Goal: Task Accomplishment & Management: Use online tool/utility

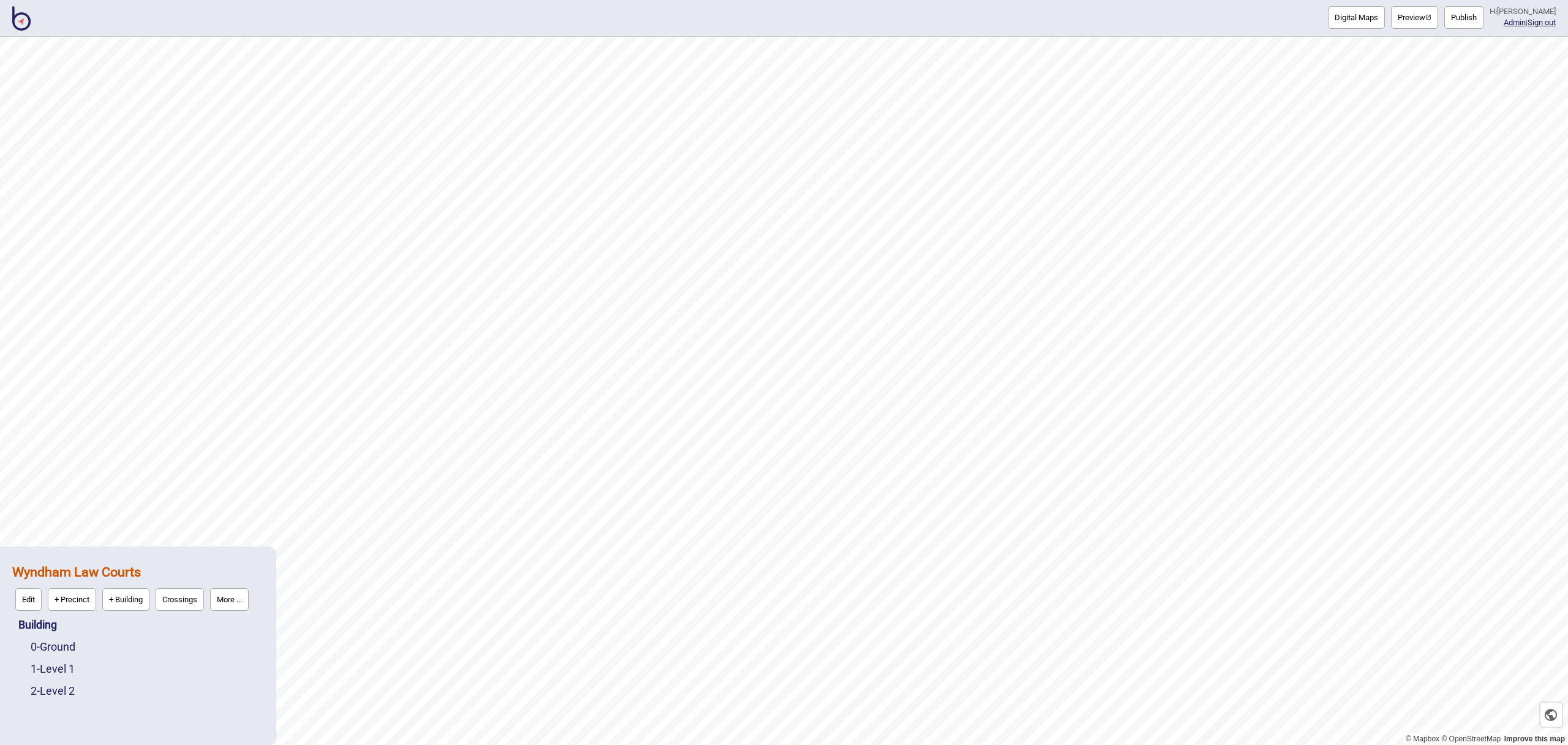
click at [26, 25] on img at bounding box center [21, 18] width 19 height 25
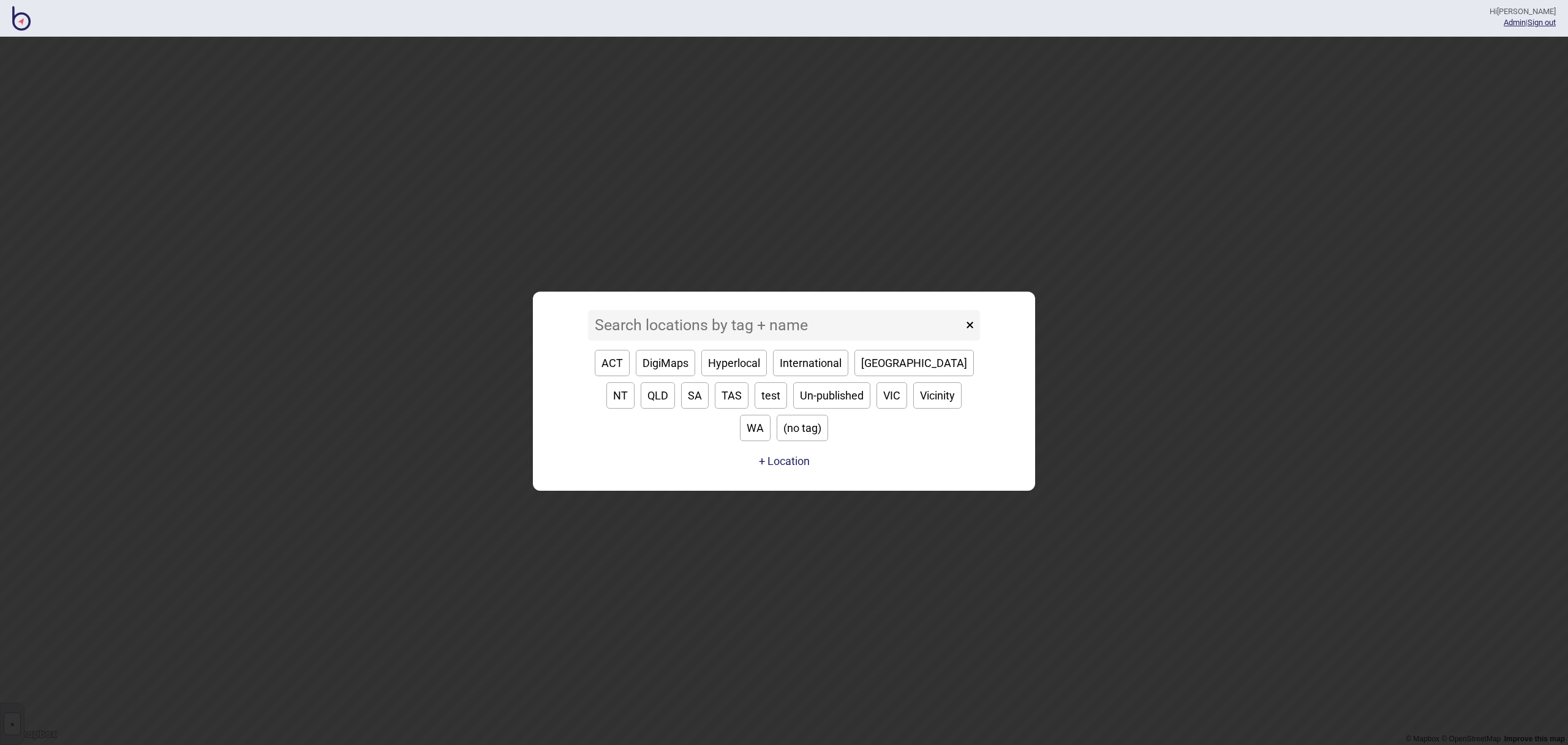
click at [877, 409] on button "VIC" at bounding box center [892, 395] width 31 height 26
type input "VIC"
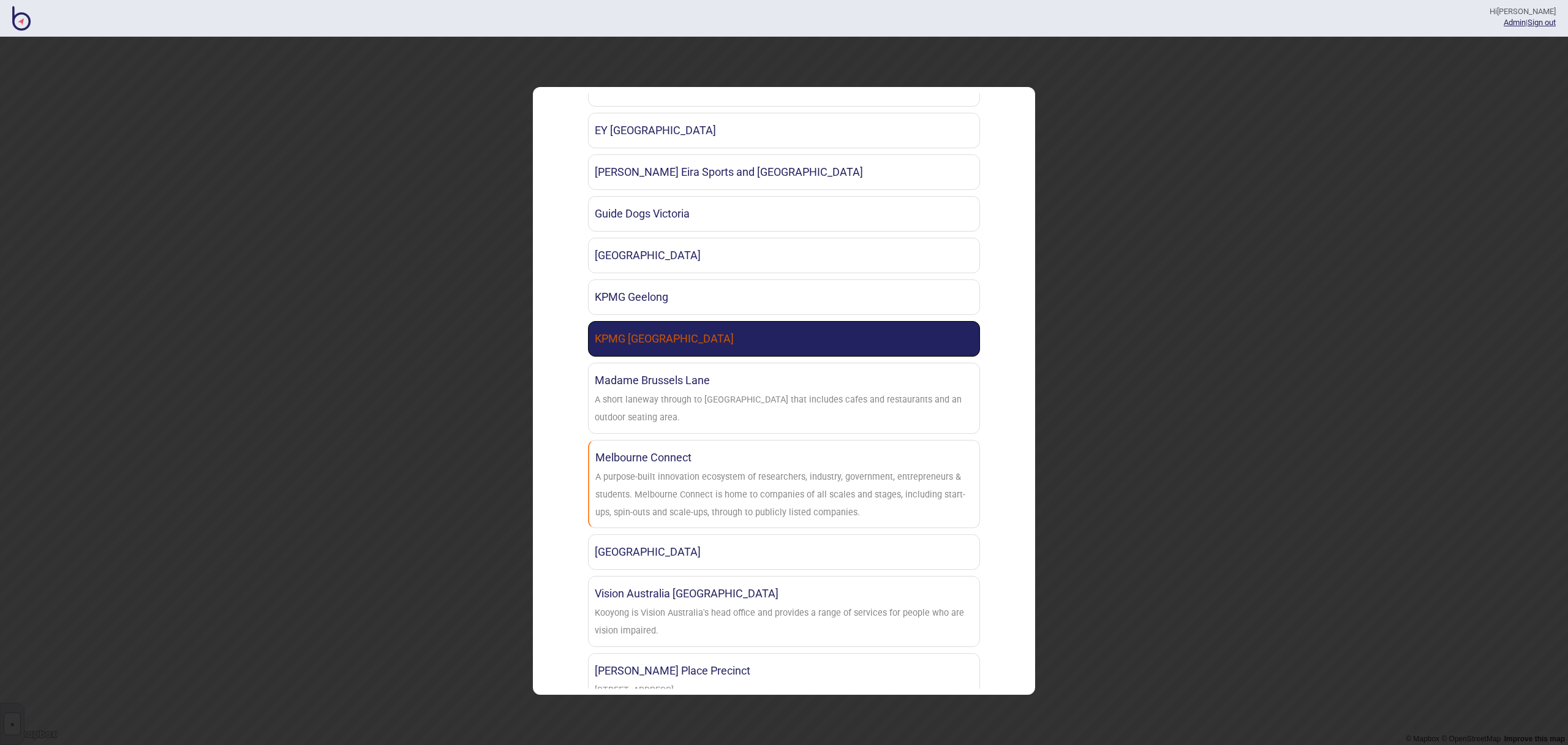
scroll to position [767, 0]
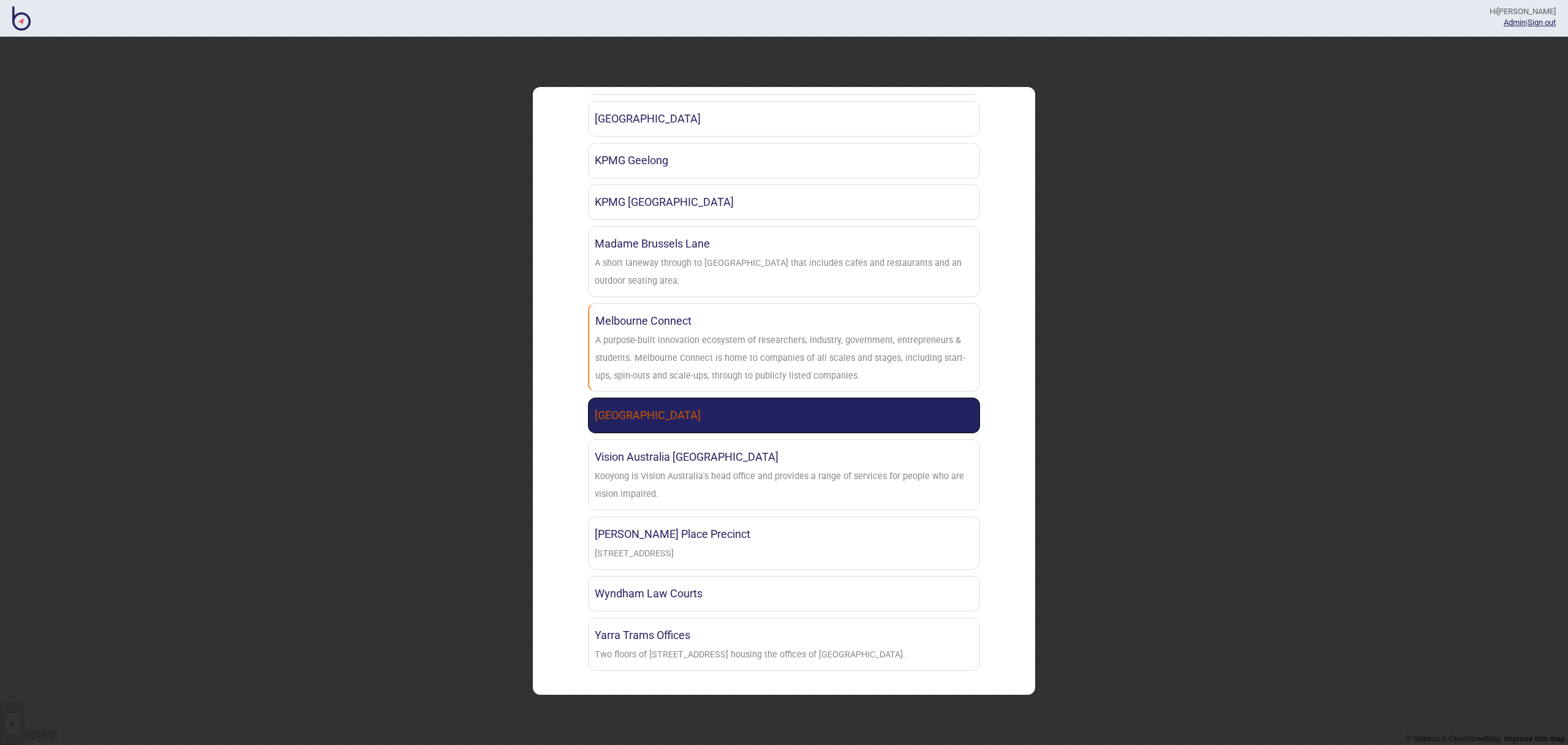
click at [710, 415] on link "Sunshine Library" at bounding box center [784, 415] width 392 height 35
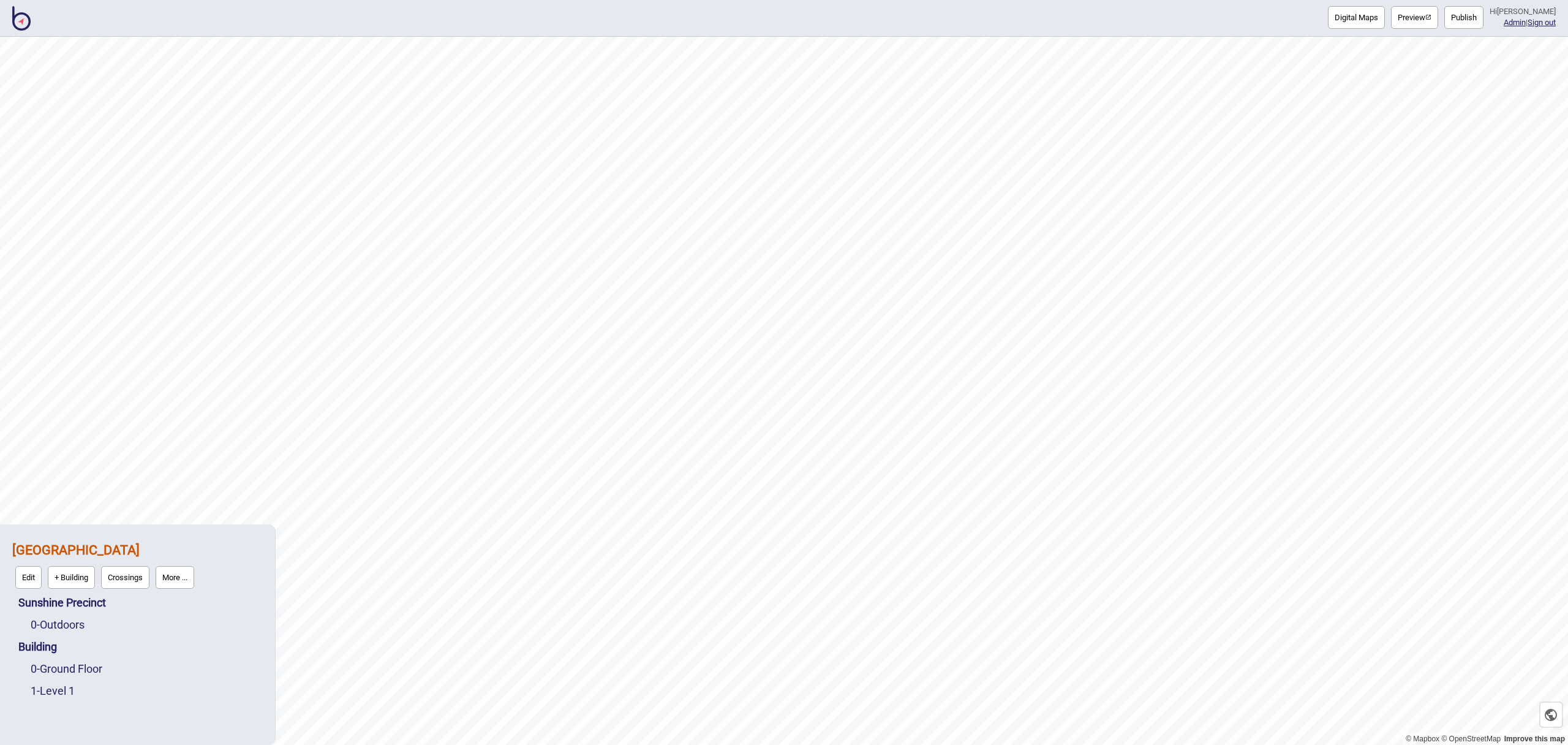
click at [1469, 23] on button "Publish" at bounding box center [1464, 17] width 39 height 23
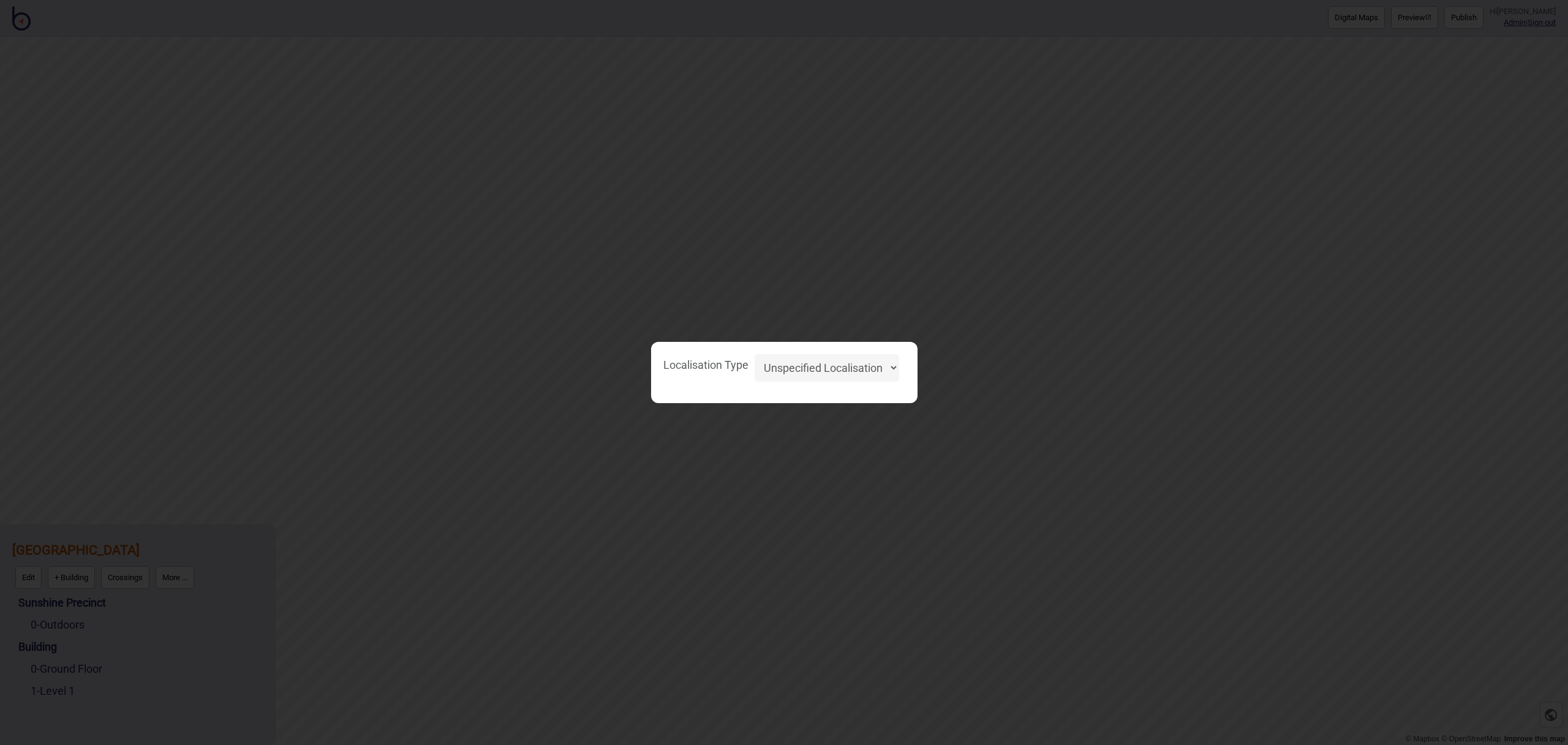
click at [855, 364] on select "Unspecified Localisation Beacons Hyperlocal None" at bounding box center [827, 368] width 145 height 27
click at [755, 354] on select "Unspecified Localisation Beacons Hyperlocal None" at bounding box center [827, 368] width 145 height 27
select select "Unspecified"
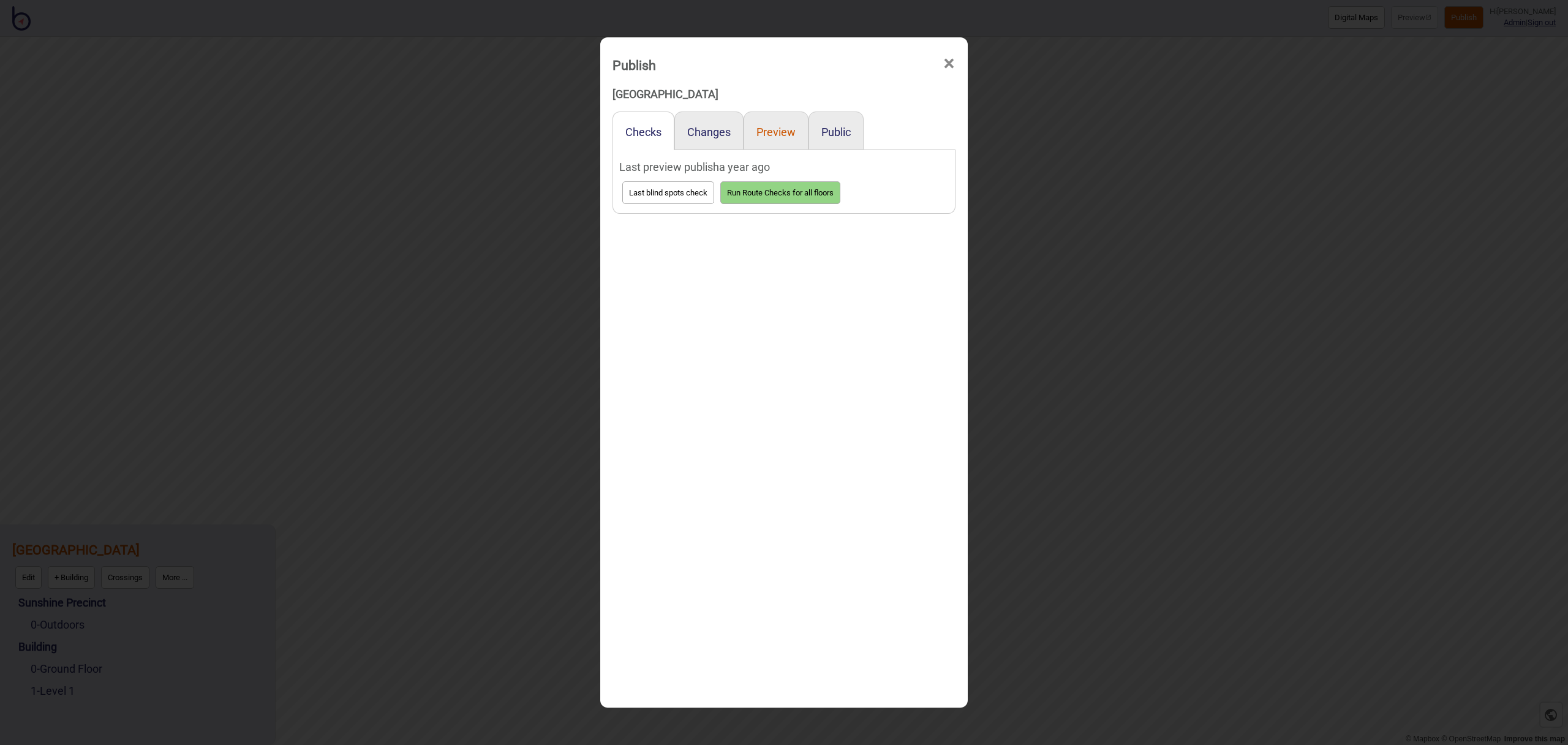
click at [790, 136] on button "Preview" at bounding box center [776, 132] width 39 height 13
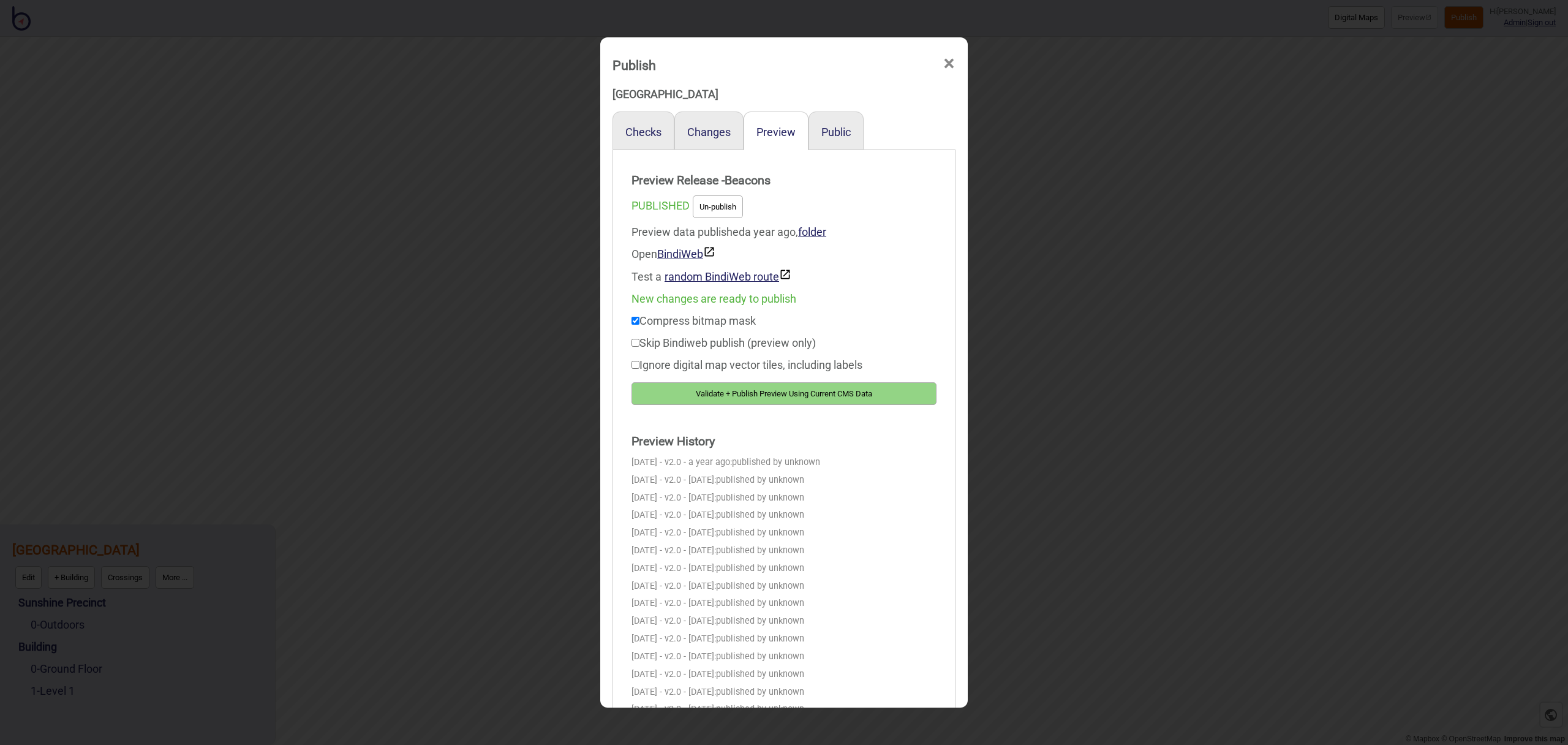
click at [719, 204] on button "Un-publish" at bounding box center [717, 207] width 50 height 23
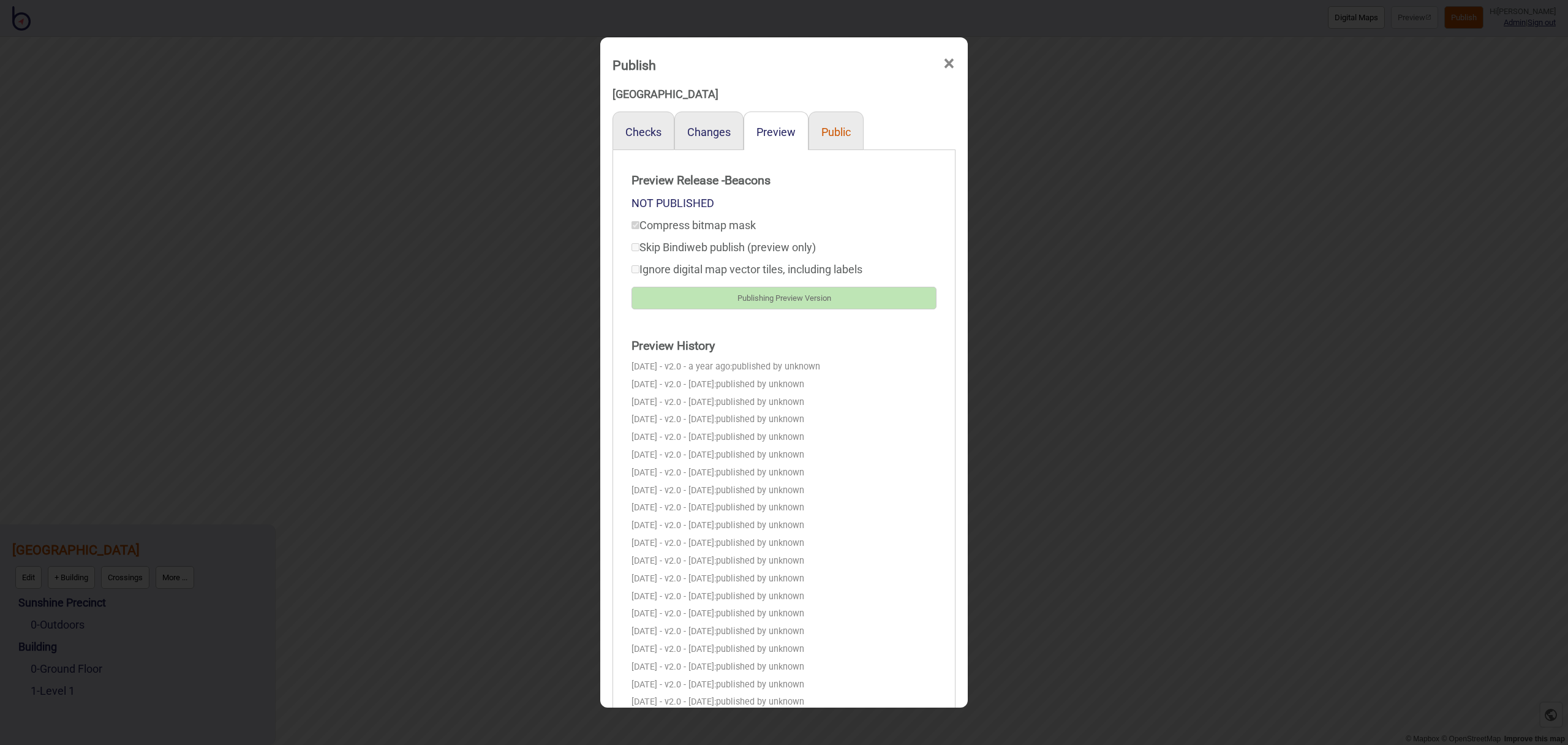
click at [843, 131] on button "Public" at bounding box center [836, 132] width 29 height 13
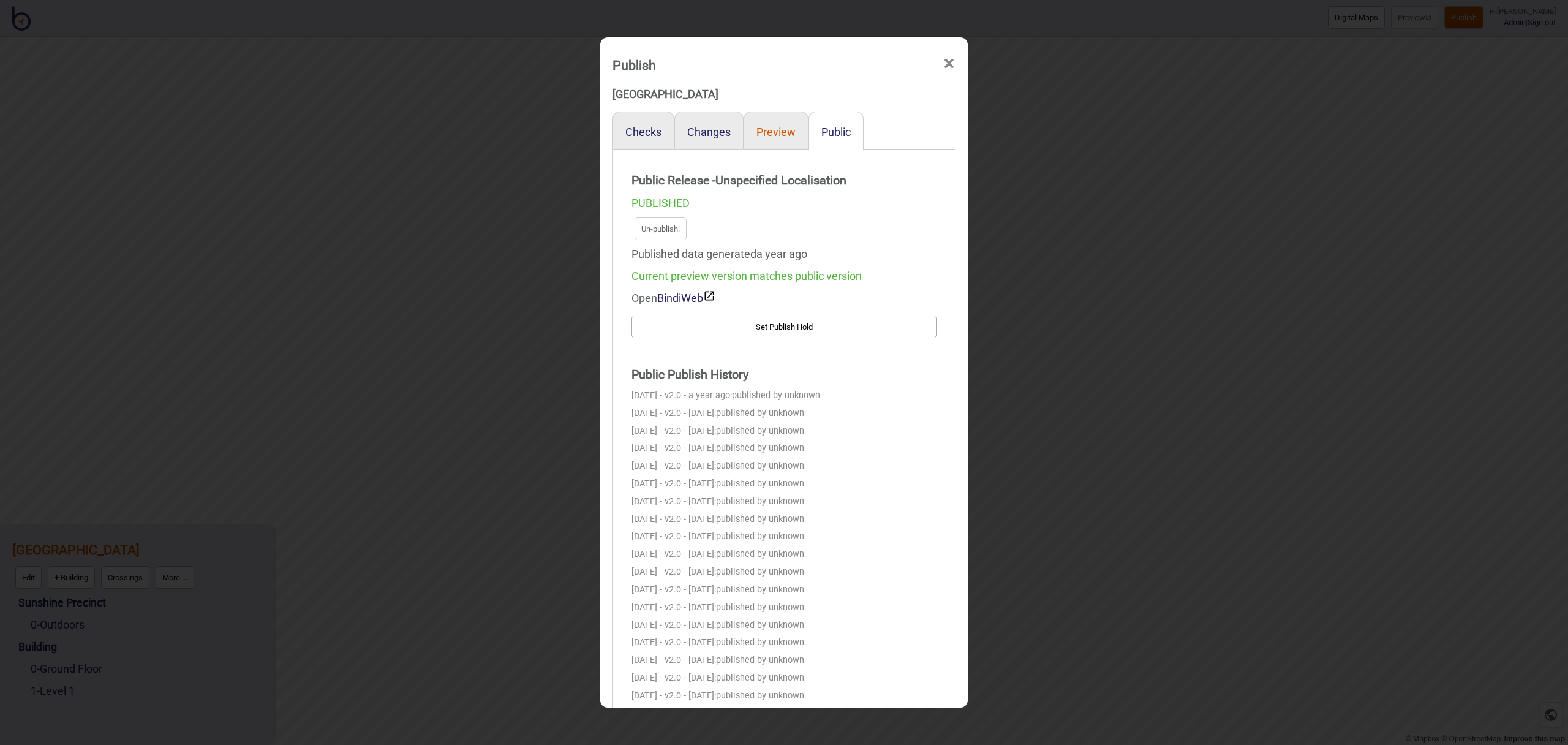
click at [782, 134] on button "Preview" at bounding box center [776, 132] width 39 height 13
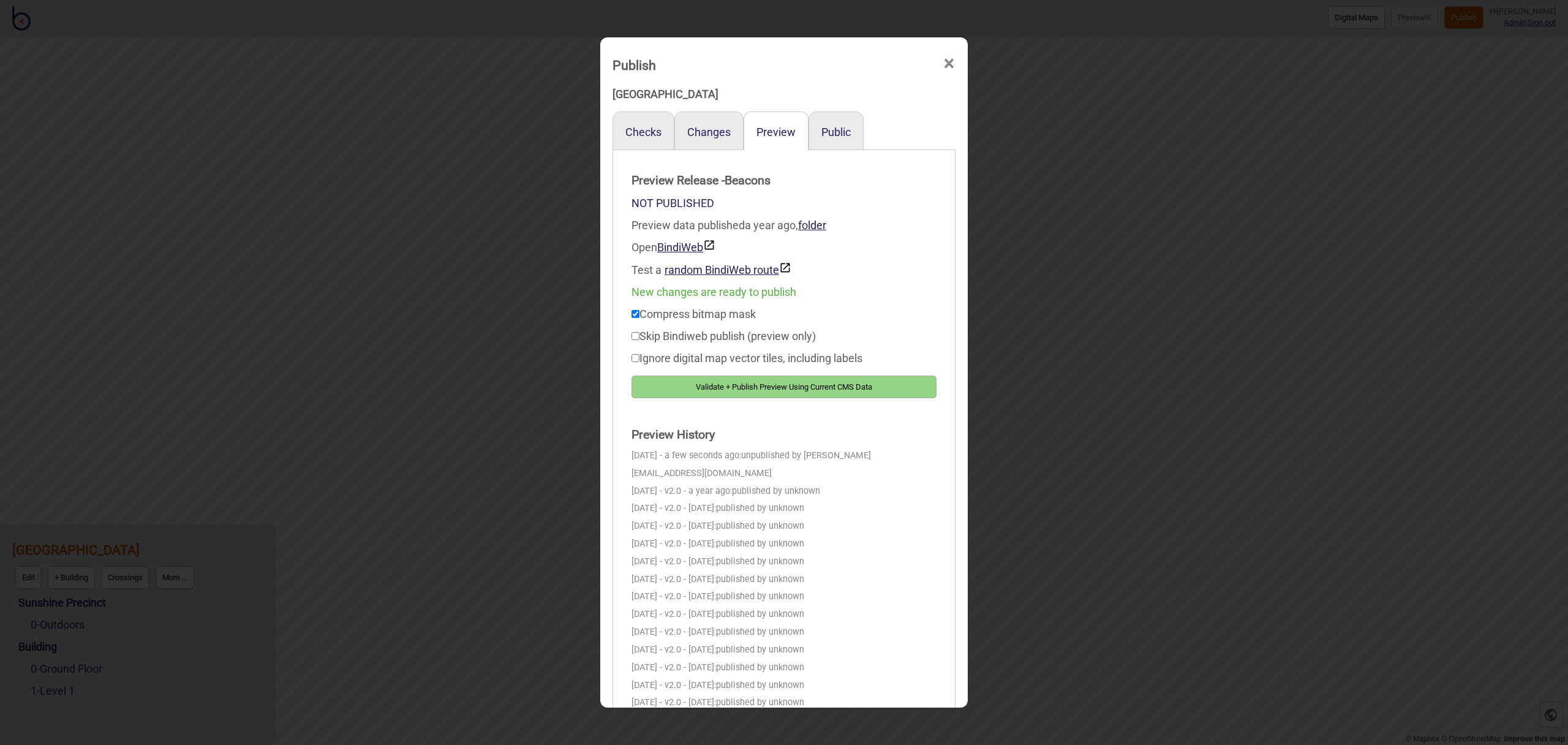
click at [813, 388] on button "Validate + Publish Preview Using Current CMS Data" at bounding box center [784, 387] width 305 height 23
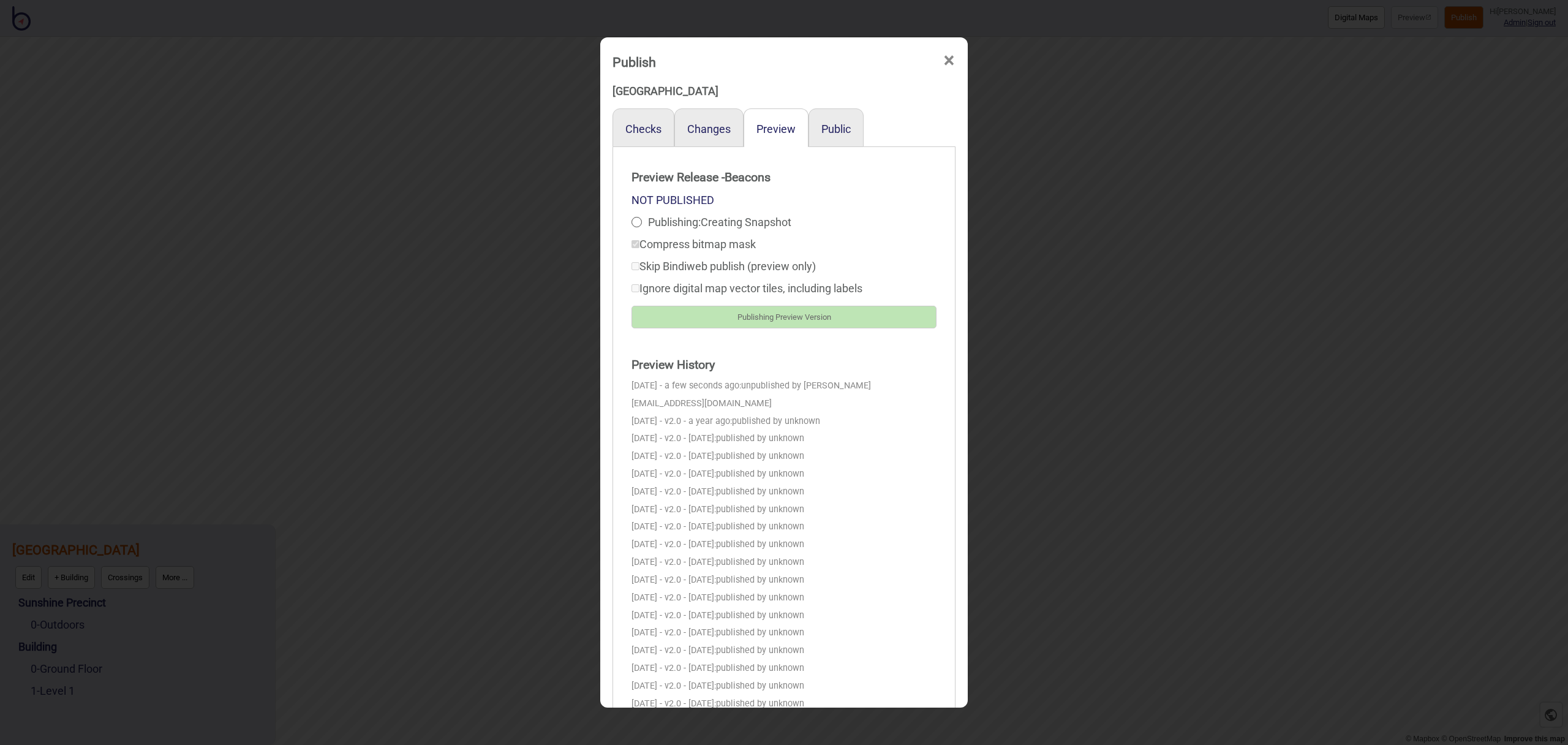
scroll to position [5, 0]
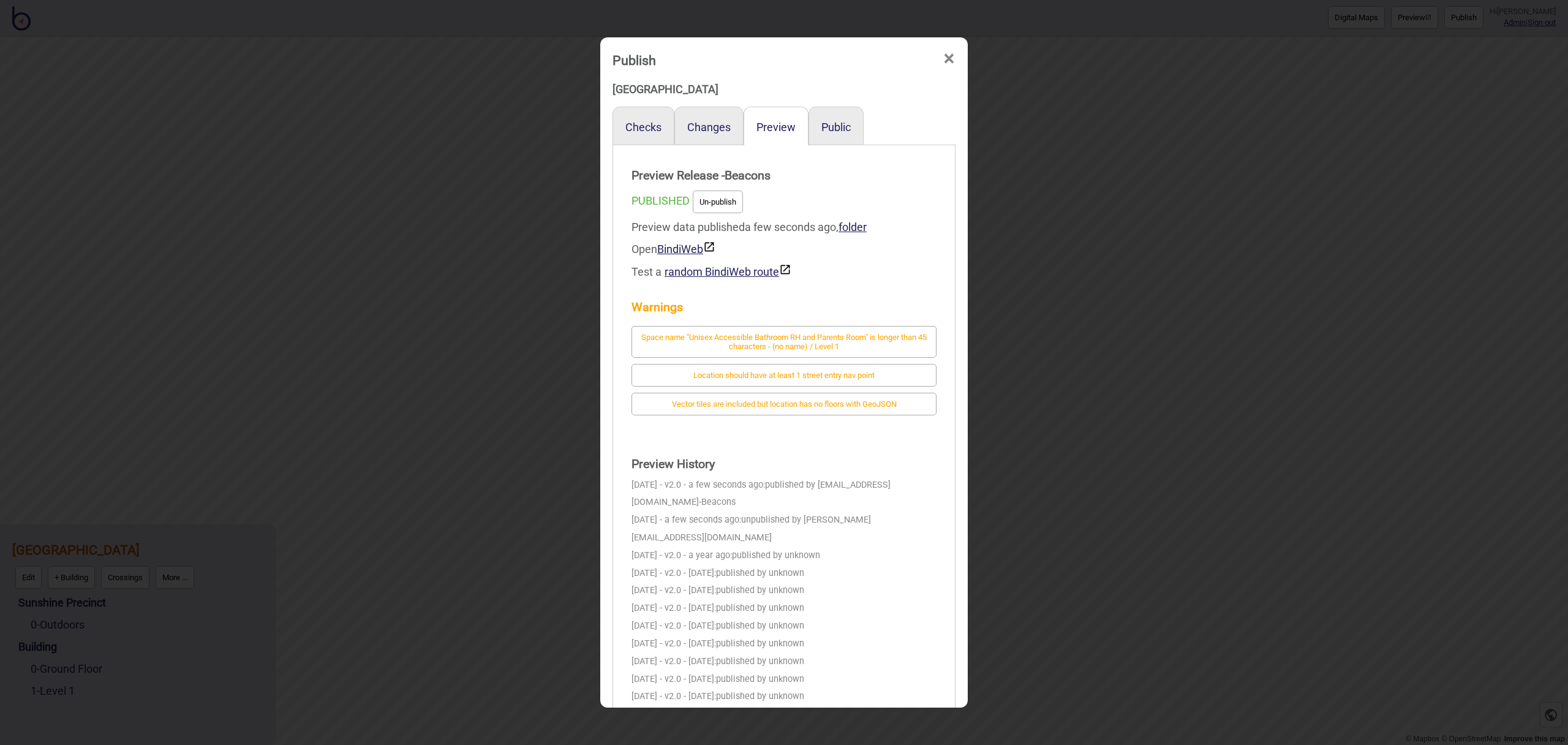
click at [715, 197] on button "Un-publish" at bounding box center [717, 202] width 50 height 23
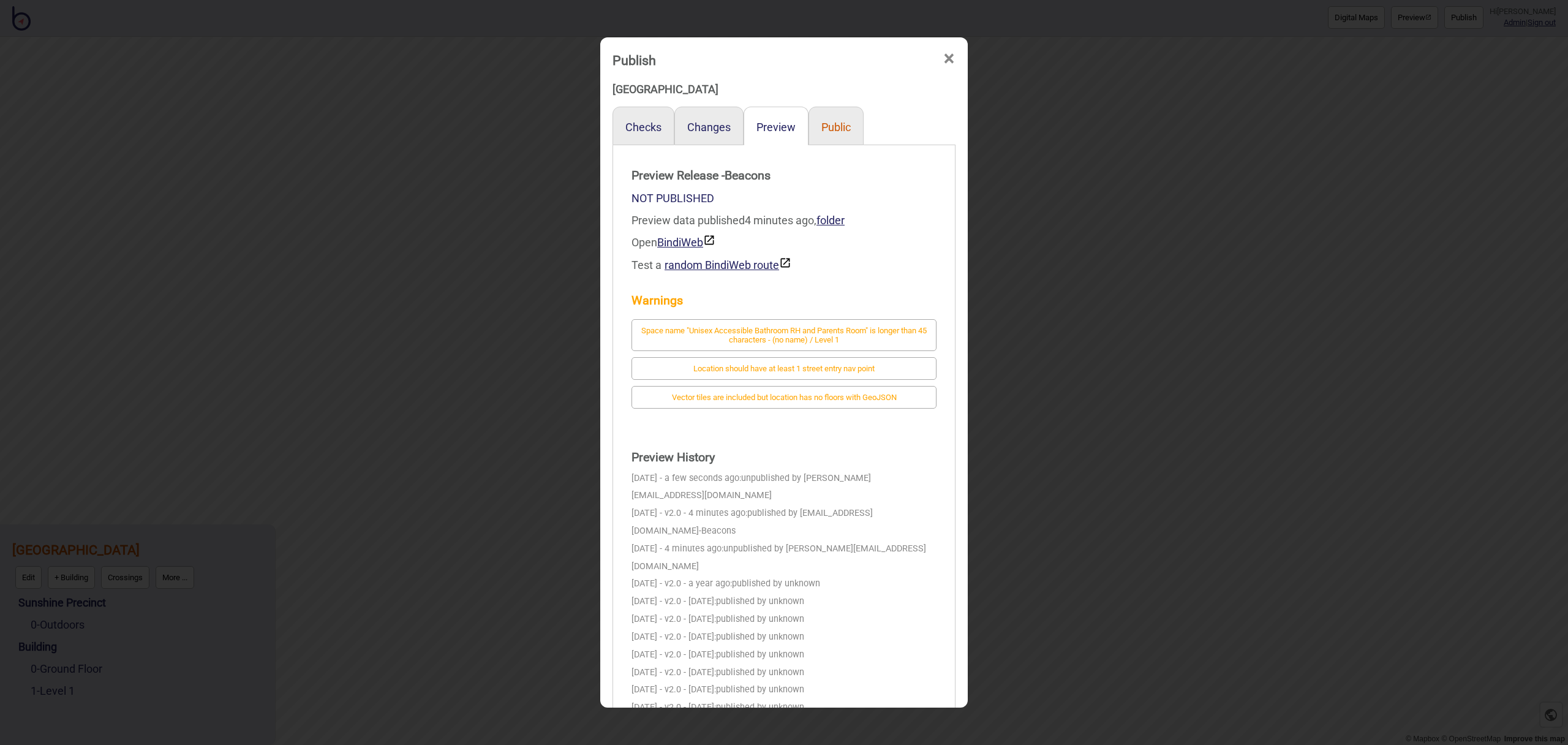
click at [841, 127] on button "Public" at bounding box center [836, 127] width 29 height 13
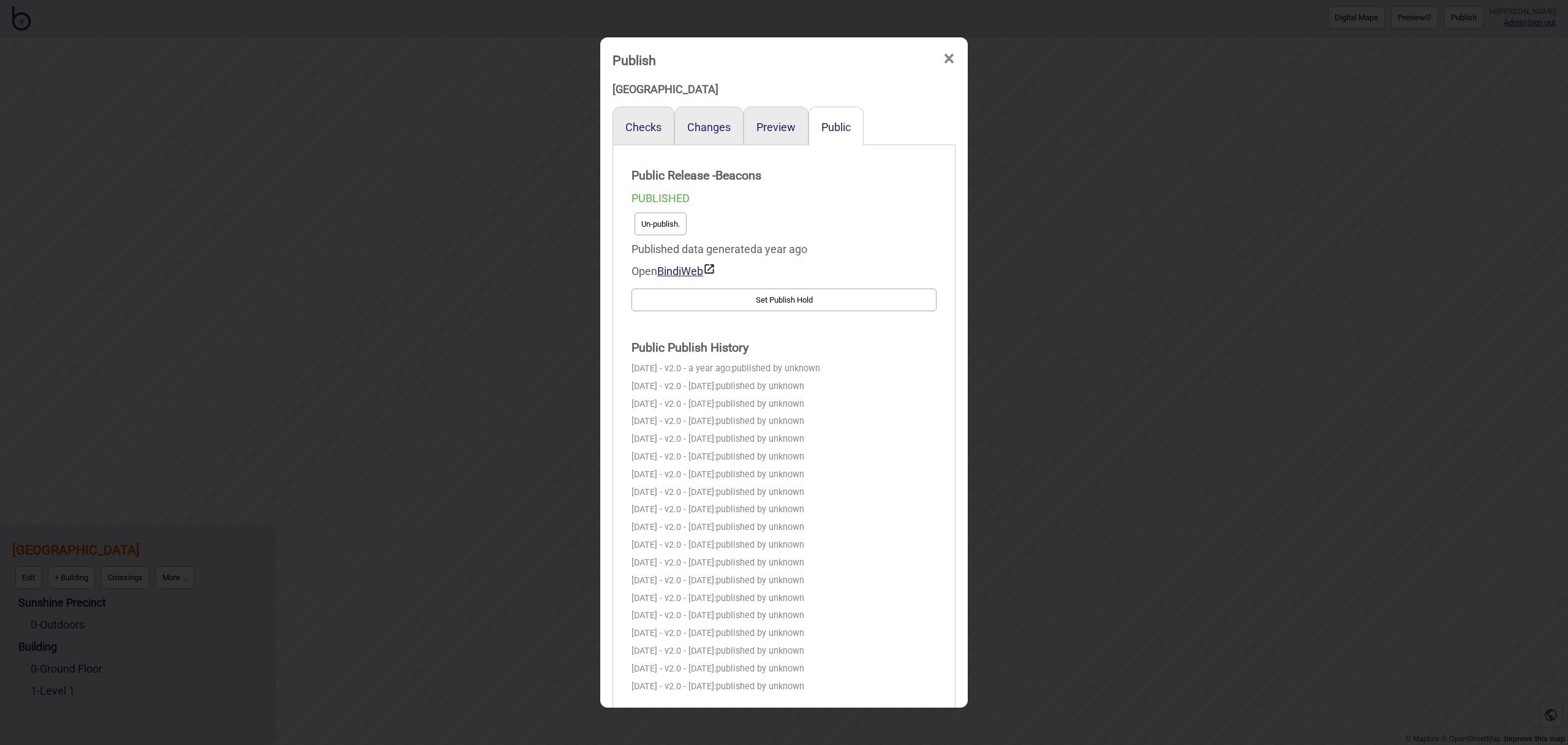
click at [667, 231] on button "Un-publish." at bounding box center [661, 224] width 52 height 23
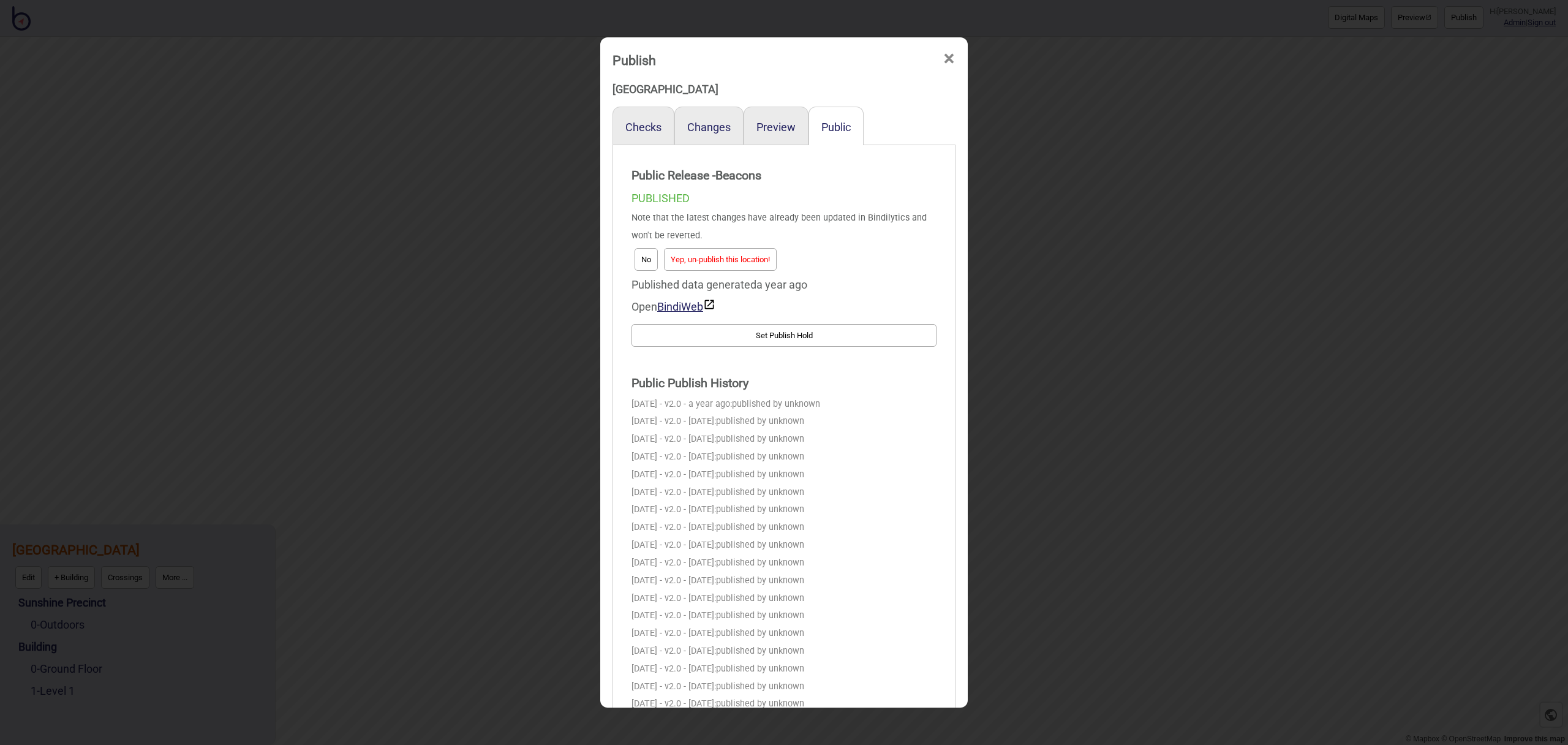
click at [785, 259] on div "No Yep, un-publish this location!" at bounding box center [784, 259] width 305 height 29
click at [773, 259] on button "Yep, un-publish this location!" at bounding box center [720, 260] width 113 height 23
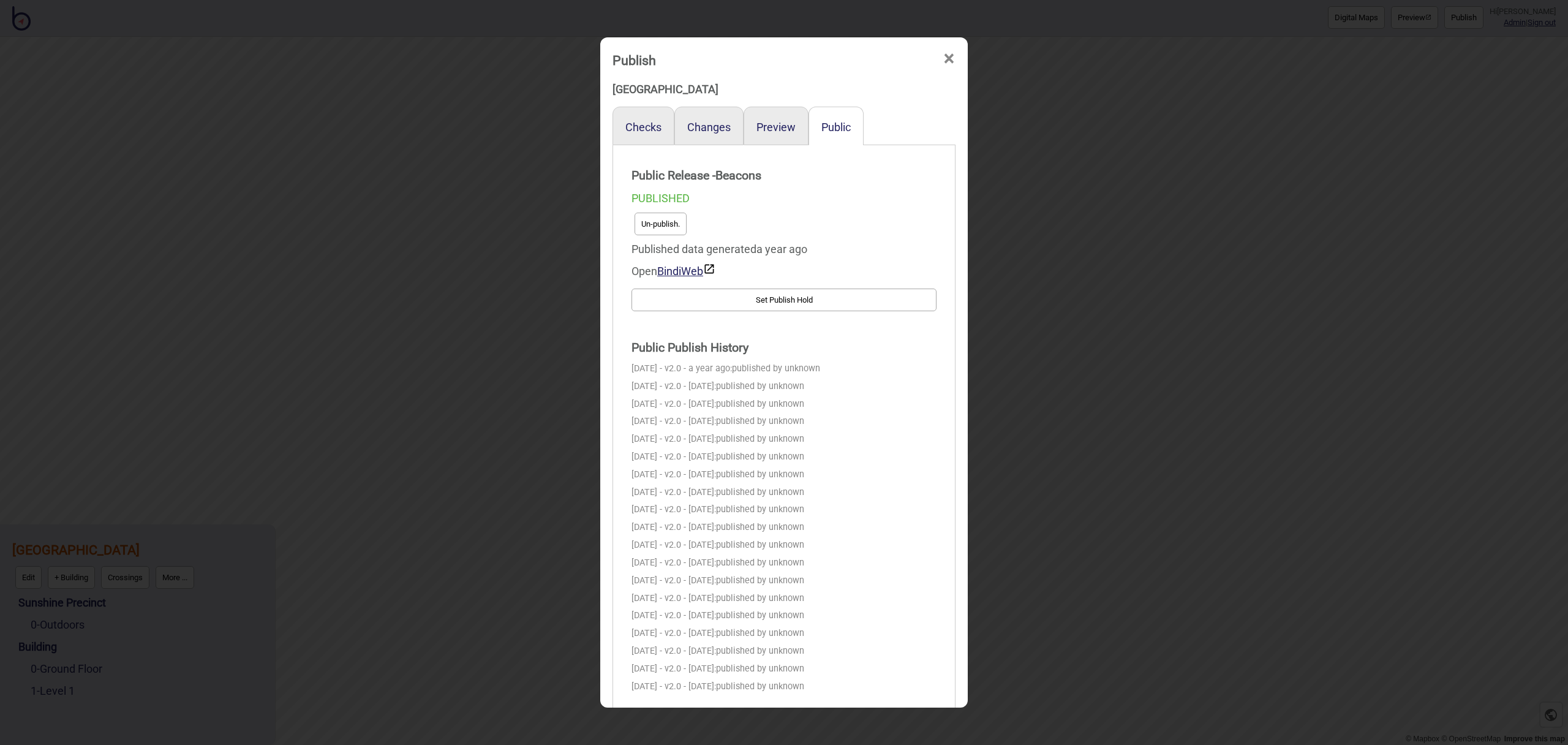
scroll to position [0, 0]
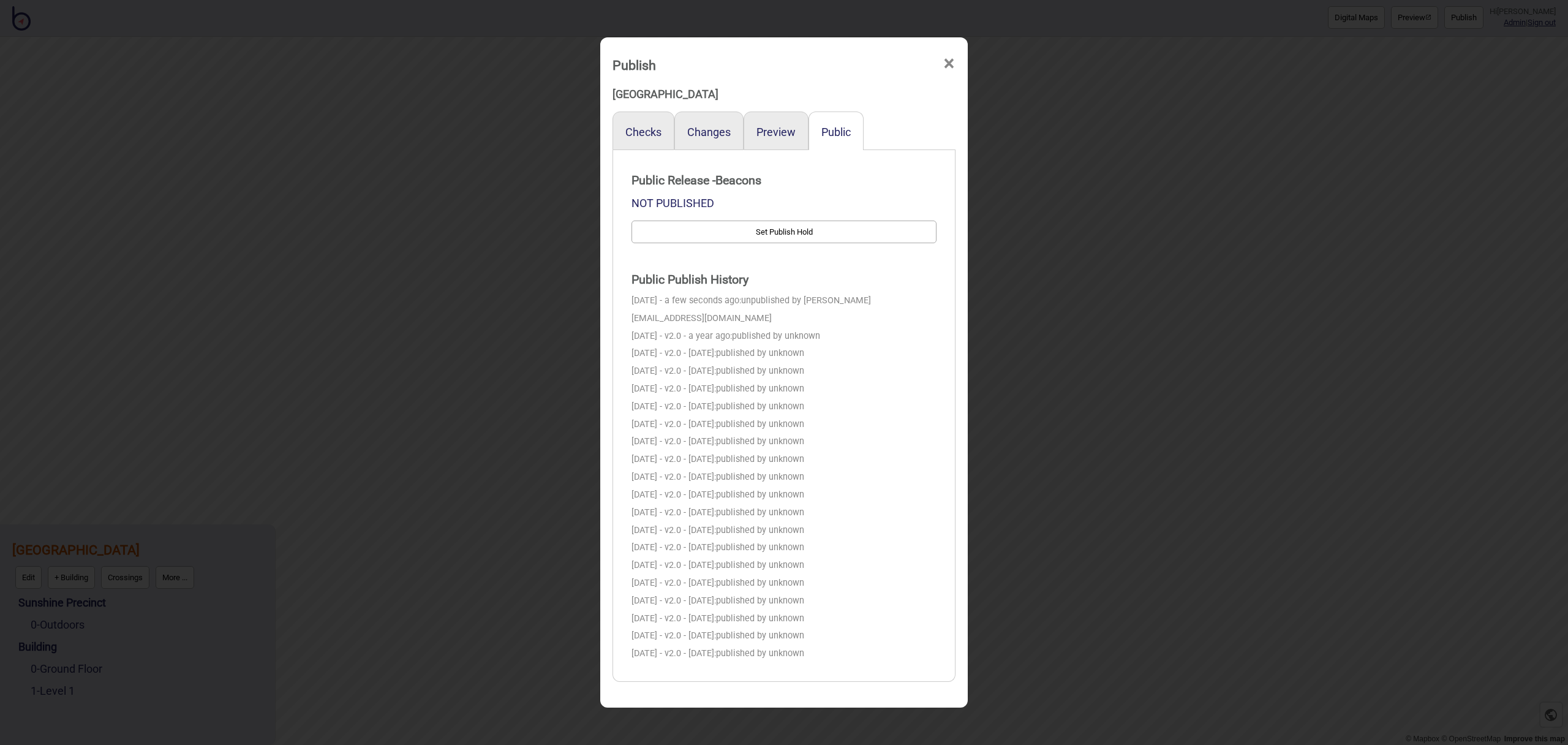
click at [951, 63] on span "×" at bounding box center [949, 63] width 13 height 41
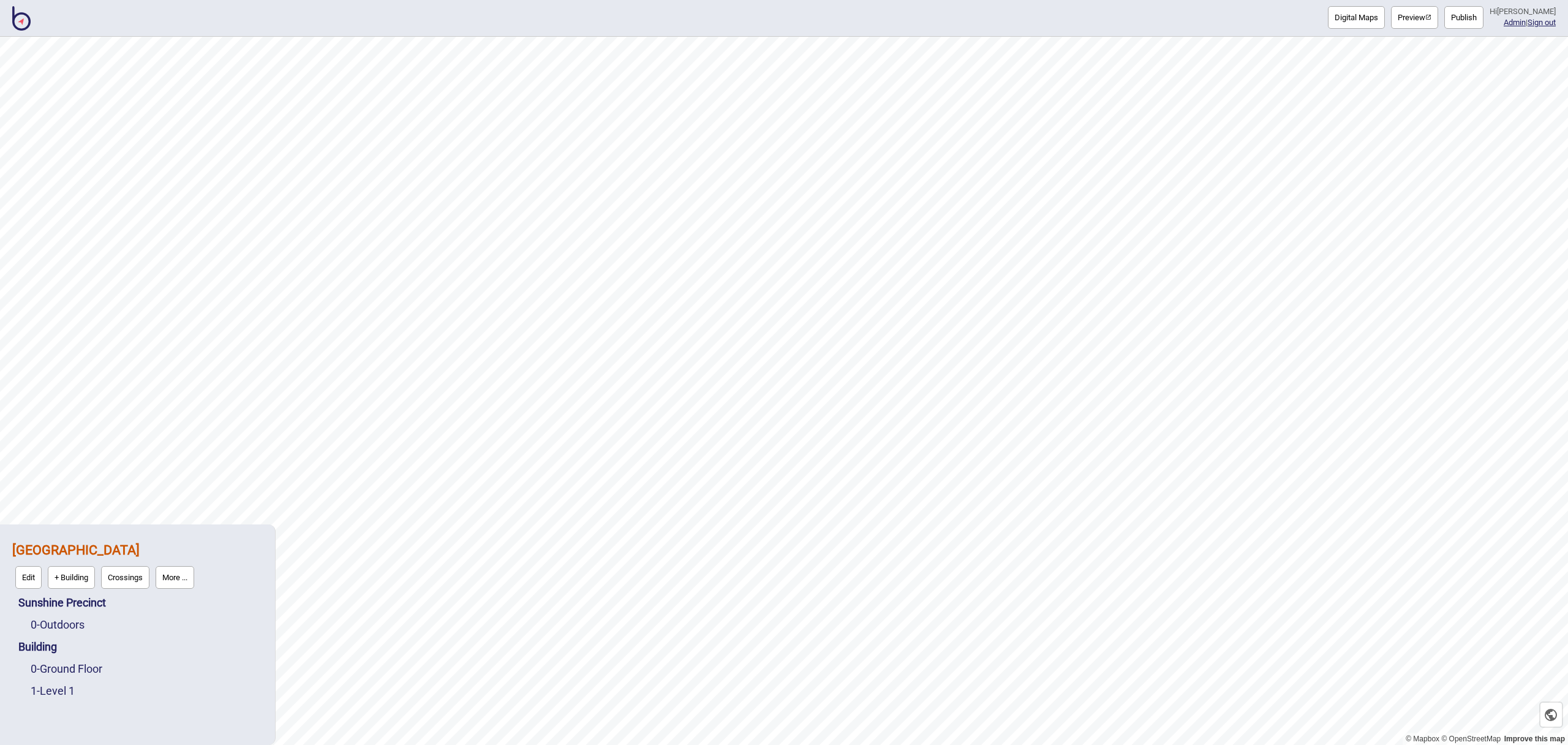
click at [183, 577] on button "More ..." at bounding box center [175, 577] width 39 height 23
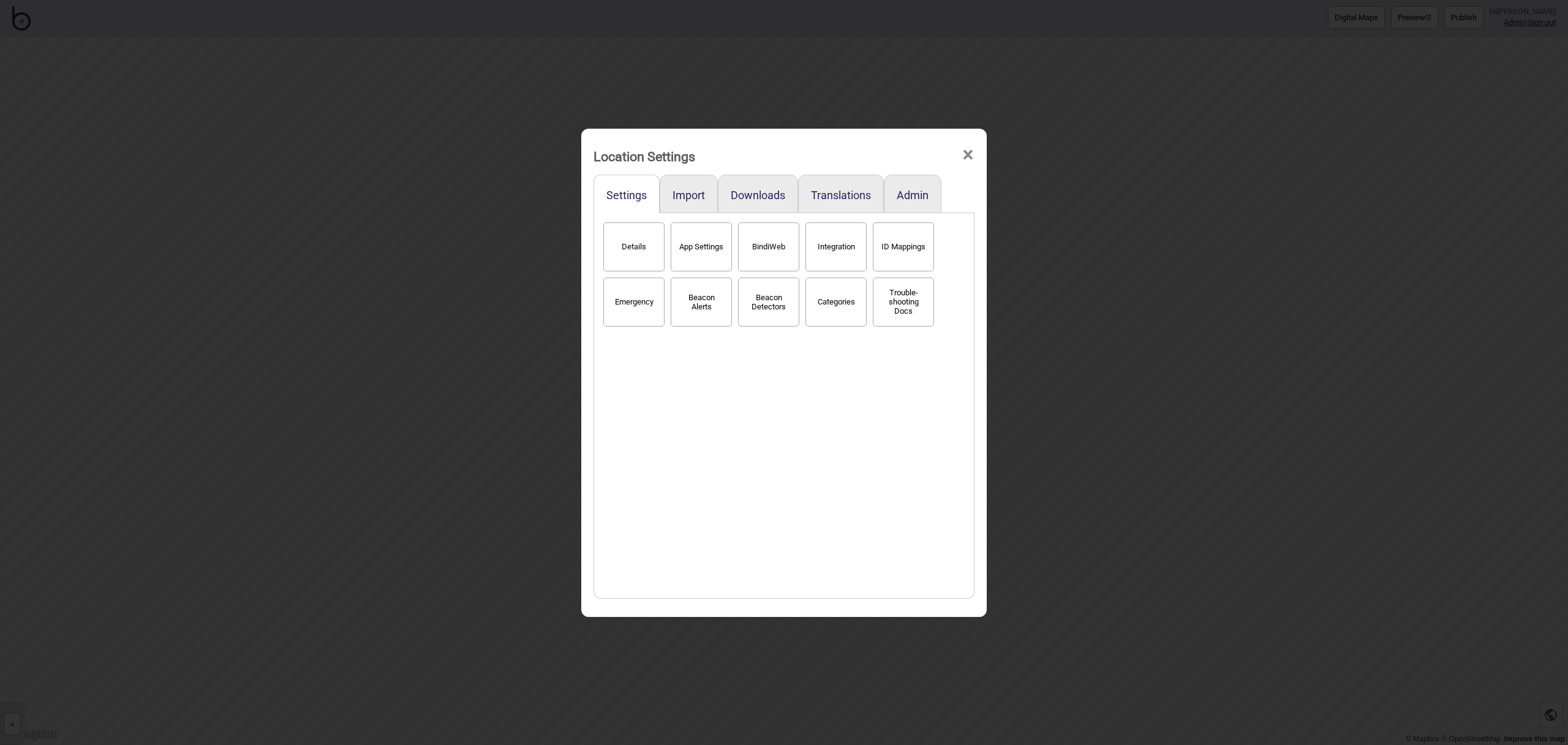
click at [660, 232] on button "Details" at bounding box center [634, 246] width 61 height 49
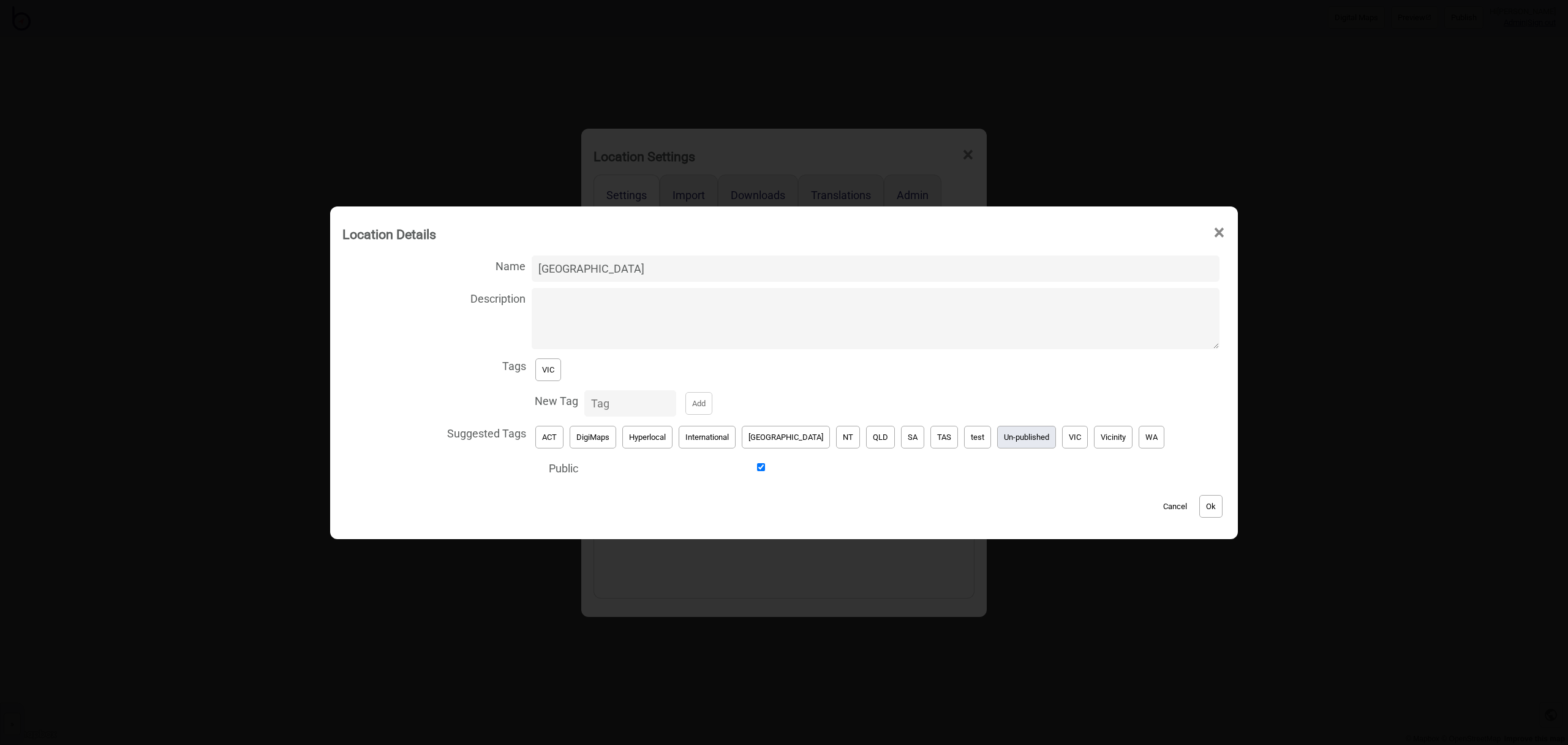
click at [998, 443] on button "Un-published" at bounding box center [1027, 437] width 59 height 23
click at [561, 374] on button "VIC" at bounding box center [548, 370] width 26 height 23
click at [1200, 512] on button "Ok" at bounding box center [1211, 507] width 23 height 23
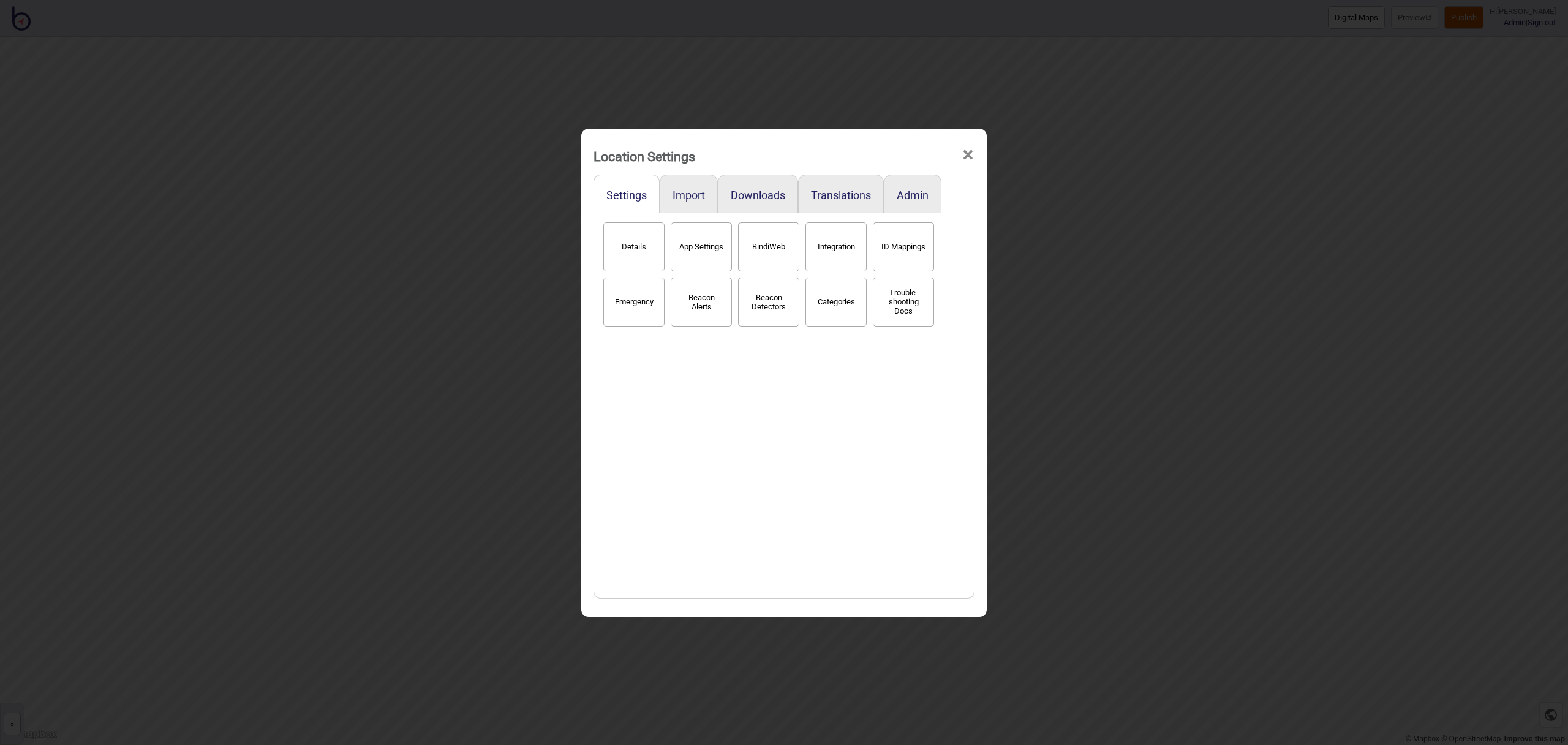
click at [968, 154] on span "×" at bounding box center [967, 155] width 13 height 41
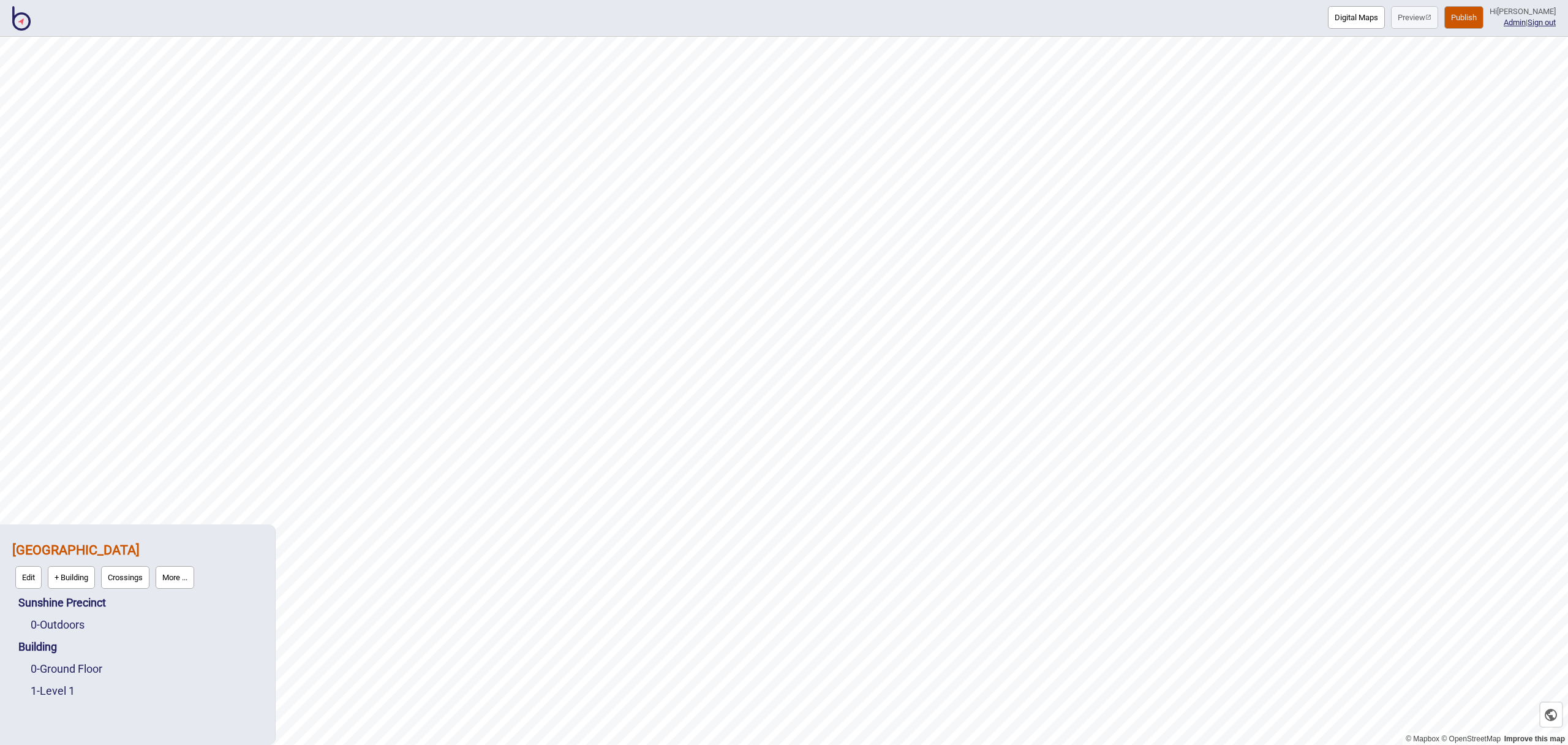
click at [21, 19] on img at bounding box center [21, 18] width 19 height 25
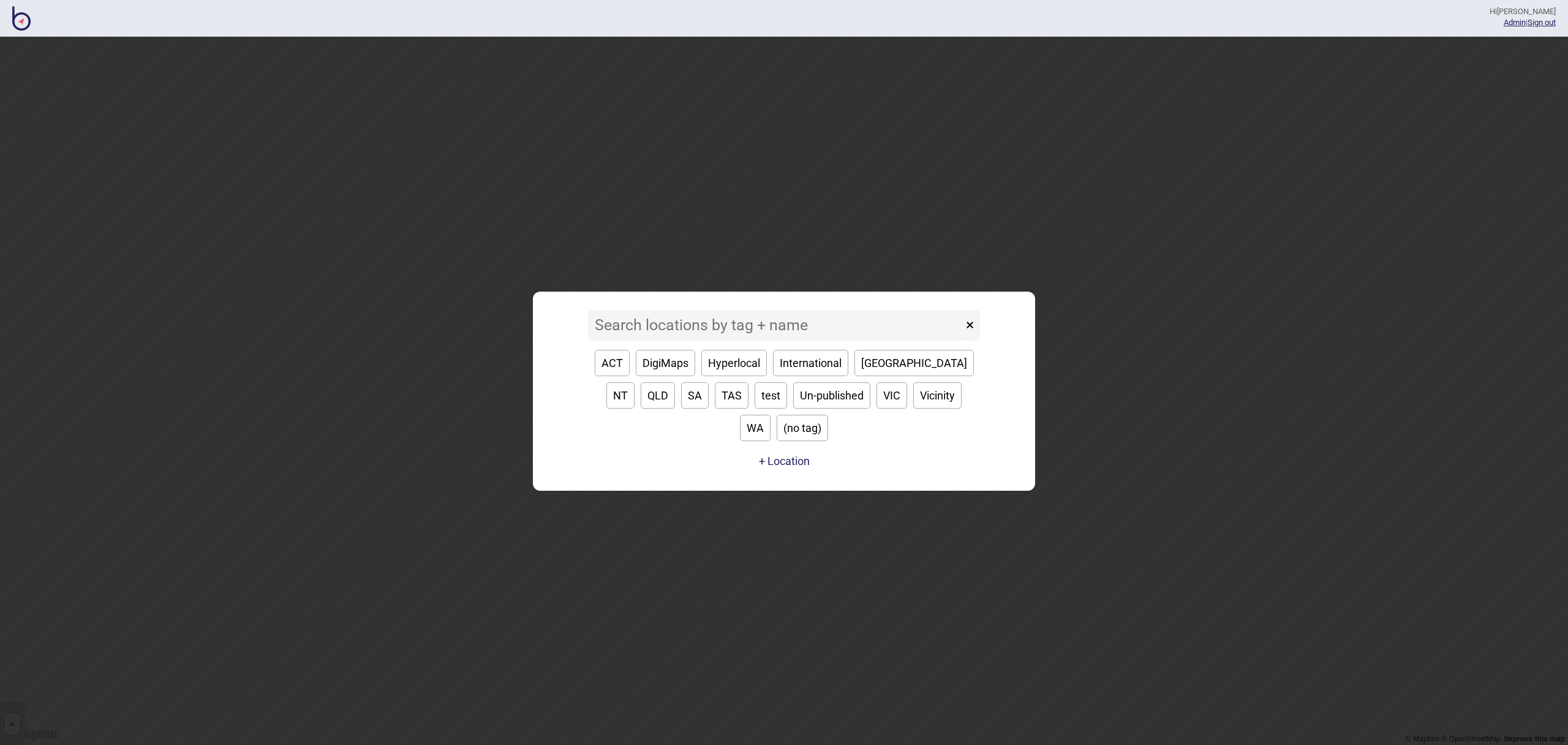
click at [621, 377] on button "ACT" at bounding box center [612, 362] width 35 height 26
type input "ACT"
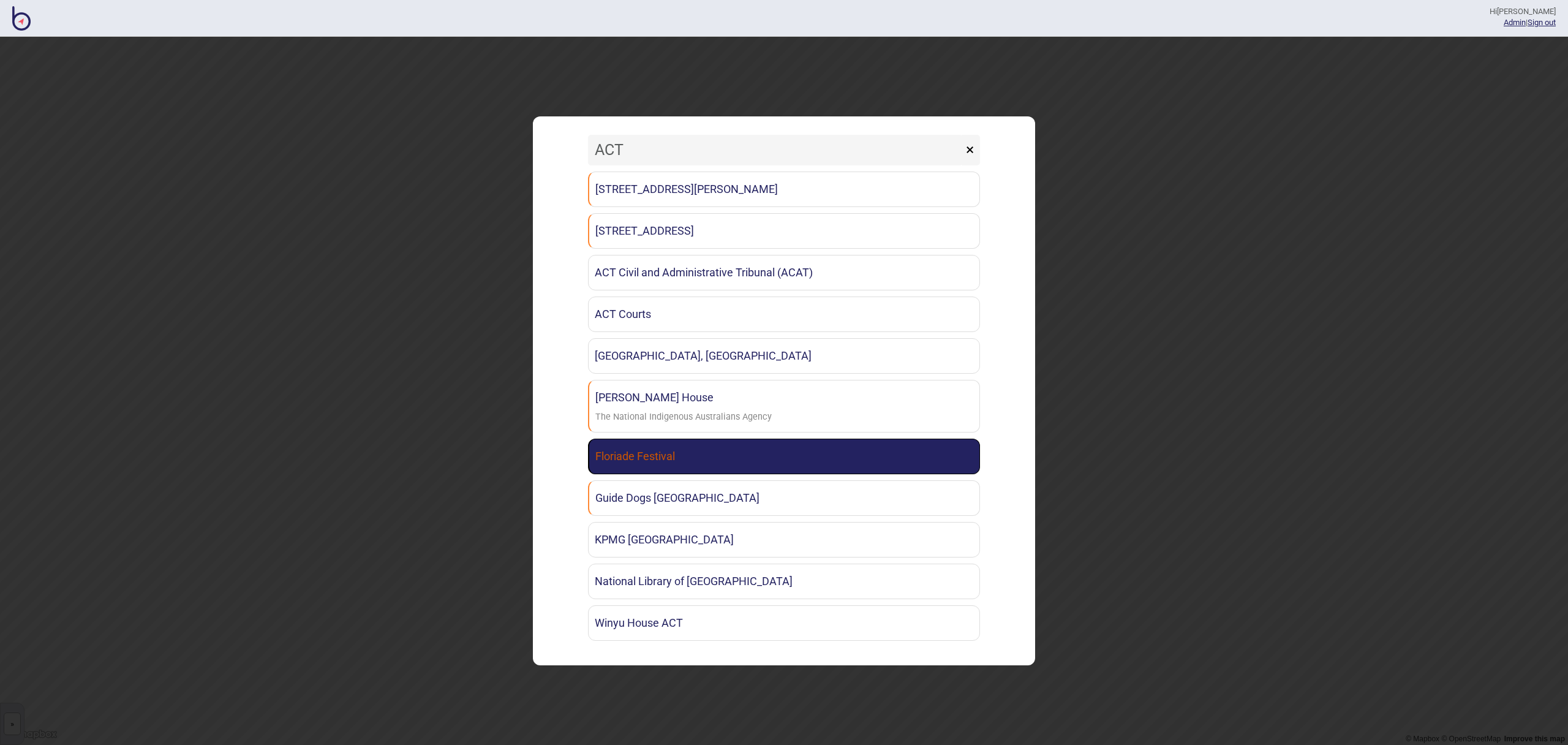
click at [681, 460] on link "Floriade Festival" at bounding box center [784, 456] width 392 height 35
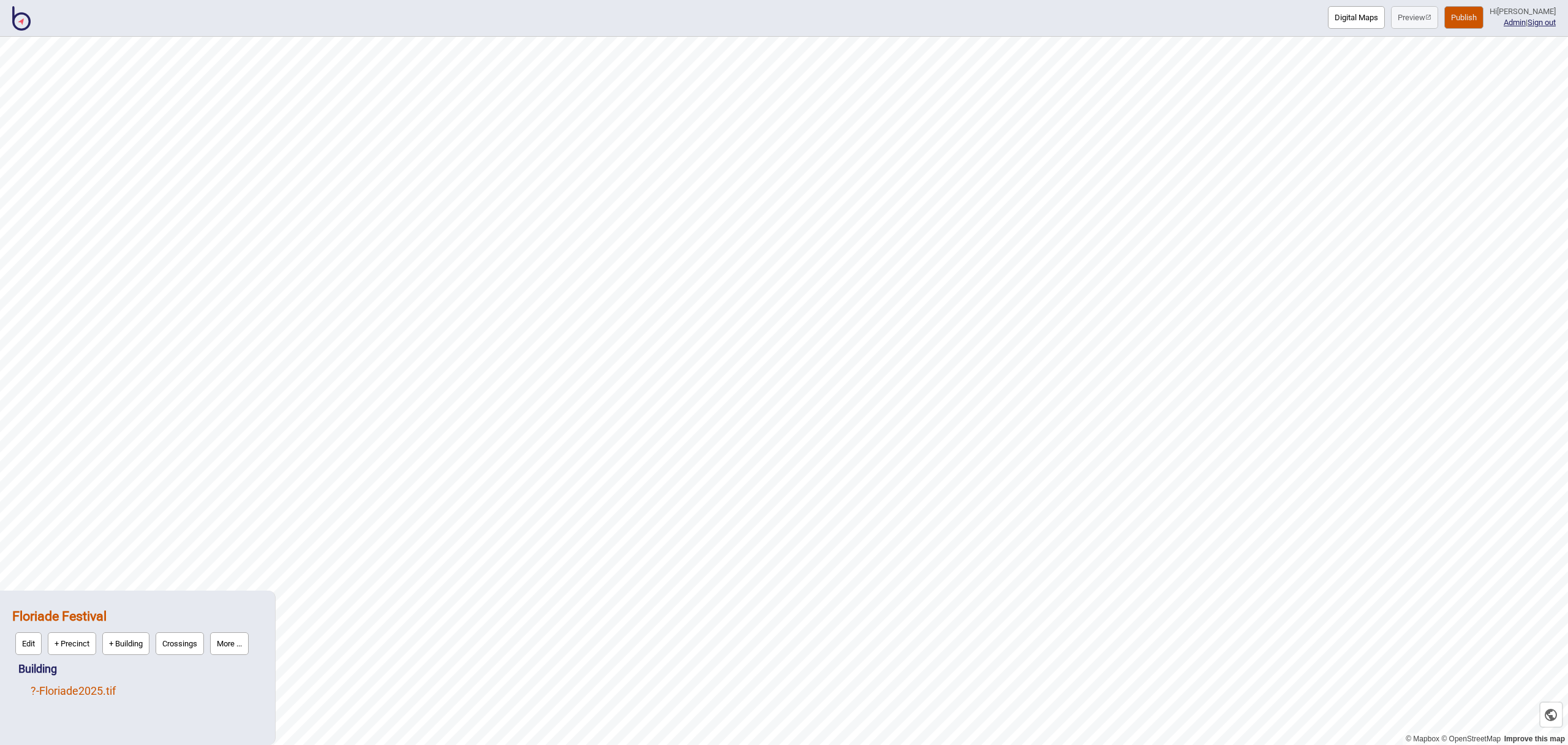
click at [112, 689] on link "? - Floriade2025.tif" at bounding box center [73, 691] width 85 height 13
click at [175, 681] on button "More ..." at bounding box center [169, 688] width 39 height 23
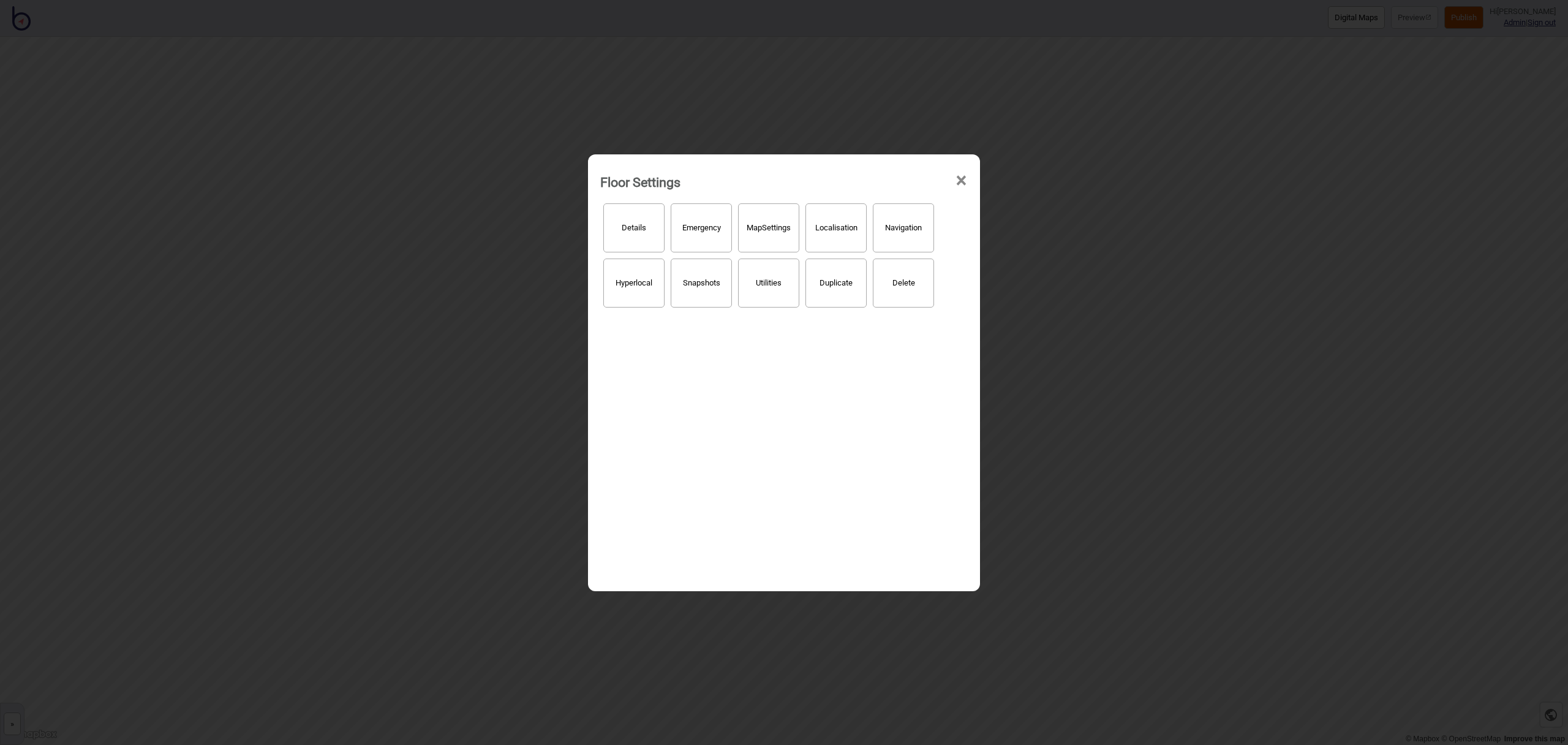
click at [633, 234] on button "Details" at bounding box center [634, 228] width 61 height 49
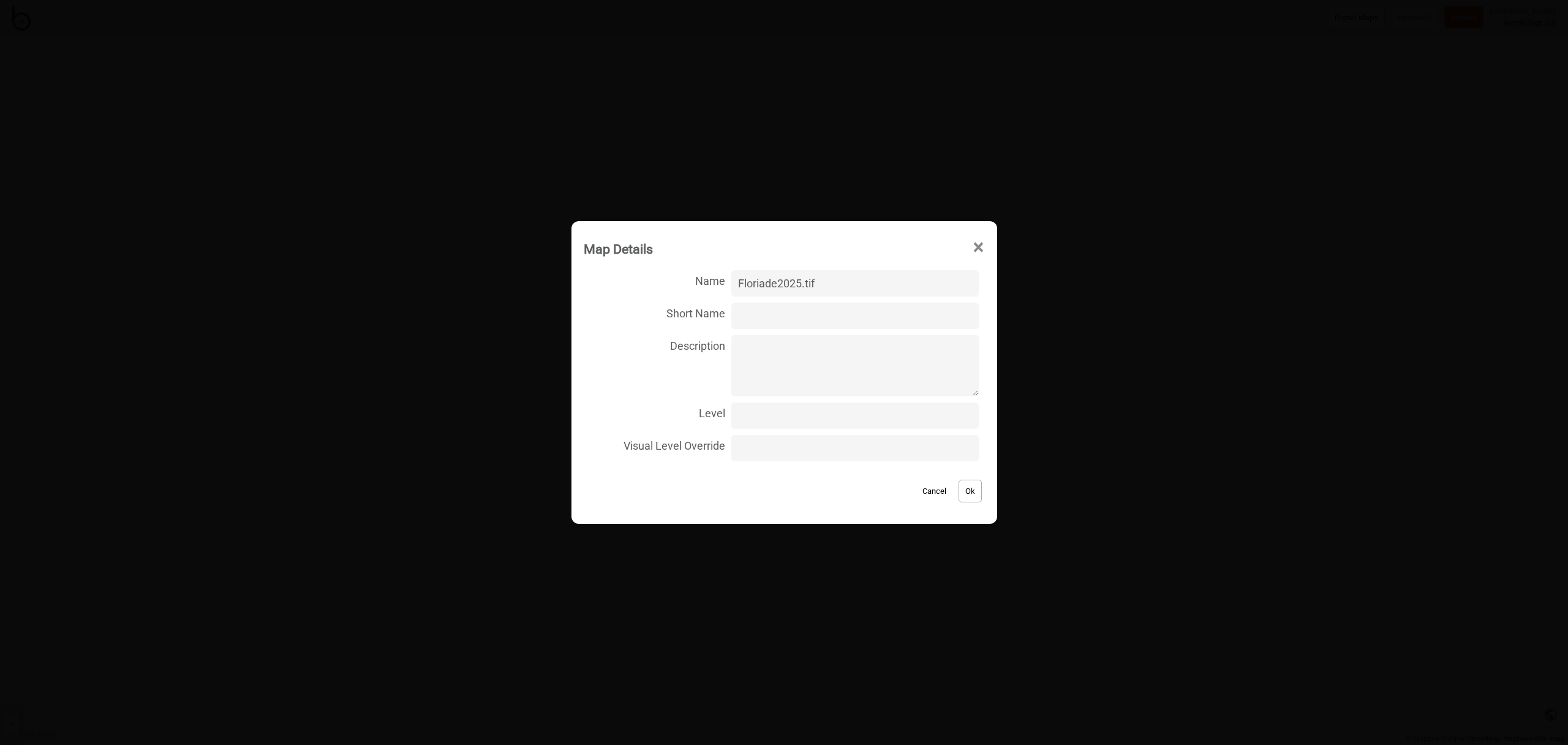
drag, startPoint x: 830, startPoint y: 280, endPoint x: 723, endPoint y: 282, distance: 107.0
click at [723, 282] on label "Name Floriade2025.tif" at bounding box center [784, 283] width 401 height 33
type input "Ground"
click at [929, 411] on input "Level" at bounding box center [855, 415] width 247 height 26
click at [960, 415] on input "1" at bounding box center [855, 415] width 247 height 26
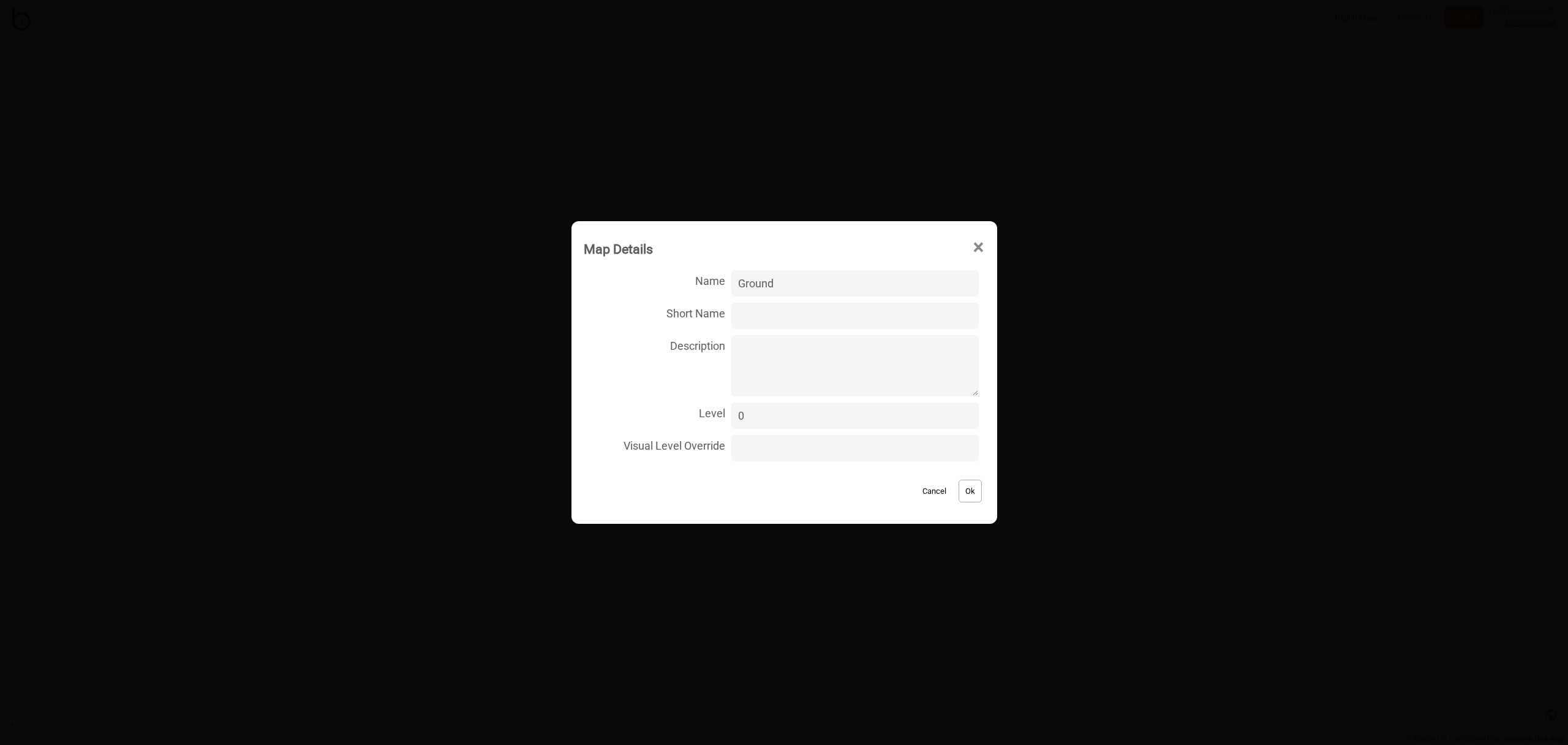
type input "0"
click at [959, 421] on input "0" at bounding box center [855, 415] width 247 height 26
click at [967, 499] on button "Ok" at bounding box center [970, 491] width 23 height 23
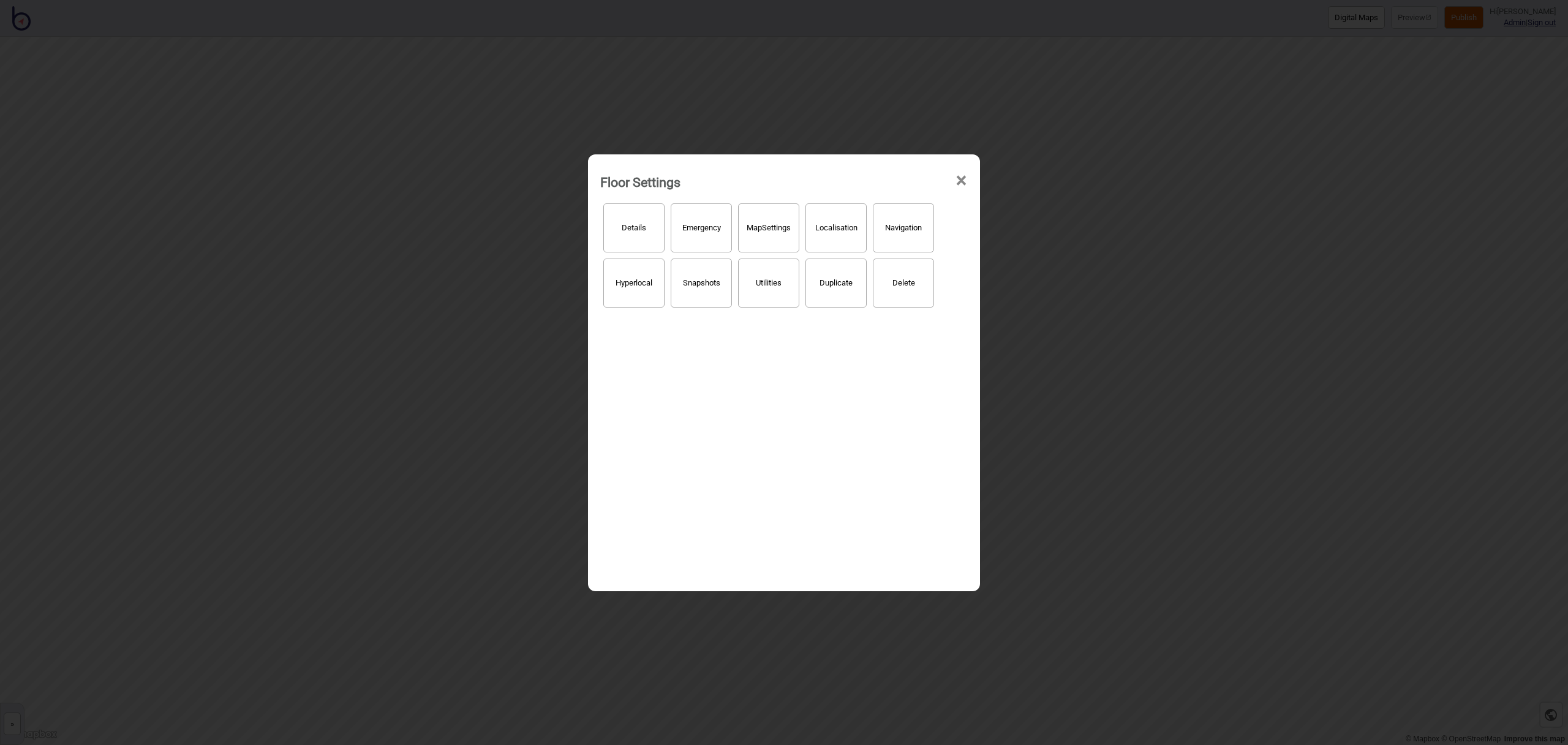
click at [960, 183] on span "×" at bounding box center [961, 181] width 13 height 41
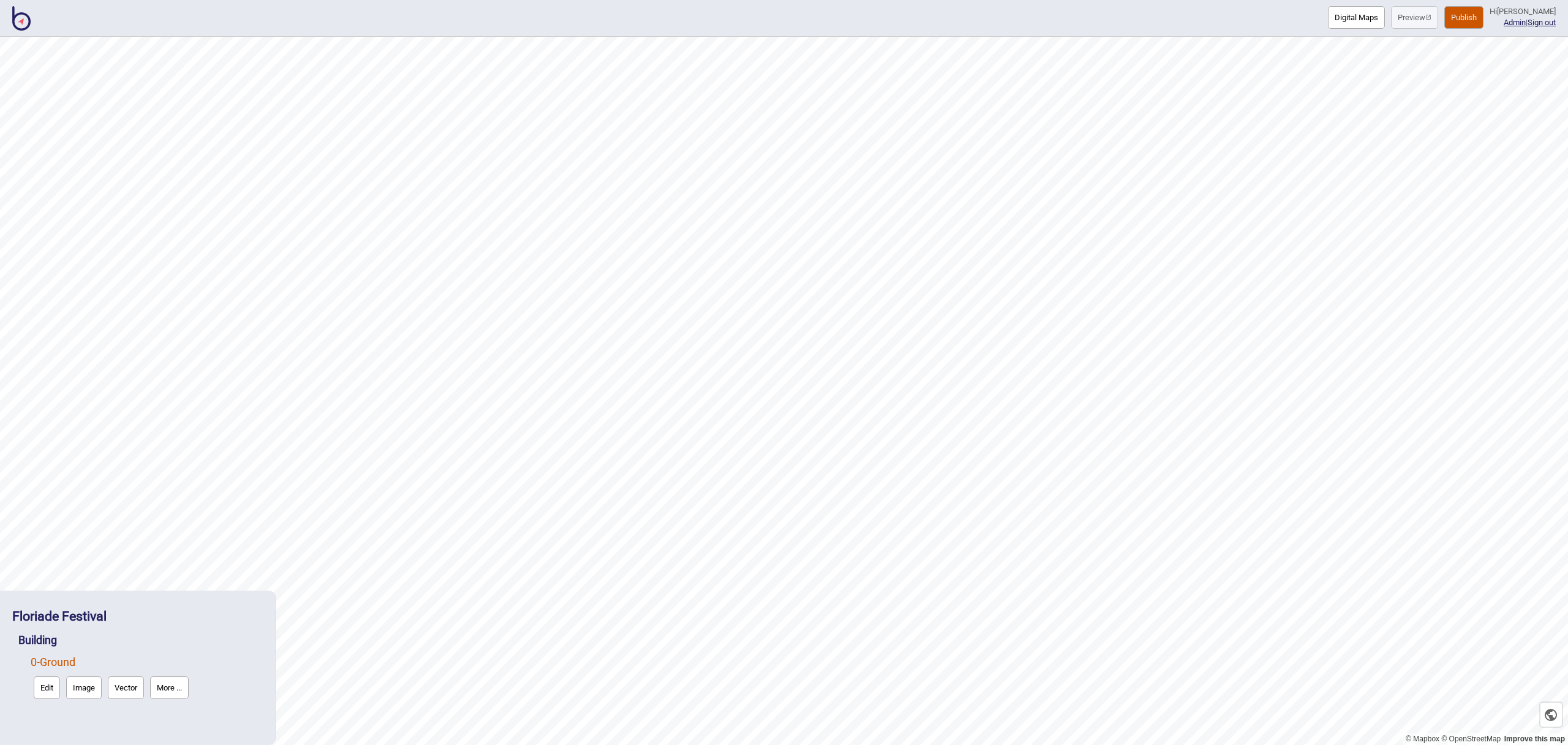
click at [1470, 9] on button "Publish" at bounding box center [1464, 17] width 39 height 23
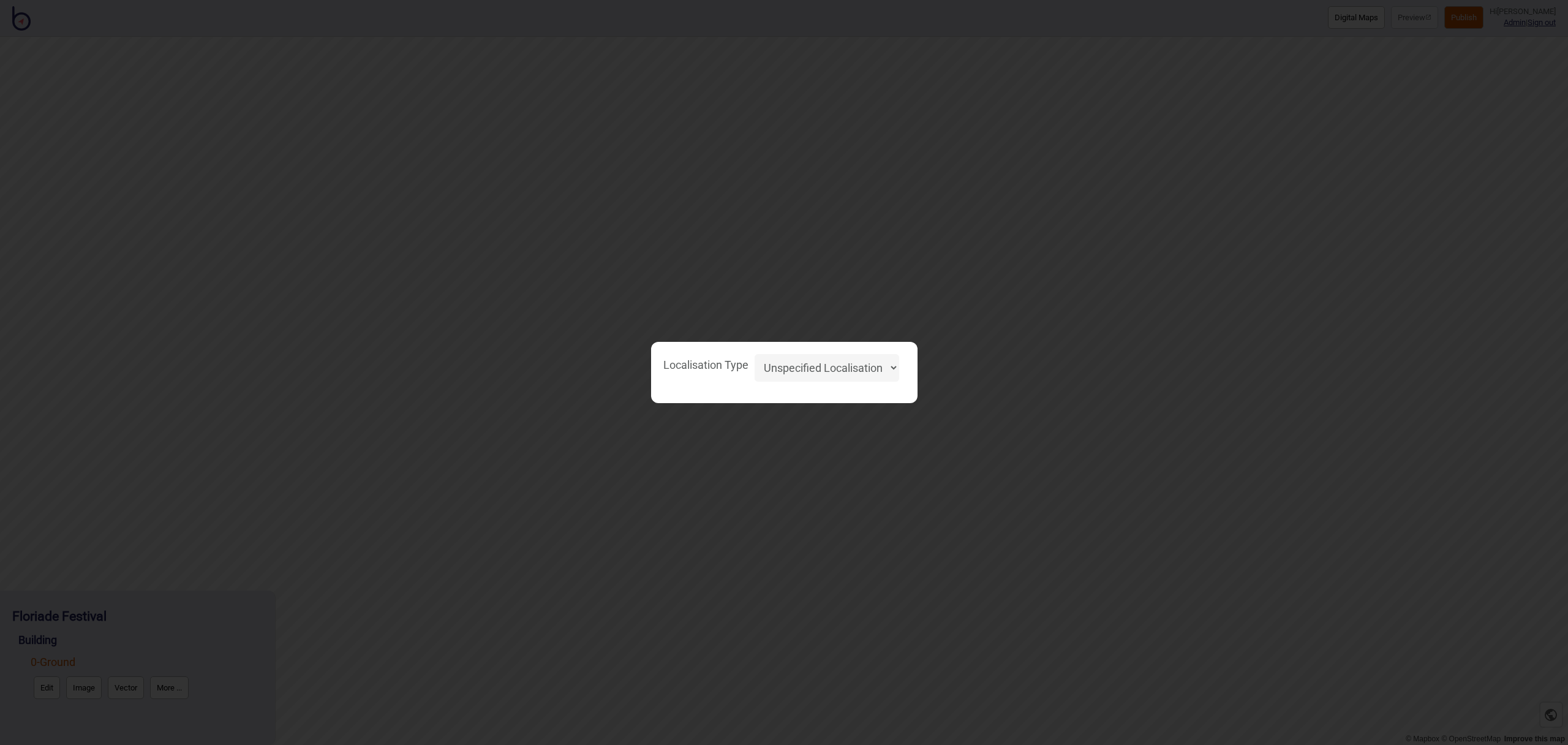
click at [849, 374] on select "Unspecified Localisation Beacons Hyperlocal None" at bounding box center [827, 368] width 145 height 27
click at [755, 354] on select "Unspecified Localisation Beacons Hyperlocal None" at bounding box center [827, 368] width 145 height 27
select select "Unspecified"
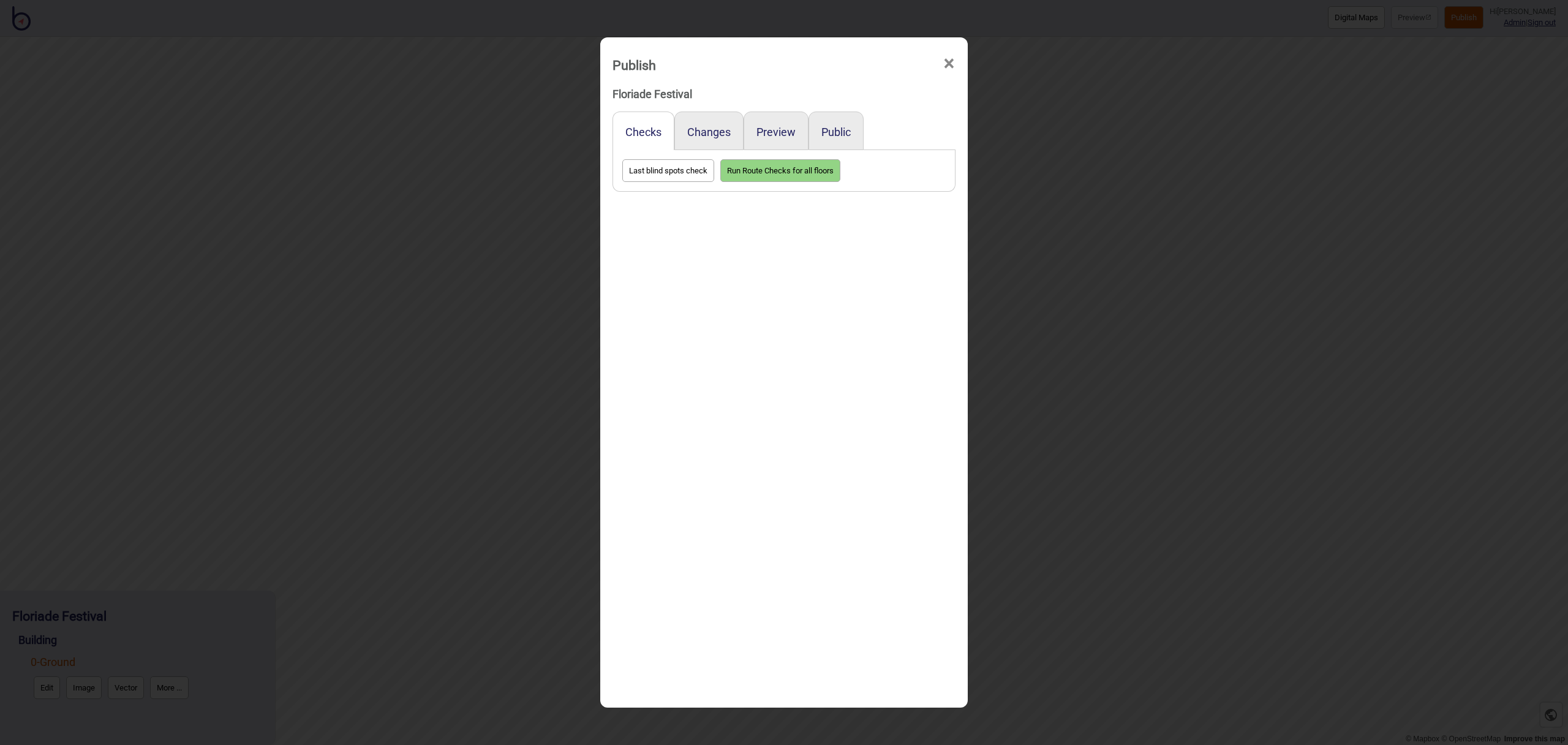
click at [949, 62] on span "×" at bounding box center [949, 63] width 13 height 41
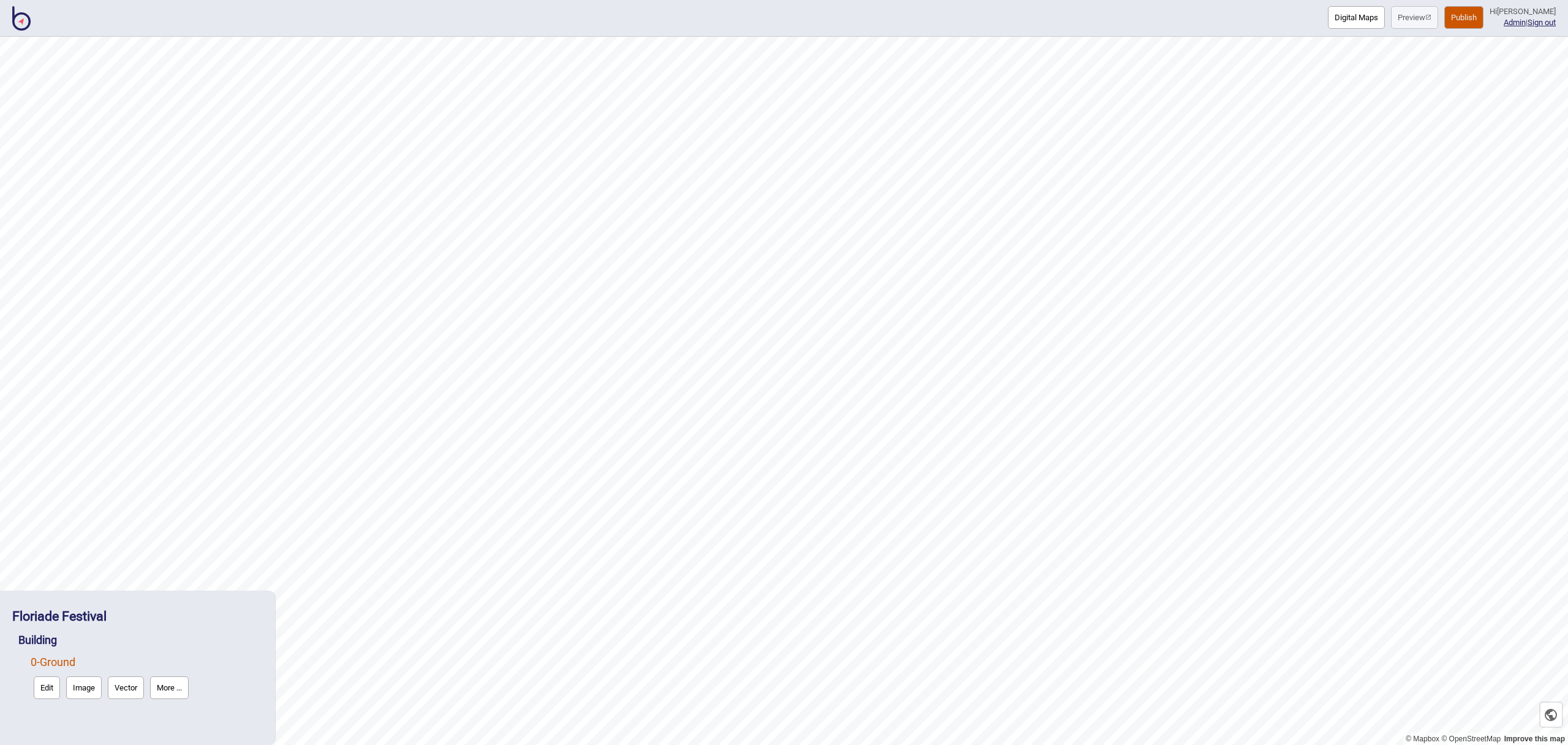
click at [167, 688] on button "More ..." at bounding box center [169, 688] width 39 height 23
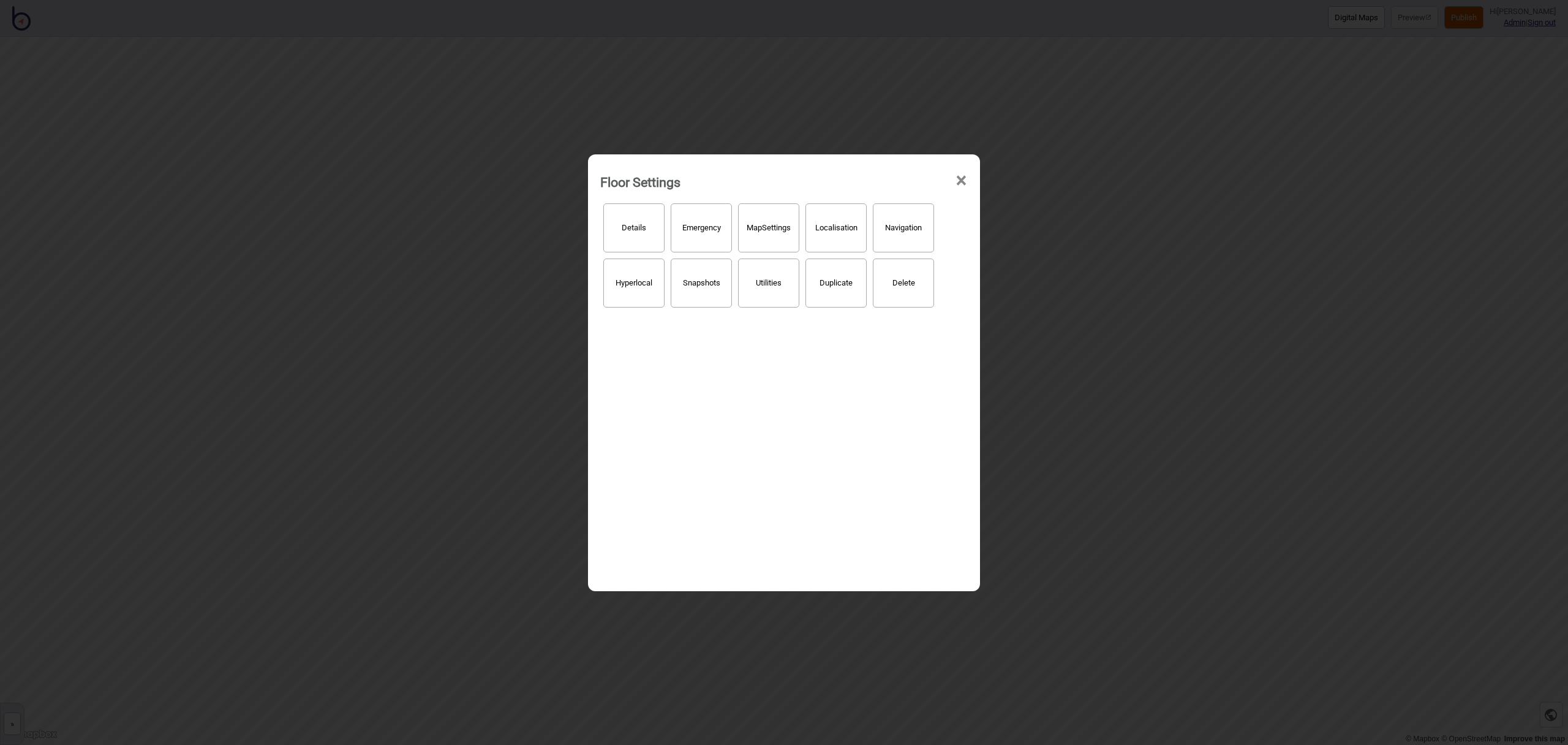
click at [961, 176] on span "×" at bounding box center [961, 181] width 13 height 41
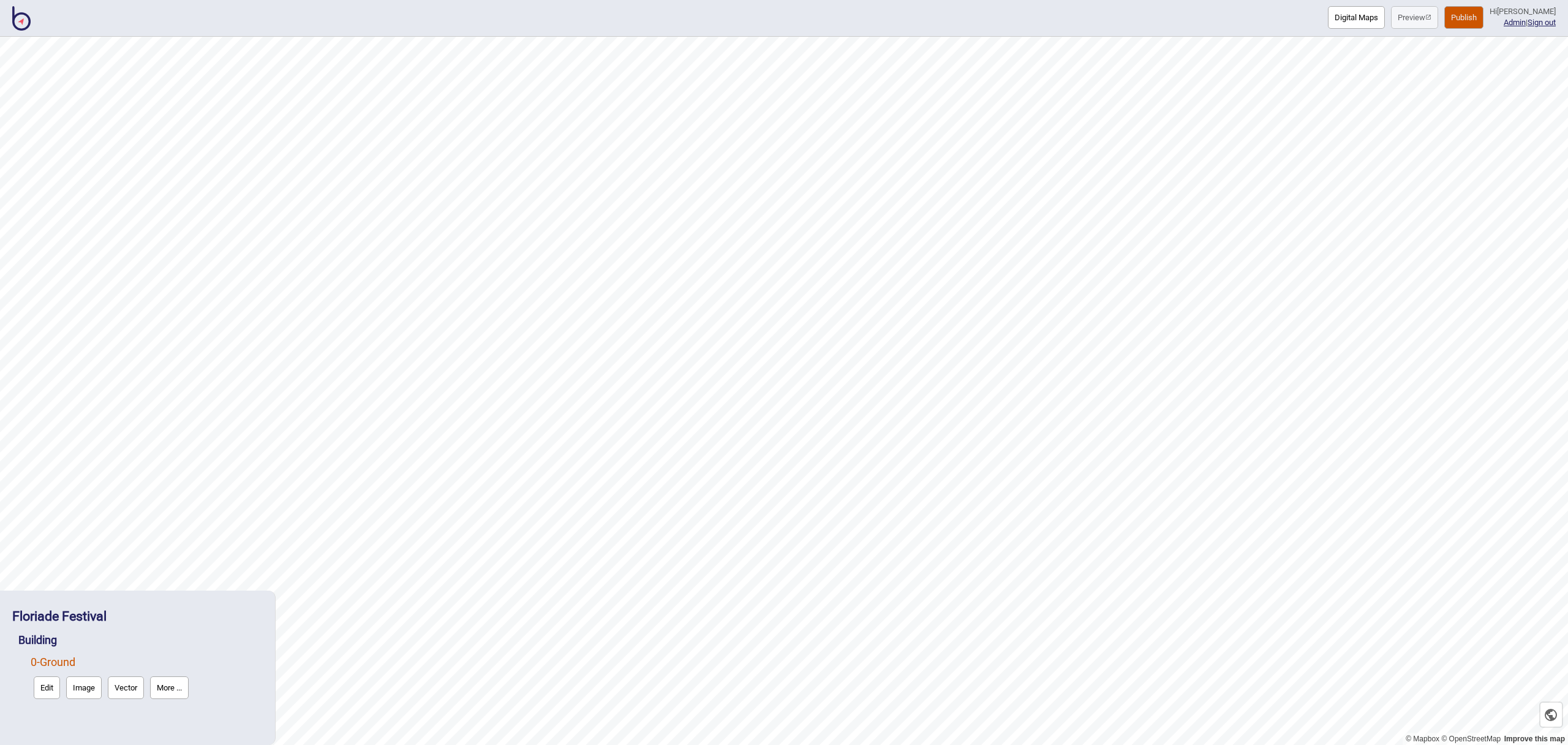
click at [51, 696] on button "Edit" at bounding box center [46, 688] width 26 height 23
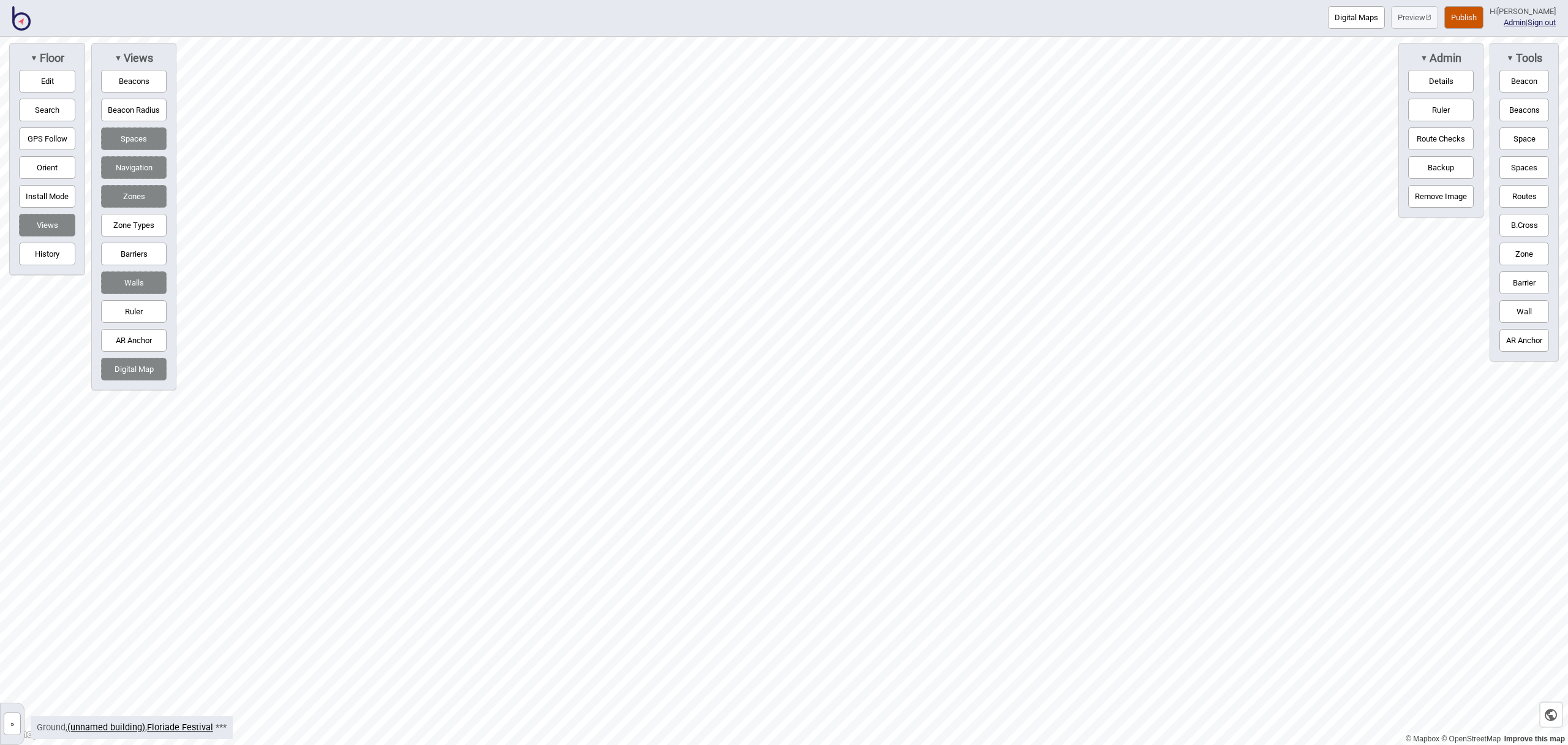
click at [1471, 19] on button "Publish" at bounding box center [1464, 17] width 39 height 23
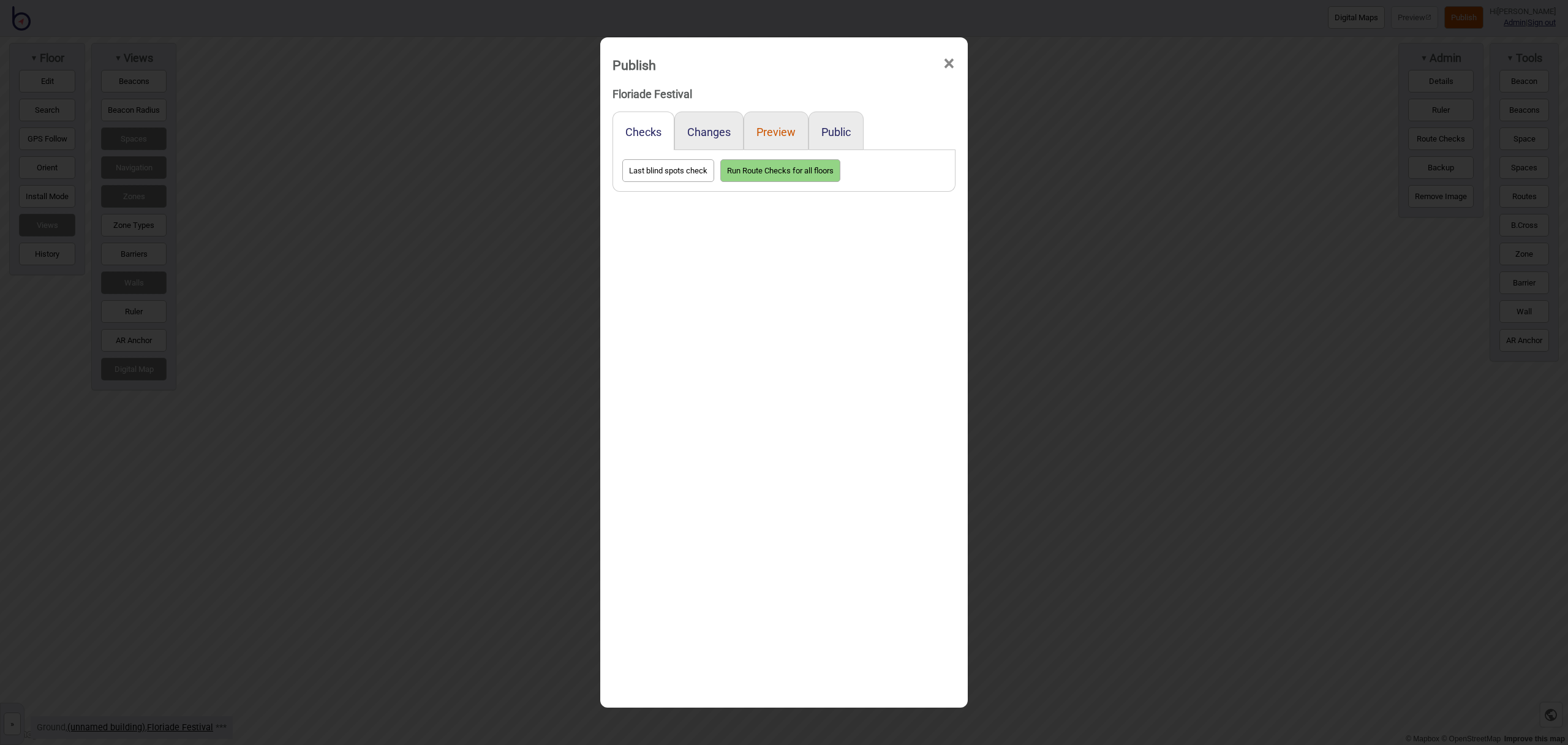
click at [782, 133] on button "Preview" at bounding box center [776, 132] width 39 height 13
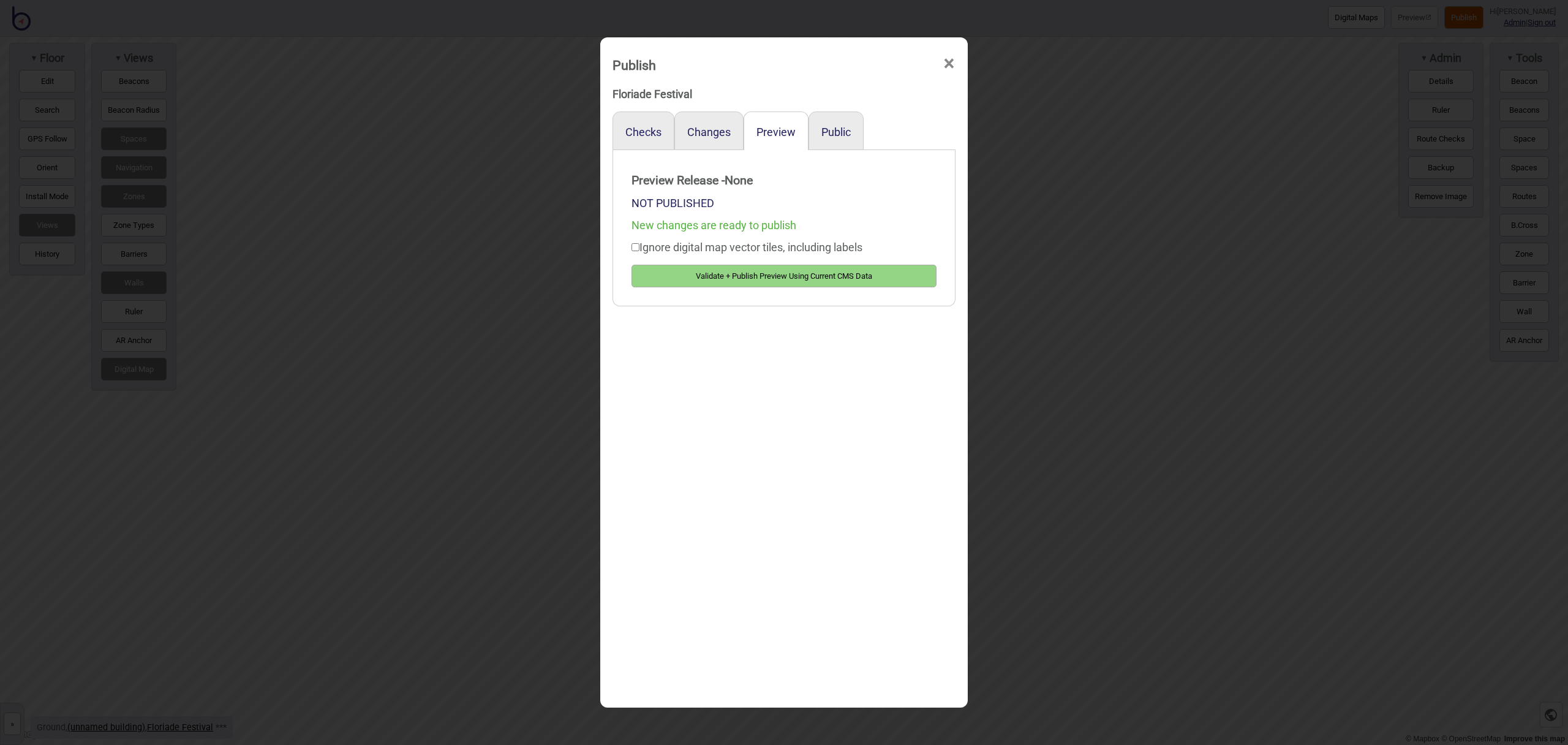
click at [784, 265] on button "Validate + Publish Preview Using Current CMS Data" at bounding box center [784, 276] width 305 height 23
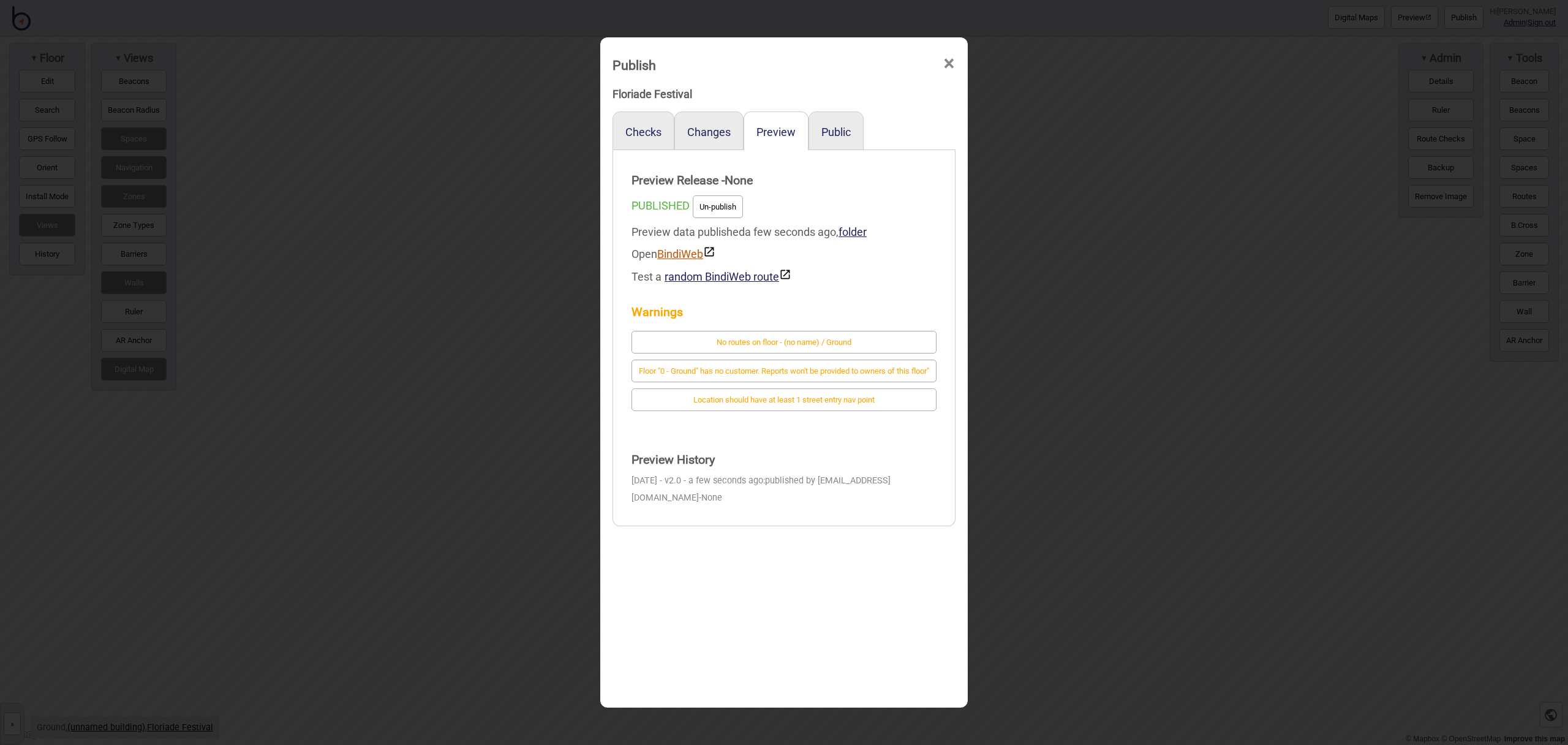
click at [679, 257] on link "BindiWeb" at bounding box center [686, 254] width 58 height 13
click at [949, 69] on span "×" at bounding box center [949, 63] width 13 height 41
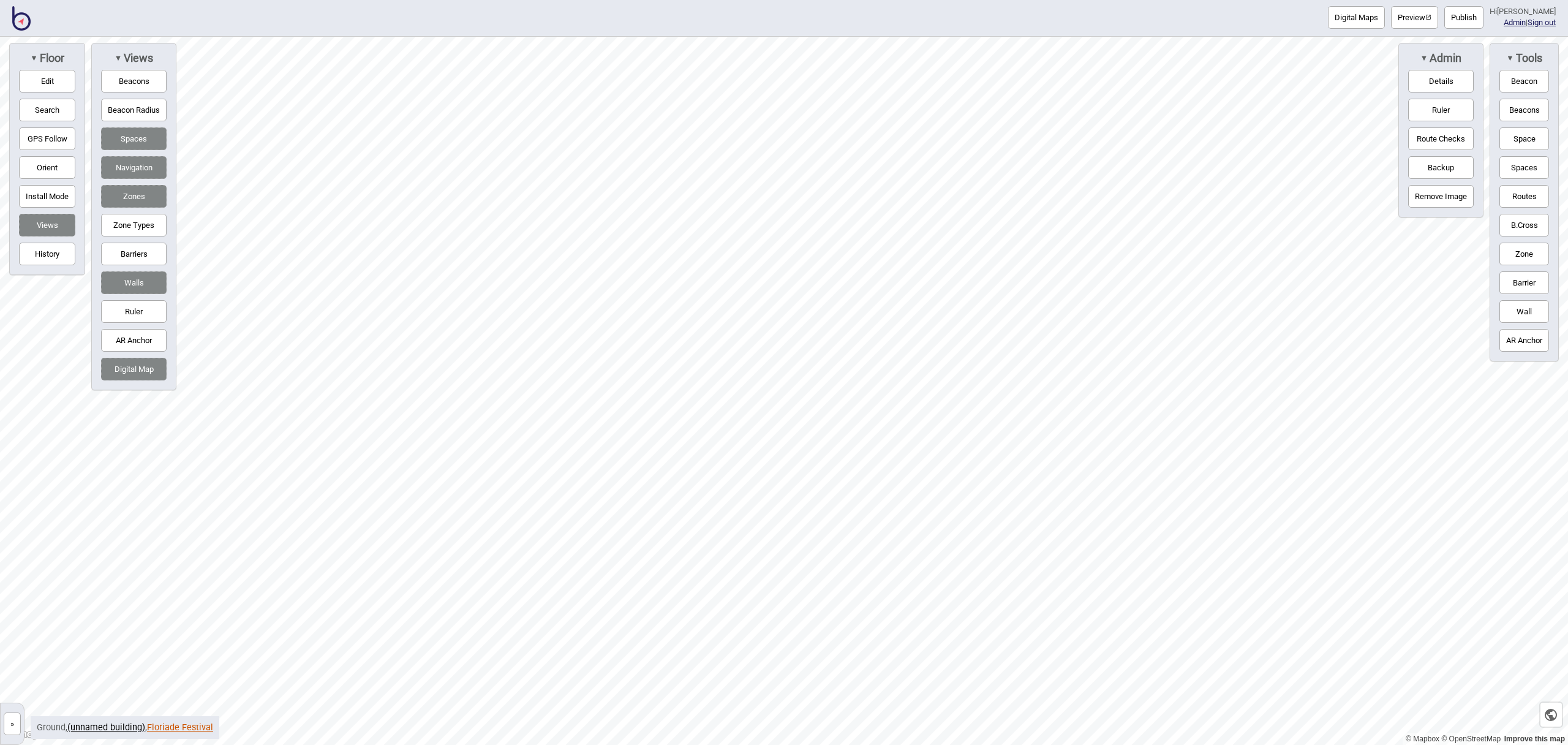
click at [201, 722] on link "Floriade Festival" at bounding box center [179, 728] width 66 height 11
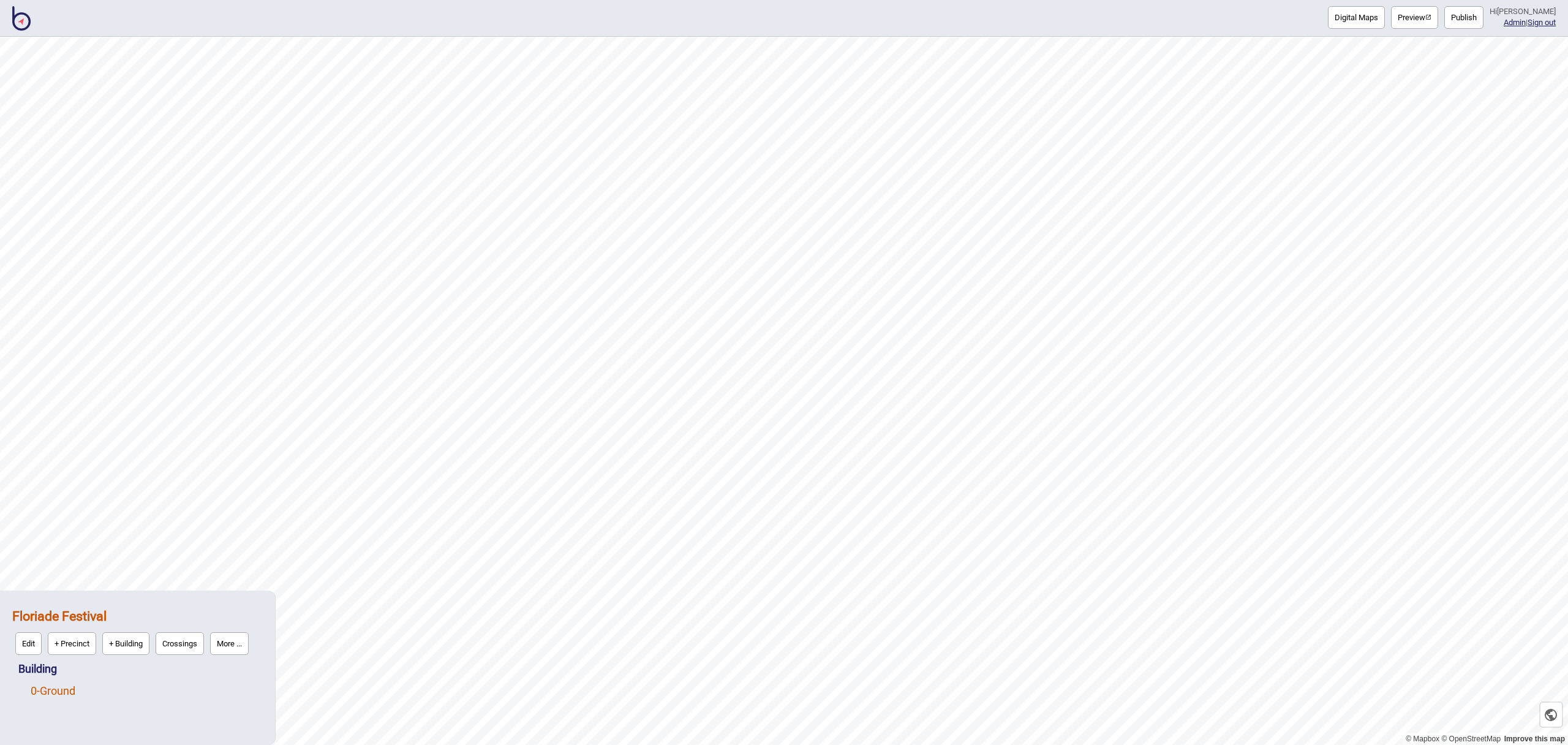
click at [71, 691] on link "0 - Ground" at bounding box center [53, 691] width 45 height 13
click at [171, 684] on button "More ..." at bounding box center [169, 688] width 39 height 23
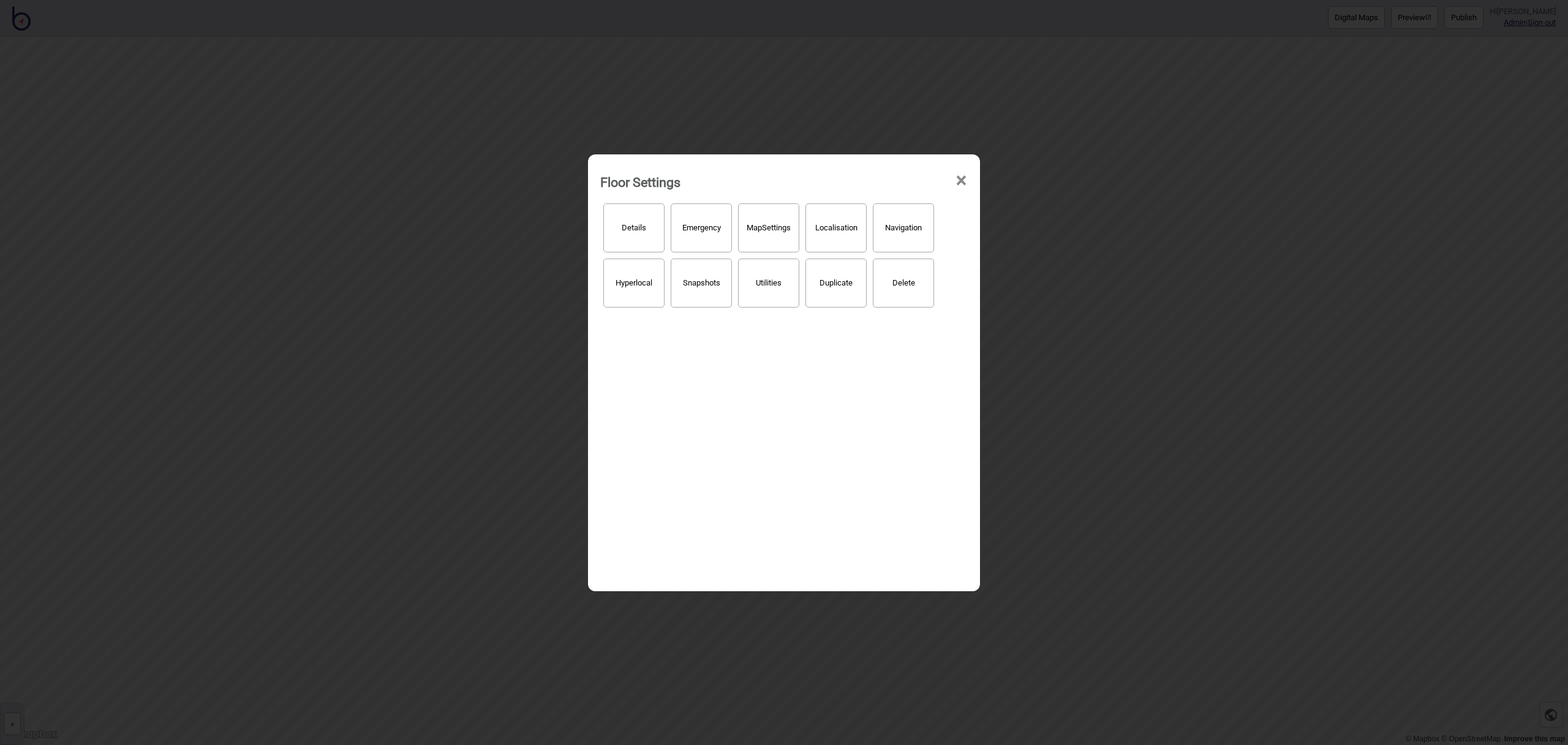
click at [965, 184] on span "×" at bounding box center [961, 181] width 13 height 41
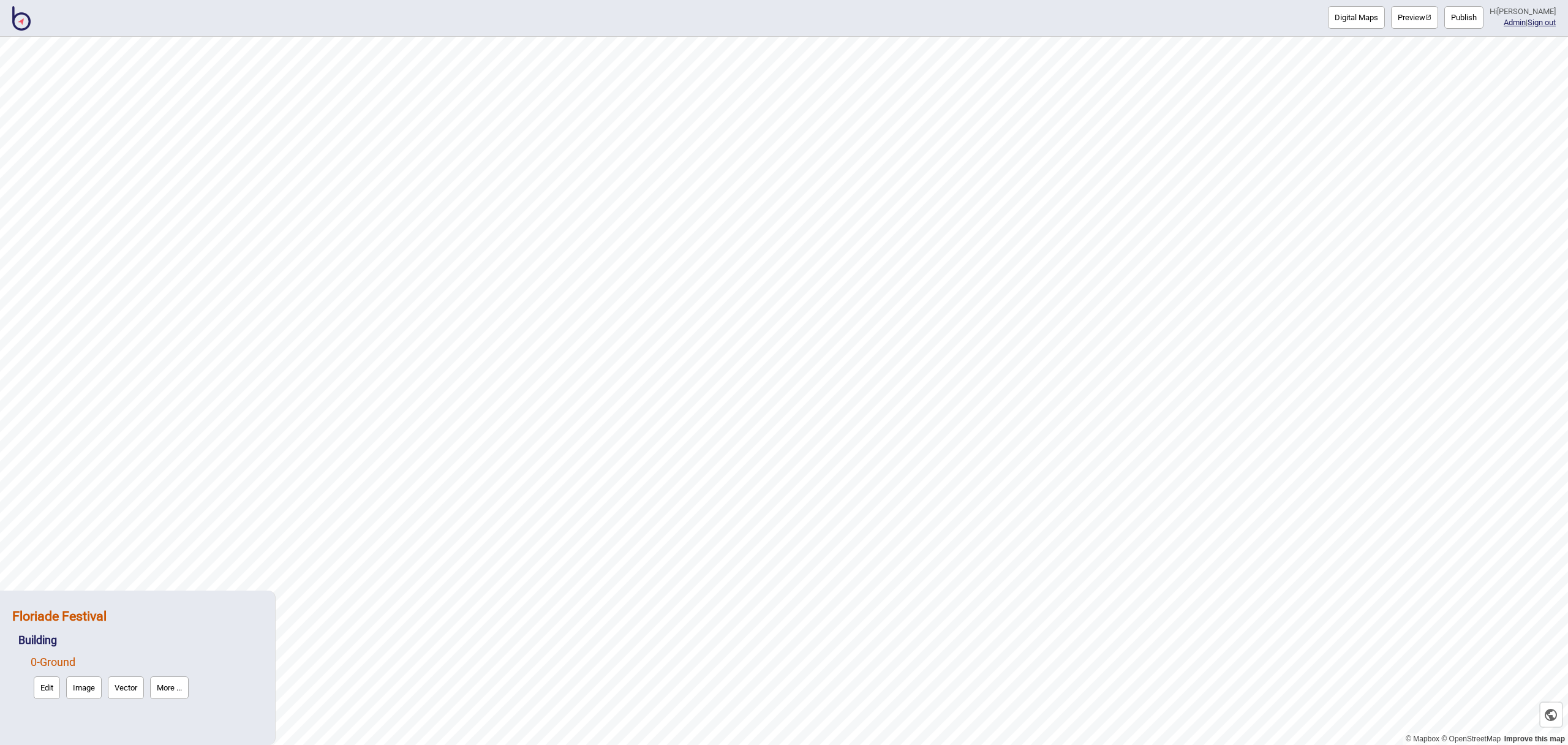
click at [85, 612] on strong "Floriade Festival" at bounding box center [59, 616] width 94 height 15
click at [226, 647] on button "More ..." at bounding box center [230, 644] width 39 height 23
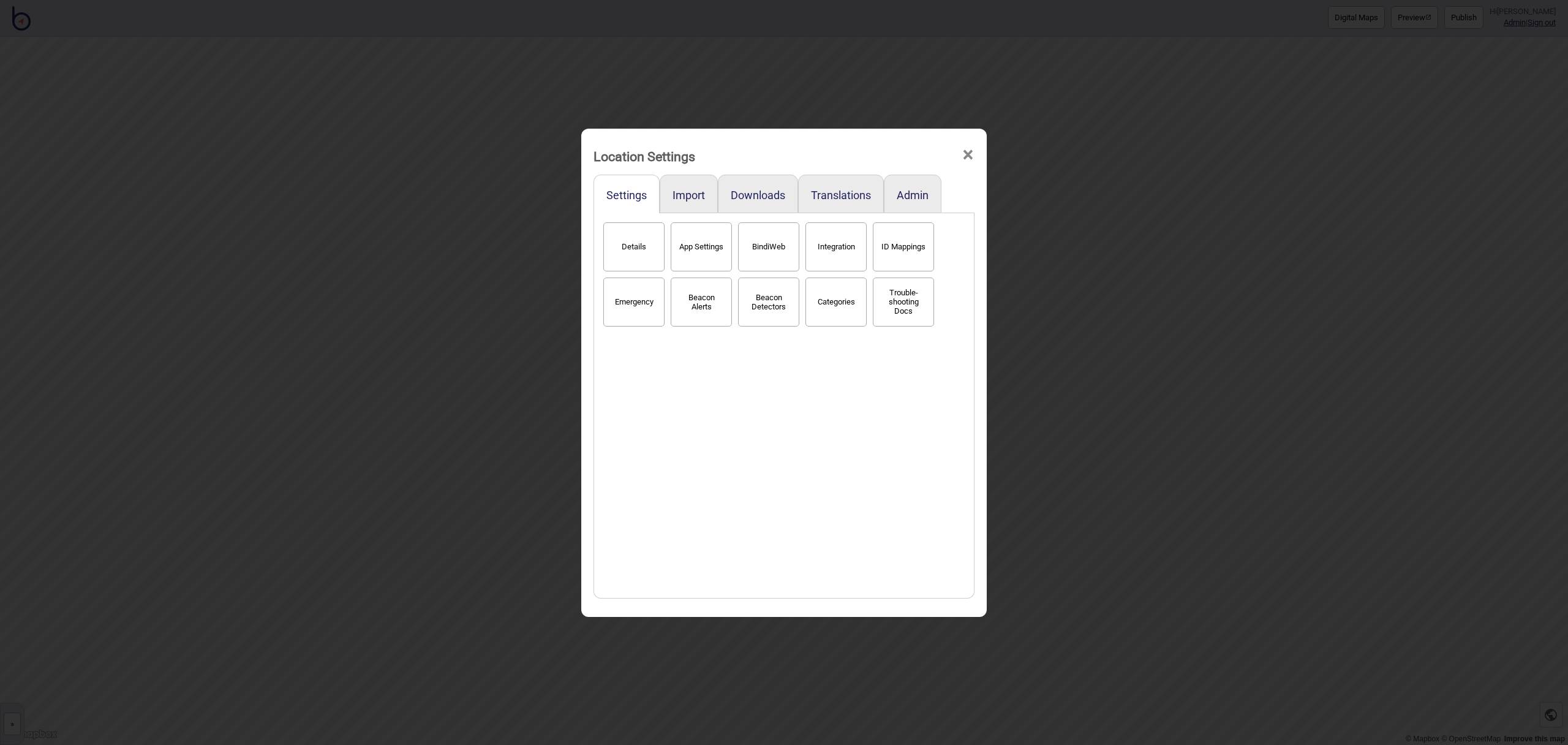
click at [825, 306] on button "Categories" at bounding box center [836, 302] width 61 height 49
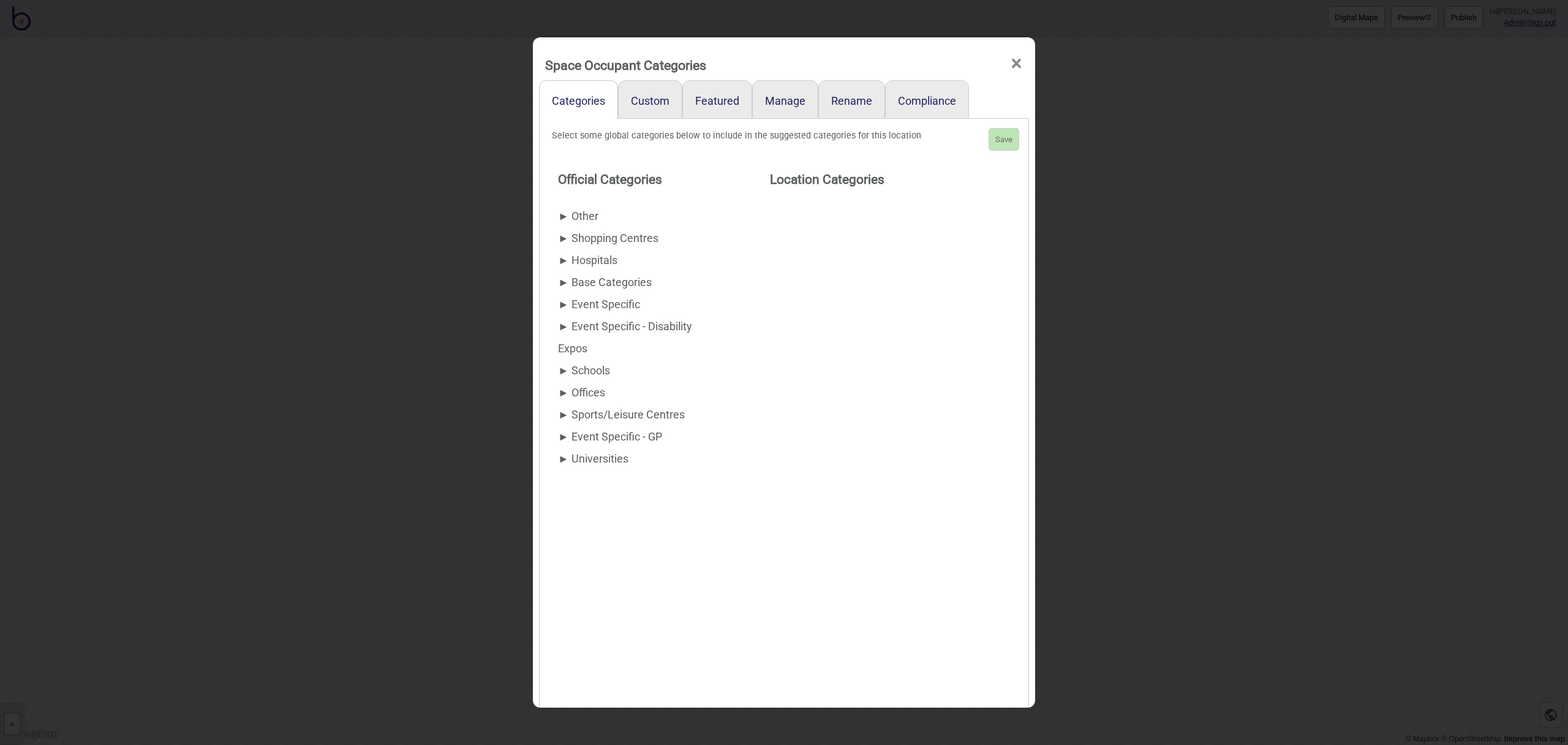
click at [586, 214] on div "► Other" at bounding box center [639, 216] width 163 height 22
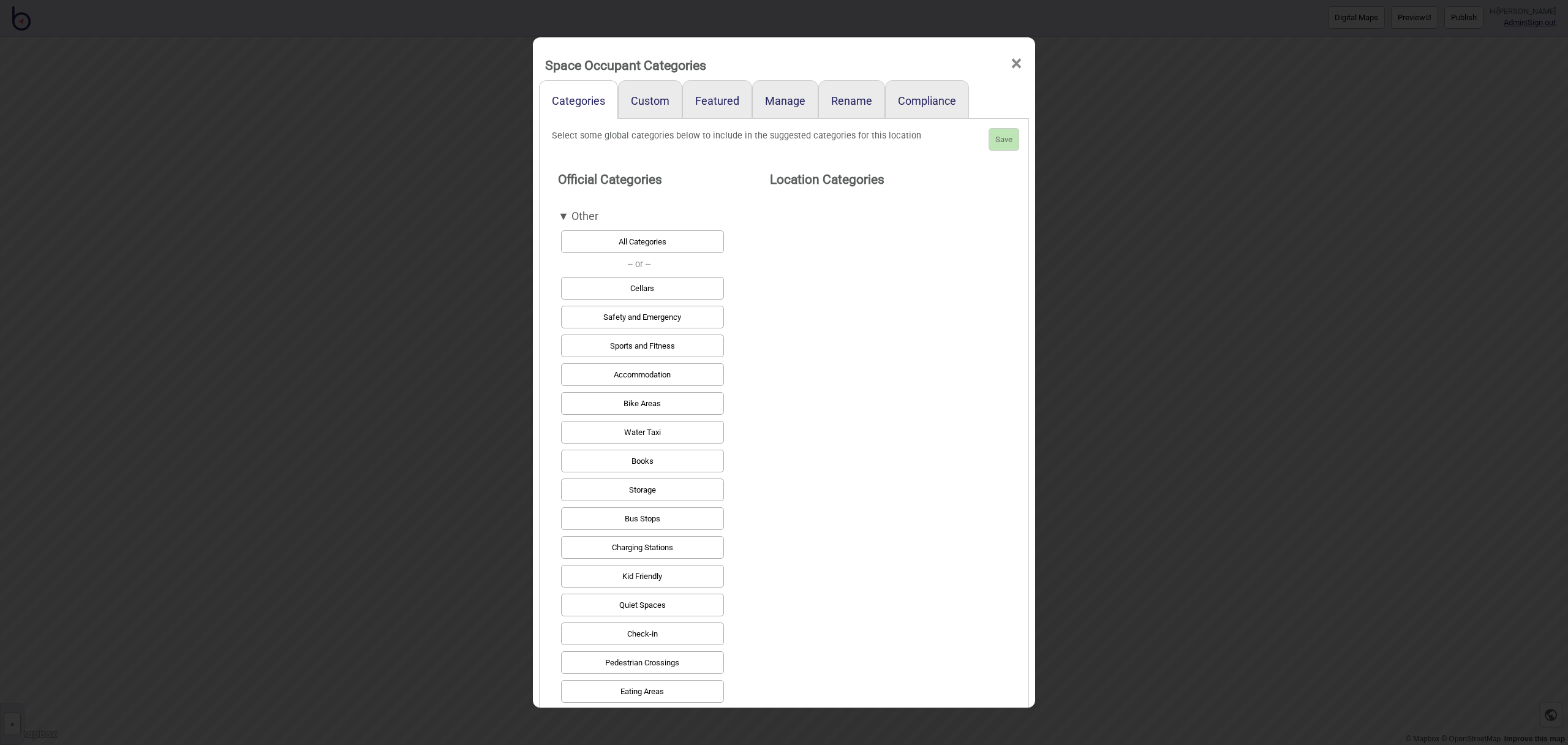
click at [719, 322] on button "Safety and Emergency" at bounding box center [643, 317] width 163 height 23
click at [679, 567] on button "Kid Friendly" at bounding box center [643, 576] width 163 height 23
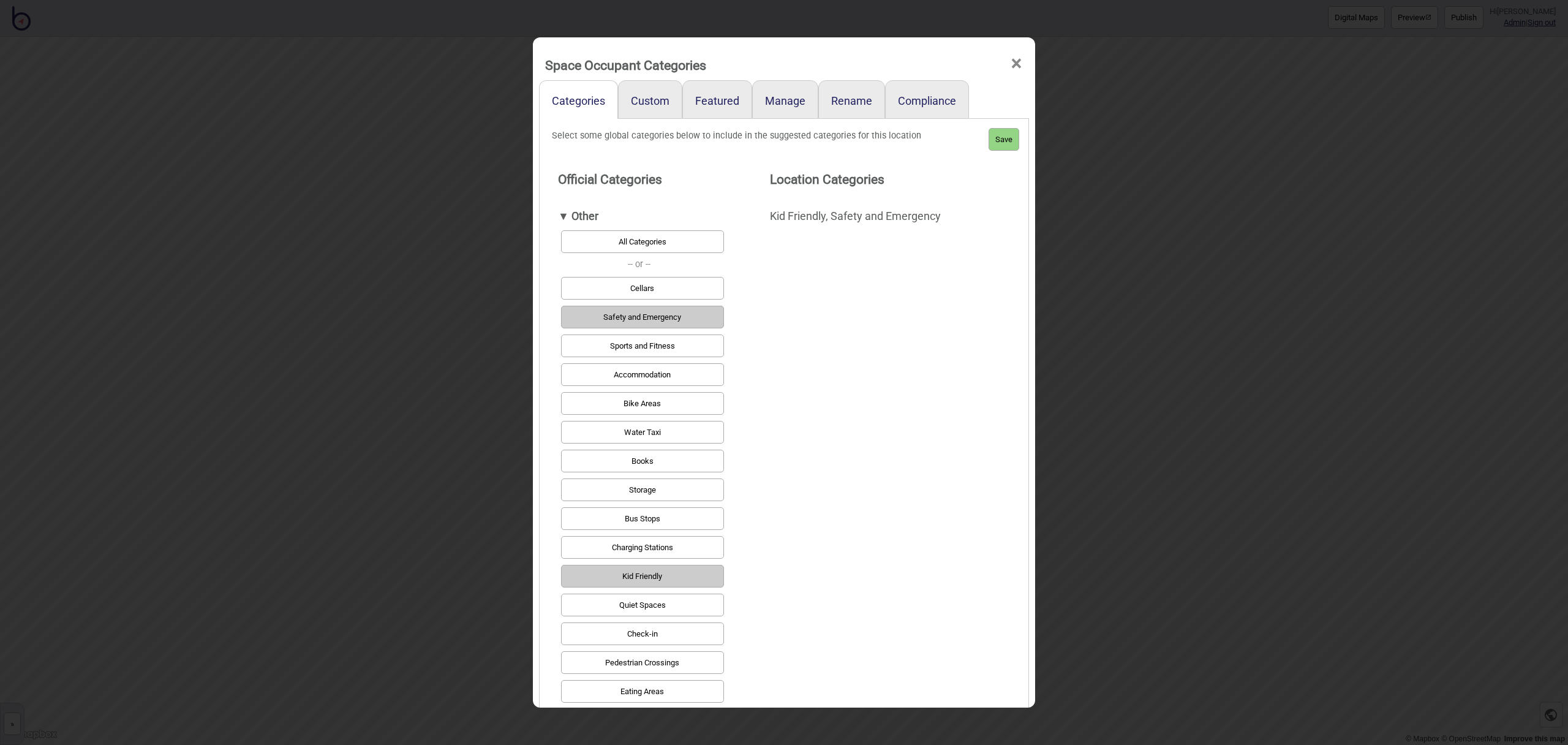
click at [679, 599] on button "Quiet Spaces" at bounding box center [643, 605] width 163 height 23
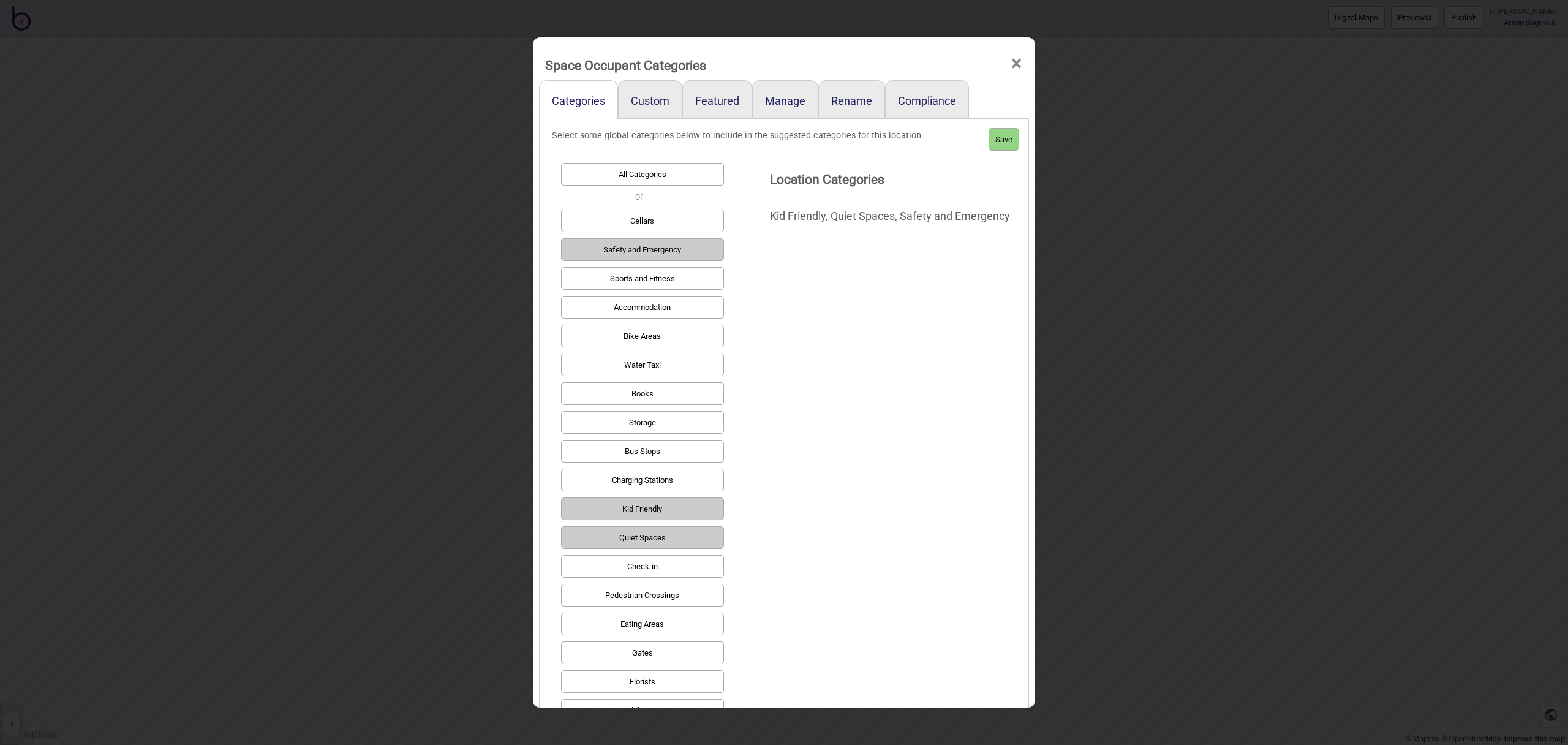
scroll to position [68, 0]
click at [679, 623] on button "Eating Areas" at bounding box center [643, 624] width 163 height 23
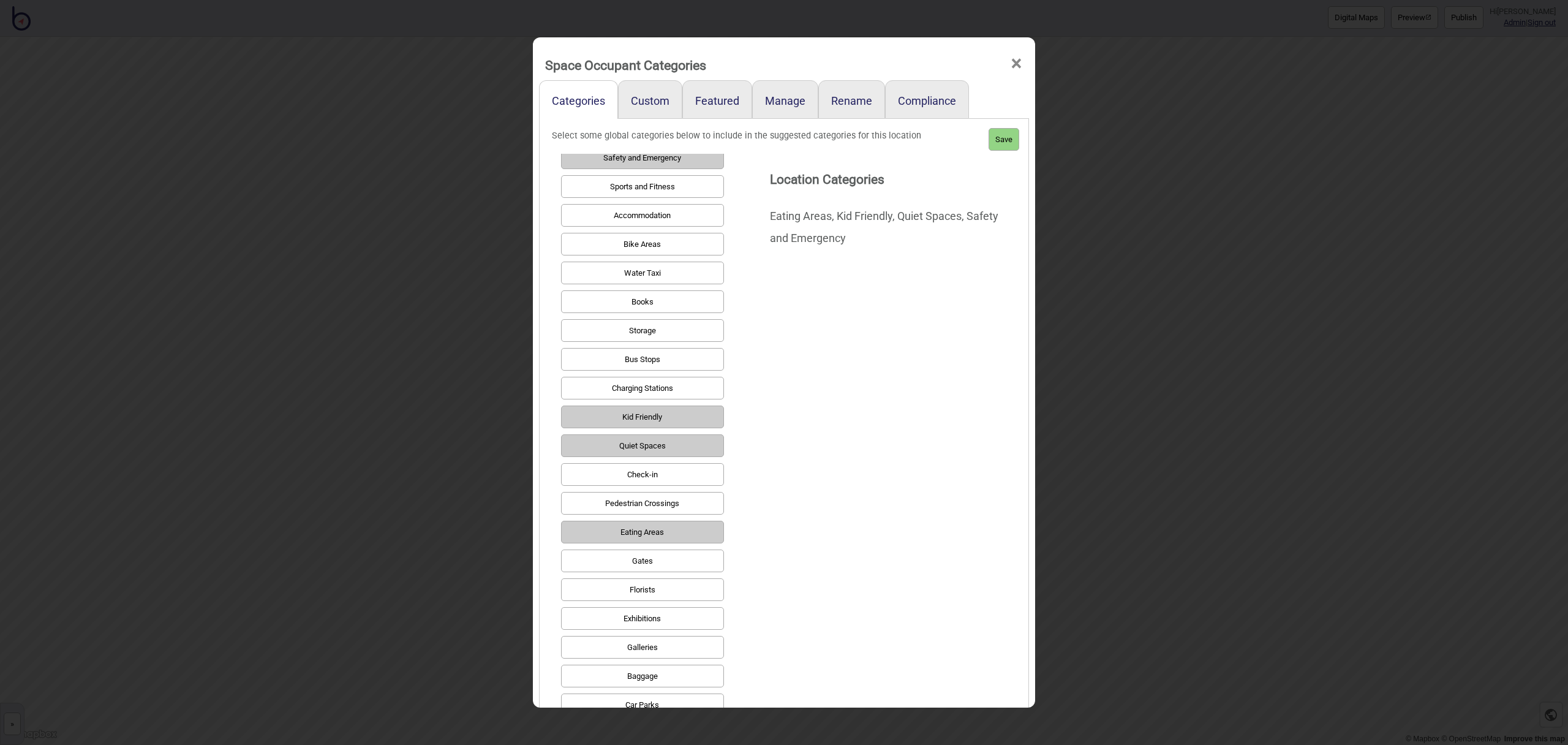
scroll to position [161, 0]
click at [669, 611] on button "Exhibitions" at bounding box center [643, 617] width 163 height 23
click at [670, 642] on button "Galleries" at bounding box center [643, 646] width 163 height 23
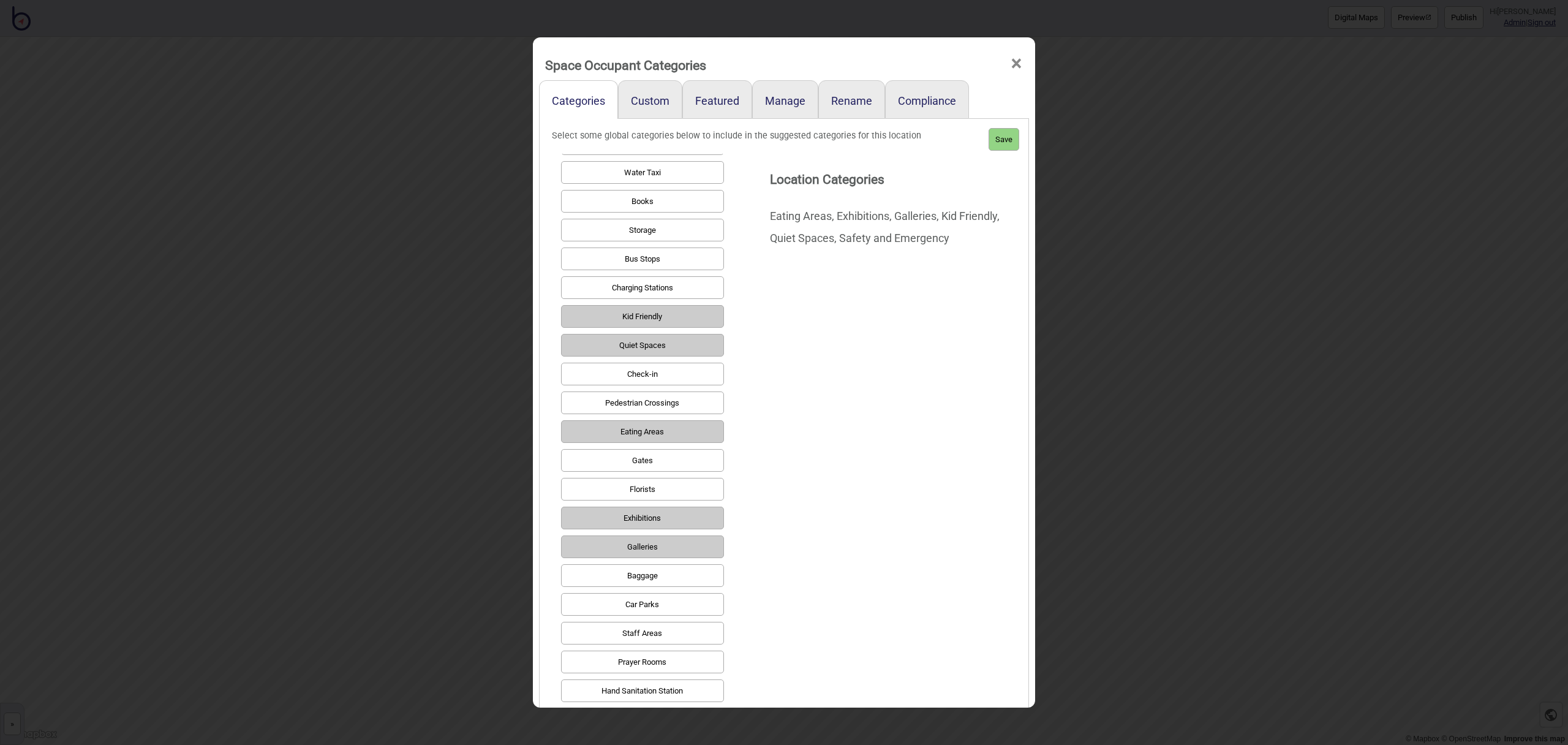
scroll to position [264, 0]
click at [669, 605] on button "Car Parks" at bounding box center [643, 600] width 163 height 23
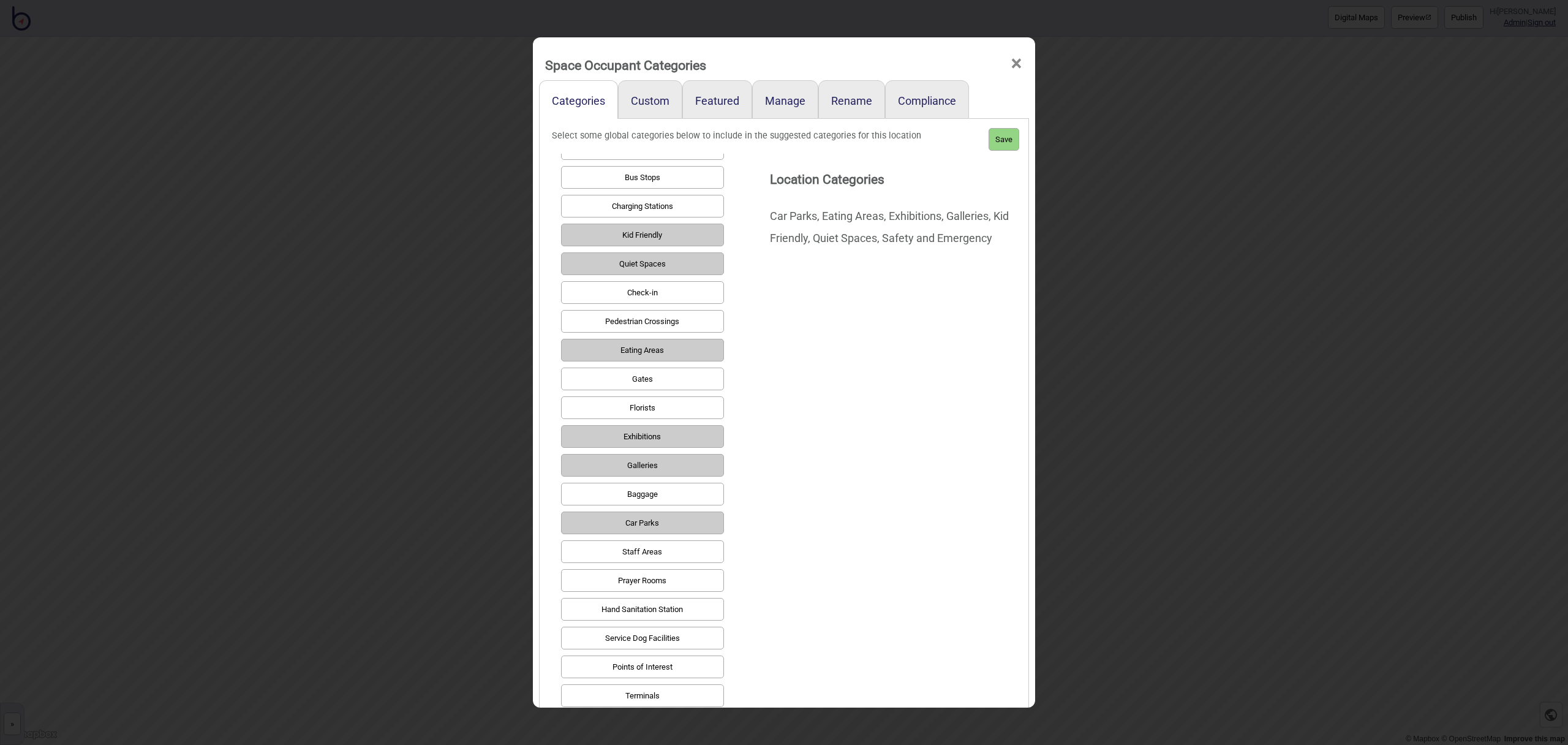
scroll to position [346, 0]
click at [672, 655] on button "Points of Interest" at bounding box center [643, 663] width 163 height 23
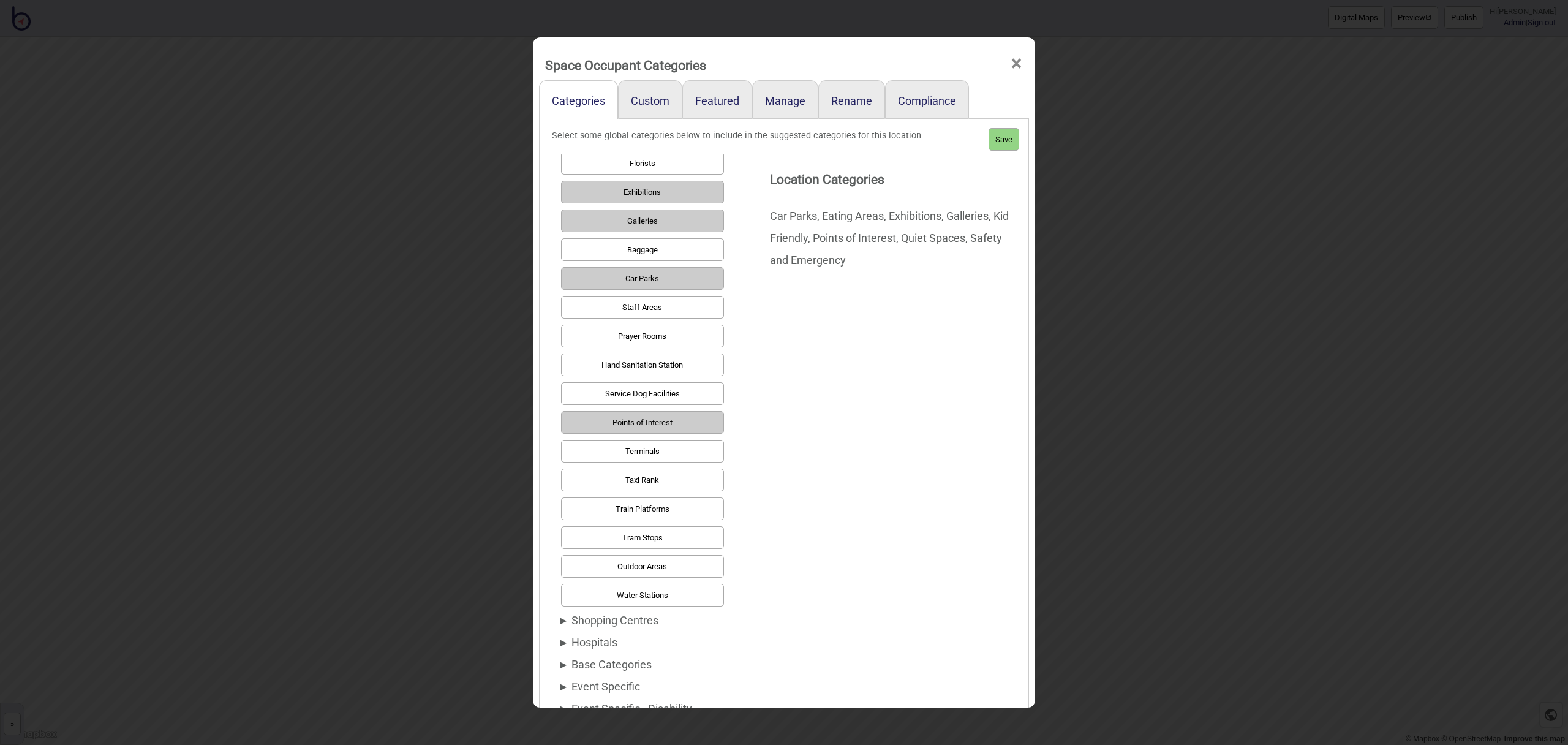
scroll to position [595, 0]
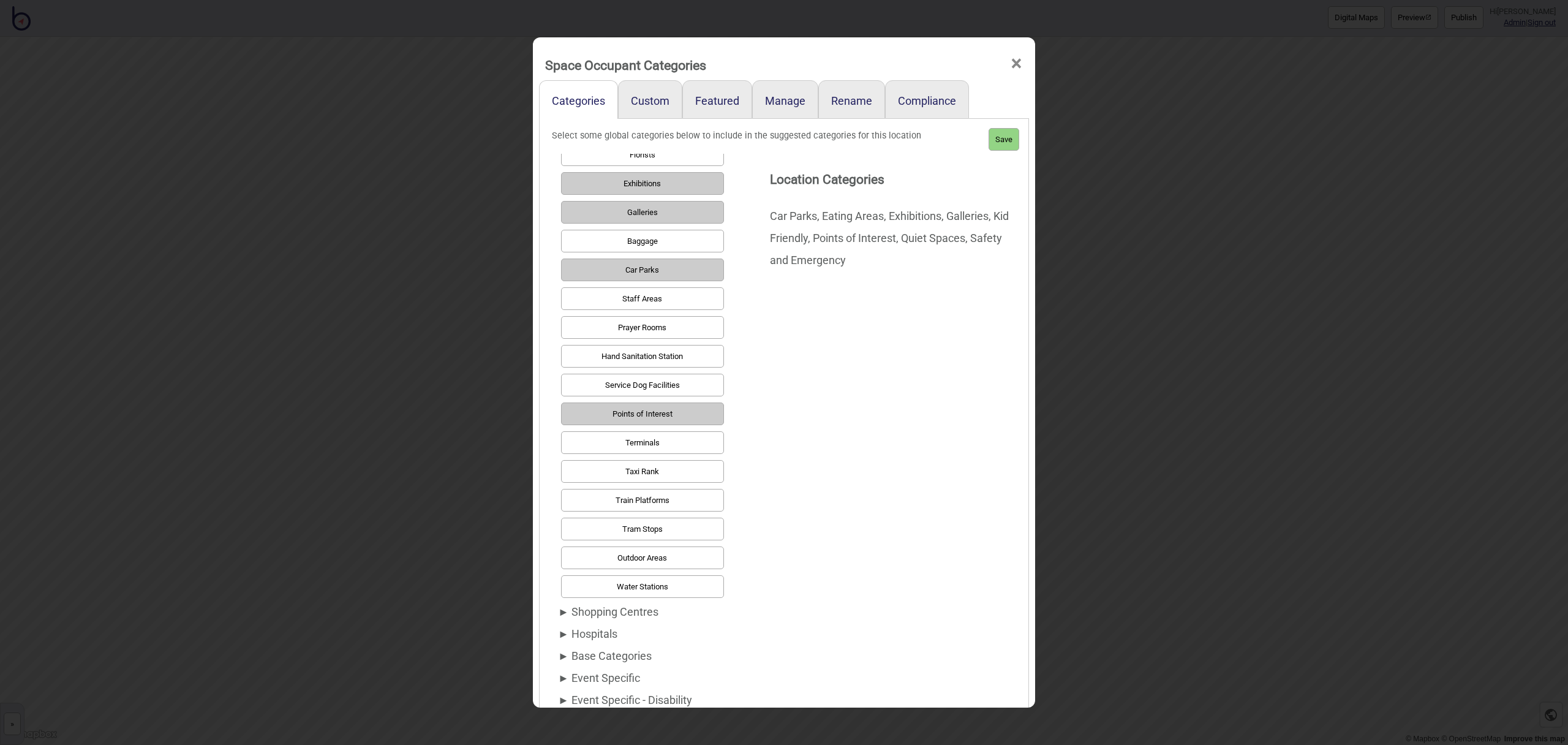
click at [634, 610] on div "► Shopping Centres" at bounding box center [639, 612] width 163 height 22
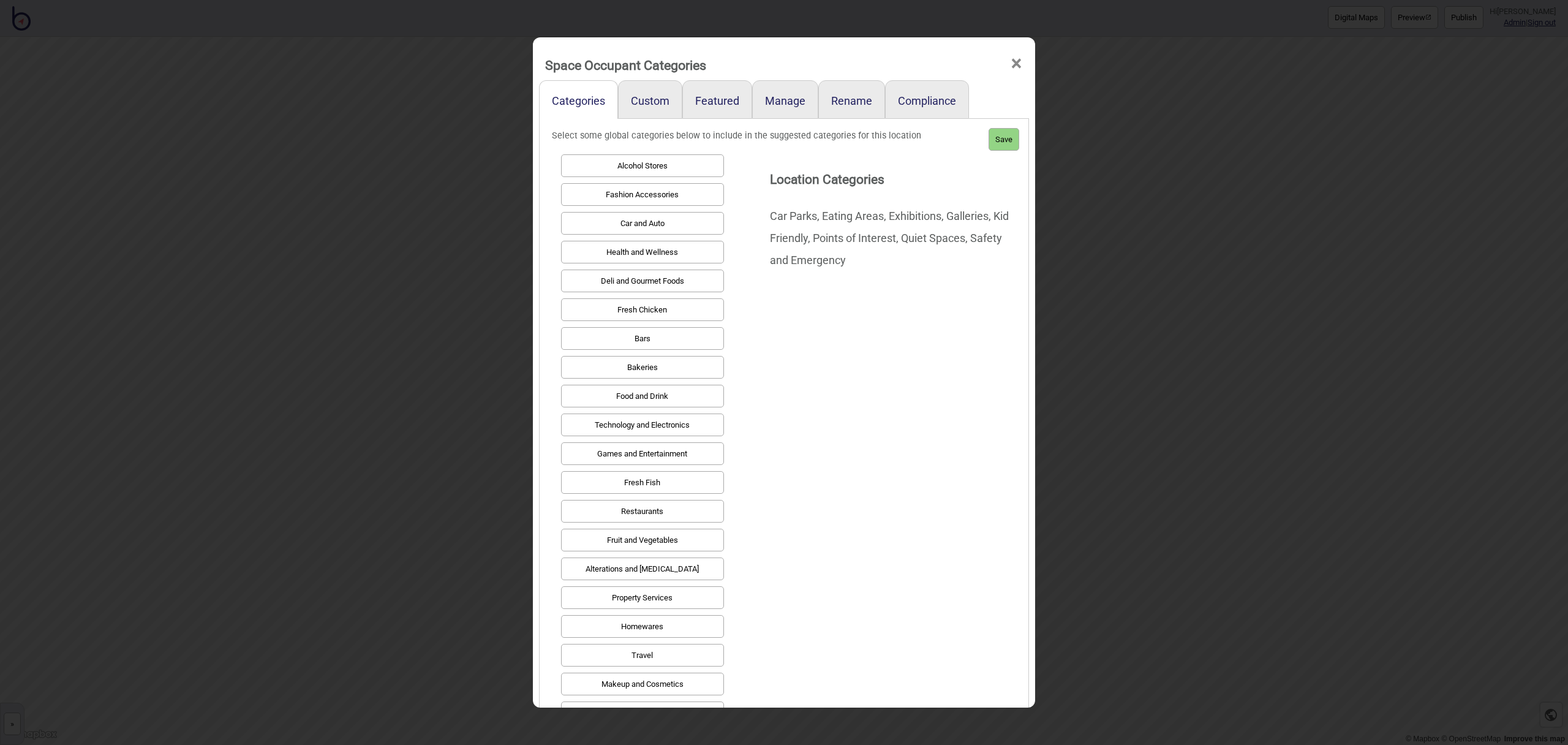
scroll to position [143, 0]
click at [658, 393] on button "Food and Drink" at bounding box center [643, 398] width 163 height 23
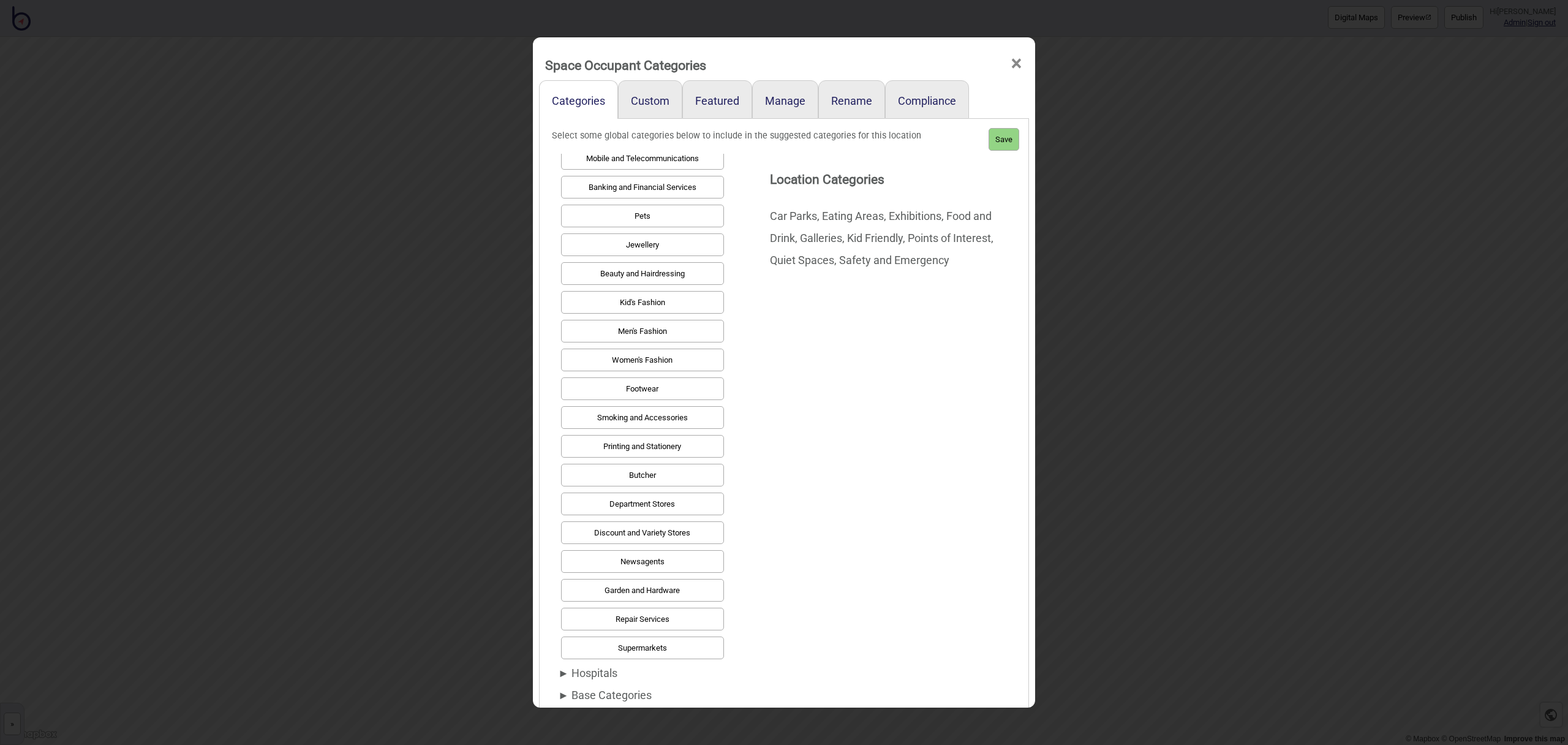
scroll to position [737, 0]
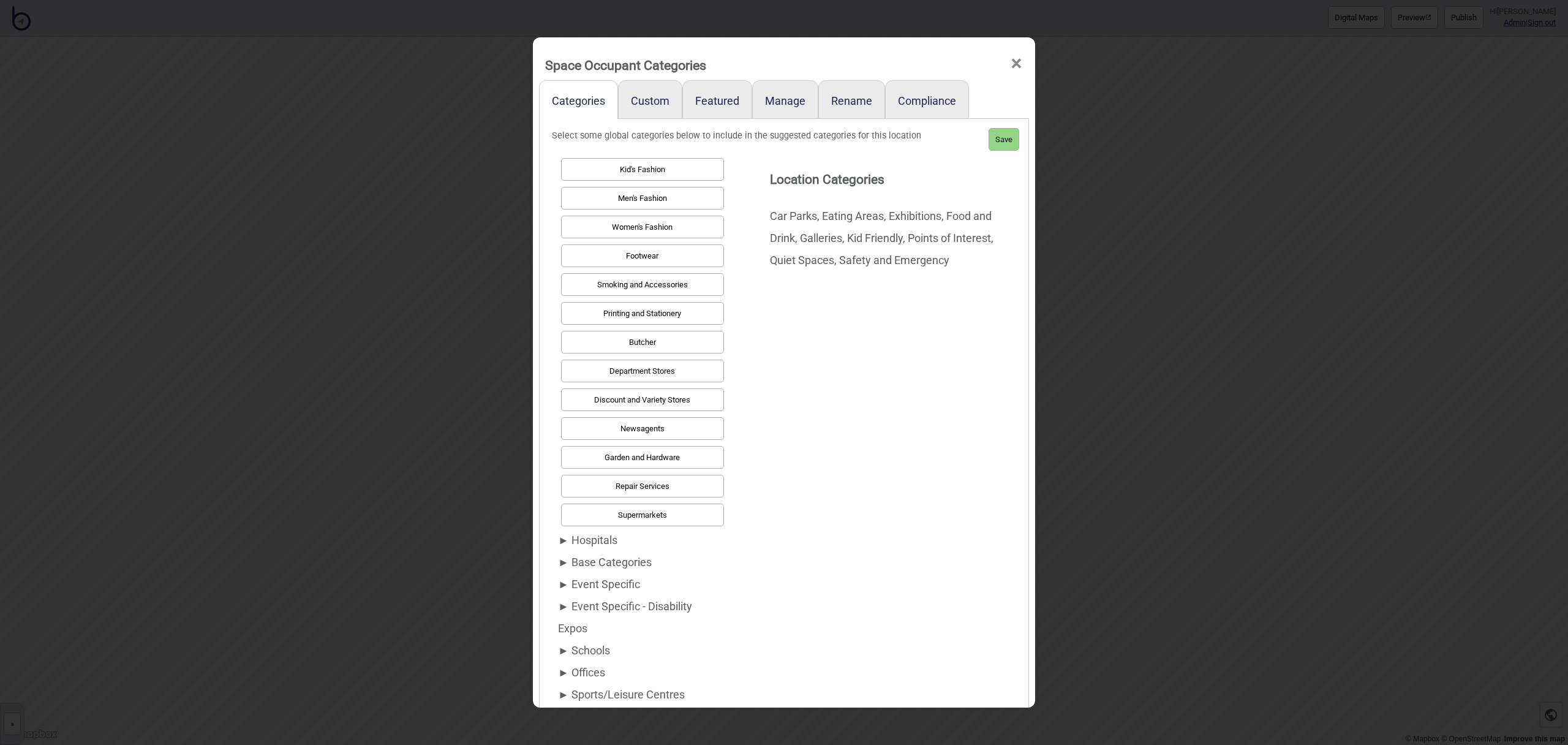
click at [594, 537] on div "► Hospitals" at bounding box center [639, 540] width 163 height 22
click at [623, 565] on div "► Base Categories" at bounding box center [639, 562] width 163 height 22
click at [682, 242] on button "Parent Rooms" at bounding box center [643, 242] width 163 height 23
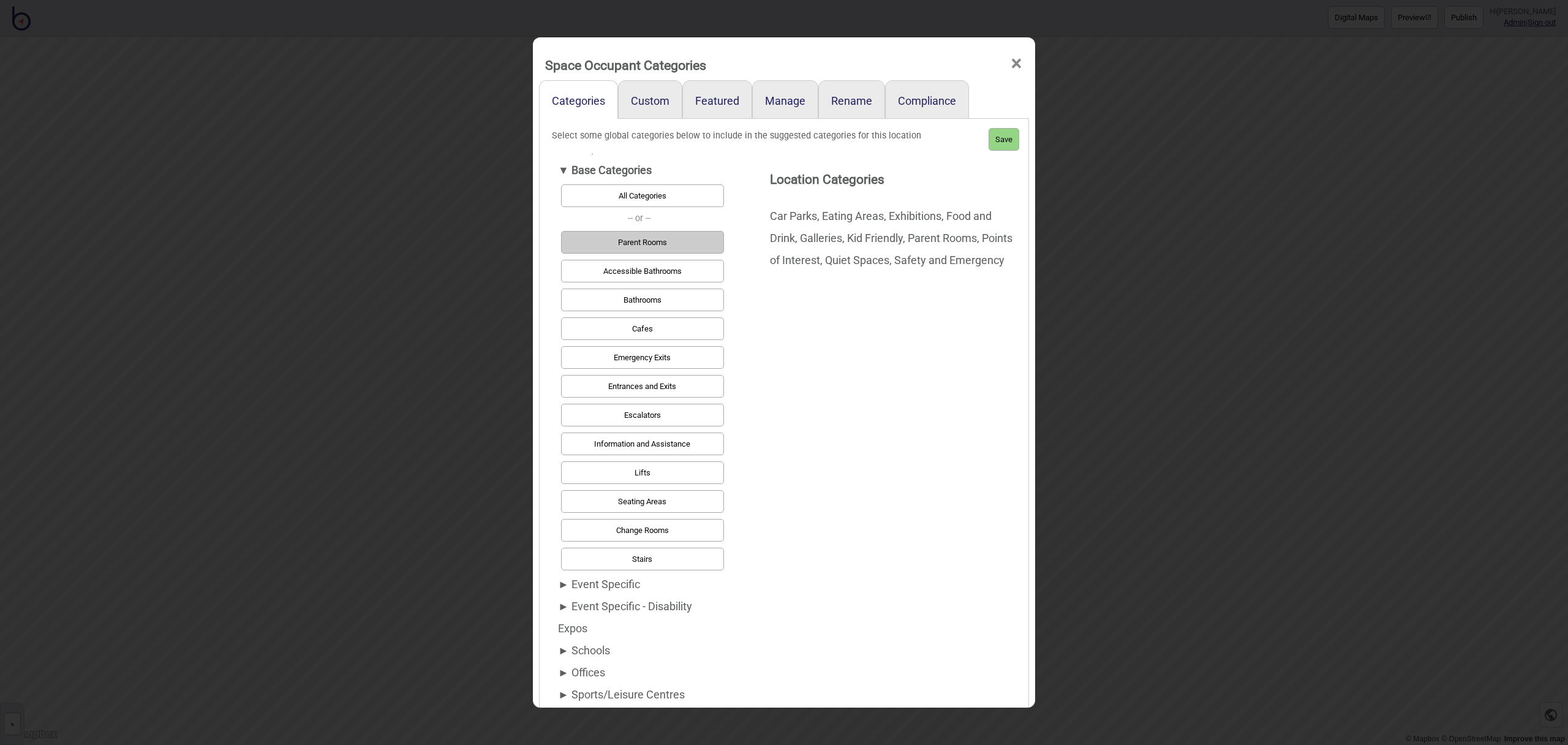
drag, startPoint x: 687, startPoint y: 304, endPoint x: 663, endPoint y: 273, distance: 39.2
click at [687, 304] on button "Bathrooms" at bounding box center [643, 300] width 163 height 23
click at [663, 277] on button "Accessible Bathrooms" at bounding box center [643, 274] width 163 height 23
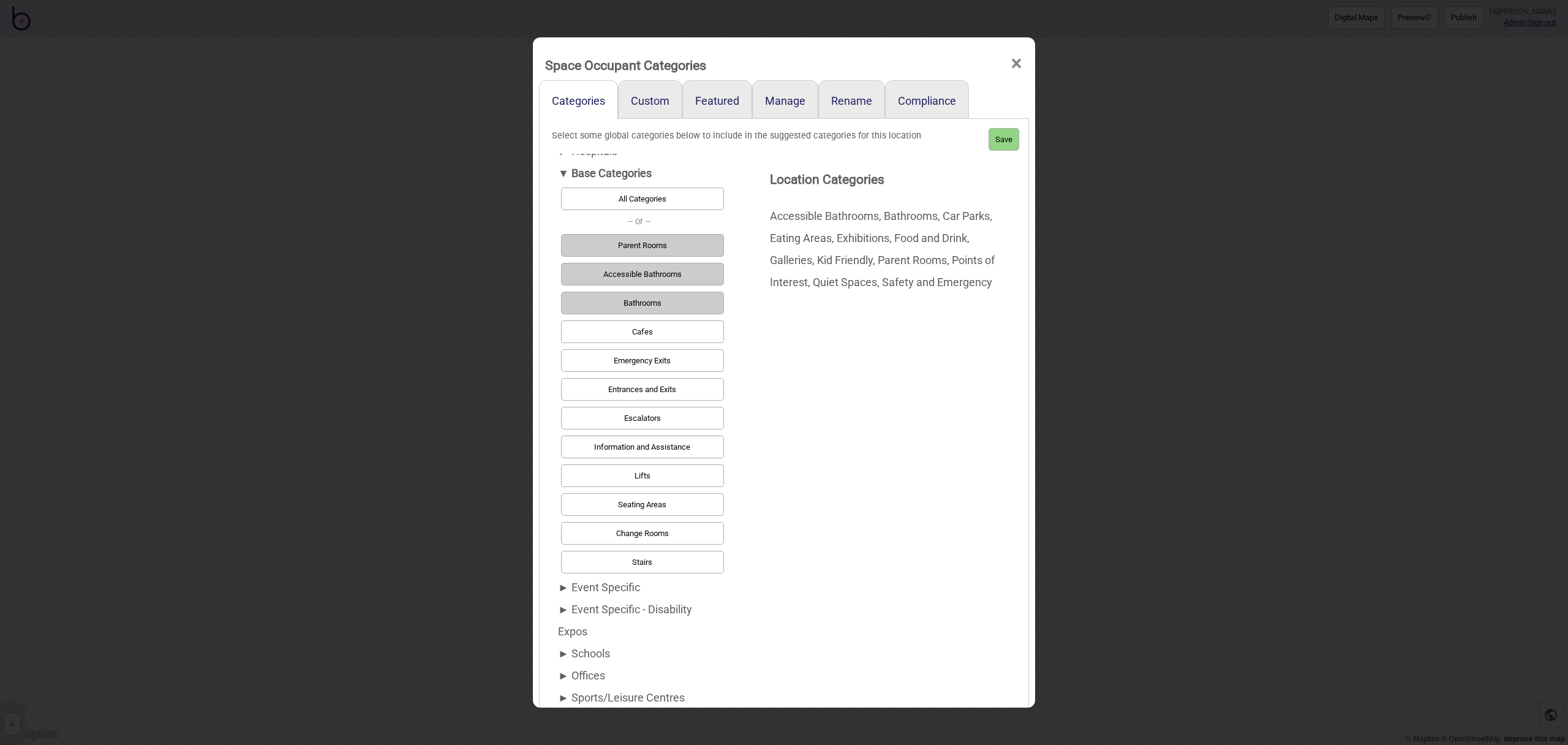
click at [681, 383] on button "Entrances and Exits" at bounding box center [643, 389] width 163 height 23
click at [698, 451] on button "Information and Assistance" at bounding box center [643, 447] width 163 height 23
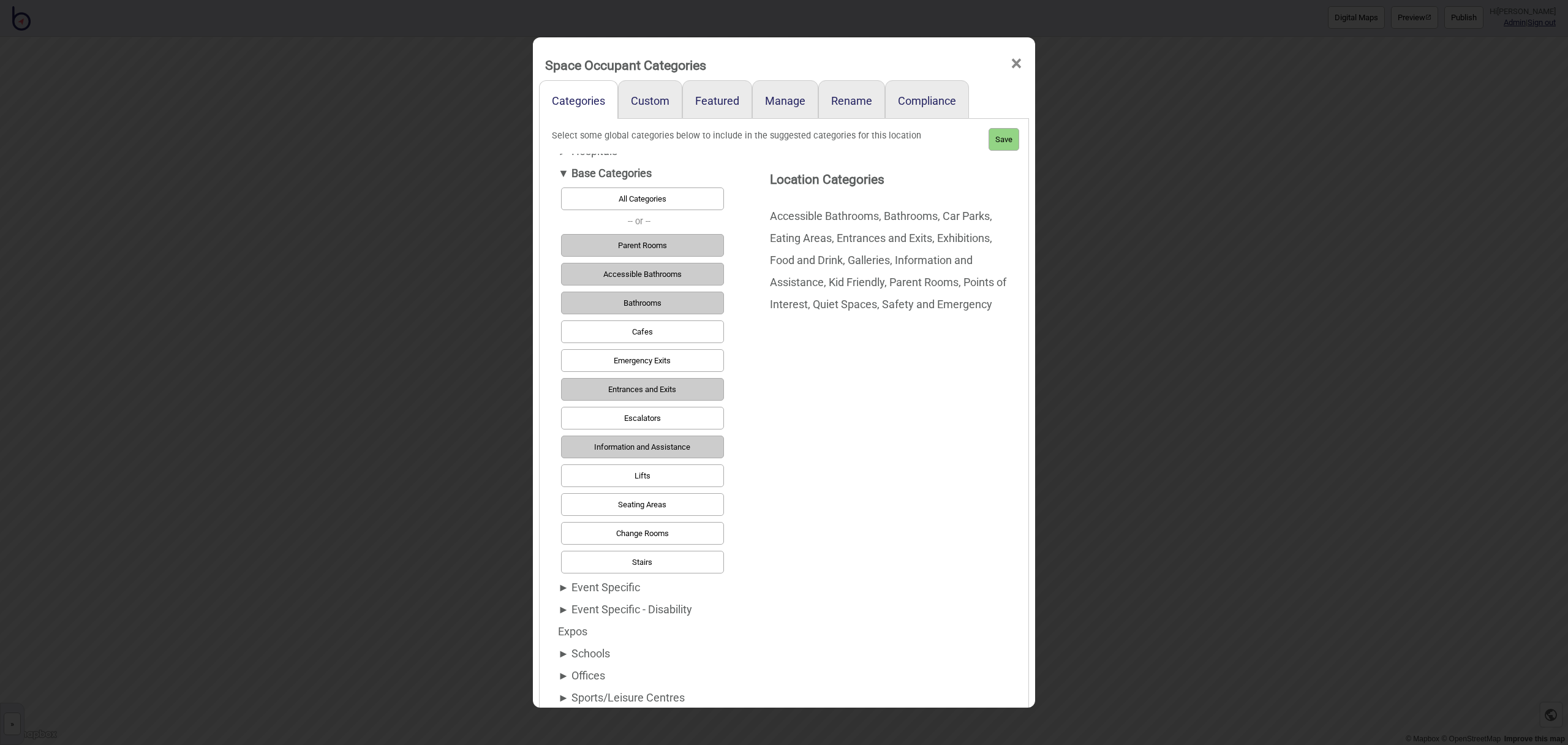
drag, startPoint x: 647, startPoint y: 593, endPoint x: 634, endPoint y: 589, distance: 13.6
click at [647, 593] on div "► Event Specific" at bounding box center [639, 587] width 163 height 22
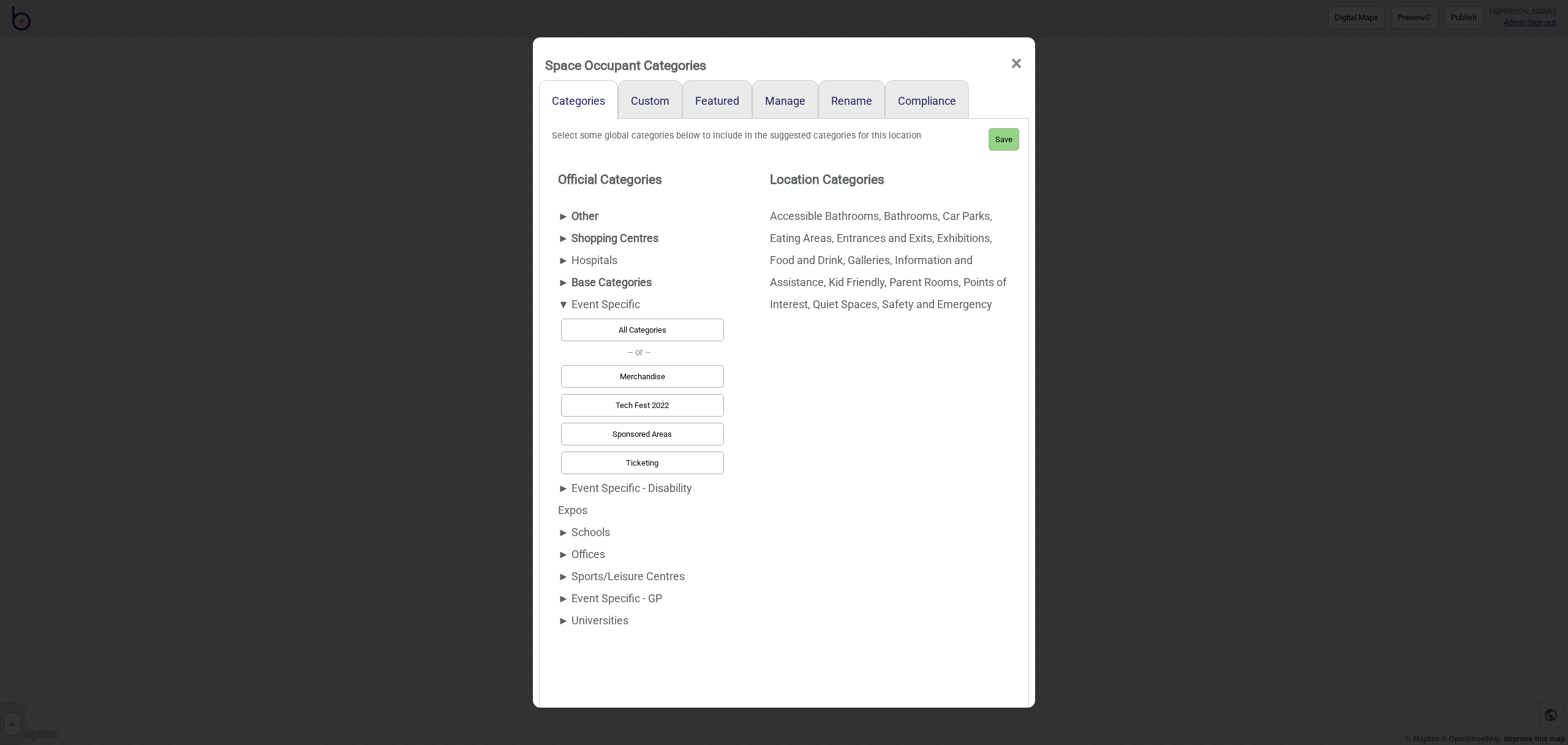
click at [605, 484] on div "► Event Specific - Disability Expos" at bounding box center [639, 499] width 163 height 44
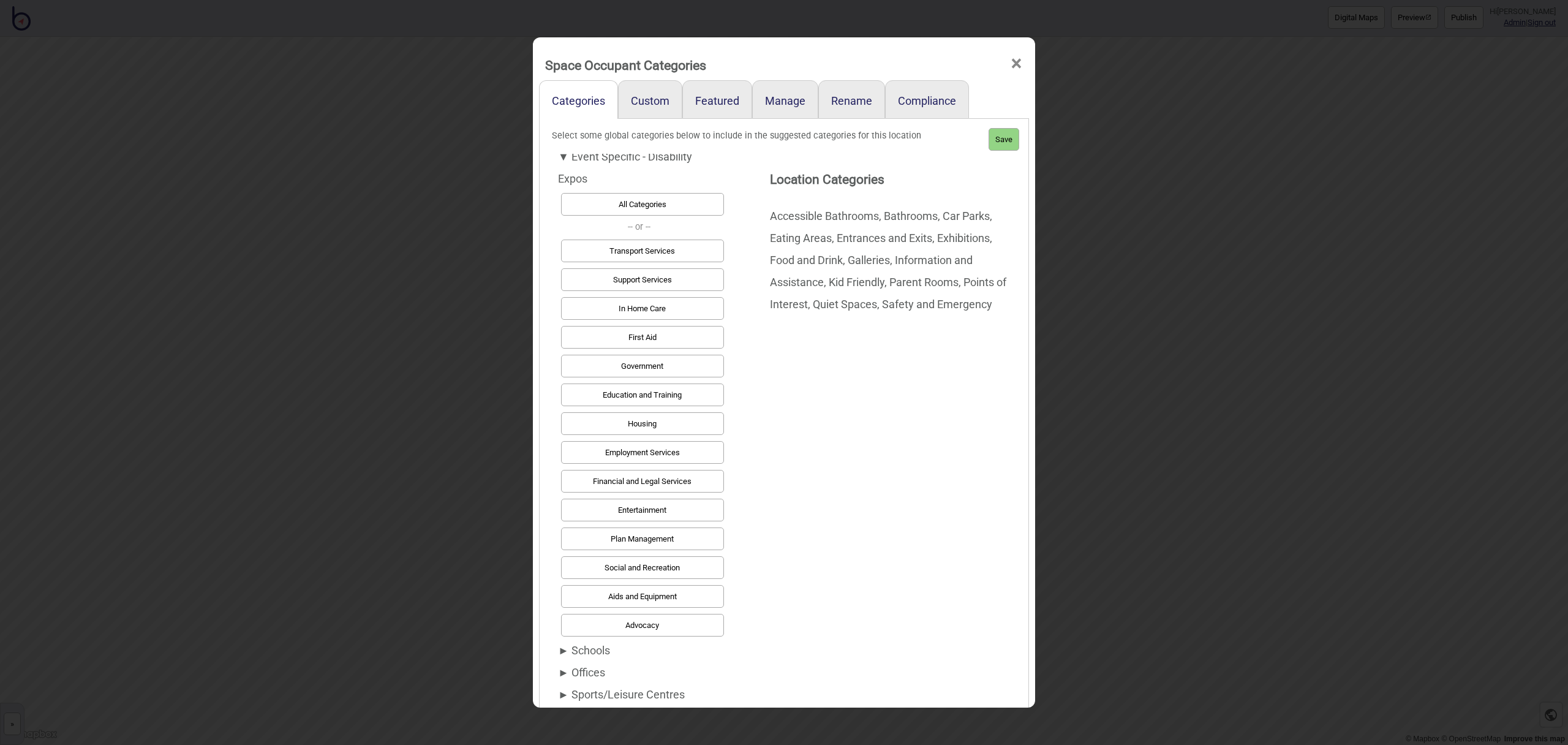
scroll to position [55, 0]
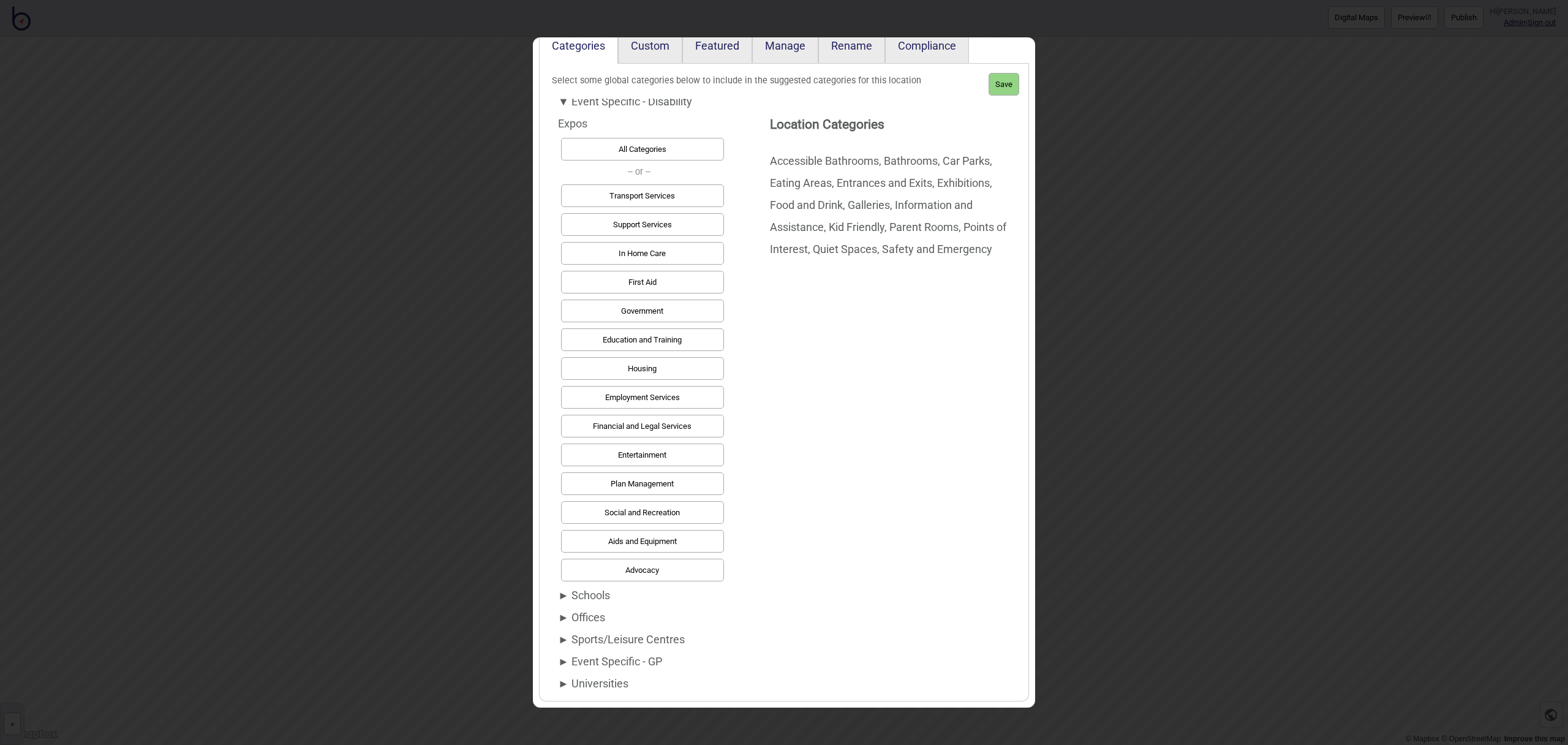
click at [591, 616] on div "► Offices" at bounding box center [639, 617] width 163 height 22
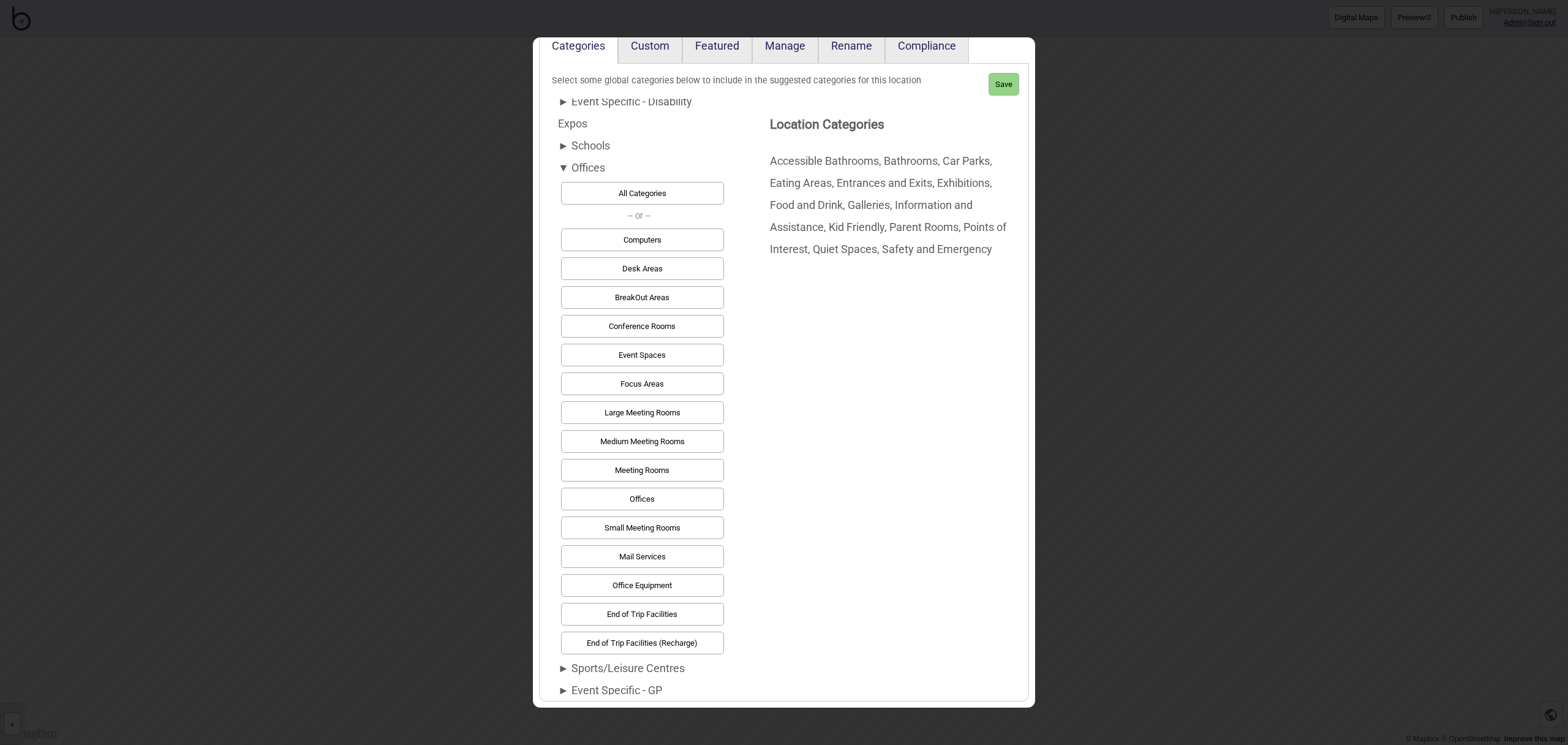
scroll to position [198, 0]
click at [625, 660] on div "► Event Specific - GP" at bounding box center [639, 662] width 163 height 22
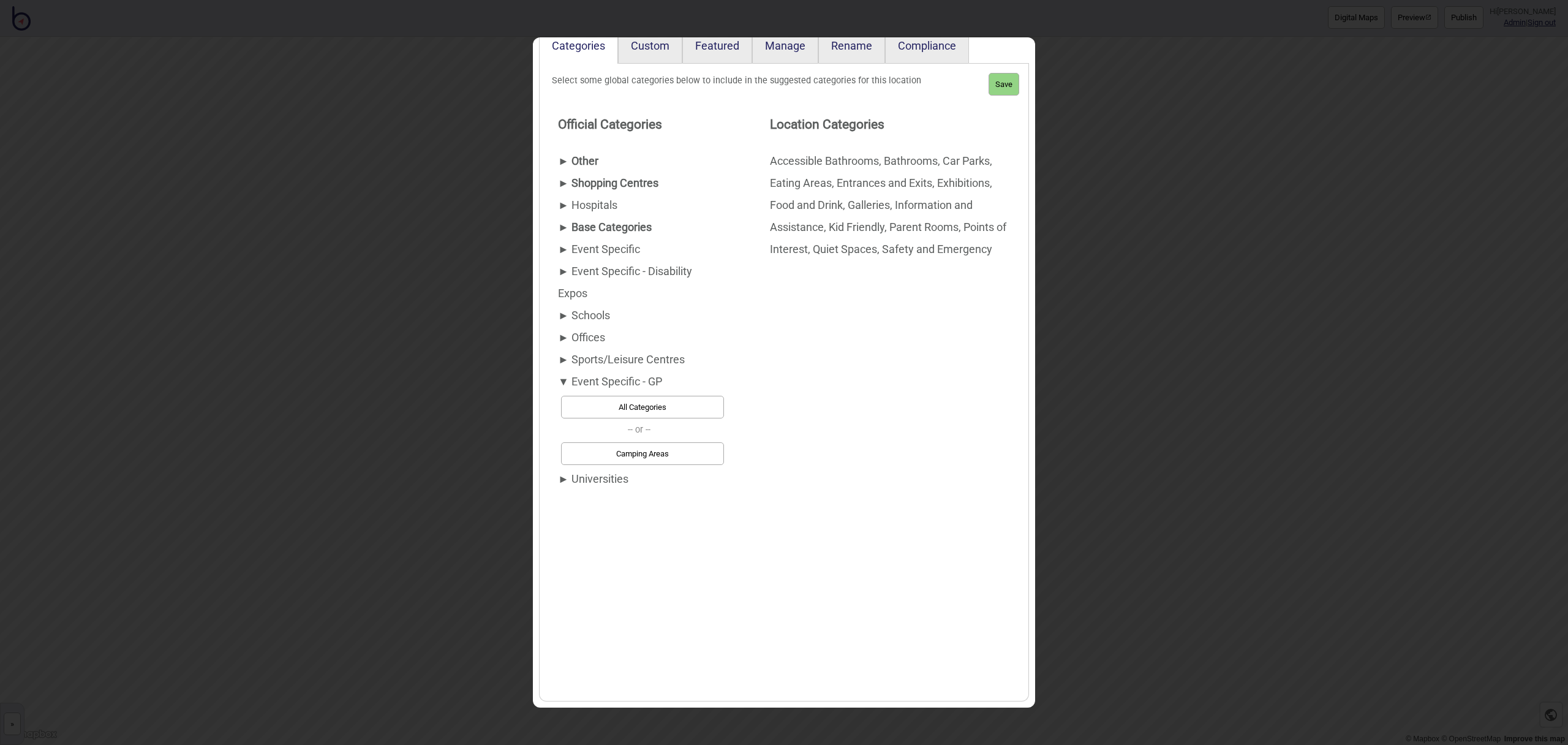
click at [599, 467] on div "Camping Areas" at bounding box center [639, 453] width 163 height 29
click at [600, 477] on div "► Universities" at bounding box center [639, 479] width 163 height 22
click at [1000, 85] on button "Save" at bounding box center [1004, 84] width 31 height 23
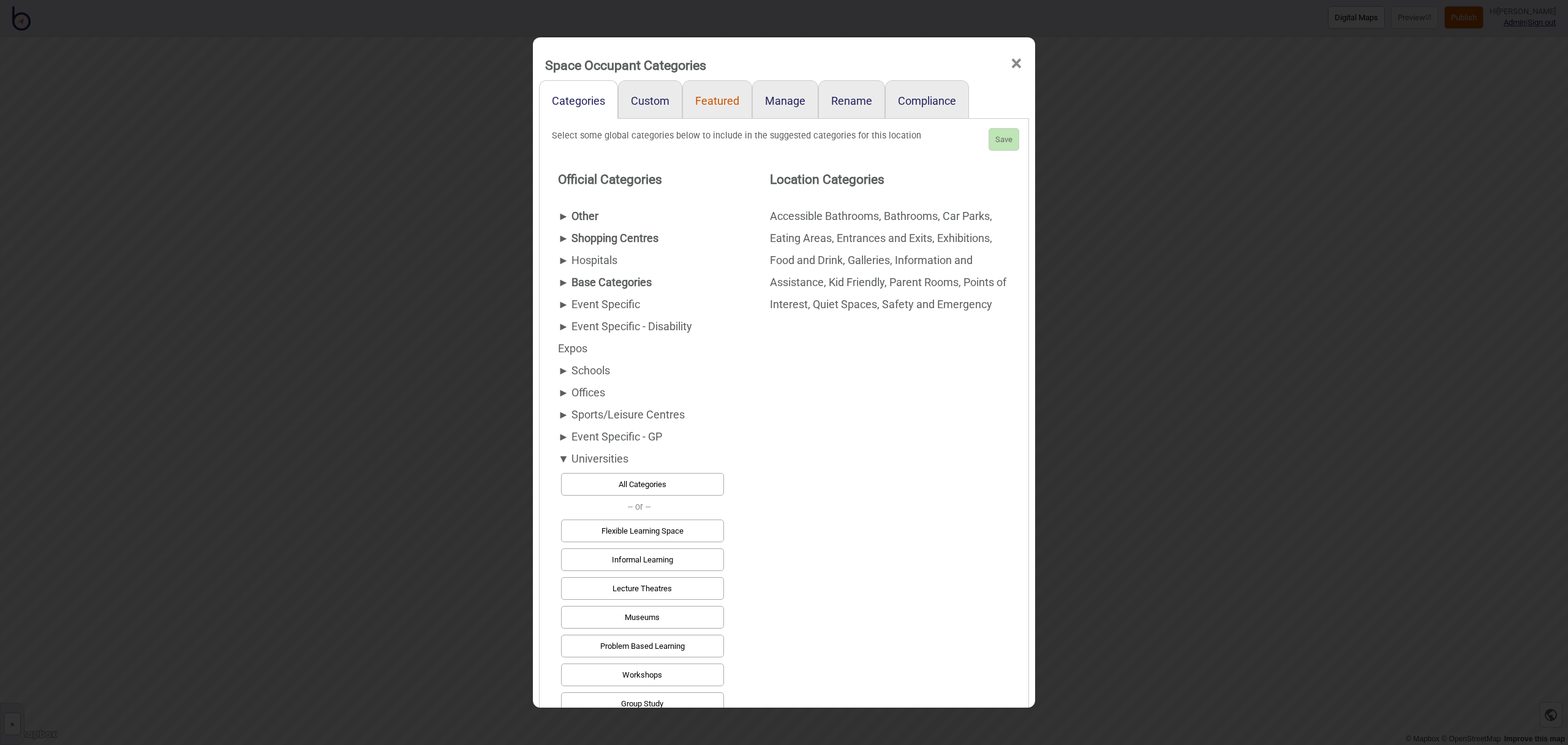
click at [729, 101] on link "Featured" at bounding box center [717, 99] width 70 height 39
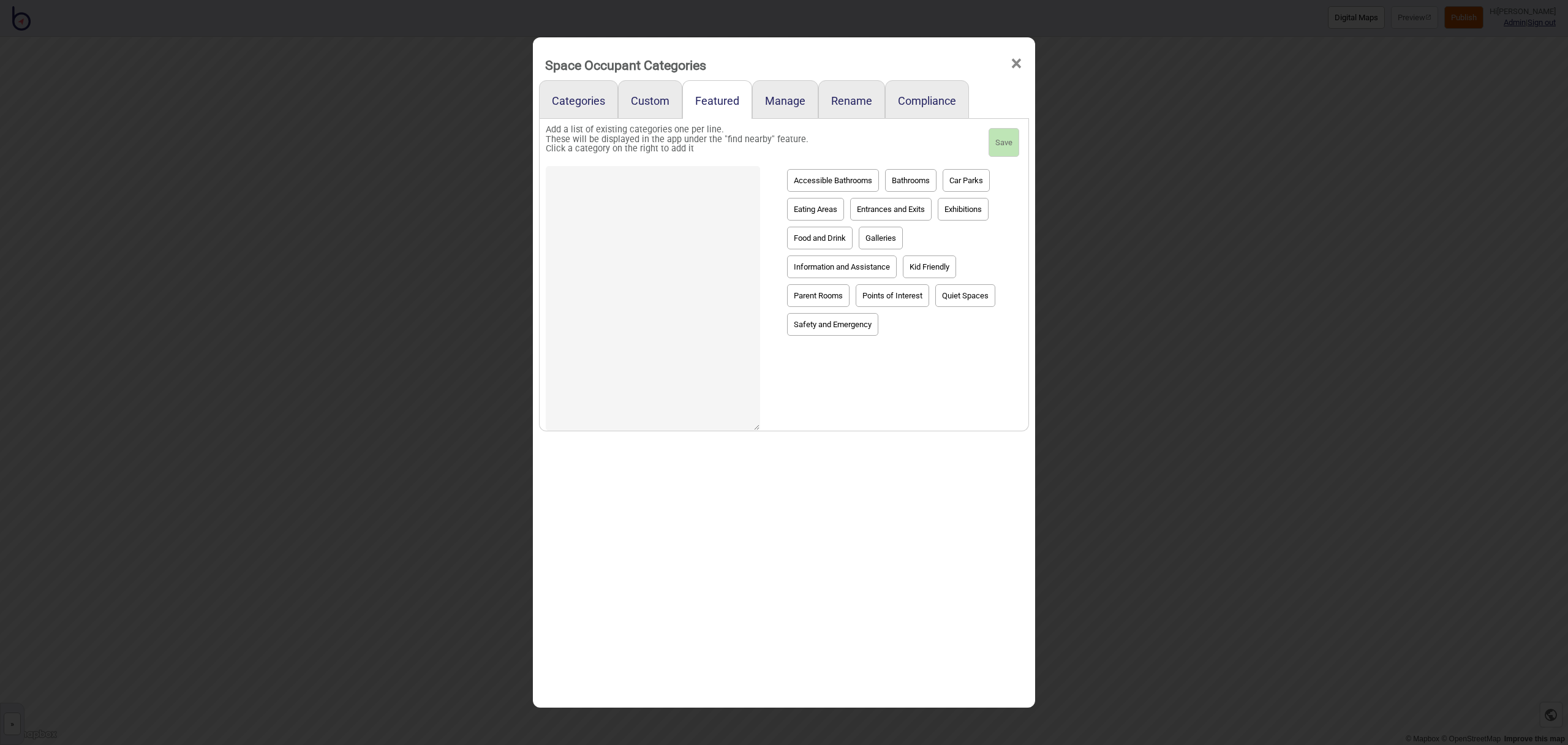
click at [886, 214] on button "Entrances and Exits" at bounding box center [891, 210] width 81 height 23
click at [848, 260] on button "Information and Assistance" at bounding box center [842, 267] width 109 height 23
click at [896, 178] on button "Bathrooms" at bounding box center [911, 180] width 51 height 23
click at [830, 239] on button "Food and Drink" at bounding box center [820, 238] width 65 height 23
click at [969, 223] on div "Accessible Bathrooms Bathrooms Car Parks Eating Areas Entrances and Exits Exhib…" at bounding box center [900, 252] width 232 height 173
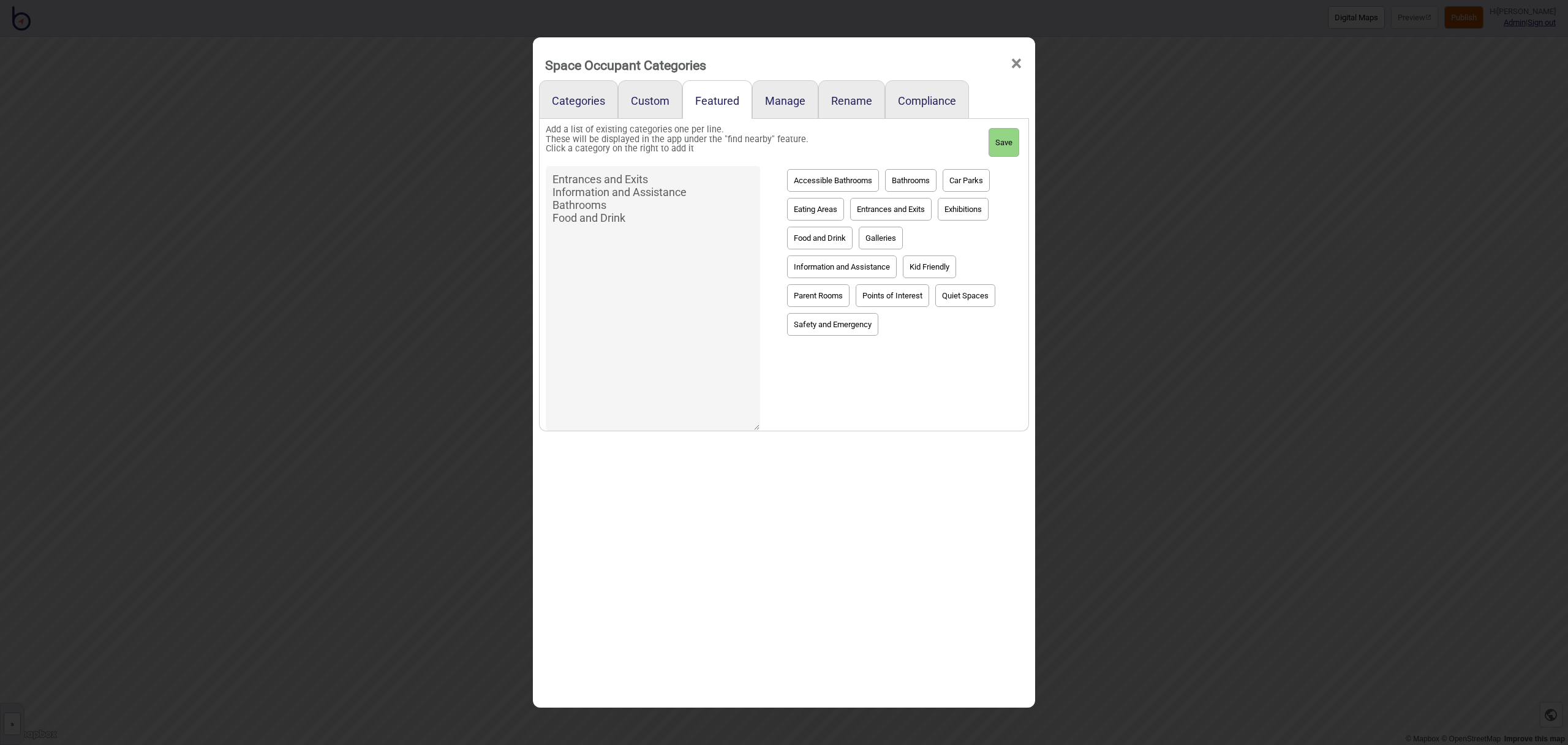
click at [968, 214] on button "Exhibitions" at bounding box center [963, 210] width 51 height 23
click at [1013, 148] on button "Save" at bounding box center [1004, 143] width 31 height 29
click at [891, 298] on button "Points of Interest" at bounding box center [893, 296] width 73 height 23
type textarea "Entrances and Exits Information and Assistance Bathrooms Food and Drink Exhibit…"
click at [1017, 140] on button "Save" at bounding box center [1004, 143] width 31 height 29
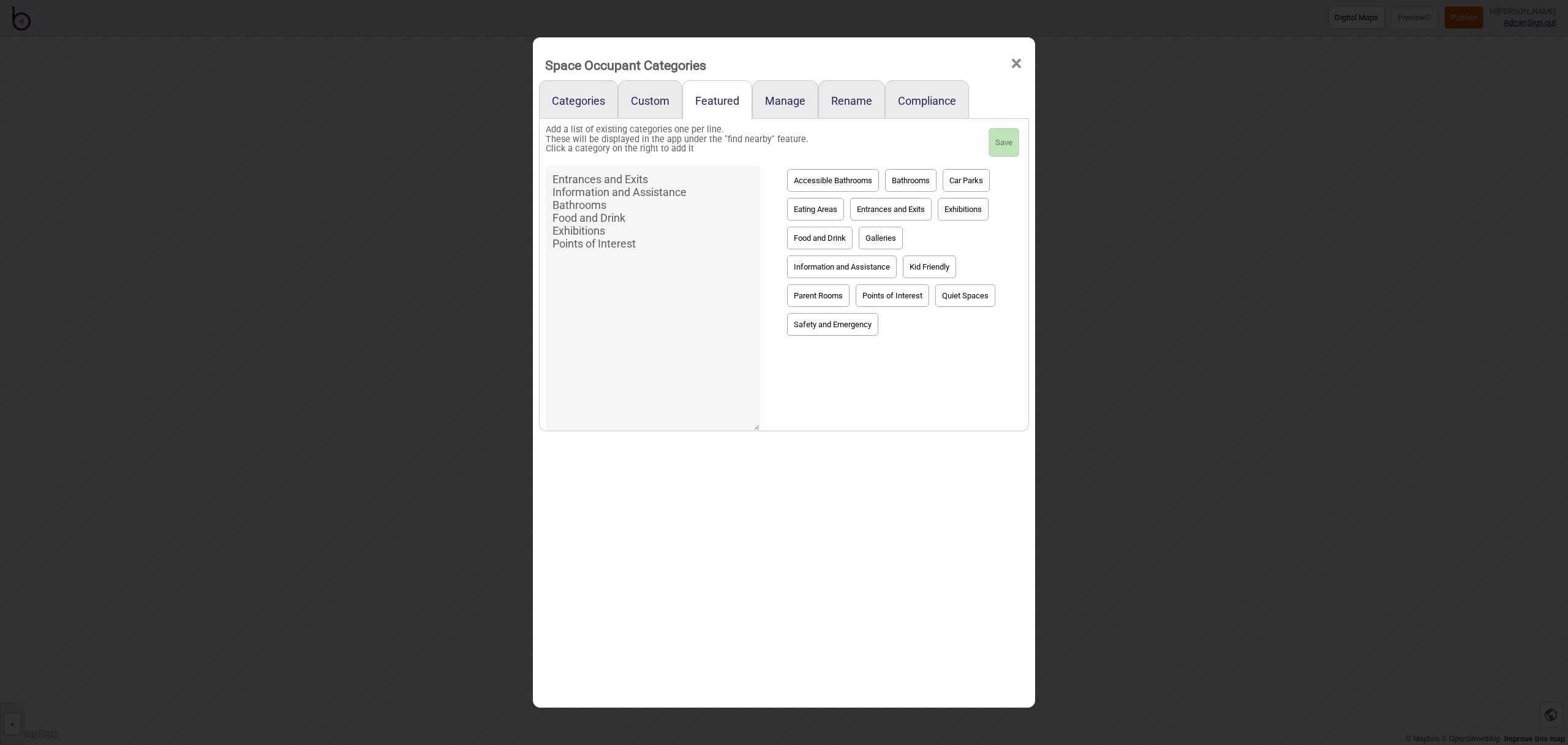
click at [1018, 69] on span "×" at bounding box center [1016, 63] width 13 height 41
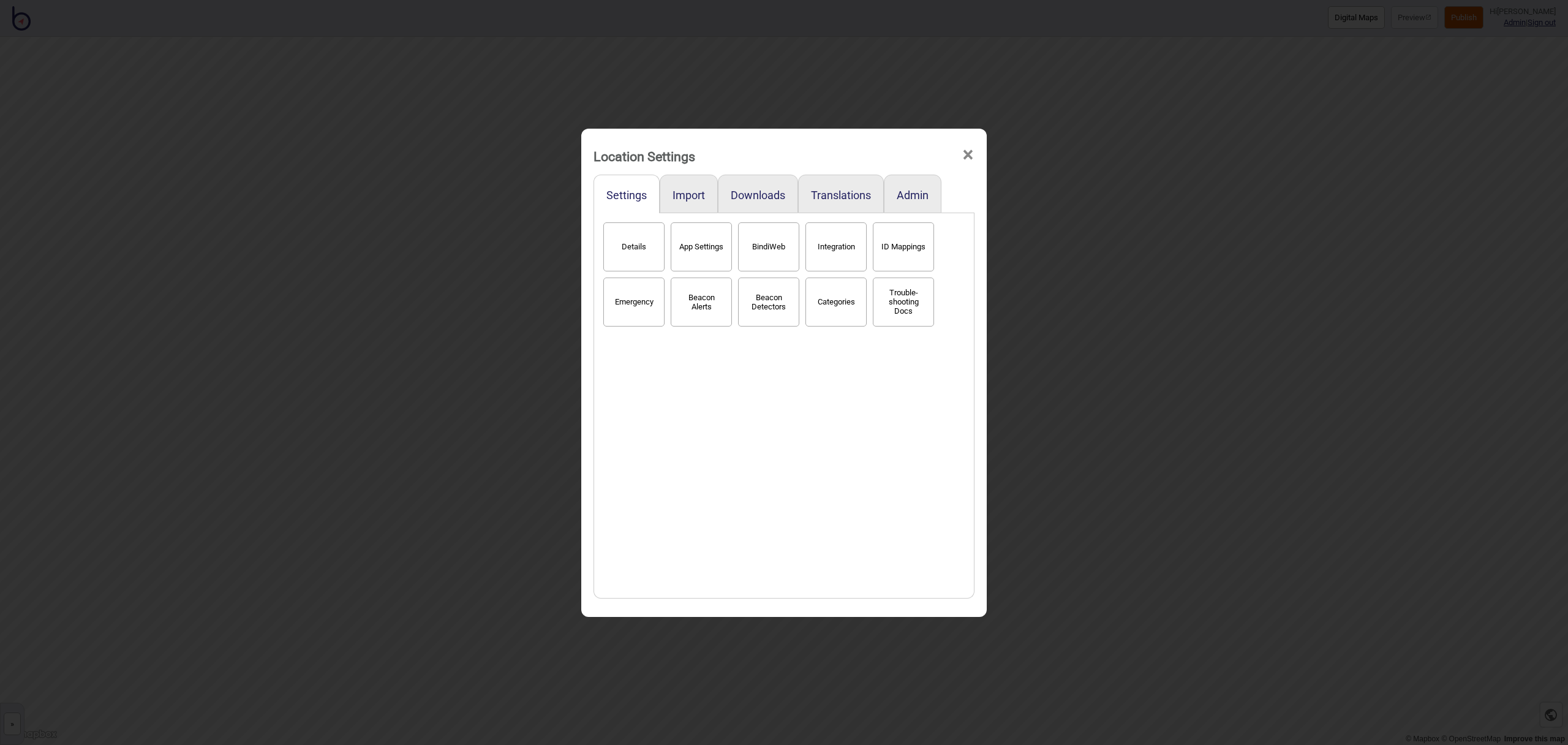
click at [965, 154] on span "×" at bounding box center [967, 155] width 13 height 41
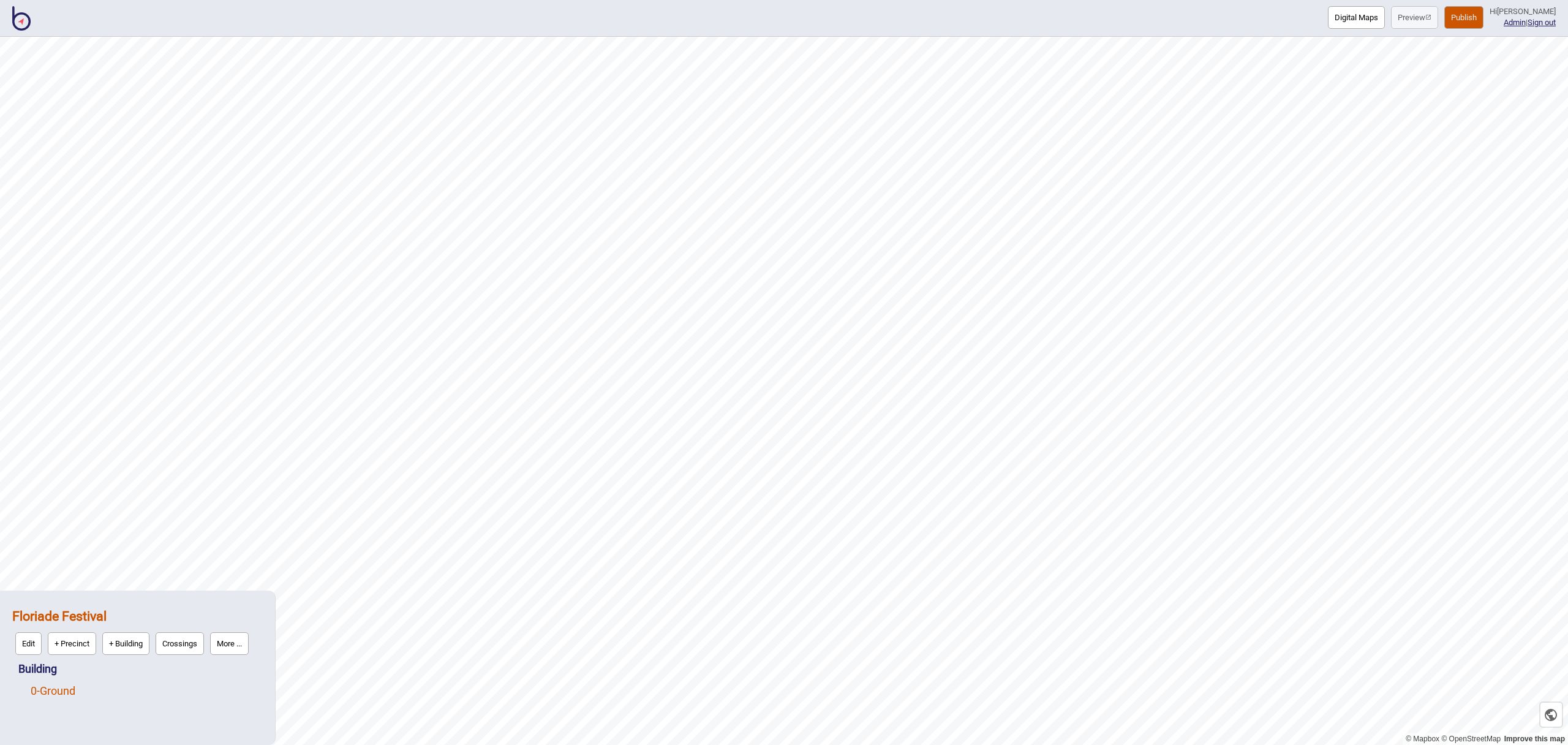
click at [58, 694] on link "0 - Ground" at bounding box center [53, 691] width 45 height 13
click at [49, 691] on button "Edit" at bounding box center [46, 688] width 26 height 23
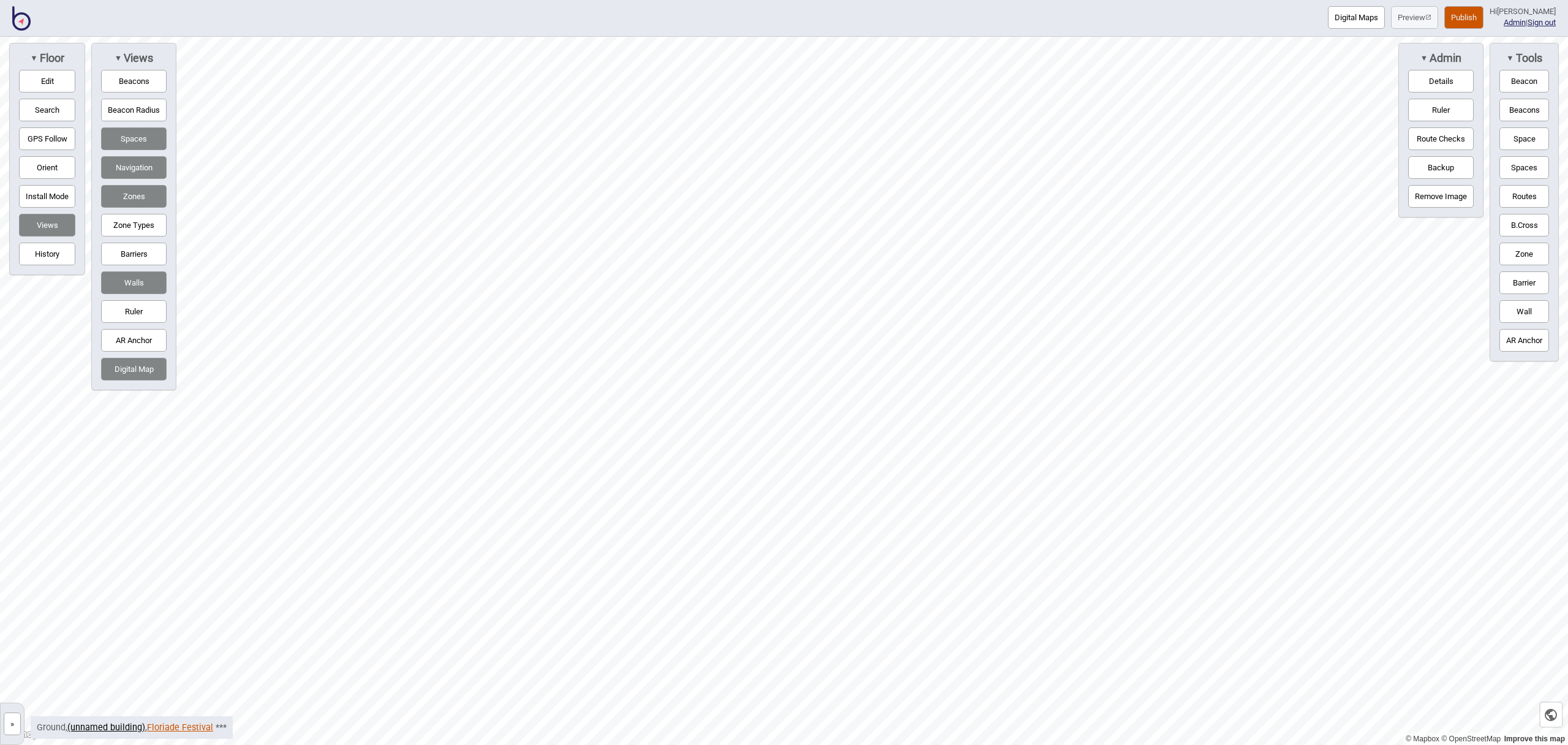
click at [187, 726] on link "Floriade Festival" at bounding box center [179, 728] width 66 height 11
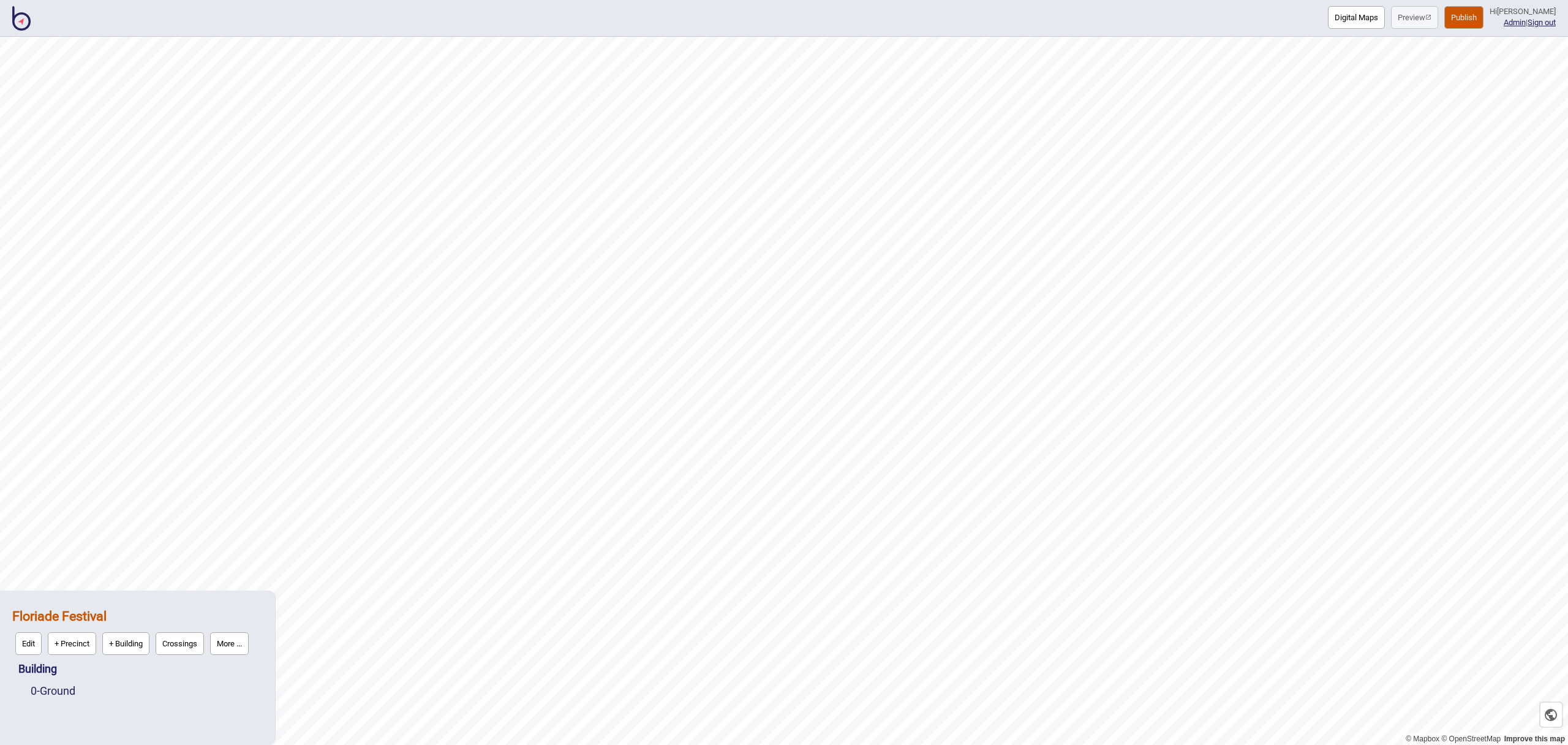
click at [225, 647] on button "More ..." at bounding box center [230, 644] width 39 height 23
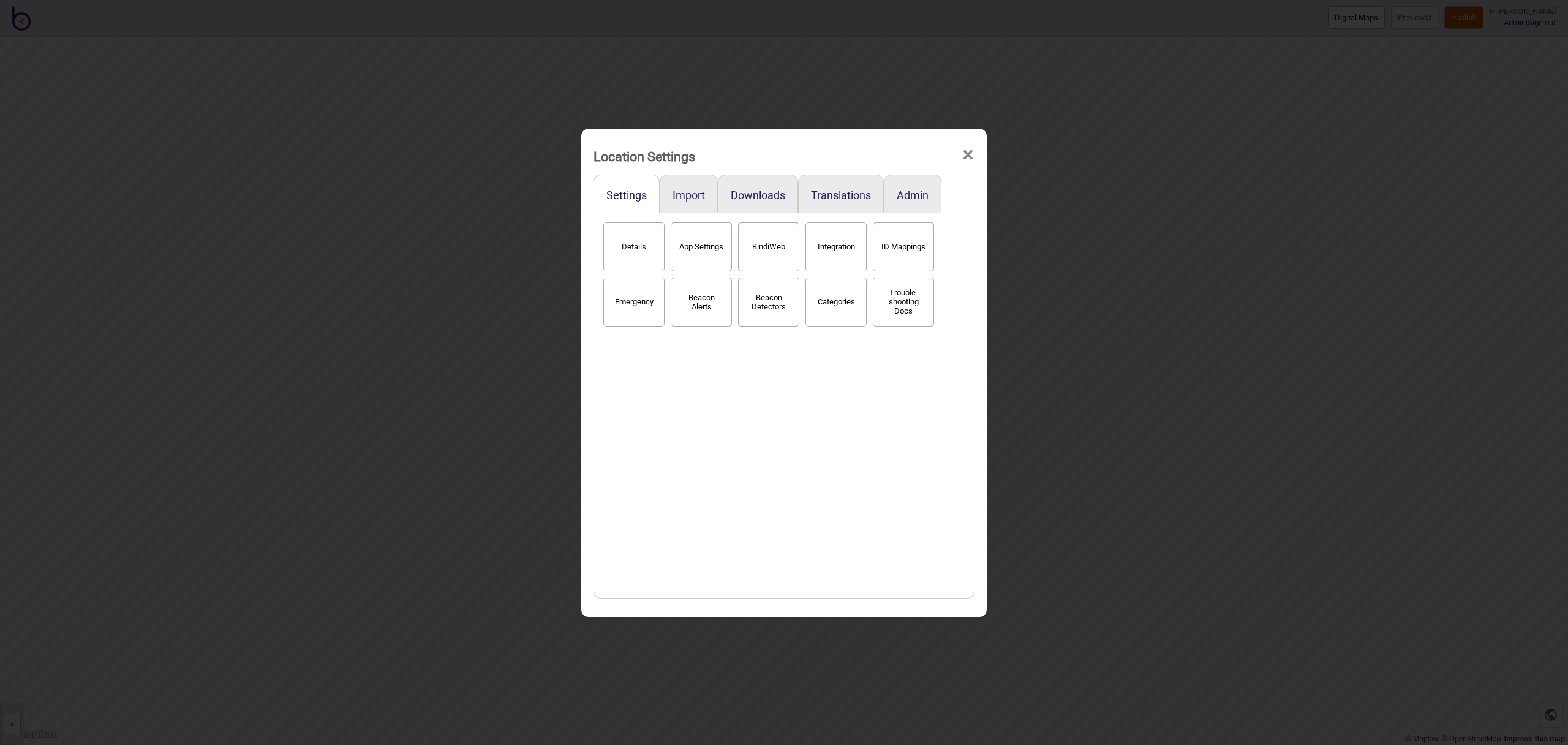
click at [831, 306] on button "Categories" at bounding box center [836, 302] width 61 height 49
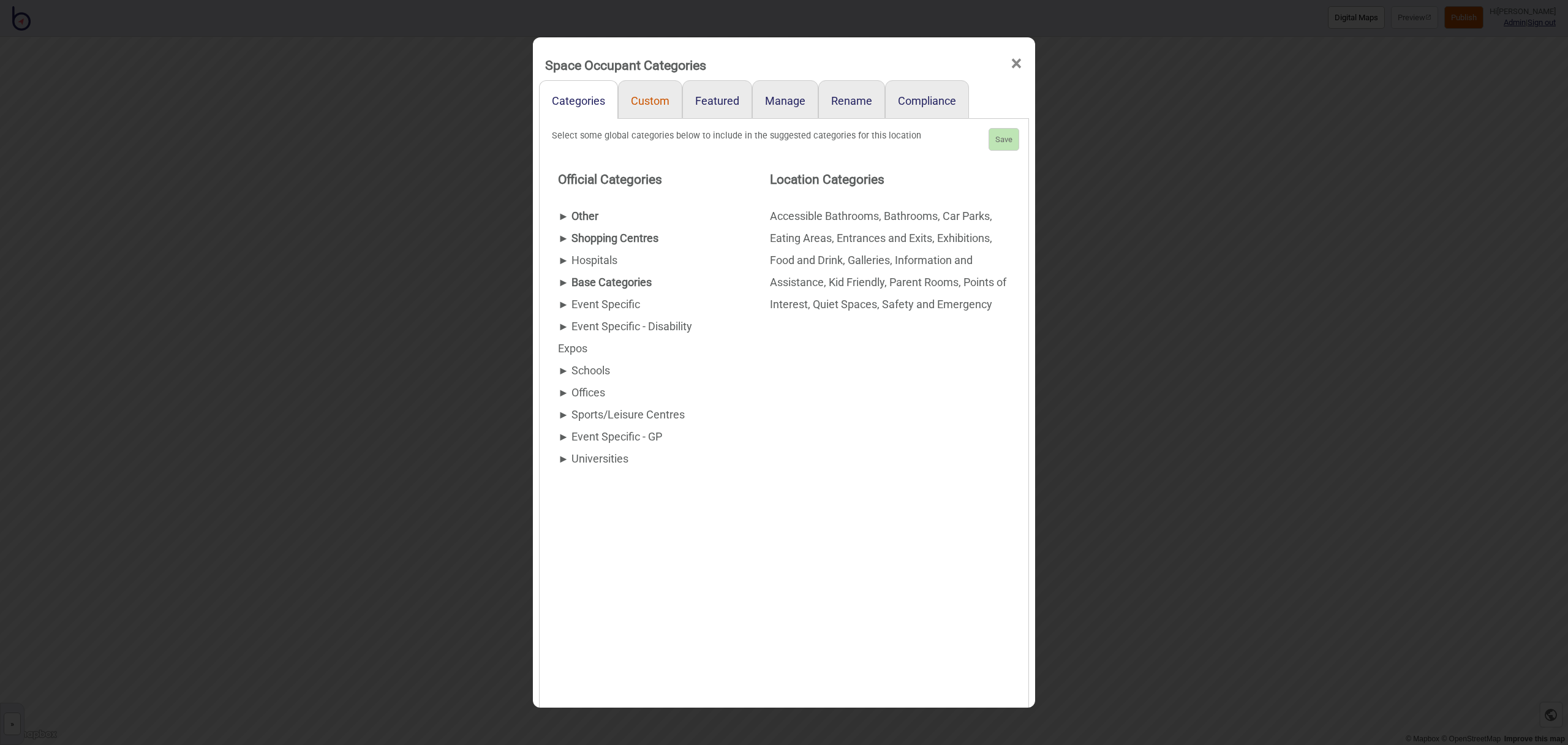
click at [657, 101] on link "Custom" at bounding box center [650, 99] width 64 height 39
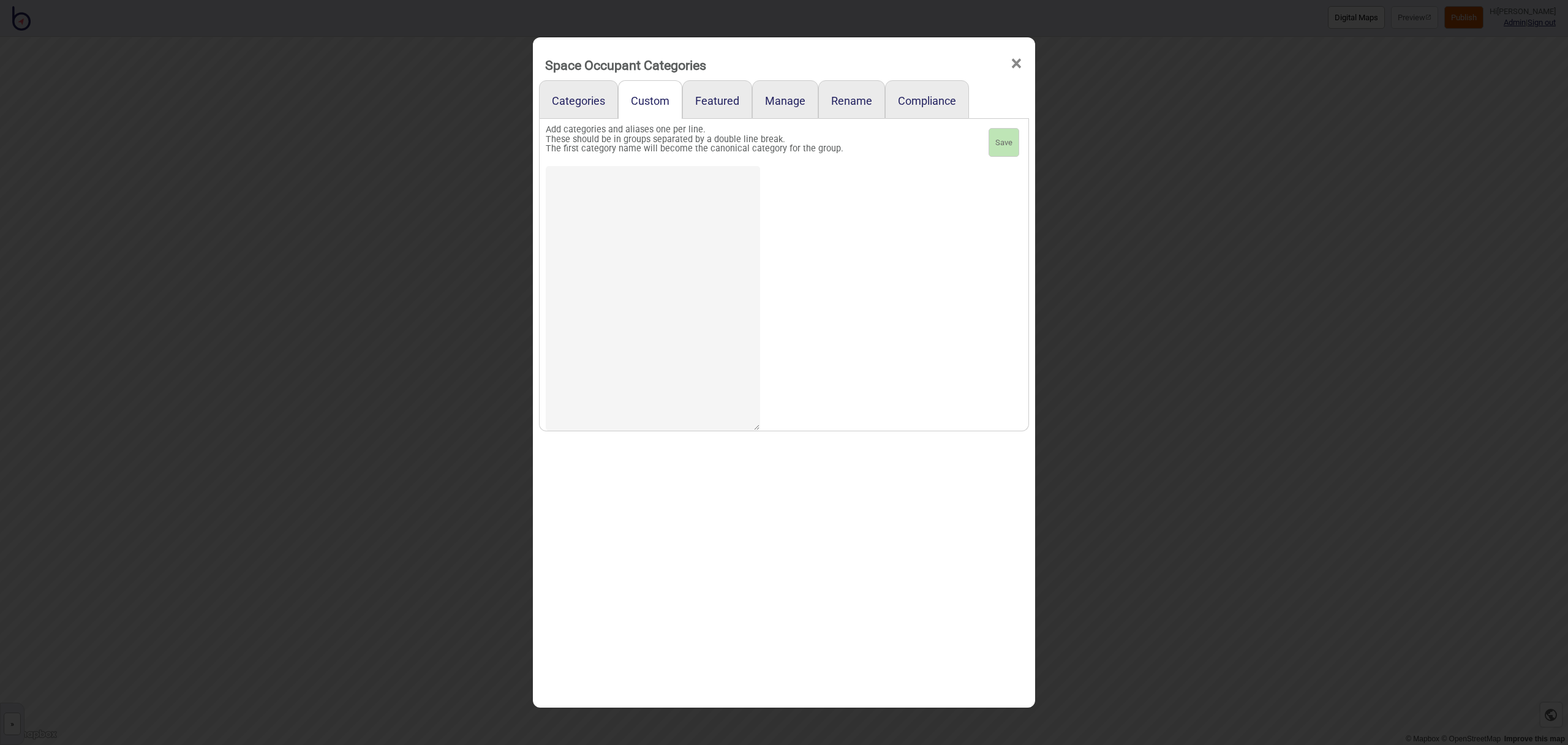
click at [596, 186] on textarea at bounding box center [653, 298] width 214 height 265
type textarea "Garden Beds"
click at [1006, 140] on button "Save" at bounding box center [1004, 143] width 31 height 29
click at [586, 105] on link "Categories" at bounding box center [578, 99] width 79 height 39
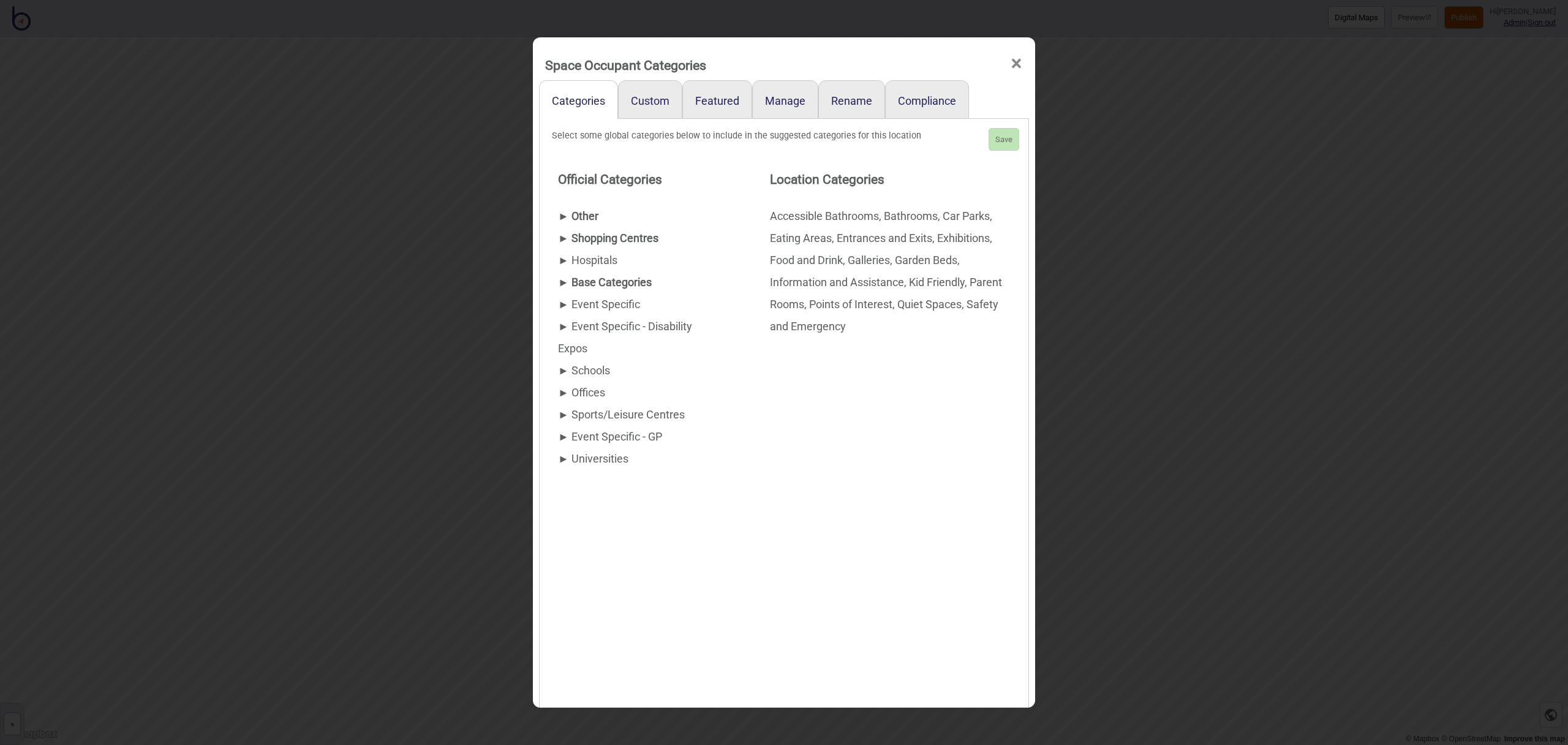
click at [605, 213] on div "► Other" at bounding box center [639, 216] width 163 height 22
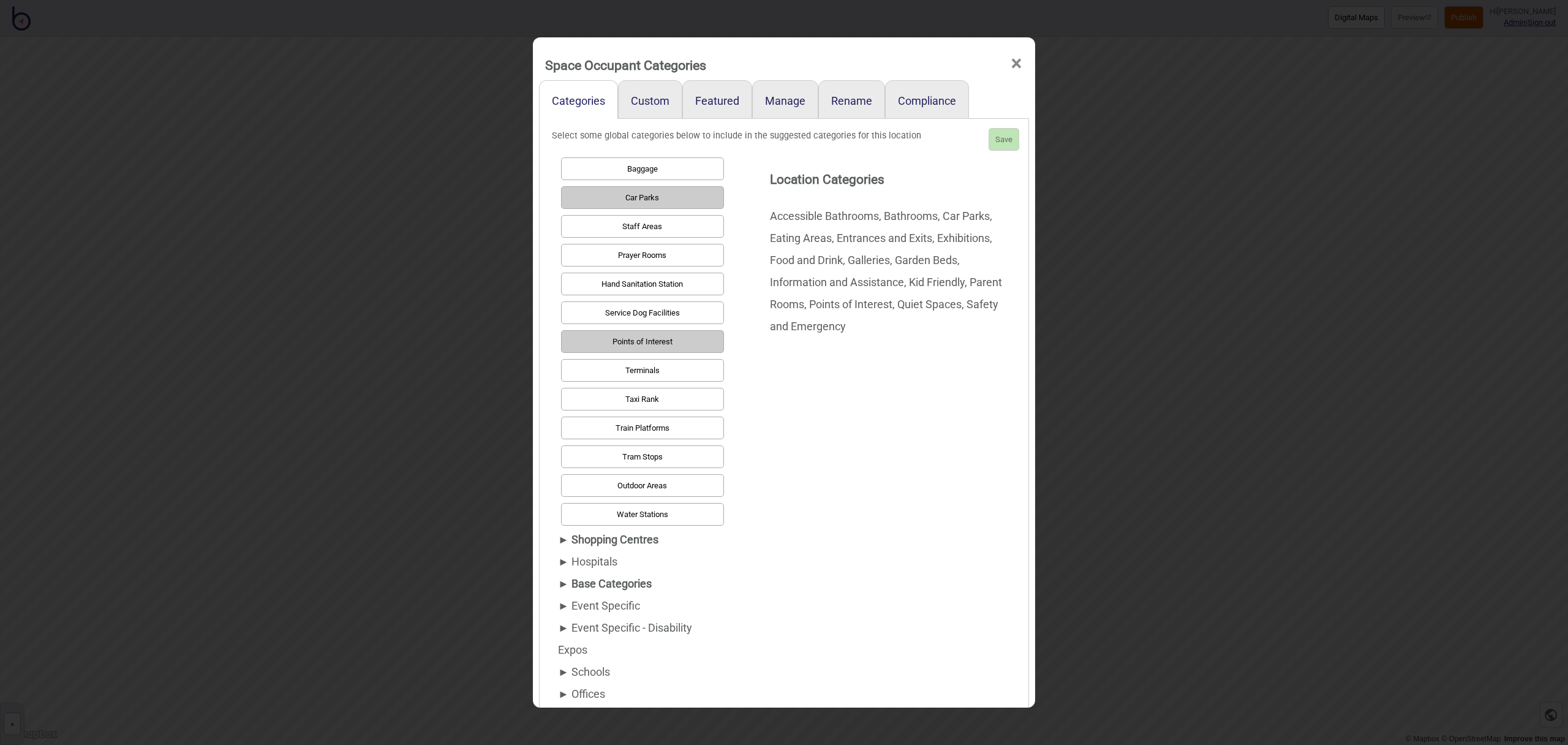
scroll to position [688, 0]
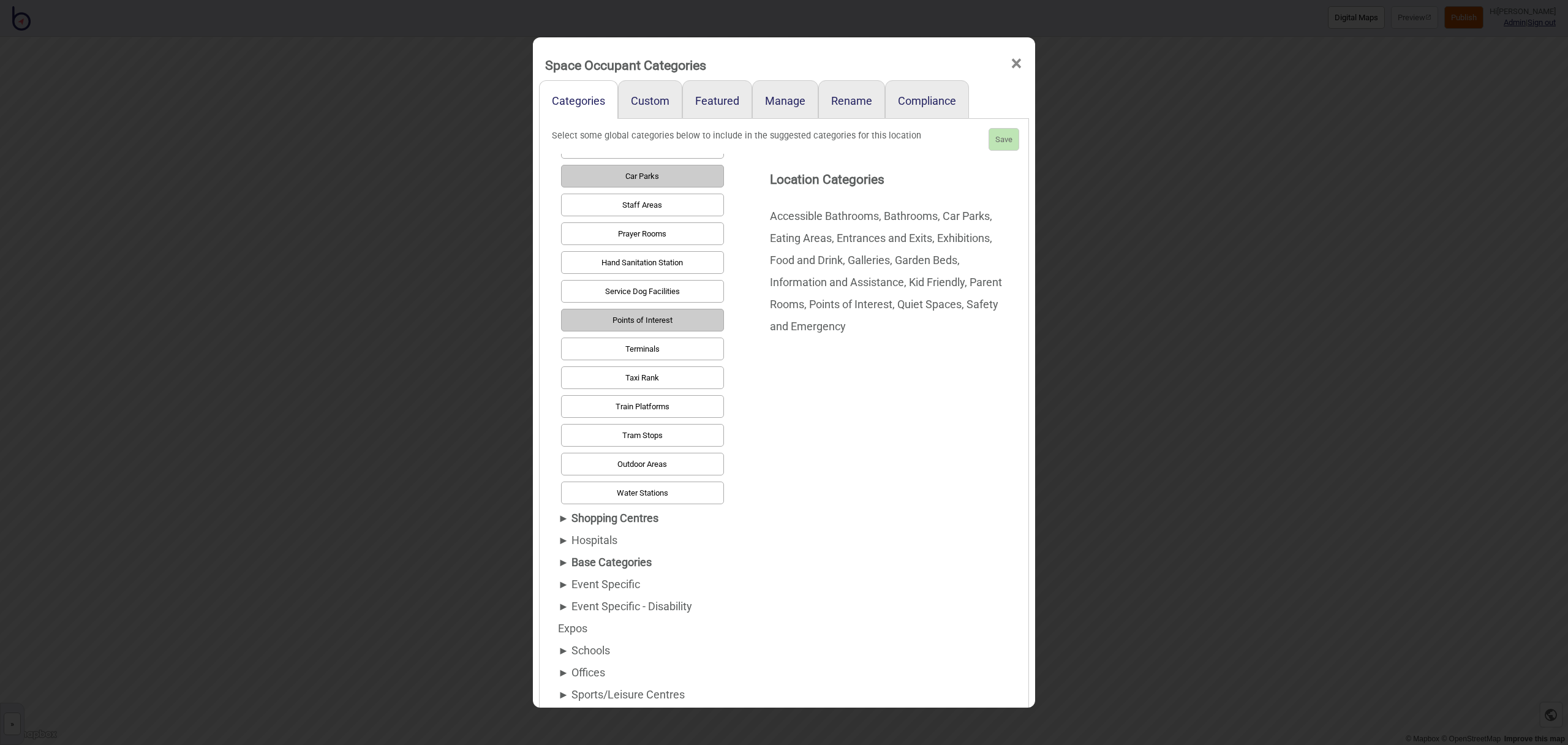
click at [607, 515] on div "► Shopping Centres" at bounding box center [639, 518] width 163 height 22
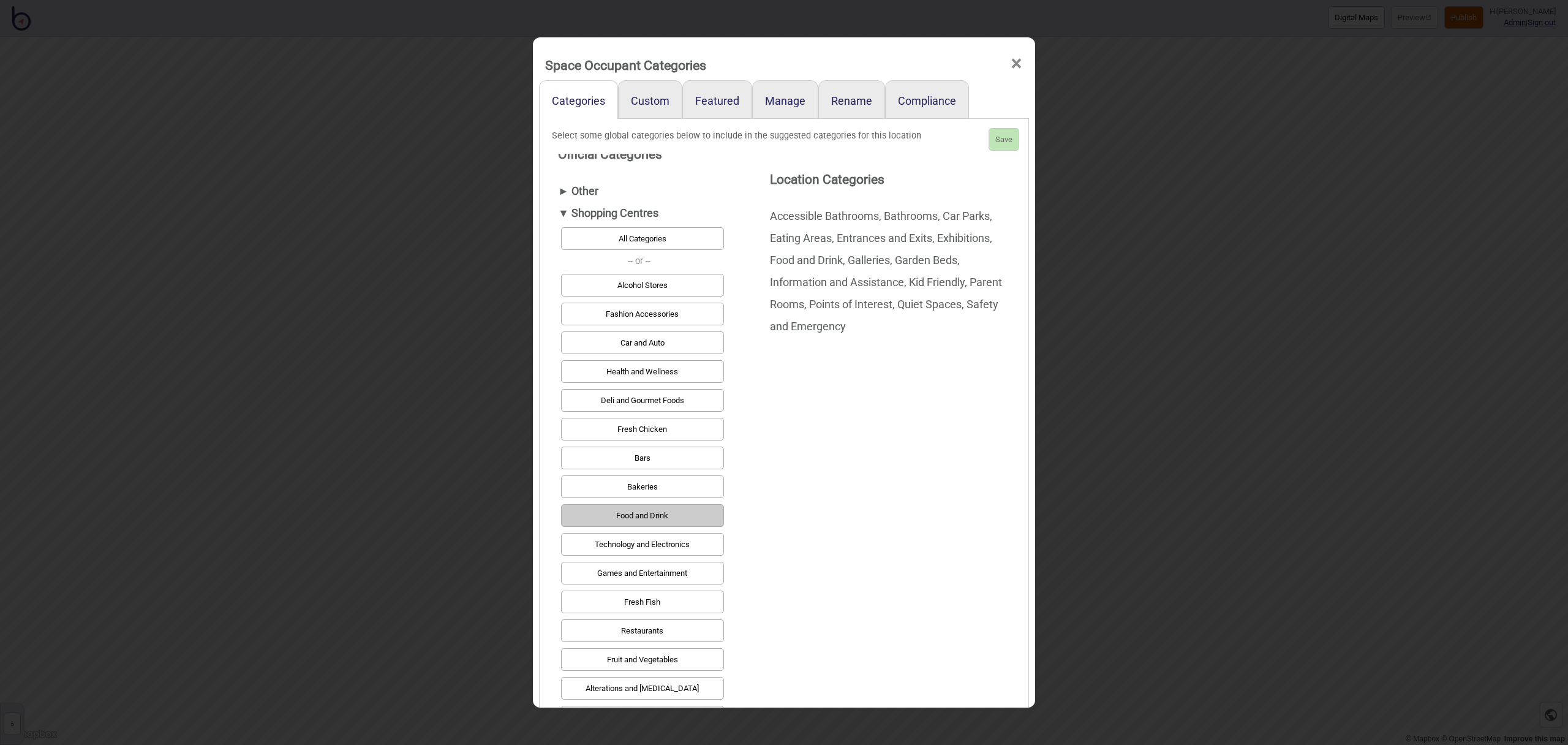
scroll to position [0, 0]
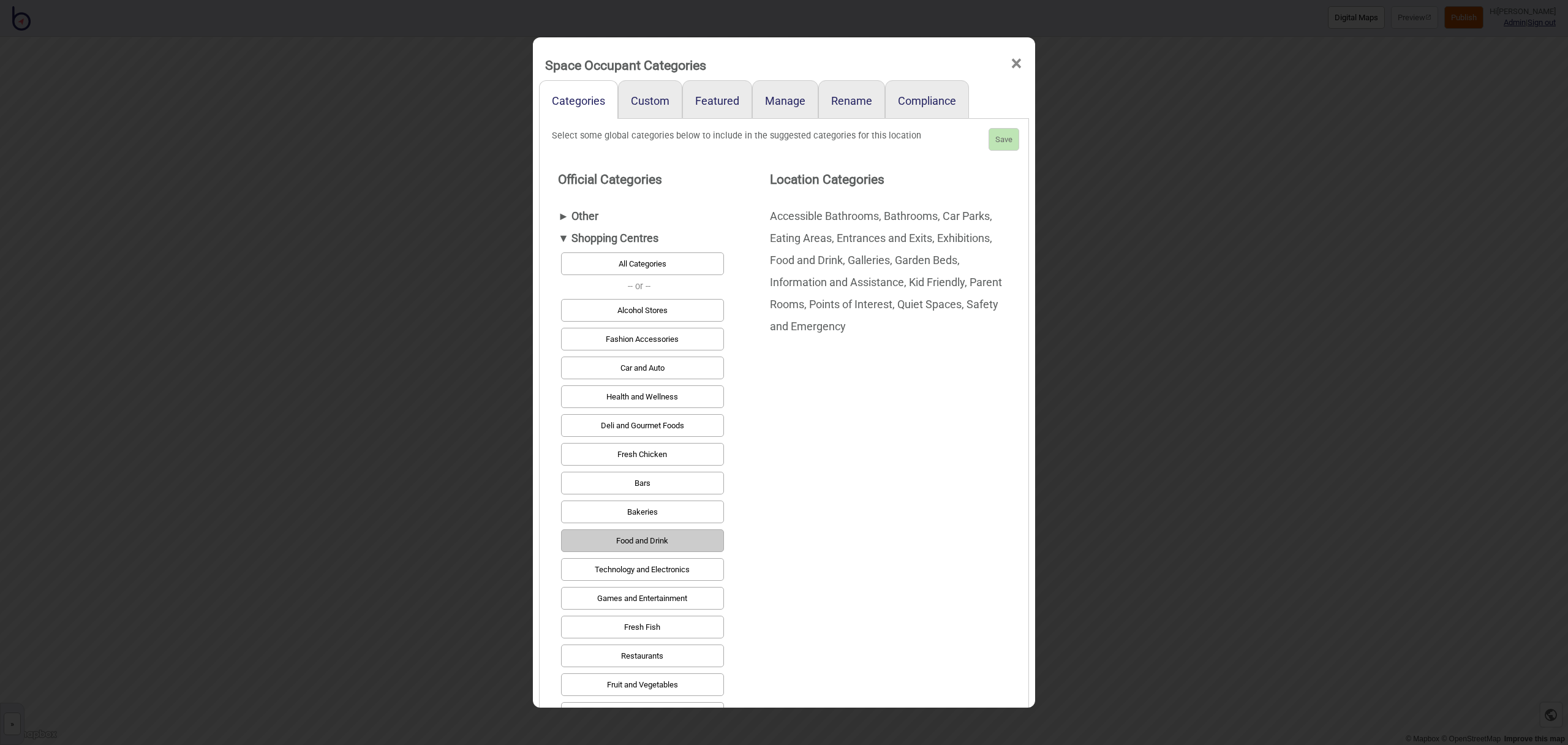
click at [665, 599] on button "Games and Entertainment" at bounding box center [643, 599] width 163 height 23
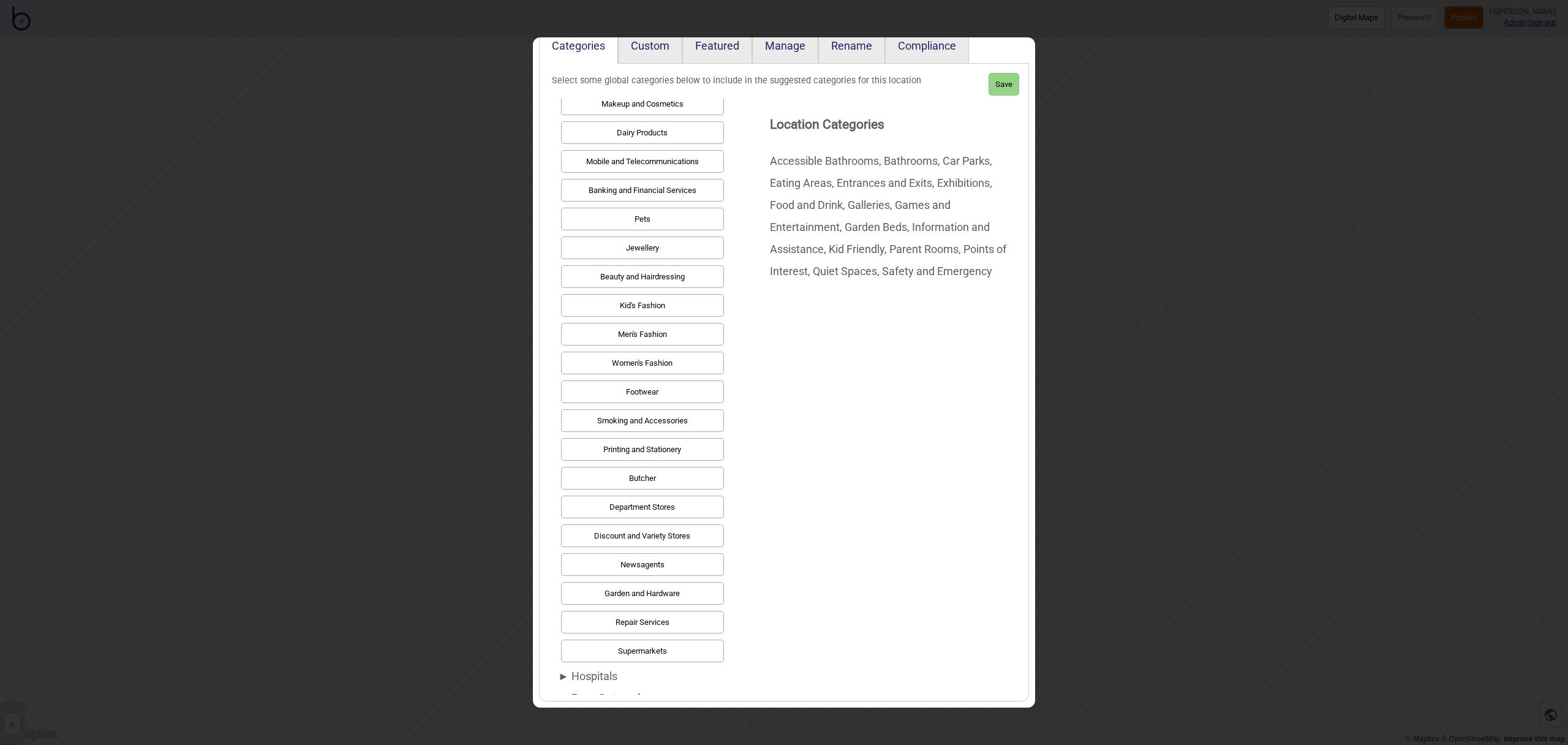
scroll to position [861, 0]
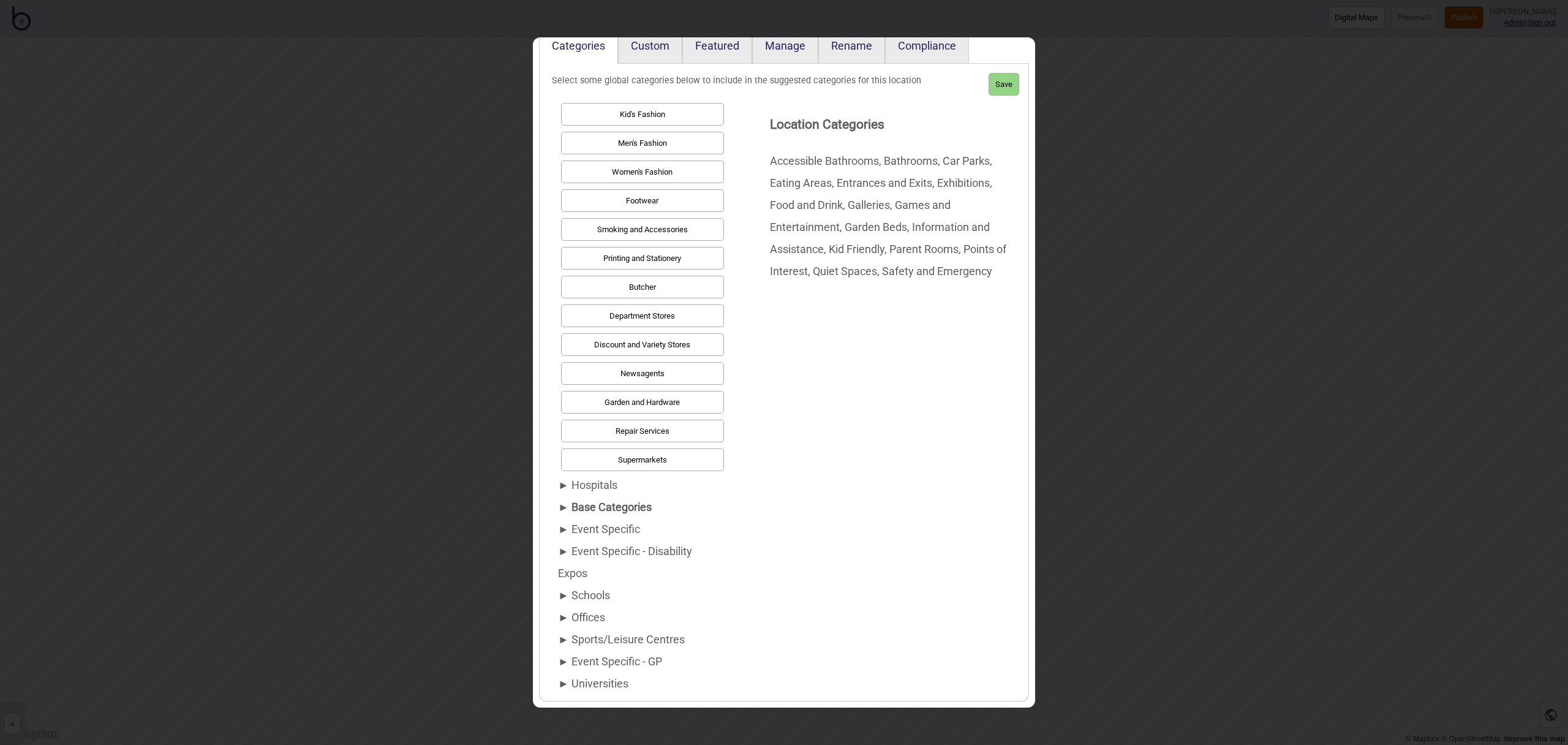
click at [603, 528] on div "► Event Specific" at bounding box center [639, 529] width 163 height 22
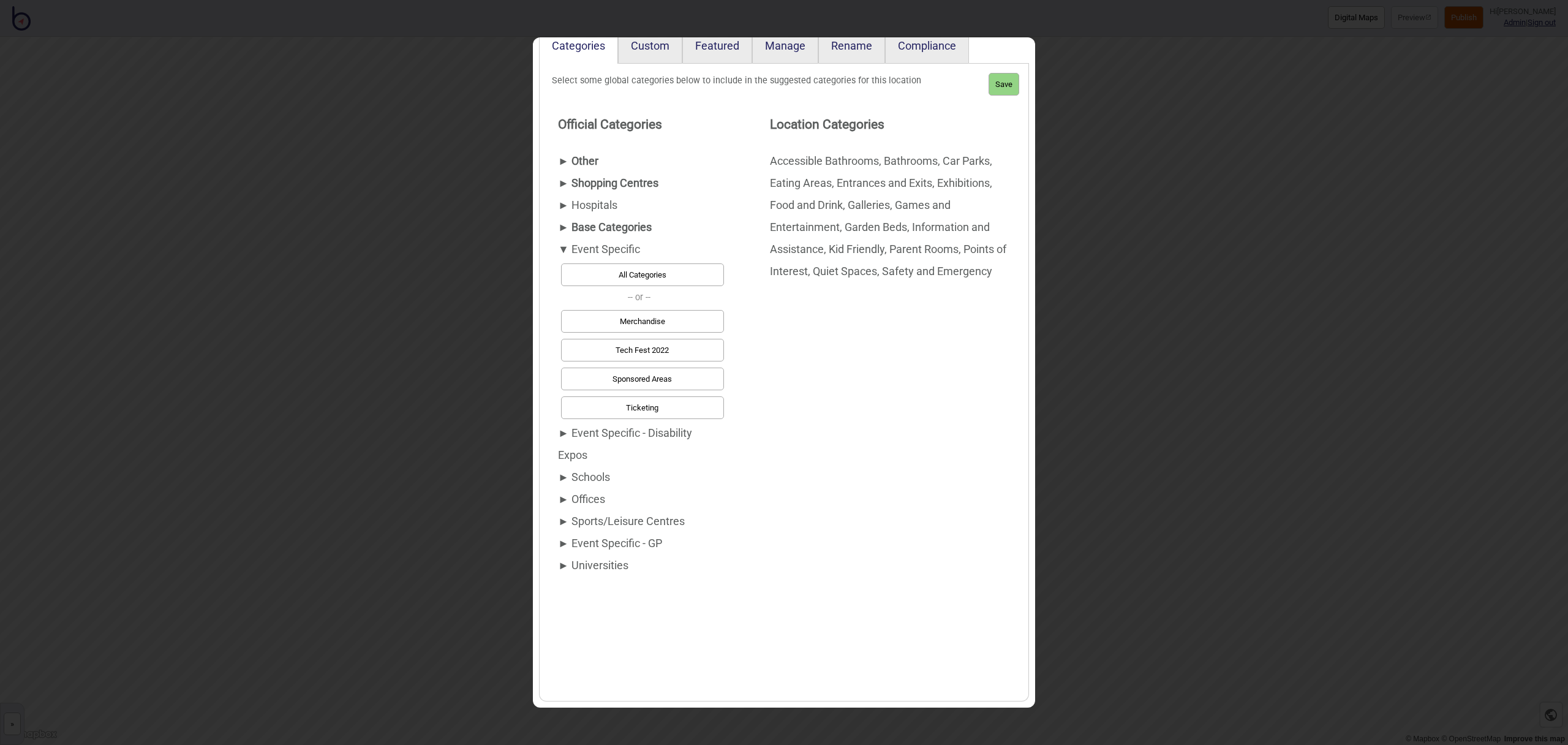
scroll to position [0, 0]
click at [596, 517] on div "► Sports/Leisure Centres" at bounding box center [639, 521] width 163 height 22
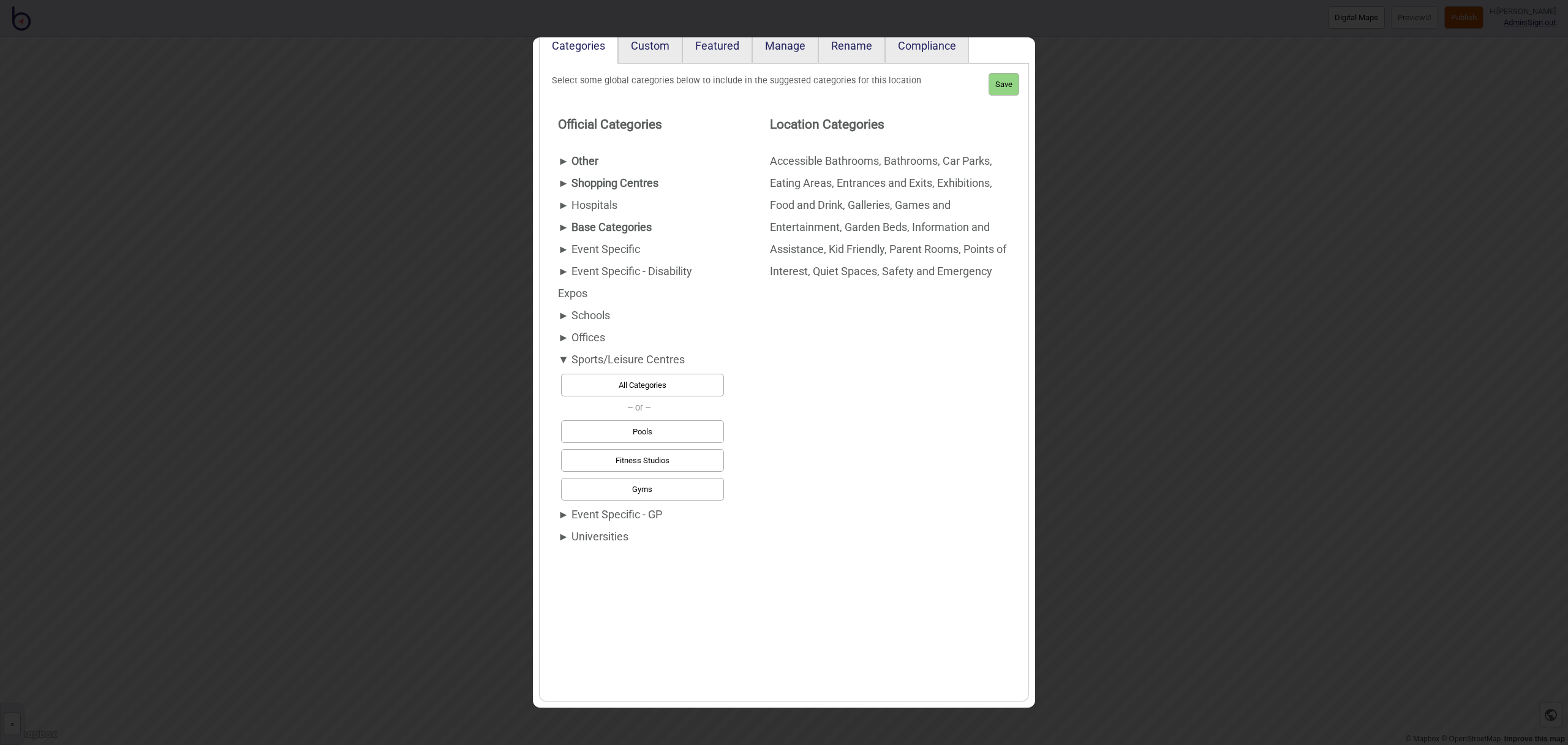
click at [610, 518] on div "► Event Specific - GP" at bounding box center [639, 515] width 163 height 22
click at [586, 168] on div "► Other" at bounding box center [639, 161] width 163 height 22
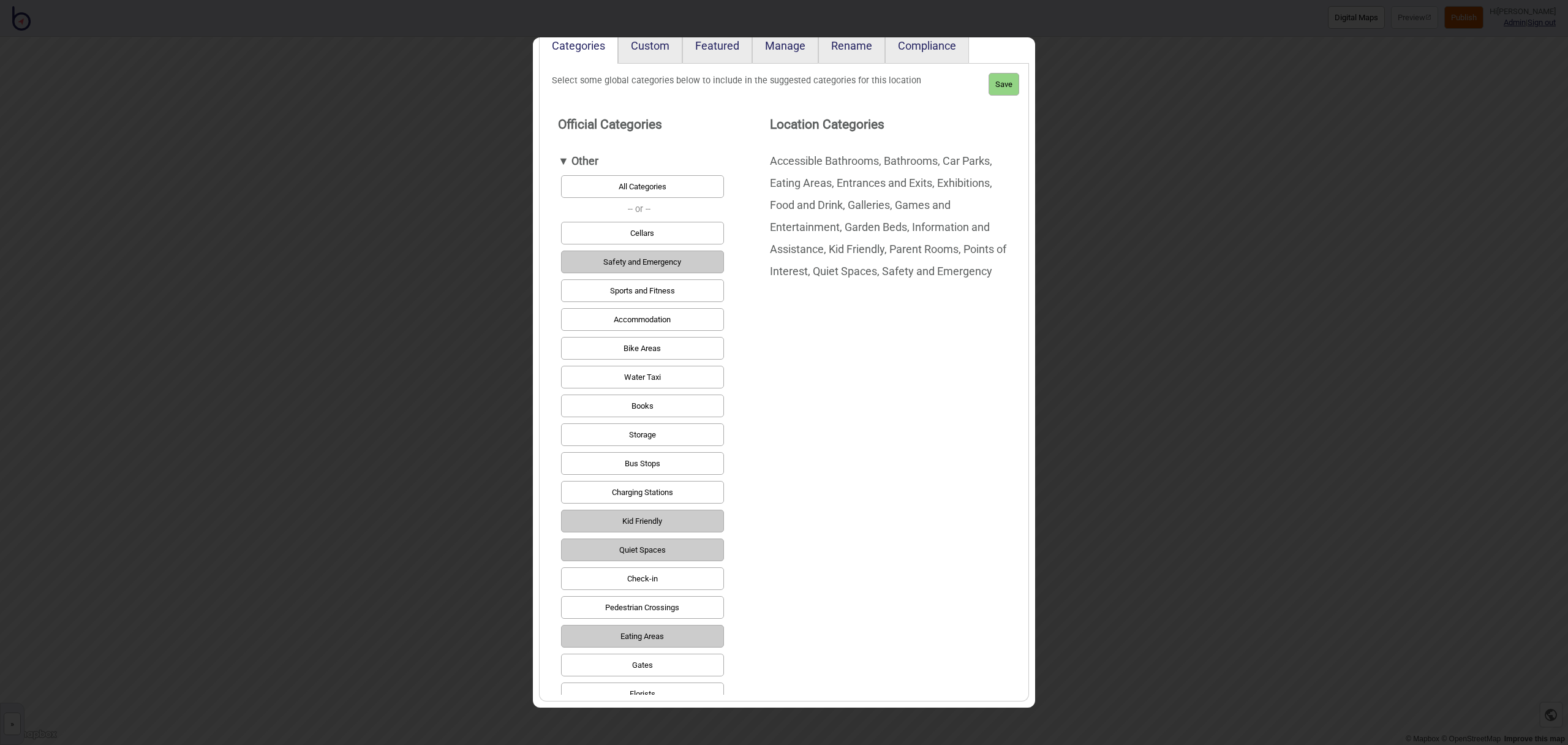
click at [662, 666] on button "Gates" at bounding box center [643, 666] width 163 height 23
click at [656, 353] on button "Bike Areas" at bounding box center [643, 348] width 163 height 23
click at [577, 160] on div "▼ Other" at bounding box center [639, 161] width 163 height 22
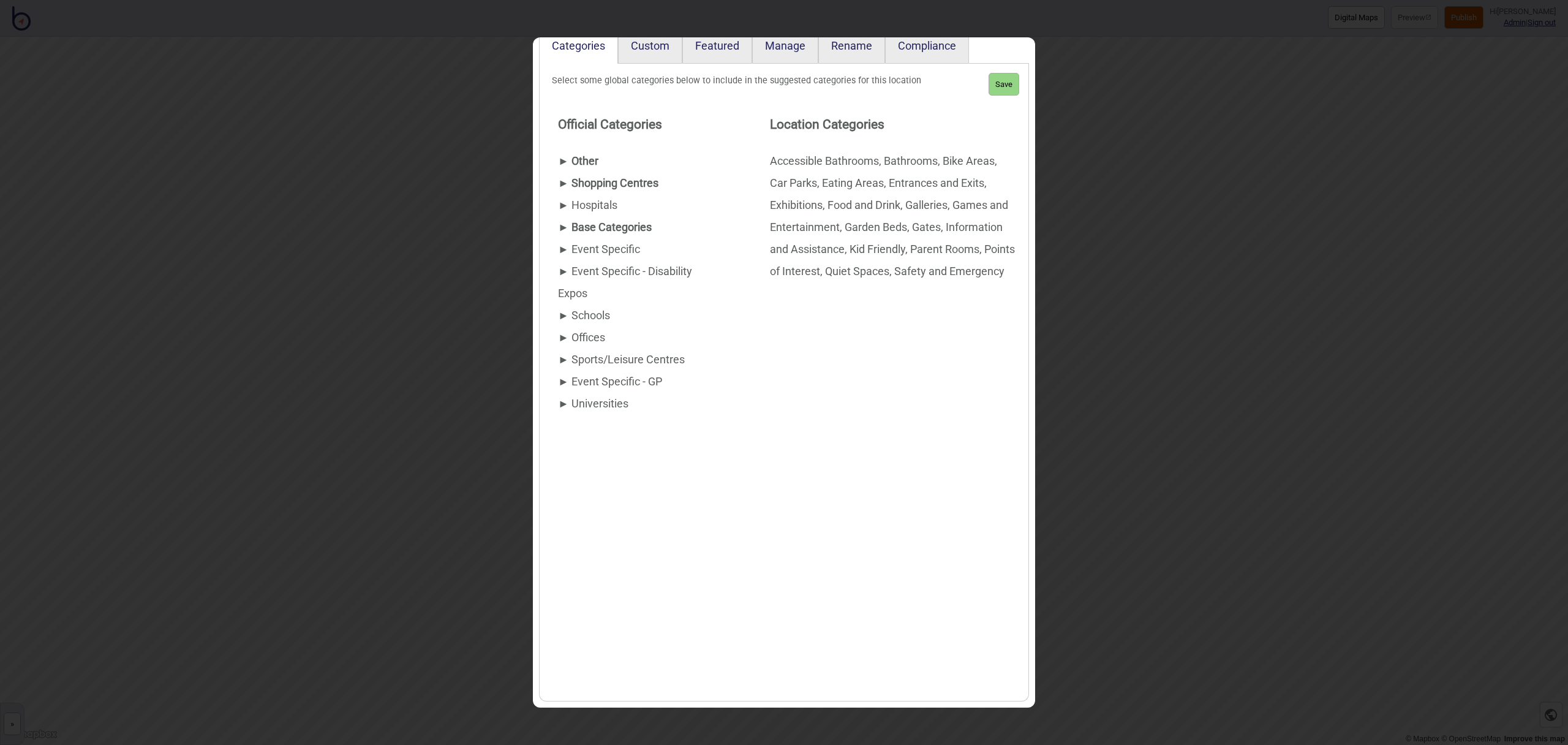
click at [588, 180] on div "► Shopping Centres" at bounding box center [639, 183] width 163 height 22
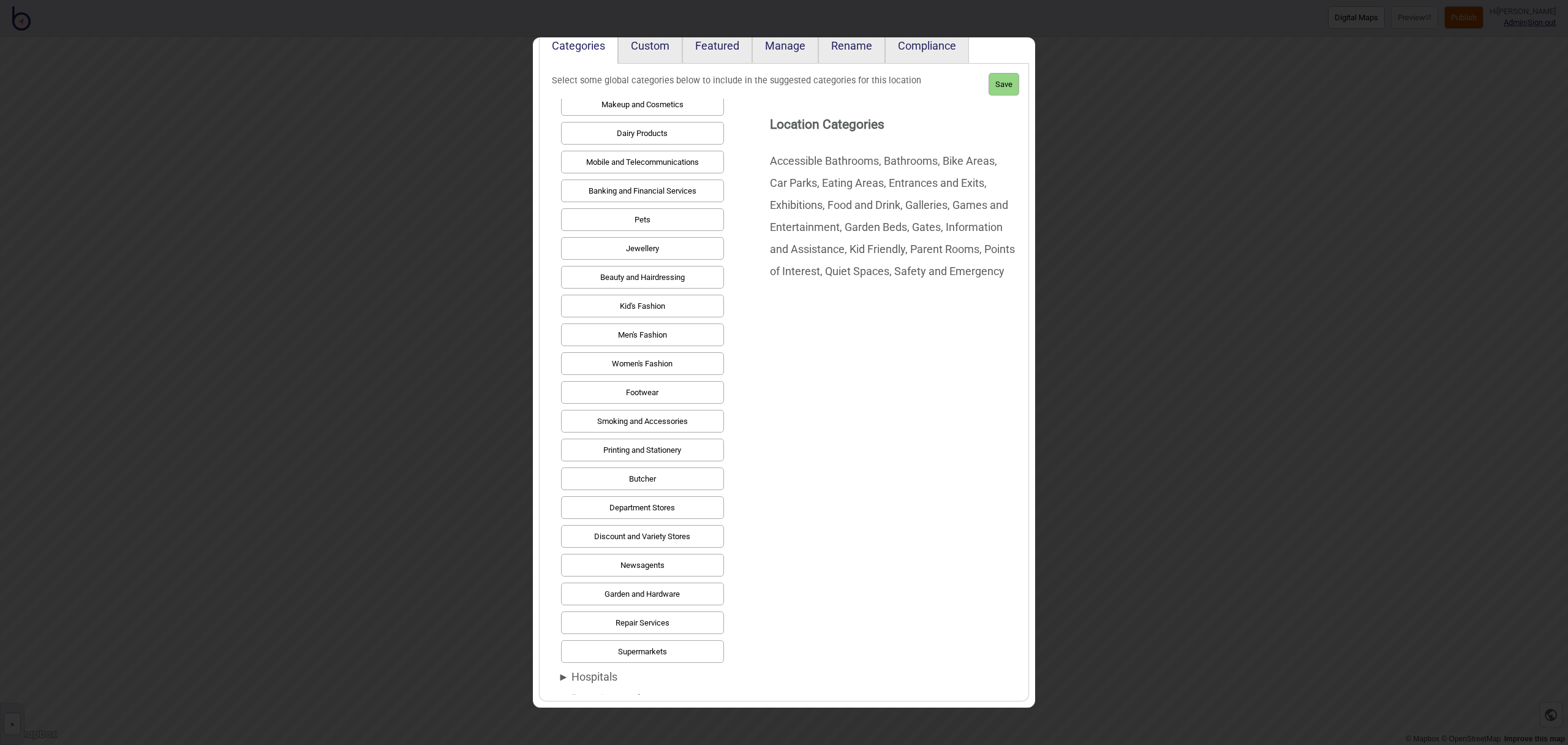
scroll to position [671, 0]
click at [649, 47] on link "Custom" at bounding box center [650, 45] width 64 height 39
click at [1012, 80] on button "Save" at bounding box center [1004, 84] width 31 height 23
click at [655, 49] on link "Custom" at bounding box center [650, 45] width 64 height 39
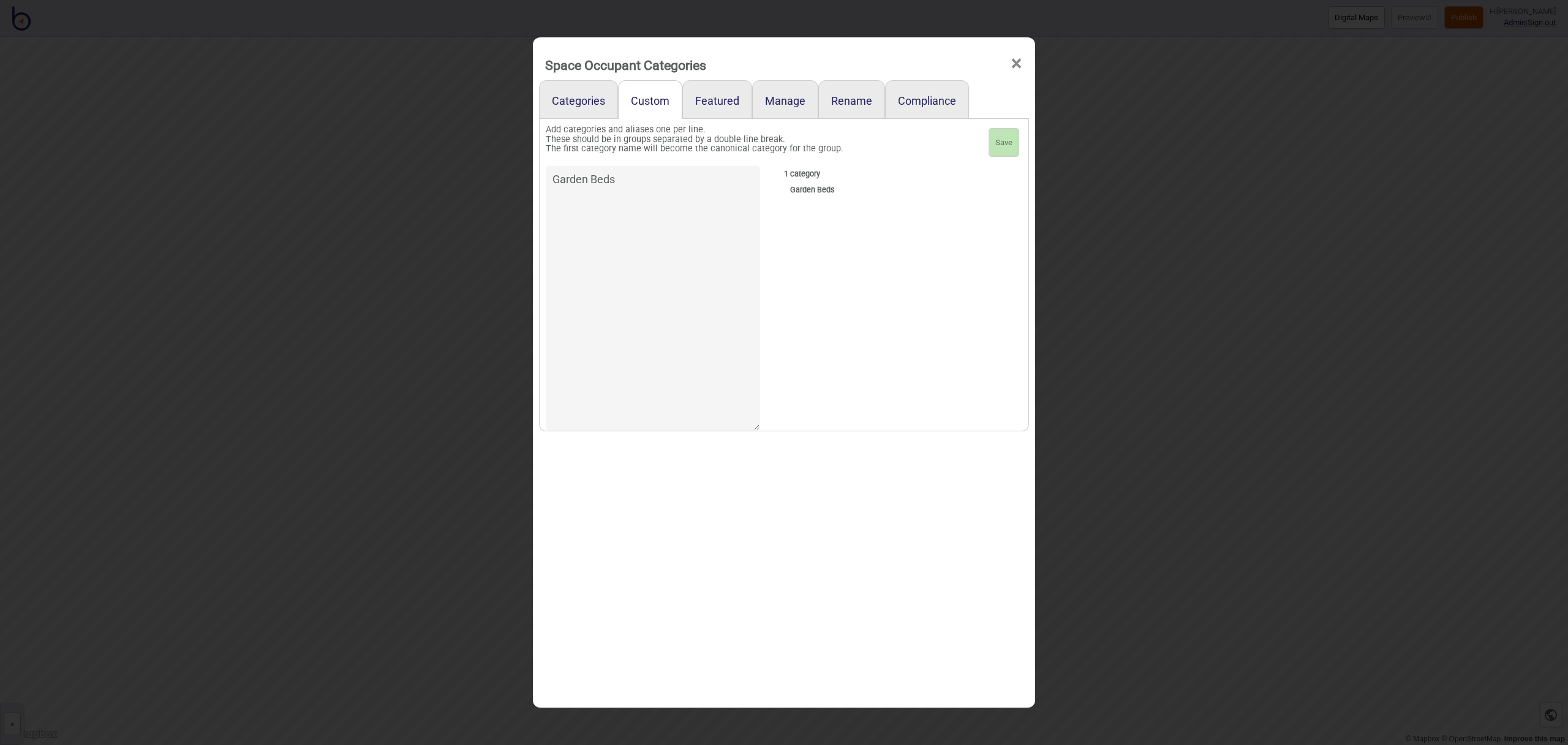
click at [636, 178] on textarea "Garden Beds" at bounding box center [653, 298] width 214 height 265
type textarea "Garden Beds Market Stalls"
click at [1005, 141] on button "Save" at bounding box center [1004, 143] width 31 height 29
click at [728, 105] on link "Featured" at bounding box center [717, 99] width 70 height 39
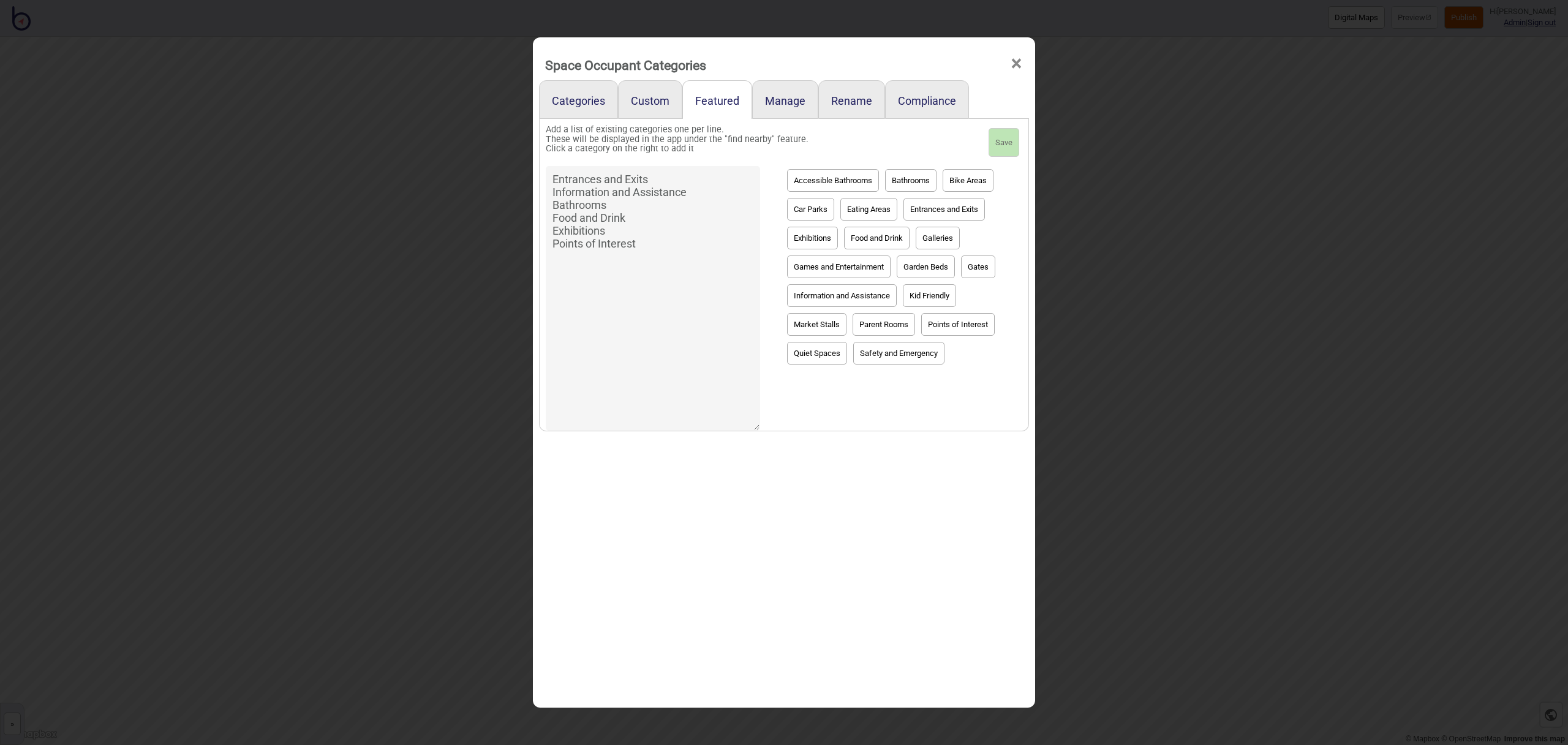
drag, startPoint x: 651, startPoint y: 245, endPoint x: 554, endPoint y: 244, distance: 97.0
click at [554, 244] on textarea "Entrances and Exits Information and Assistance Bathrooms Food and Drink Exhibit…" at bounding box center [653, 298] width 214 height 265
drag, startPoint x: 568, startPoint y: 231, endPoint x: 555, endPoint y: 232, distance: 13.0
click at [555, 232] on textarea "Entrances and Exits Information and Assistance Bathrooms Food and Drink Exhibit…" at bounding box center [653, 298] width 214 height 265
type textarea "Entrances and Exits Information and Assistance Bathrooms Food and Drink"
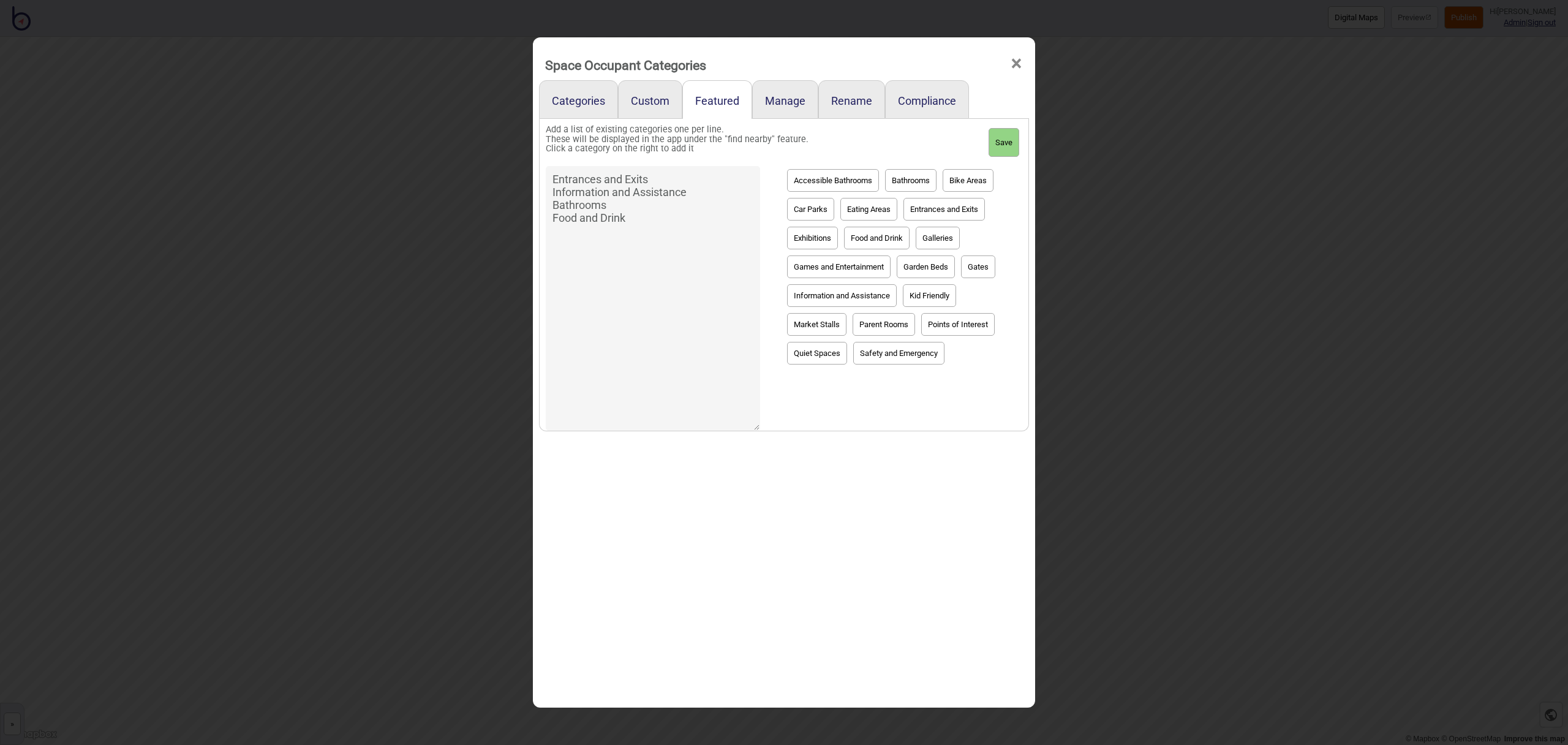
click at [992, 150] on button "Save" at bounding box center [1004, 143] width 31 height 29
click at [599, 101] on link "Categories" at bounding box center [578, 99] width 79 height 39
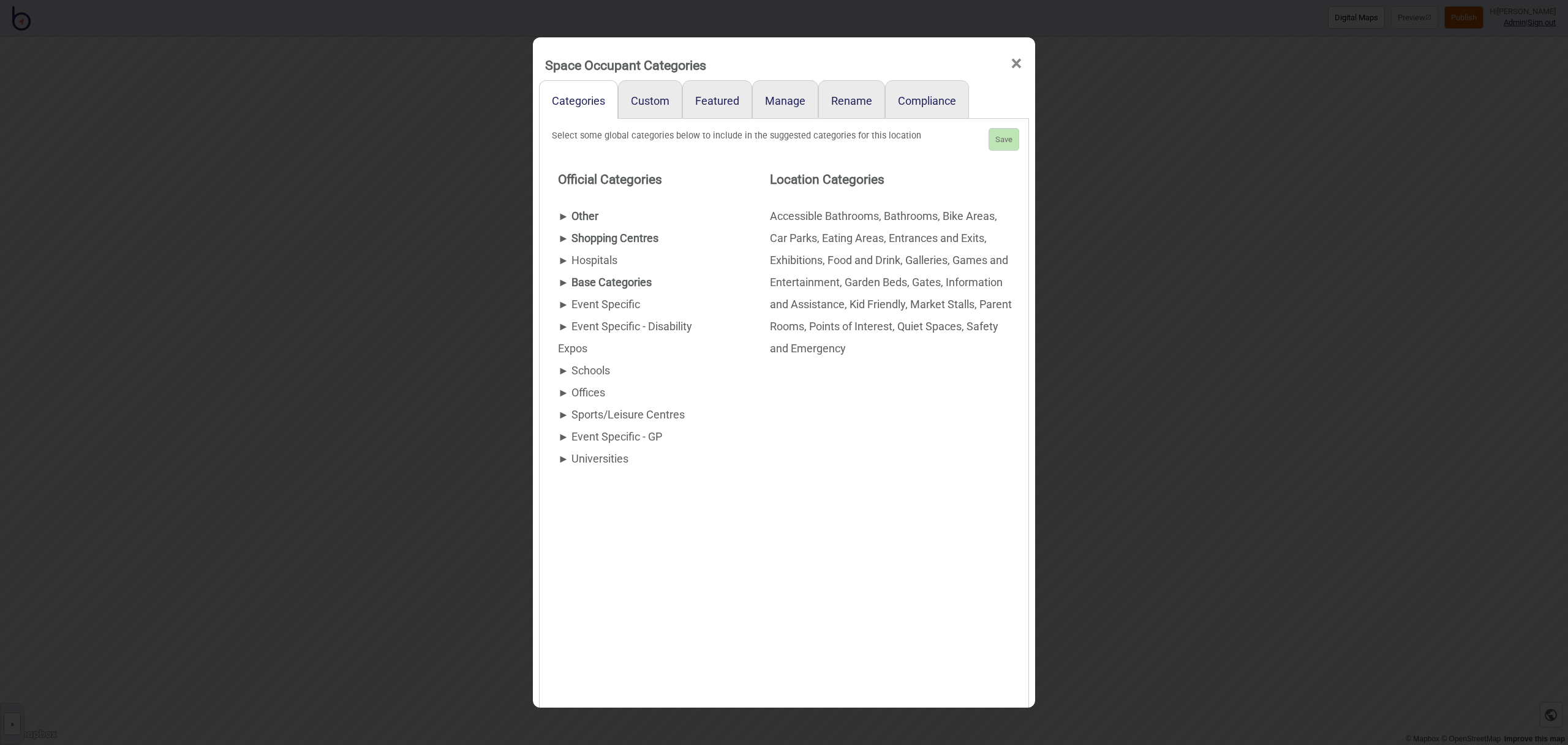
click at [597, 237] on div "► Shopping Centres" at bounding box center [639, 238] width 163 height 22
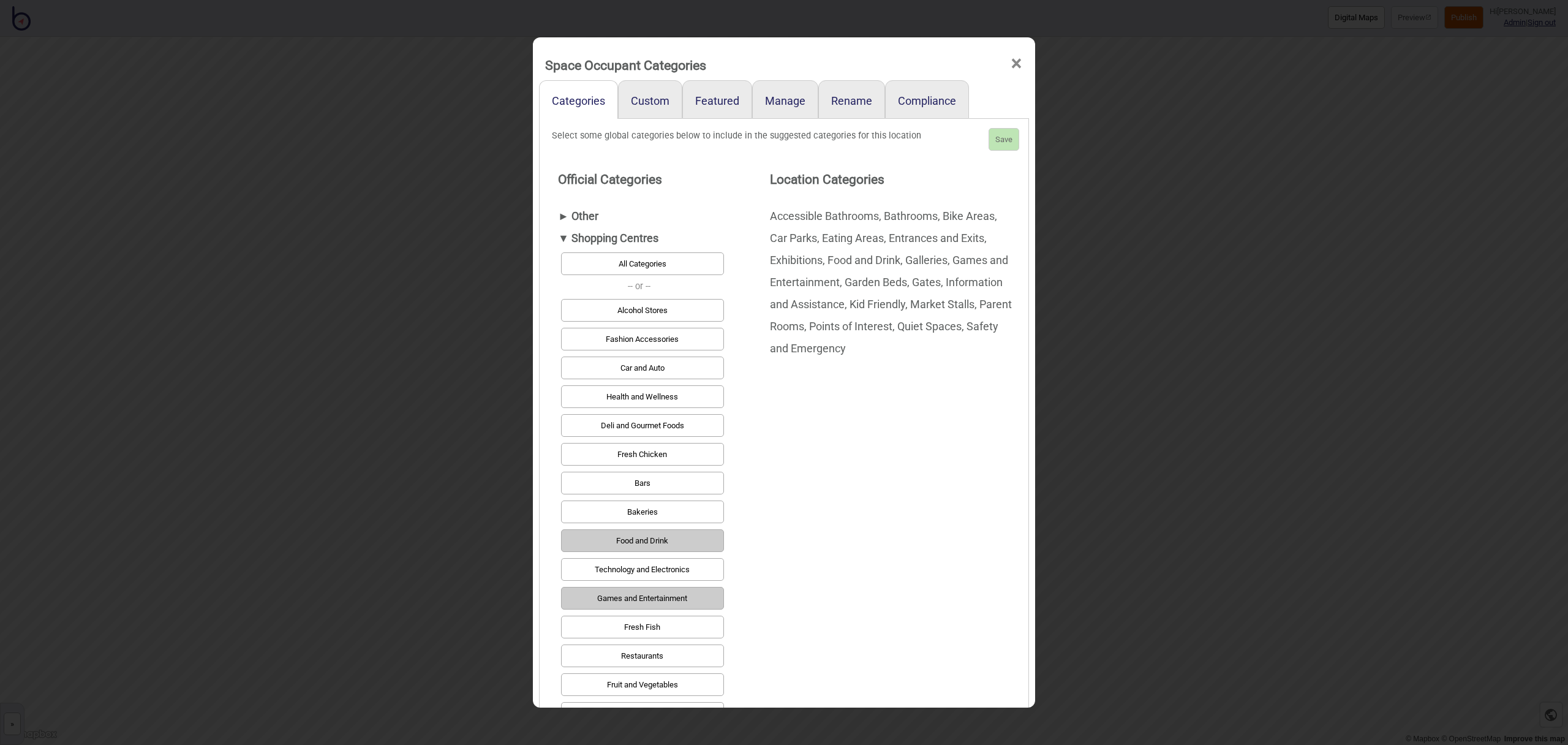
click at [580, 211] on div "► Other" at bounding box center [639, 216] width 163 height 22
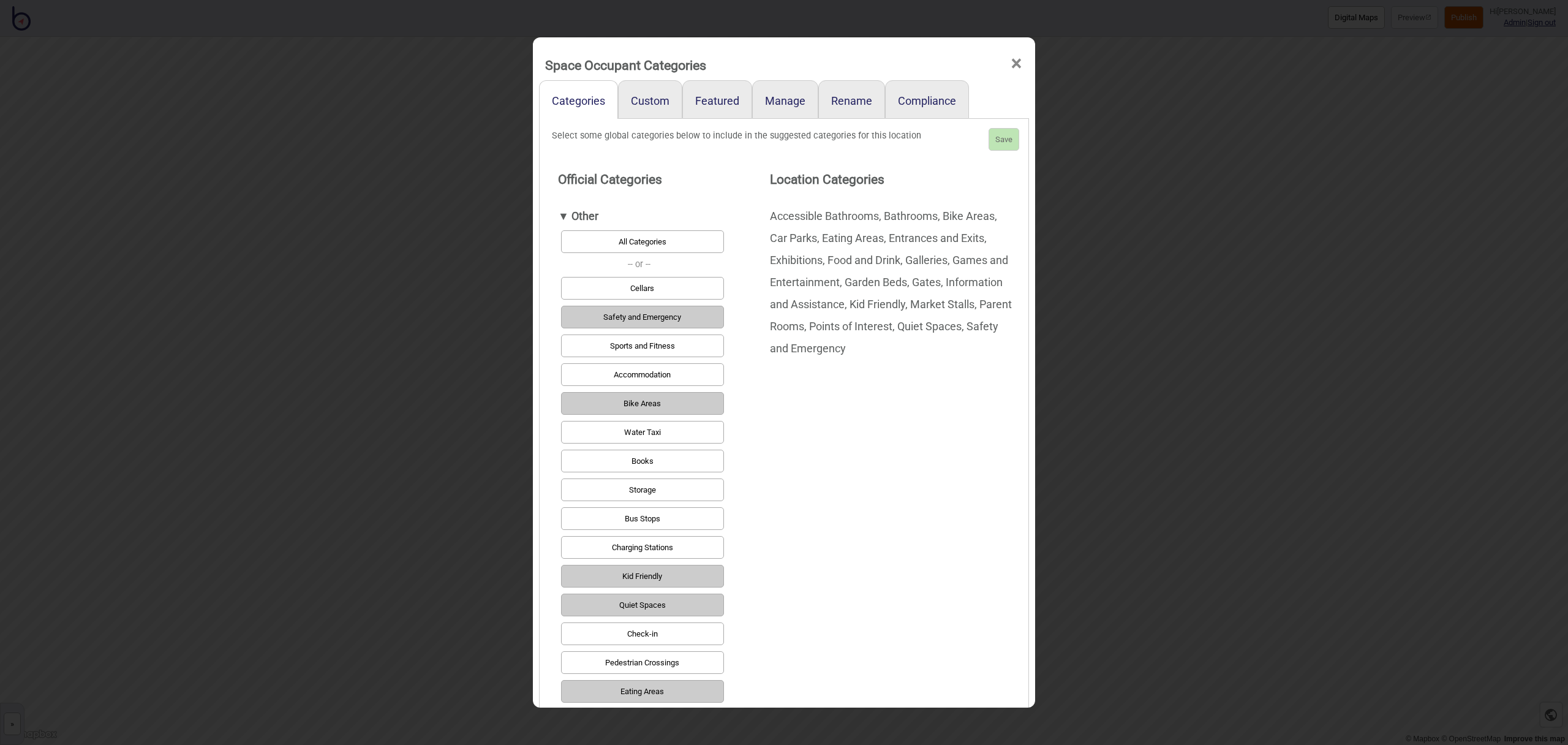
click at [717, 573] on button "Kid Friendly" at bounding box center [643, 576] width 163 height 23
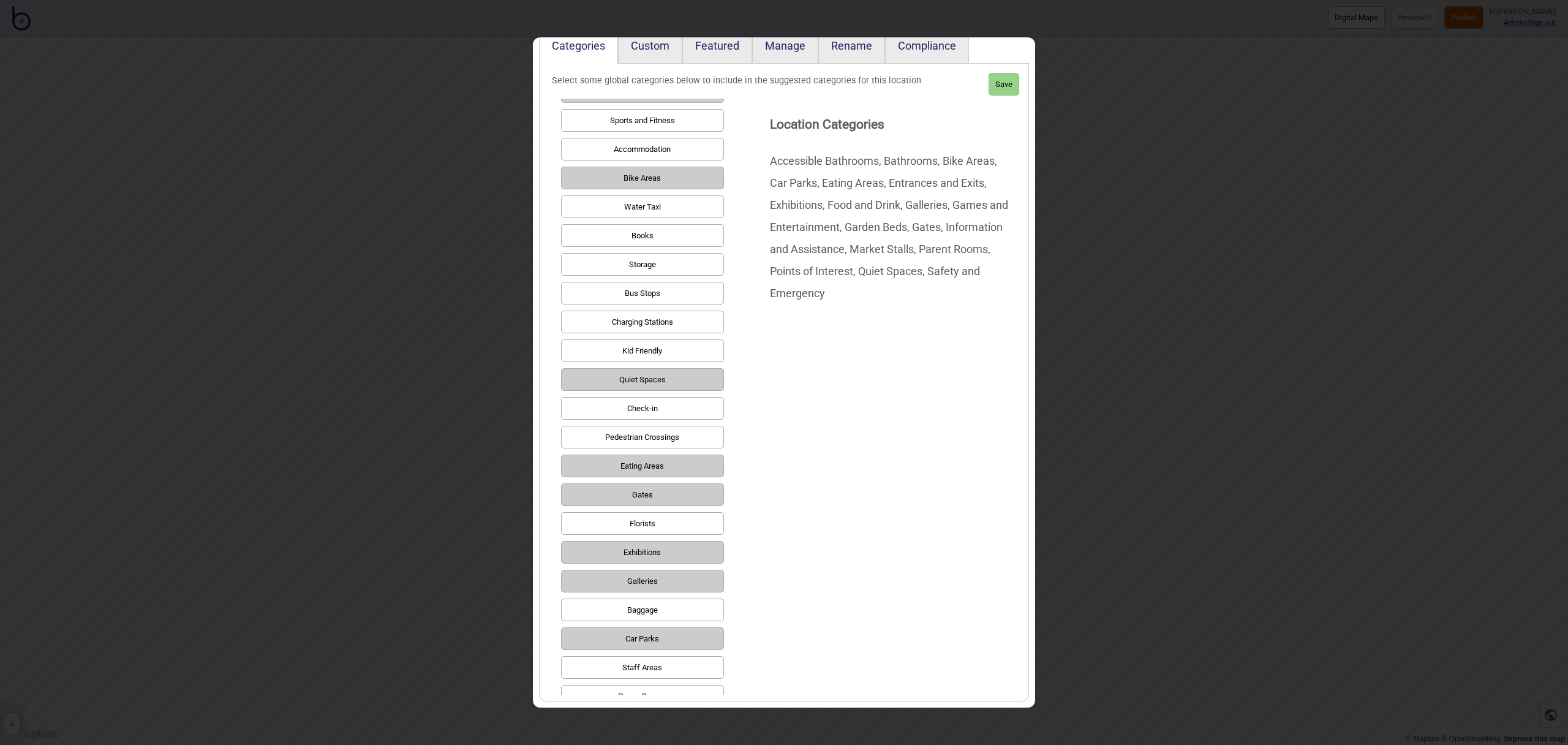
scroll to position [256, 0]
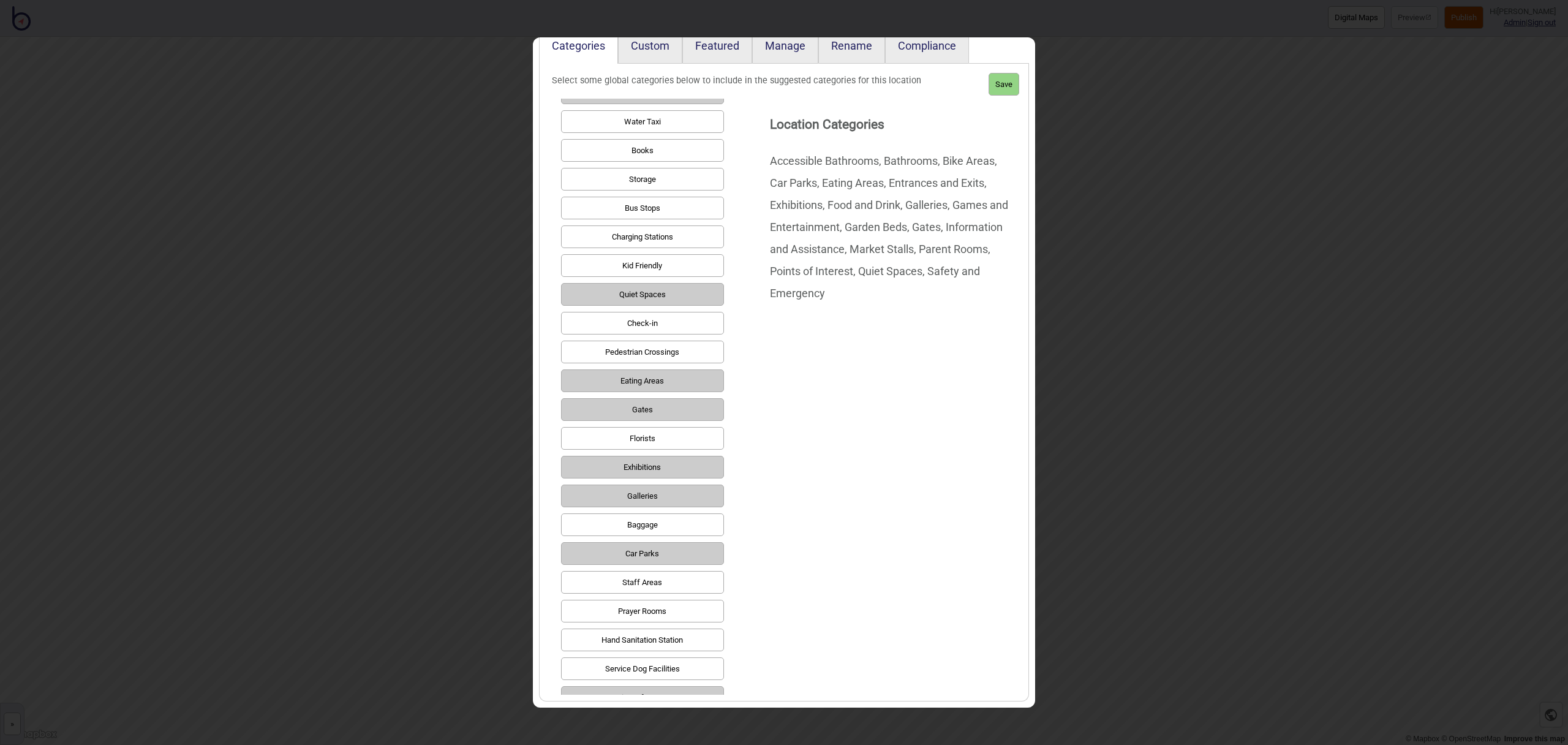
click at [673, 467] on button "Exhibitions" at bounding box center [643, 467] width 163 height 23
click at [670, 493] on button "Galleries" at bounding box center [643, 496] width 163 height 23
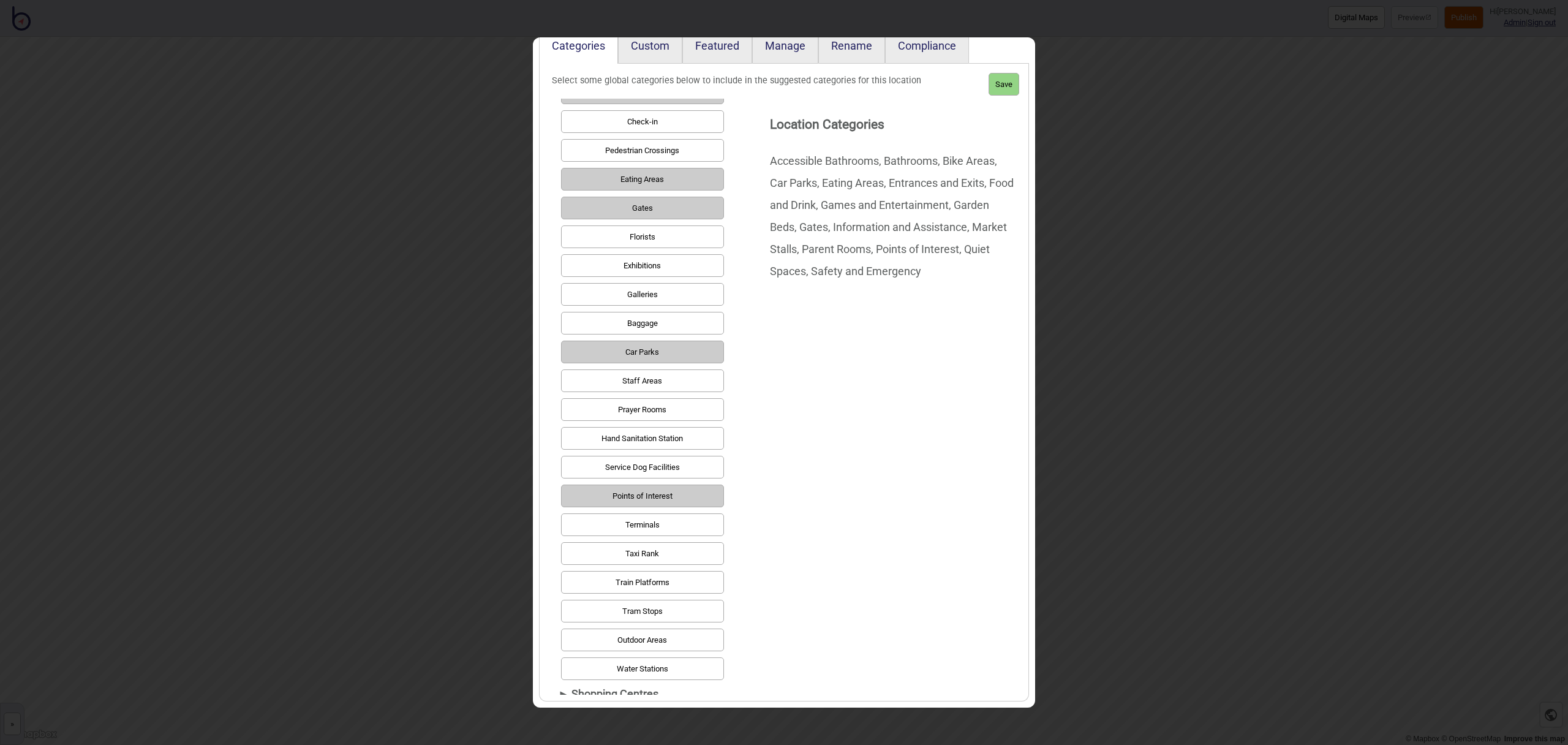
scroll to position [529, 0]
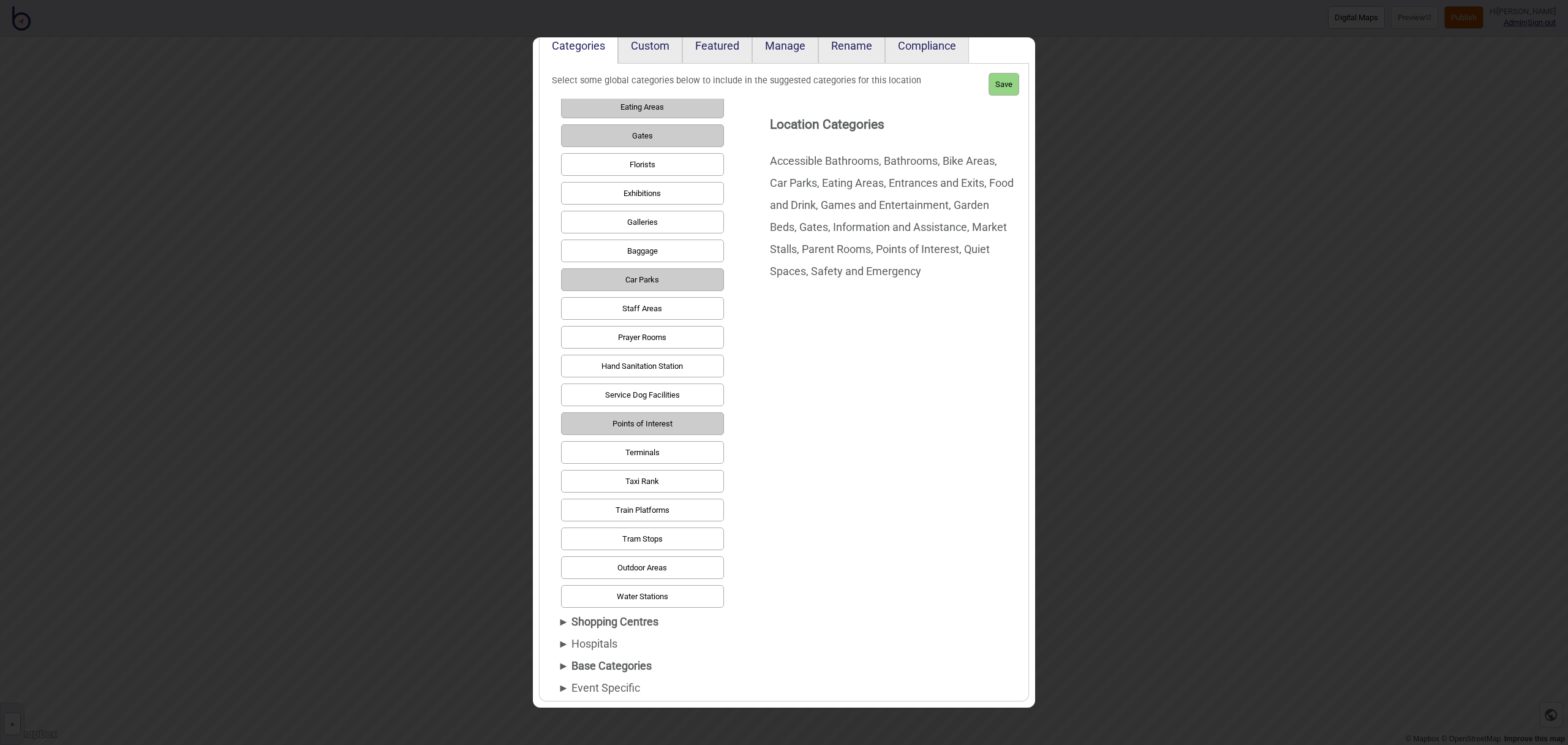
click at [685, 429] on button "Points of Interest" at bounding box center [643, 424] width 163 height 23
click at [602, 623] on div "► Shopping Centres" at bounding box center [639, 622] width 163 height 22
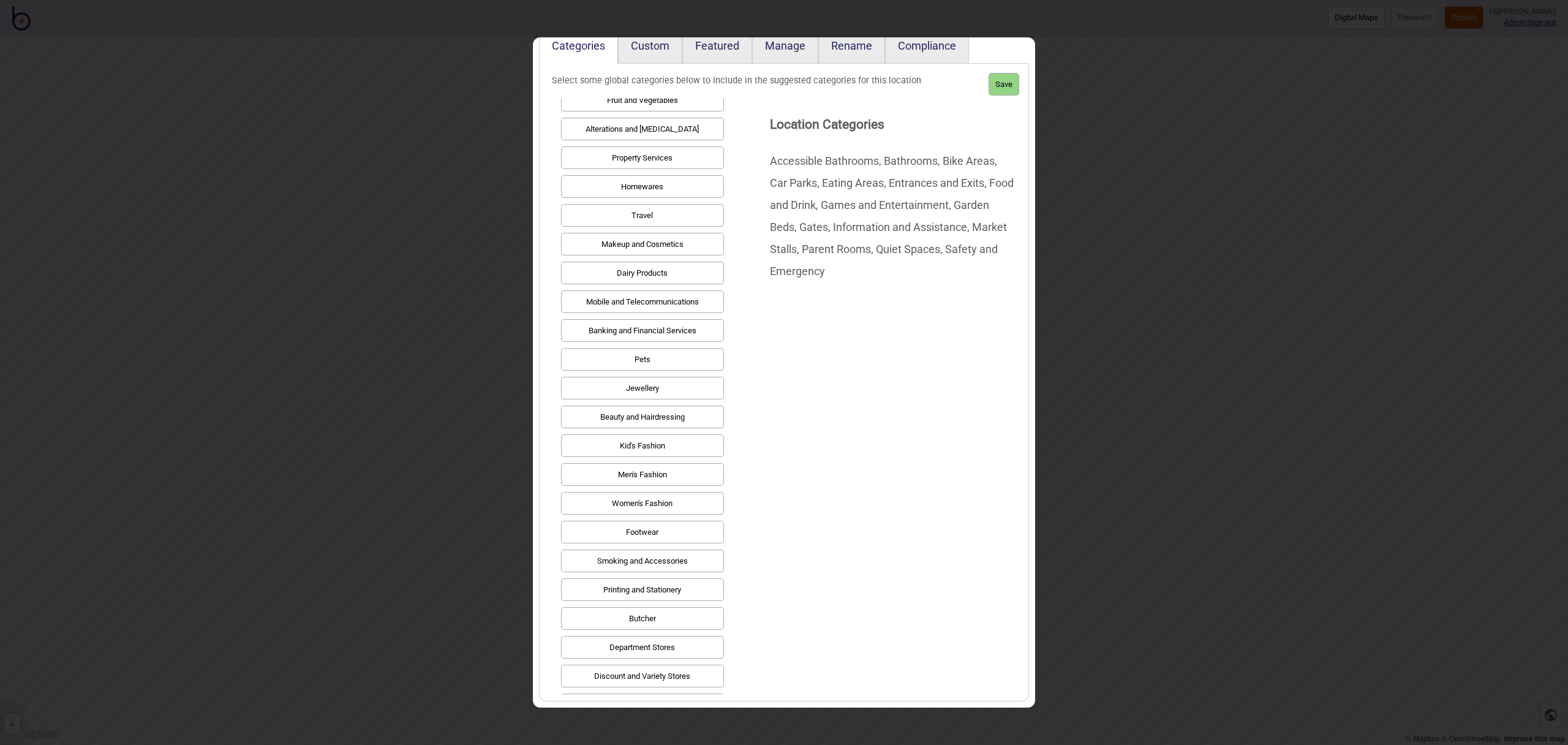
scroll to position [0, 0]
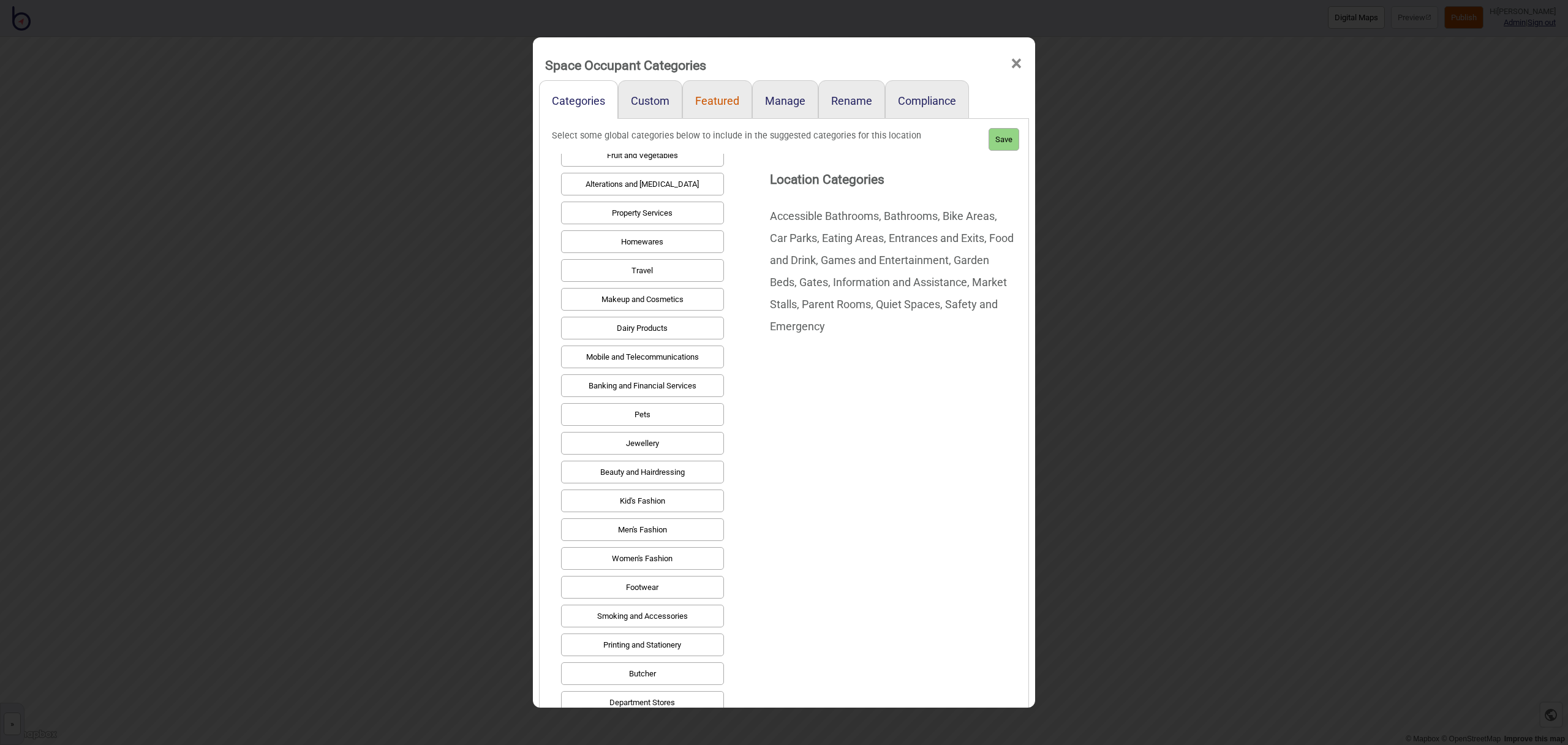
click at [709, 101] on link "Featured" at bounding box center [717, 99] width 70 height 39
click at [1007, 136] on button "Save" at bounding box center [1004, 140] width 31 height 23
click at [717, 99] on link "Featured" at bounding box center [717, 99] width 70 height 39
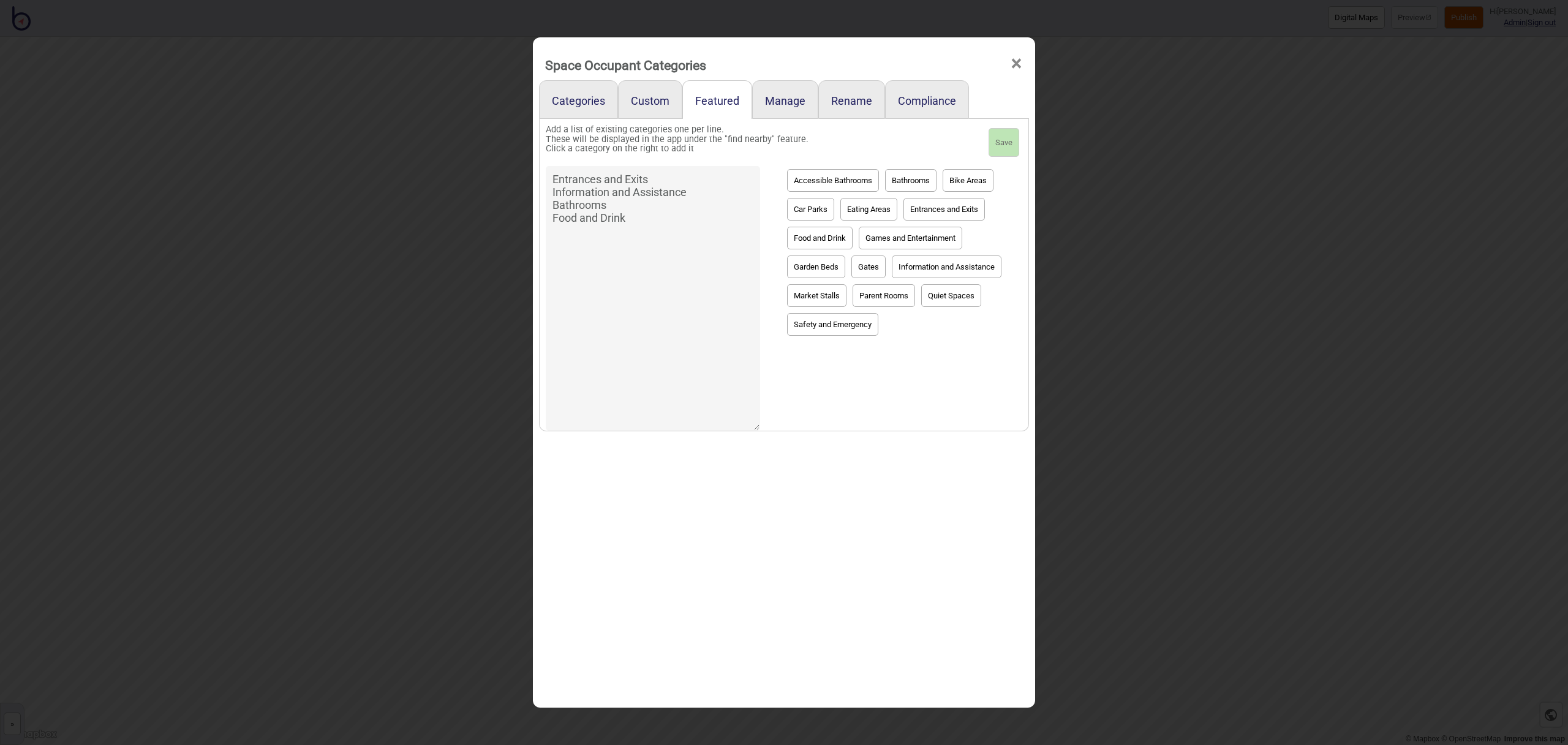
click at [827, 296] on button "Market Stalls" at bounding box center [817, 296] width 59 height 23
drag, startPoint x: 625, startPoint y: 256, endPoint x: 548, endPoint y: 230, distance: 81.3
click at [548, 229] on textarea "Entrances and Exits Information and Assistance Bathrooms Food and Drink Market …" at bounding box center [653, 298] width 214 height 265
click at [820, 288] on button "Market Stalls" at bounding box center [817, 296] width 59 height 23
click at [869, 267] on button "Gates" at bounding box center [868, 267] width 34 height 23
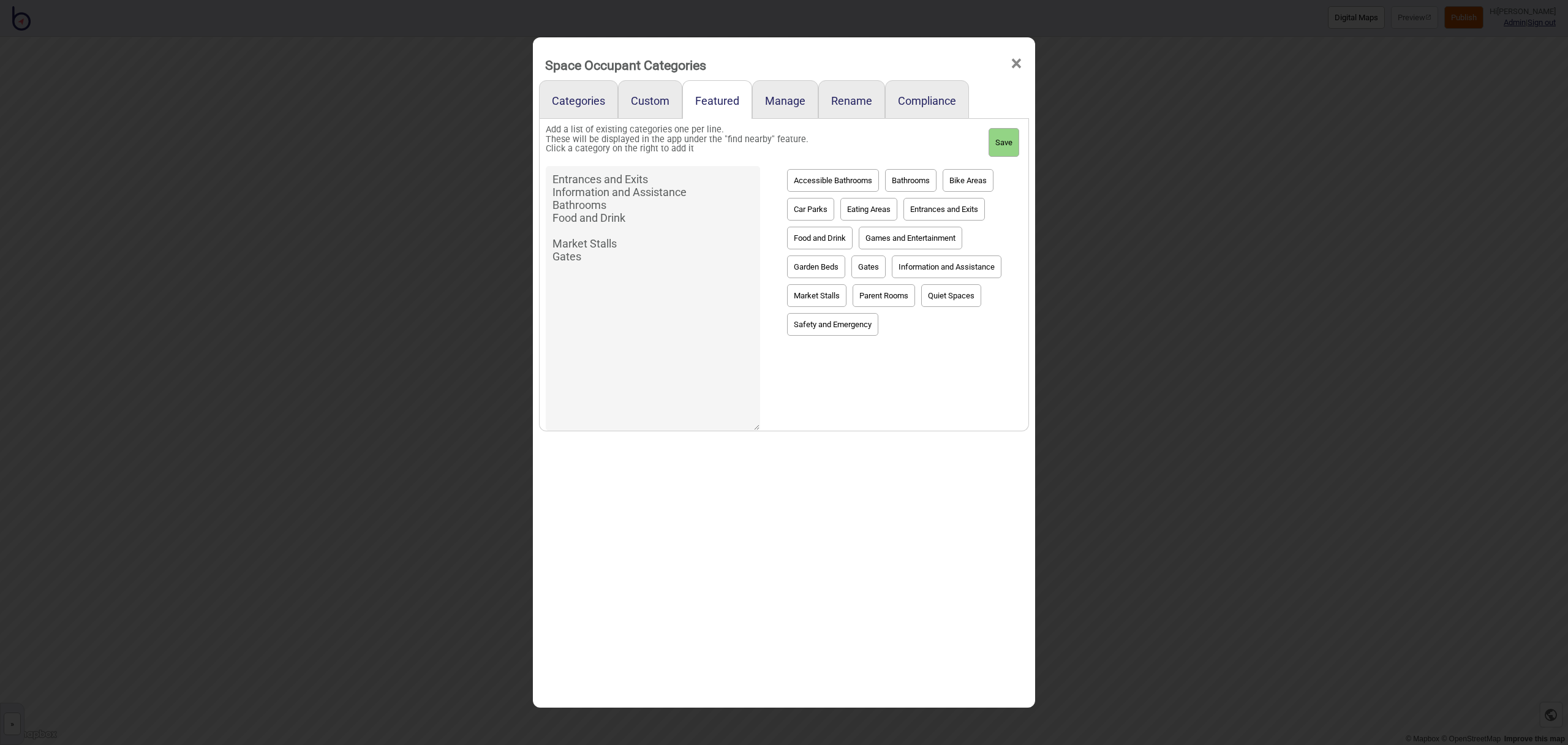
drag, startPoint x: 584, startPoint y: 260, endPoint x: 556, endPoint y: 256, distance: 28.3
click at [556, 256] on textarea "Entrances and Exits Information and Assistance Bathrooms Food and Drink Market …" at bounding box center [653, 298] width 214 height 265
click at [664, 178] on textarea "Entrances and Exits Information and Assistance Bathrooms Food and Drink Market …" at bounding box center [653, 298] width 214 height 265
click at [867, 264] on button "Gates" at bounding box center [868, 267] width 34 height 23
type textarea "Entrances and Exits Information and Assistance Bathrooms Food and Drink Market …"
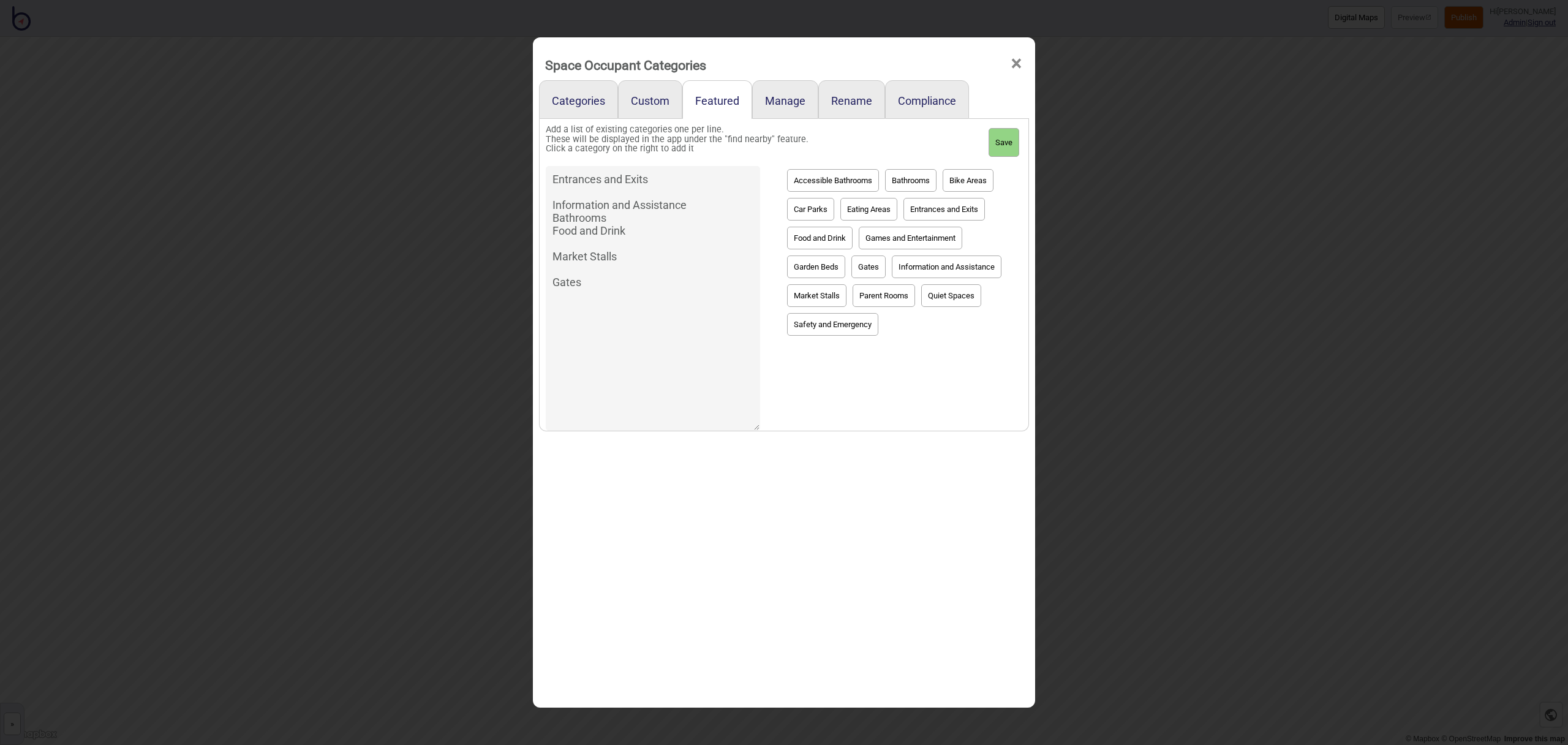
drag, startPoint x: 594, startPoint y: 280, endPoint x: 554, endPoint y: 176, distance: 111.4
click at [554, 176] on textarea "Entrances and Exits Information and Assistance Bathrooms Food and Drink Market …" at bounding box center [653, 298] width 214 height 265
click at [1009, 149] on button "Save" at bounding box center [1004, 143] width 31 height 29
click at [647, 102] on link "Custom" at bounding box center [650, 99] width 64 height 39
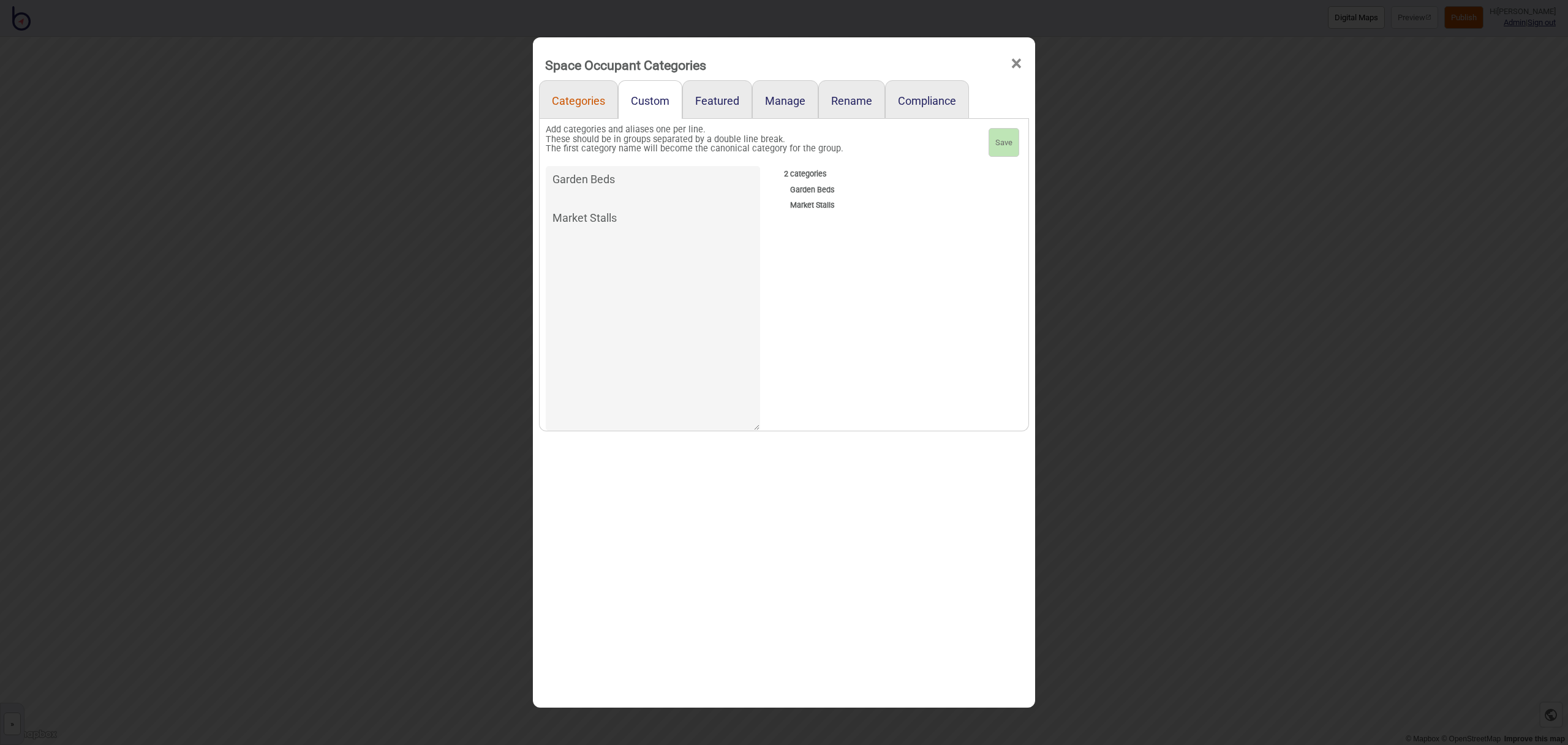
click at [570, 101] on link "Categories" at bounding box center [578, 99] width 79 height 39
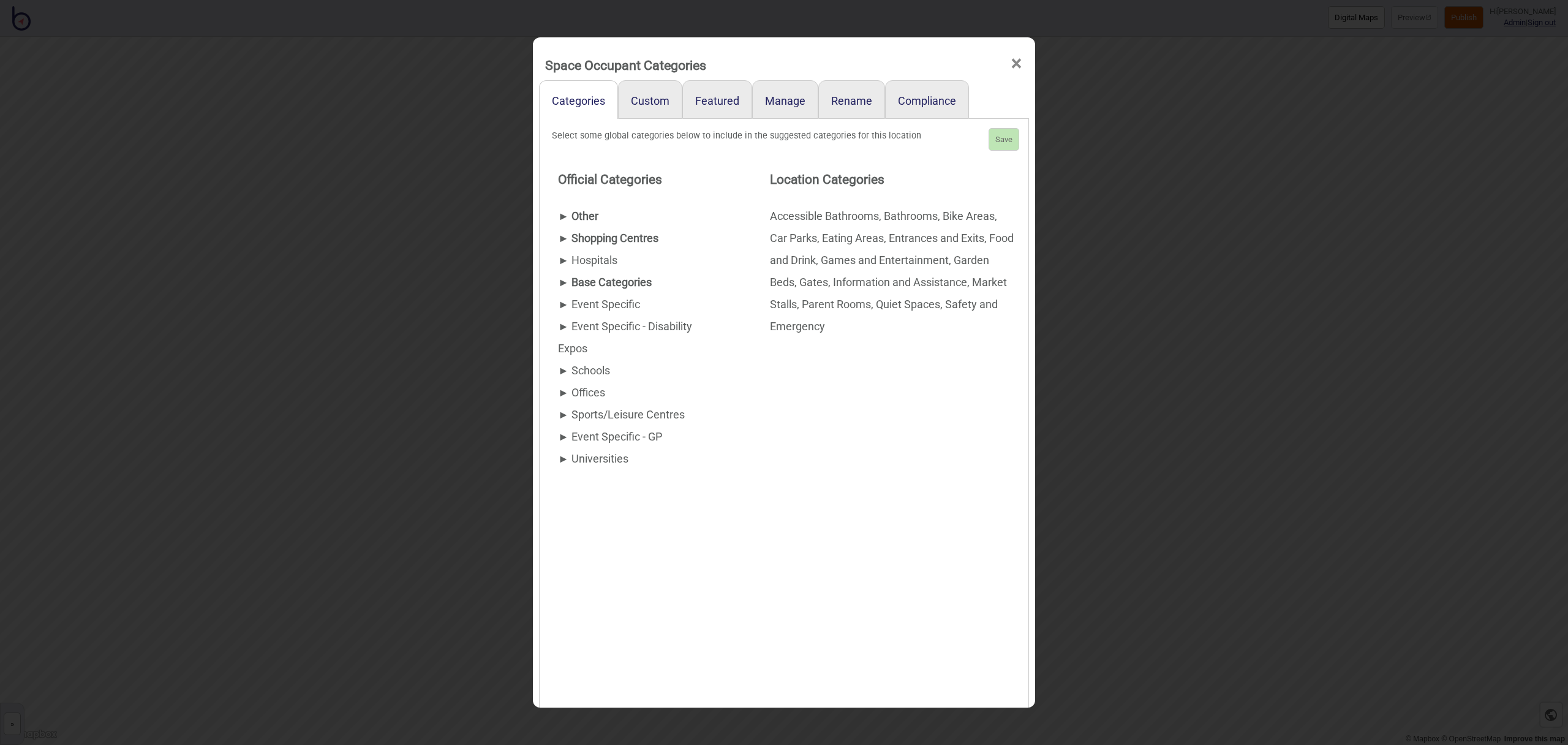
click at [578, 218] on div "► Other" at bounding box center [639, 216] width 163 height 22
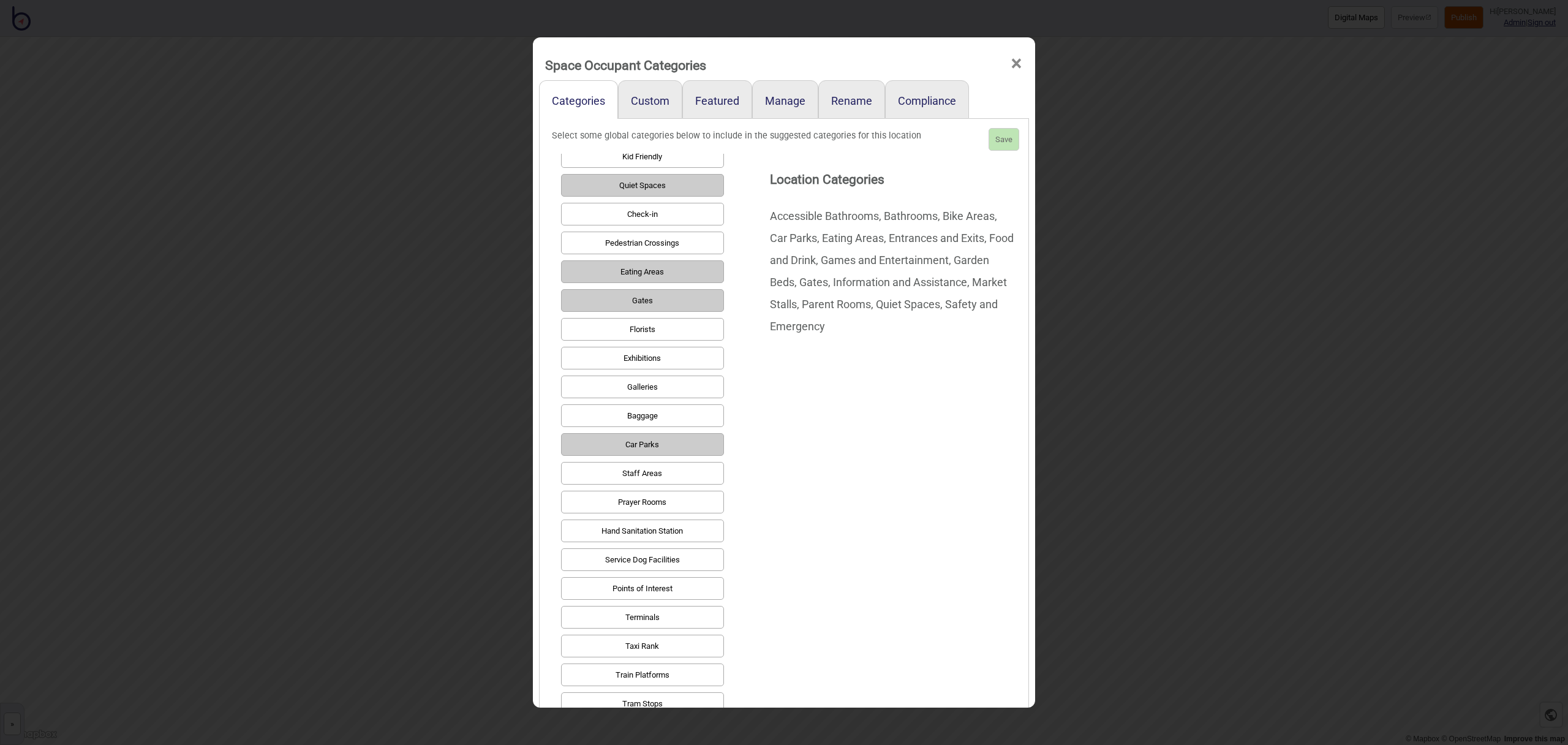
scroll to position [577, 0]
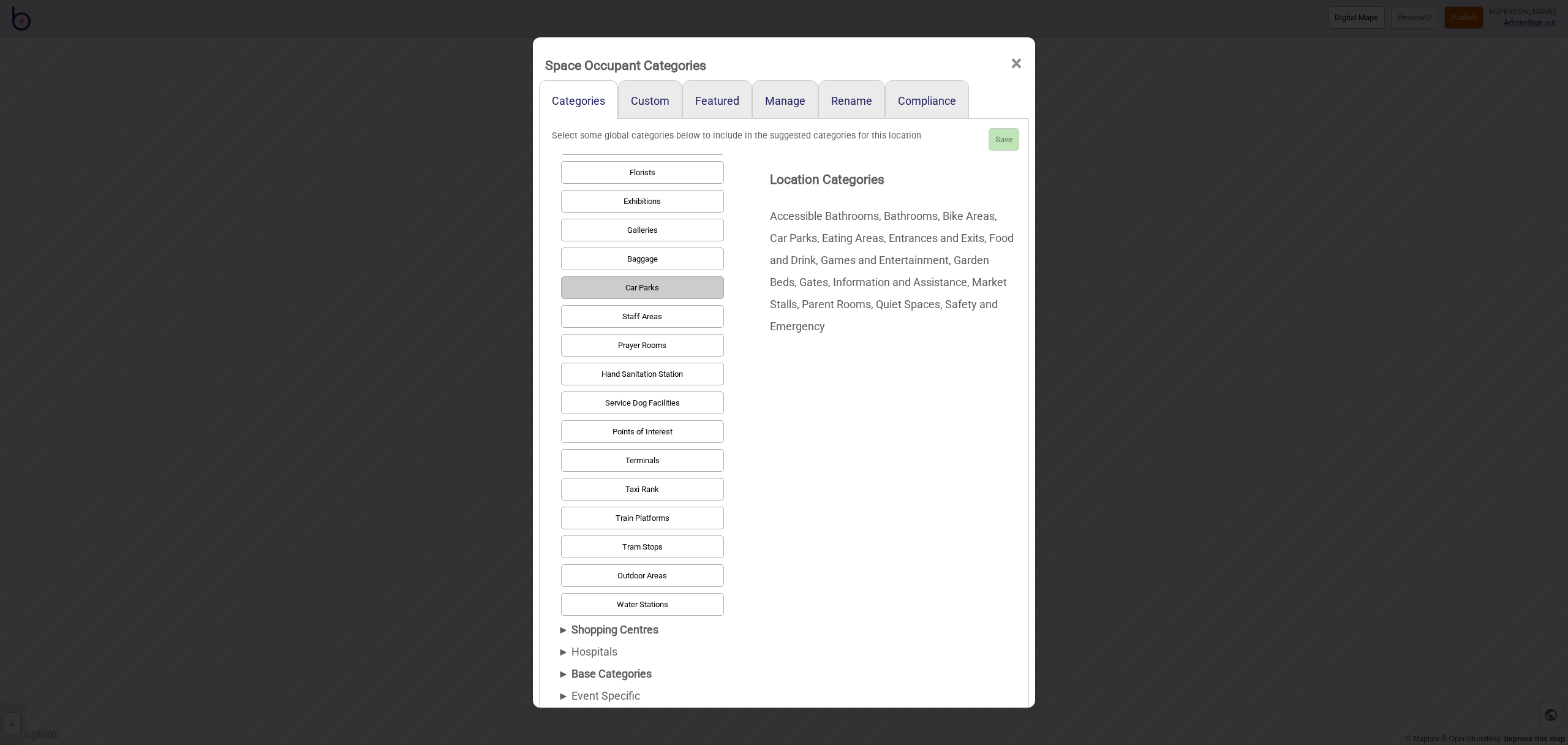
click at [623, 631] on div "► Shopping Centres" at bounding box center [639, 630] width 163 height 22
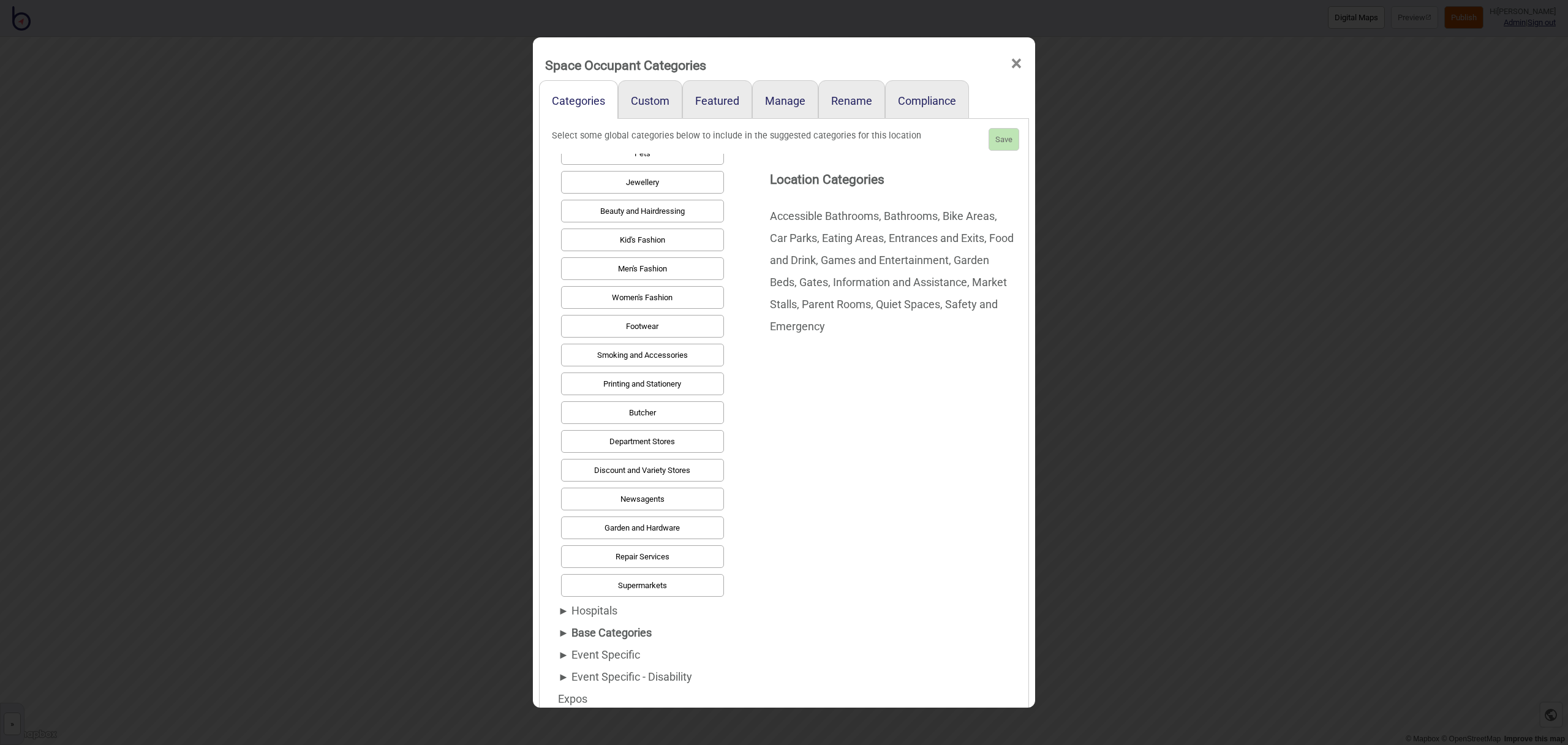
scroll to position [861, 0]
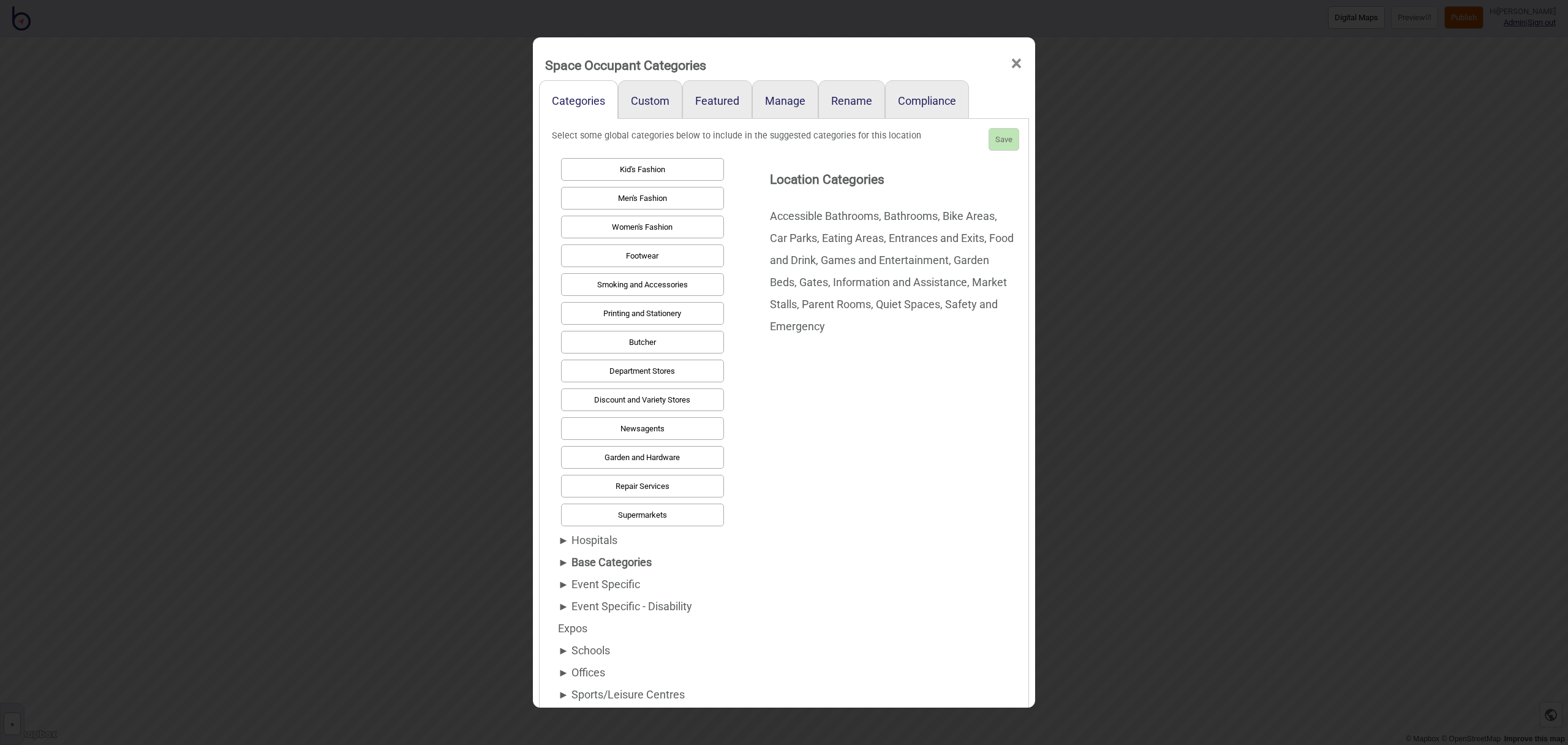
click at [599, 558] on div "► Base Categories" at bounding box center [639, 562] width 163 height 22
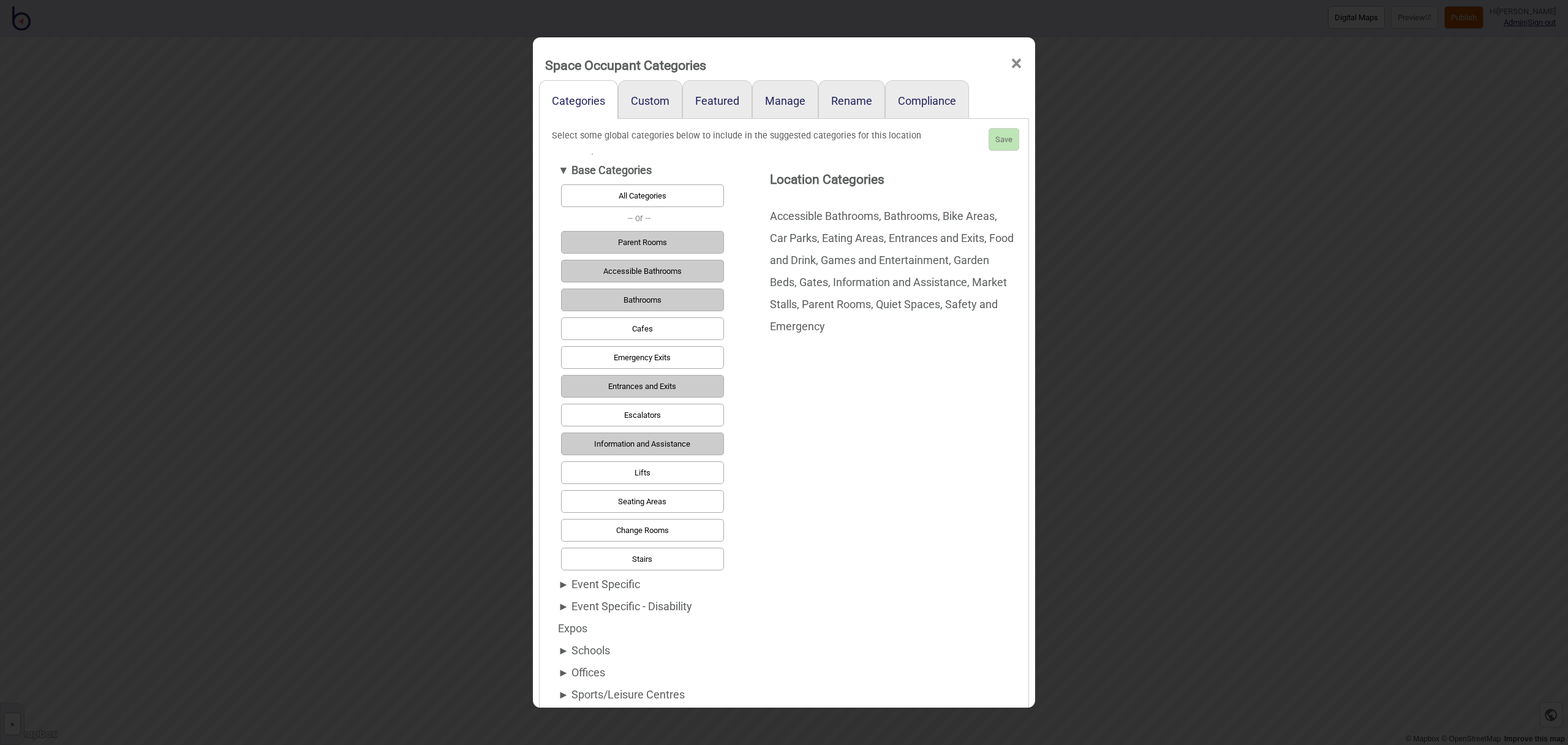
click at [645, 385] on button "Entrances and Exits" at bounding box center [643, 387] width 163 height 23
click at [998, 140] on button "Save" at bounding box center [1004, 140] width 31 height 23
click at [661, 103] on link "Custom" at bounding box center [650, 99] width 64 height 39
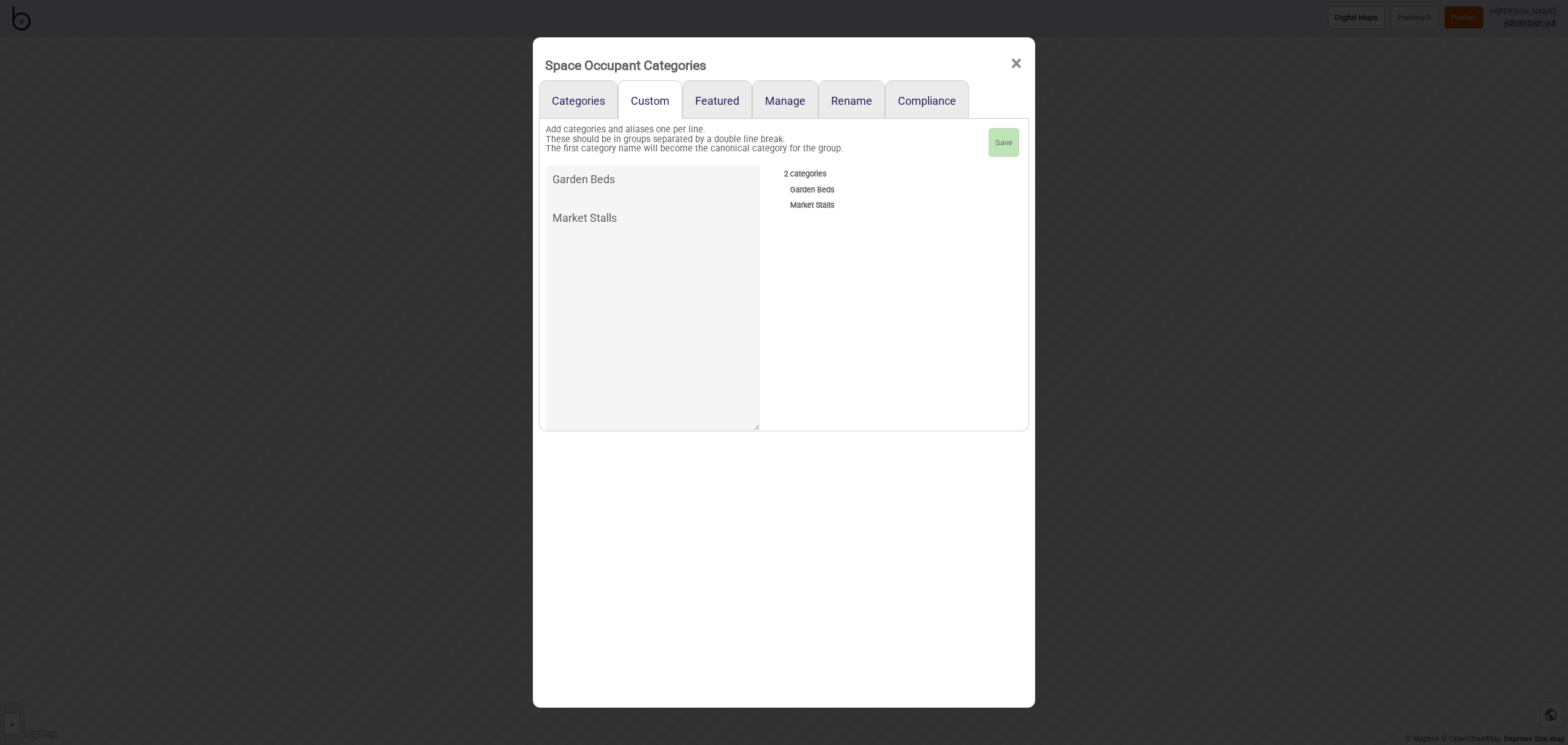
click at [1015, 61] on span "×" at bounding box center [1016, 63] width 13 height 41
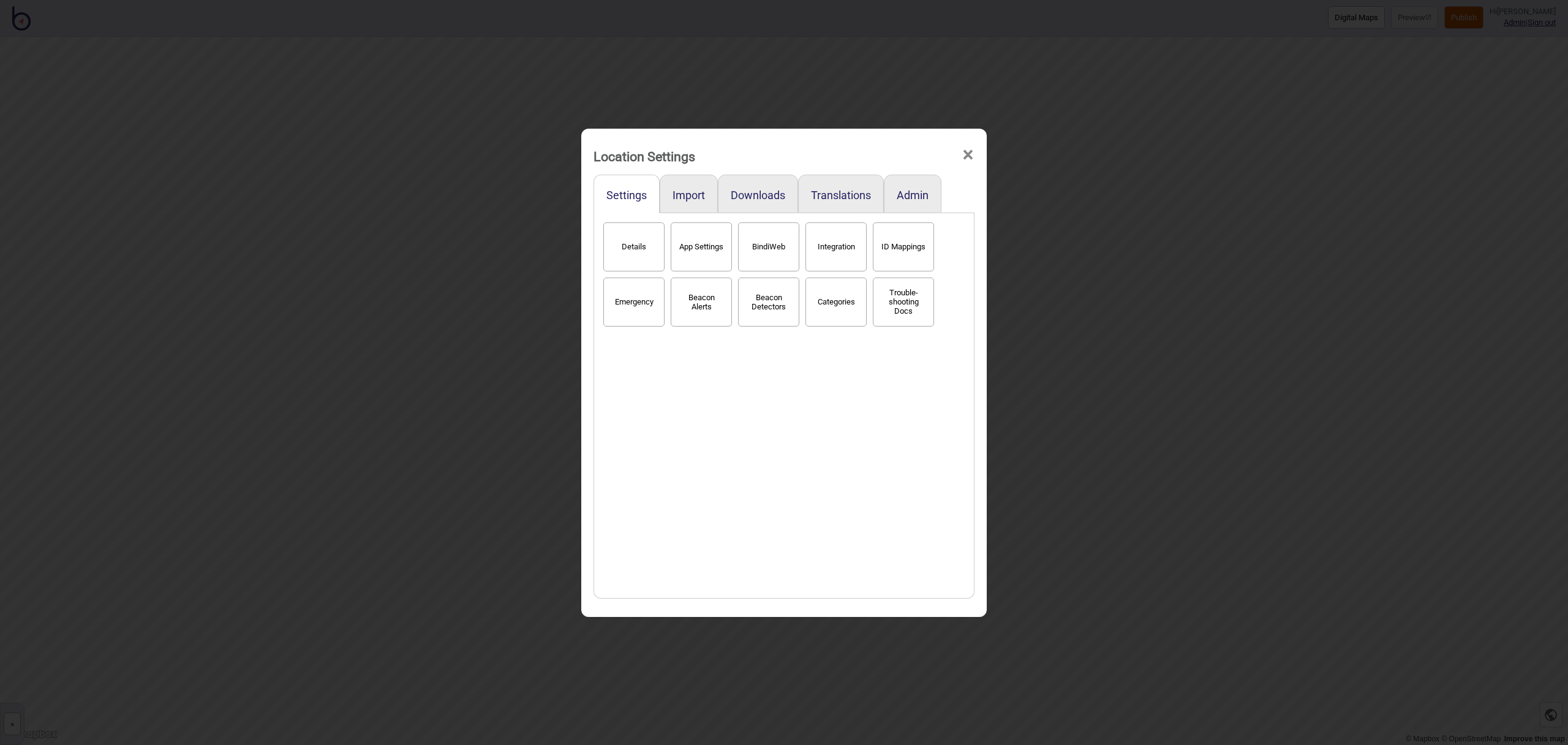
click at [967, 157] on span "×" at bounding box center [967, 155] width 13 height 41
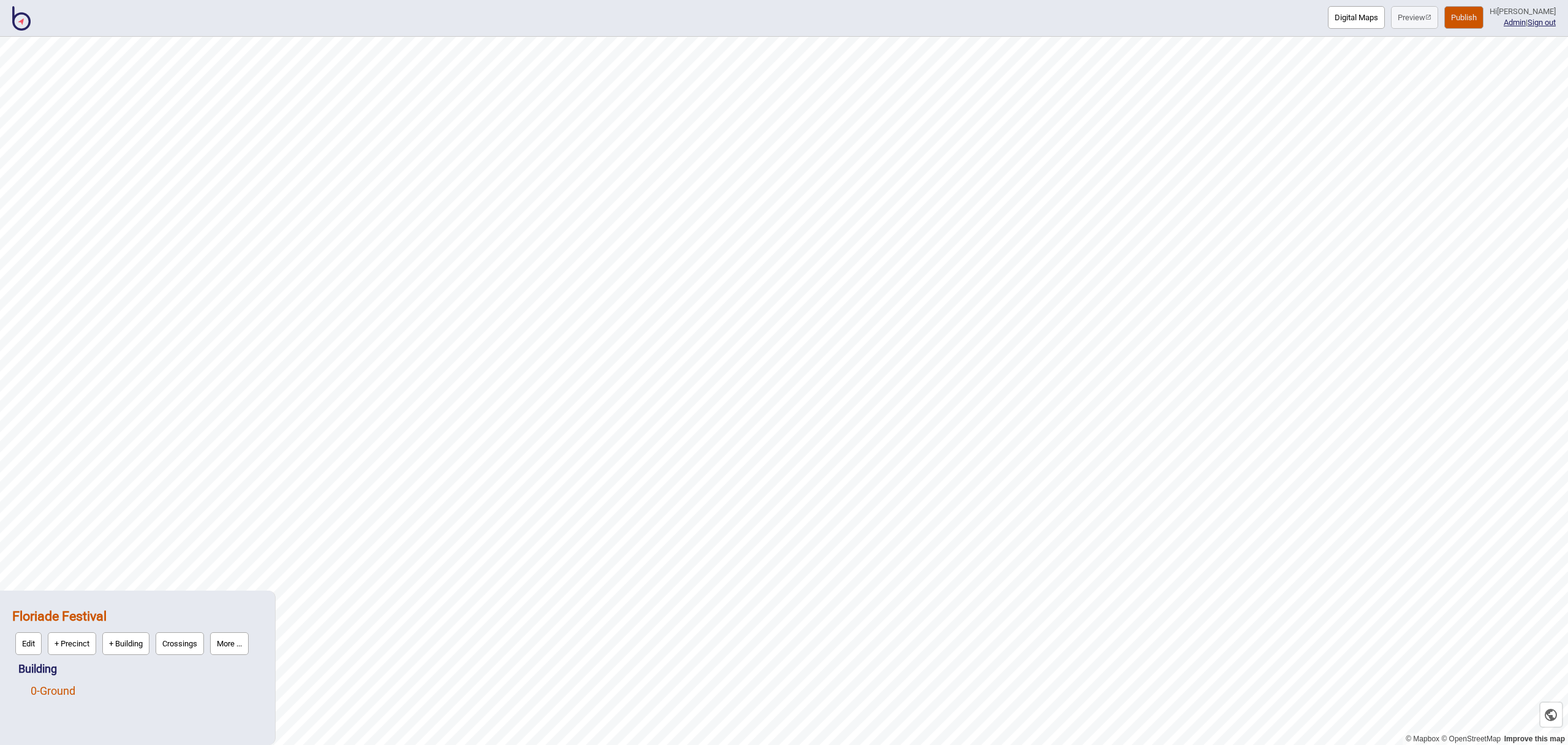
click at [70, 692] on link "0 - Ground" at bounding box center [53, 691] width 45 height 13
click at [55, 692] on button "Edit" at bounding box center [46, 688] width 26 height 23
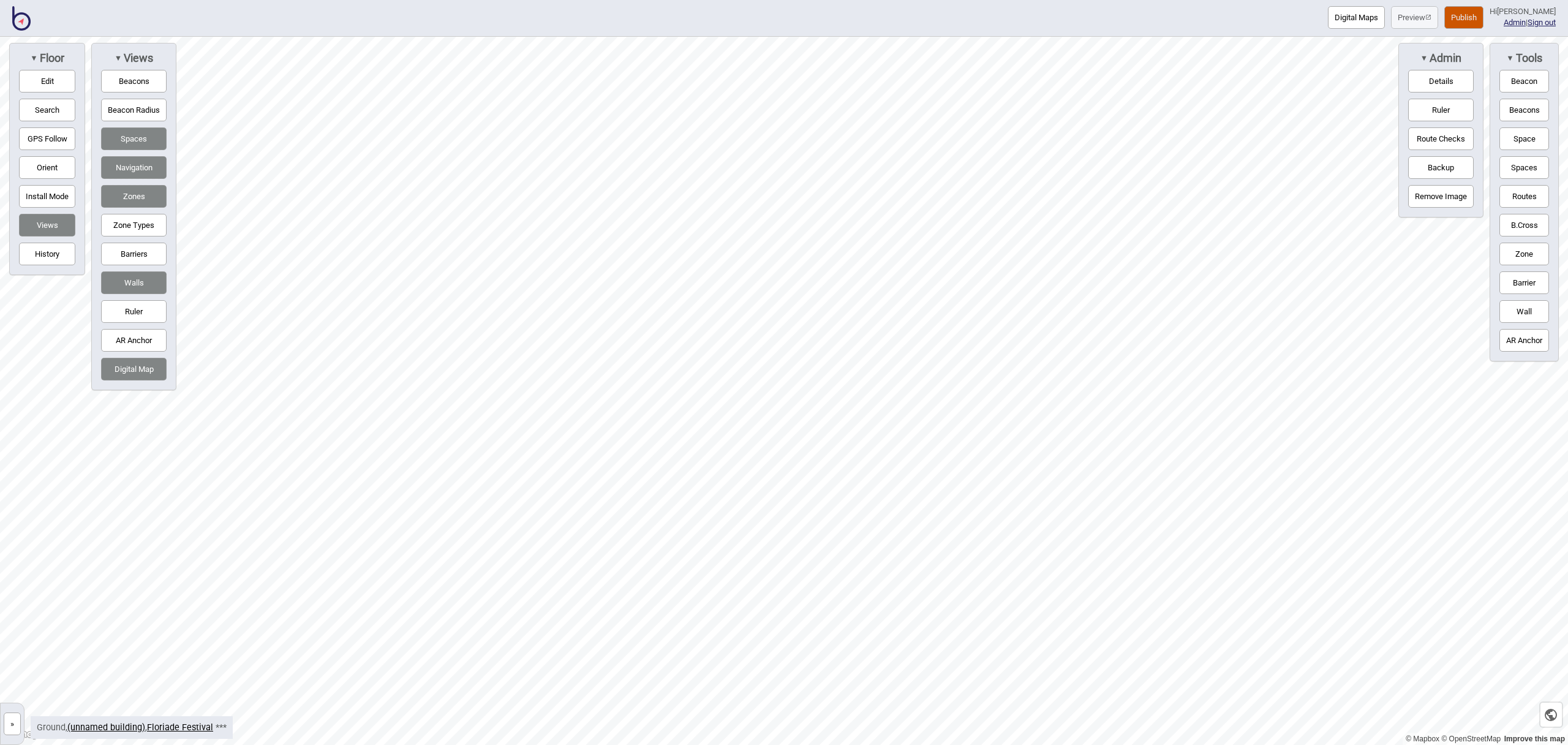
click at [1518, 143] on button "Space" at bounding box center [1525, 139] width 49 height 23
click at [1533, 144] on button "Space" at bounding box center [1525, 139] width 49 height 23
click at [1523, 284] on button "Barrier" at bounding box center [1525, 283] width 49 height 23
click at [841, 532] on div "Map marker" at bounding box center [841, 532] width 19 height 19
click at [1533, 286] on button "Barrier" at bounding box center [1525, 283] width 49 height 23
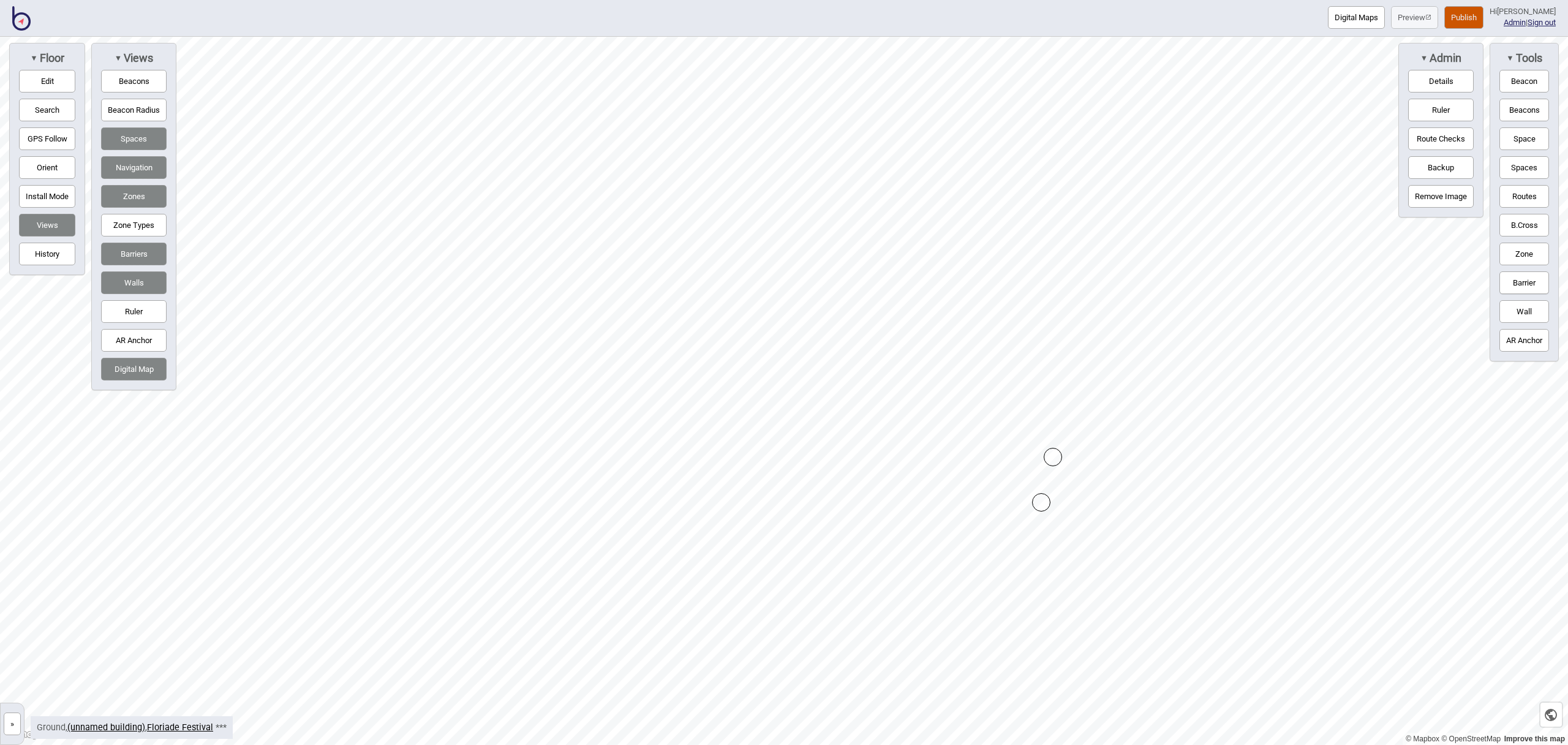
click at [1053, 457] on div "Map marker" at bounding box center [1053, 457] width 19 height 19
click at [1524, 285] on button "Barrier" at bounding box center [1525, 283] width 49 height 23
click at [1010, 566] on div "Map marker" at bounding box center [1010, 568] width 19 height 19
click at [29, 73] on button "Edit" at bounding box center [47, 81] width 56 height 23
click at [33, 77] on button "Edit" at bounding box center [47, 81] width 56 height 23
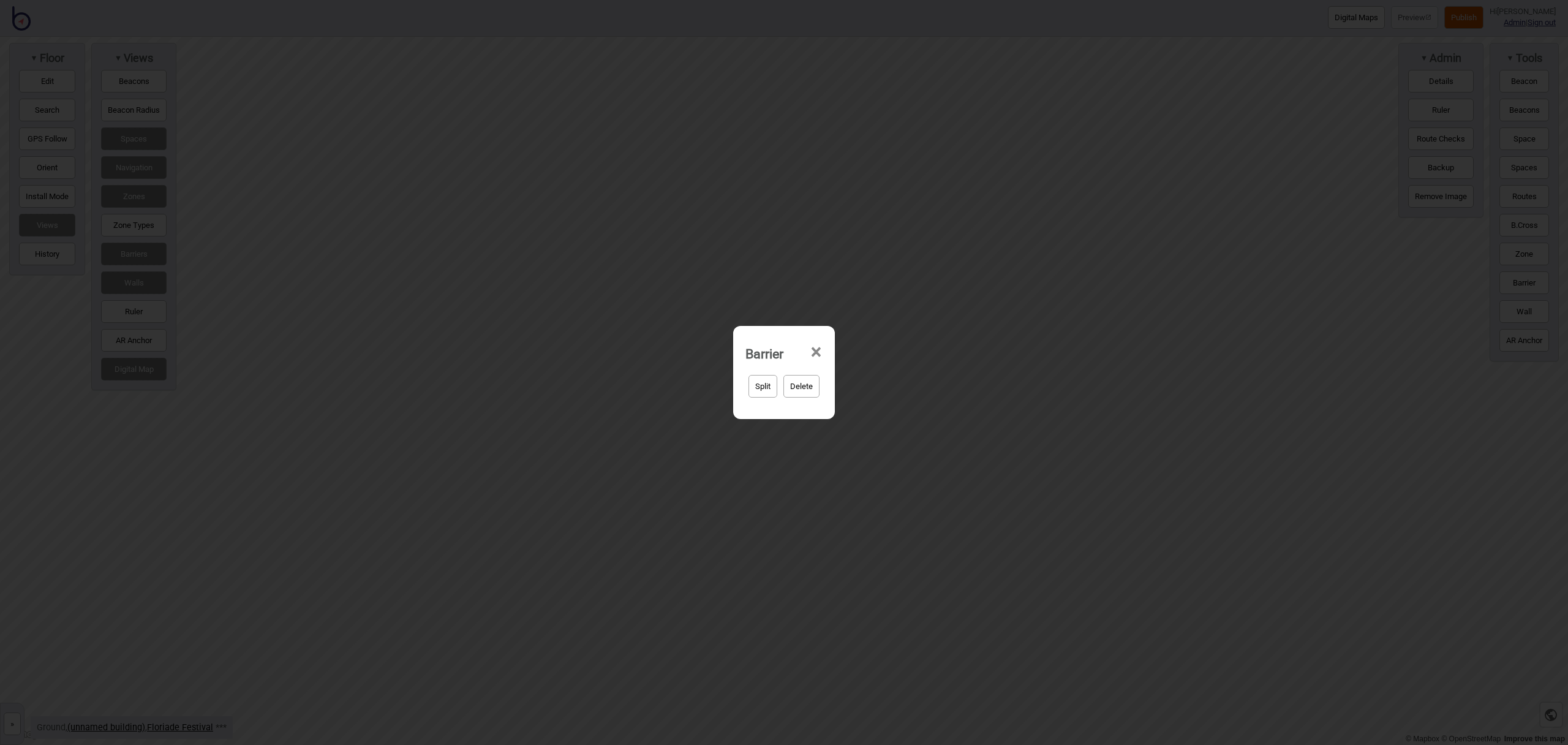
click at [811, 351] on span "×" at bounding box center [816, 352] width 13 height 41
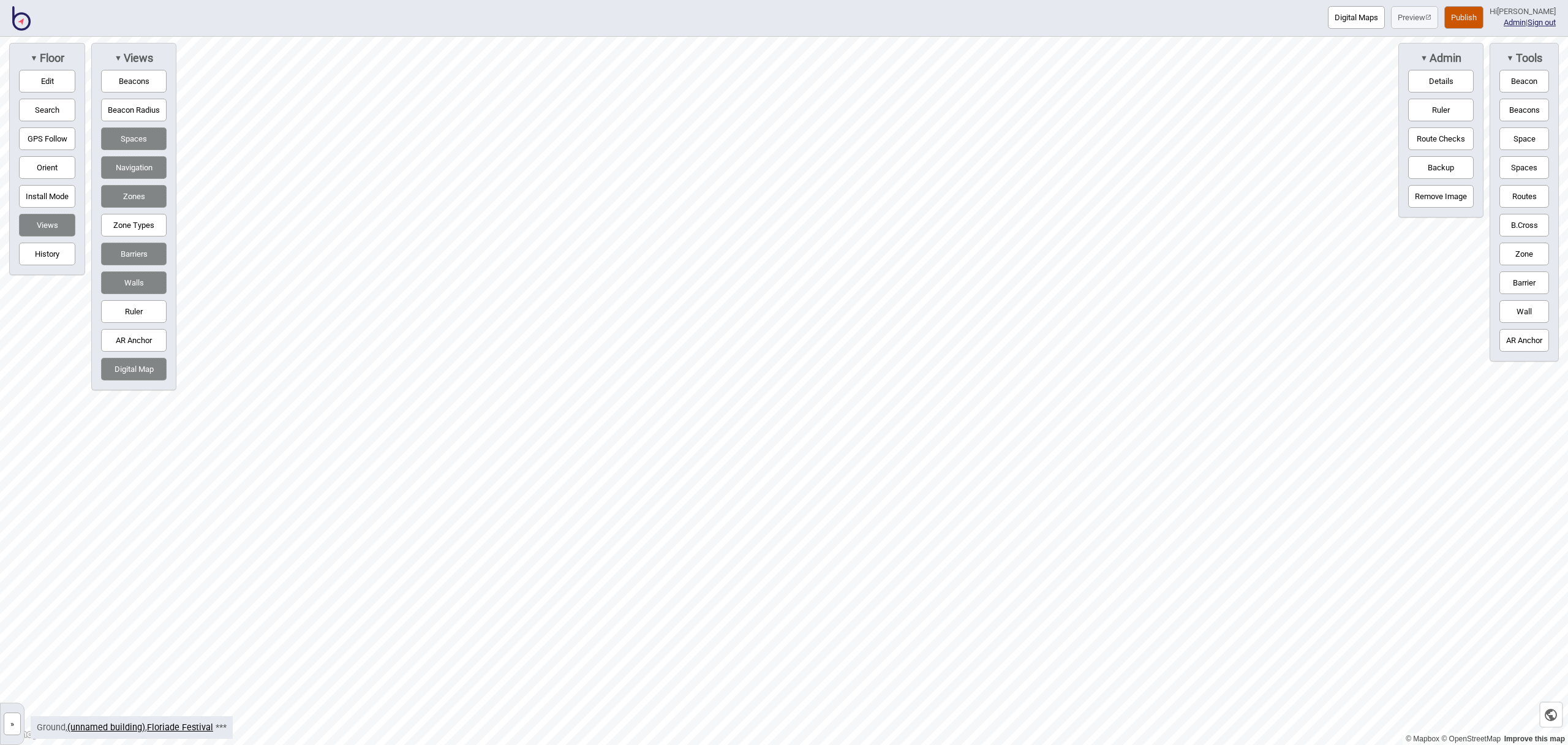
click at [39, 79] on button "Edit" at bounding box center [47, 81] width 56 height 23
click at [600, 425] on div "Map marker" at bounding box center [599, 424] width 19 height 19
click at [580, 420] on div "Map marker" at bounding box center [578, 419] width 19 height 19
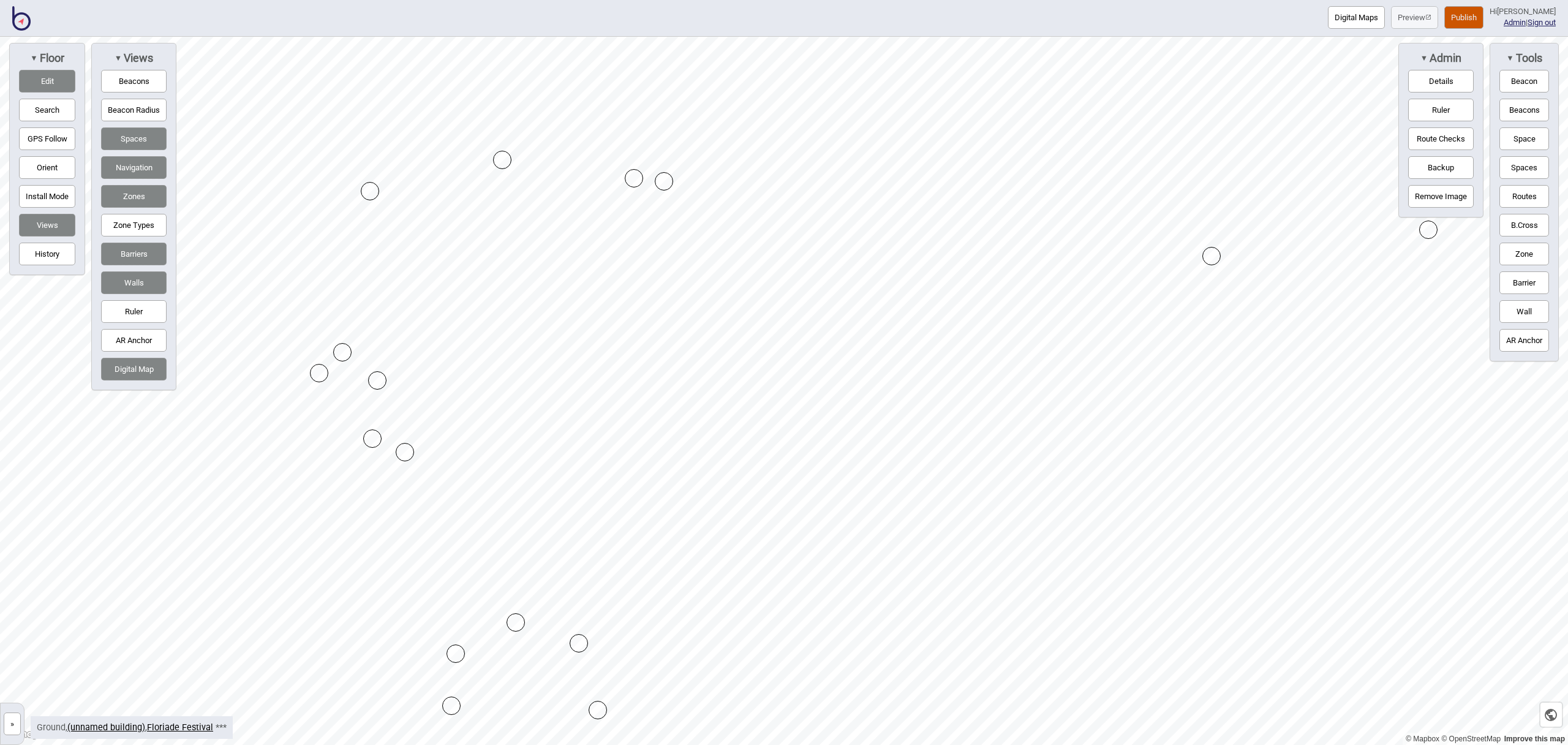
click at [637, 182] on div "Map marker" at bounding box center [634, 178] width 19 height 19
click at [637, 182] on div "Map marker" at bounding box center [634, 178] width 19 height 19
click at [659, 182] on div "Map marker" at bounding box center [664, 182] width 19 height 19
click at [1523, 286] on button "Barrier" at bounding box center [1525, 283] width 49 height 23
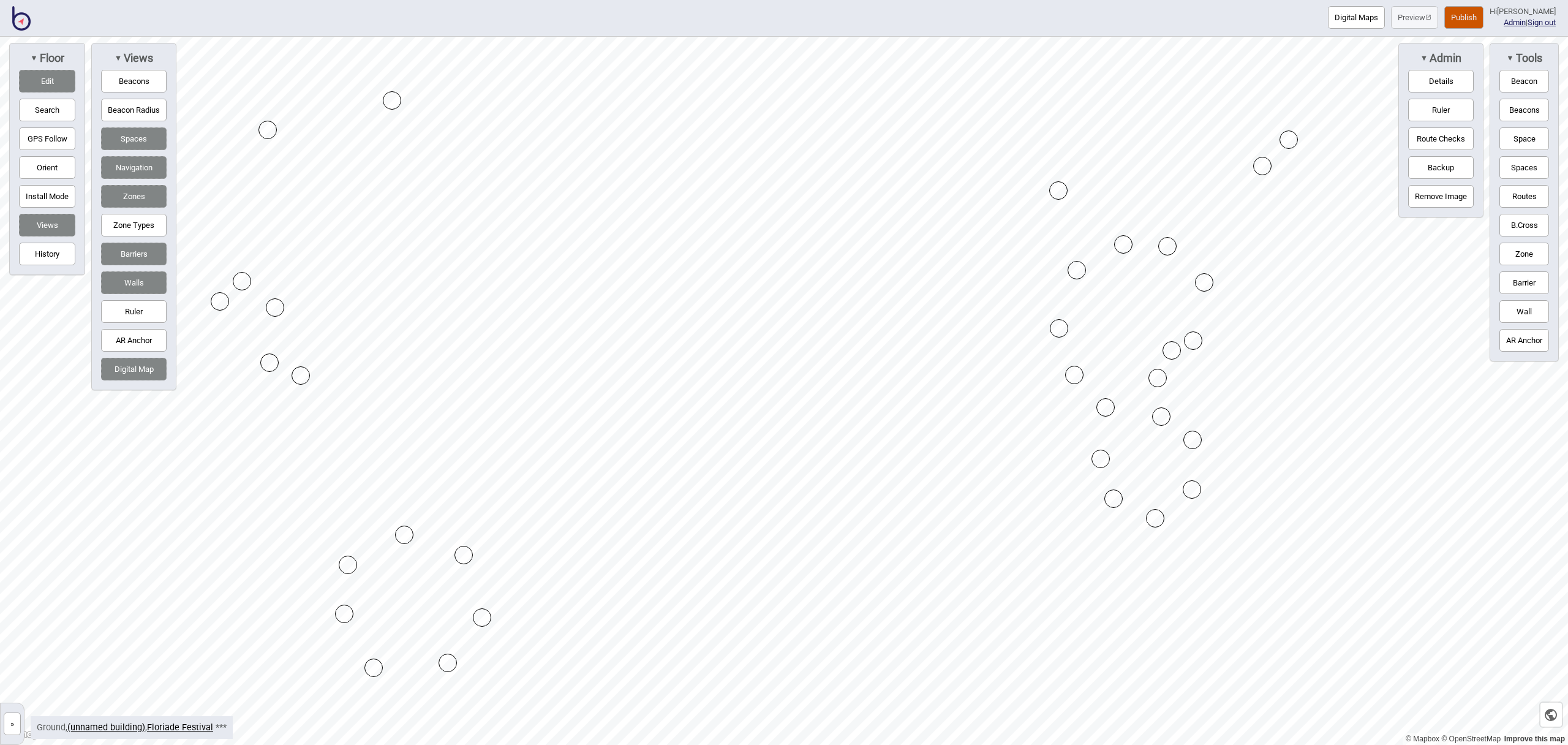
click at [1515, 282] on button "Barrier" at bounding box center [1525, 283] width 49 height 23
click at [1508, 280] on button "Barrier" at bounding box center [1525, 283] width 49 height 23
click at [803, 451] on div "Map marker" at bounding box center [803, 454] width 19 height 19
click at [1516, 204] on button "Routes" at bounding box center [1525, 196] width 49 height 23
click at [1515, 204] on button "Routes" at bounding box center [1525, 196] width 49 height 23
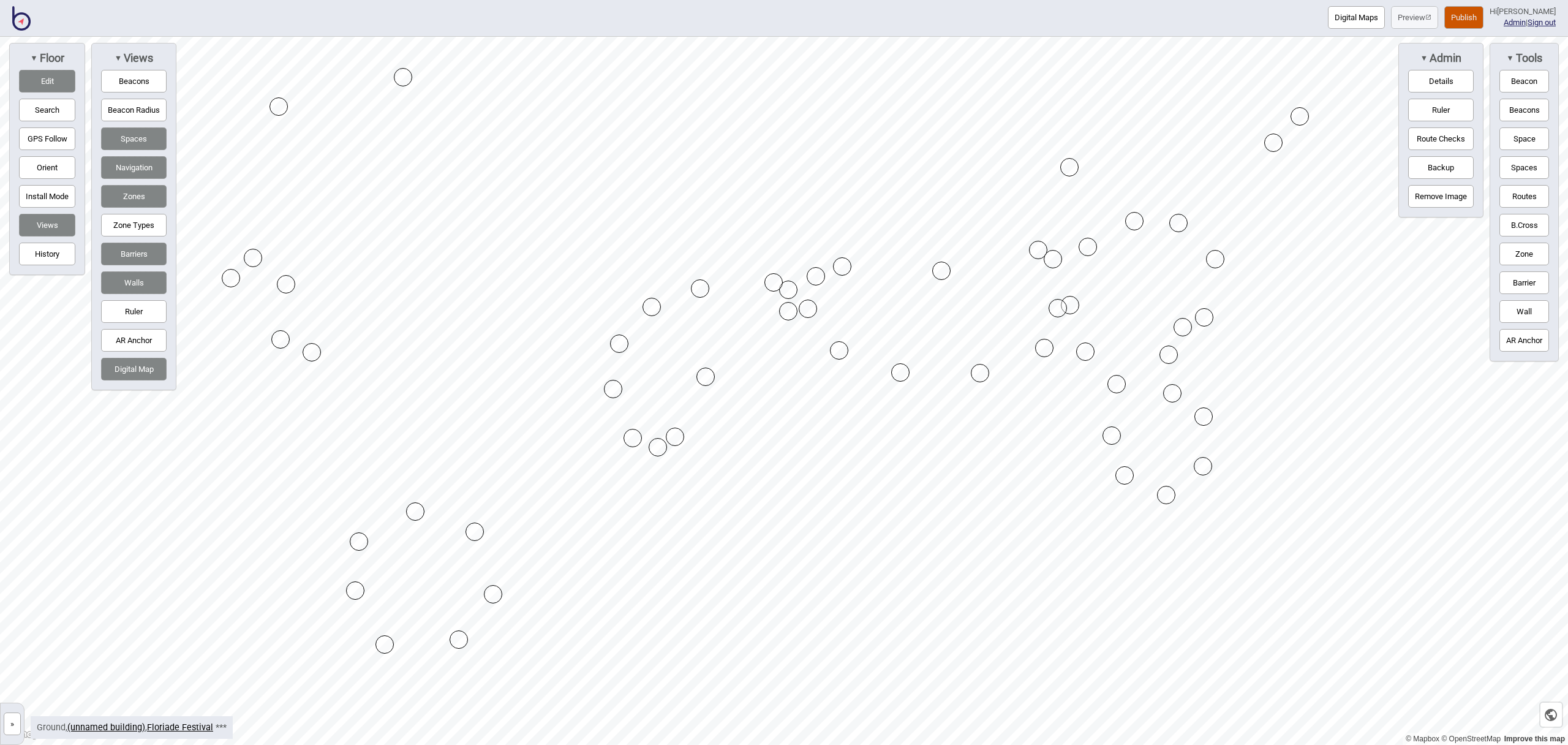
click at [1521, 274] on button "Barrier" at bounding box center [1525, 283] width 49 height 23
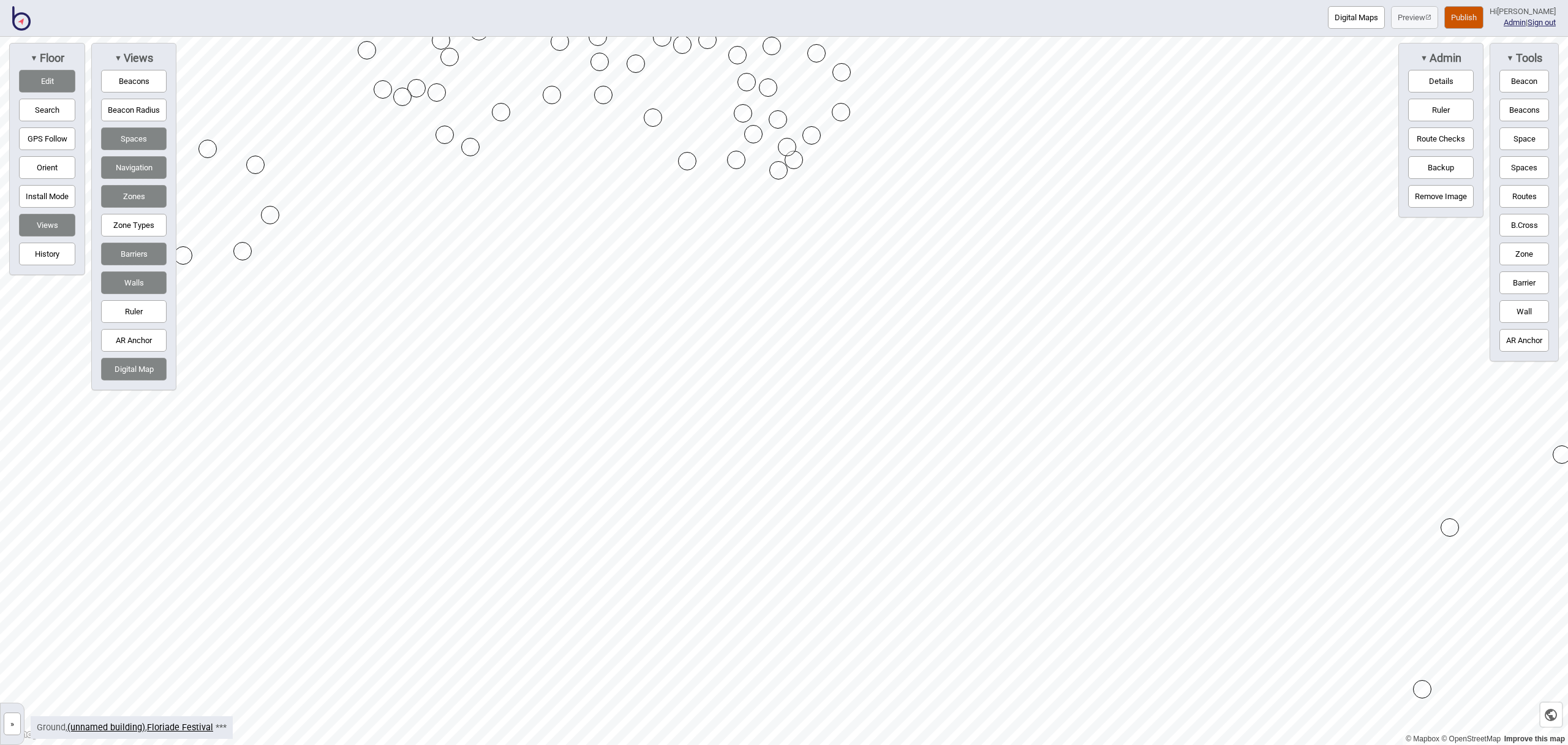
click at [1529, 283] on button "Barrier" at bounding box center [1525, 283] width 49 height 23
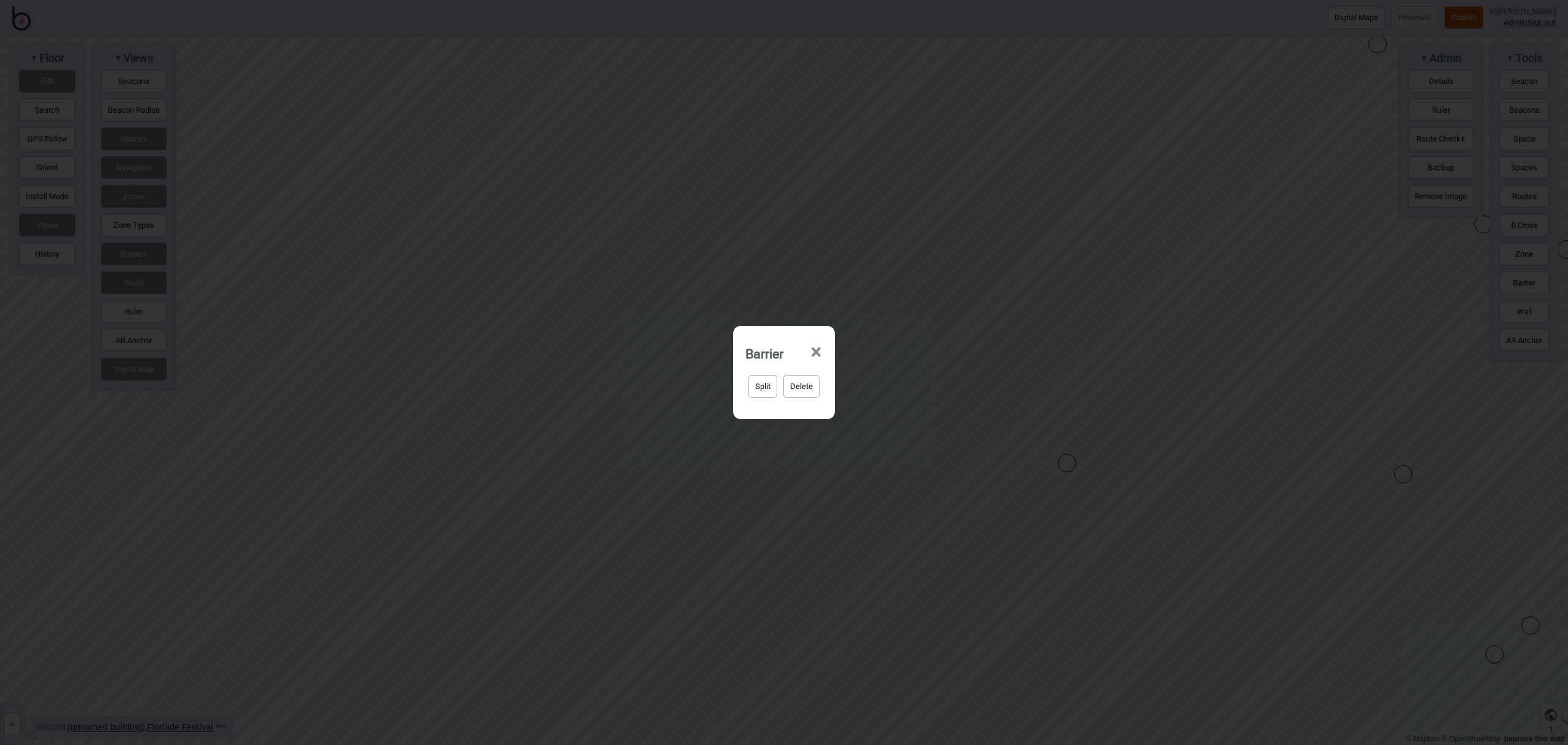
click at [819, 349] on span "×" at bounding box center [816, 352] width 13 height 41
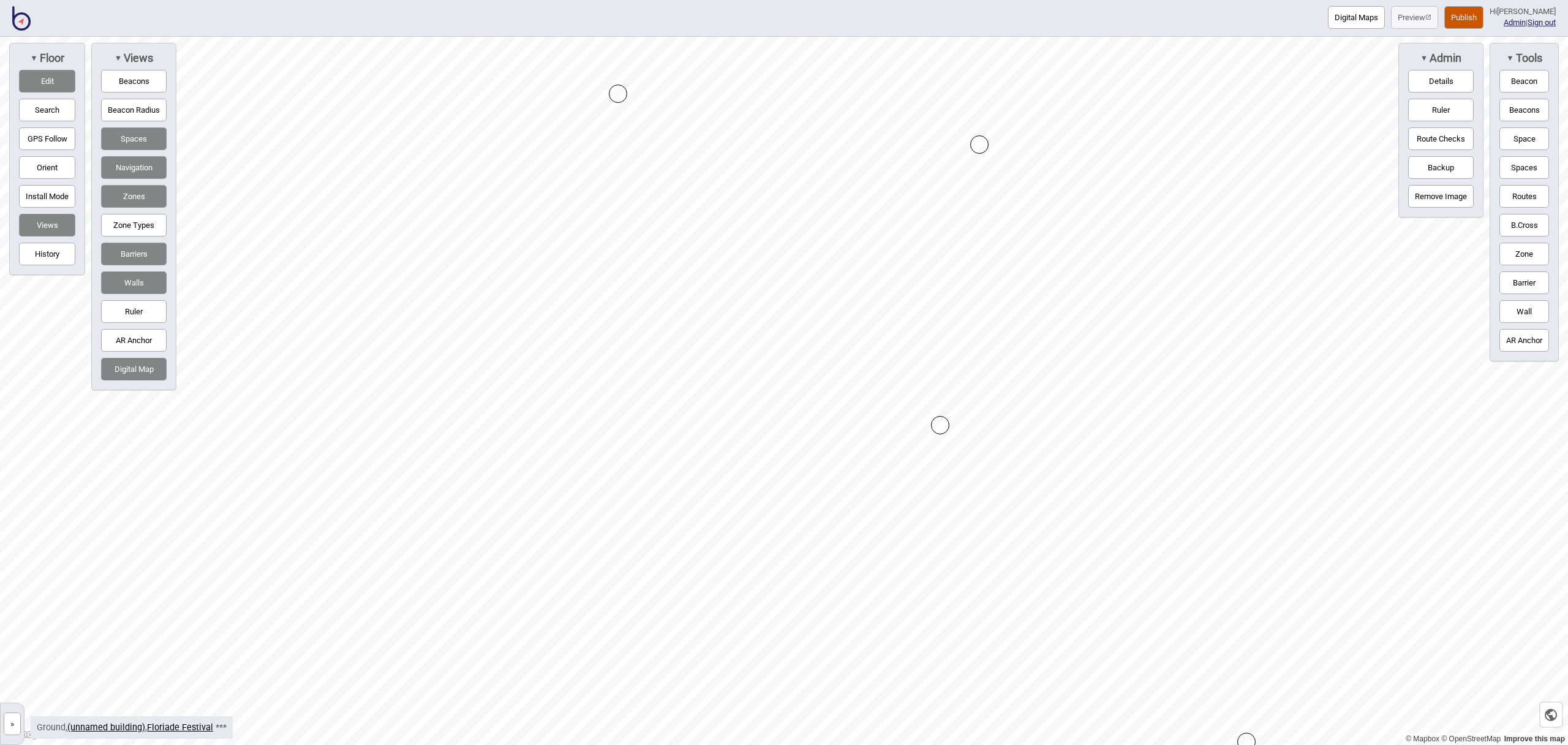
drag, startPoint x: 915, startPoint y: 224, endPoint x: 619, endPoint y: 93, distance: 323.7
drag, startPoint x: 992, startPoint y: 353, endPoint x: 976, endPoint y: 316, distance: 40.3
drag, startPoint x: 1114, startPoint y: 438, endPoint x: 968, endPoint y: 393, distance: 152.8
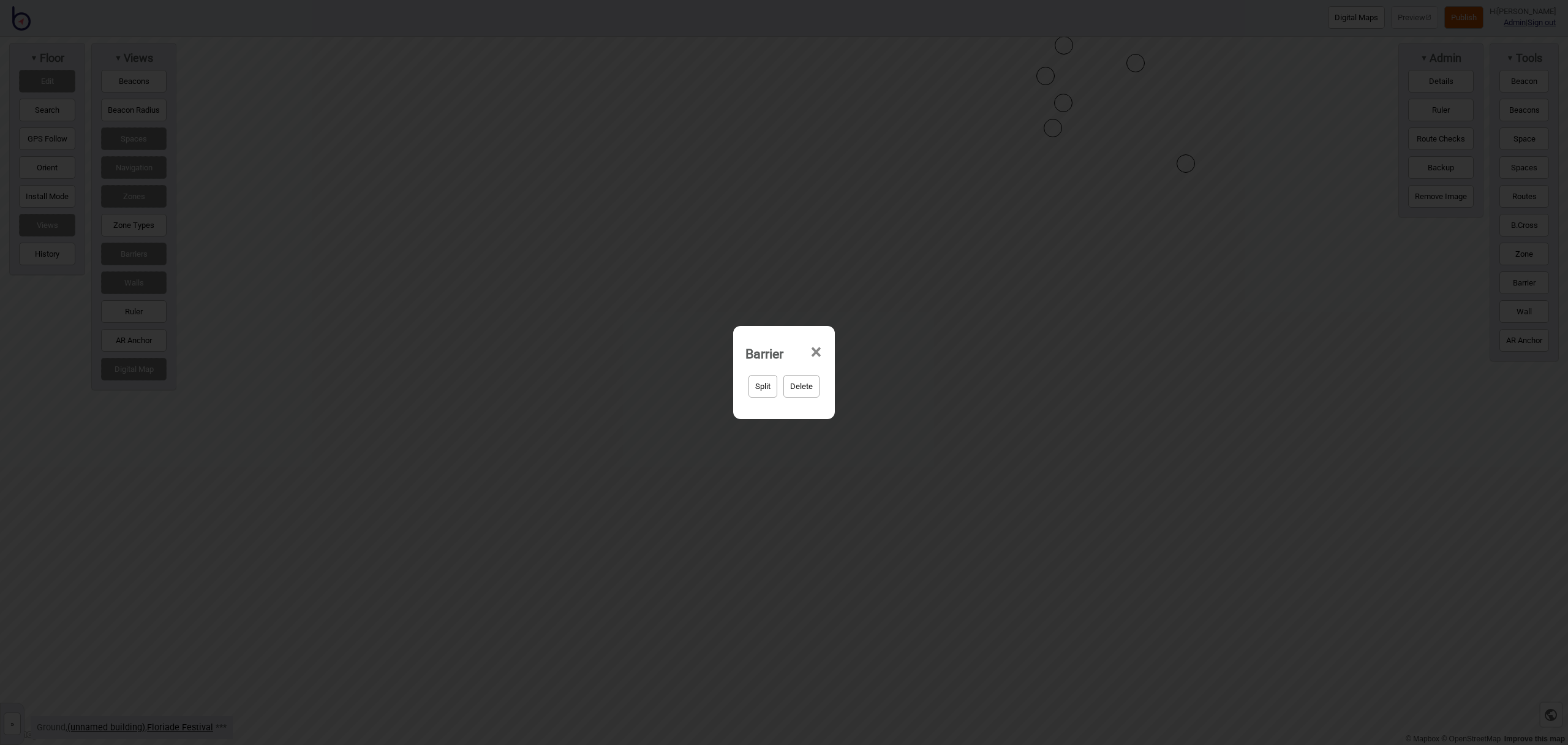
click at [816, 351] on span "×" at bounding box center [816, 352] width 13 height 41
click at [820, 356] on span "×" at bounding box center [816, 352] width 13 height 41
click at [986, 354] on div "Barrier × Split Delete" at bounding box center [784, 372] width 1568 height 745
click at [945, 429] on div "Barrier × Split Delete" at bounding box center [784, 372] width 1568 height 745
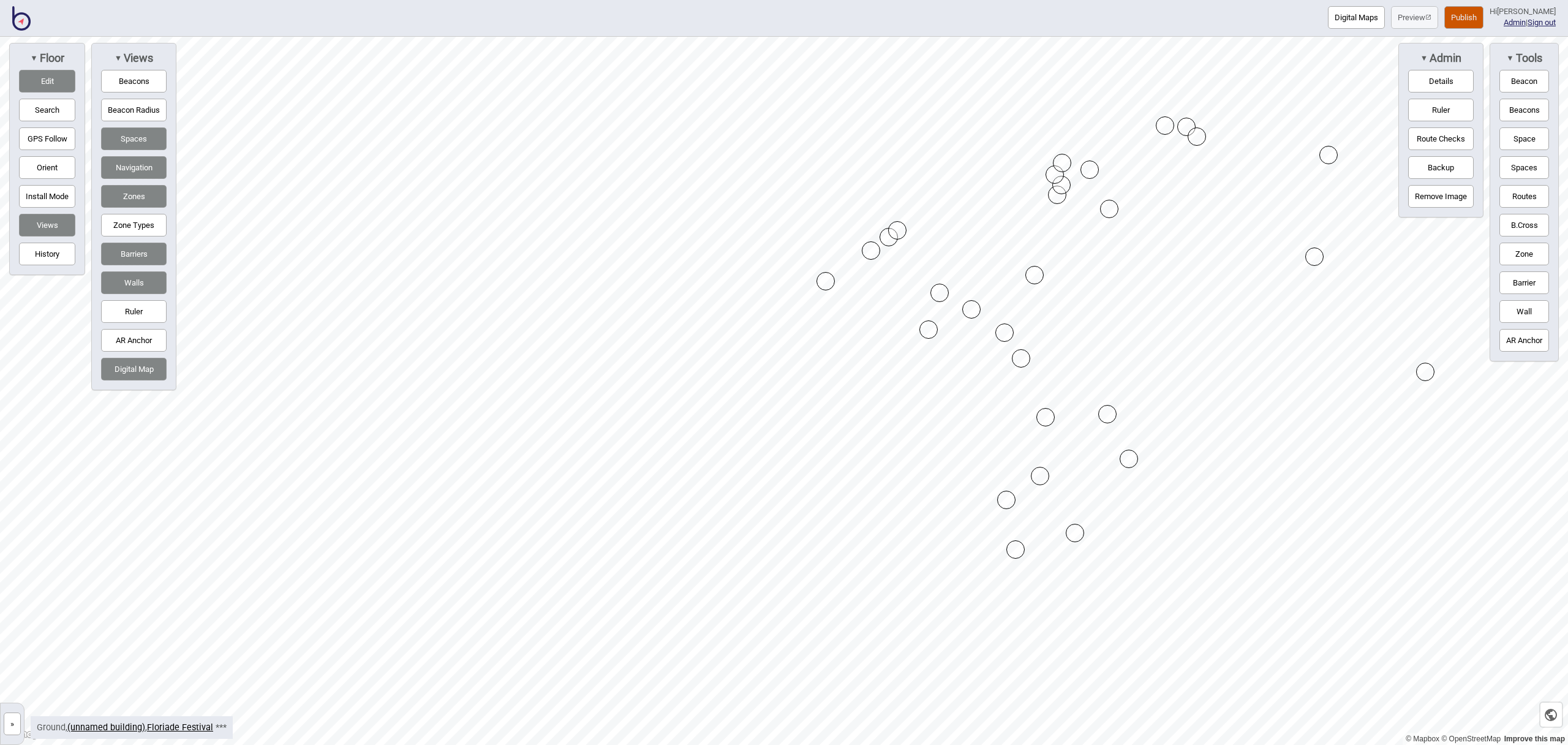
click at [1014, 546] on div "Map marker" at bounding box center [1016, 550] width 19 height 19
click at [1013, 546] on div "Map marker" at bounding box center [1016, 550] width 19 height 19
click at [1076, 535] on div "Map marker" at bounding box center [1076, 533] width 19 height 19
click at [1074, 534] on div "Map marker" at bounding box center [1076, 533] width 19 height 19
click at [1008, 505] on div "Map marker" at bounding box center [1007, 500] width 19 height 19
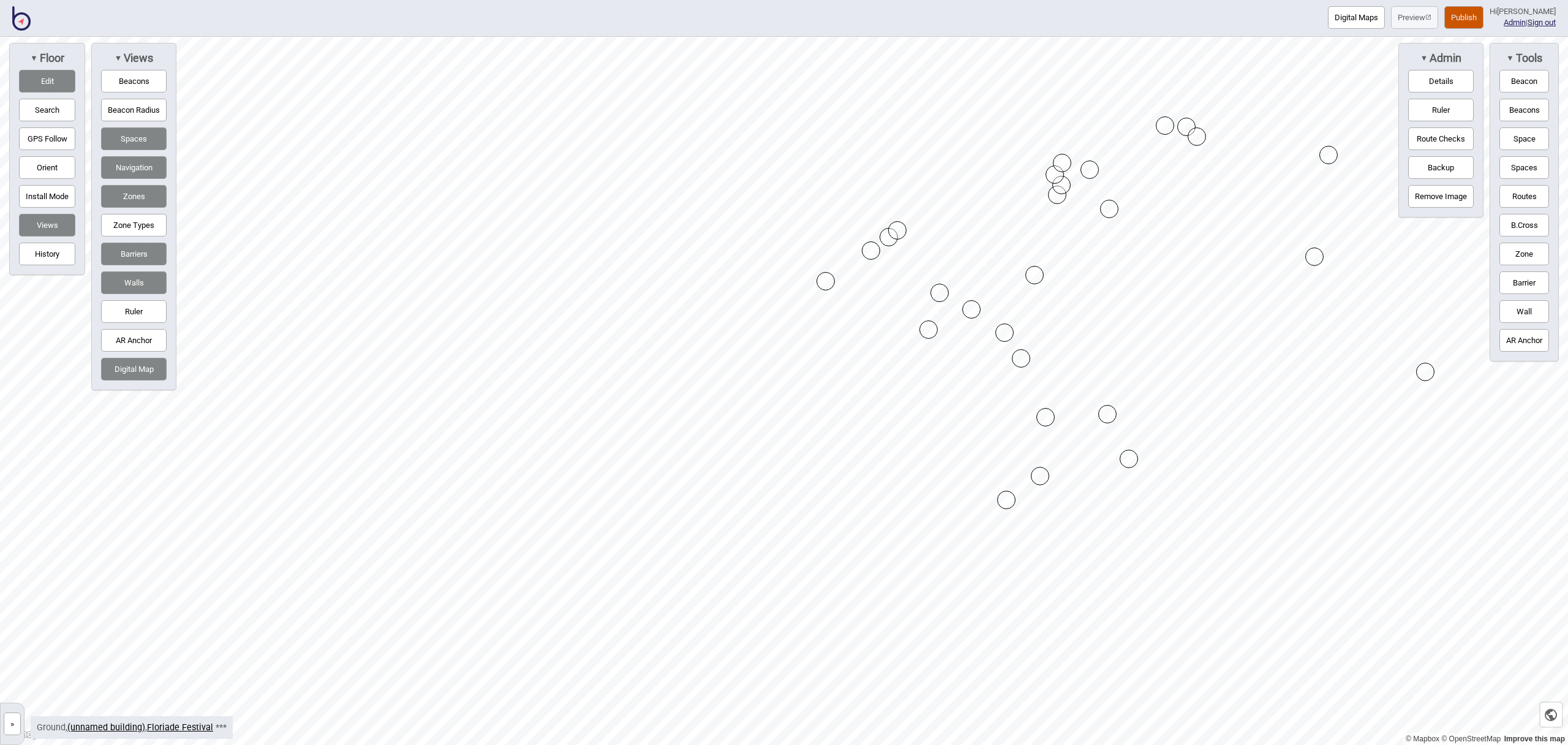
click at [1007, 504] on div "Map marker" at bounding box center [1007, 500] width 19 height 19
click at [1042, 481] on div "Map marker" at bounding box center [1040, 477] width 19 height 19
click at [1042, 481] on div "Map marker" at bounding box center [1040, 477] width 19 height 19
click at [1124, 458] on div "Map marker" at bounding box center [1129, 459] width 19 height 19
click at [1122, 455] on div "Map marker" at bounding box center [1129, 459] width 19 height 19
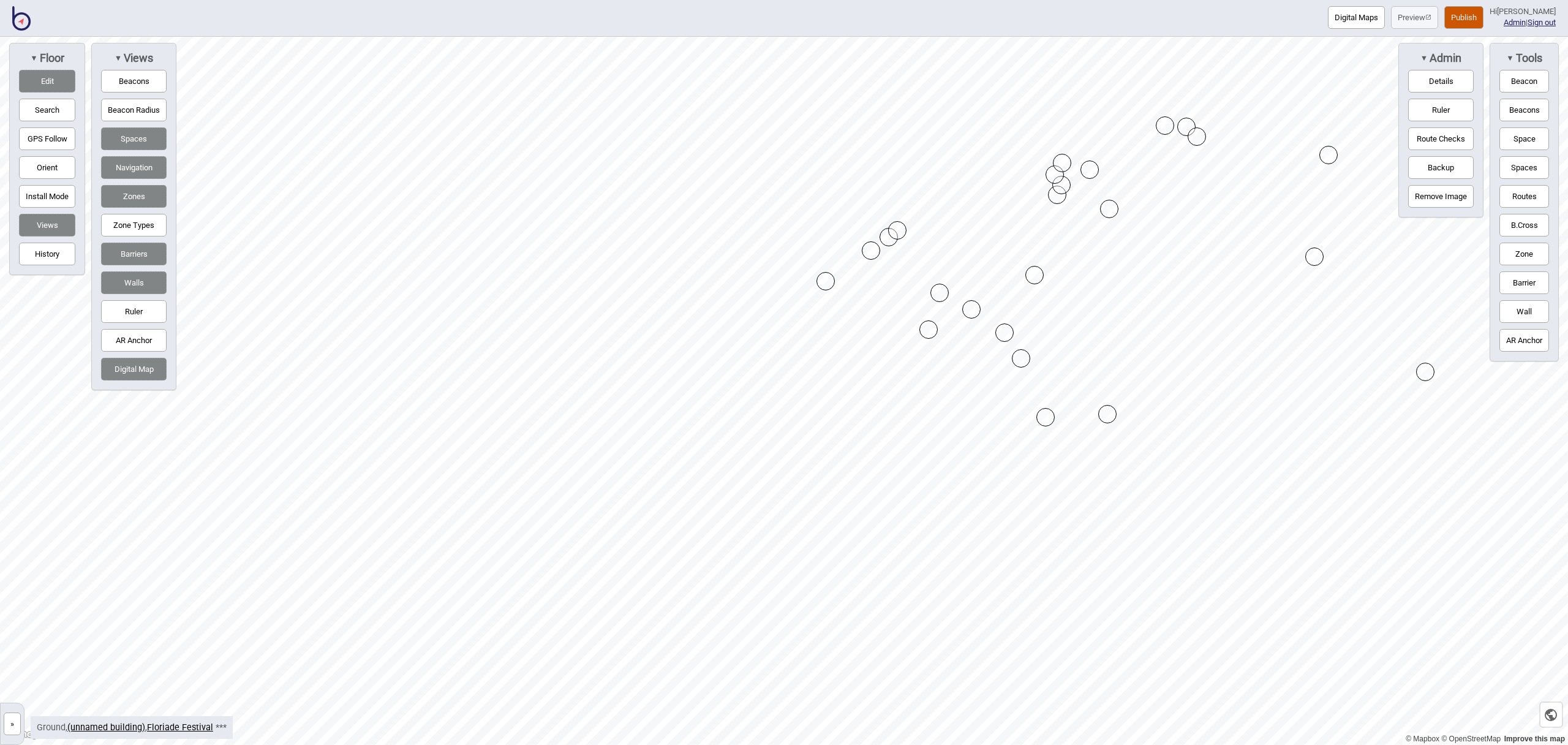
click at [1107, 411] on div "Map marker" at bounding box center [1108, 415] width 19 height 19
click at [1106, 411] on div "Map marker" at bounding box center [1108, 415] width 19 height 19
click at [1050, 419] on div "Map marker" at bounding box center [1046, 417] width 19 height 19
click at [1049, 419] on div "Map marker" at bounding box center [1046, 417] width 19 height 19
click at [1021, 355] on div "Map marker" at bounding box center [1022, 358] width 19 height 19
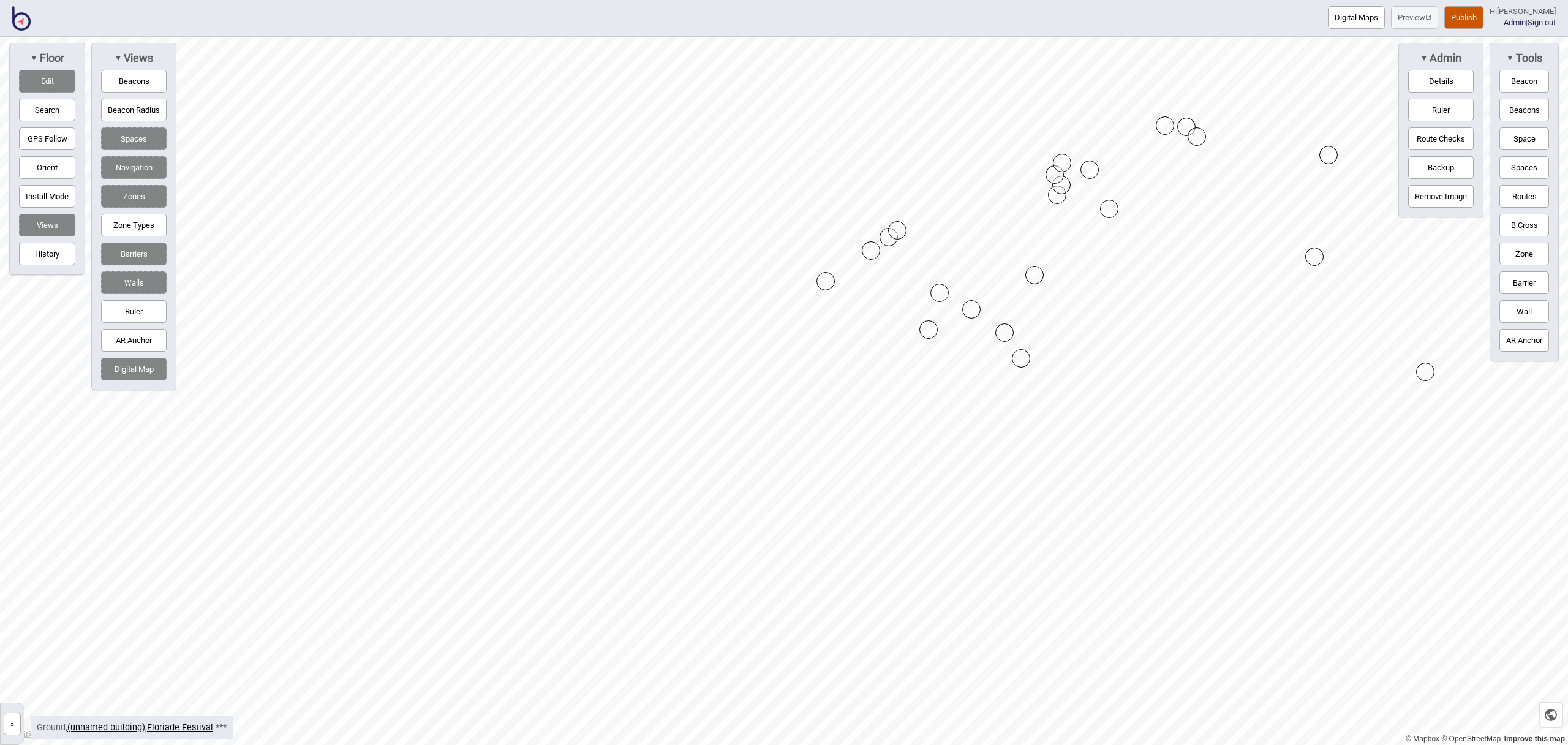
click at [1021, 355] on div "Map marker" at bounding box center [1022, 358] width 19 height 19
drag, startPoint x: 772, startPoint y: 474, endPoint x: 905, endPoint y: 543, distance: 149.8
click at [813, 532] on div "Map marker" at bounding box center [809, 530] width 19 height 19
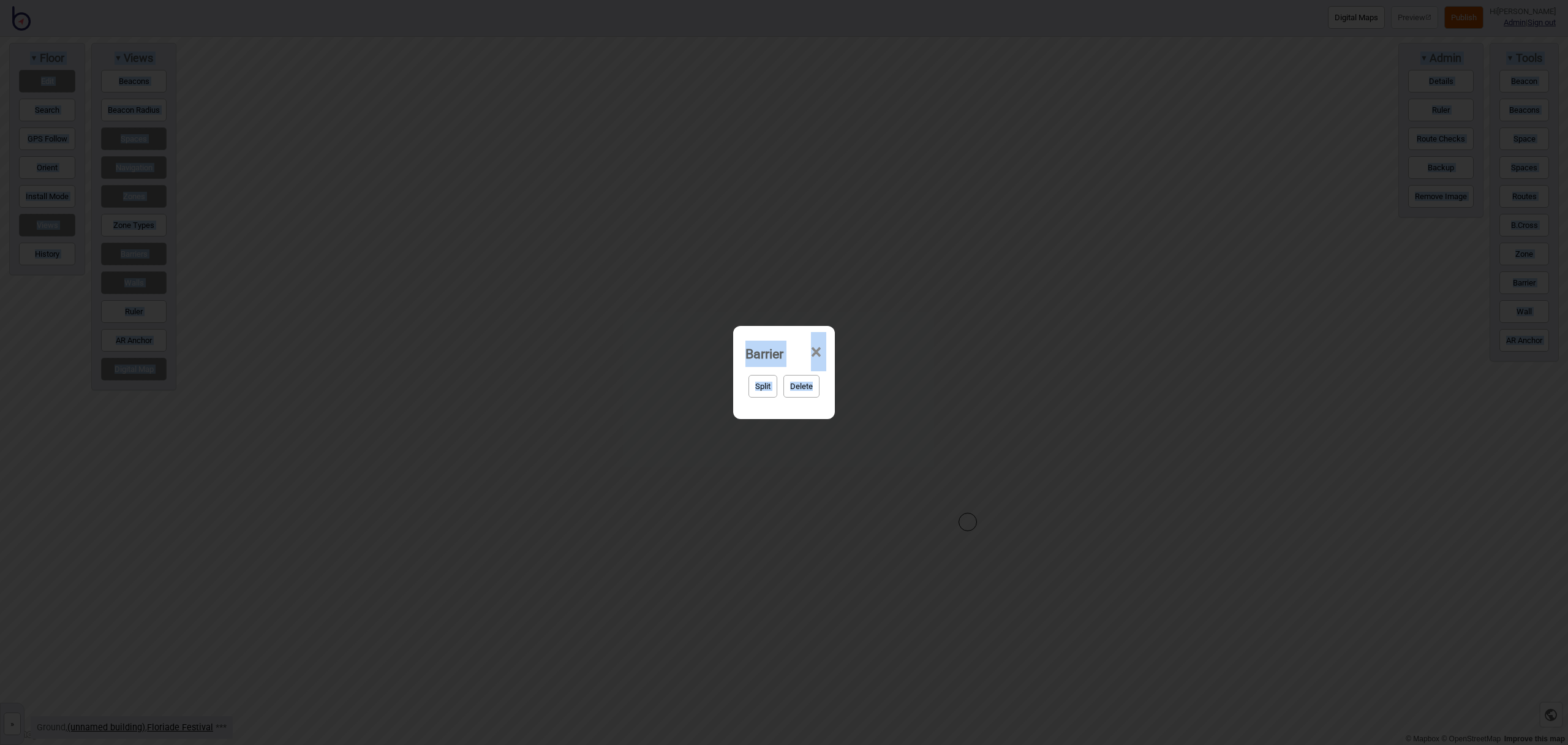
click at [822, 350] on span "×" at bounding box center [816, 352] width 13 height 41
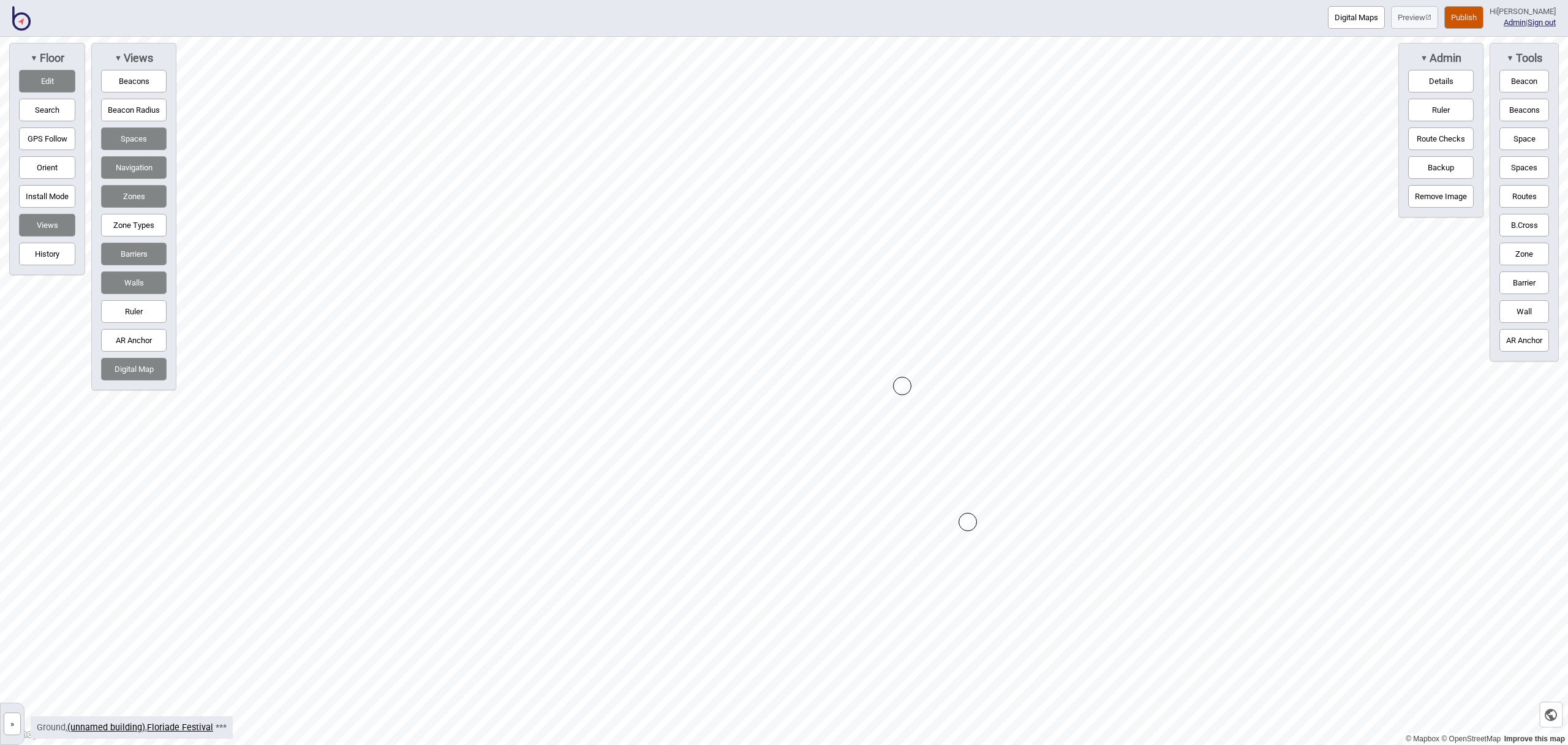
drag, startPoint x: 878, startPoint y: 410, endPoint x: 903, endPoint y: 385, distance: 35.4
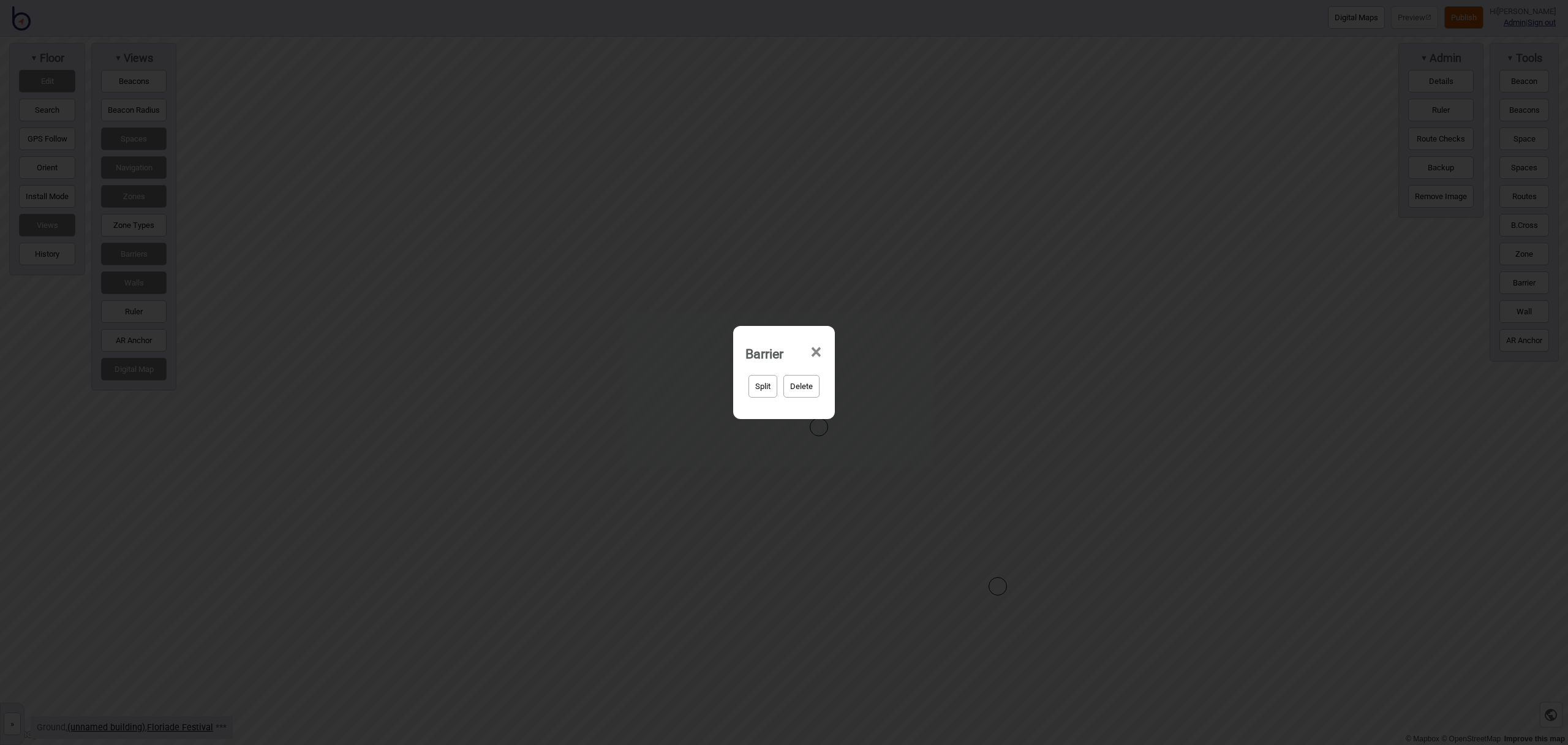
click at [787, 395] on button "Delete" at bounding box center [801, 387] width 36 height 23
click at [842, 350] on span "×" at bounding box center [843, 352] width 13 height 41
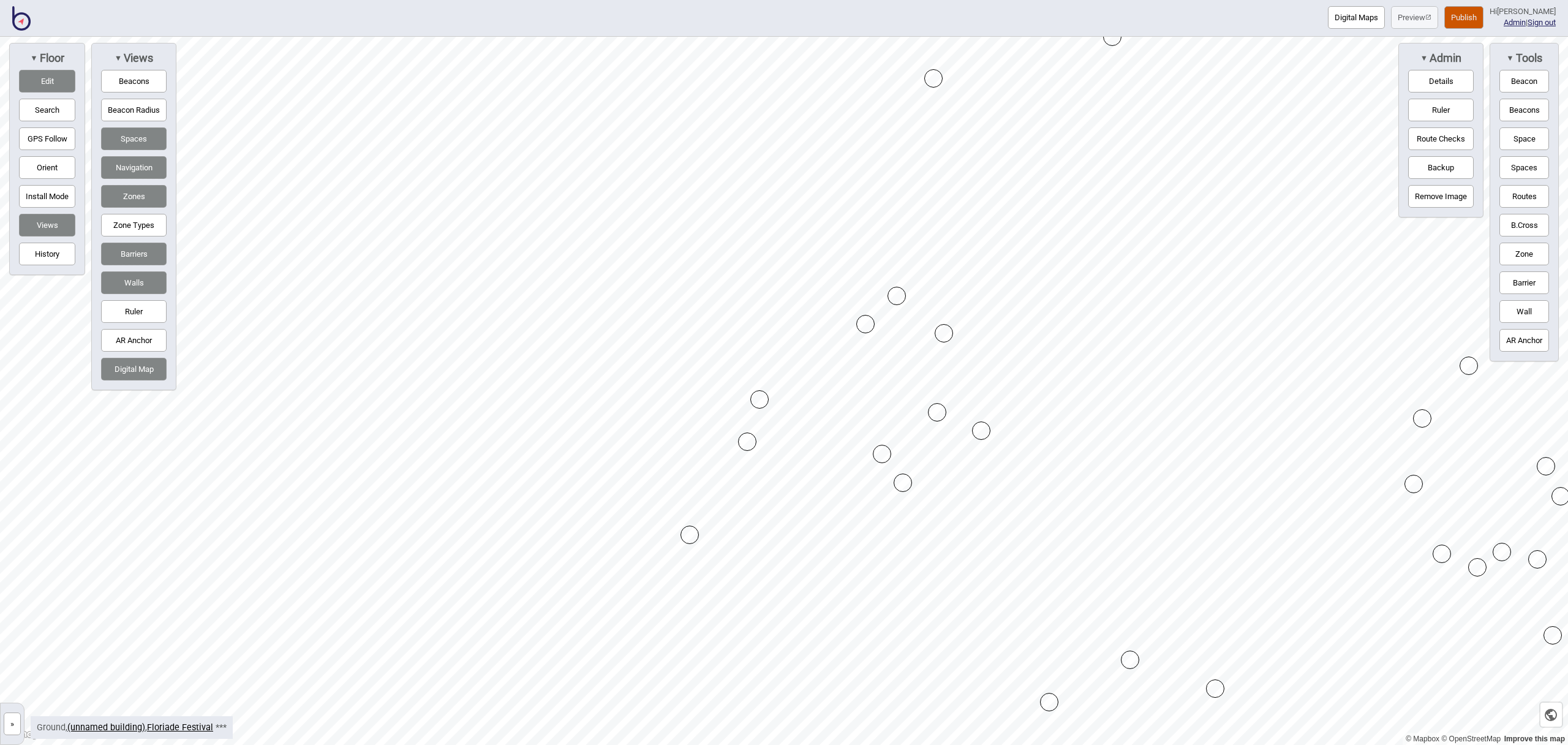
drag, startPoint x: 843, startPoint y: 451, endPoint x: 903, endPoint y: 483, distance: 68.0
click at [1538, 281] on button "Barrier" at bounding box center [1525, 283] width 49 height 23
click at [1519, 272] on button "Barrier" at bounding box center [1525, 283] width 49 height 23
click at [1523, 273] on button "Barrier" at bounding box center [1525, 283] width 49 height 23
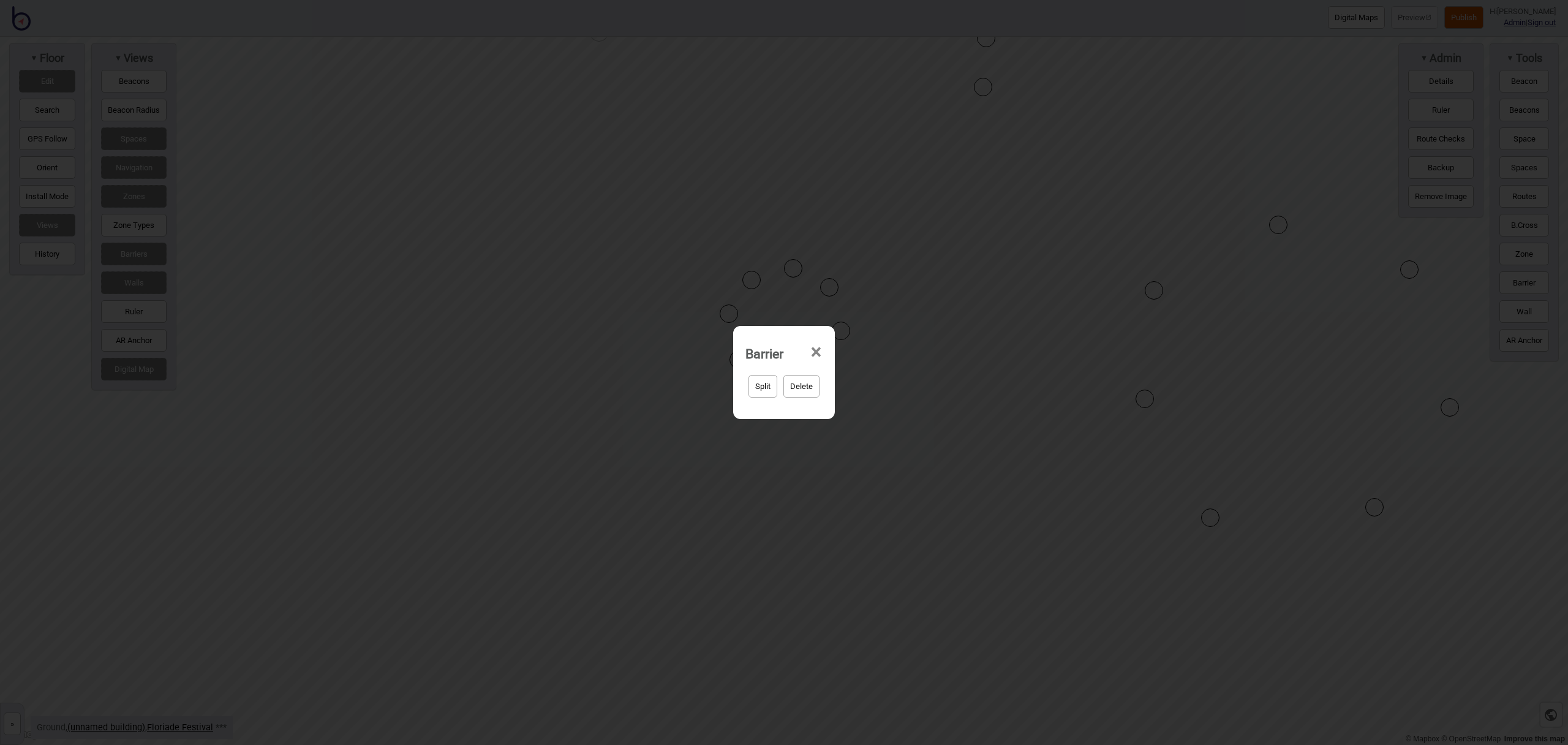
click at [806, 385] on button "Delete" at bounding box center [801, 387] width 36 height 23
drag, startPoint x: 849, startPoint y: 389, endPoint x: 839, endPoint y: 389, distance: 10.0
click at [841, 389] on div "Split No Yep, delete it!" at bounding box center [785, 391] width 143 height 44
click at [839, 389] on button "Yep, delete it!" at bounding box center [817, 387] width 60 height 23
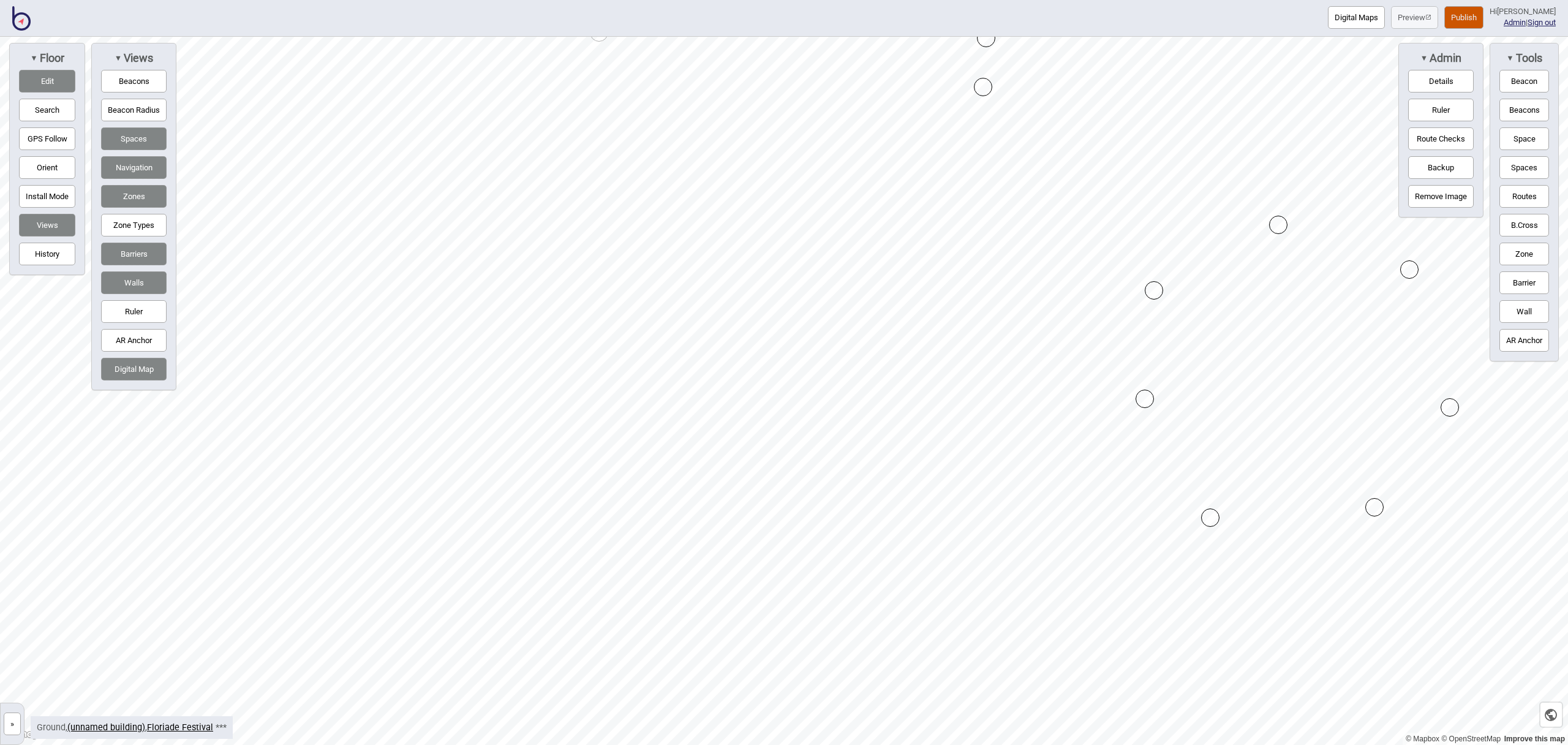
drag, startPoint x: 1535, startPoint y: 286, endPoint x: 1501, endPoint y: 284, distance: 34.1
click at [1535, 286] on button "Barrier" at bounding box center [1525, 283] width 49 height 23
click at [1512, 280] on button "Barrier" at bounding box center [1525, 283] width 49 height 23
click at [901, 439] on div "Map marker" at bounding box center [902, 439] width 19 height 19
click at [1529, 282] on button "Barrier" at bounding box center [1525, 283] width 49 height 23
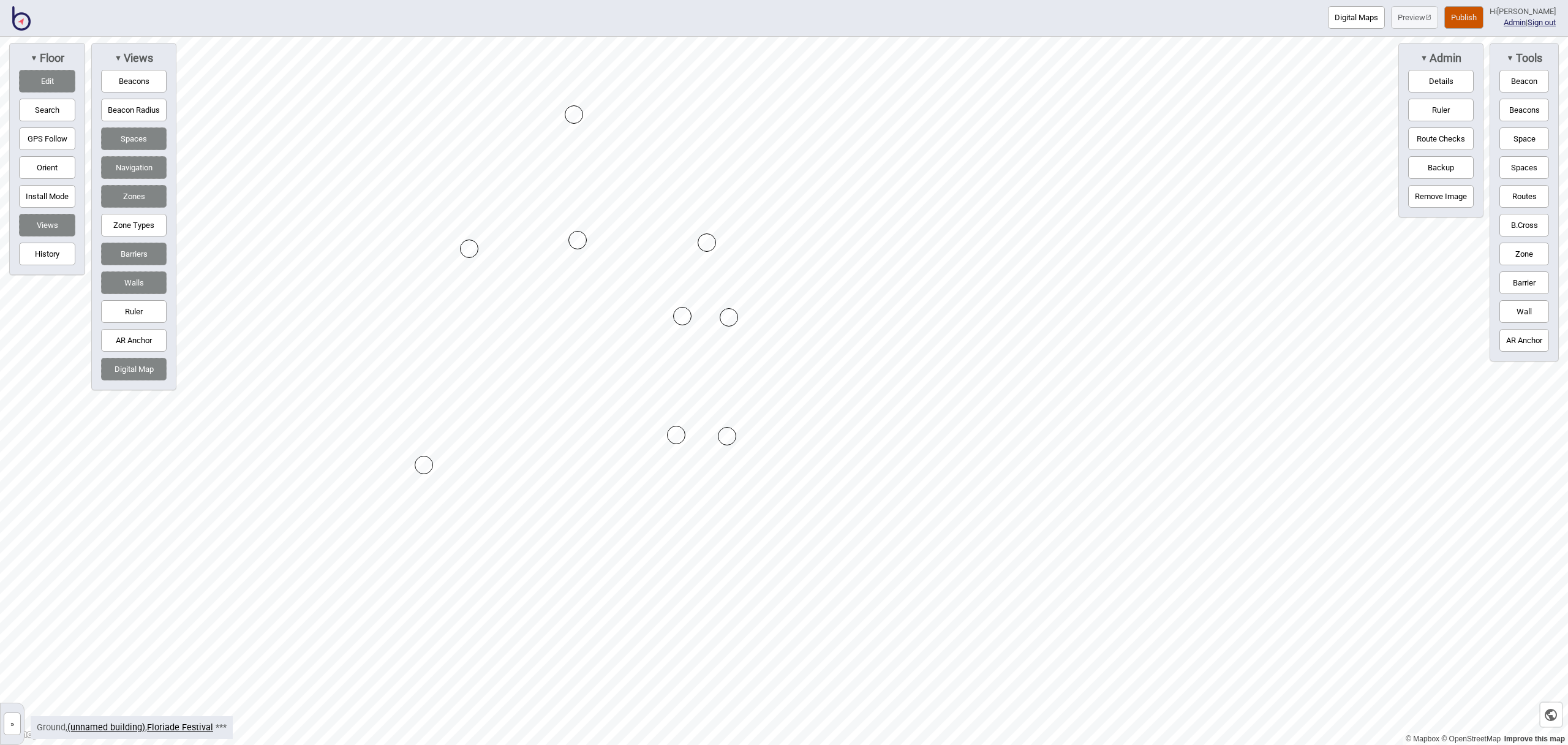
click at [1517, 288] on button "Barrier" at bounding box center [1525, 283] width 49 height 23
drag, startPoint x: 1535, startPoint y: 274, endPoint x: 1512, endPoint y: 272, distance: 23.1
click at [1535, 274] on button "Barrier" at bounding box center [1525, 283] width 49 height 23
click at [1539, 284] on button "Barrier" at bounding box center [1525, 283] width 49 height 23
click at [1514, 282] on button "Barrier" at bounding box center [1525, 283] width 49 height 23
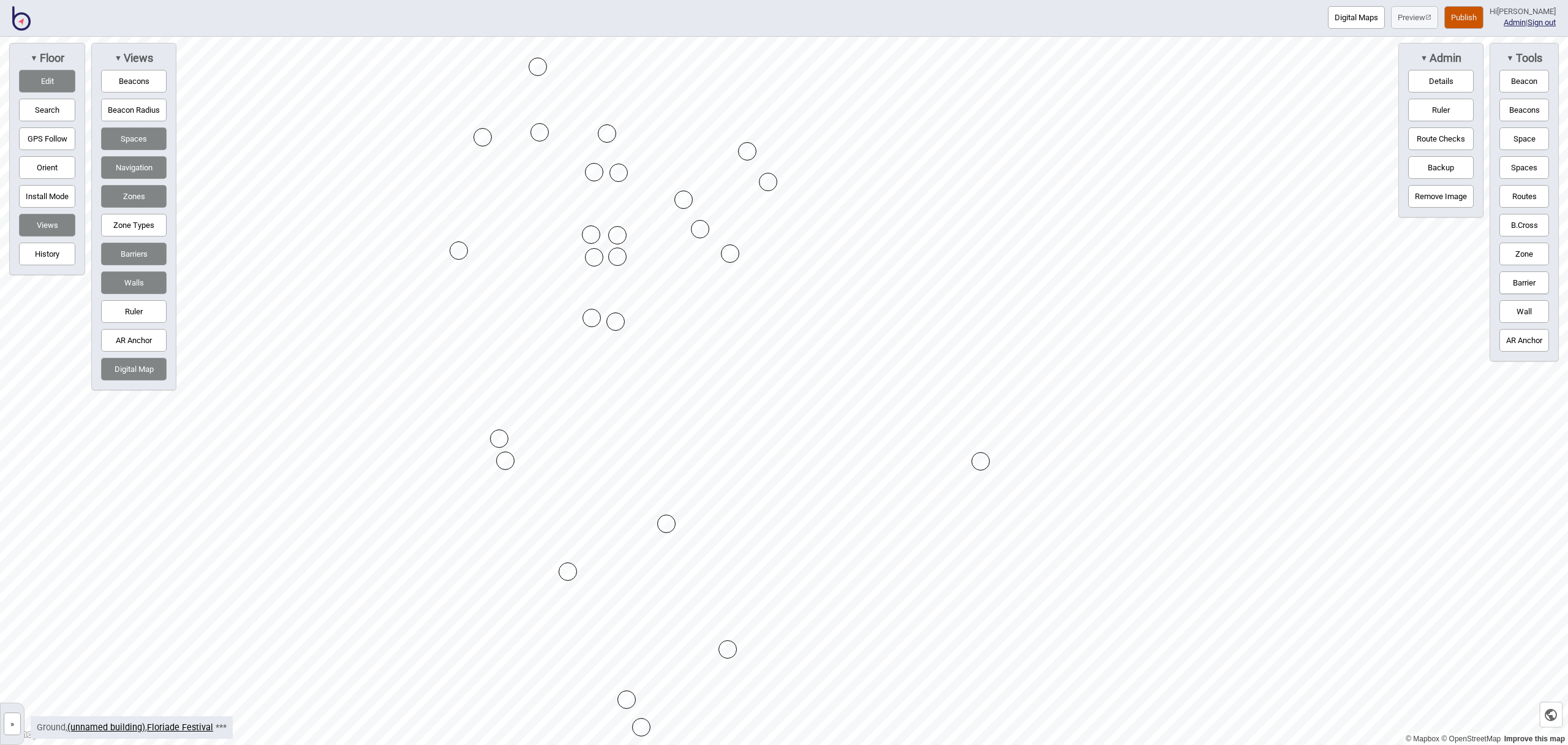
click at [981, 461] on div "Map marker" at bounding box center [981, 462] width 19 height 19
click at [1523, 277] on button "Barrier" at bounding box center [1525, 283] width 49 height 23
click at [671, 169] on div "Map marker" at bounding box center [671, 170] width 19 height 19
click at [1519, 280] on button "Barrier" at bounding box center [1525, 283] width 49 height 23
click at [1517, 279] on button "Barrier" at bounding box center [1525, 283] width 49 height 23
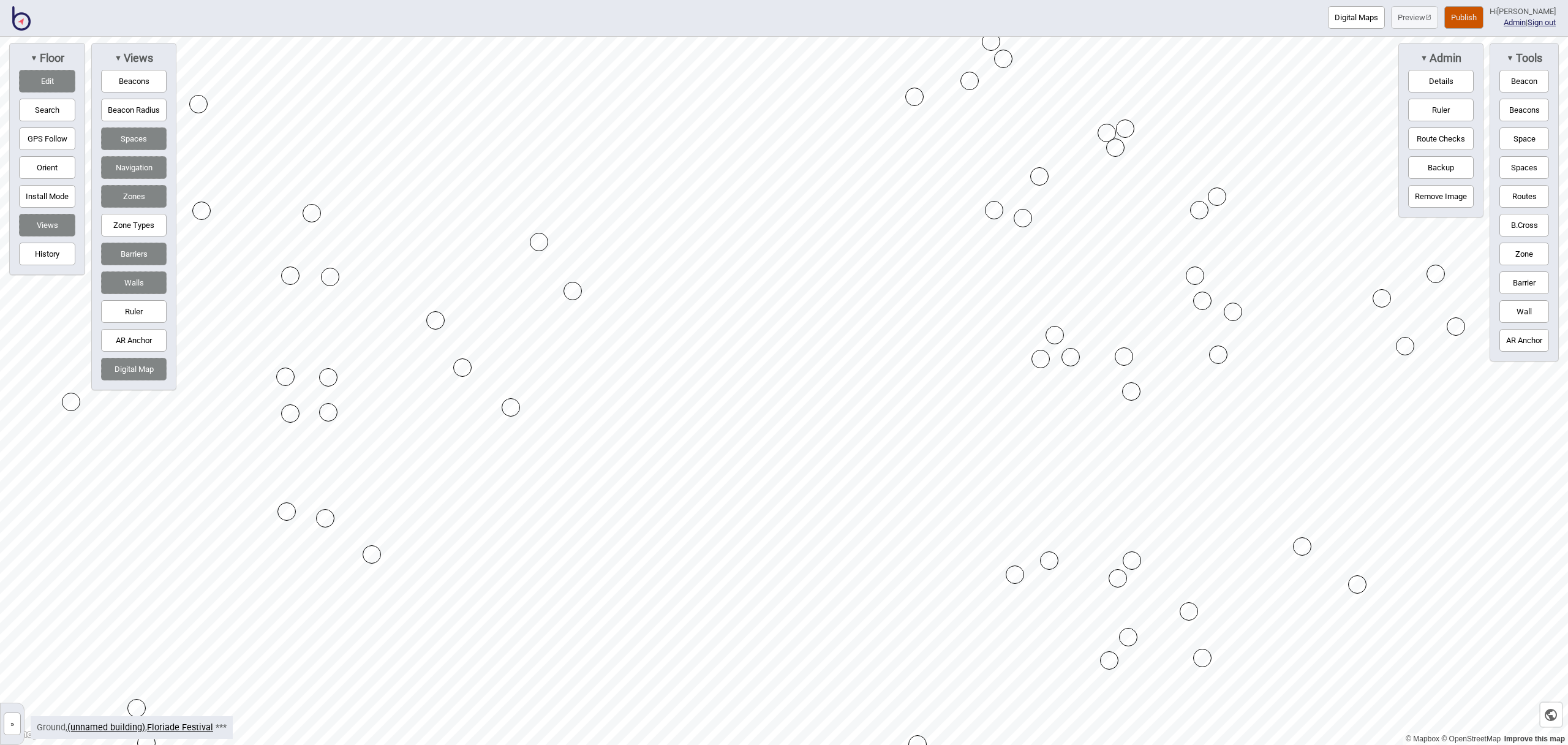
drag, startPoint x: 1535, startPoint y: 278, endPoint x: 1503, endPoint y: 282, distance: 32.2
click at [1535, 278] on button "Barrier" at bounding box center [1525, 283] width 49 height 23
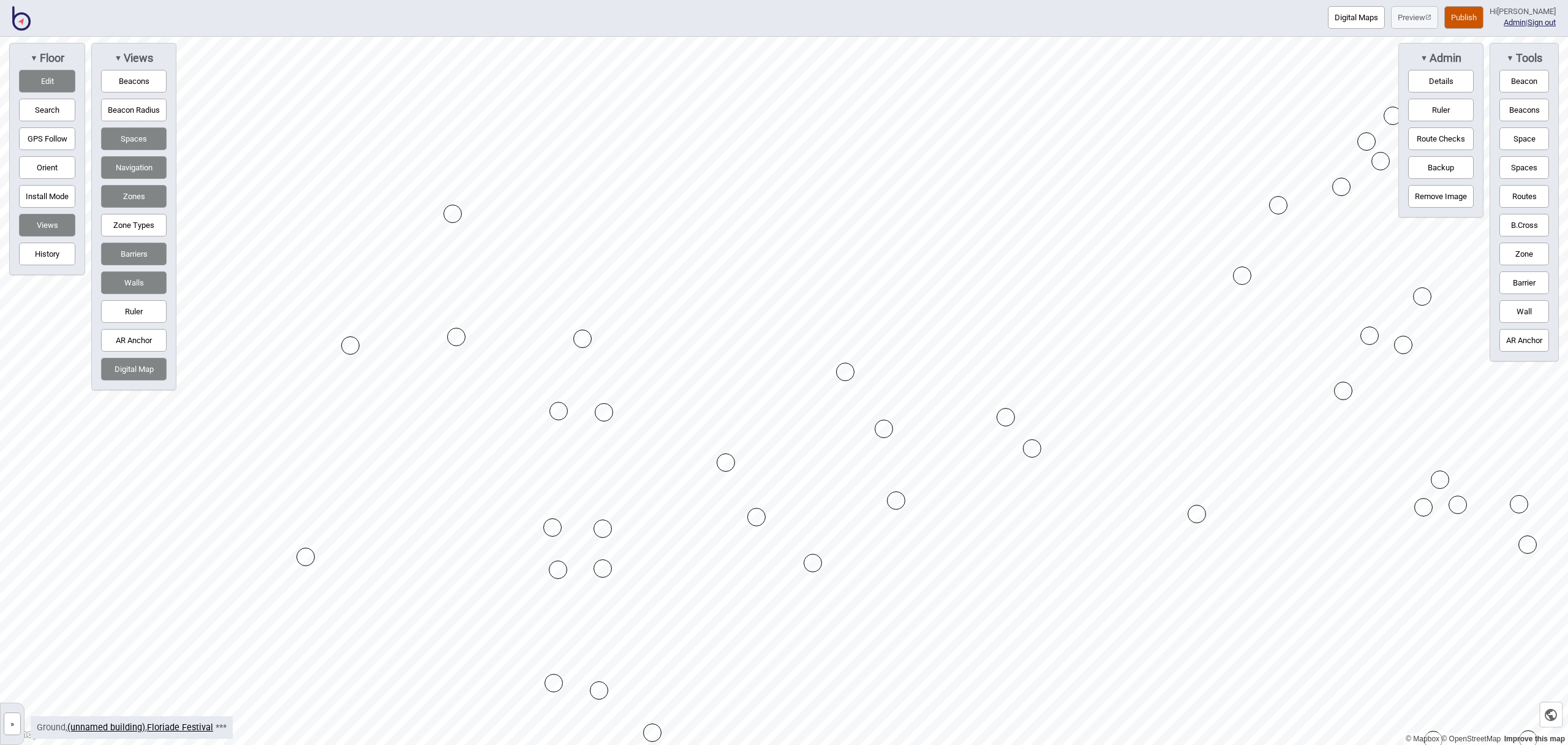
click at [1369, 17] on button "Digital Maps" at bounding box center [1356, 17] width 57 height 23
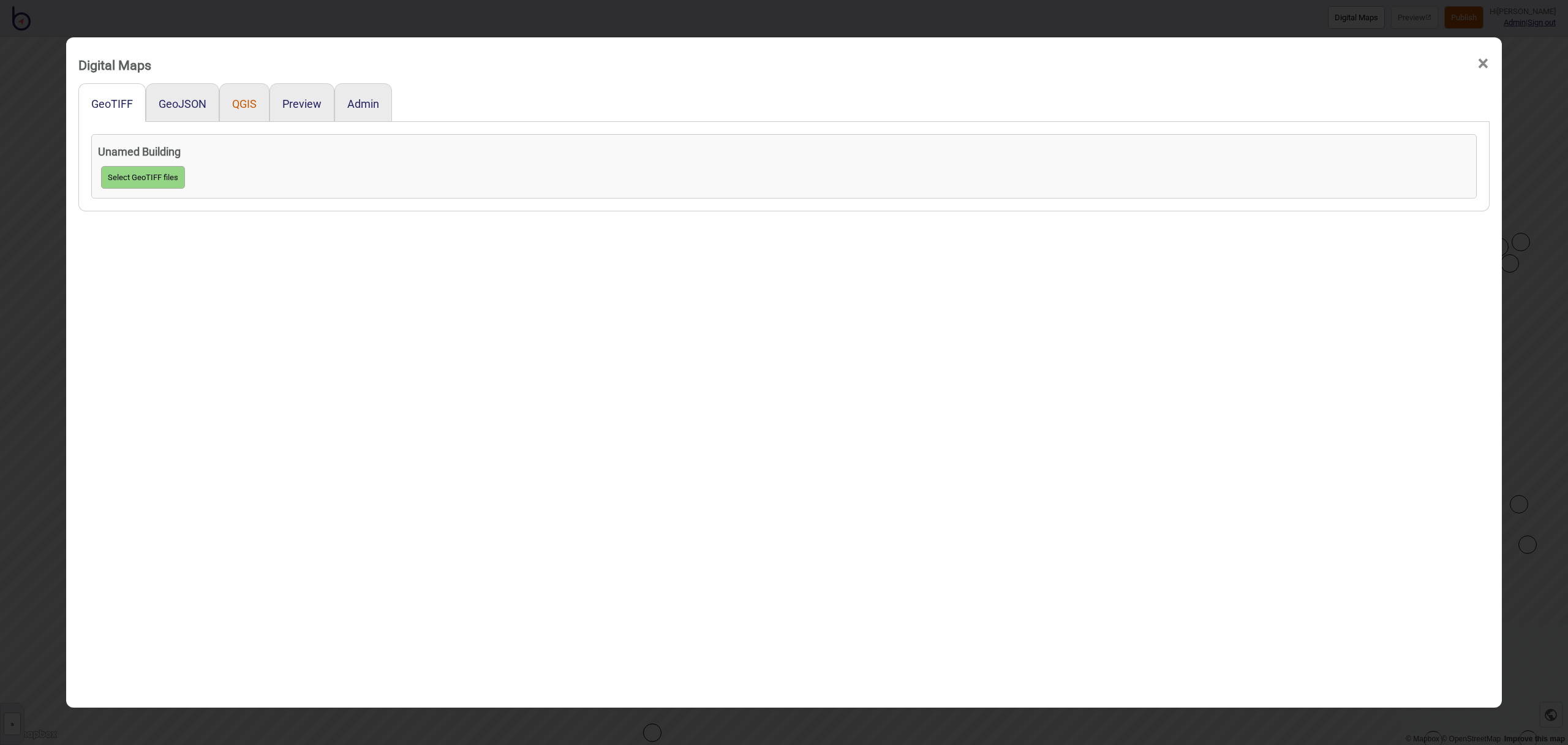
click at [244, 109] on button "QGIS" at bounding box center [244, 103] width 25 height 13
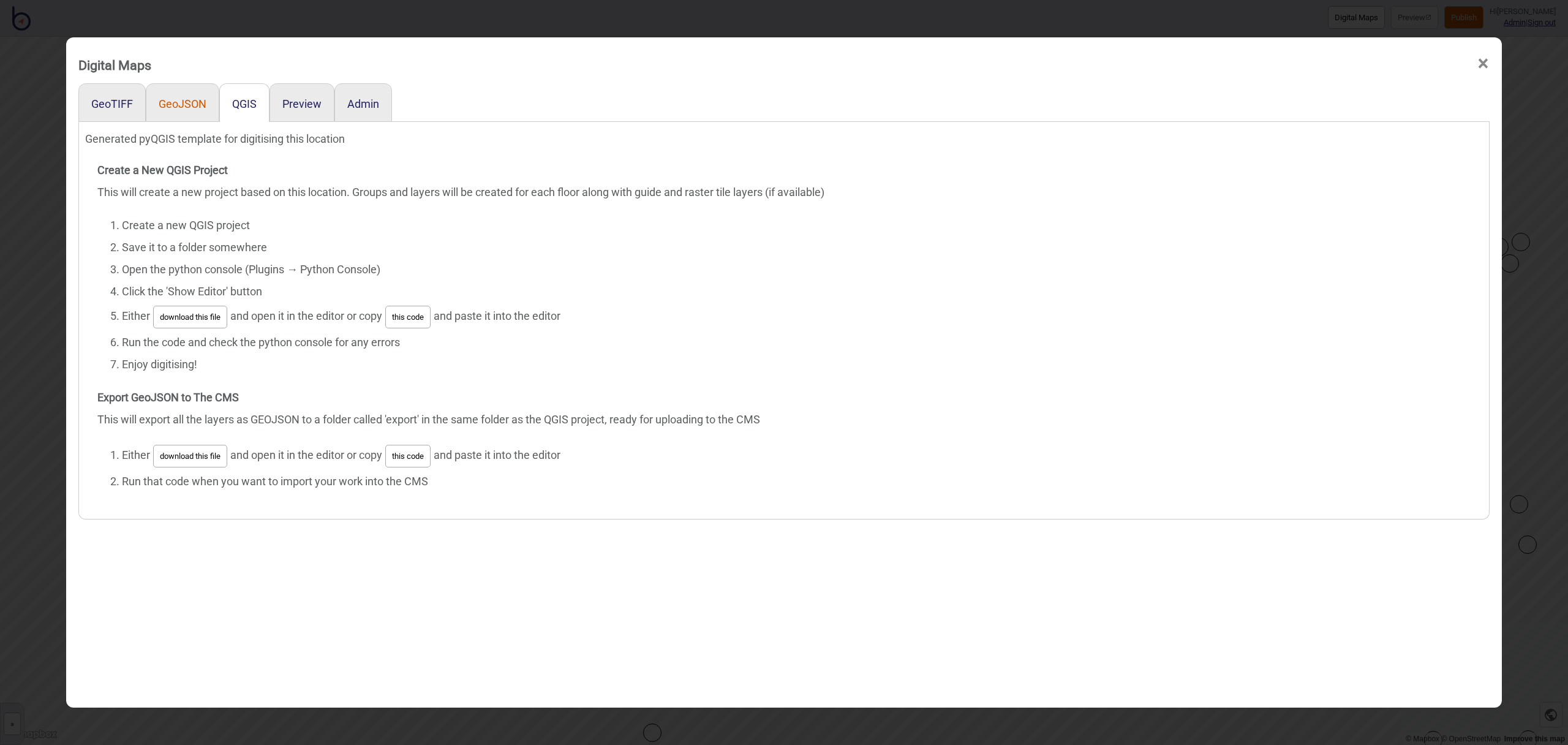
click at [195, 109] on button "GeoJSON" at bounding box center [183, 103] width 48 height 13
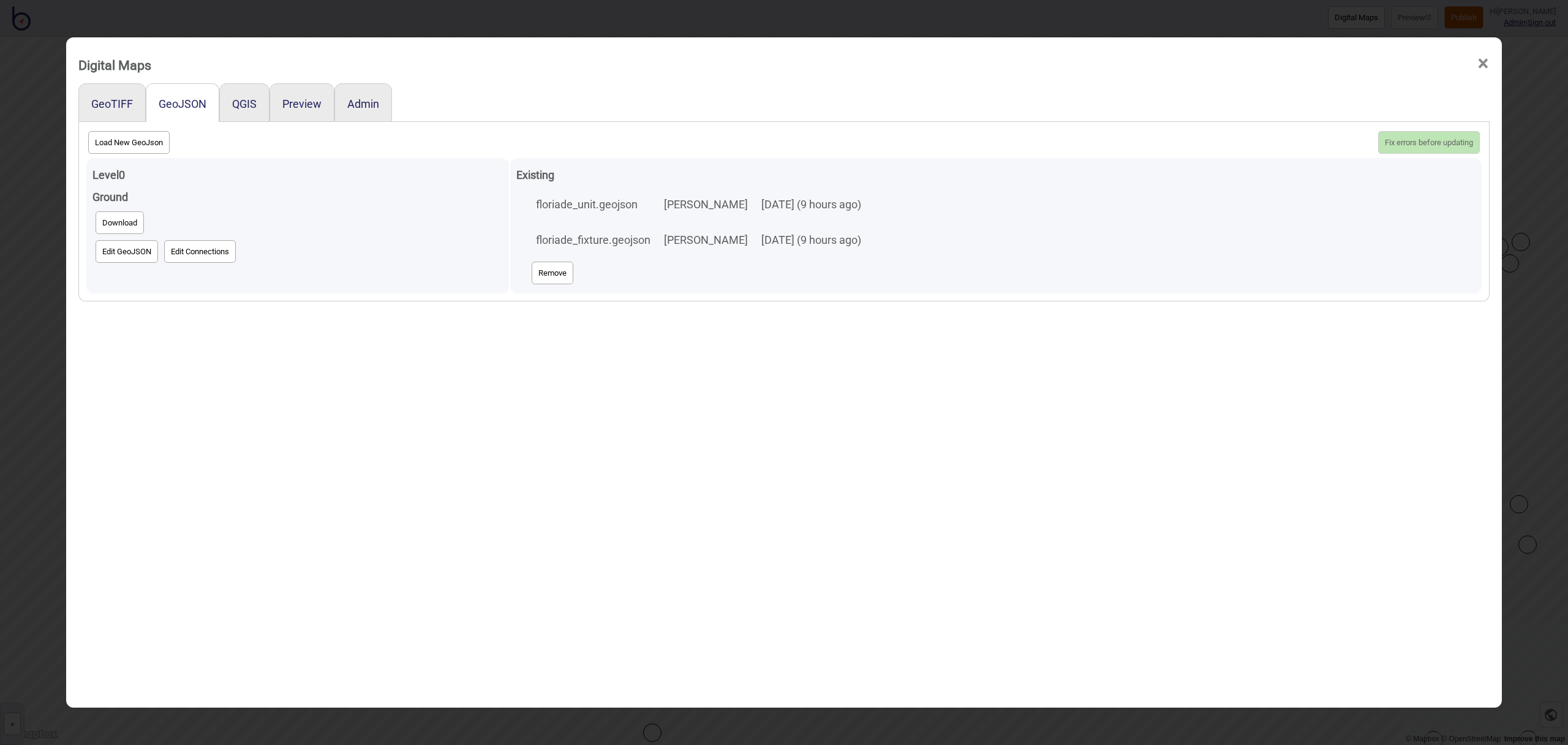
click at [137, 251] on button "Edit GeoJSON" at bounding box center [127, 252] width 63 height 23
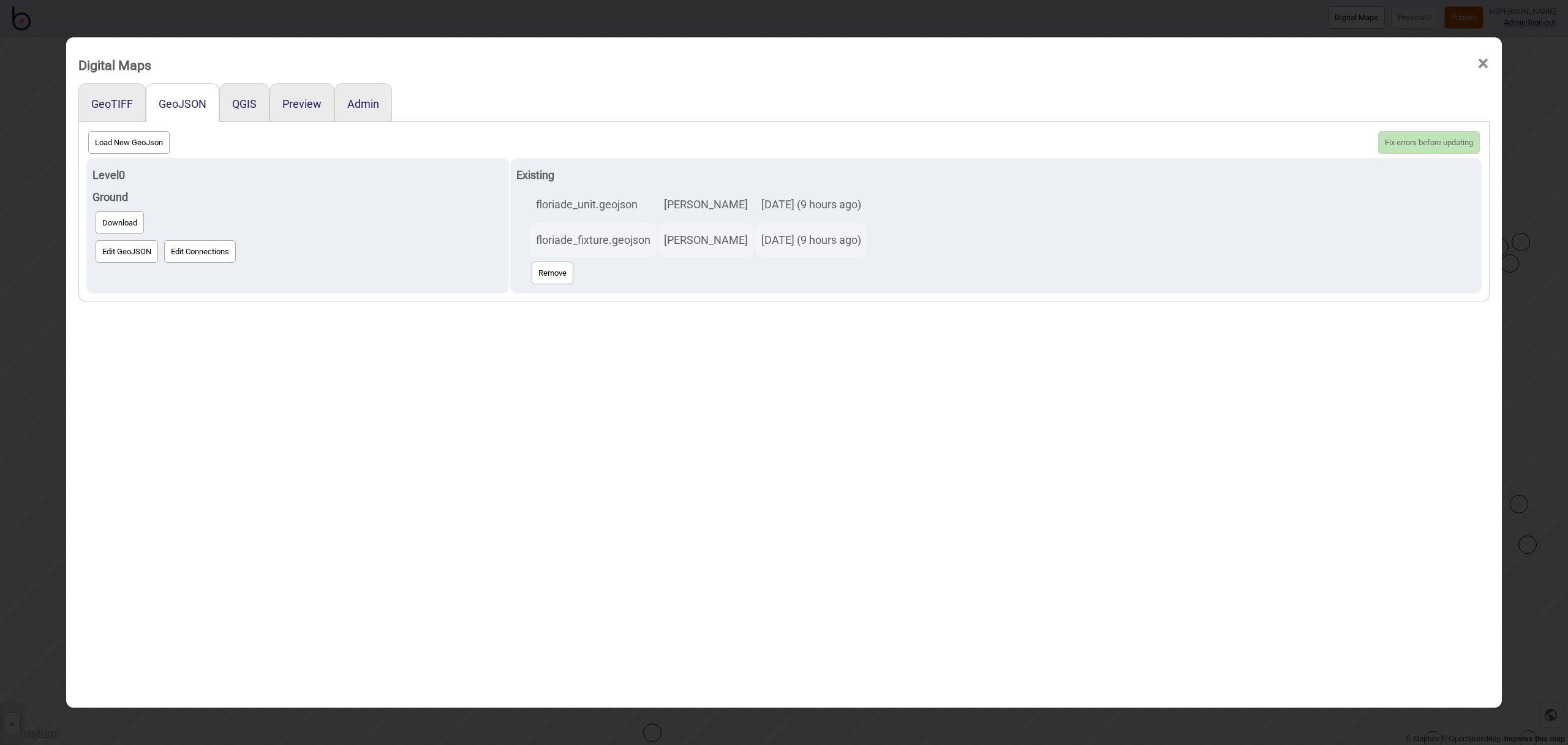
click at [123, 148] on button "Load New GeoJson" at bounding box center [129, 142] width 81 height 23
click input "file" at bounding box center [0, 0] width 0 height 0
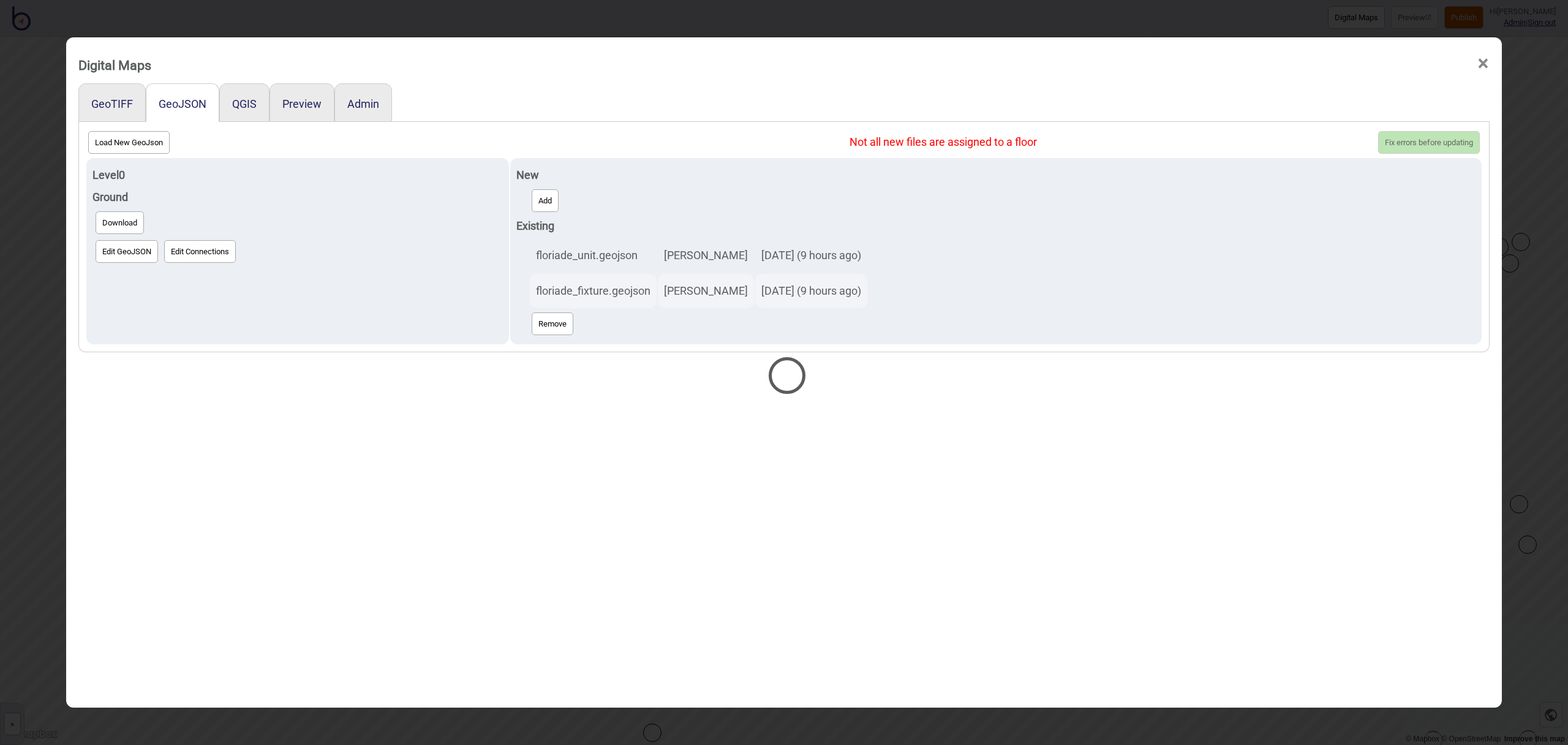
select select "floriade_unit.geojson"
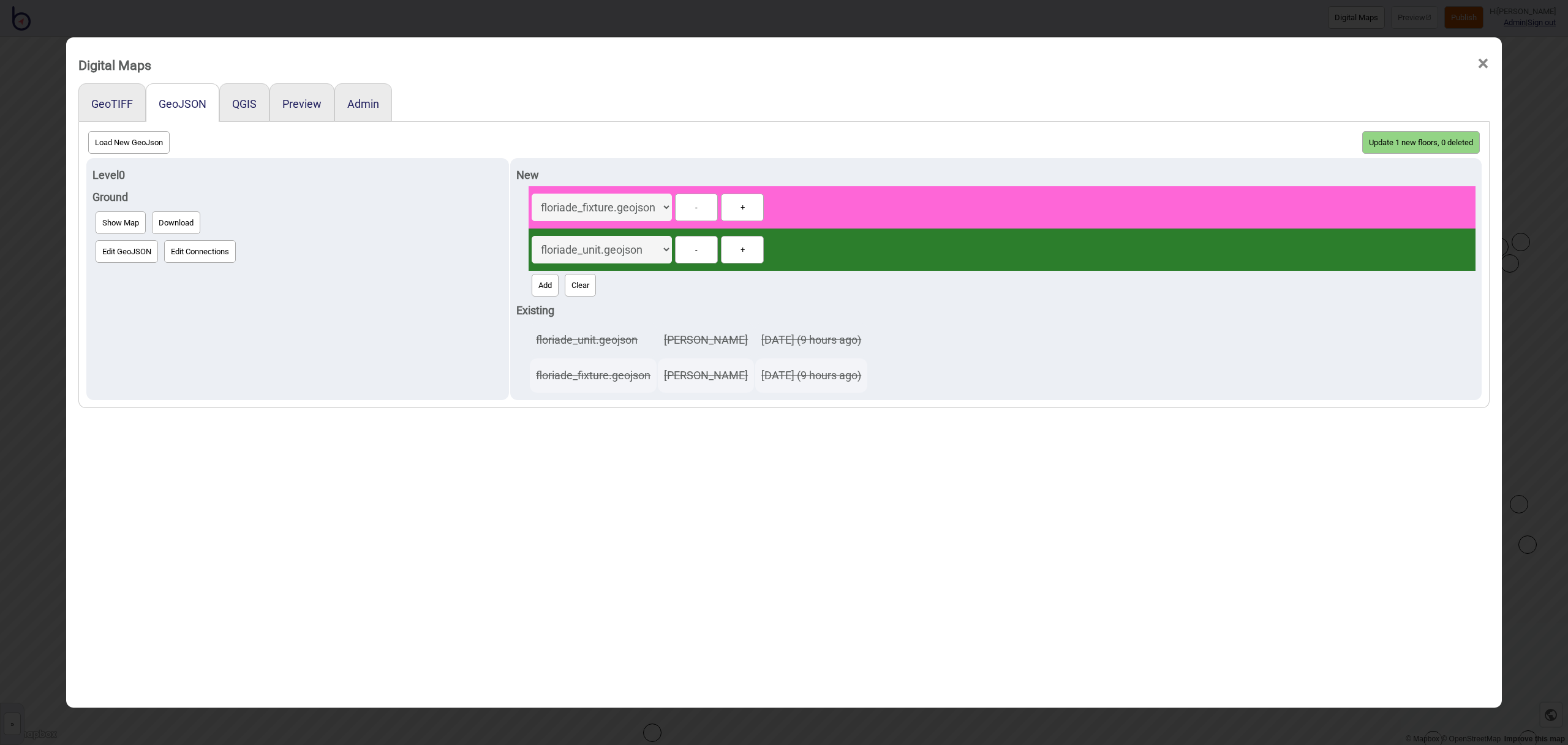
click at [1428, 144] on button "Update 1 new floors, 0 deleted" at bounding box center [1421, 142] width 117 height 23
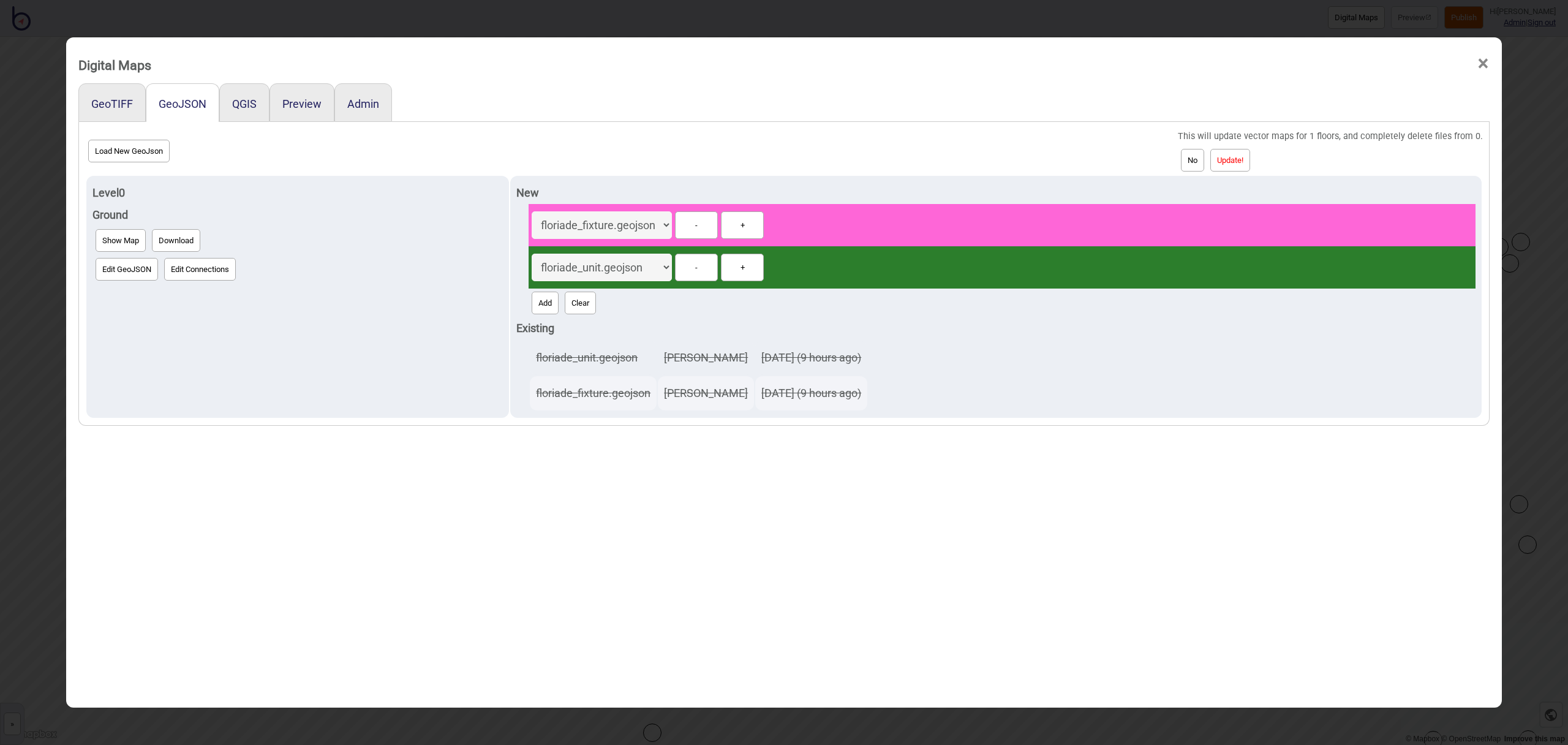
click at [1240, 153] on button "Update!" at bounding box center [1230, 160] width 40 height 23
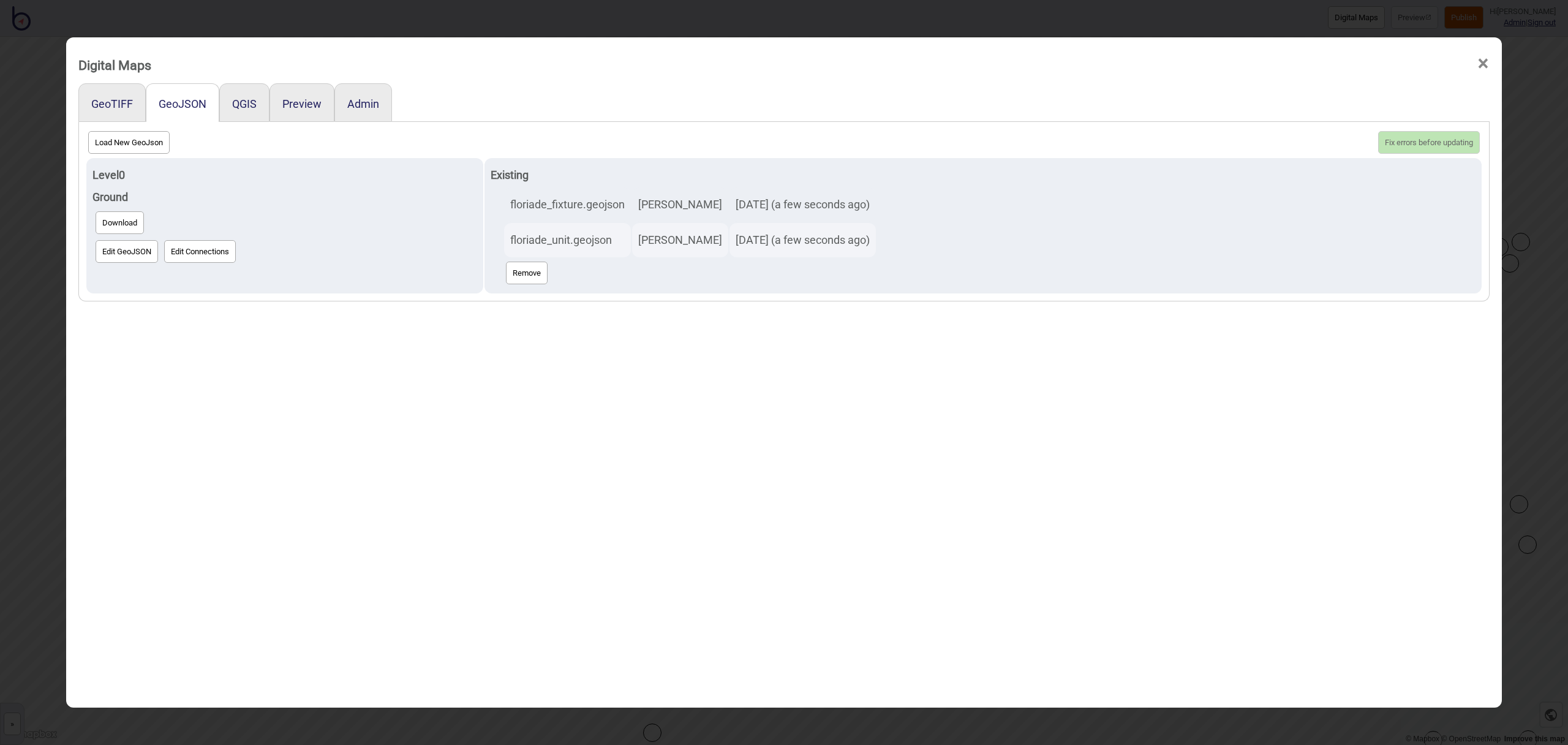
click at [1481, 63] on span "×" at bounding box center [1483, 63] width 13 height 41
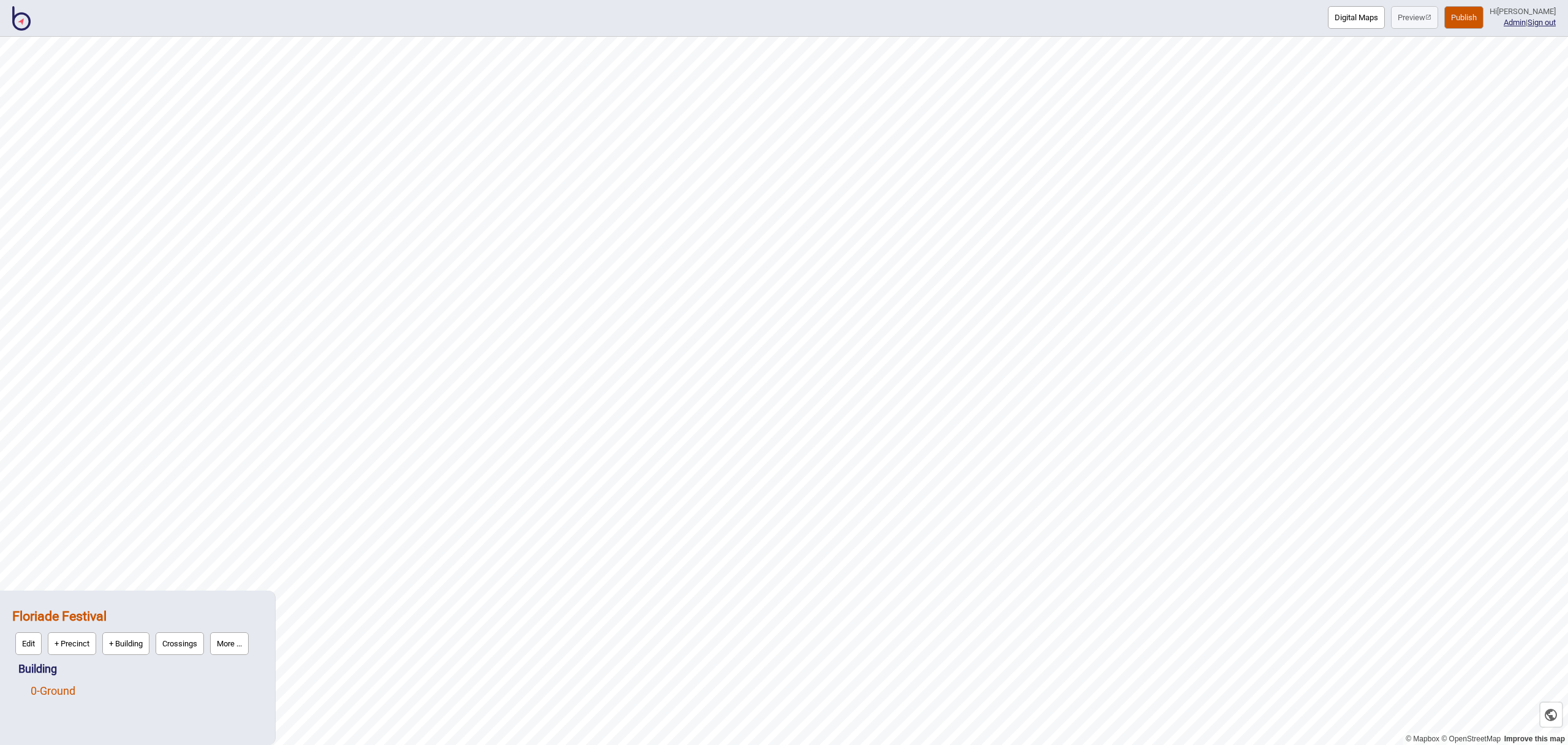
click at [59, 692] on link "0 - Ground" at bounding box center [53, 691] width 45 height 13
click at [49, 692] on button "Edit" at bounding box center [46, 688] width 26 height 23
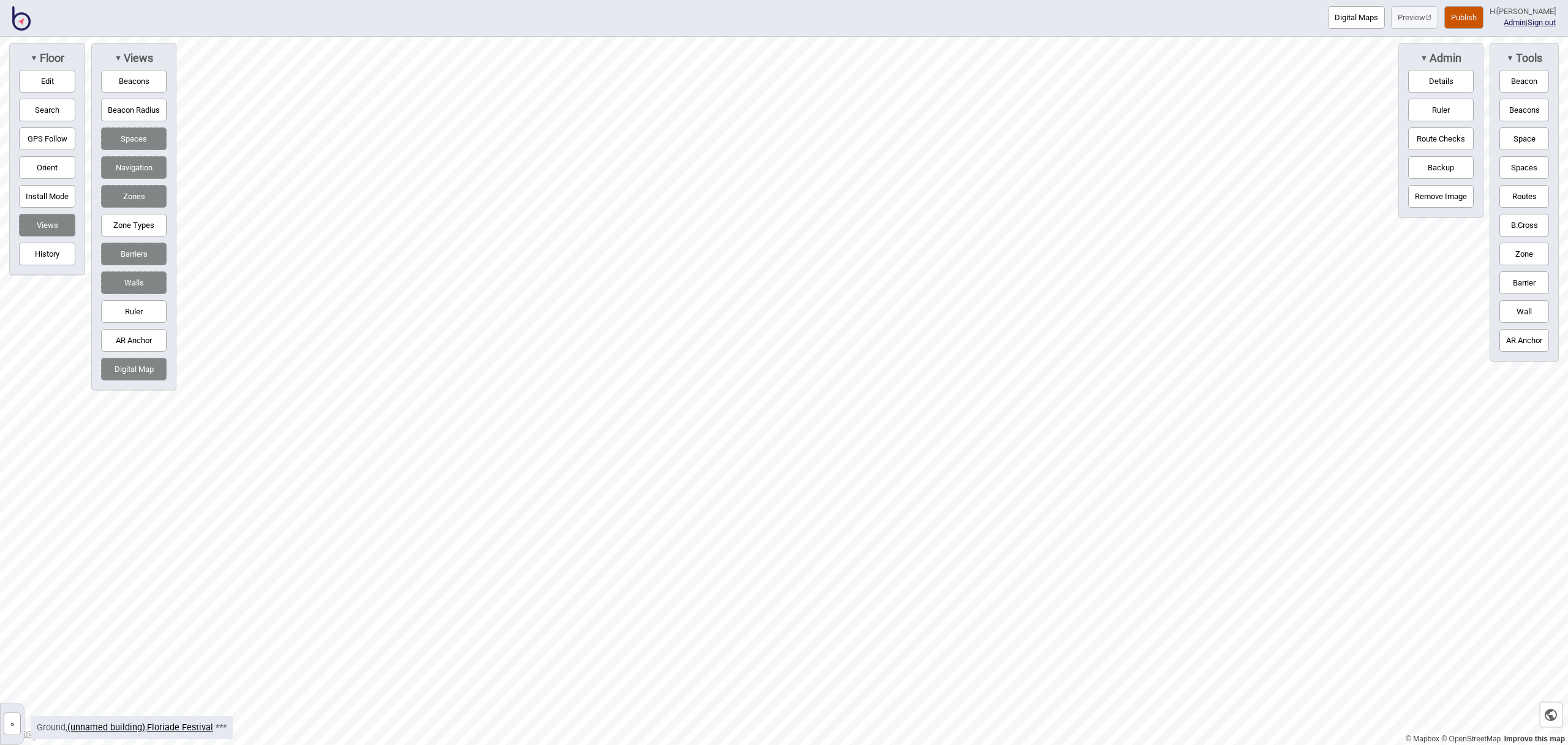
click at [62, 80] on button "Edit" at bounding box center [47, 81] width 56 height 23
click at [1519, 279] on button "Barrier" at bounding box center [1525, 283] width 49 height 23
drag, startPoint x: 0, startPoint y: 0, endPoint x: 574, endPoint y: 400, distance: 699.6
click at [574, 400] on div "Map marker" at bounding box center [578, 395] width 19 height 19
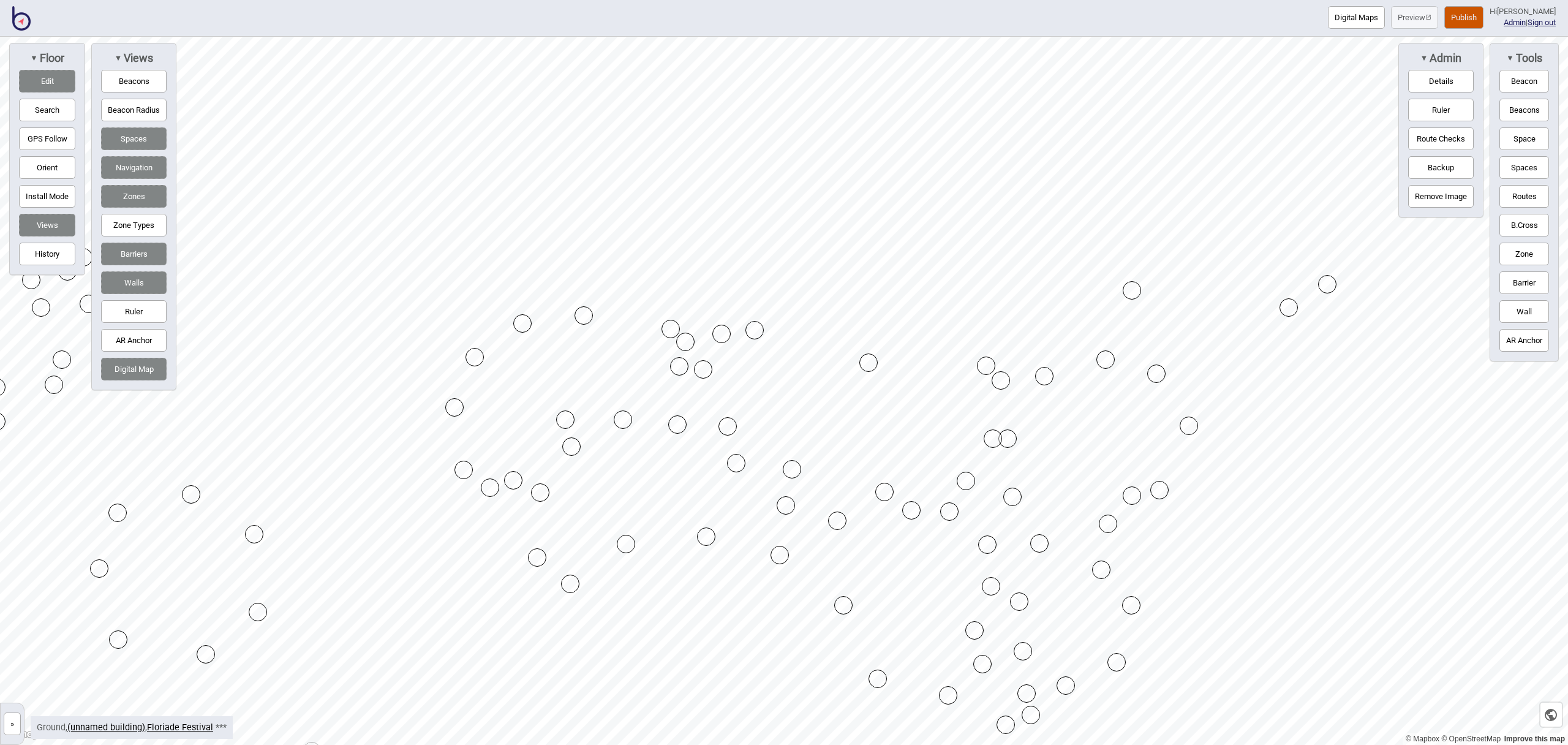
drag, startPoint x: 1050, startPoint y: 281, endPoint x: 1135, endPoint y: 293, distance: 85.8
click at [729, 37] on div at bounding box center [784, 37] width 1568 height 0
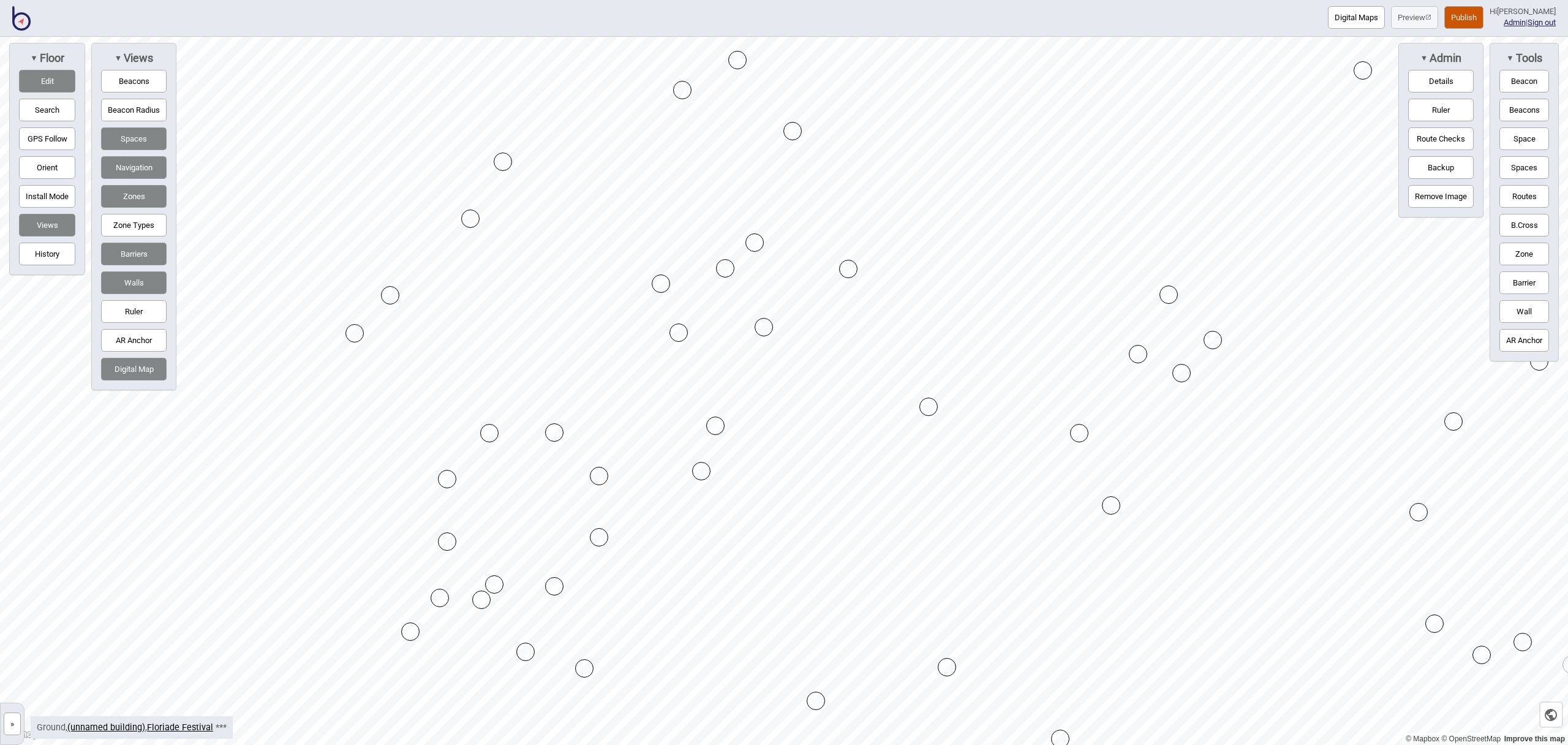
drag, startPoint x: 1149, startPoint y: 391, endPoint x: 1138, endPoint y: 354, distance: 38.6
click at [1527, 280] on button "Barrier" at bounding box center [1525, 283] width 49 height 23
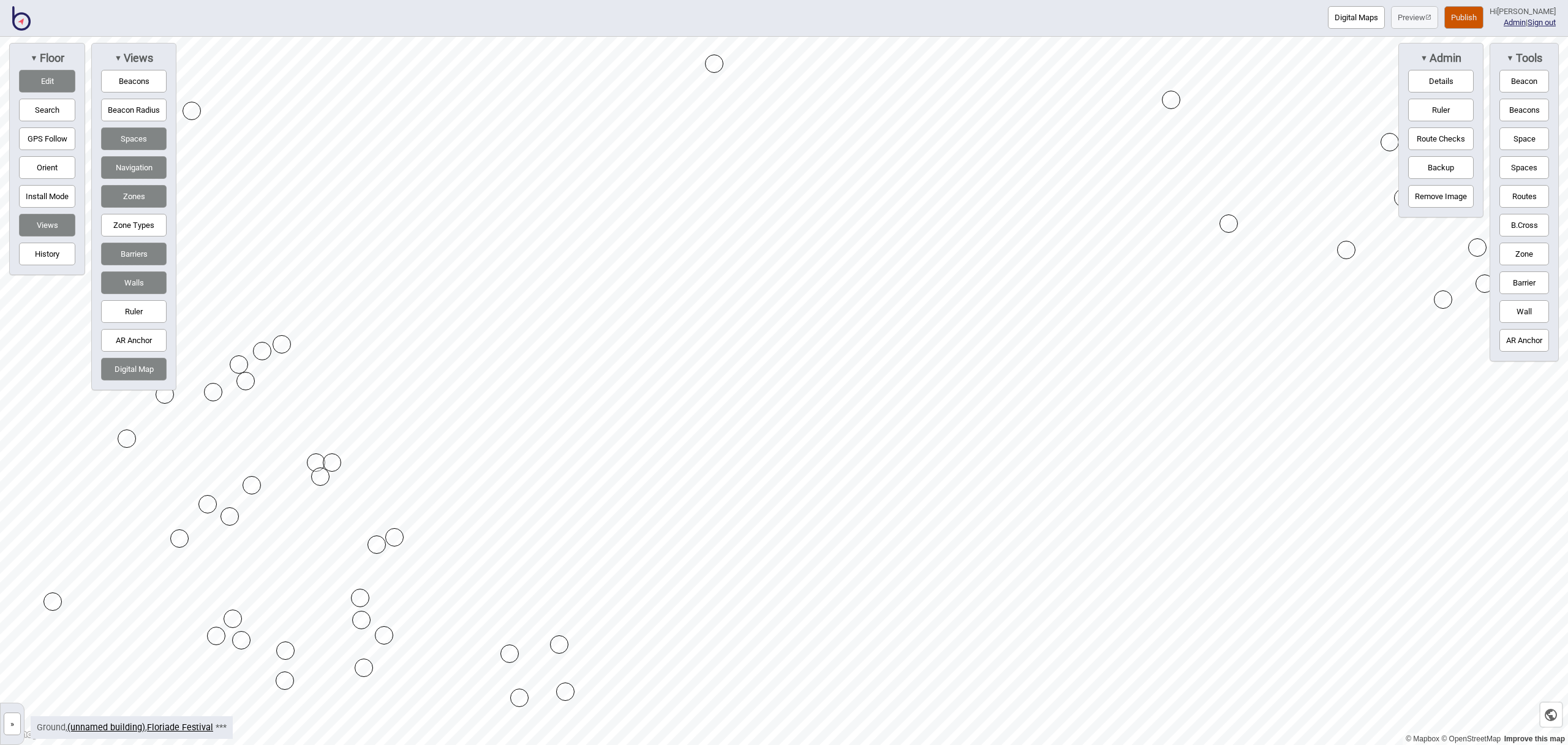
click at [1531, 280] on button "Barrier" at bounding box center [1525, 283] width 49 height 23
click at [1524, 283] on button "Barrier" at bounding box center [1525, 283] width 49 height 23
click at [915, 425] on div "Map marker" at bounding box center [916, 425] width 19 height 19
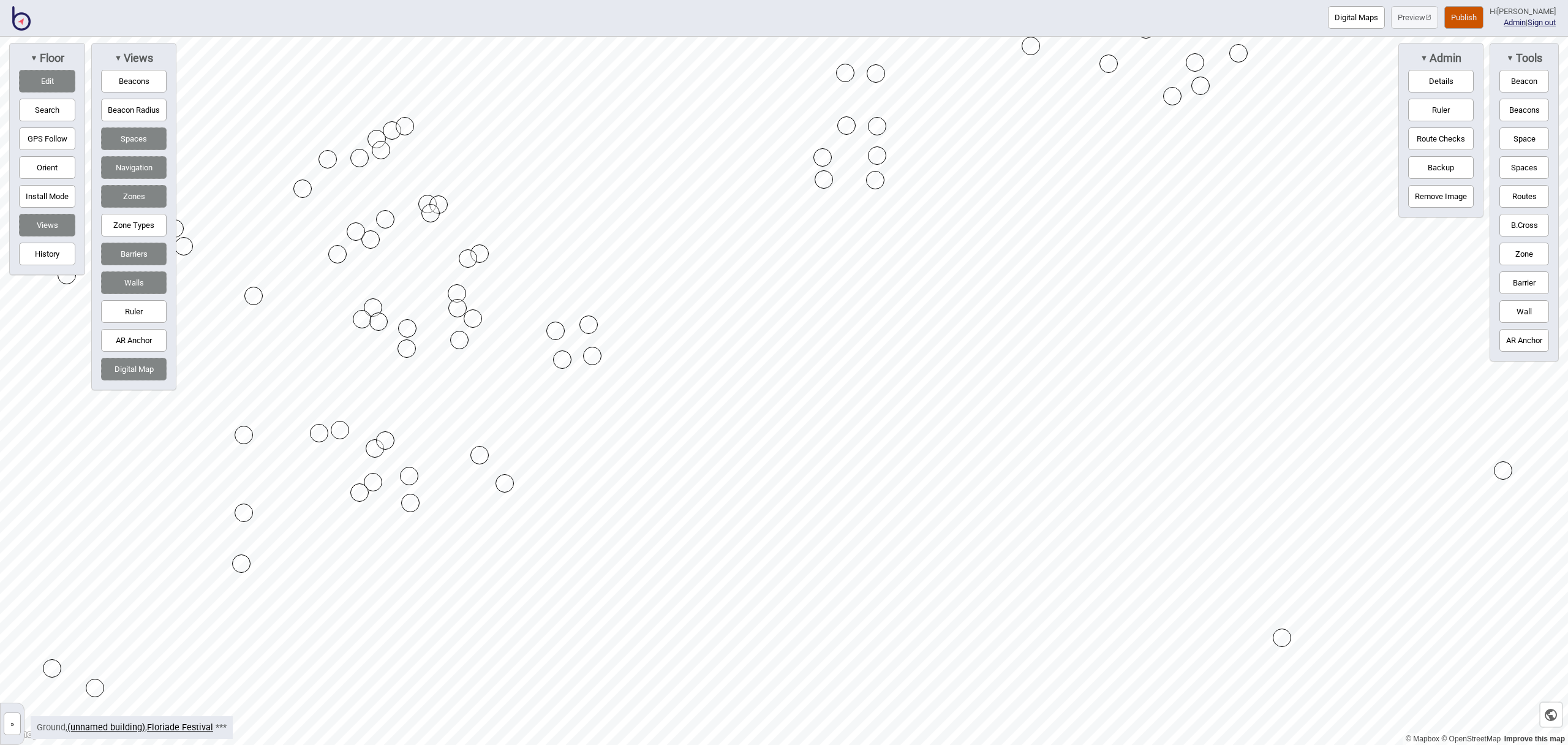
click at [1537, 288] on button "Barrier" at bounding box center [1525, 283] width 49 height 23
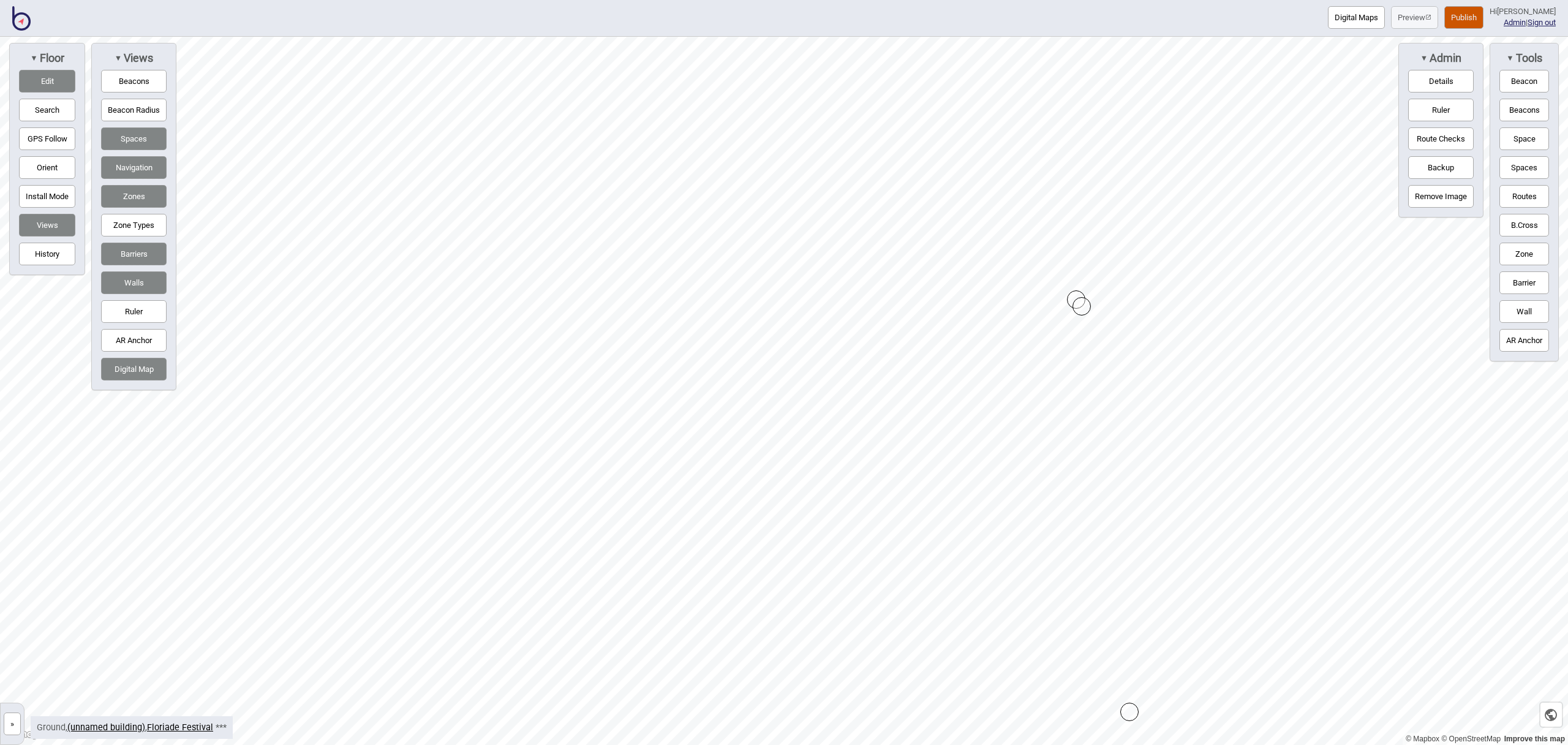
click at [1081, 302] on div "Map marker" at bounding box center [1082, 306] width 19 height 19
click at [1122, 551] on div "Map marker" at bounding box center [1124, 553] width 19 height 19
click at [1110, 480] on div "Map marker" at bounding box center [1107, 475] width 19 height 19
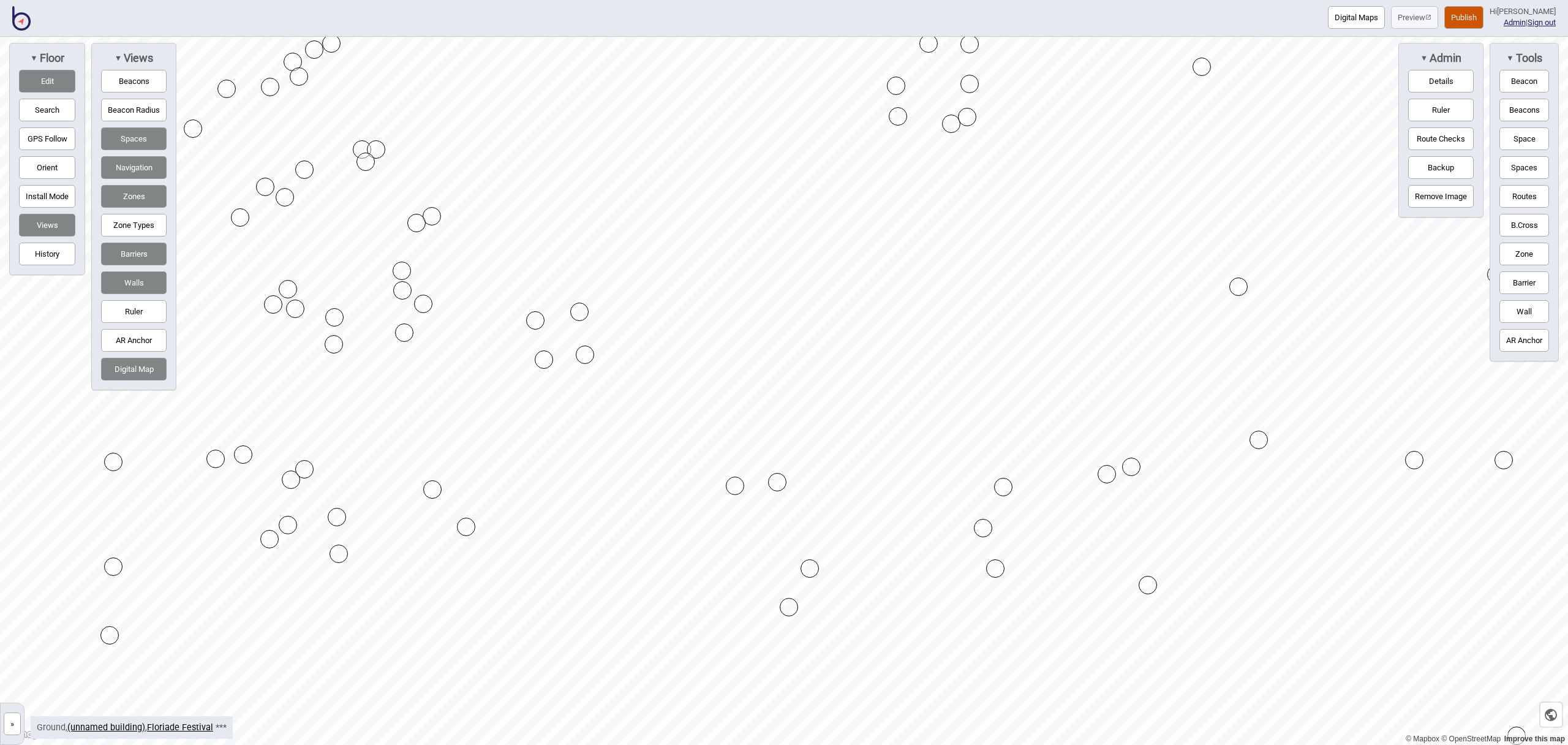
click at [1110, 480] on div "Map marker" at bounding box center [1107, 475] width 19 height 19
click at [1005, 484] on div "Map marker" at bounding box center [1004, 487] width 19 height 19
click at [811, 563] on div "Map marker" at bounding box center [810, 569] width 19 height 19
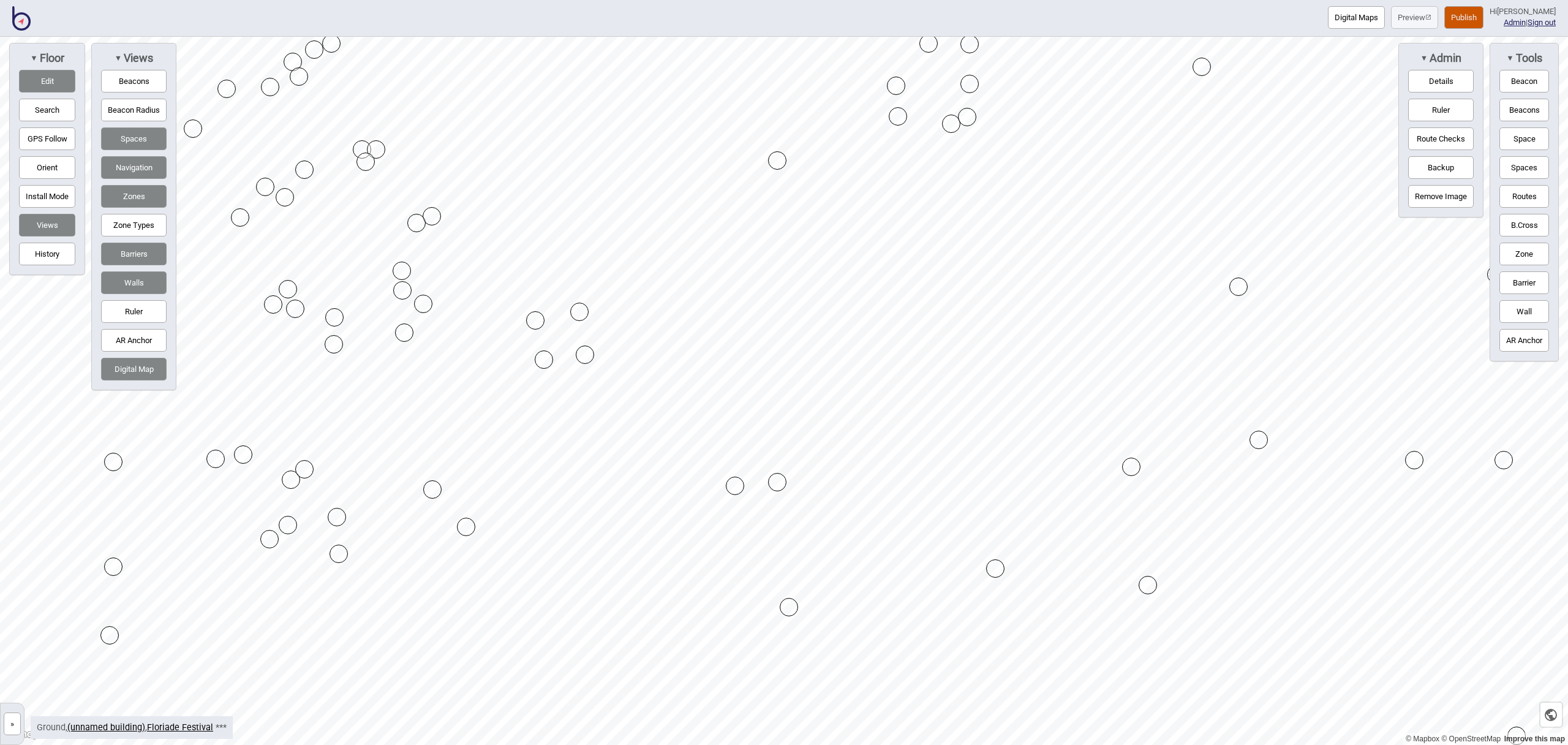
click at [774, 479] on div "Map marker" at bounding box center [777, 483] width 19 height 19
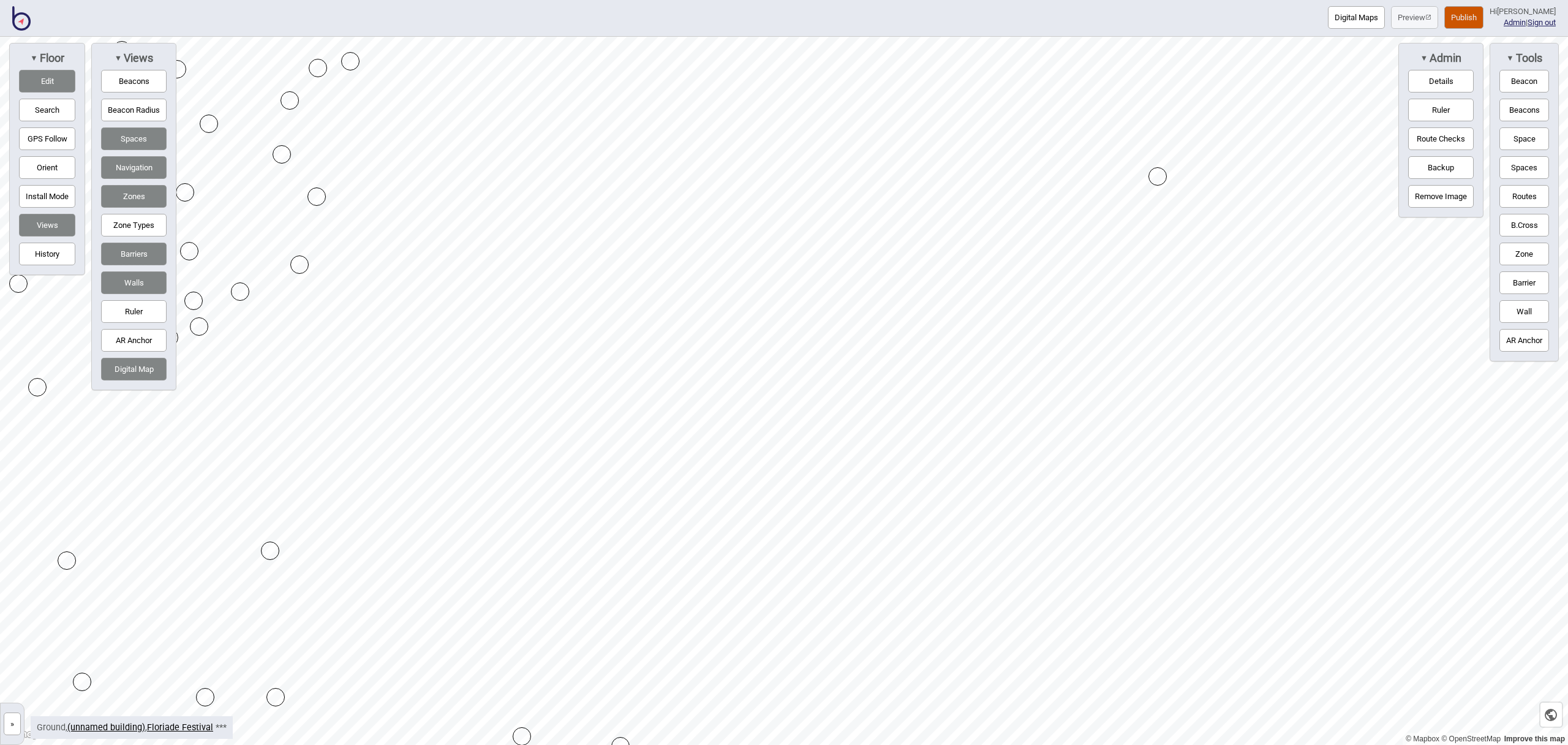
click at [1519, 280] on button "Barrier" at bounding box center [1525, 283] width 49 height 23
click at [1543, 284] on button "Barrier" at bounding box center [1525, 283] width 49 height 23
click at [837, 533] on div "Map marker" at bounding box center [837, 533] width 19 height 19
click at [1530, 284] on button "Barrier" at bounding box center [1525, 283] width 49 height 23
click at [731, 477] on div "Map marker" at bounding box center [731, 477] width 19 height 19
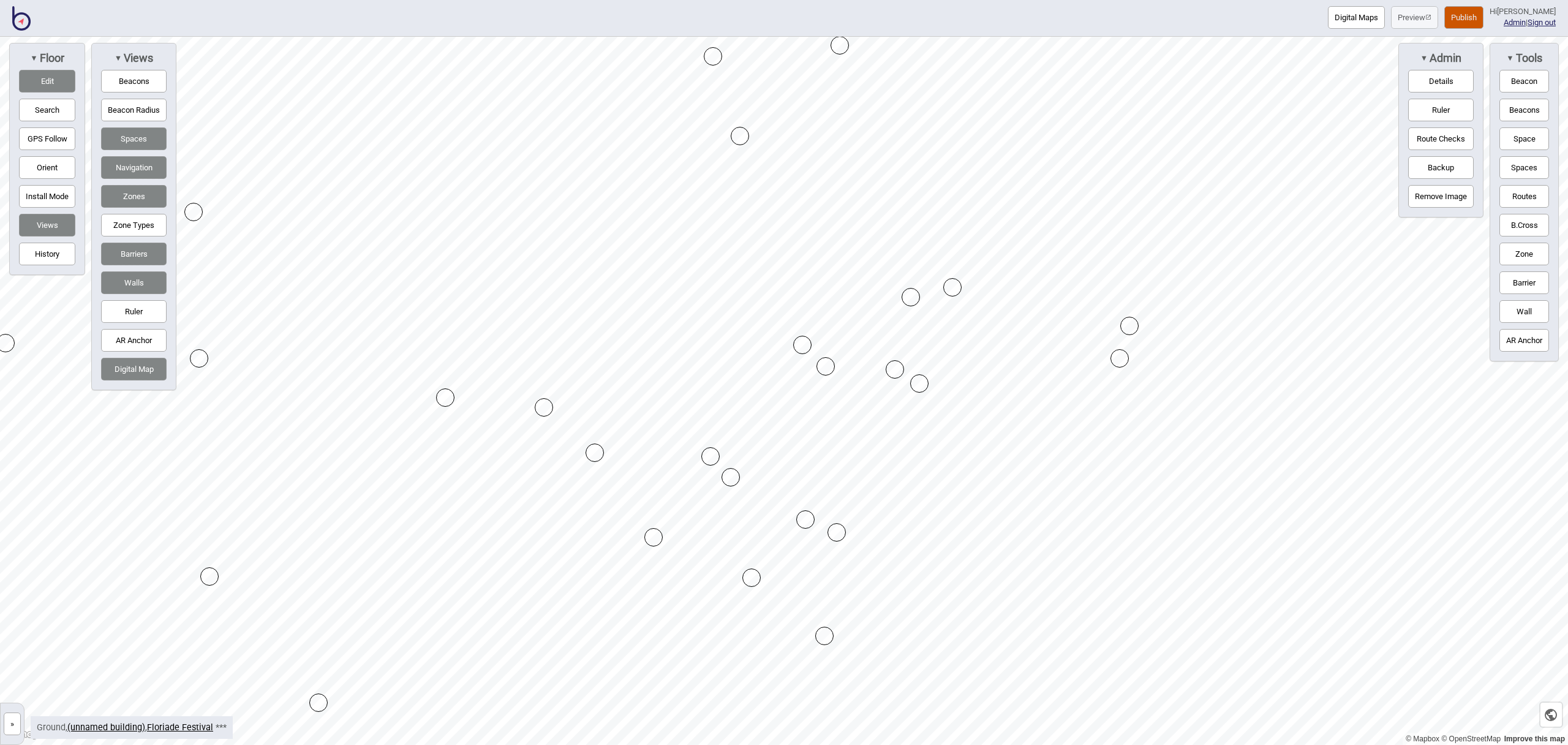
click at [1537, 279] on button "Barrier" at bounding box center [1525, 283] width 49 height 23
click at [595, 334] on div "Map marker" at bounding box center [596, 335] width 19 height 19
click at [1511, 280] on button "Barrier" at bounding box center [1525, 283] width 49 height 23
drag, startPoint x: 1525, startPoint y: 284, endPoint x: 1518, endPoint y: 286, distance: 7.3
click at [1525, 284] on button "Barrier" at bounding box center [1525, 283] width 49 height 23
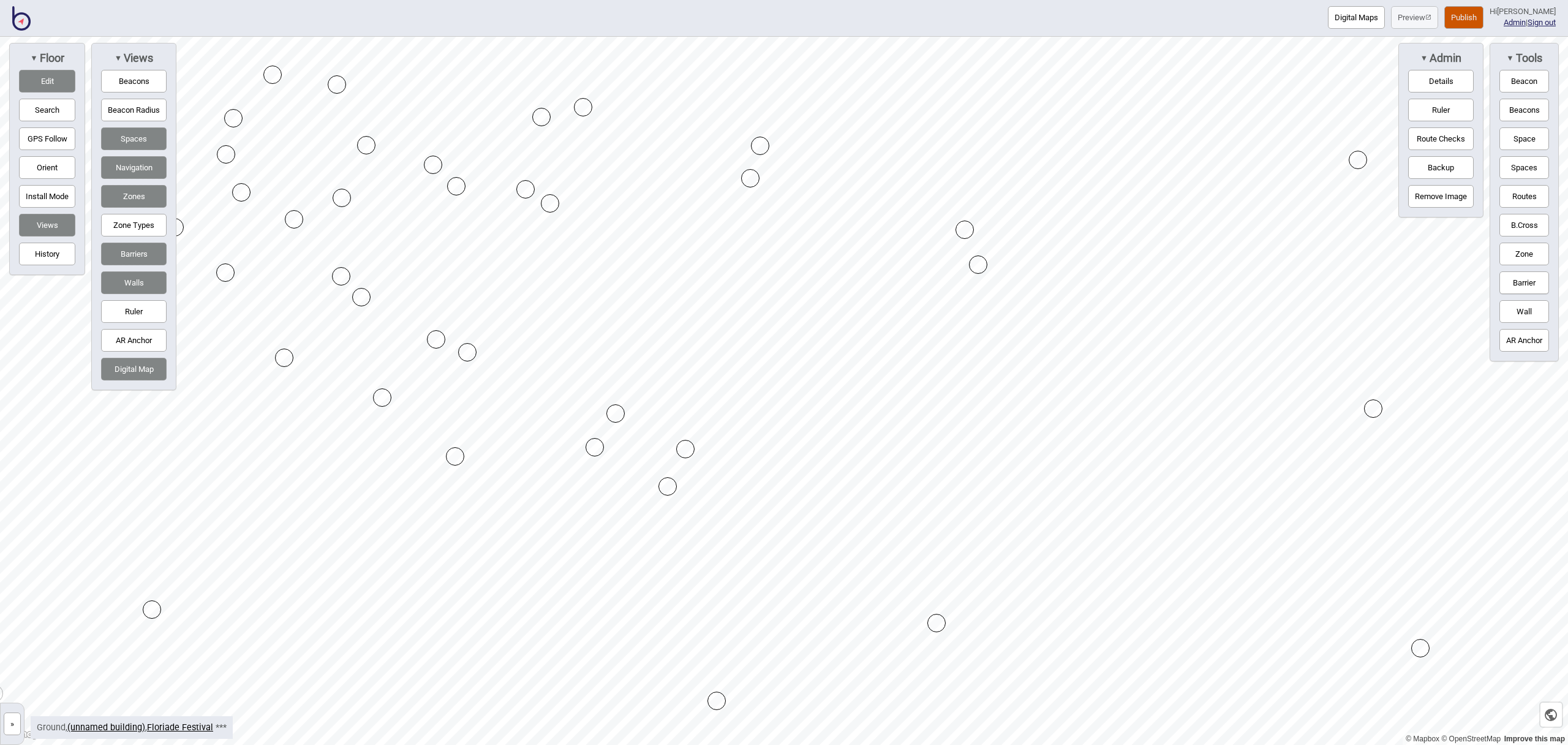
drag, startPoint x: 978, startPoint y: 297, endPoint x: 978, endPoint y: 265, distance: 32.0
click at [978, 265] on div "Map marker" at bounding box center [978, 265] width 19 height 19
click at [1547, 277] on button "Barrier" at bounding box center [1525, 283] width 49 height 23
click at [909, 256] on div "Map marker" at bounding box center [910, 256] width 19 height 19
click at [1533, 282] on button "Barrier" at bounding box center [1525, 283] width 49 height 23
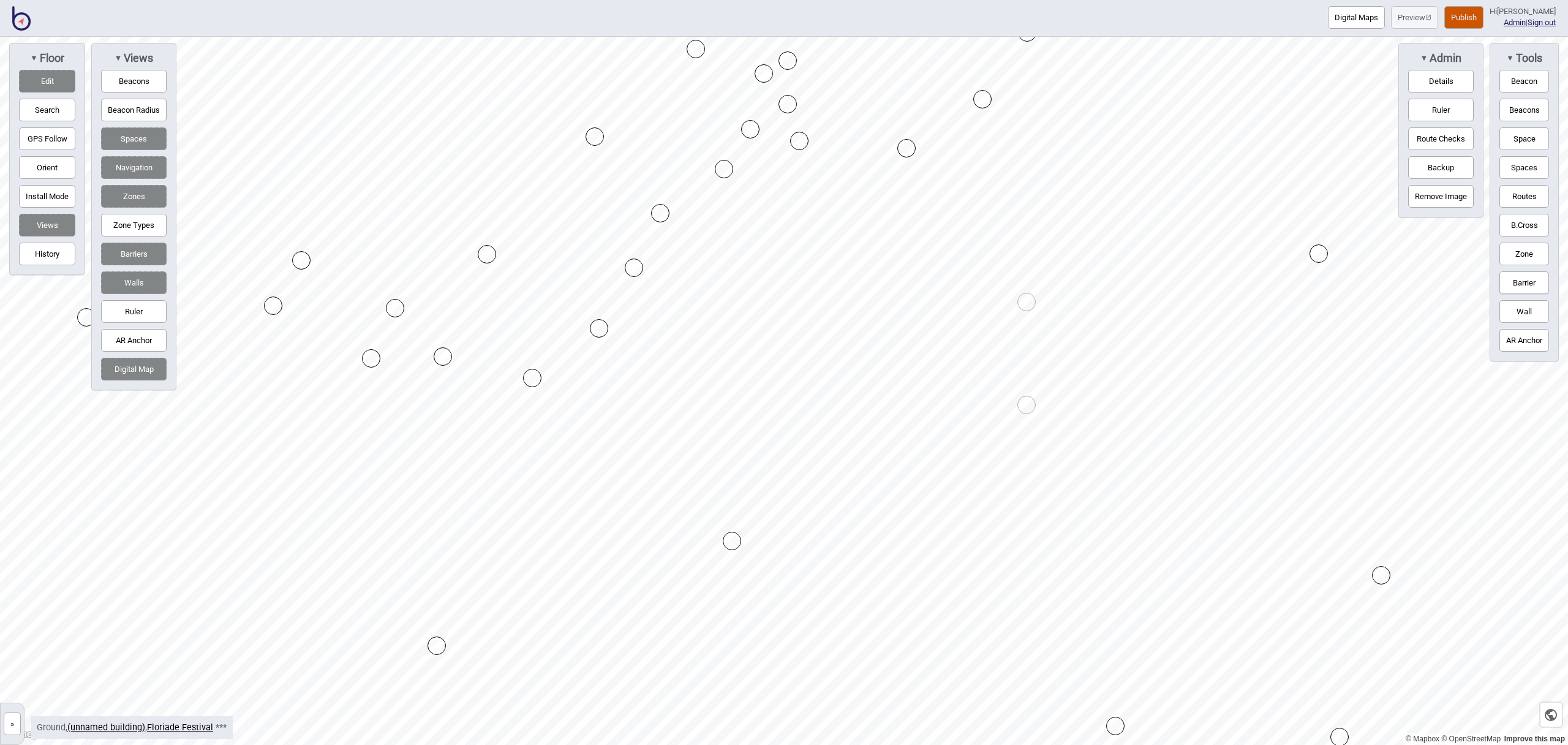
click at [1028, 404] on div "Map marker" at bounding box center [1027, 405] width 19 height 19
click at [1526, 280] on button "Barrier" at bounding box center [1525, 283] width 49 height 23
click at [1530, 284] on button "Barrier" at bounding box center [1525, 283] width 49 height 23
click at [1537, 282] on button "Barrier" at bounding box center [1525, 283] width 49 height 23
click at [739, 544] on div "Map marker" at bounding box center [739, 545] width 19 height 19
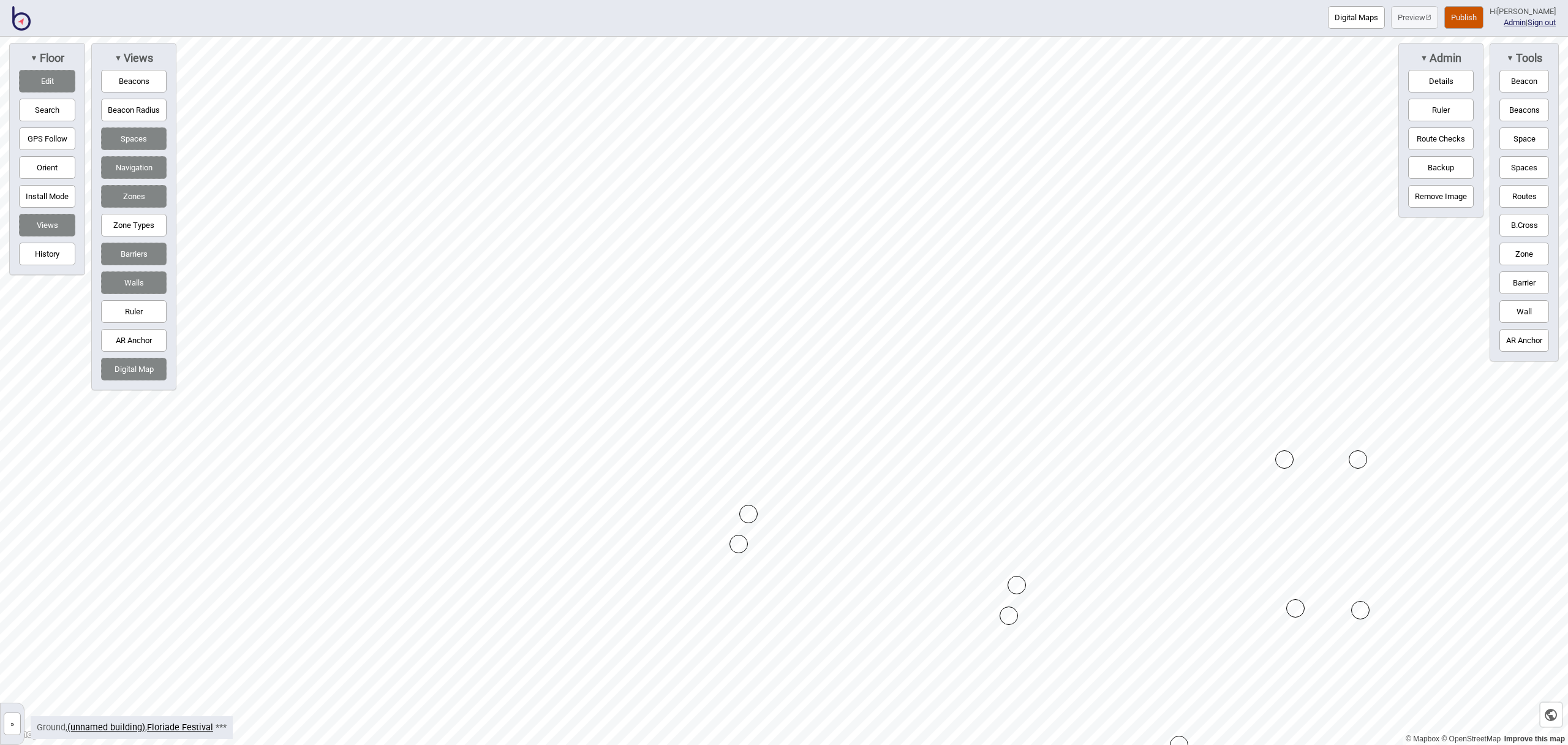
click at [1509, 277] on button "Barrier" at bounding box center [1525, 283] width 49 height 23
click at [1125, 522] on div "Map marker" at bounding box center [1125, 522] width 19 height 19
click at [1539, 287] on button "Barrier" at bounding box center [1525, 283] width 49 height 23
click at [1128, 290] on div "Map marker" at bounding box center [1128, 290] width 19 height 19
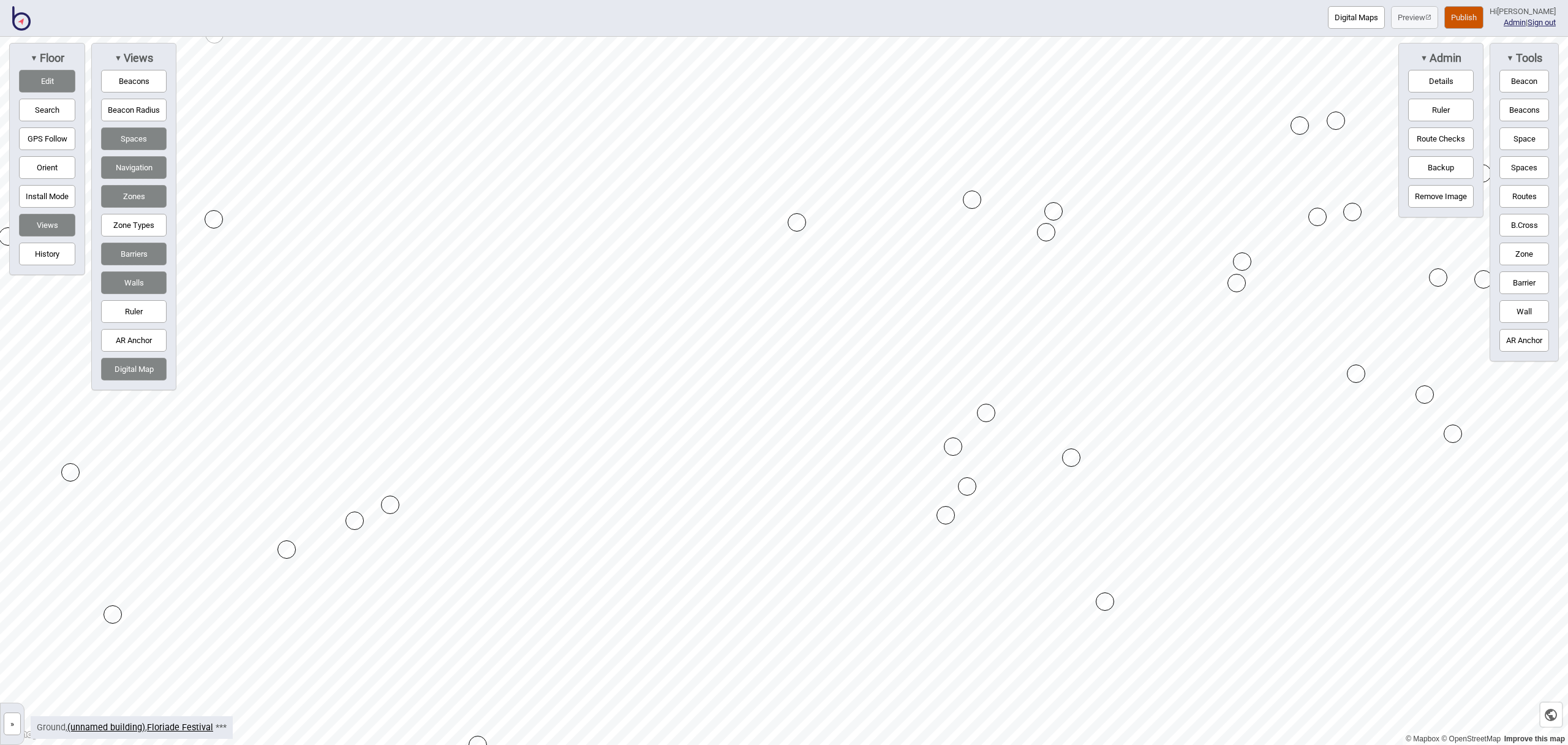
click at [1522, 286] on button "Barrier" at bounding box center [1525, 283] width 49 height 23
click at [1544, 286] on button "Barrier" at bounding box center [1525, 283] width 49 height 23
drag, startPoint x: 540, startPoint y: 499, endPoint x: 529, endPoint y: 451, distance: 49.2
click at [1517, 280] on button "Barrier" at bounding box center [1525, 283] width 49 height 23
click at [1512, 286] on button "Barrier" at bounding box center [1525, 283] width 49 height 23
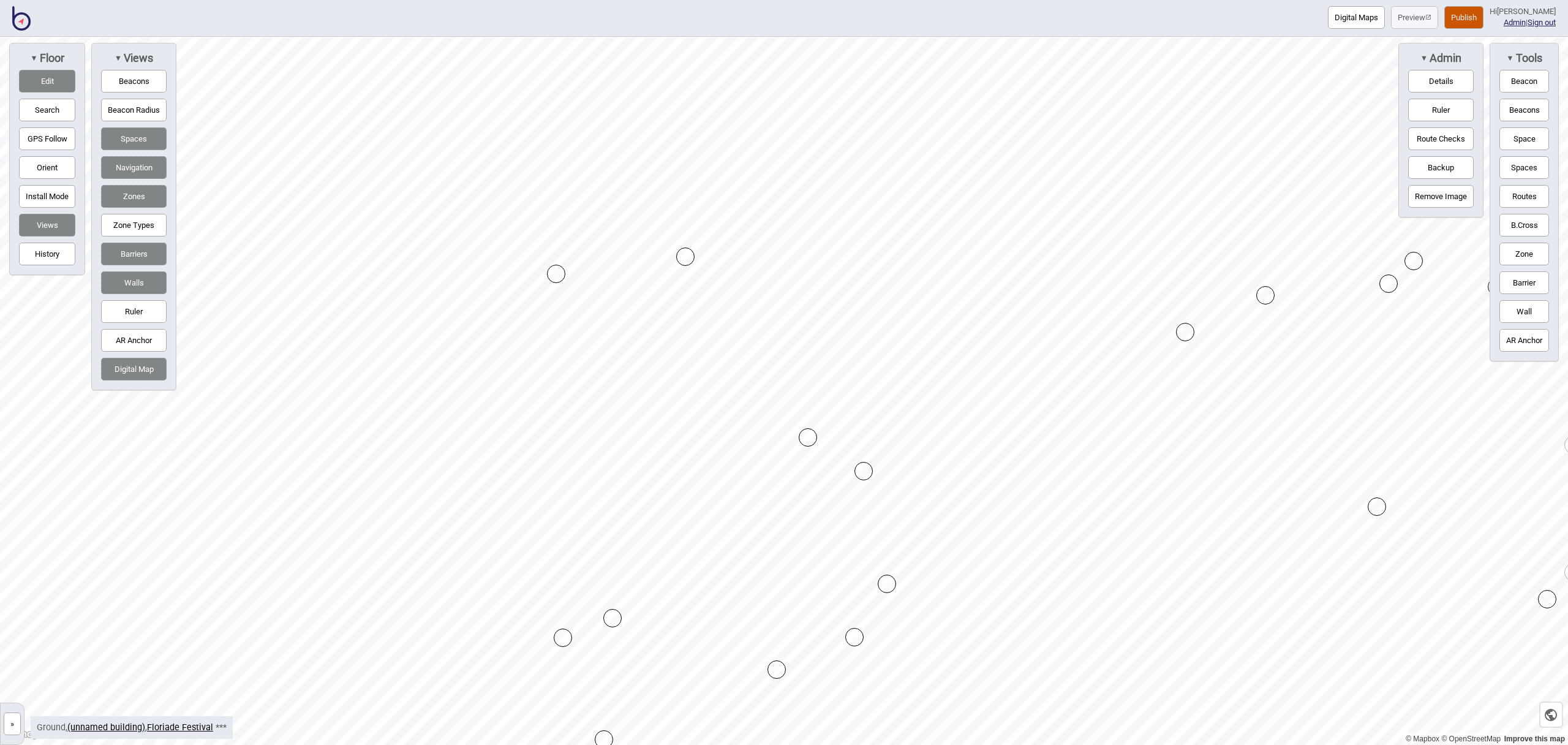
drag, startPoint x: 863, startPoint y: 527, endPoint x: 864, endPoint y: 471, distance: 56.0
click at [1525, 285] on button "Barrier" at bounding box center [1525, 283] width 49 height 23
click at [930, 491] on div "Map marker" at bounding box center [931, 492] width 19 height 19
drag, startPoint x: 1519, startPoint y: 290, endPoint x: 1511, endPoint y: 291, distance: 8.1
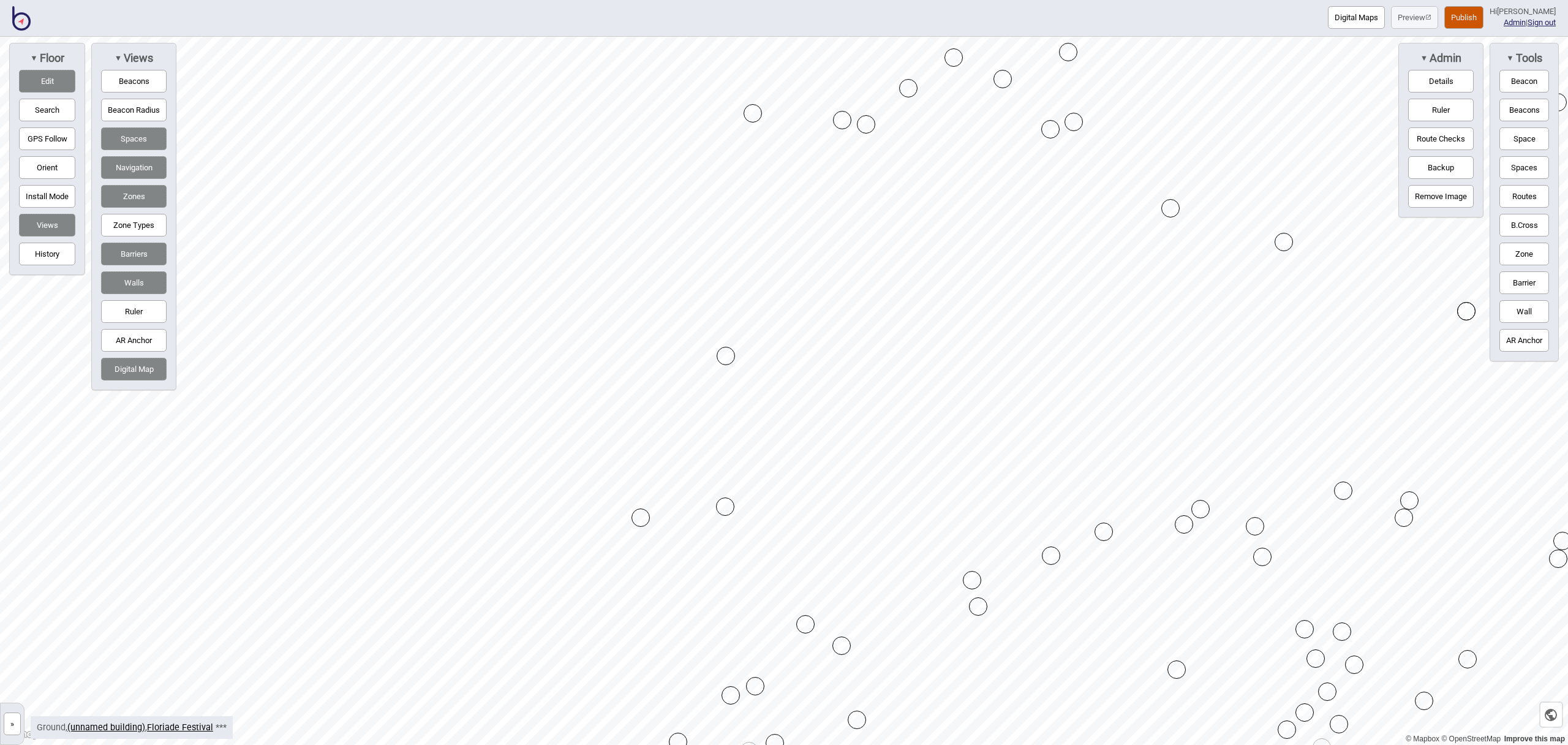
click at [1519, 290] on button "Barrier" at bounding box center [1525, 283] width 49 height 23
click at [825, 198] on div "Map marker" at bounding box center [825, 199] width 19 height 19
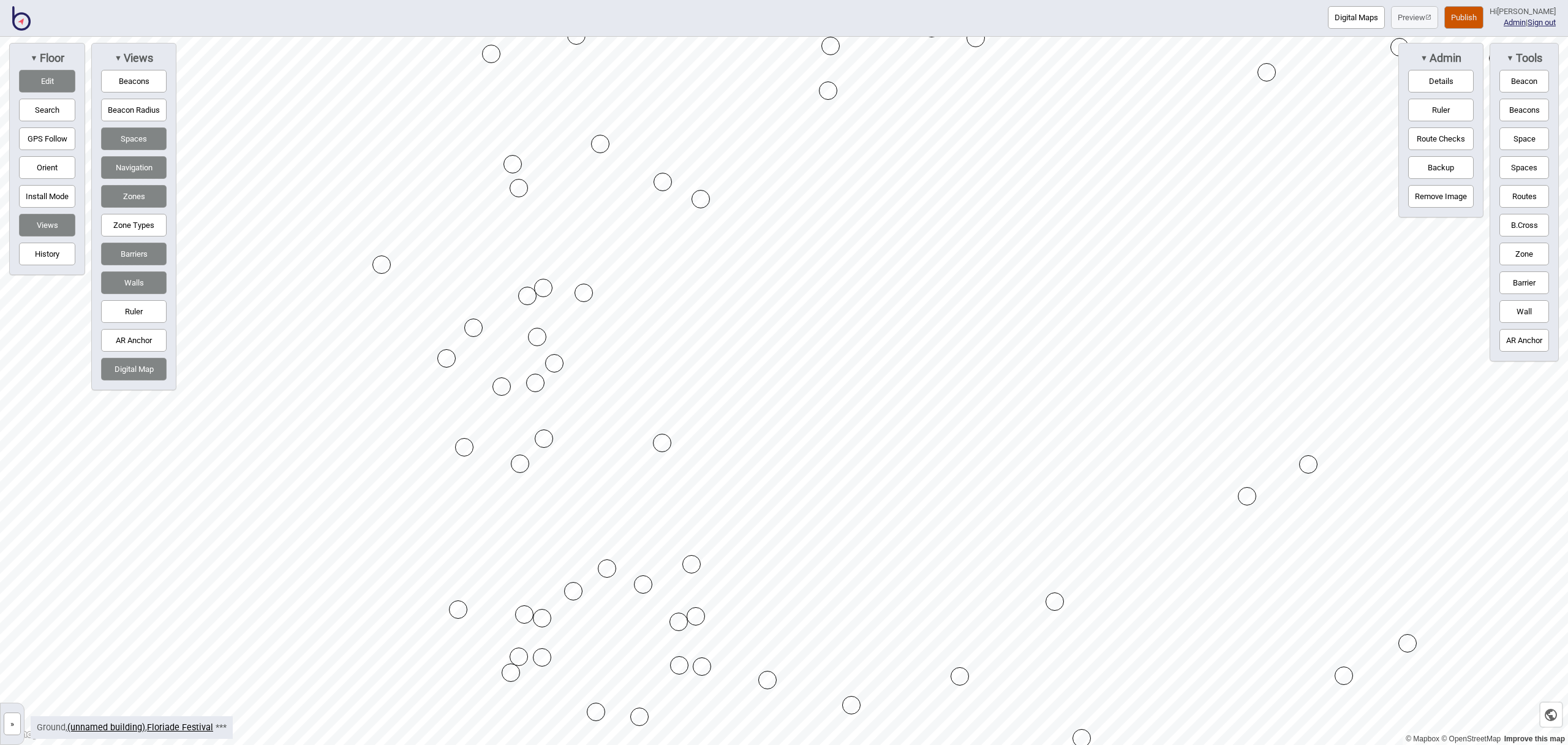
click at [1530, 286] on button "Barrier" at bounding box center [1525, 283] width 49 height 23
click at [692, 379] on div "Map marker" at bounding box center [693, 379] width 19 height 19
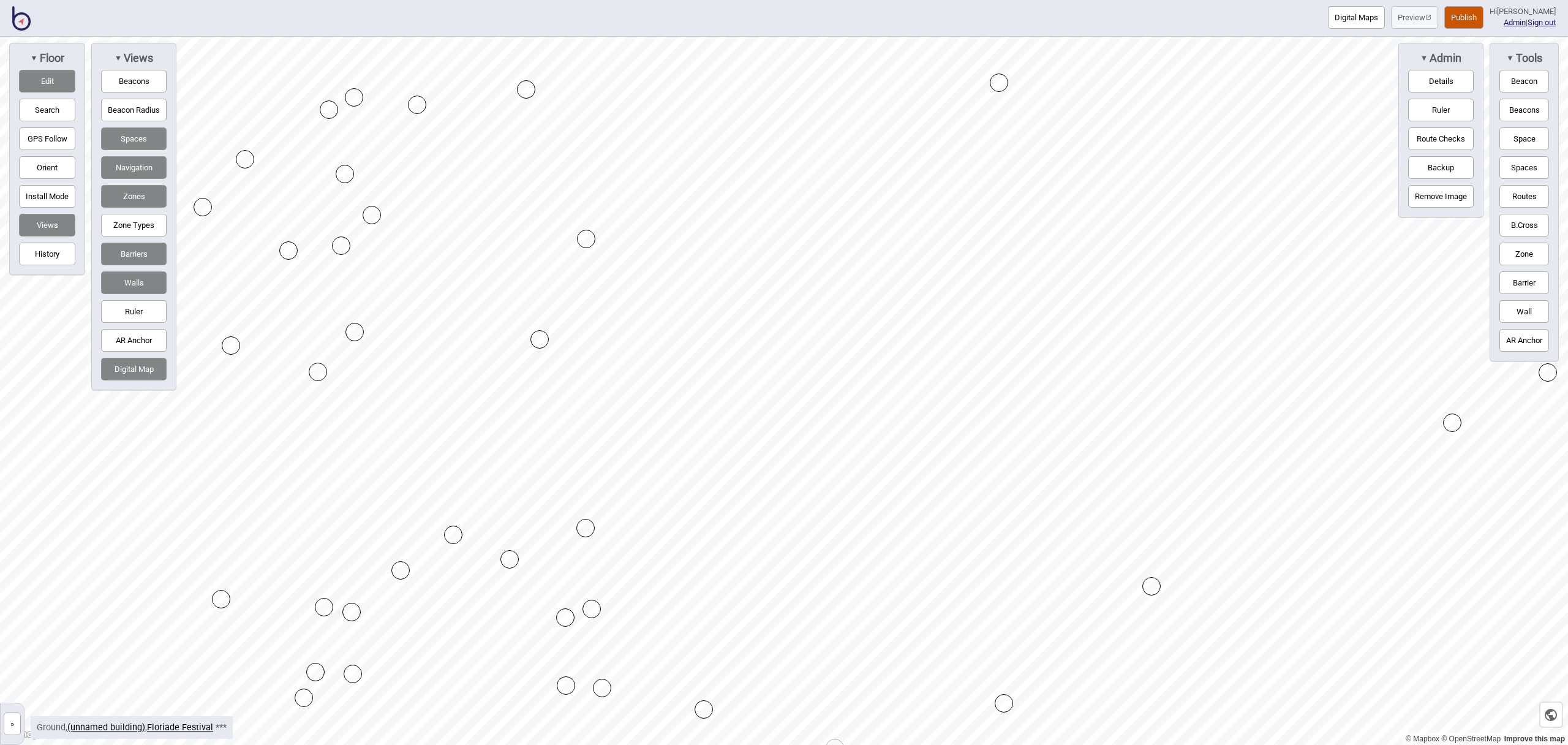
click at [1518, 277] on button "Barrier" at bounding box center [1525, 283] width 49 height 23
click at [1537, 274] on button "Barrier" at bounding box center [1525, 283] width 49 height 23
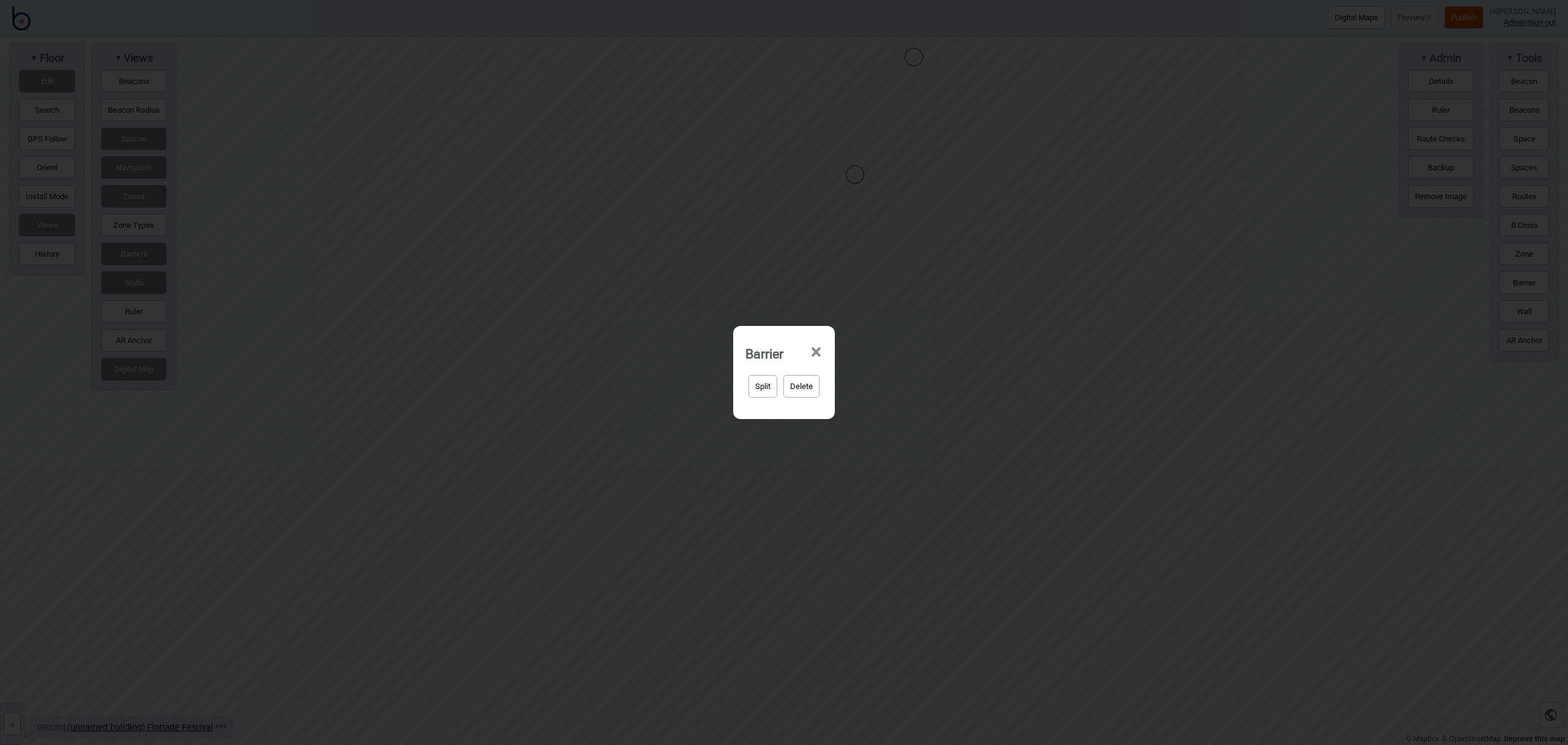
click at [810, 352] on span "×" at bounding box center [816, 352] width 13 height 41
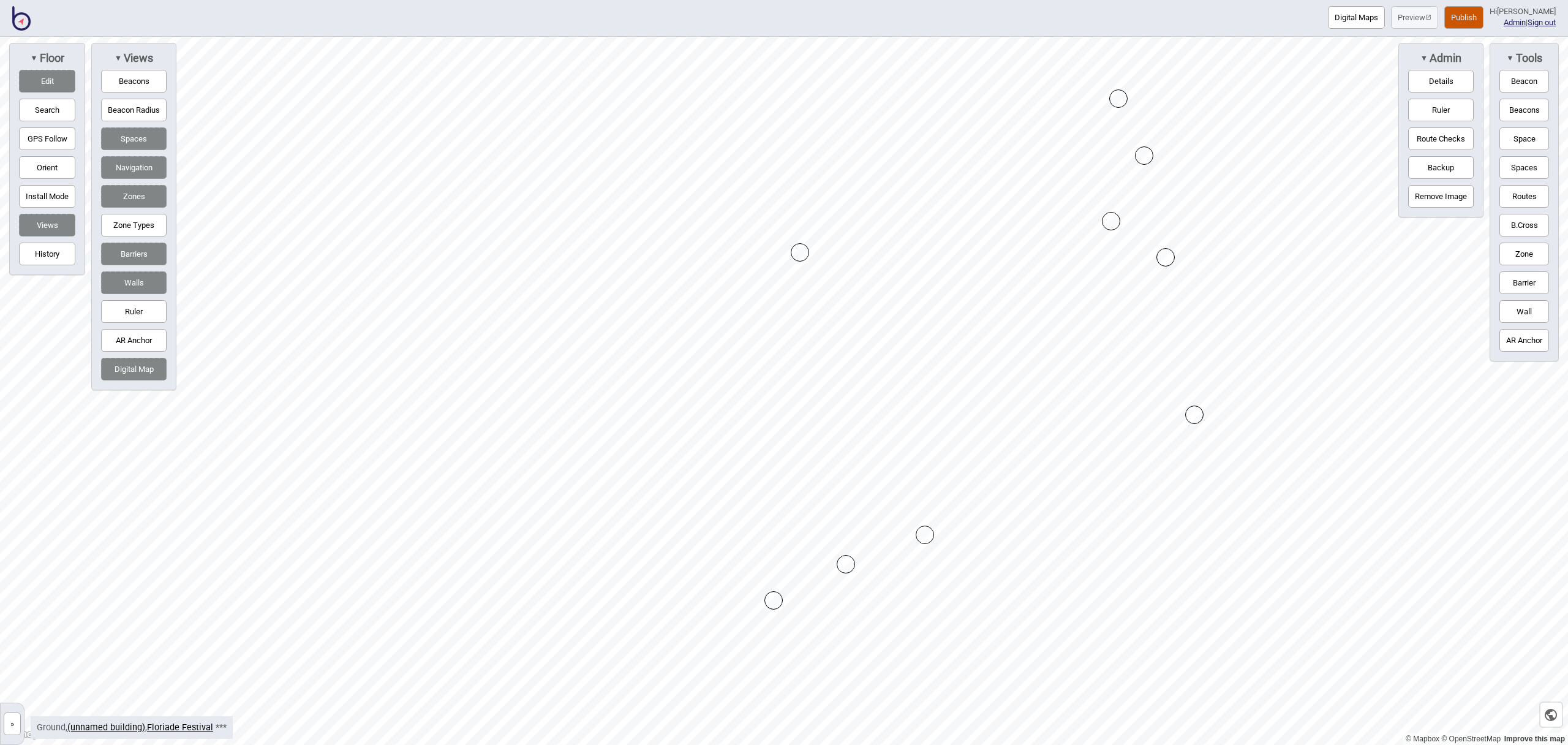
click at [773, 602] on div "Map marker" at bounding box center [774, 601] width 19 height 19
click at [772, 602] on div "Map marker" at bounding box center [774, 601] width 19 height 19
drag, startPoint x: 1510, startPoint y: 275, endPoint x: 1503, endPoint y: 275, distance: 7.0
click at [1510, 275] on button "Barrier" at bounding box center [1525, 283] width 49 height 23
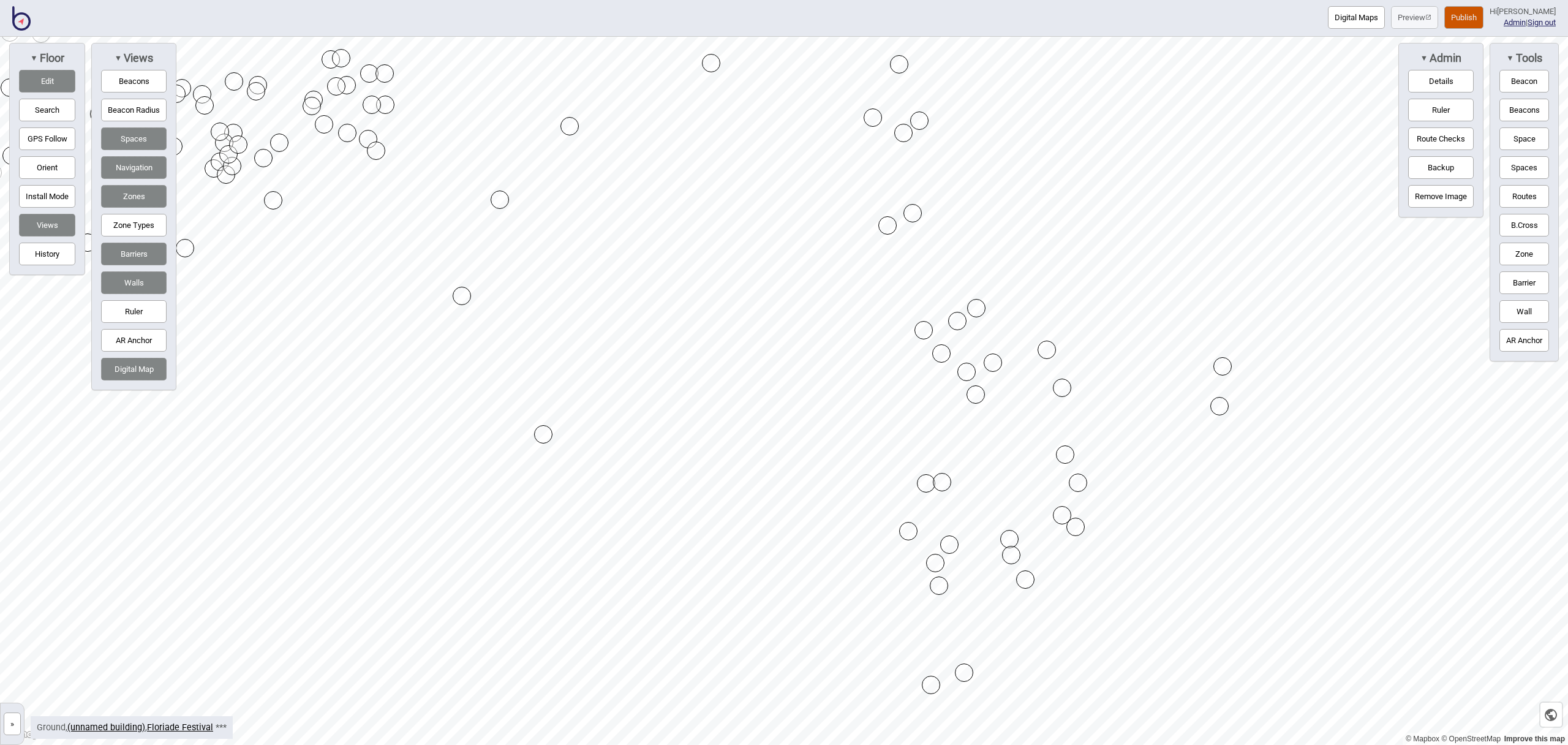
click at [55, 79] on button "Edit" at bounding box center [47, 81] width 56 height 23
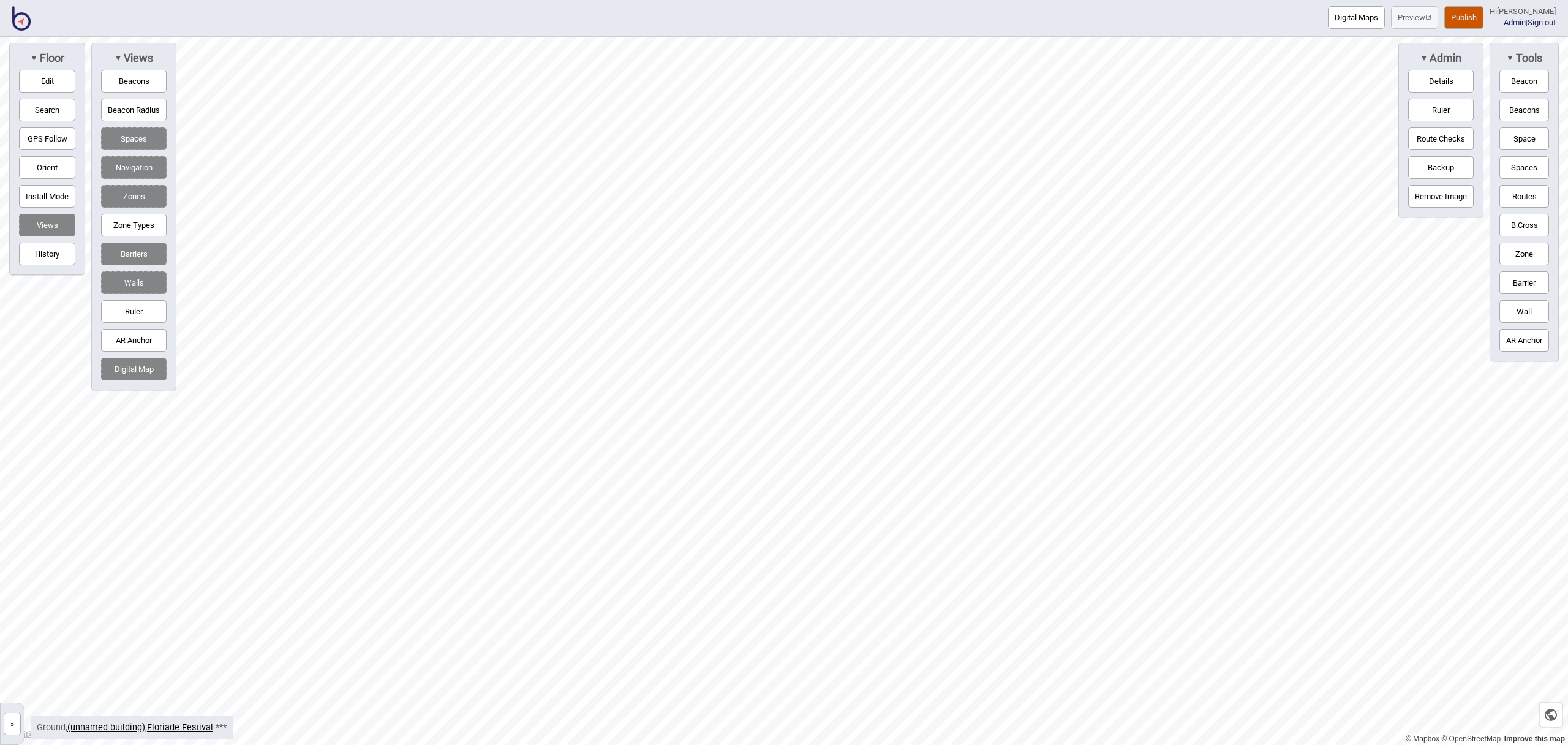
click at [1522, 145] on button "Space" at bounding box center [1525, 139] width 49 height 23
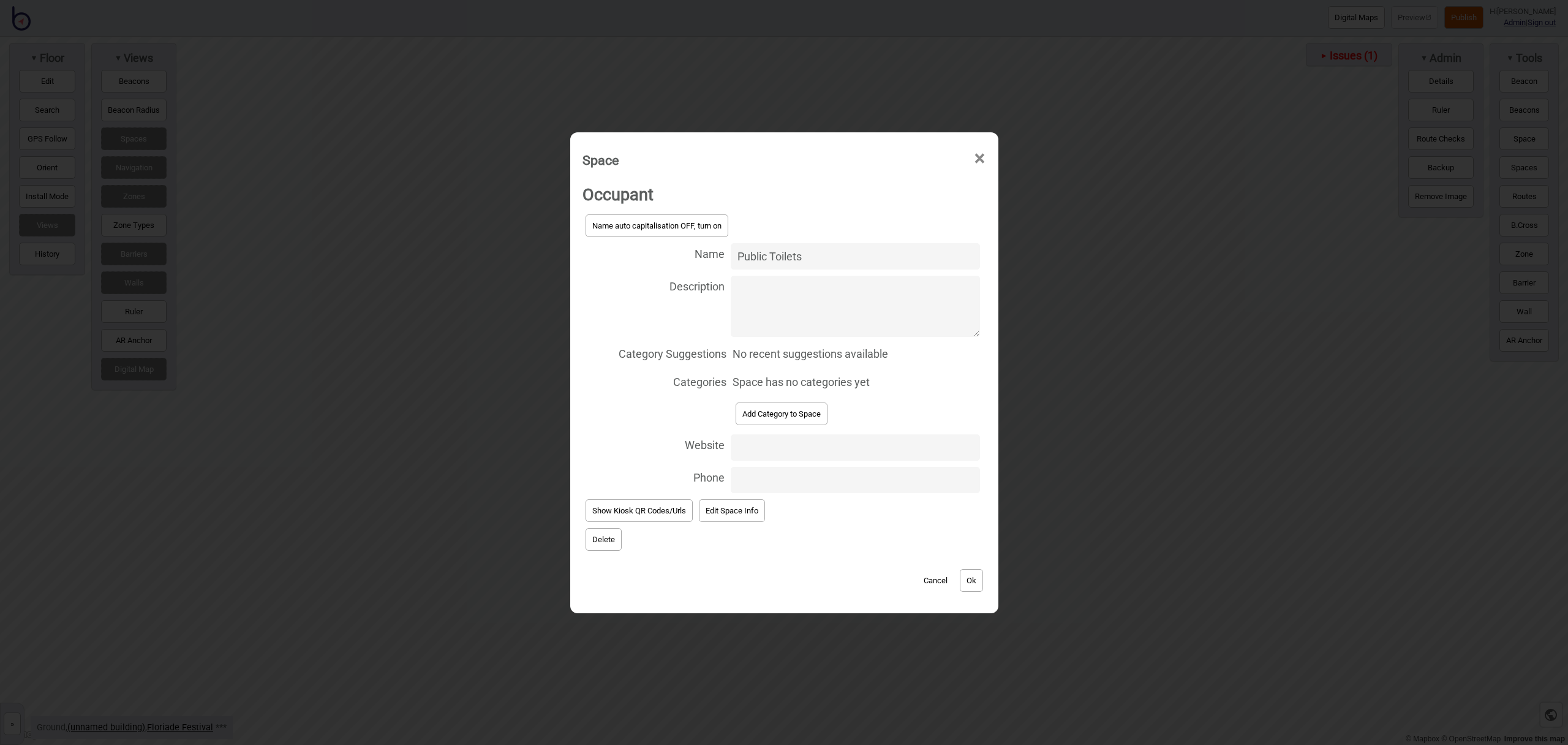
type input "Public Toilets"
click at [763, 408] on button "Add Category to Space" at bounding box center [782, 414] width 92 height 23
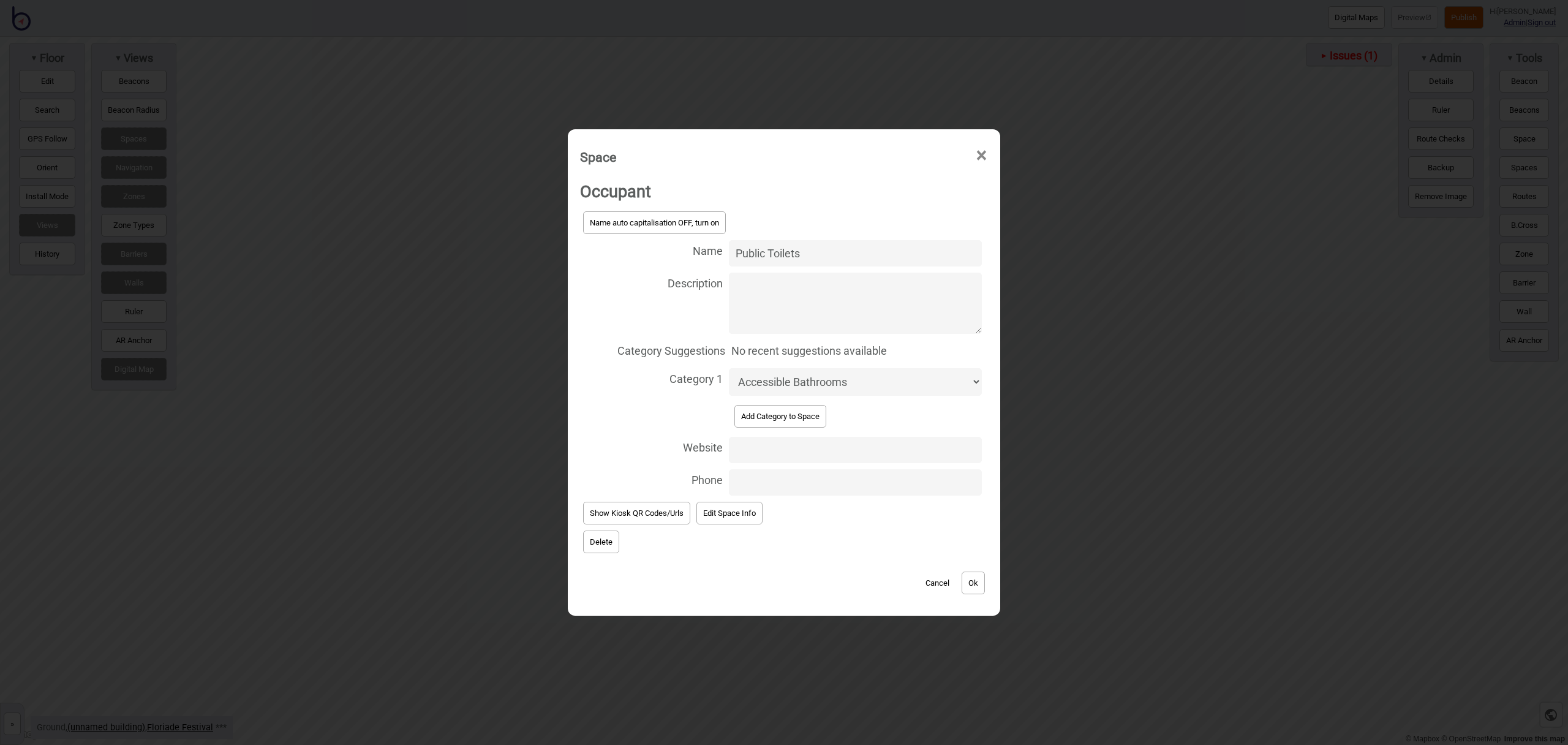
click at [779, 377] on select "Accessible Bathrooms Bathrooms Bike Areas Car Parks Eating Areas Food and Drink…" at bounding box center [855, 382] width 253 height 27
select select "Bathrooms"
click at [729, 368] on select "Accessible Bathrooms Bathrooms Bike Areas Car Parks Eating Areas Food and Drink…" at bounding box center [855, 382] width 253 height 27
click at [976, 585] on button "Ok" at bounding box center [973, 583] width 23 height 23
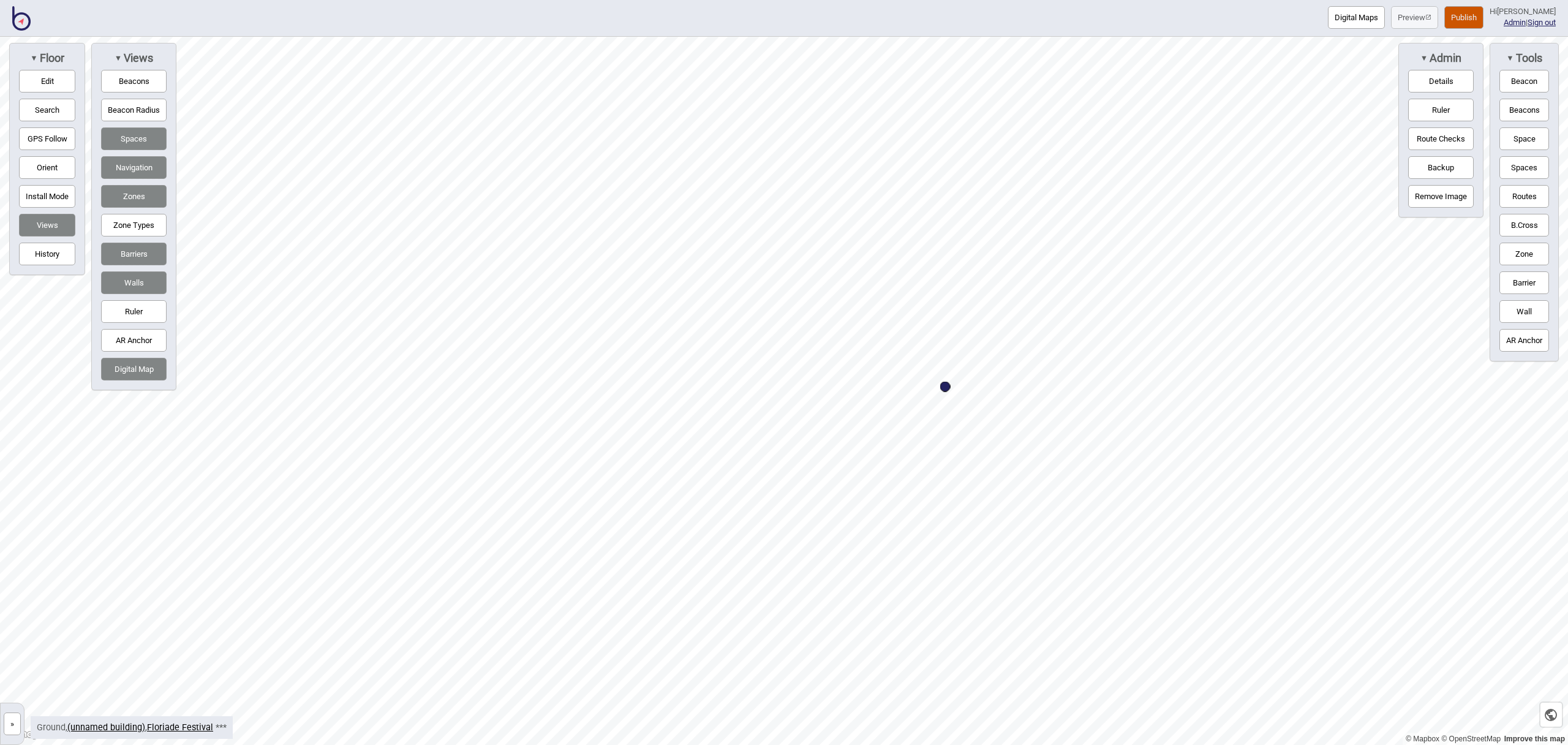
drag, startPoint x: 1523, startPoint y: 132, endPoint x: 1441, endPoint y: 162, distance: 87.3
click at [1523, 132] on button "Space" at bounding box center [1525, 139] width 49 height 23
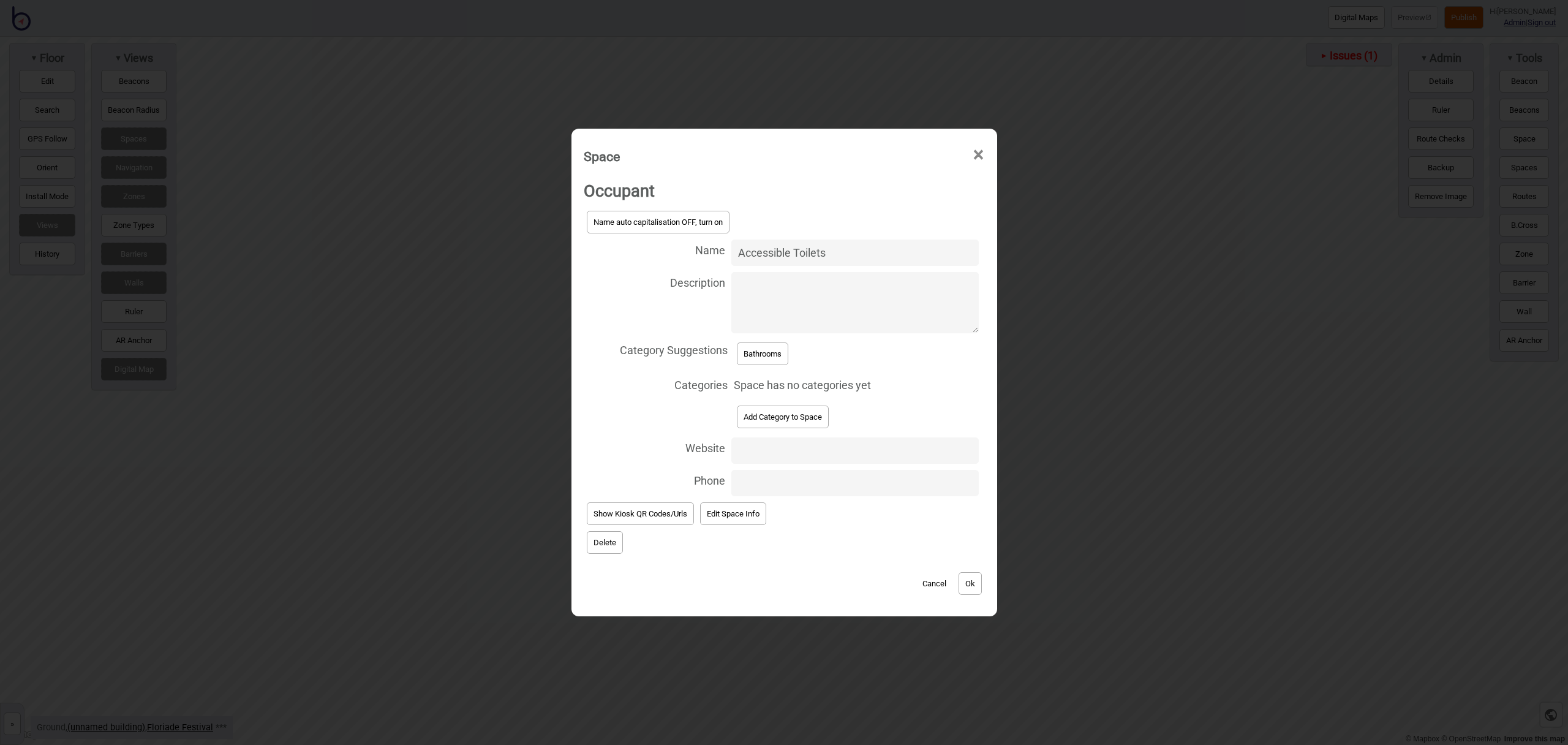
type input "Accessible Toilets"
click at [782, 416] on button "Add Category to Space" at bounding box center [783, 417] width 92 height 23
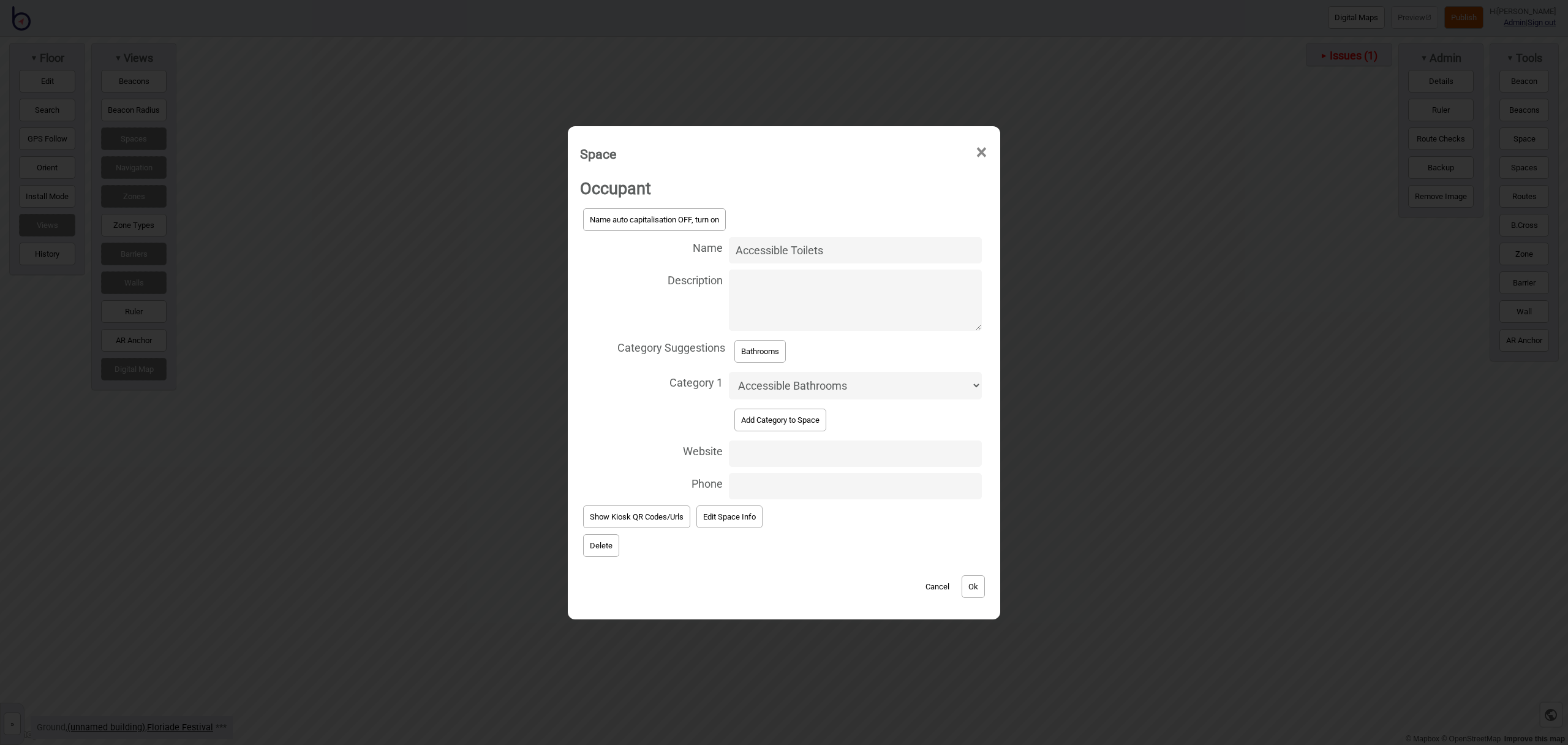
click at [782, 389] on select "Accessible Bathrooms Bathrooms Bike Areas Car Parks Eating Areas Food and Drink…" at bounding box center [855, 385] width 253 height 27
click at [729, 372] on select "Accessible Bathrooms Bathrooms Bike Areas Car Parks Eating Areas Food and Drink…" at bounding box center [855, 385] width 253 height 27
click at [771, 358] on button "Bathrooms" at bounding box center [760, 352] width 51 height 23
select select "Bathrooms"
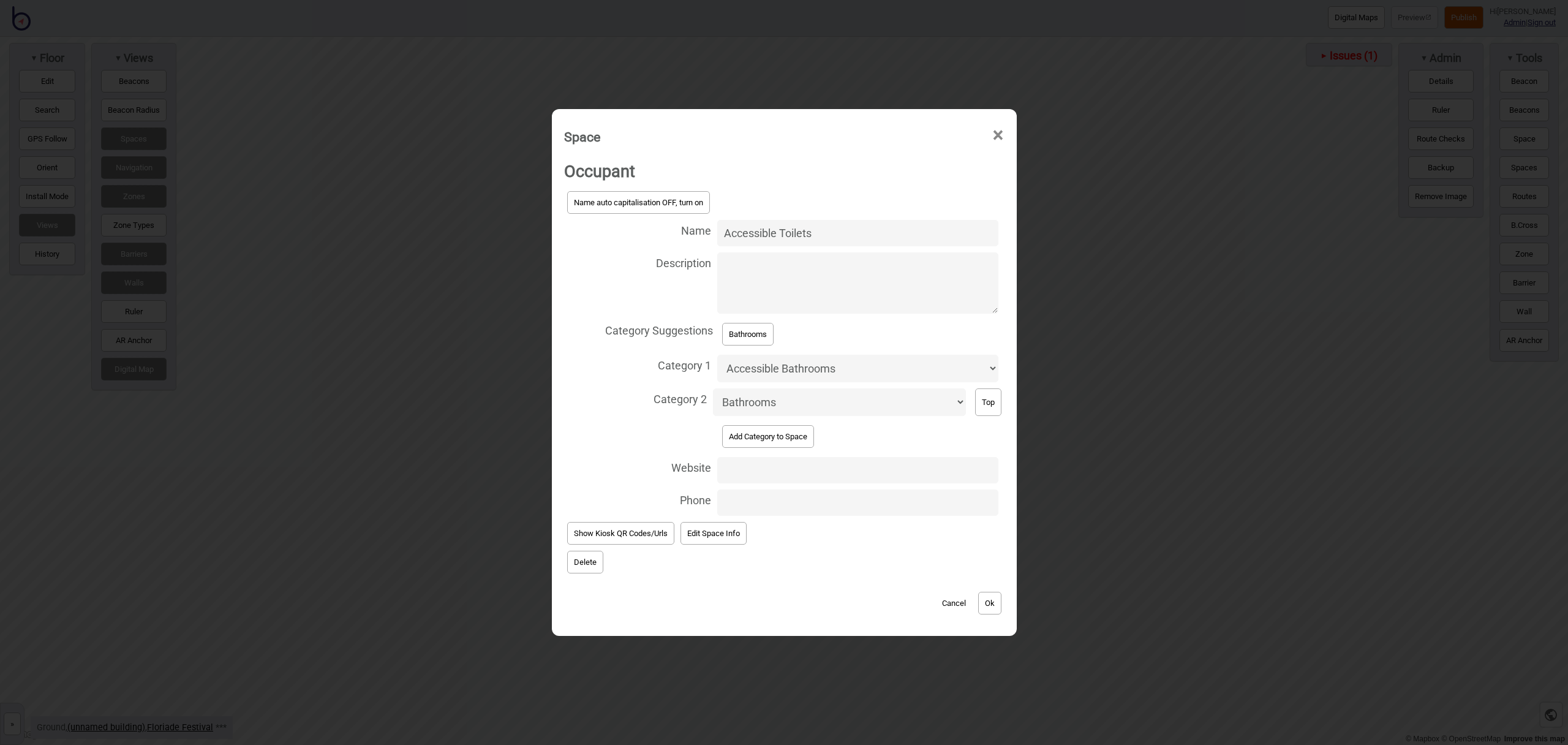
click at [994, 597] on button "Ok" at bounding box center [990, 603] width 23 height 23
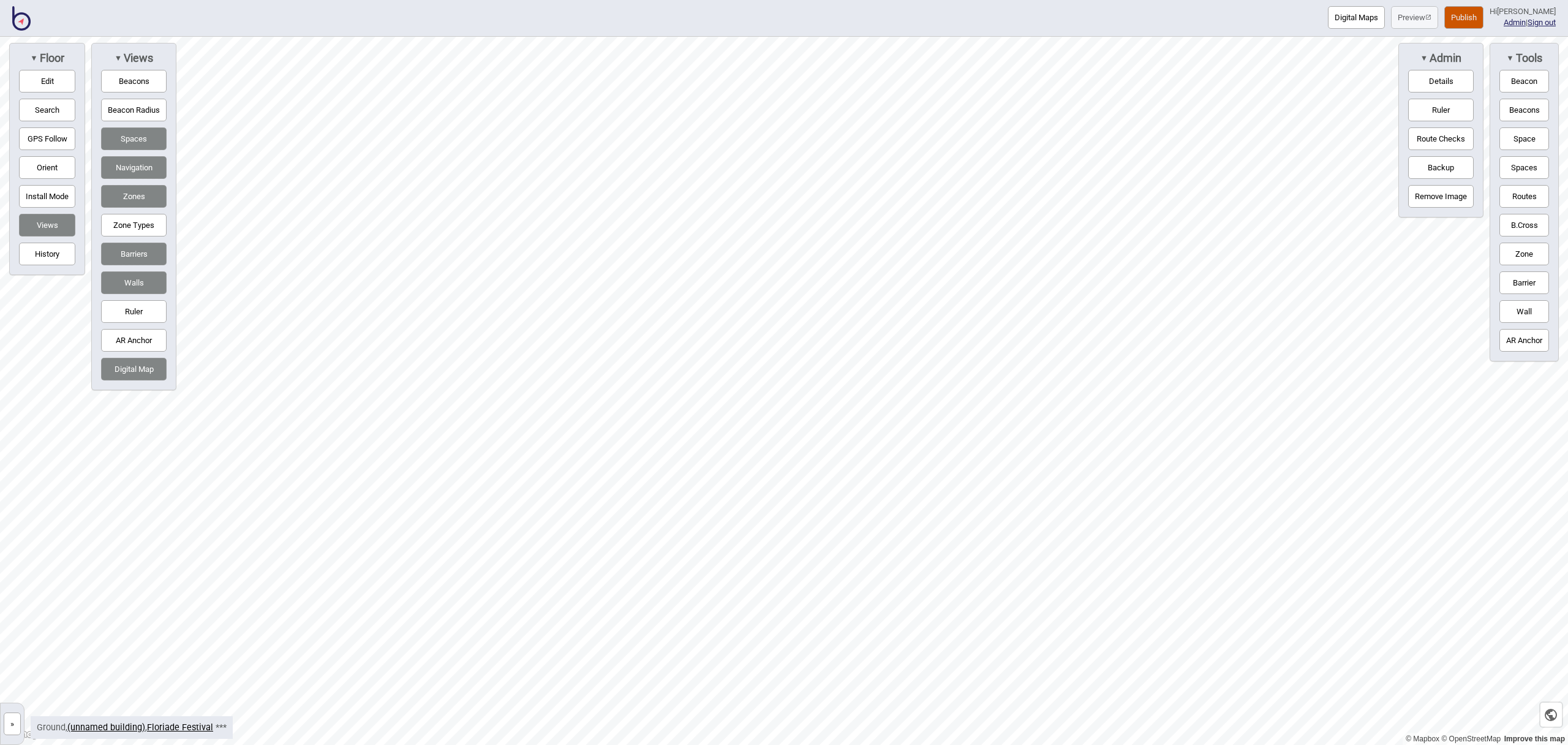
click at [1516, 143] on button "Space" at bounding box center [1525, 139] width 49 height 23
drag, startPoint x: 1527, startPoint y: 137, endPoint x: 1471, endPoint y: 143, distance: 56.3
click at [1527, 137] on button "Space" at bounding box center [1525, 139] width 49 height 23
click at [29, 72] on button "Edit" at bounding box center [47, 81] width 56 height 23
click at [62, 79] on button "Edit" at bounding box center [47, 81] width 56 height 23
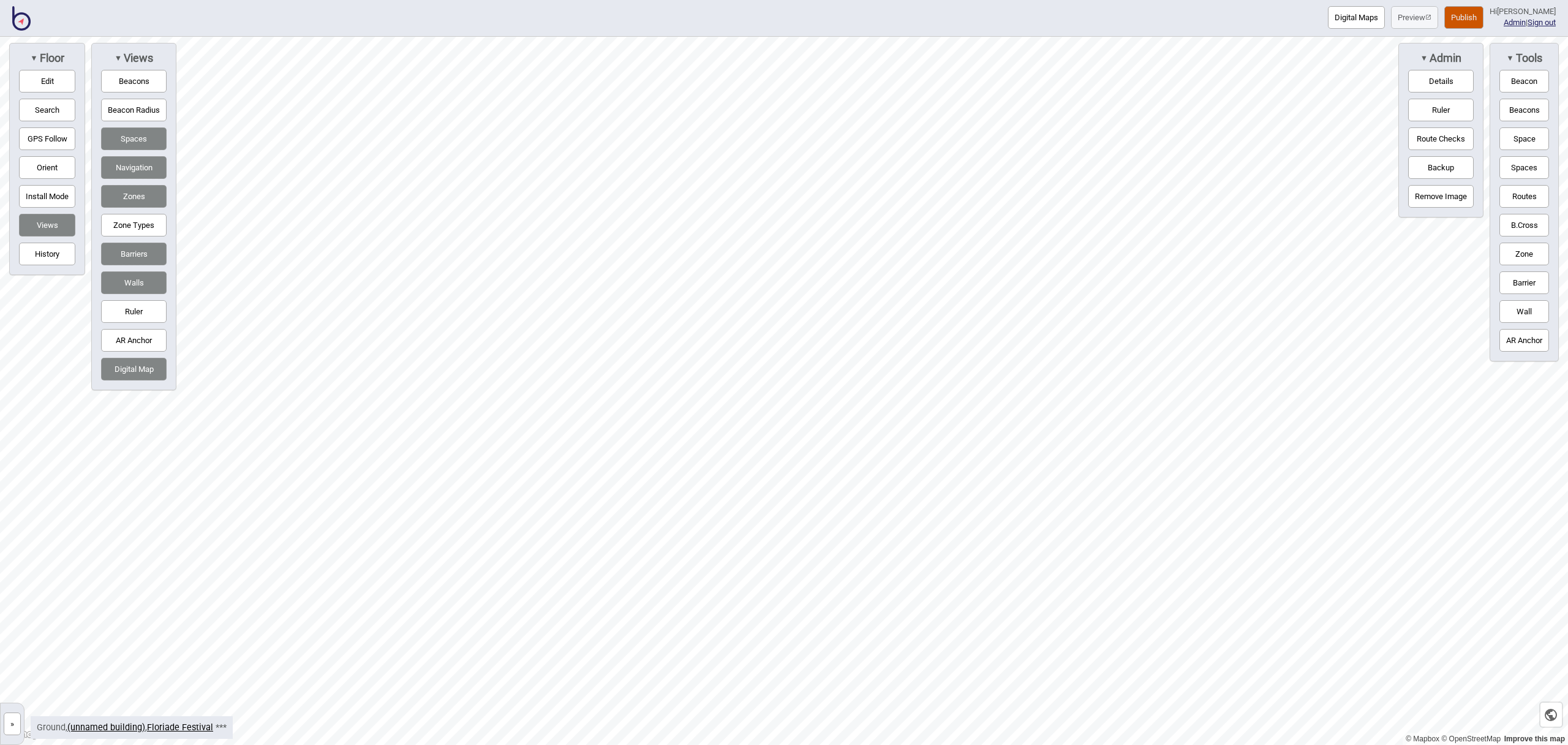
click at [1515, 131] on button "Space" at bounding box center [1525, 139] width 49 height 23
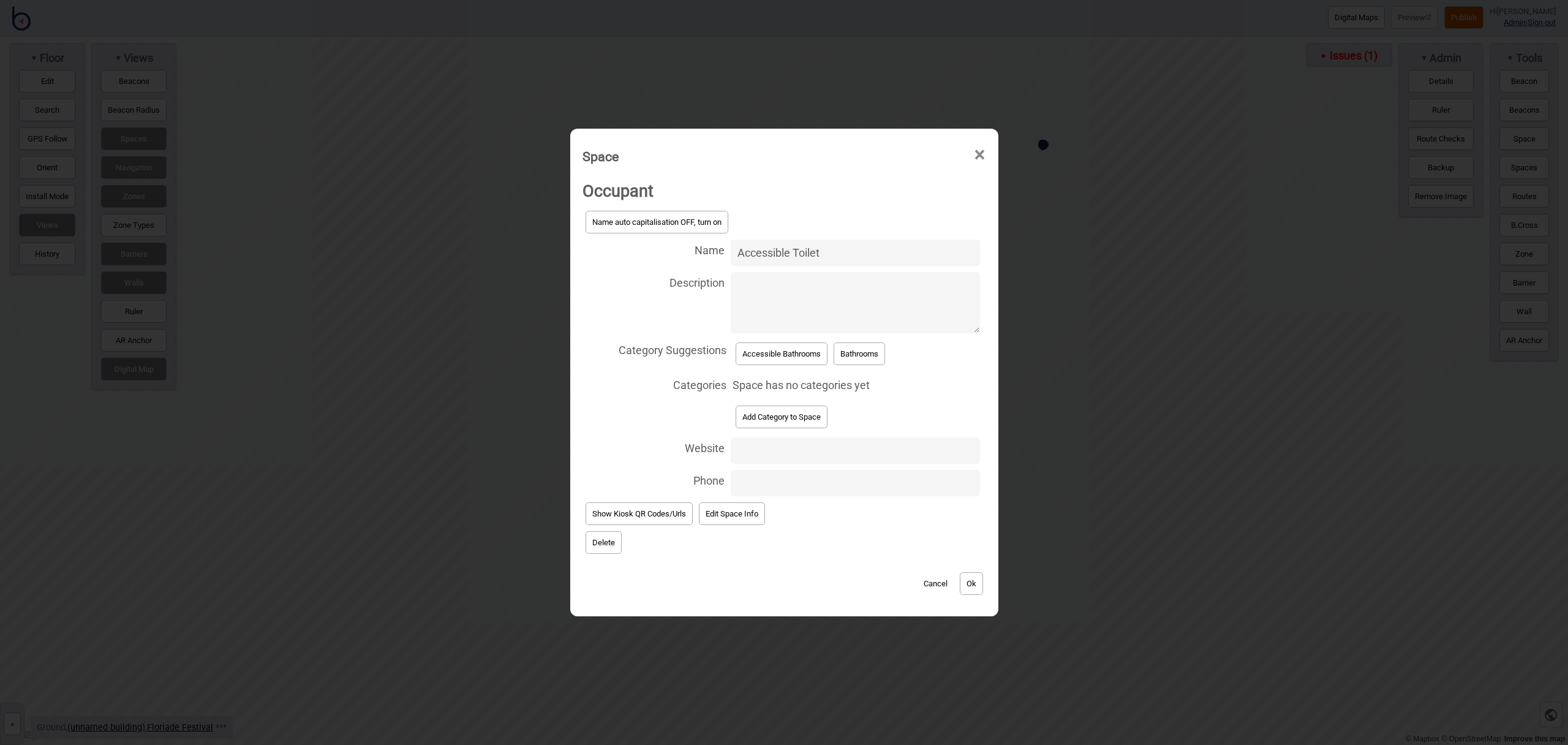
type input "Accessible Toilet"
drag, startPoint x: 802, startPoint y: 353, endPoint x: 826, endPoint y: 353, distance: 24.0
click at [802, 352] on button "Accessible Bathrooms" at bounding box center [782, 354] width 92 height 23
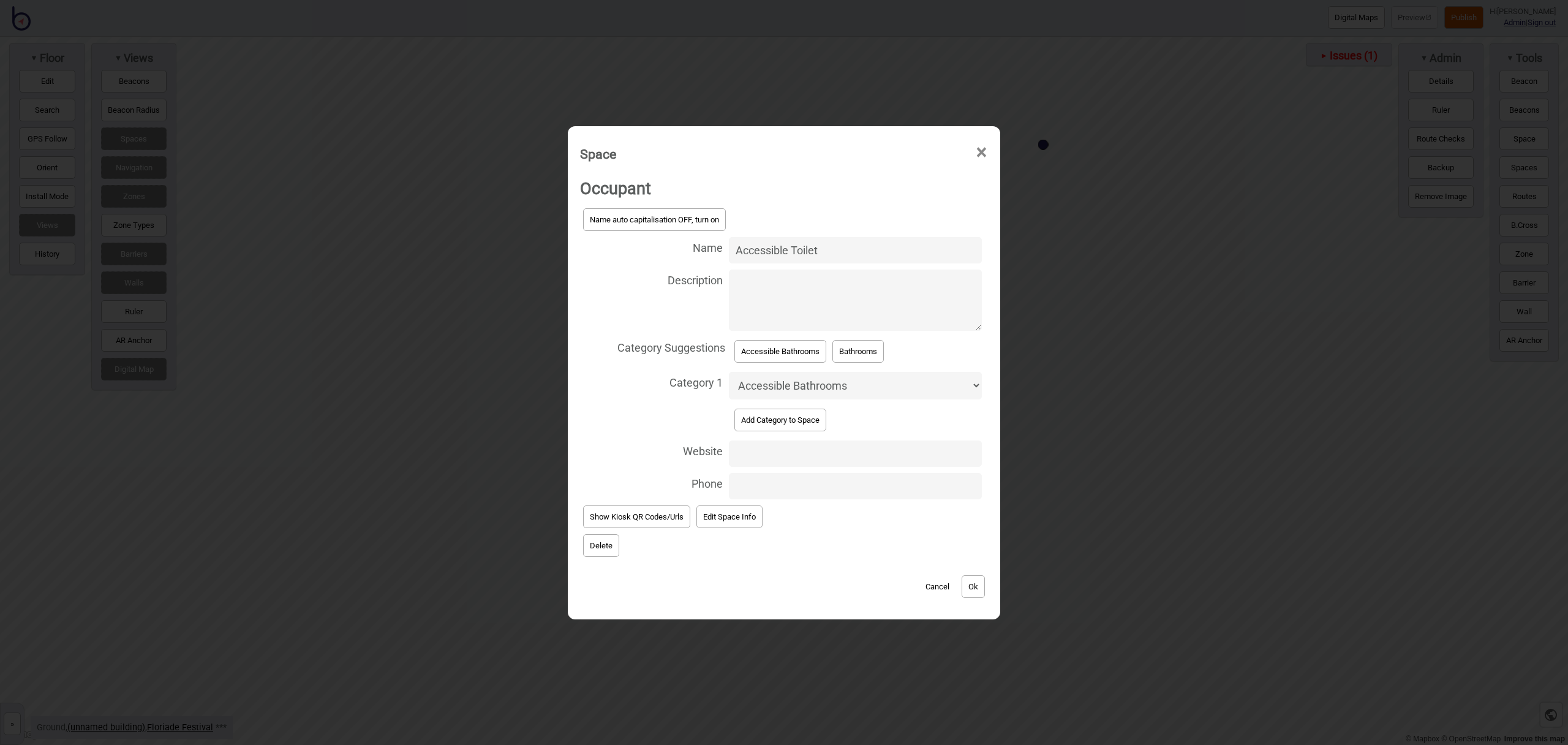
click at [865, 352] on button "Bathrooms" at bounding box center [858, 352] width 51 height 23
select select "Bathrooms"
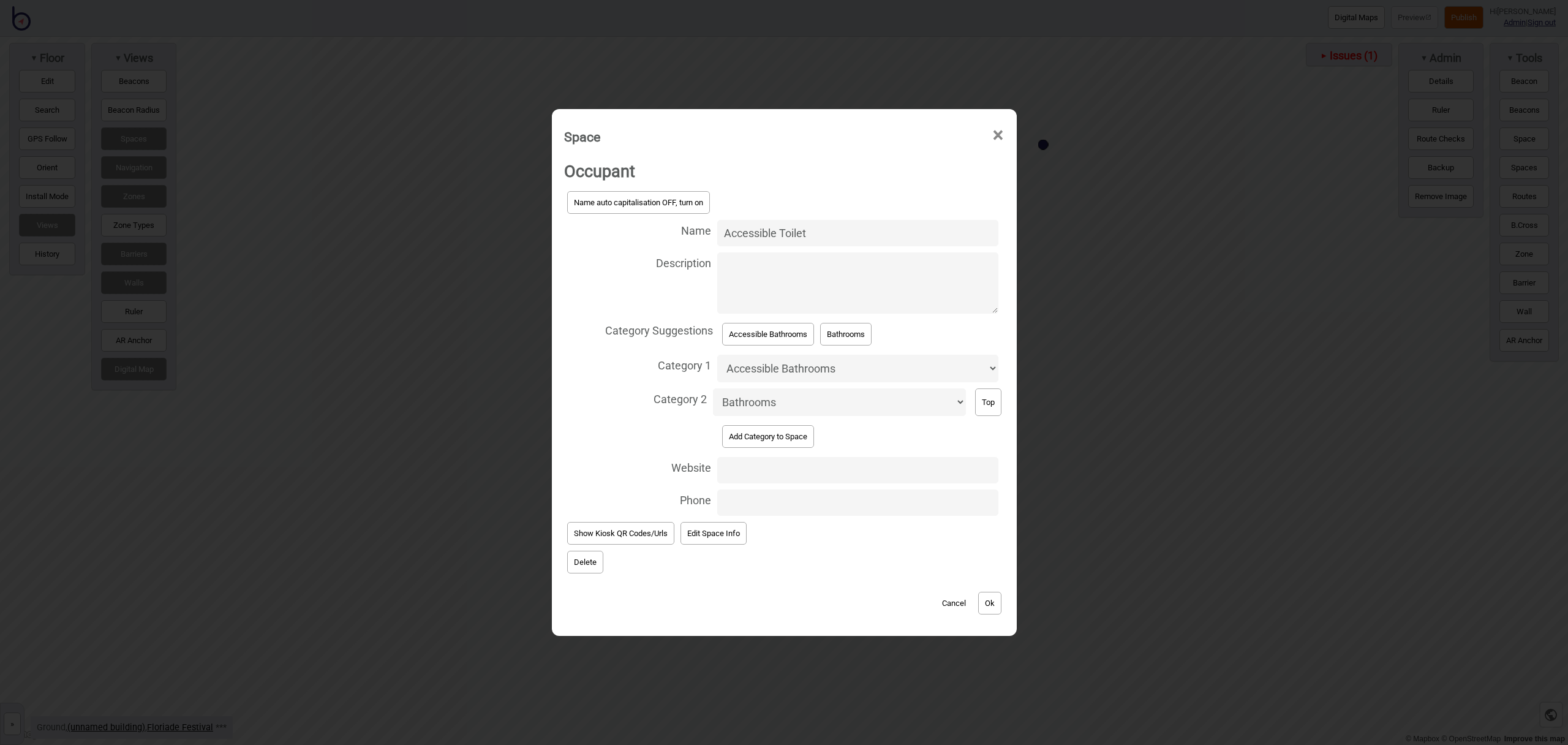
click at [996, 600] on button "Ok" at bounding box center [990, 603] width 23 height 23
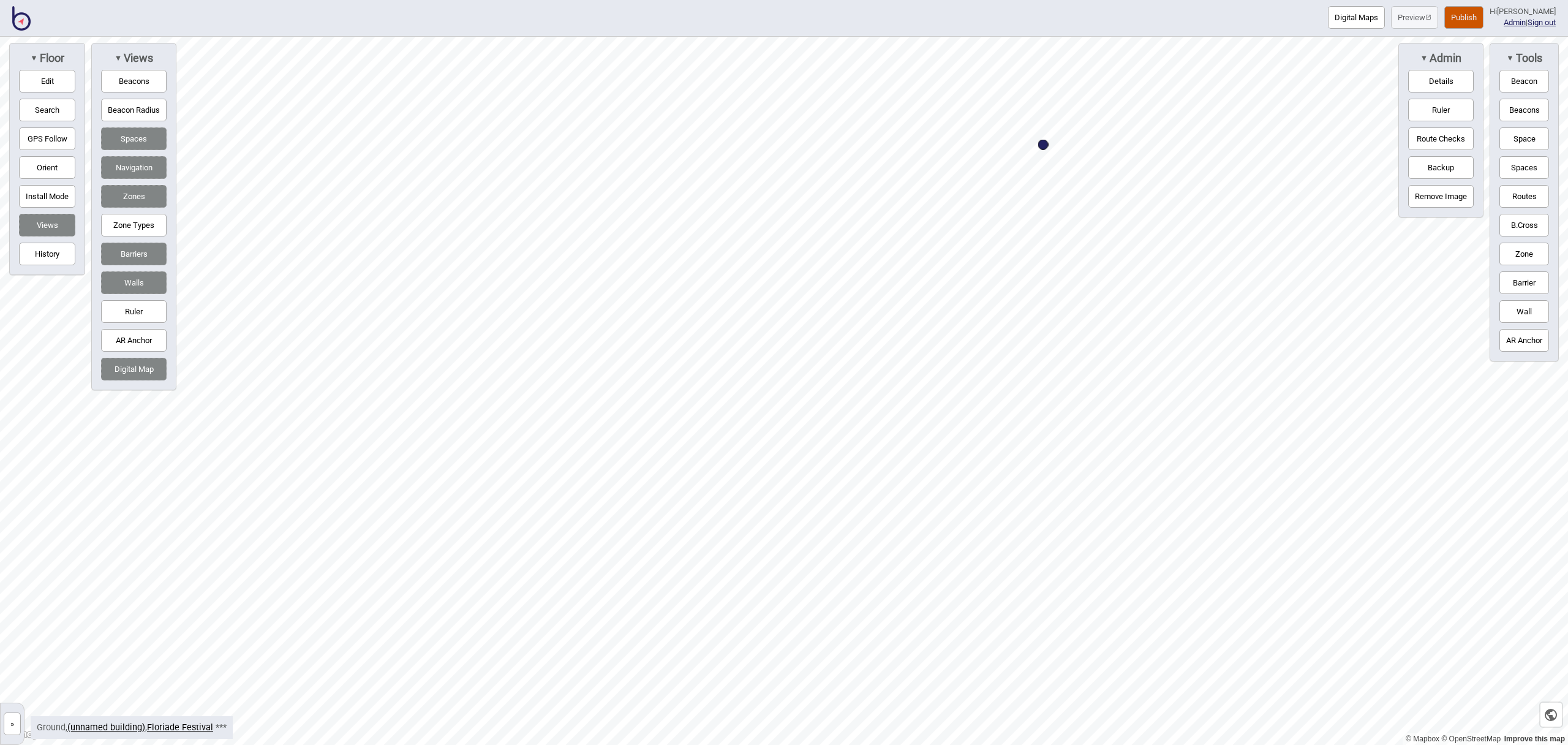
click at [1535, 138] on button "Space" at bounding box center [1525, 139] width 49 height 23
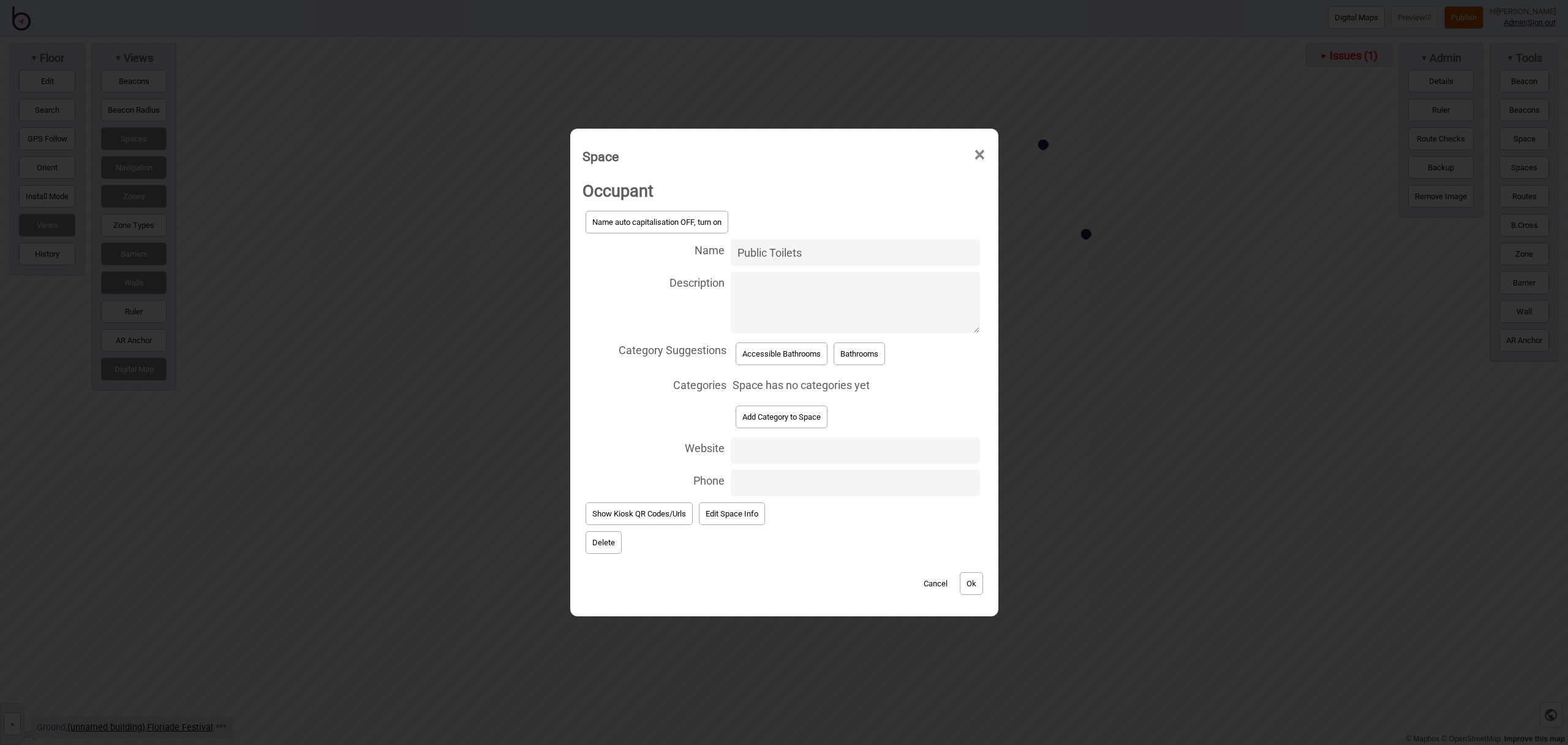
type input "Public Toilets"
click at [861, 355] on button "Bathrooms" at bounding box center [859, 354] width 51 height 23
select select "Bathrooms"
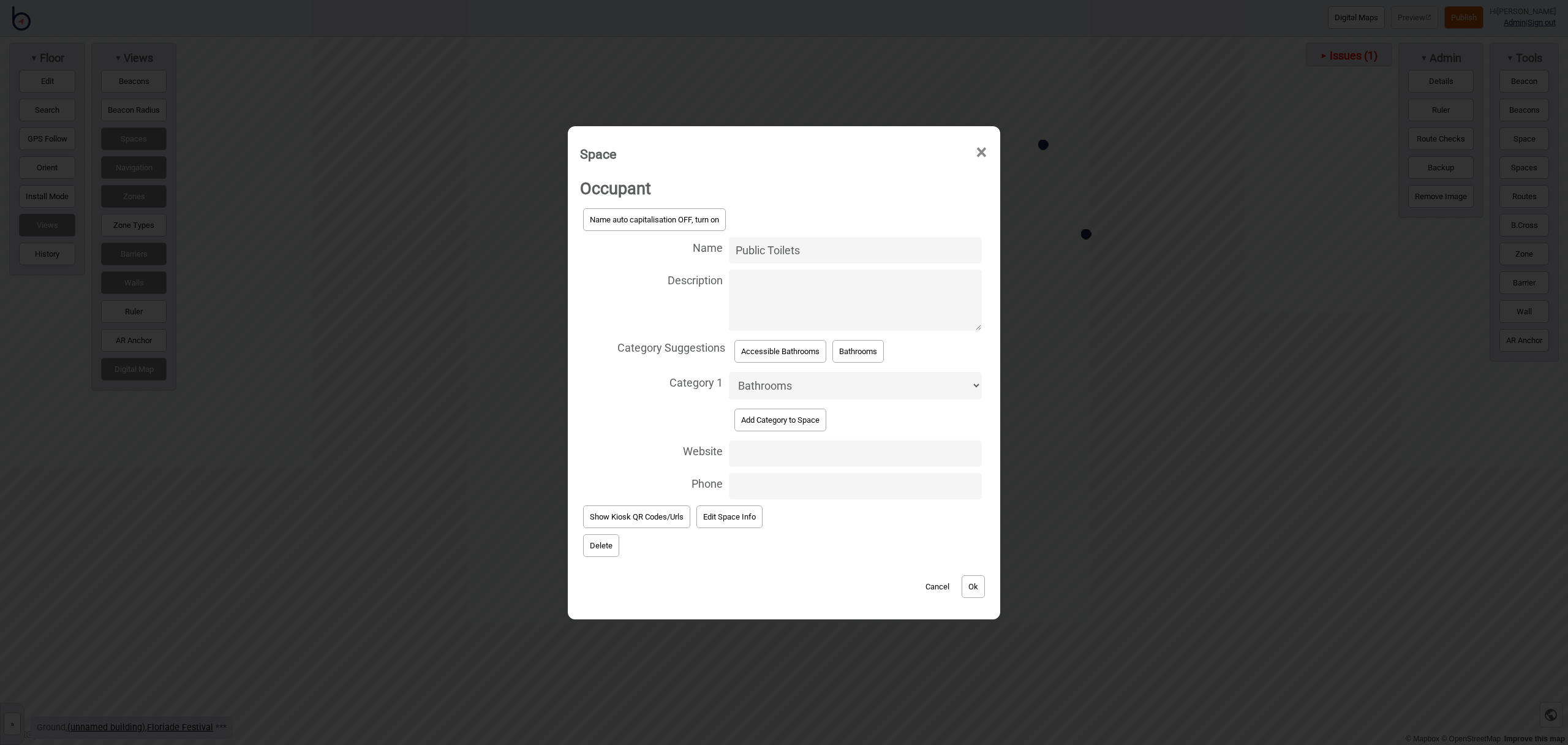
click at [975, 589] on button "Ok" at bounding box center [973, 587] width 23 height 23
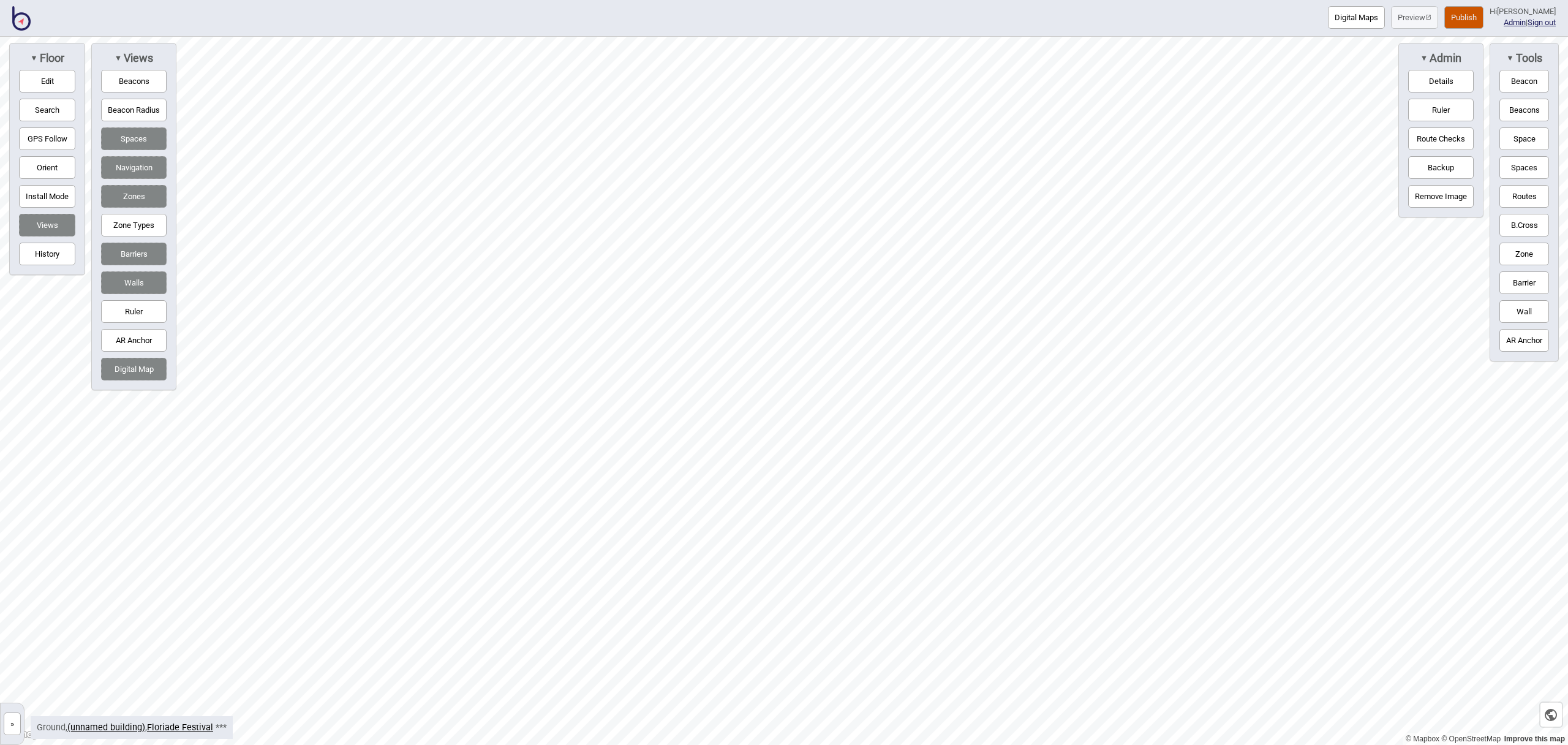
click at [807, 0] on html "Digital Maps Preview Publish Hi [PERSON_NAME] Admin | Sign out © Mapbox © OpenS…" at bounding box center [784, 0] width 1568 height 0
drag, startPoint x: 1515, startPoint y: 138, endPoint x: 1477, endPoint y: 136, distance: 38.1
click at [1515, 138] on button "Space" at bounding box center [1525, 139] width 49 height 23
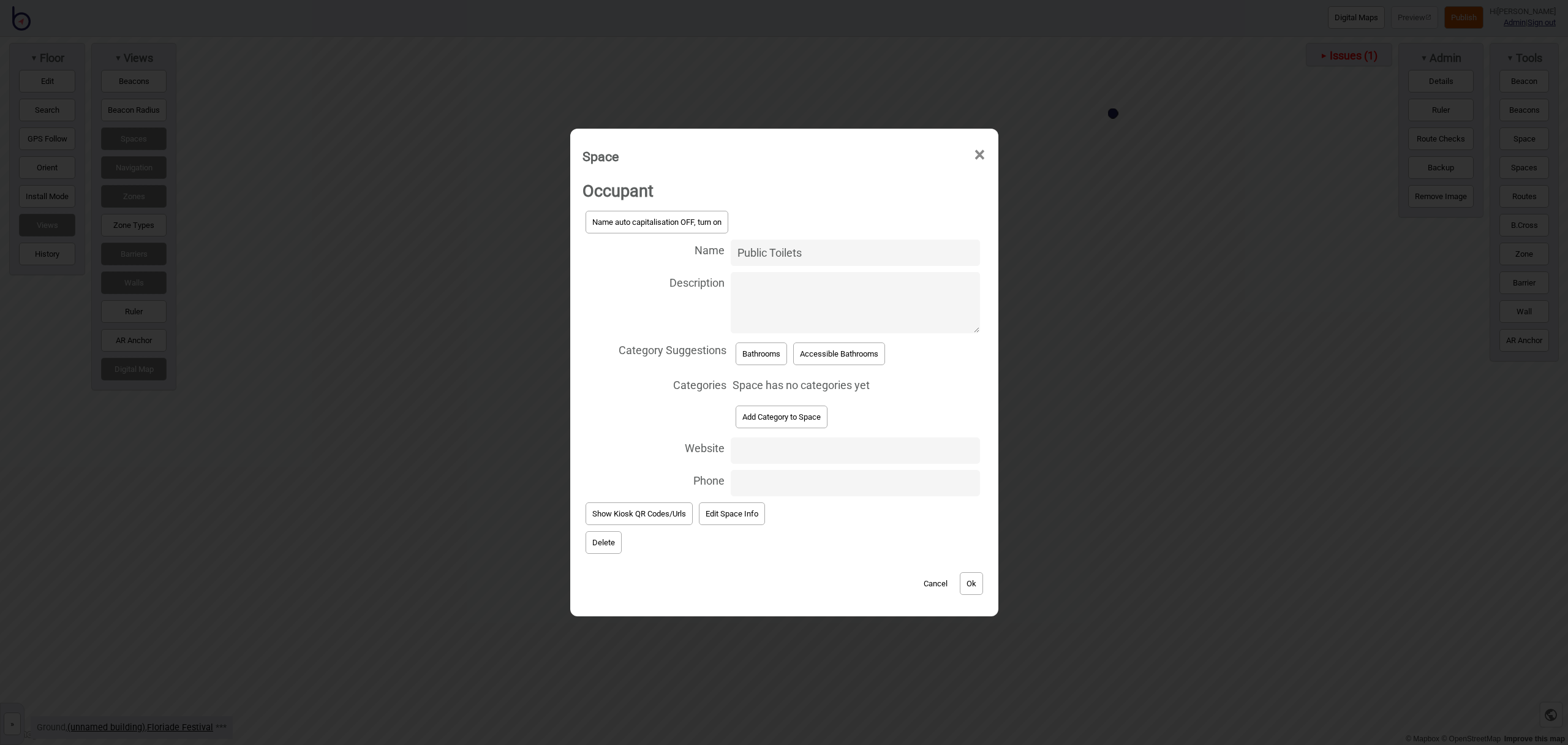
type input "Public Toilets"
click at [759, 362] on button "Bathrooms" at bounding box center [761, 354] width 51 height 23
select select "Bathrooms"
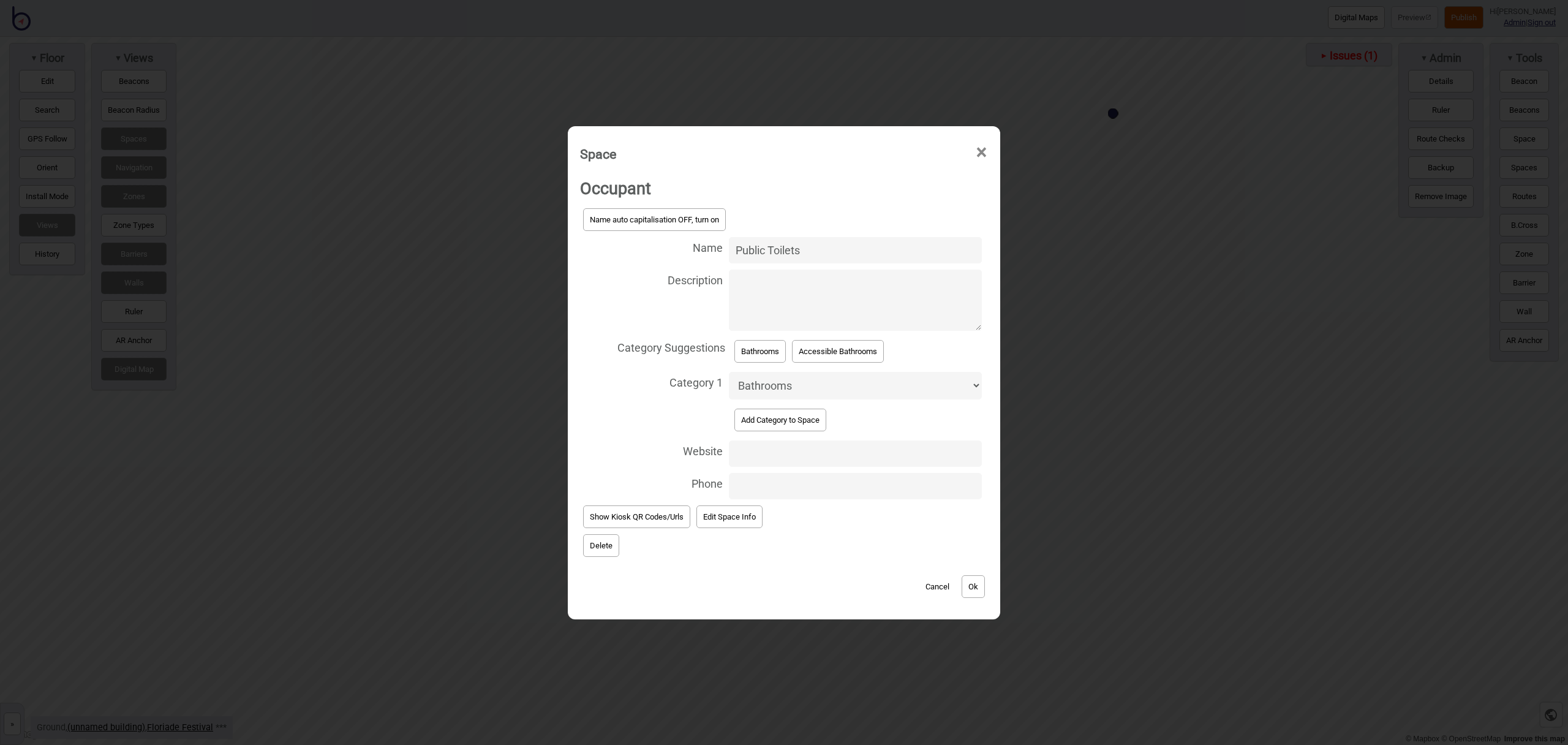
click at [981, 591] on button "Ok" at bounding box center [973, 587] width 23 height 23
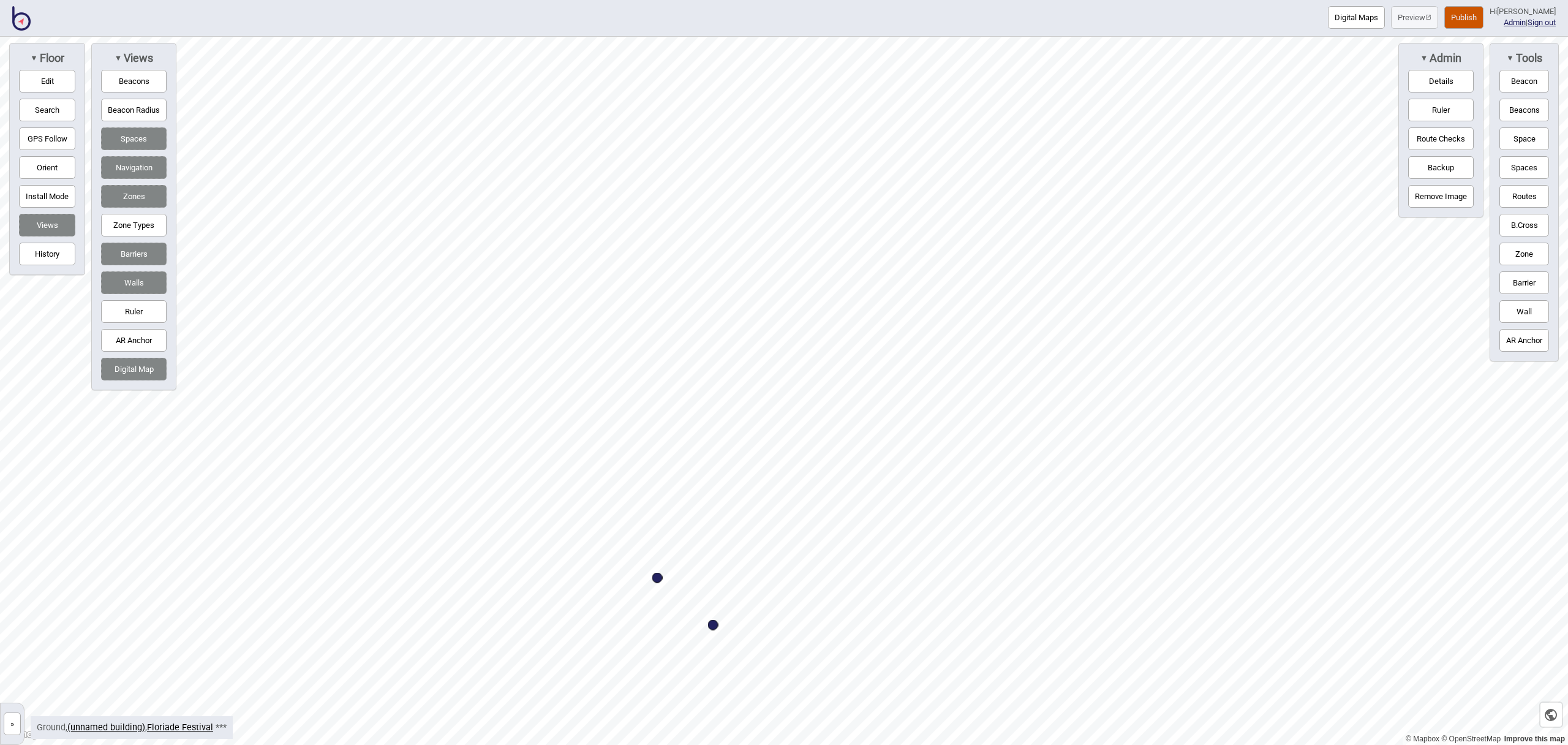
click at [1524, 136] on button "Space" at bounding box center [1525, 139] width 49 height 23
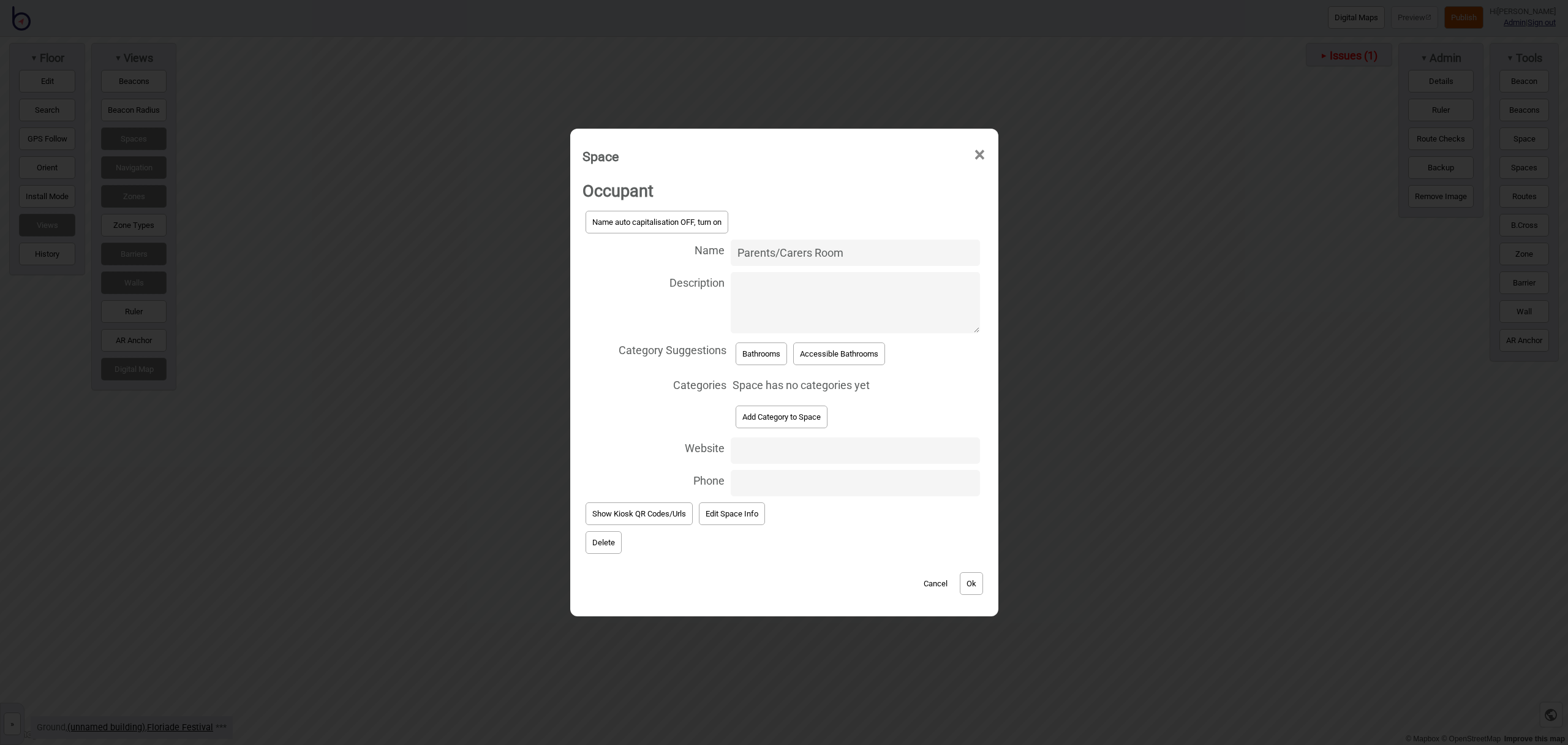
type input "Parents/Carers Room"
click at [801, 421] on button "Add Category to Space" at bounding box center [782, 417] width 92 height 23
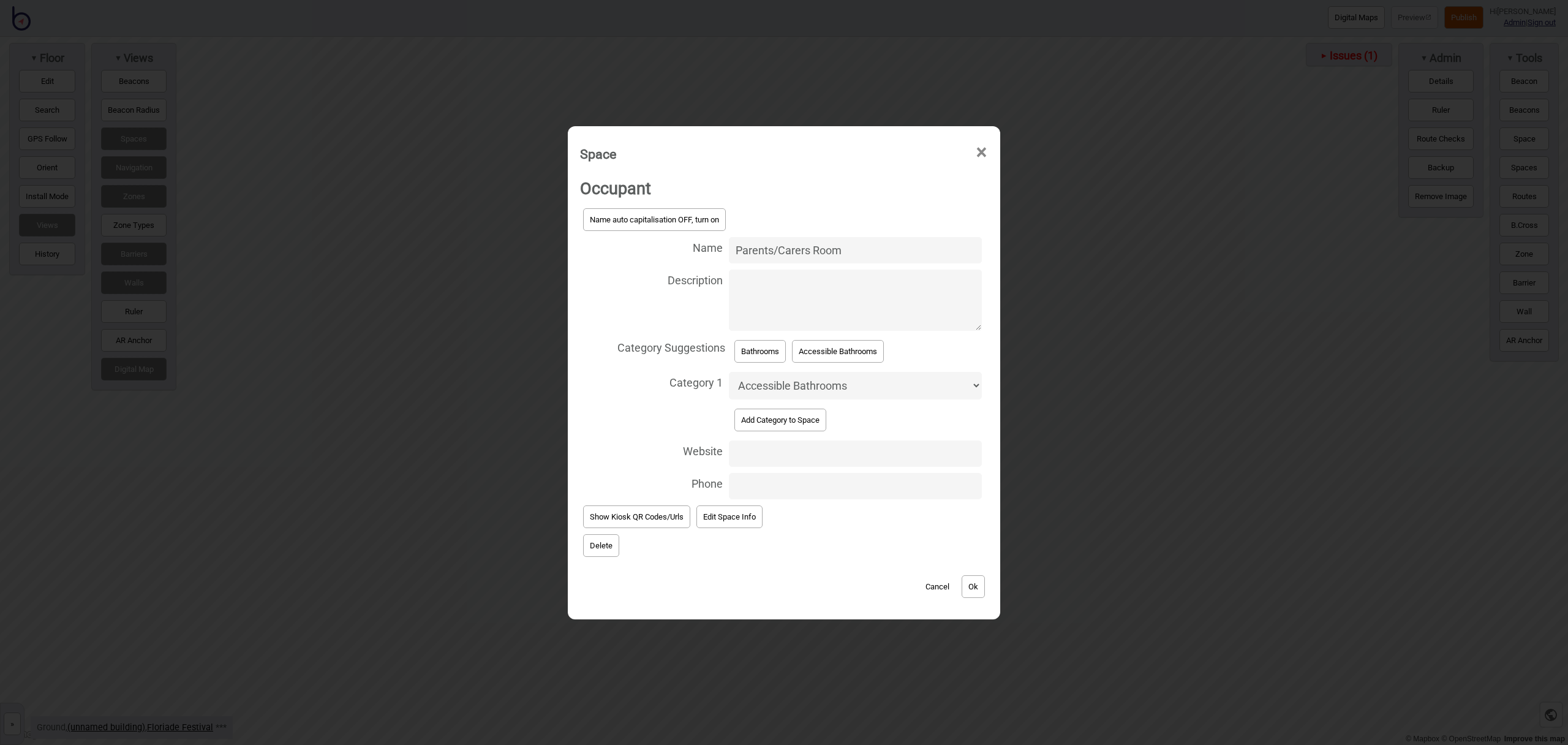
click at [801, 388] on select "Accessible Bathrooms Bathrooms Bike Areas Car Parks Eating Areas Food and Drink…" at bounding box center [855, 385] width 253 height 27
select select "Parent Rooms"
click at [729, 372] on select "Accessible Bathrooms Bathrooms Bike Areas Car Parks Eating Areas Food and Drink…" at bounding box center [855, 385] width 253 height 27
click at [972, 587] on button "Ok" at bounding box center [973, 587] width 23 height 23
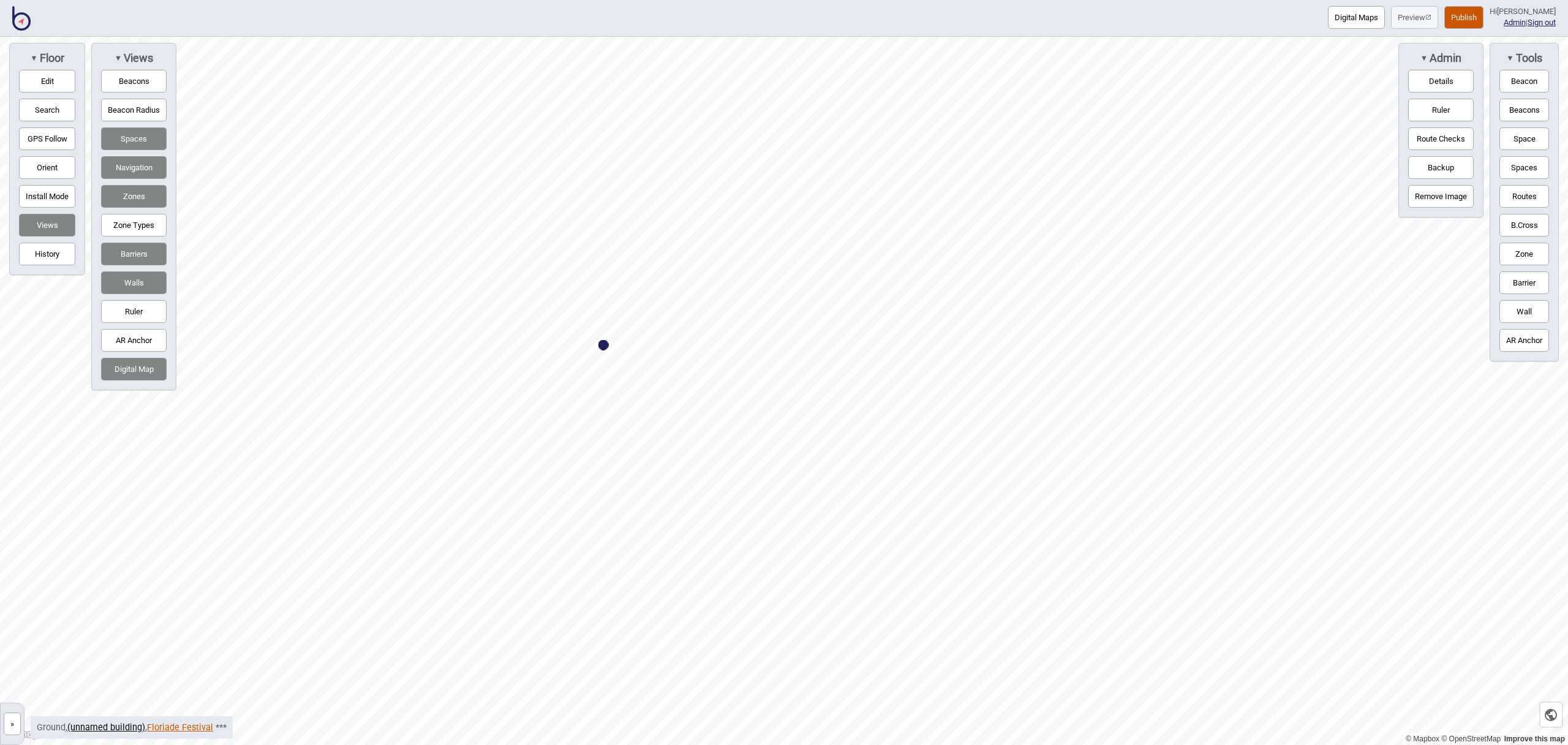
click at [196, 727] on link "Floriade Festival" at bounding box center [179, 728] width 66 height 11
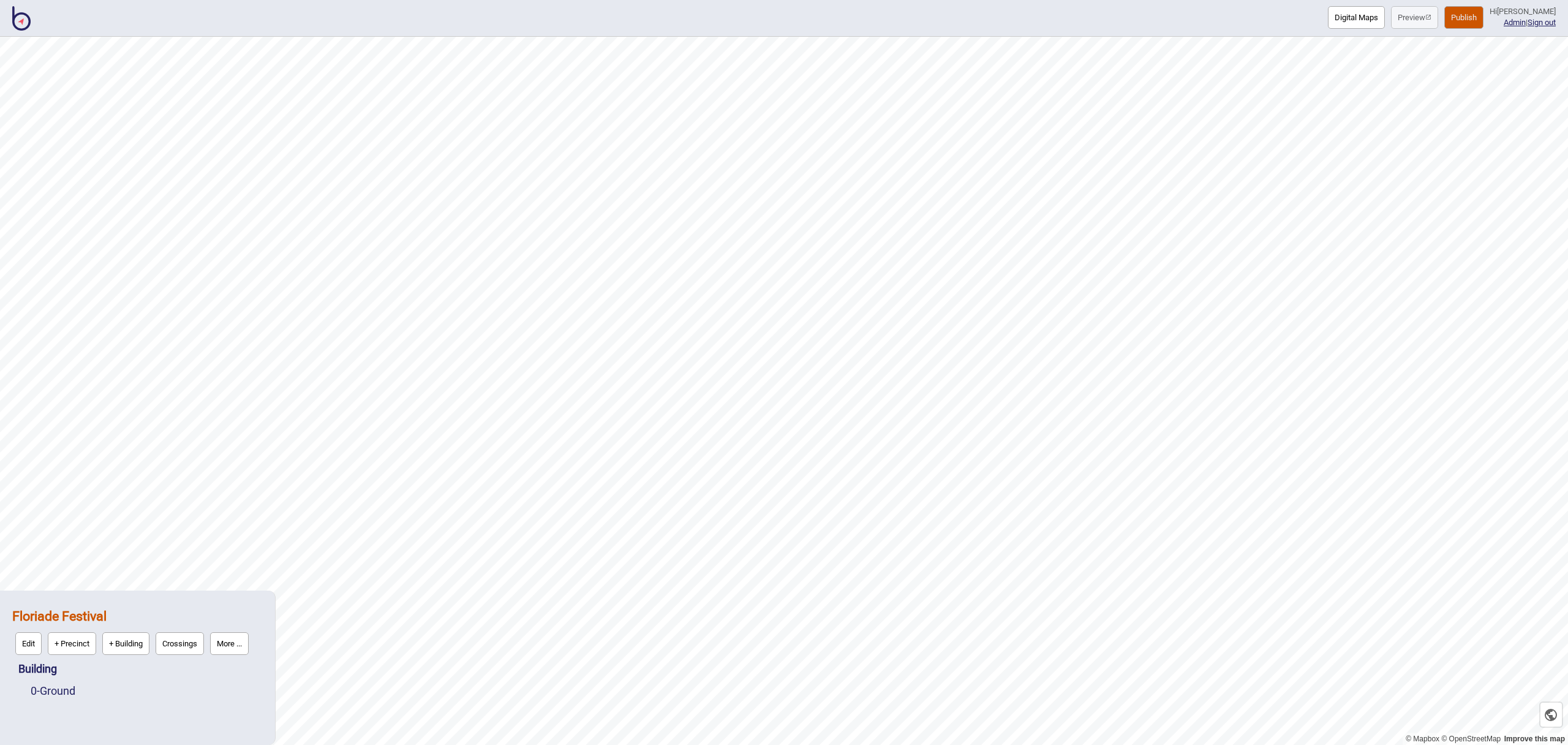
click at [237, 645] on button "More ..." at bounding box center [230, 644] width 39 height 23
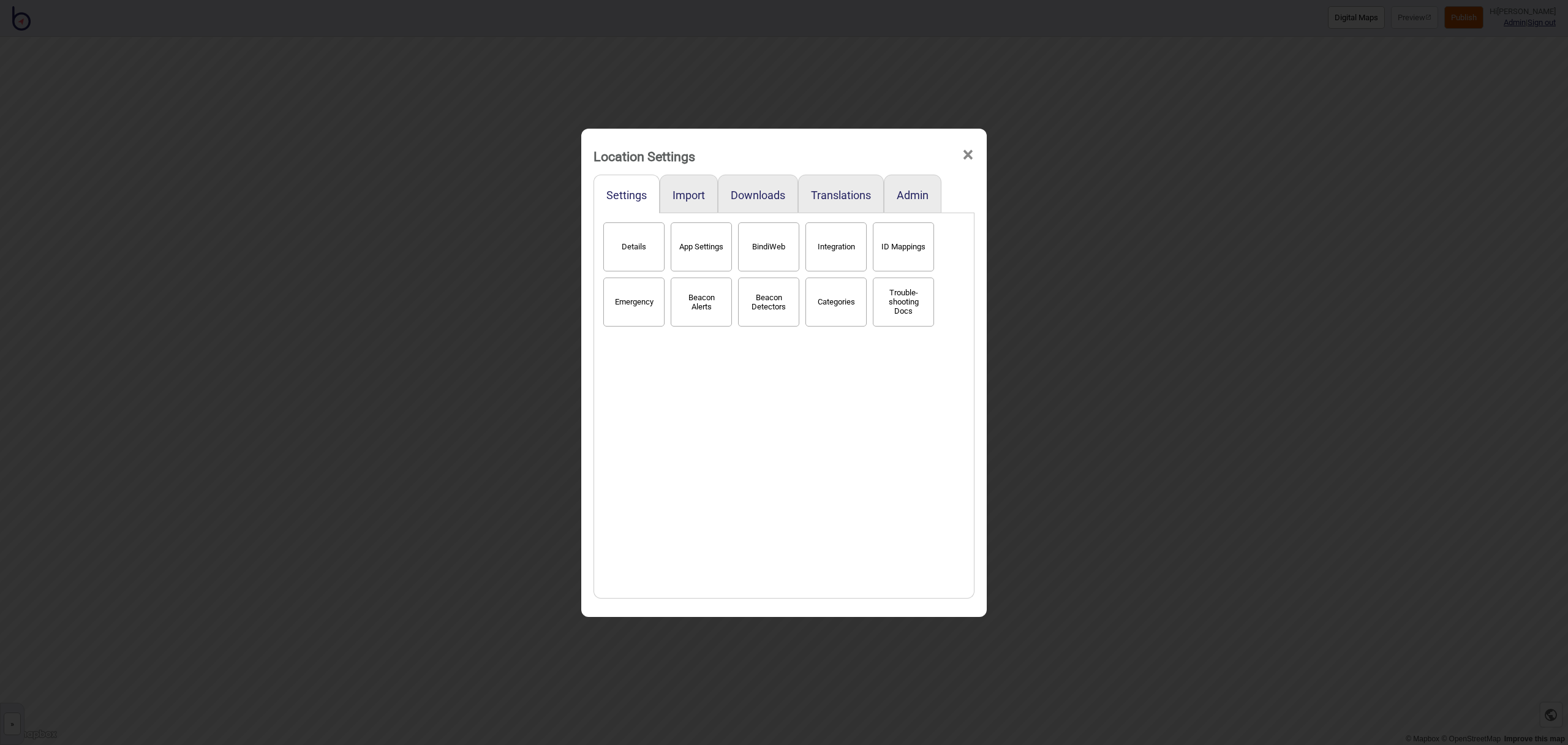
click at [846, 308] on button "Categories" at bounding box center [836, 302] width 61 height 49
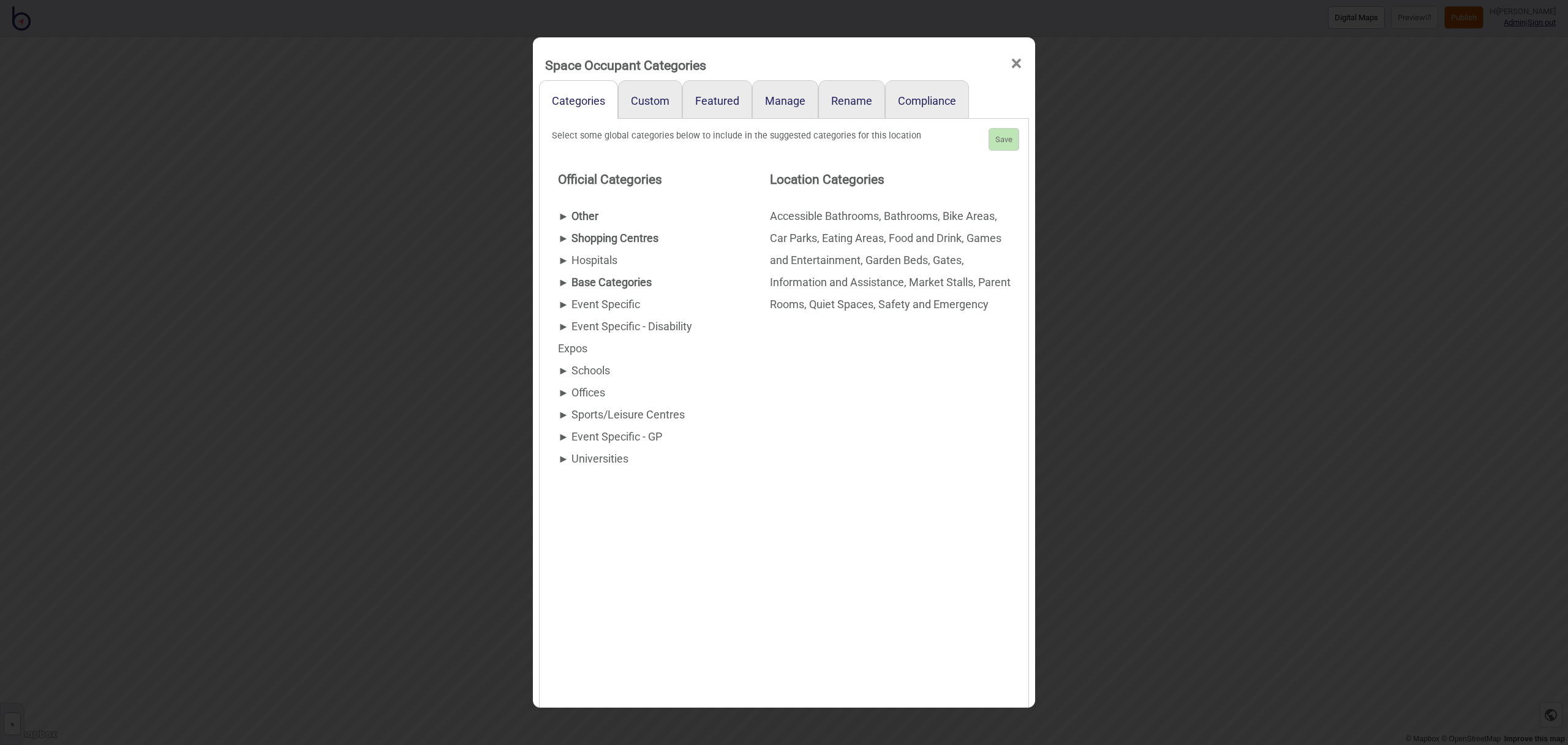
click at [588, 217] on div "► Other" at bounding box center [639, 216] width 163 height 22
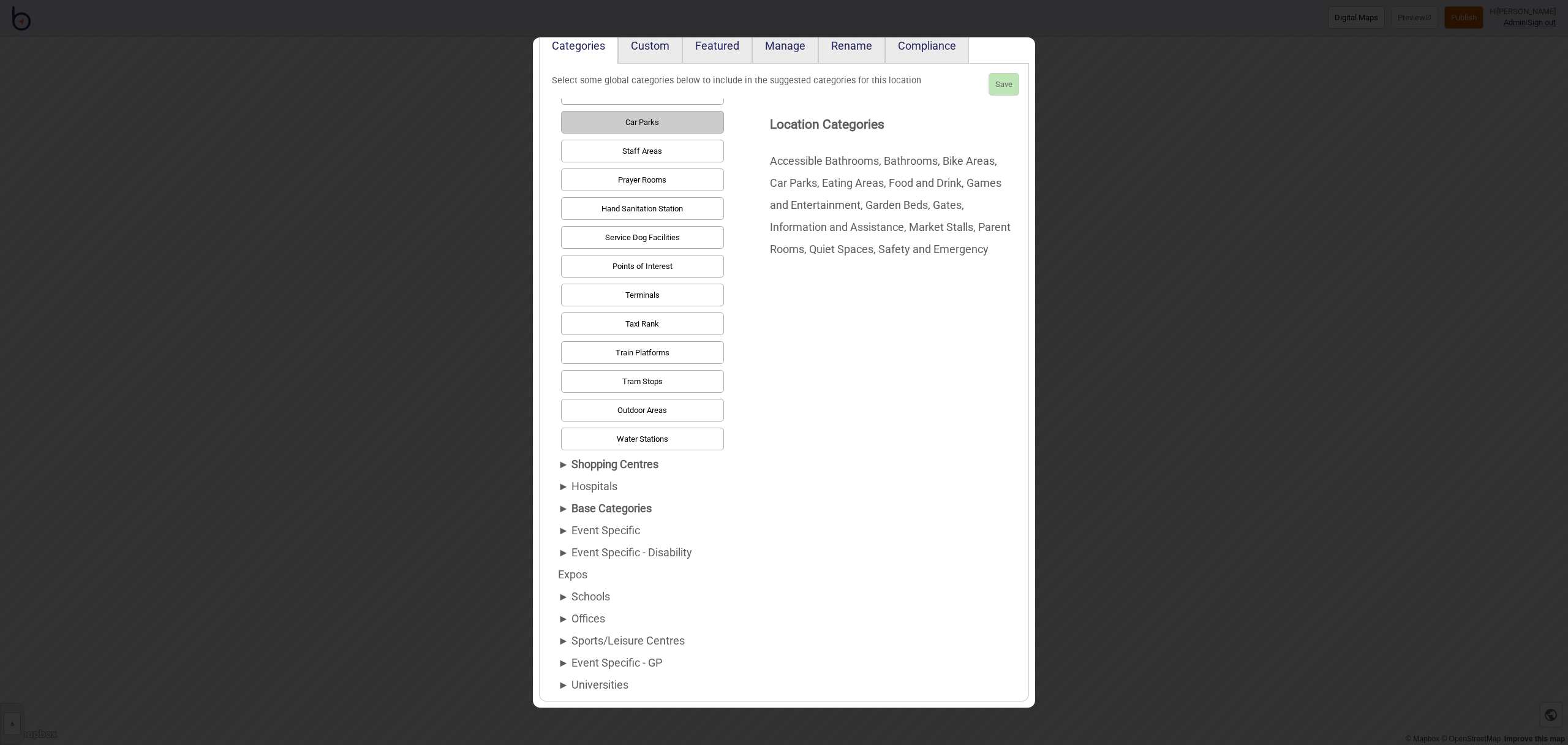
scroll to position [688, 0]
click at [603, 501] on div "► Base Categories" at bounding box center [639, 507] width 163 height 22
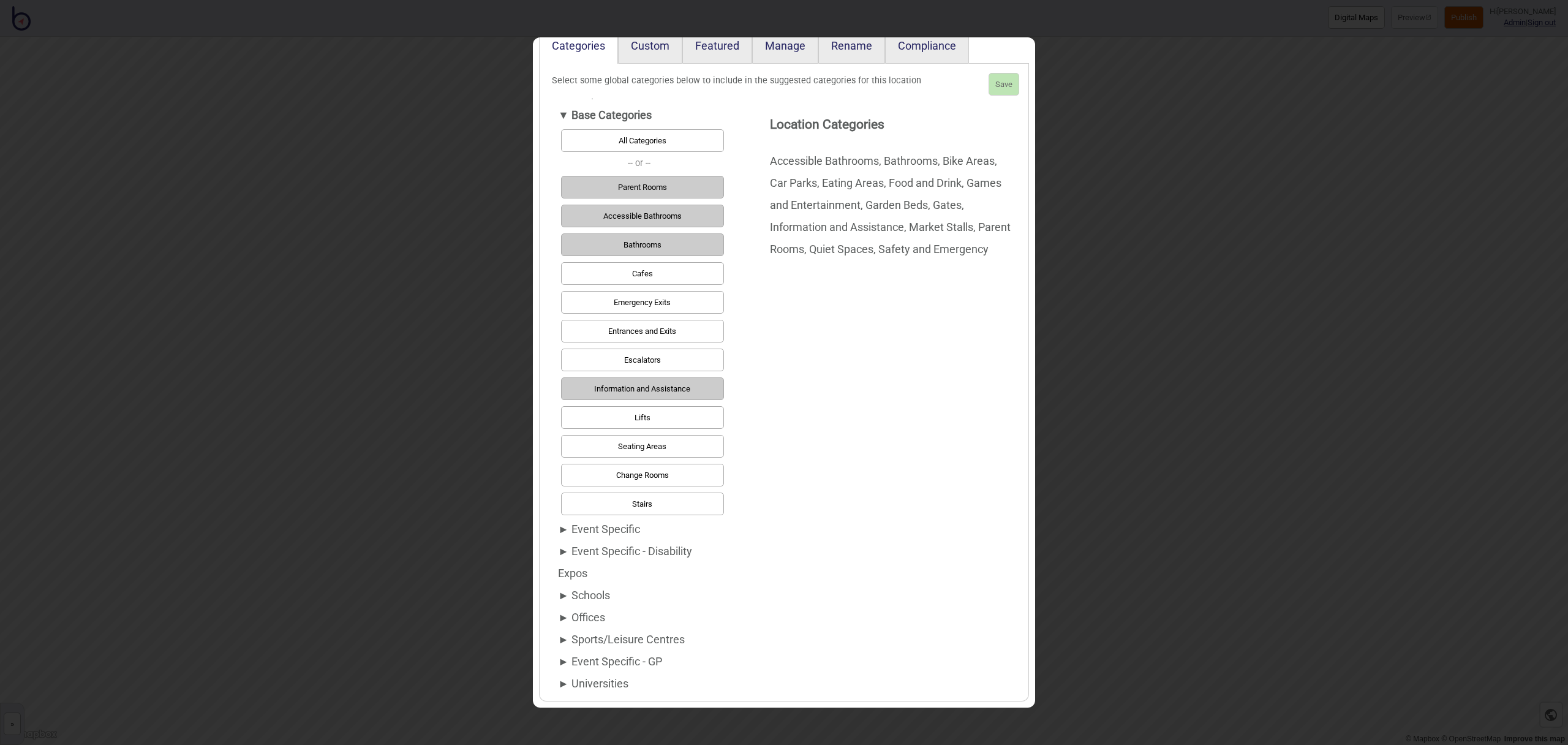
click at [611, 482] on button "Change Rooms" at bounding box center [643, 475] width 163 height 23
click at [999, 82] on button "Save" at bounding box center [1004, 84] width 31 height 23
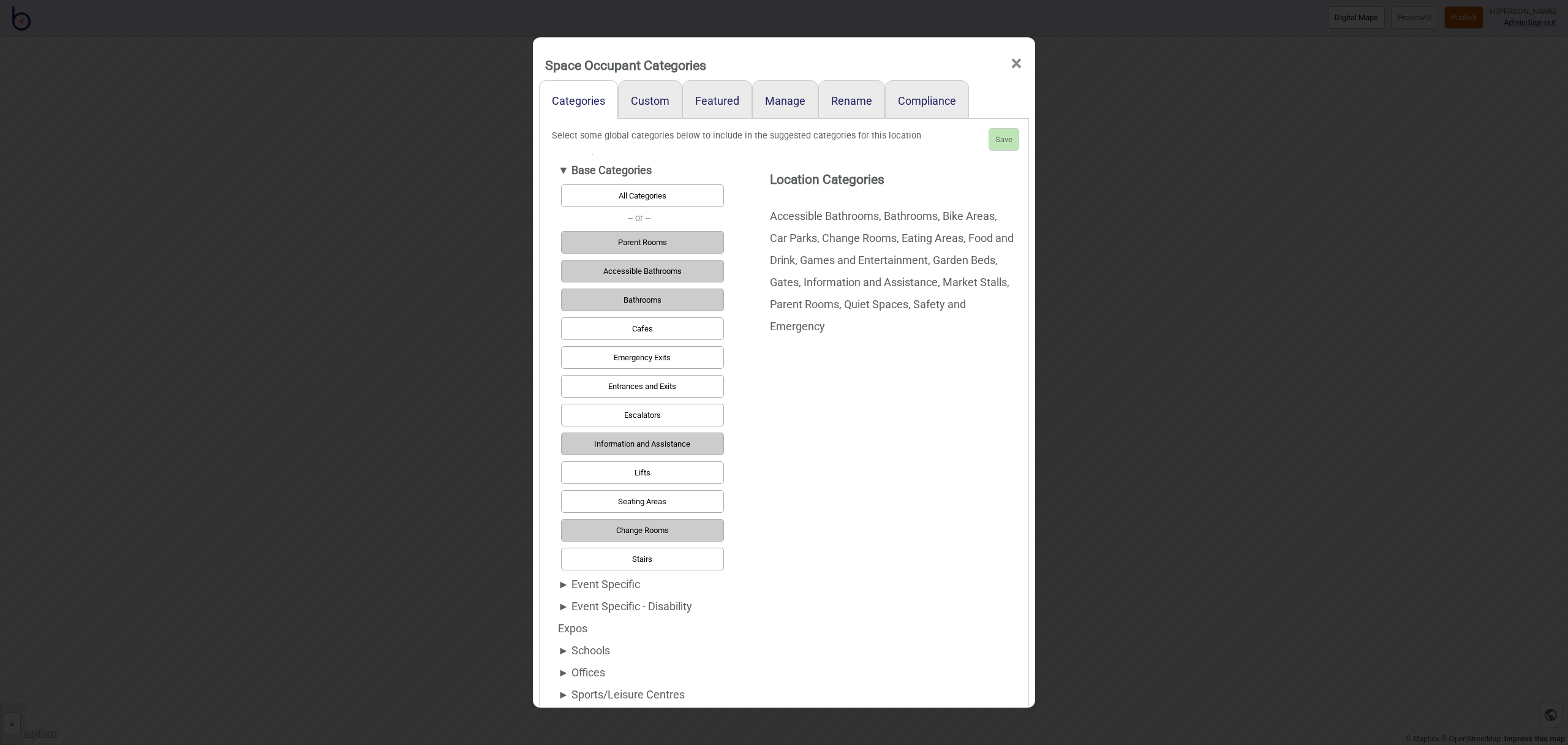
click at [1021, 61] on span "×" at bounding box center [1016, 63] width 13 height 41
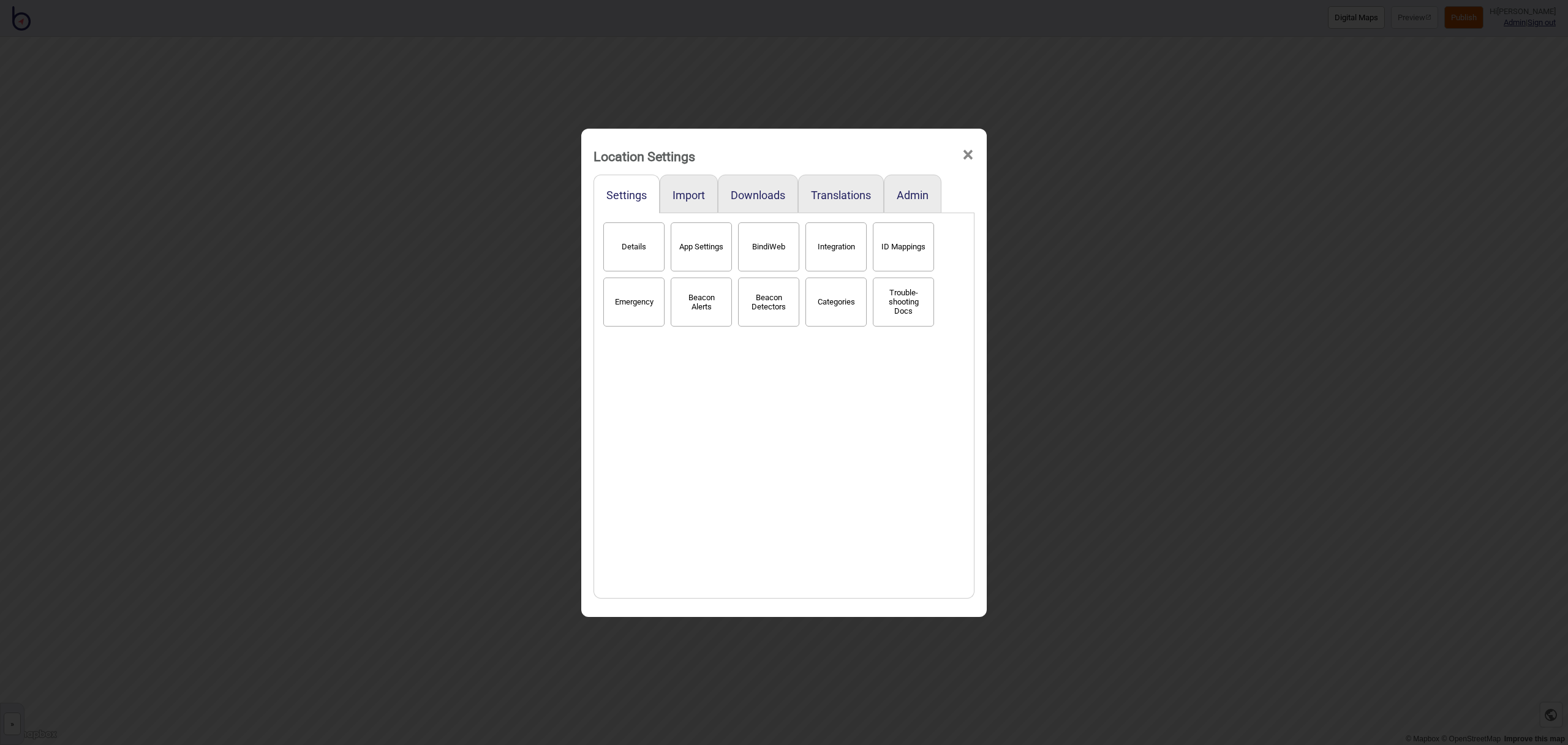
click at [969, 149] on span "×" at bounding box center [967, 155] width 13 height 41
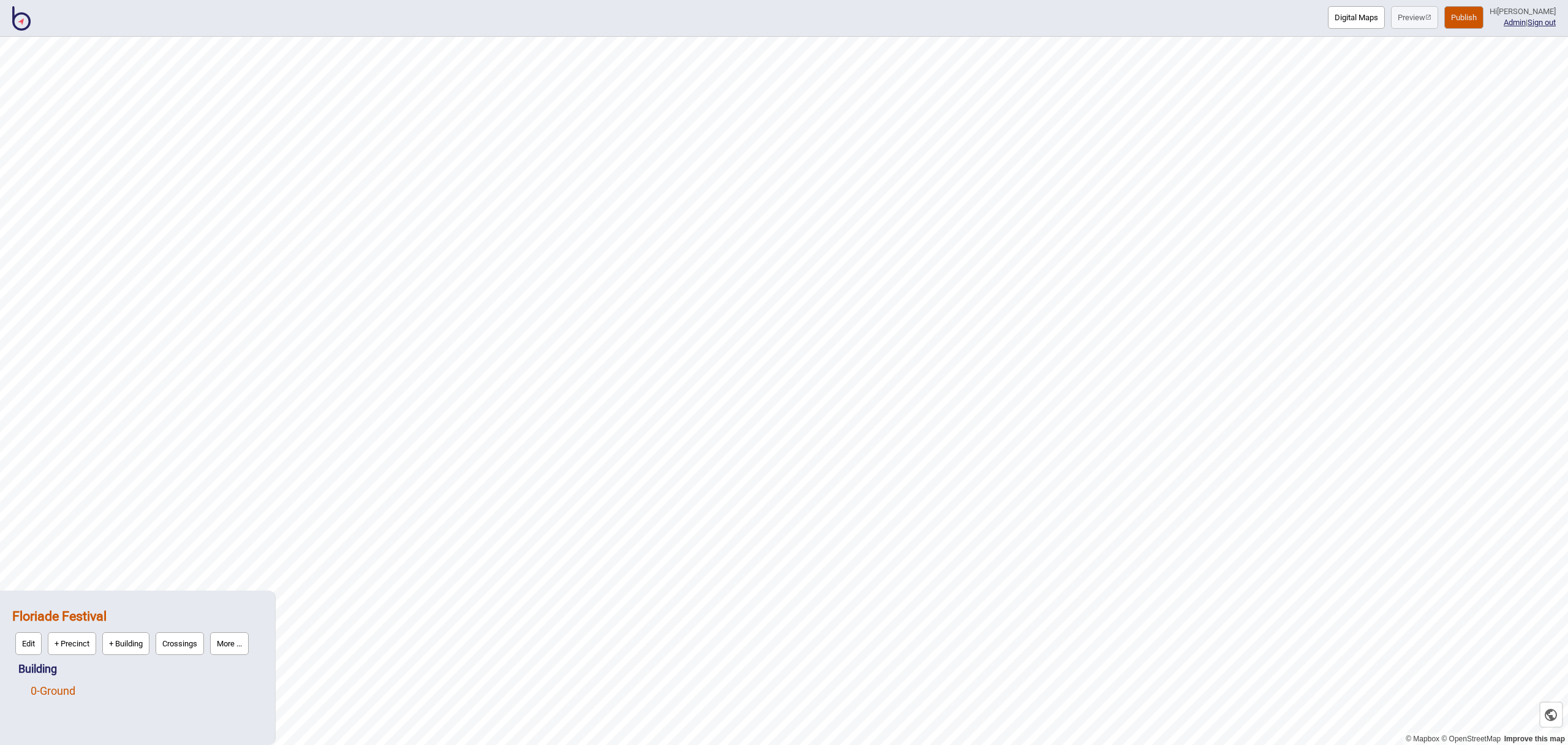
click at [60, 692] on link "0 - Ground" at bounding box center [53, 691] width 45 height 13
click at [49, 686] on button "Edit" at bounding box center [46, 688] width 26 height 23
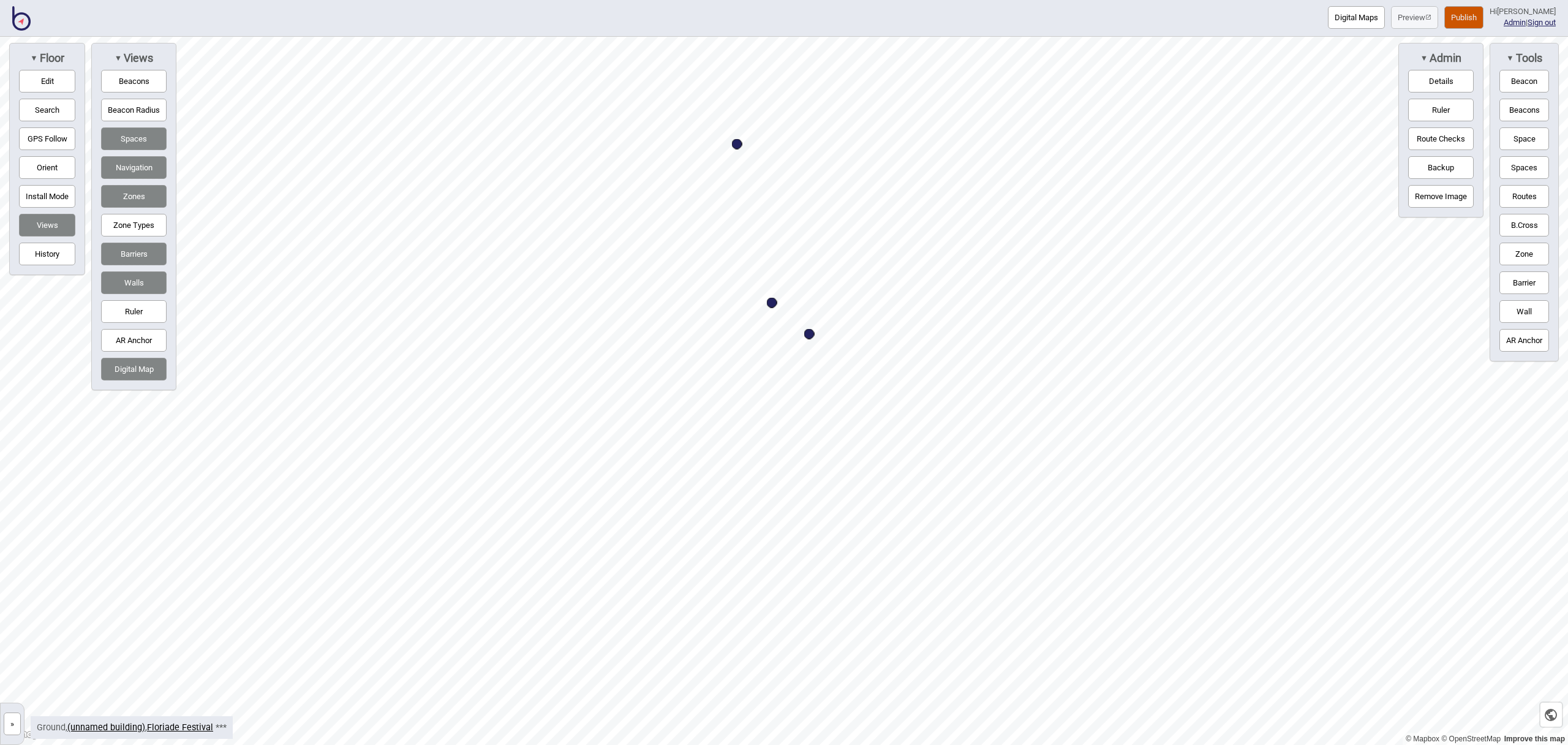
click at [739, 145] on div "Map marker" at bounding box center [737, 144] width 11 height 11
select select "Parent Rooms"
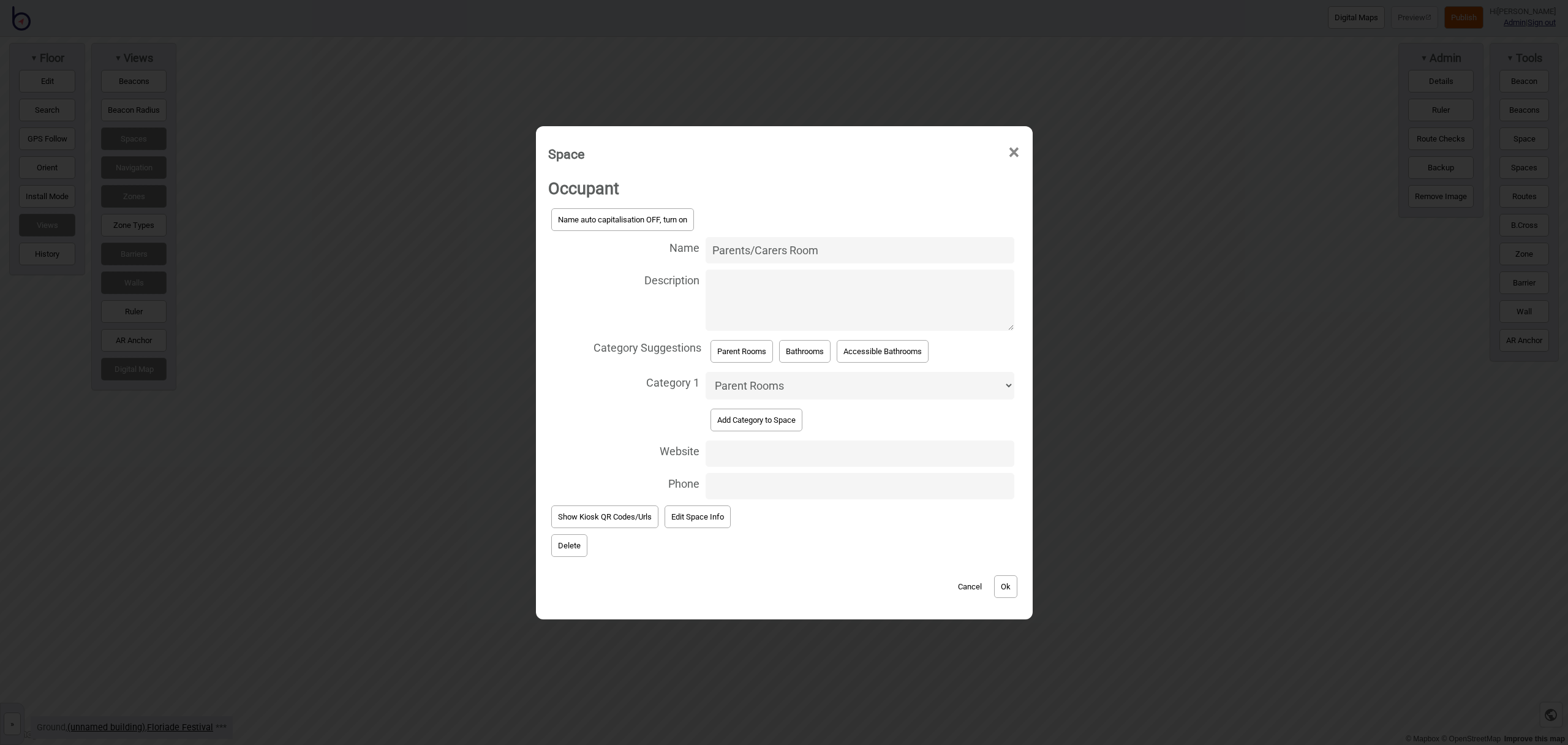
click at [787, 415] on button "Add Category to Space" at bounding box center [757, 420] width 92 height 23
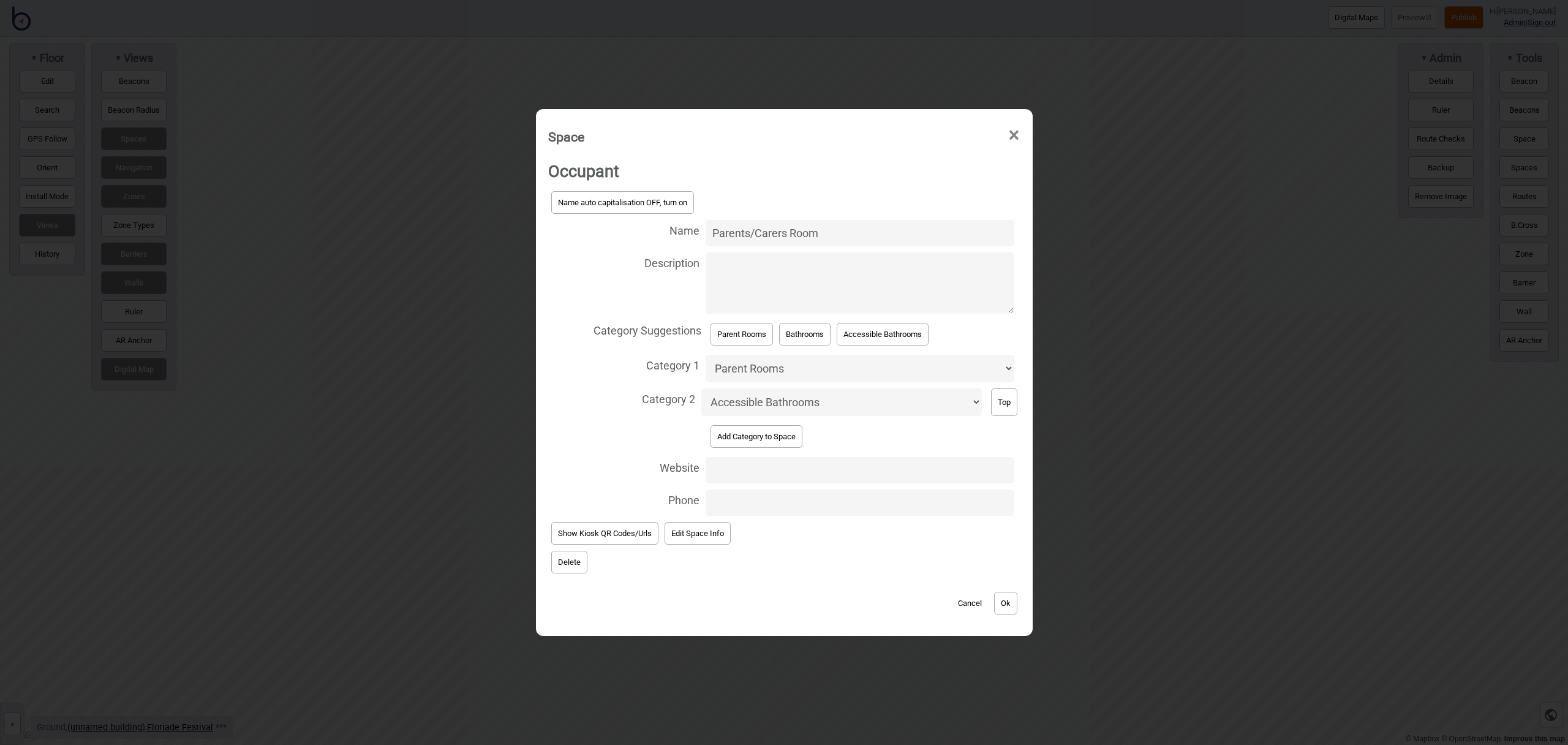
click at [791, 404] on select "Accessible Bathrooms Bathrooms Bike Areas Car Parks Change Rooms Eating Areas F…" at bounding box center [841, 402] width 280 height 27
select select "Change Rooms"
click at [701, 389] on select "Accessible Bathrooms Bathrooms Bike Areas Car Parks Change Rooms Eating Areas F…" at bounding box center [841, 402] width 280 height 27
click at [1010, 604] on button "Ok" at bounding box center [1006, 603] width 23 height 23
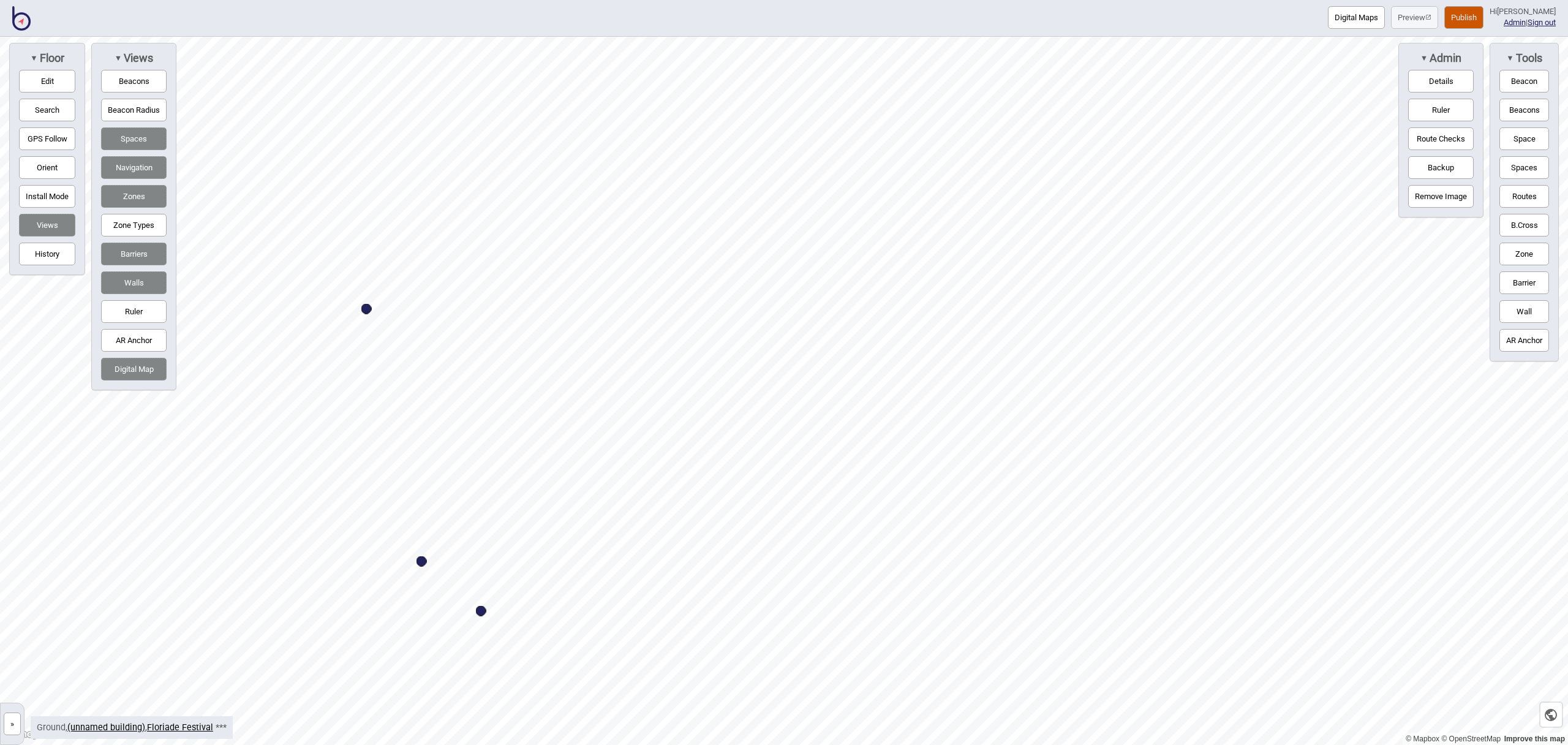
click at [64, 87] on button "Edit" at bounding box center [47, 81] width 56 height 23
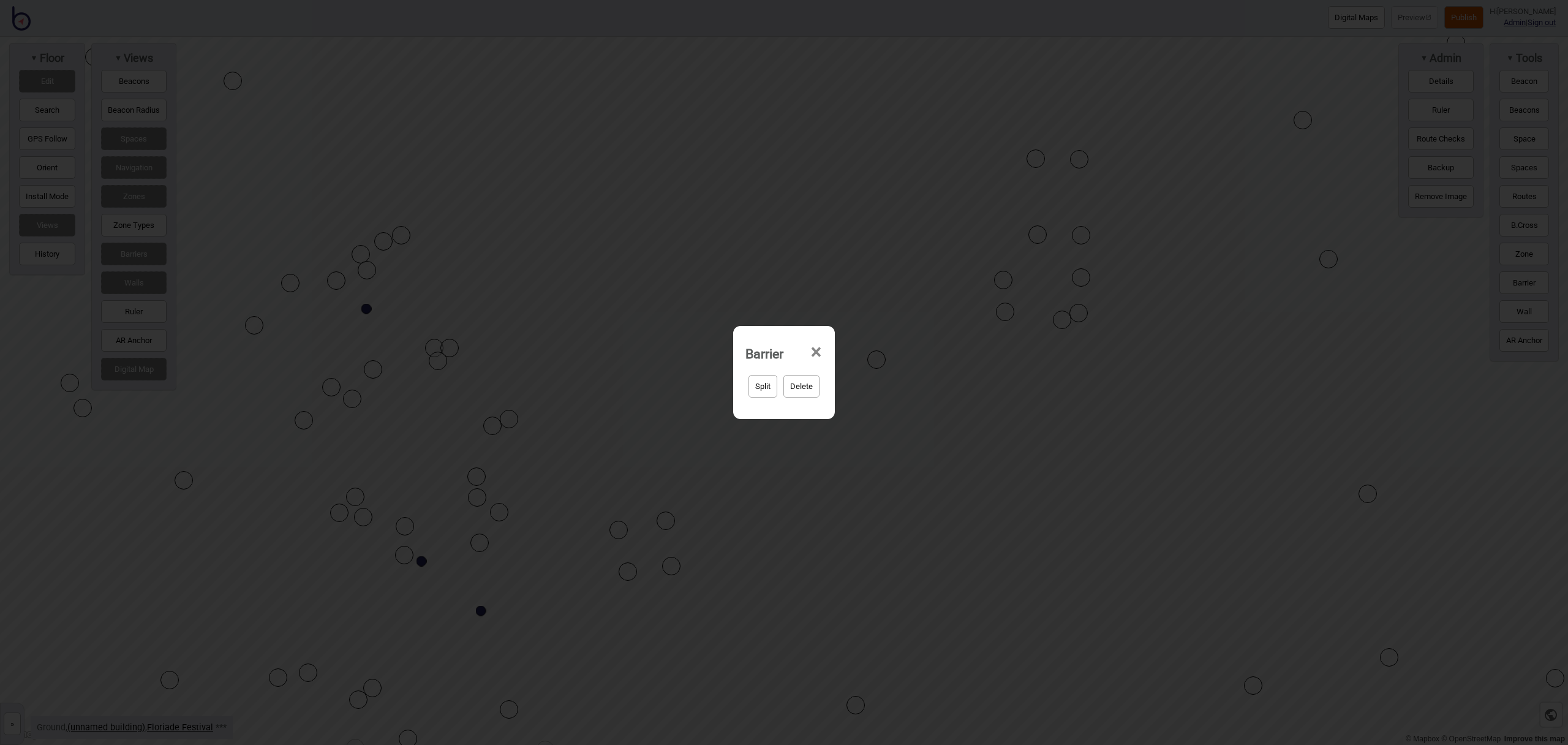
click at [807, 389] on button "Delete" at bounding box center [801, 387] width 36 height 23
click at [823, 389] on button "Yep, delete it!" at bounding box center [817, 387] width 60 height 23
click at [801, 385] on button "Delete" at bounding box center [801, 387] width 36 height 23
click at [839, 381] on button "Yep, delete it!" at bounding box center [817, 387] width 60 height 23
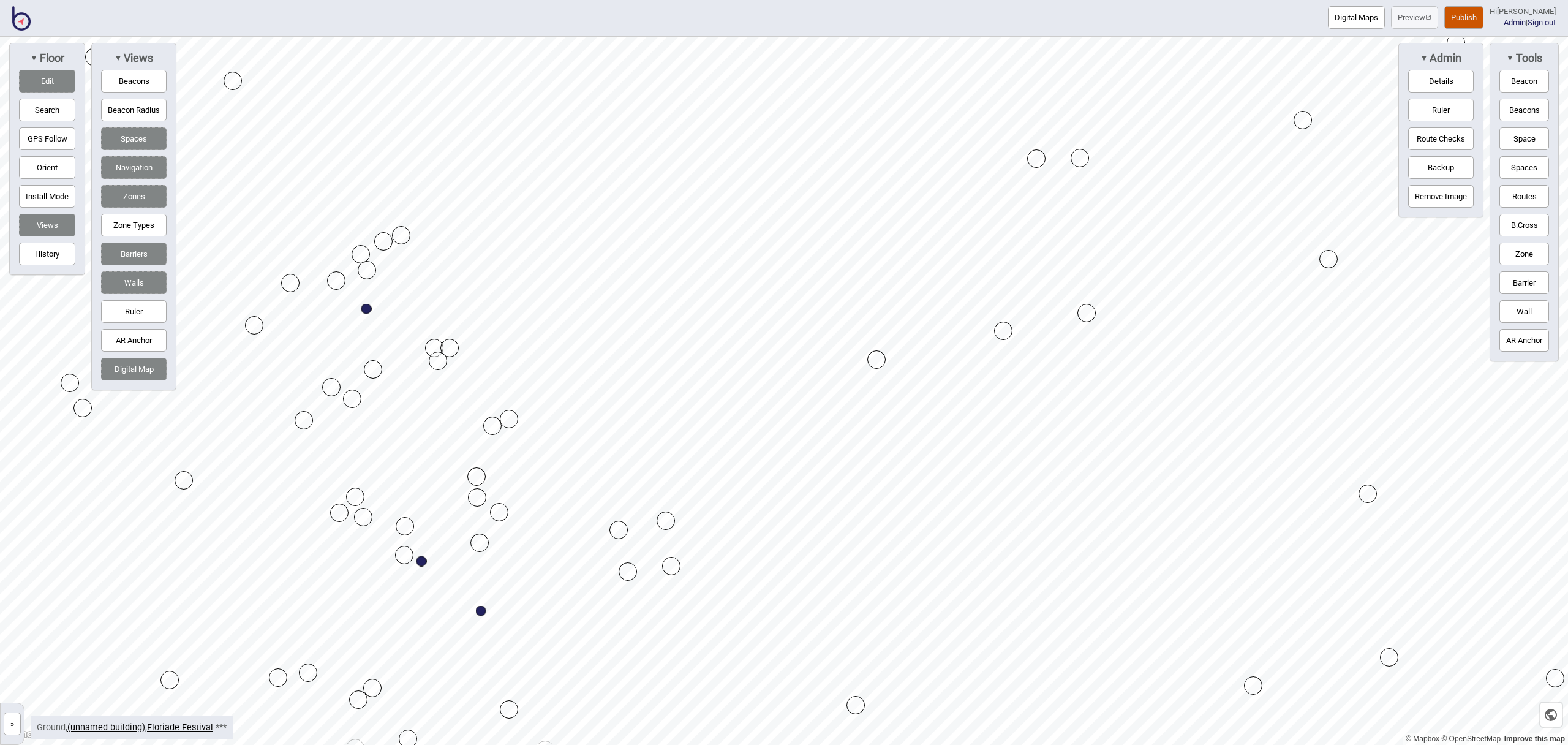
click at [54, 73] on button "Edit" at bounding box center [47, 81] width 56 height 23
click at [1517, 133] on button "Space" at bounding box center [1525, 139] width 49 height 23
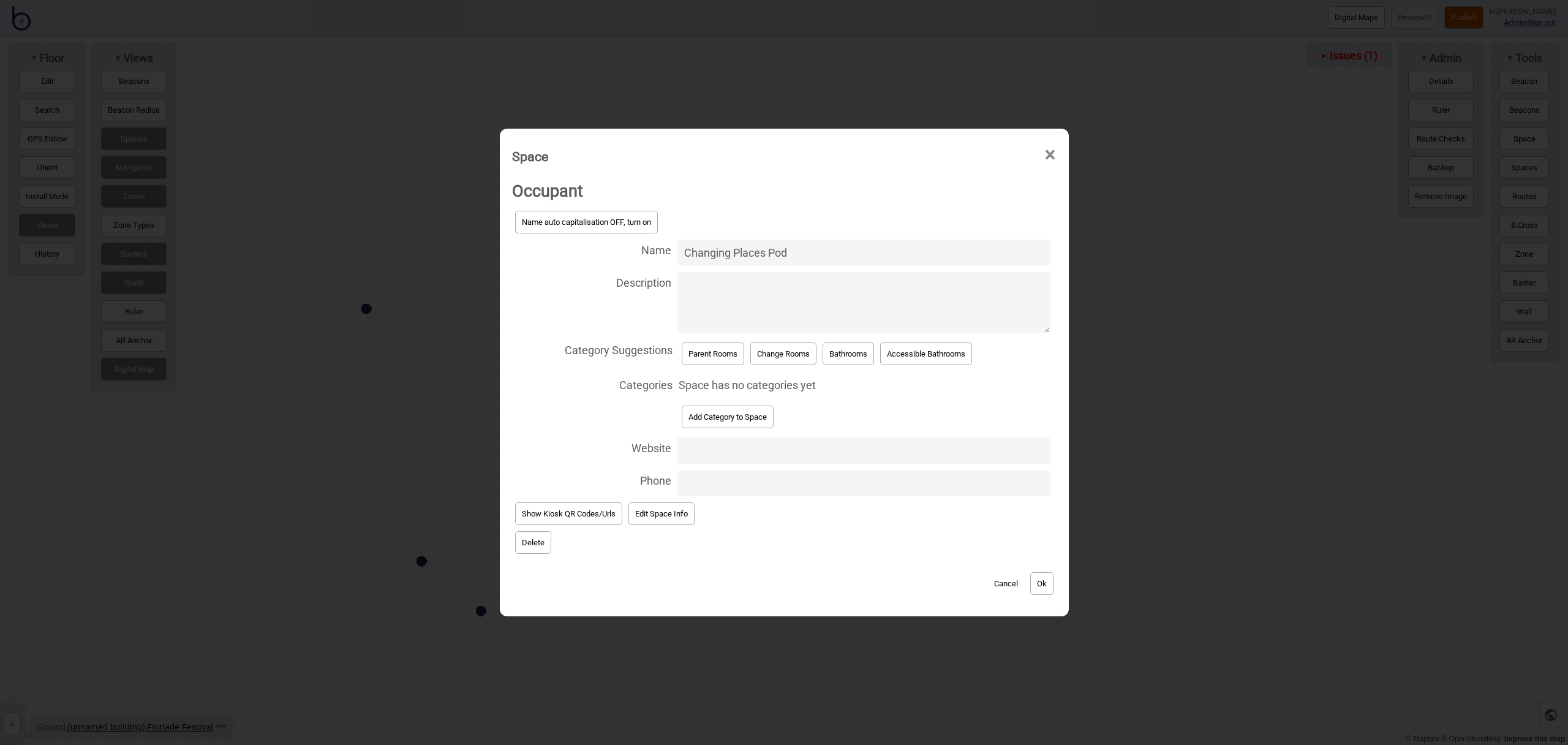
type input "Changing Places Pod"
click at [794, 347] on button "Change Rooms" at bounding box center [783, 354] width 66 height 23
select select "Change Rooms"
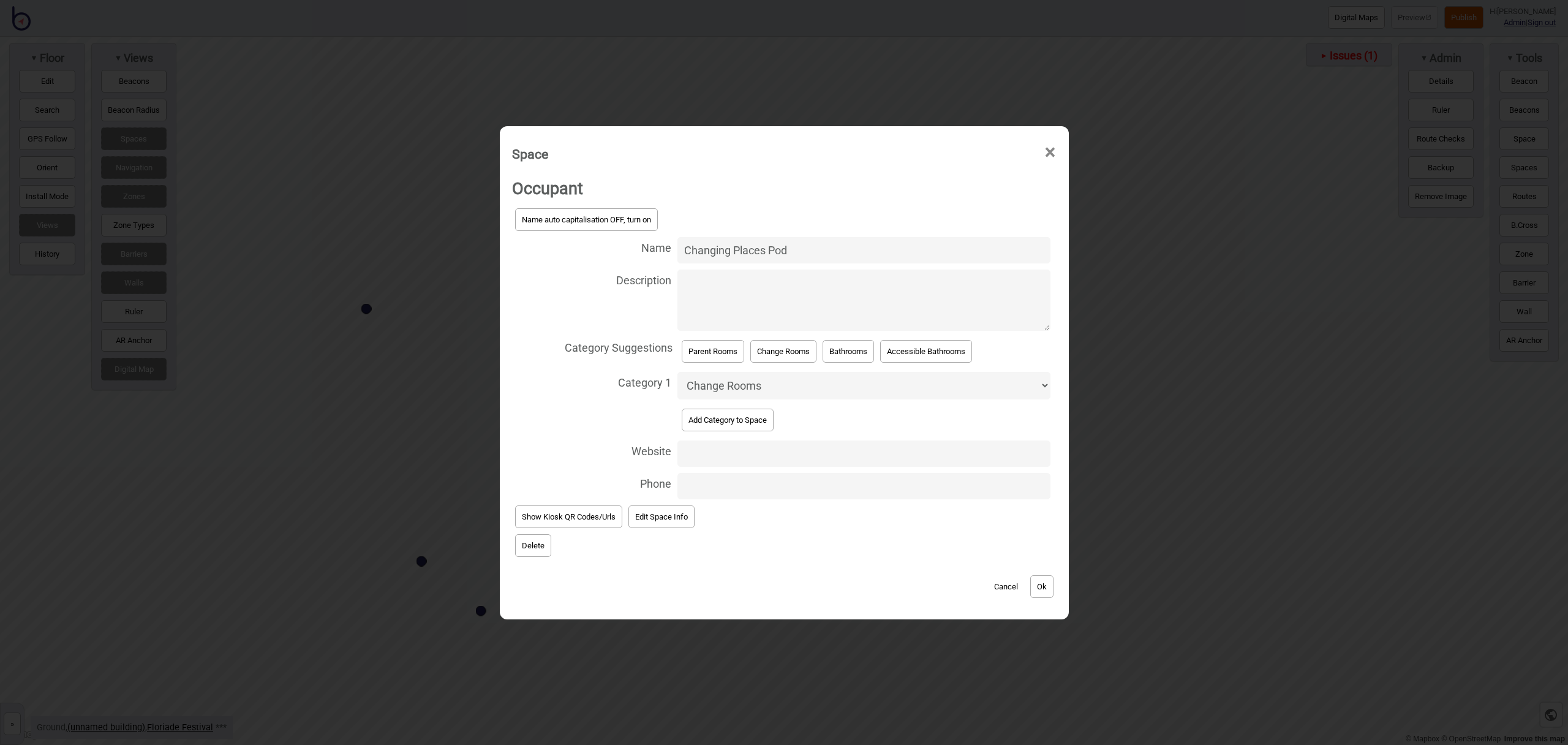
click at [906, 354] on button "Accessible Bathrooms" at bounding box center [926, 352] width 92 height 23
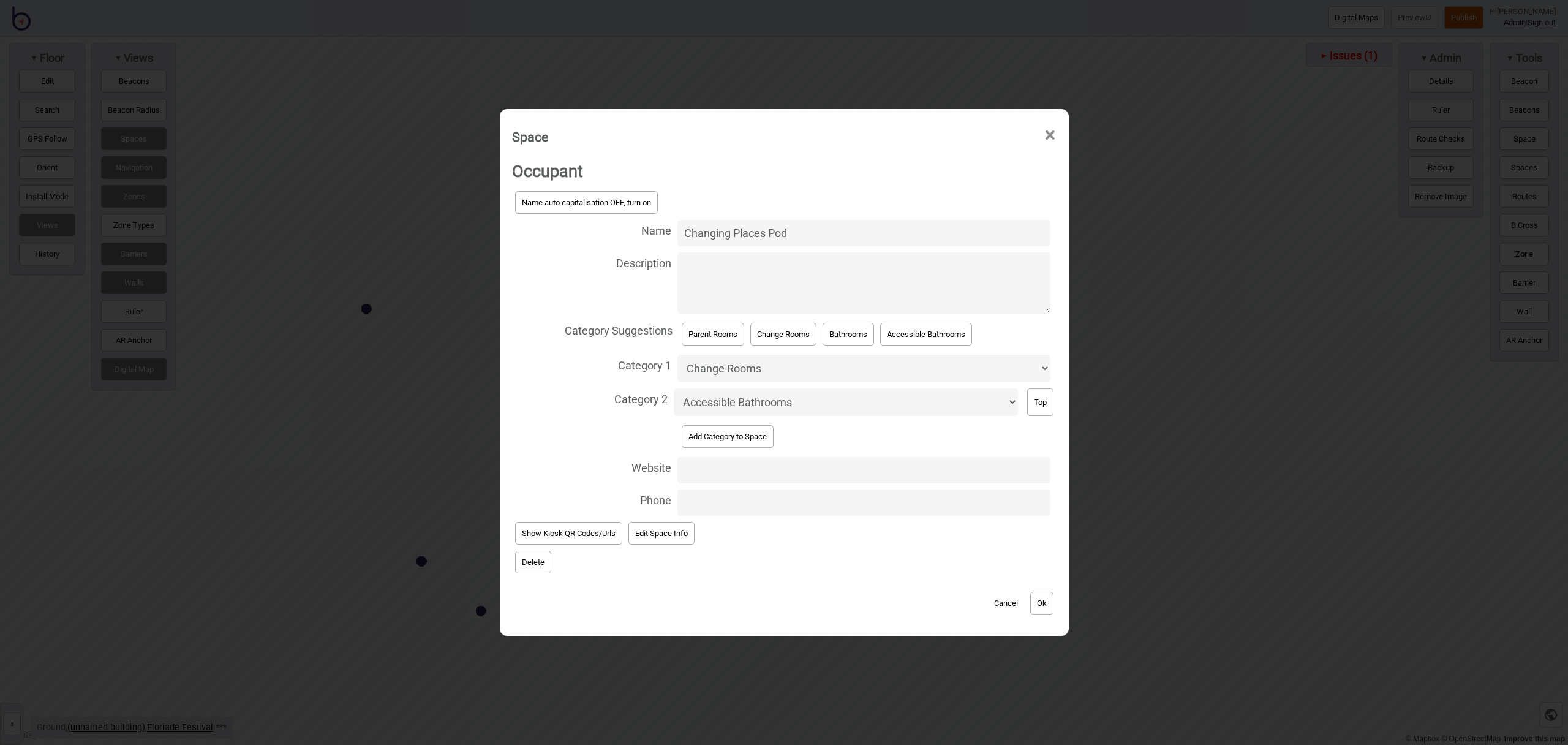
click at [1041, 597] on button "Ok" at bounding box center [1042, 603] width 23 height 23
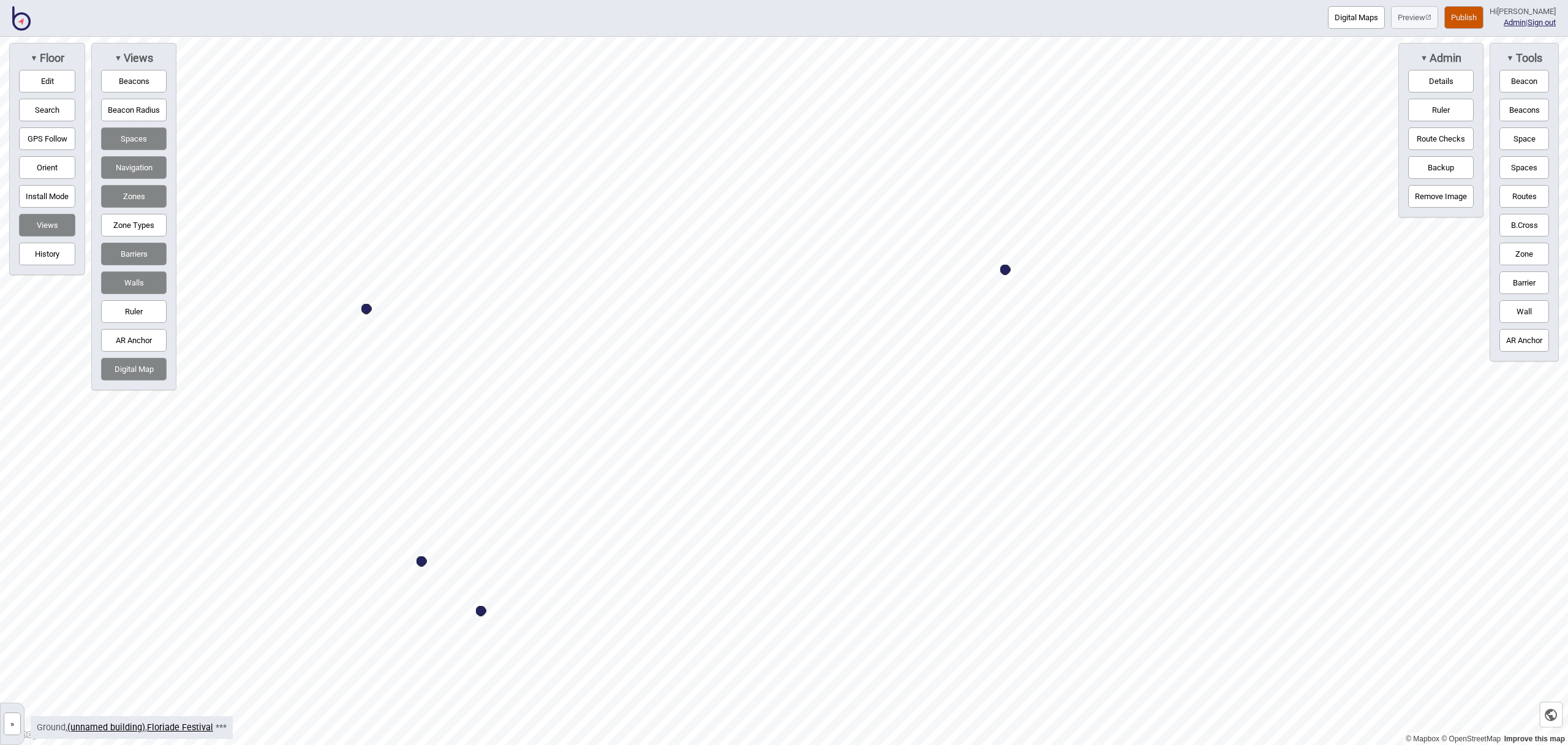
click at [1533, 136] on button "Space" at bounding box center [1525, 139] width 49 height 23
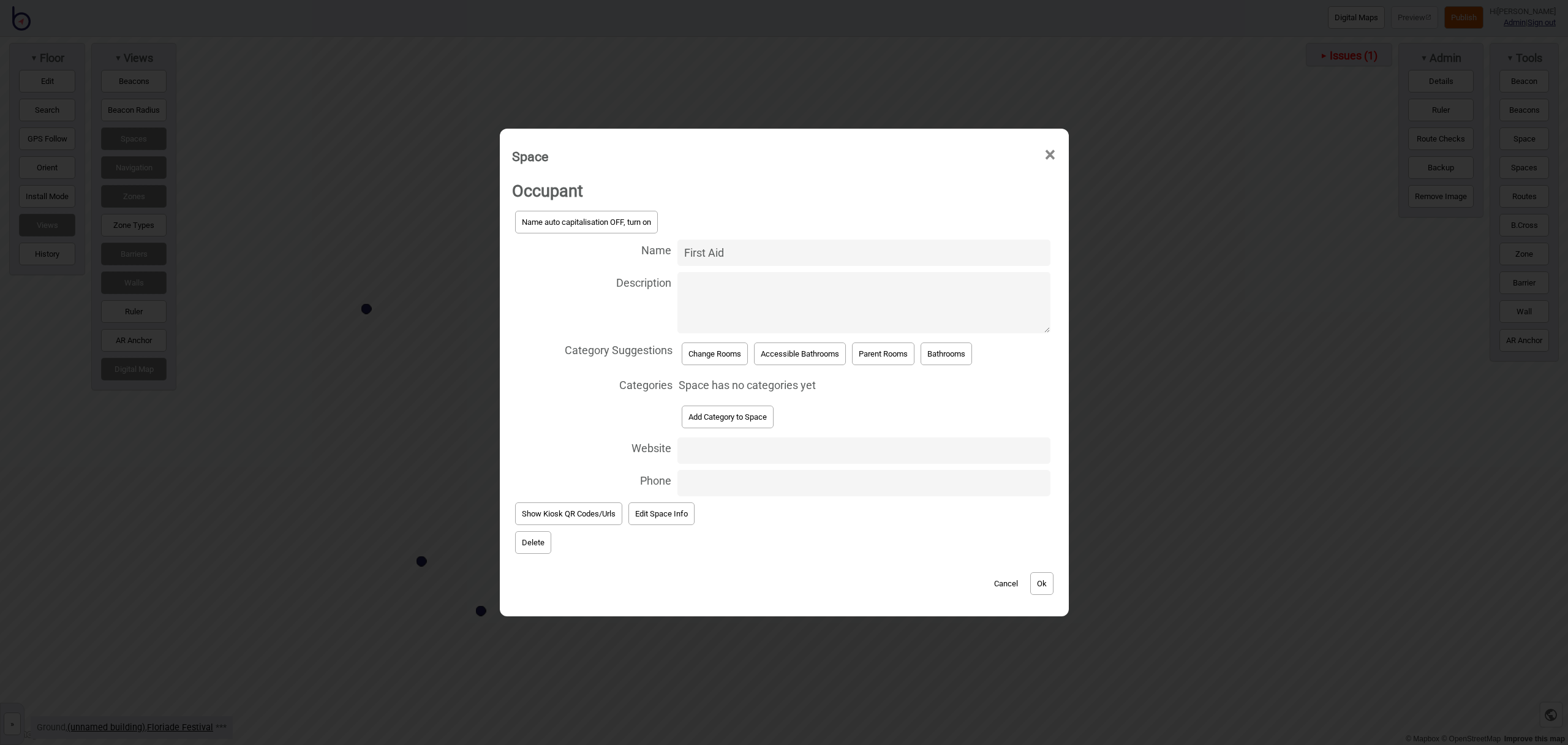
type input "First Aid"
click at [723, 415] on button "Add Category to Space" at bounding box center [728, 417] width 92 height 23
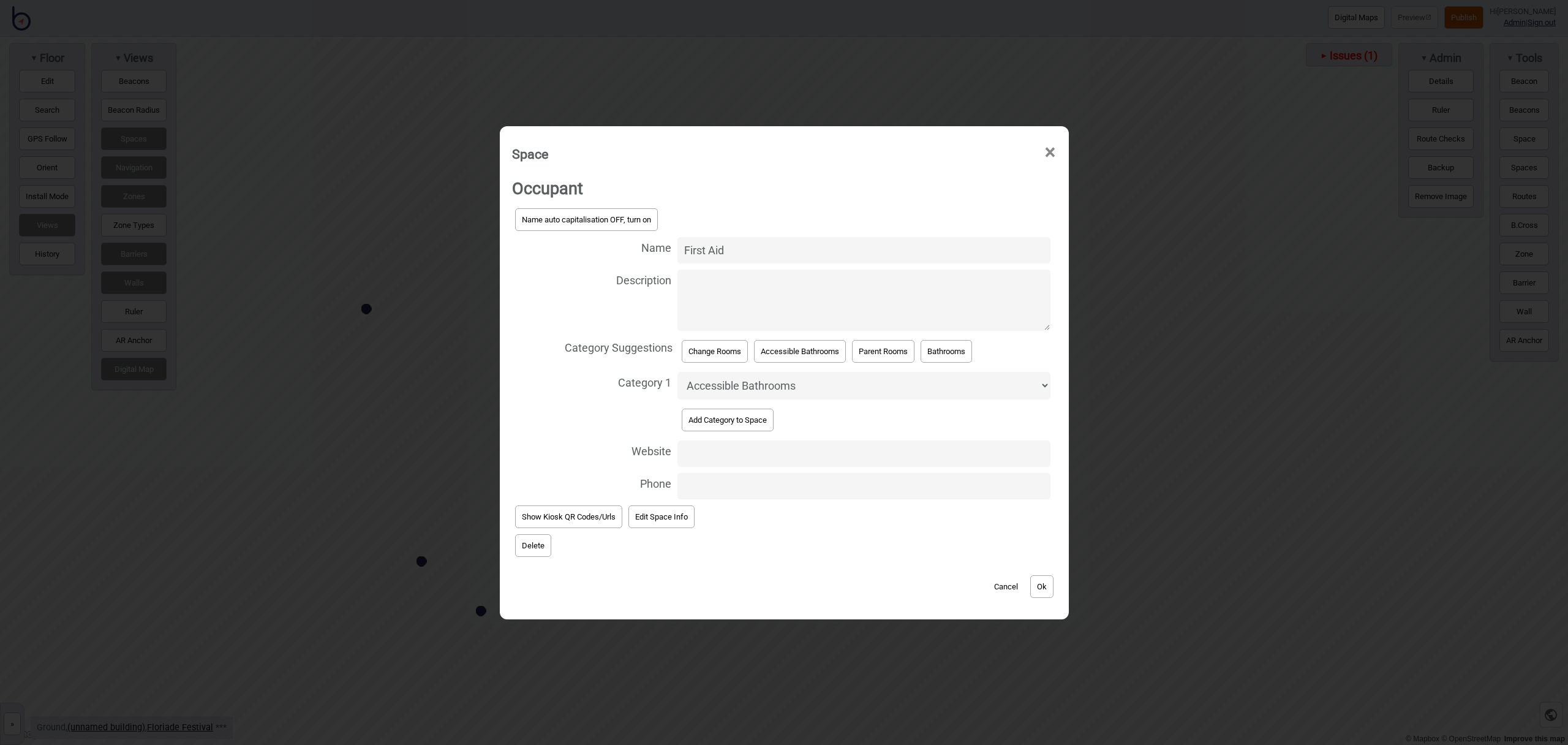
click at [719, 393] on select "Accessible Bathrooms Bathrooms Bike Areas Car Parks Change Rooms Eating Areas F…" at bounding box center [863, 385] width 373 height 27
select select "Safety and Emergency"
click at [677, 372] on select "Accessible Bathrooms Bathrooms Bike Areas Car Parks Change Rooms Eating Areas F…" at bounding box center [863, 385] width 373 height 27
click at [1037, 580] on button "Ok" at bounding box center [1042, 587] width 23 height 23
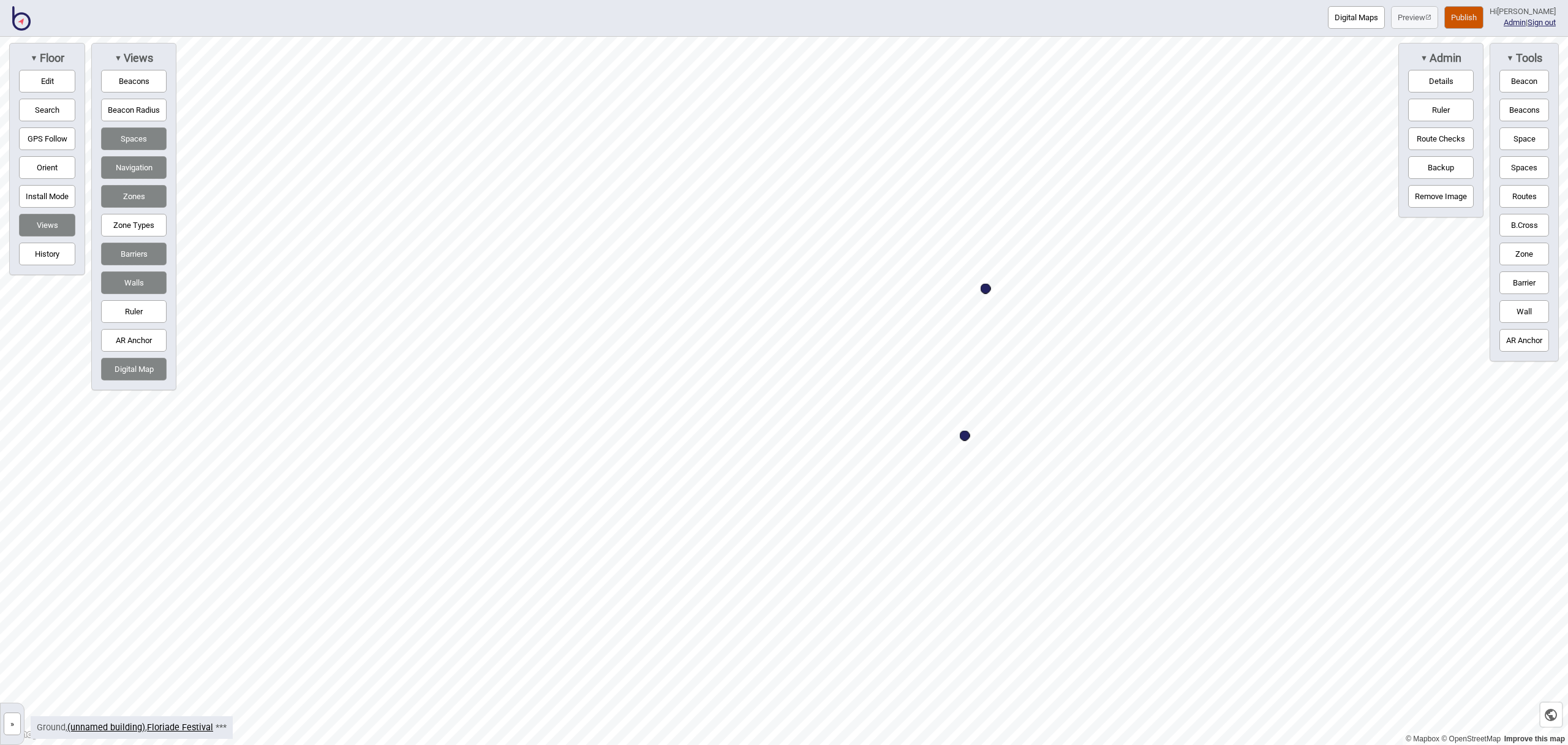
click at [56, 85] on button "Edit" at bounding box center [47, 81] width 56 height 23
click at [1027, 267] on div "Map marker" at bounding box center [1020, 268] width 19 height 19
click at [1027, 265] on div "Map marker" at bounding box center [1020, 268] width 19 height 19
click at [32, 79] on button "Edit" at bounding box center [47, 81] width 56 height 23
click at [1523, 143] on button "Space" at bounding box center [1525, 139] width 49 height 23
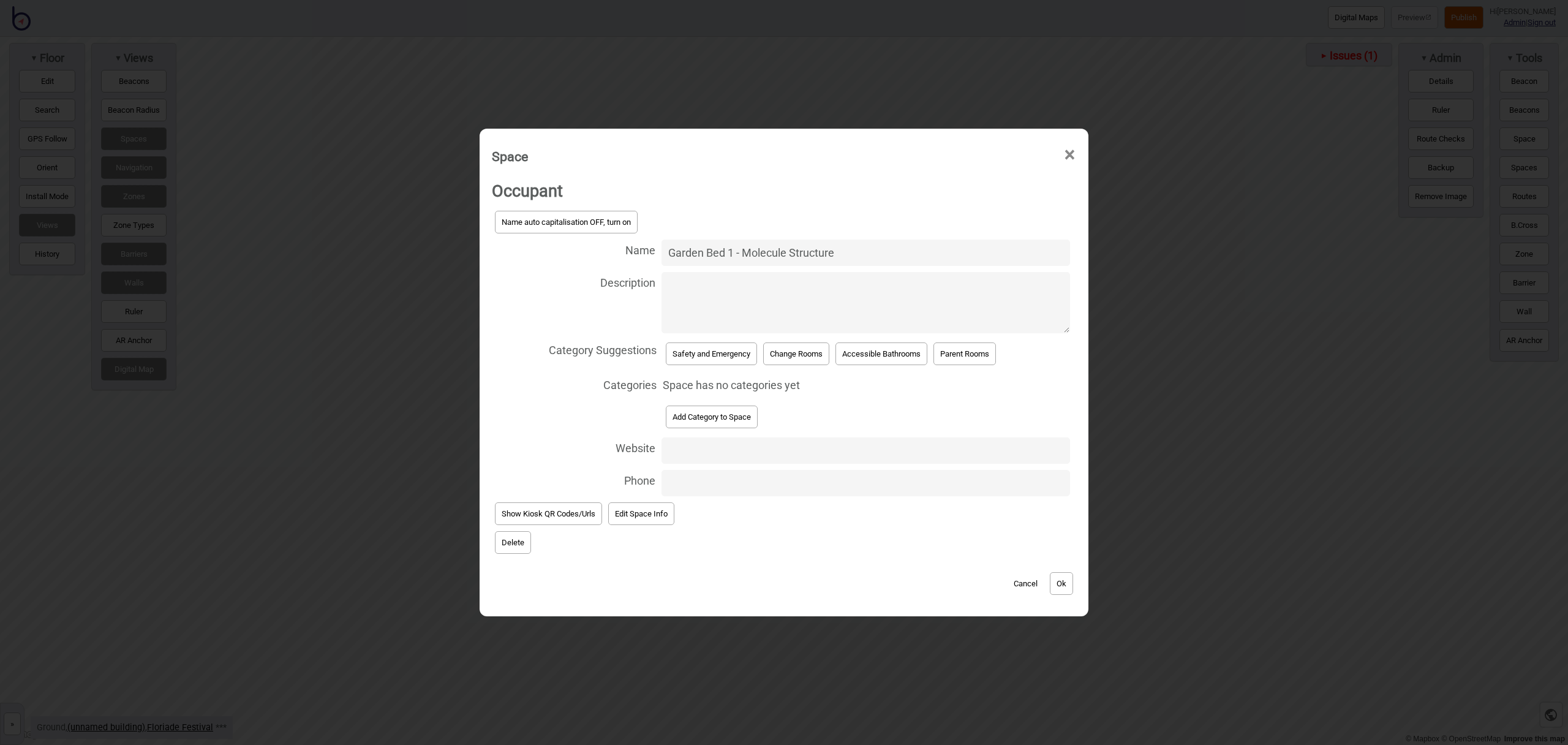
type input "Garden Bed 1 - Molecule Structure"
click at [722, 415] on button "Add Category to Space" at bounding box center [712, 417] width 92 height 23
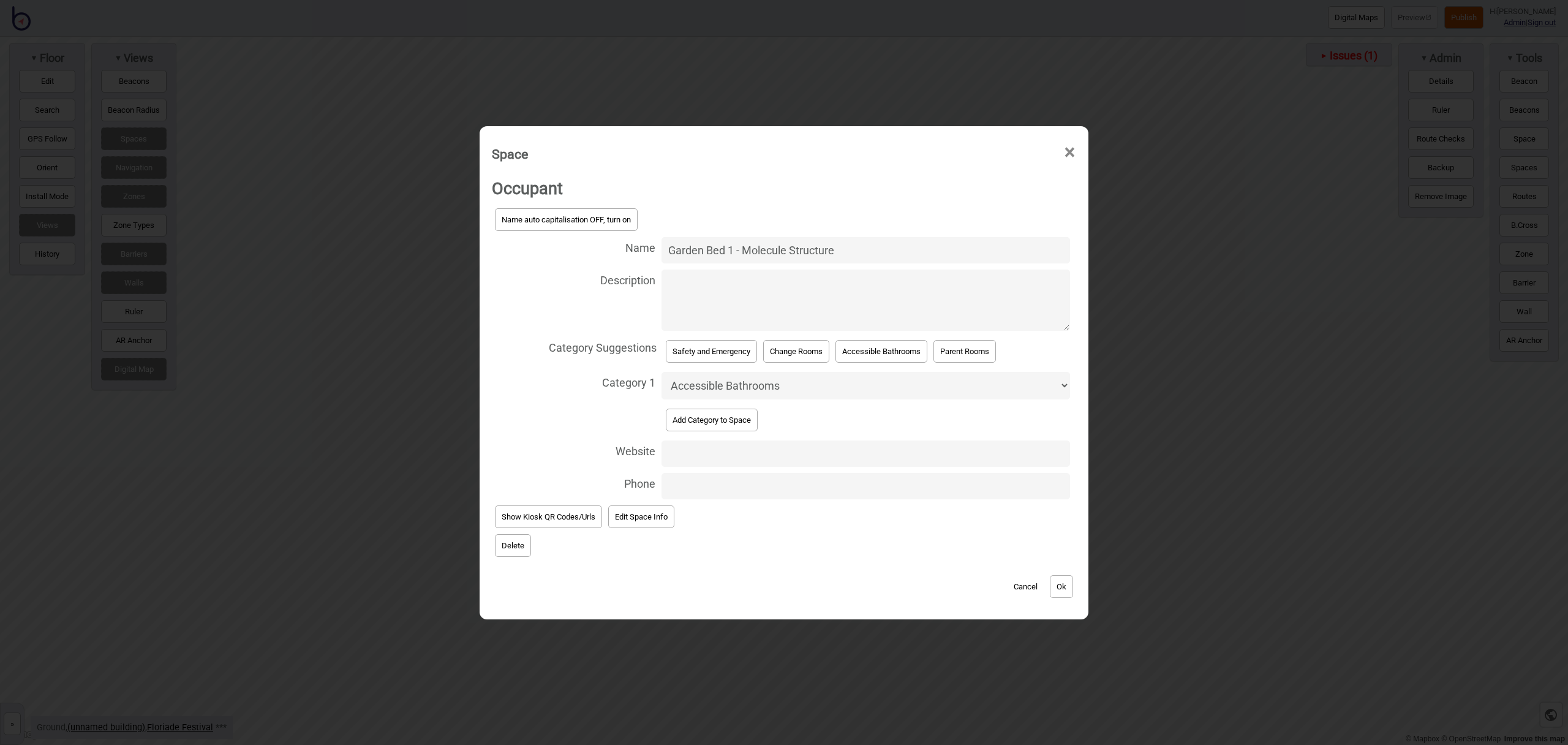
click at [734, 393] on select "Accessible Bathrooms Bathrooms Bike Areas Car Parks Change Rooms Eating Areas F…" at bounding box center [866, 385] width 408 height 27
select select "Garden Beds"
click at [662, 372] on select "Accessible Bathrooms Bathrooms Bike Areas Car Parks Change Rooms Eating Areas F…" at bounding box center [866, 385] width 408 height 27
click at [1066, 593] on button "Ok" at bounding box center [1062, 587] width 23 height 23
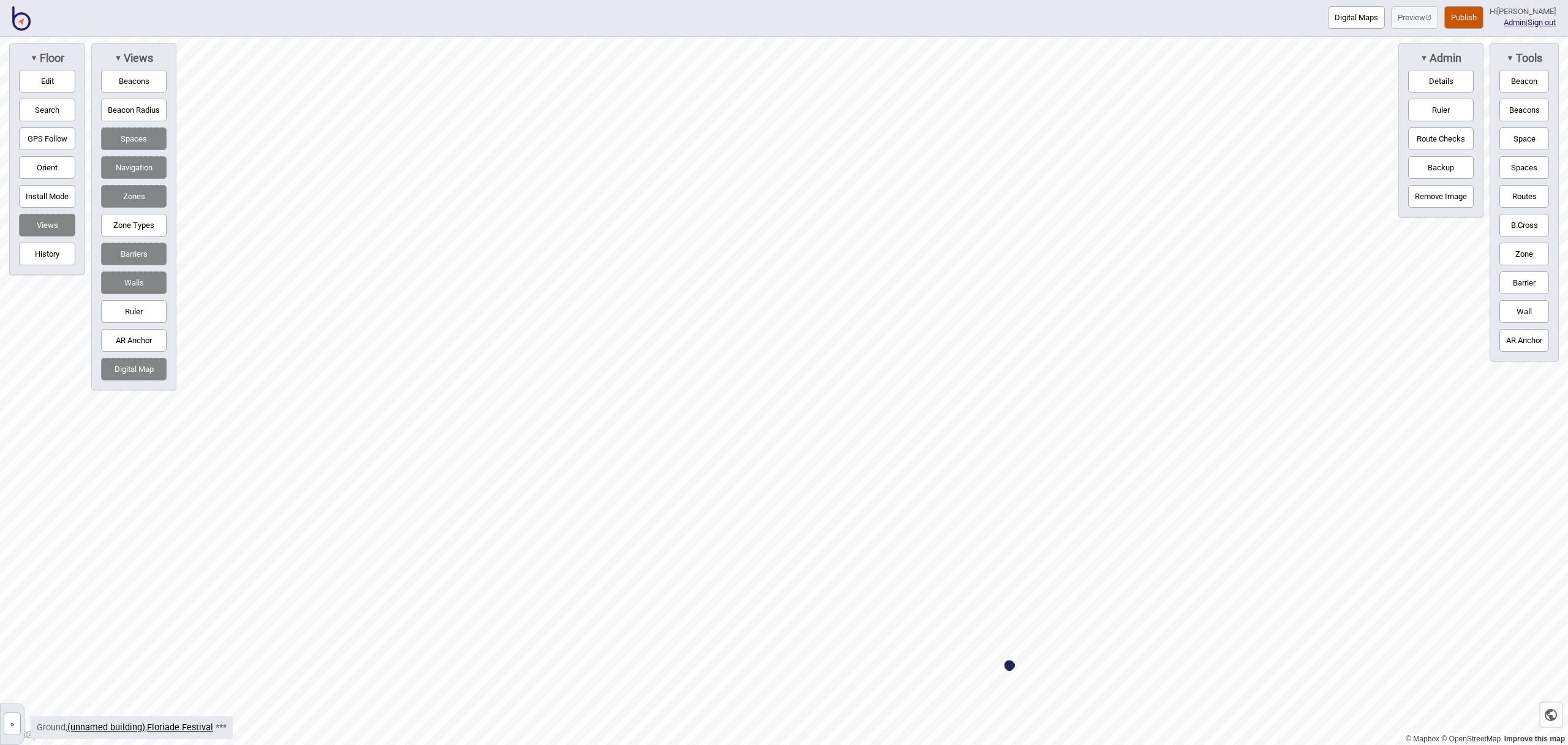
click at [1519, 147] on button "Space" at bounding box center [1525, 139] width 49 height 23
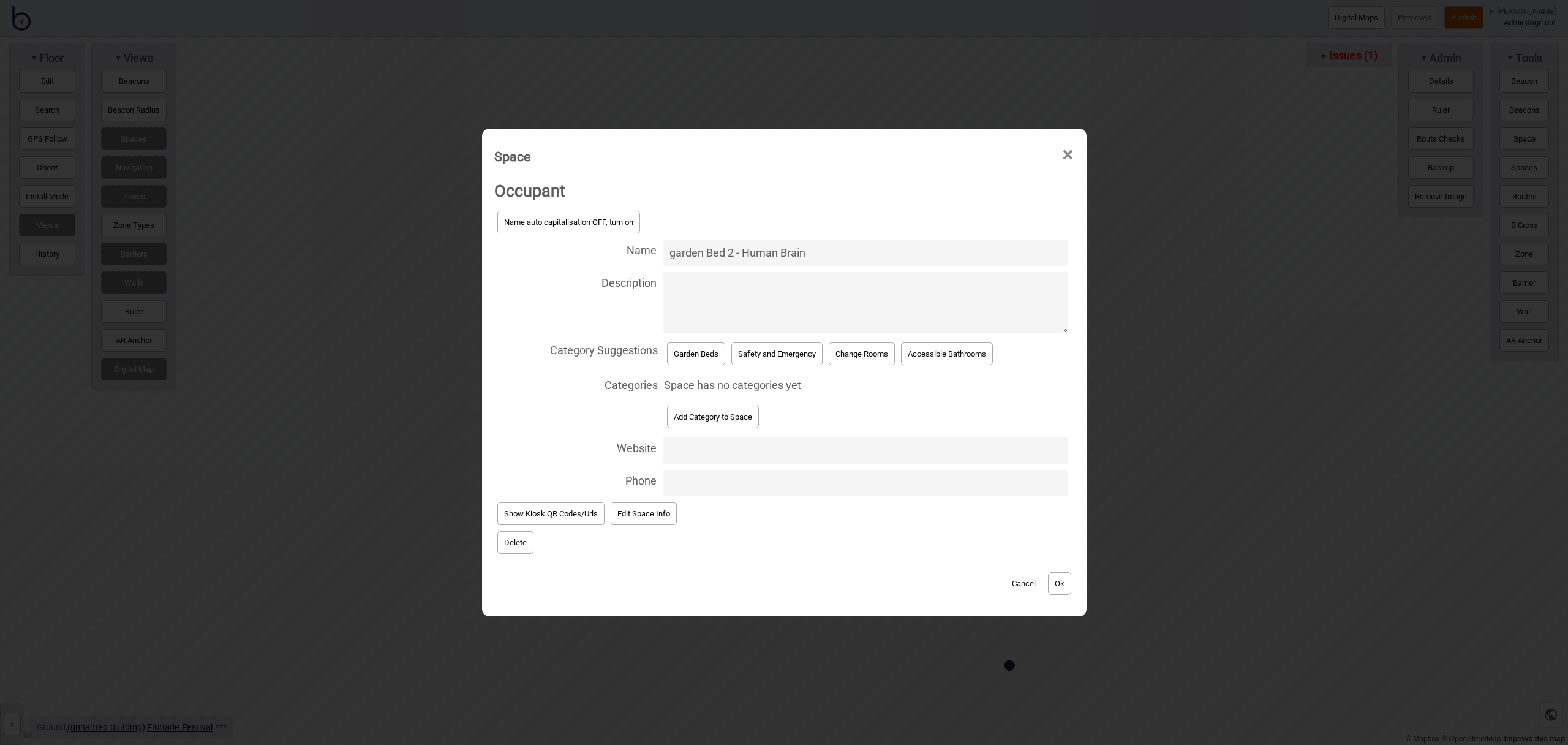
click at [677, 251] on input "garden Bed 2 - Human Brain" at bounding box center [865, 252] width 405 height 26
type input "Garden Bed 2 - Human Brain"
click at [705, 342] on button "Garden Beds" at bounding box center [696, 354] width 58 height 23
select select "Garden Beds"
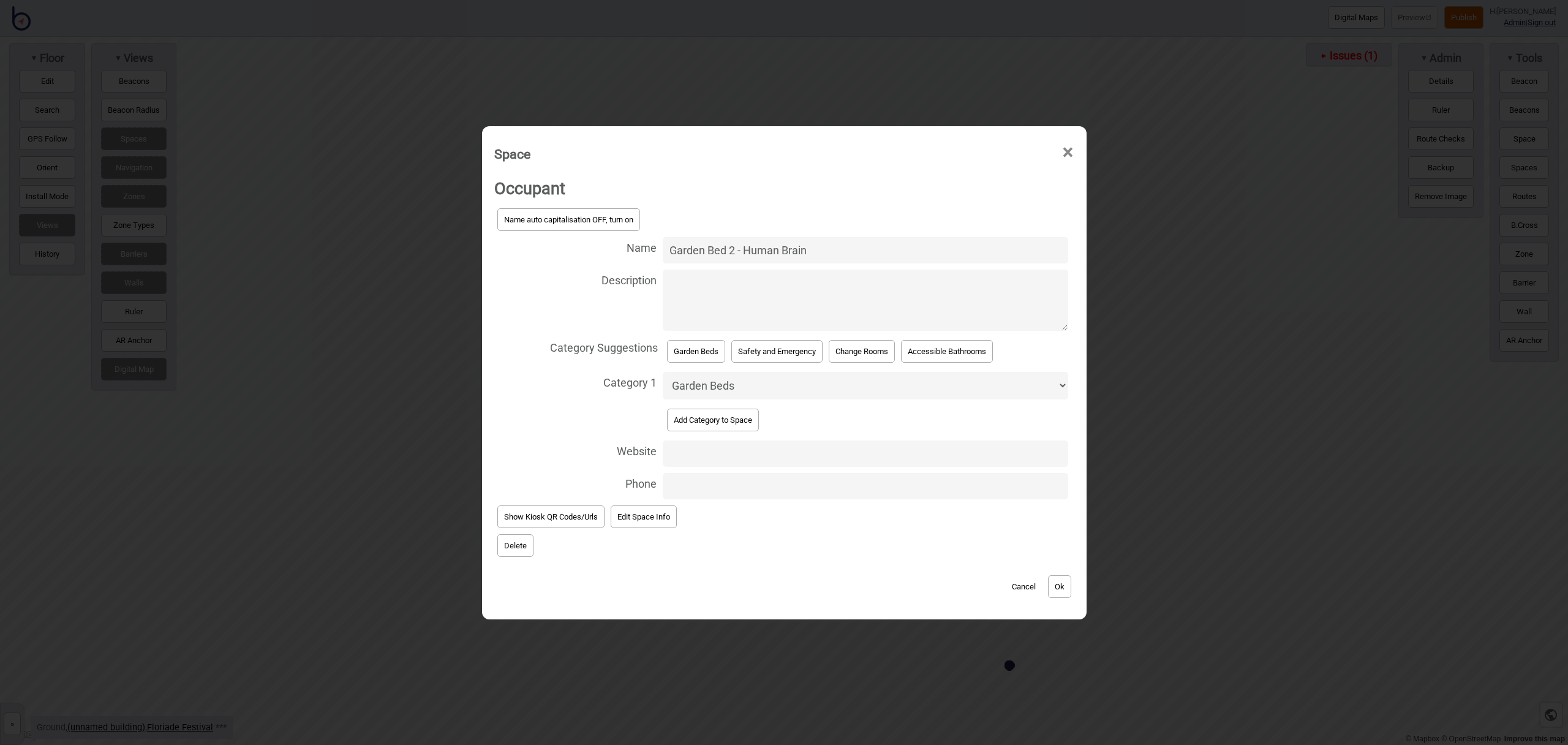
click at [1065, 580] on button "Ok" at bounding box center [1060, 587] width 23 height 23
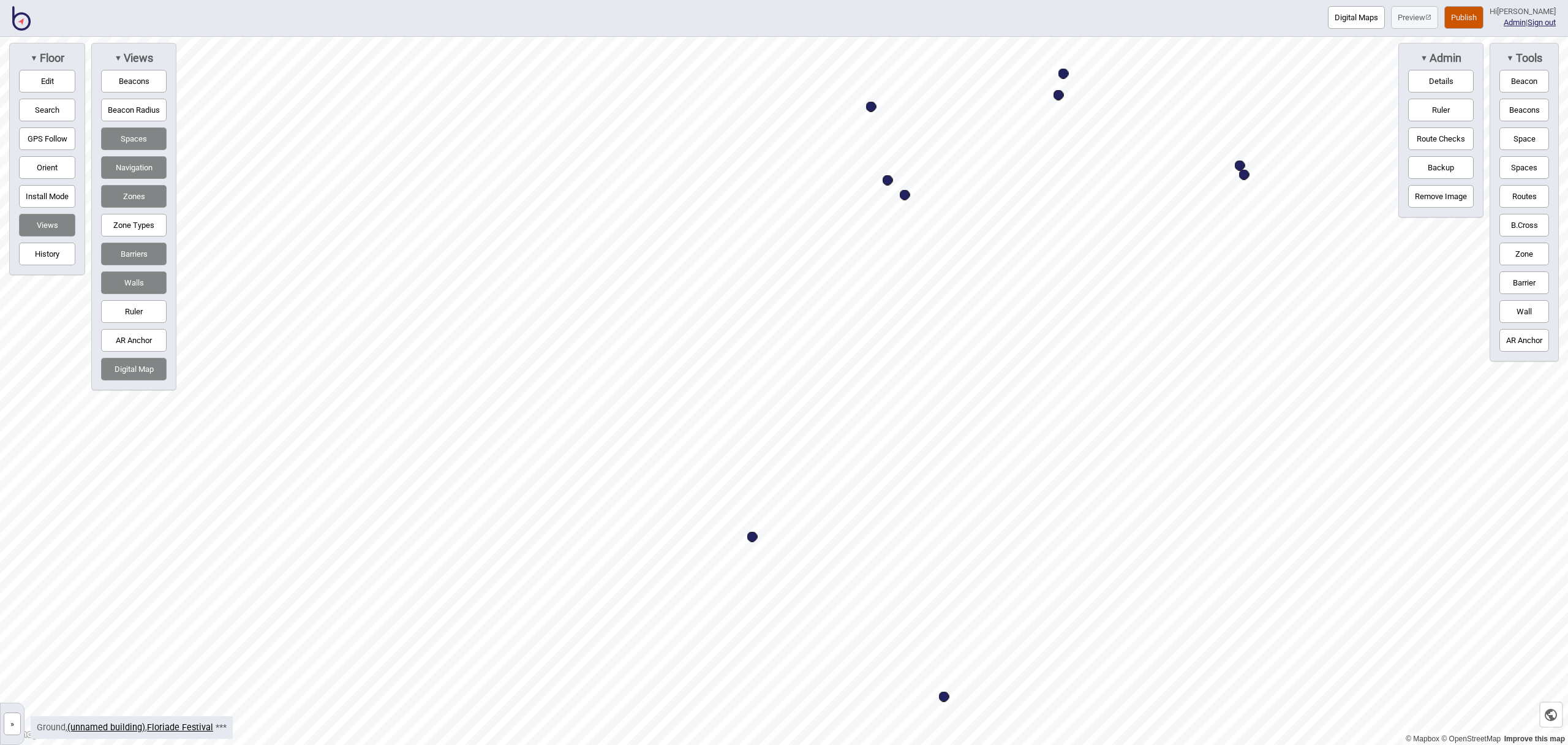
drag, startPoint x: 1529, startPoint y: 145, endPoint x: 1515, endPoint y: 145, distance: 14.0
click at [1529, 145] on button "Space" at bounding box center [1525, 139] width 49 height 23
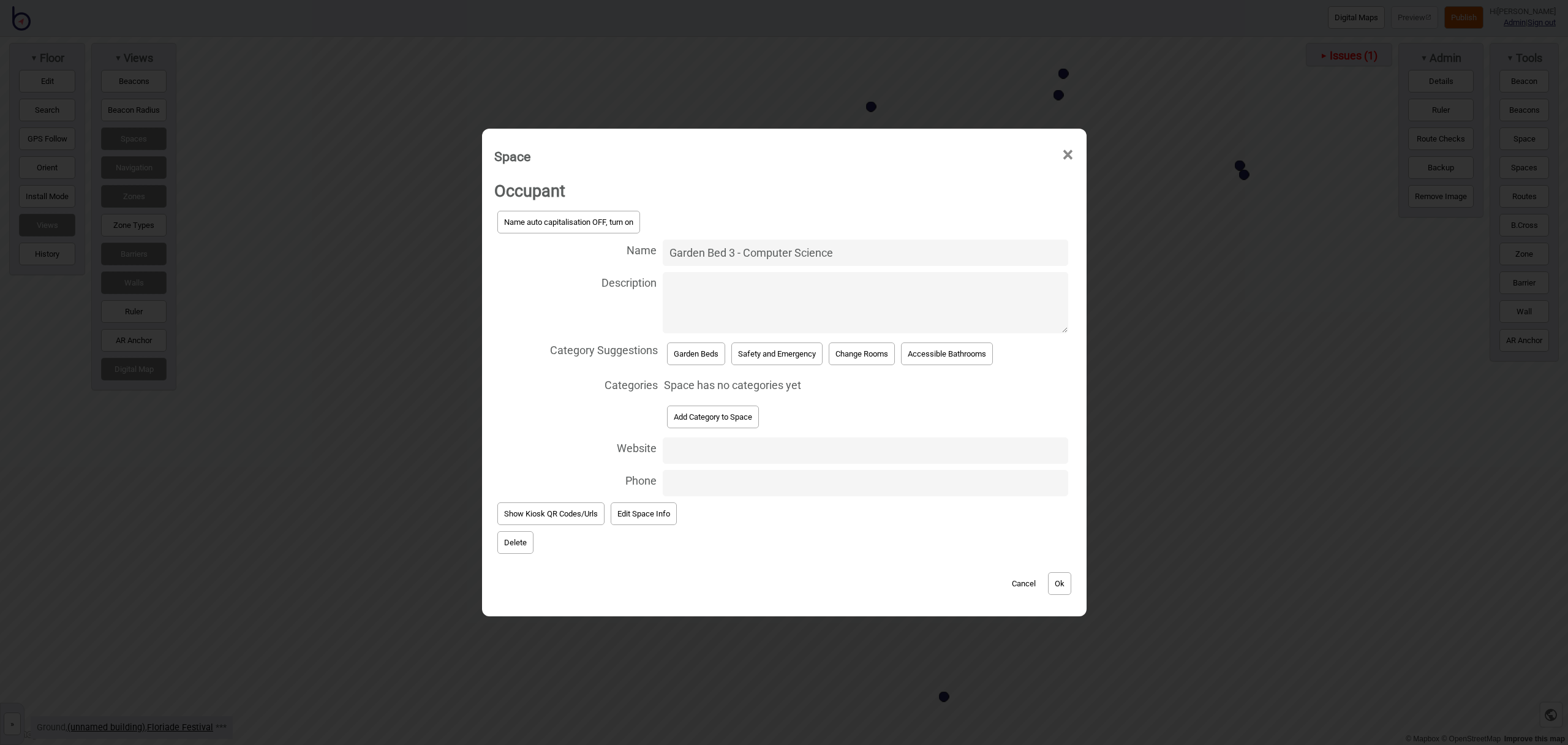
type input "Garden Bed 3 - Computer Science"
click at [692, 356] on button "Garden Beds" at bounding box center [696, 354] width 58 height 23
select select "Garden Beds"
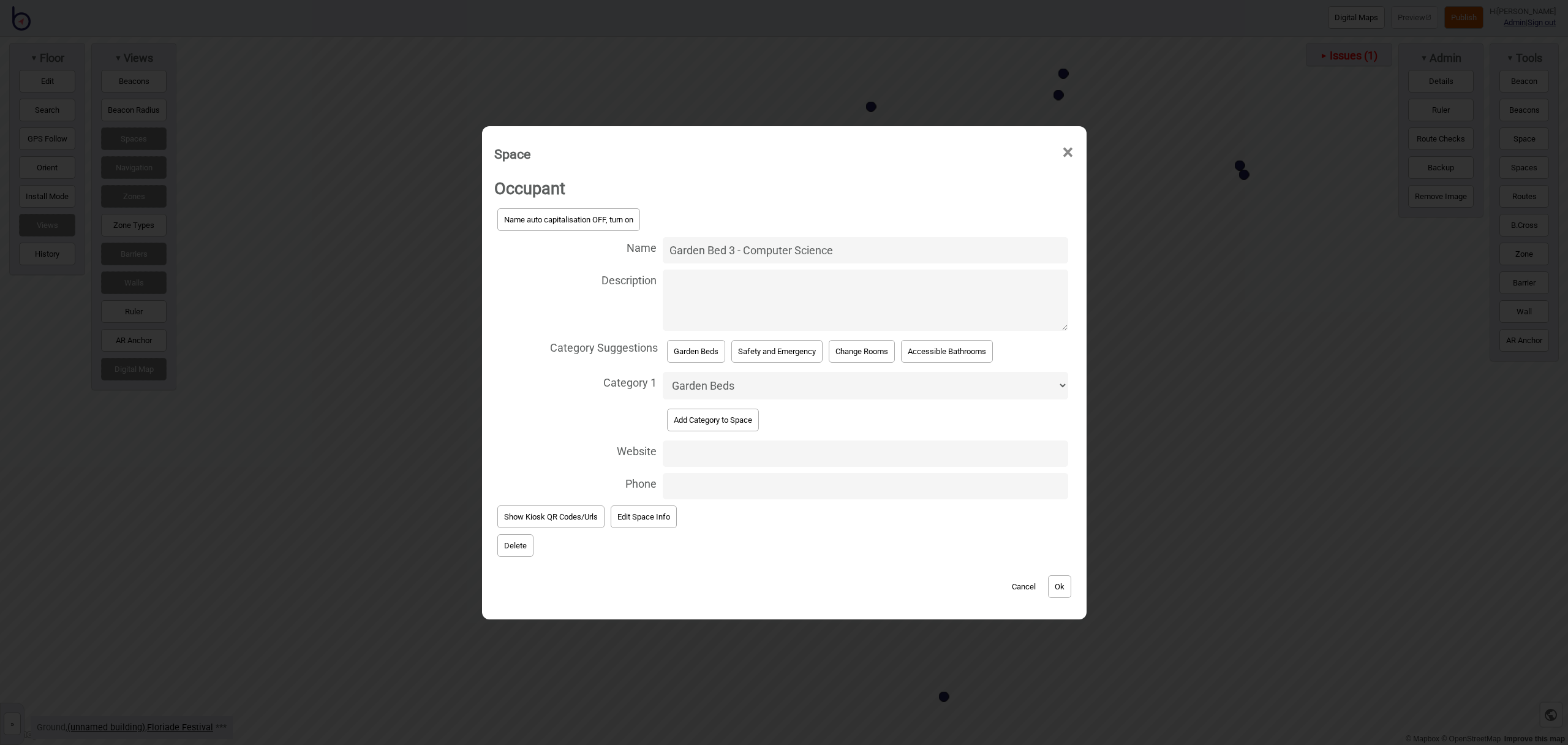
click at [1056, 585] on button "Ok" at bounding box center [1060, 587] width 23 height 23
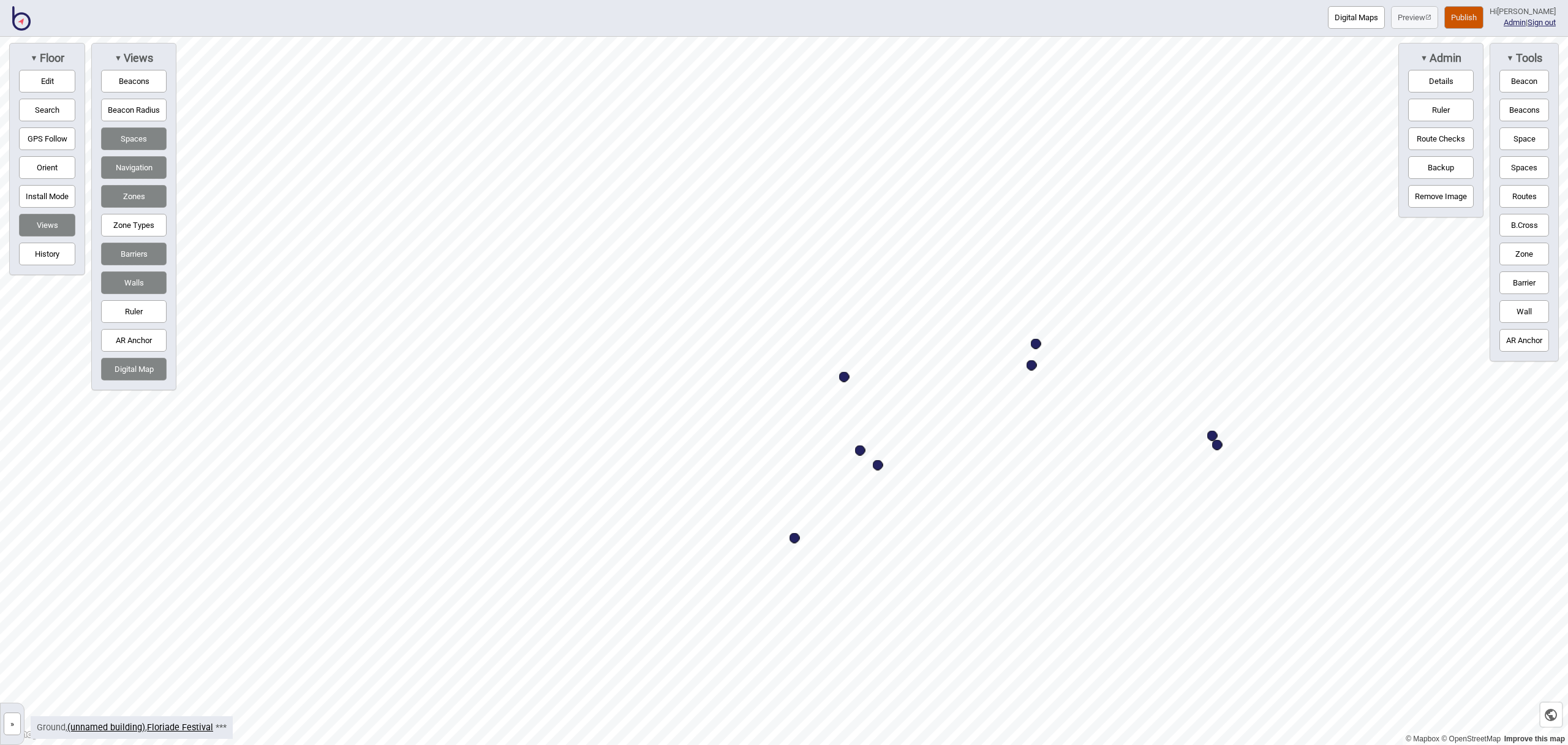
drag, startPoint x: 1528, startPoint y: 140, endPoint x: 1522, endPoint y: 142, distance: 6.3
click at [1528, 140] on button "Space" at bounding box center [1525, 139] width 49 height 23
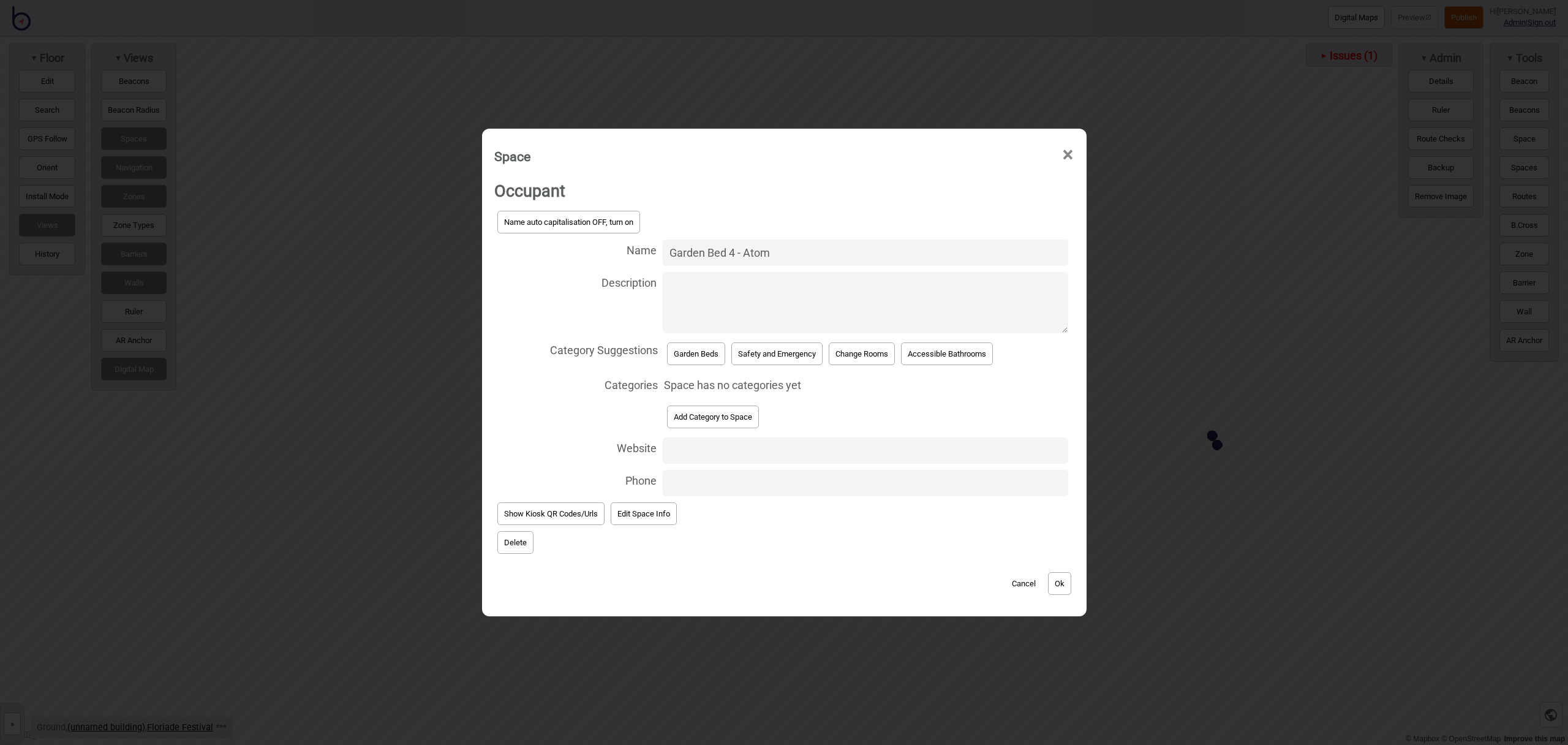
type input "Garden Bed 4 - Atom"
click at [697, 348] on button "Garden Beds" at bounding box center [696, 354] width 58 height 23
select select "Garden Beds"
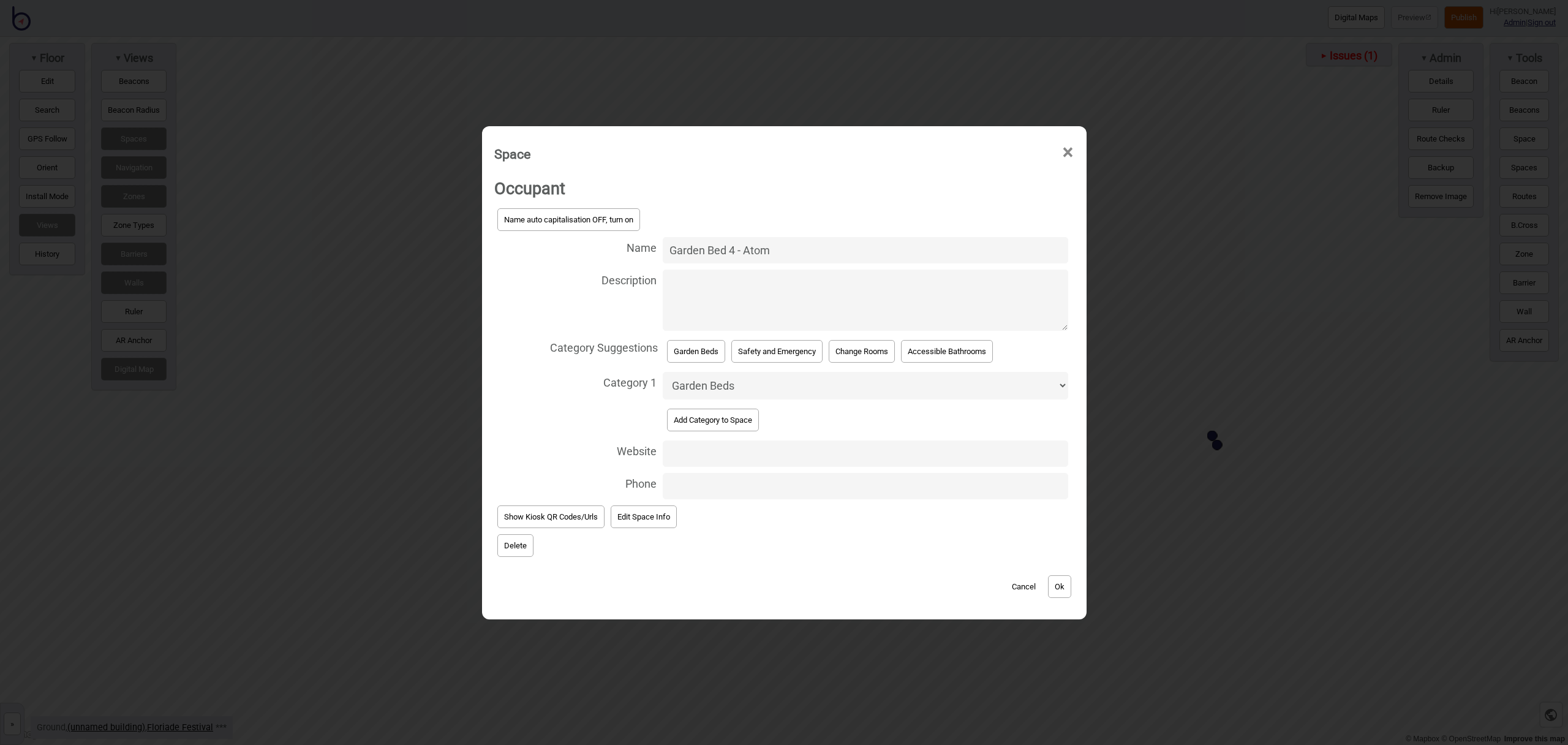
click at [1062, 584] on button "Ok" at bounding box center [1060, 587] width 23 height 23
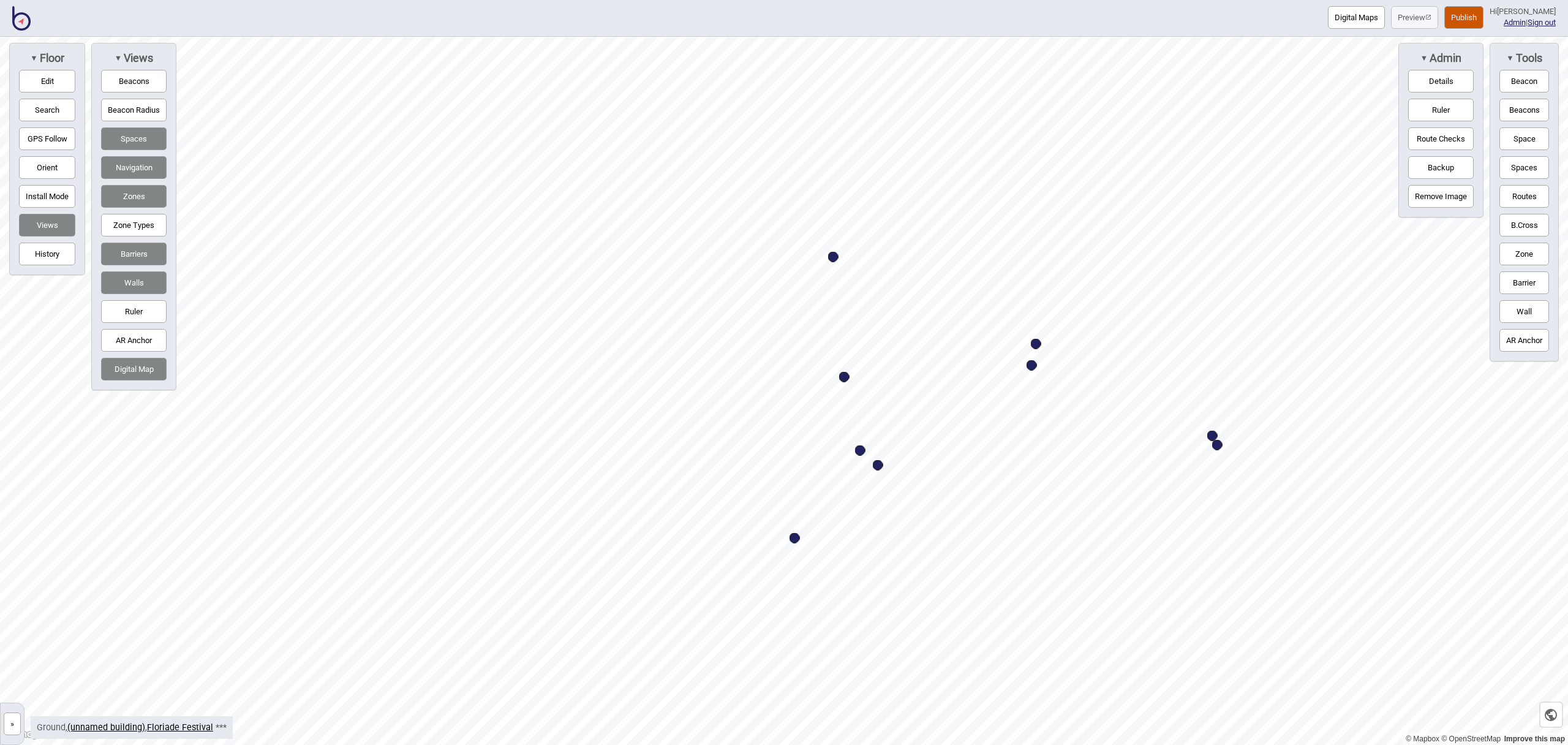
drag, startPoint x: 1533, startPoint y: 141, endPoint x: 1437, endPoint y: 146, distance: 96.1
click at [1532, 141] on button "Space" at bounding box center [1525, 139] width 49 height 23
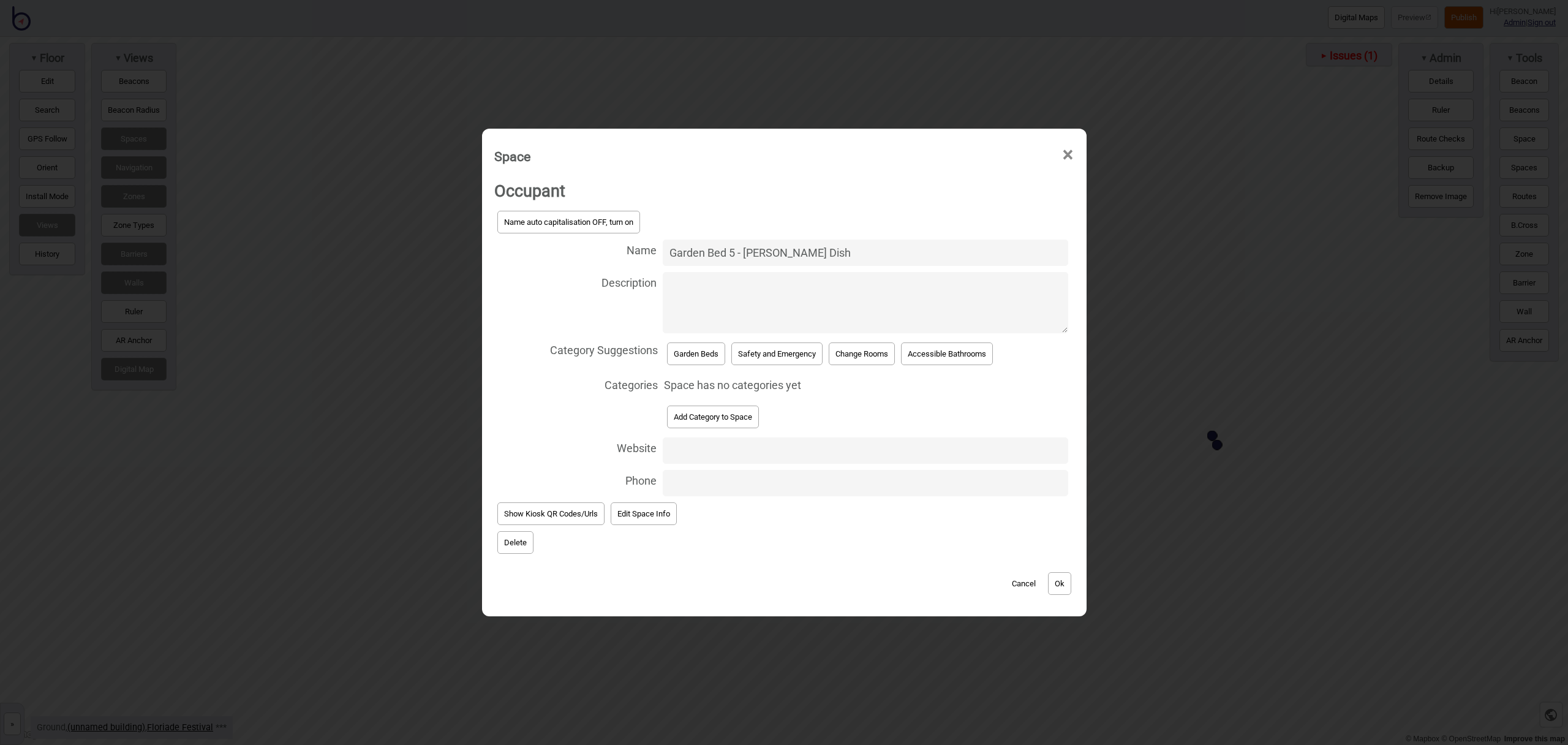
type input "Garden Bed 5 - Petrie Dish"
click at [692, 354] on button "Garden Beds" at bounding box center [696, 354] width 58 height 23
select select "Garden Beds"
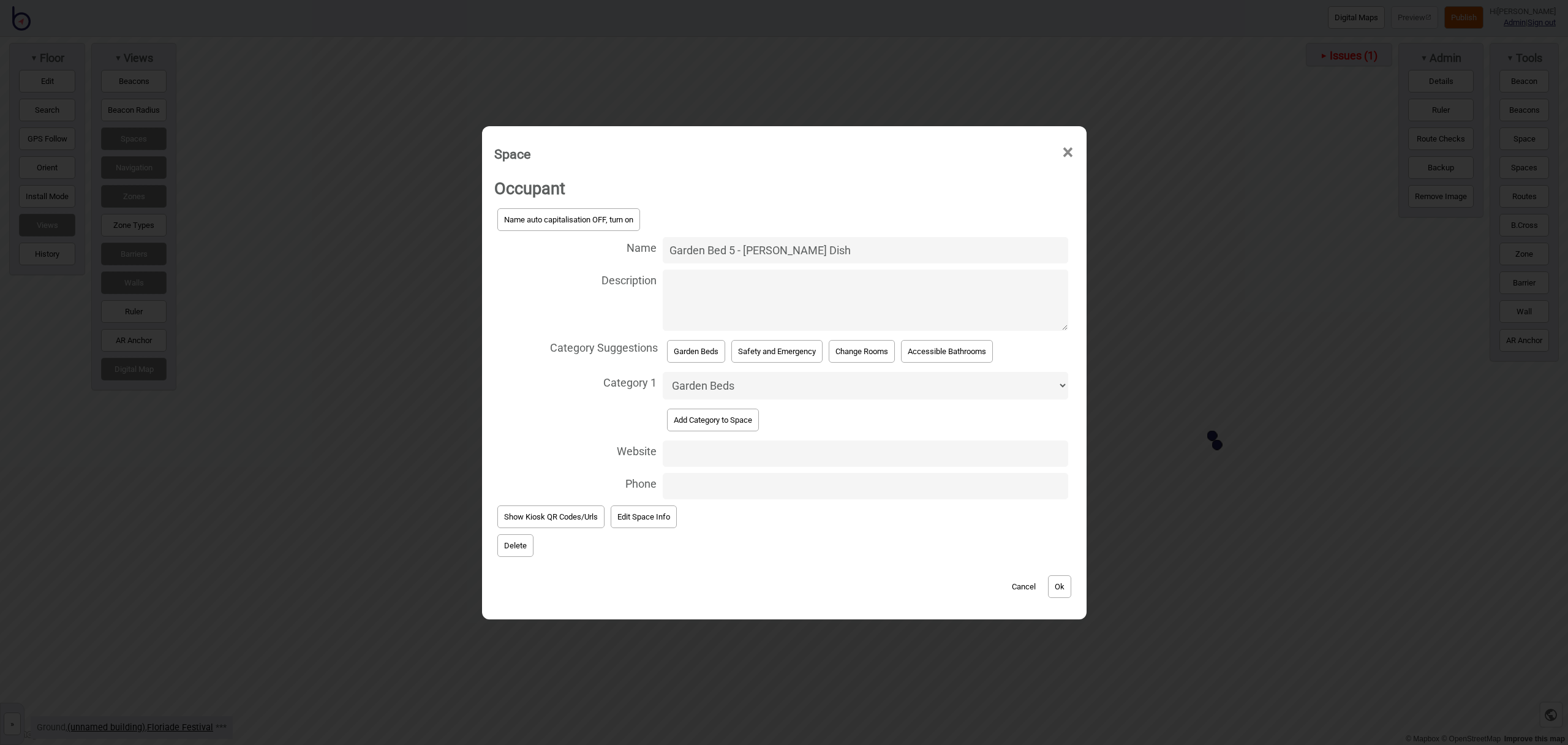
click at [1066, 581] on button "Ok" at bounding box center [1060, 587] width 23 height 23
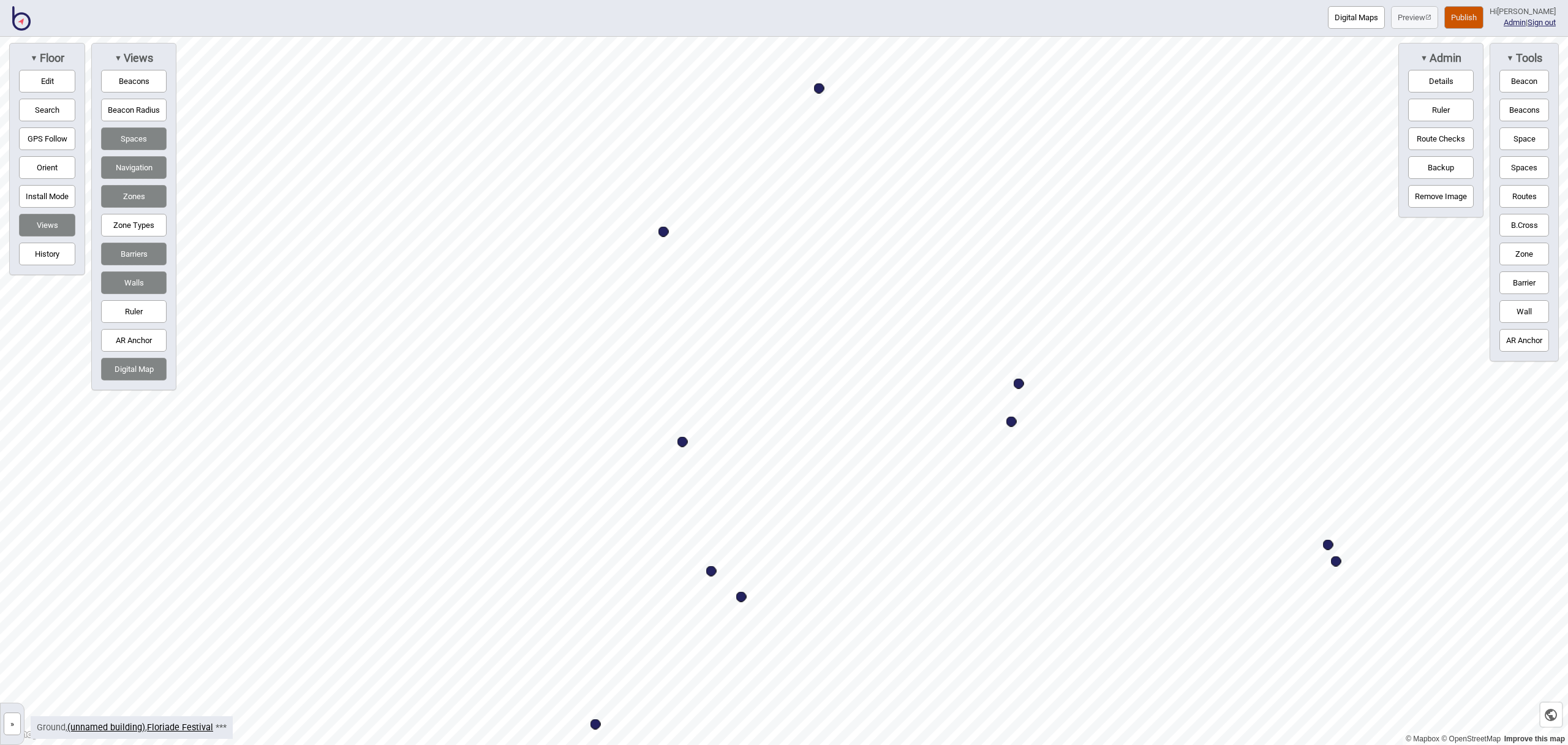
click at [1529, 140] on button "Space" at bounding box center [1525, 139] width 49 height 23
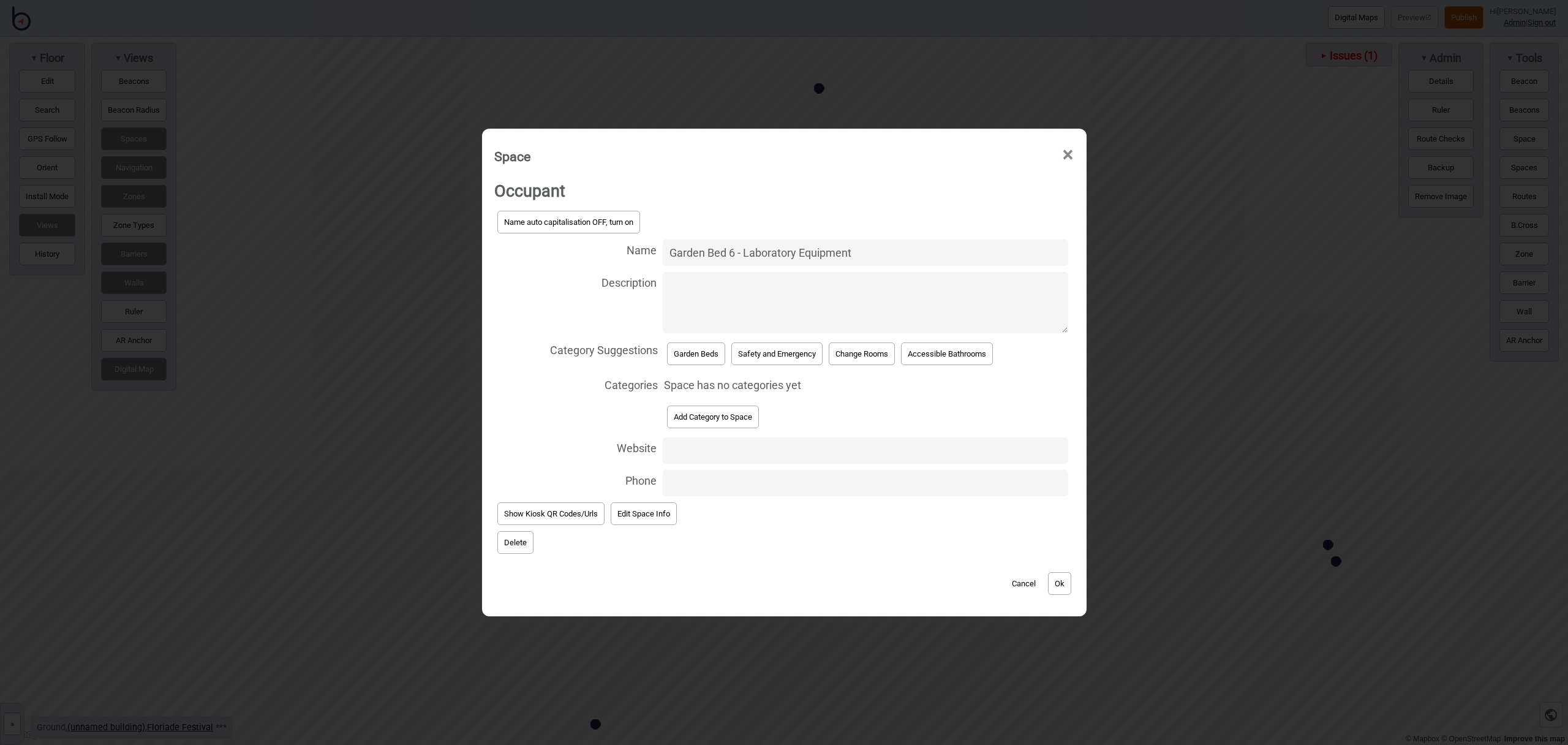
type input "Garden Bed 6 - Laboratory Equipment"
click at [662, 352] on div "Category Suggestions Garden Beds Safety and Emergency Change Rooms Accessible B…" at bounding box center [784, 354] width 580 height 35
click at [681, 352] on button "Garden Beds" at bounding box center [696, 354] width 58 height 23
select select "Garden Beds"
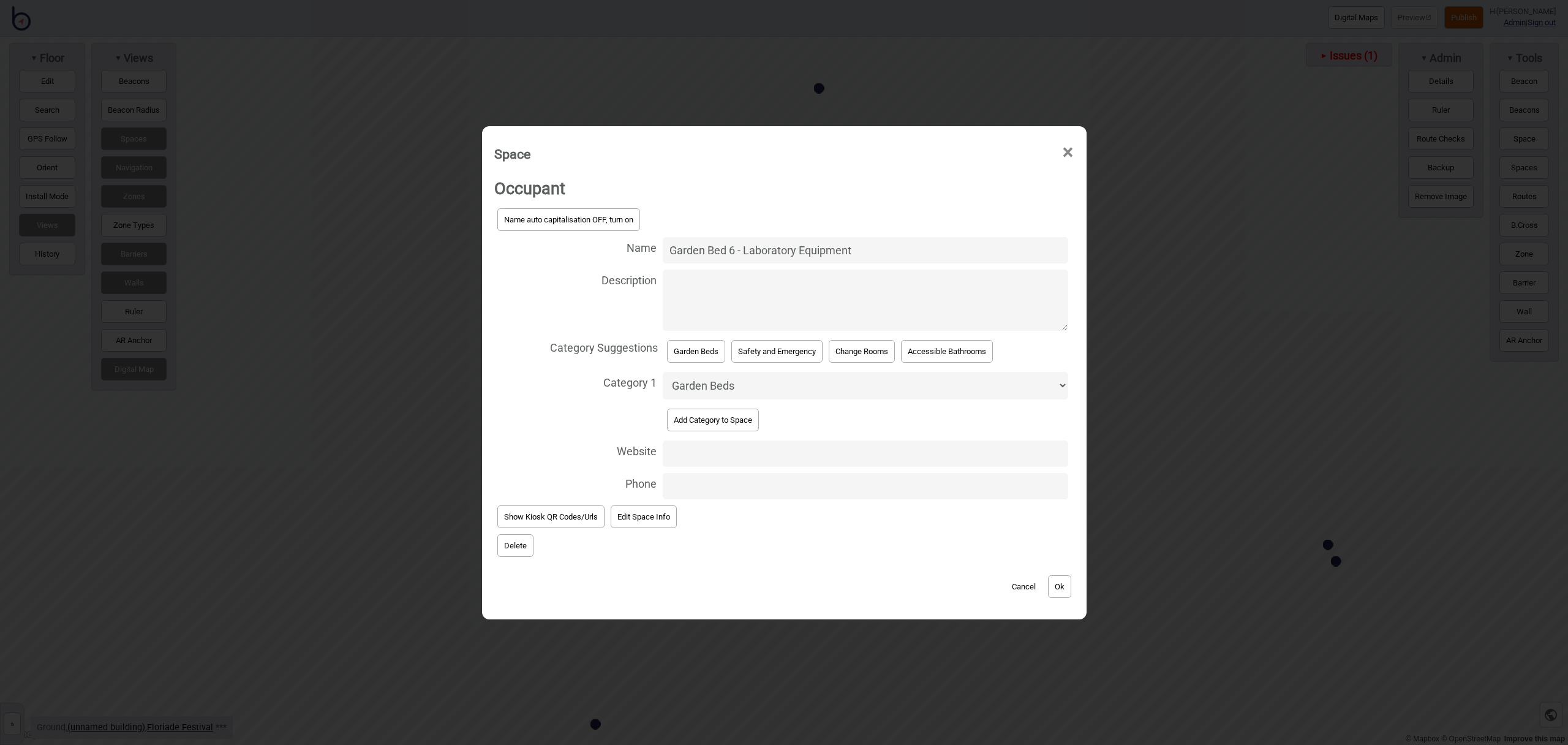
click at [1060, 584] on button "Ok" at bounding box center [1060, 587] width 23 height 23
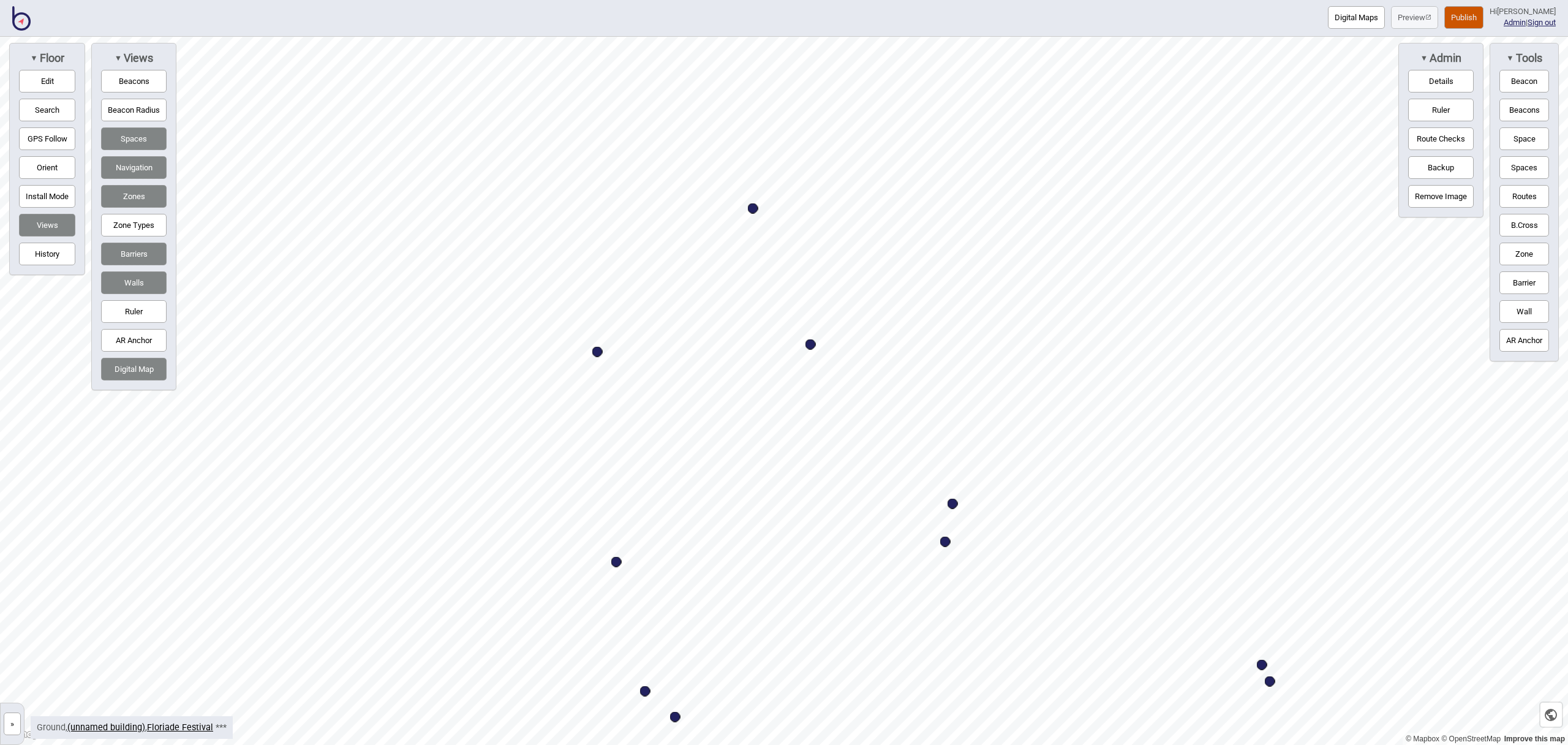
drag, startPoint x: 1529, startPoint y: 139, endPoint x: 1515, endPoint y: 142, distance: 14.3
click at [1529, 139] on button "Space" at bounding box center [1525, 139] width 49 height 23
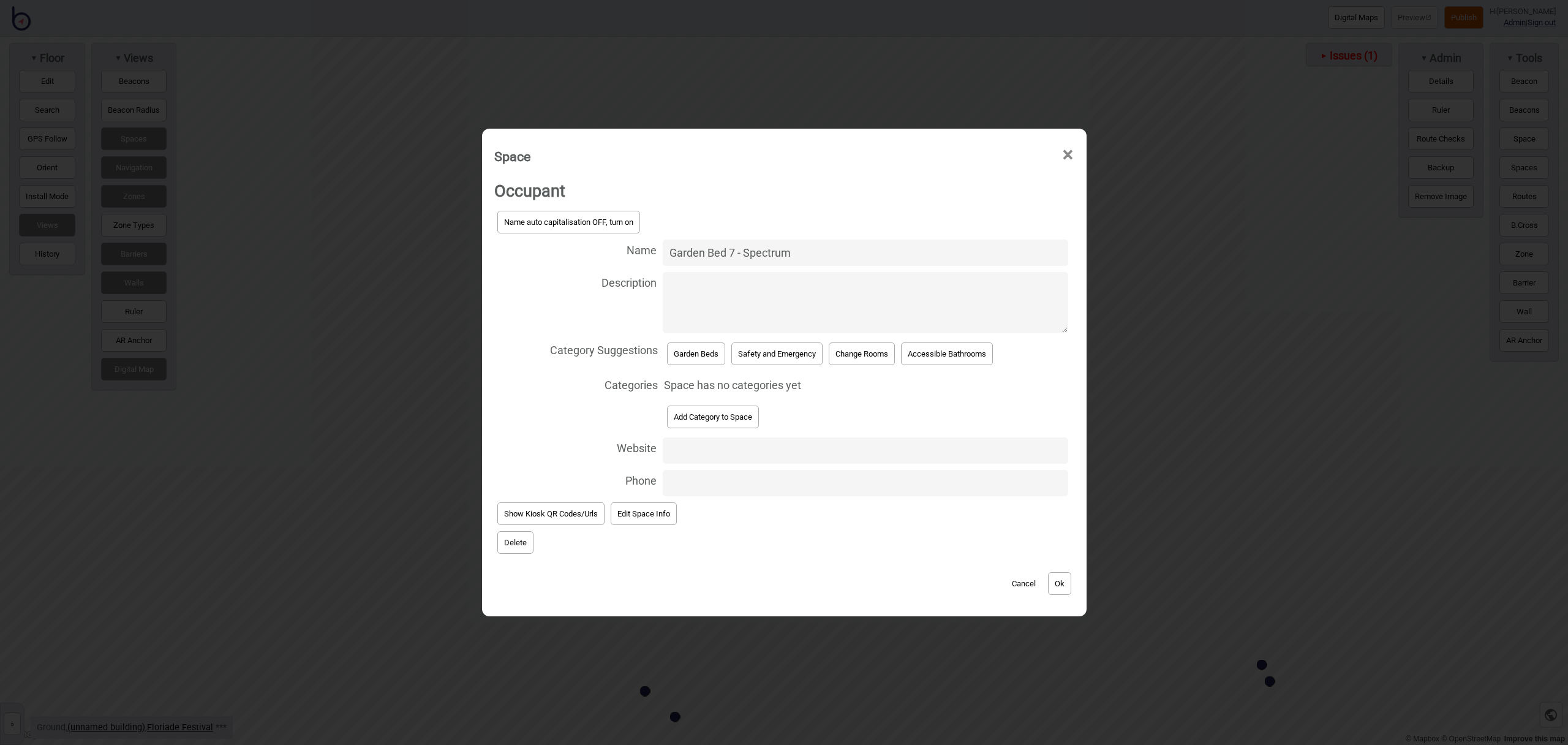
type input "Garden Bed 7 - Spectrum"
click at [694, 344] on button "Garden Beds" at bounding box center [696, 354] width 58 height 23
select select "Garden Beds"
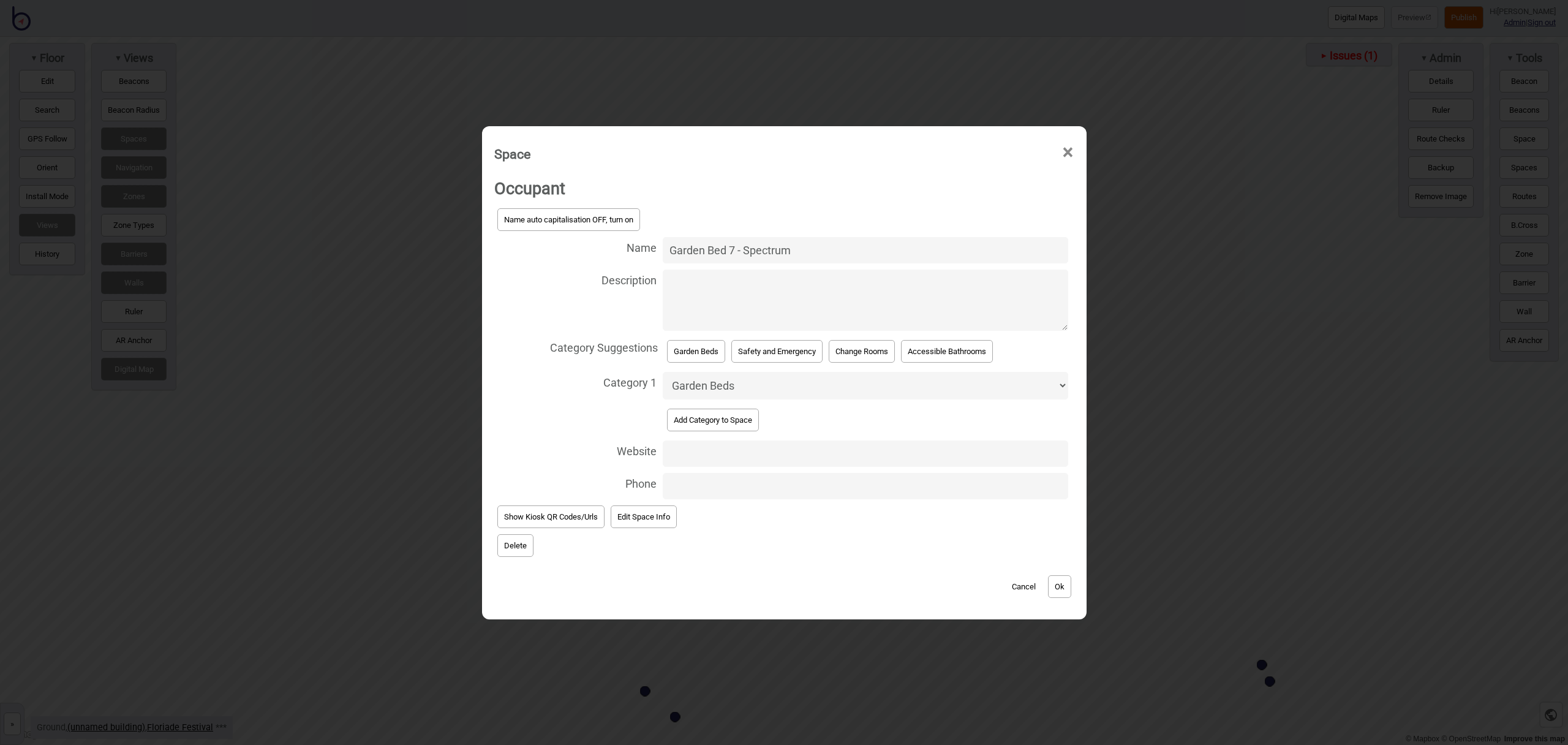
click at [1066, 581] on button "Ok" at bounding box center [1060, 587] width 23 height 23
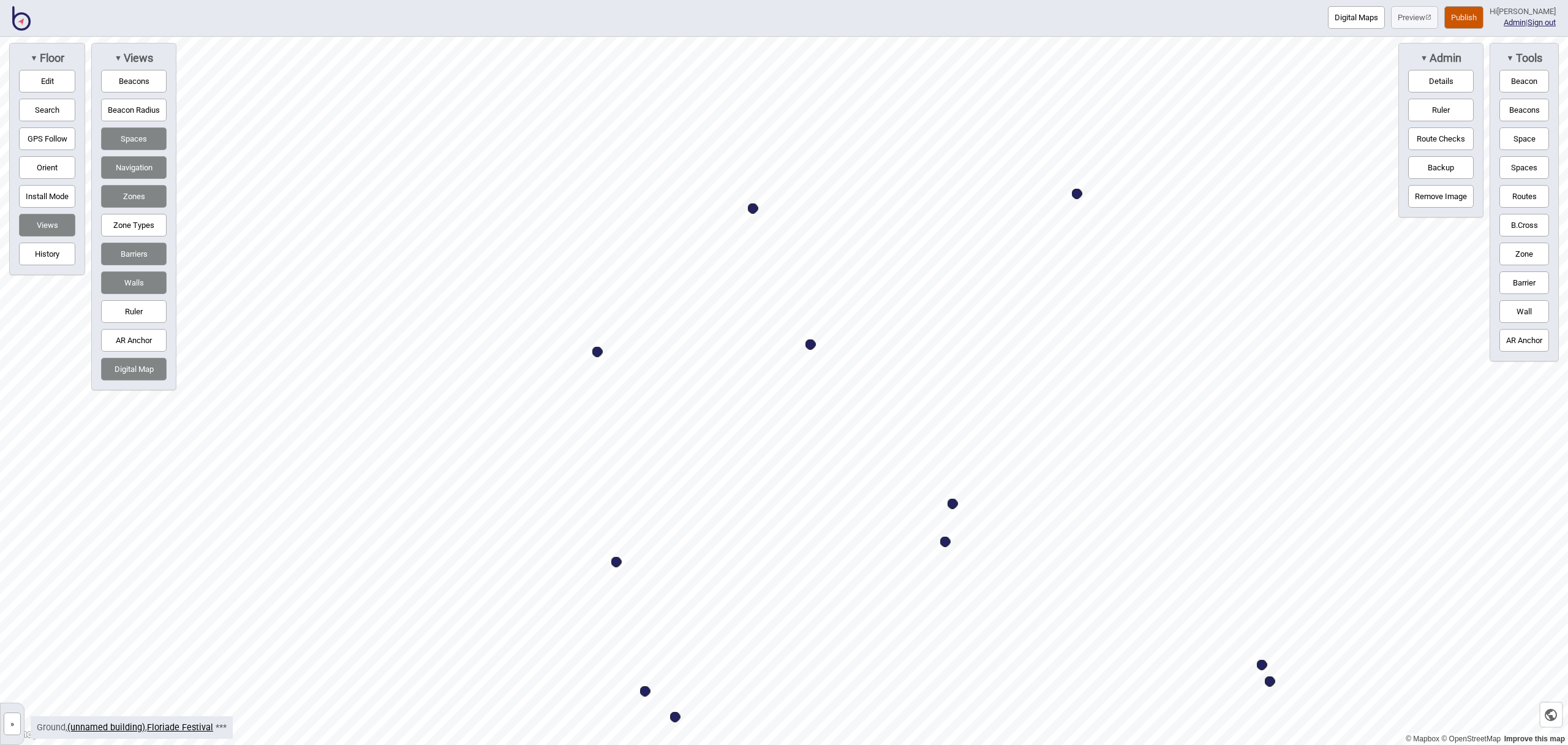
click at [1527, 148] on button "Space" at bounding box center [1525, 139] width 49 height 23
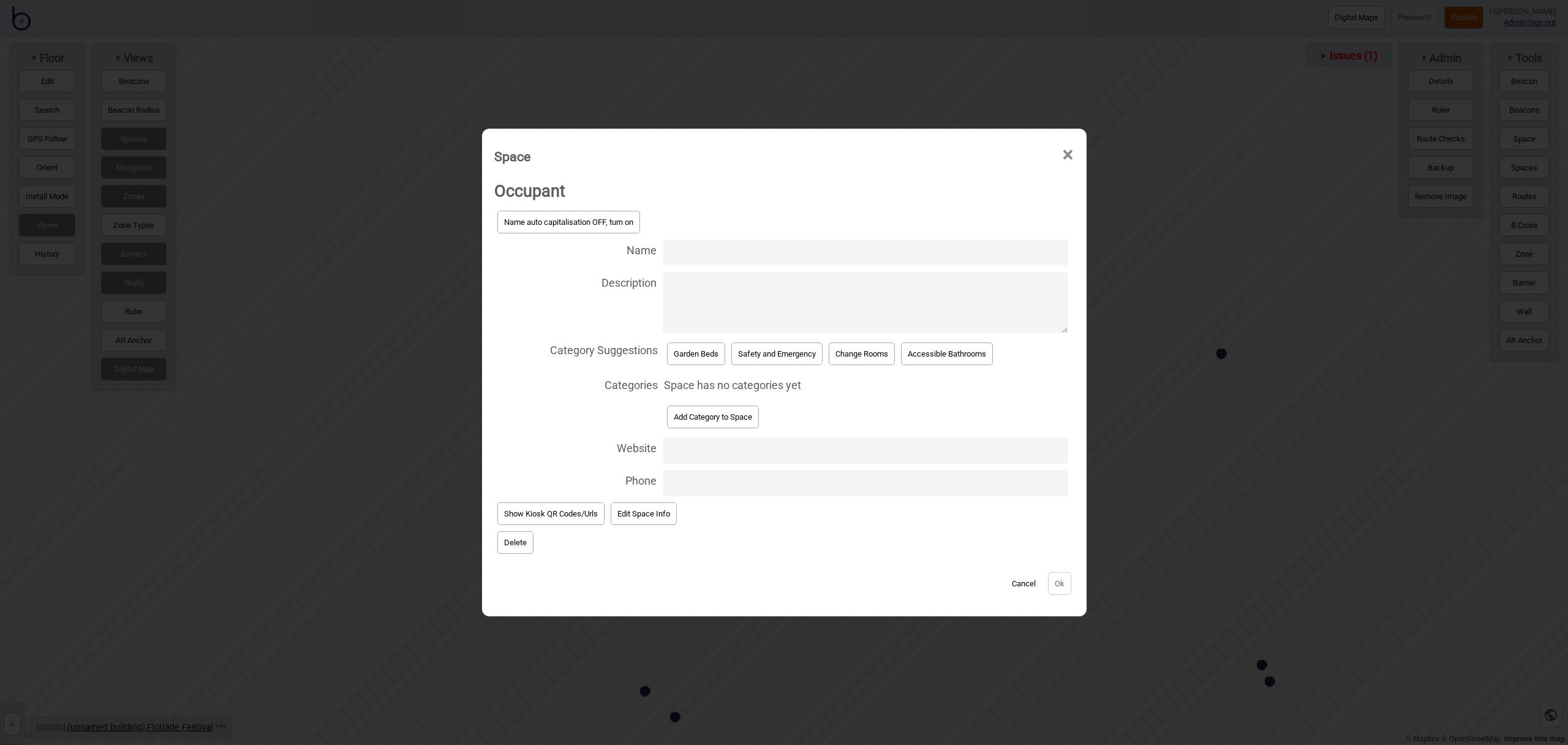
type input "B"
type input "Garden Bed 8 - Under the Microscope"
click at [706, 360] on button "Garden Beds" at bounding box center [696, 354] width 58 height 23
select select "Garden Beds"
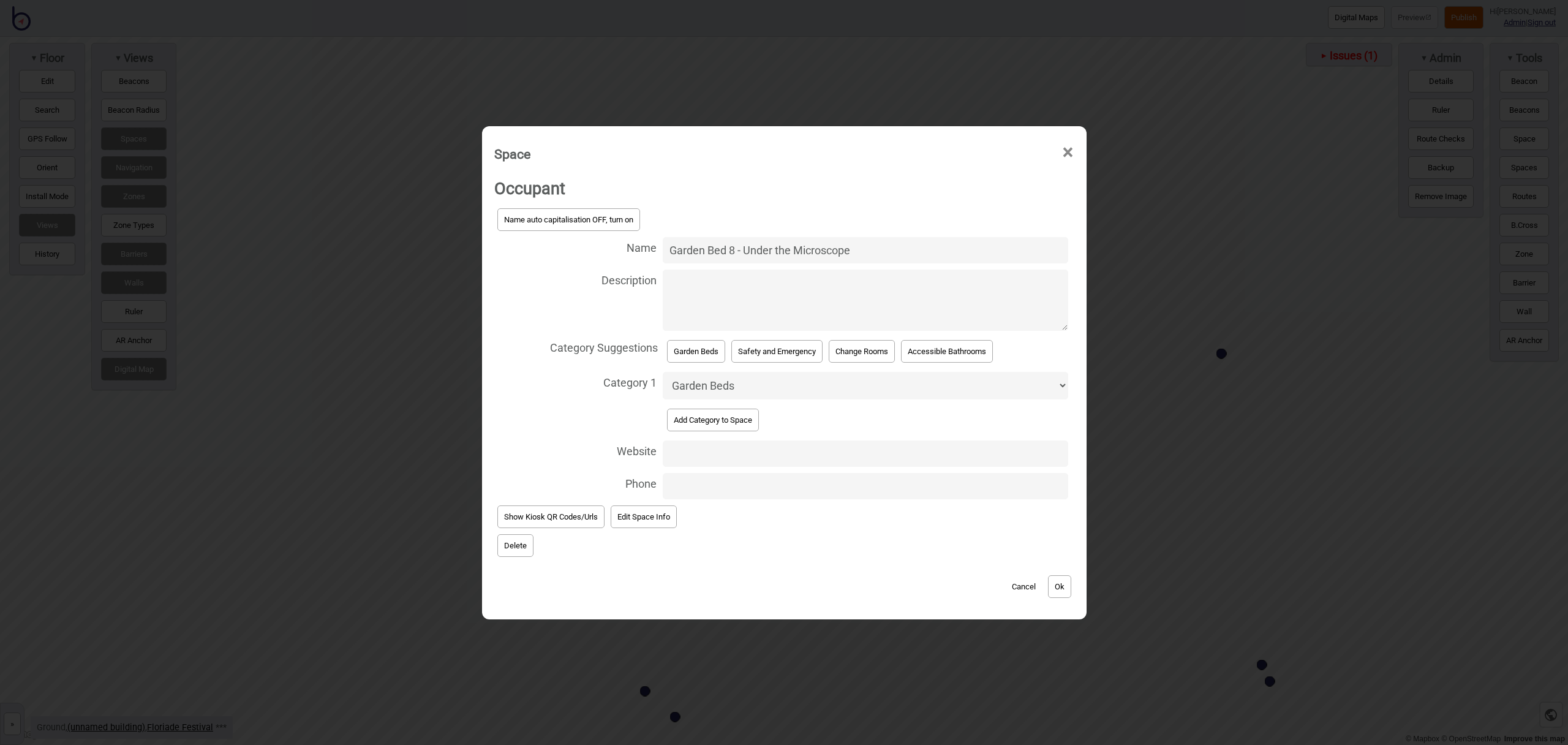
click at [1067, 587] on button "Ok" at bounding box center [1060, 587] width 23 height 23
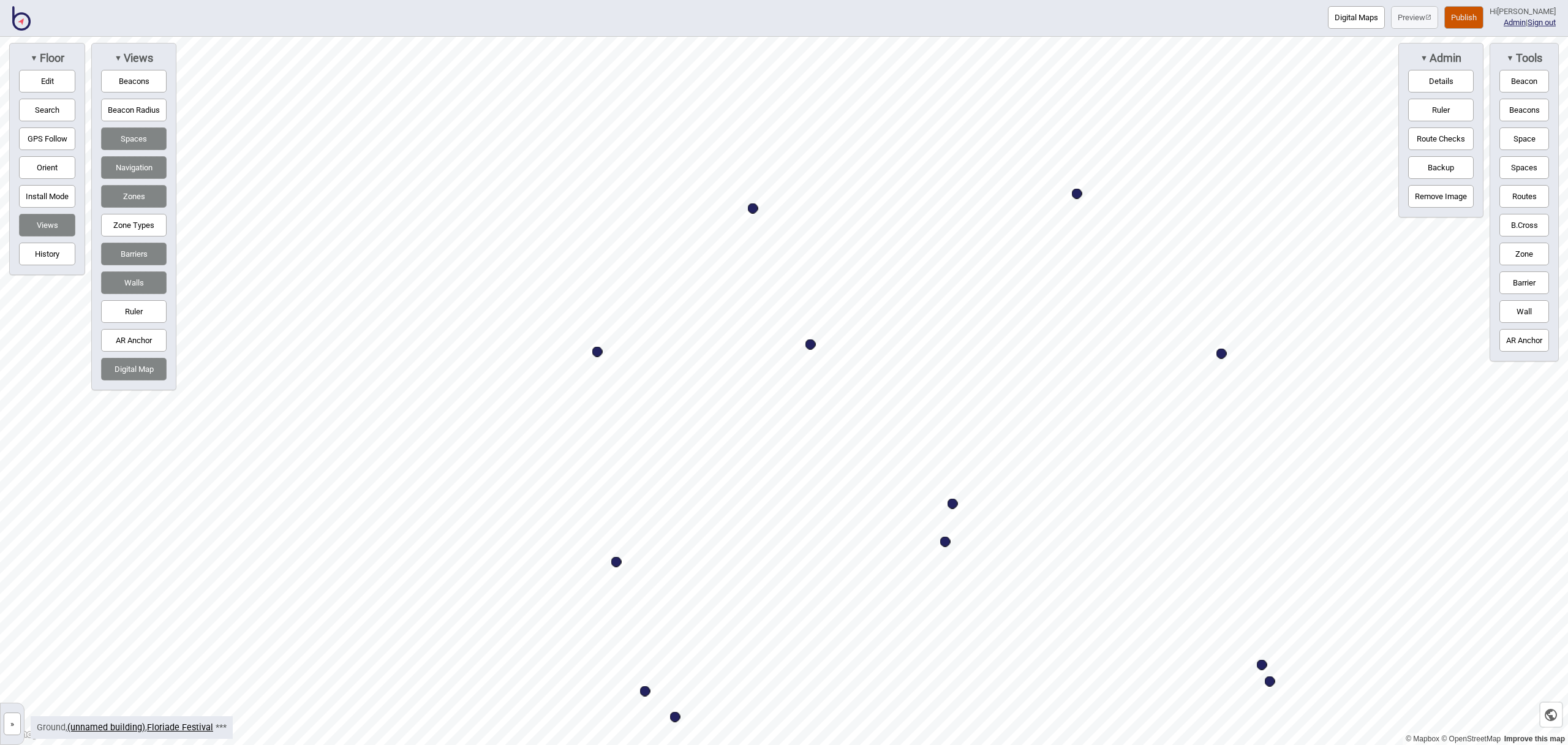
click at [38, 86] on button "Edit" at bounding box center [47, 81] width 56 height 23
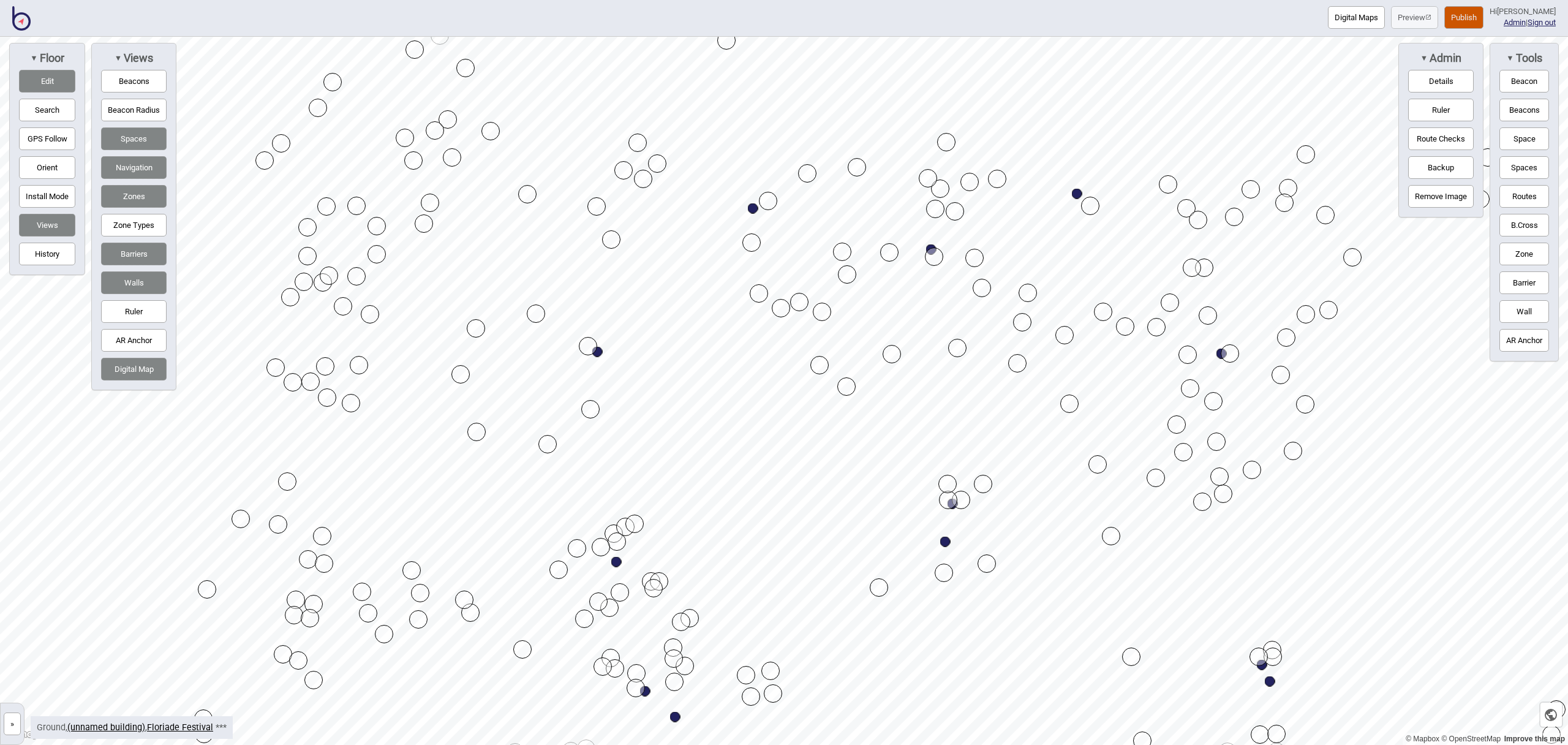
drag, startPoint x: 809, startPoint y: 344, endPoint x: 930, endPoint y: 250, distance: 153.2
click at [31, 83] on button "Edit" at bounding box center [47, 81] width 56 height 23
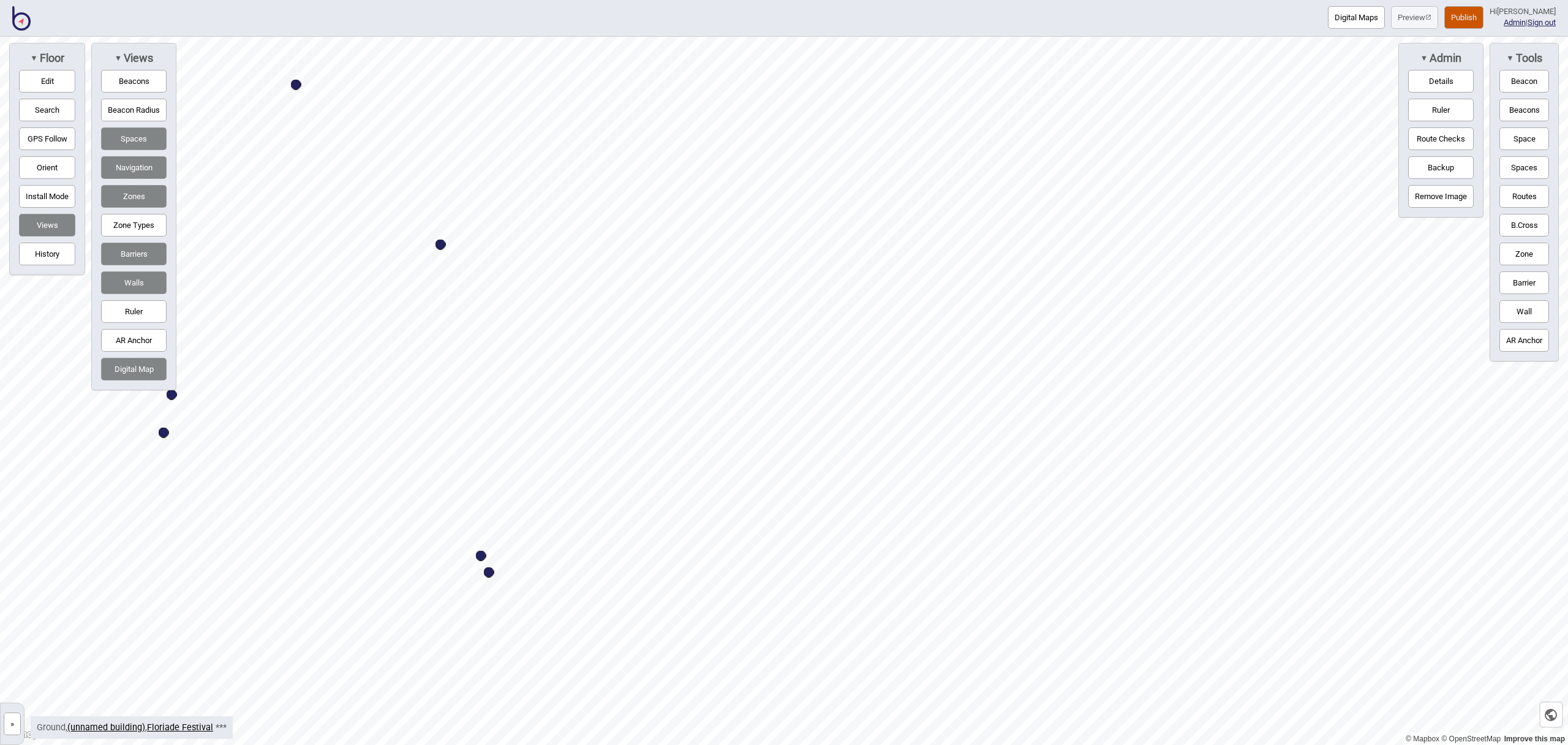
drag, startPoint x: 1529, startPoint y: 135, endPoint x: 1472, endPoint y: 166, distance: 64.9
click at [1529, 135] on button "Space" at bounding box center [1525, 139] width 49 height 23
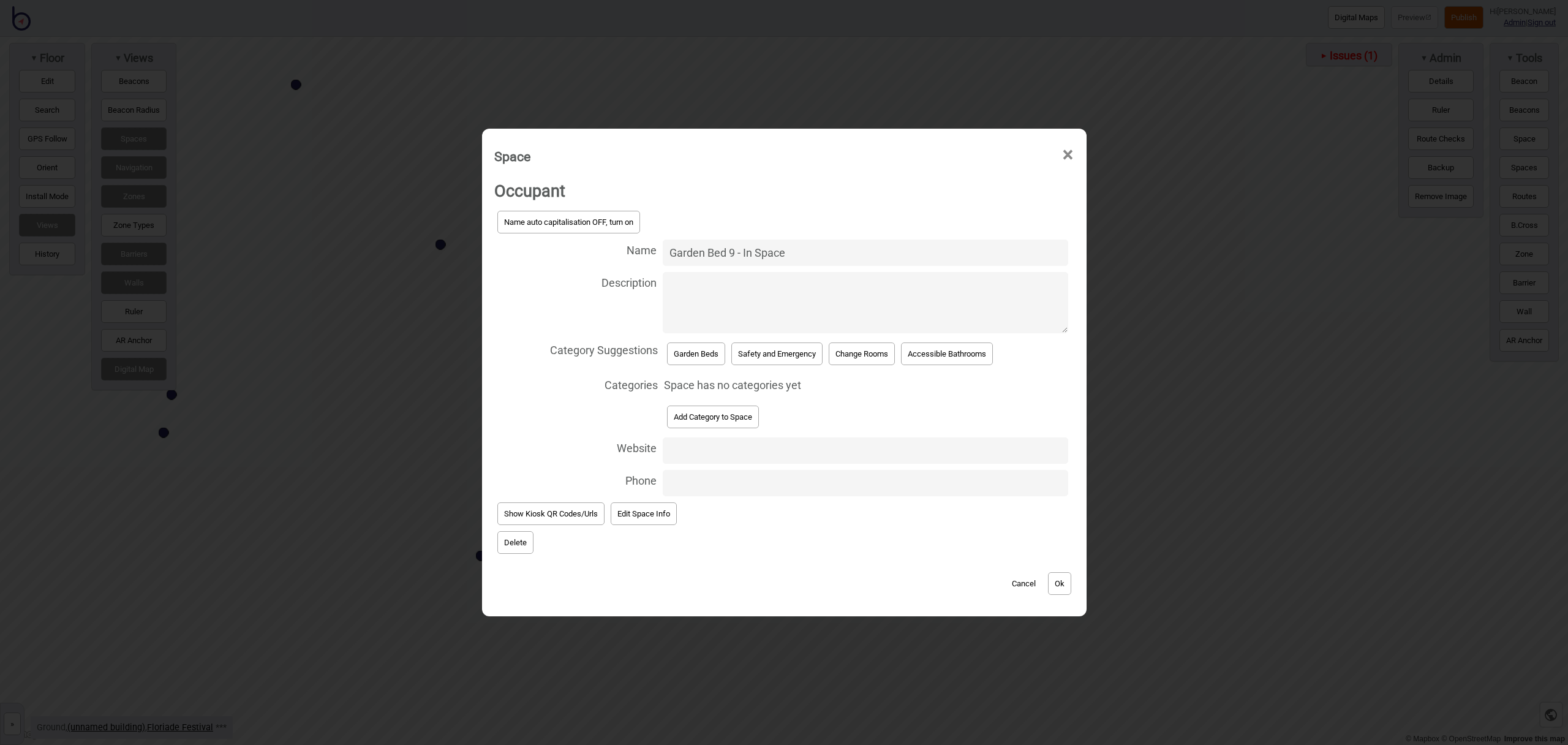
type input "Garden Bed 9 - In Space"
click at [693, 360] on button "Garden Beds" at bounding box center [696, 354] width 58 height 23
select select "Garden Beds"
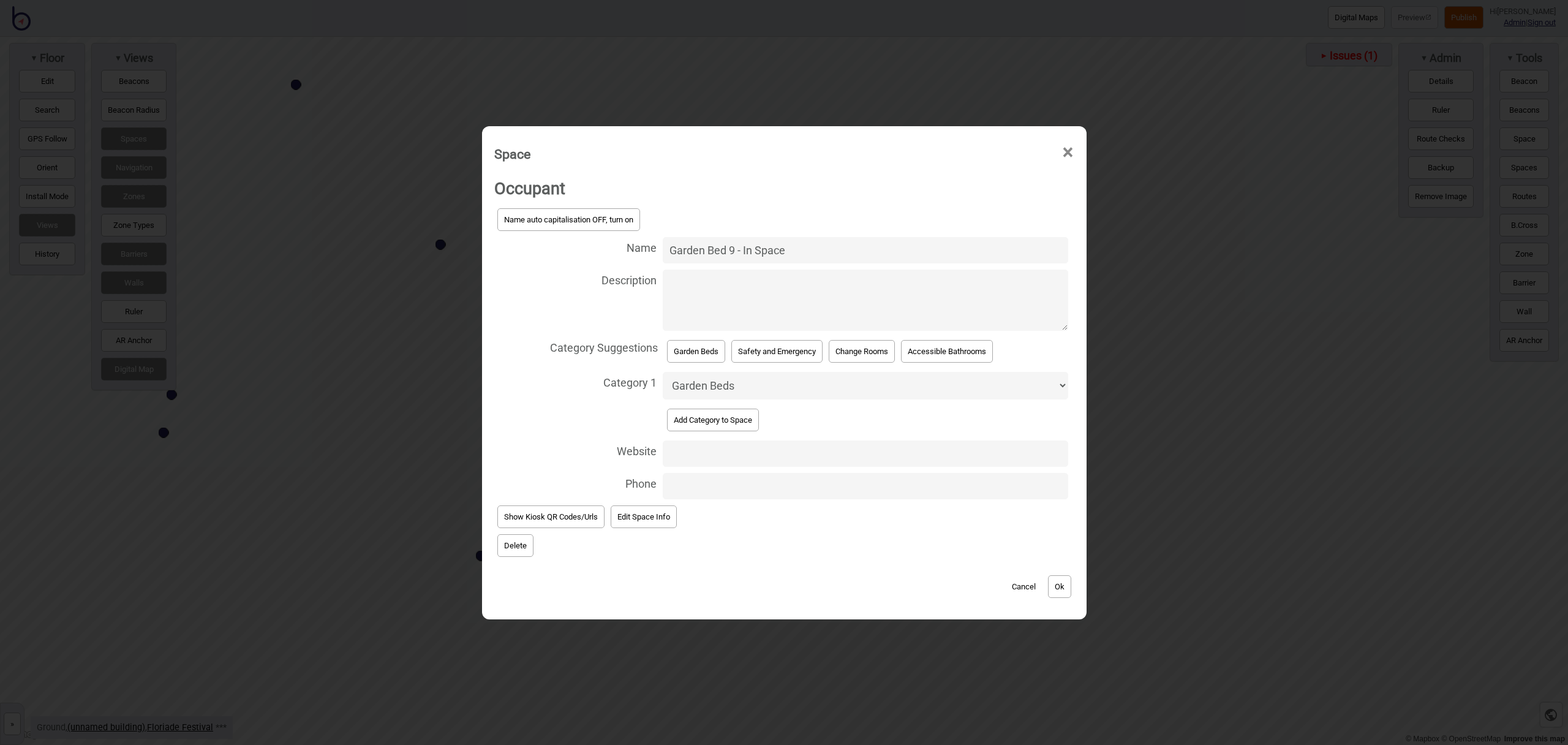
click at [1060, 587] on button "Ok" at bounding box center [1060, 587] width 23 height 23
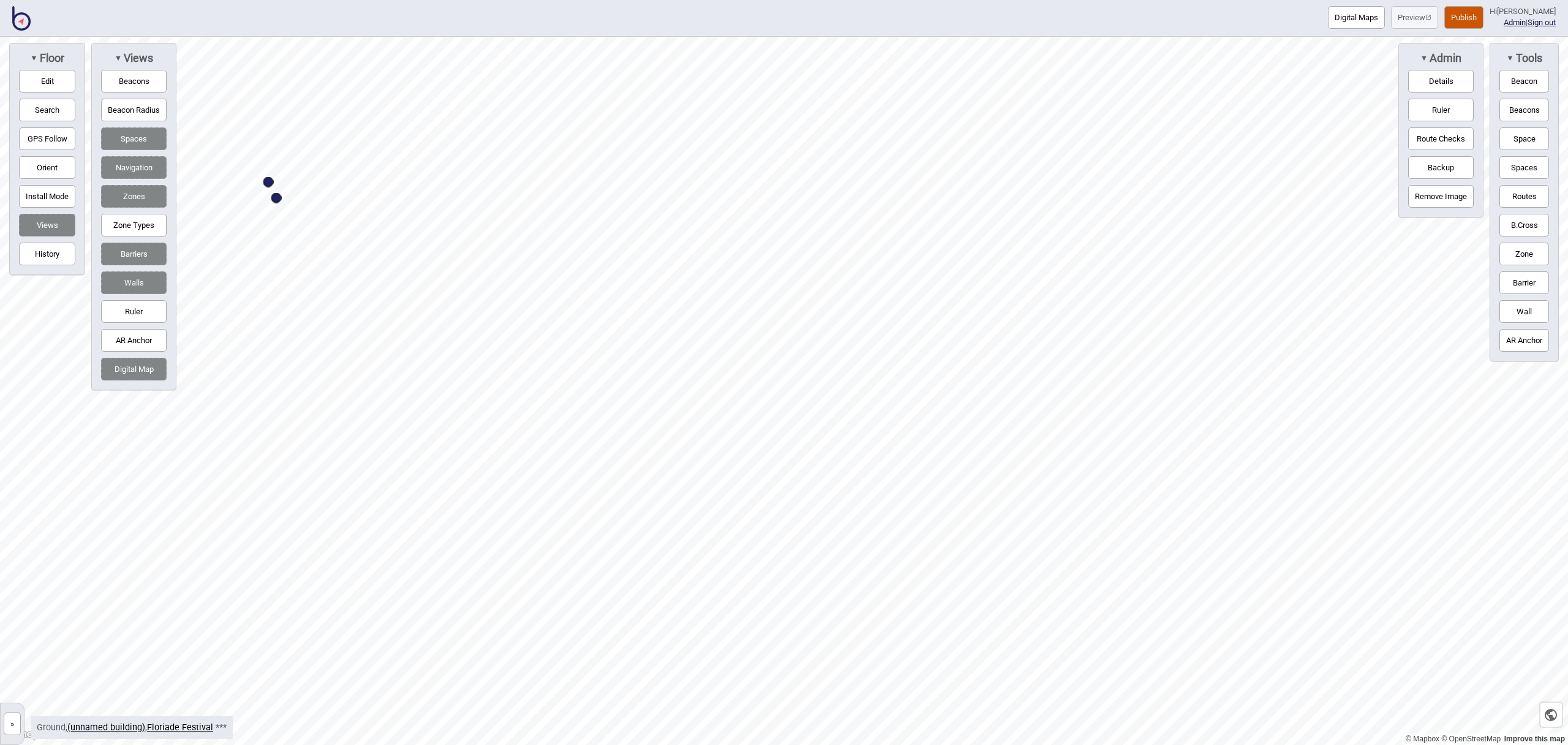
drag, startPoint x: 1518, startPoint y: 134, endPoint x: 1509, endPoint y: 138, distance: 9.8
click at [1518, 134] on button "Space" at bounding box center [1525, 139] width 49 height 23
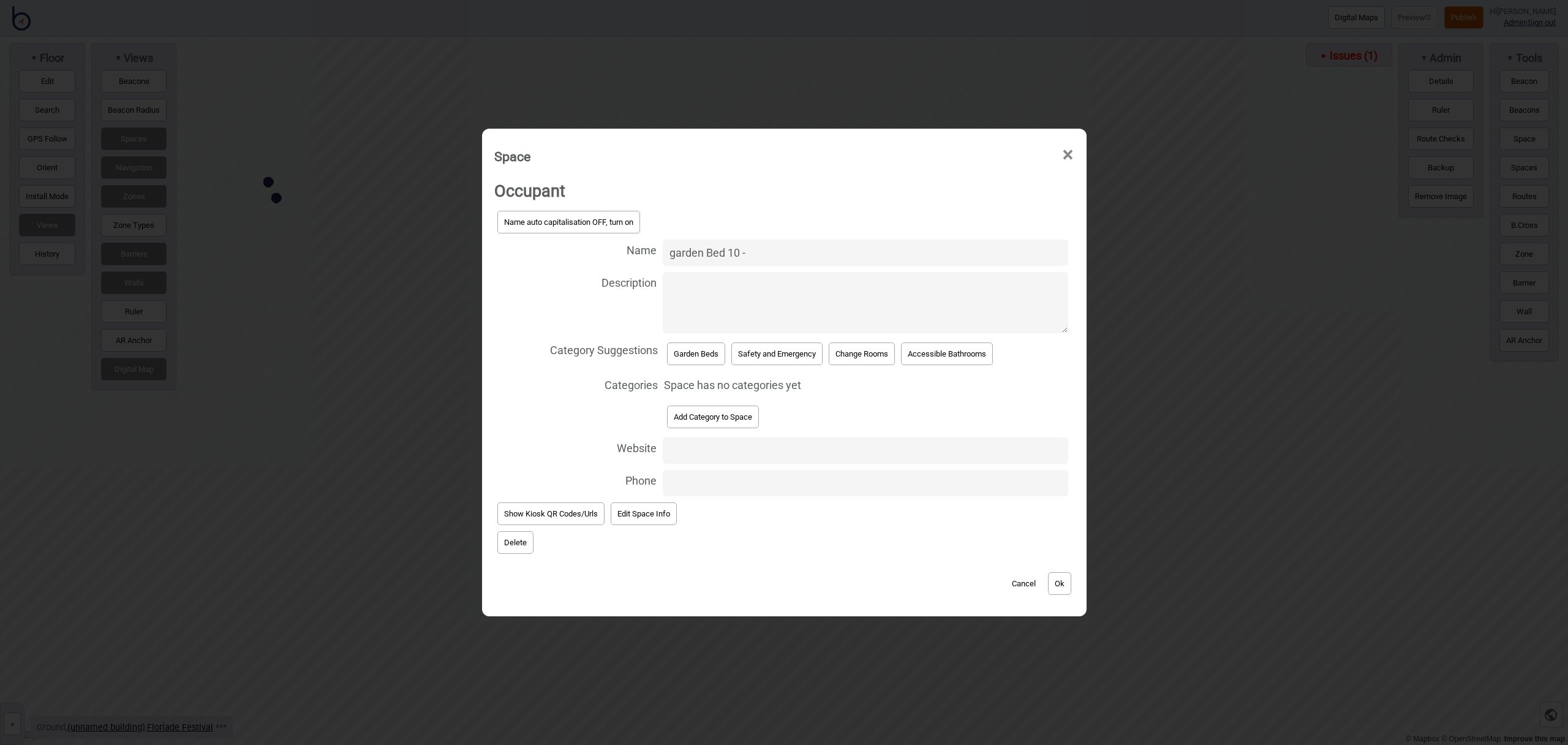
click at [675, 251] on input "garden Bed 10 -" at bounding box center [865, 252] width 405 height 26
click at [773, 251] on input "Garden Bed 10 -" at bounding box center [865, 252] width 405 height 26
type input "Garden Bed 10 - Mechanism"
click at [700, 356] on button "Garden Beds" at bounding box center [696, 354] width 58 height 23
select select "Garden Beds"
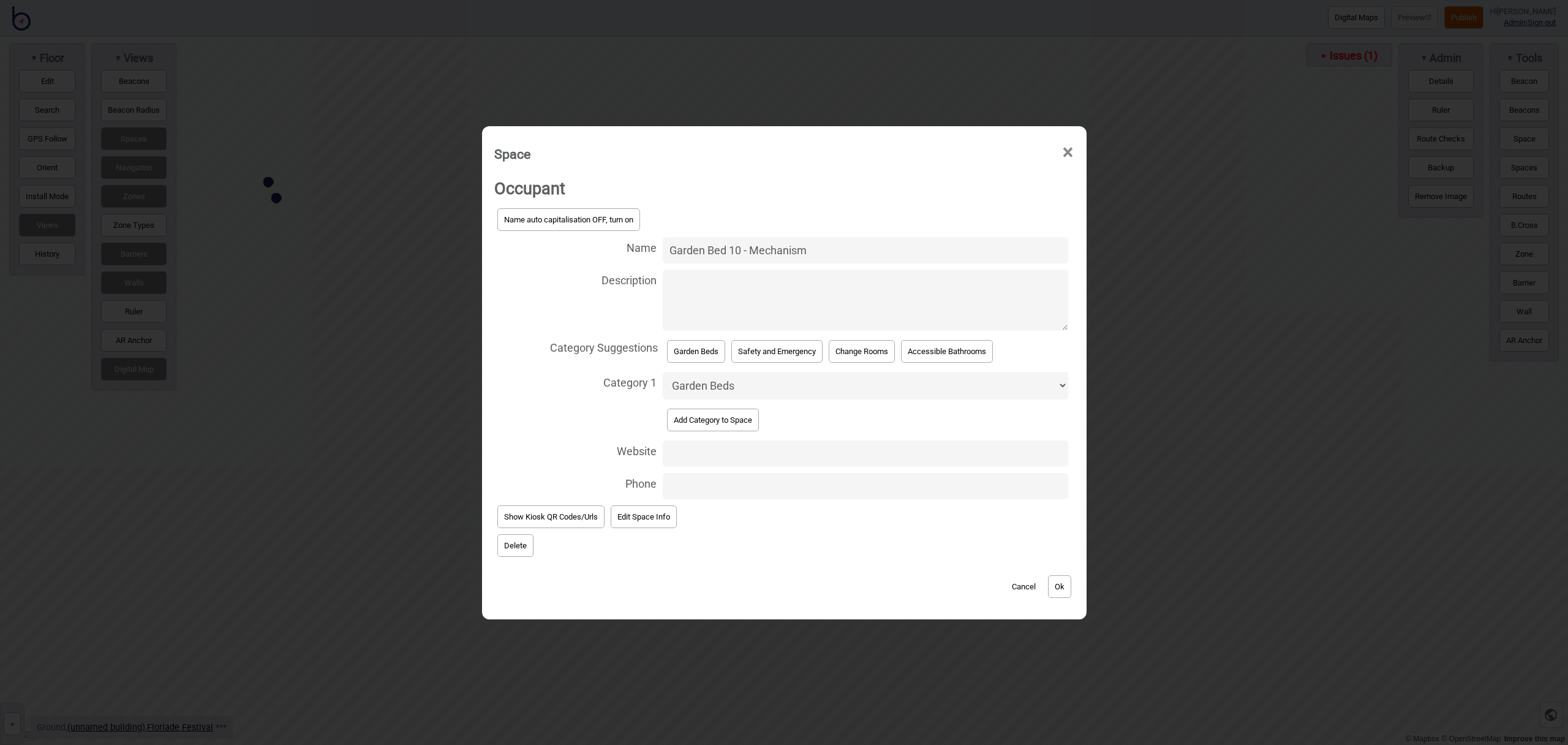
click at [1068, 577] on button "Ok" at bounding box center [1060, 587] width 23 height 23
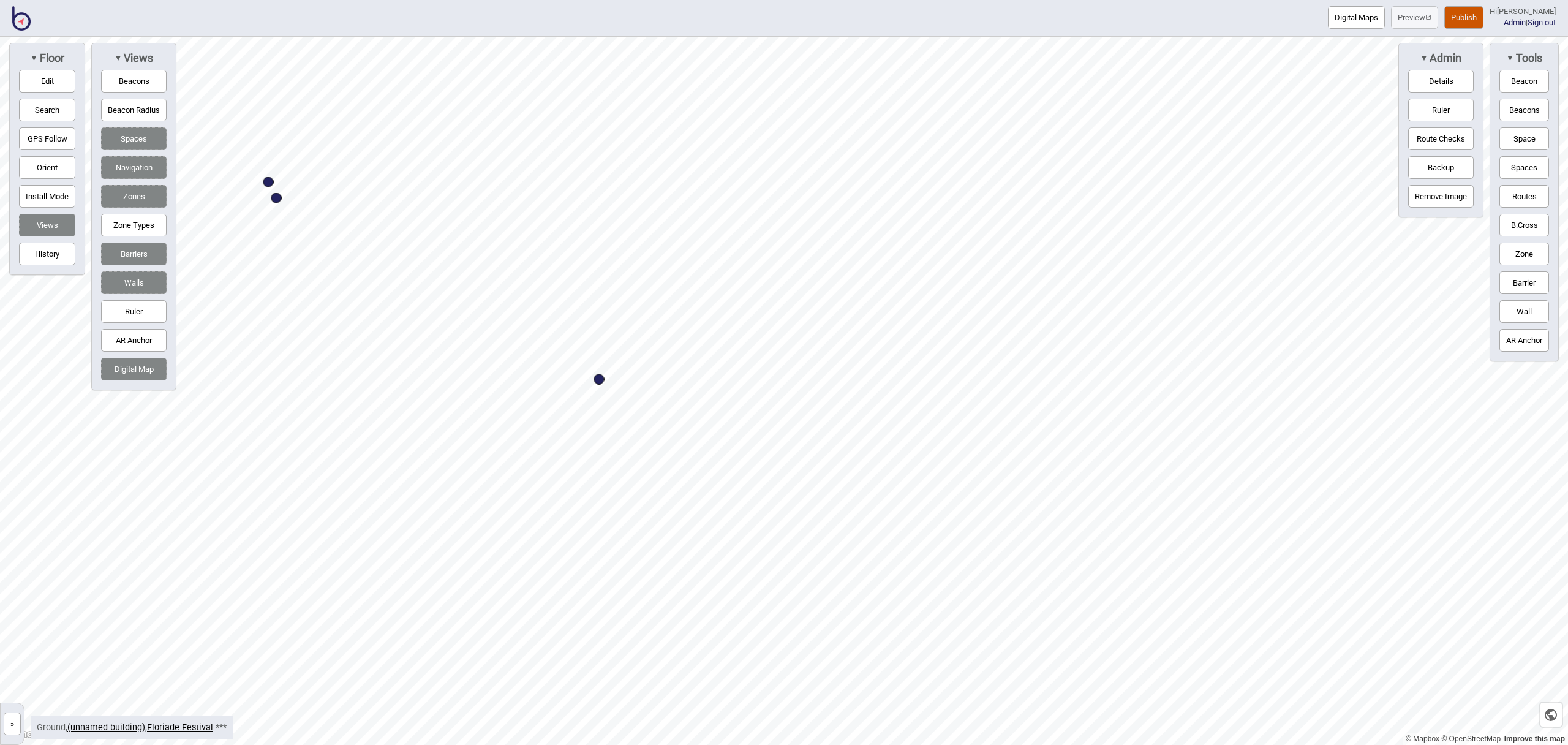
click at [1525, 139] on button "Space" at bounding box center [1525, 139] width 49 height 23
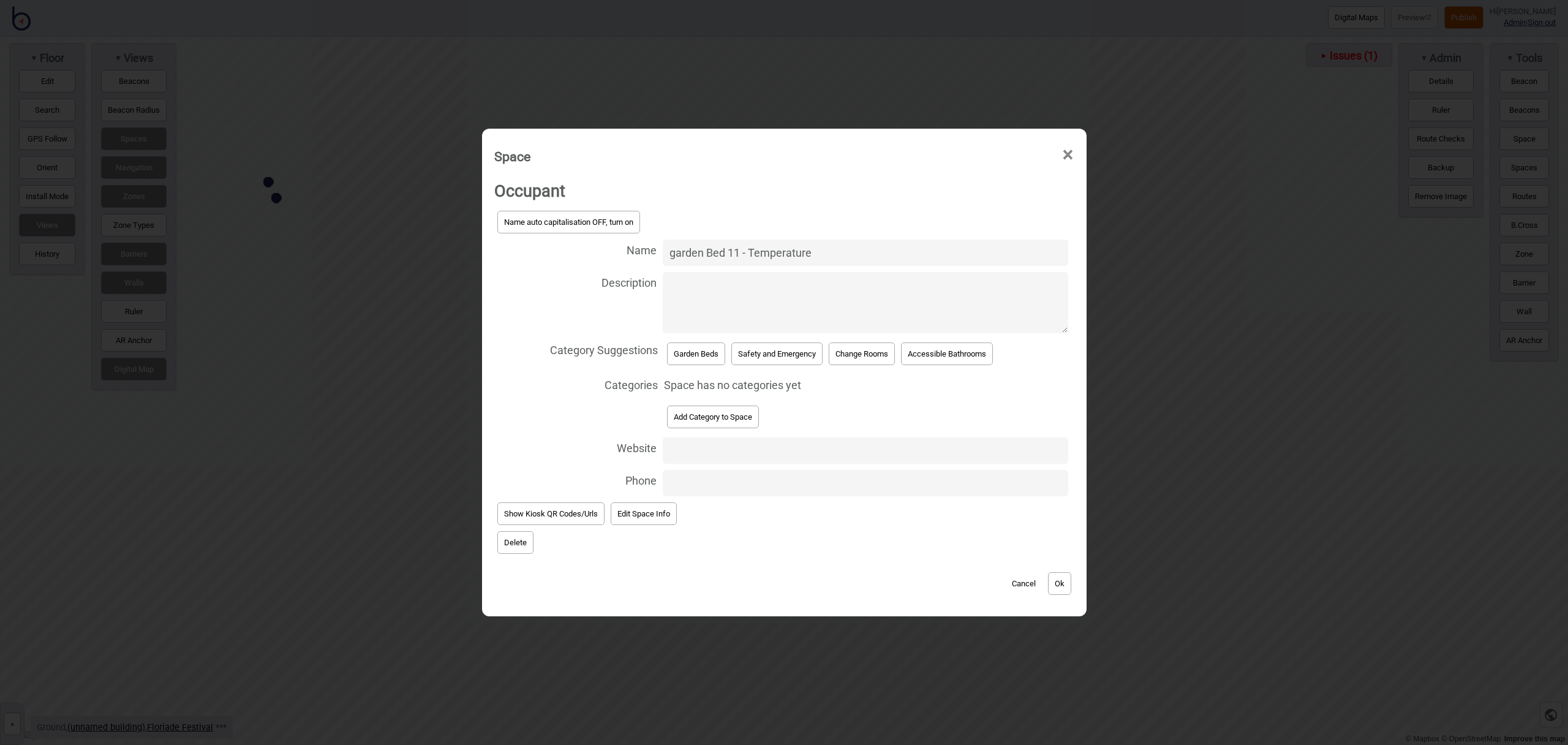
click at [673, 250] on input "garden Bed 11 - Temperature" at bounding box center [865, 252] width 405 height 26
type input "Garden Bed 11 - Temperature"
click at [696, 349] on button "Garden Beds" at bounding box center [696, 354] width 58 height 23
select select "Garden Beds"
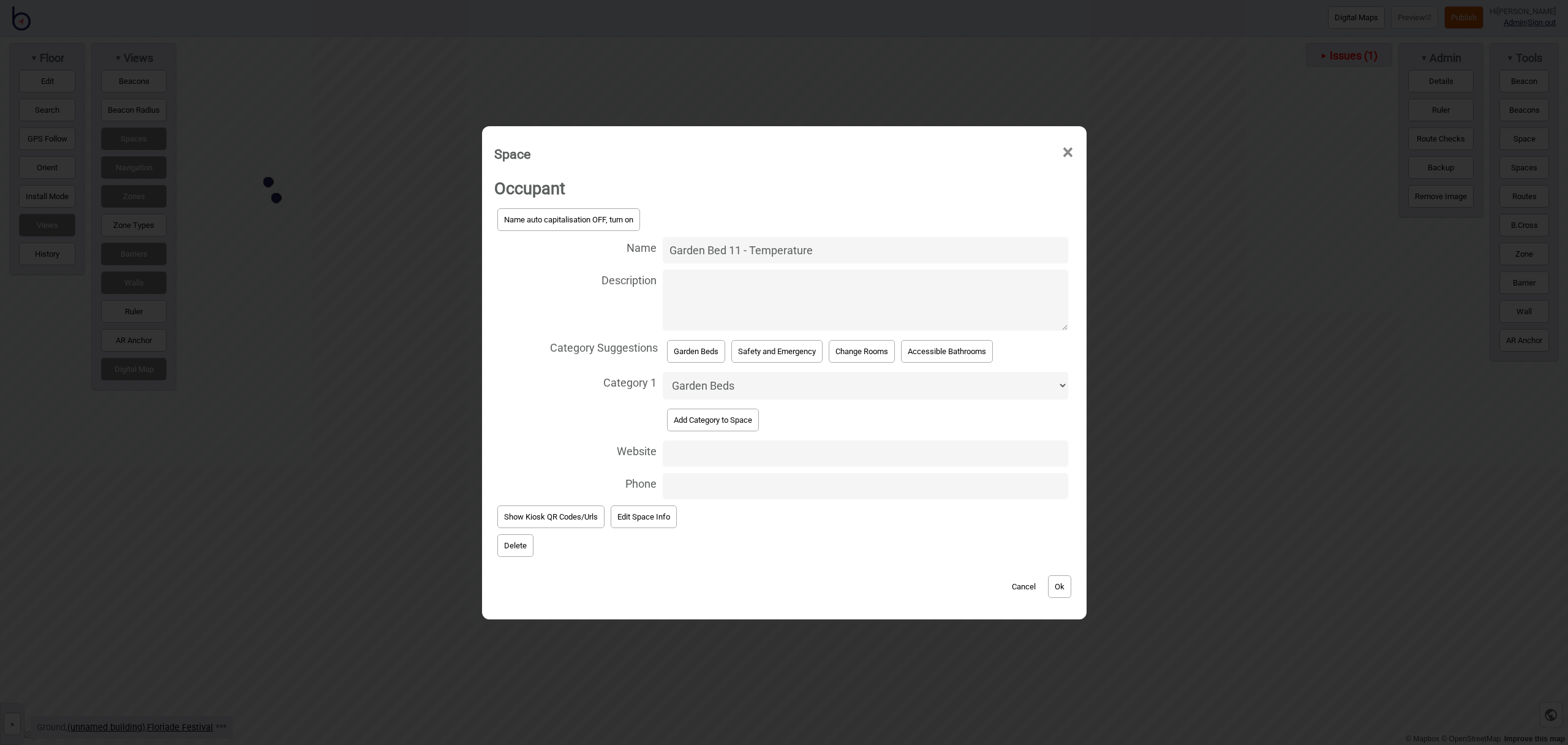
click at [1062, 586] on button "Ok" at bounding box center [1060, 587] width 23 height 23
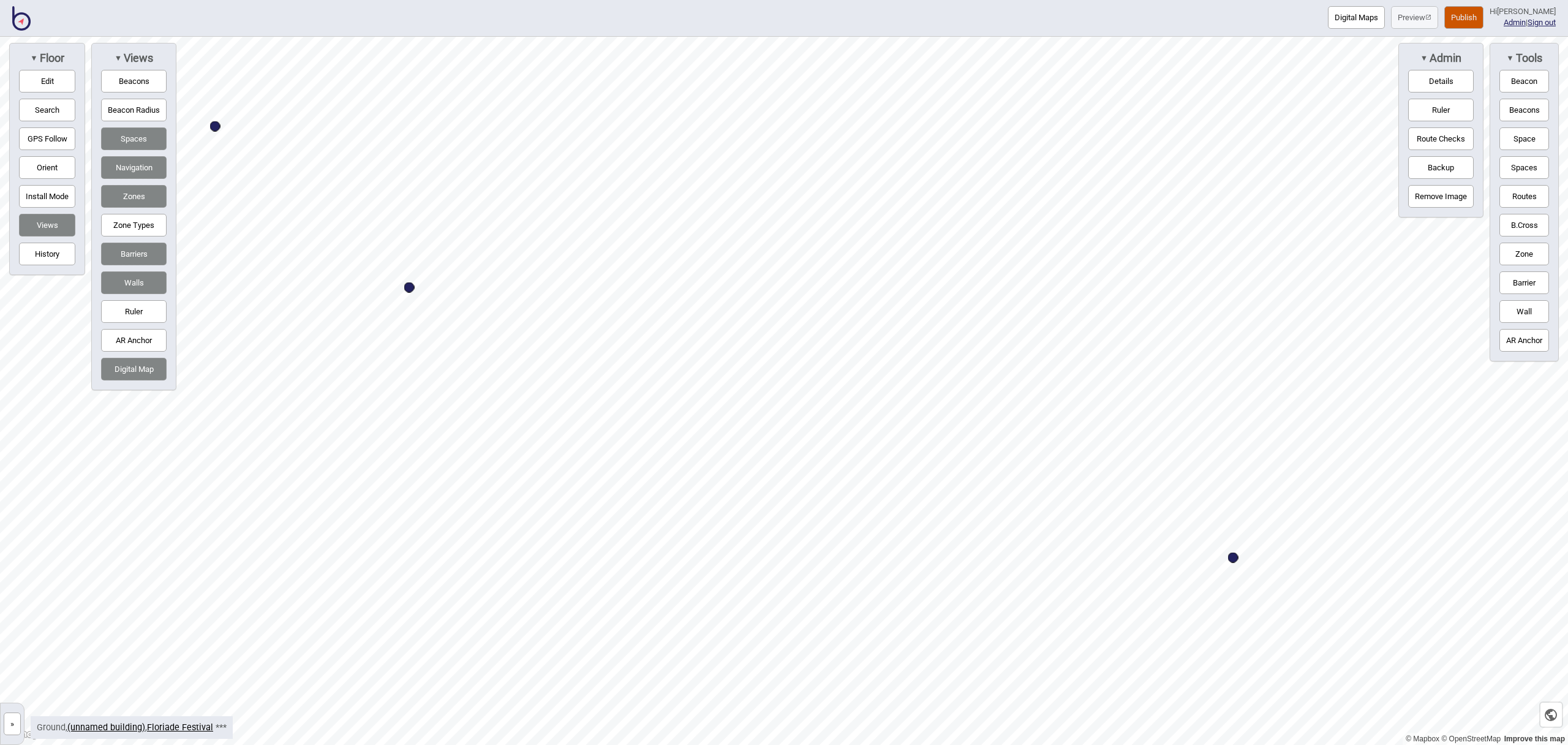
click at [1509, 139] on button "Space" at bounding box center [1525, 139] width 49 height 23
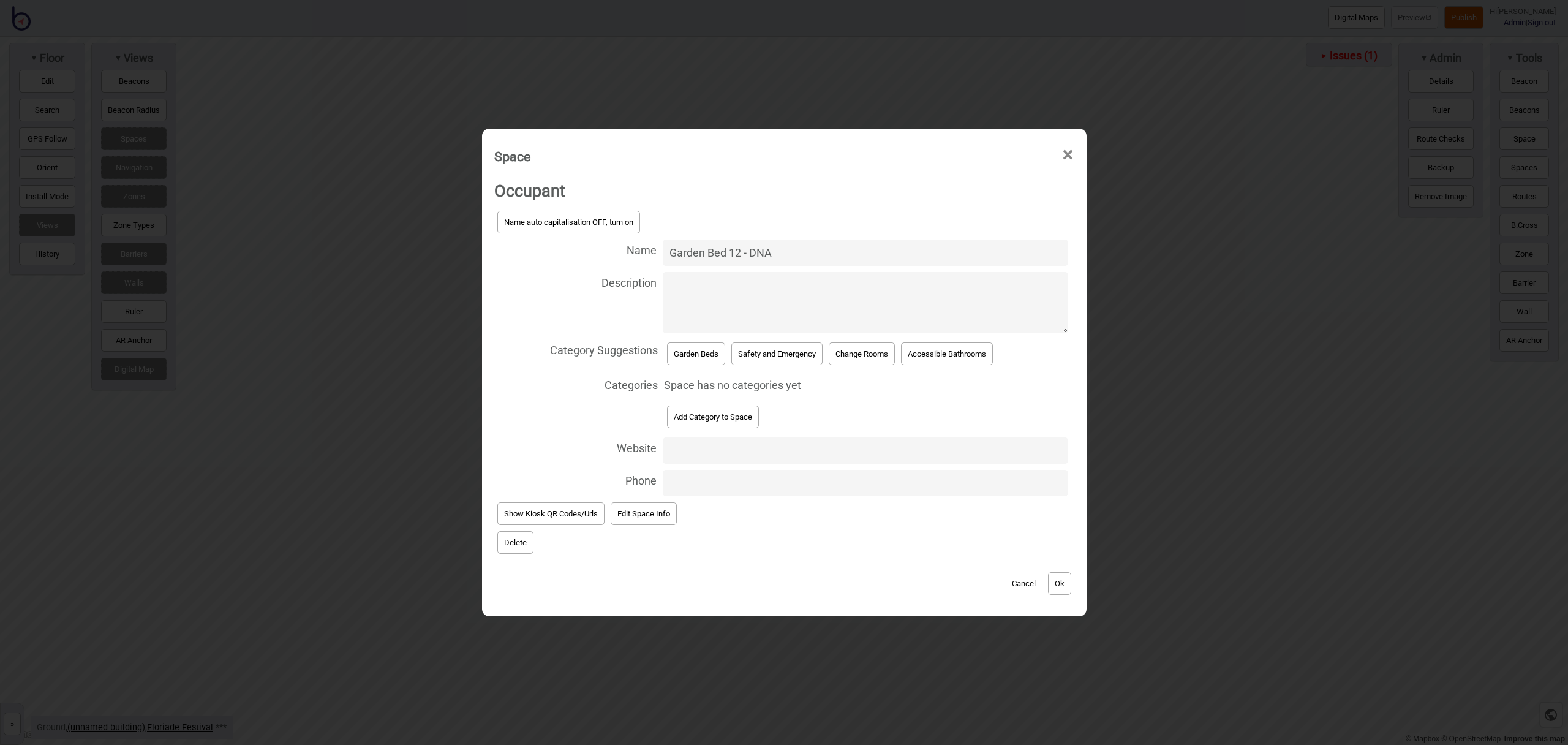
type input "Garden Bed 12 - DNA"
click at [693, 349] on button "Garden Beds" at bounding box center [696, 354] width 58 height 23
select select "Garden Beds"
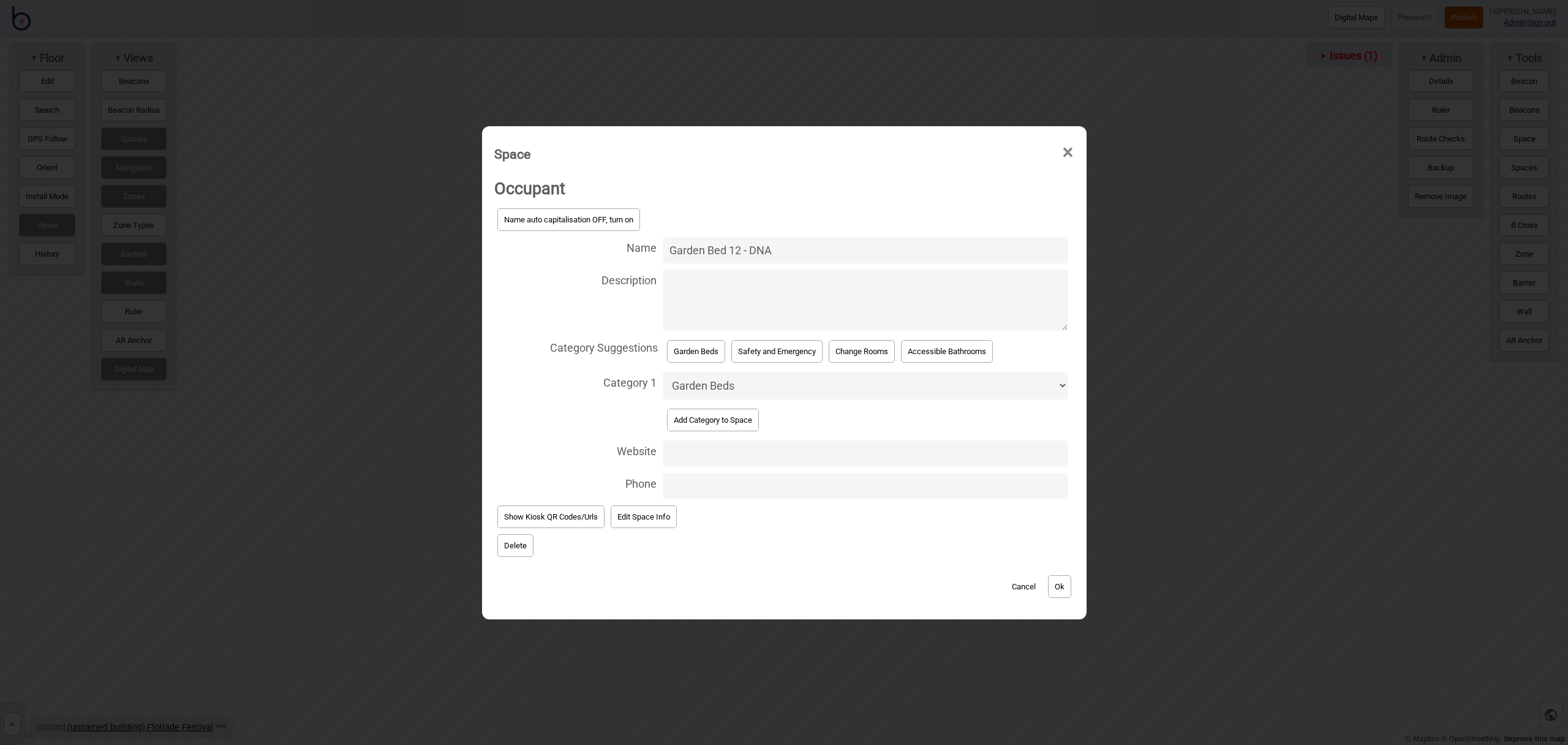
click at [1060, 582] on button "Ok" at bounding box center [1060, 587] width 23 height 23
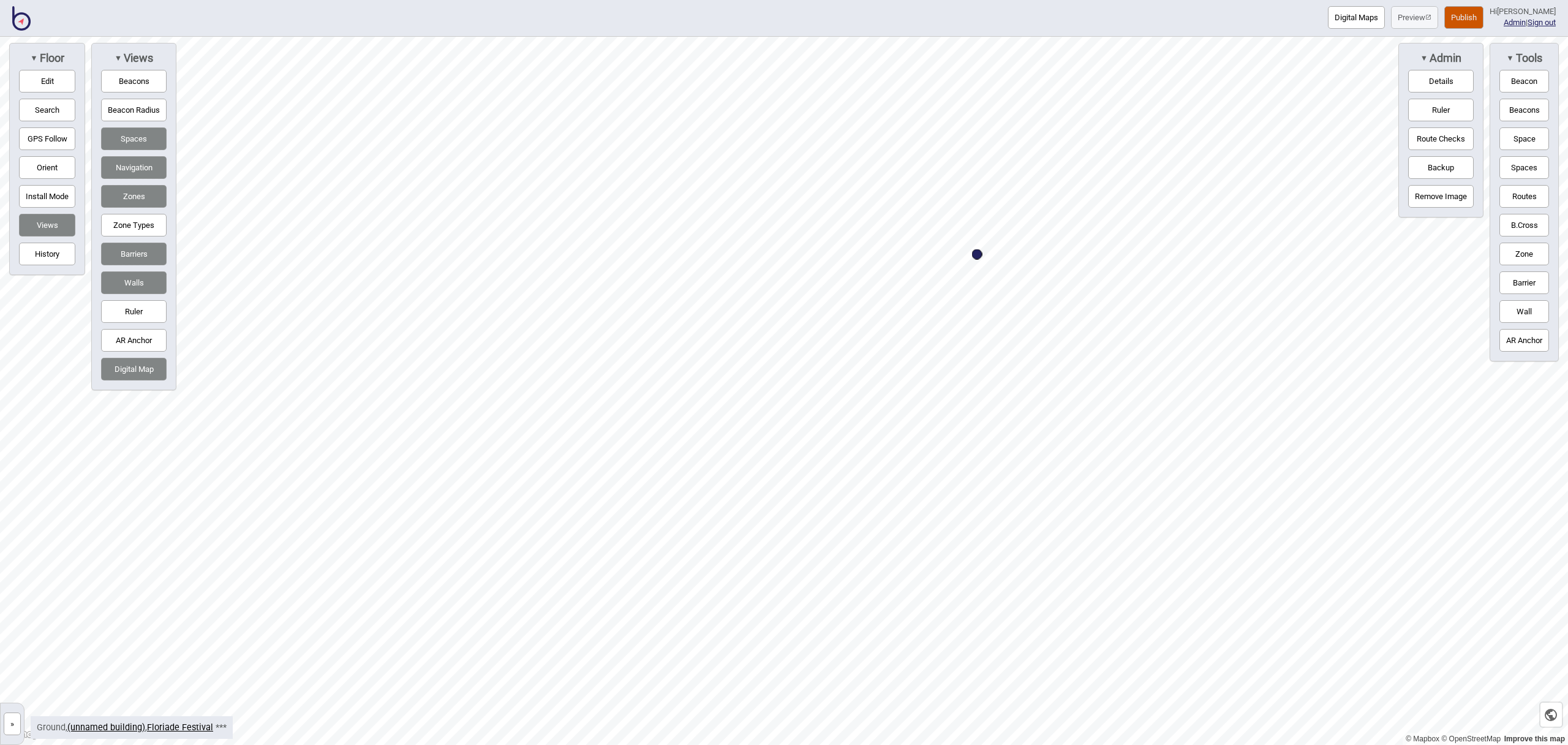
click at [69, 84] on button "Edit" at bounding box center [47, 81] width 56 height 23
click at [41, 73] on button "Edit" at bounding box center [47, 81] width 56 height 23
click at [1516, 137] on button "Space" at bounding box center [1525, 139] width 49 height 23
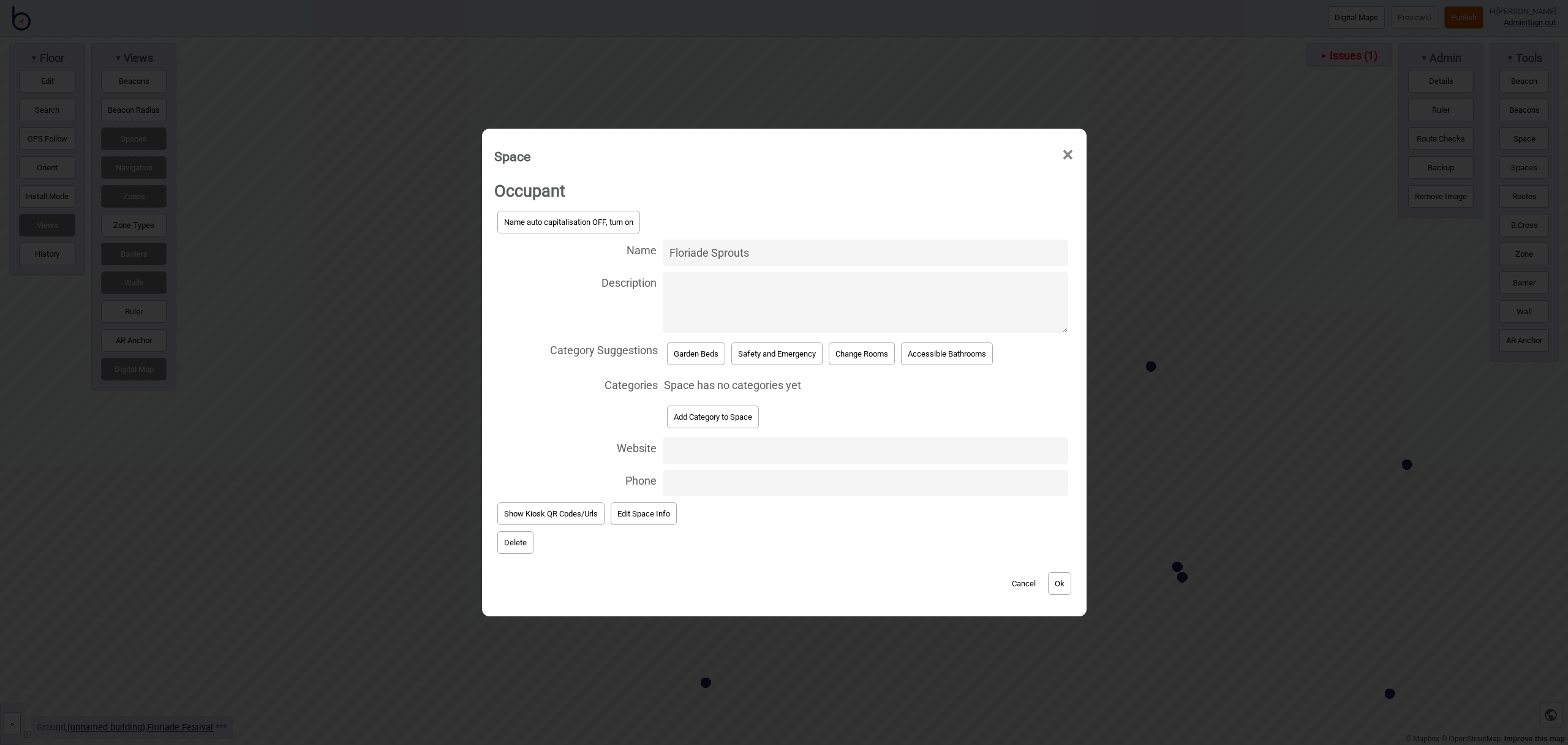
type input "Floriade Sprouts"
click at [757, 413] on button "Add Category to Space" at bounding box center [713, 417] width 92 height 23
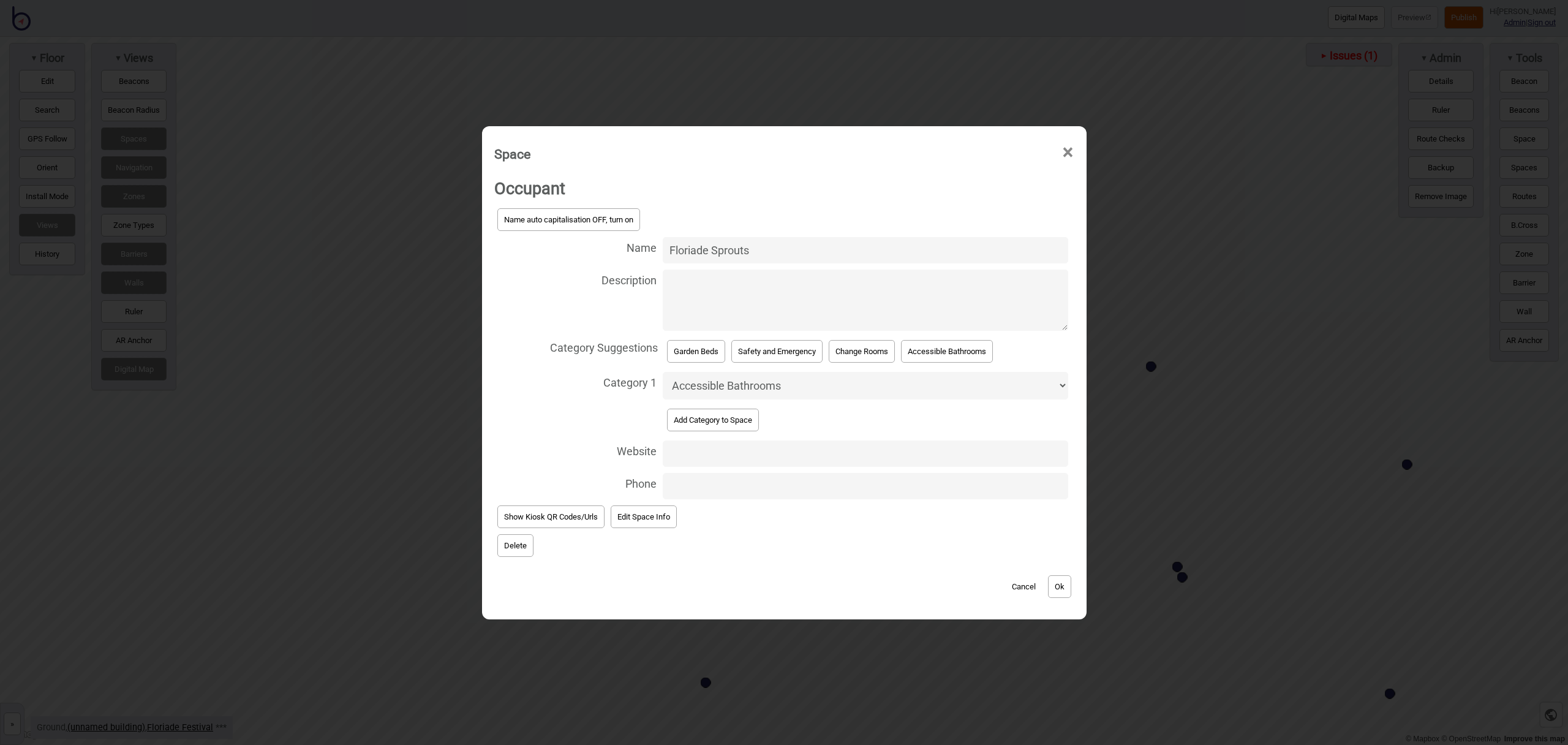
click at [757, 389] on select "Accessible Bathrooms Bathrooms Bike Areas Car Parks Change Rooms Eating Areas F…" at bounding box center [865, 385] width 405 height 27
select select "Games and Entertainment"
click at [663, 372] on select "Accessible Bathrooms Bathrooms Bike Areas Car Parks Change Rooms Eating Areas F…" at bounding box center [865, 385] width 405 height 27
click at [1060, 585] on button "Ok" at bounding box center [1060, 587] width 23 height 23
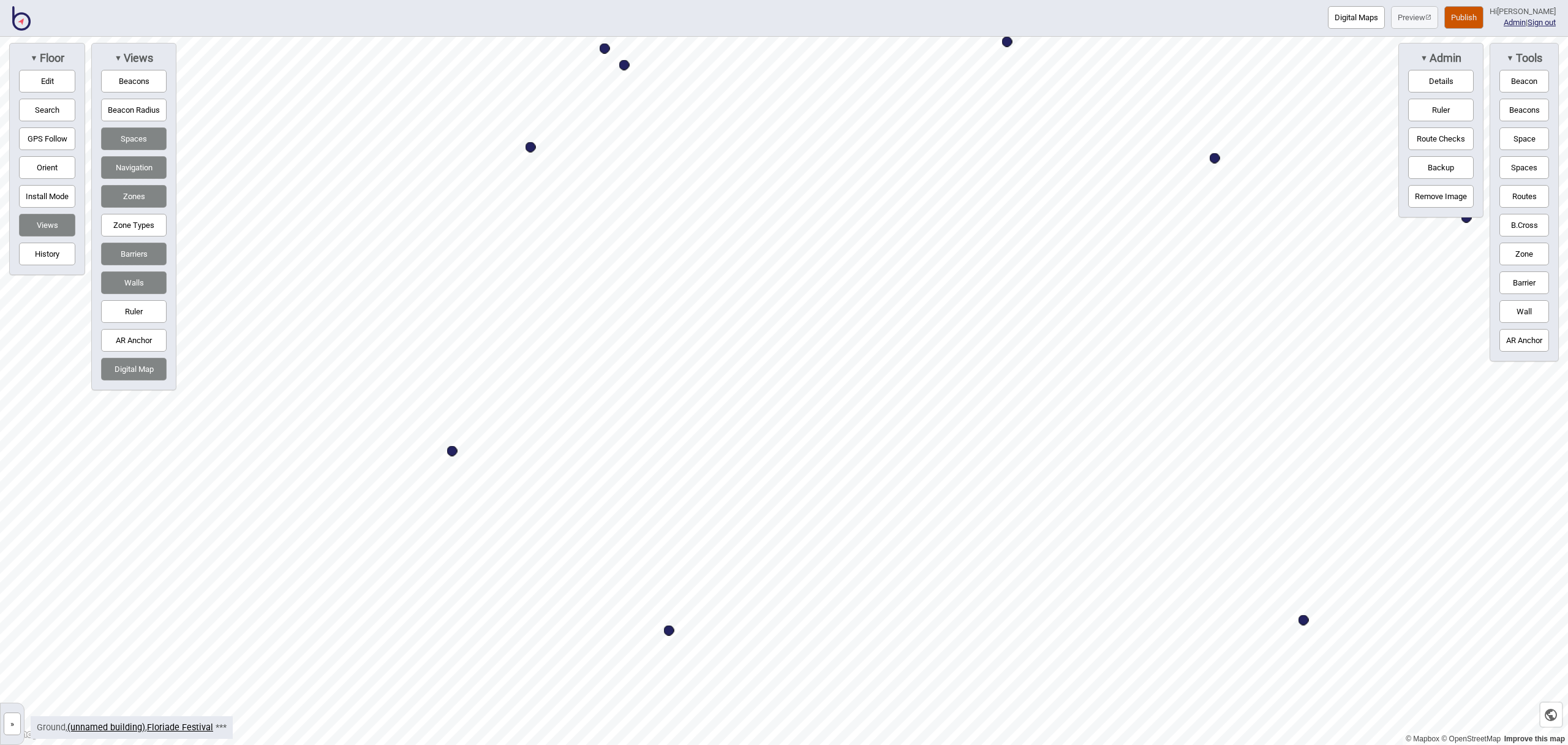
click at [1098, 0] on div "Digital Maps Preview Publish Hi [PERSON_NAME] Admin | Sign out © Mapbox © OpenS…" at bounding box center [784, 0] width 1568 height 0
click at [1515, 138] on button "Space" at bounding box center [1525, 139] width 49 height 23
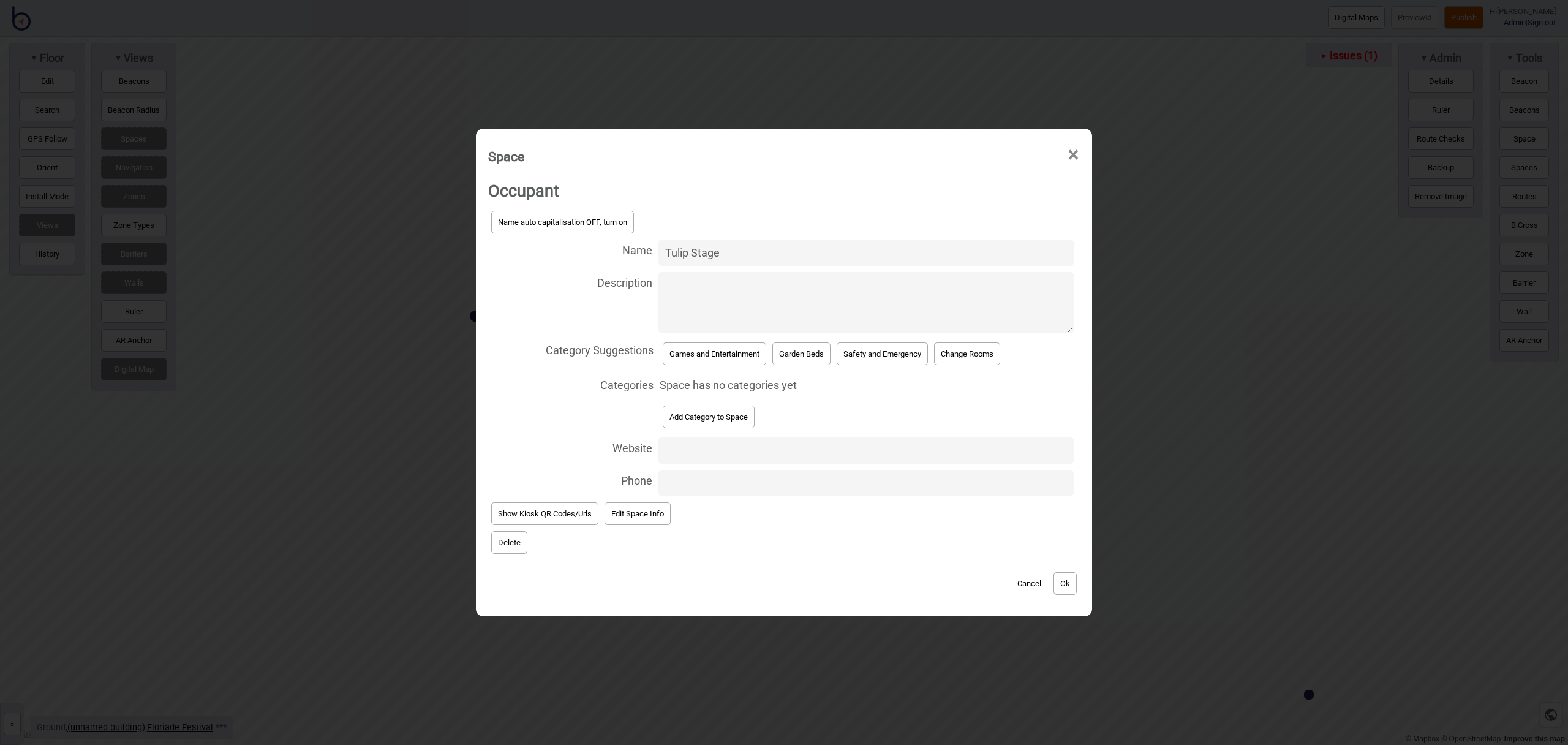
type input "Tulip Stage"
click at [735, 360] on button "Games and Entertainment" at bounding box center [714, 354] width 103 height 23
select select "Games and Entertainment"
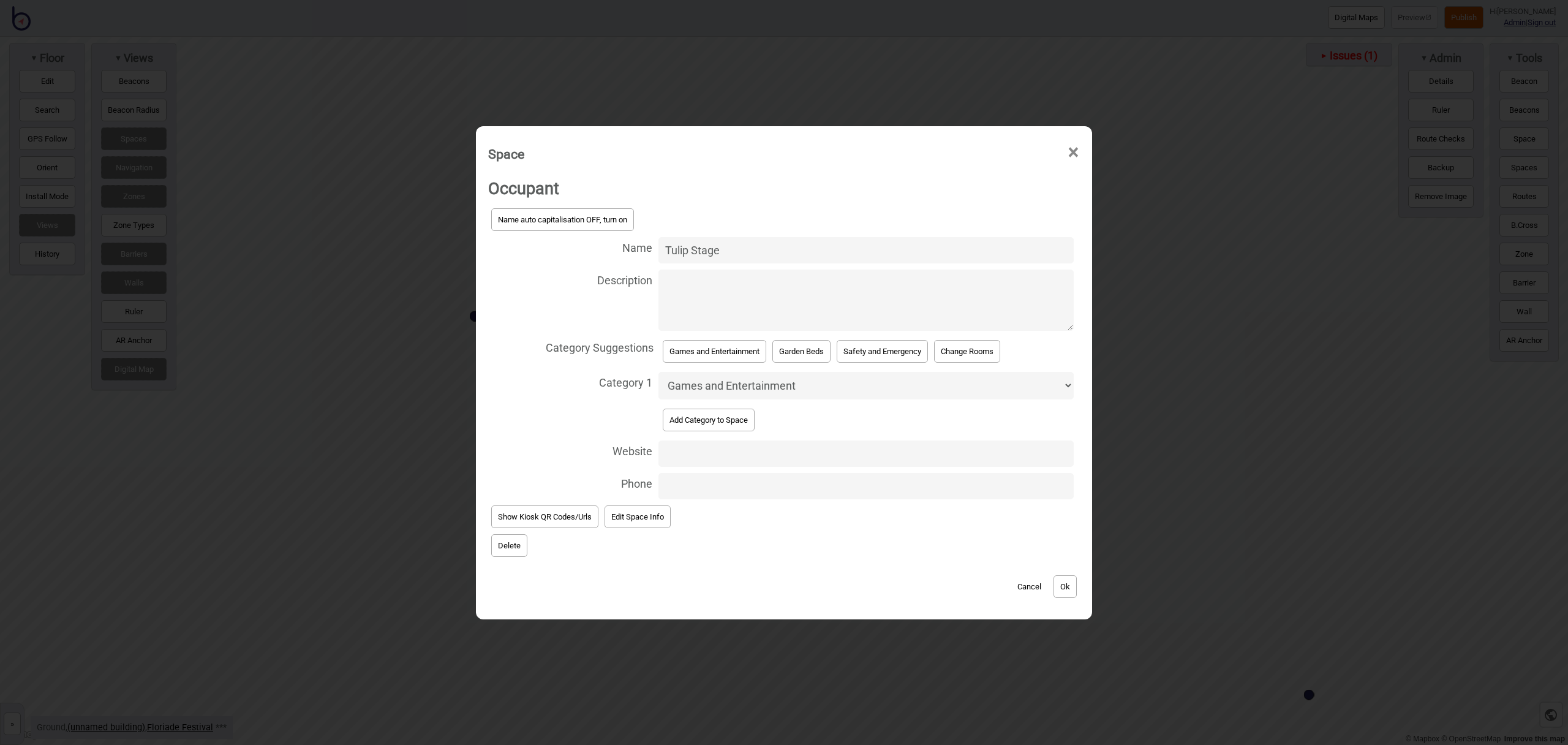
click at [1071, 589] on button "Ok" at bounding box center [1065, 587] width 23 height 23
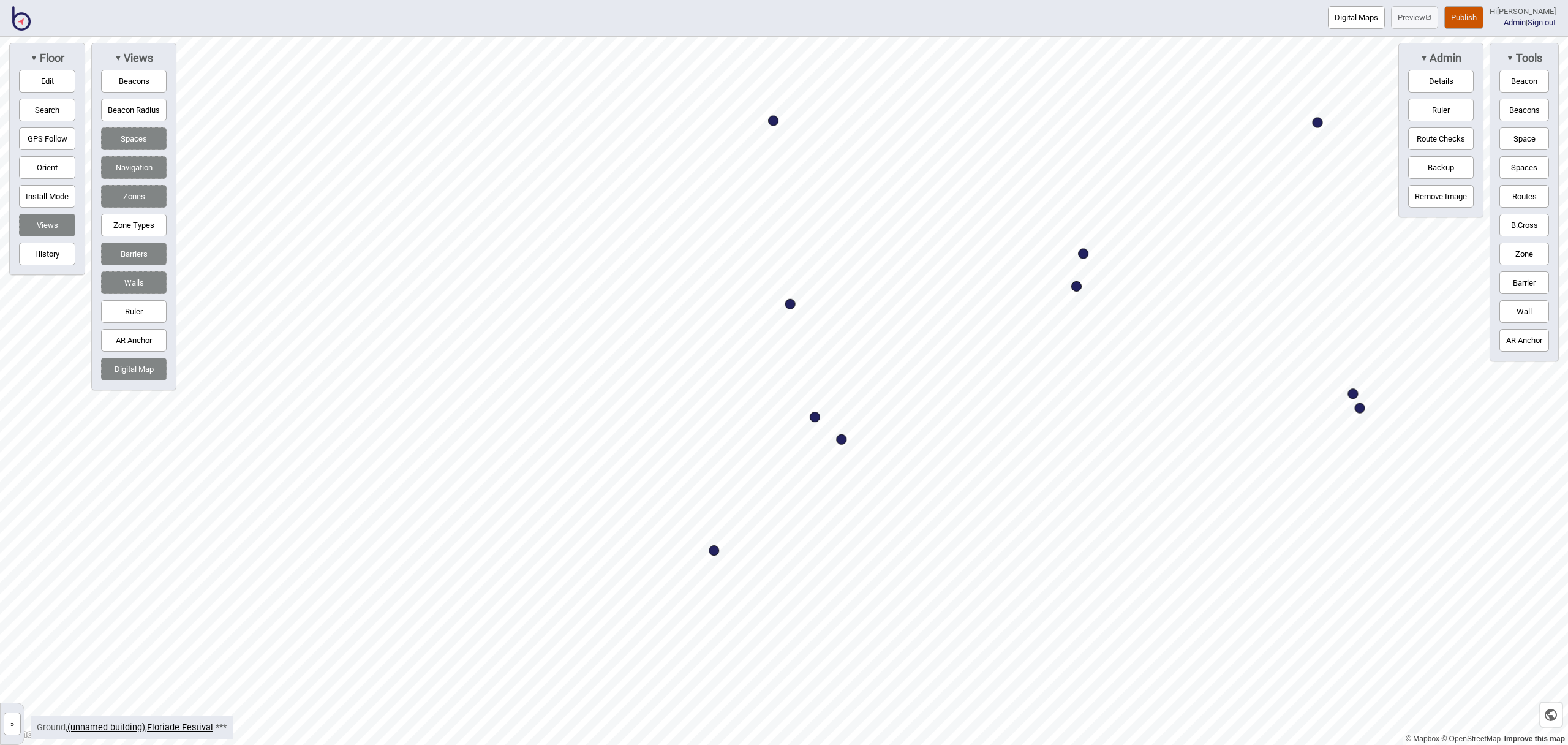
click at [709, 0] on div "Digital Maps Preview Publish Hi [PERSON_NAME] Admin | Sign out © Mapbox © OpenS…" at bounding box center [784, 0] width 1568 height 0
click at [1522, 146] on button "Space" at bounding box center [1525, 139] width 49 height 23
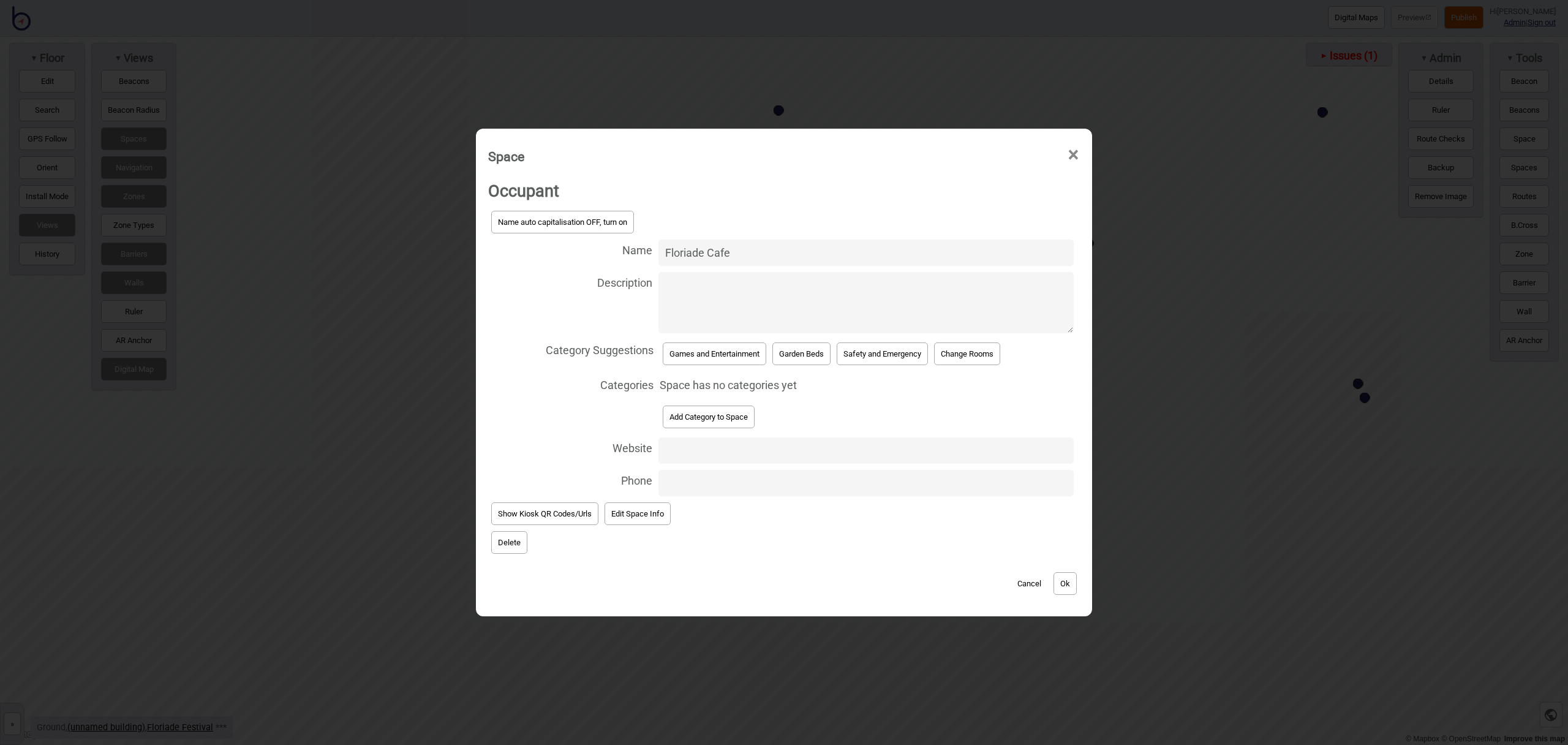
type input "Floriade Cafe"
click at [702, 419] on button "Add Category to Space" at bounding box center [709, 417] width 92 height 23
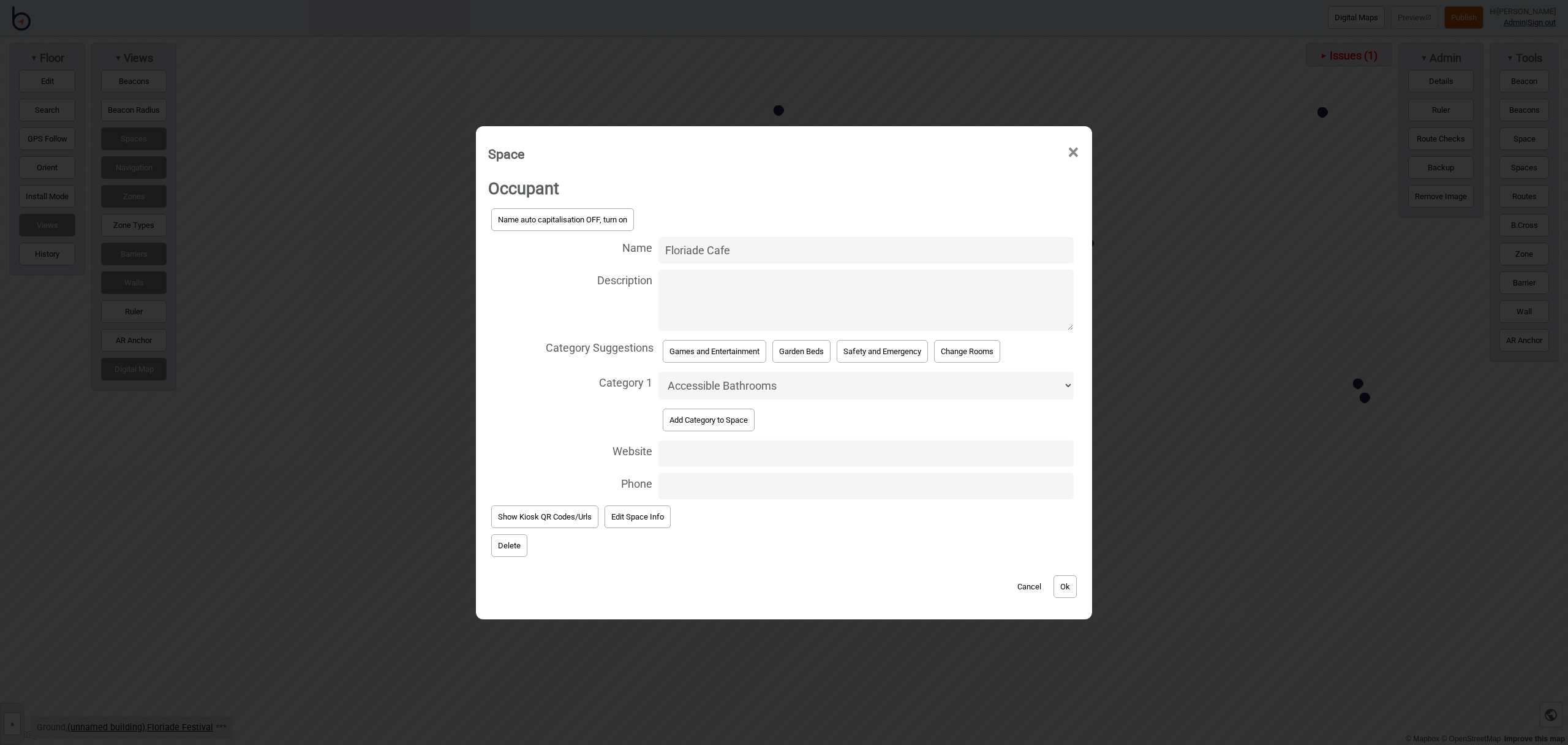
click at [725, 388] on select "Accessible Bathrooms Bathrooms Bike Areas Car Parks Change Rooms Eating Areas F…" at bounding box center [866, 385] width 415 height 27
select select "Food and Drink"
click at [659, 372] on select "Accessible Bathrooms Bathrooms Bike Areas Car Parks Change Rooms Eating Areas F…" at bounding box center [866, 385] width 415 height 27
click at [1074, 584] on button "Ok" at bounding box center [1065, 587] width 23 height 23
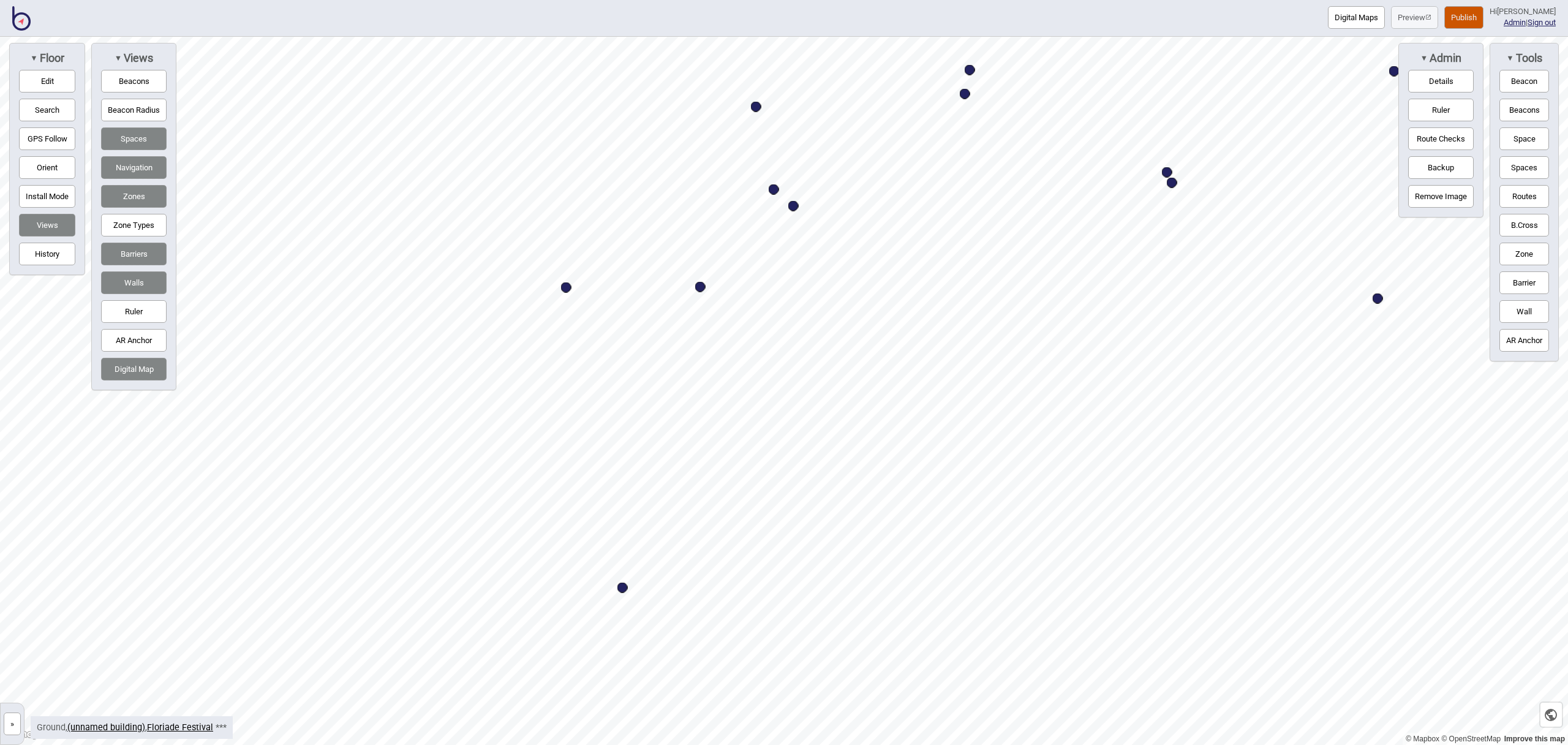
drag, startPoint x: 1520, startPoint y: 140, endPoint x: 1477, endPoint y: 154, distance: 45.2
click at [1519, 140] on button "Space" at bounding box center [1525, 139] width 49 height 23
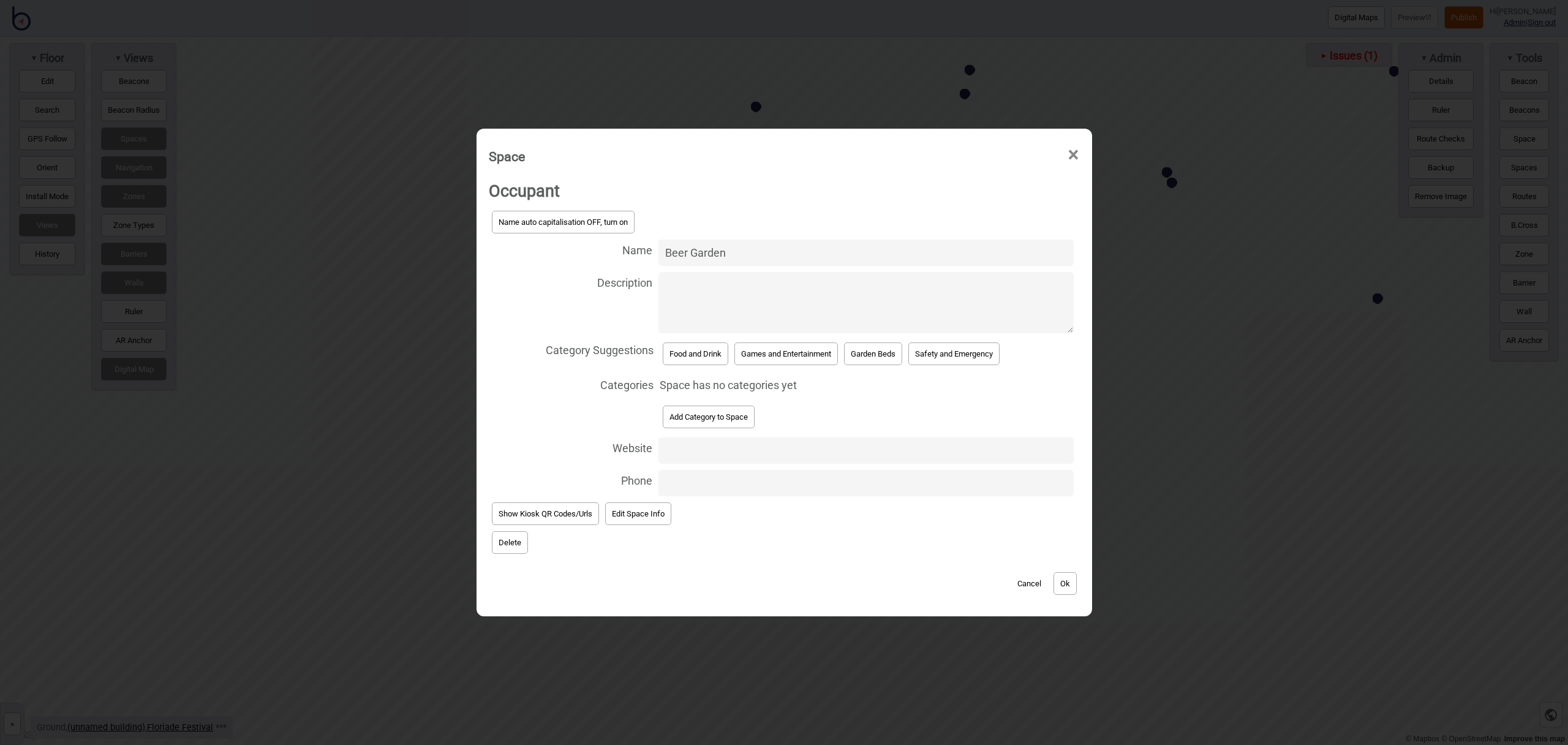
type input "Beer Garden"
click at [649, 351] on span "Category Suggestions" at bounding box center [572, 349] width 165 height 25
click at [677, 352] on button "Food and Drink" at bounding box center [695, 354] width 65 height 23
select select "Food and Drink"
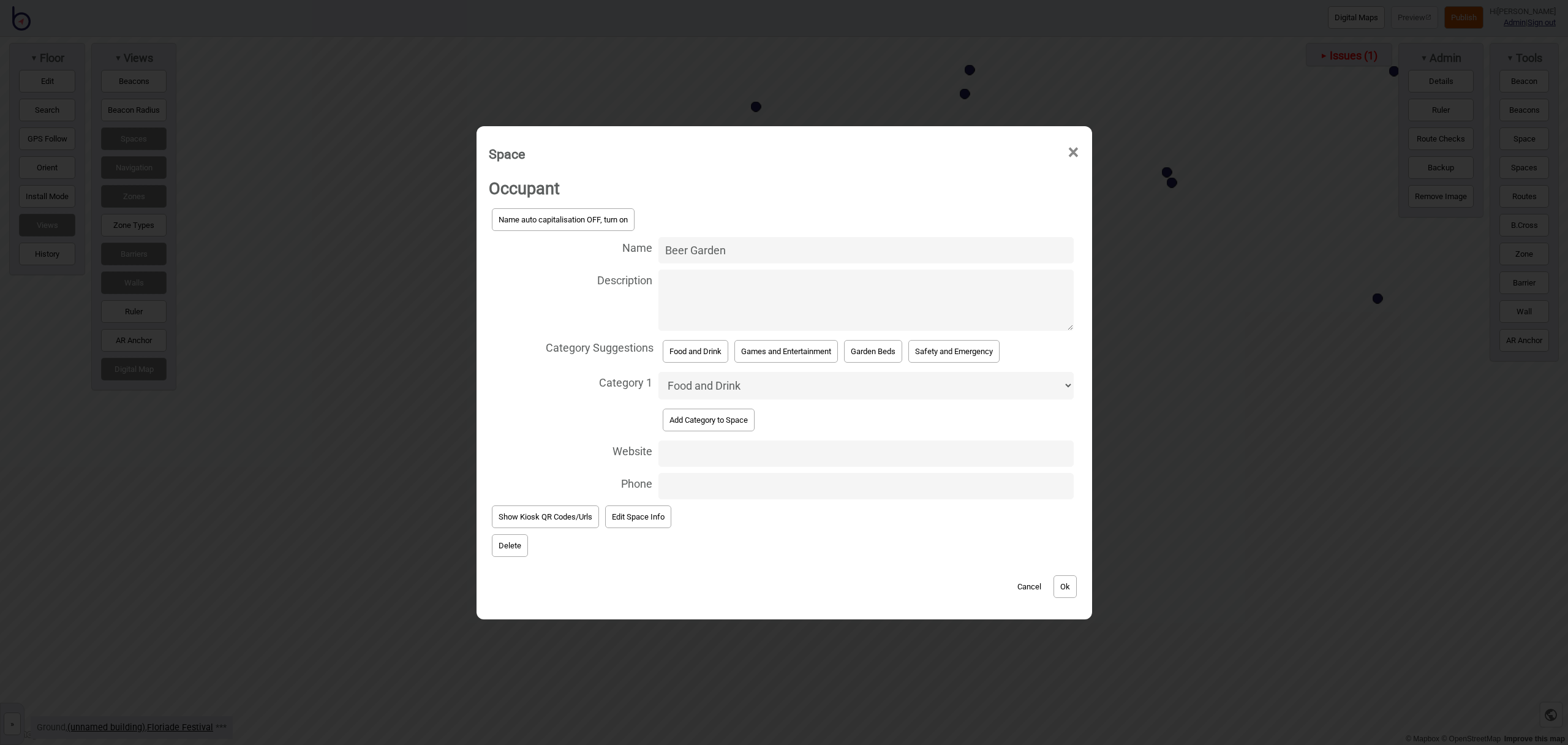
click at [1066, 579] on button "Ok" at bounding box center [1065, 587] width 23 height 23
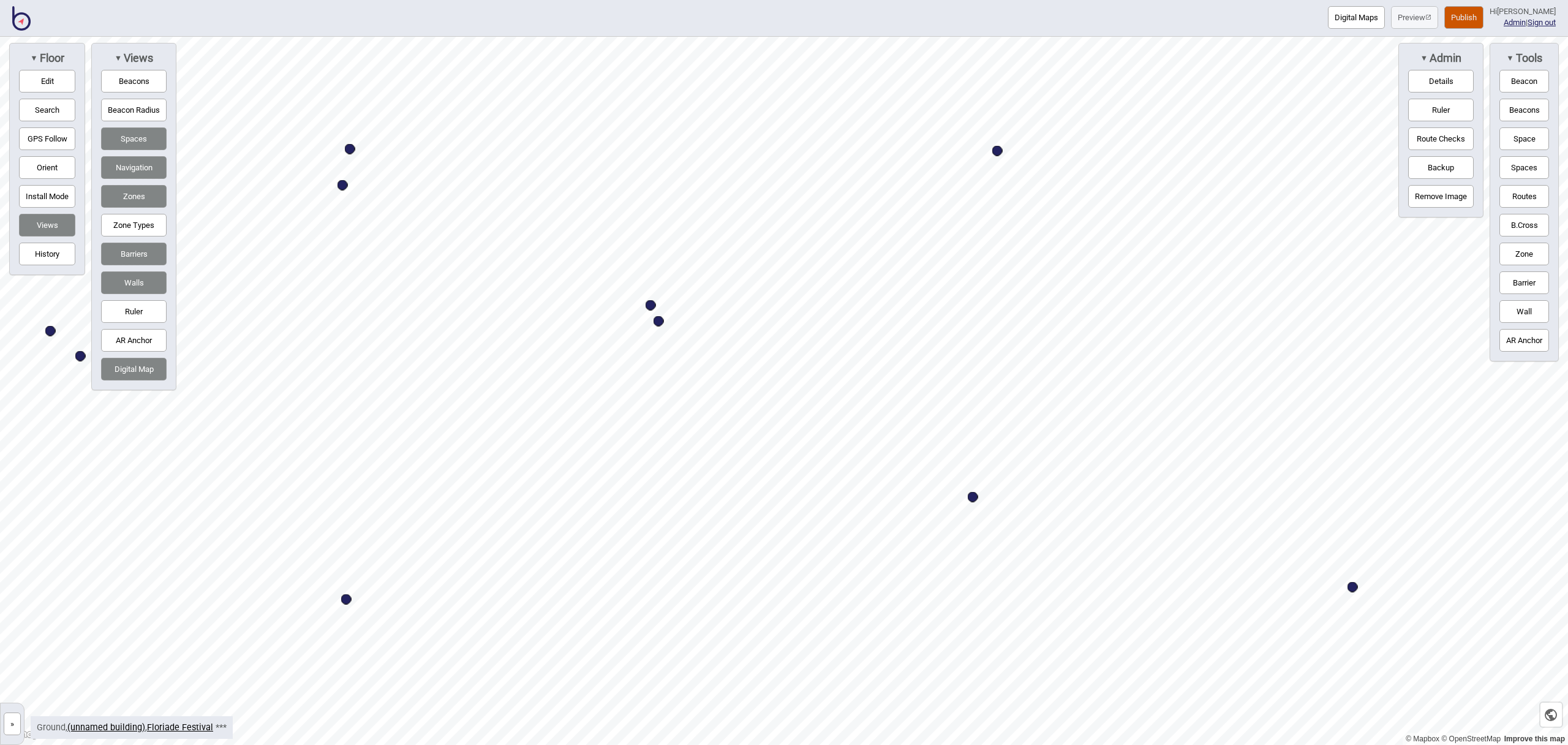
click at [1513, 138] on button "Space" at bounding box center [1525, 139] width 49 height 23
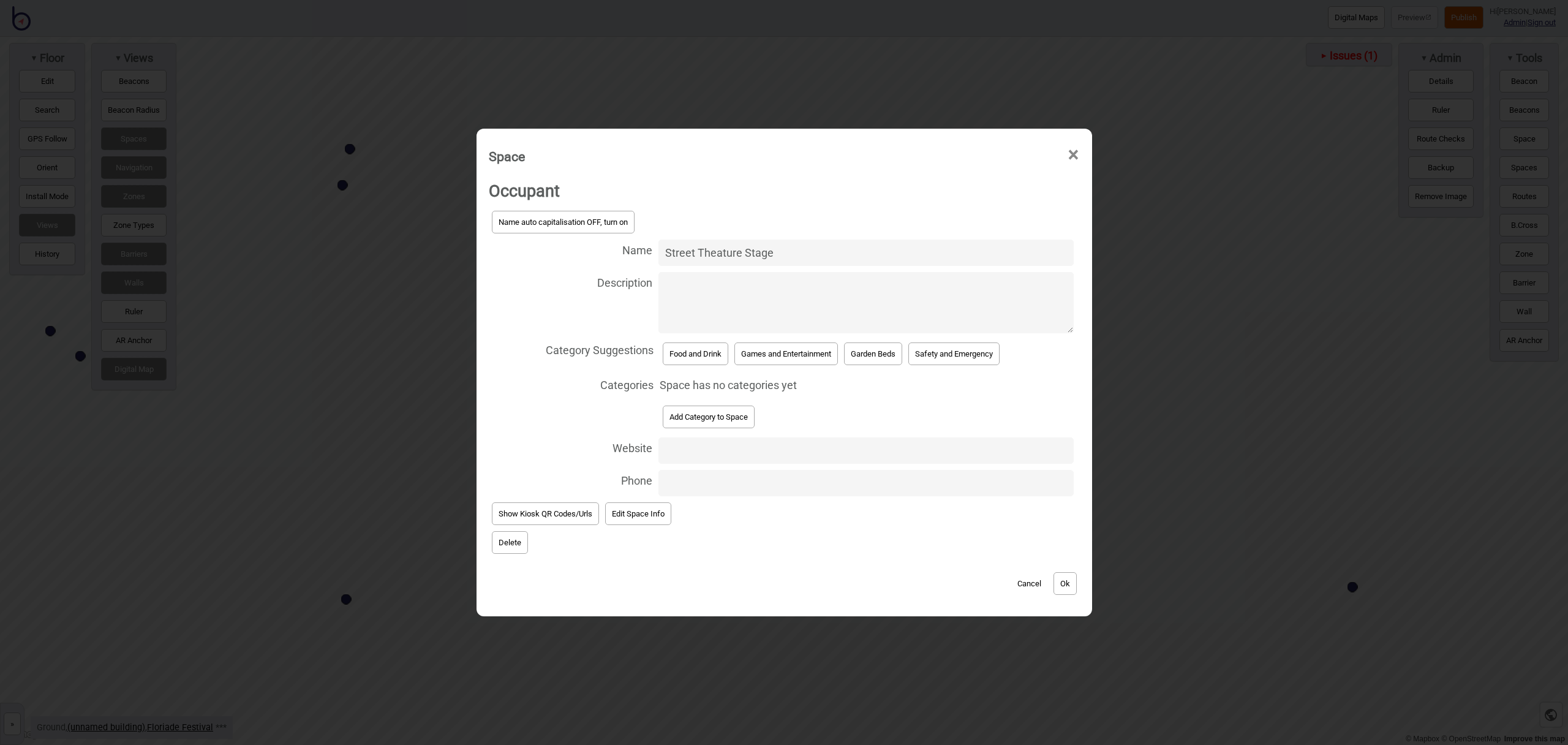
click at [726, 251] on input "Street Theature Stage" at bounding box center [866, 252] width 415 height 26
type input "Street Theatre Stage"
click at [787, 350] on button "Games and Entertainment" at bounding box center [786, 354] width 103 height 23
select select "Games and Entertainment"
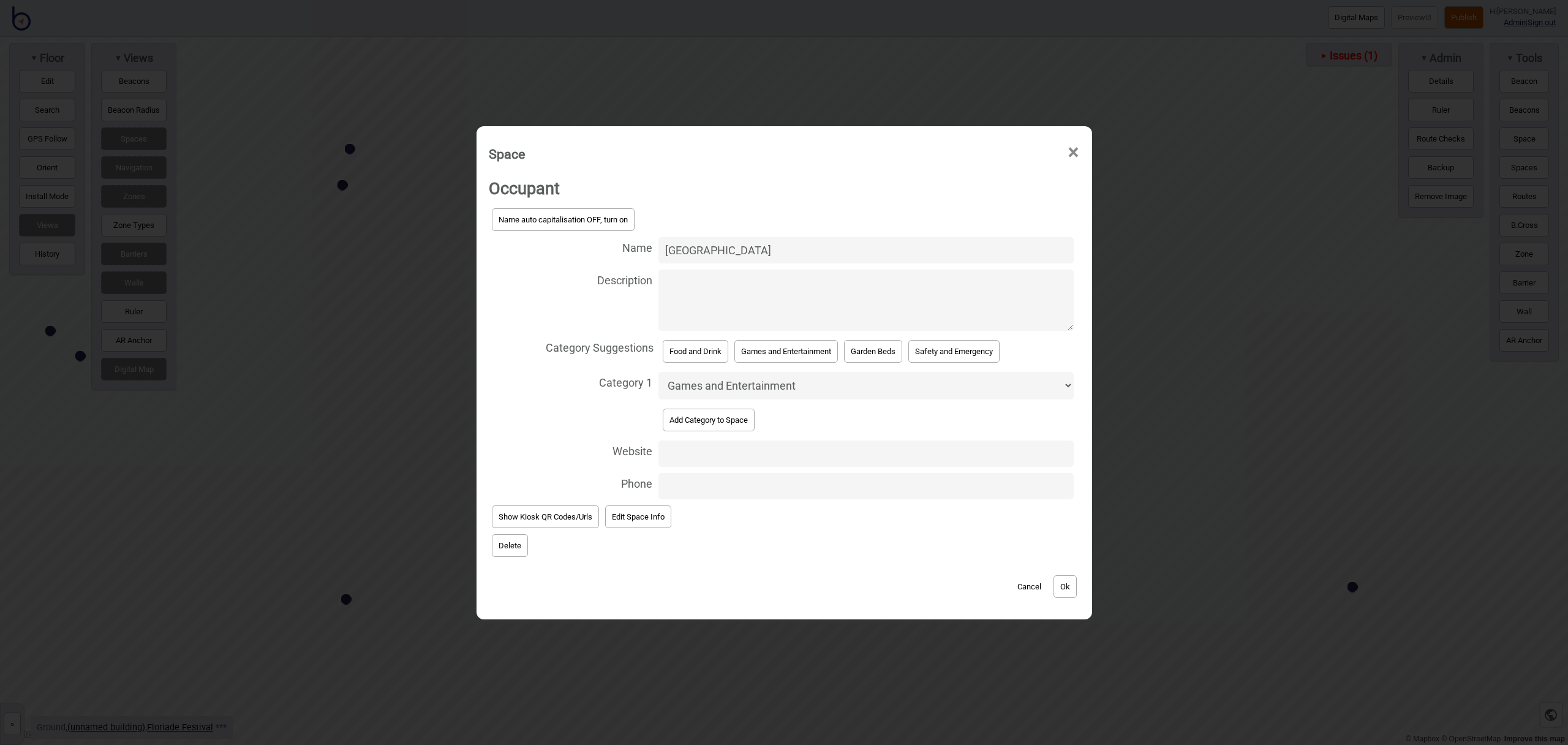
click at [1074, 588] on button "Ok" at bounding box center [1065, 587] width 23 height 23
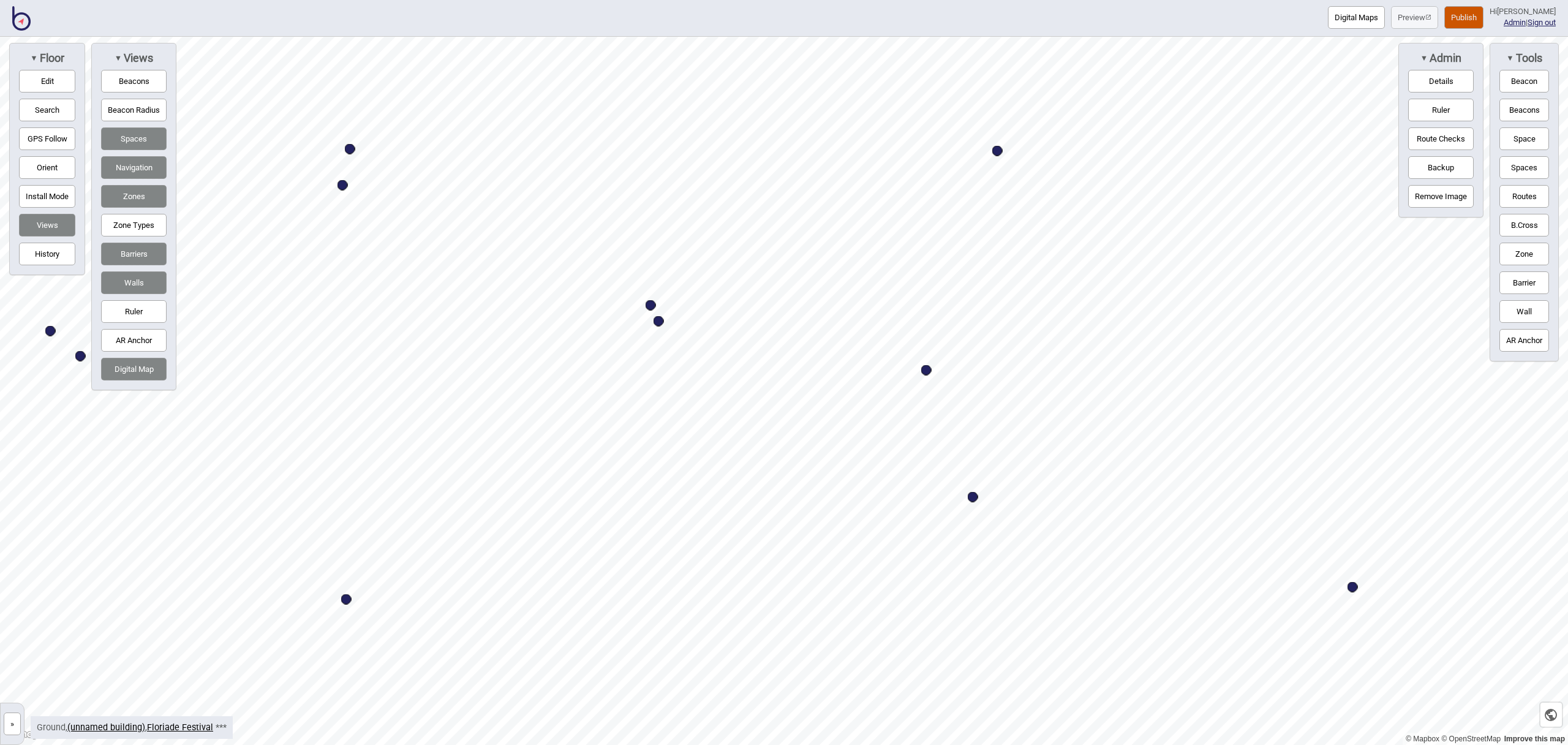
click at [1530, 138] on button "Space" at bounding box center [1525, 139] width 49 height 23
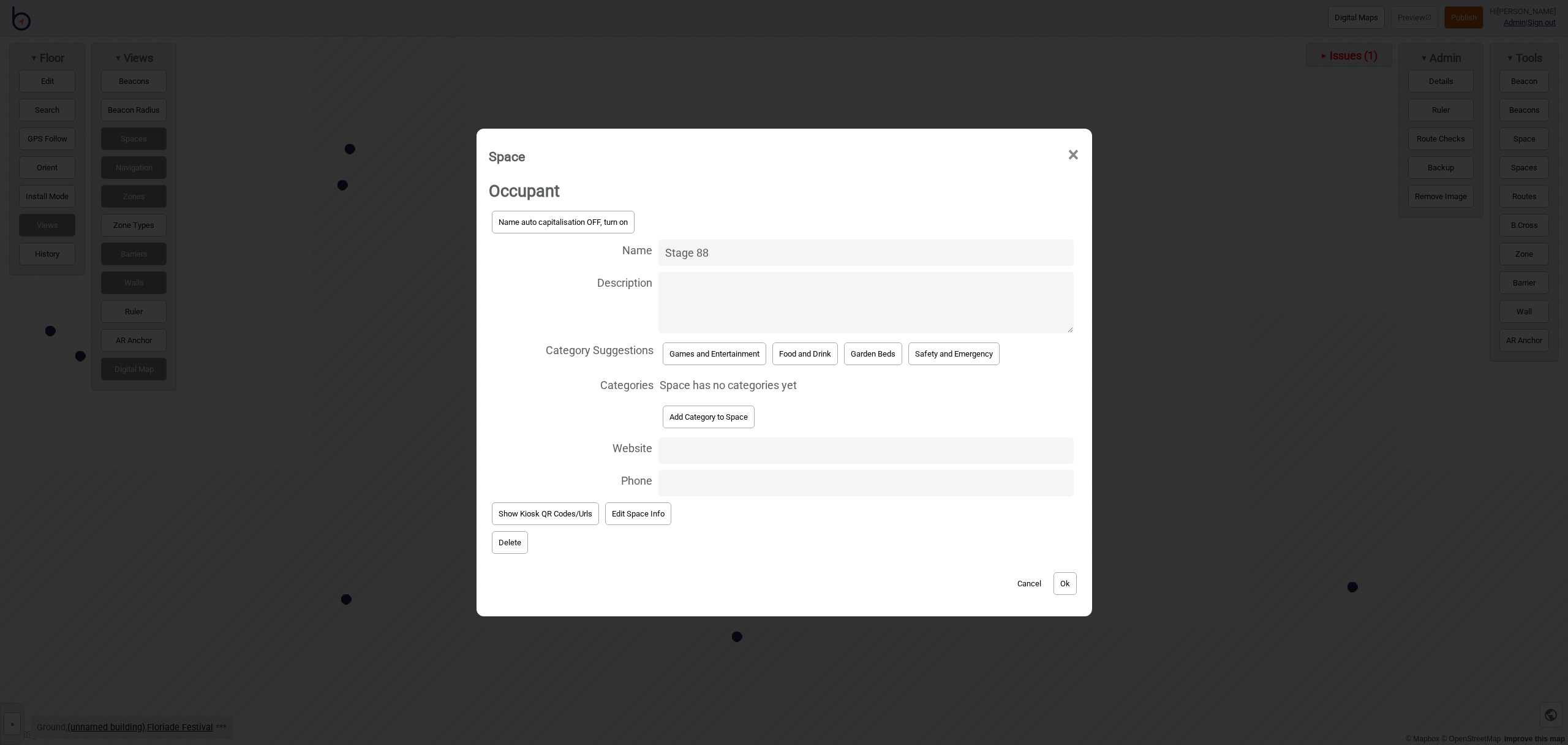
type input "Stage 88"
click at [710, 354] on button "Games and Entertainment" at bounding box center [714, 354] width 103 height 23
select select "Games and Entertainment"
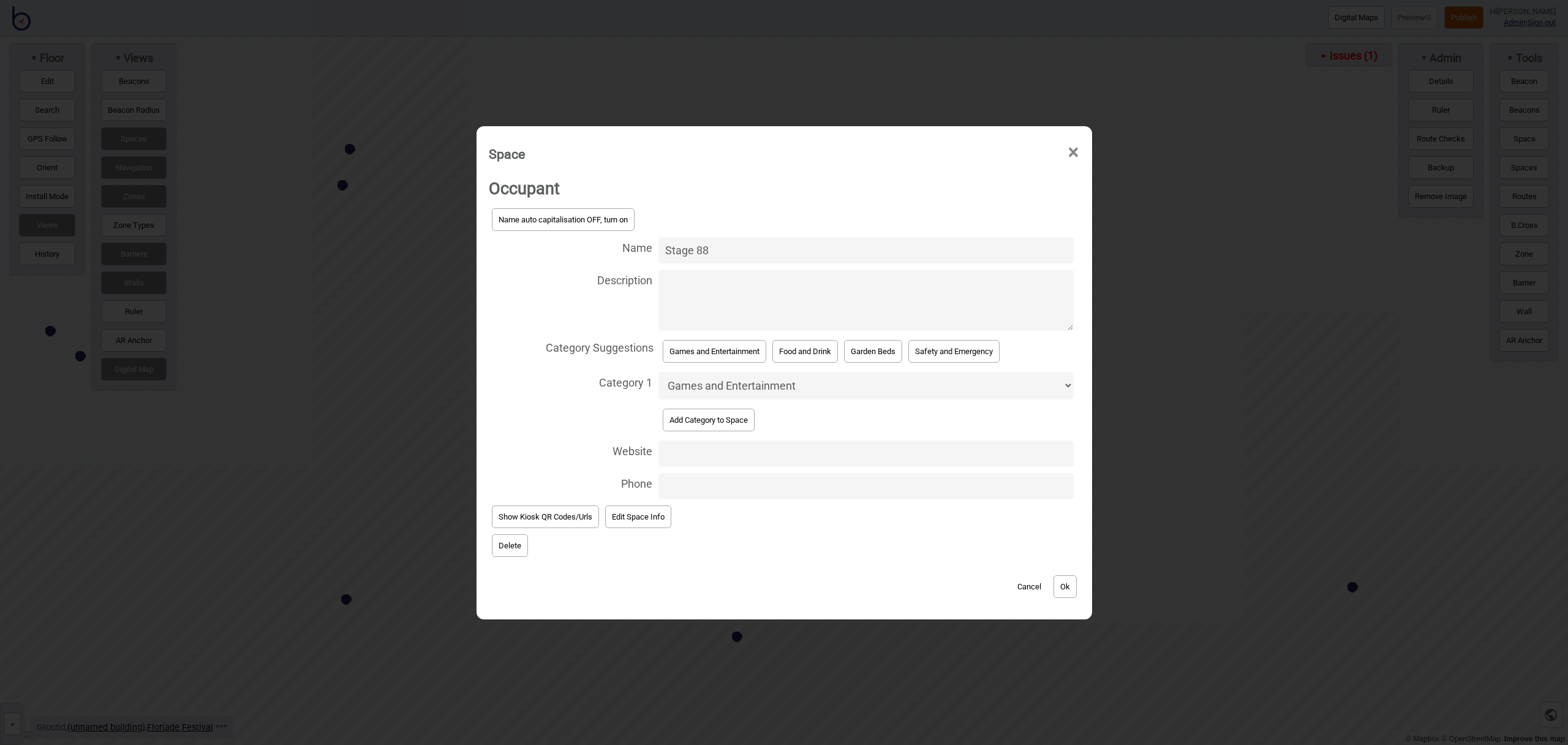
click at [1074, 583] on button "Ok" at bounding box center [1065, 587] width 23 height 23
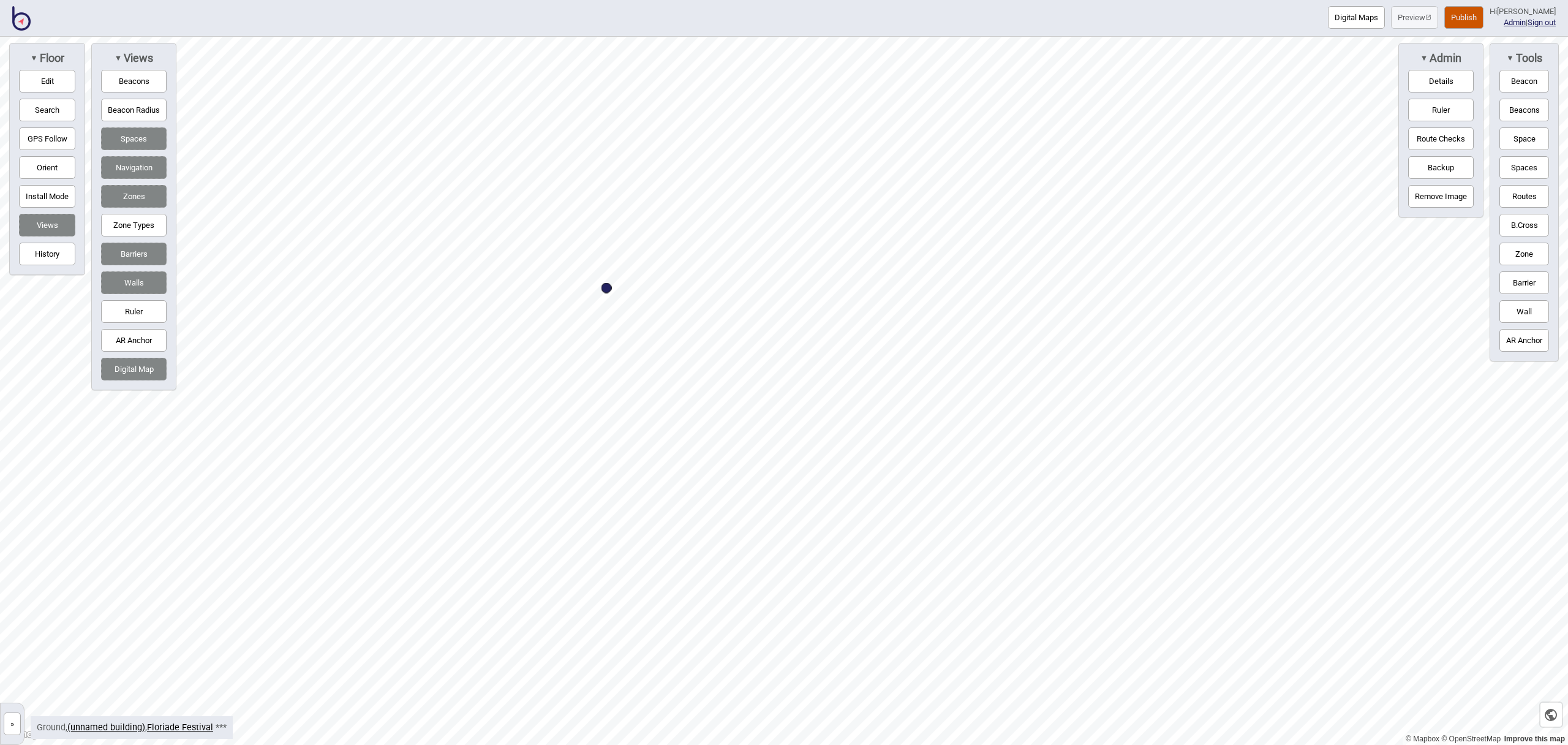
click at [1522, 134] on button "Space" at bounding box center [1525, 139] width 49 height 23
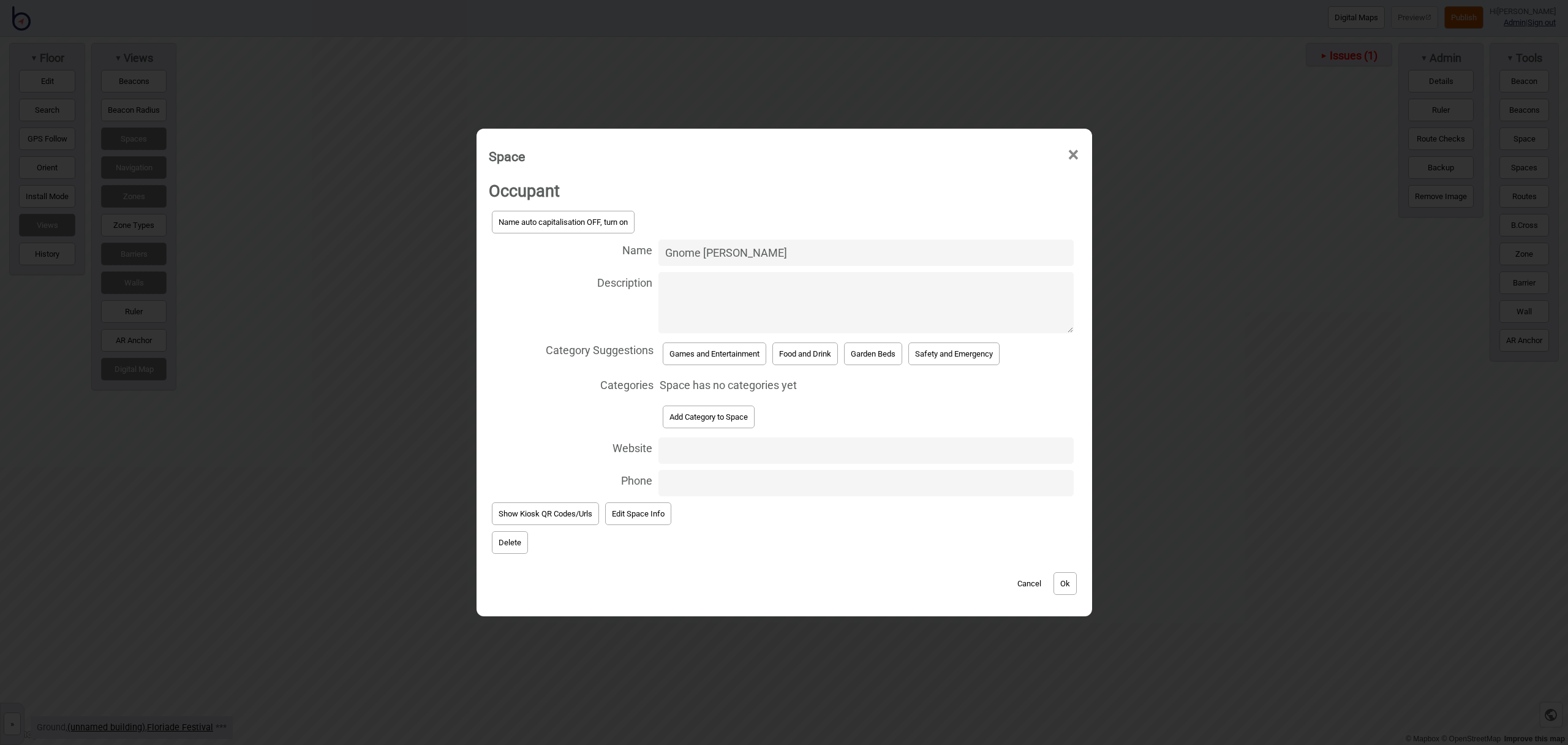
type input "Gnome Knoll"
click at [727, 360] on button "Games and Entertainment" at bounding box center [714, 354] width 103 height 23
select select "Games and Entertainment"
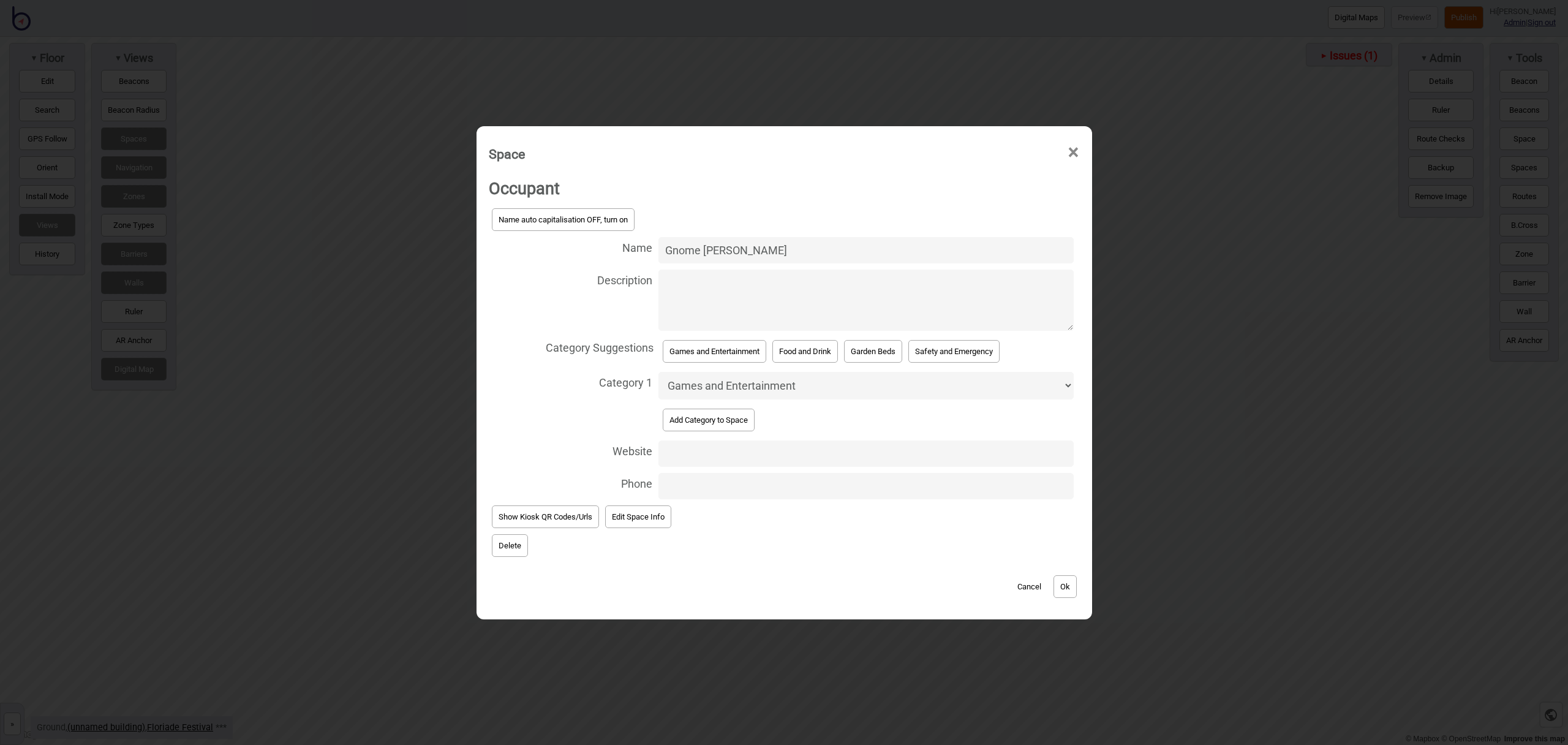
click at [1069, 588] on button "Ok" at bounding box center [1065, 587] width 23 height 23
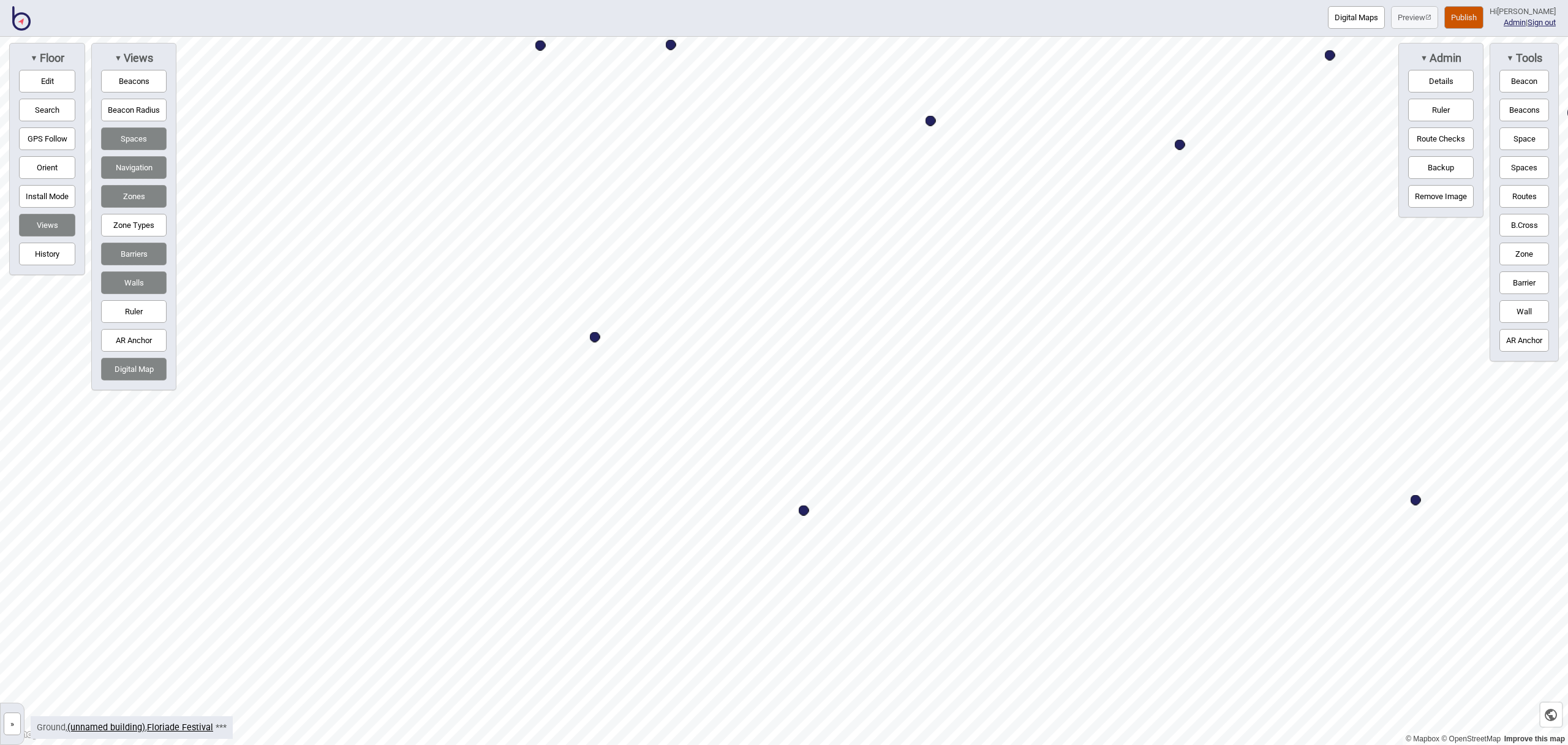
click at [1422, 168] on div "© Mapbox © OpenStreetMap Improve this map » Floriade Festival Building 0 - Grou…" at bounding box center [784, 391] width 1568 height 708
drag, startPoint x: 1530, startPoint y: 147, endPoint x: 1410, endPoint y: 146, distance: 120.0
click at [1530, 147] on button "Space" at bounding box center [1525, 139] width 49 height 23
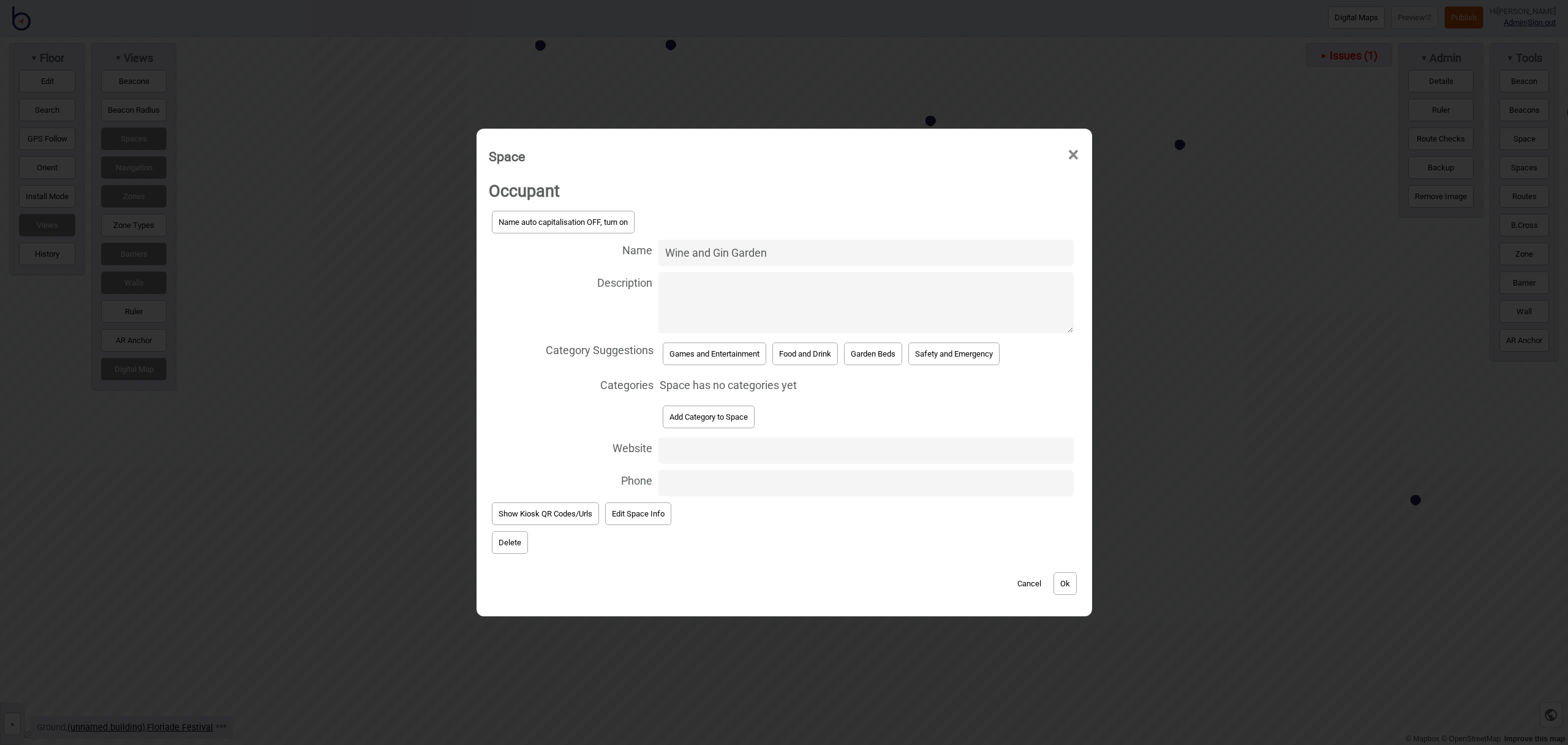
type input "Wine and Gin Garden"
click at [812, 353] on button "Food and Drink" at bounding box center [805, 354] width 65 height 23
select select "Food and Drink"
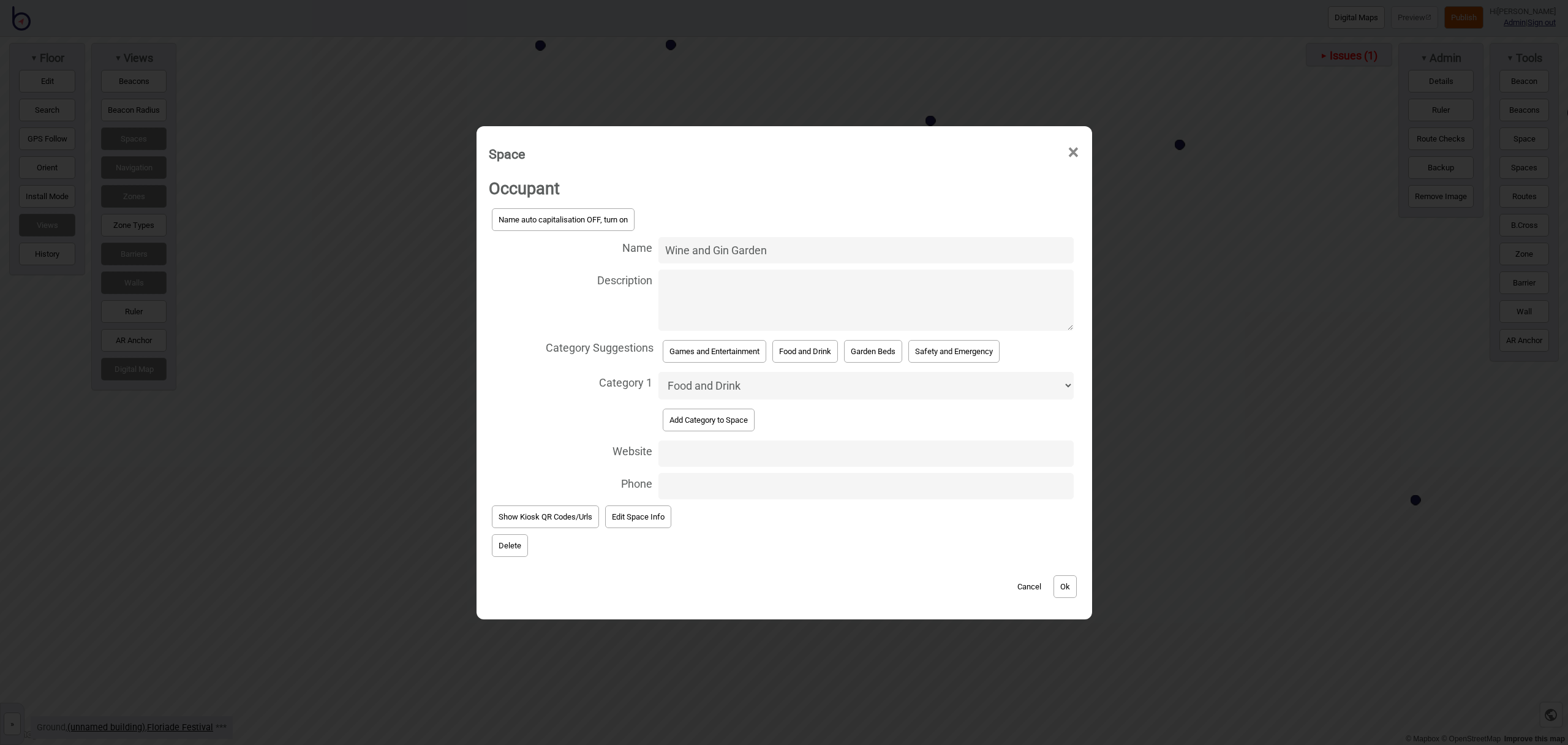
click at [1062, 582] on button "Ok" at bounding box center [1065, 587] width 23 height 23
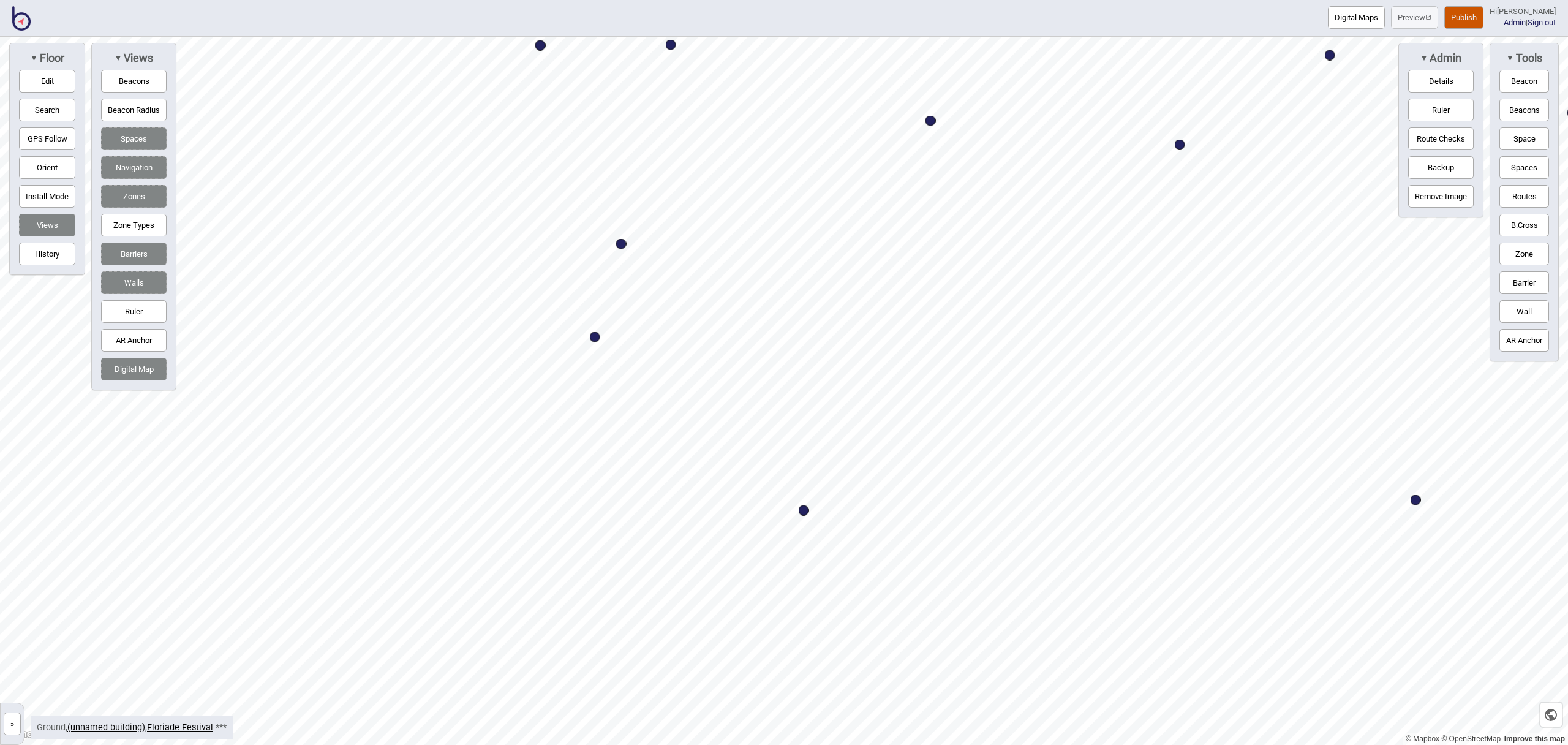
click at [620, 246] on div "Map marker" at bounding box center [622, 244] width 11 height 11
select select "Food and Drink"
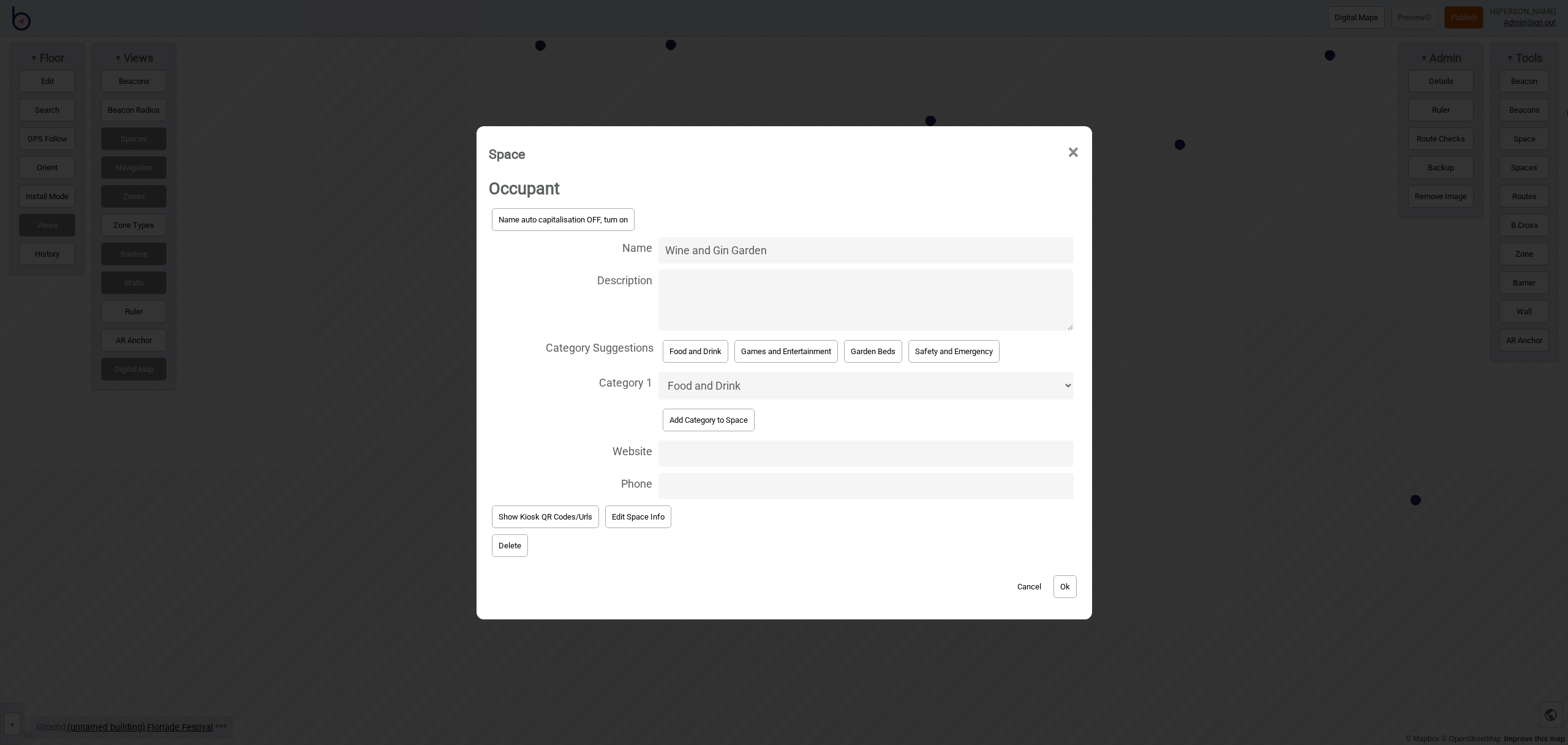
click at [1075, 587] on button "Ok" at bounding box center [1065, 587] width 23 height 23
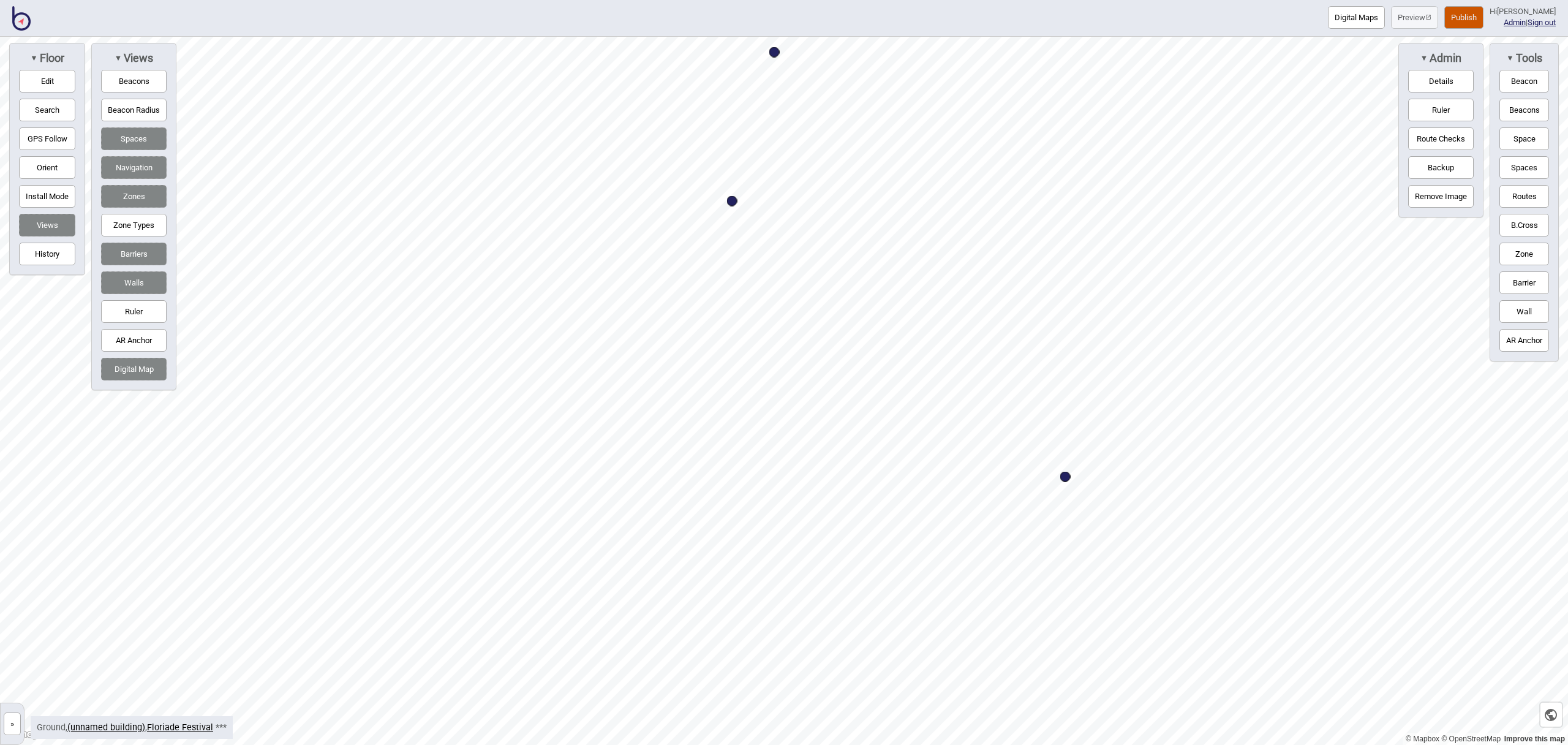
click at [1507, 143] on button "Space" at bounding box center [1525, 139] width 49 height 23
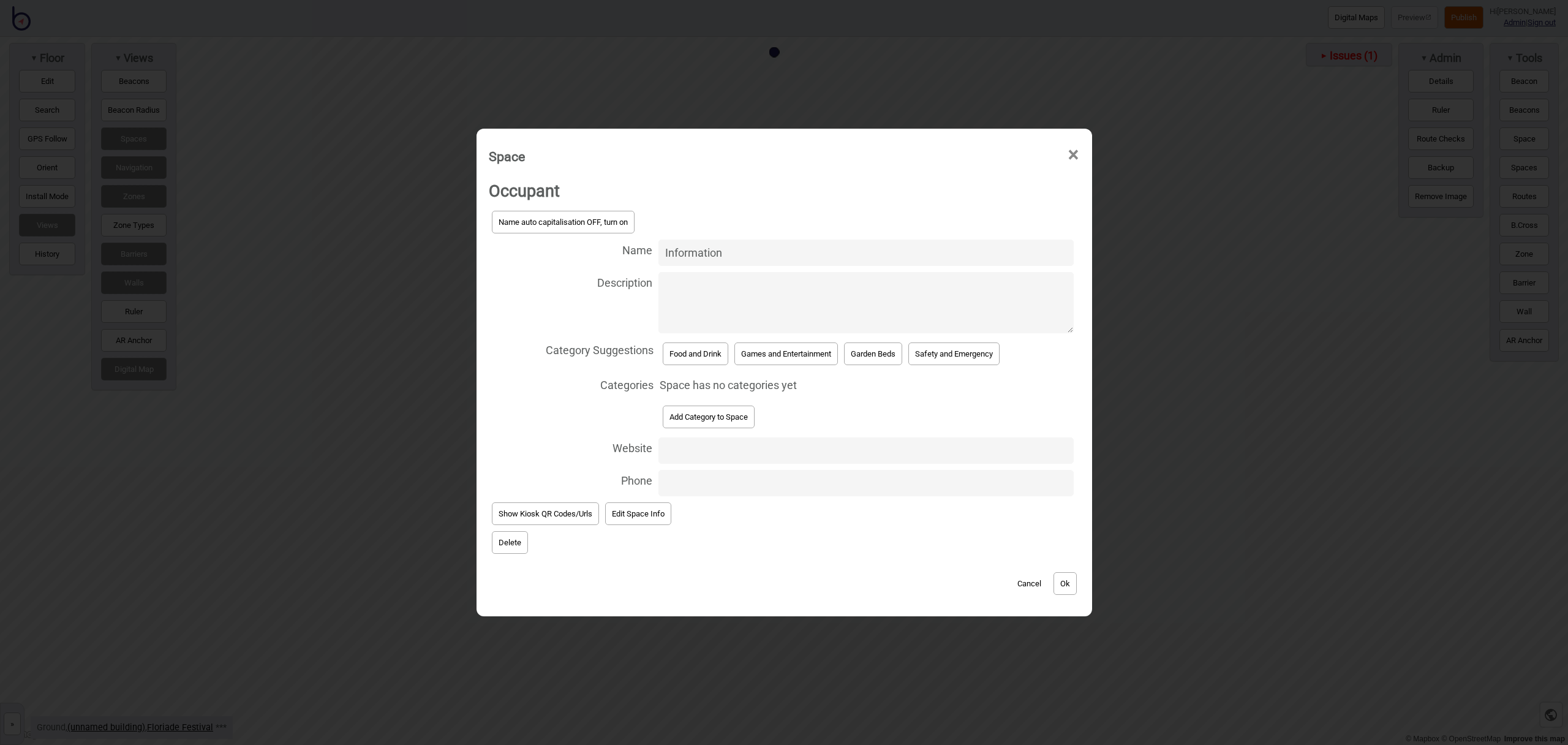
type input "Information"
click at [732, 417] on button "Add Category to Space" at bounding box center [709, 417] width 92 height 23
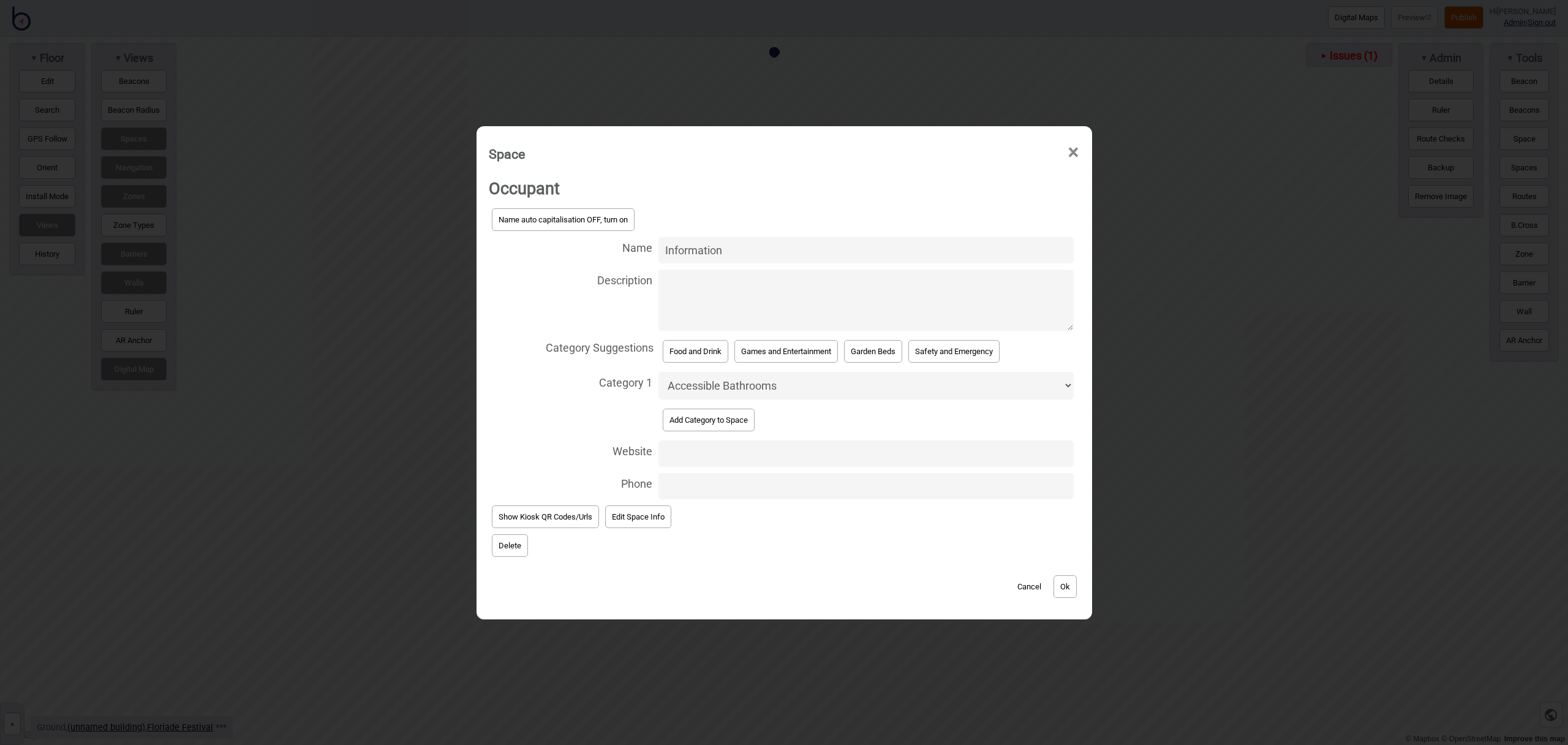
click at [742, 393] on select "Accessible Bathrooms Bathrooms Bike Areas Car Parks Change Rooms Eating Areas F…" at bounding box center [866, 385] width 415 height 27
select select "Information and Assistance"
click at [659, 372] on select "Accessible Bathrooms Bathrooms Bike Areas Car Parks Change Rooms Eating Areas F…" at bounding box center [866, 385] width 415 height 27
click at [1070, 586] on button "Ok" at bounding box center [1065, 587] width 23 height 23
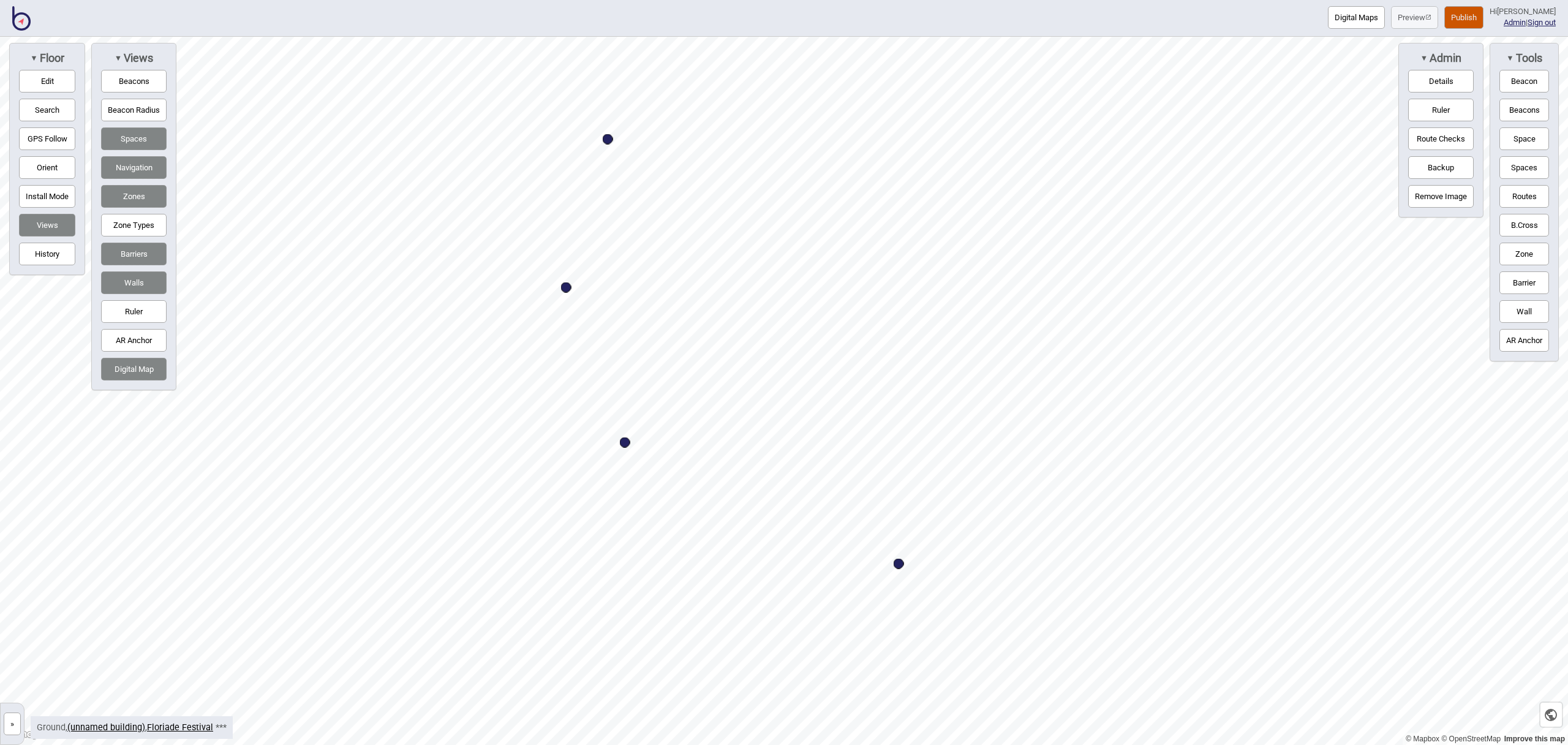
click at [1523, 136] on button "Space" at bounding box center [1525, 139] width 49 height 23
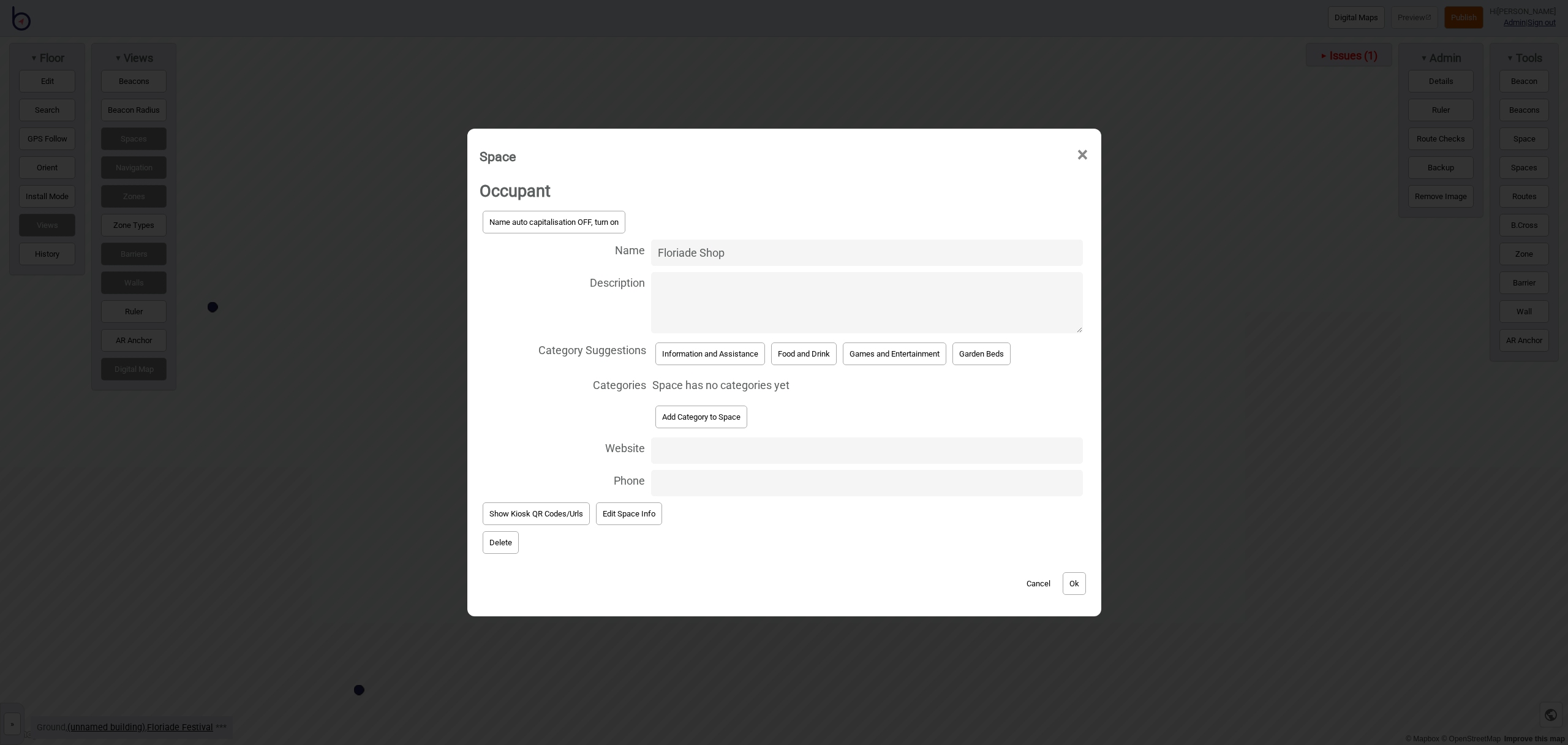
type input "Floriade Shop"
click at [728, 414] on button "Add Category to Space" at bounding box center [701, 417] width 92 height 23
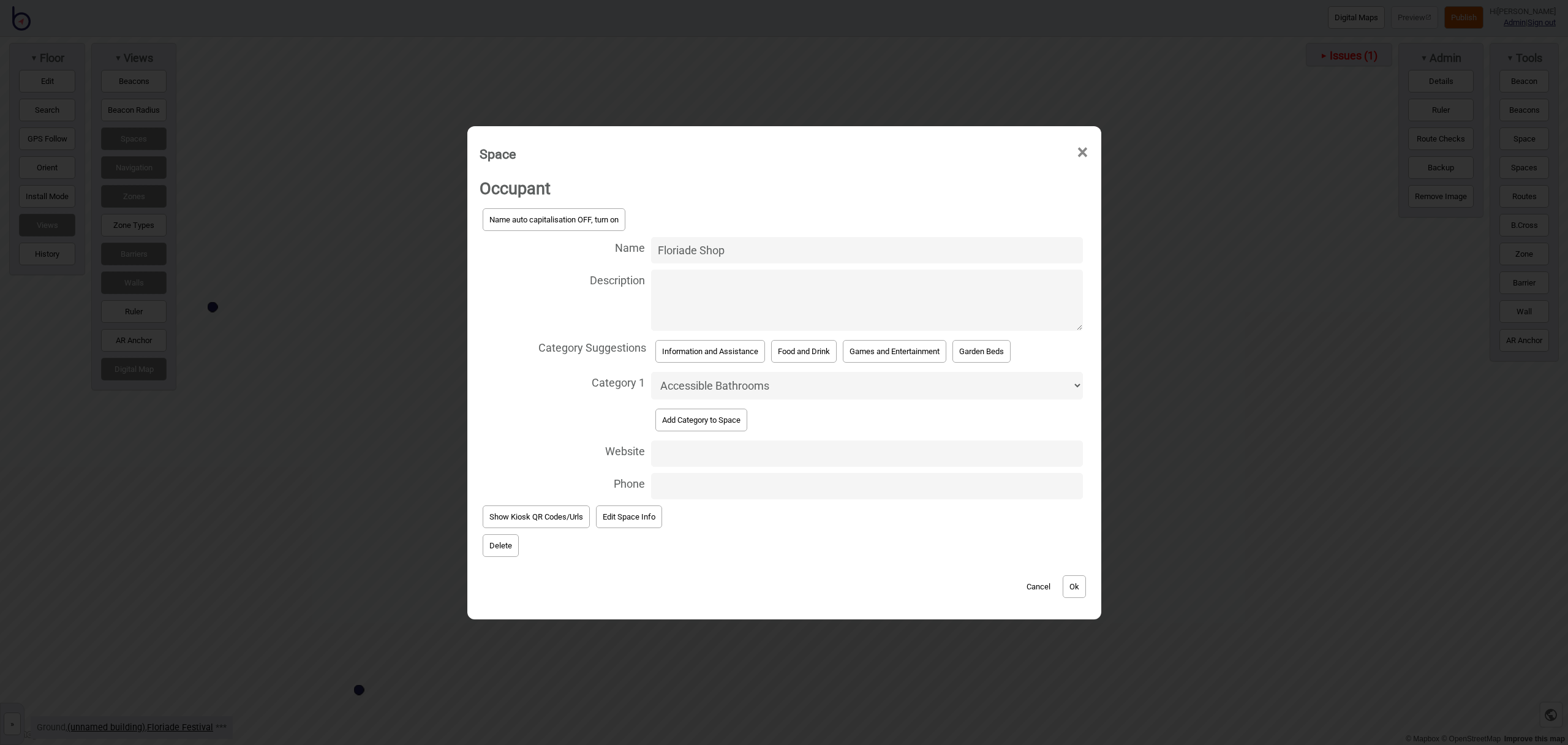
click at [763, 386] on select "Accessible Bathrooms Bathrooms Bike Areas Car Parks Change Rooms Eating Areas F…" at bounding box center [867, 385] width 432 height 27
click at [651, 372] on select "Accessible Bathrooms Bathrooms Bike Areas Car Parks Change Rooms Eating Areas F…" at bounding box center [867, 385] width 432 height 27
click at [1084, 592] on button "Ok" at bounding box center [1074, 587] width 23 height 23
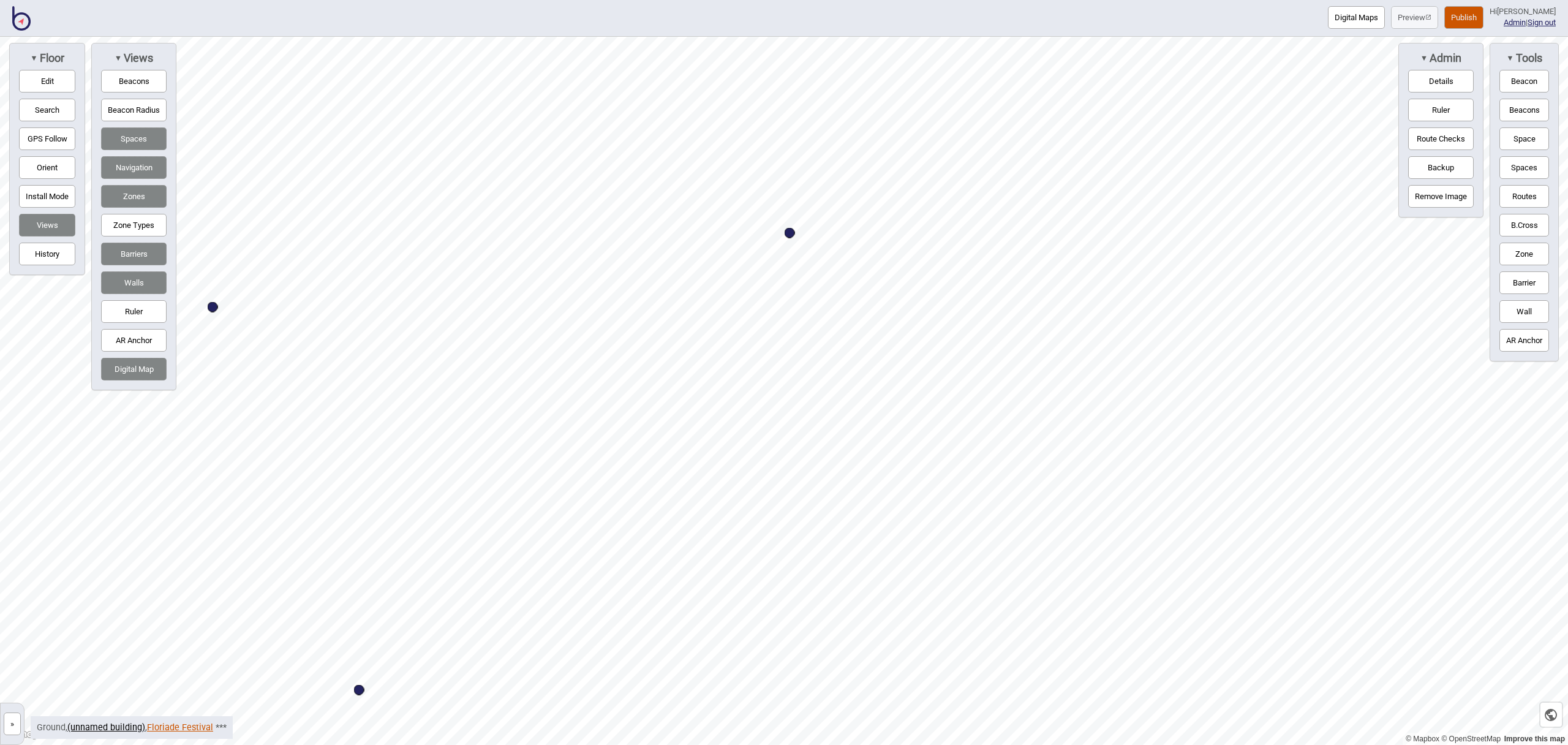
click at [179, 726] on link "Floriade Festival" at bounding box center [179, 728] width 66 height 11
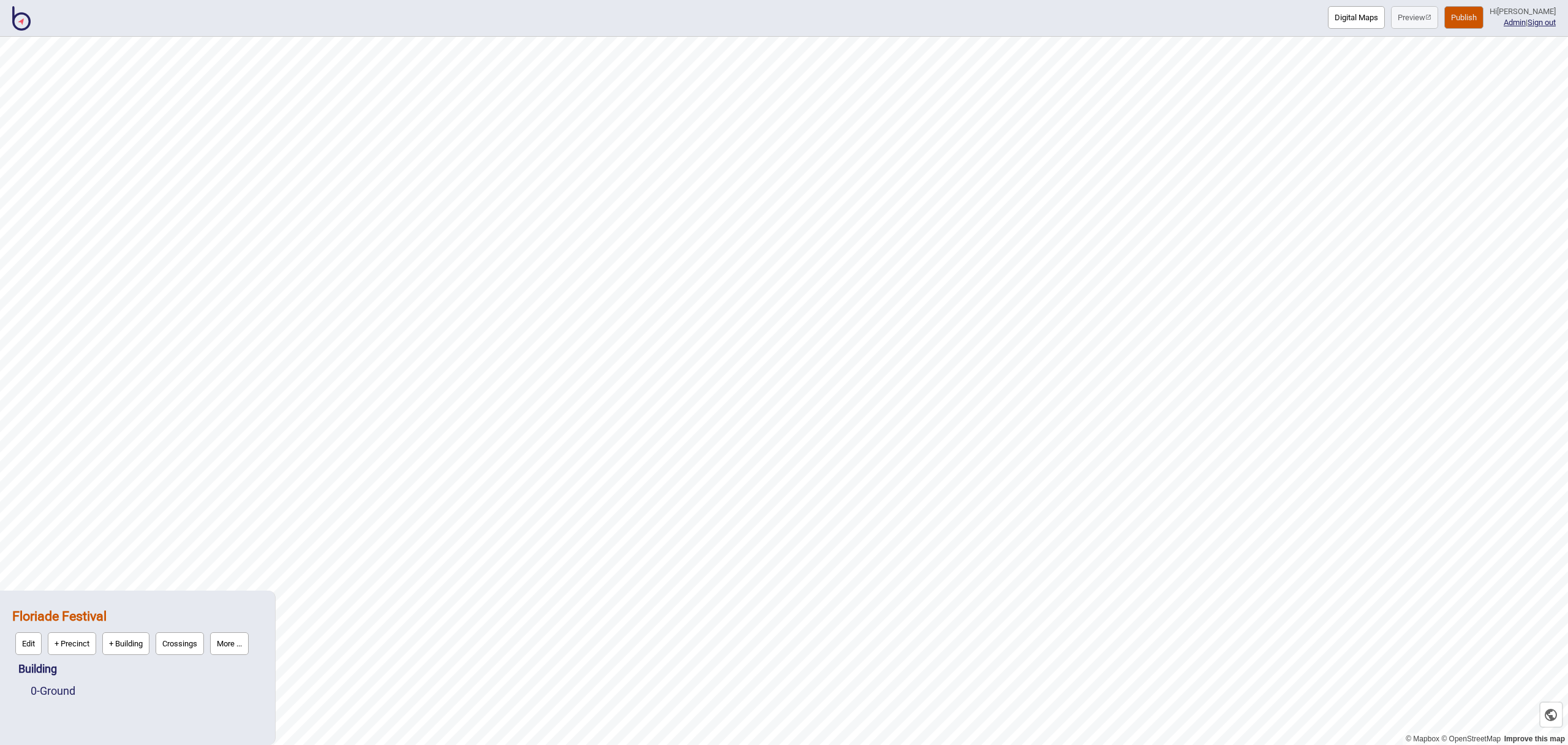
click at [236, 648] on button "More ..." at bounding box center [230, 644] width 39 height 23
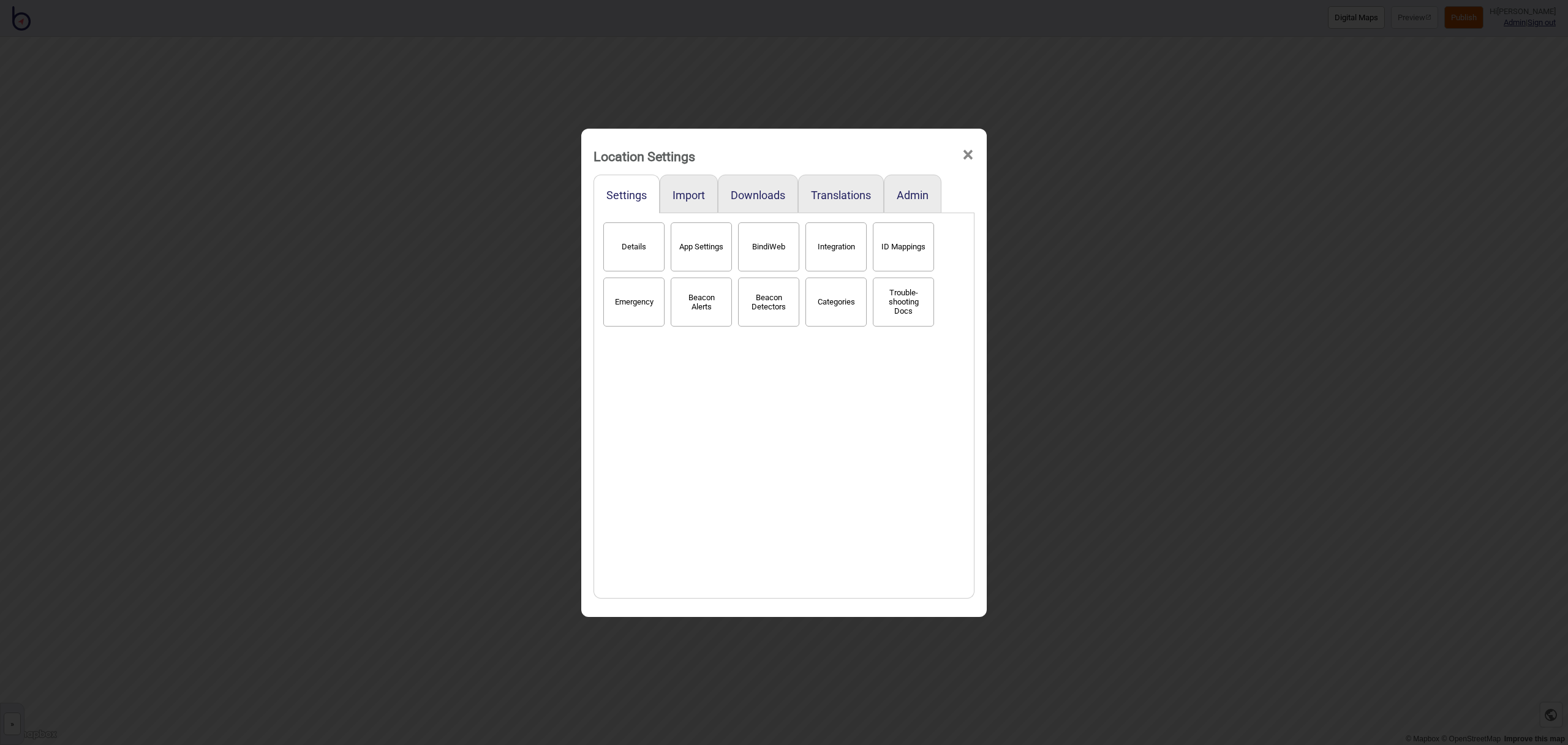
click at [820, 318] on button "Categories" at bounding box center [836, 302] width 61 height 49
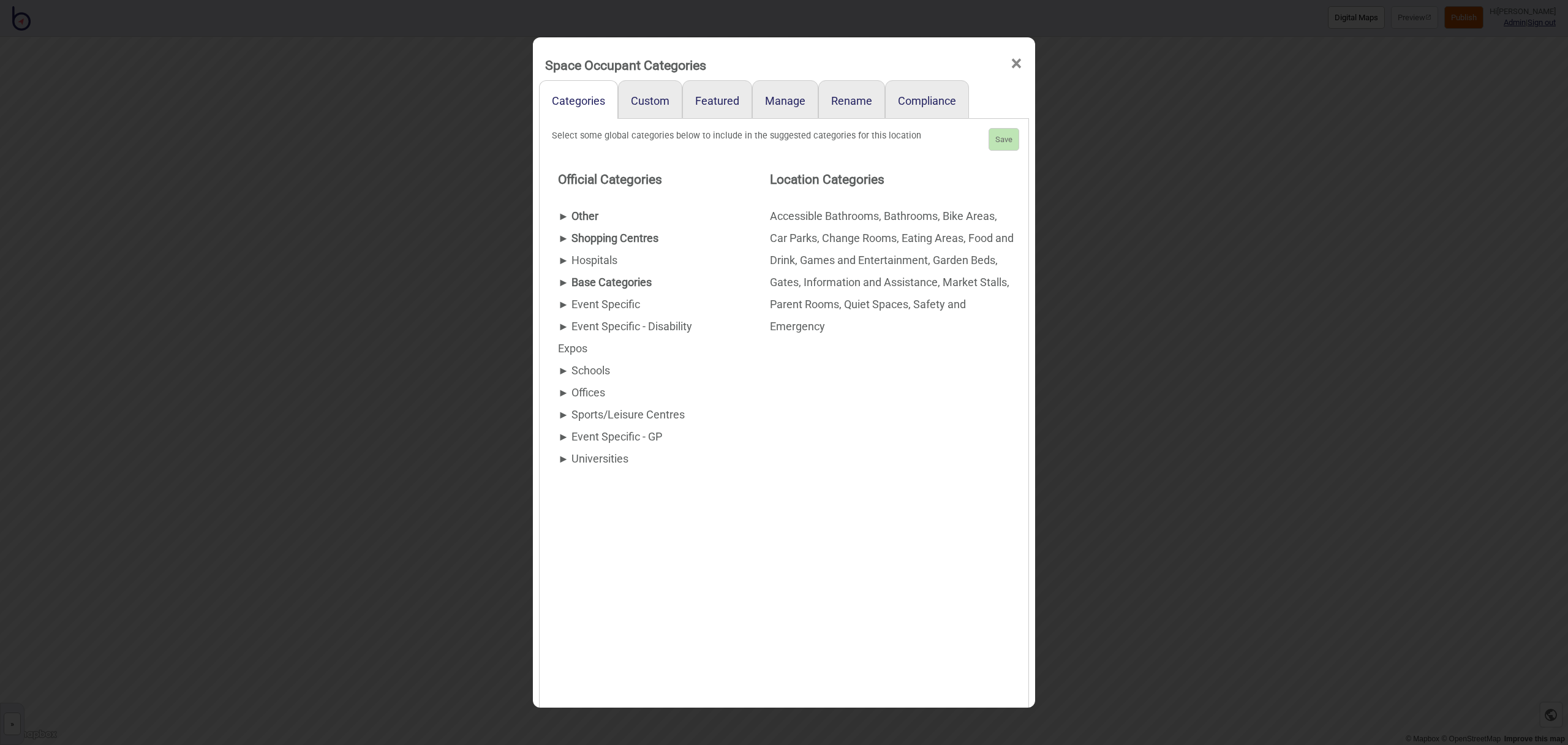
click at [575, 216] on div "► Other" at bounding box center [639, 216] width 163 height 22
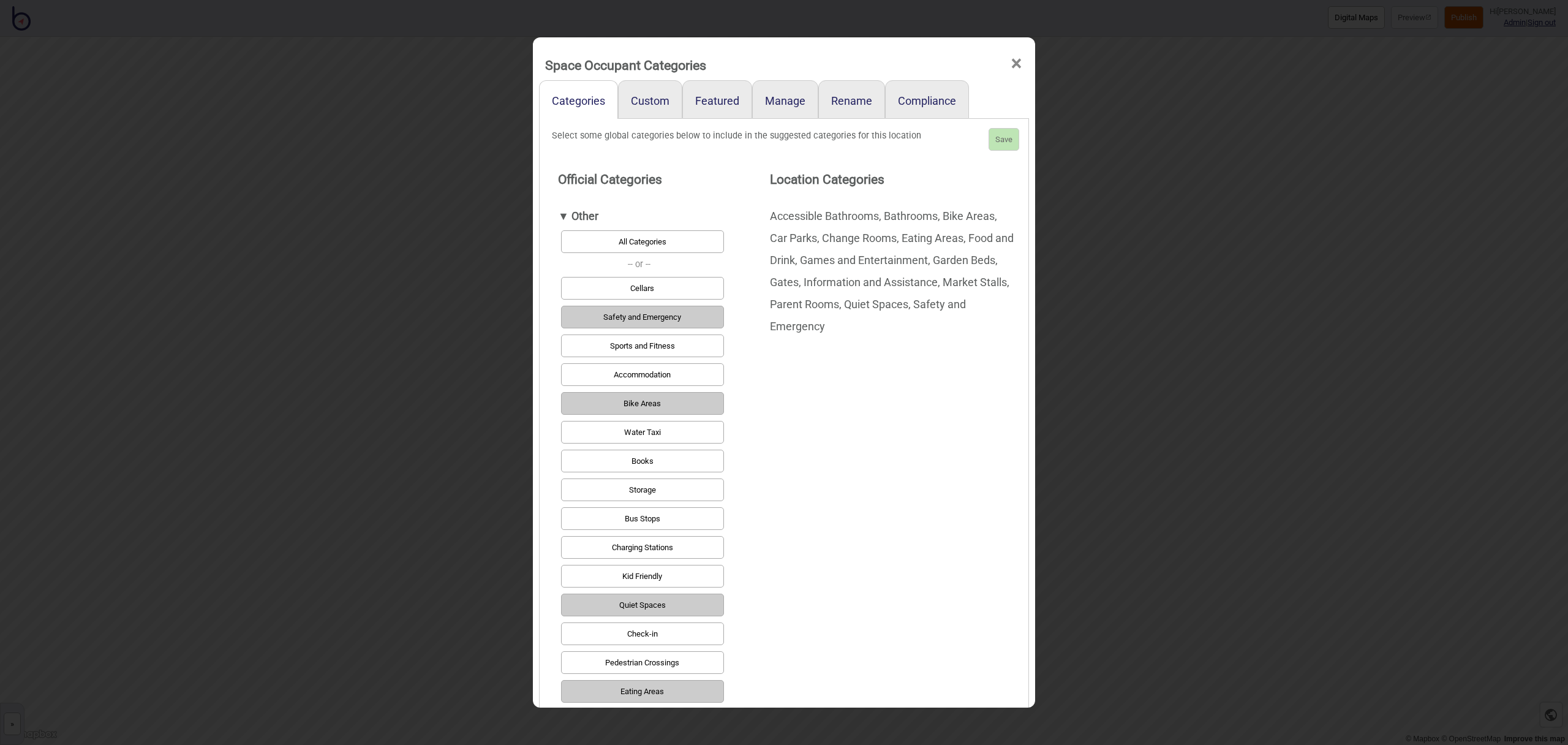
click at [575, 216] on div "▼ Other" at bounding box center [639, 216] width 163 height 22
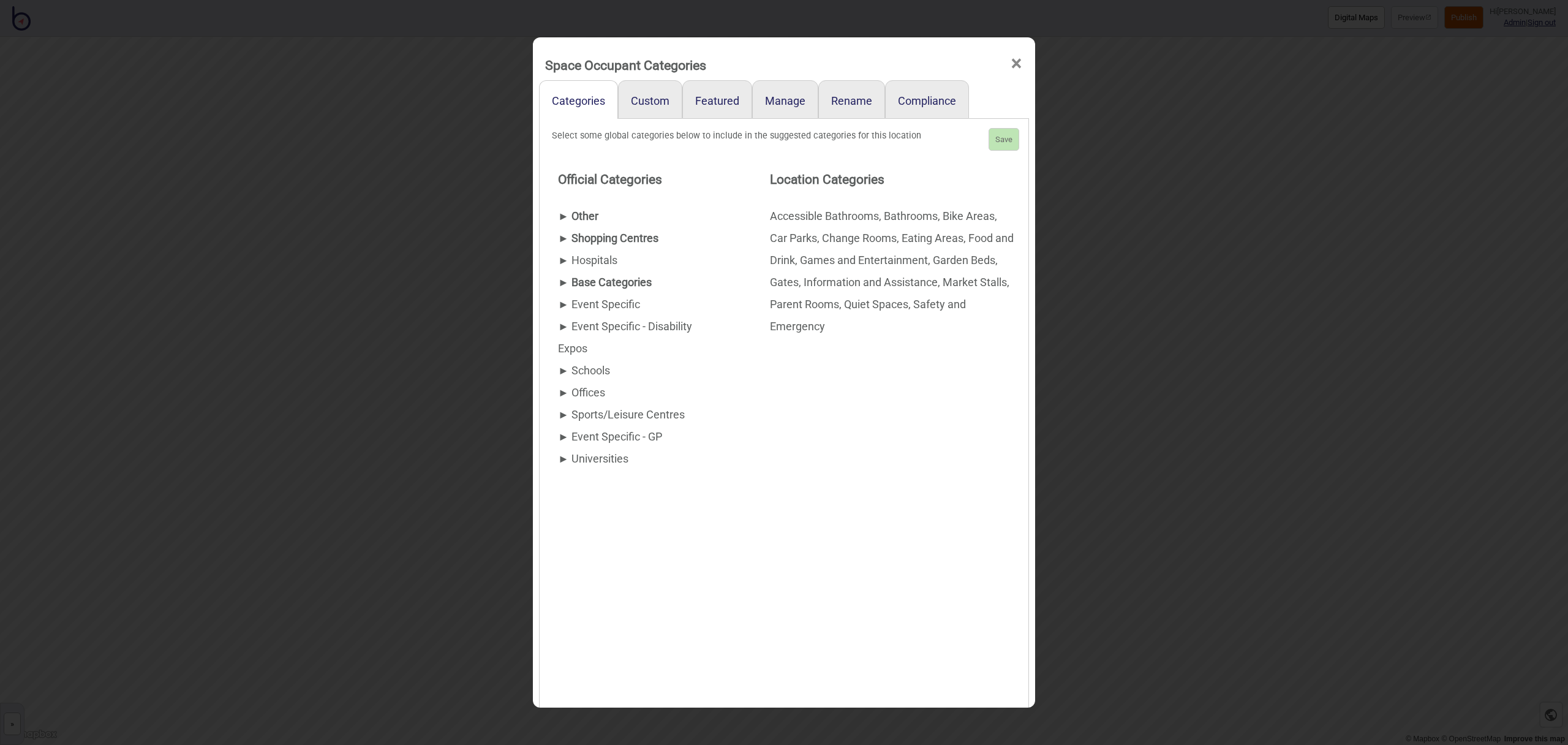
click at [580, 435] on div "► Event Specific - GP" at bounding box center [639, 437] width 163 height 22
click at [580, 435] on div "▼ Event Specific - GP" at bounding box center [639, 437] width 163 height 22
click at [576, 419] on div "► Sports/Leisure Centres" at bounding box center [639, 415] width 163 height 22
click at [576, 419] on div "▼ Sports/Leisure Centres" at bounding box center [639, 415] width 163 height 22
click at [574, 326] on div "► Event Specific - Disability Expos" at bounding box center [639, 338] width 163 height 44
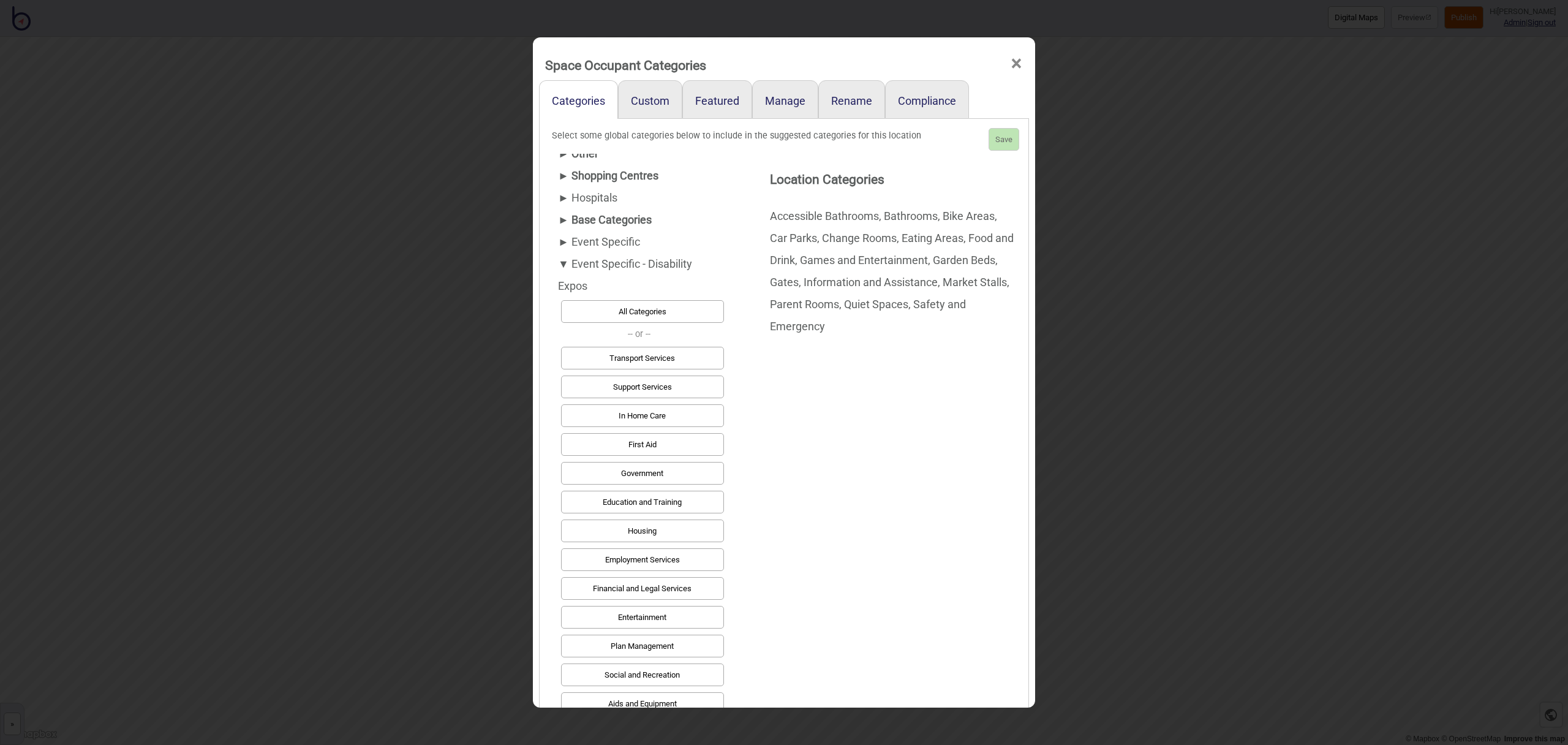
scroll to position [55, 0]
click at [600, 243] on div "► Event Specific" at bounding box center [639, 249] width 163 height 22
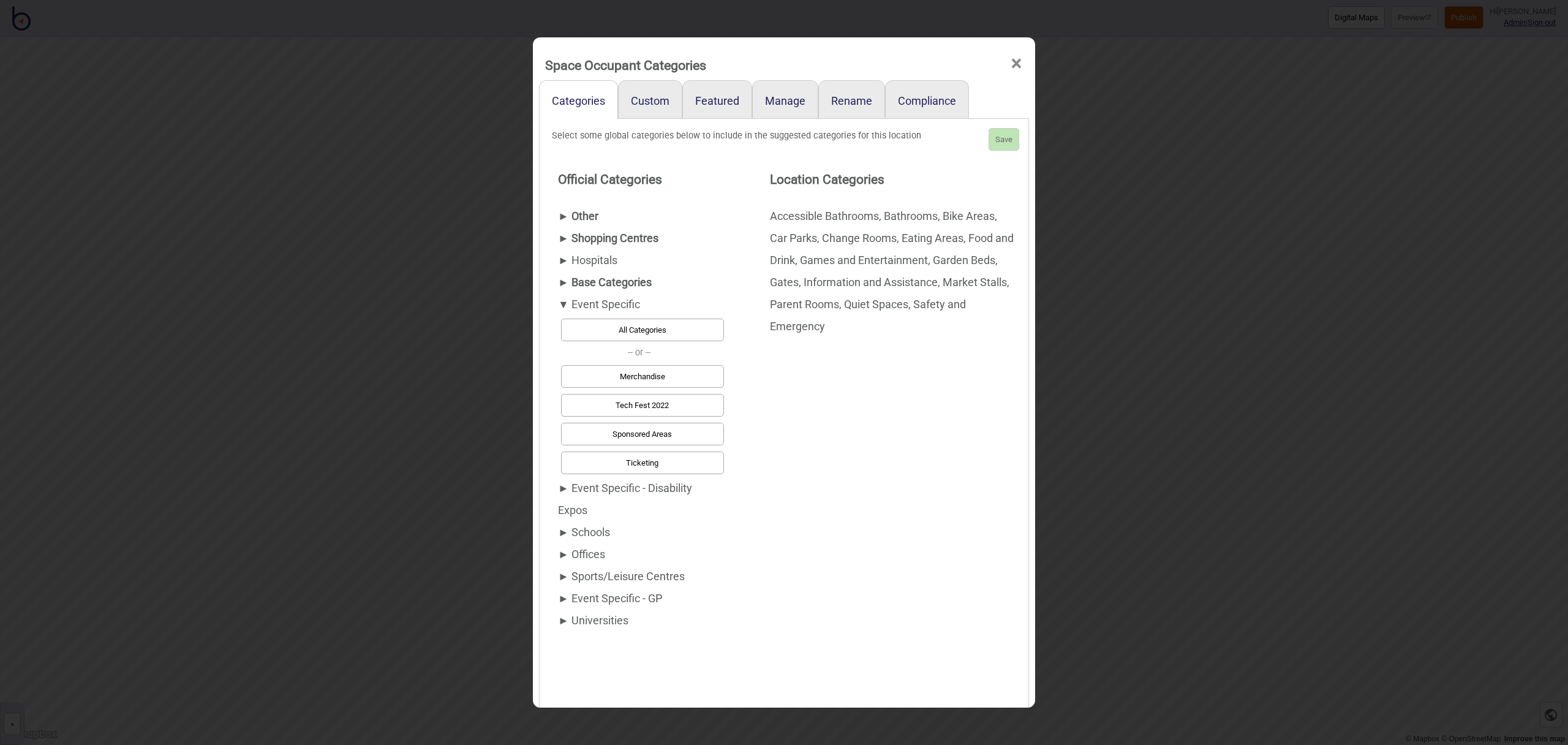
scroll to position [0, 0]
click at [691, 376] on button "Merchandise" at bounding box center [643, 377] width 163 height 23
click at [712, 459] on button "Ticketing" at bounding box center [643, 463] width 163 height 23
click at [1018, 142] on button "Save" at bounding box center [1004, 140] width 31 height 23
click at [1008, 140] on button "Save" at bounding box center [1004, 140] width 31 height 23
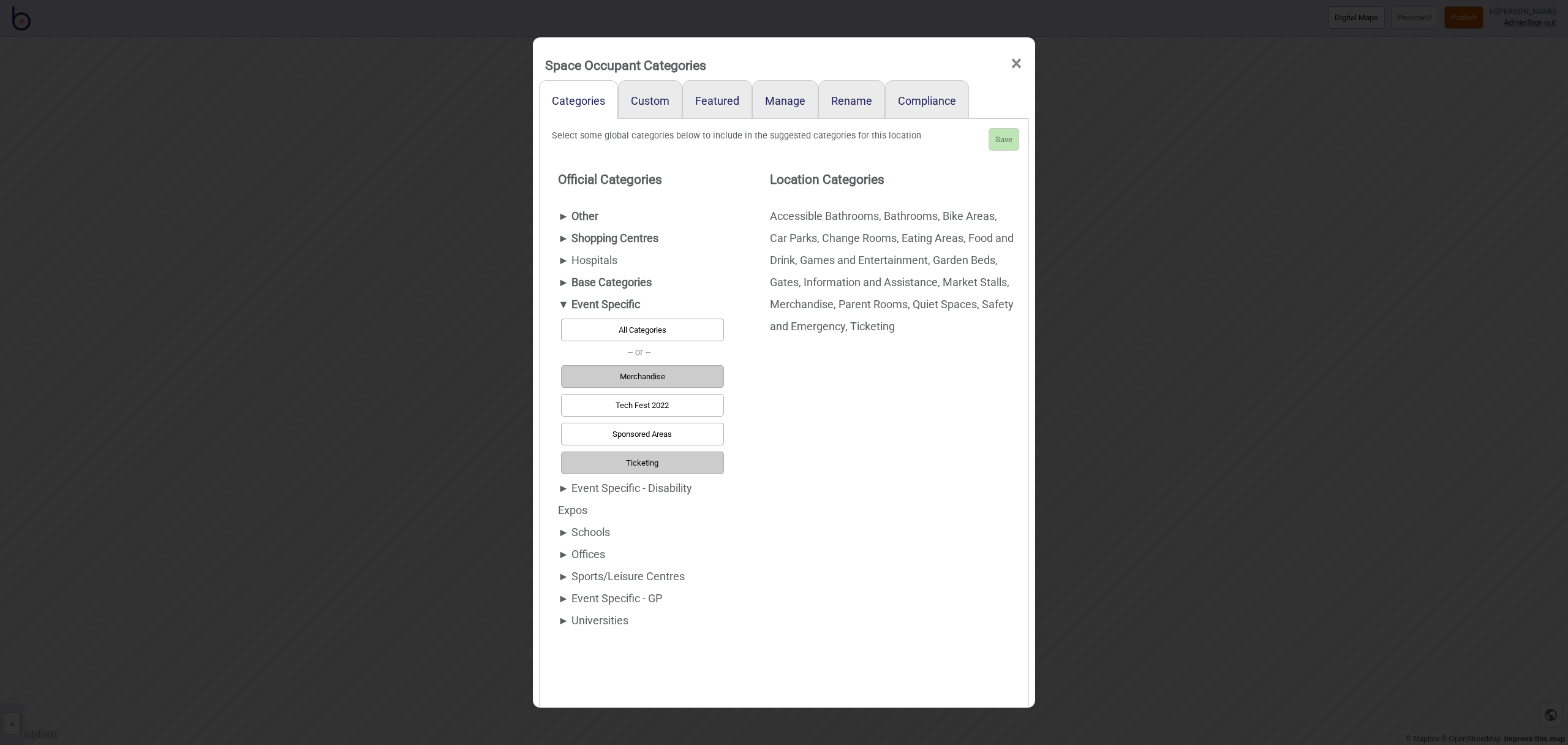
click at [1014, 61] on span "×" at bounding box center [1016, 63] width 13 height 41
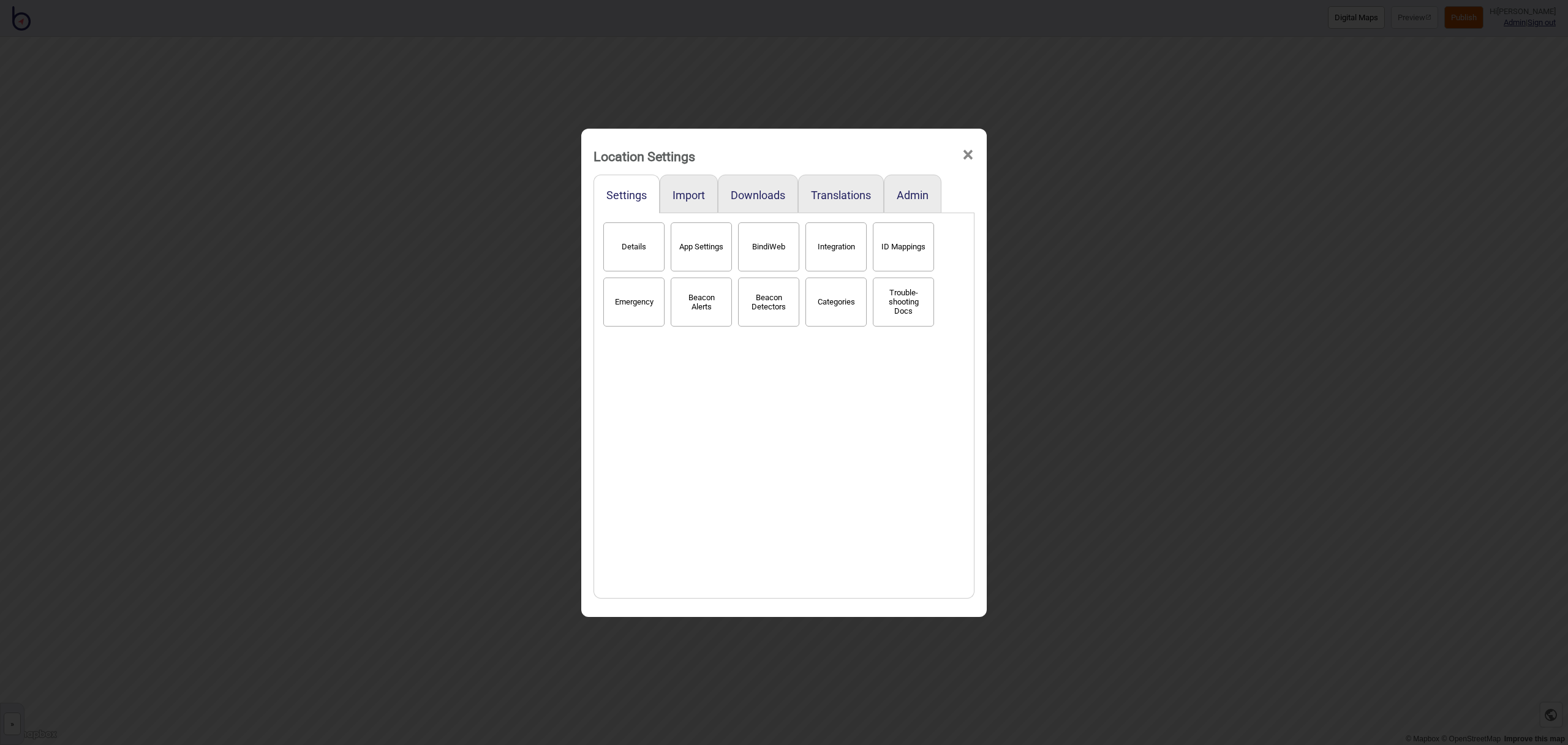
click at [970, 155] on span "×" at bounding box center [967, 155] width 13 height 41
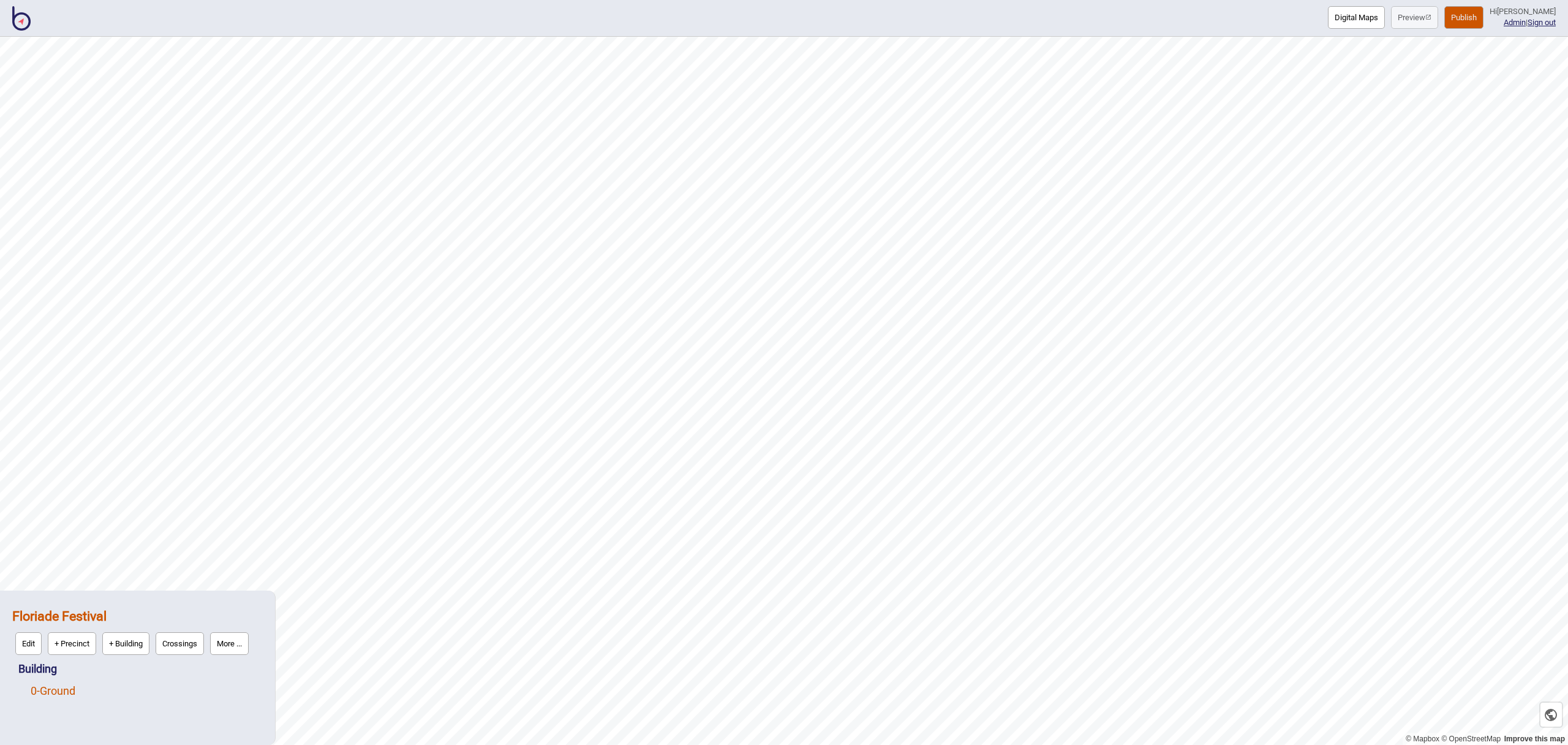
click at [75, 692] on link "0 - Ground" at bounding box center [53, 691] width 45 height 13
click at [46, 691] on button "Edit" at bounding box center [46, 688] width 26 height 23
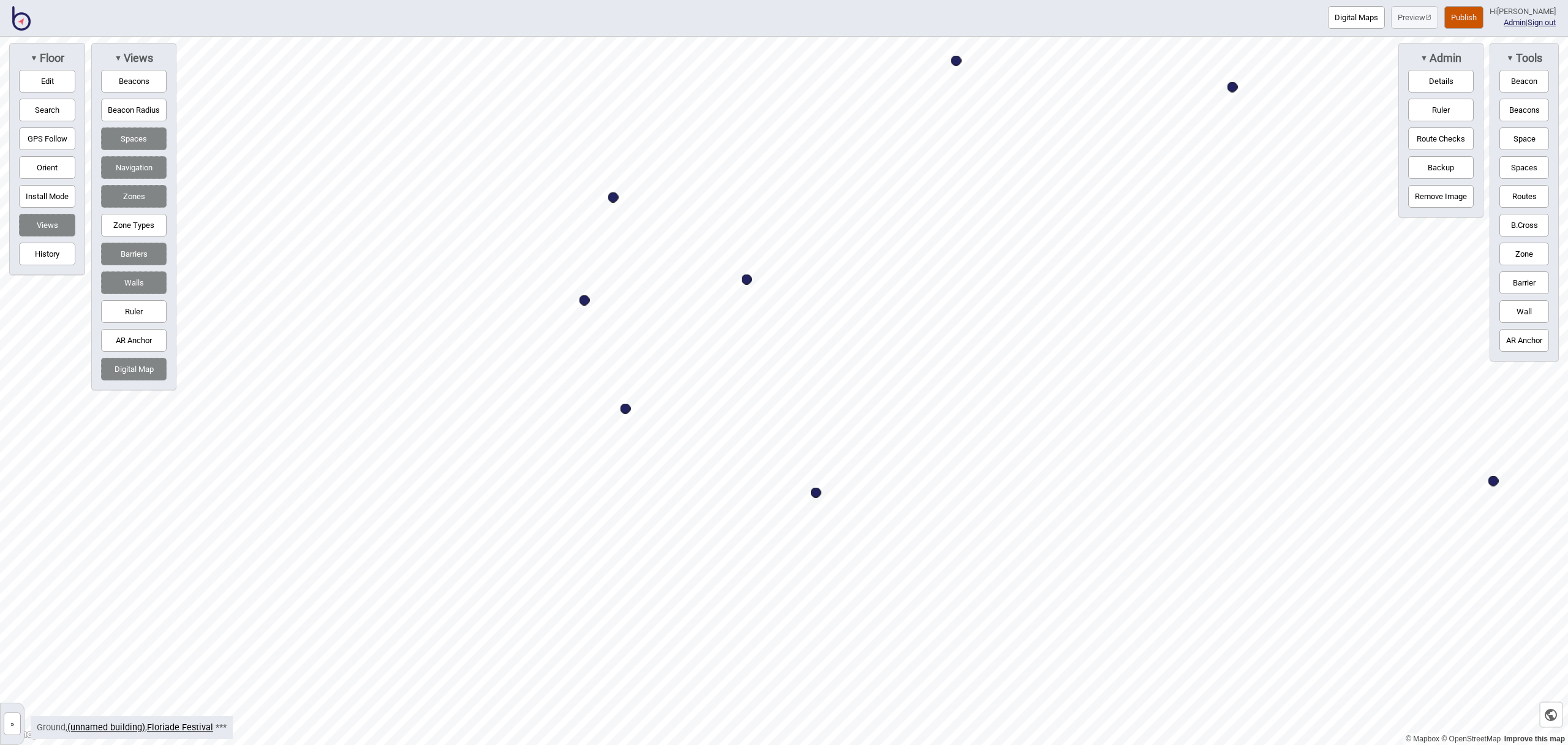
click at [748, 278] on div "Map marker" at bounding box center [747, 280] width 11 height 11
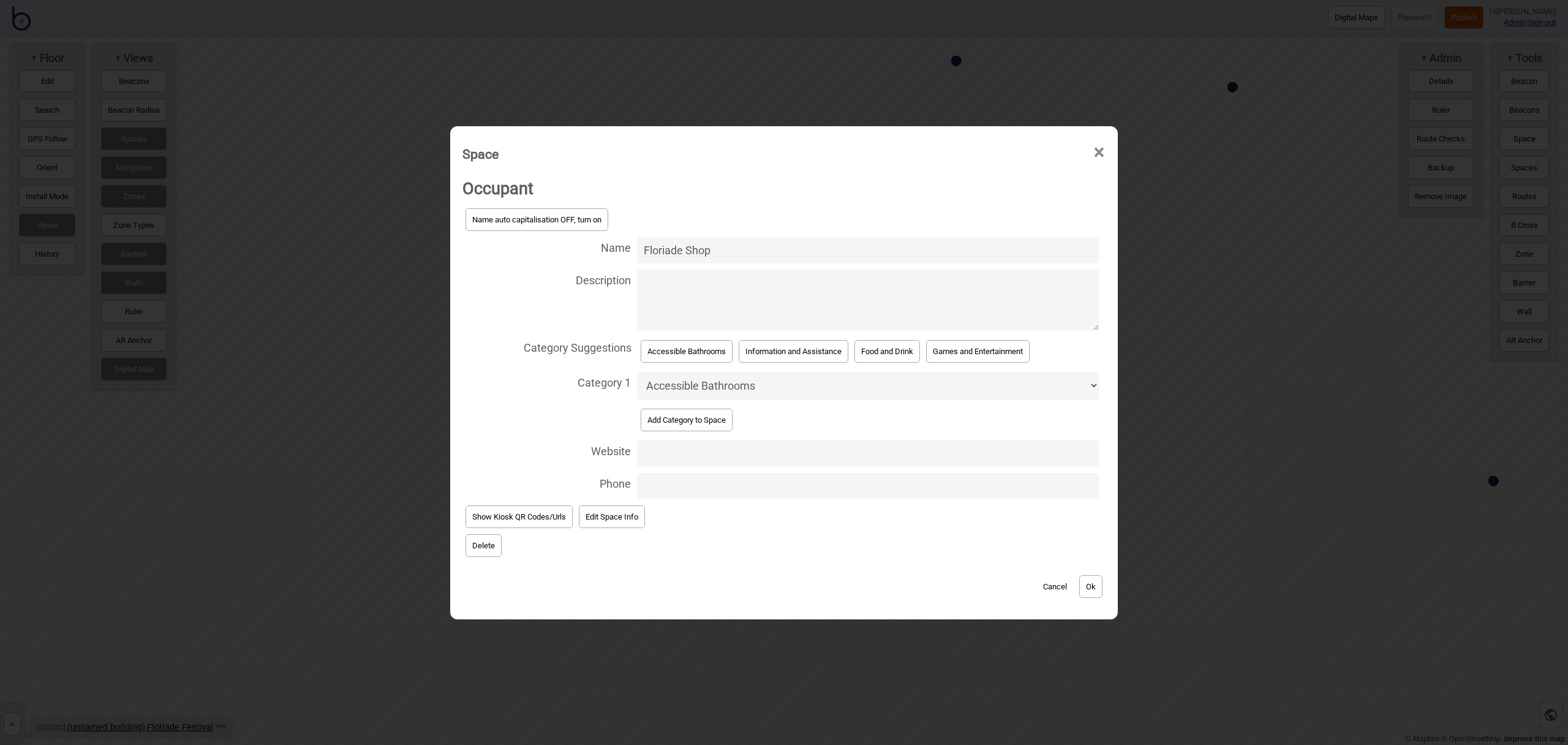
click at [746, 385] on select "Accessible Bathrooms Bathrooms Bike Areas Car Parks Change Rooms Eating Areas F…" at bounding box center [868, 385] width 462 height 27
select select "Merchandise"
click at [637, 372] on select "Accessible Bathrooms Bathrooms Bike Areas Car Parks Change Rooms Eating Areas F…" at bounding box center [868, 385] width 462 height 27
click at [1098, 593] on button "Ok" at bounding box center [1091, 587] width 23 height 23
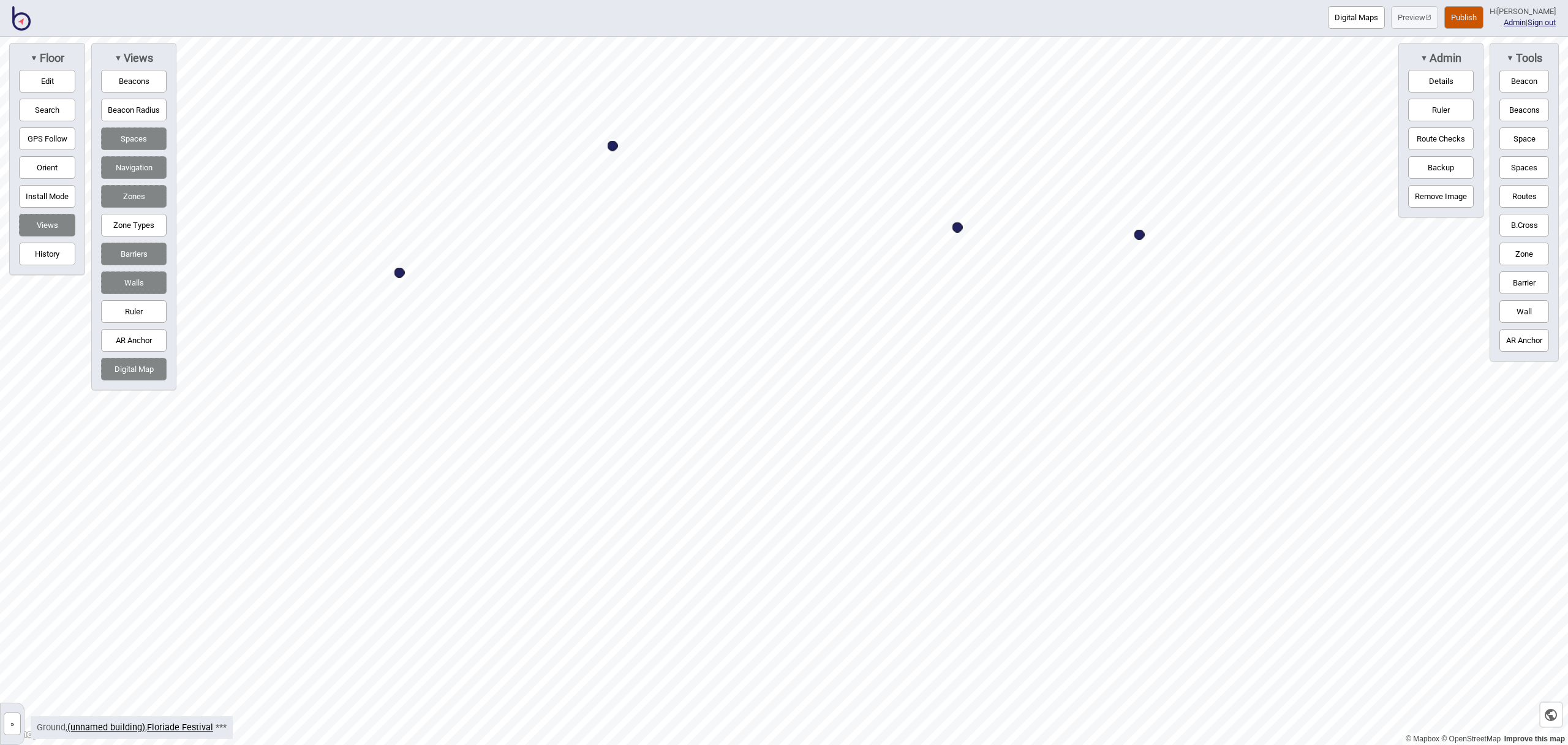
click at [1521, 142] on button "Space" at bounding box center [1525, 139] width 49 height 23
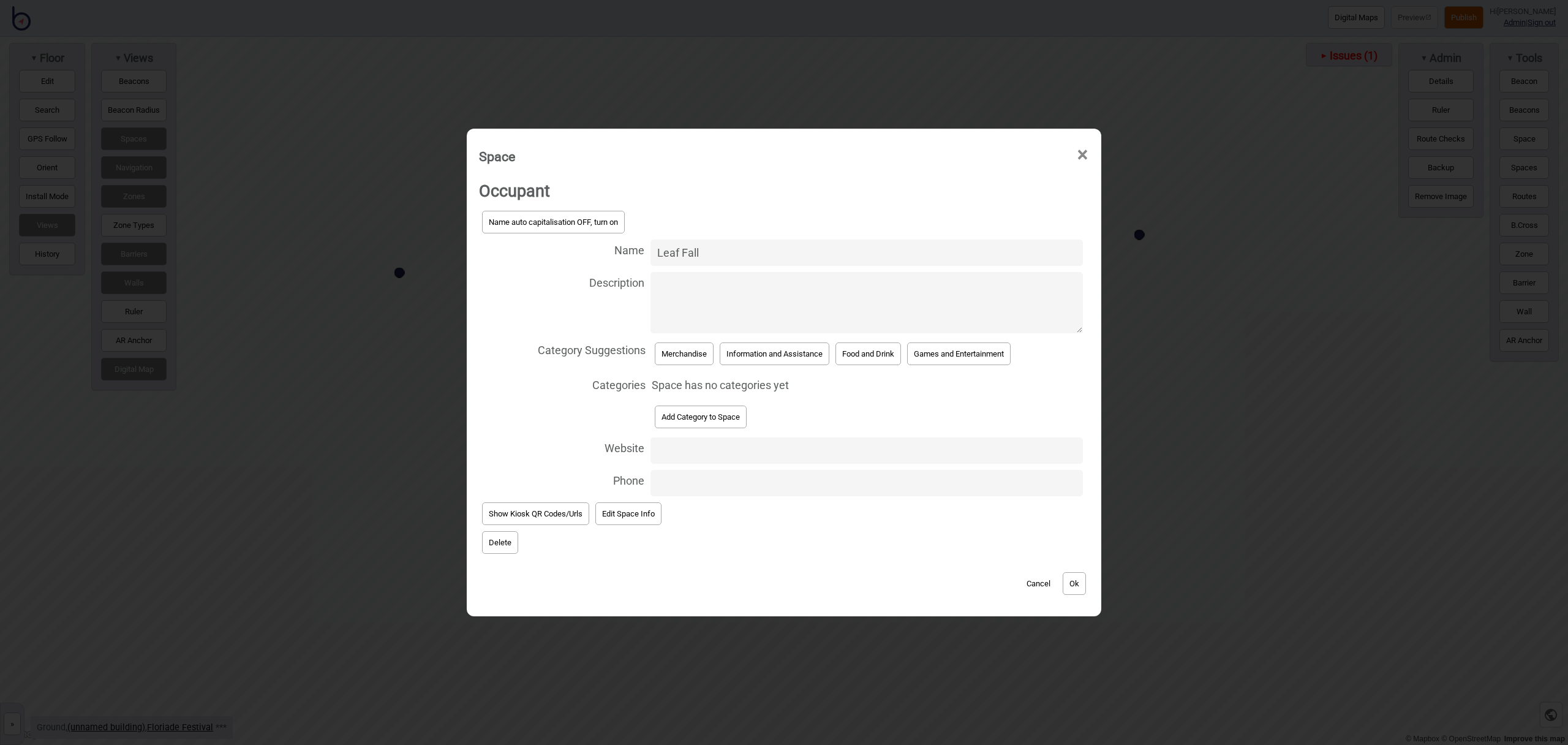
type input "Leaf Fall"
click at [951, 356] on button "Games and Entertainment" at bounding box center [959, 354] width 103 height 23
select select "Games and Entertainment"
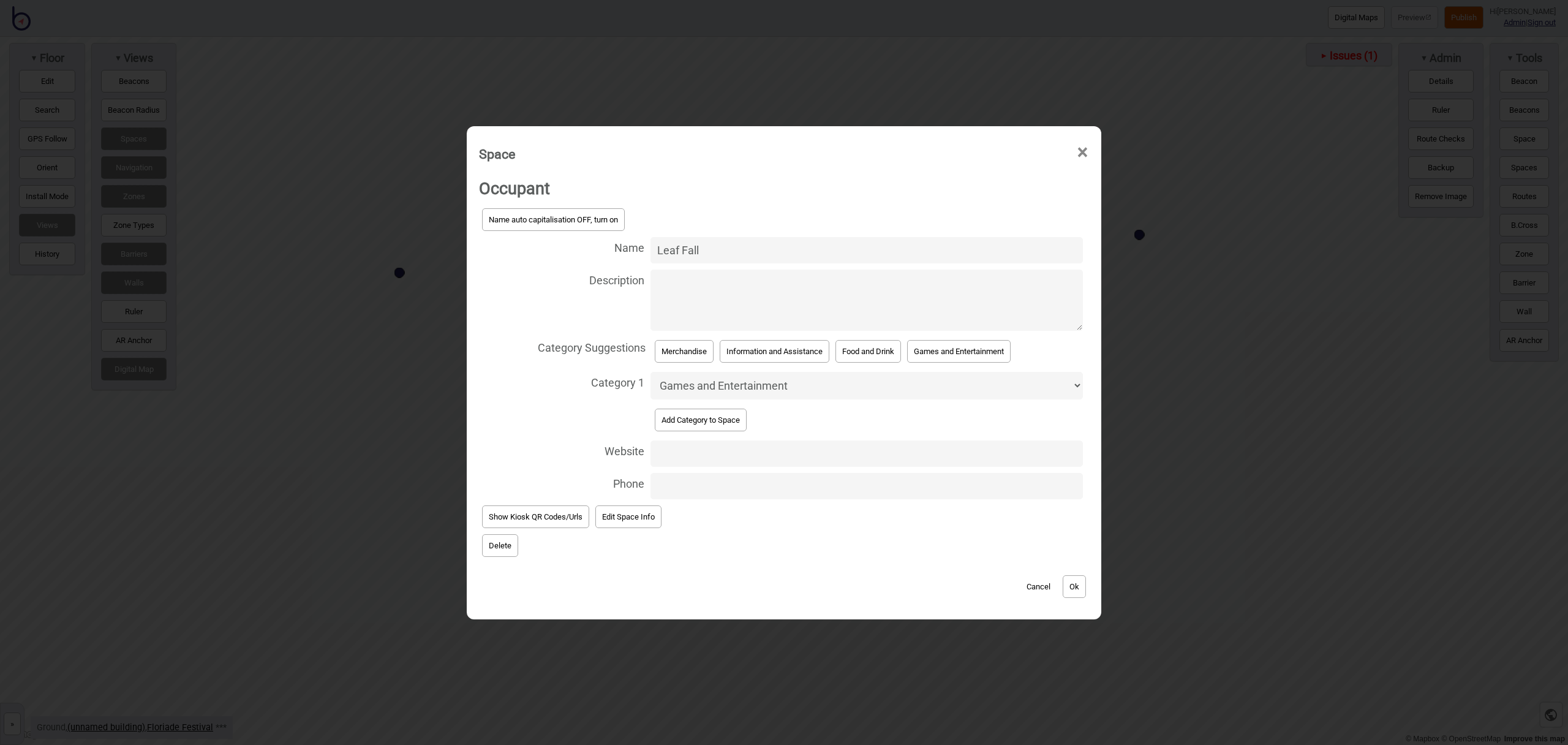
click at [1080, 581] on button "Ok" at bounding box center [1074, 587] width 23 height 23
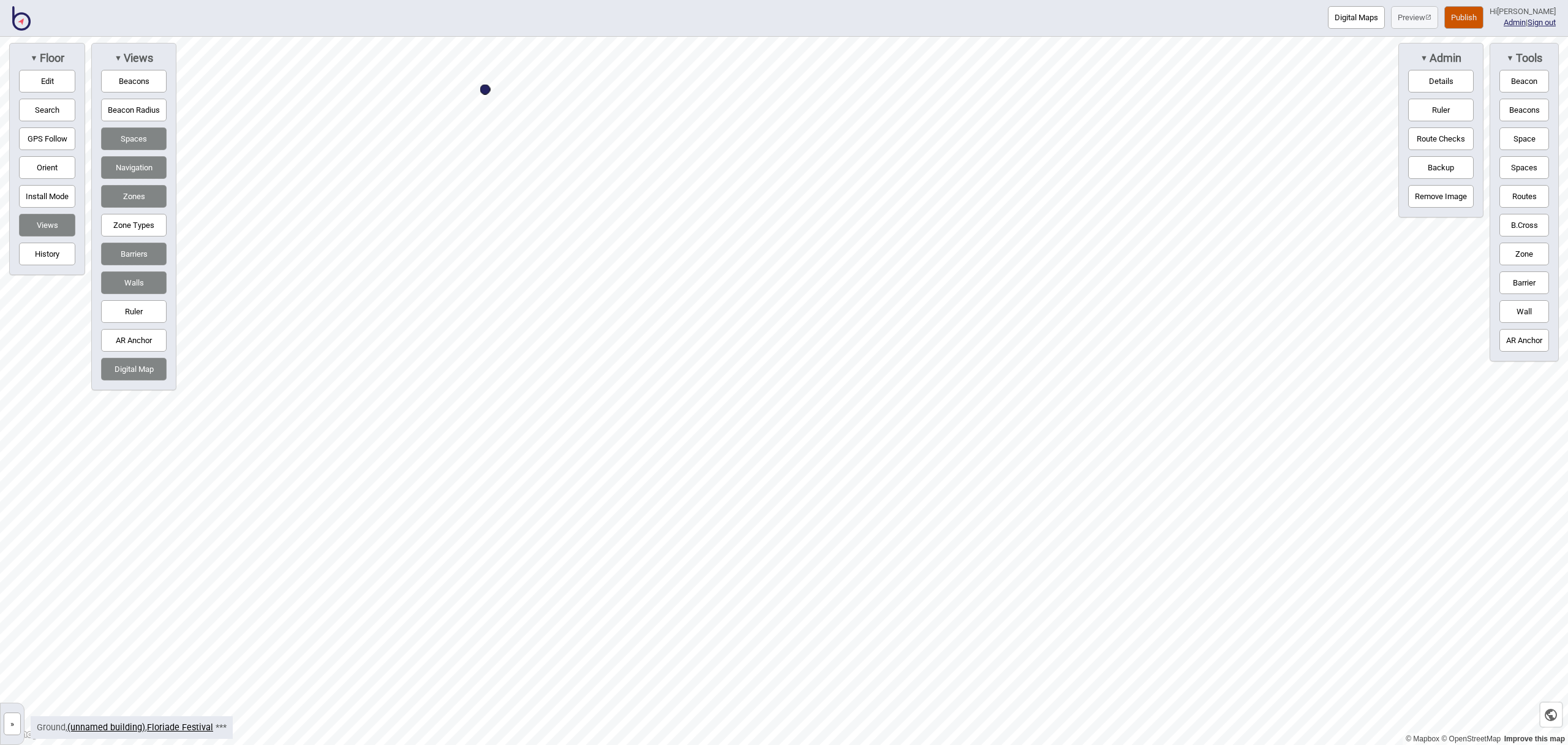
click at [1534, 146] on button "Space" at bounding box center [1525, 139] width 49 height 23
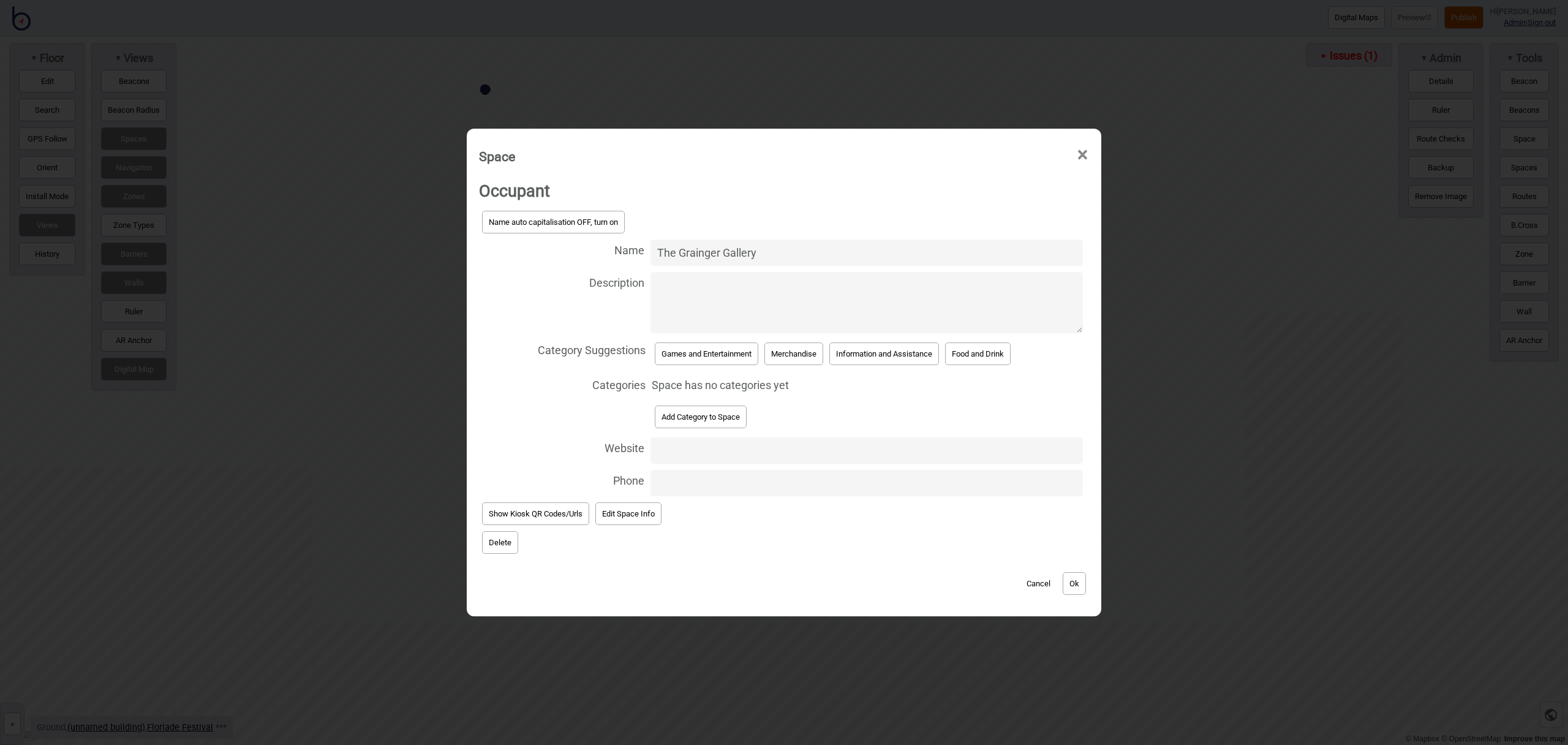
type input "The Grainger Gallery"
click at [736, 346] on button "Games and Entertainment" at bounding box center [706, 354] width 103 height 23
select select "Games and Entertainment"
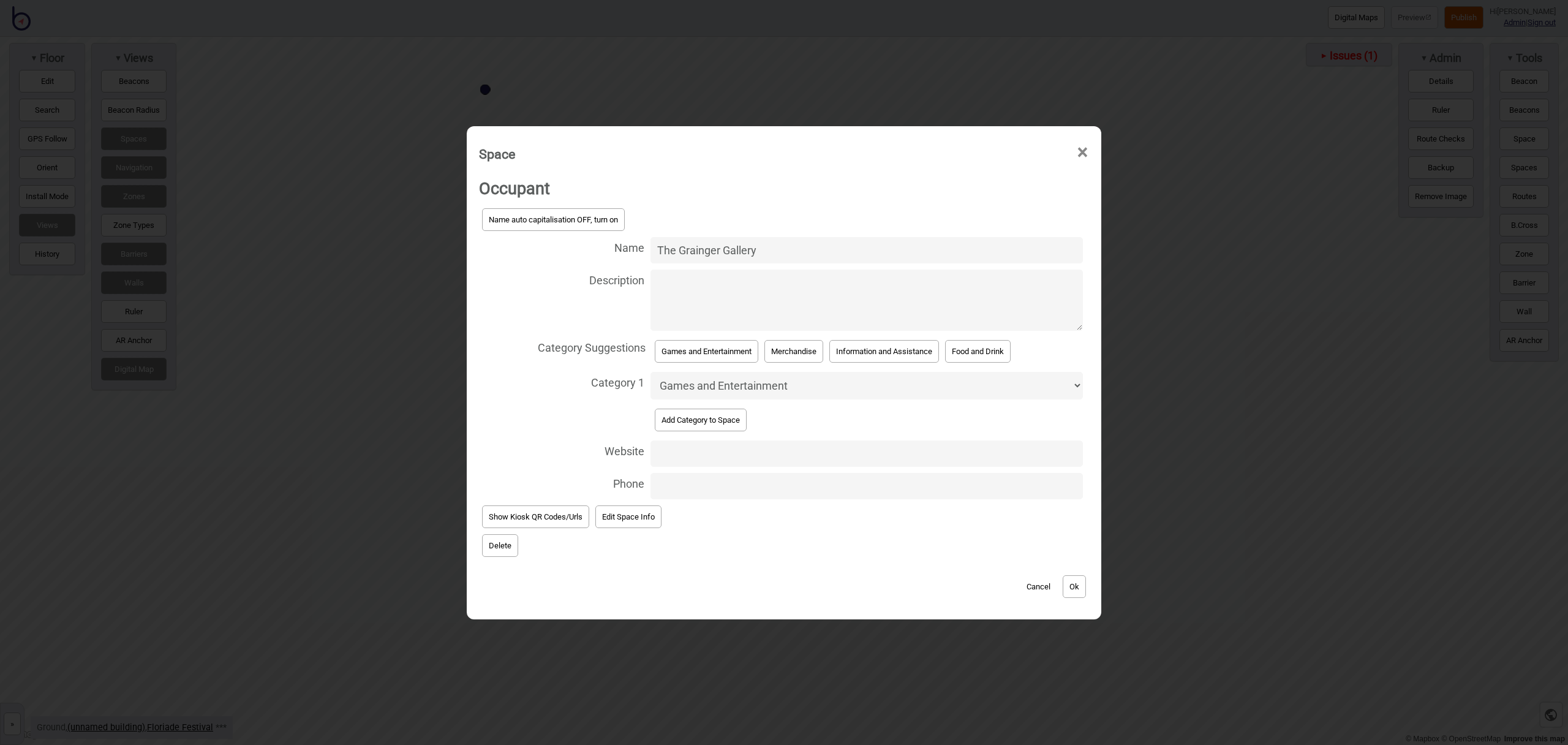
click at [1078, 583] on button "Ok" at bounding box center [1074, 587] width 23 height 23
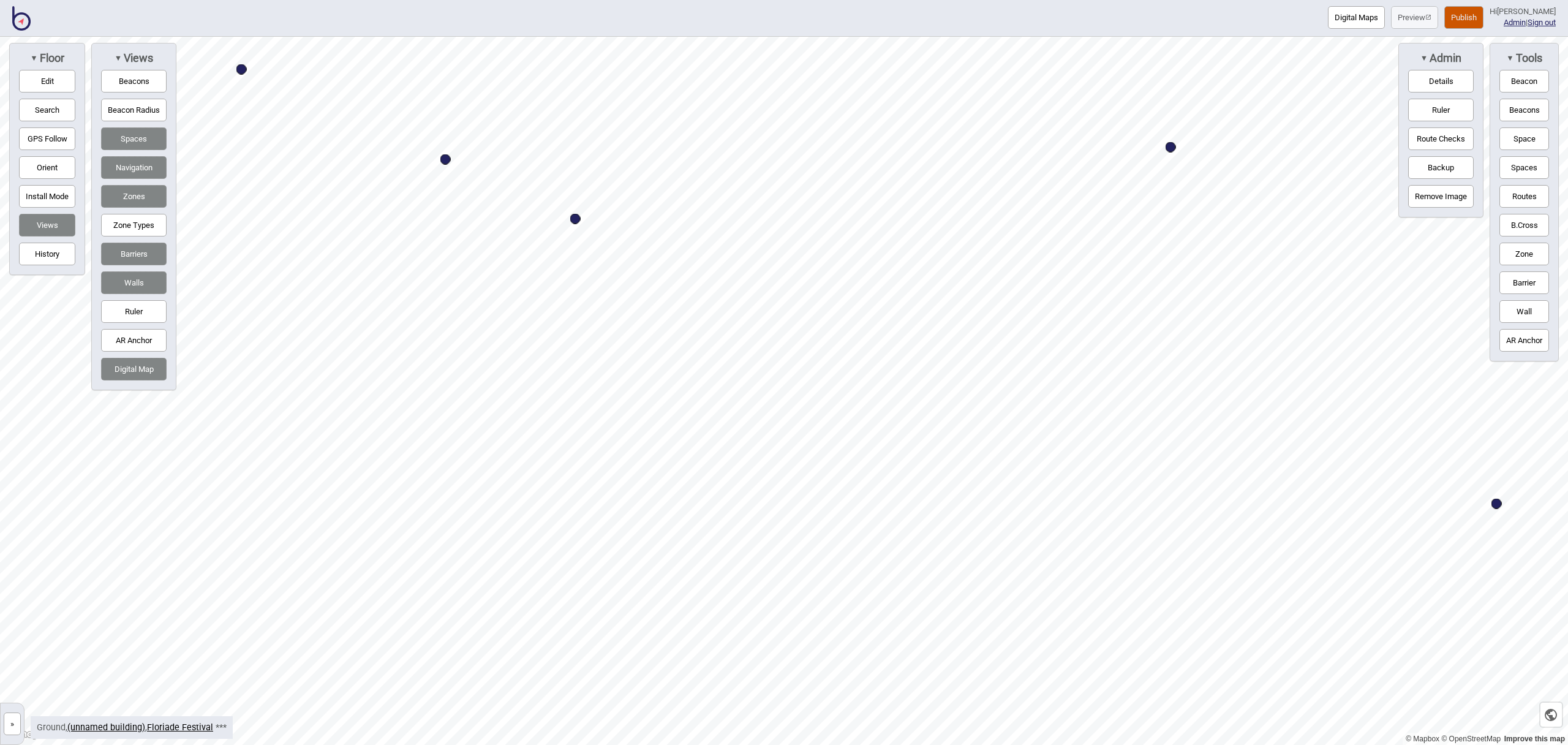
click at [1535, 148] on button "Space" at bounding box center [1525, 139] width 49 height 23
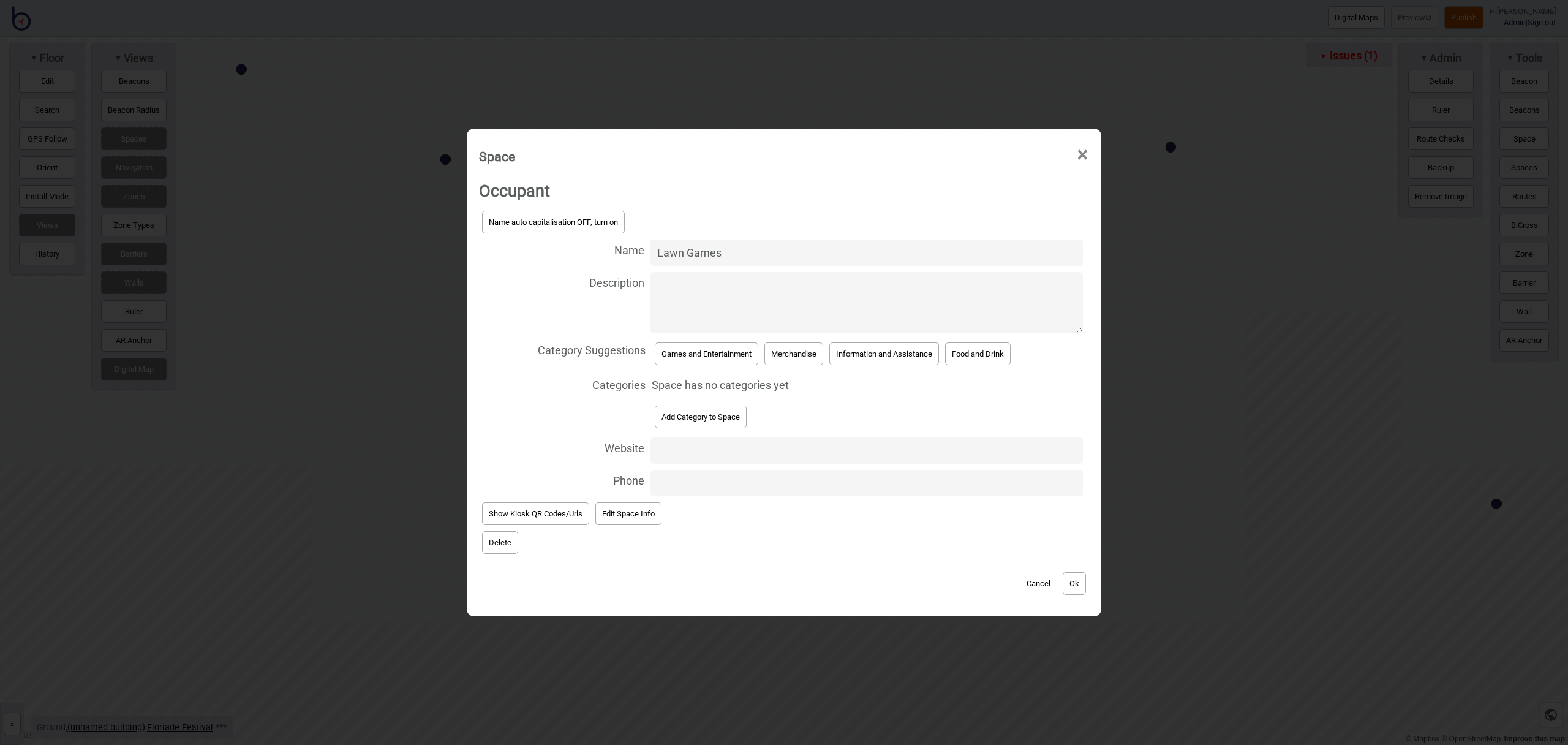
type input "Lawn Games"
click at [737, 360] on button "Games and Entertainment" at bounding box center [706, 354] width 103 height 23
select select "Games and Entertainment"
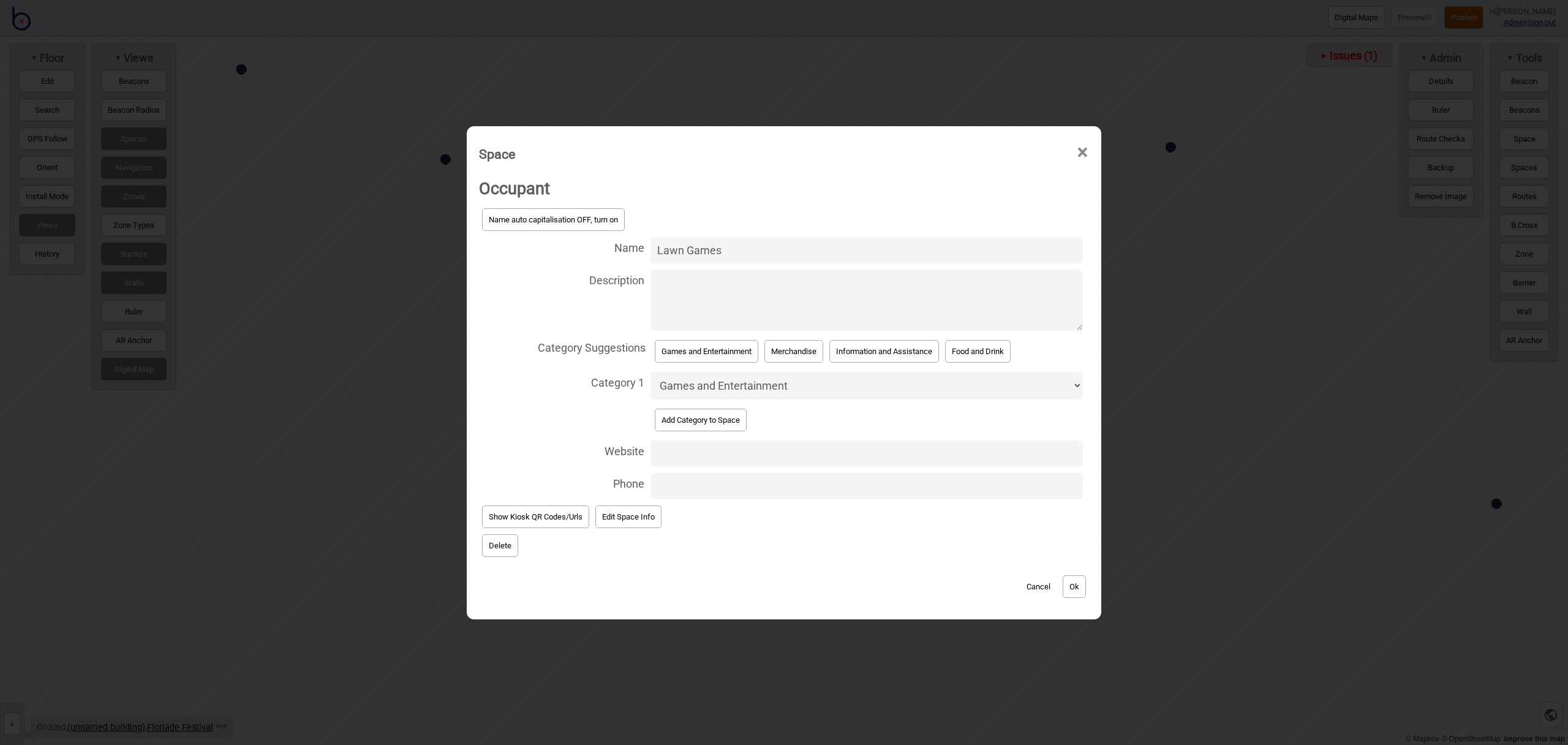
click at [1072, 586] on button "Ok" at bounding box center [1074, 587] width 23 height 23
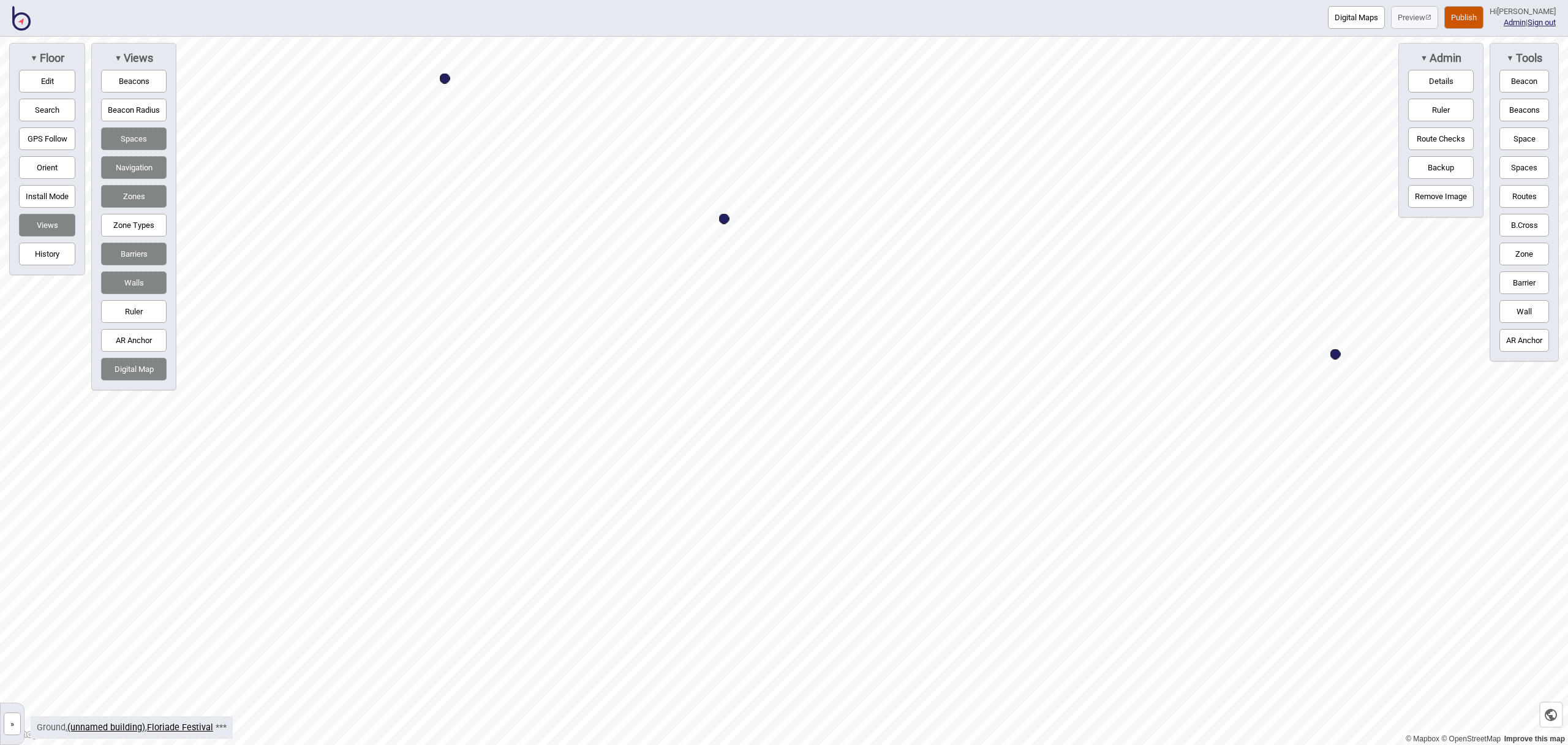
click at [1519, 145] on button "Space" at bounding box center [1525, 139] width 49 height 23
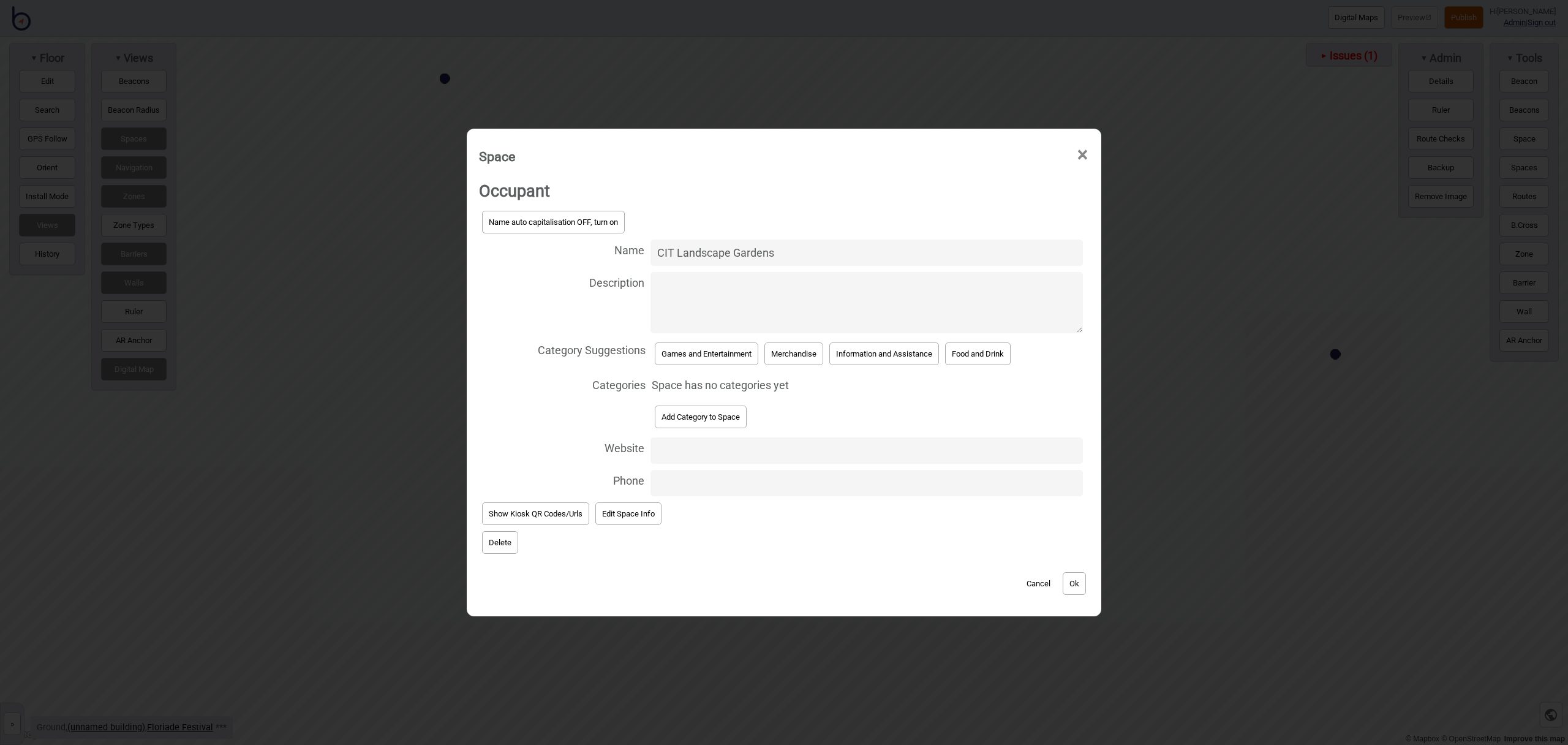
type input "CIT Landscape Gardens"
click at [722, 418] on button "Add Category to Space" at bounding box center [701, 417] width 92 height 23
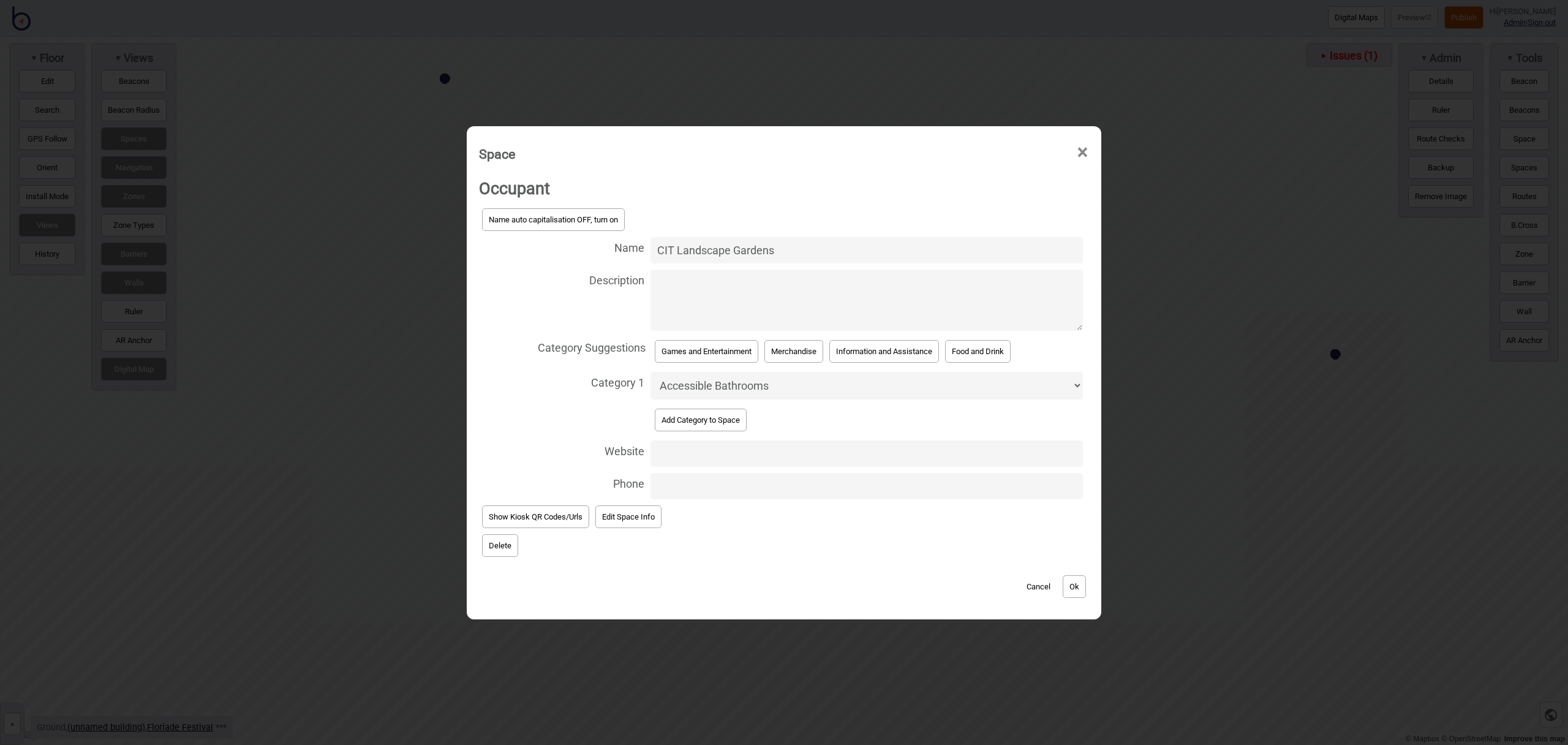
click at [722, 385] on select "Accessible Bathrooms Bathrooms Bike Areas Car Parks Change Rooms Eating Areas F…" at bounding box center [867, 385] width 432 height 27
select select "Garden Beds"
click at [651, 372] on select "Accessible Bathrooms Bathrooms Bike Areas Car Parks Change Rooms Eating Areas F…" at bounding box center [867, 385] width 432 height 27
click at [1084, 588] on button "Ok" at bounding box center [1074, 587] width 23 height 23
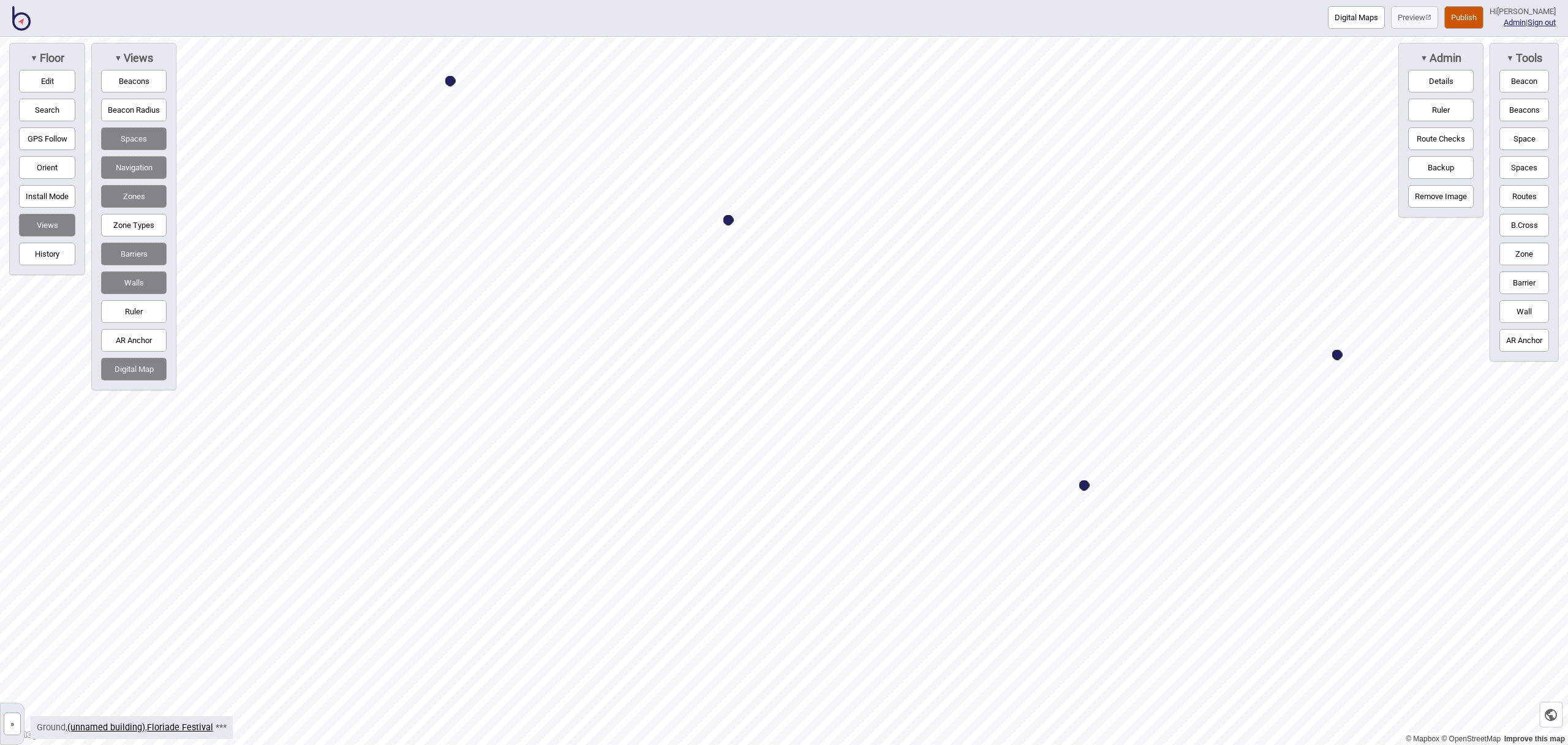
click at [150, 254] on button "Barriers" at bounding box center [133, 254] width 65 height 23
click at [1510, 142] on button "Space" at bounding box center [1525, 139] width 49 height 23
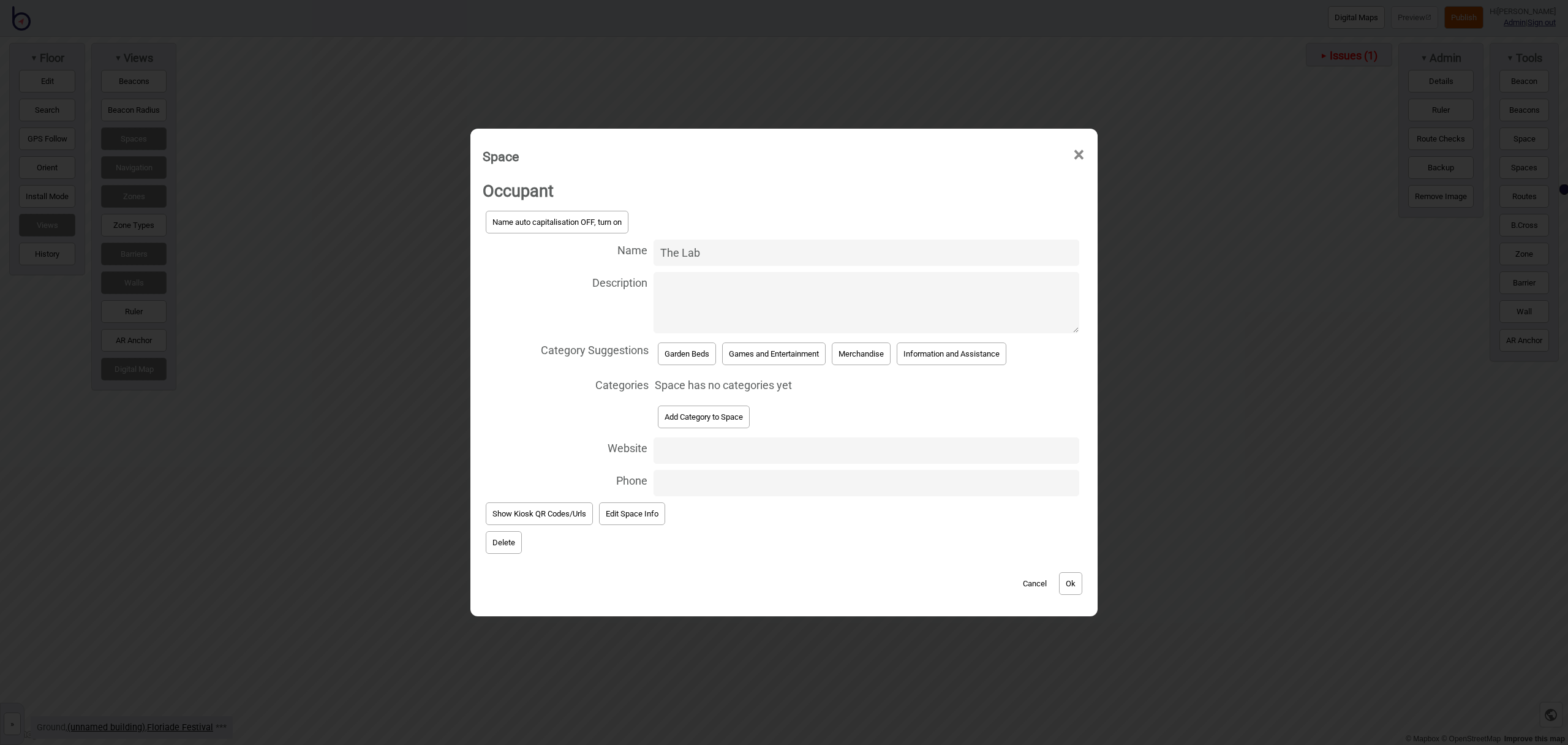
type input "The Lab"
click at [760, 354] on button "Games and Entertainment" at bounding box center [773, 354] width 103 height 23
select select "Games and Entertainment"
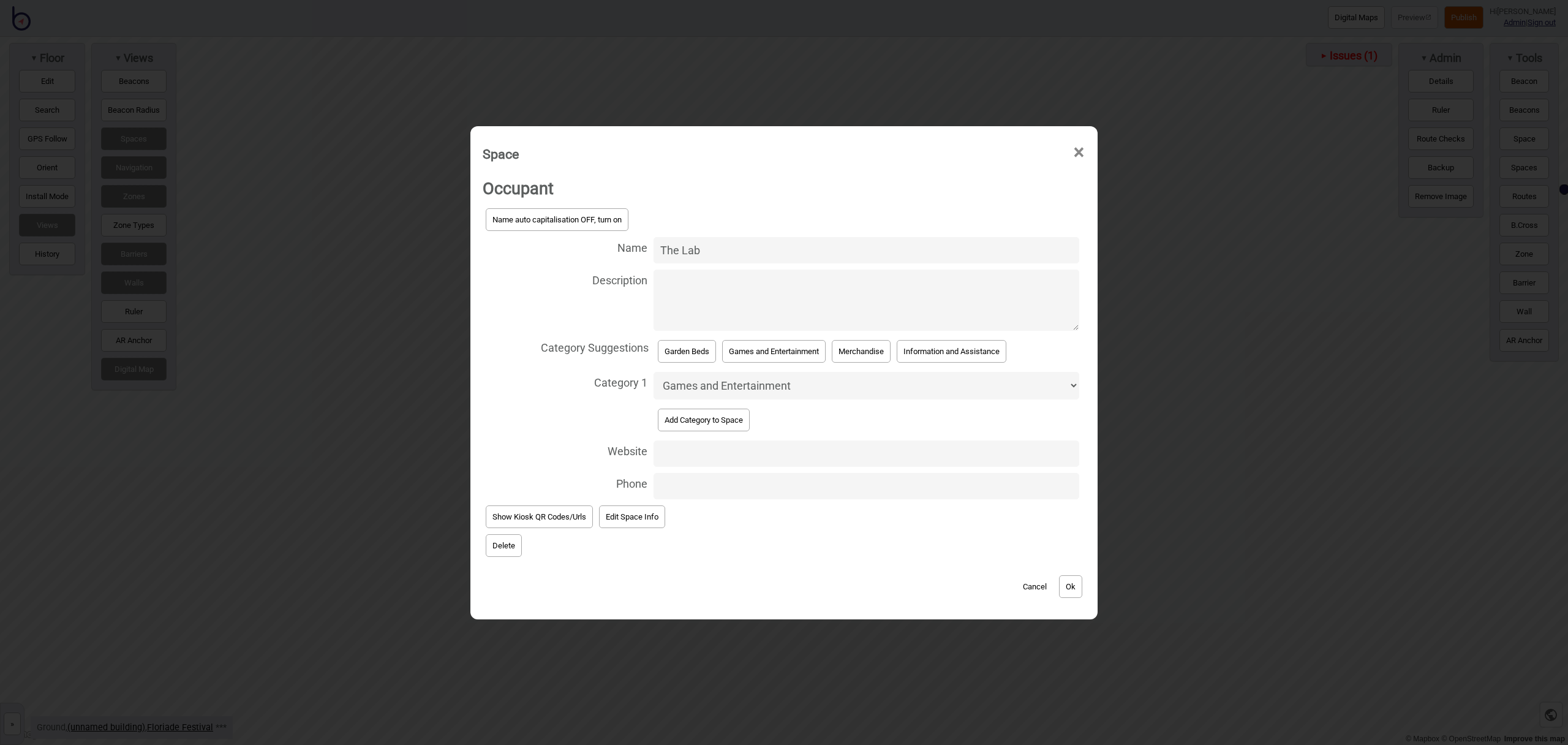
click at [1072, 587] on button "Ok" at bounding box center [1070, 587] width 23 height 23
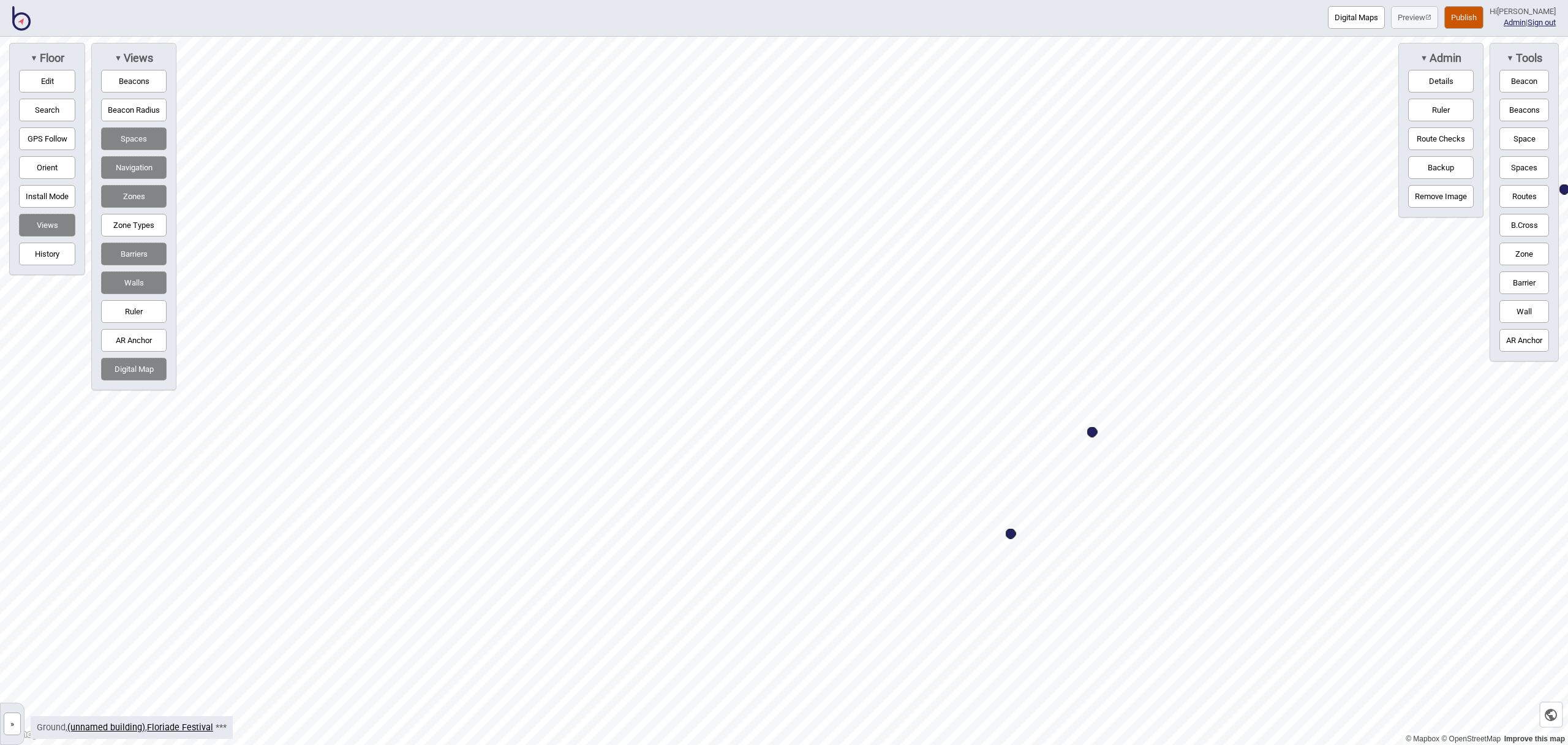
click at [73, 75] on button "Edit" at bounding box center [47, 81] width 56 height 23
click at [40, 81] on button "Edit" at bounding box center [47, 81] width 56 height 23
drag, startPoint x: 1524, startPoint y: 142, endPoint x: 1404, endPoint y: 172, distance: 123.7
click at [1524, 142] on button "Space" at bounding box center [1525, 139] width 49 height 23
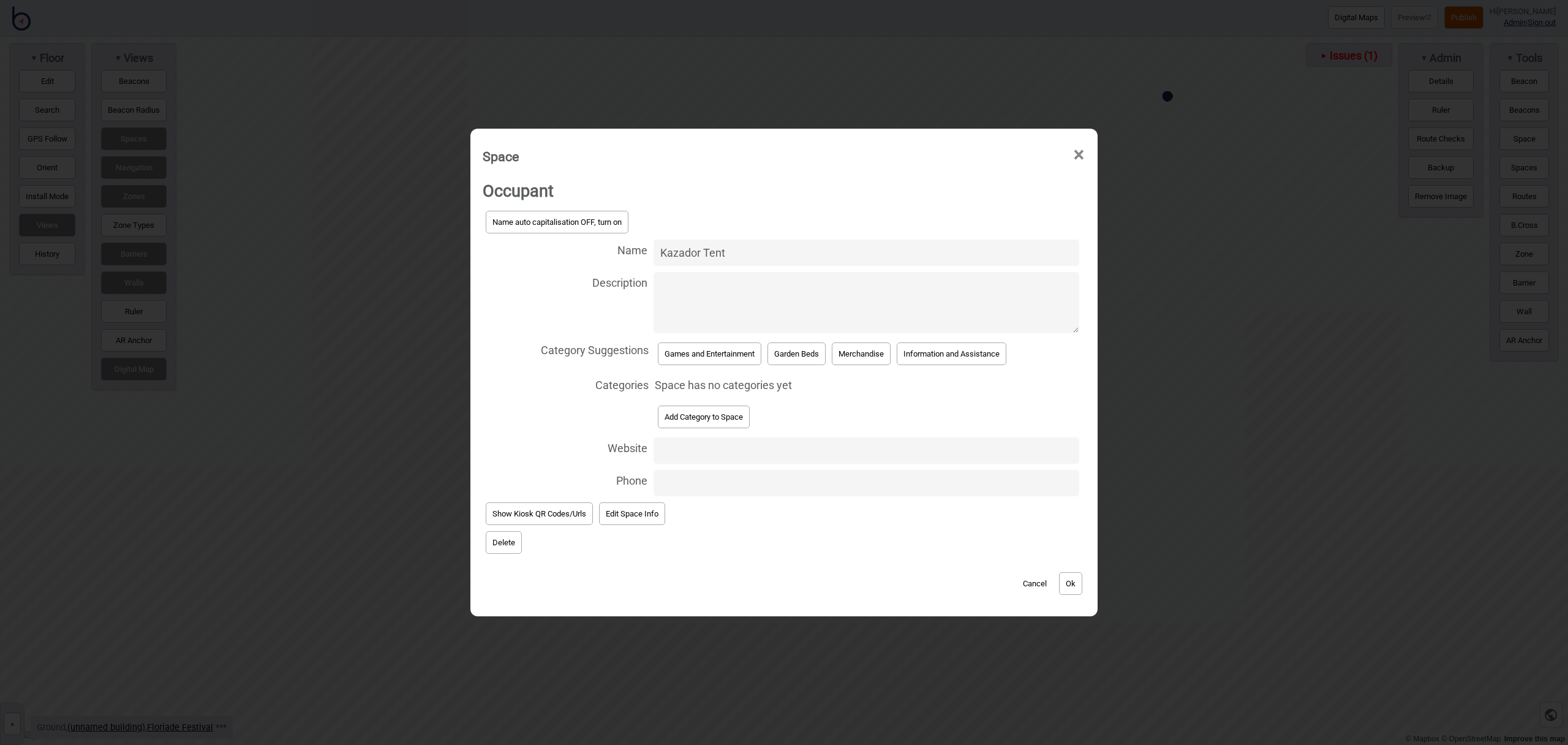
type input "Kazador Tent"
click at [723, 356] on button "Games and Entertainment" at bounding box center [709, 354] width 103 height 23
select select "Games and Entertainment"
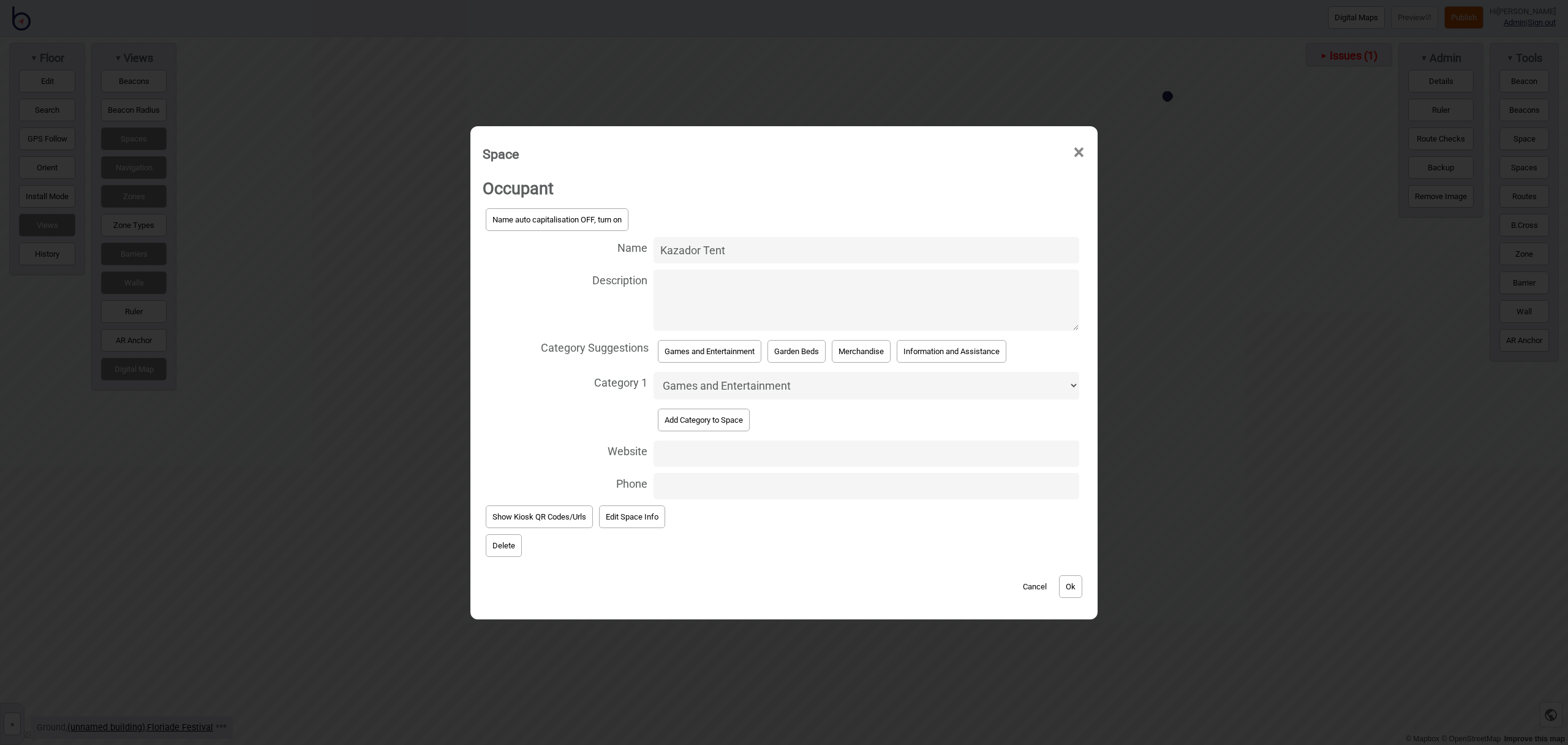
click at [1069, 585] on button "Ok" at bounding box center [1070, 587] width 23 height 23
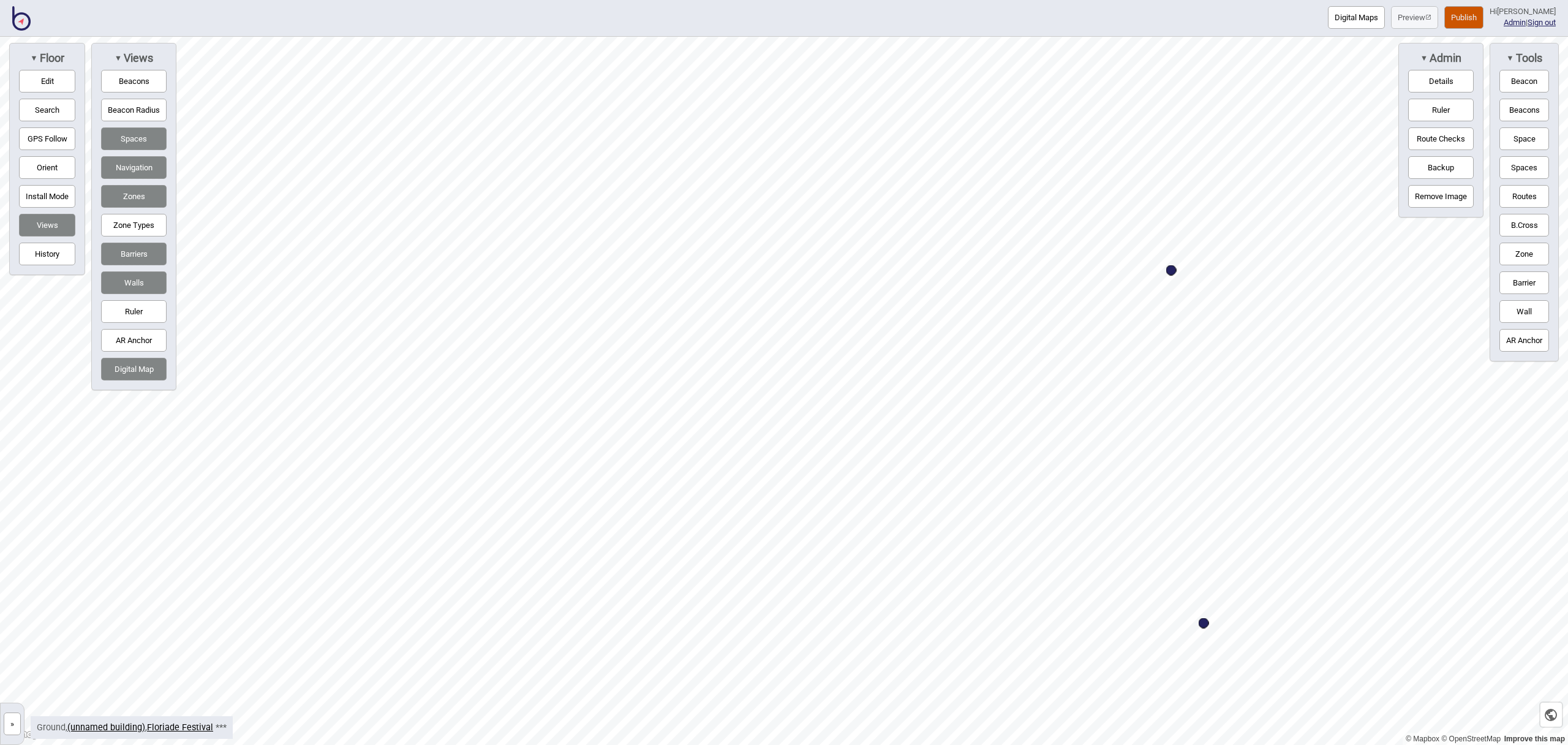
drag, startPoint x: 1521, startPoint y: 135, endPoint x: 1508, endPoint y: 136, distance: 13.0
click at [1521, 135] on button "Space" at bounding box center [1525, 139] width 49 height 23
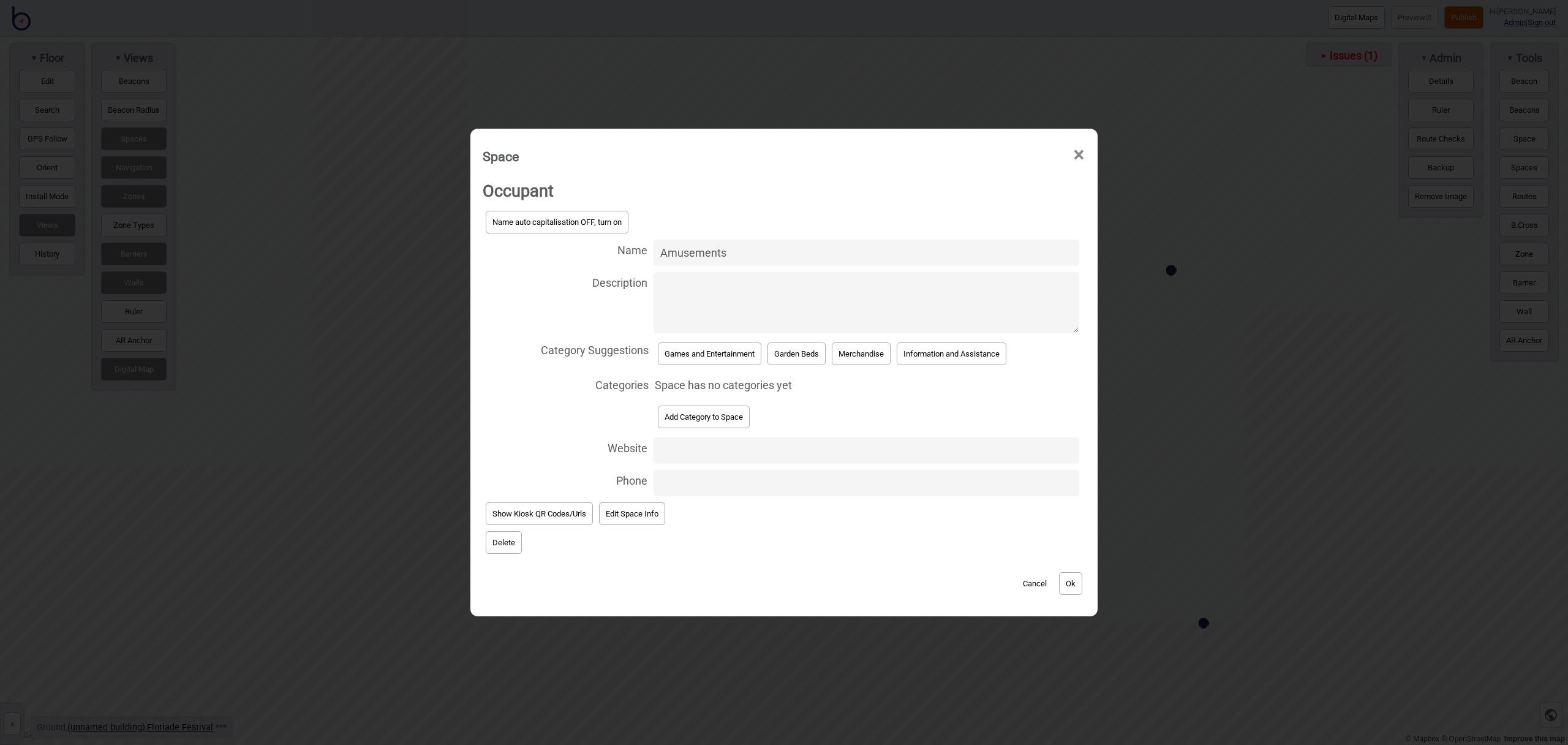
type input "Amusements"
click at [729, 356] on button "Games and Entertainment" at bounding box center [709, 354] width 103 height 23
select select "Games and Entertainment"
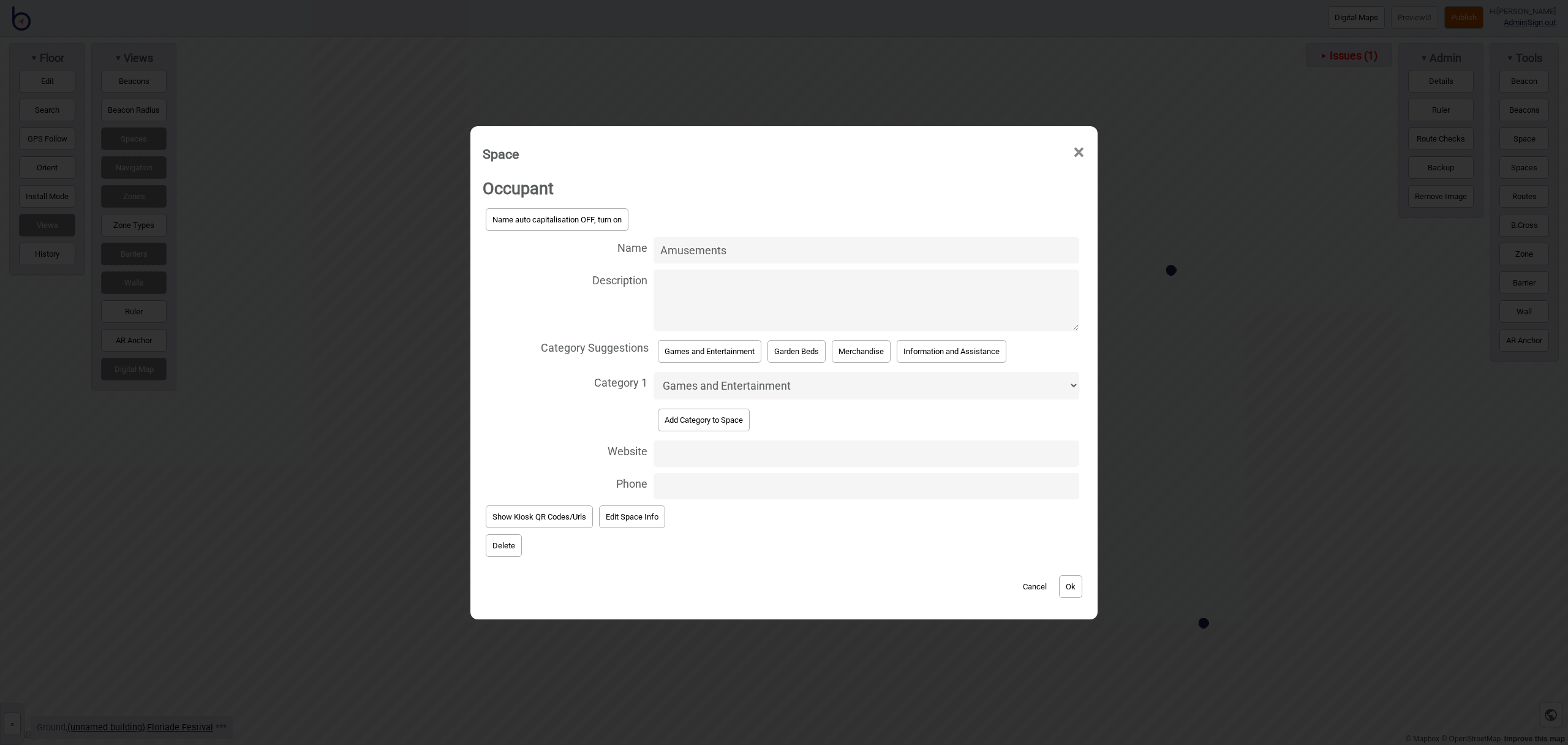
click at [1067, 589] on button "Ok" at bounding box center [1070, 587] width 23 height 23
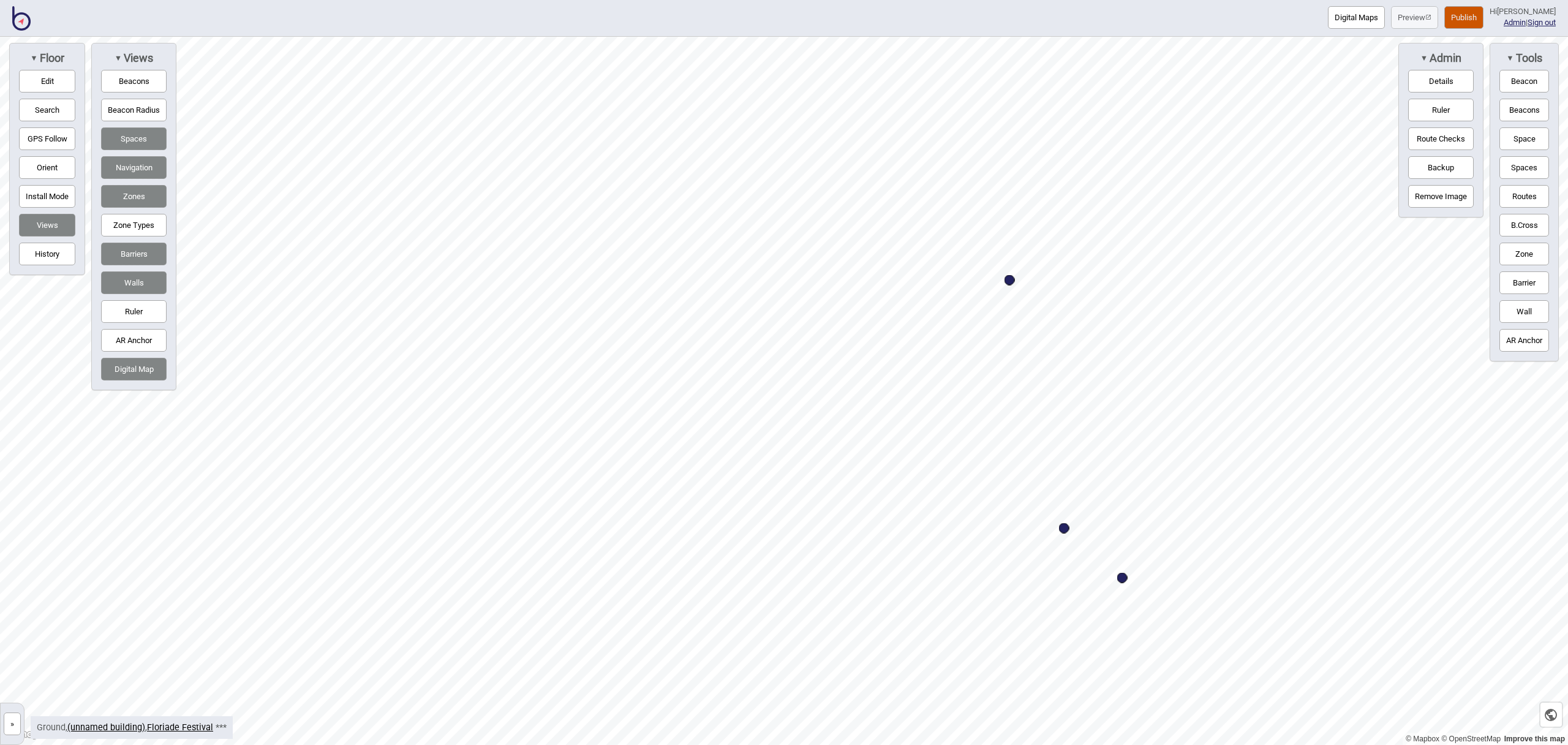
click at [1537, 139] on button "Space" at bounding box center [1525, 139] width 49 height 23
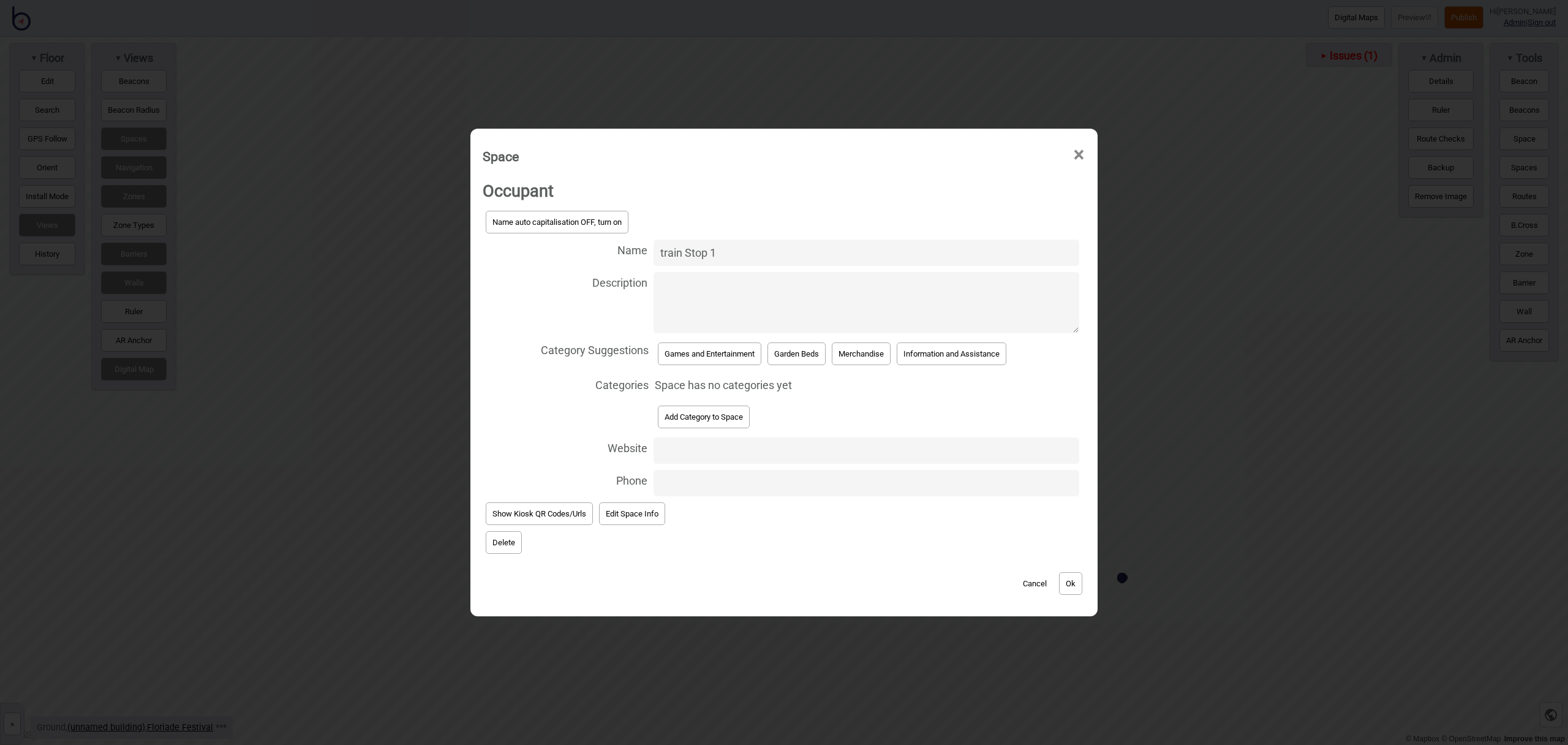
click at [662, 254] on input "train Stop 1" at bounding box center [867, 252] width 426 height 26
type input "Train Stop 1"
click at [722, 353] on button "Games and Entertainment" at bounding box center [709, 354] width 103 height 23
select select "Games and Entertainment"
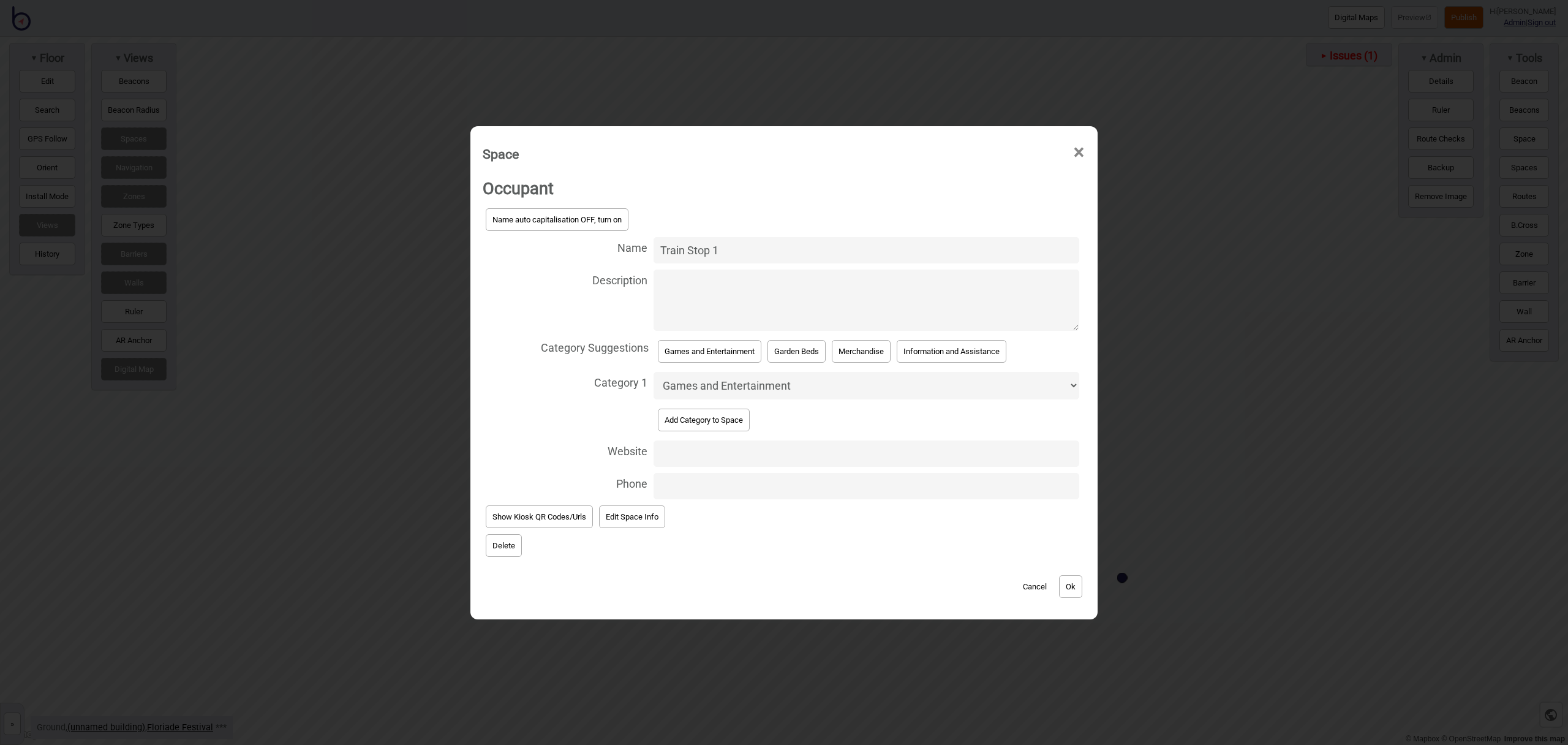
click at [1072, 579] on button "Ok" at bounding box center [1070, 587] width 23 height 23
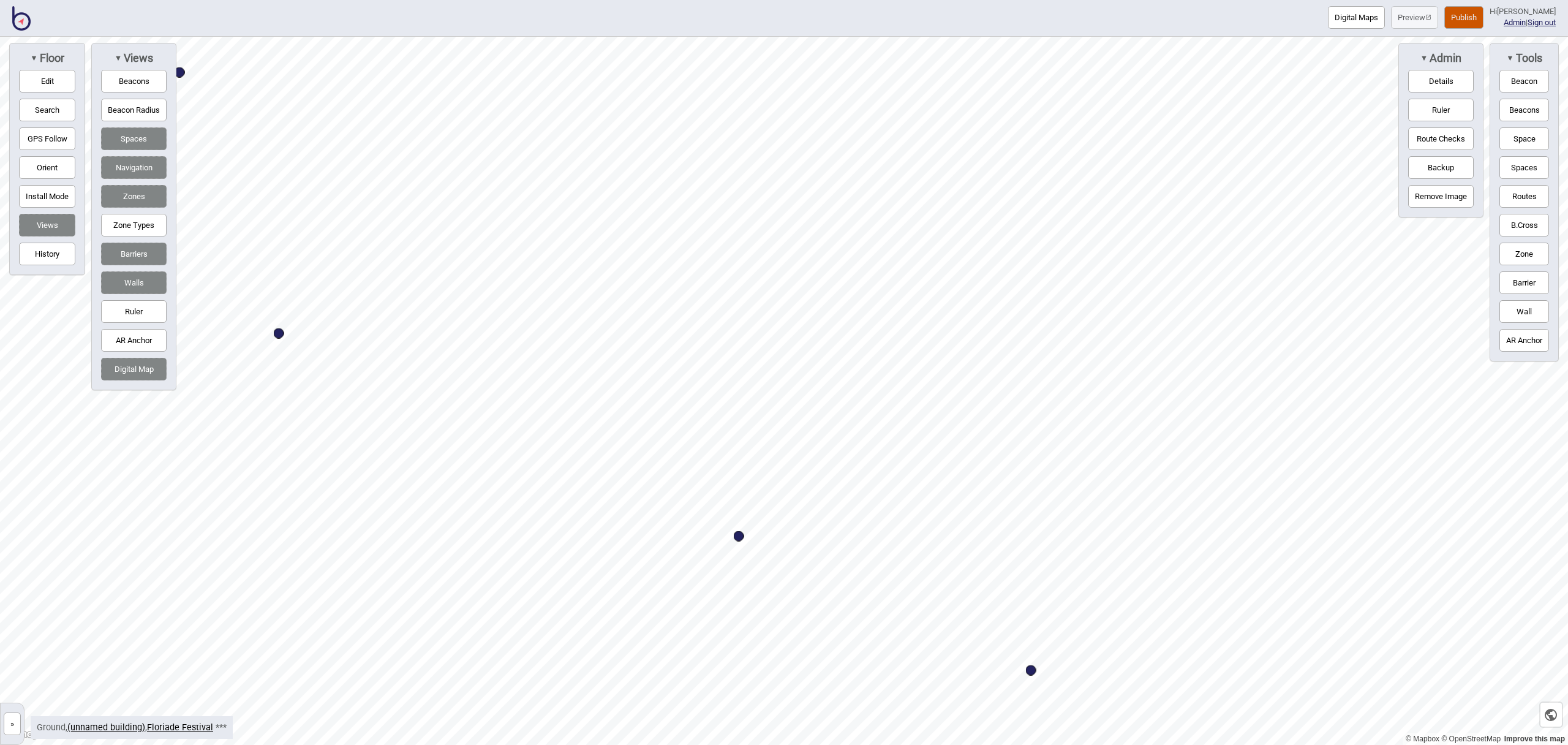
drag, startPoint x: 1534, startPoint y: 136, endPoint x: 1520, endPoint y: 145, distance: 16.6
click at [1534, 136] on button "Space" at bounding box center [1525, 139] width 49 height 23
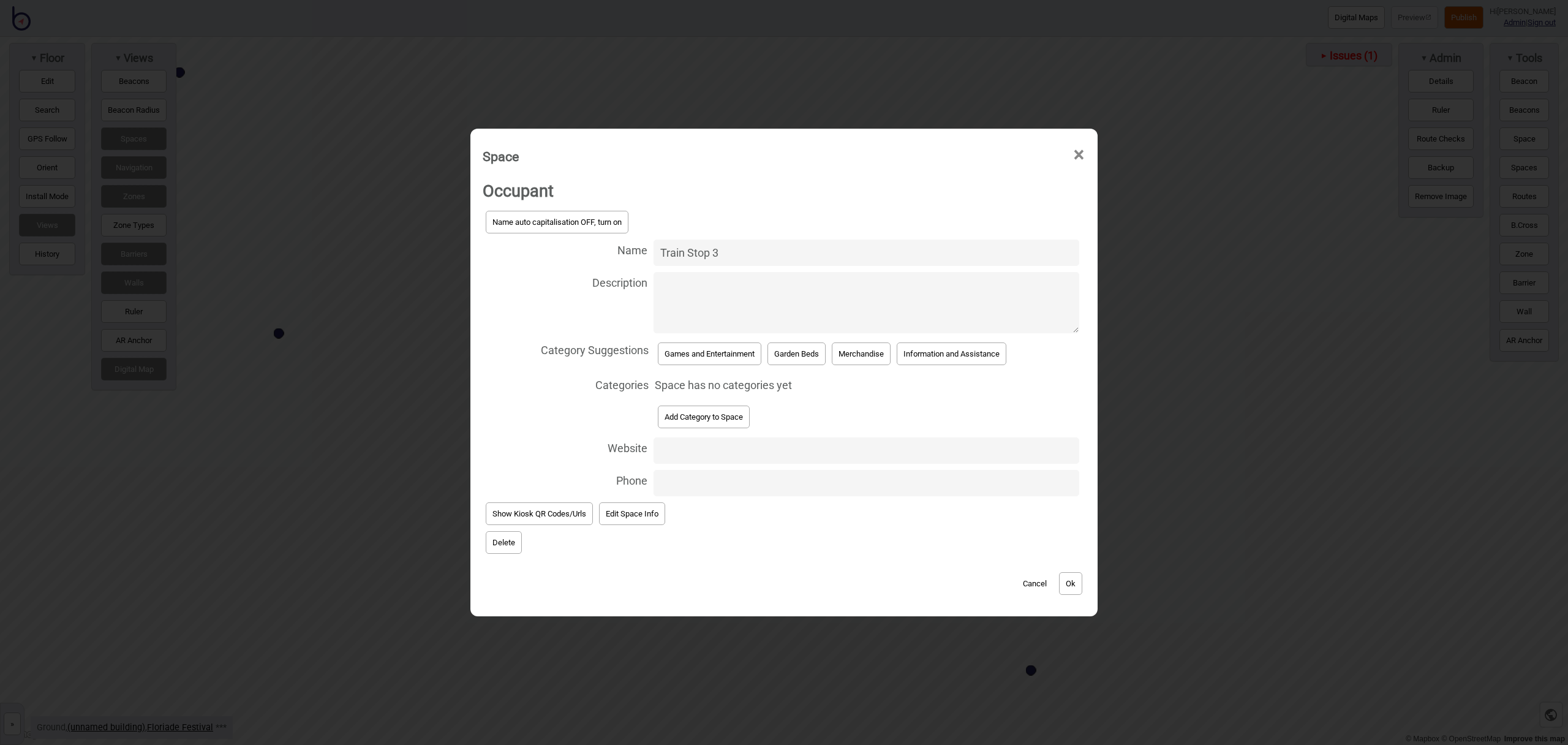
type input "Train Stop 3"
click at [697, 351] on button "Games and Entertainment" at bounding box center [709, 354] width 103 height 23
select select "Games and Entertainment"
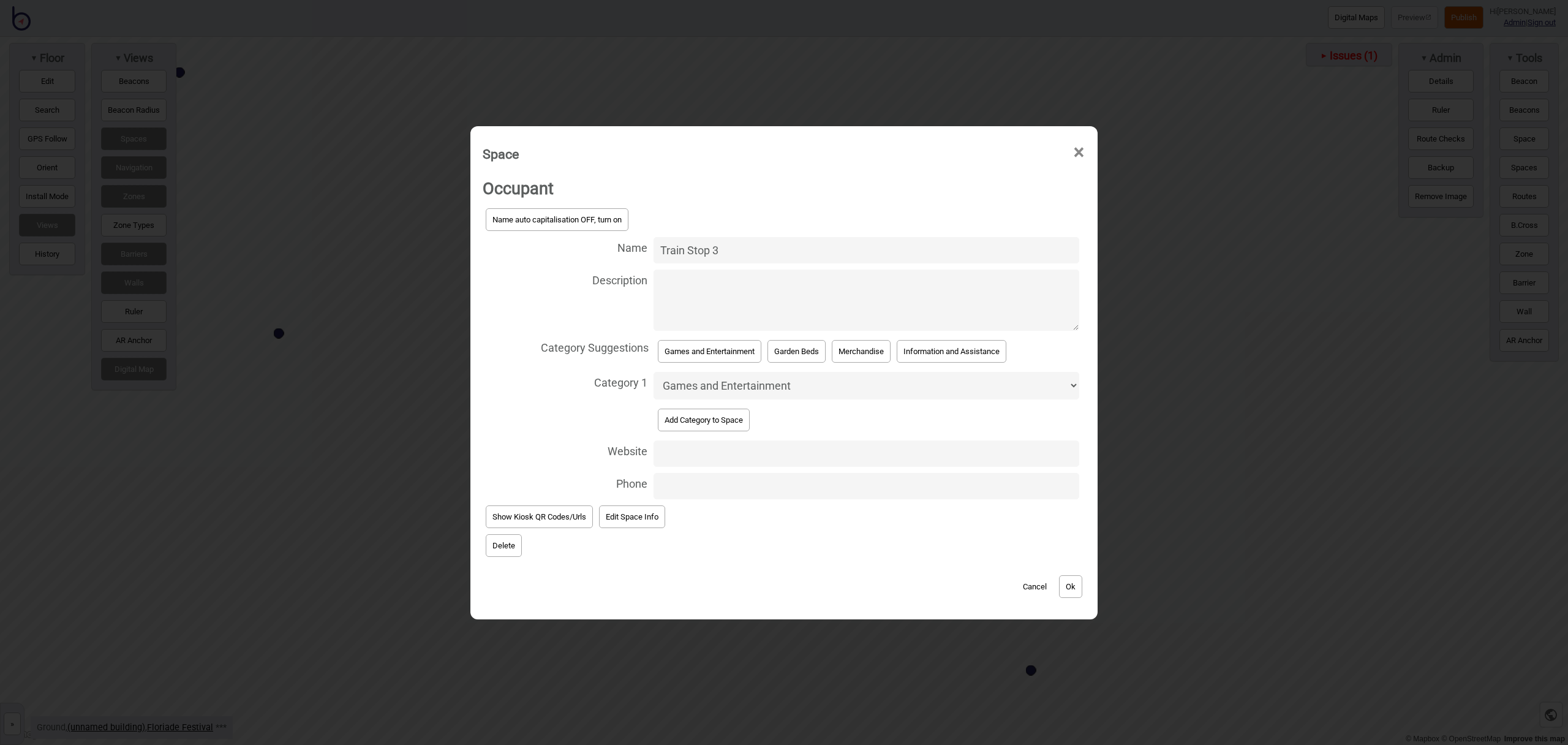
click at [1082, 588] on button "Ok" at bounding box center [1070, 587] width 23 height 23
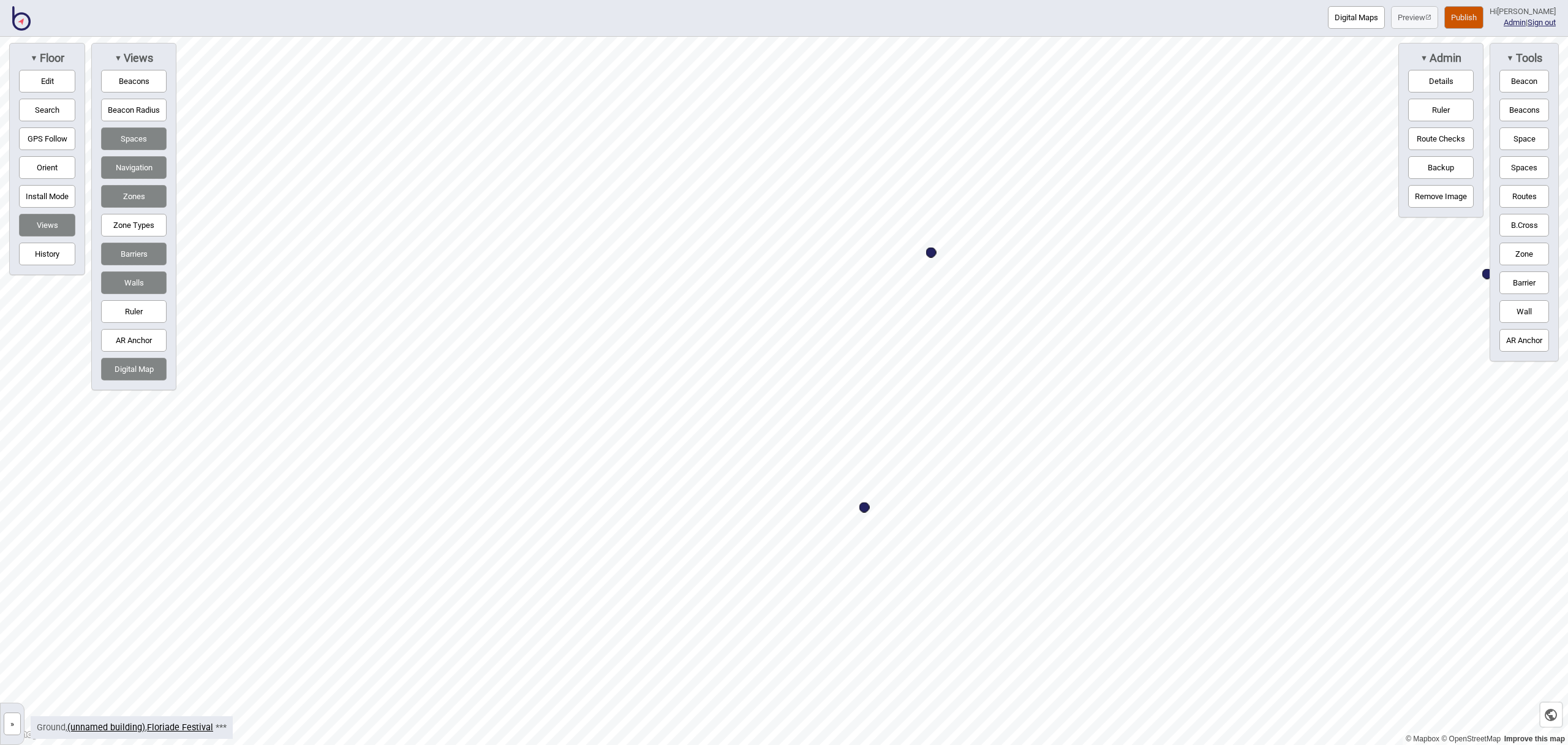
click at [1507, 144] on button "Space" at bounding box center [1525, 139] width 49 height 23
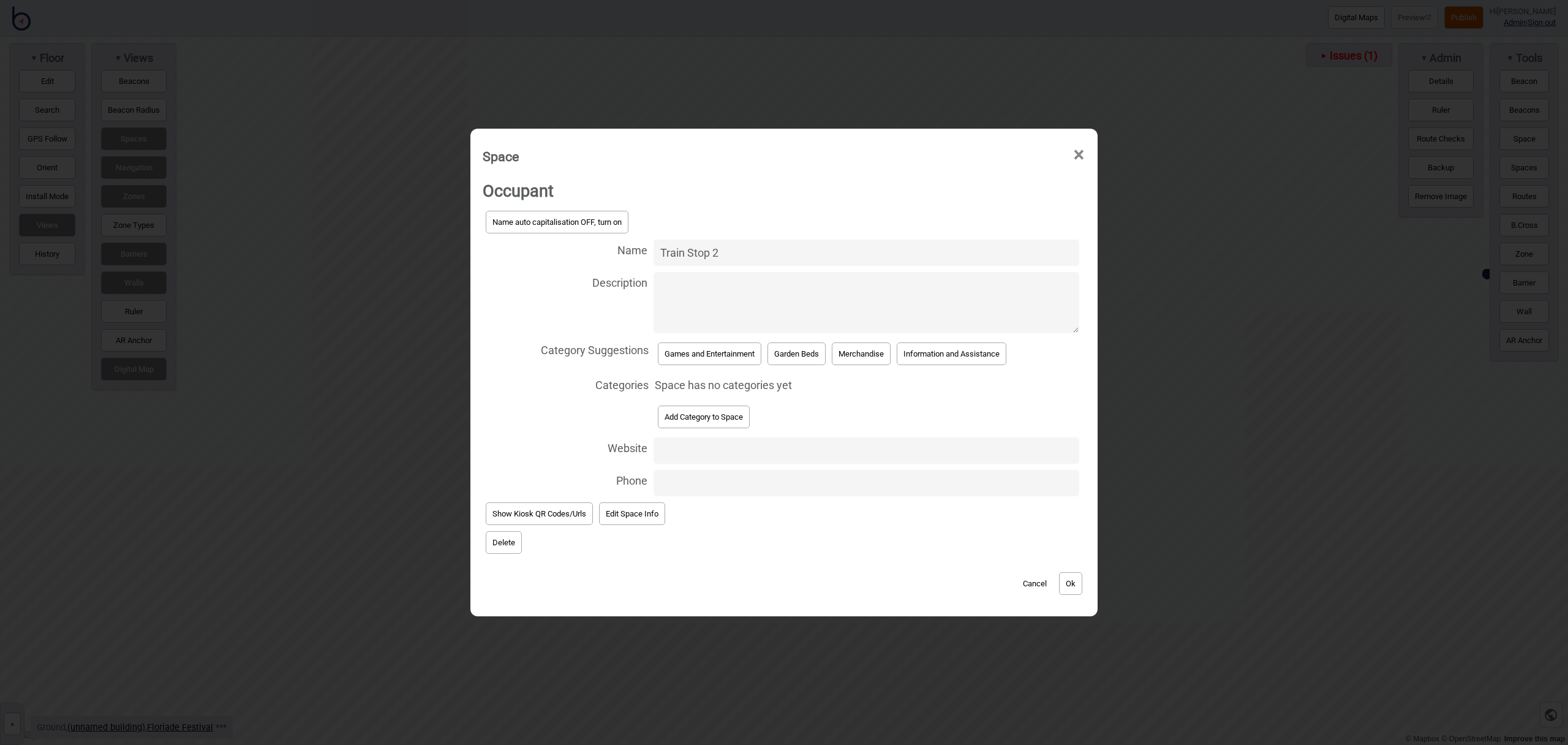
type input "Train Stop 2"
click at [735, 356] on button "Games and Entertainment" at bounding box center [709, 354] width 103 height 23
select select "Games and Entertainment"
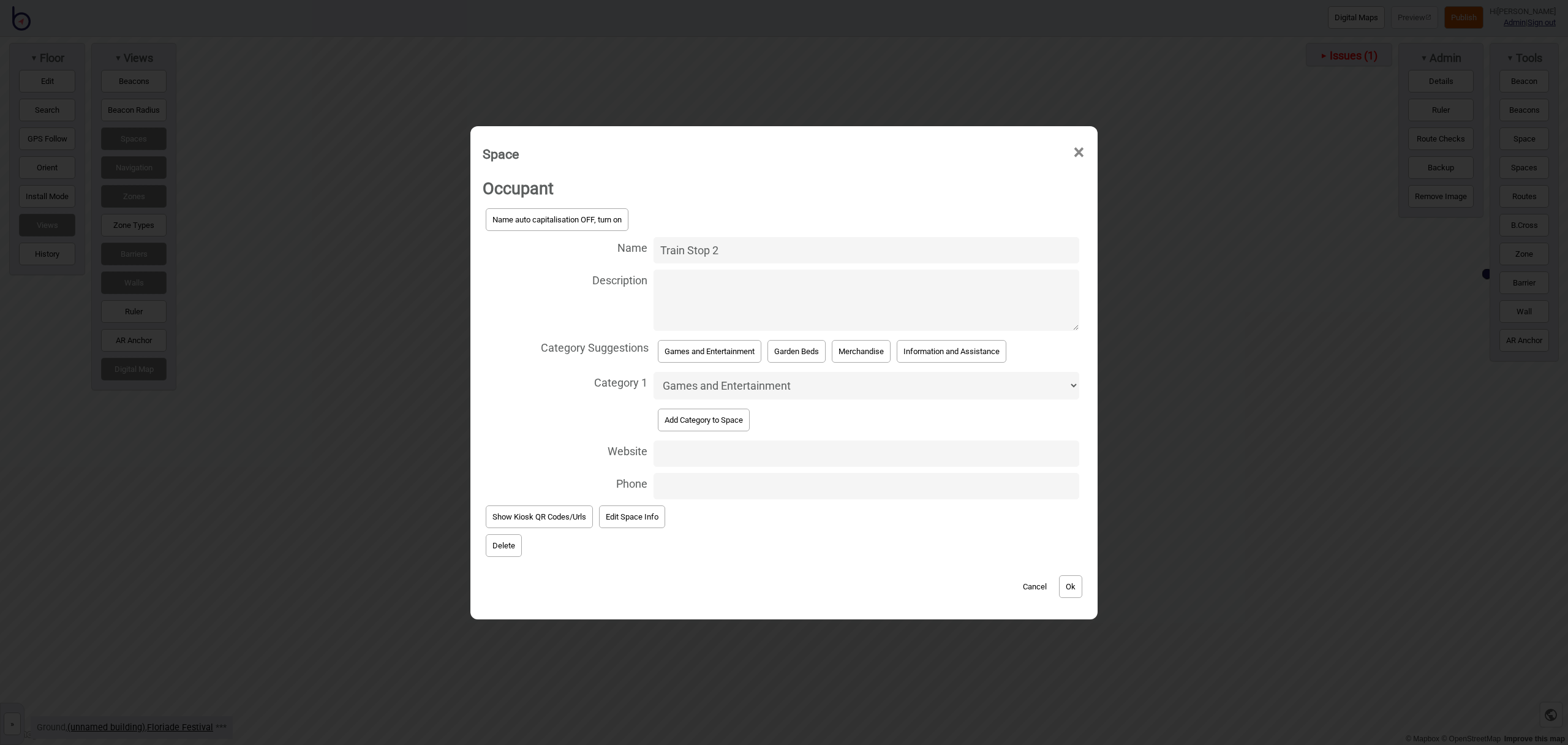
click at [1070, 580] on button "Ok" at bounding box center [1070, 587] width 23 height 23
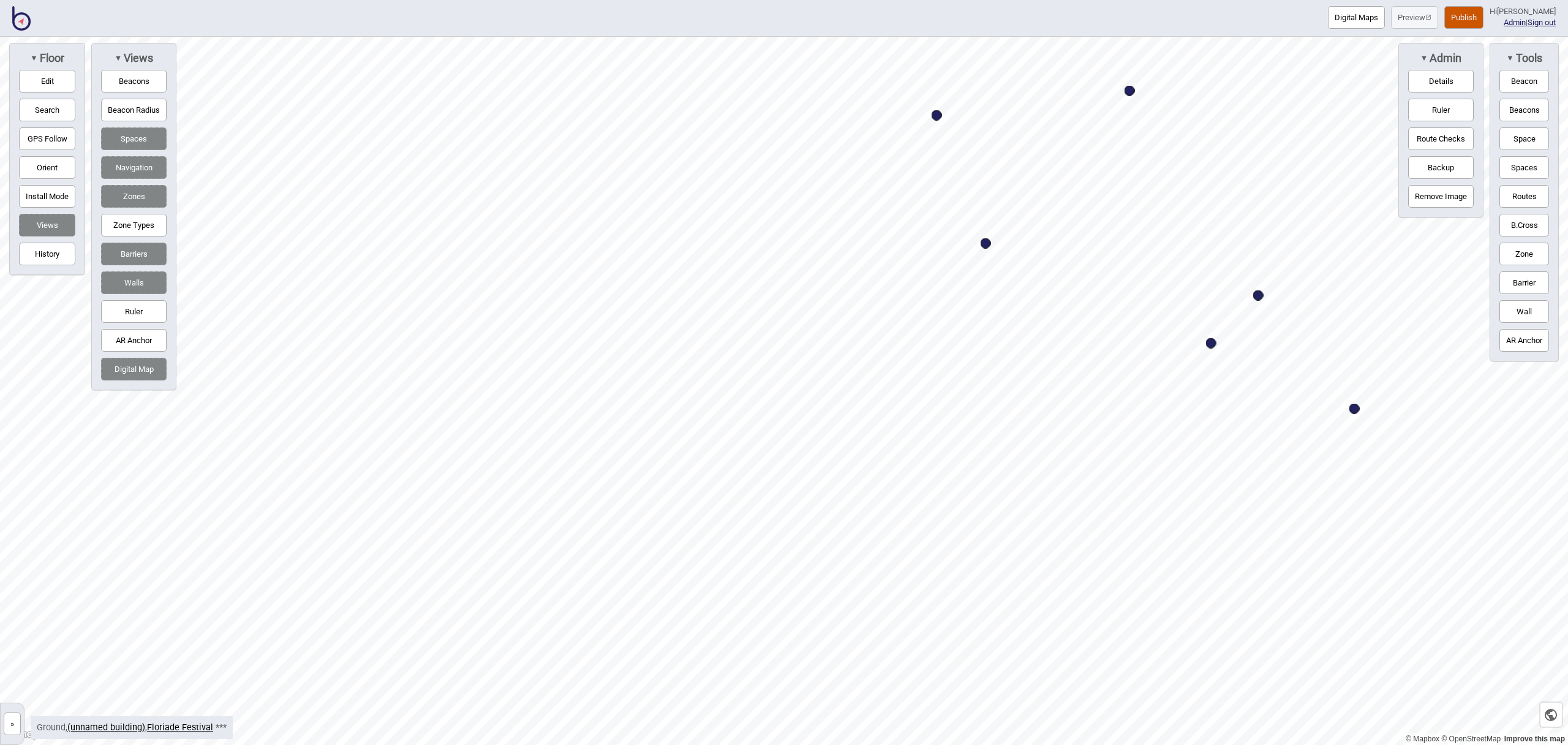
click at [1511, 135] on button "Space" at bounding box center [1525, 139] width 49 height 23
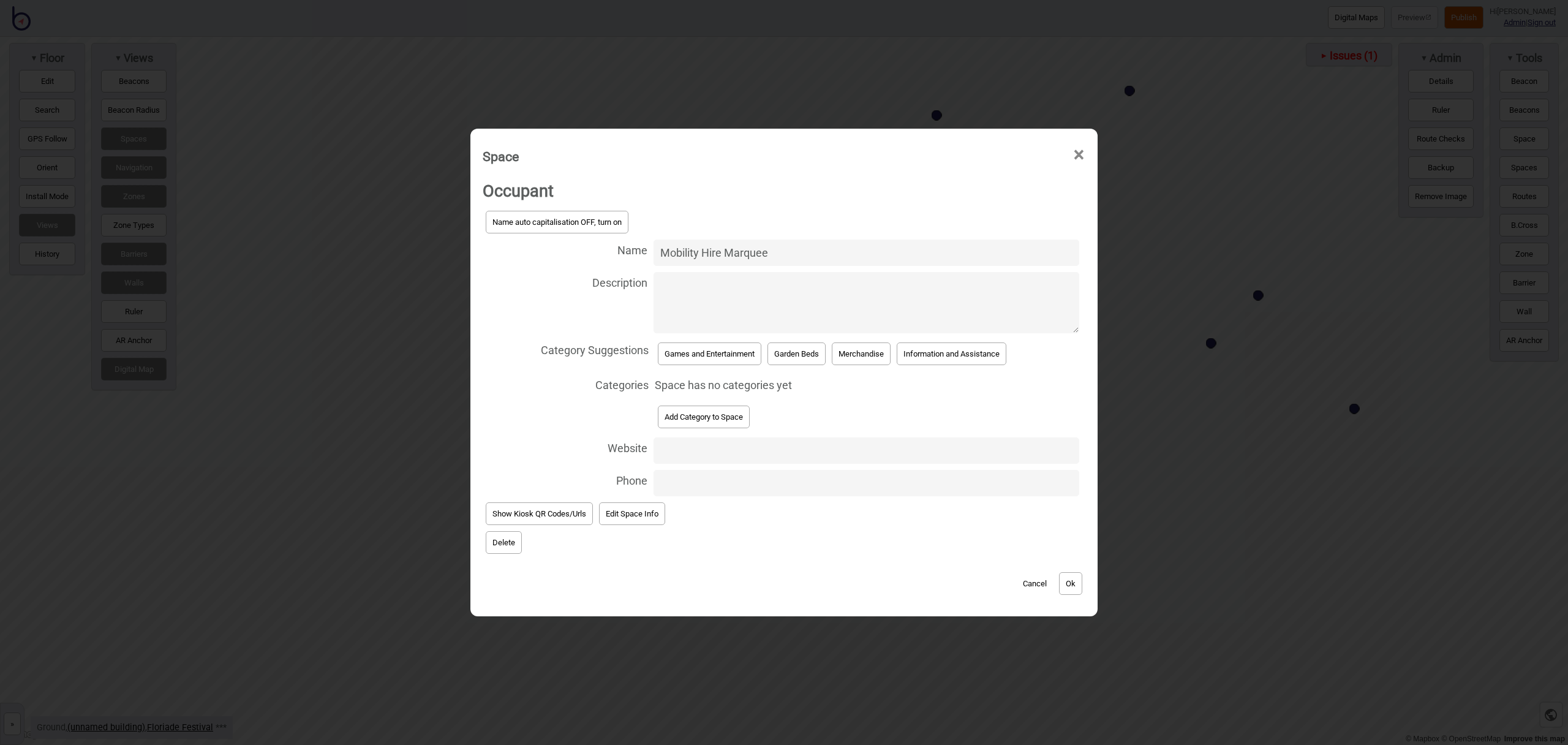
type input "Mobility Hire Marquee"
click at [955, 354] on button "Information and Assistance" at bounding box center [951, 354] width 109 height 23
select select "Information and Assistance"
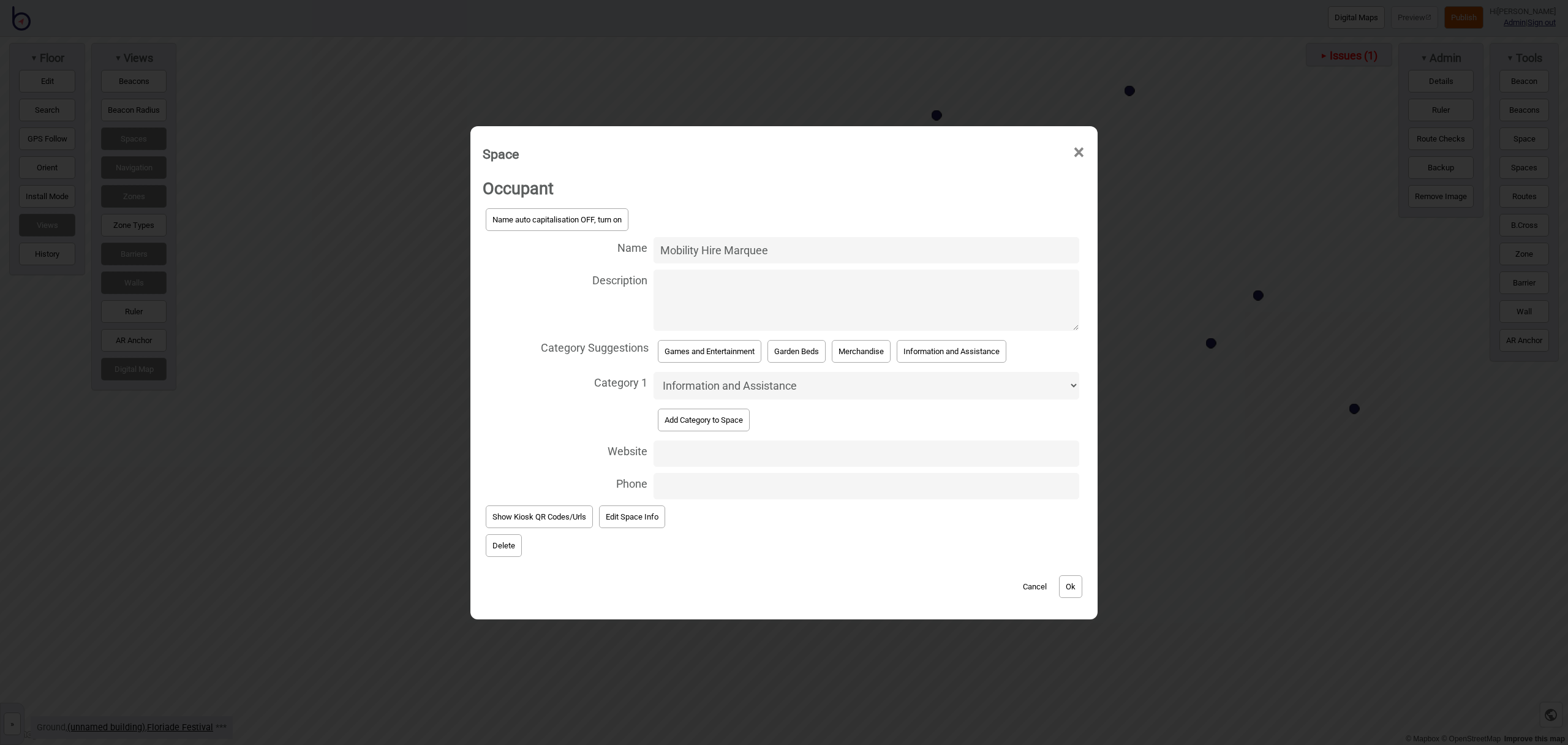
click at [1070, 590] on button "Ok" at bounding box center [1070, 587] width 23 height 23
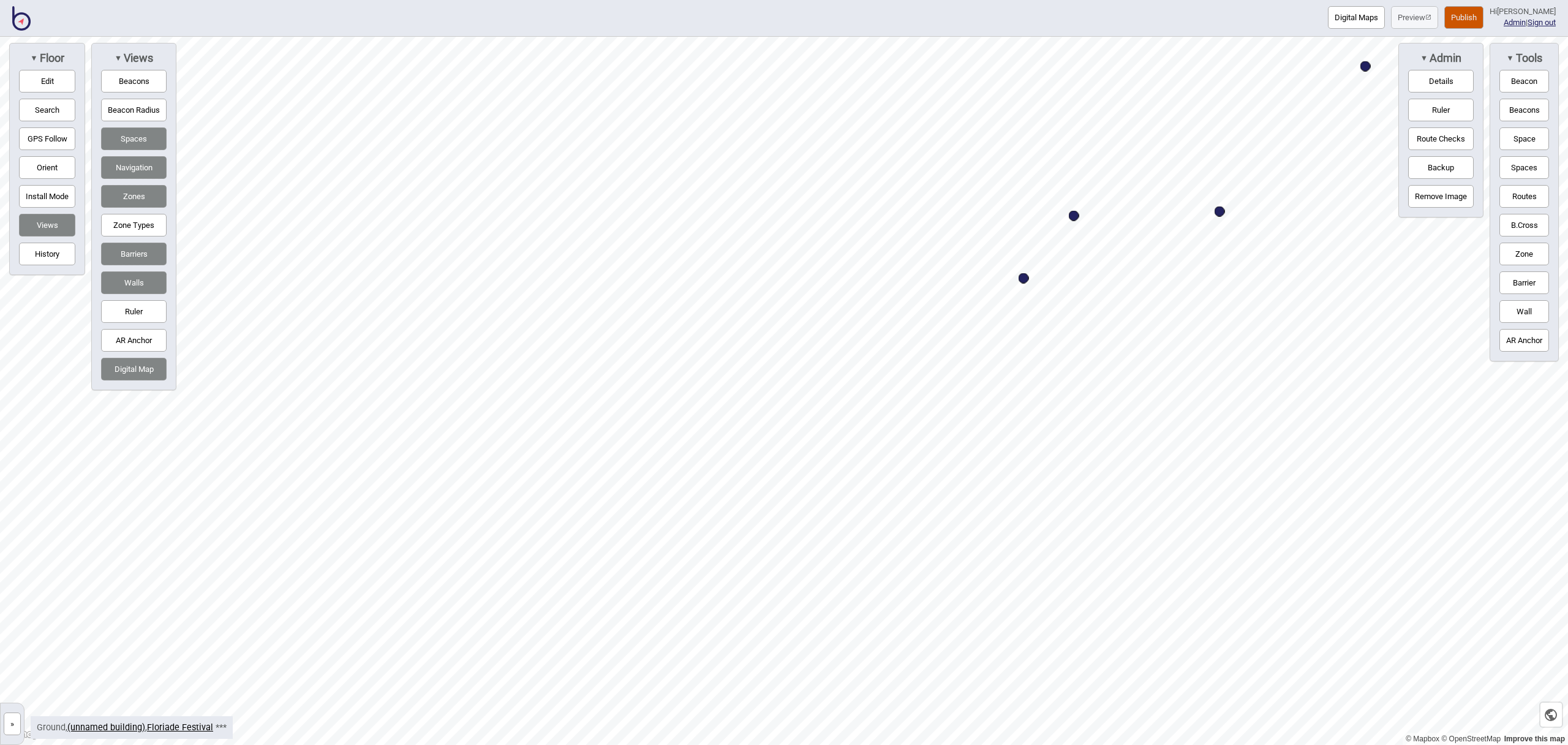
click at [1530, 146] on button "Space" at bounding box center [1525, 139] width 49 height 23
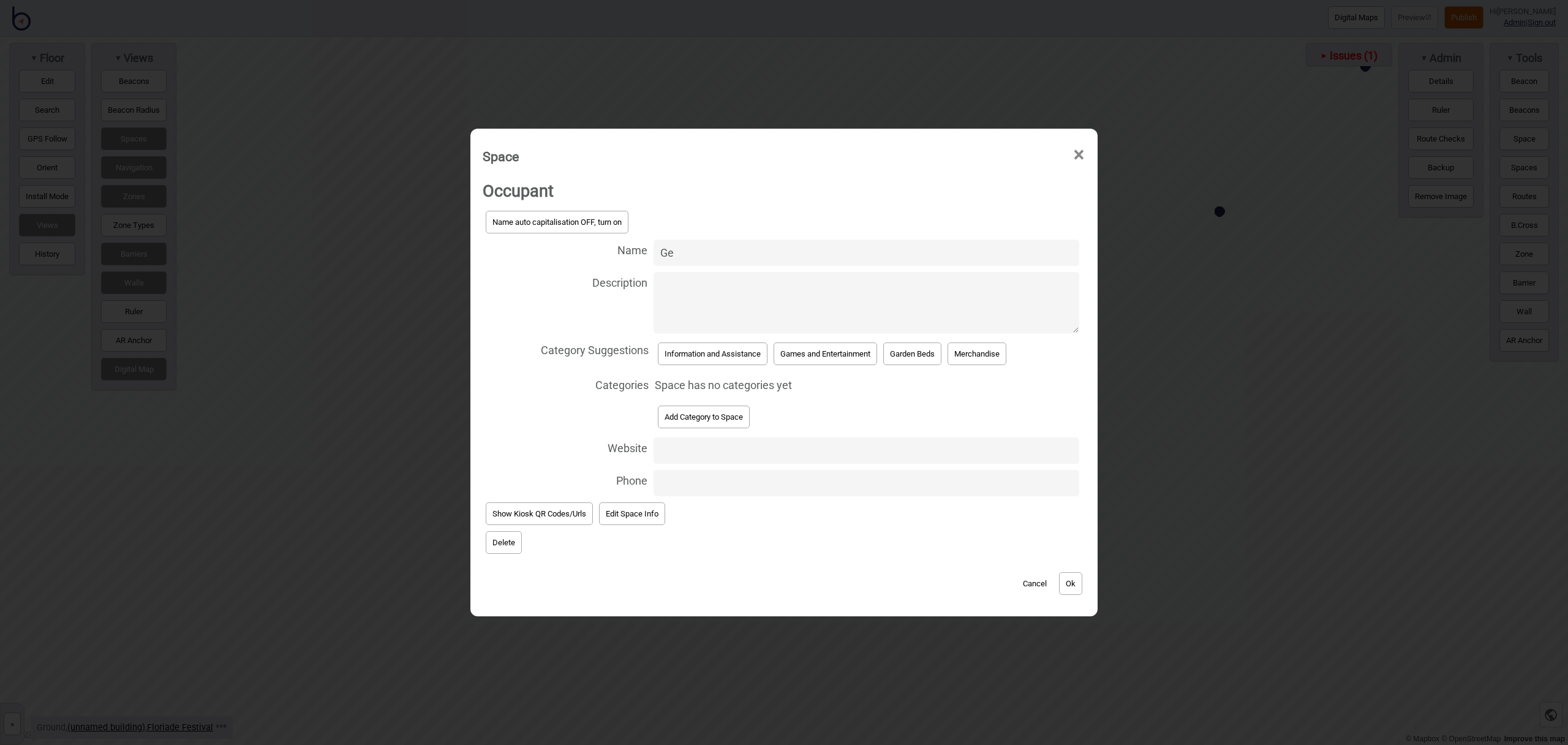
type input "G"
type input "Ferry Gate"
click at [725, 414] on button "Add Category to Space" at bounding box center [704, 417] width 92 height 23
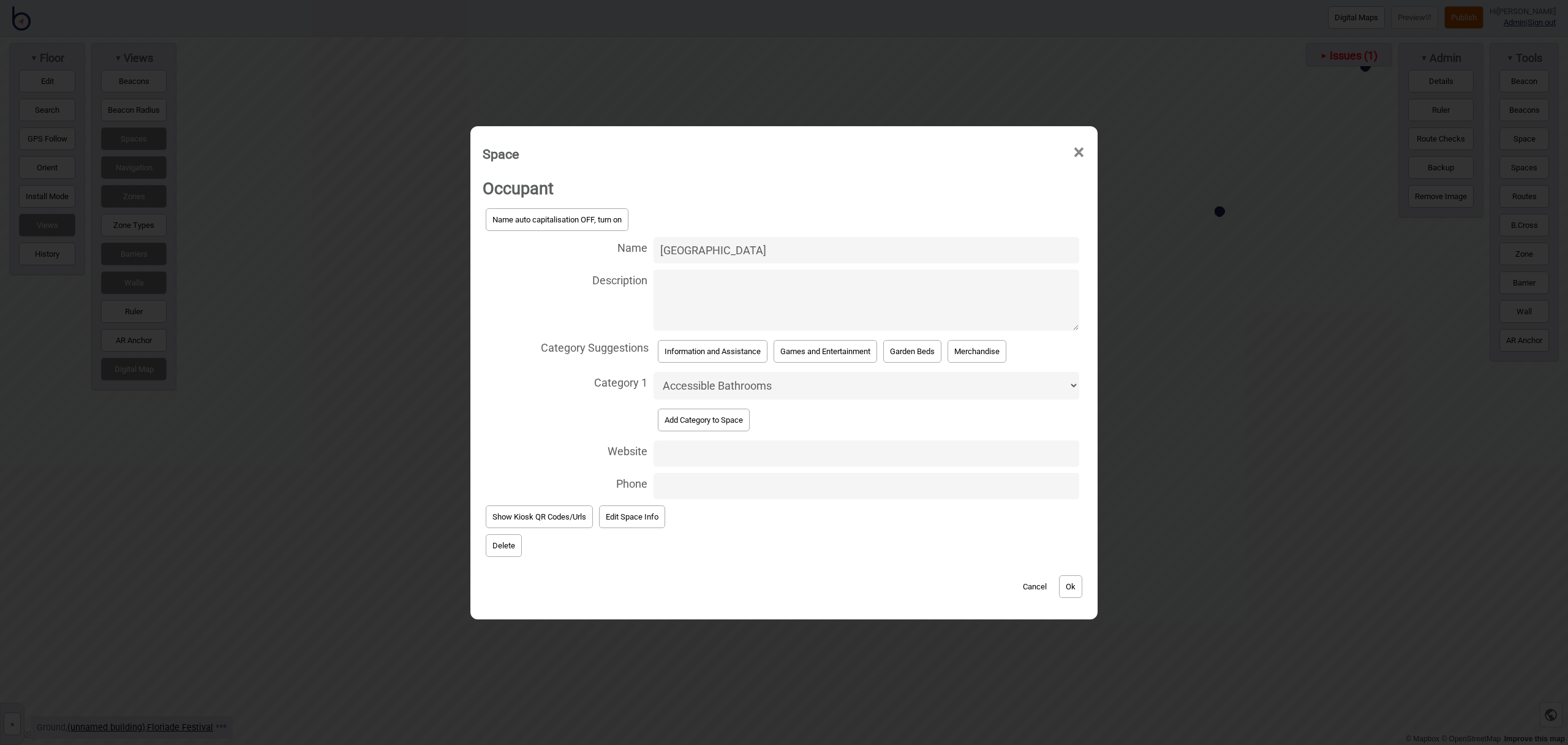
click at [729, 385] on select "Accessible Bathrooms Bathrooms Bike Areas Car Parks Change Rooms Eating Areas F…" at bounding box center [867, 385] width 426 height 27
select select "Gates"
click at [654, 372] on select "Accessible Bathrooms Bathrooms Bike Areas Car Parks Change Rooms Eating Areas F…" at bounding box center [867, 385] width 426 height 27
click at [1081, 581] on button "Ok" at bounding box center [1070, 587] width 23 height 23
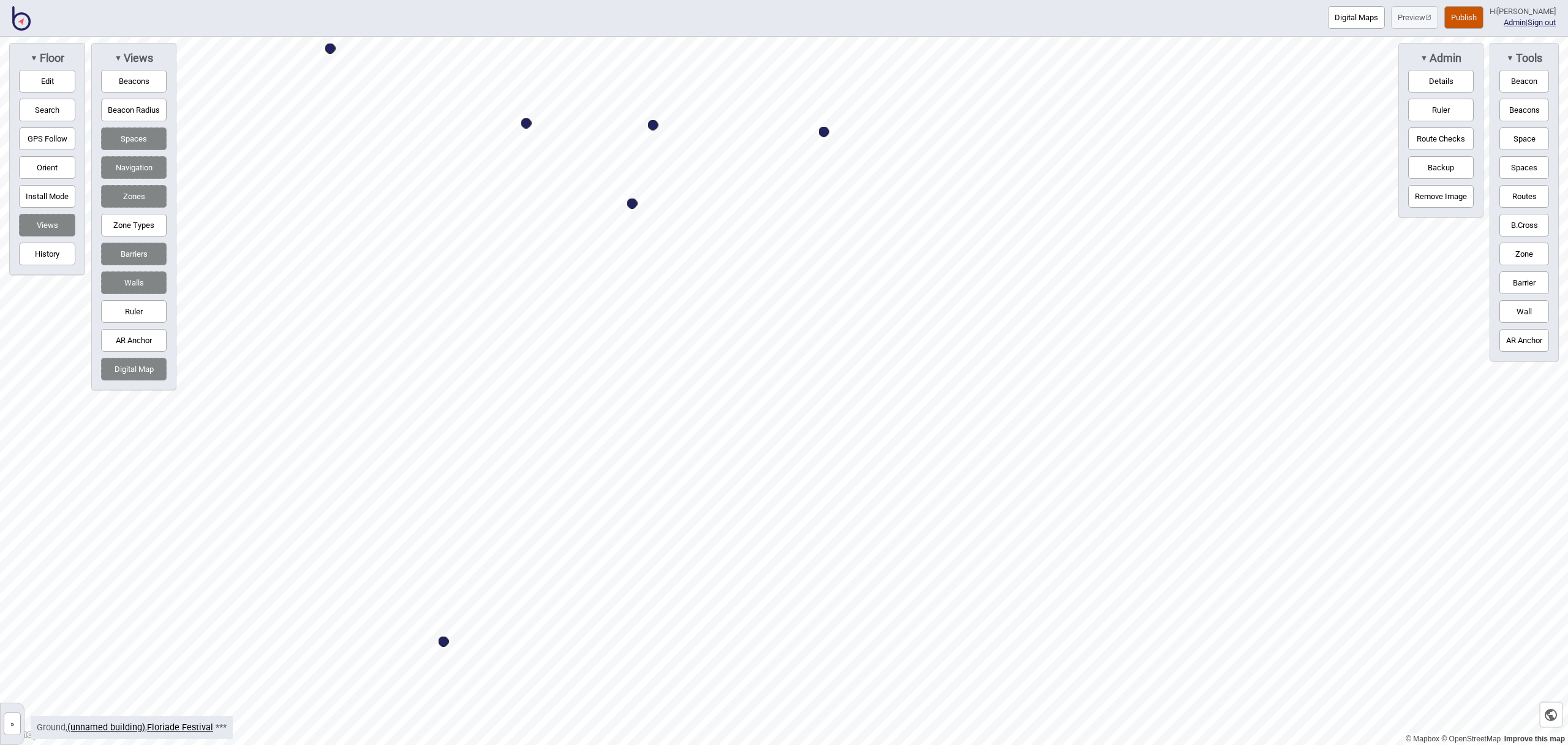
click at [1521, 135] on button "Space" at bounding box center [1525, 139] width 49 height 23
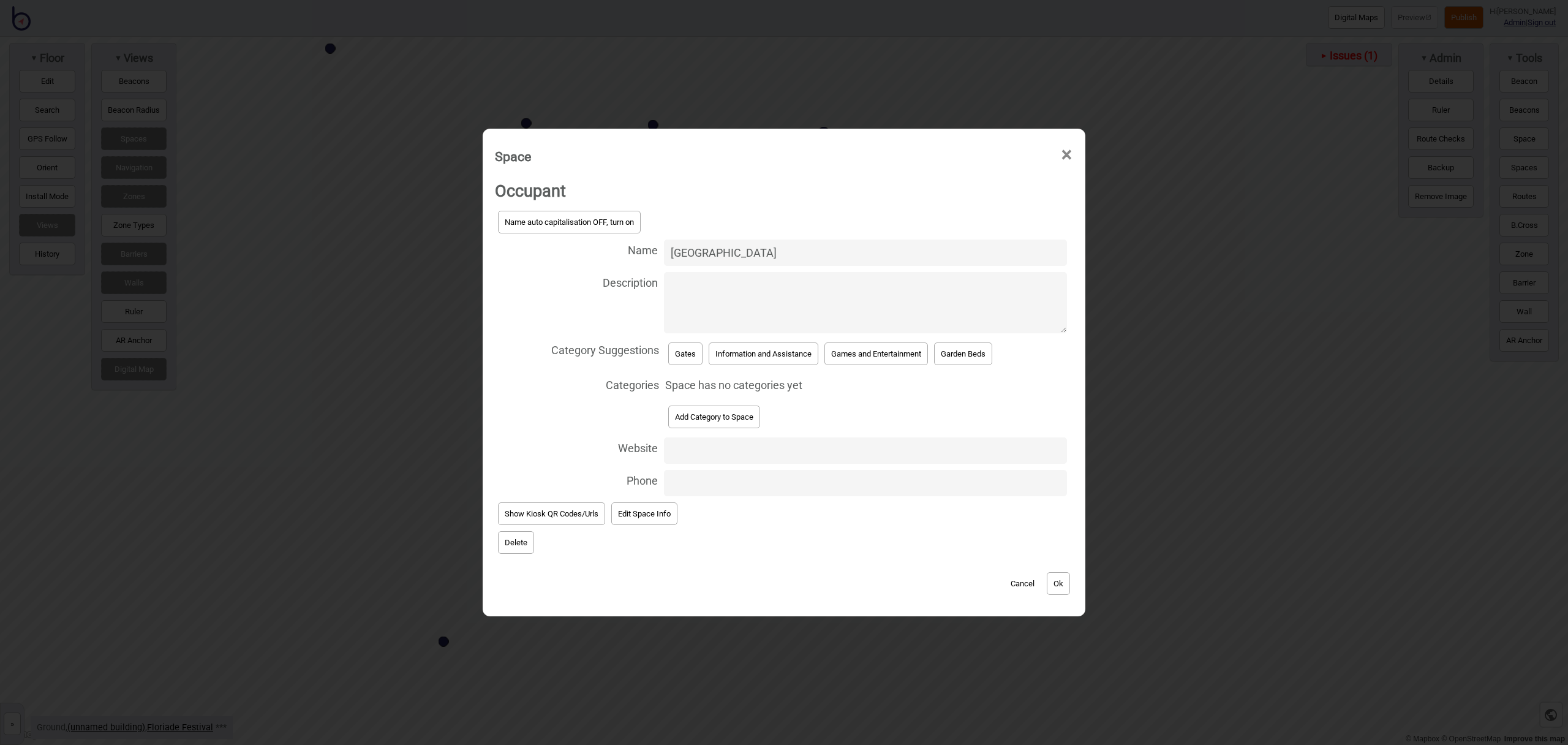
type input "Nerang Pool Gate"
click at [693, 360] on button "Gates" at bounding box center [685, 354] width 34 height 23
select select "Gates"
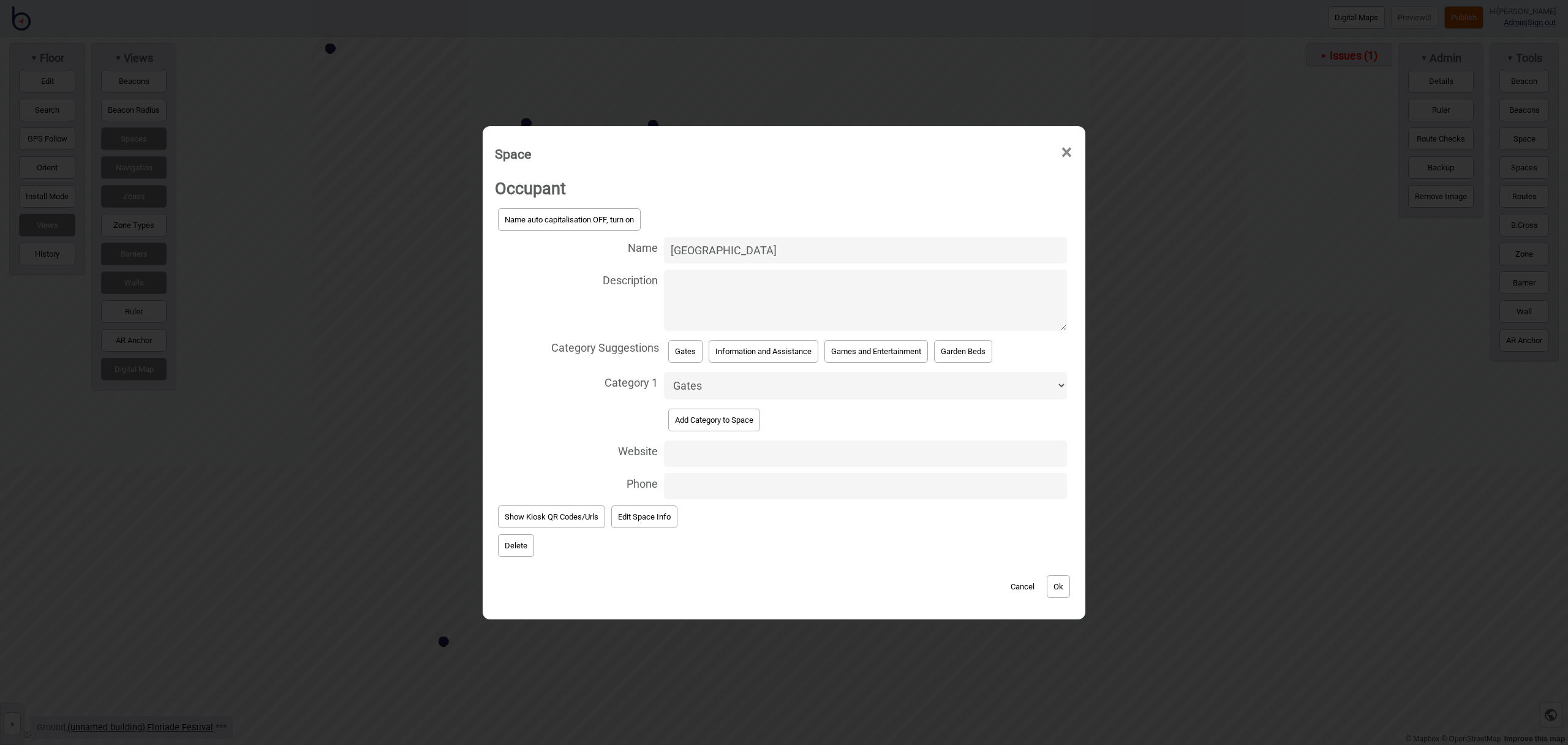
click at [1063, 585] on button "Ok" at bounding box center [1058, 587] width 23 height 23
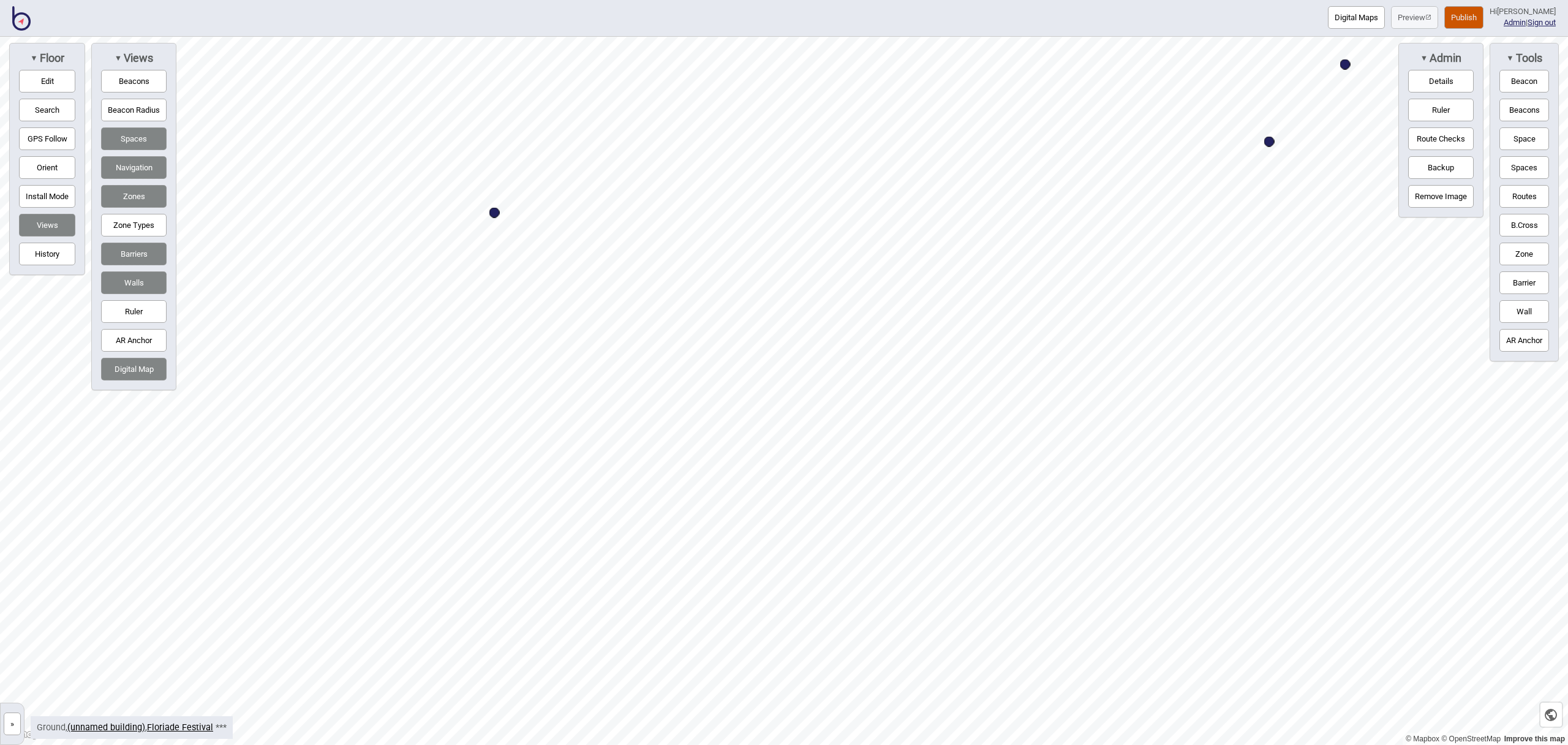
click at [1520, 138] on button "Space" at bounding box center [1525, 139] width 49 height 23
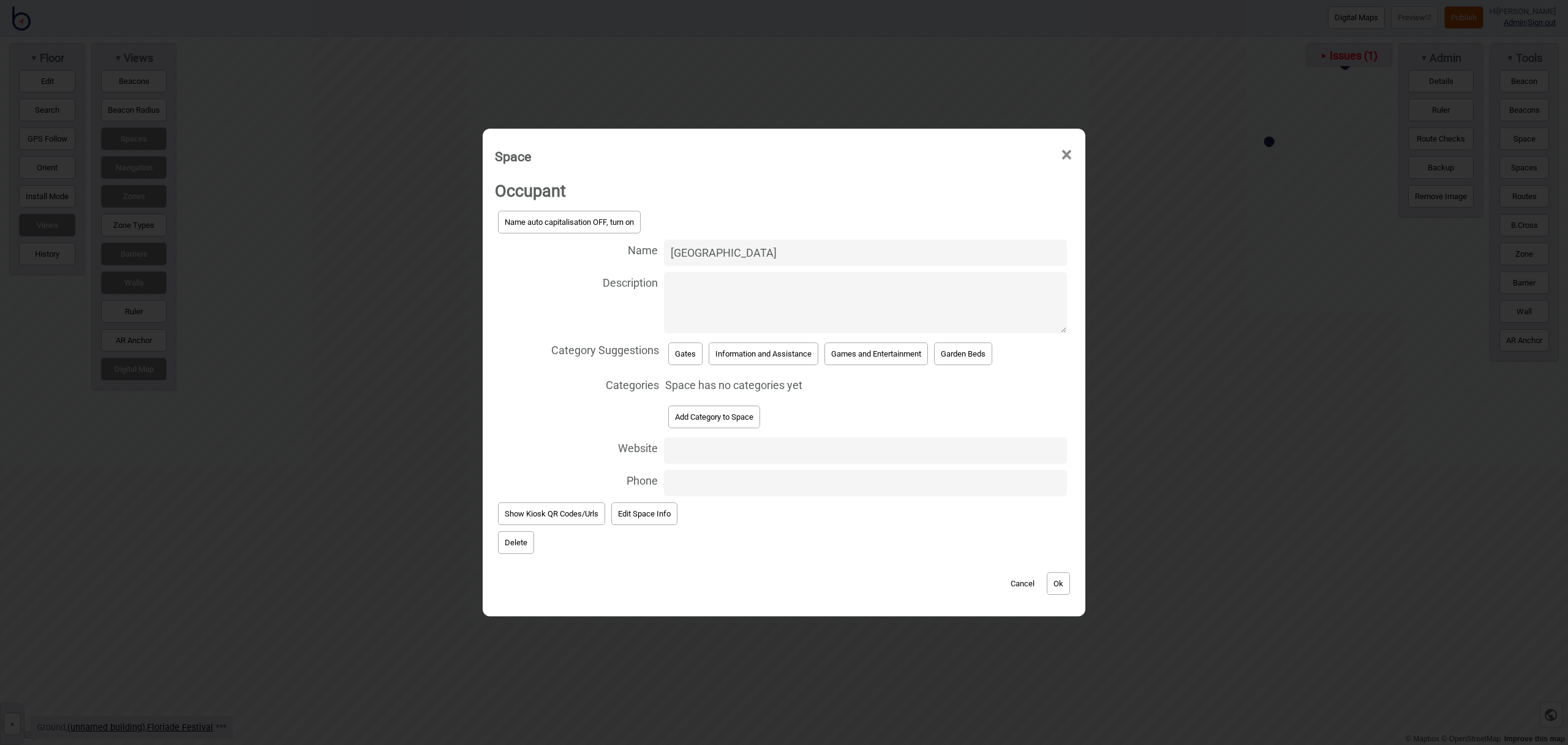
type input "Regatta Point Gate"
click at [695, 352] on button "Gates" at bounding box center [685, 354] width 34 height 23
select select "Gates"
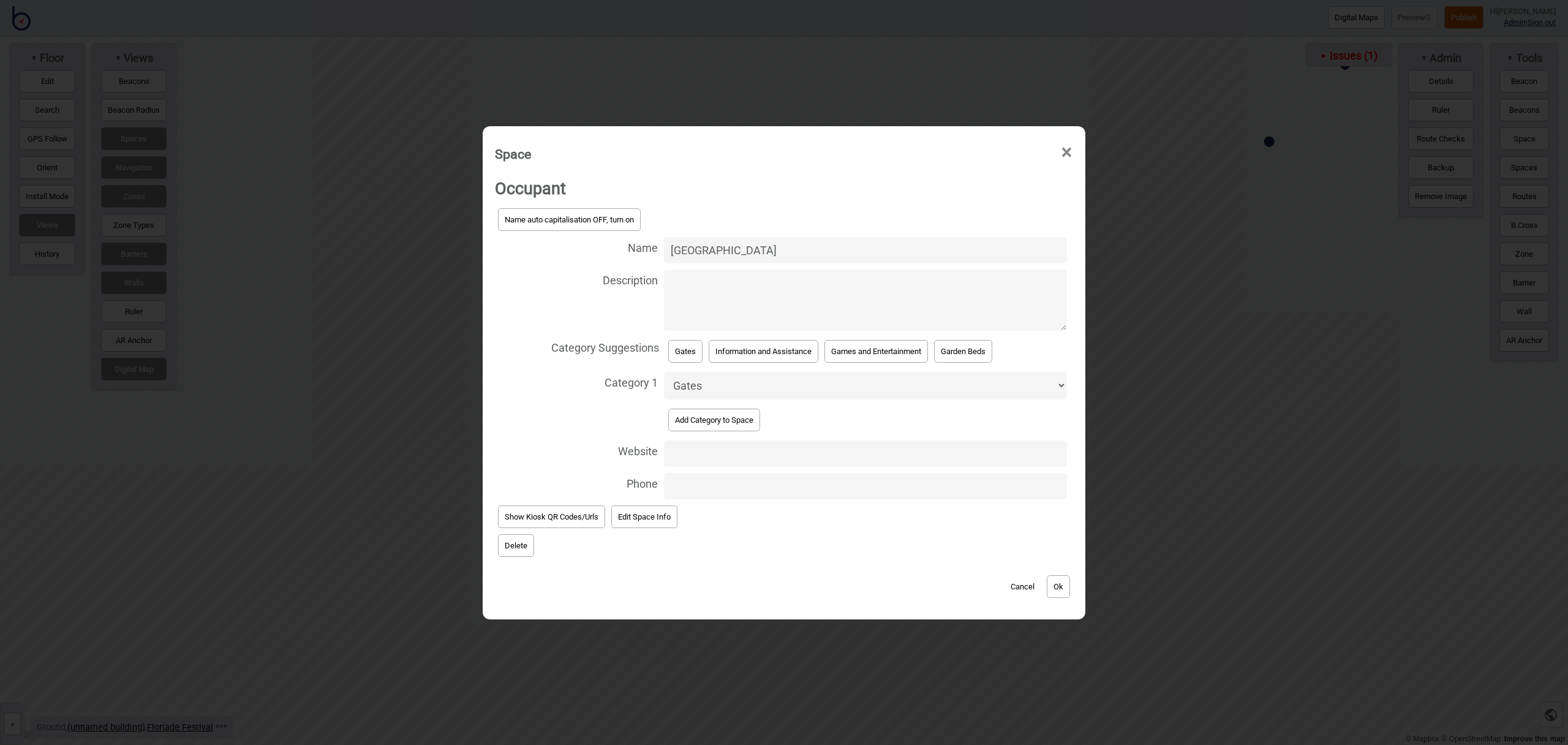
click at [1062, 583] on button "Ok" at bounding box center [1058, 587] width 23 height 23
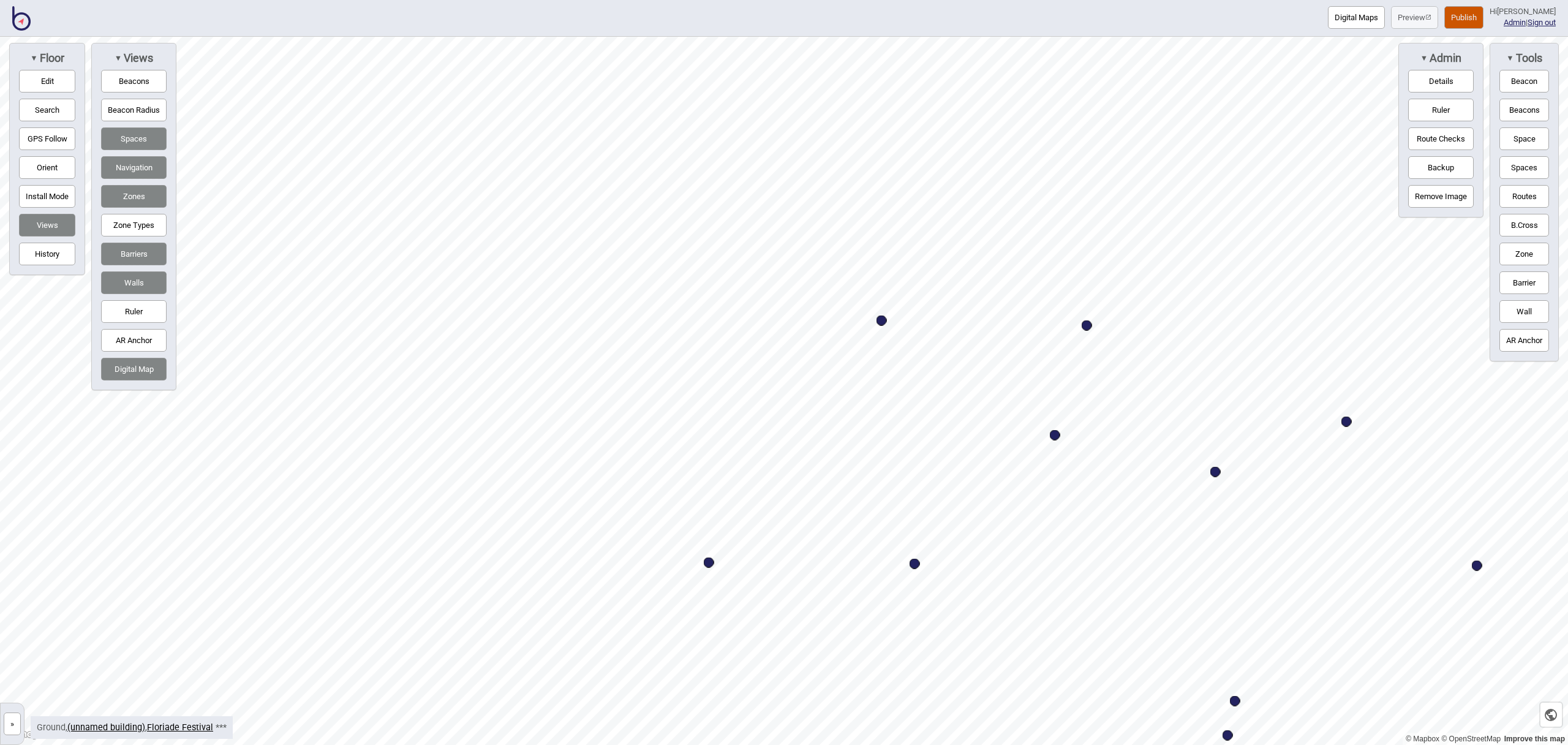
drag, startPoint x: 1522, startPoint y: 137, endPoint x: 1455, endPoint y: 165, distance: 72.6
click at [1522, 137] on button "Space" at bounding box center [1525, 139] width 49 height 23
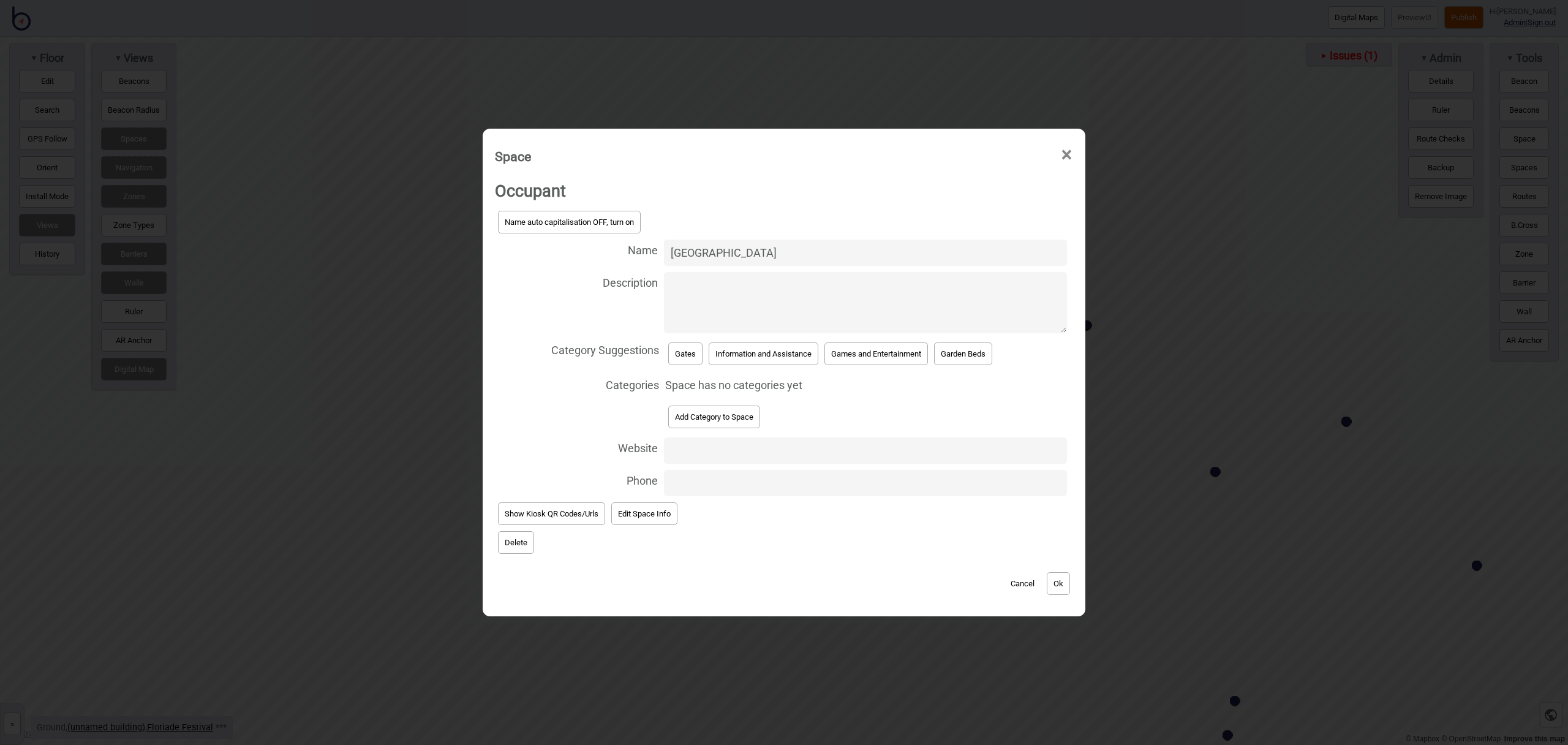
type input "Parkes Way Gate"
click at [683, 352] on button "Gates" at bounding box center [685, 354] width 34 height 23
select select "Gates"
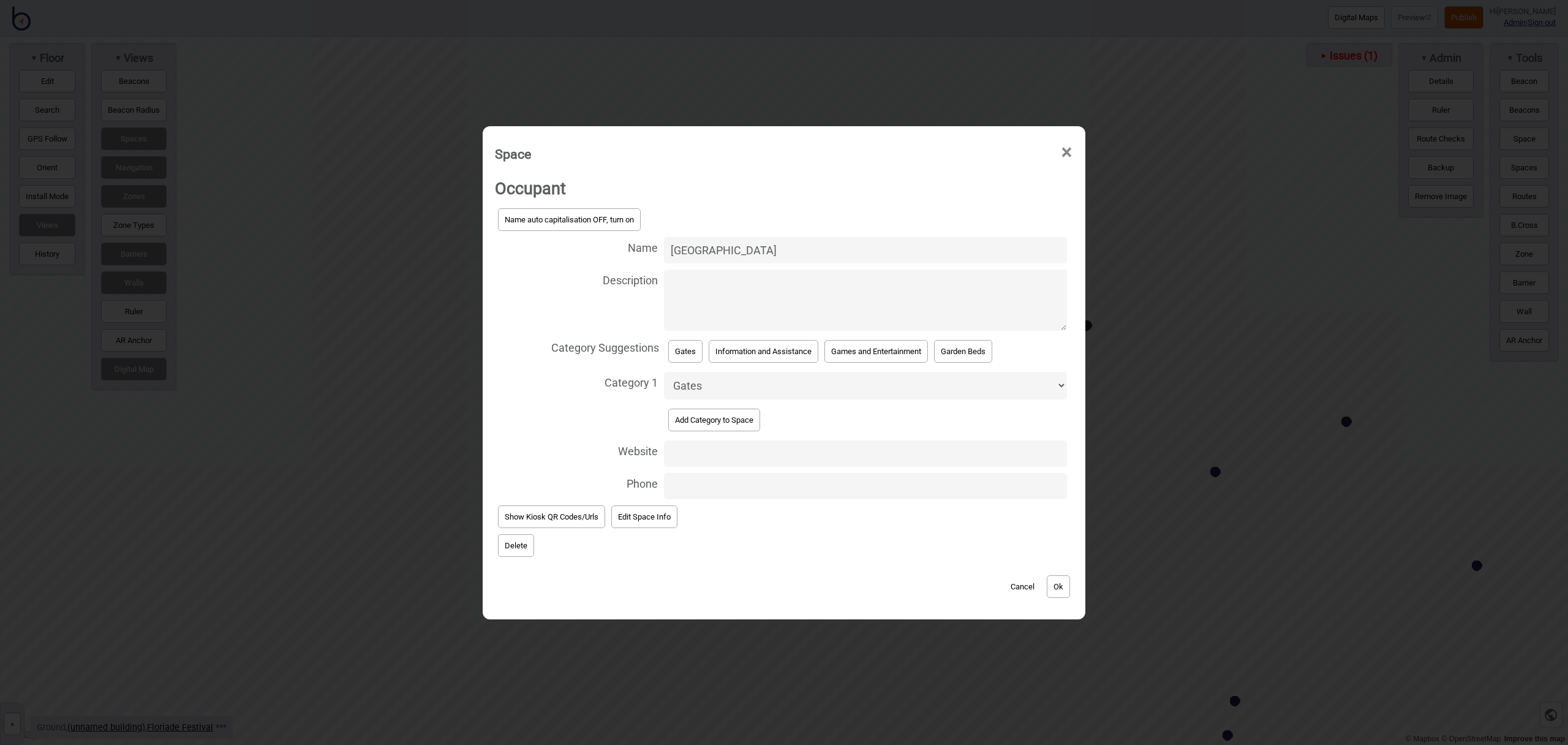
click at [1068, 591] on button "Ok" at bounding box center [1058, 587] width 23 height 23
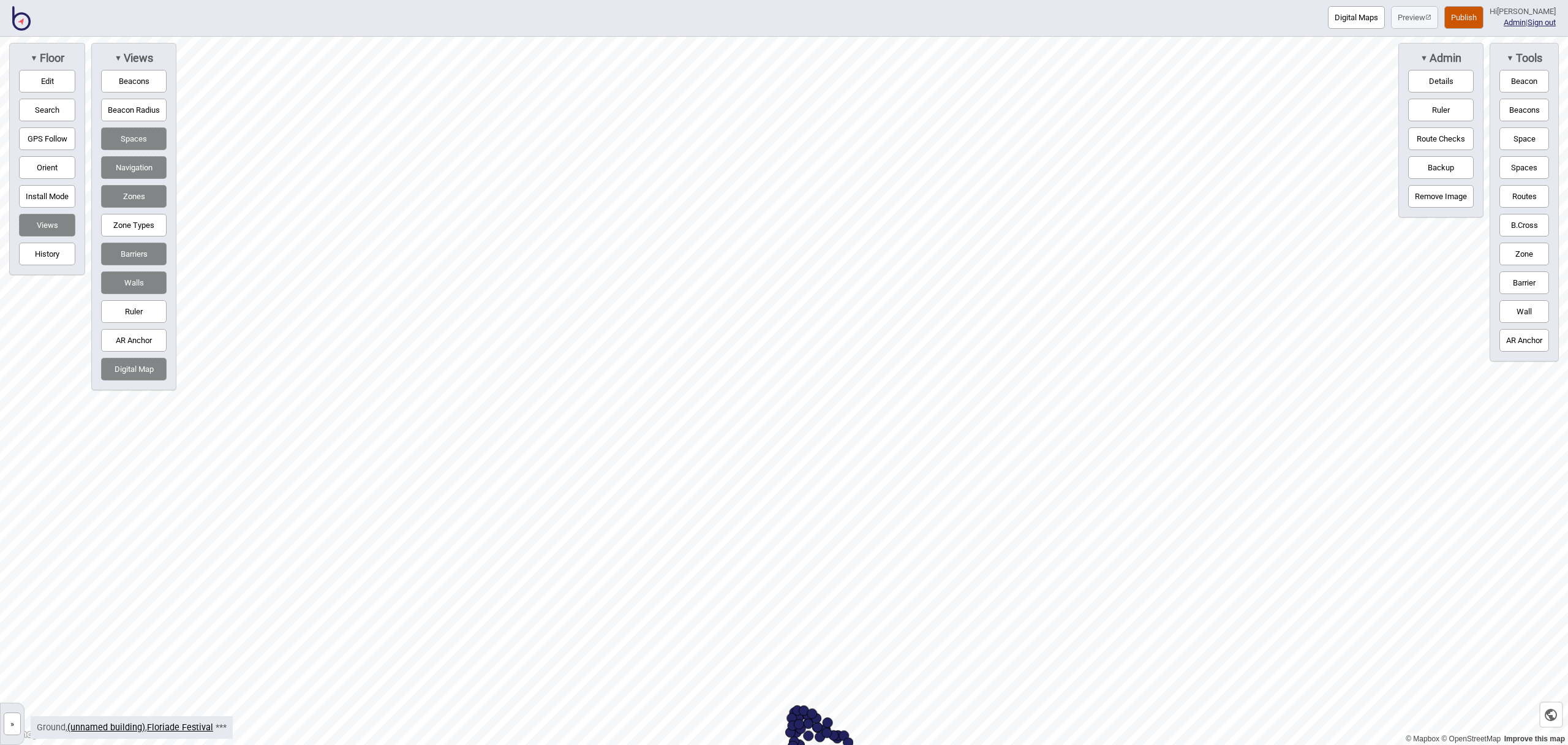
click at [1002, 0] on div "Digital Maps Preview Publish Hi [PERSON_NAME] Admin | Sign out © Mapbox © OpenS…" at bounding box center [784, 0] width 1568 height 0
click at [1000, 0] on html "Digital Maps Preview Publish Hi [PERSON_NAME] Admin | Sign out © Mapbox © OpenS…" at bounding box center [784, 0] width 1568 height 0
click at [1531, 144] on button "Space" at bounding box center [1525, 139] width 49 height 23
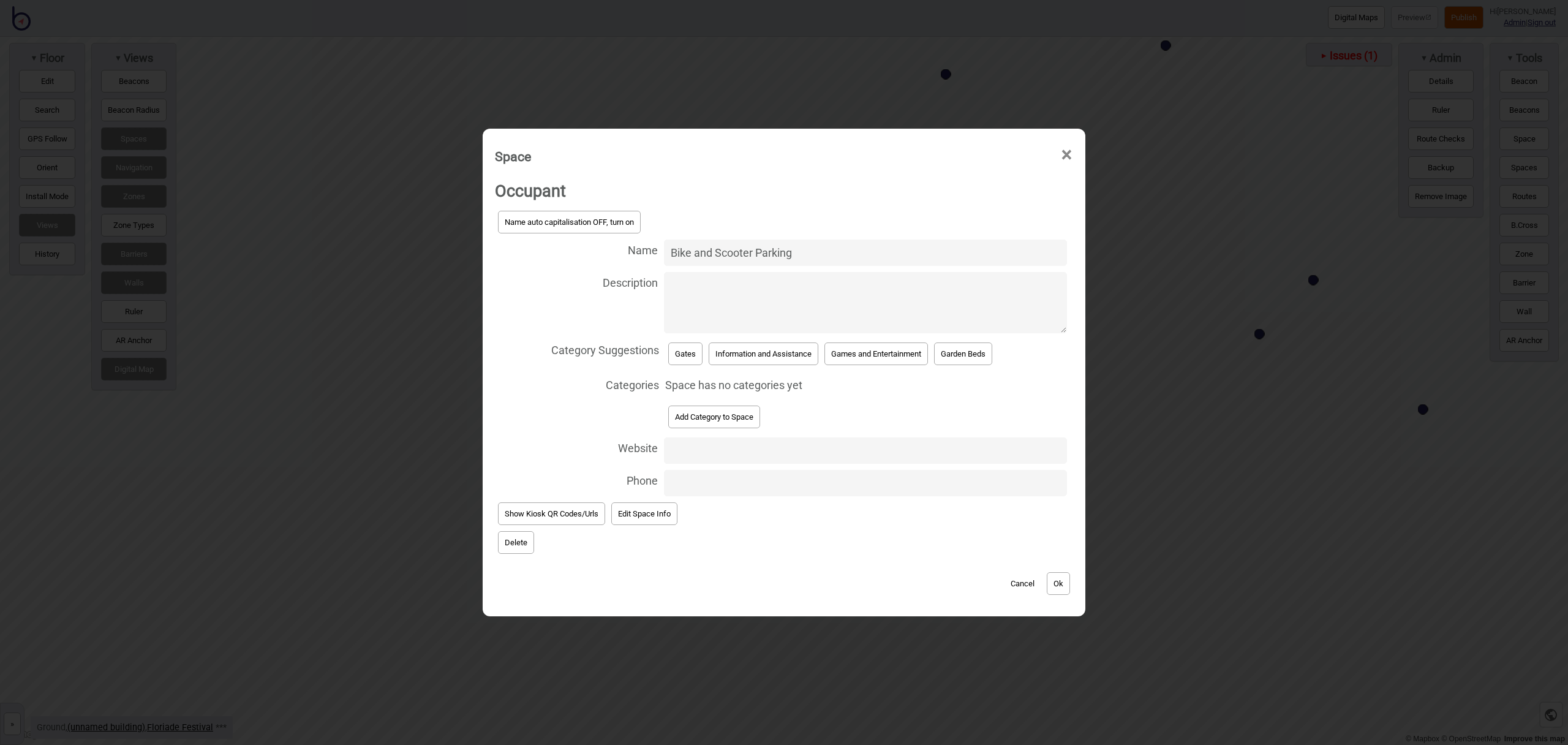
type input "Bike and Scooter Parking"
click at [730, 421] on button "Add Category to Space" at bounding box center [715, 417] width 92 height 23
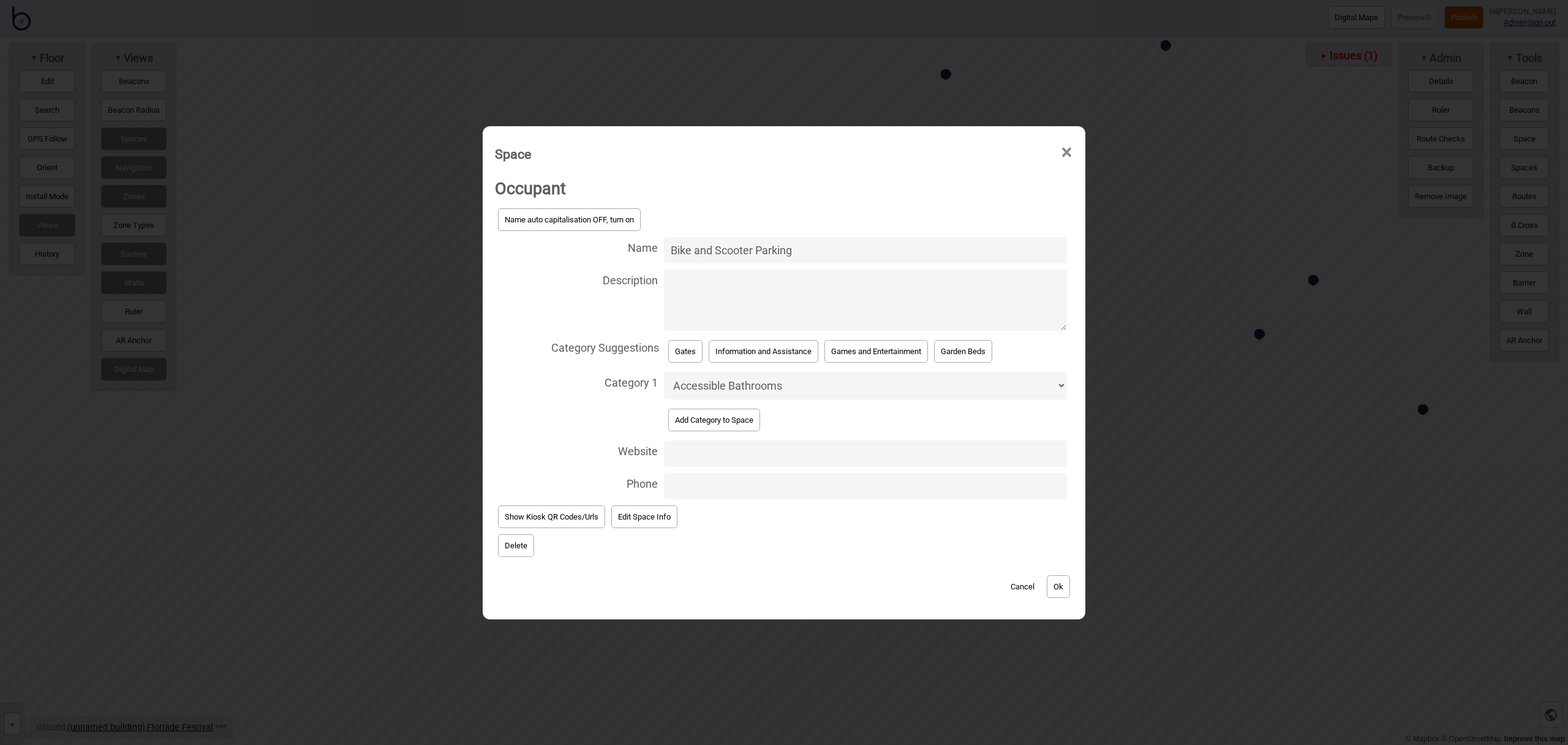
click at [744, 389] on select "Accessible Bathrooms Bathrooms Bike Areas Car Parks Change Rooms Eating Areas F…" at bounding box center [865, 385] width 403 height 27
select select "Bike Areas"
click at [664, 372] on select "Accessible Bathrooms Bathrooms Bike Areas Car Parks Change Rooms Eating Areas F…" at bounding box center [865, 385] width 403 height 27
click at [1066, 589] on button "Ok" at bounding box center [1058, 587] width 23 height 23
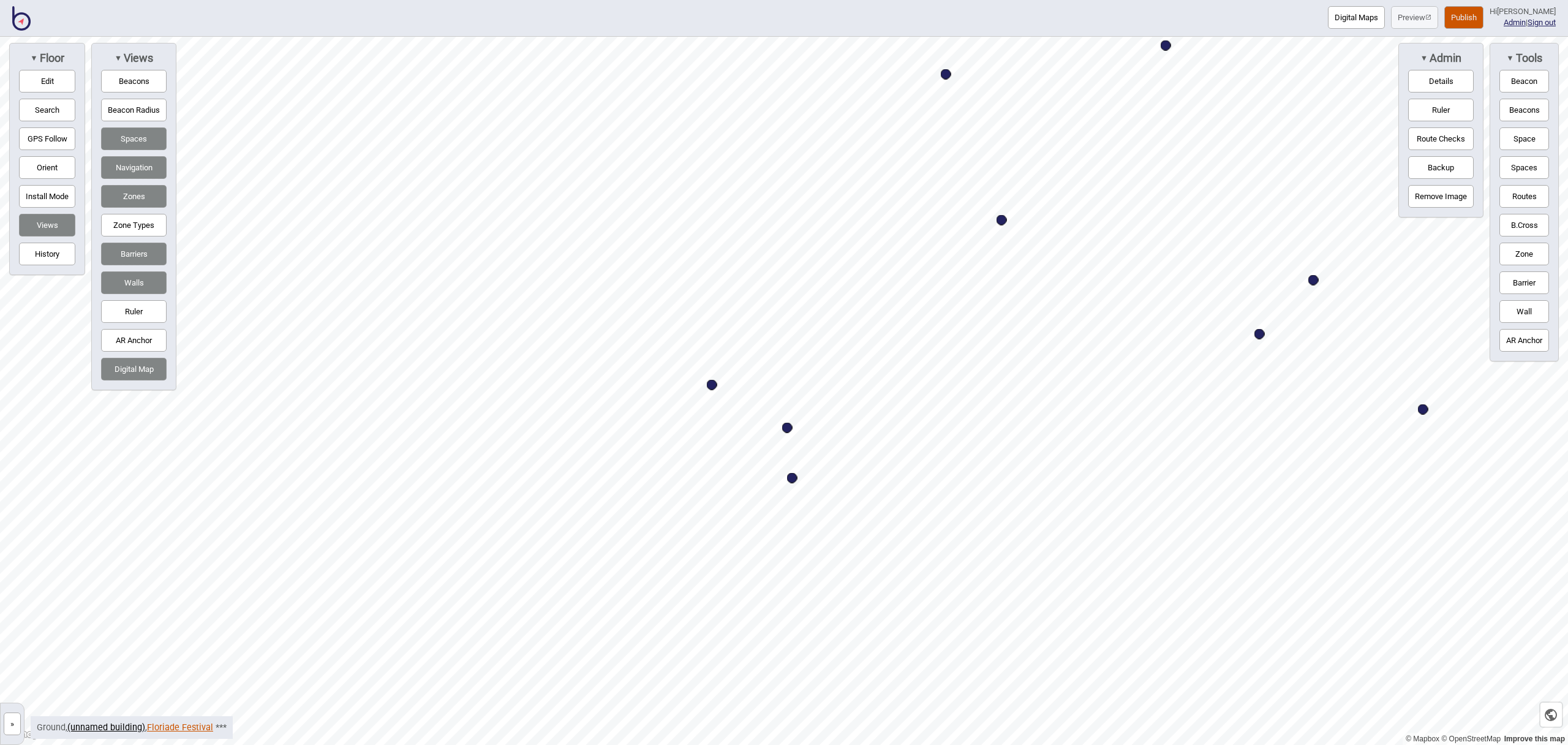
click at [185, 730] on link "Floriade Festival" at bounding box center [179, 728] width 66 height 11
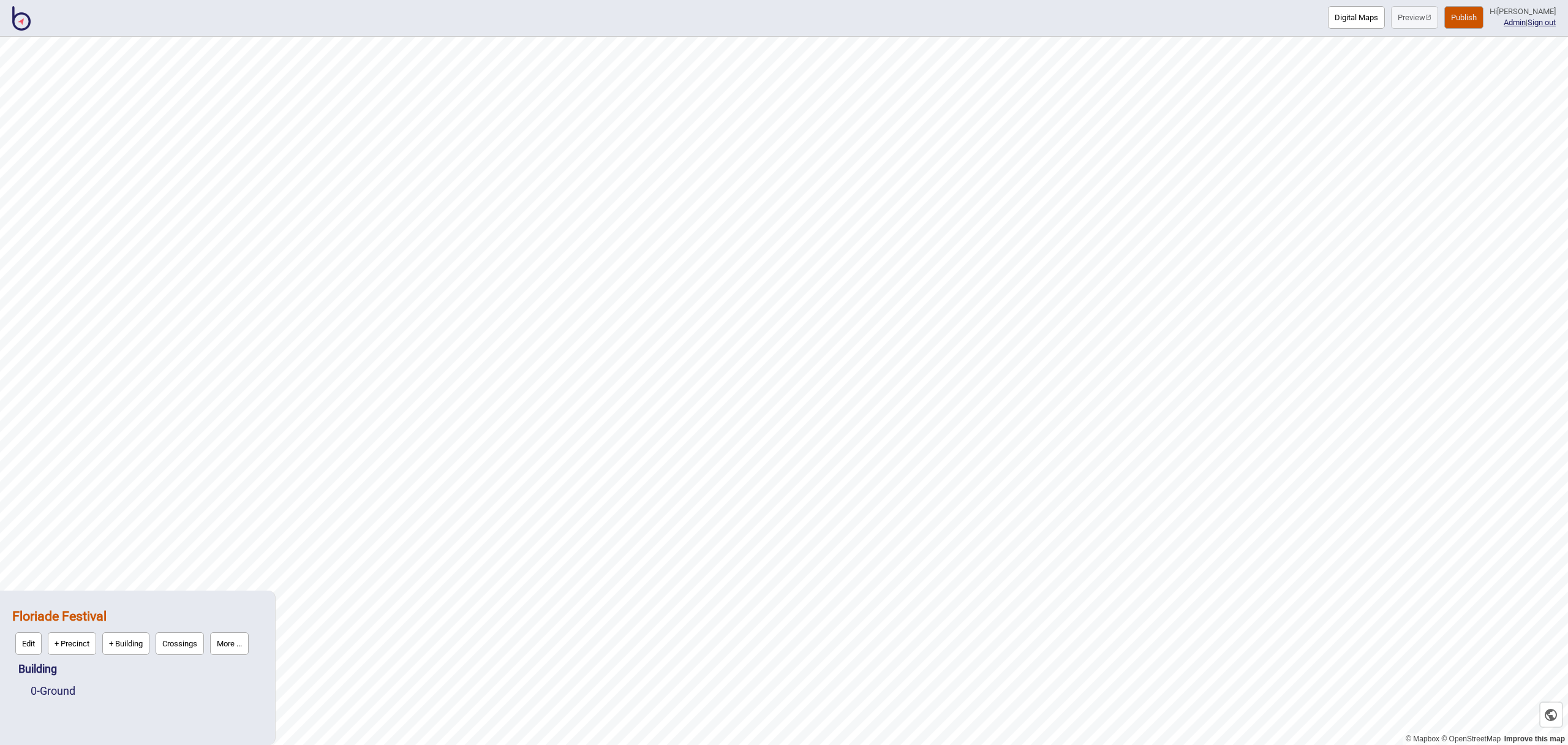
click at [230, 642] on button "More ..." at bounding box center [230, 644] width 39 height 23
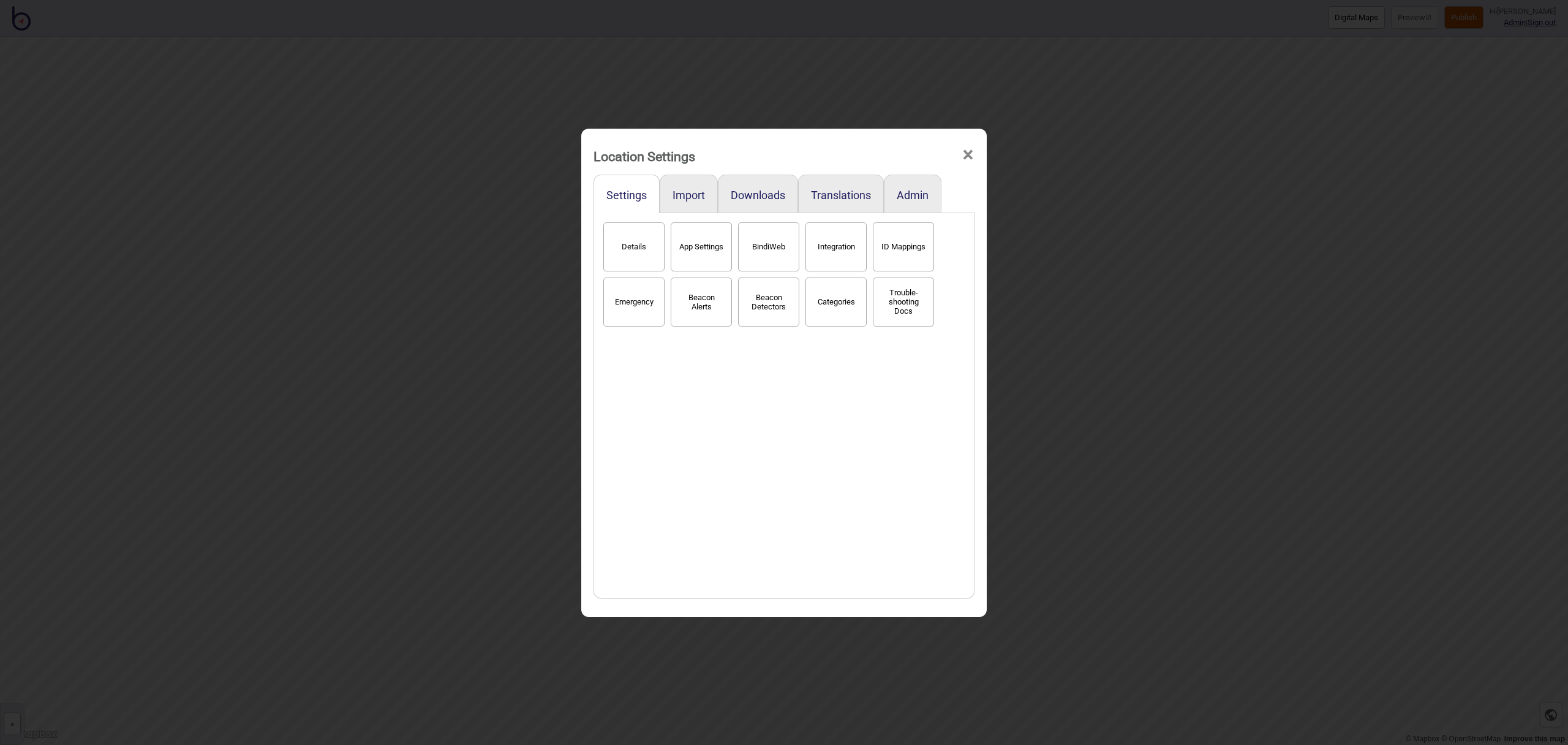
click at [819, 310] on button "Categories" at bounding box center [836, 302] width 61 height 49
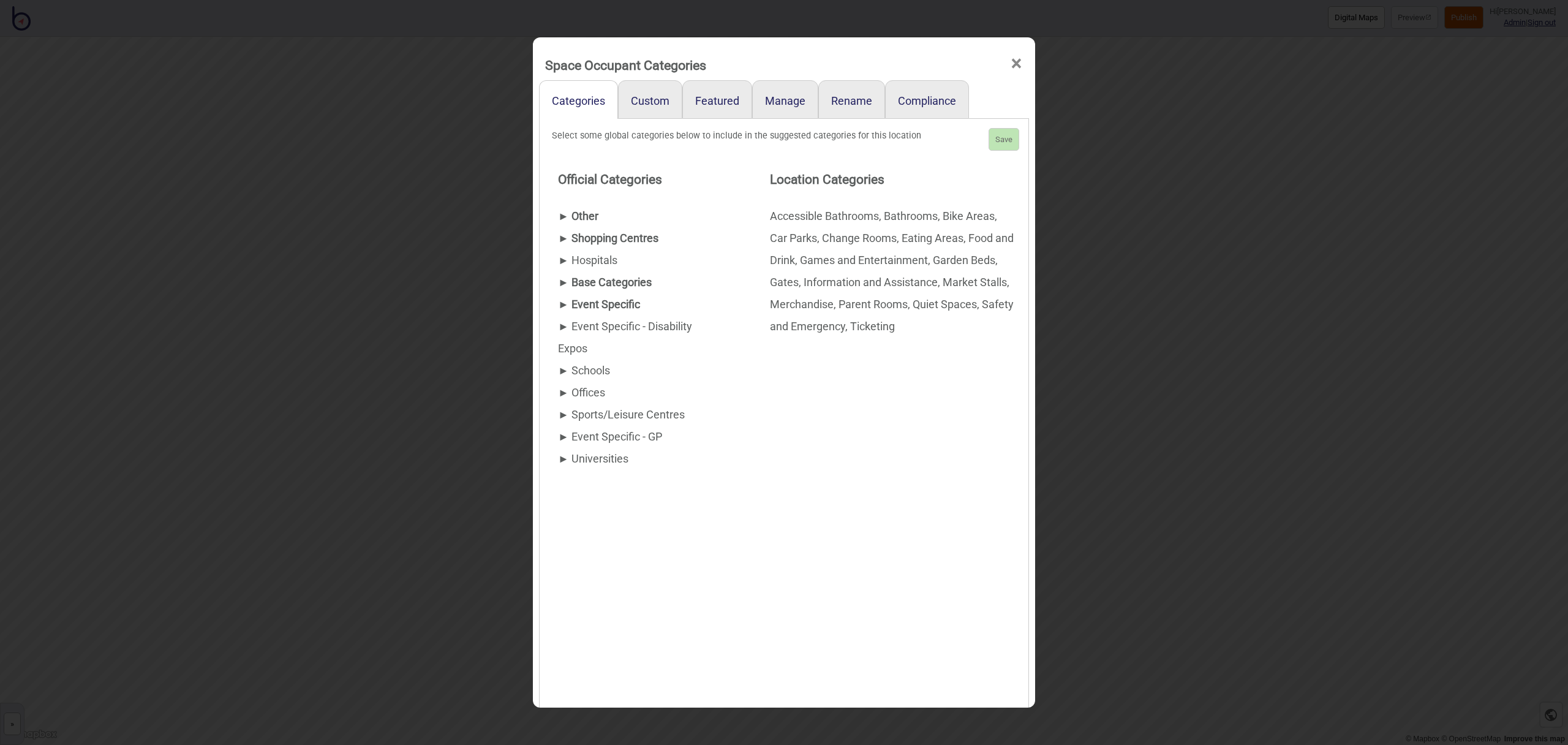
click at [588, 280] on div "► Base Categories" at bounding box center [639, 282] width 163 height 22
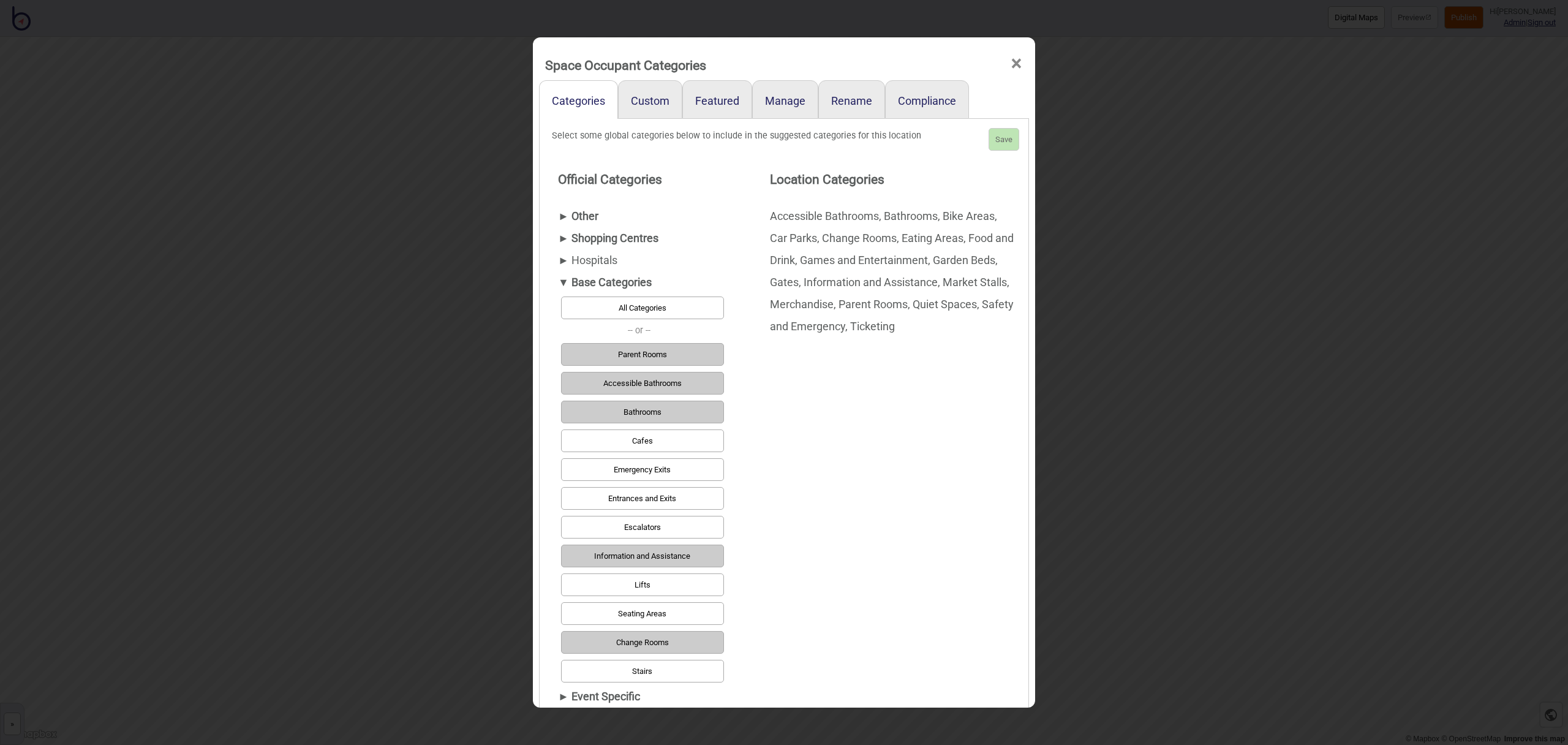
click at [589, 278] on div "▼ Base Categories" at bounding box center [639, 282] width 163 height 22
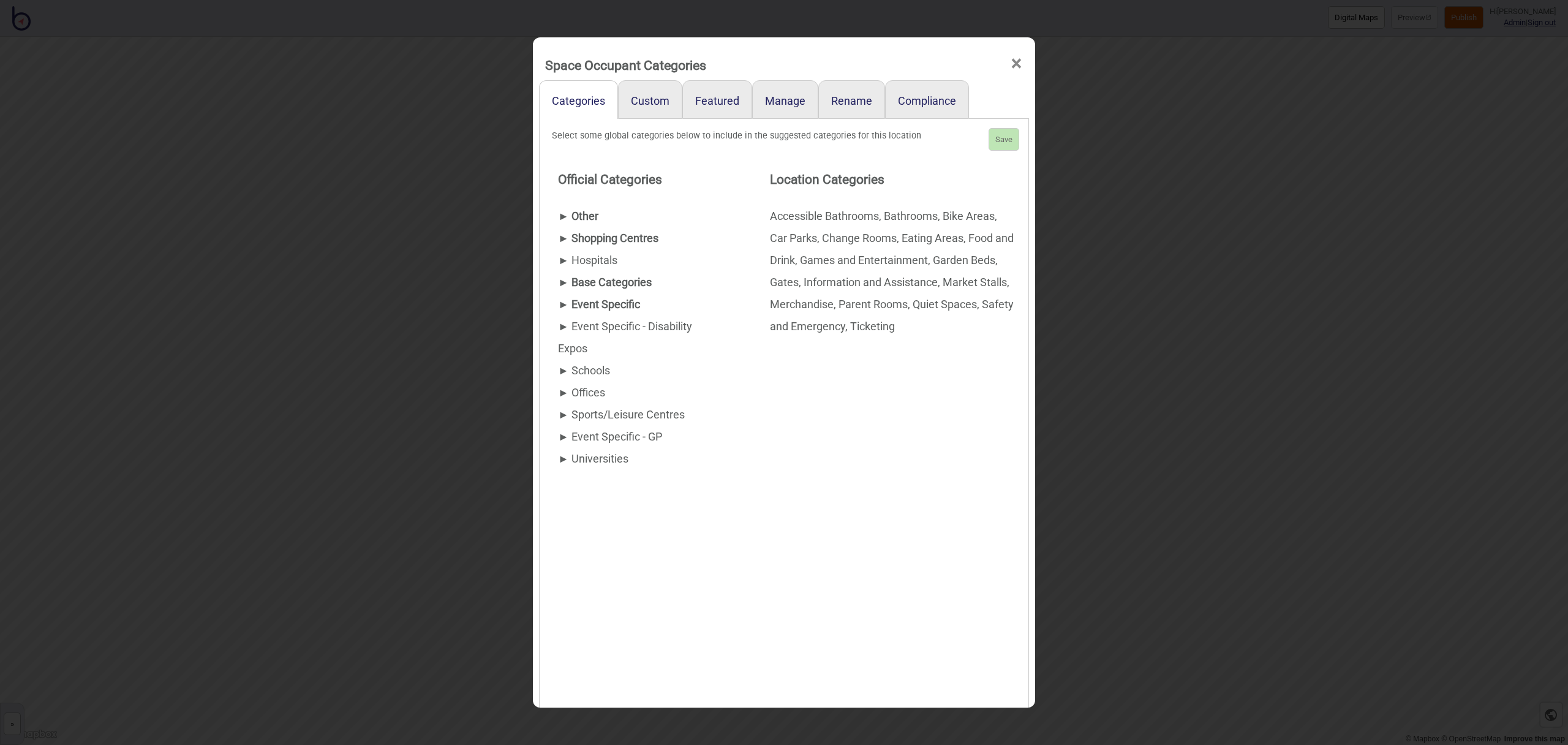
click at [580, 211] on div "► Other" at bounding box center [639, 216] width 163 height 22
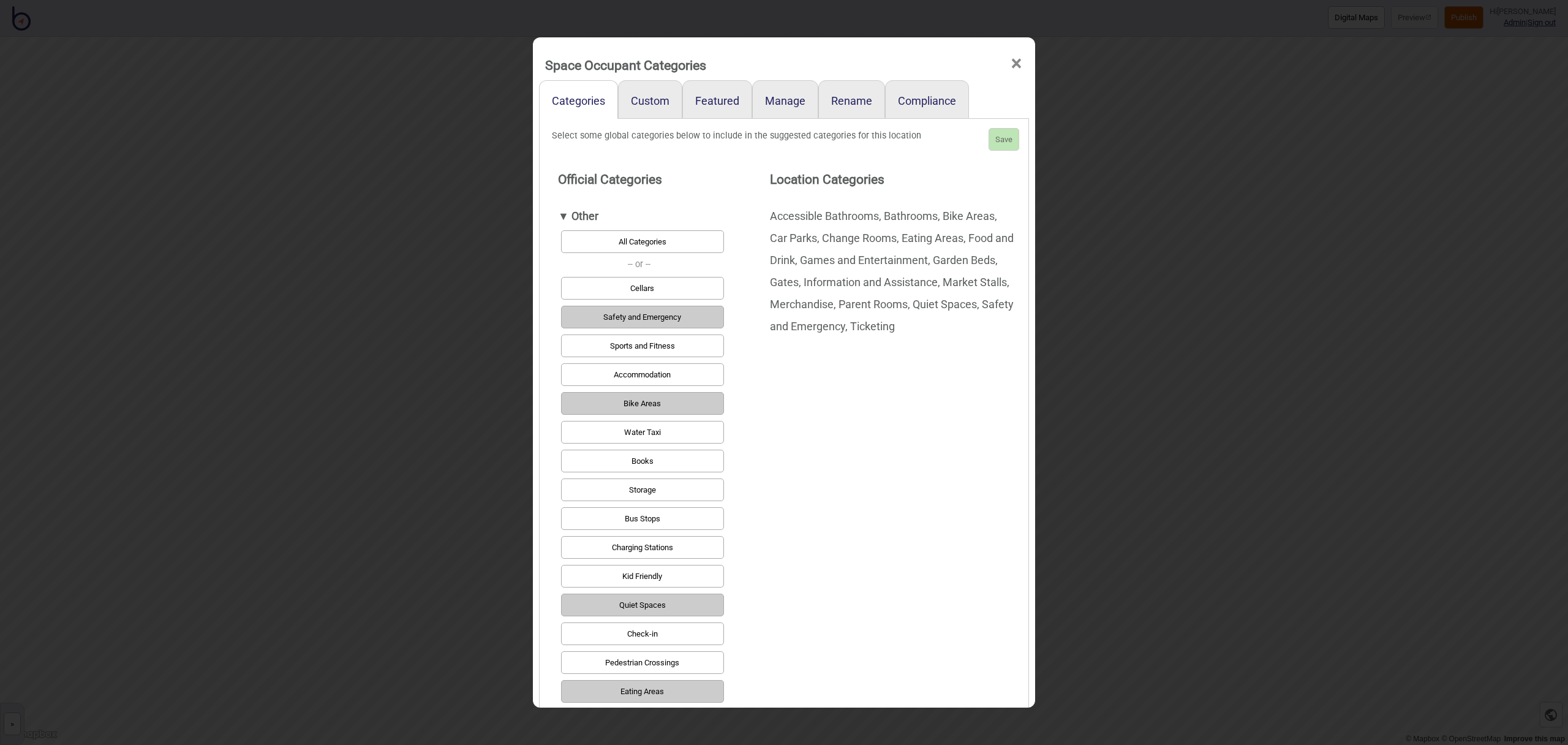
click at [699, 516] on button "Bus Stops" at bounding box center [643, 519] width 163 height 23
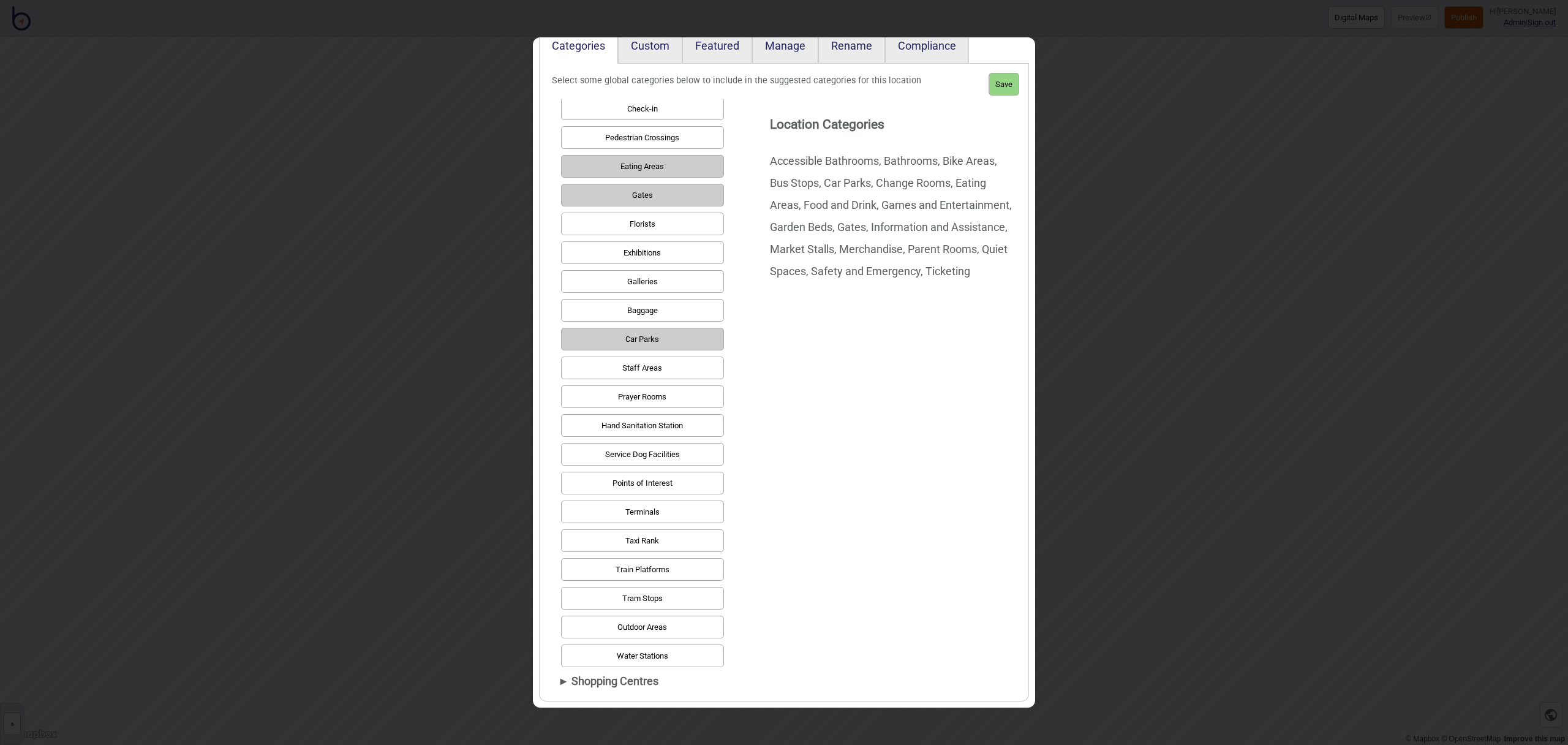
scroll to position [481, 0]
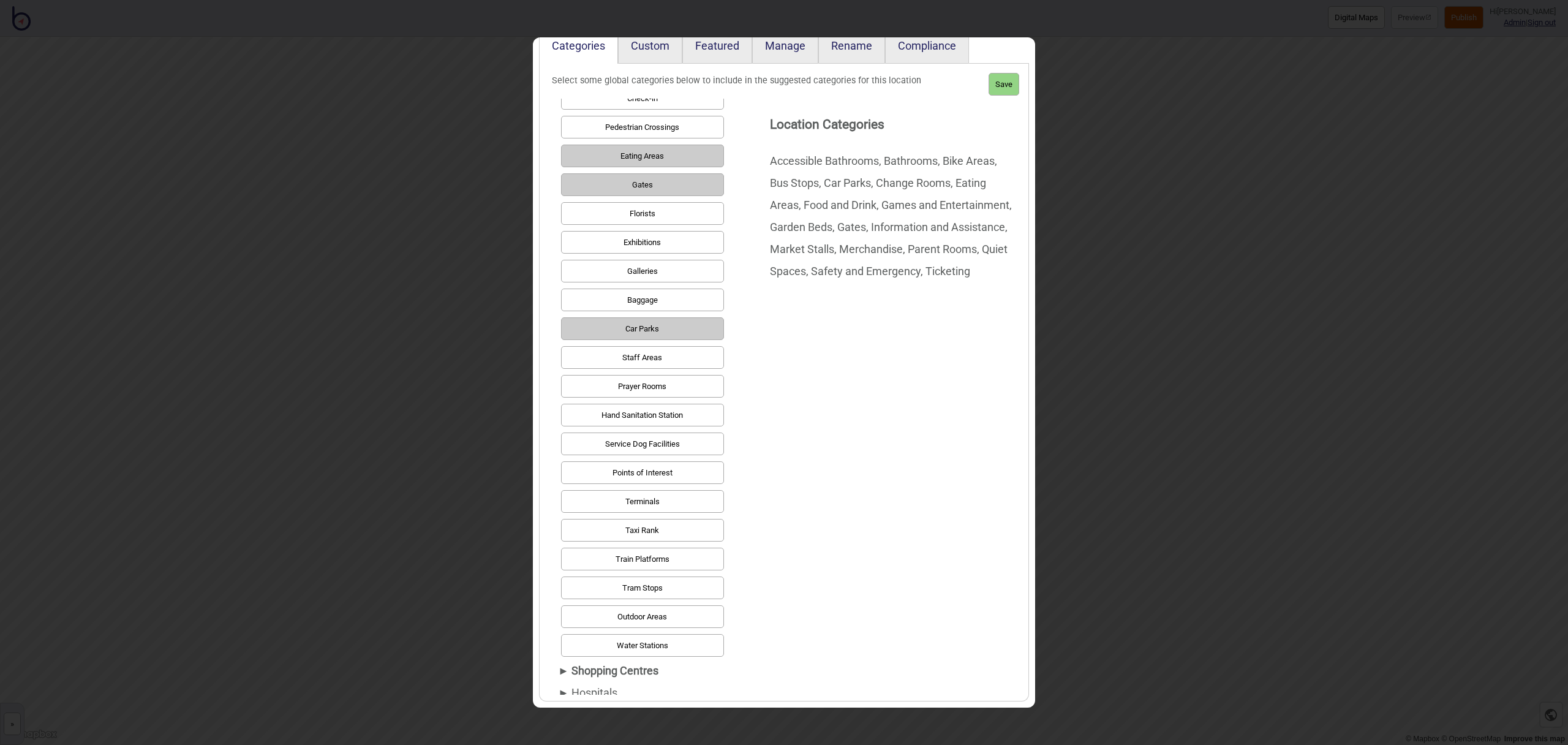
click at [655, 529] on button "Taxi Rank" at bounding box center [643, 531] width 163 height 23
click at [1002, 87] on button "Save" at bounding box center [1004, 84] width 31 height 23
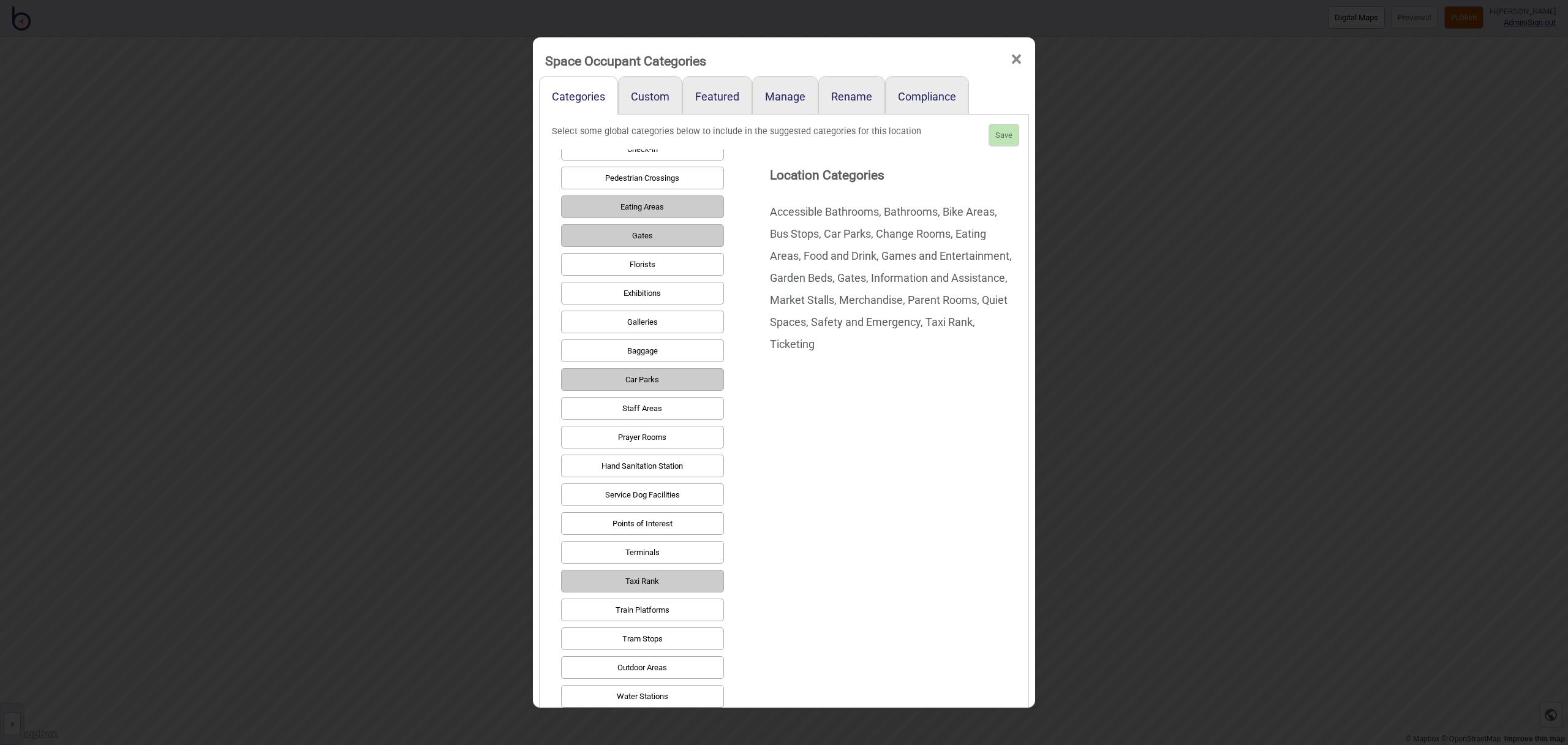
scroll to position [7, 0]
click at [1018, 53] on span "×" at bounding box center [1016, 56] width 13 height 41
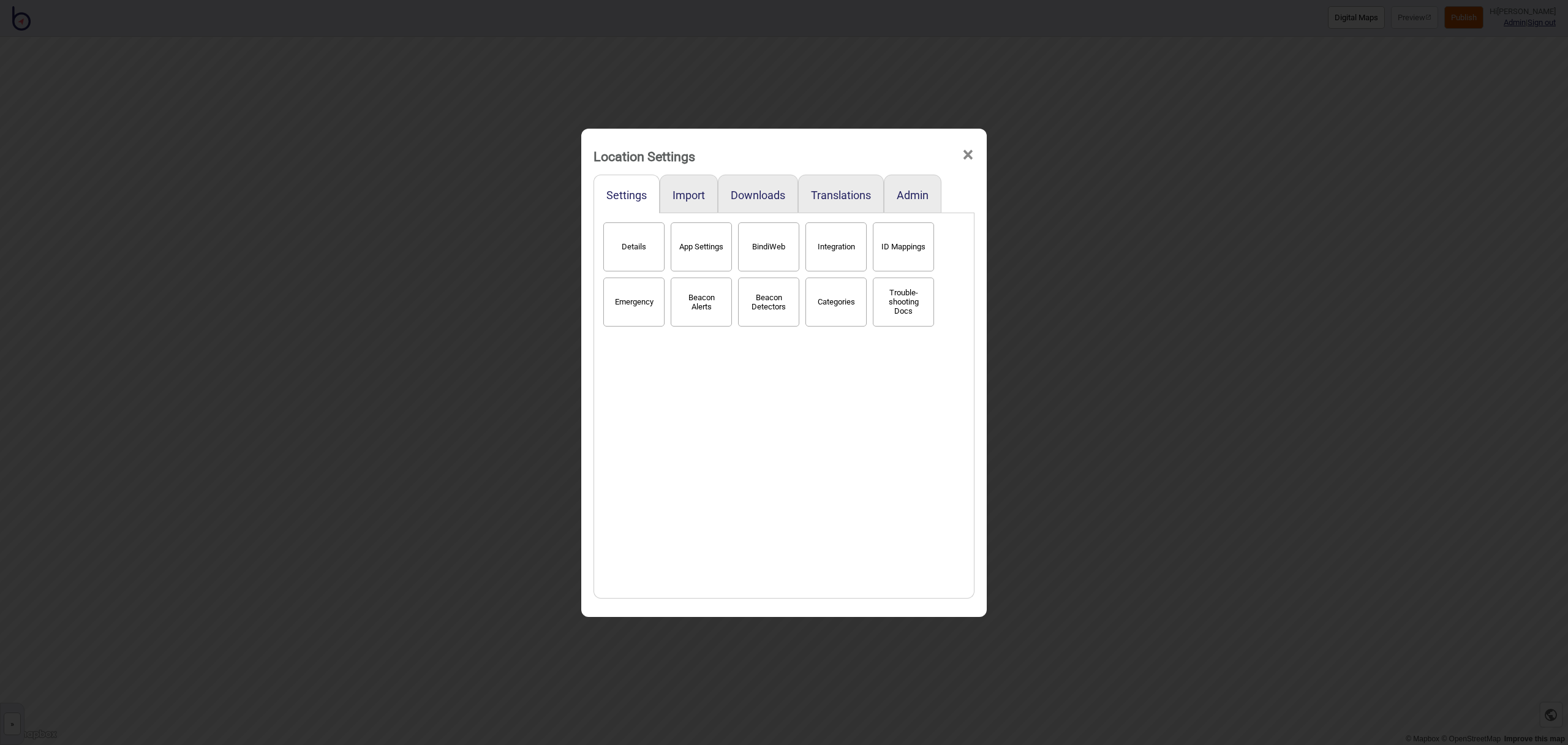
click at [968, 154] on span "×" at bounding box center [967, 155] width 13 height 41
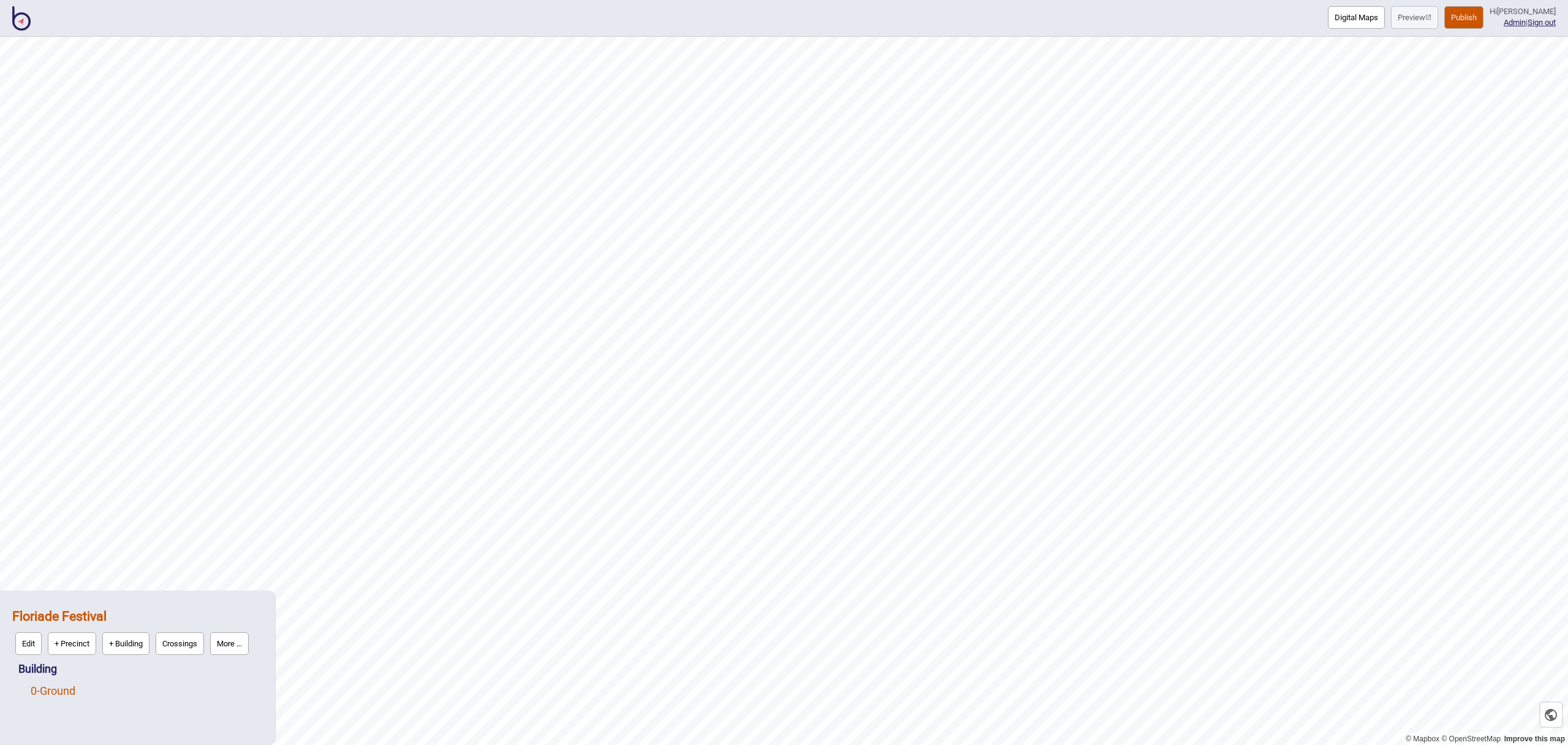
click at [67, 693] on link "0 - Ground" at bounding box center [53, 691] width 45 height 13
click at [48, 692] on button "Edit" at bounding box center [46, 688] width 26 height 23
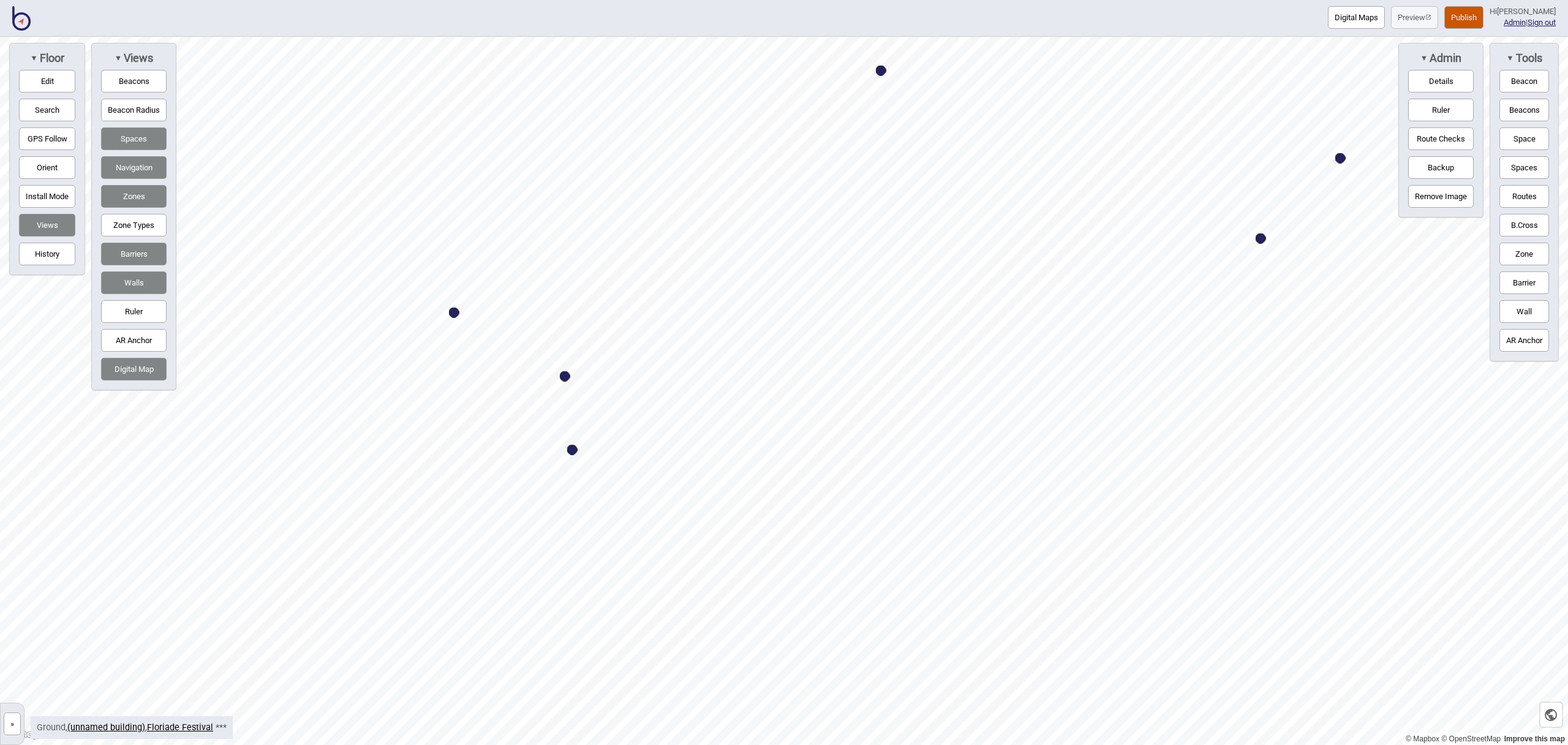
click at [574, 449] on div "Map marker" at bounding box center [572, 451] width 11 height 11
select select "Bike Areas"
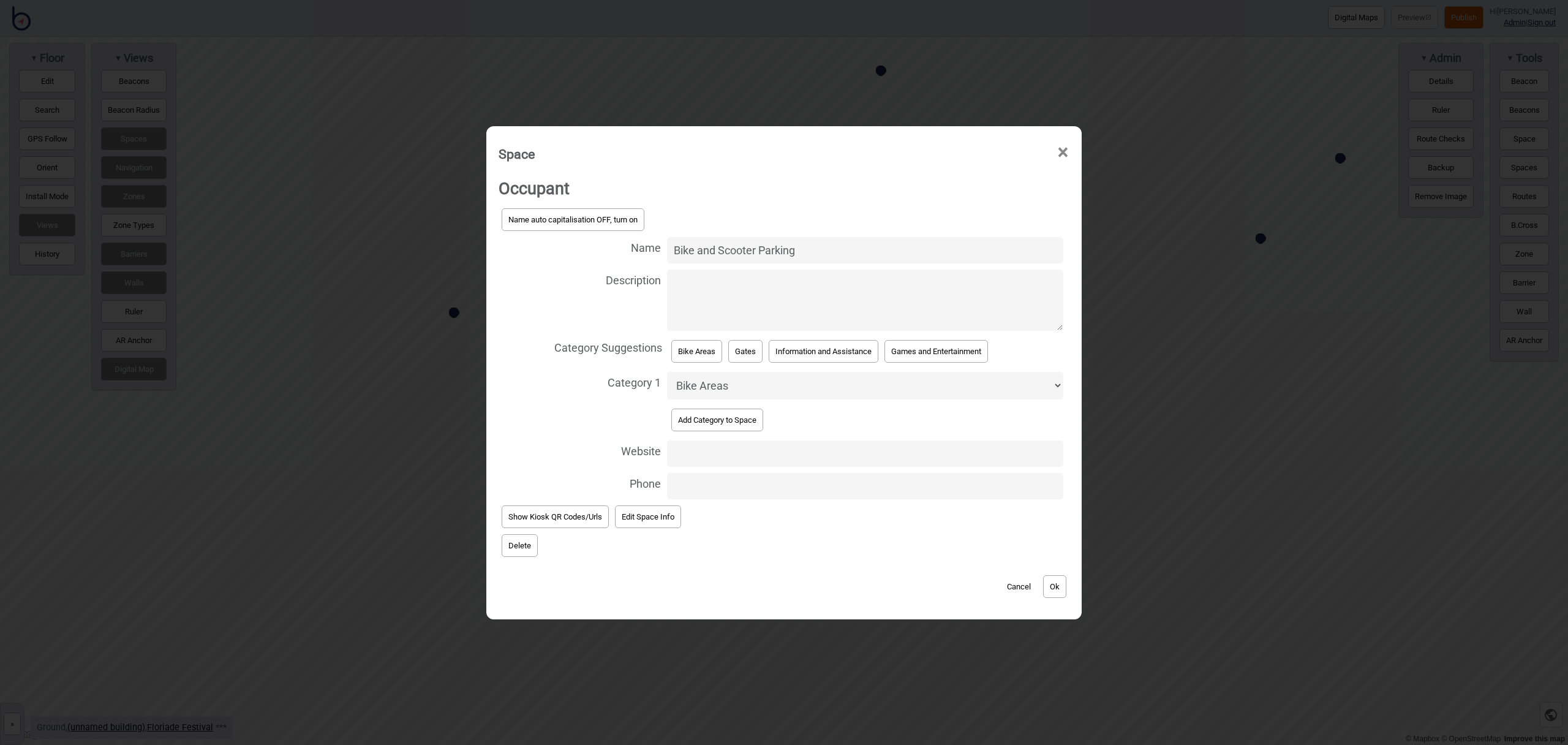
click at [1054, 588] on button "Ok" at bounding box center [1055, 587] width 23 height 23
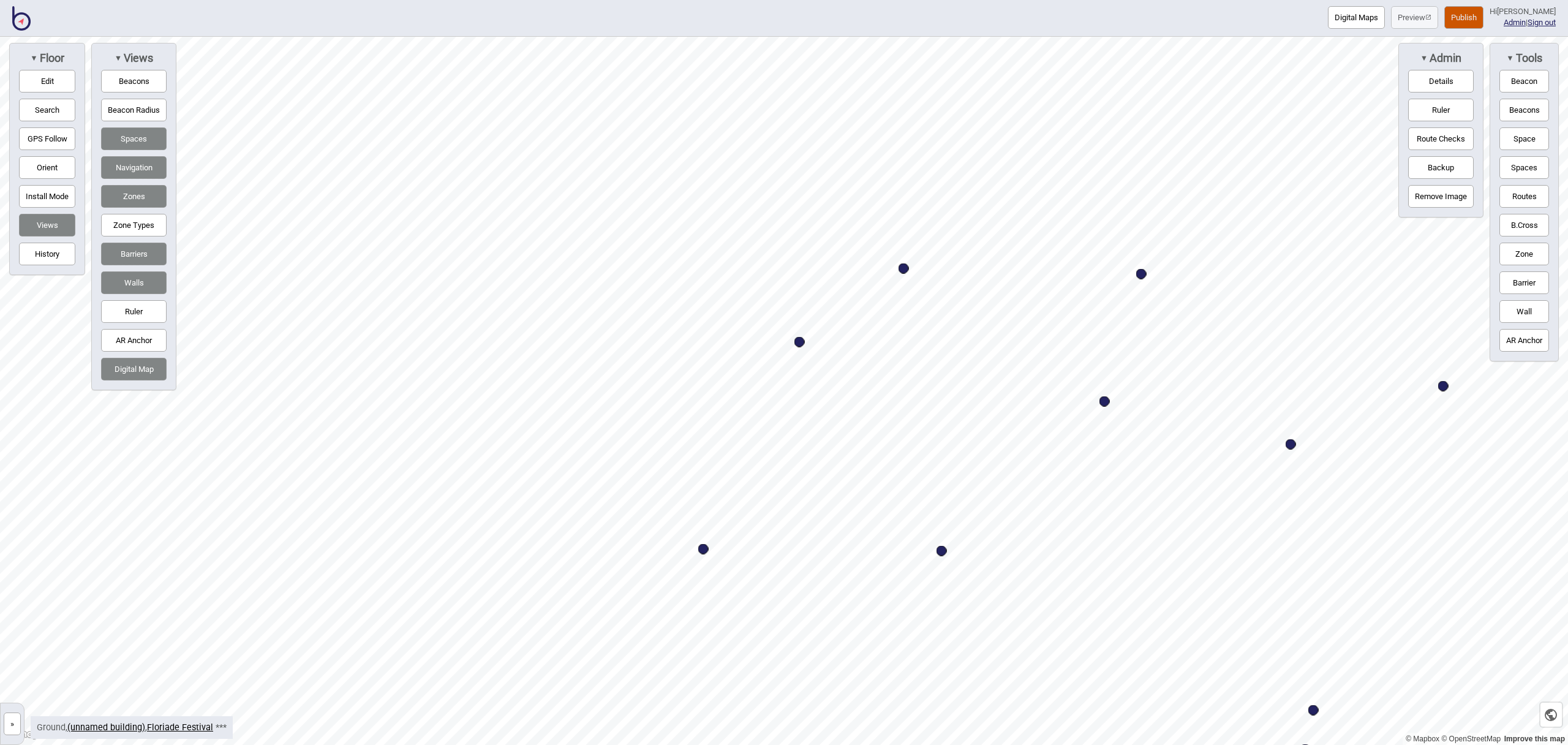
click at [33, 84] on button "Edit" at bounding box center [47, 81] width 56 height 23
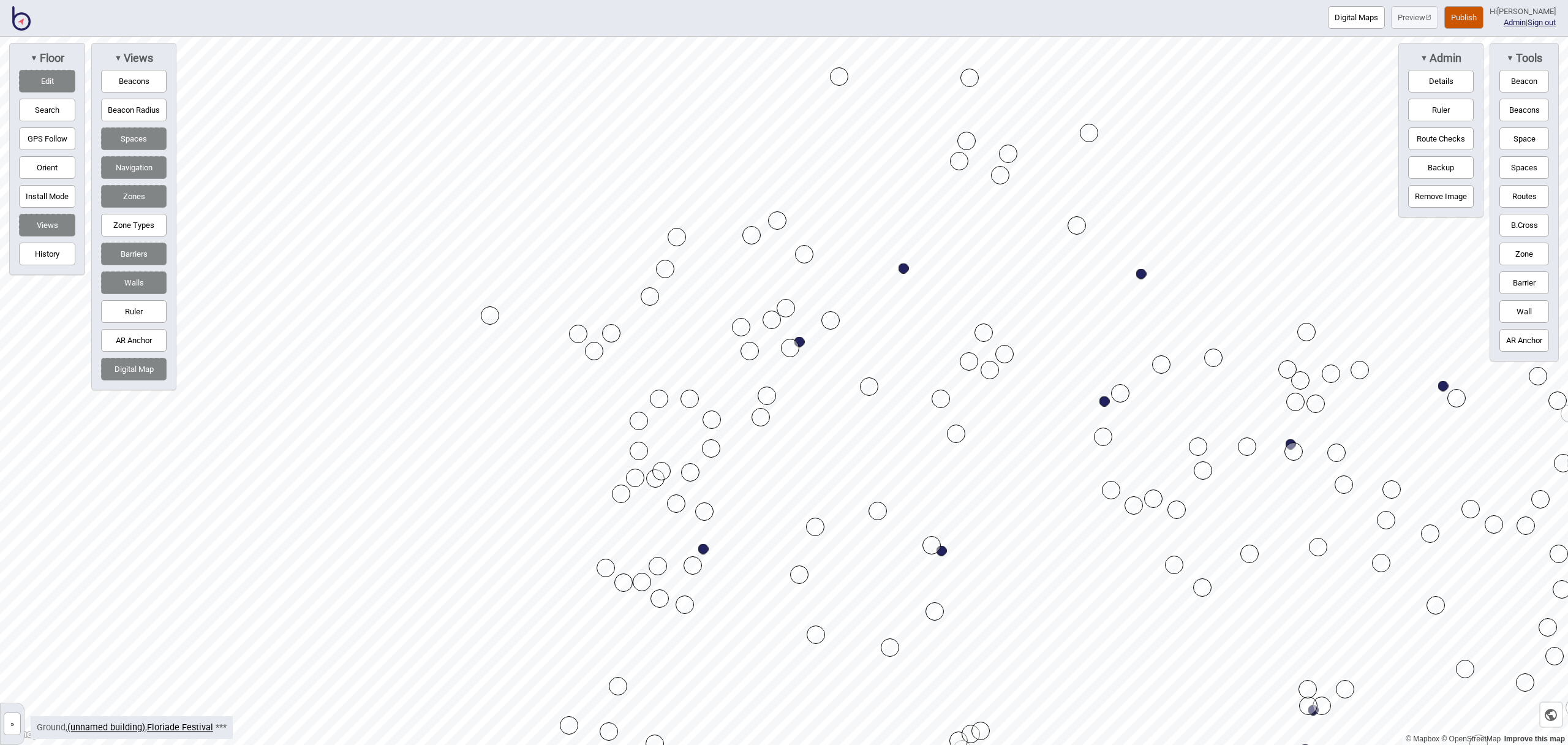
drag, startPoint x: 619, startPoint y: 284, endPoint x: 578, endPoint y: 334, distance: 64.7
drag, startPoint x: 1523, startPoint y: 133, endPoint x: 1421, endPoint y: 180, distance: 112.3
click at [1523, 133] on button "Space" at bounding box center [1525, 139] width 49 height 23
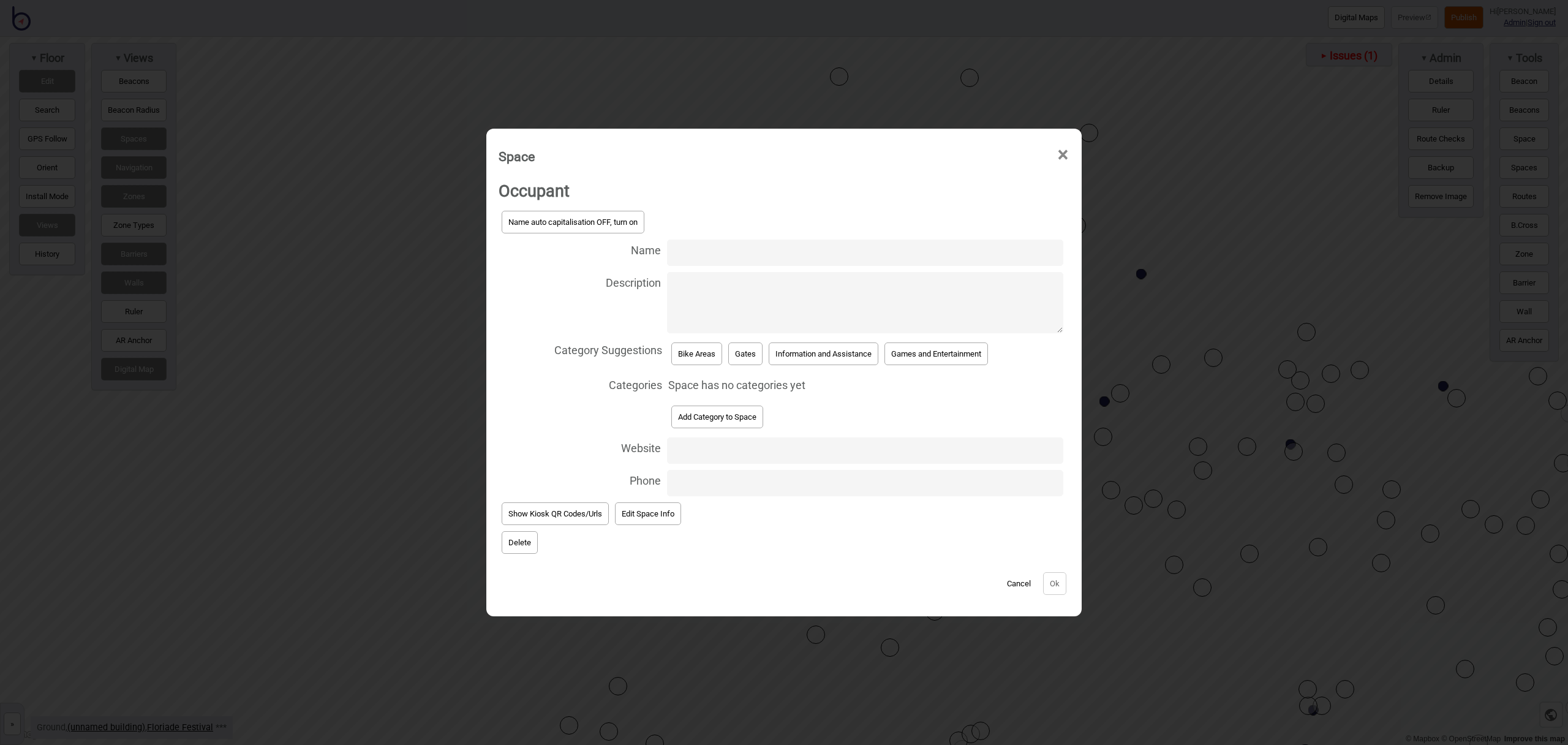
type input "N"
click at [711, 250] on input "Bike ans Scooter" at bounding box center [865, 252] width 396 height 26
click at [785, 259] on input "Bike and Scooter" at bounding box center [865, 252] width 396 height 26
drag, startPoint x: 811, startPoint y: 252, endPoint x: 682, endPoint y: 253, distance: 129.0
click at [655, 254] on label "Name Bike and Scooter Parking" at bounding box center [784, 252] width 571 height 33
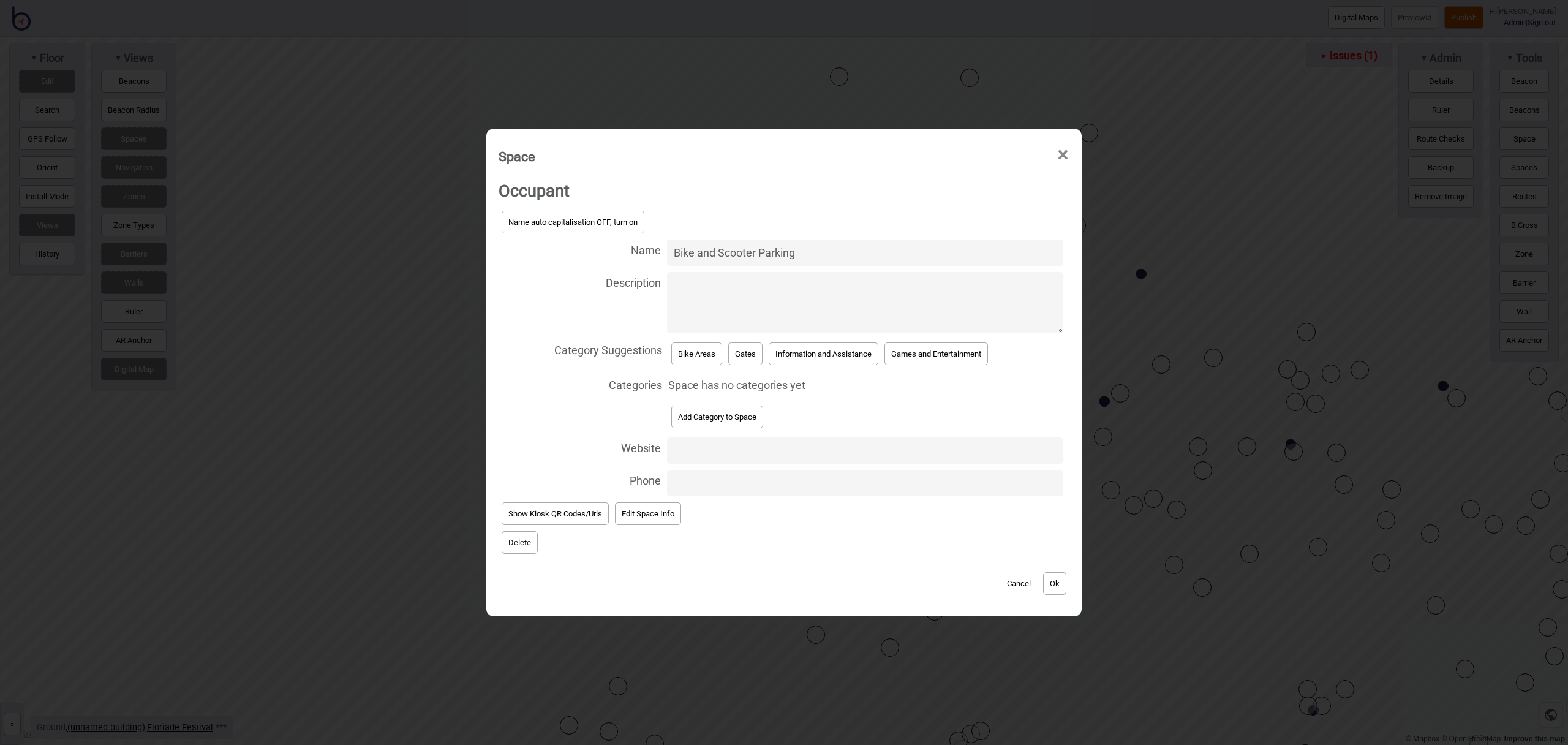
type input "Bike and Scooter Parking"
click at [859, 277] on textarea "Description" at bounding box center [865, 303] width 396 height 61
click at [713, 355] on button "Bike Areas" at bounding box center [697, 354] width 51 height 23
select select "Bike Areas"
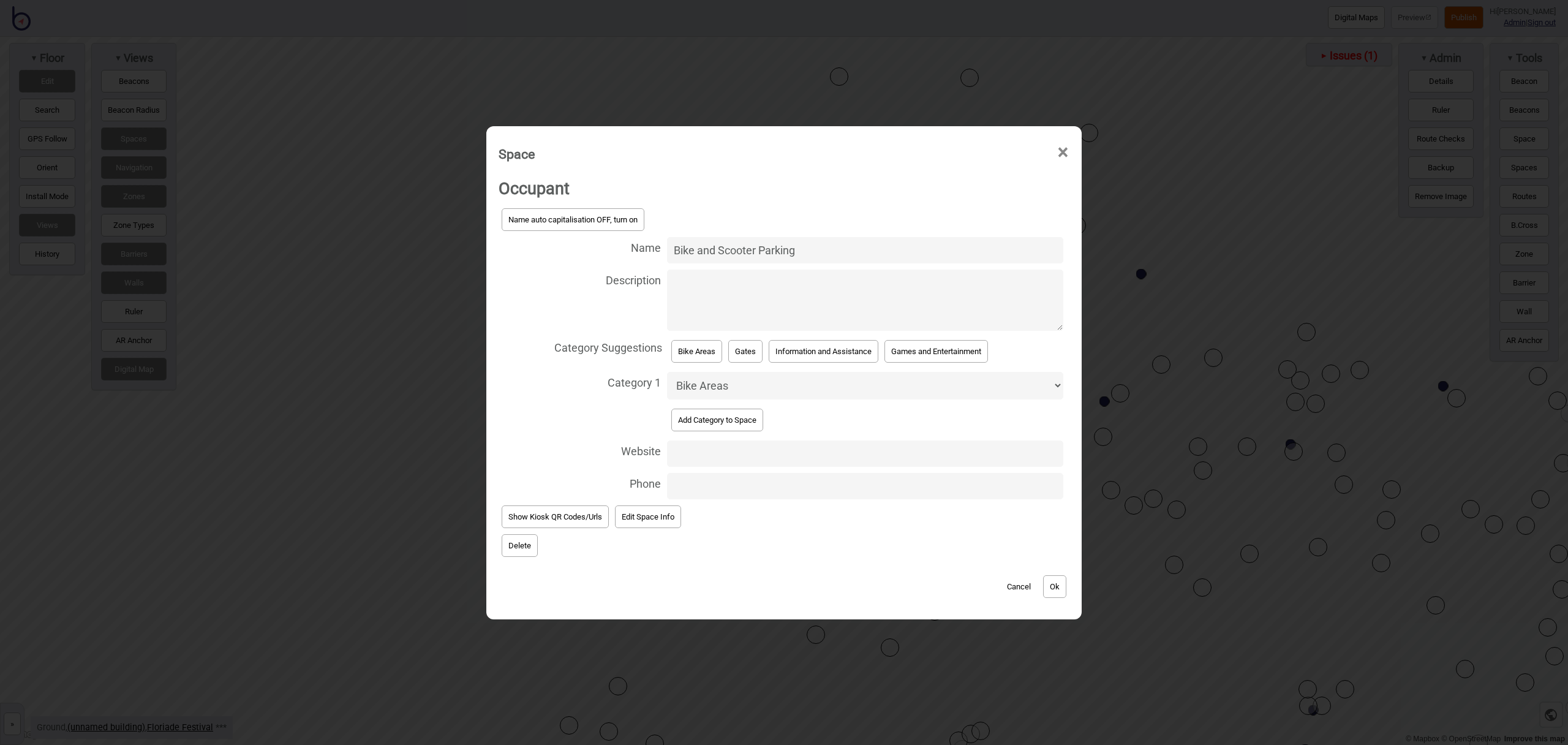
click at [1062, 583] on button "Ok" at bounding box center [1055, 587] width 23 height 23
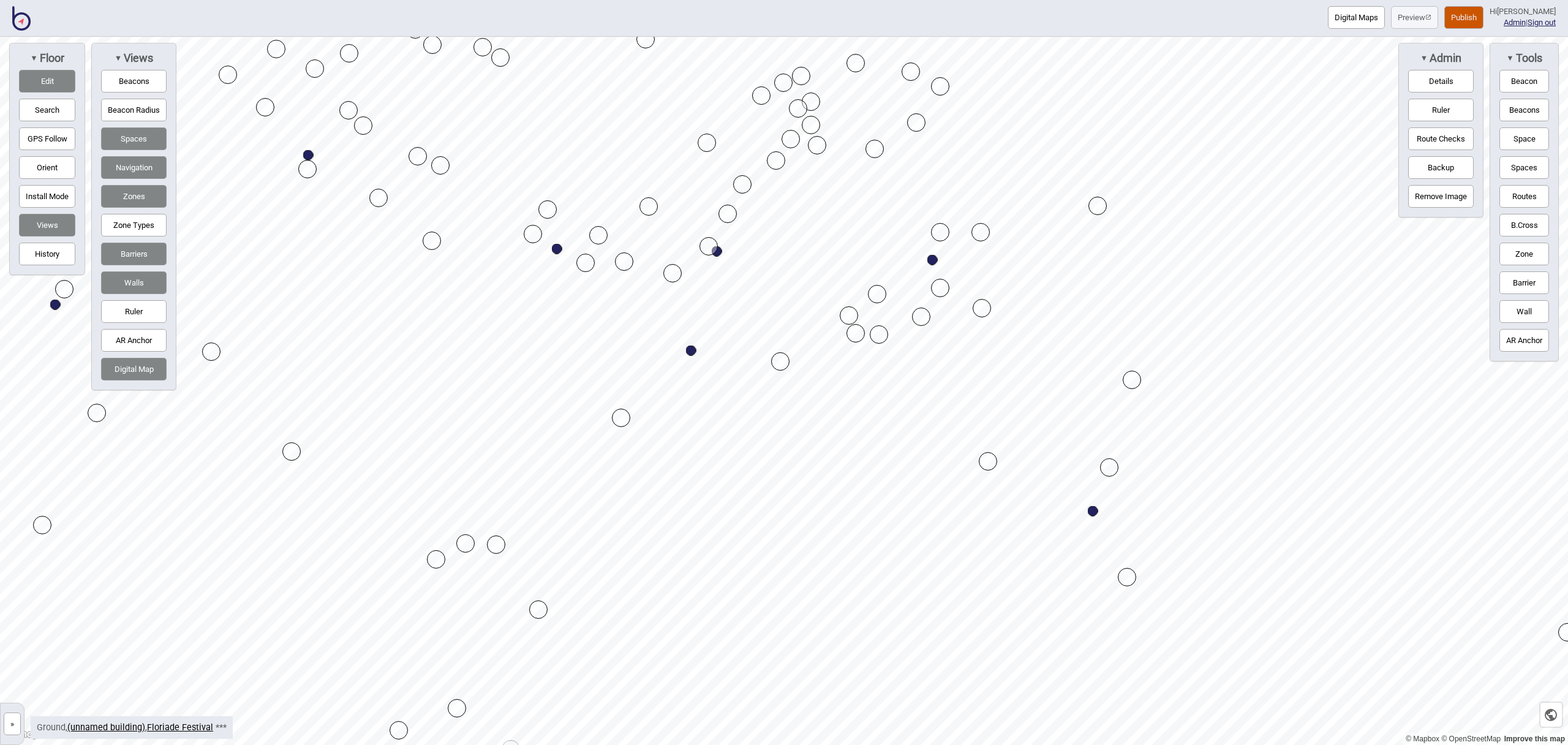
click at [1522, 131] on button "Space" at bounding box center [1525, 139] width 49 height 23
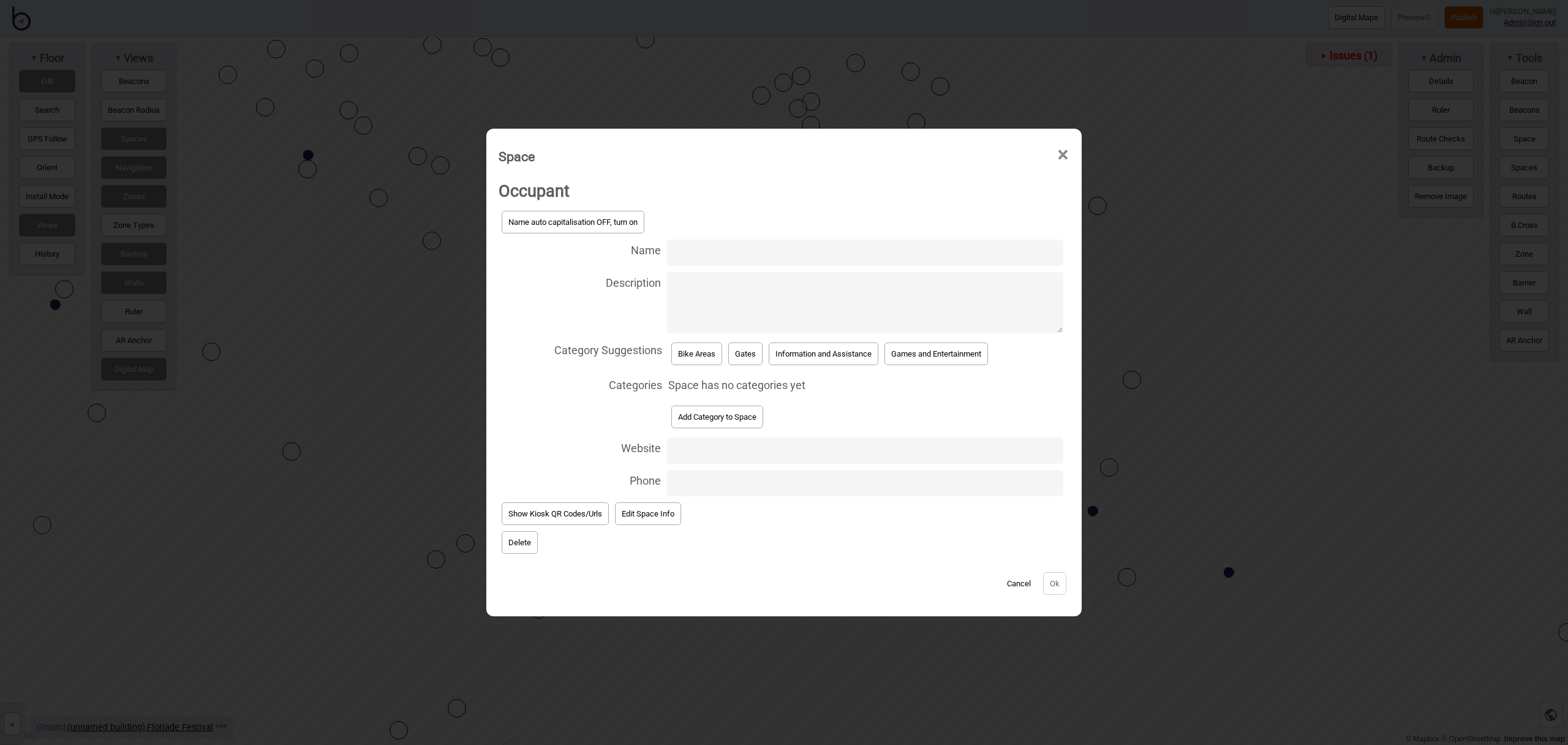
click at [678, 249] on input "Name" at bounding box center [865, 252] width 396 height 26
type input "Bike and Scooter Parking"
click at [702, 348] on button "Bike Areas" at bounding box center [697, 354] width 51 height 23
select select "Bike Areas"
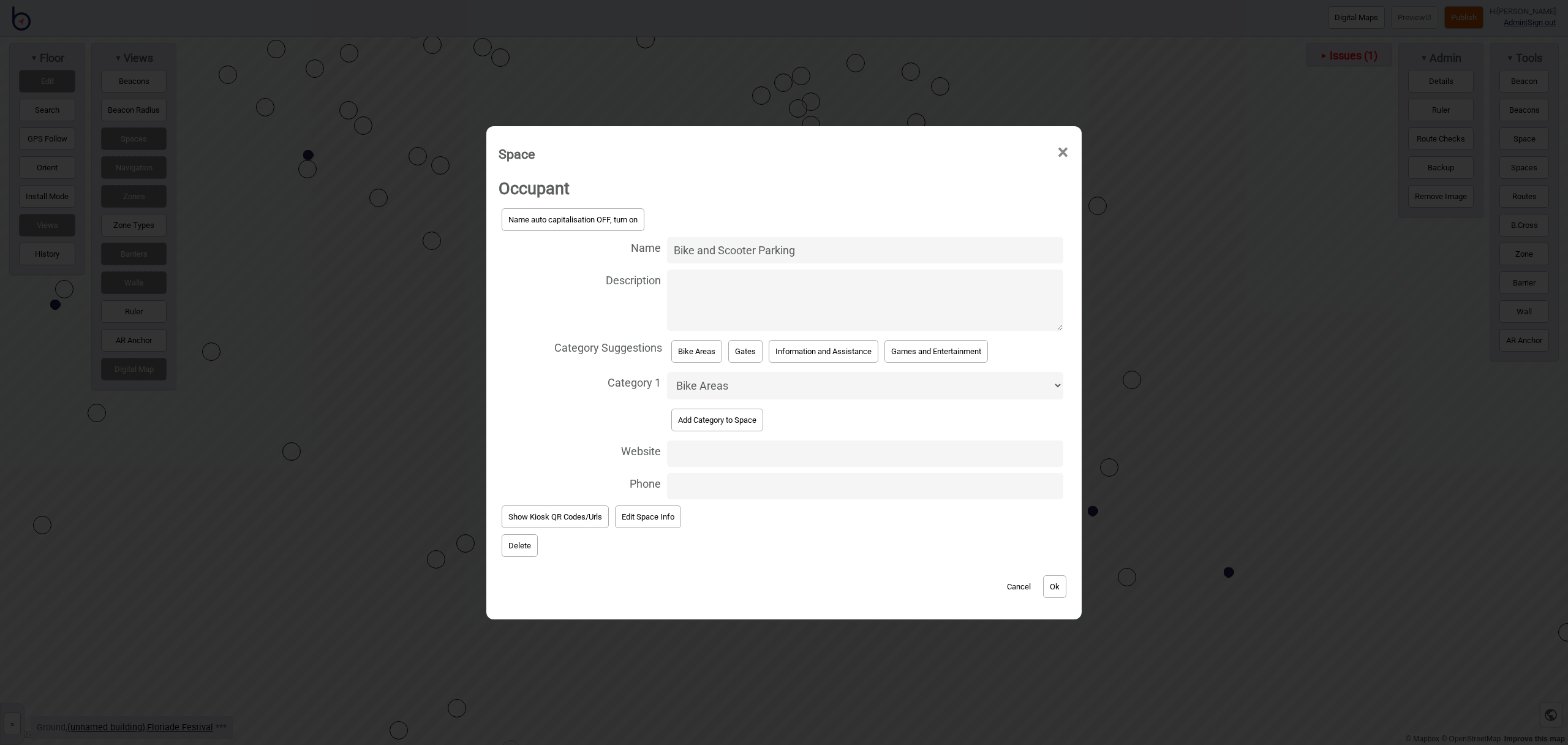
click at [1078, 587] on div "Space × Occupant Name auto capitalisation OFF, turn on Name Bike and Scooter Pa…" at bounding box center [784, 372] width 595 height 493
click at [1068, 587] on div "Cancel Ok" at bounding box center [784, 581] width 571 height 41
click at [1066, 589] on button "Ok" at bounding box center [1055, 587] width 23 height 23
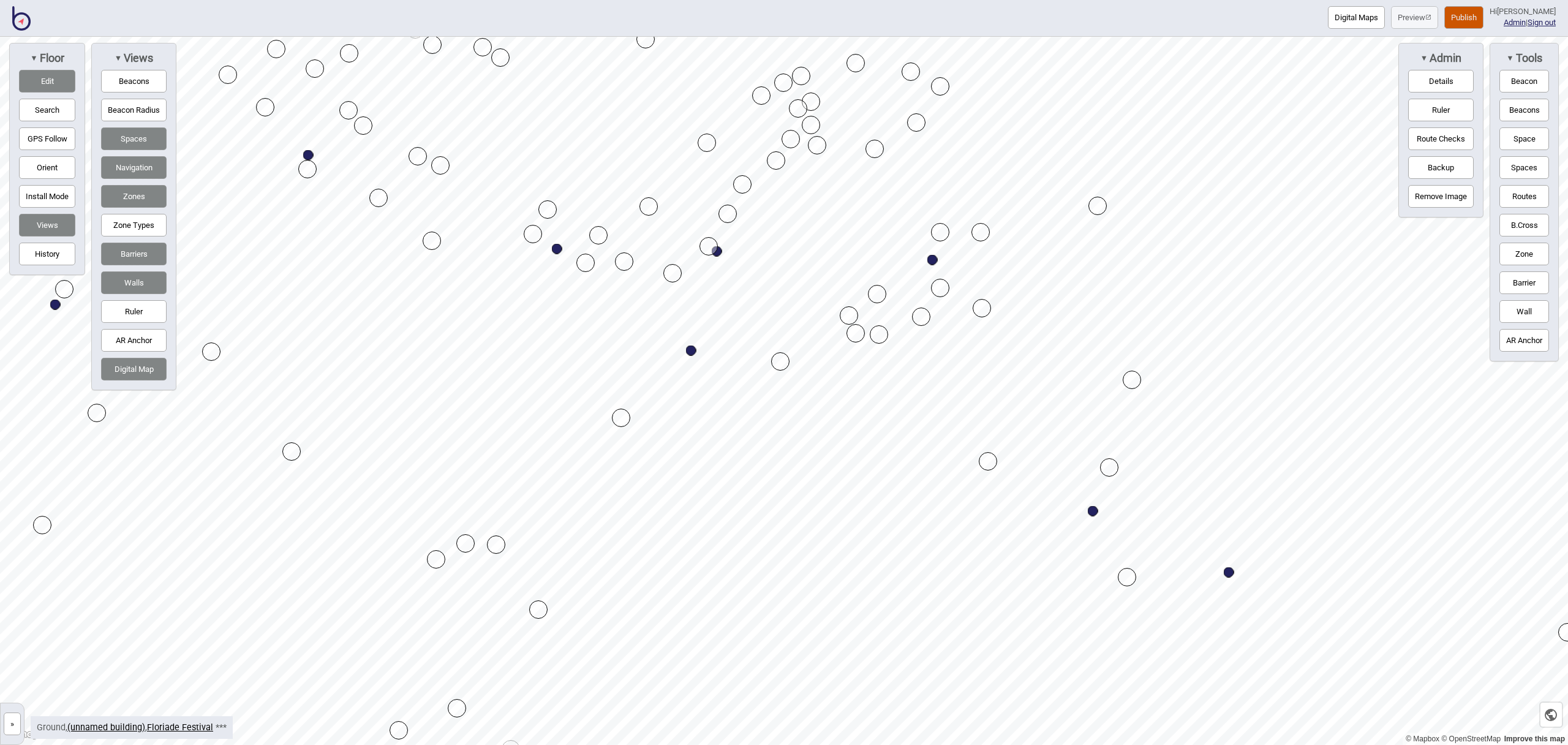
click at [623, 0] on html "Digital Maps Preview Publish Hi [PERSON_NAME] Admin | Sign out © Mapbox © OpenS…" at bounding box center [784, 0] width 1568 height 0
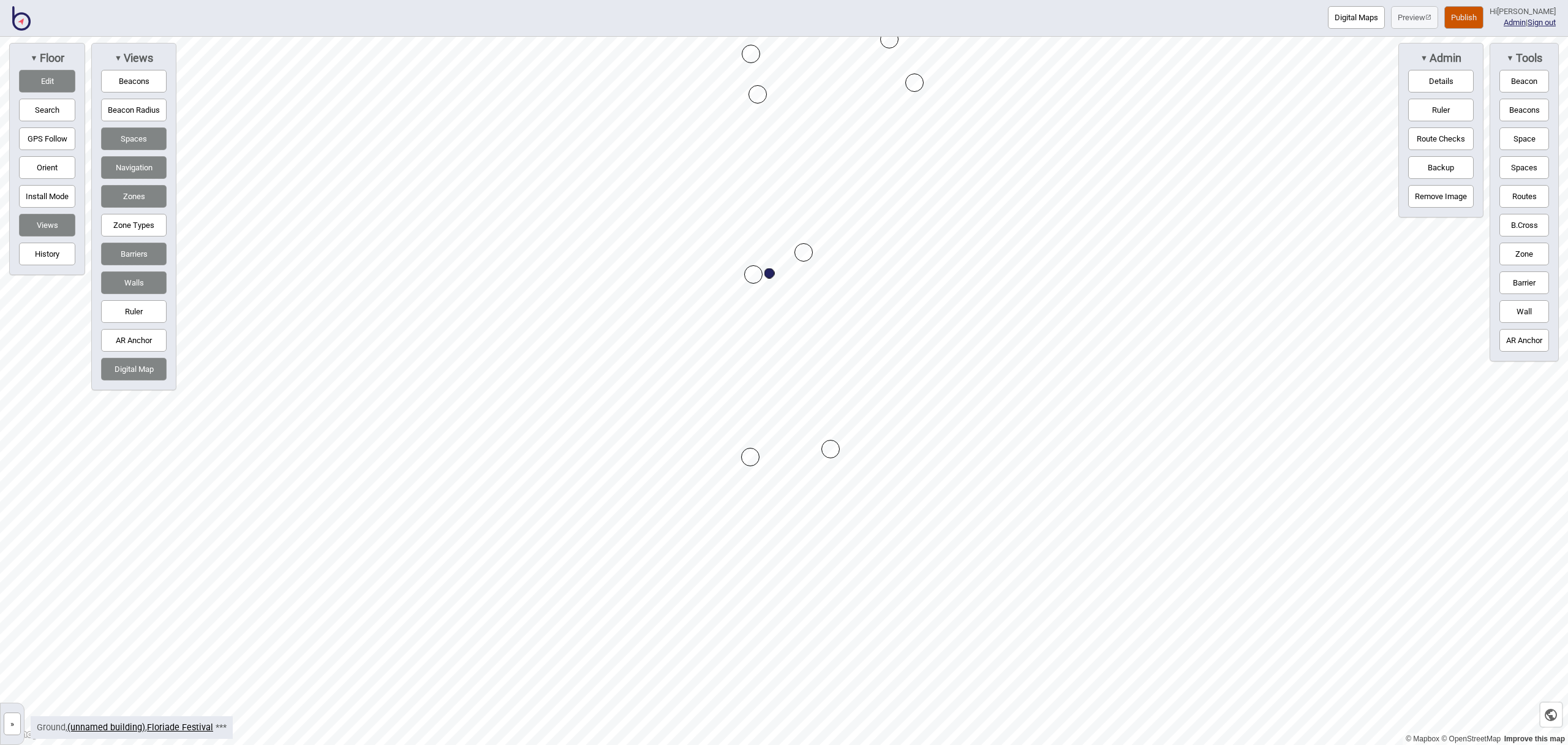
click at [1525, 132] on button "Space" at bounding box center [1525, 139] width 49 height 23
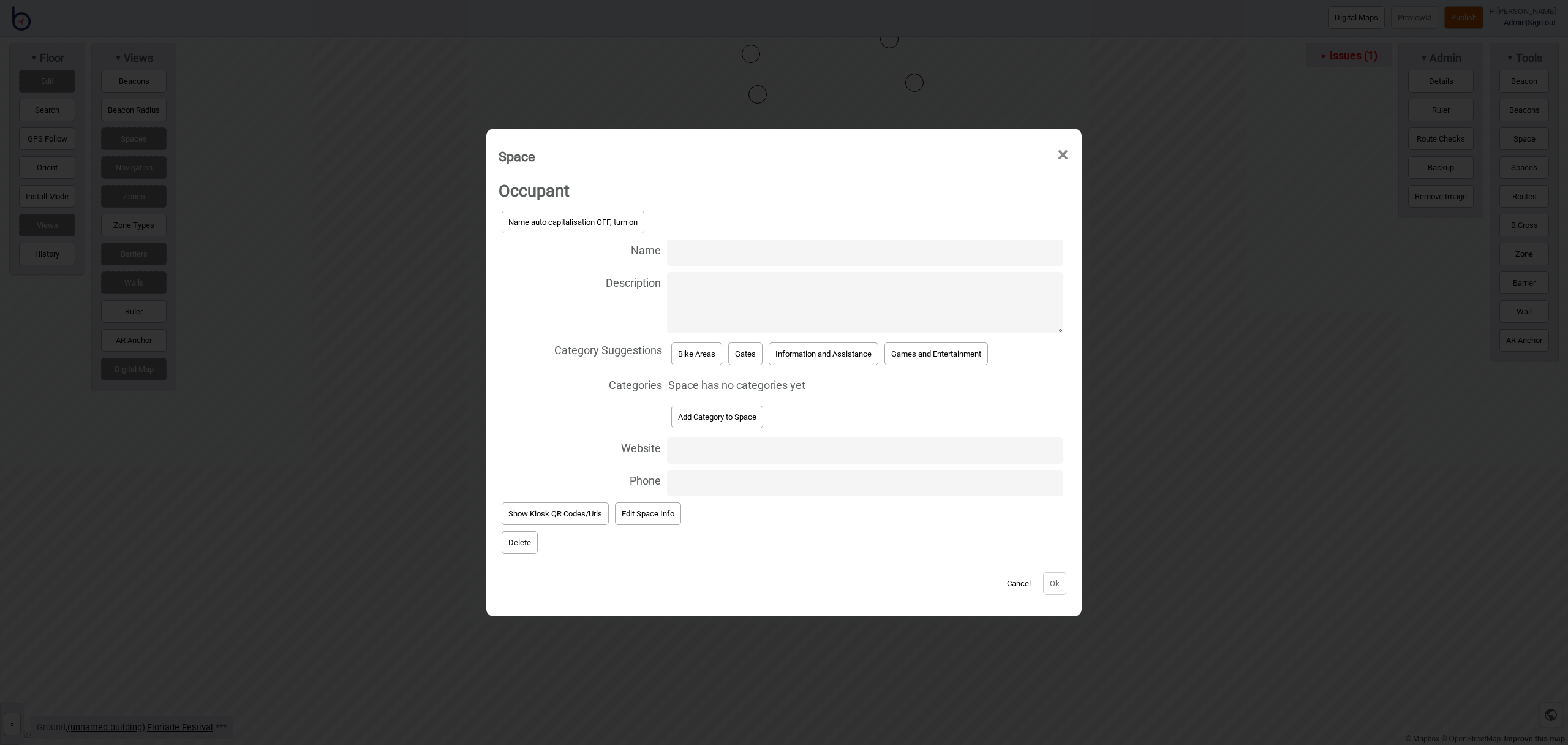
click at [695, 259] on input "Name" at bounding box center [865, 252] width 396 height 26
type input "Bike and Scooter Parking"
click at [699, 354] on button "Bike Areas" at bounding box center [697, 354] width 51 height 23
select select "Bike Areas"
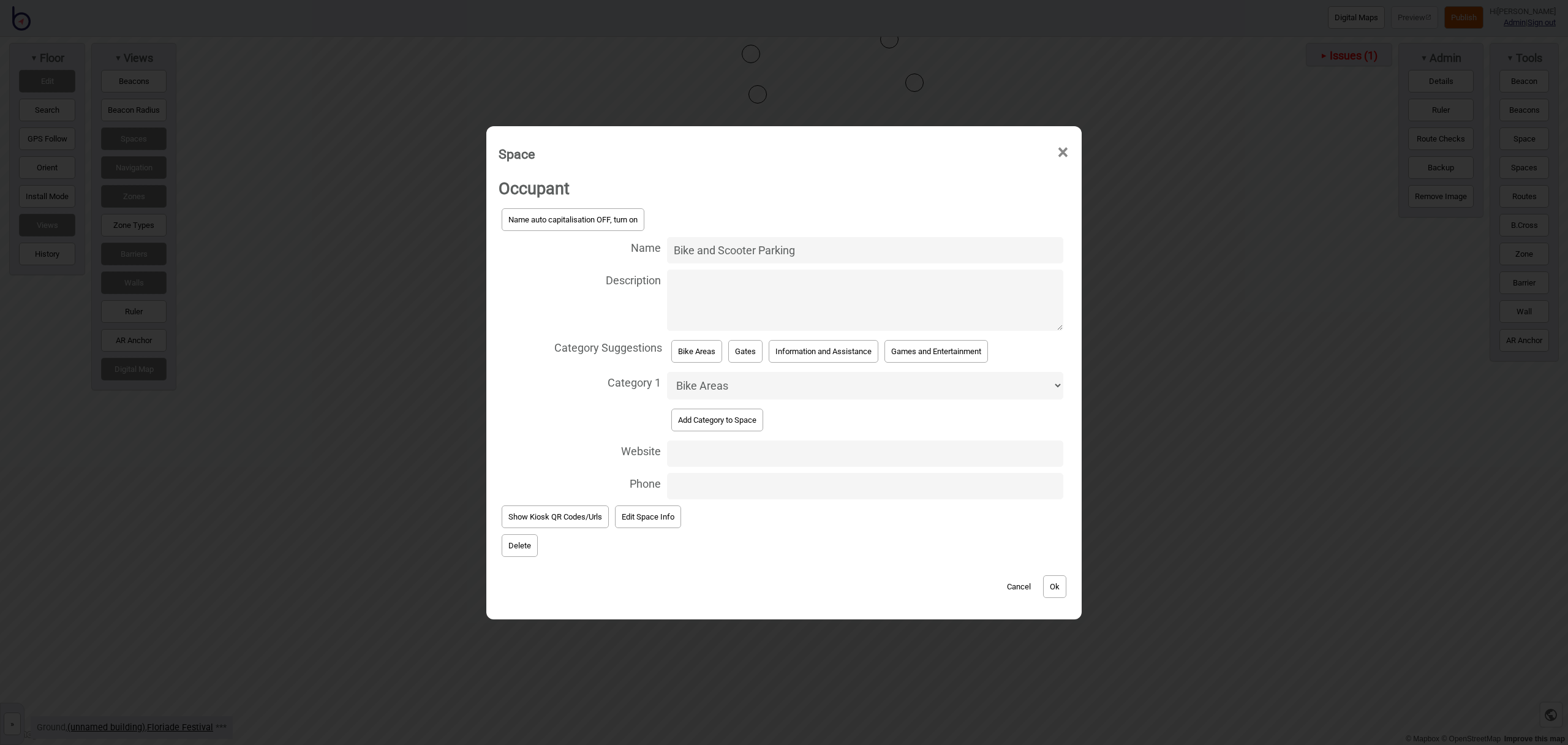
click at [1048, 587] on button "Ok" at bounding box center [1055, 587] width 23 height 23
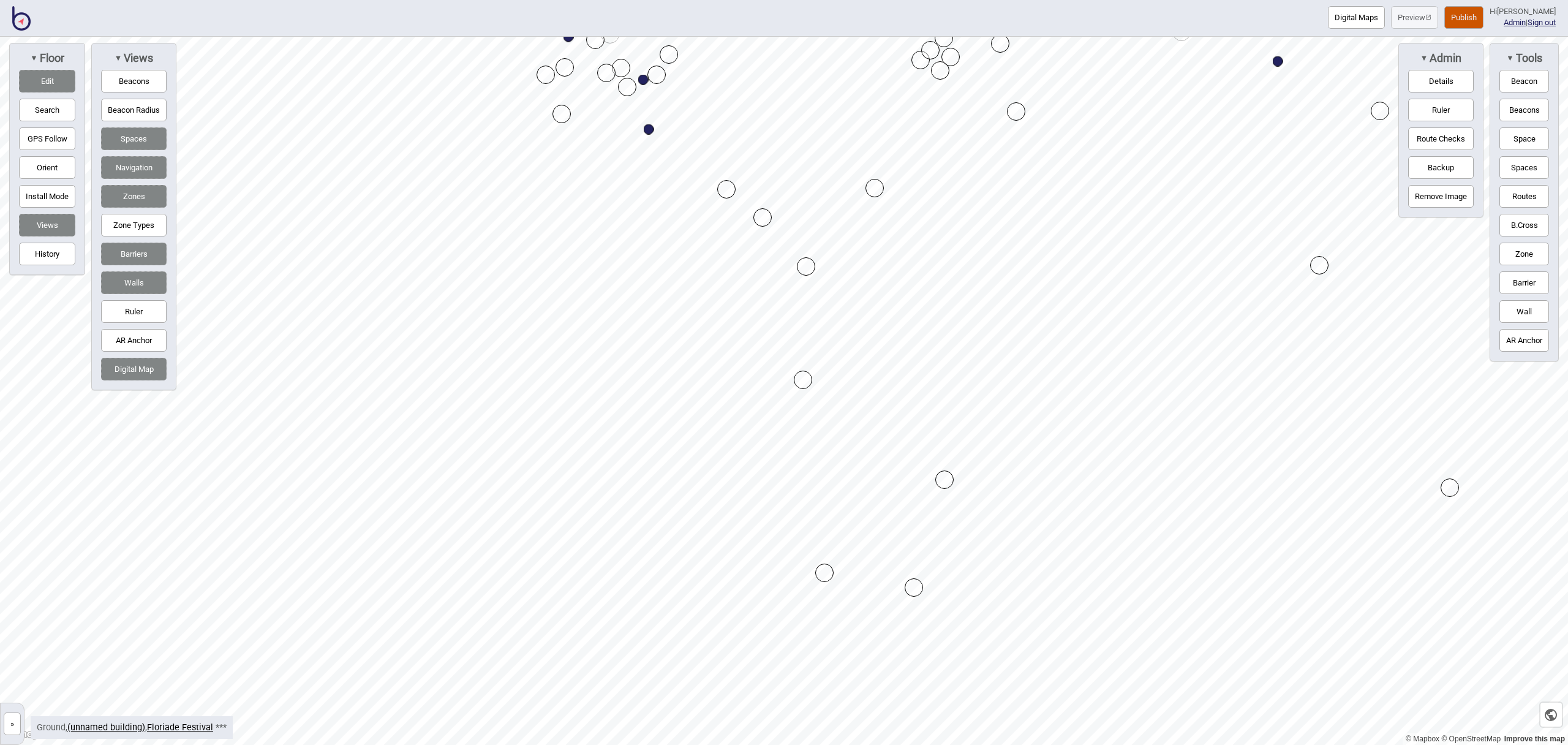
drag, startPoint x: 885, startPoint y: 537, endPoint x: 828, endPoint y: 572, distance: 66.9
drag, startPoint x: 1515, startPoint y: 144, endPoint x: 1425, endPoint y: 185, distance: 98.9
click at [1514, 143] on button "Space" at bounding box center [1525, 139] width 49 height 23
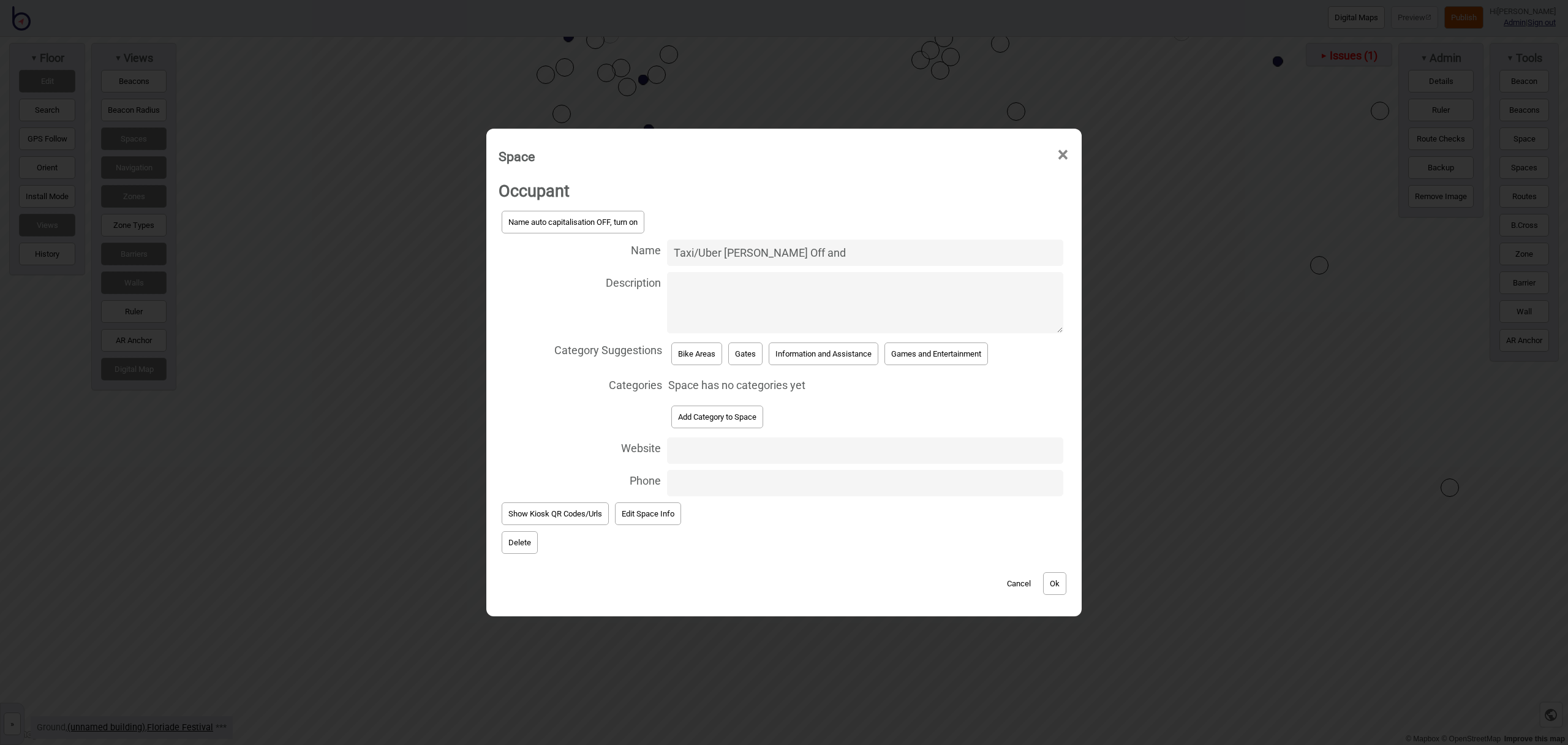
click at [747, 254] on input "Taxi/Uber Dropp Off and" at bounding box center [865, 252] width 396 height 26
click at [811, 259] on input "Taxi/Uber Drop Off and" at bounding box center [865, 252] width 396 height 26
type input "Taxi/Uber Drop Off and Pick Up"
click at [707, 416] on button "Add Category to Space" at bounding box center [717, 417] width 92 height 23
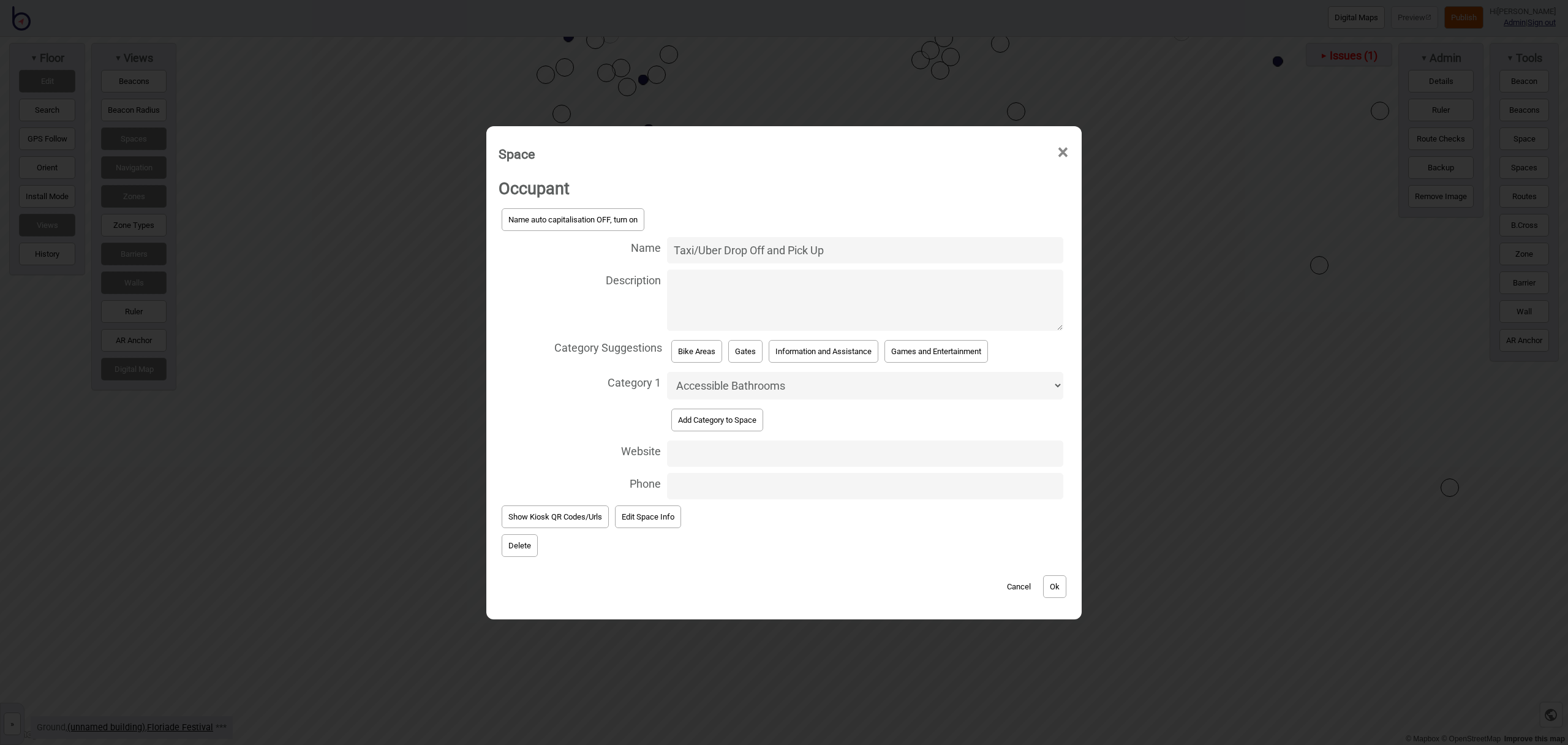
click at [721, 388] on select "Accessible Bathrooms Bathrooms Bike Areas Bus Stops Car Parks Change Rooms Eati…" at bounding box center [865, 385] width 396 height 27
select select "Taxi Rank"
click at [667, 372] on select "Accessible Bathrooms Bathrooms Bike Areas Bus Stops Car Parks Change Rooms Eati…" at bounding box center [865, 385] width 396 height 27
click at [1063, 591] on button "Ok" at bounding box center [1055, 587] width 23 height 23
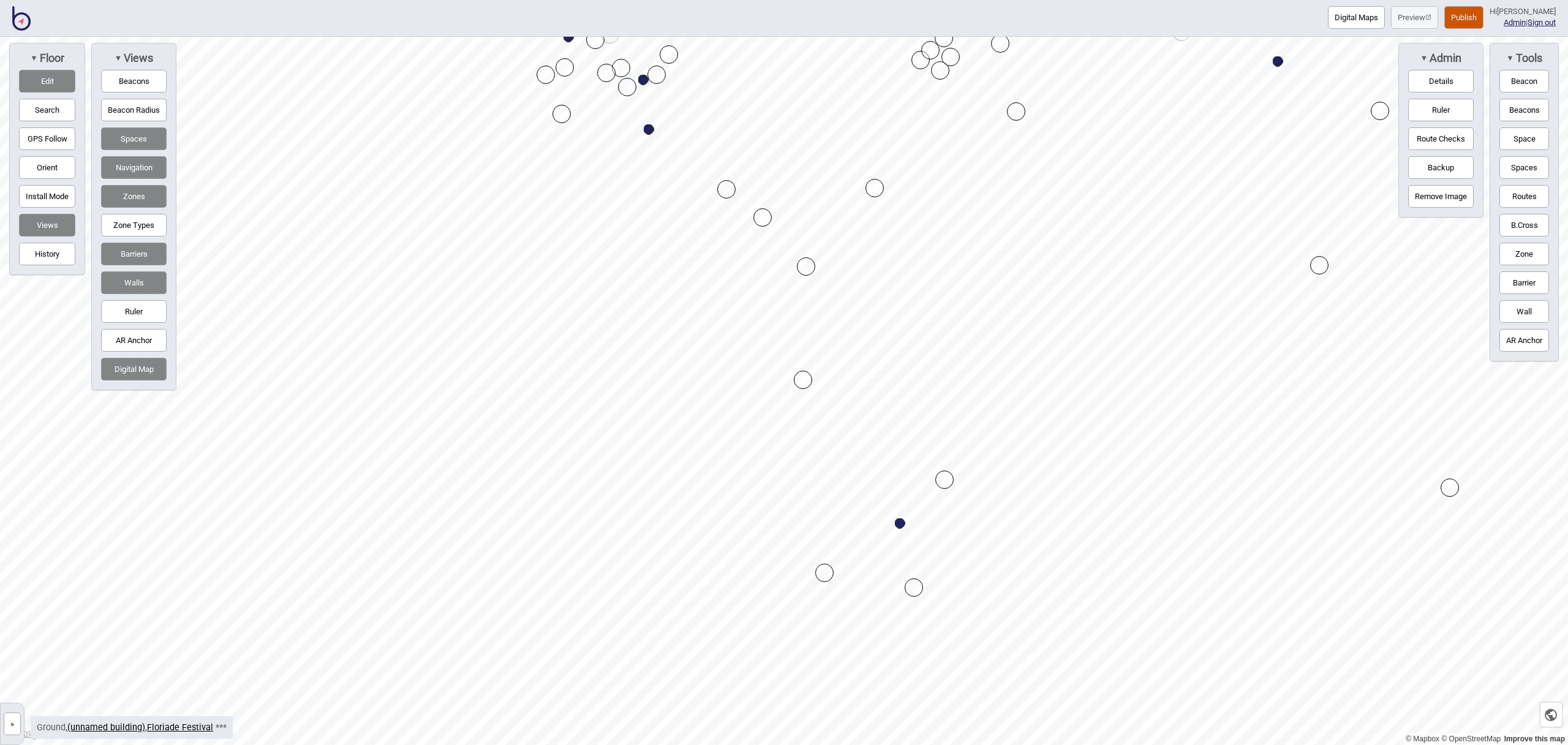
click at [1467, 25] on button "Publish" at bounding box center [1464, 17] width 39 height 23
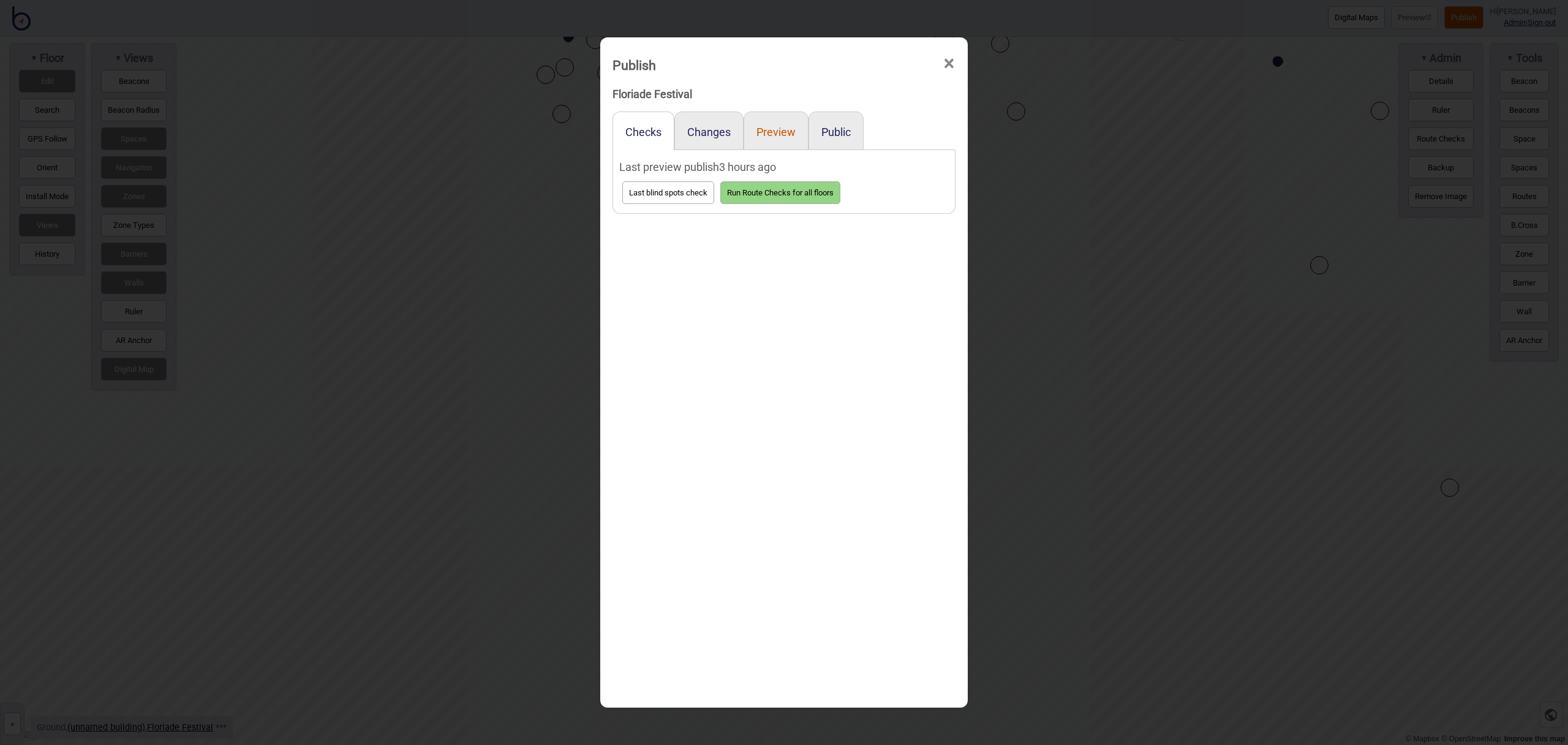
click at [764, 126] on button "Preview" at bounding box center [776, 132] width 39 height 13
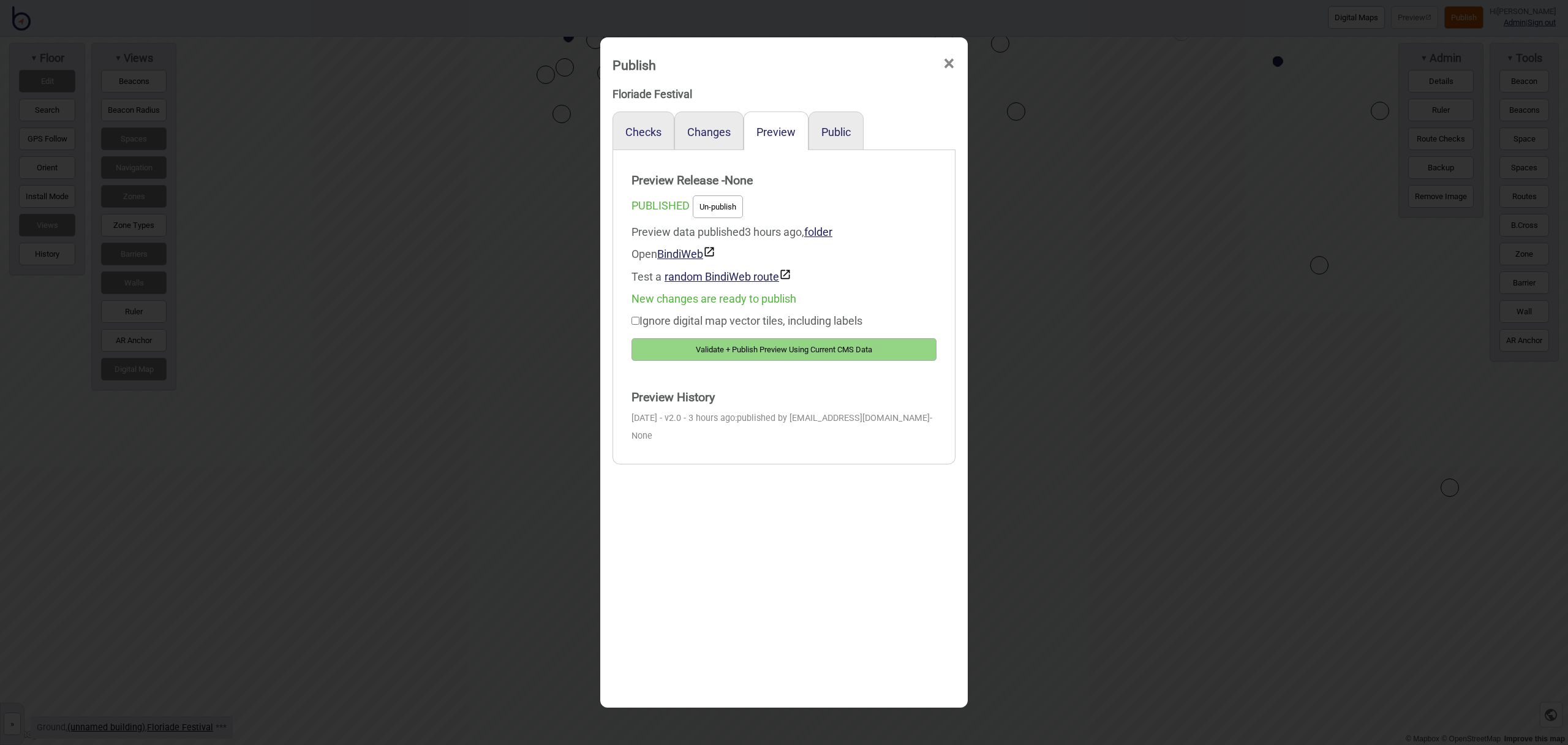
click at [833, 346] on button "Validate + Publish Preview Using Current CMS Data" at bounding box center [784, 350] width 305 height 23
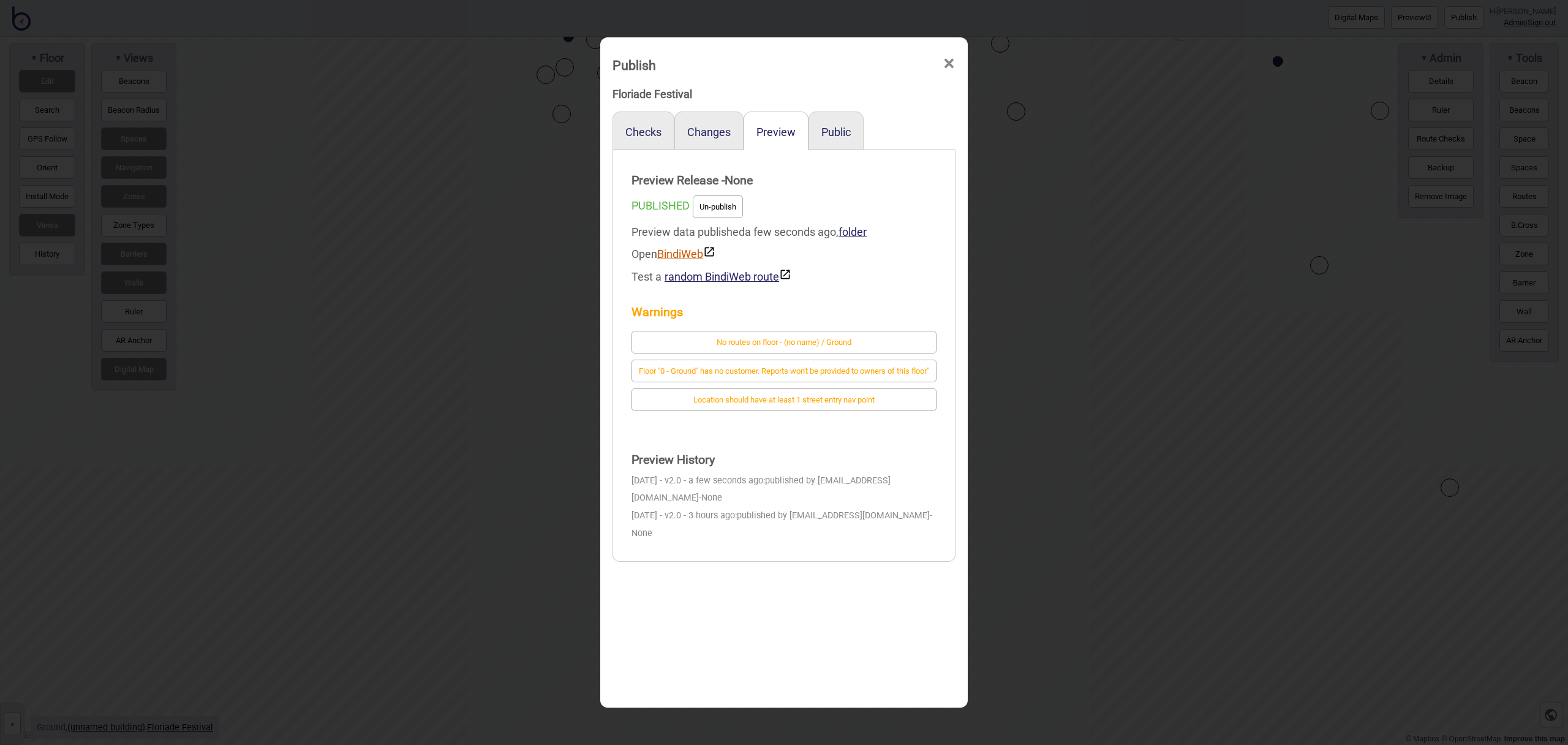
click at [679, 254] on link "BindiWeb" at bounding box center [686, 254] width 58 height 13
click at [951, 62] on span "×" at bounding box center [949, 63] width 13 height 41
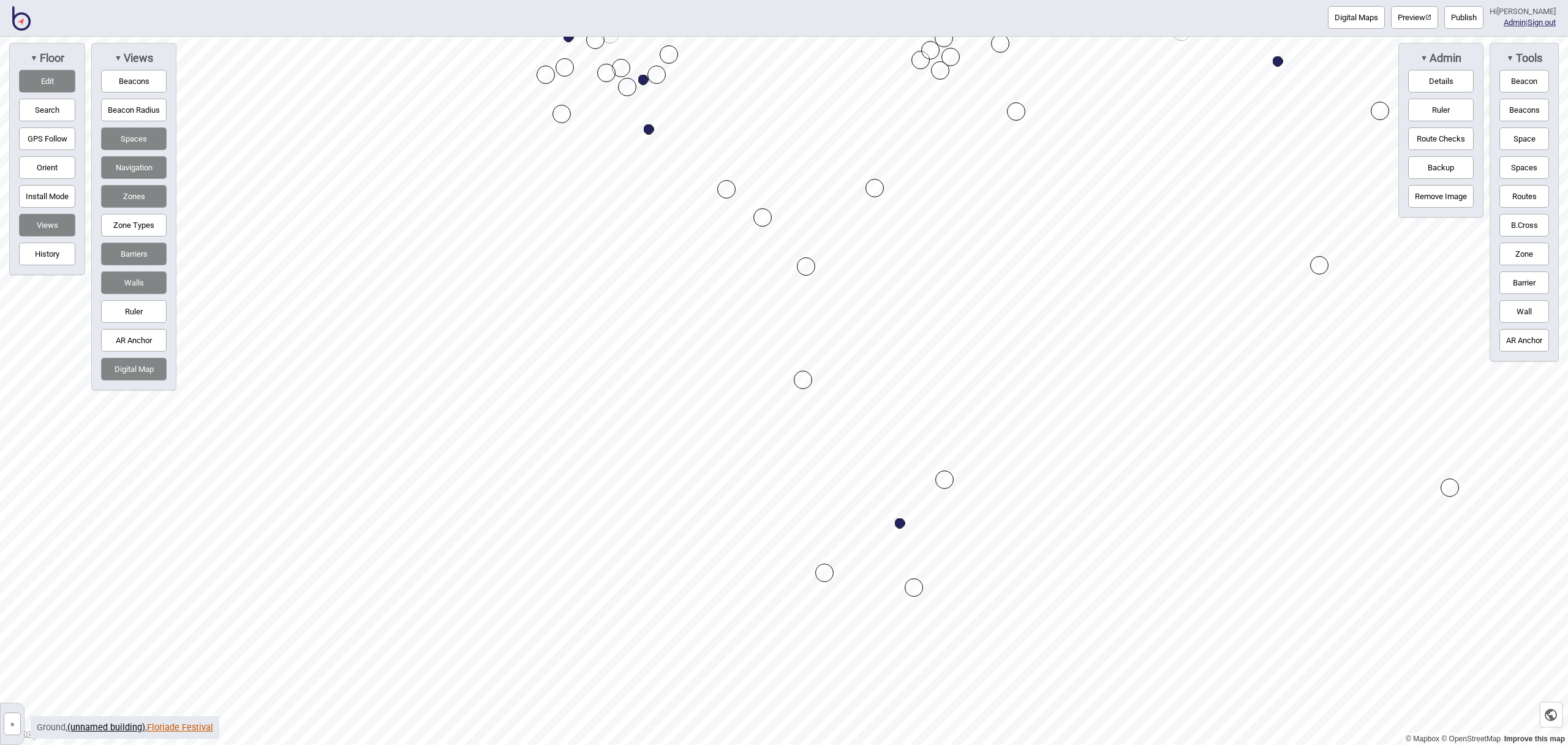
click at [172, 728] on link "Floriade Festival" at bounding box center [179, 728] width 66 height 11
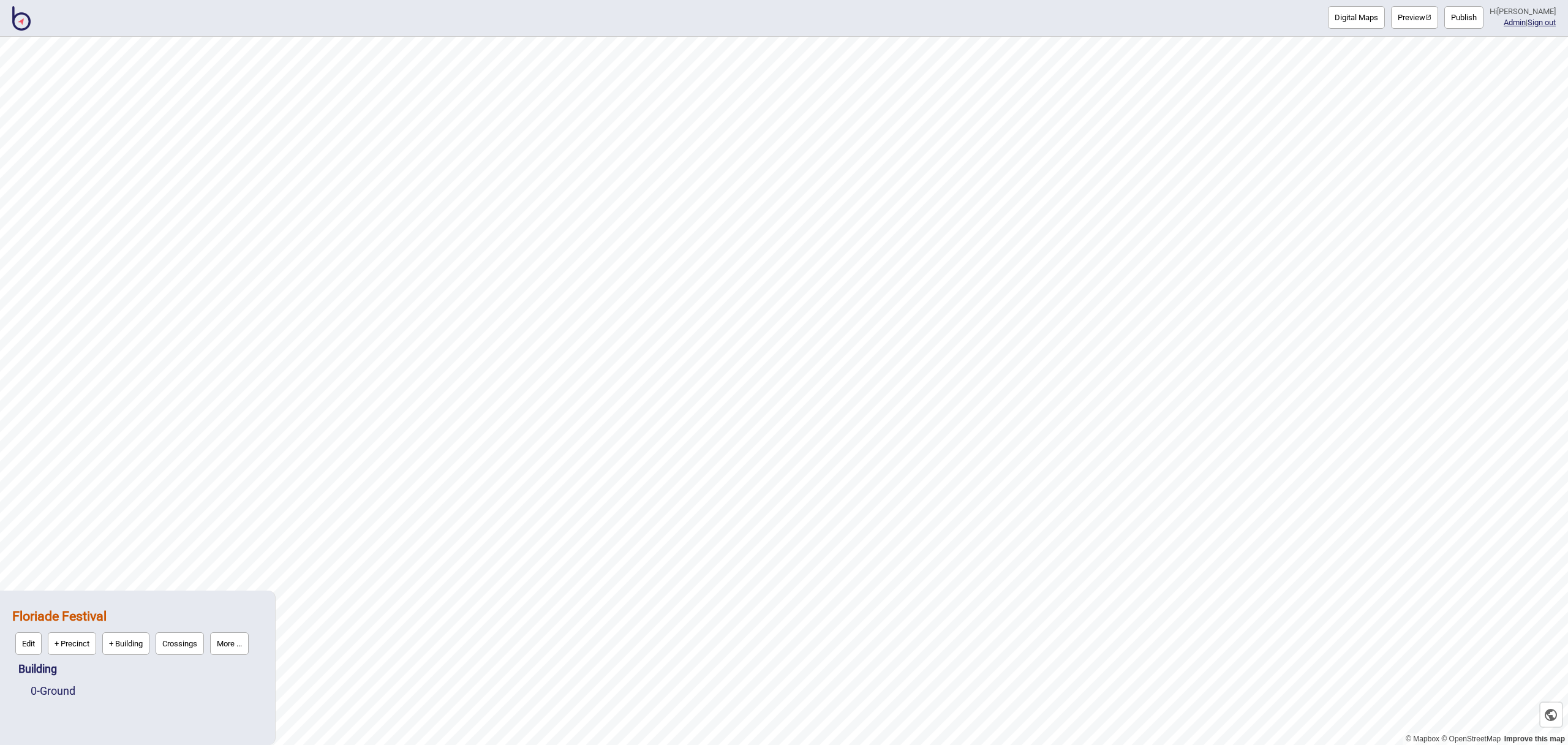
click at [236, 644] on button "More ..." at bounding box center [230, 644] width 39 height 23
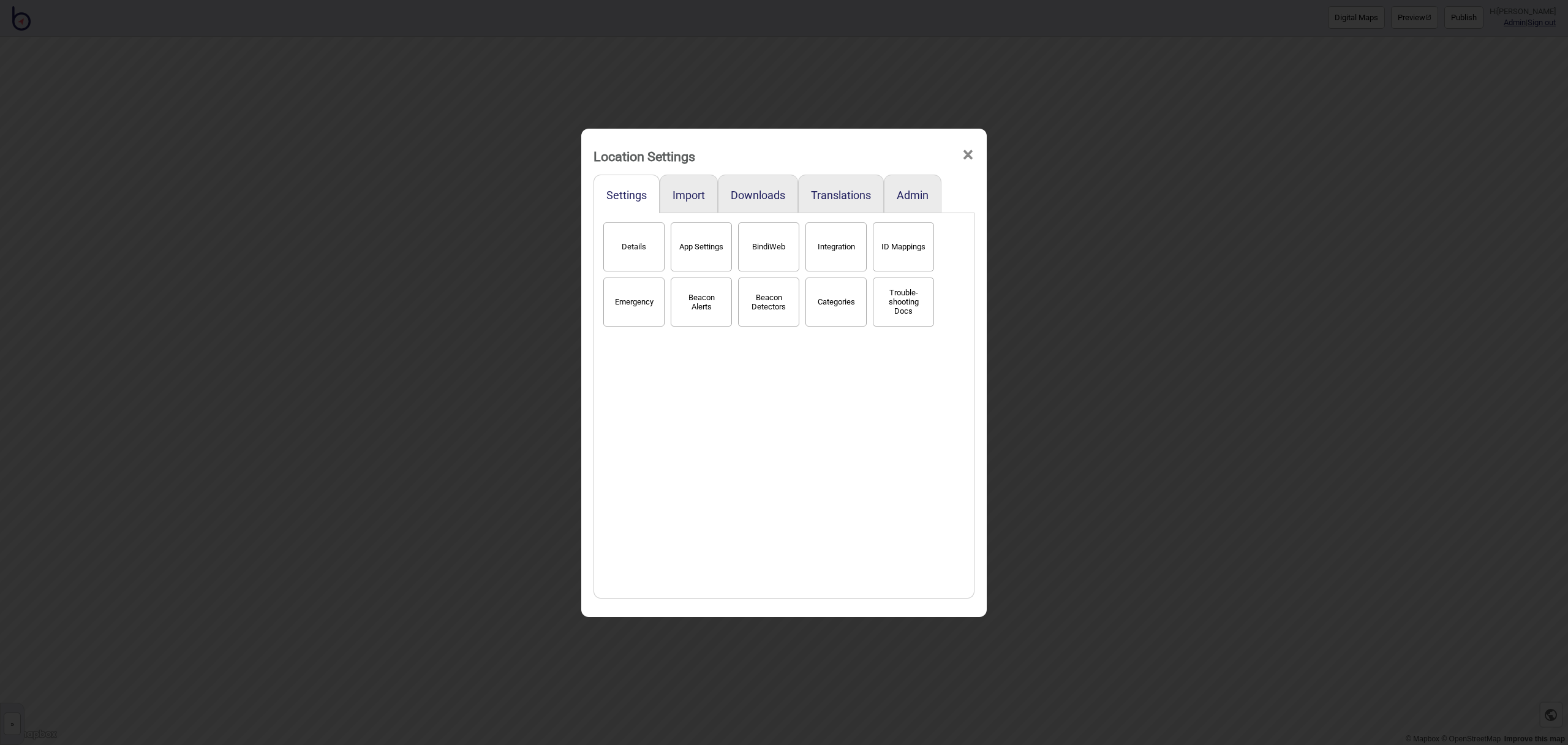
click at [847, 300] on button "Categories" at bounding box center [836, 302] width 61 height 49
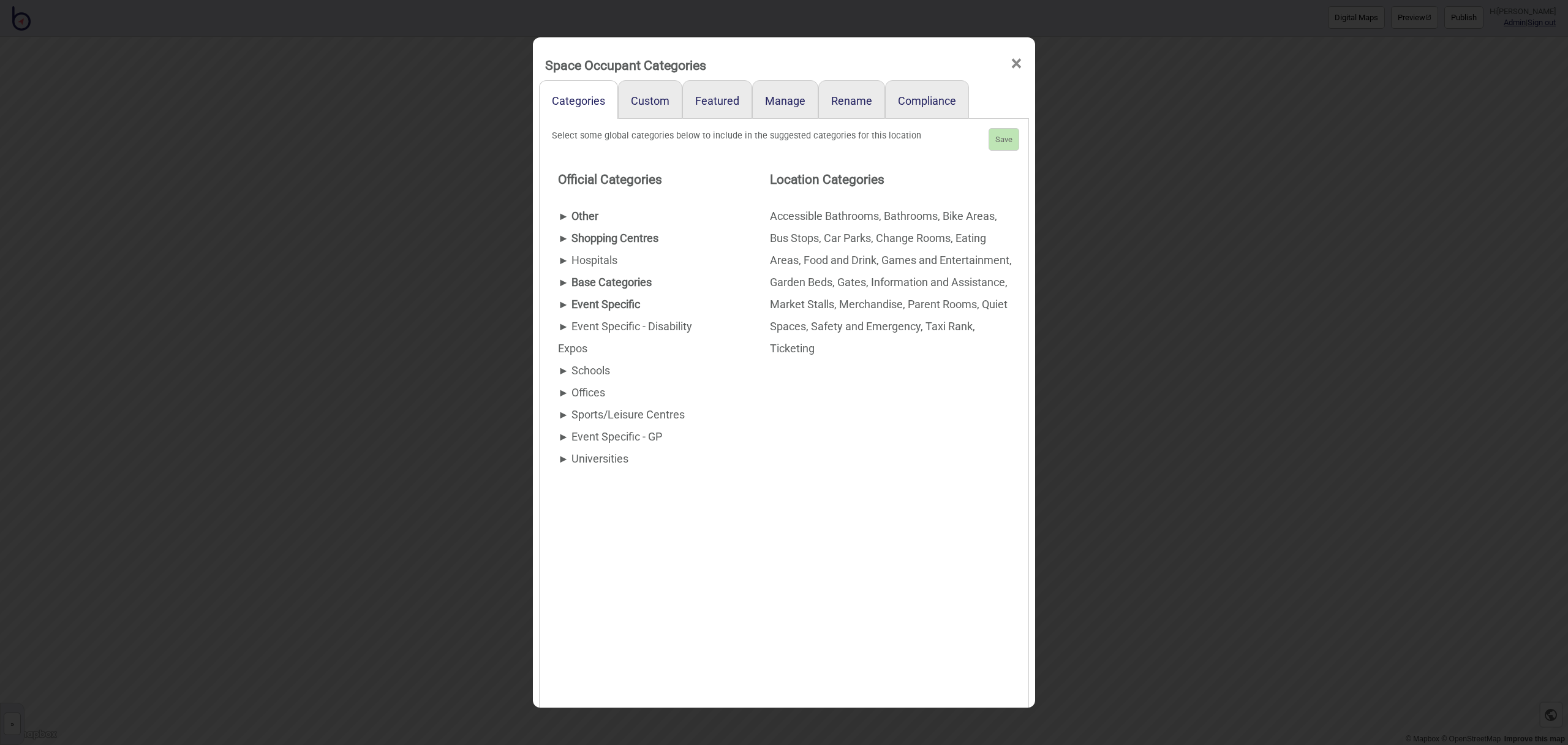
click at [599, 301] on div "► Event Specific" at bounding box center [639, 304] width 163 height 22
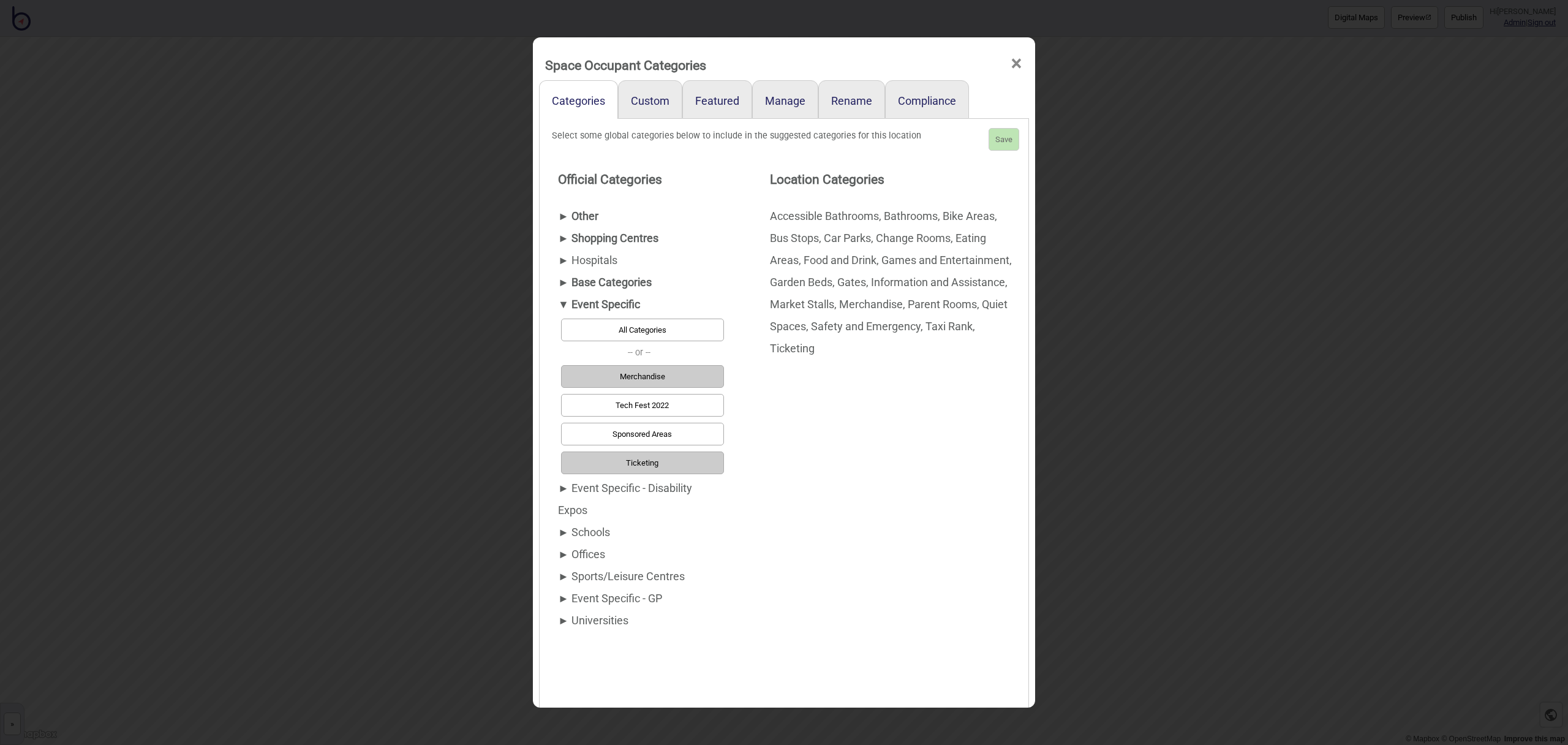
click at [597, 282] on div "► Base Categories" at bounding box center [639, 282] width 163 height 22
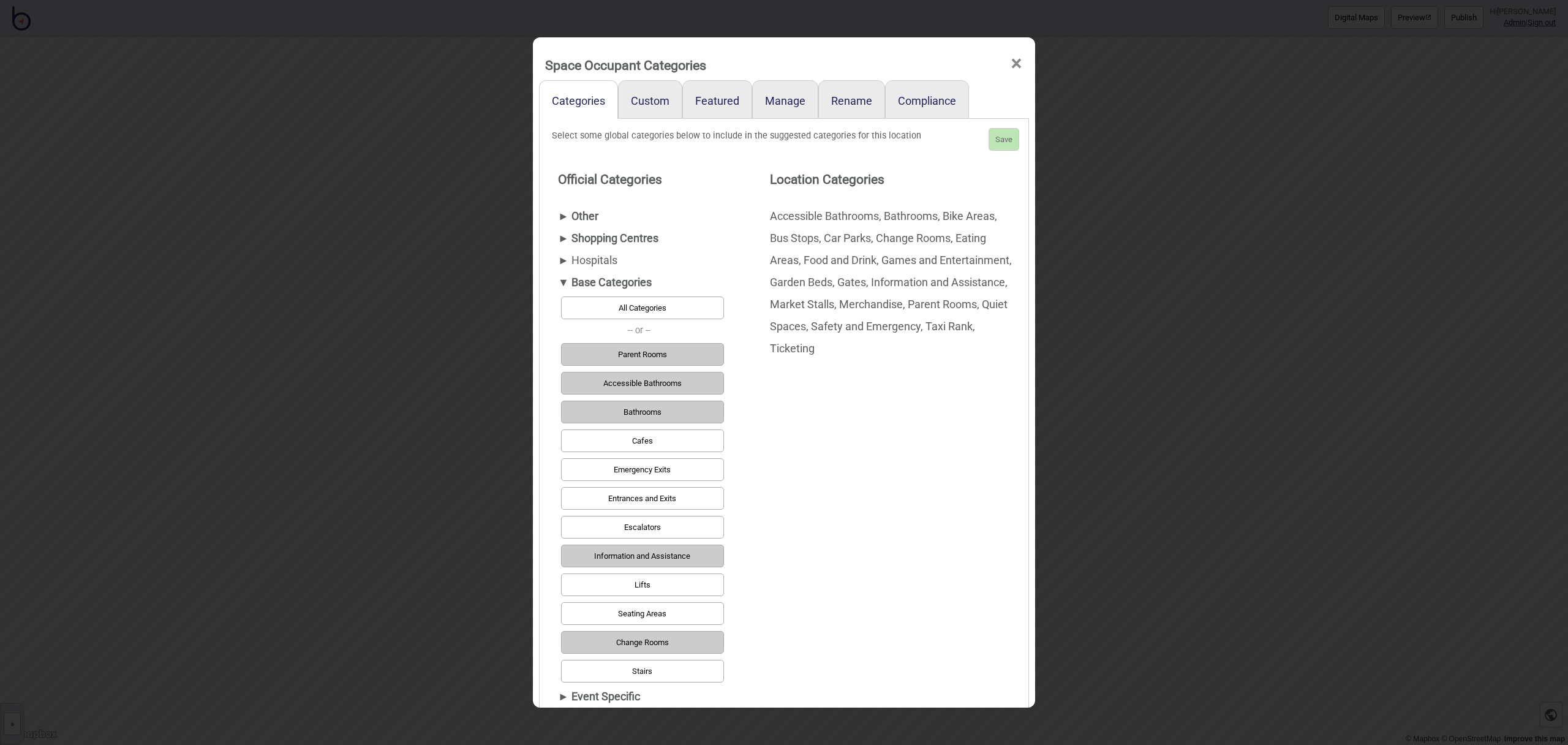
click at [592, 214] on div "► Other" at bounding box center [639, 216] width 163 height 22
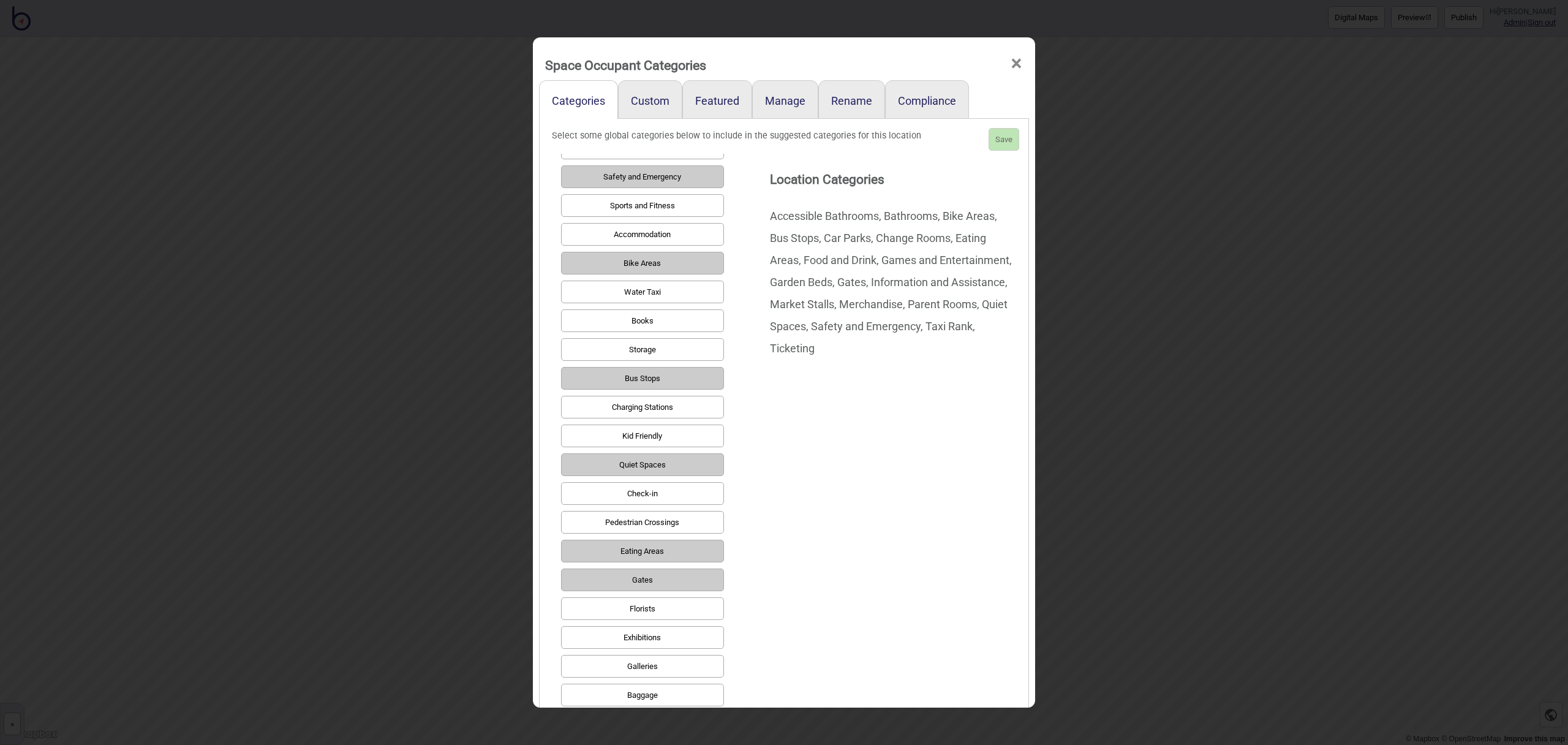
scroll to position [144, 0]
click at [660, 574] on button "Gates" at bounding box center [643, 577] width 163 height 23
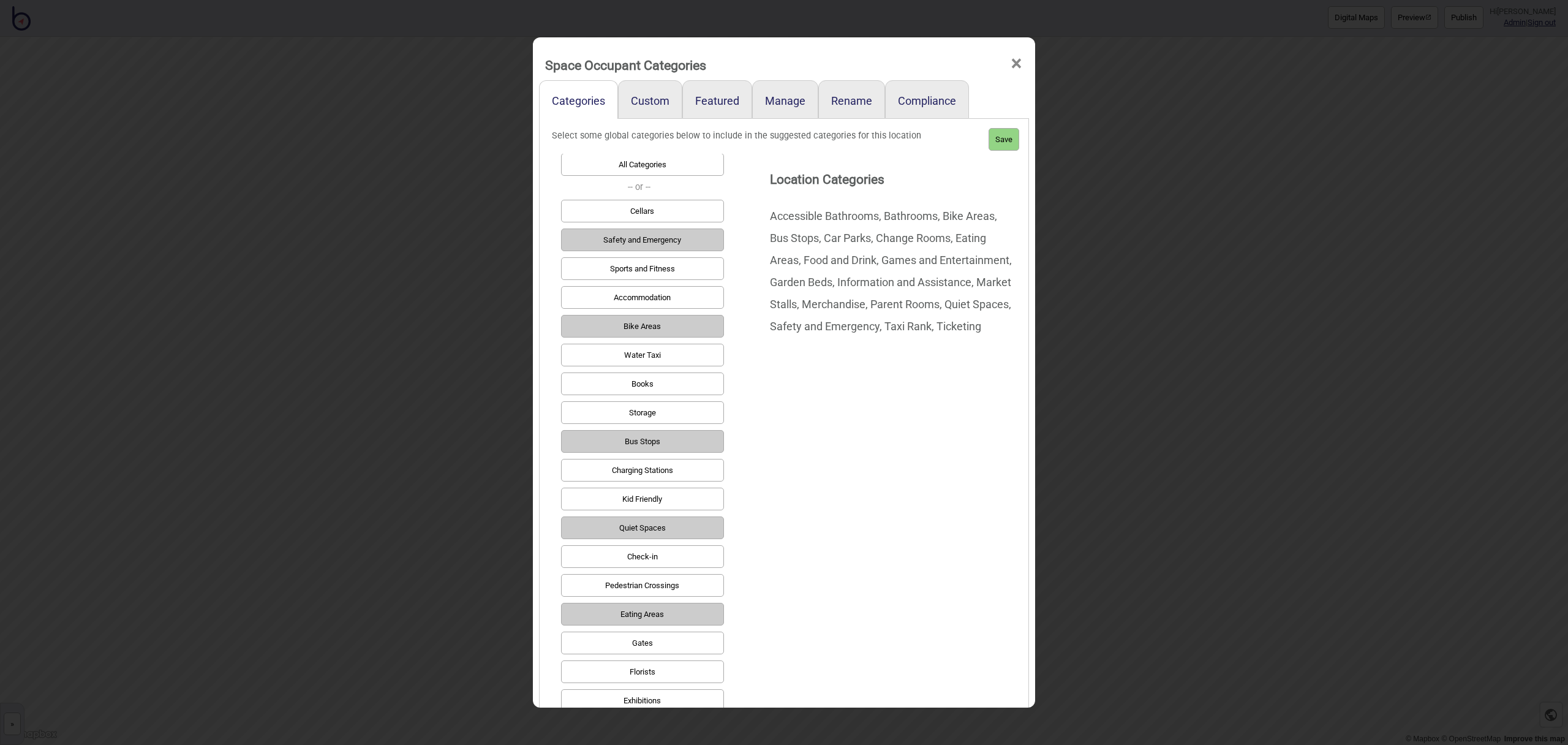
scroll to position [0, 0]
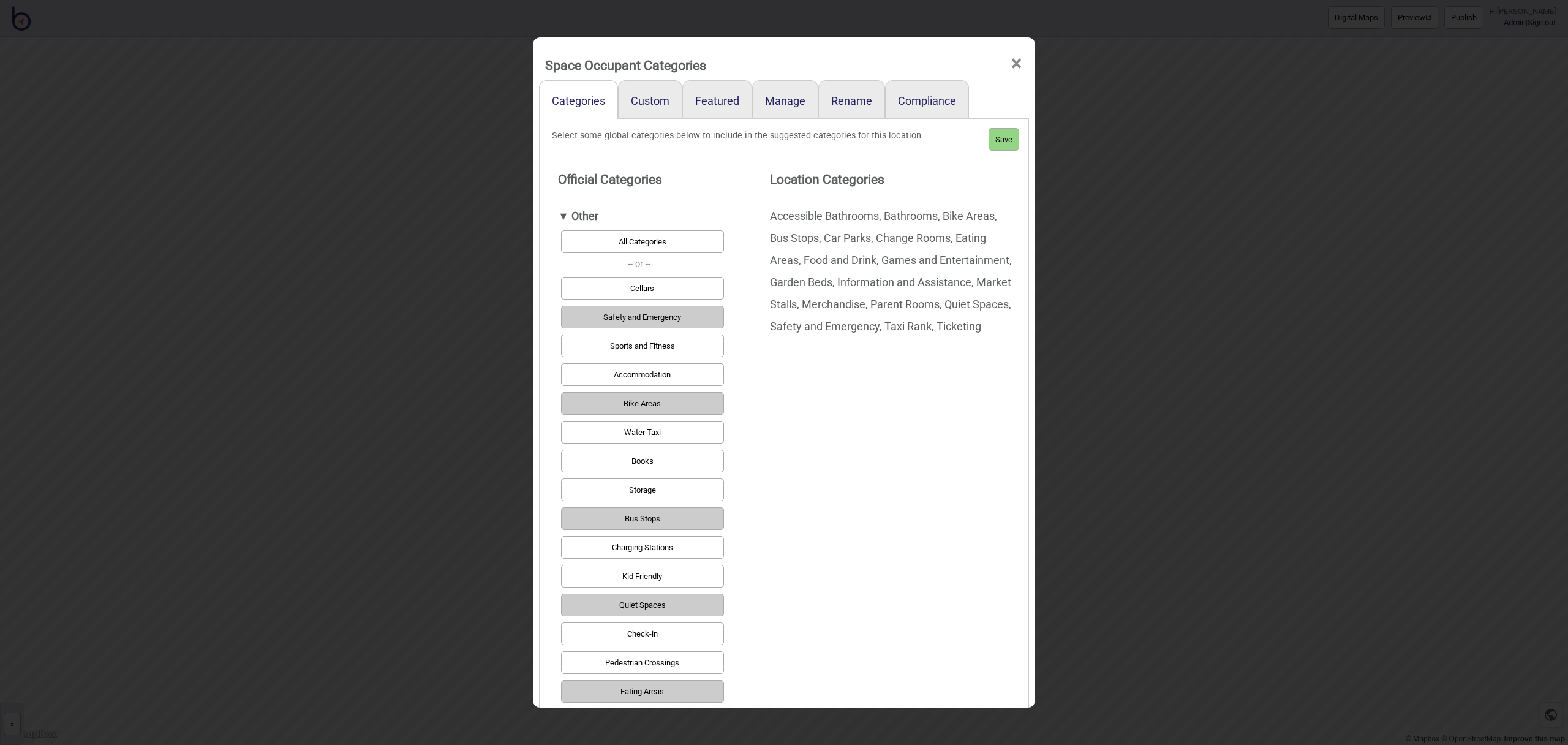
click at [580, 212] on div "▼ Other" at bounding box center [639, 216] width 163 height 22
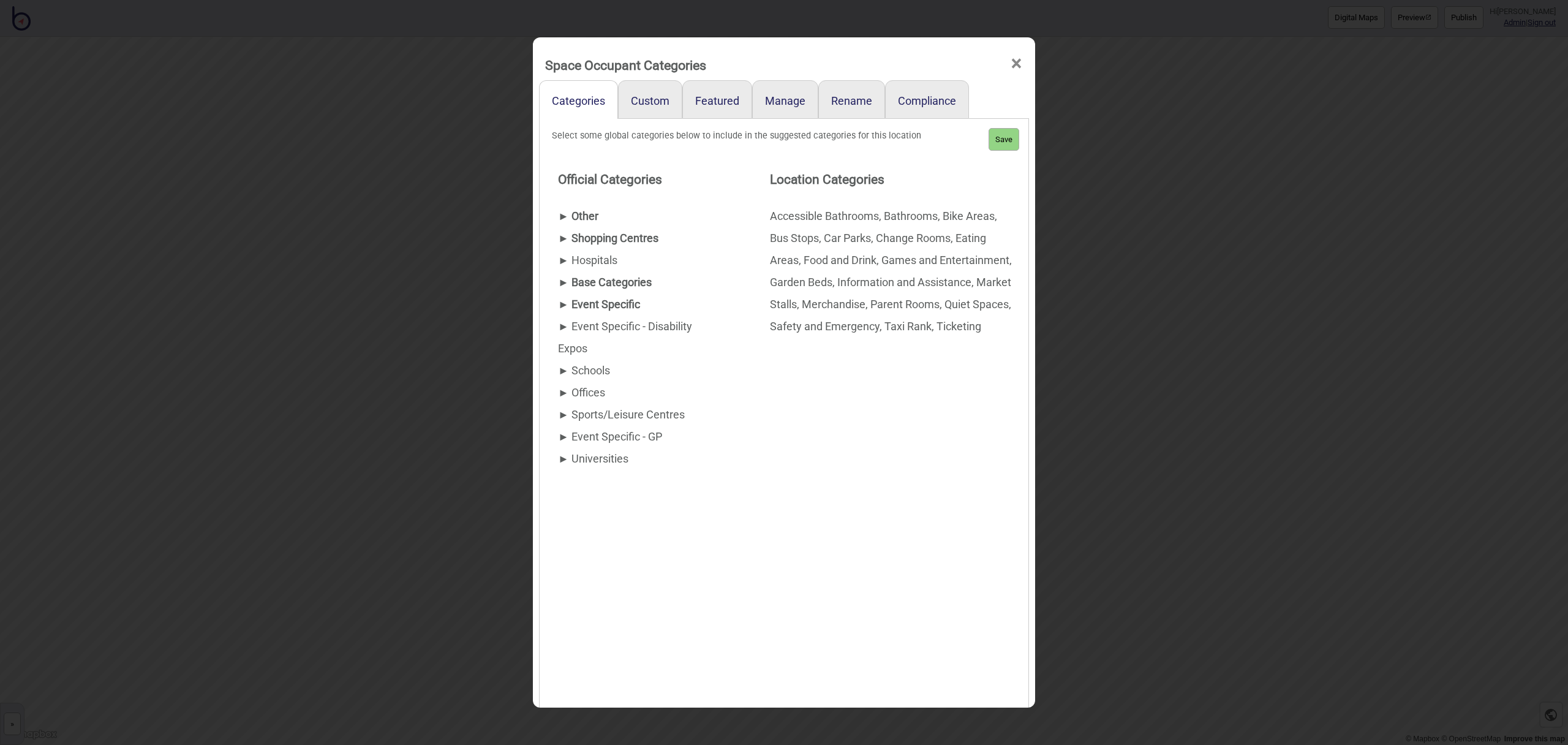
click at [586, 277] on div "► Base Categories" at bounding box center [639, 282] width 163 height 22
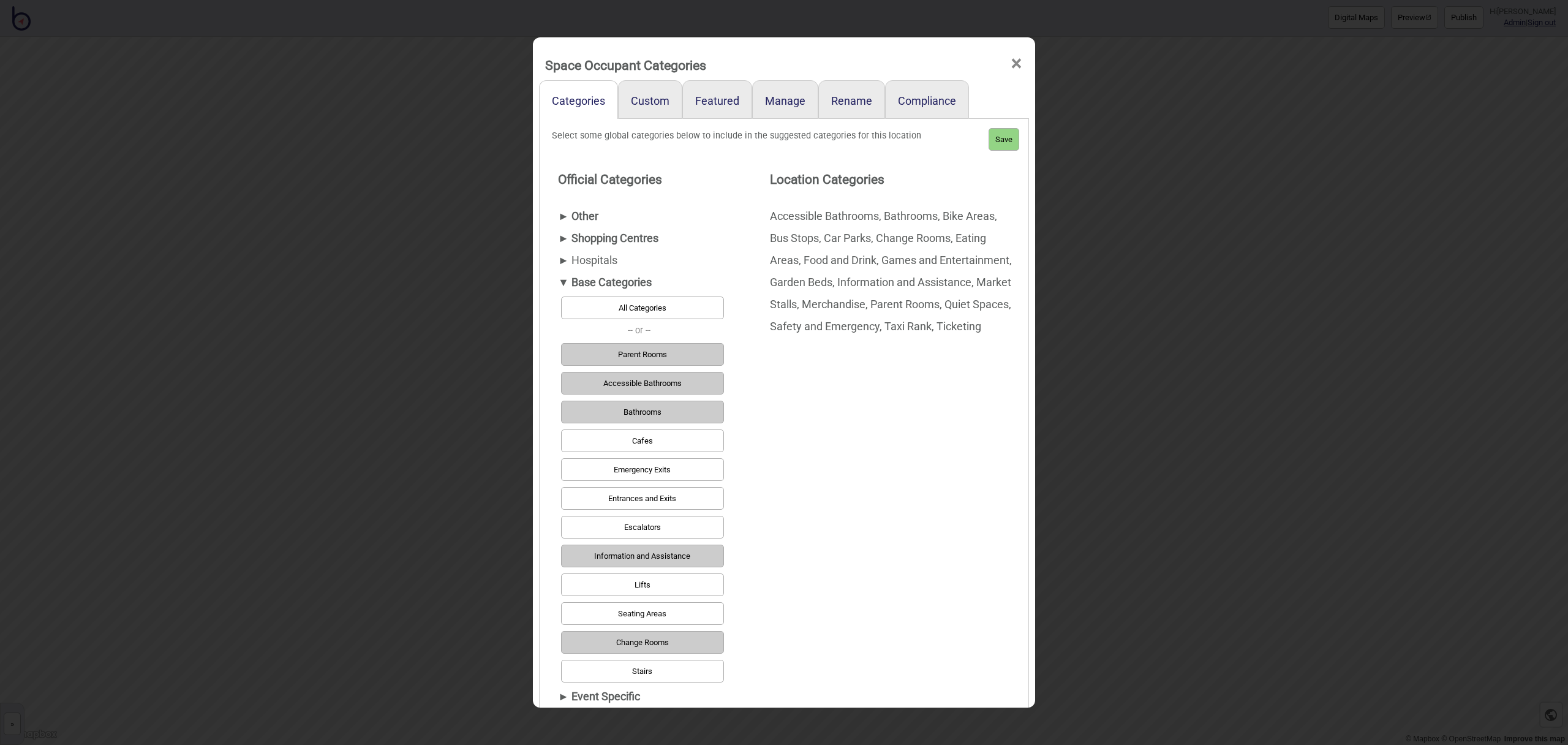
click at [667, 495] on button "Entrances and Exits" at bounding box center [643, 499] width 163 height 23
click at [1004, 141] on button "Save" at bounding box center [1004, 140] width 31 height 23
click at [1020, 63] on span "×" at bounding box center [1016, 63] width 13 height 41
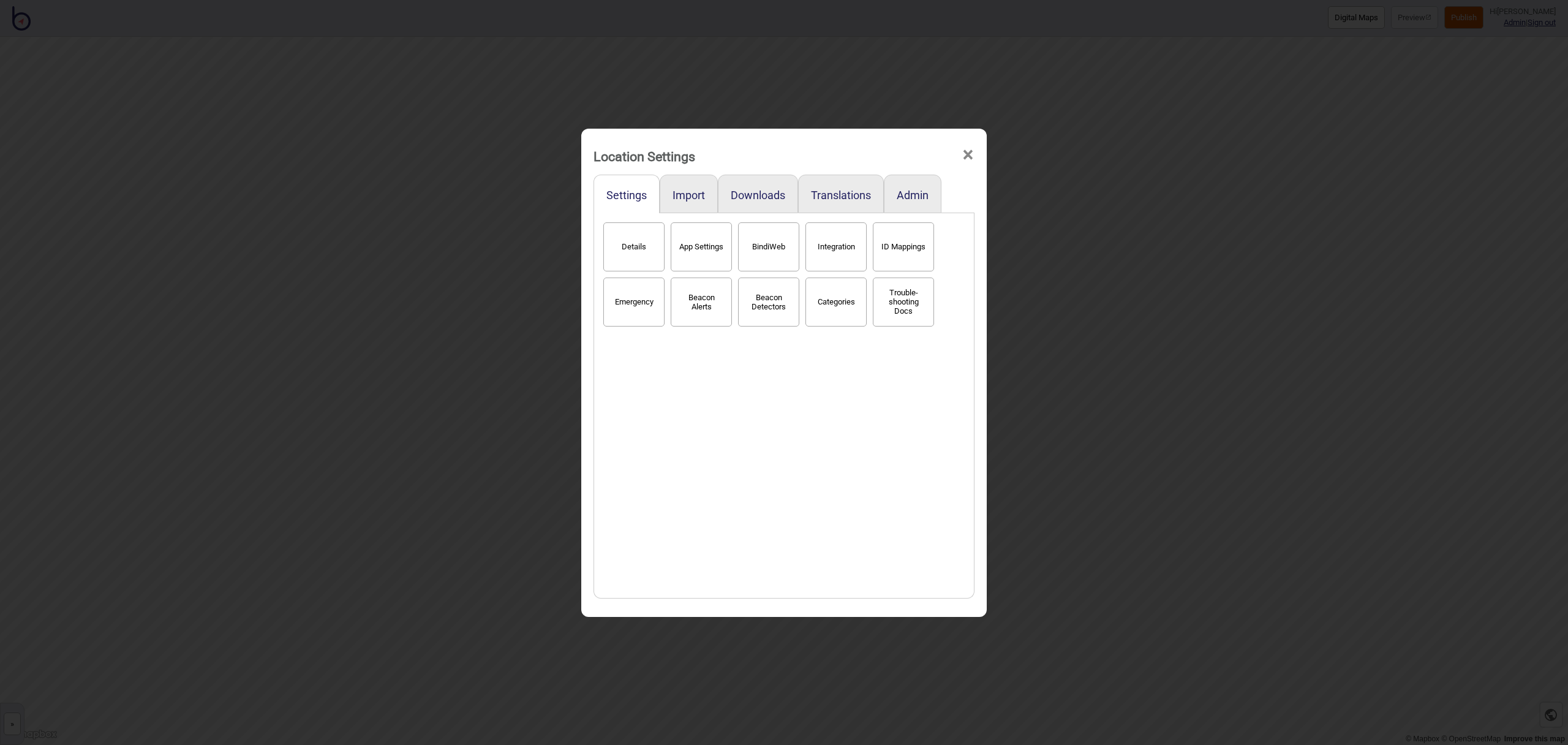
click at [969, 159] on span "×" at bounding box center [967, 155] width 13 height 41
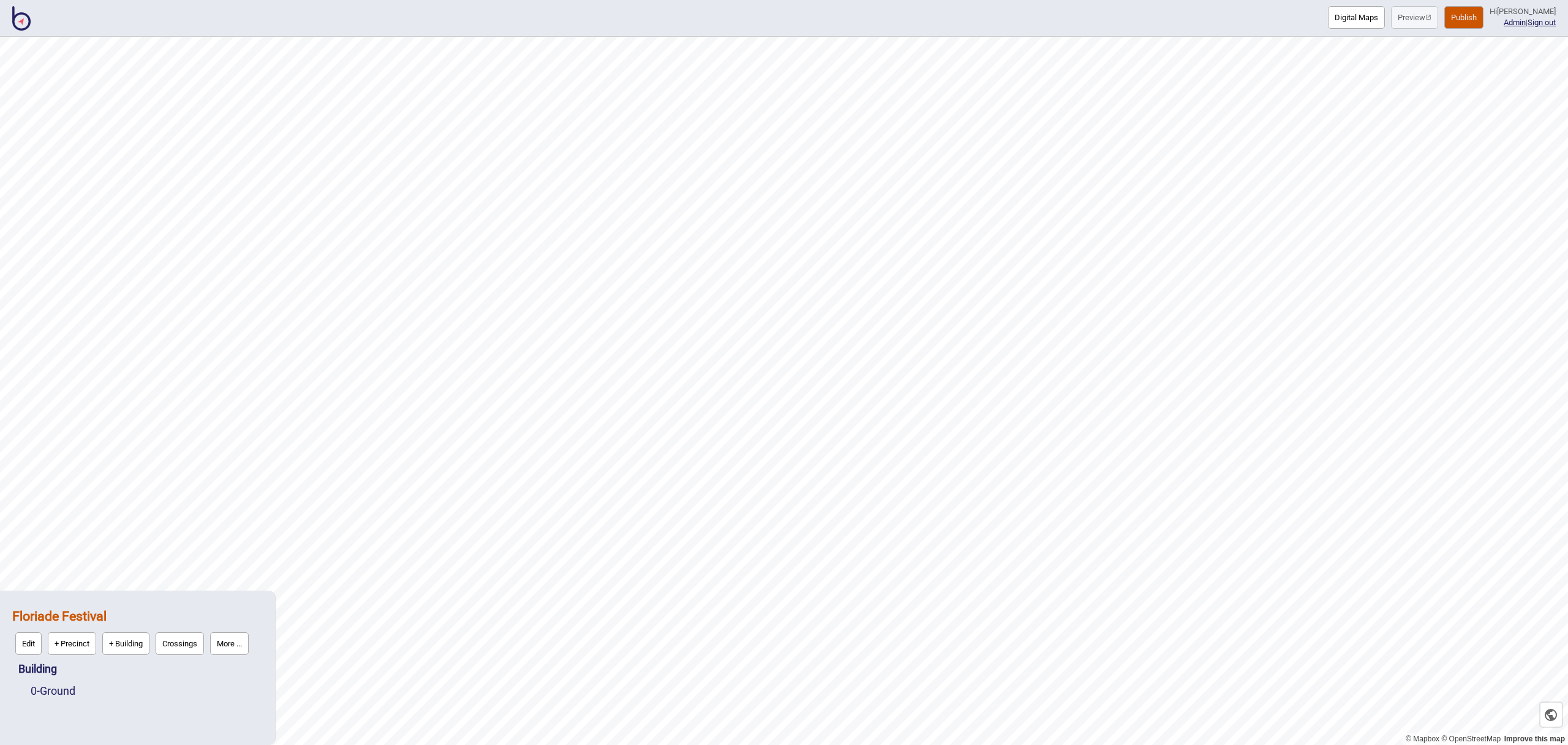
click at [54, 698] on div "0 - Ground" at bounding box center [147, 691] width 232 height 22
click at [58, 690] on link "0 - Ground" at bounding box center [53, 691] width 45 height 13
click at [52, 687] on button "Edit" at bounding box center [46, 688] width 26 height 23
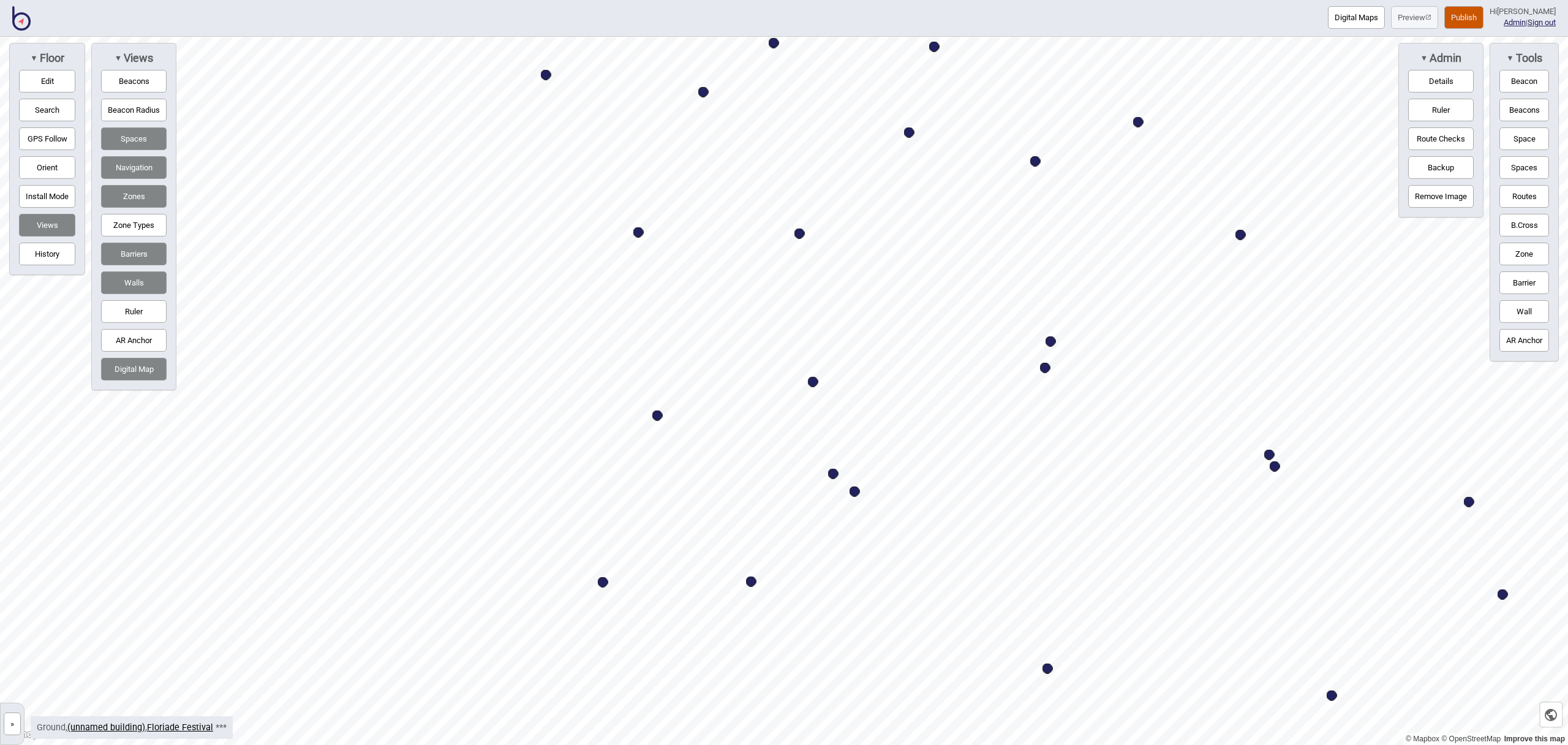
click at [702, 91] on div "Map marker" at bounding box center [704, 92] width 11 height 11
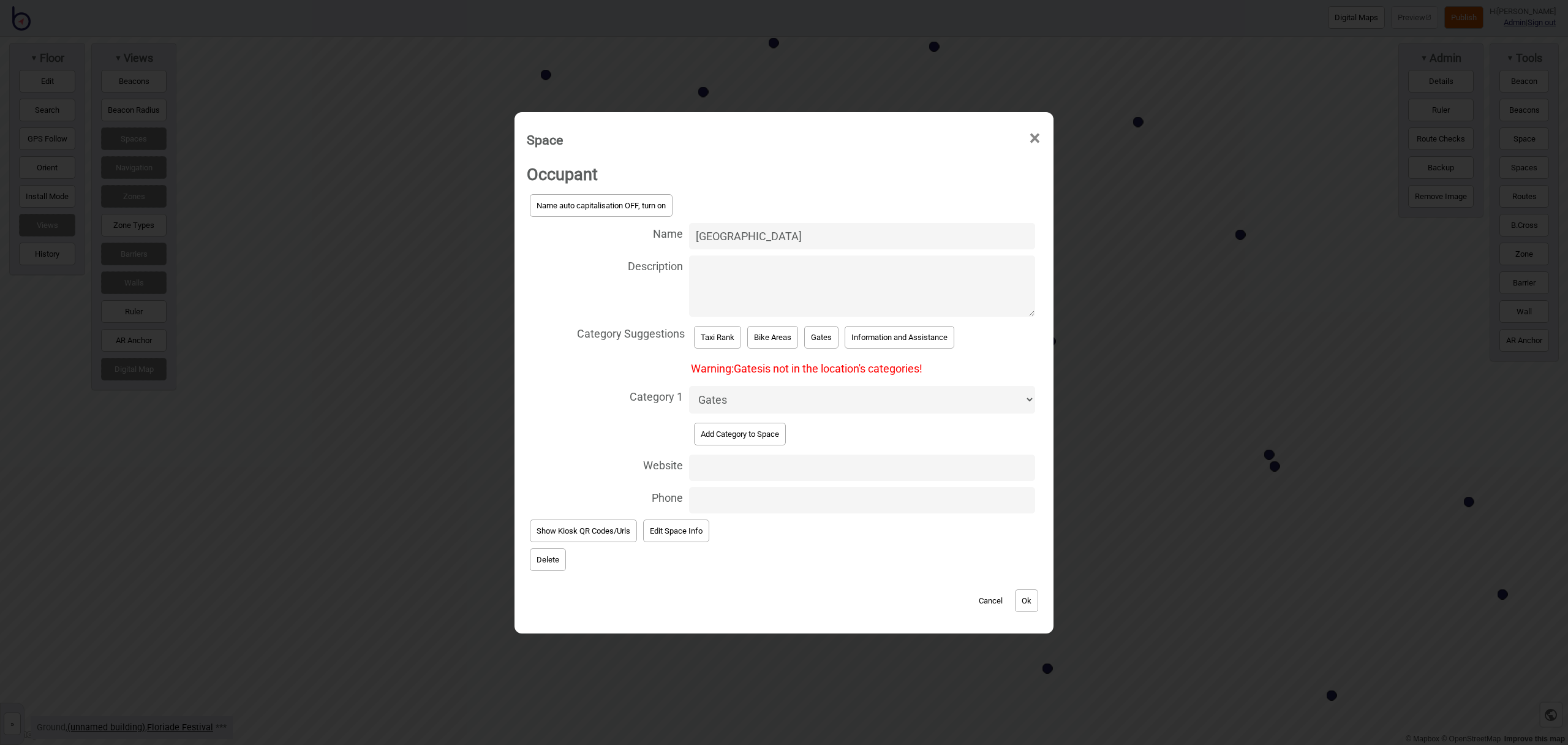
click at [744, 401] on select "Accessible Bathrooms Bathrooms Bike Areas Bus Stops Car Parks Change Rooms Eati…" at bounding box center [862, 399] width 346 height 27
select select "Entrances and Exits"
click at [689, 386] on select "Accessible Bathrooms Bathrooms Bike Areas Bus Stops Car Parks Change Rooms Eati…" at bounding box center [862, 399] width 346 height 27
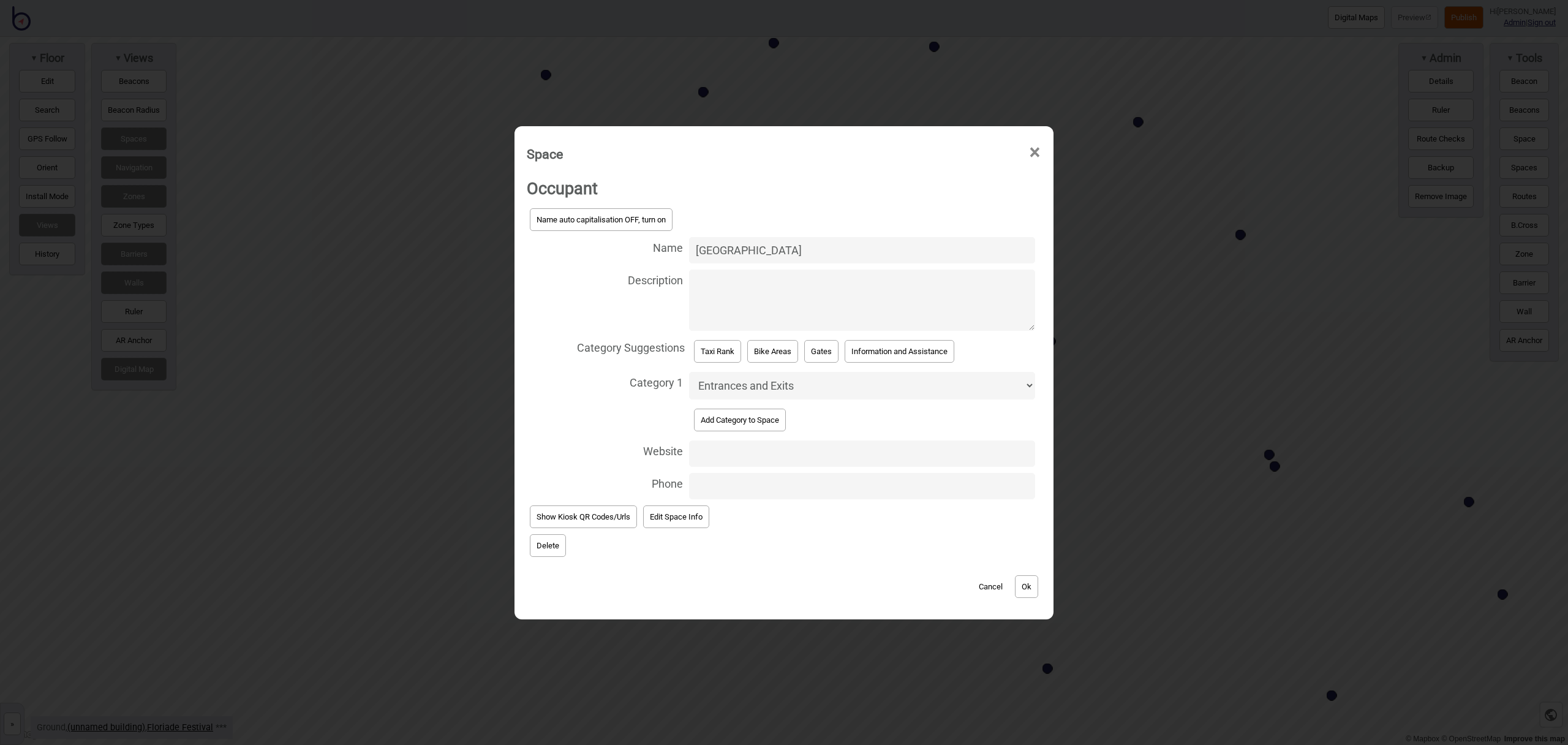
click at [1028, 589] on button "Ok" at bounding box center [1026, 587] width 23 height 23
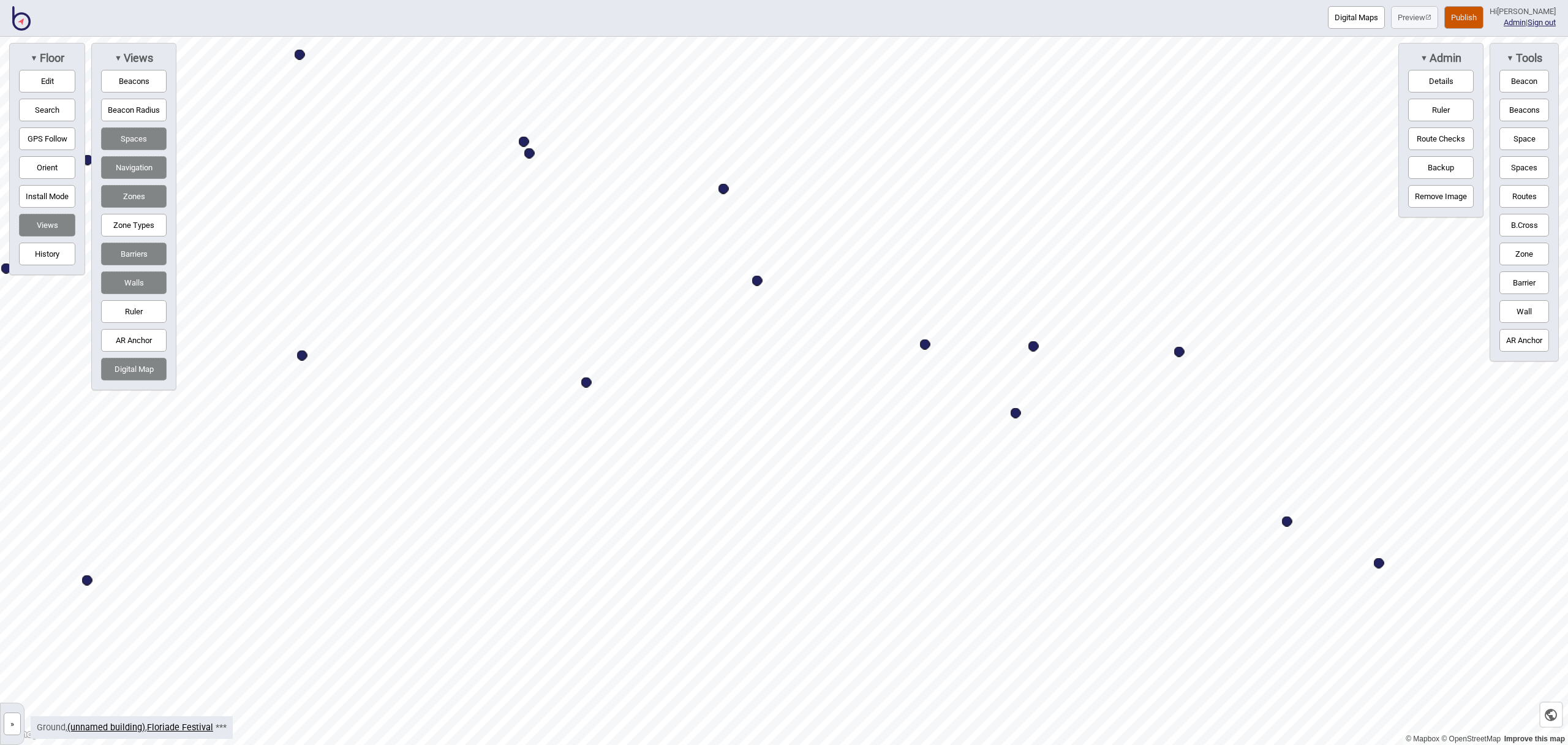
click at [1288, 521] on div "Map marker" at bounding box center [1288, 522] width 11 height 11
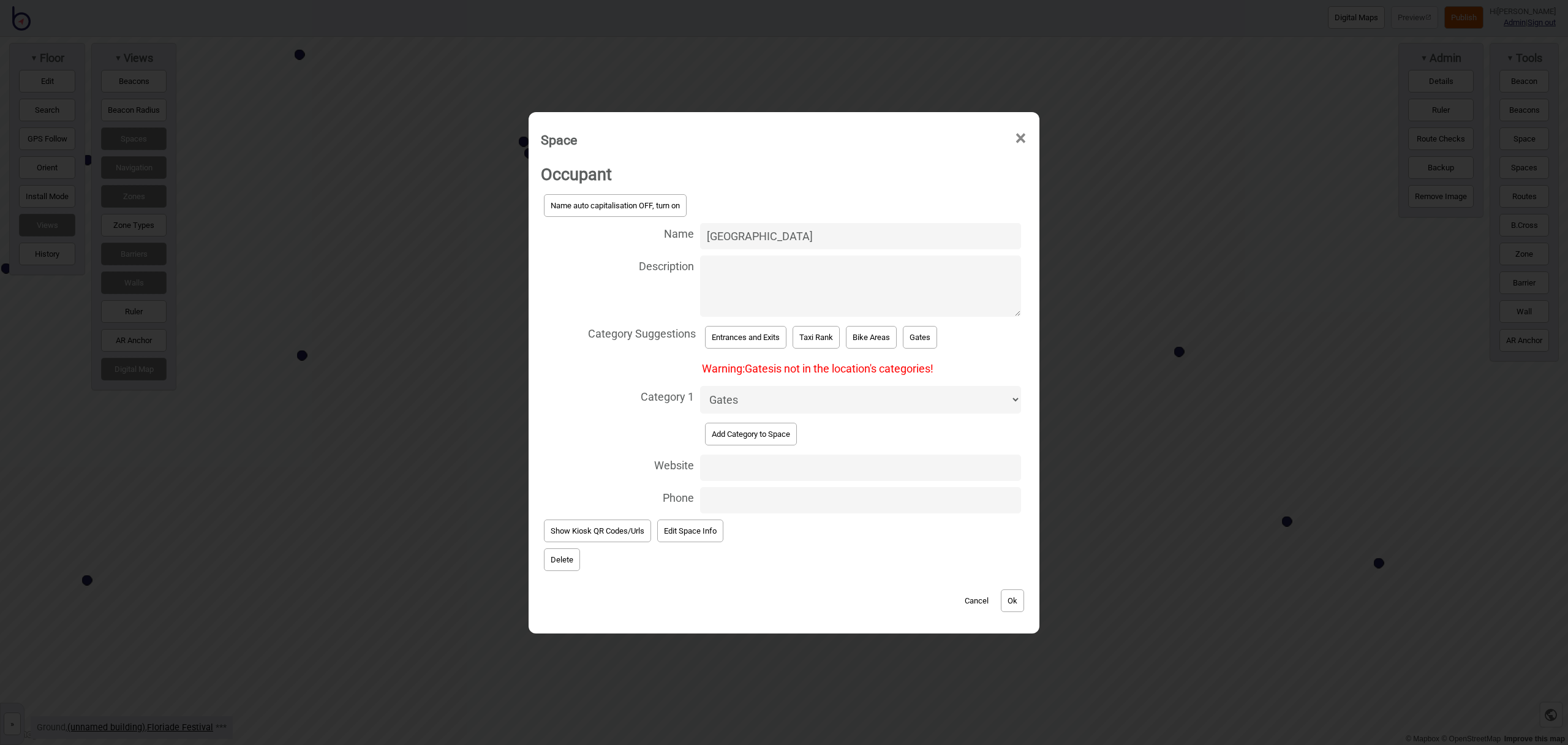
click at [824, 398] on select "Accessible Bathrooms Bathrooms Bike Areas Bus Stops Car Parks Change Rooms Eati…" at bounding box center [860, 399] width 321 height 27
select select "Entrances and Exits"
click at [700, 386] on select "Accessible Bathrooms Bathrooms Bike Areas Bus Stops Car Parks Change Rooms Eati…" at bounding box center [860, 399] width 321 height 27
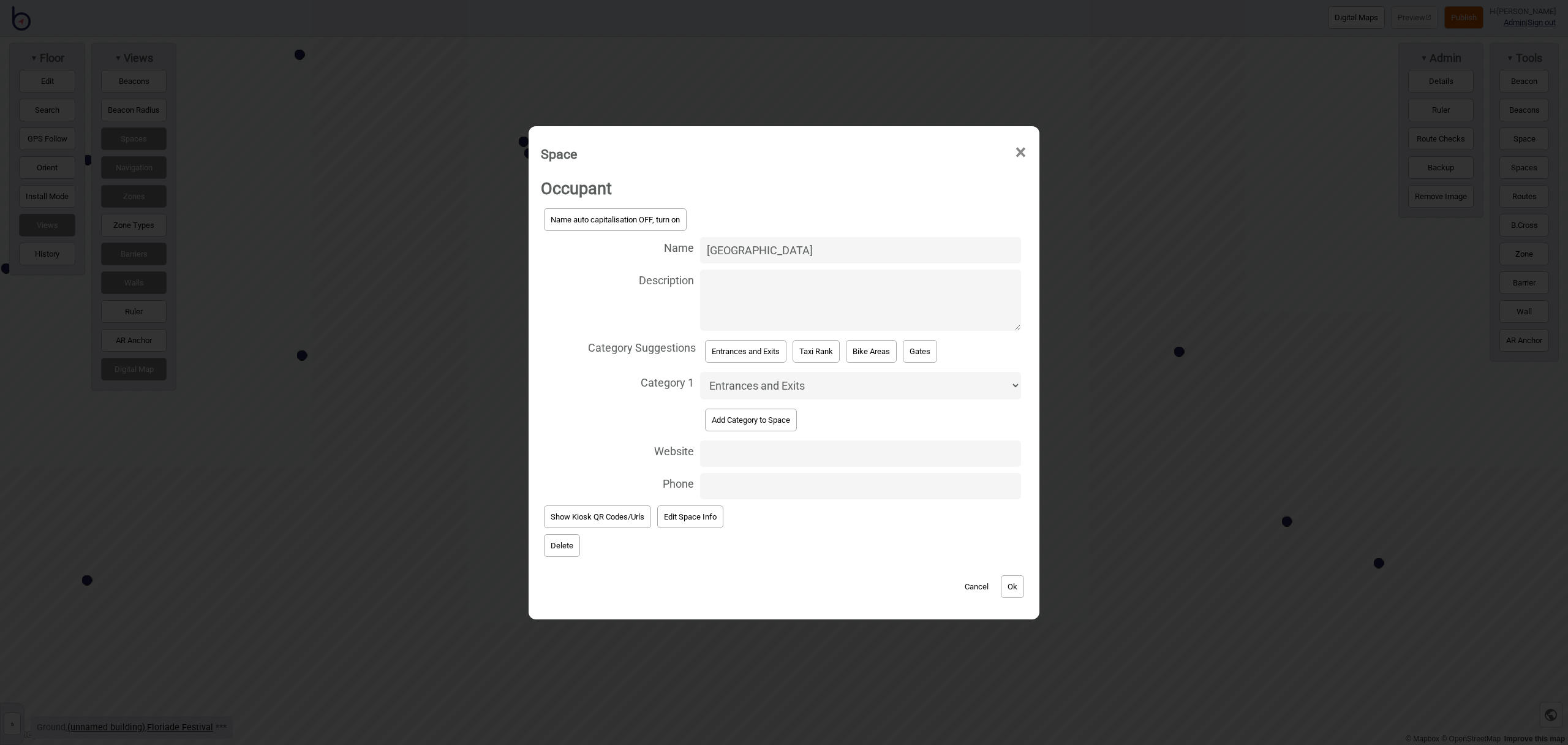
click at [1014, 587] on button "Ok" at bounding box center [1012, 587] width 23 height 23
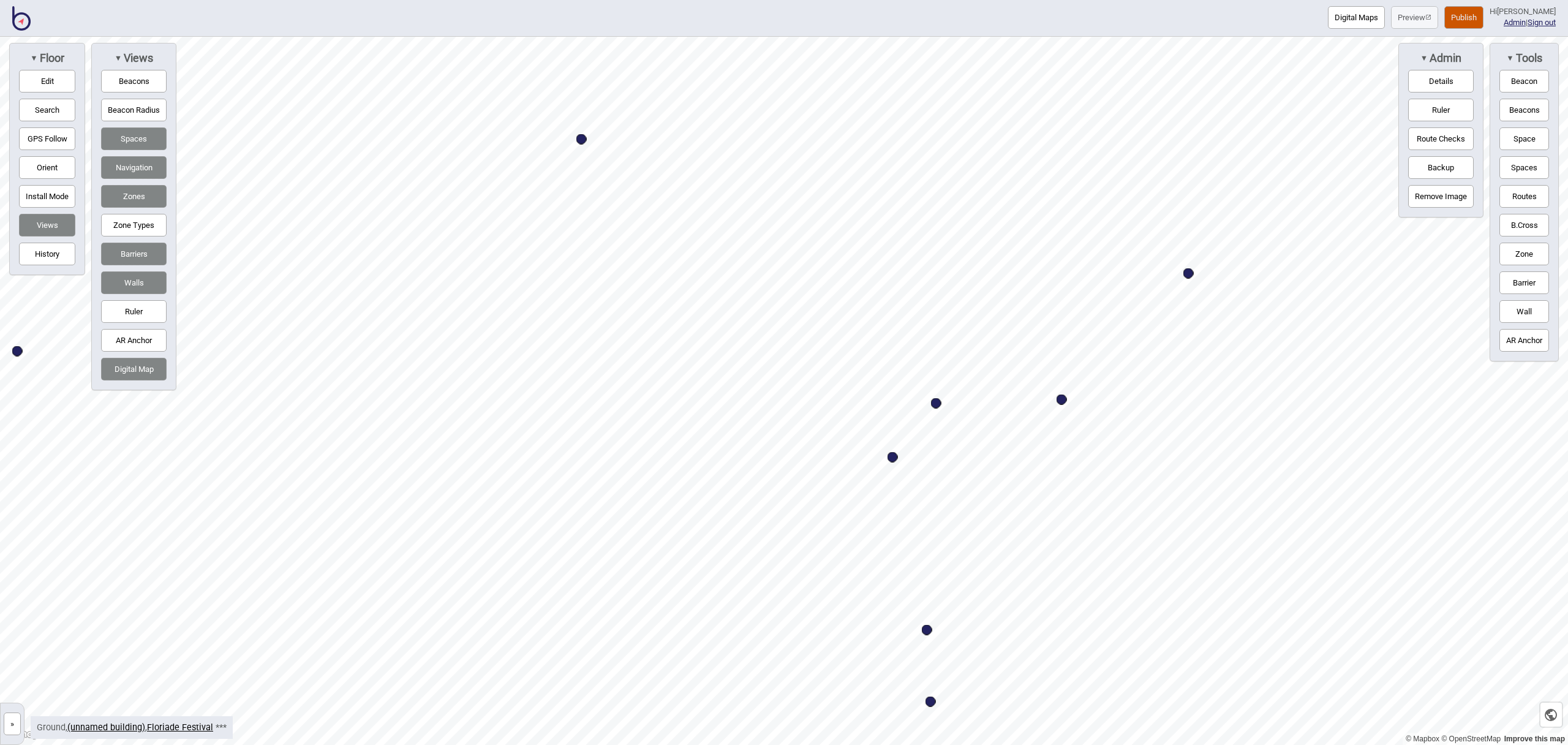
click at [927, 631] on div "Map marker" at bounding box center [927, 630] width 11 height 11
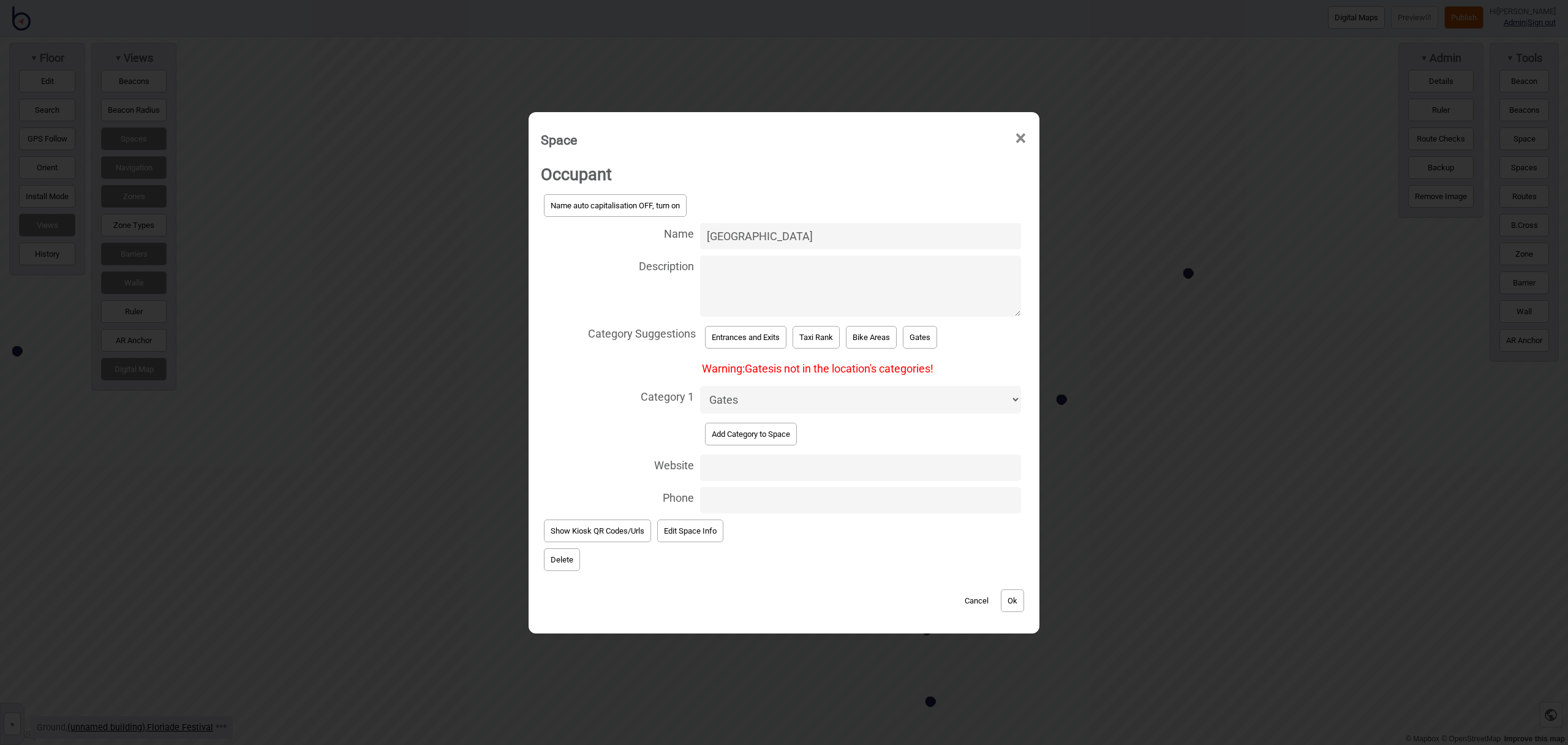
click at [879, 403] on select "Accessible Bathrooms Bathrooms Bike Areas Bus Stops Car Parks Change Rooms Eati…" at bounding box center [860, 399] width 321 height 27
select select "Entrances and Exits"
click at [700, 386] on select "Accessible Bathrooms Bathrooms Bike Areas Bus Stops Car Parks Change Rooms Eati…" at bounding box center [860, 399] width 321 height 27
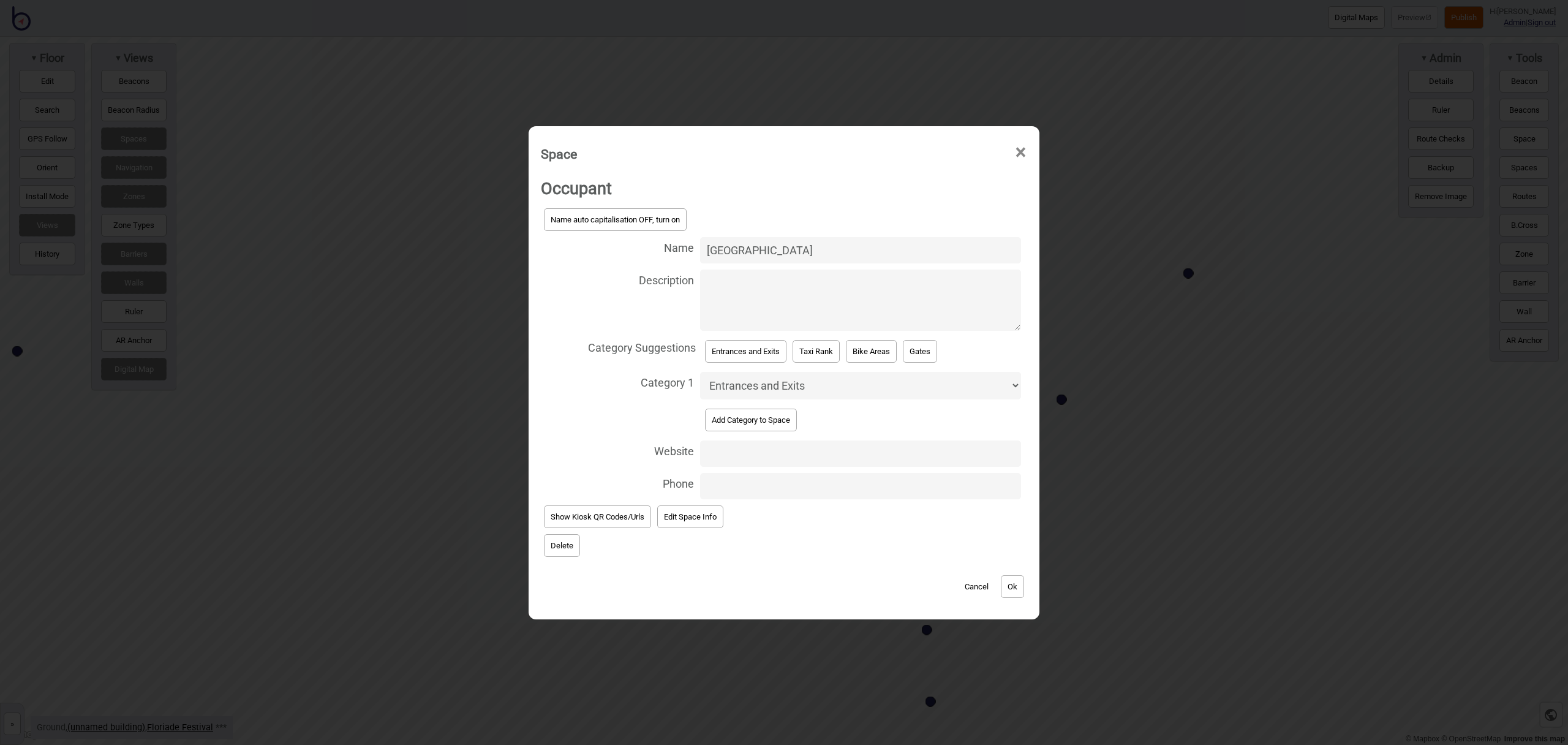
click at [1020, 585] on button "Ok" at bounding box center [1012, 587] width 23 height 23
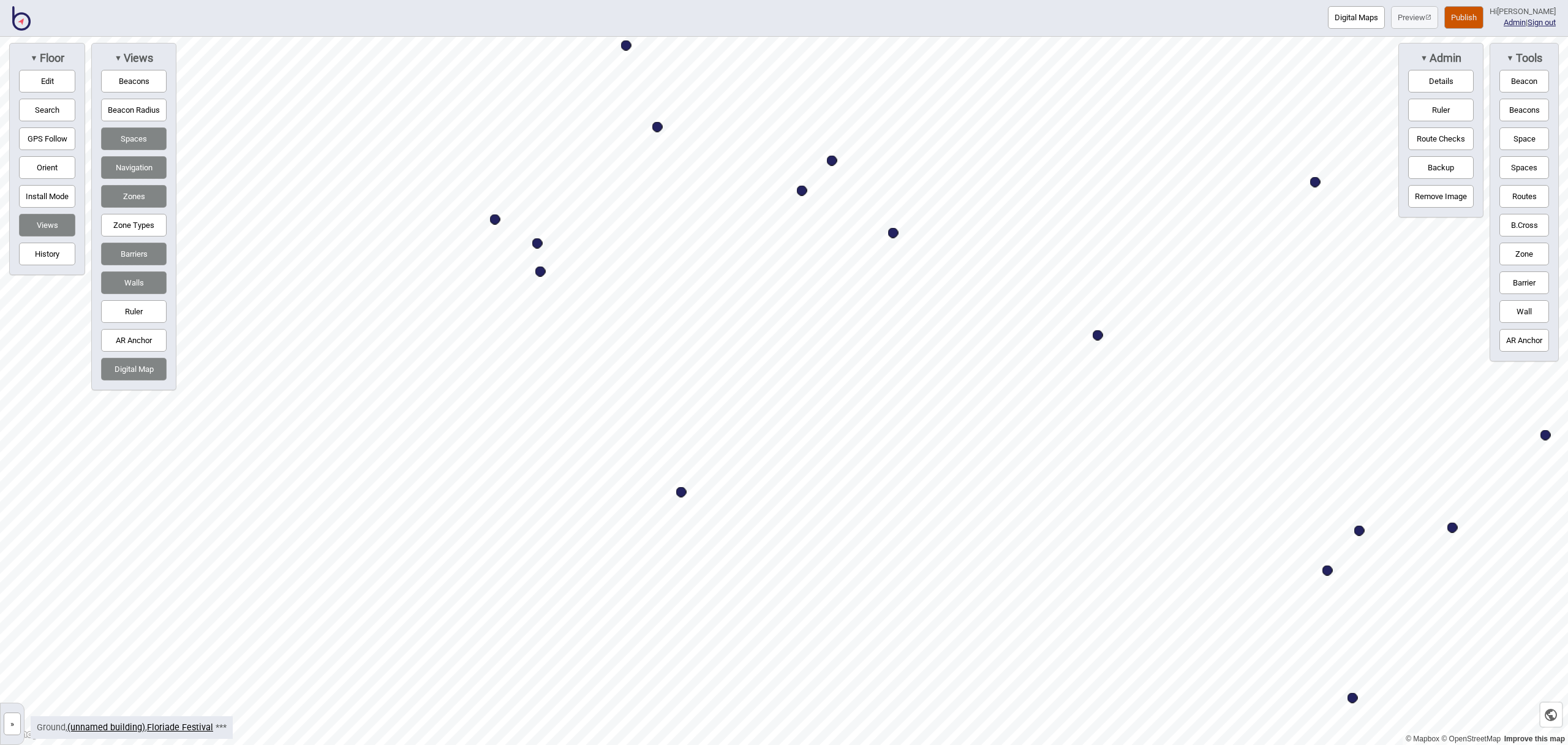
click at [536, 243] on div "Map marker" at bounding box center [538, 244] width 11 height 11
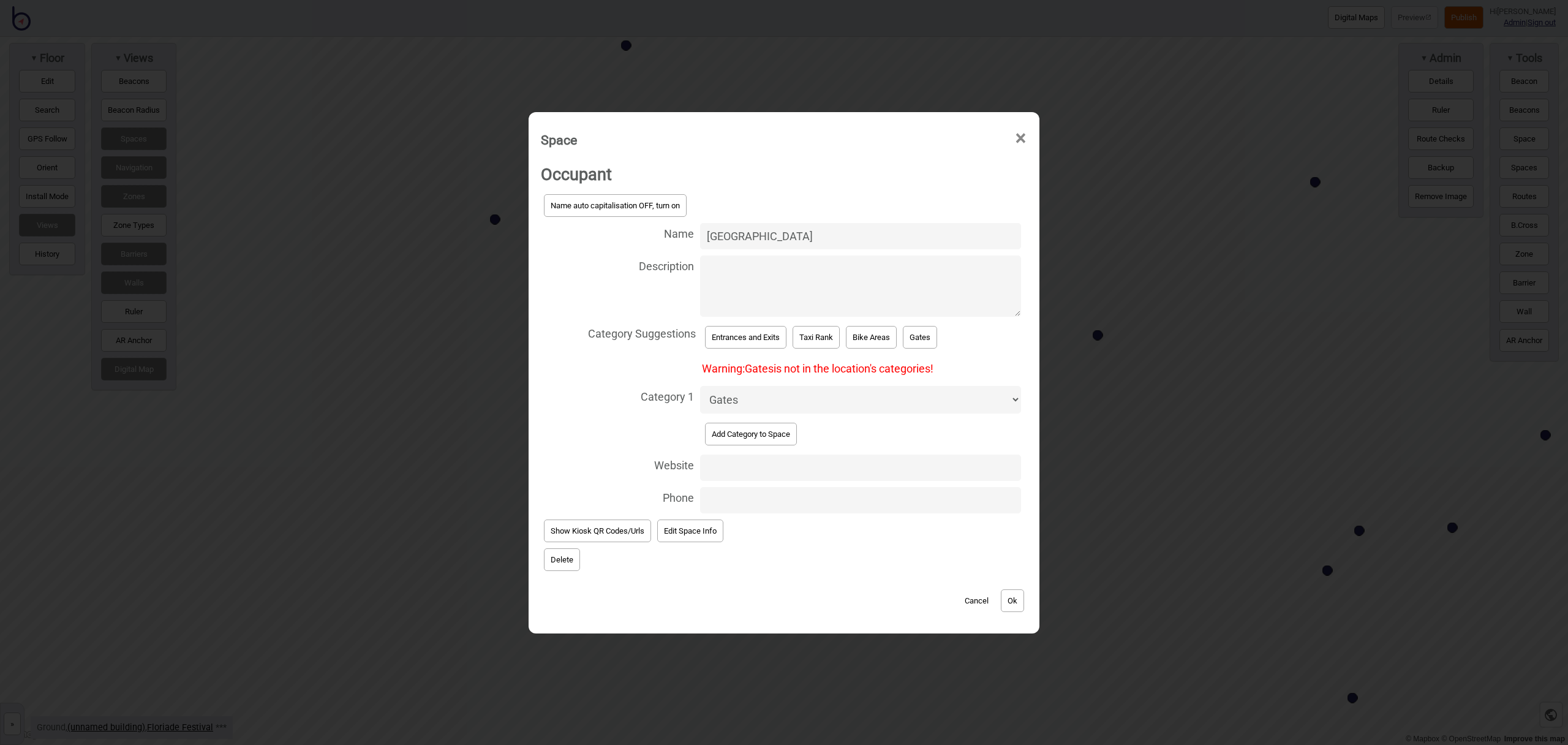
click at [775, 399] on select "Accessible Bathrooms Bathrooms Bike Areas Bus Stops Car Parks Change Rooms Eati…" at bounding box center [860, 399] width 321 height 27
select select "Entrances and Exits"
click at [700, 386] on select "Accessible Bathrooms Bathrooms Bike Areas Bus Stops Car Parks Change Rooms Eati…" at bounding box center [860, 399] width 321 height 27
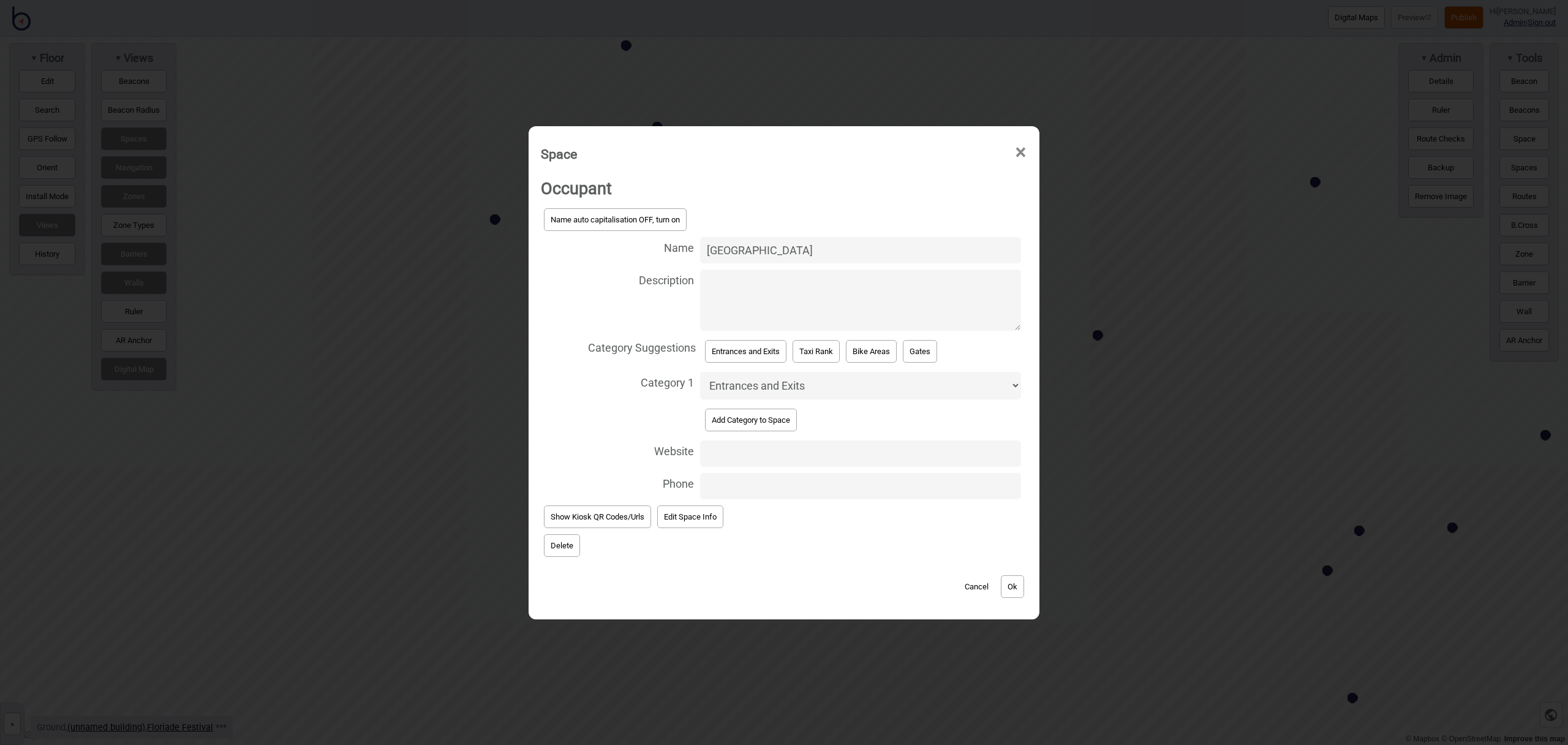
click at [1016, 585] on button "Ok" at bounding box center [1012, 587] width 23 height 23
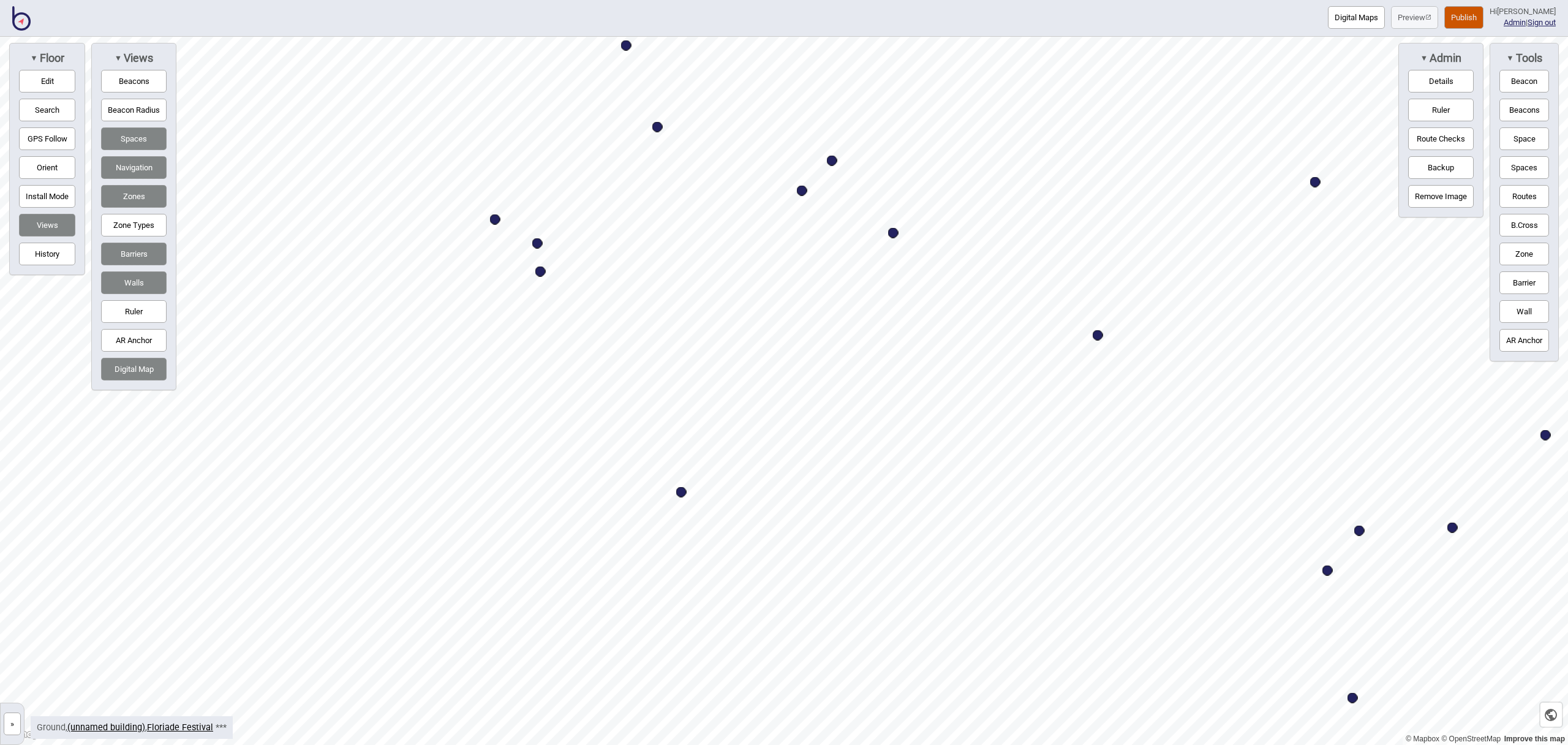
click at [39, 77] on button "Edit" at bounding box center [47, 81] width 56 height 23
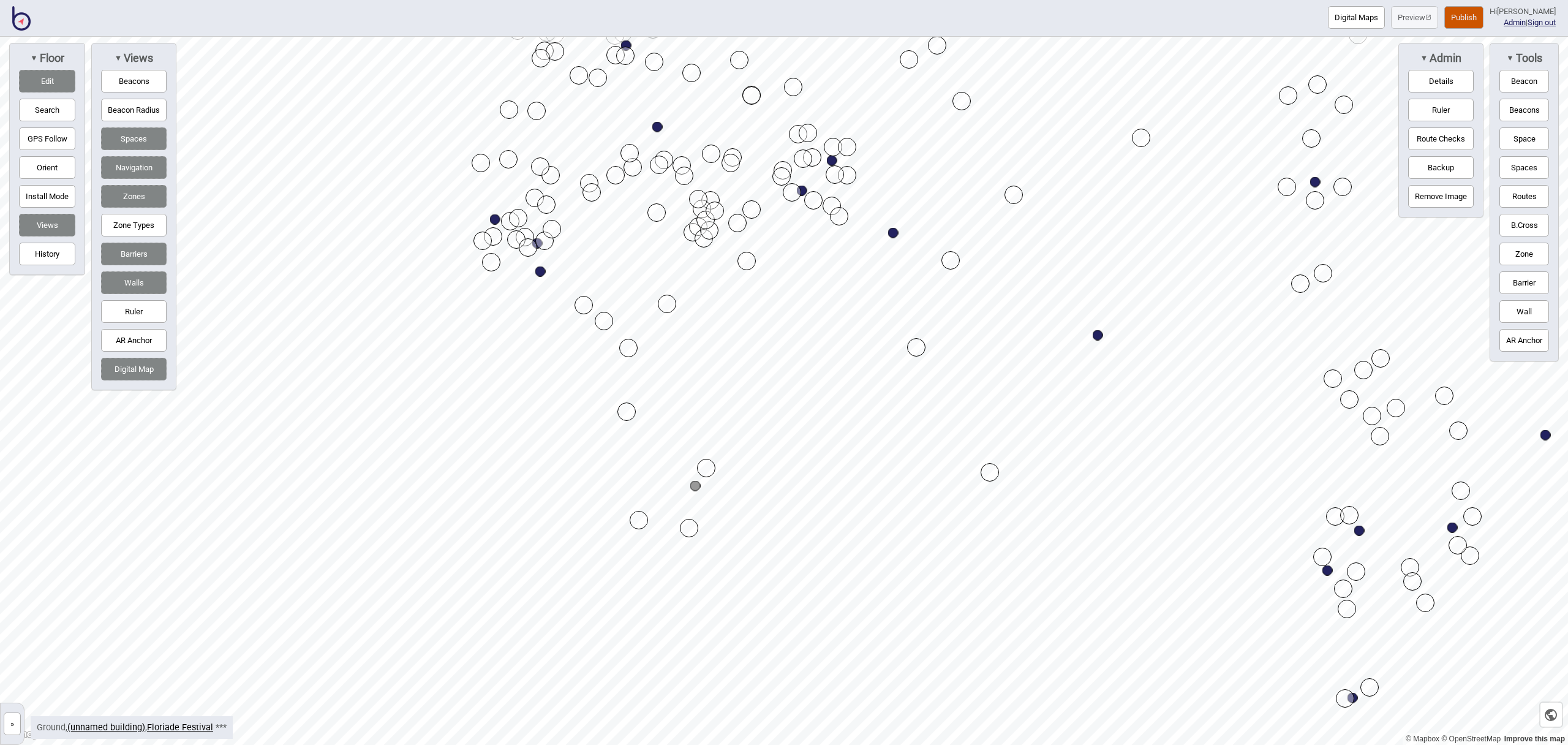
click at [49, 86] on button "Edit" at bounding box center [47, 81] width 56 height 23
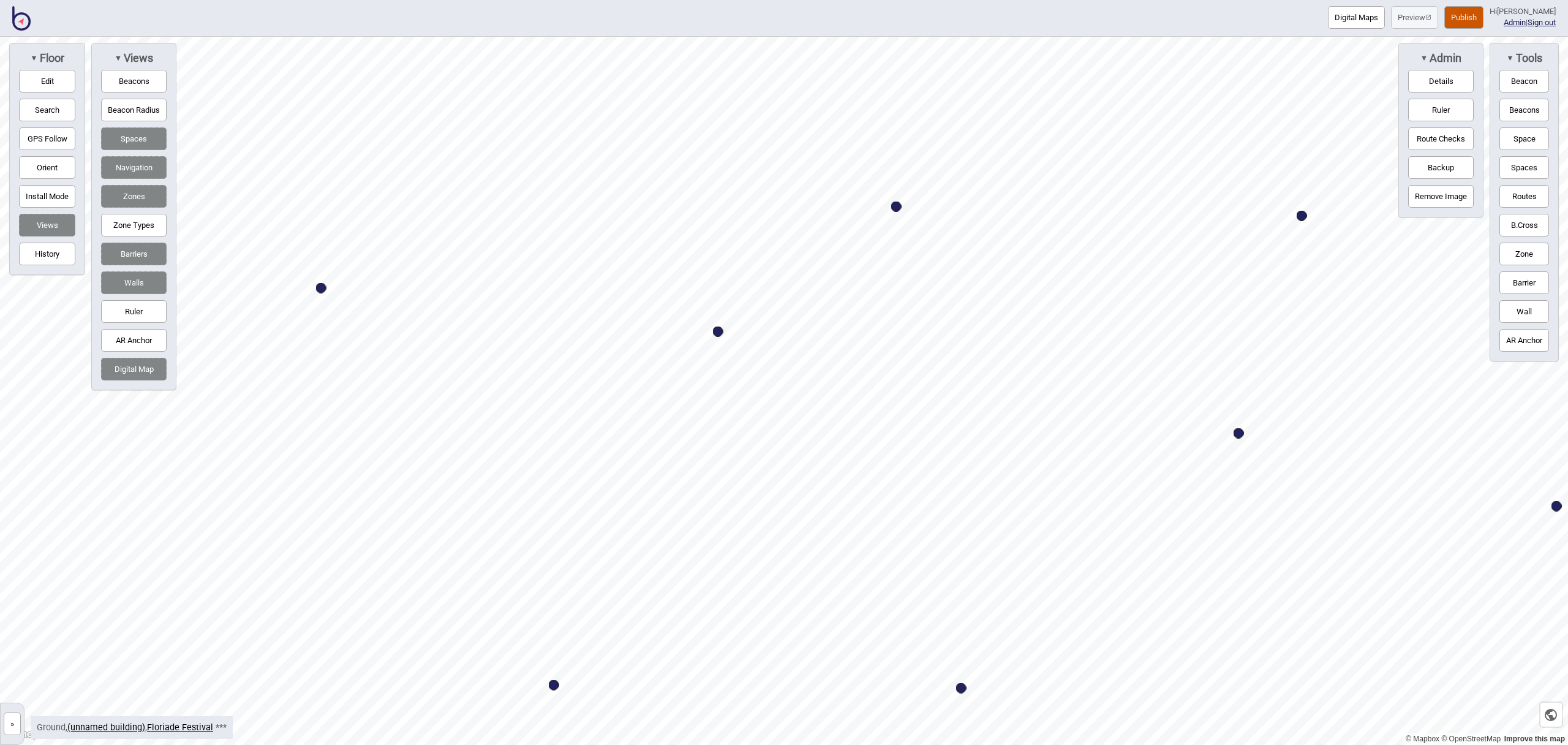
click at [1537, 136] on button "Space" at bounding box center [1525, 139] width 49 height 23
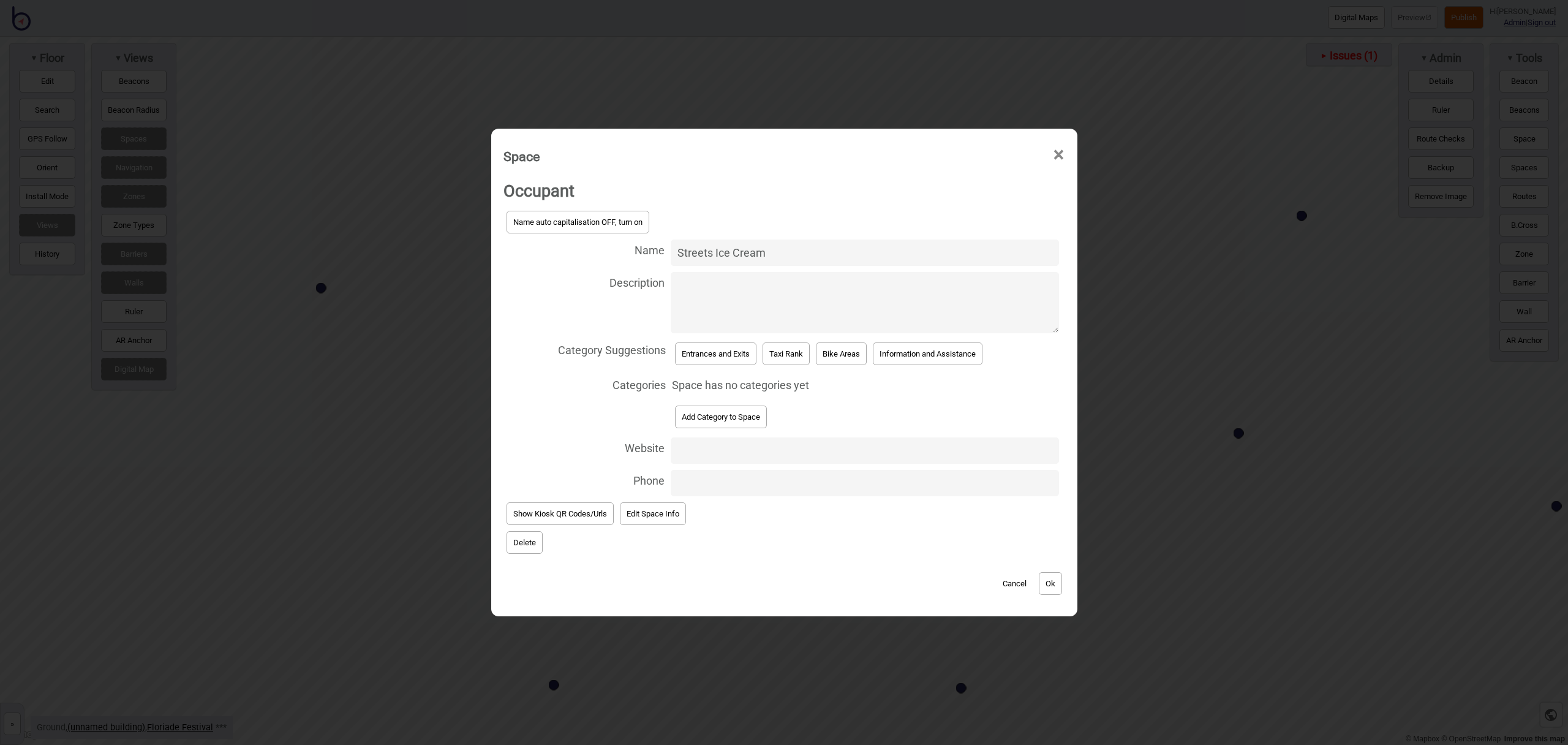
type input "Streets Ice Cream"
click at [753, 411] on button "Add Category to Space" at bounding box center [721, 417] width 92 height 23
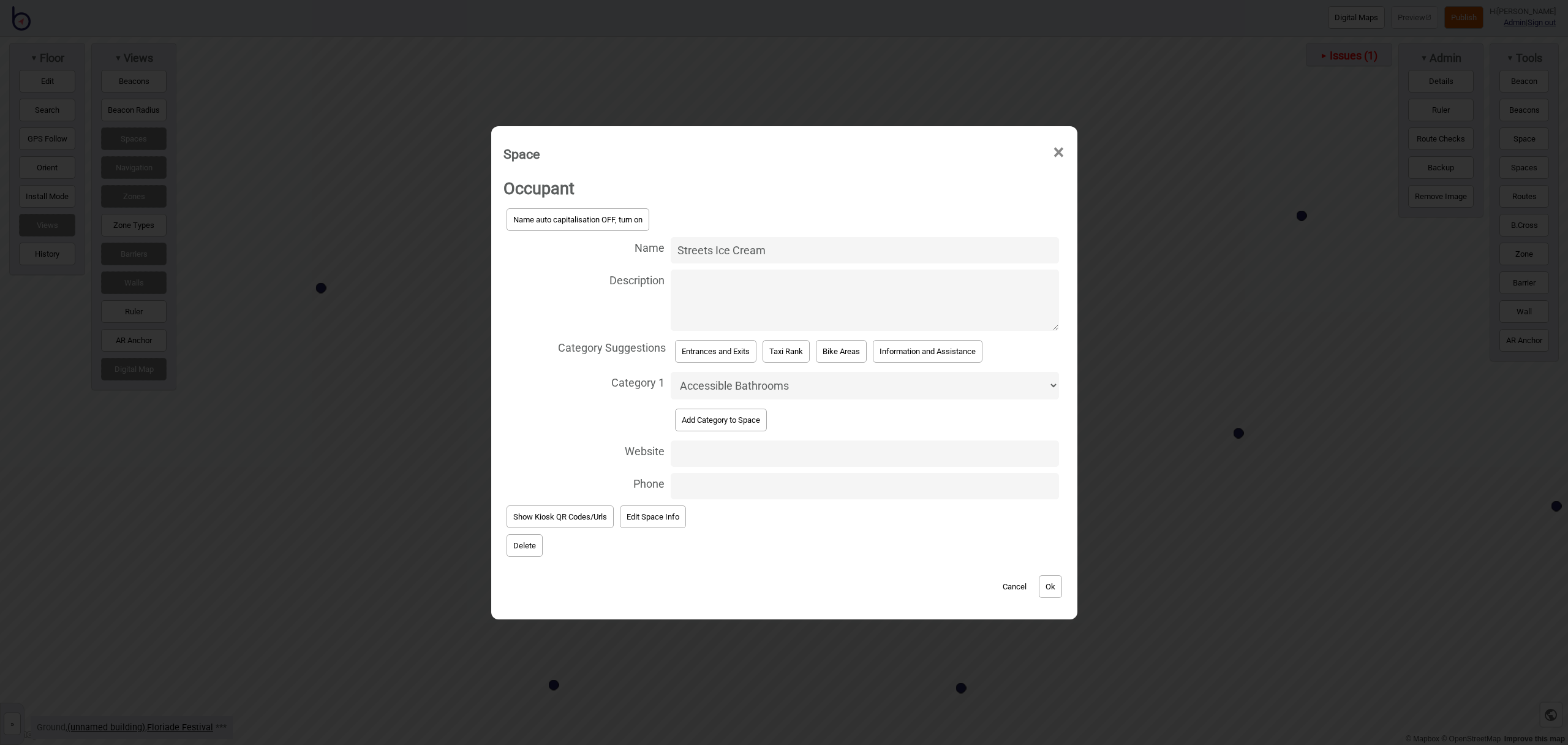
click at [759, 389] on select "Accessible Bathrooms Bathrooms Bike Areas Bus Stops Car Parks Change Rooms Eati…" at bounding box center [865, 385] width 388 height 27
select select "Food and Drink"
click at [671, 372] on select "Accessible Bathrooms Bathrooms Bike Areas Bus Stops Car Parks Change Rooms Eati…" at bounding box center [865, 385] width 388 height 27
click at [1050, 581] on button "Ok" at bounding box center [1050, 587] width 23 height 23
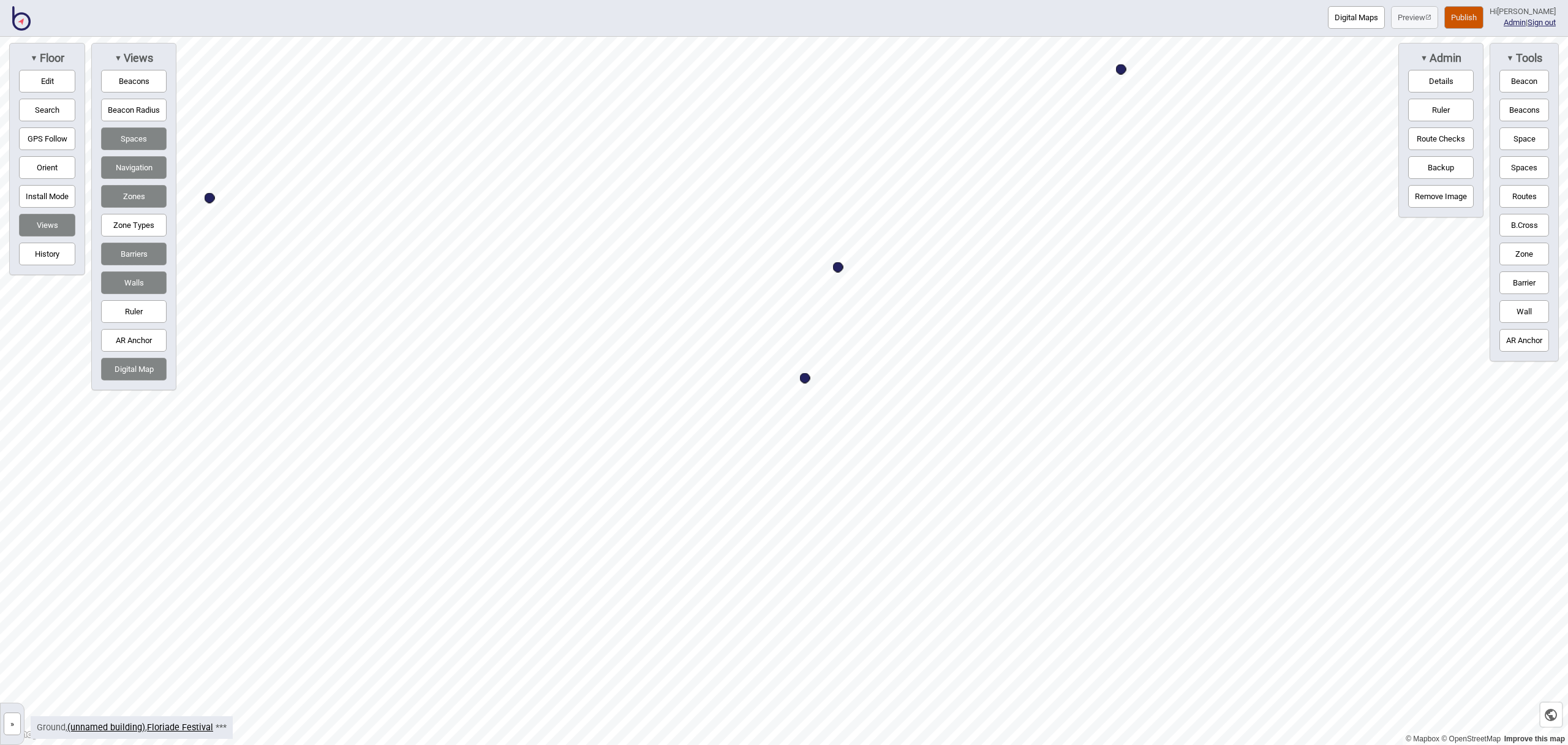
click at [49, 81] on button "Edit" at bounding box center [47, 81] width 56 height 23
click at [438, 148] on div "Map marker" at bounding box center [435, 145] width 19 height 19
click at [438, 148] on div "Map marker" at bounding box center [435, 145] width 19 height 19
click at [334, 247] on div "Map marker" at bounding box center [331, 245] width 19 height 19
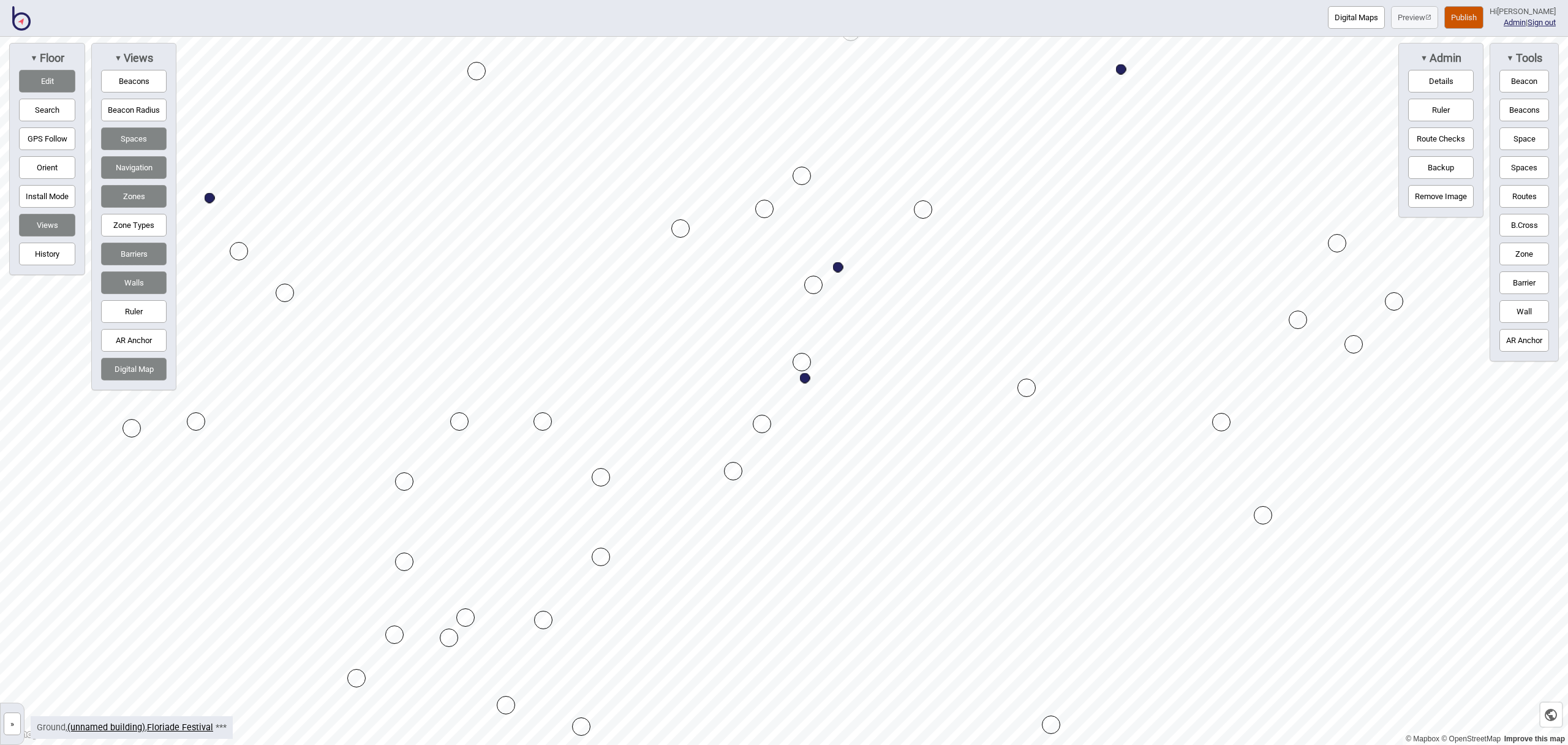
drag, startPoint x: 754, startPoint y: 415, endPoint x: 763, endPoint y: 426, distance: 14.2
click at [43, 84] on button "Edit" at bounding box center [47, 81] width 56 height 23
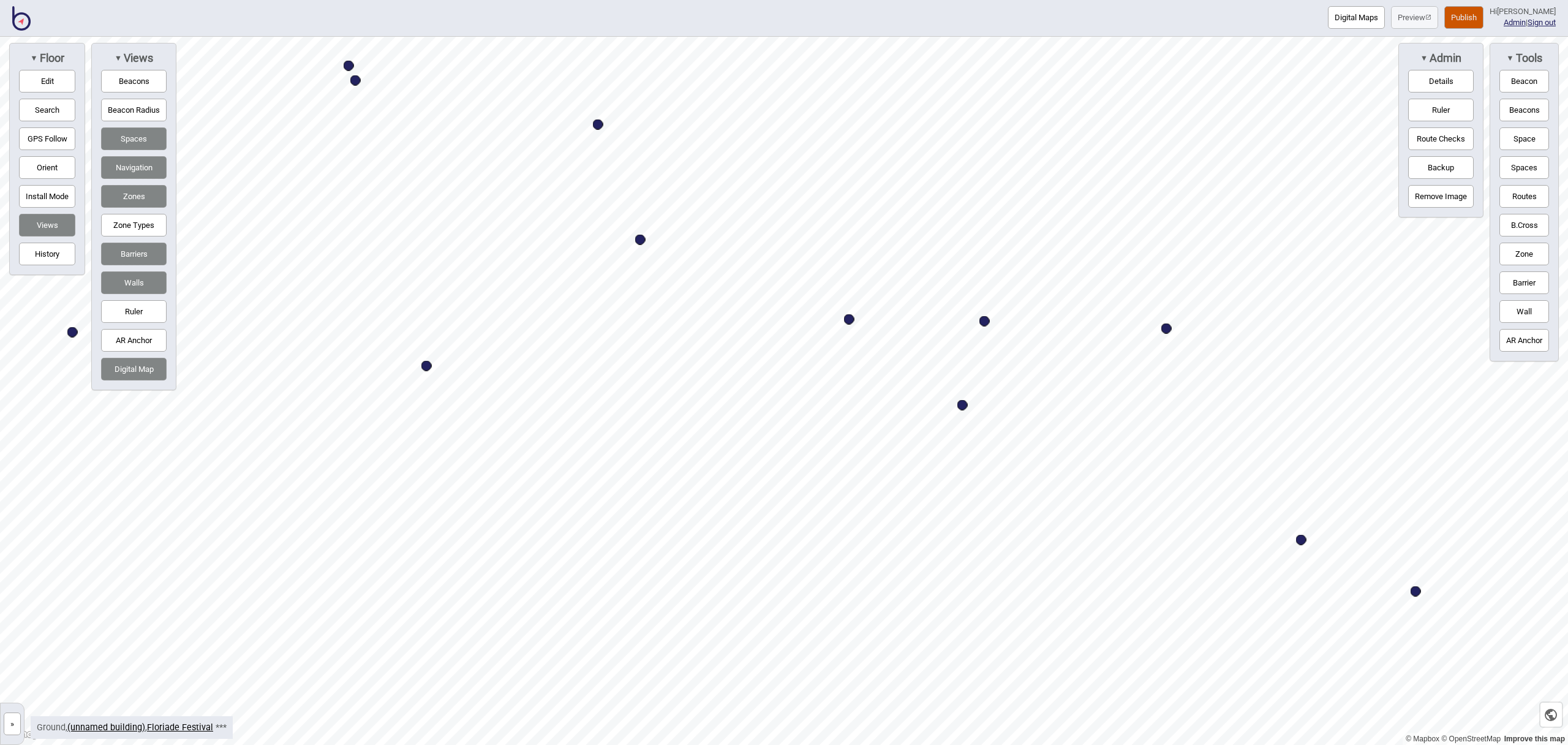
drag, startPoint x: 1507, startPoint y: 142, endPoint x: 1439, endPoint y: 166, distance: 72.1
click at [1506, 142] on button "Space" at bounding box center [1525, 139] width 49 height 23
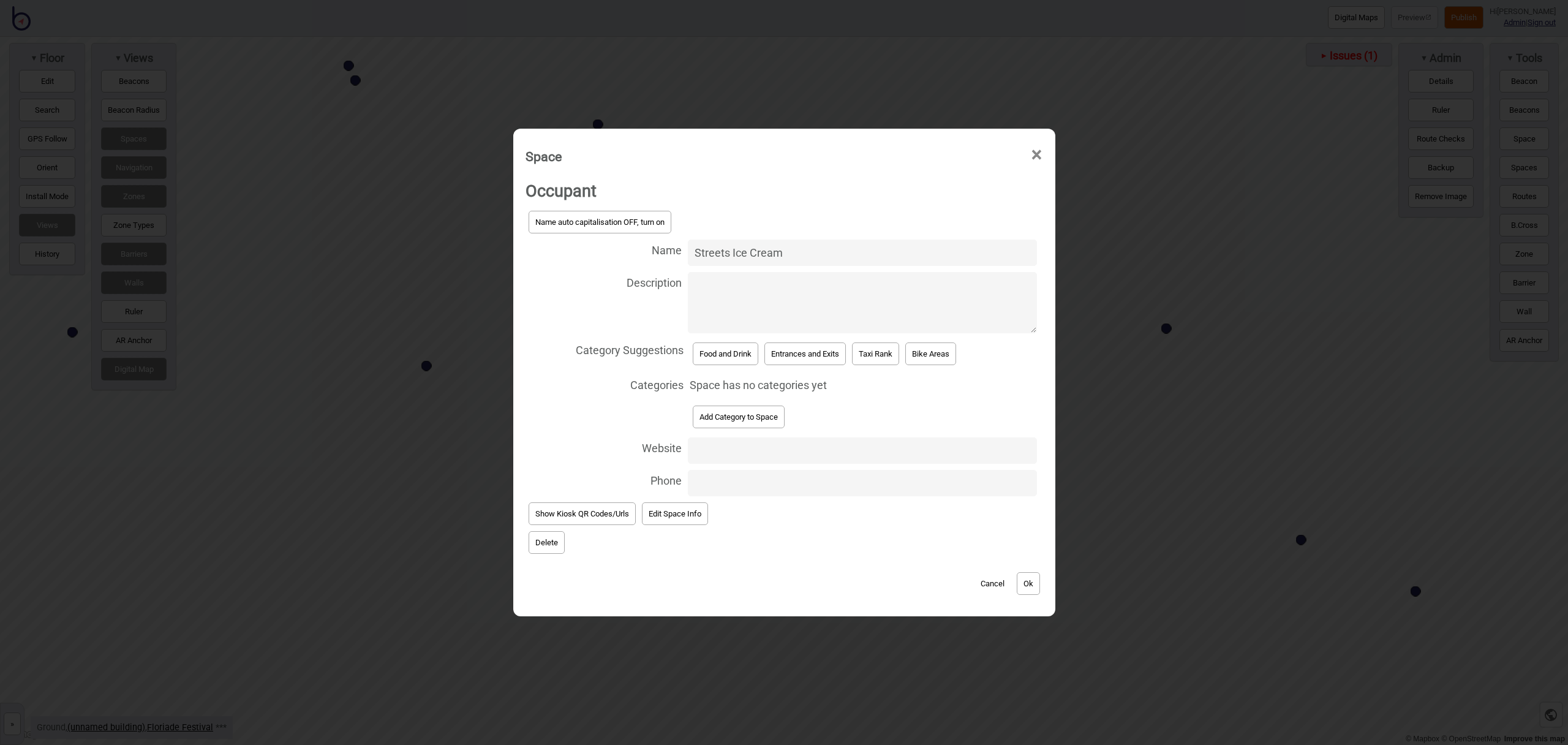
type input "Streets Ice Cream"
click at [704, 358] on button "Food and Drink" at bounding box center [725, 354] width 65 height 23
select select "Food and Drink"
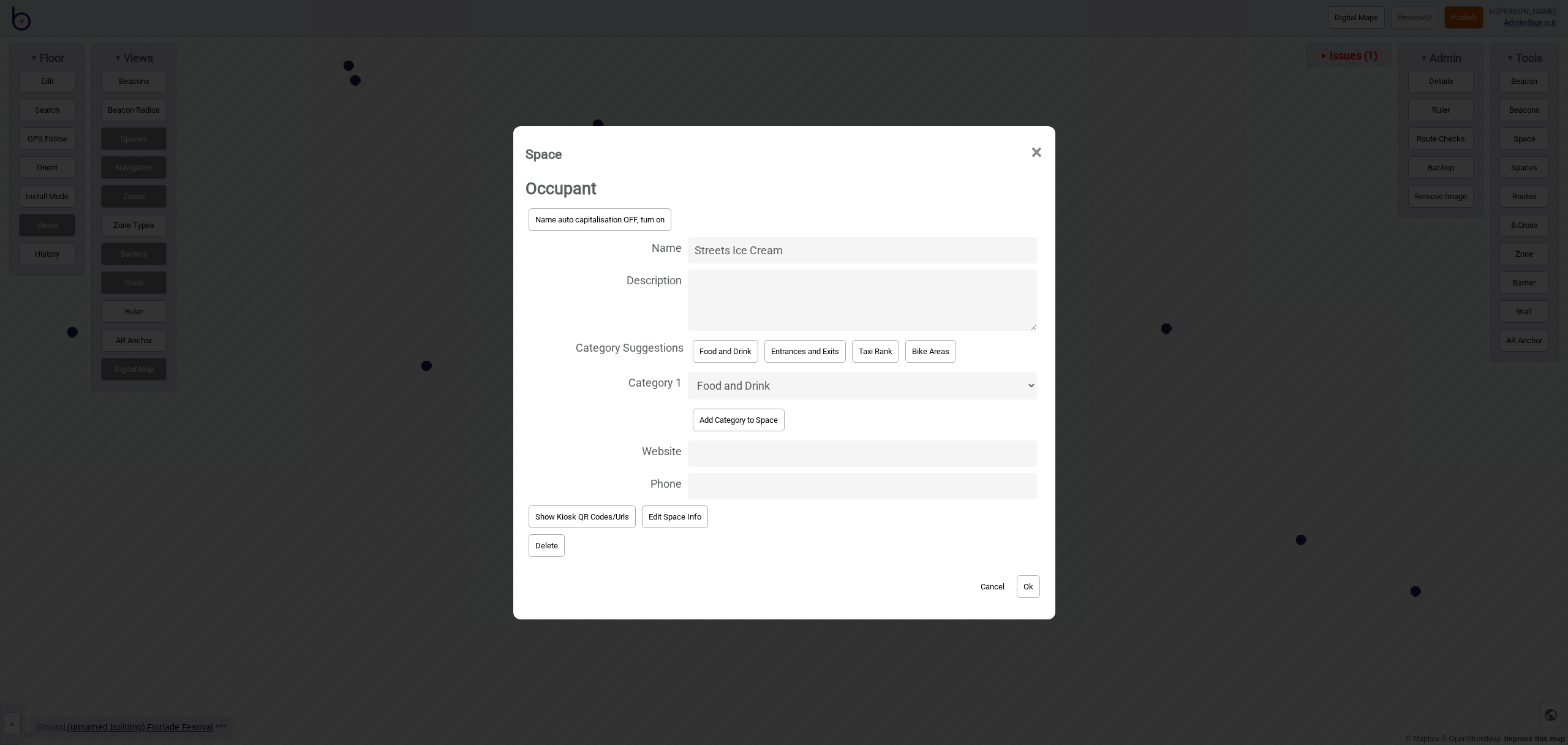
click at [1035, 579] on button "Ok" at bounding box center [1028, 587] width 23 height 23
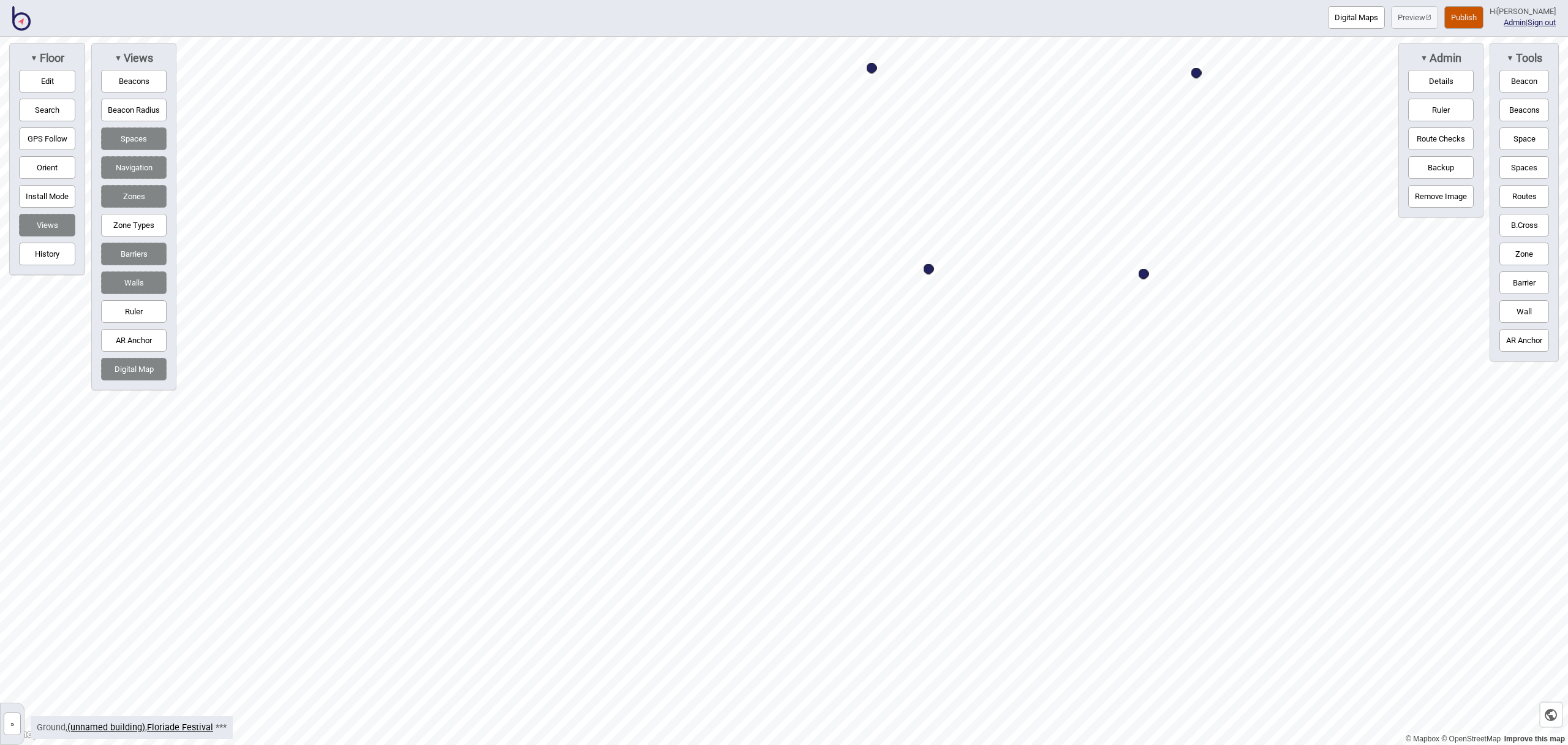
click at [1524, 284] on button "Barrier" at bounding box center [1525, 283] width 49 height 23
click at [630, 529] on div "Map marker" at bounding box center [630, 529] width 19 height 19
click at [48, 81] on button "Edit" at bounding box center [47, 81] width 56 height 23
click at [35, 75] on button "Edit" at bounding box center [47, 81] width 56 height 23
drag, startPoint x: 1519, startPoint y: 142, endPoint x: 1510, endPoint y: 141, distance: 9.1
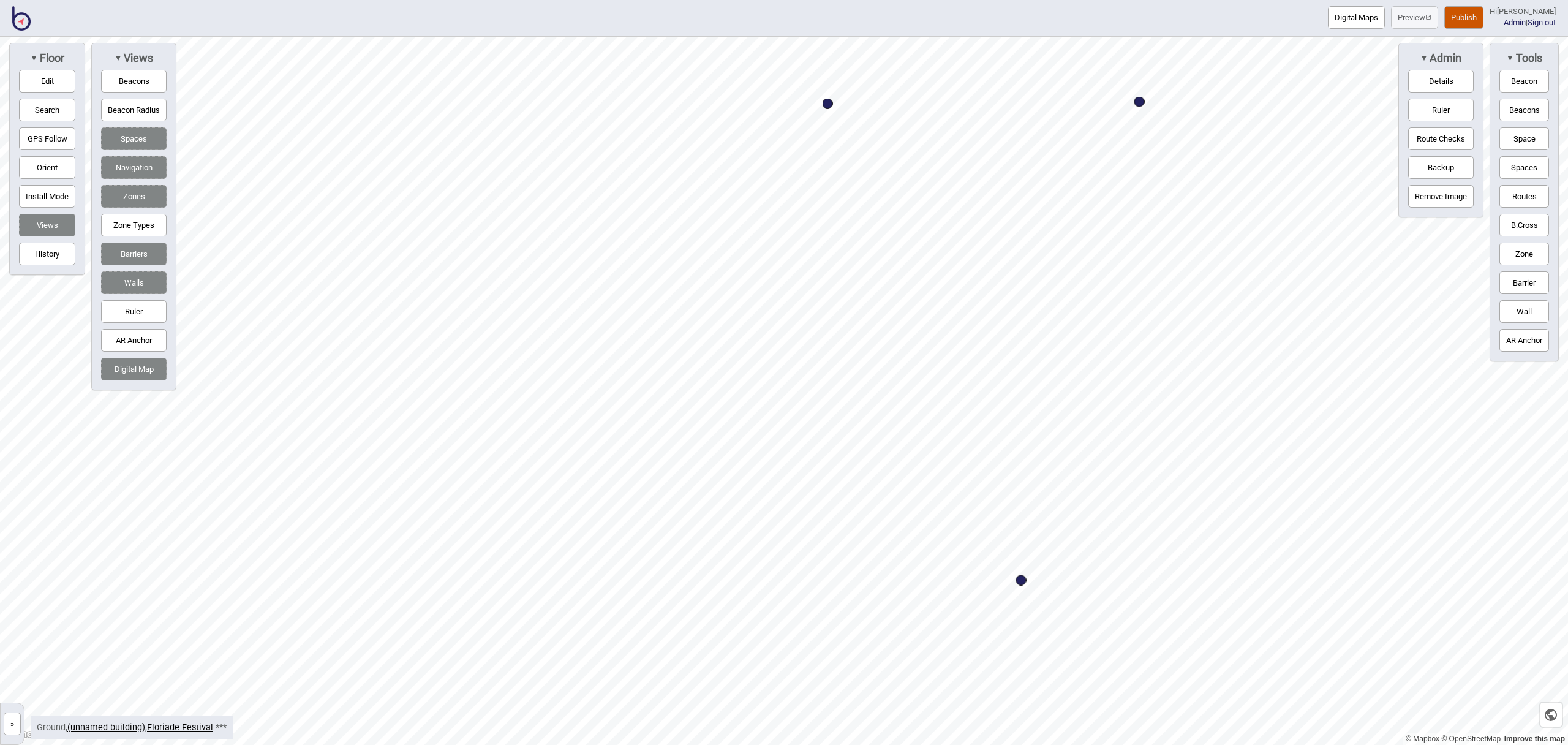
click at [1519, 142] on button "Space" at bounding box center [1525, 139] width 49 height 23
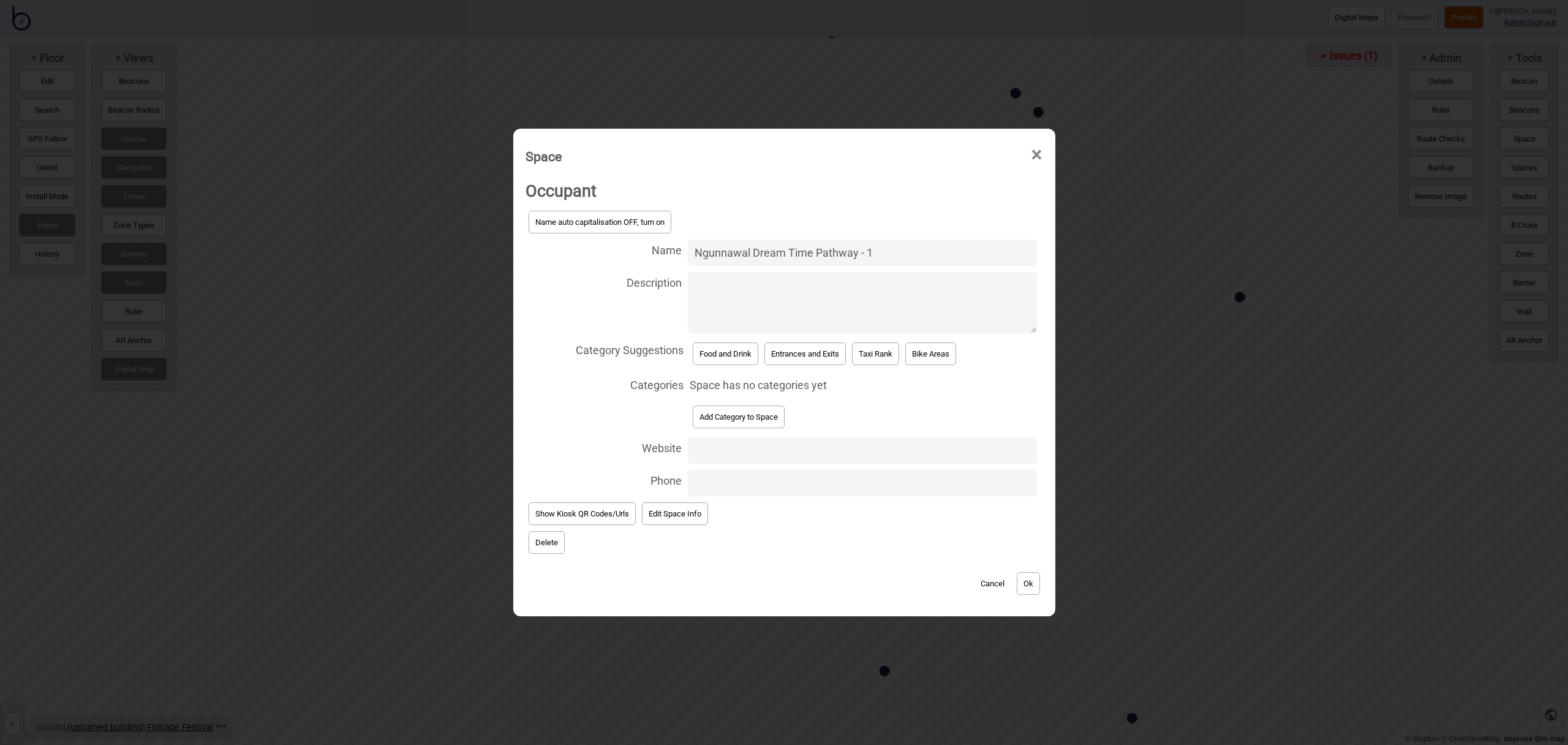
drag, startPoint x: 867, startPoint y: 252, endPoint x: 712, endPoint y: 250, distance: 155.0
click at [693, 250] on input "Ngunnawal Dream Time Pathway - 1" at bounding box center [862, 252] width 348 height 26
type input "Ngunnawal Dream Time Pathway - 1"
click at [754, 419] on button "Add Category to Space" at bounding box center [739, 417] width 92 height 23
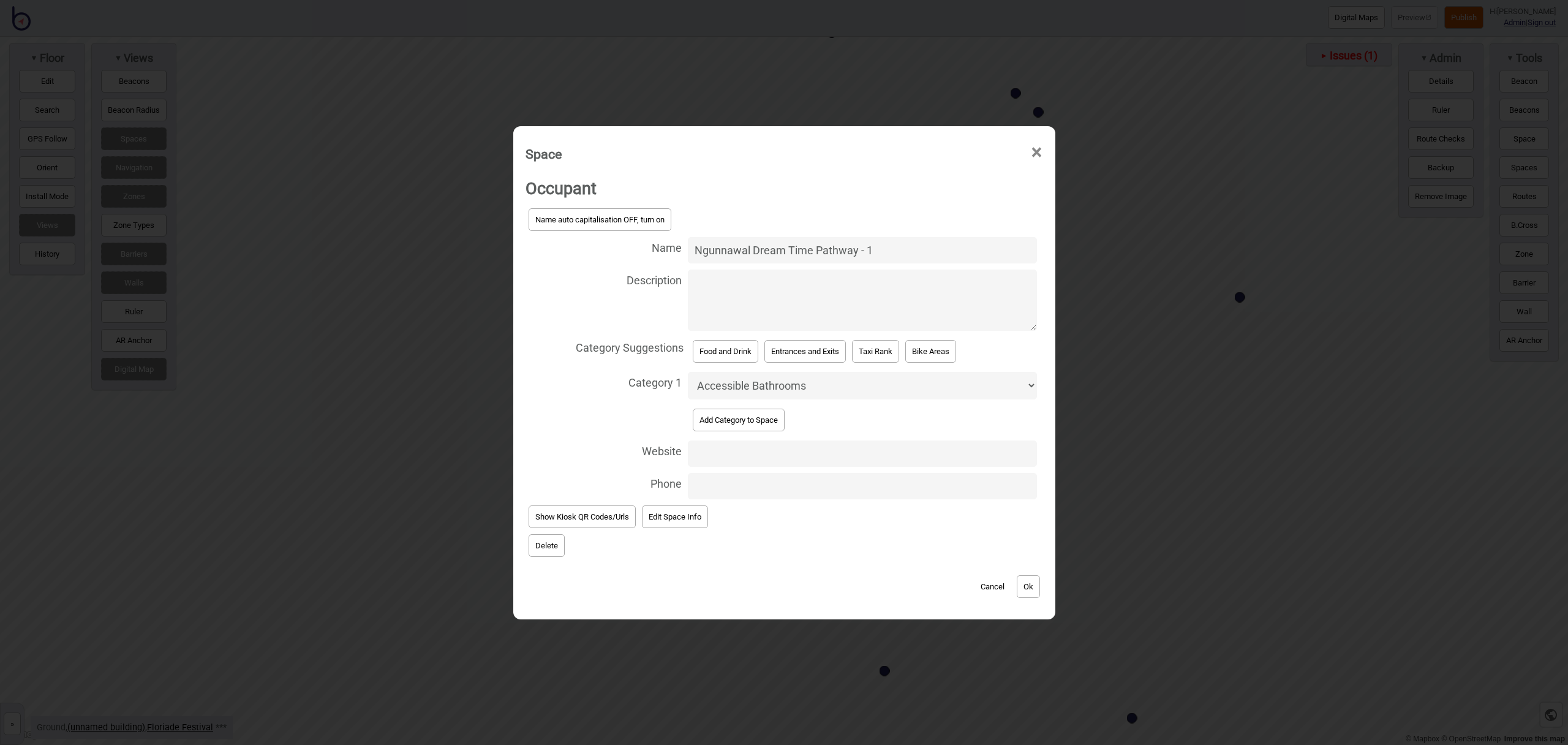
click at [751, 389] on select "Accessible Bathrooms Bathrooms Bike Areas Bus Stops Car Parks Change Rooms Eati…" at bounding box center [862, 385] width 348 height 27
select select "Games and Entertainment"
click at [688, 372] on select "Accessible Bathrooms Bathrooms Bike Areas Bus Stops Car Parks Change Rooms Eati…" at bounding box center [862, 385] width 348 height 27
click at [1028, 580] on button "Ok" at bounding box center [1028, 587] width 23 height 23
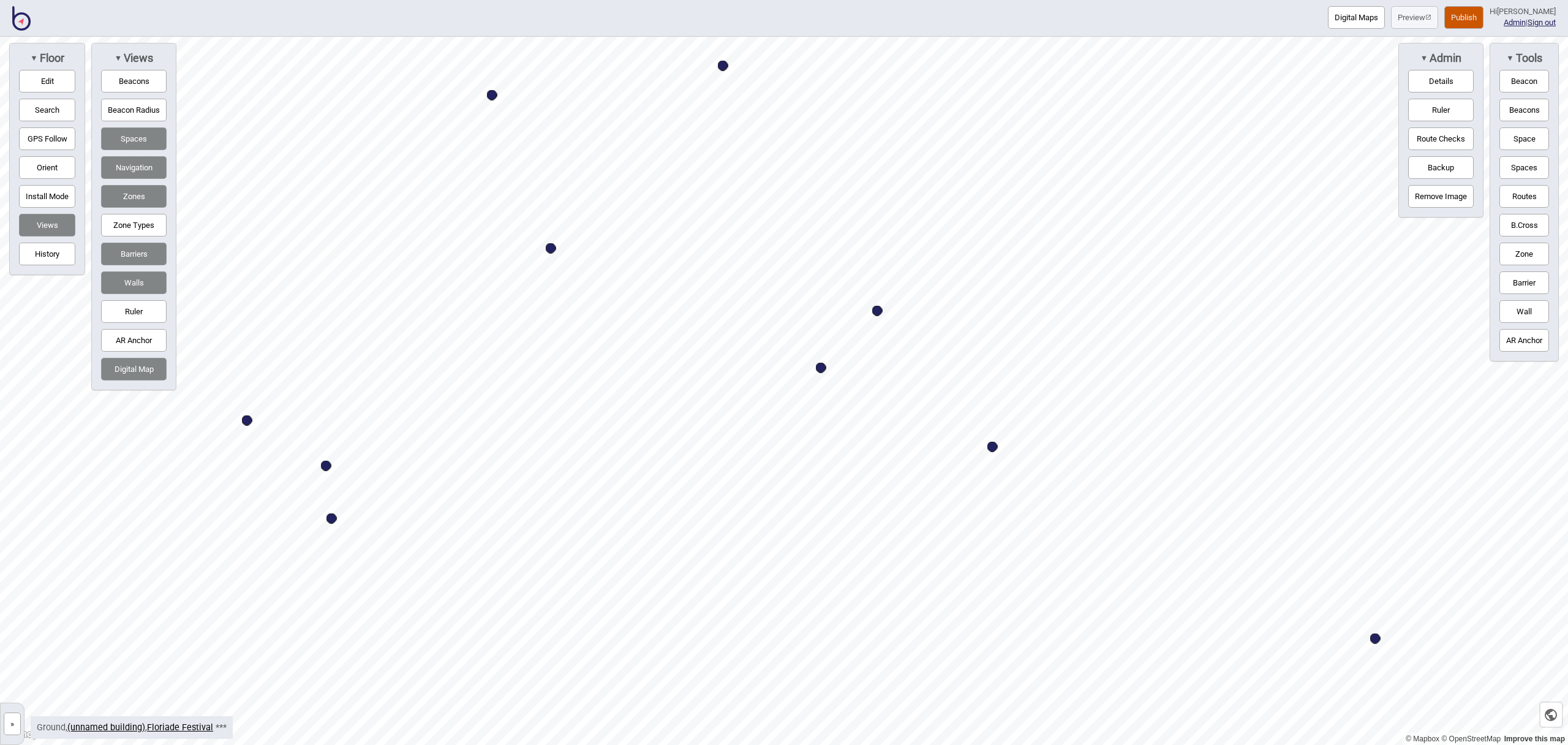
click at [1529, 140] on button "Space" at bounding box center [1525, 139] width 49 height 23
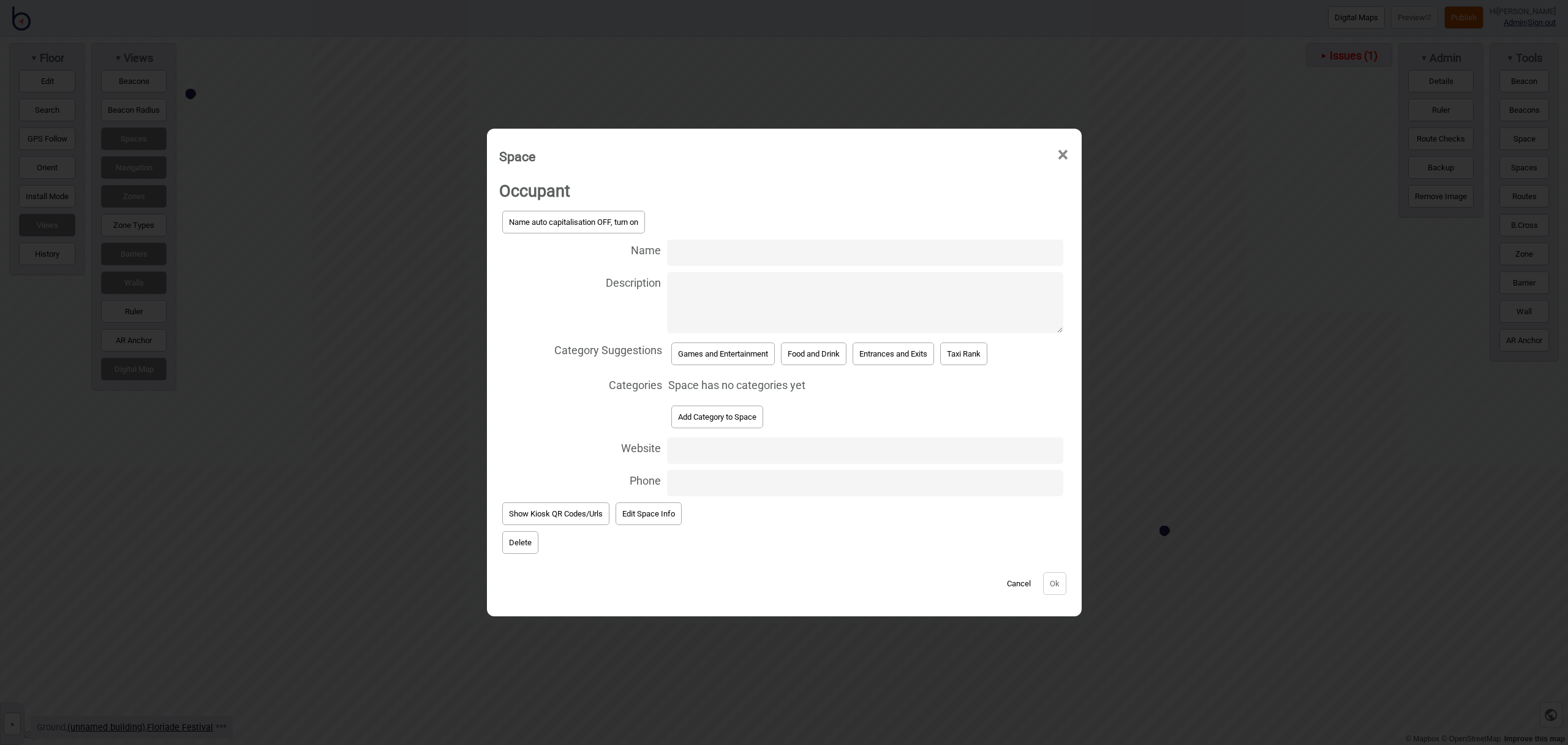
click at [693, 254] on input "Name" at bounding box center [865, 252] width 396 height 26
type input "Ngunnawal Dream Time Pathway - 2"
click at [734, 354] on button "Games and Entertainment" at bounding box center [723, 354] width 103 height 23
select select "Games and Entertainment"
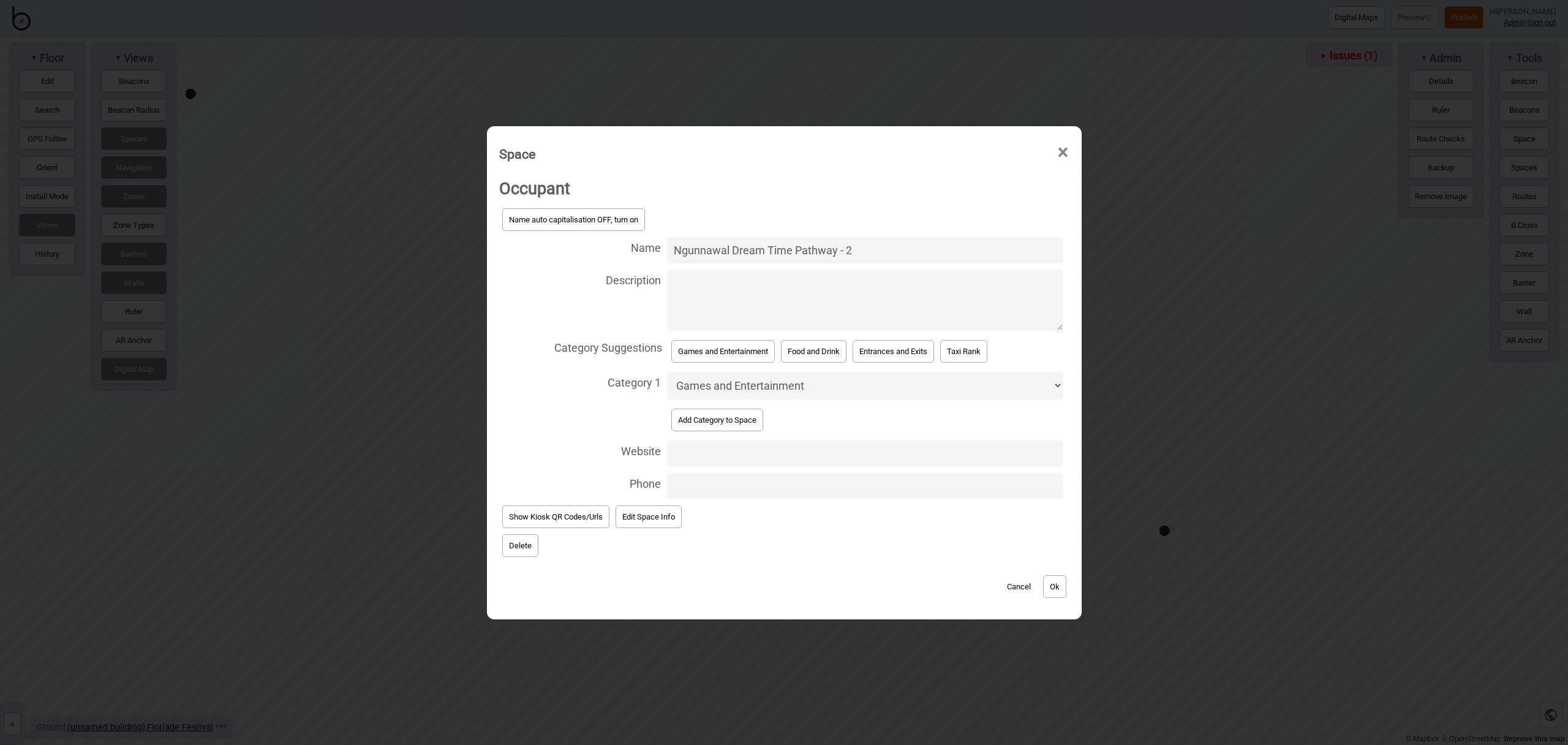
click at [1058, 587] on button "Ok" at bounding box center [1055, 587] width 23 height 23
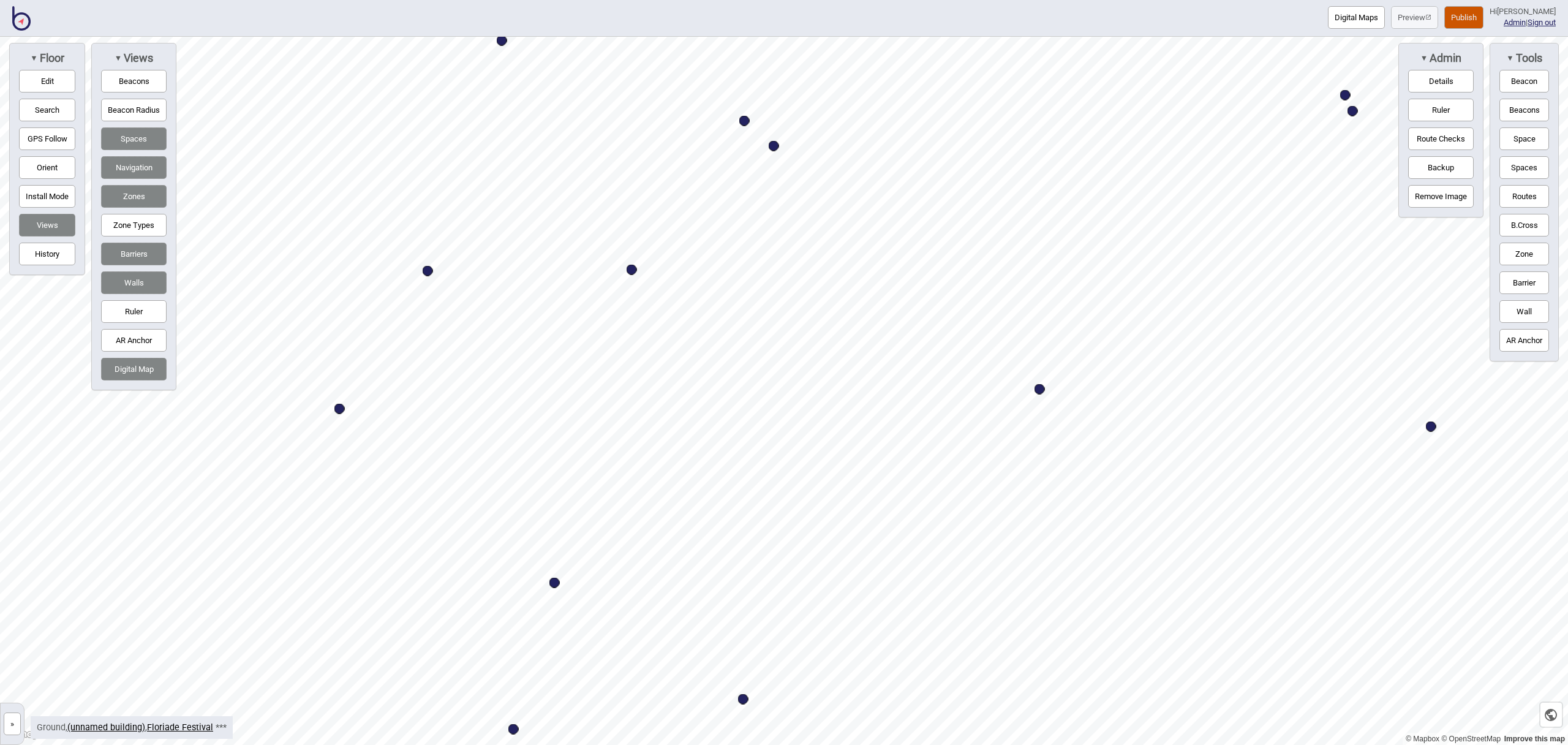
click at [1518, 137] on button "Space" at bounding box center [1525, 139] width 49 height 23
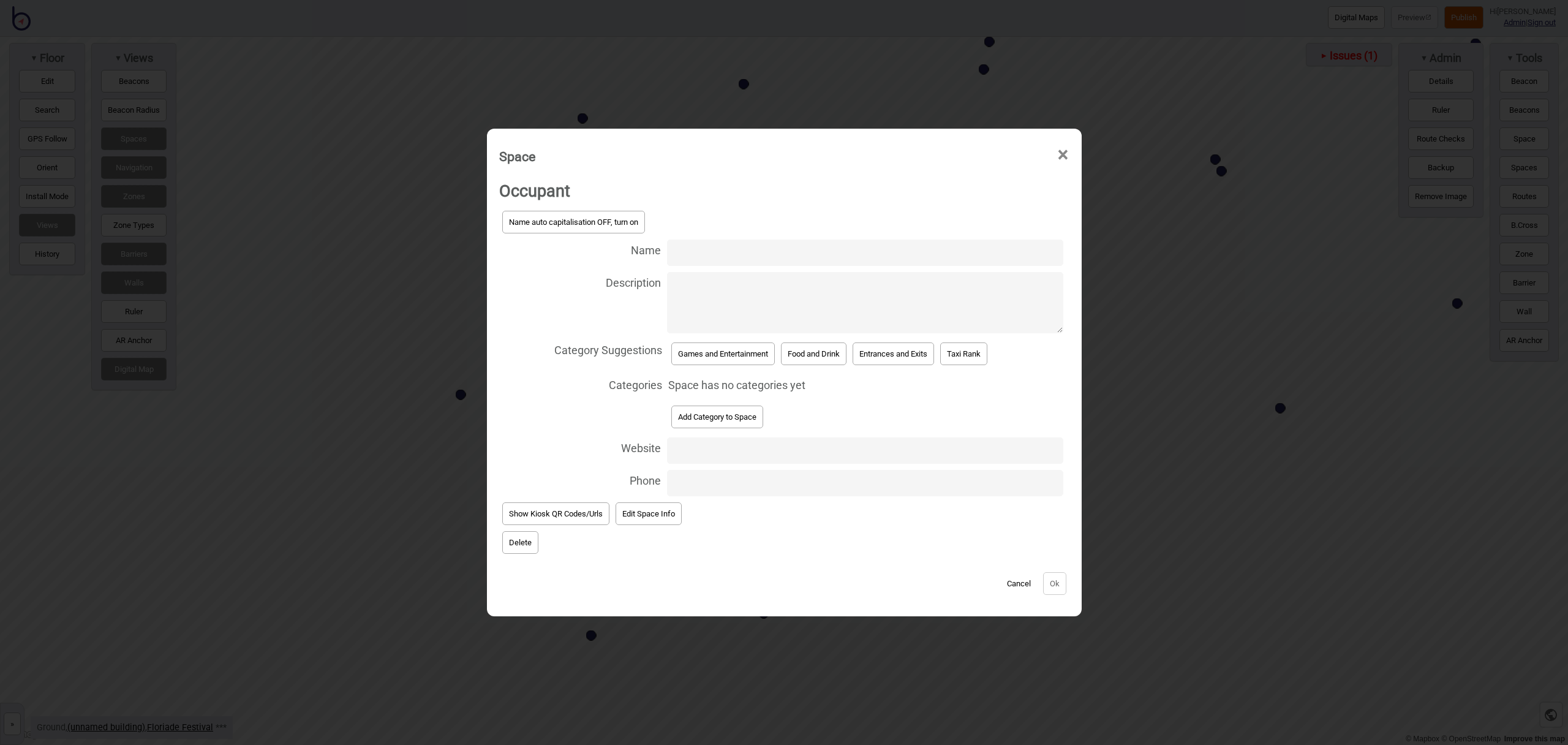
click at [741, 254] on input "Name" at bounding box center [865, 252] width 396 height 26
type input "Ngunnawal Dream Time Pathway - 3"
click at [759, 352] on button "Games and Entertainment" at bounding box center [723, 354] width 103 height 23
select select "Games and Entertainment"
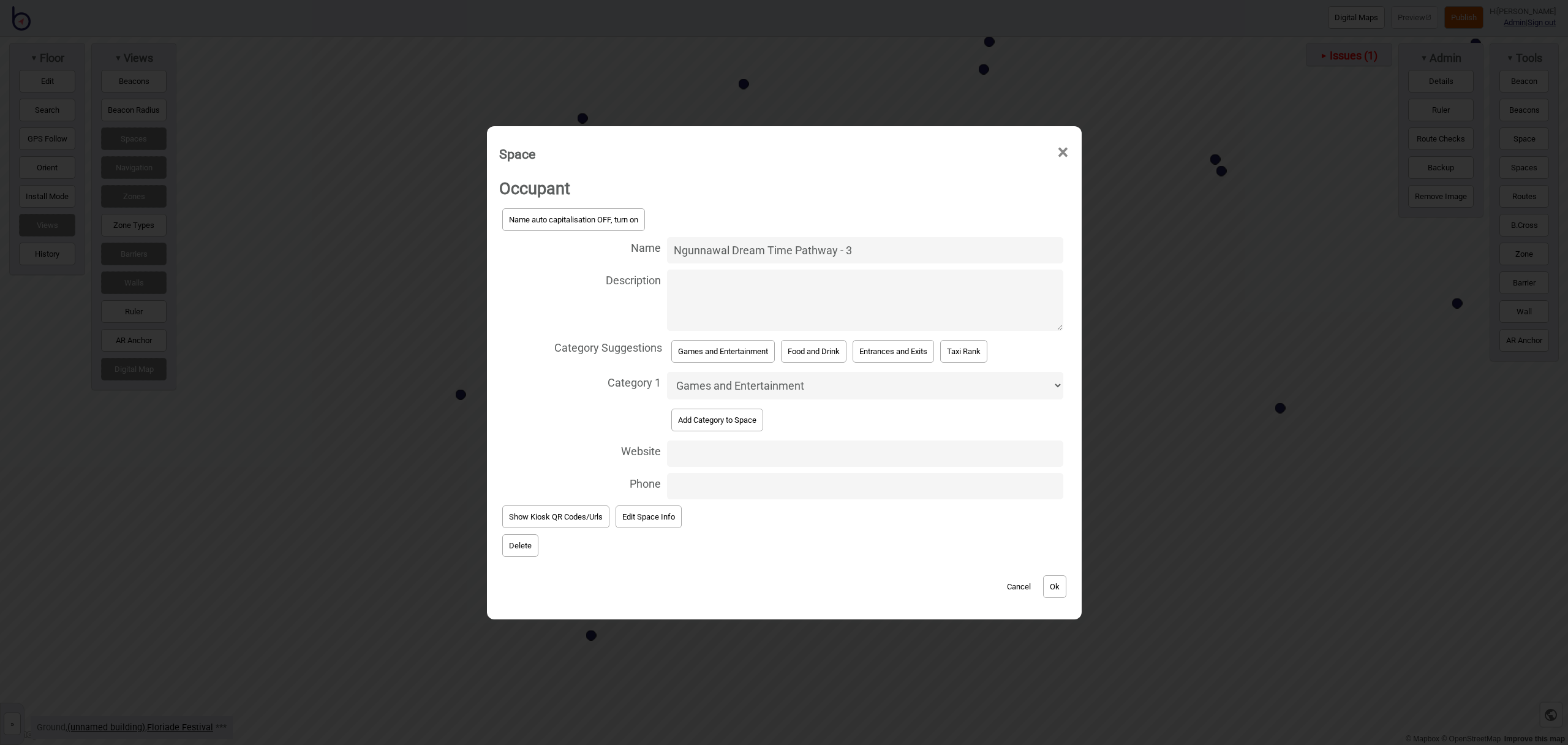
click at [1062, 587] on button "Ok" at bounding box center [1055, 587] width 23 height 23
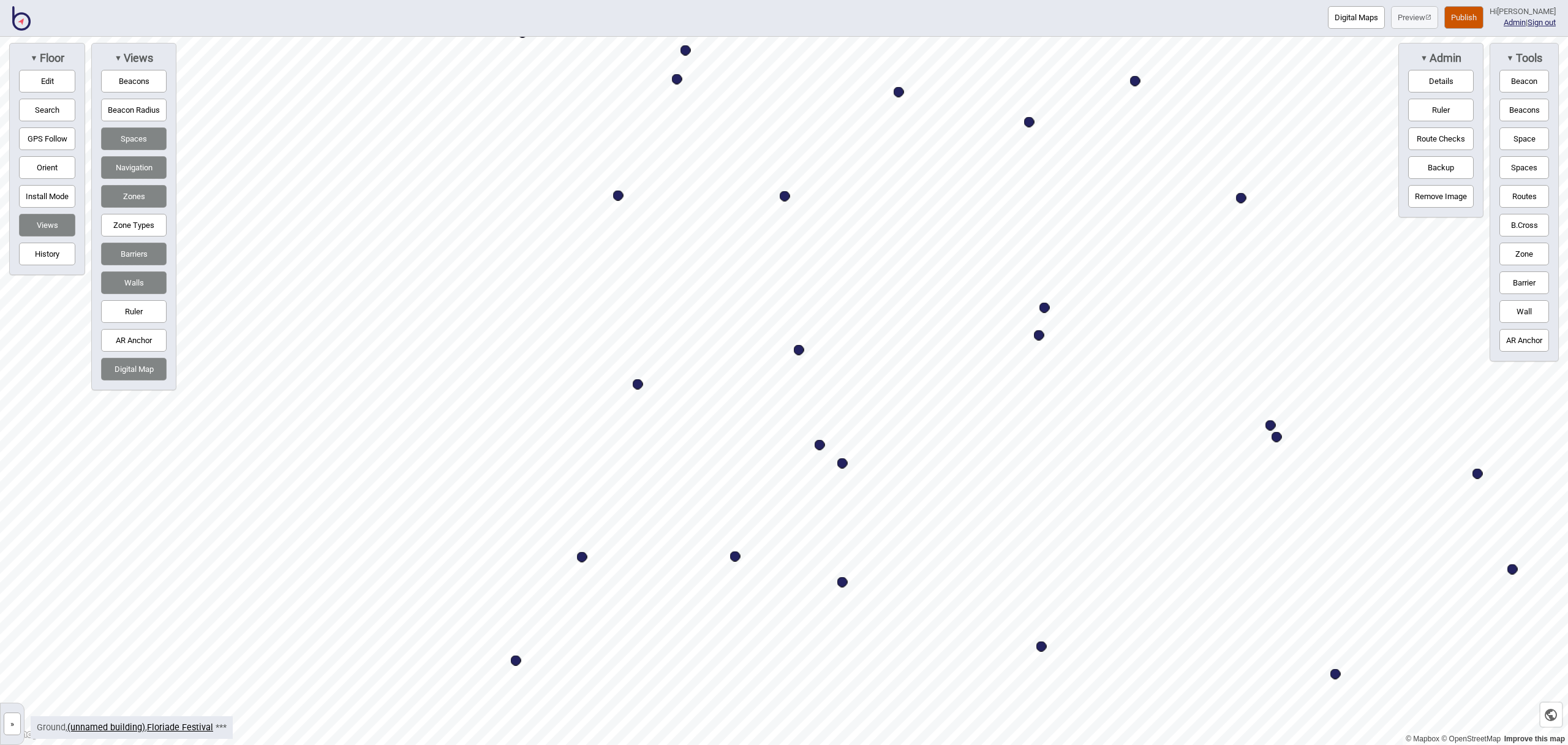
click at [1525, 140] on button "Space" at bounding box center [1525, 139] width 49 height 23
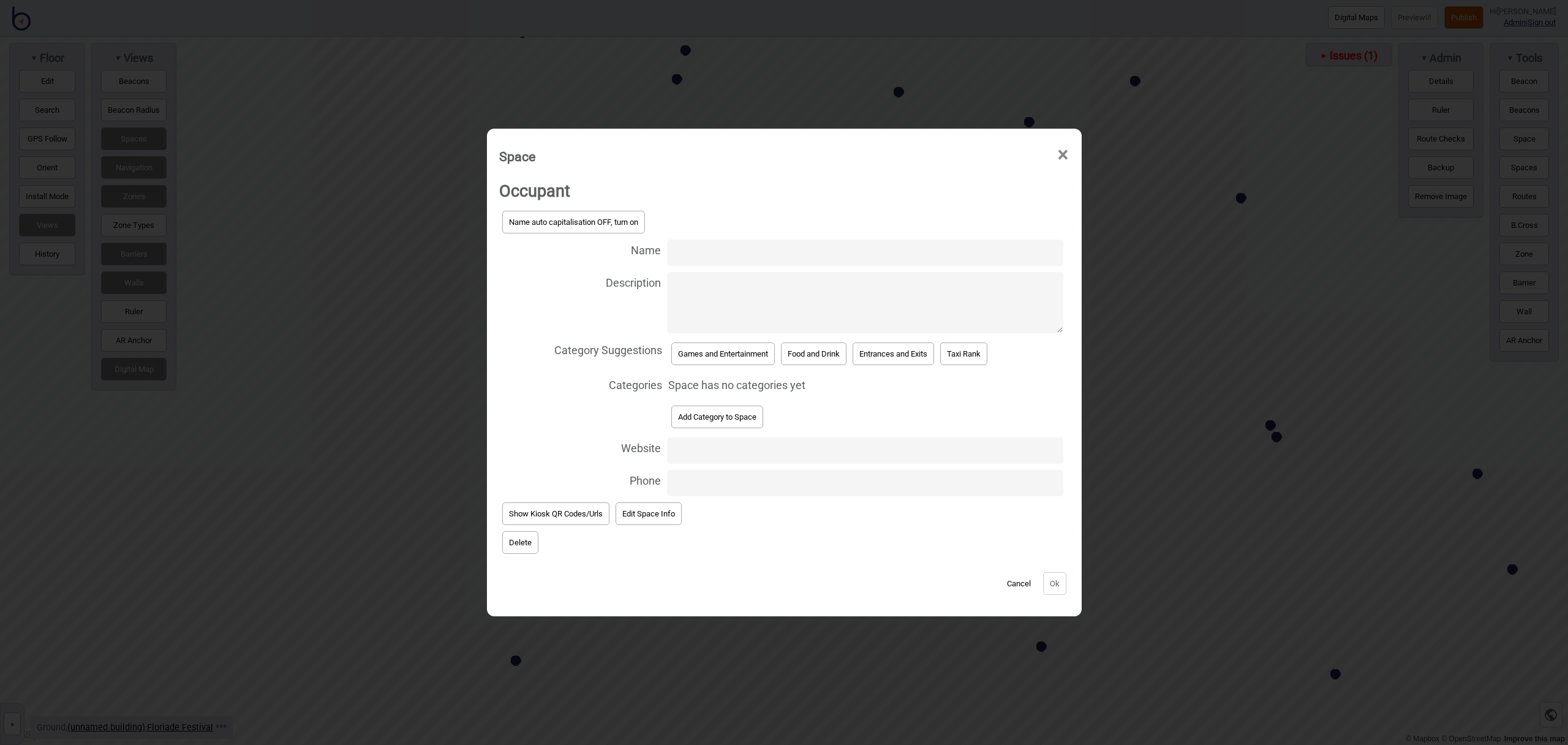
click at [842, 255] on input "Name" at bounding box center [865, 252] width 396 height 26
type input "Ngunnawal Dream Time Pathway - 4"
click at [747, 353] on button "Games and Entertainment" at bounding box center [723, 354] width 103 height 23
select select "Games and Entertainment"
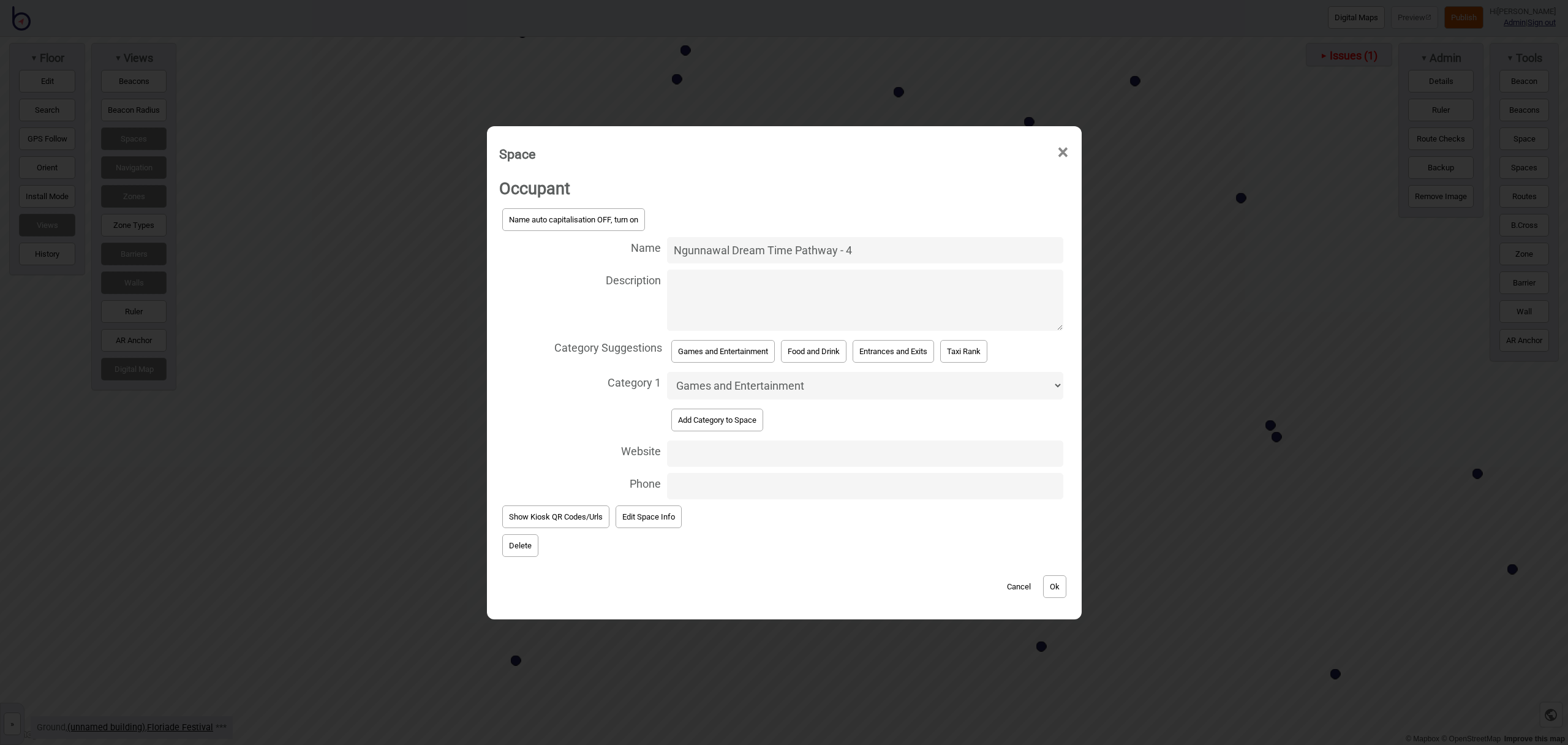
click at [1062, 592] on button "Ok" at bounding box center [1055, 587] width 23 height 23
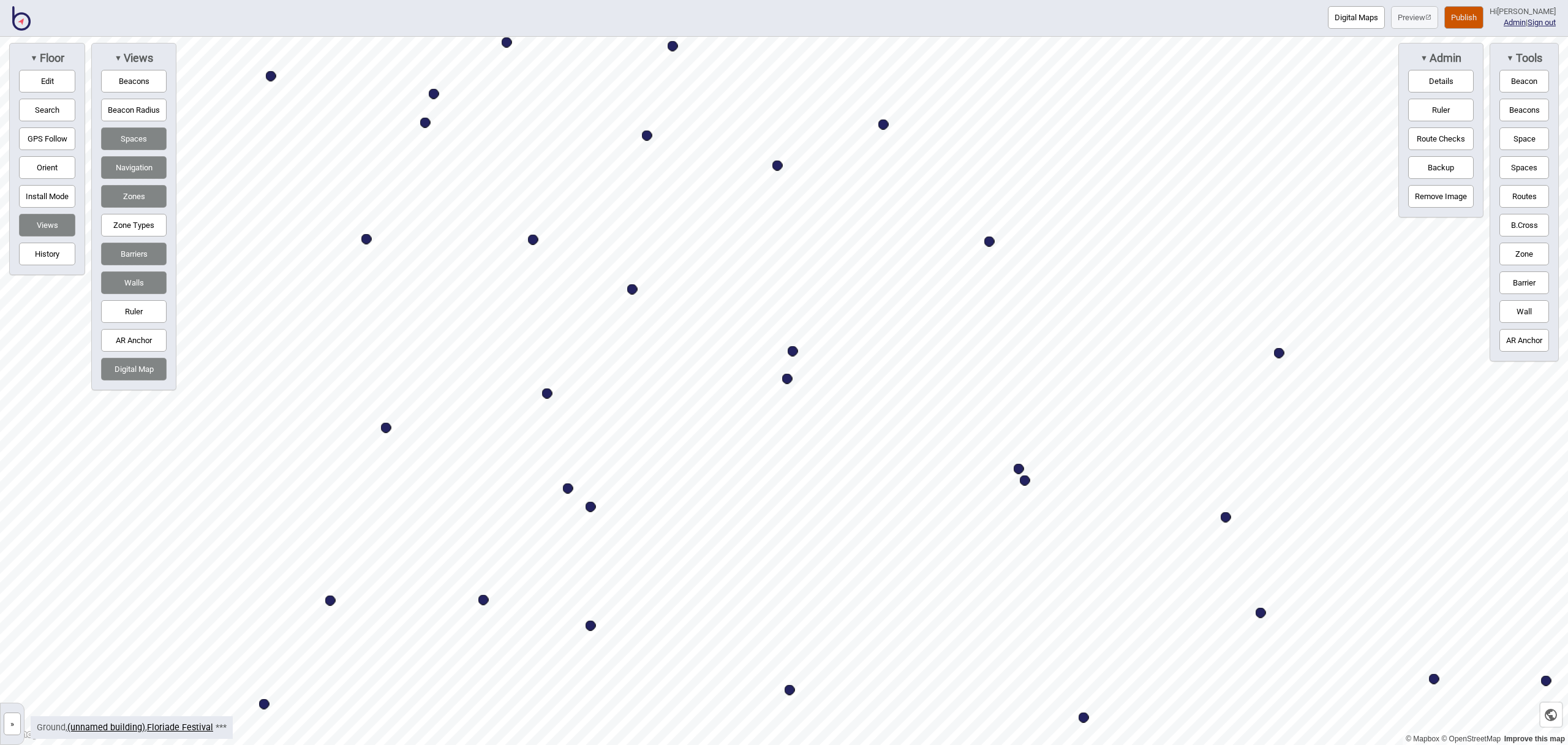
click at [1527, 134] on button "Space" at bounding box center [1525, 139] width 49 height 23
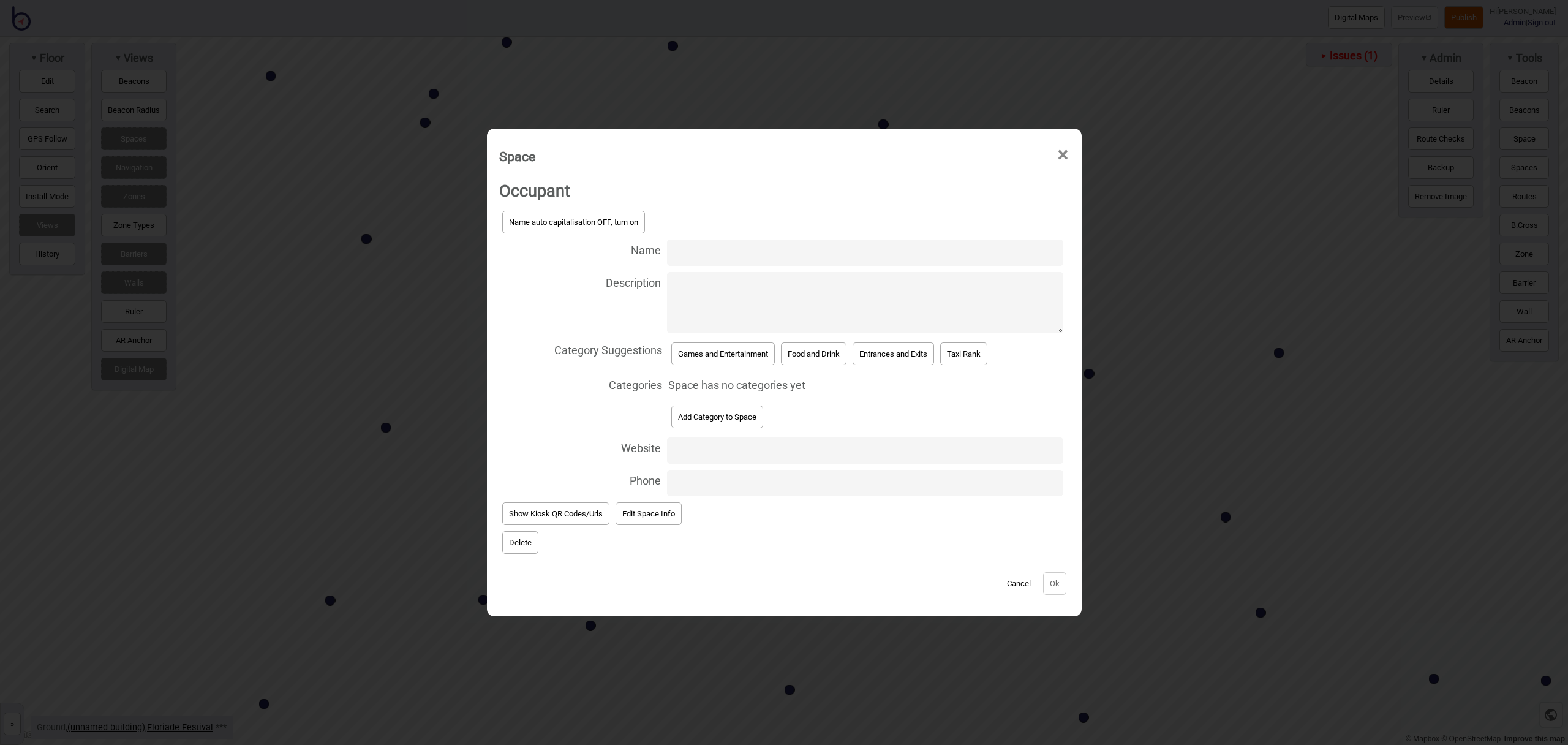
click at [727, 256] on input "Name" at bounding box center [865, 252] width 396 height 26
type input "Ngunnawal Dream Time Pathway - 5"
click at [741, 356] on button "Games and Entertainment" at bounding box center [723, 354] width 103 height 23
select select "Games and Entertainment"
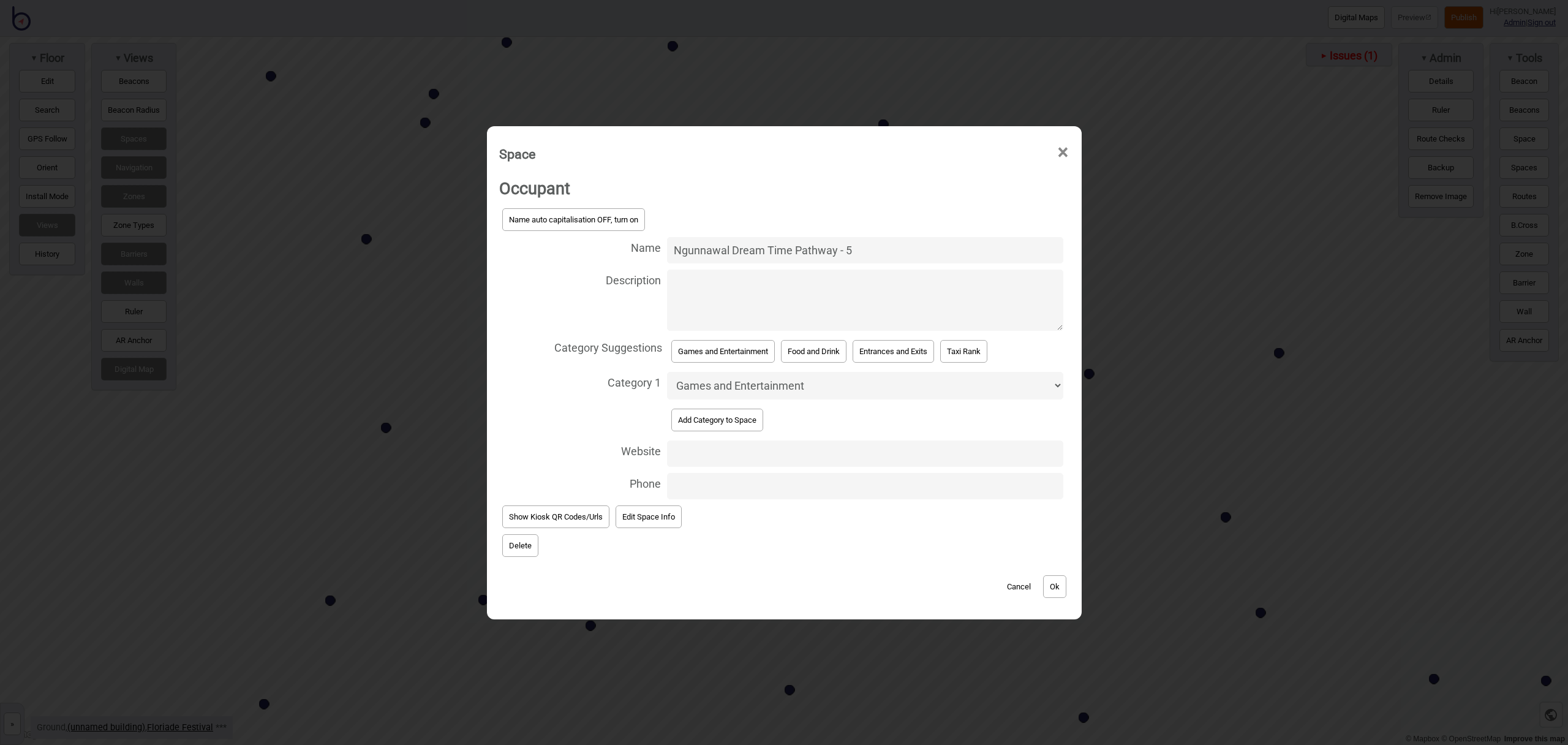
click at [1064, 586] on button "Ok" at bounding box center [1055, 587] width 23 height 23
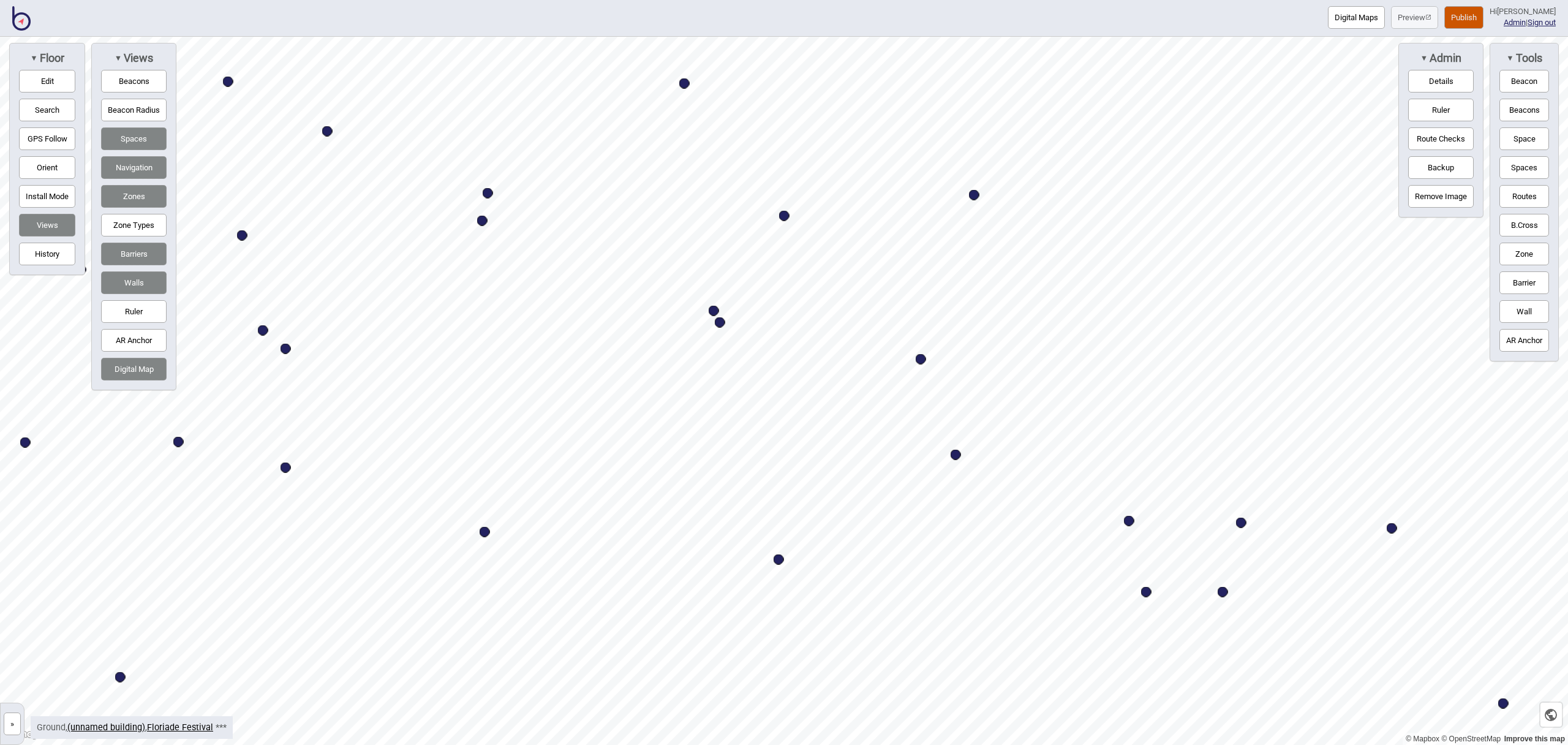
click at [1533, 140] on button "Space" at bounding box center [1525, 139] width 49 height 23
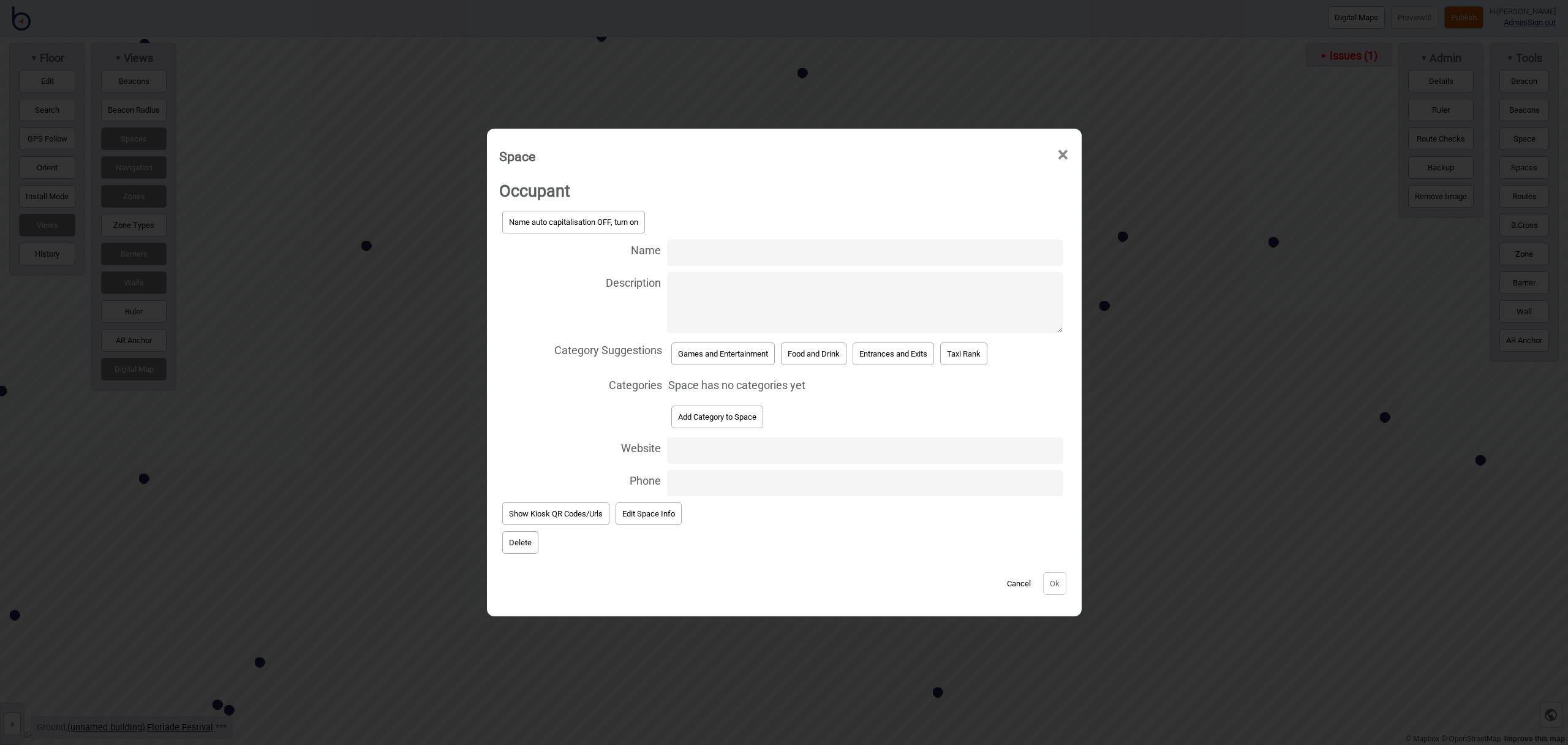
click at [744, 253] on input "Name" at bounding box center [865, 252] width 396 height 26
type input "Ngunnawal Dream Time Pathway - 6"
click at [762, 356] on button "Games and Entertainment" at bounding box center [723, 354] width 103 height 23
select select "Games and Entertainment"
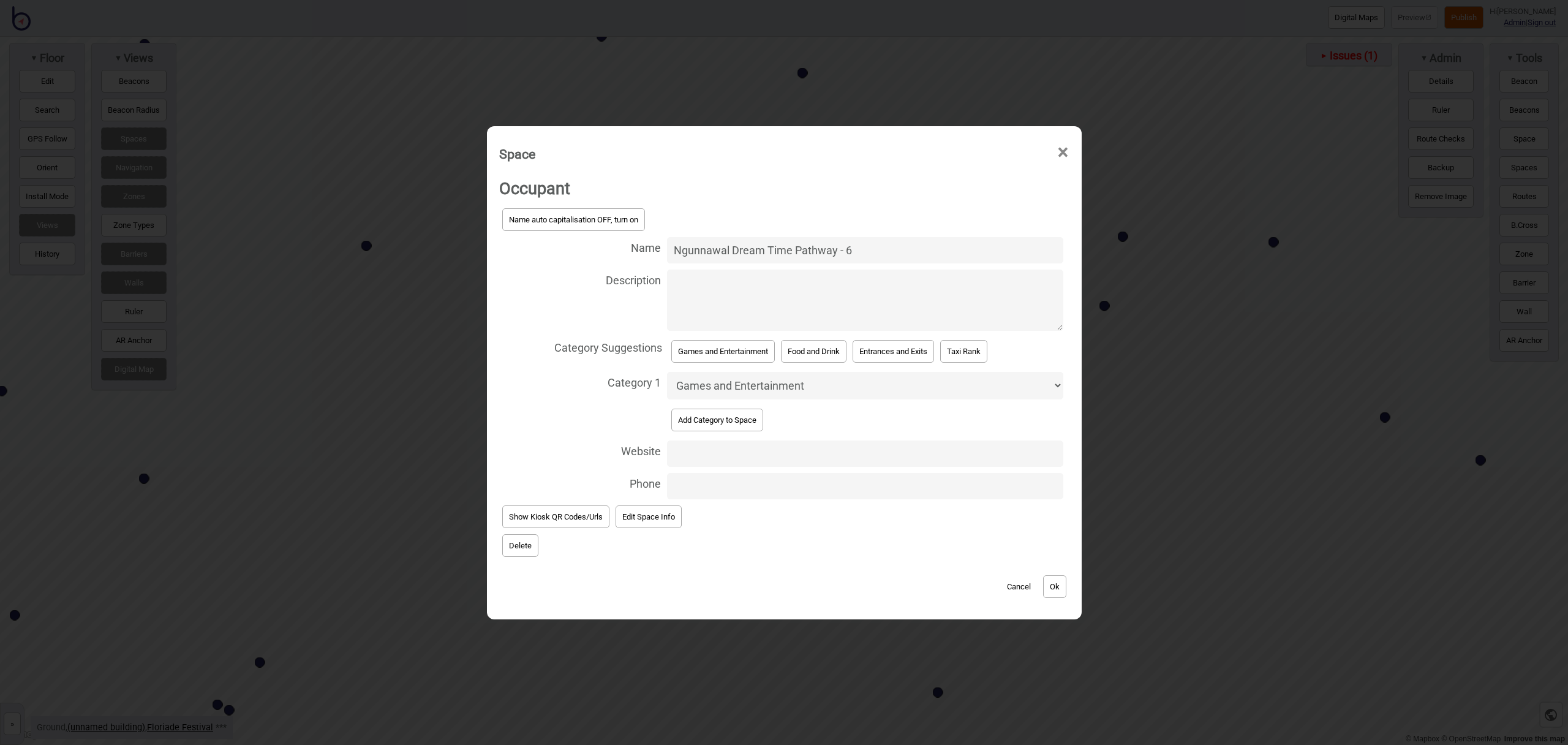
click at [1063, 586] on button "Ok" at bounding box center [1055, 587] width 23 height 23
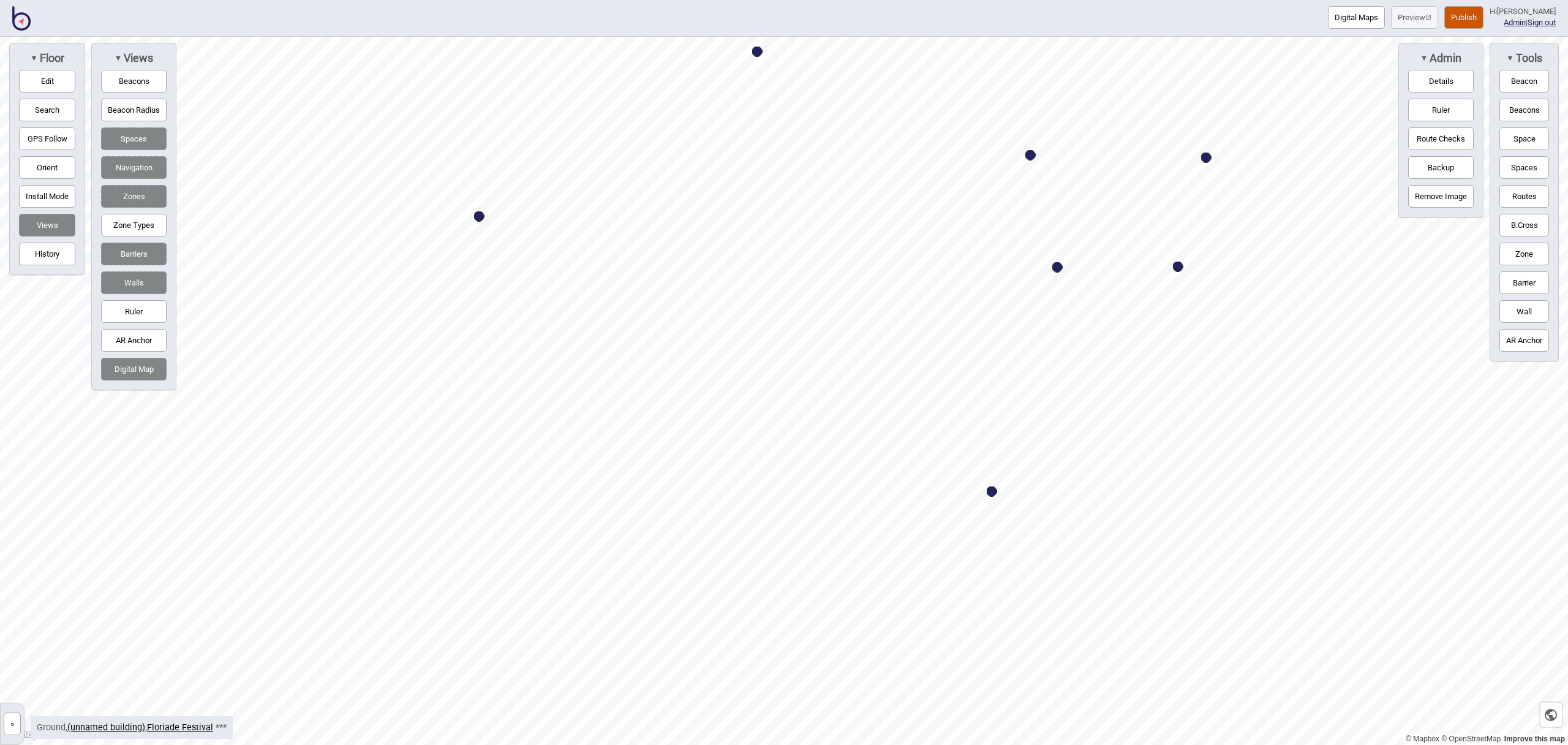
click at [1540, 136] on button "Space" at bounding box center [1525, 139] width 49 height 23
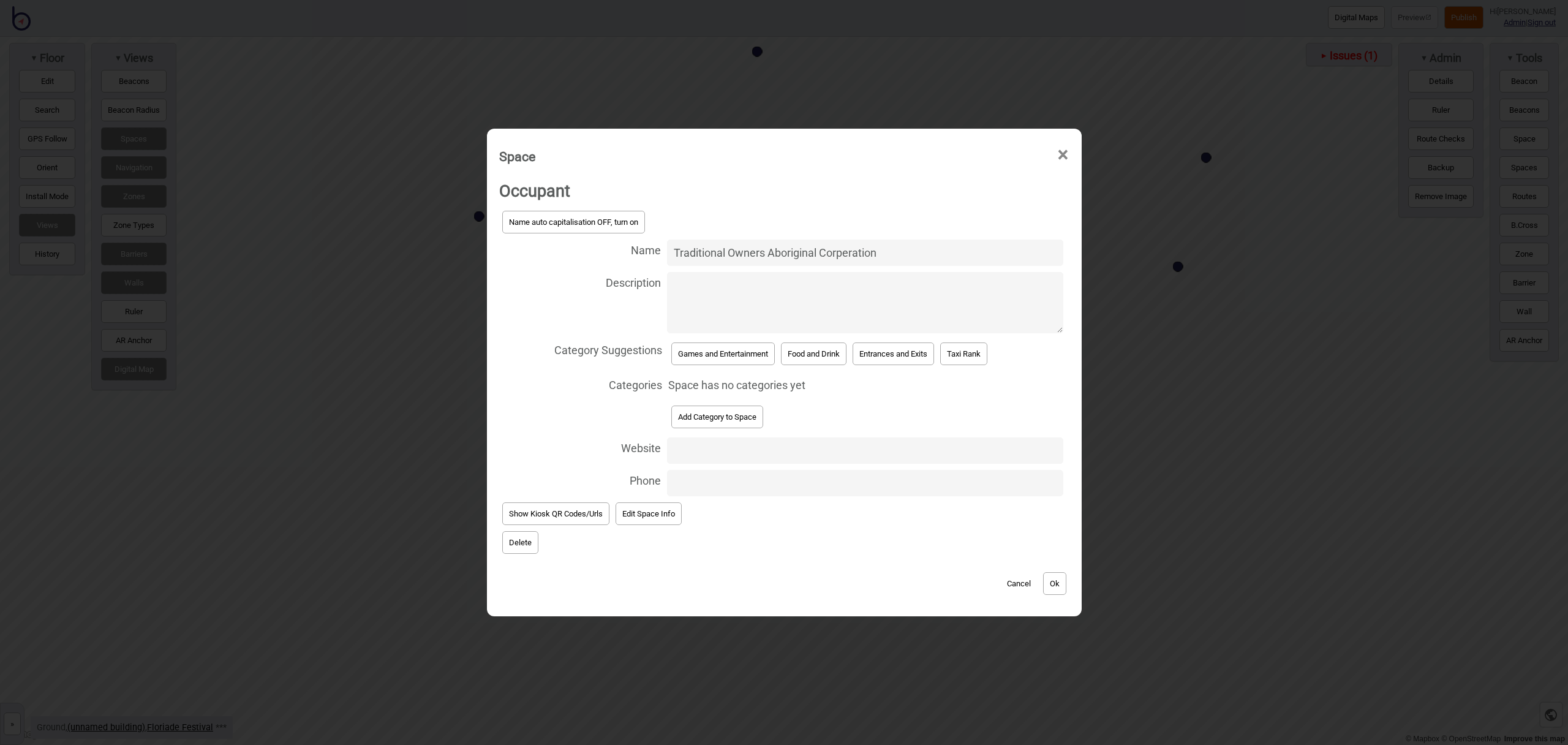
type input "Traditional Owners Aboriginal Corperation"
click at [735, 418] on button "Add Category to Space" at bounding box center [717, 417] width 92 height 23
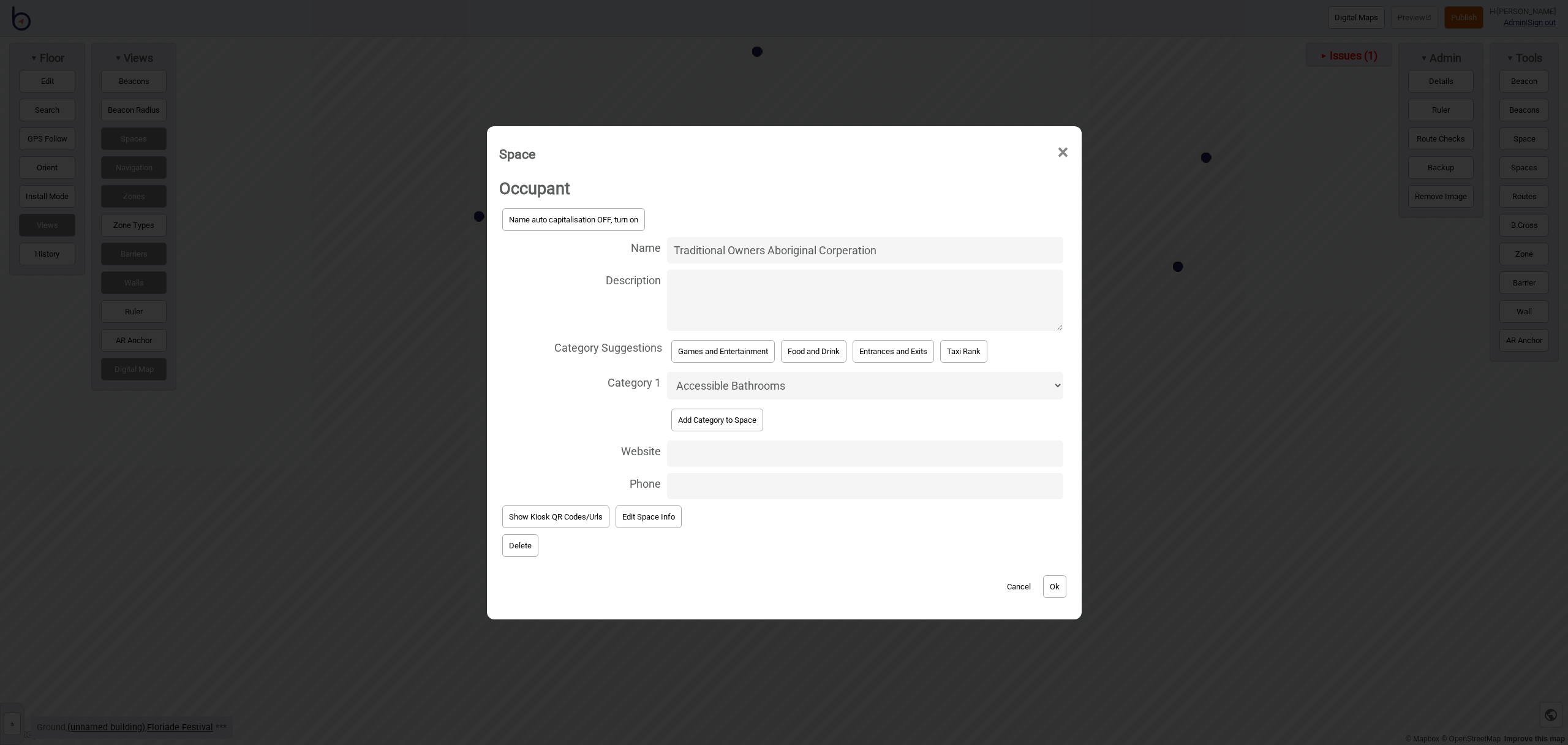
click at [737, 383] on select "Accessible Bathrooms Bathrooms Bike Areas Bus Stops Car Parks Change Rooms Eati…" at bounding box center [865, 385] width 396 height 27
select select "Market Stalls"
click at [667, 372] on select "Accessible Bathrooms Bathrooms Bike Areas Bus Stops Car Parks Change Rooms Eati…" at bounding box center [865, 385] width 396 height 27
click at [1056, 587] on button "Ok" at bounding box center [1055, 587] width 23 height 23
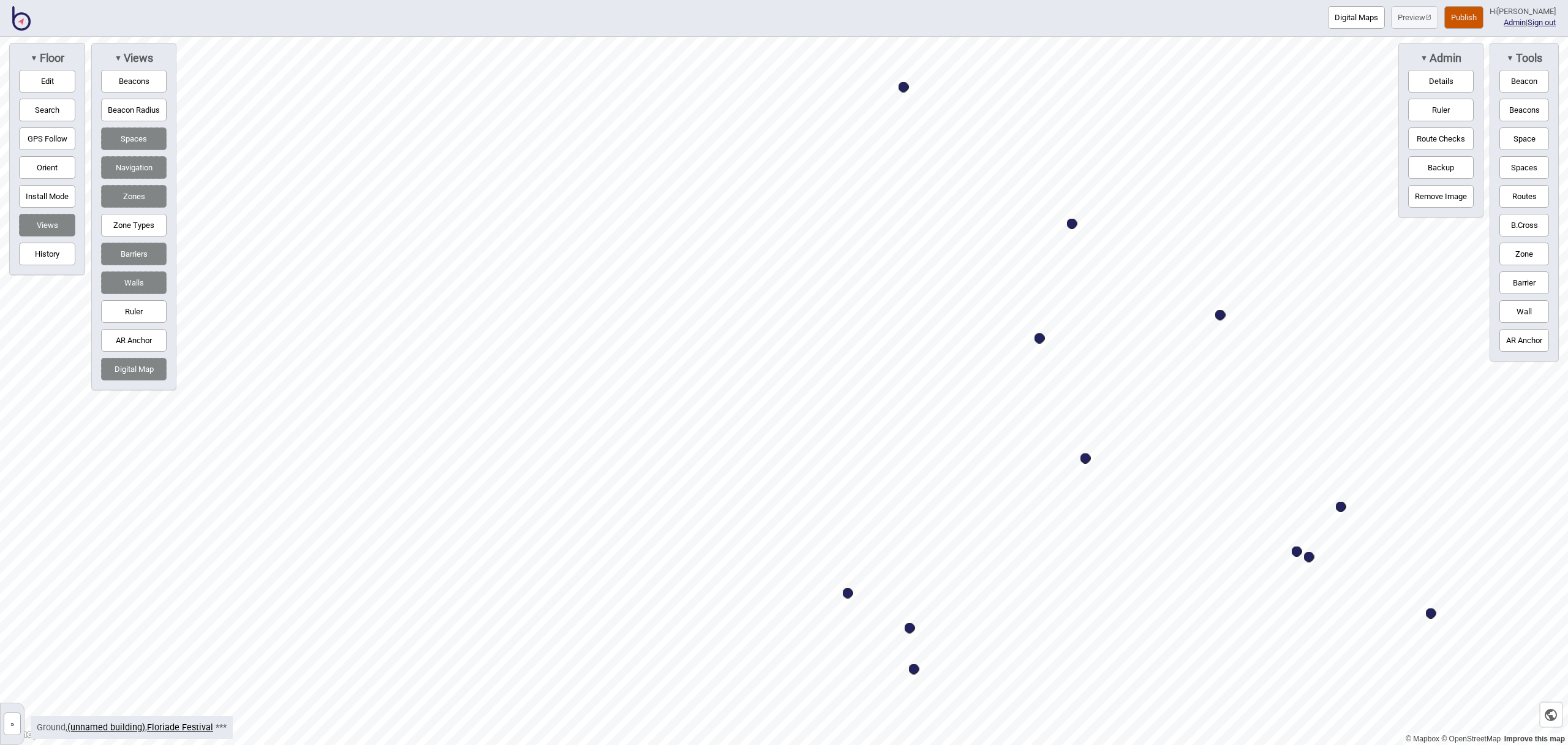
drag, startPoint x: 38, startPoint y: 79, endPoint x: 138, endPoint y: 146, distance: 120.4
click at [37, 79] on button "Edit" at bounding box center [47, 81] width 56 height 23
click at [138, 254] on button "Barriers" at bounding box center [133, 254] width 65 height 23
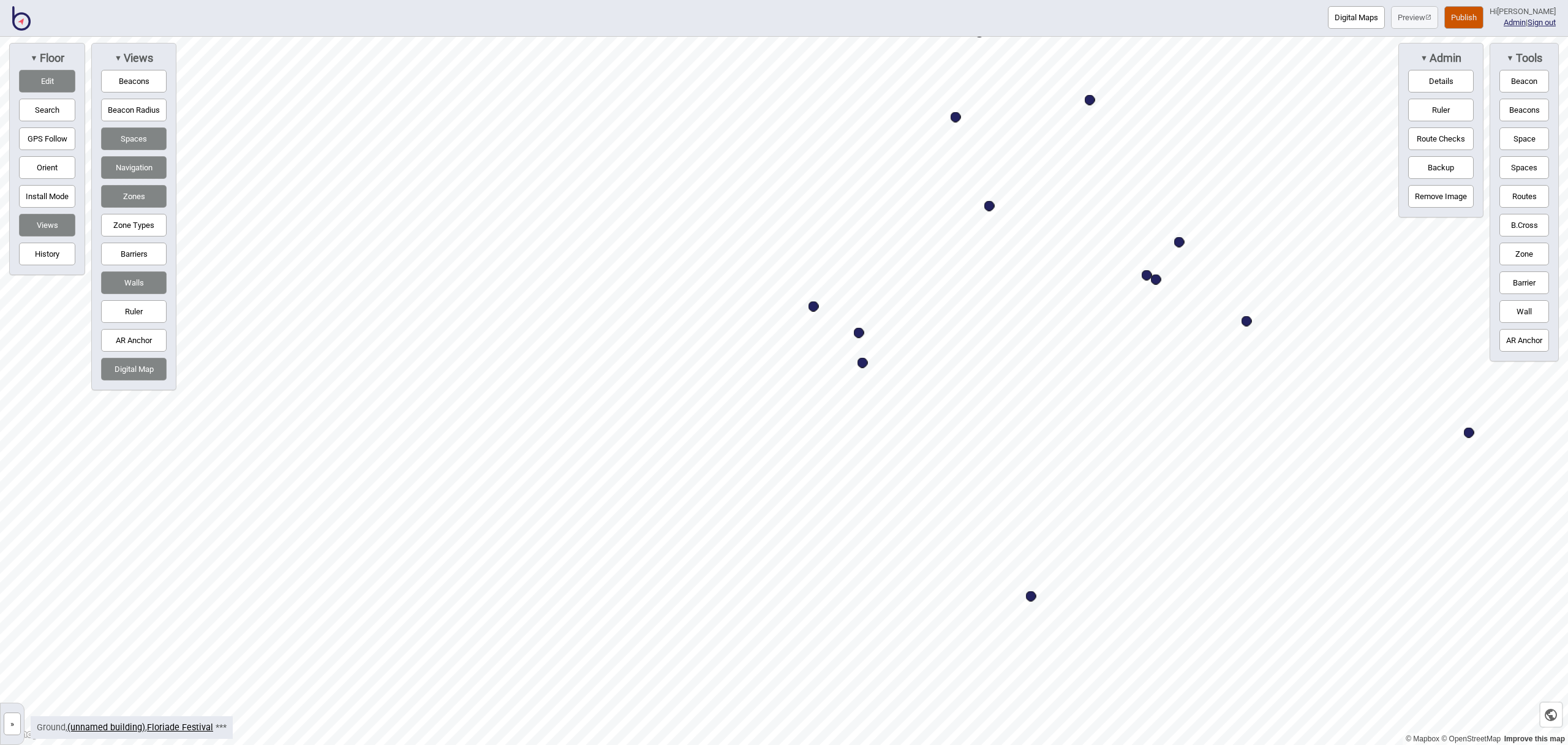
click at [131, 248] on button "Barriers" at bounding box center [133, 254] width 65 height 23
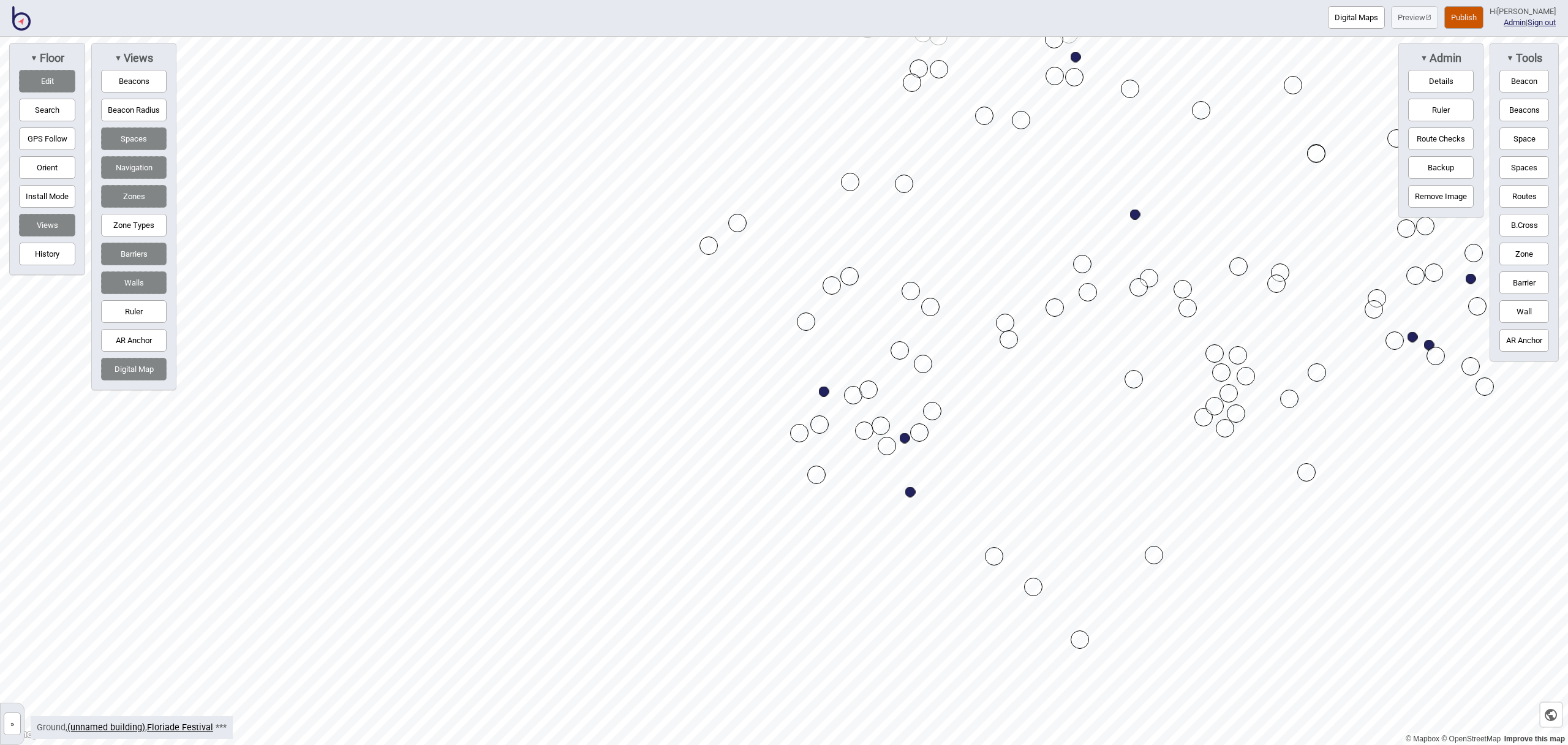
click at [743, 228] on div "Map marker" at bounding box center [738, 223] width 19 height 19
click at [713, 249] on div "Map marker" at bounding box center [709, 246] width 19 height 19
click at [713, 248] on div "Map marker" at bounding box center [709, 246] width 19 height 19
click at [36, 80] on button "Edit" at bounding box center [47, 81] width 56 height 23
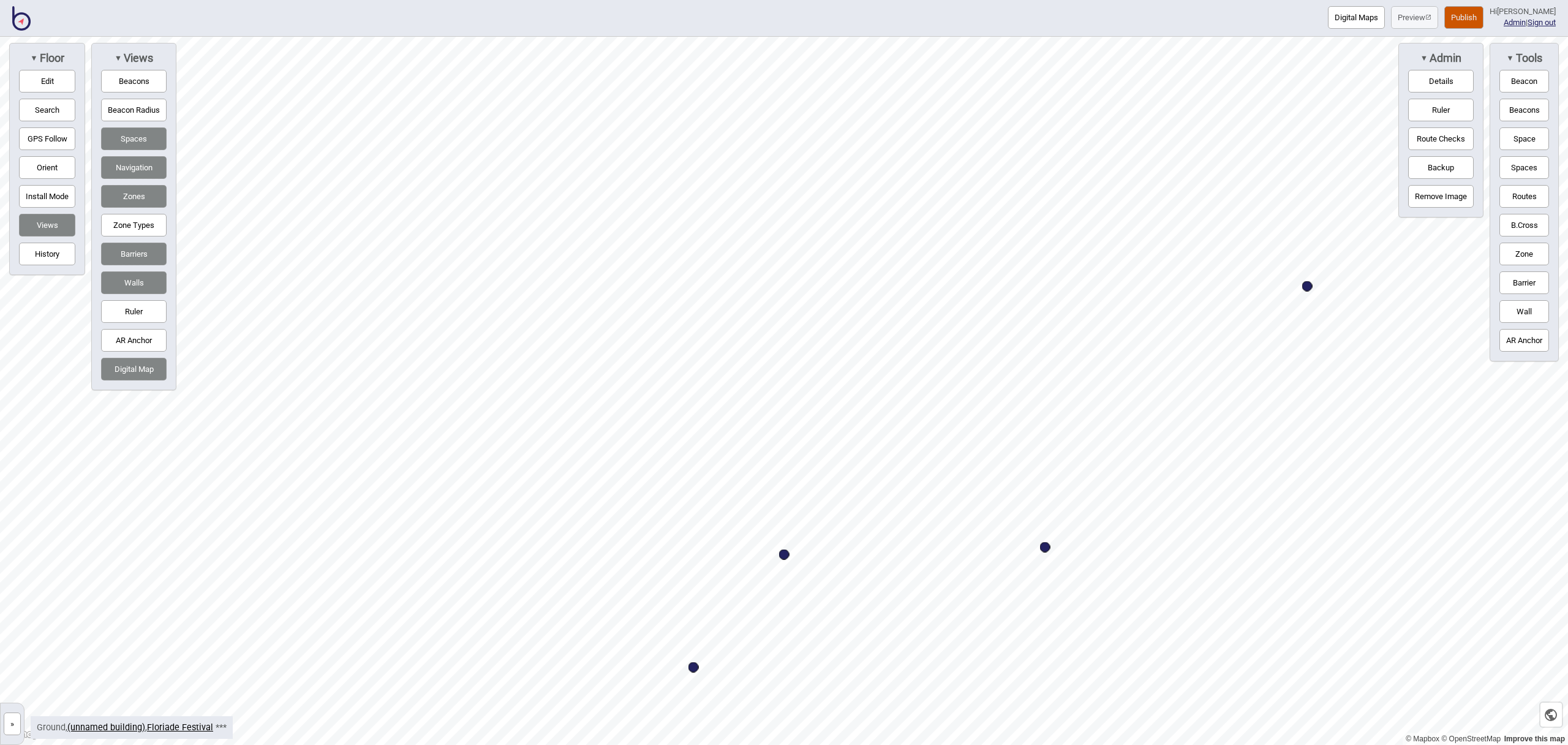
click at [1516, 144] on button "Space" at bounding box center [1525, 139] width 49 height 23
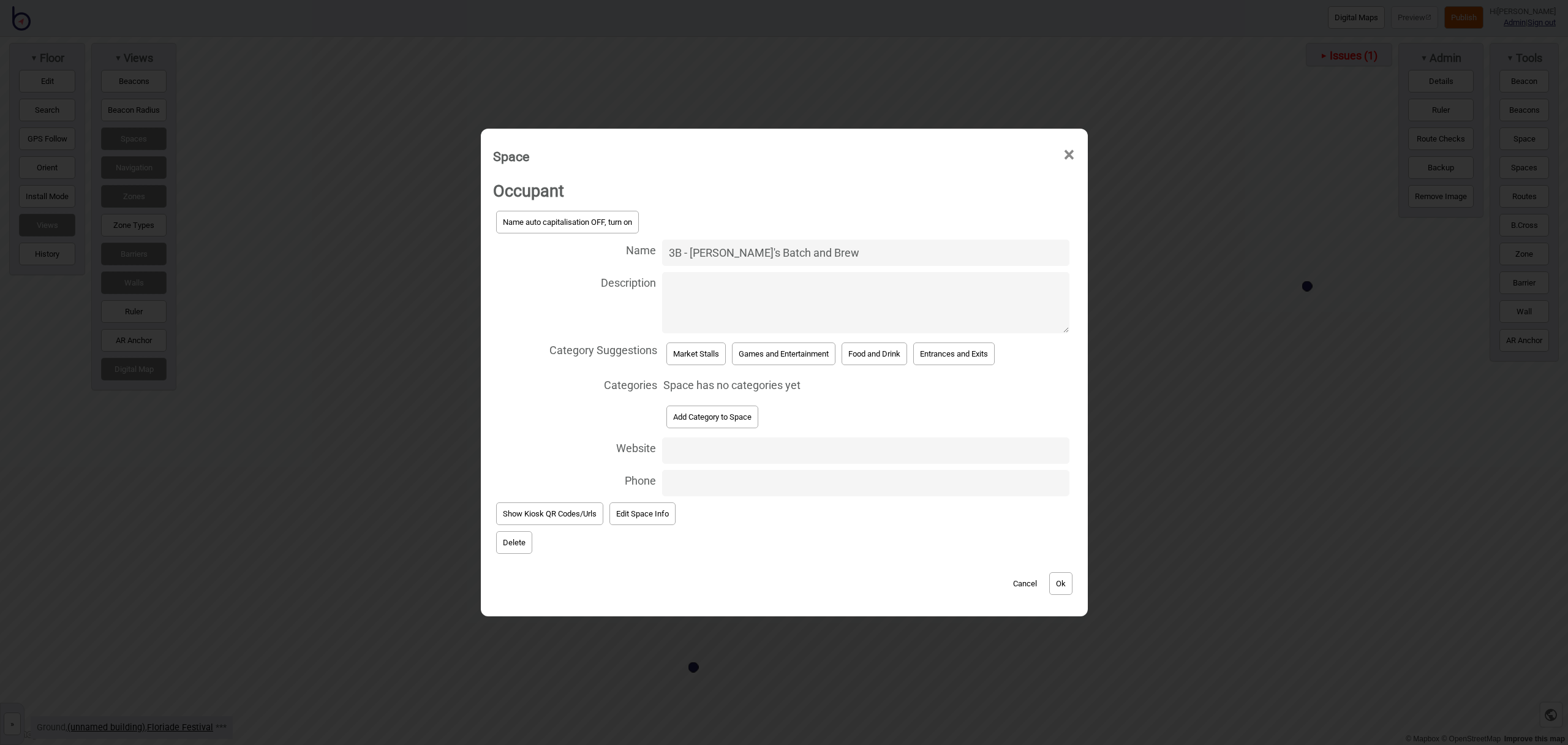
type input "3B - [PERSON_NAME]'s Batch and Brew"
click at [887, 356] on button "Food and Drink" at bounding box center [874, 354] width 65 height 23
select select "Food and Drink"
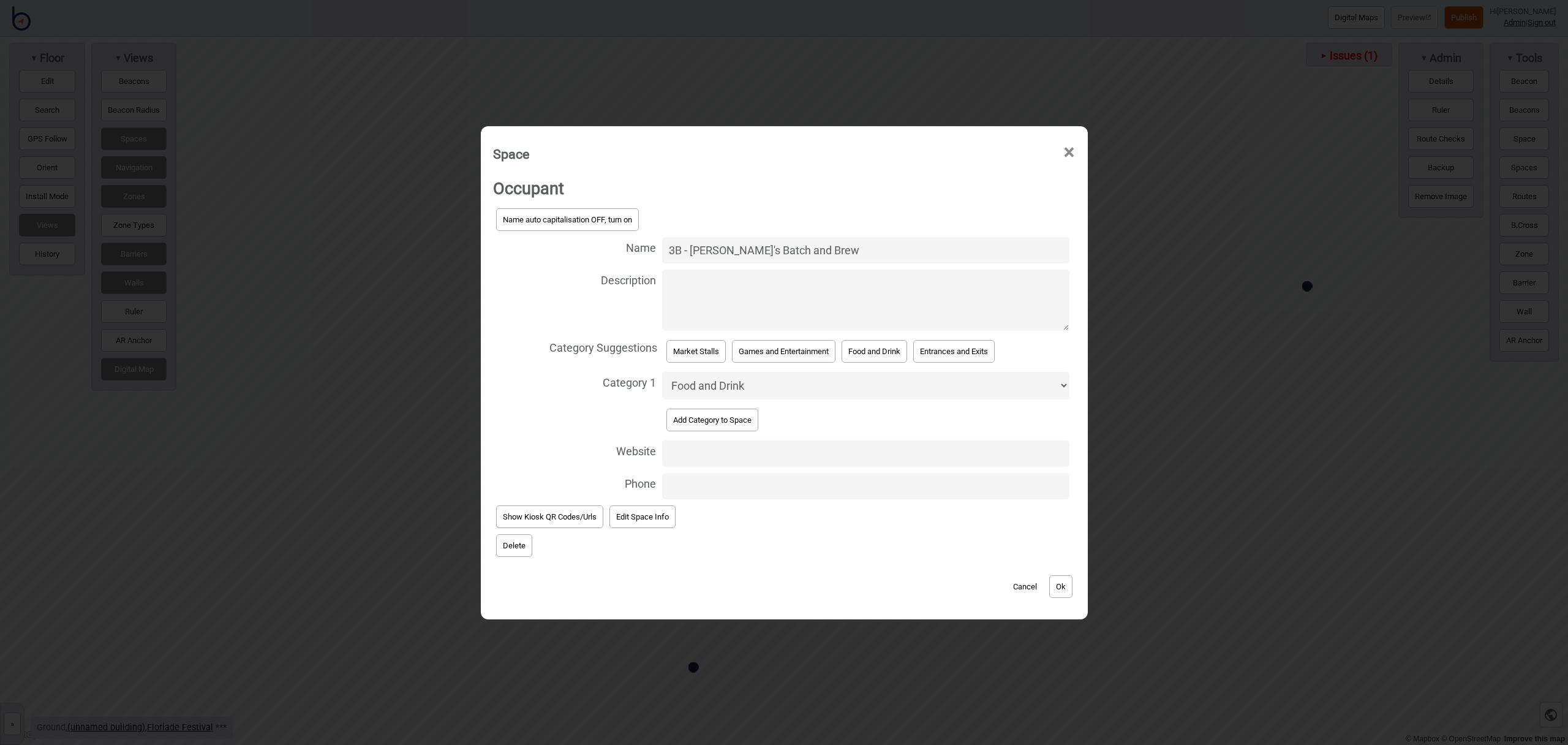
click at [1060, 582] on button "Ok" at bounding box center [1061, 587] width 23 height 23
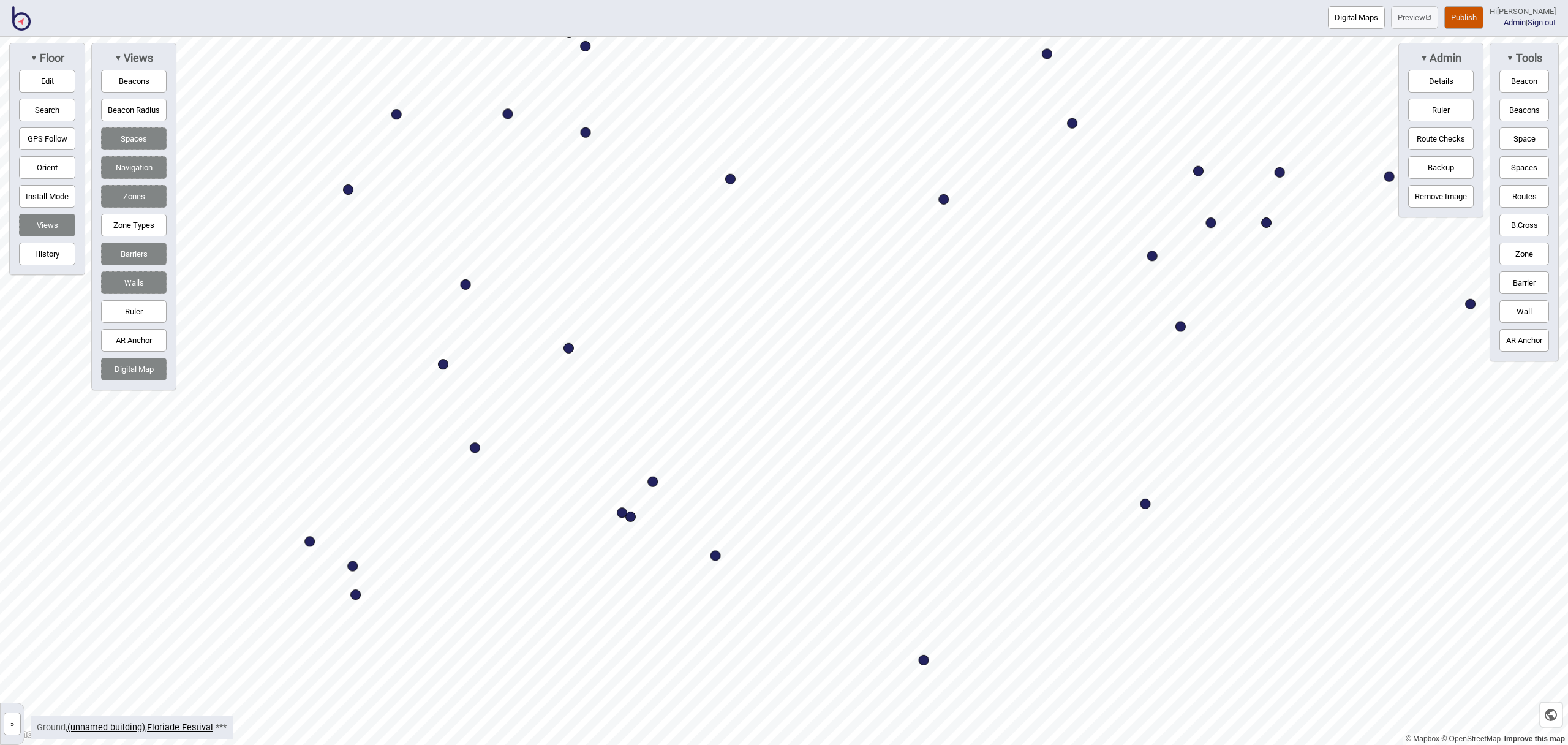
click at [1007, 0] on html "Digital Maps Preview Publish Hi [PERSON_NAME] Admin | Sign out © Mapbox © OpenS…" at bounding box center [784, 0] width 1568 height 0
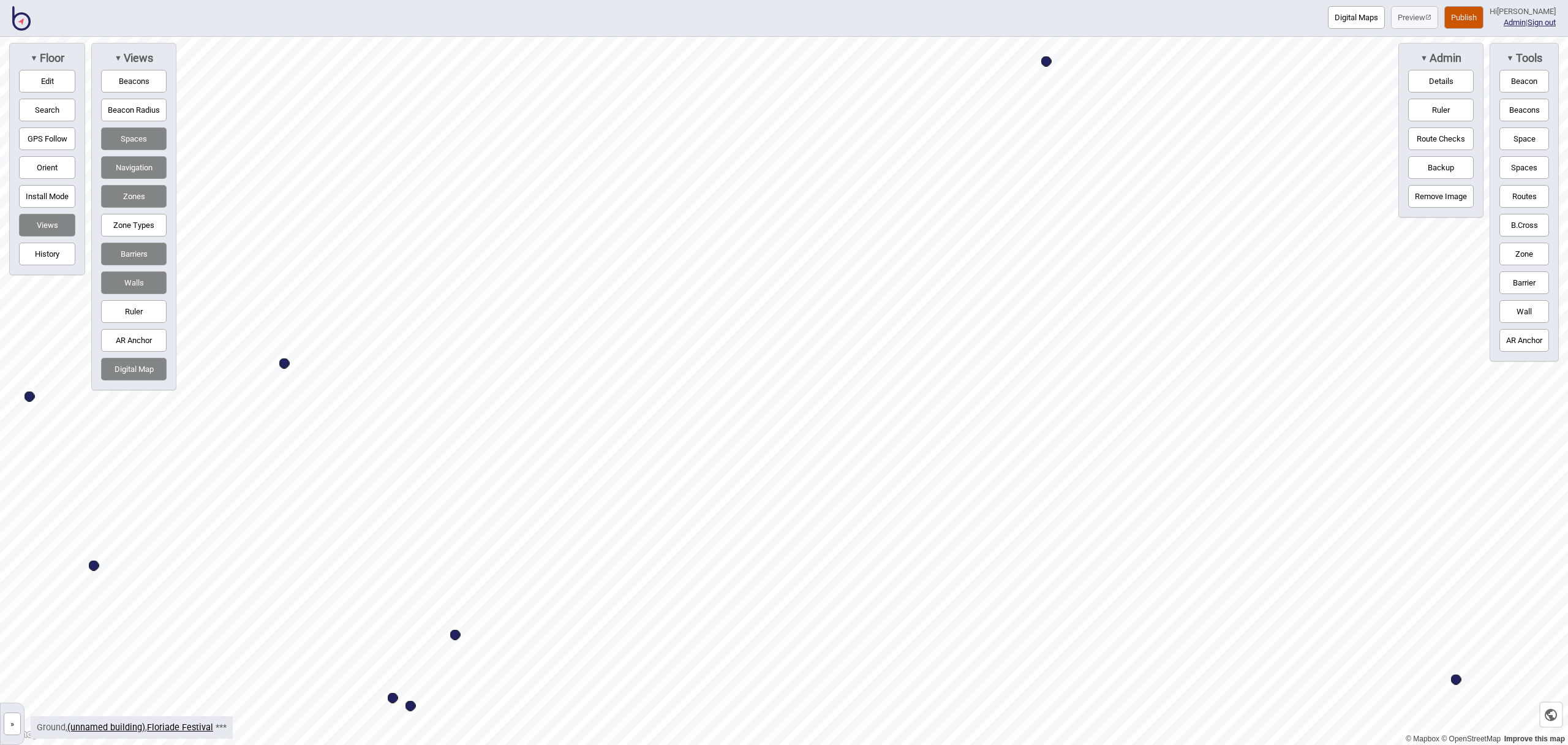
click at [1517, 139] on button "Space" at bounding box center [1525, 139] width 49 height 23
click at [1518, 139] on button "Space" at bounding box center [1525, 139] width 49 height 23
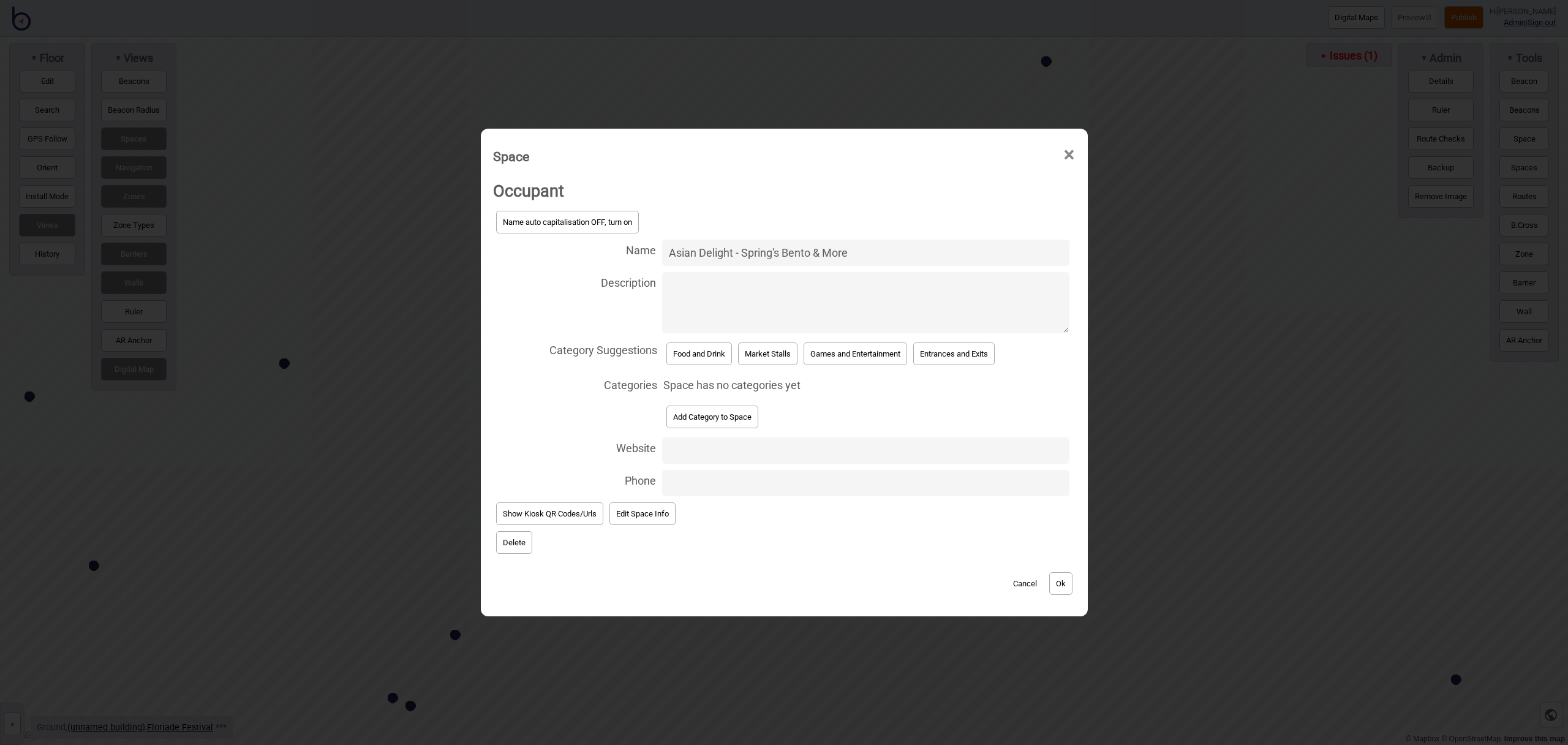
type input "Asian Delight - Spring's Bento & More"
click at [699, 358] on button "Food and Drink" at bounding box center [699, 354] width 65 height 23
select select "Food and Drink"
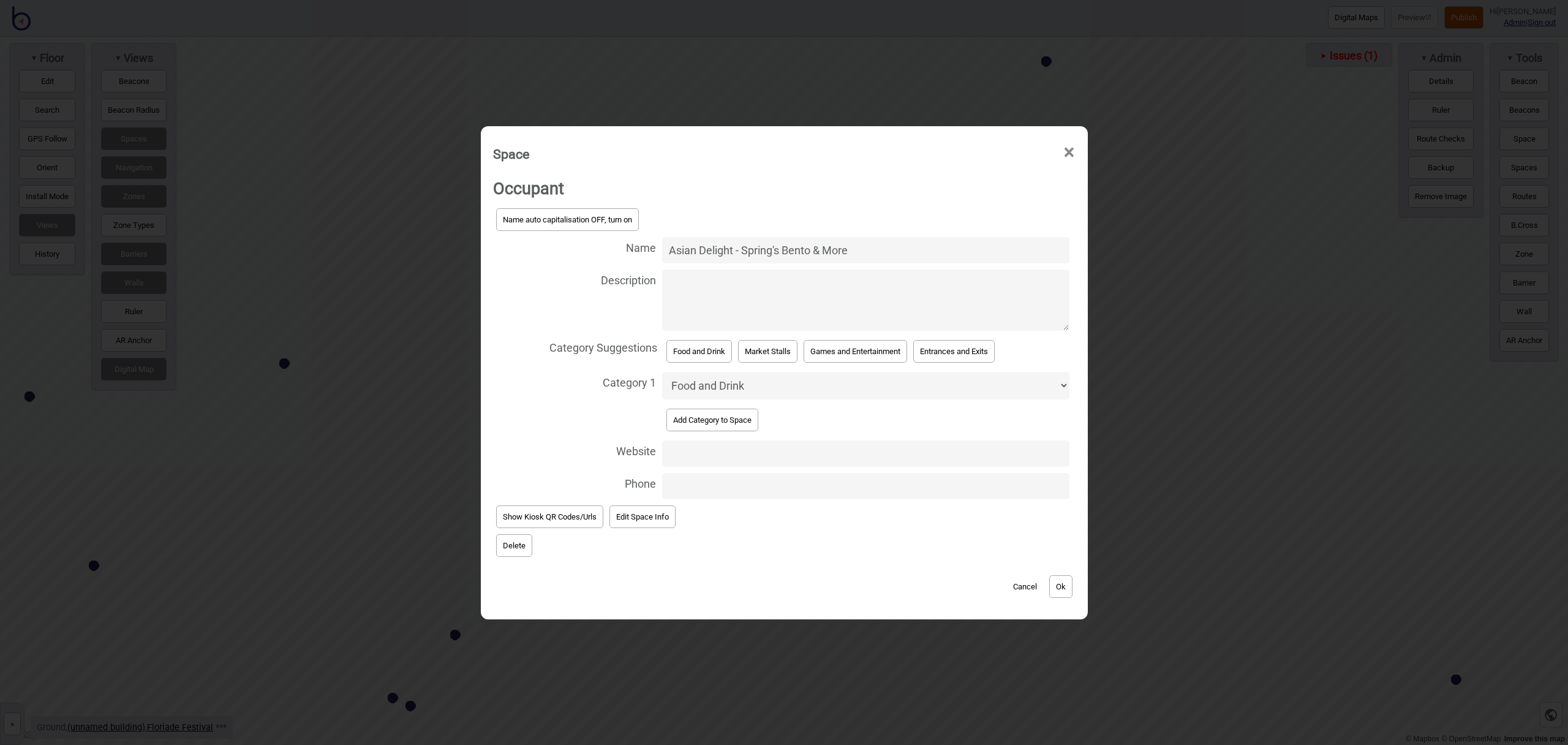
click at [1064, 585] on button "Ok" at bounding box center [1061, 587] width 23 height 23
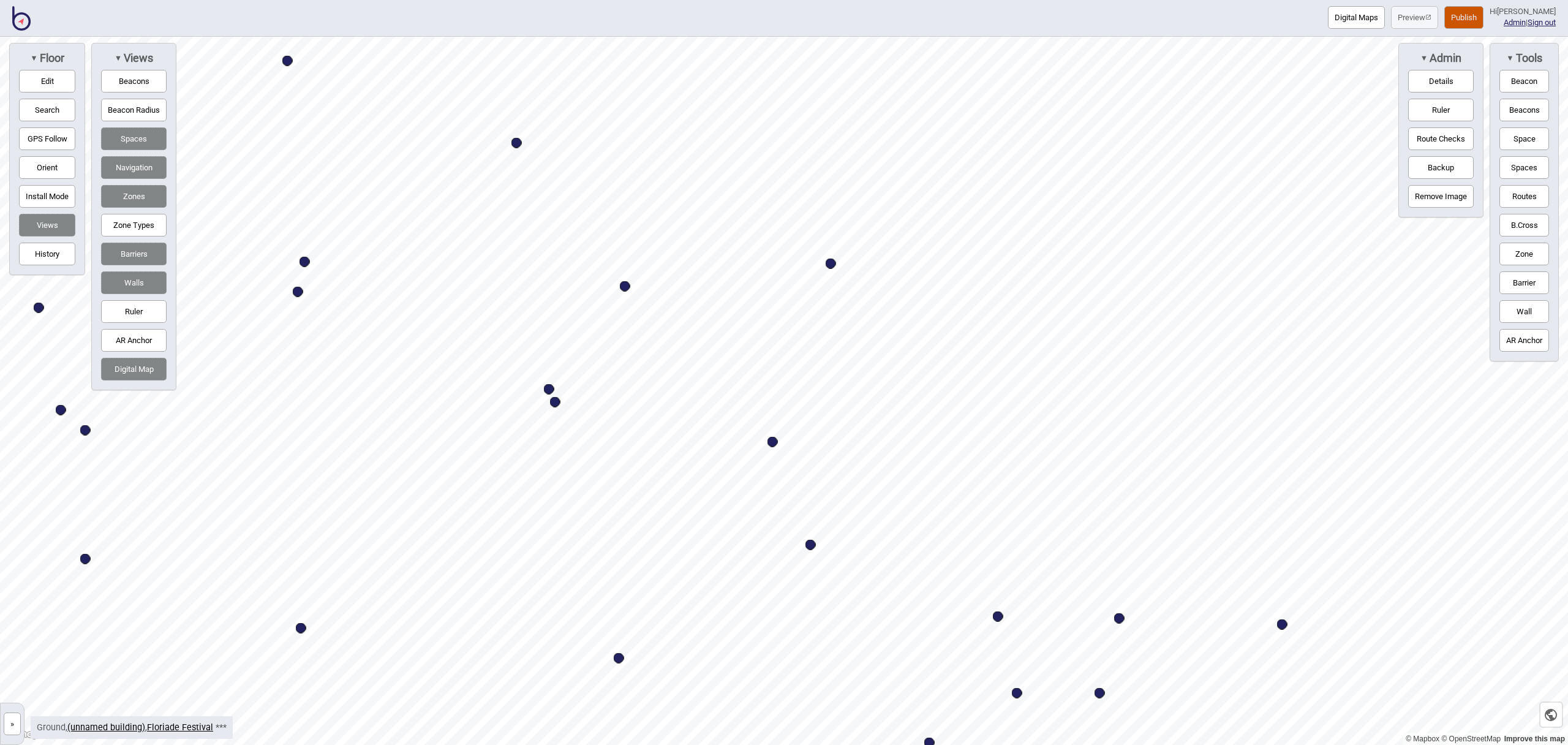
click at [1535, 142] on button "Space" at bounding box center [1525, 139] width 49 height 23
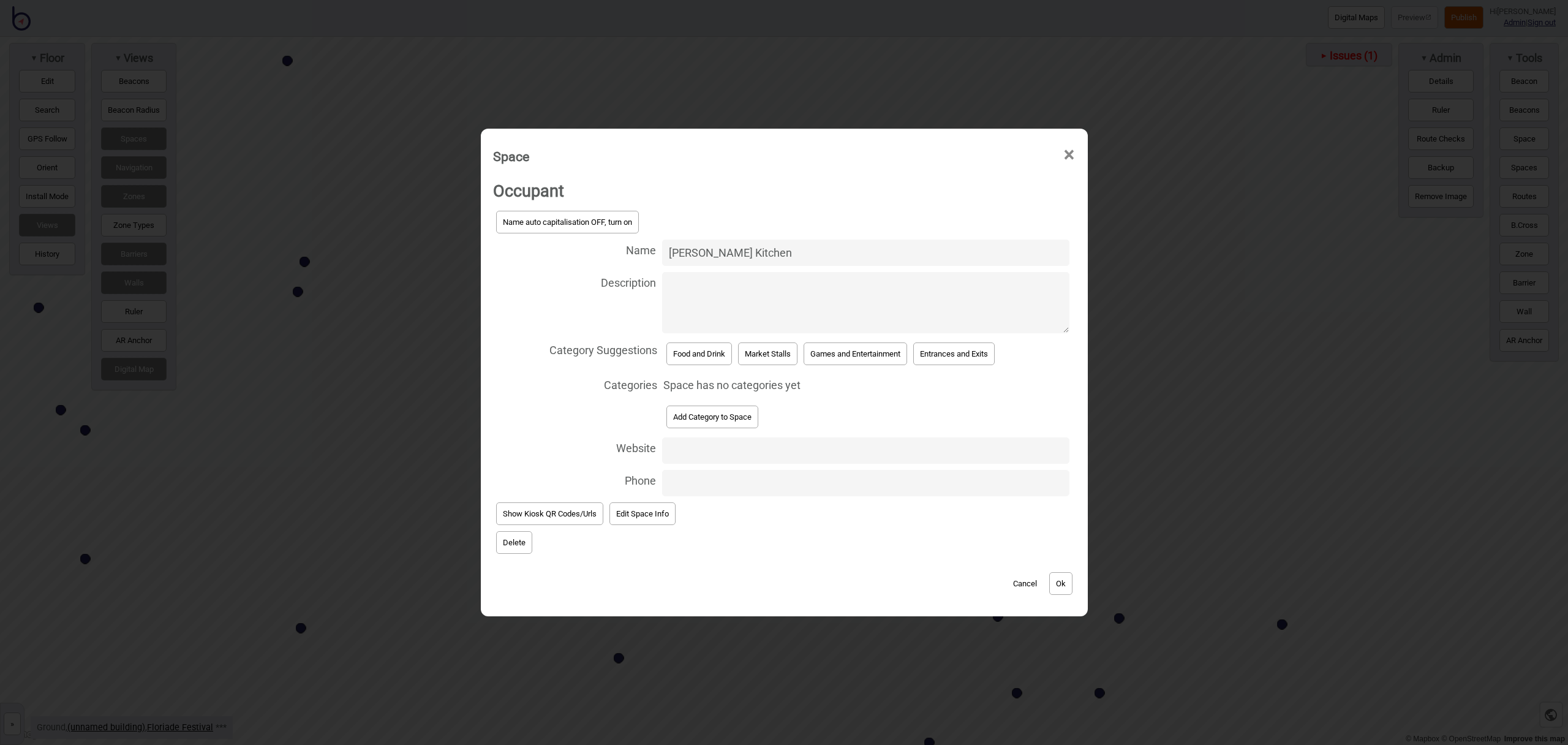
type input "[PERSON_NAME] Kitchen"
click at [701, 350] on button "Food and Drink" at bounding box center [699, 354] width 65 height 23
select select "Food and Drink"
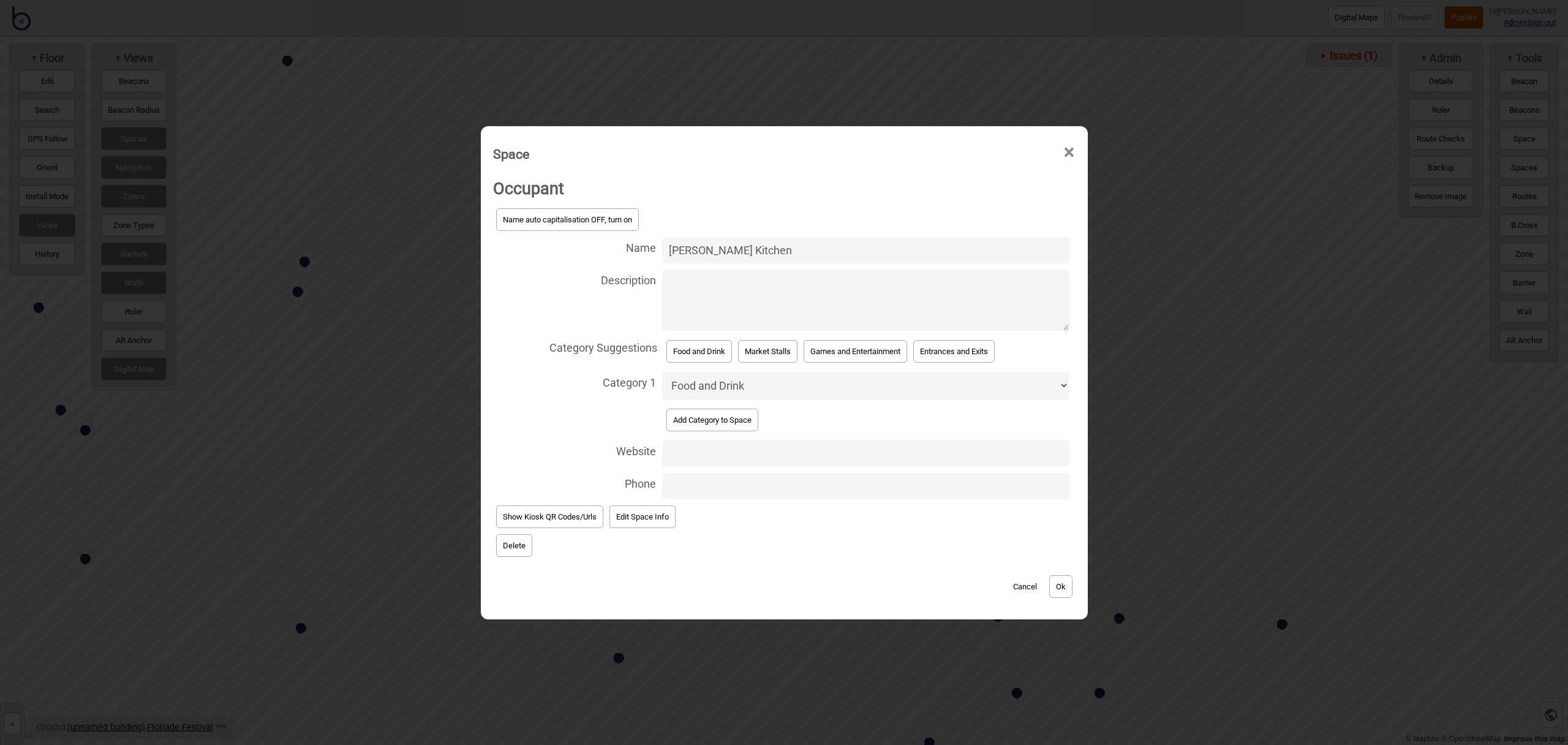
click at [1070, 587] on button "Ok" at bounding box center [1061, 587] width 23 height 23
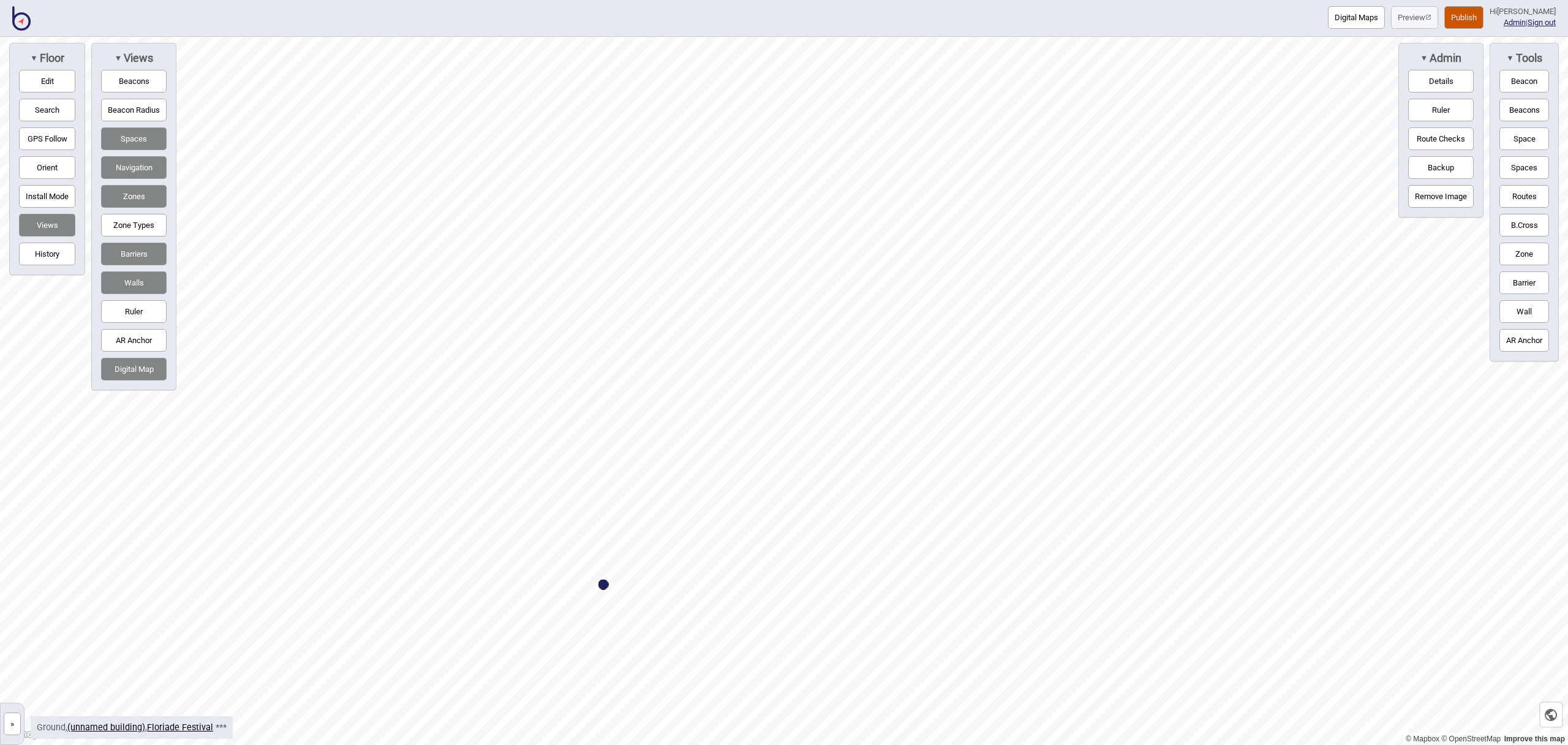
click at [1519, 138] on button "Space" at bounding box center [1525, 139] width 49 height 23
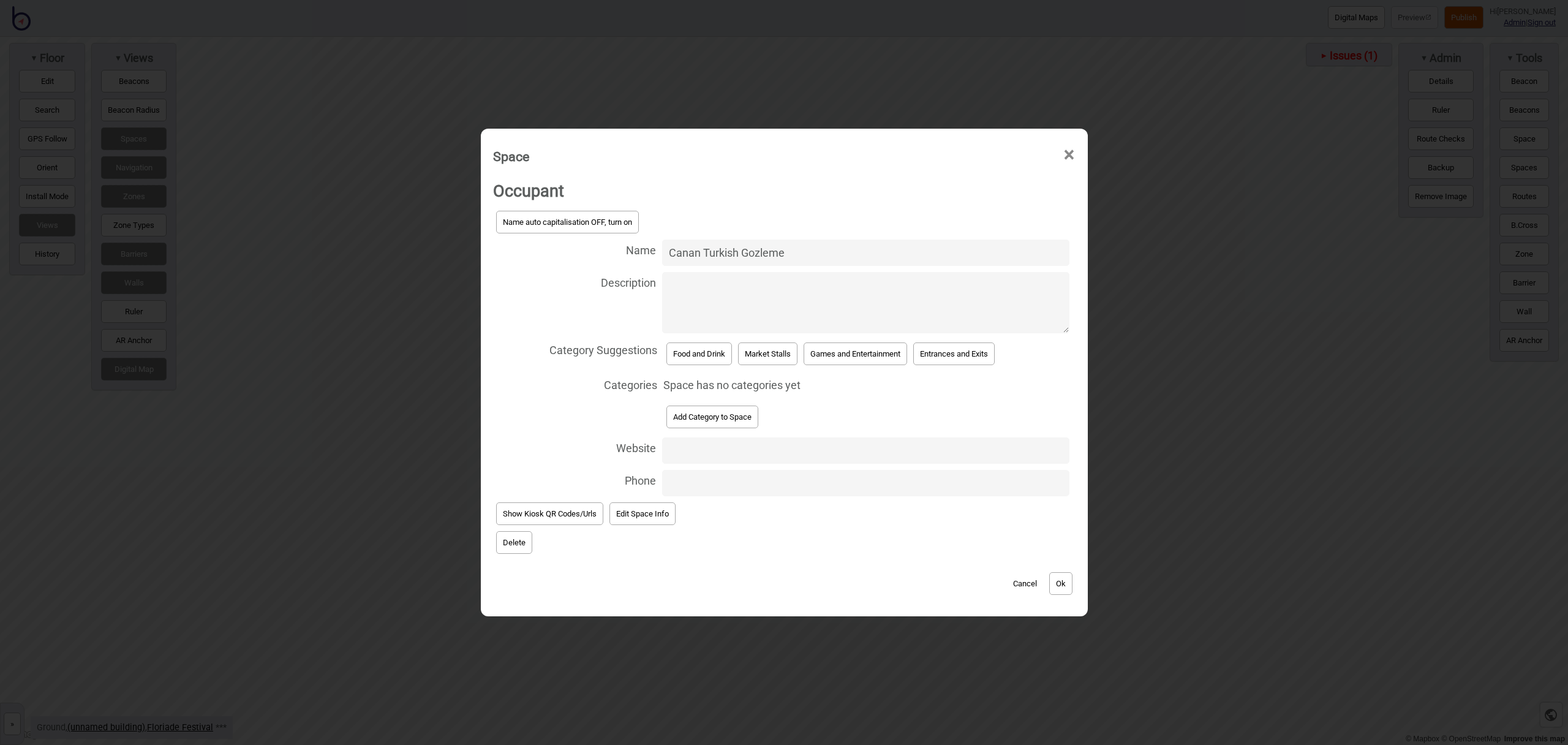
type input "Canan Turkish Gozleme"
click at [689, 359] on button "Food and Drink" at bounding box center [699, 354] width 65 height 23
select select "Food and Drink"
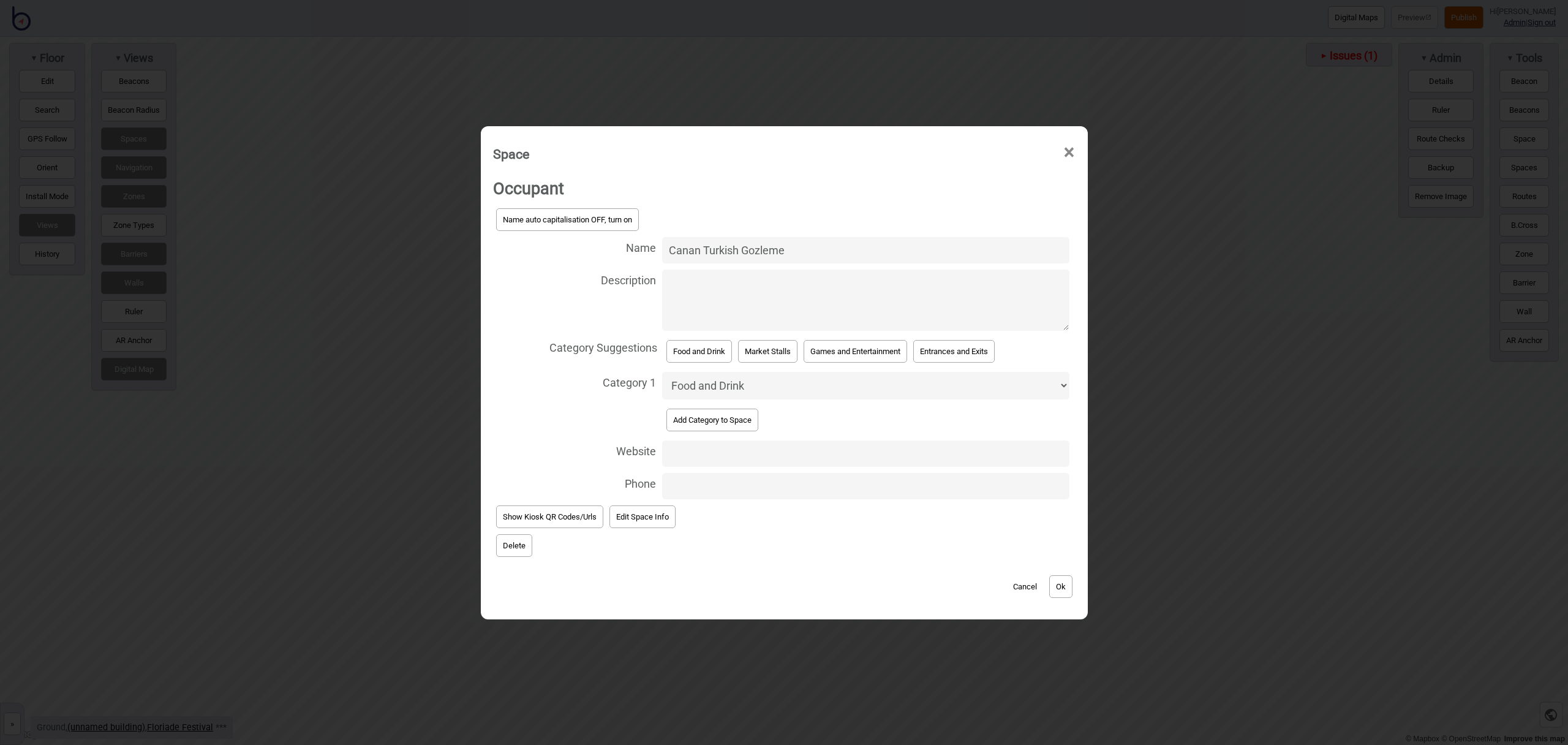
click at [1065, 589] on button "Ok" at bounding box center [1061, 587] width 23 height 23
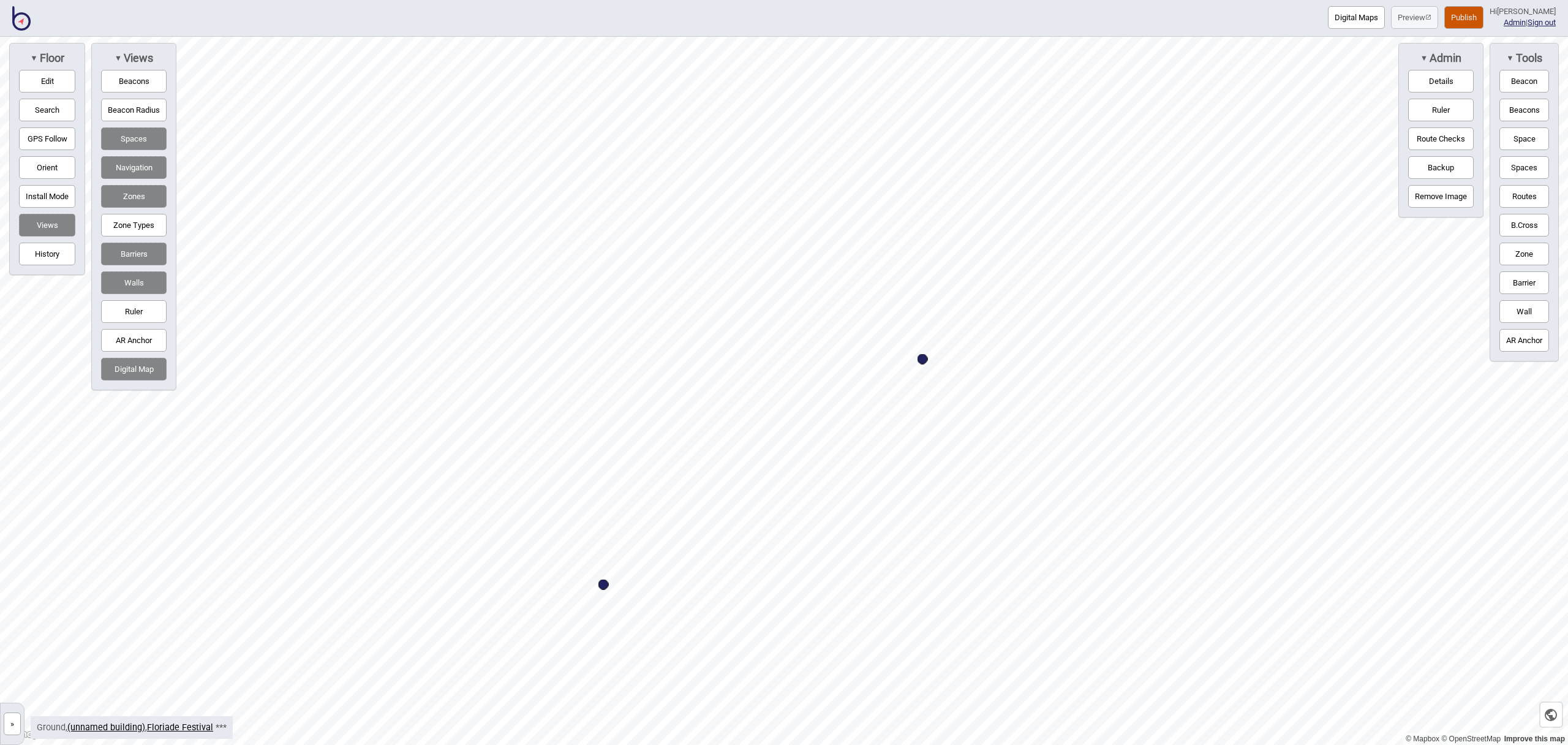
click at [1530, 140] on button "Space" at bounding box center [1525, 139] width 49 height 23
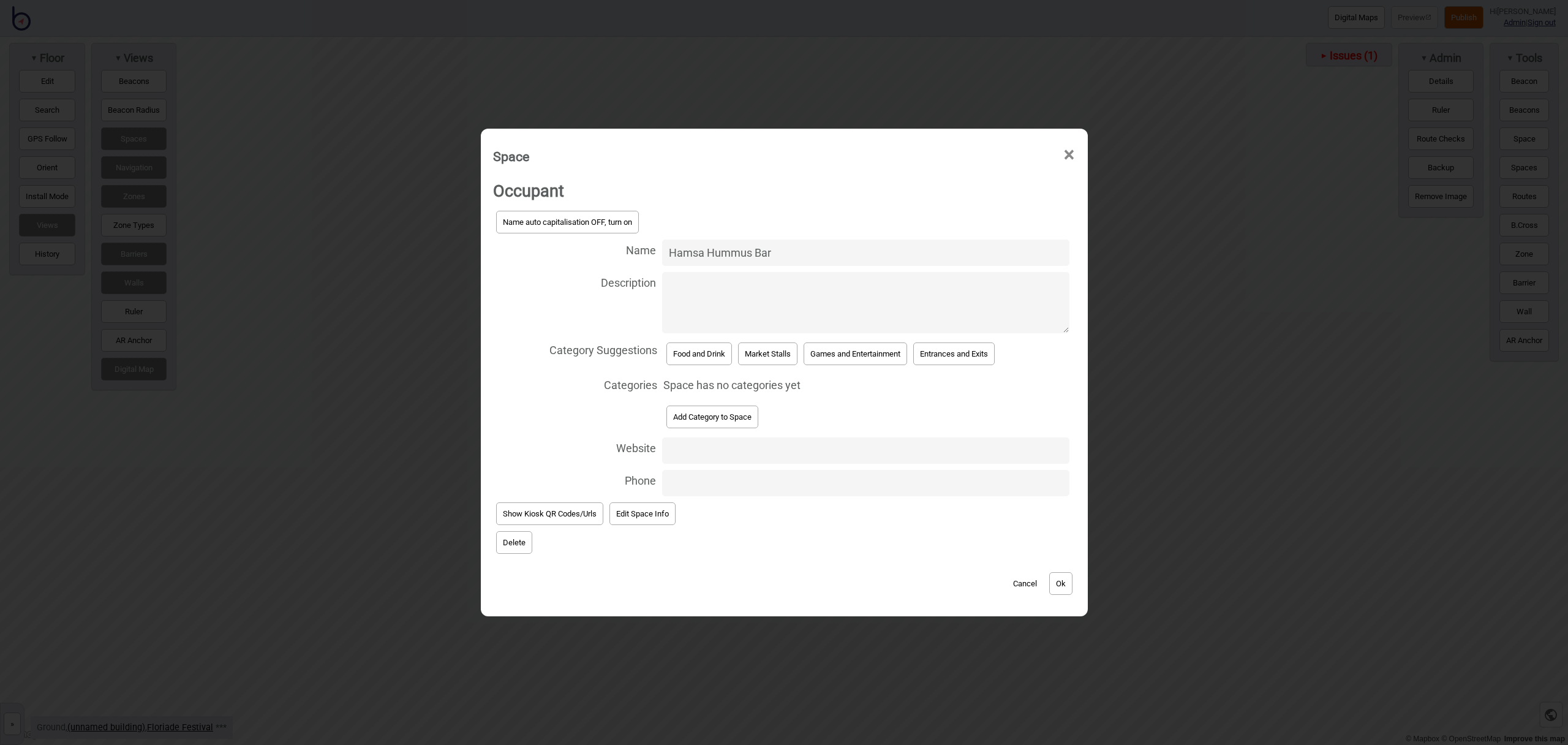
type input "Hamsa Hummus Bar"
click at [717, 363] on button "Food and Drink" at bounding box center [699, 354] width 65 height 23
select select "Food and Drink"
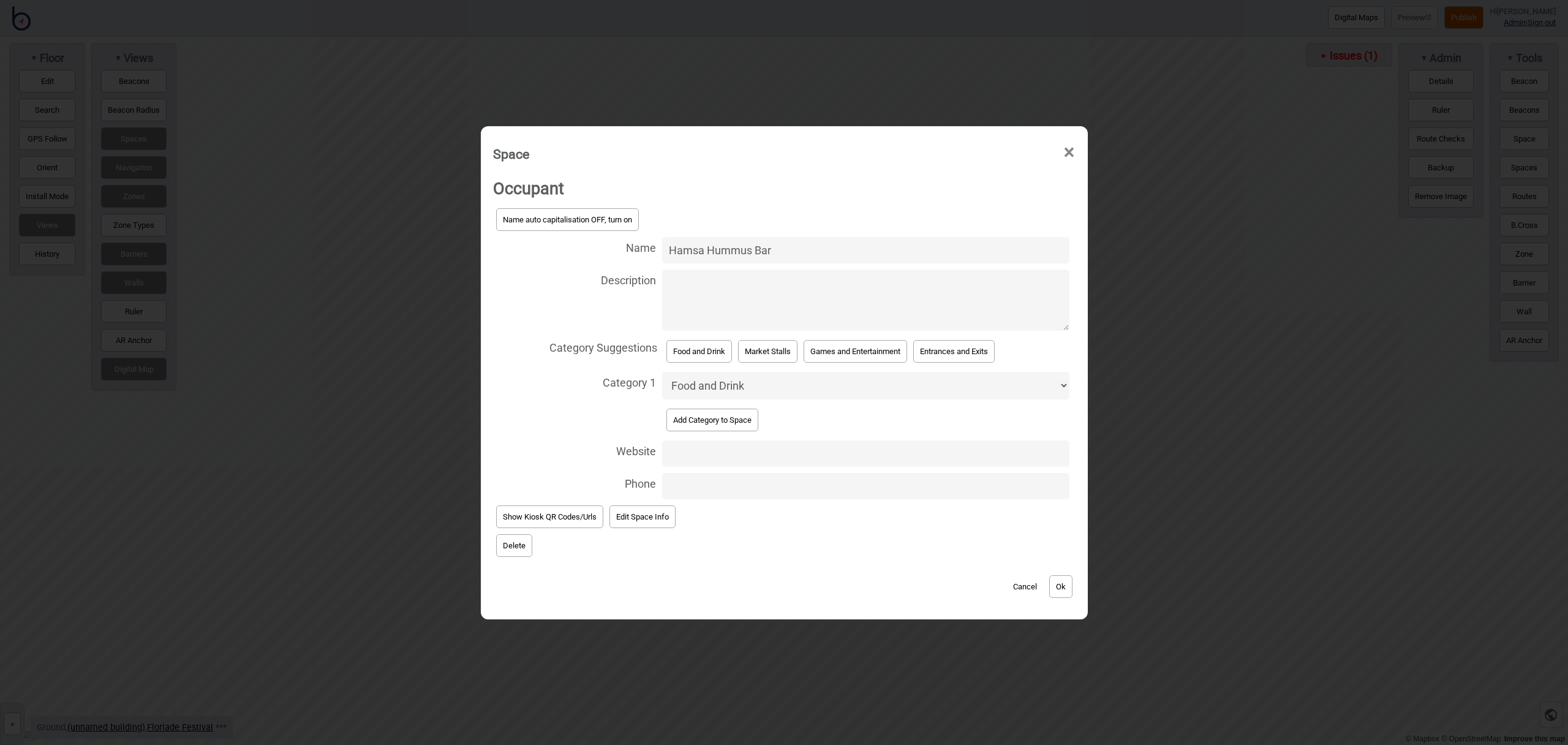
click at [1061, 587] on button "Ok" at bounding box center [1061, 587] width 23 height 23
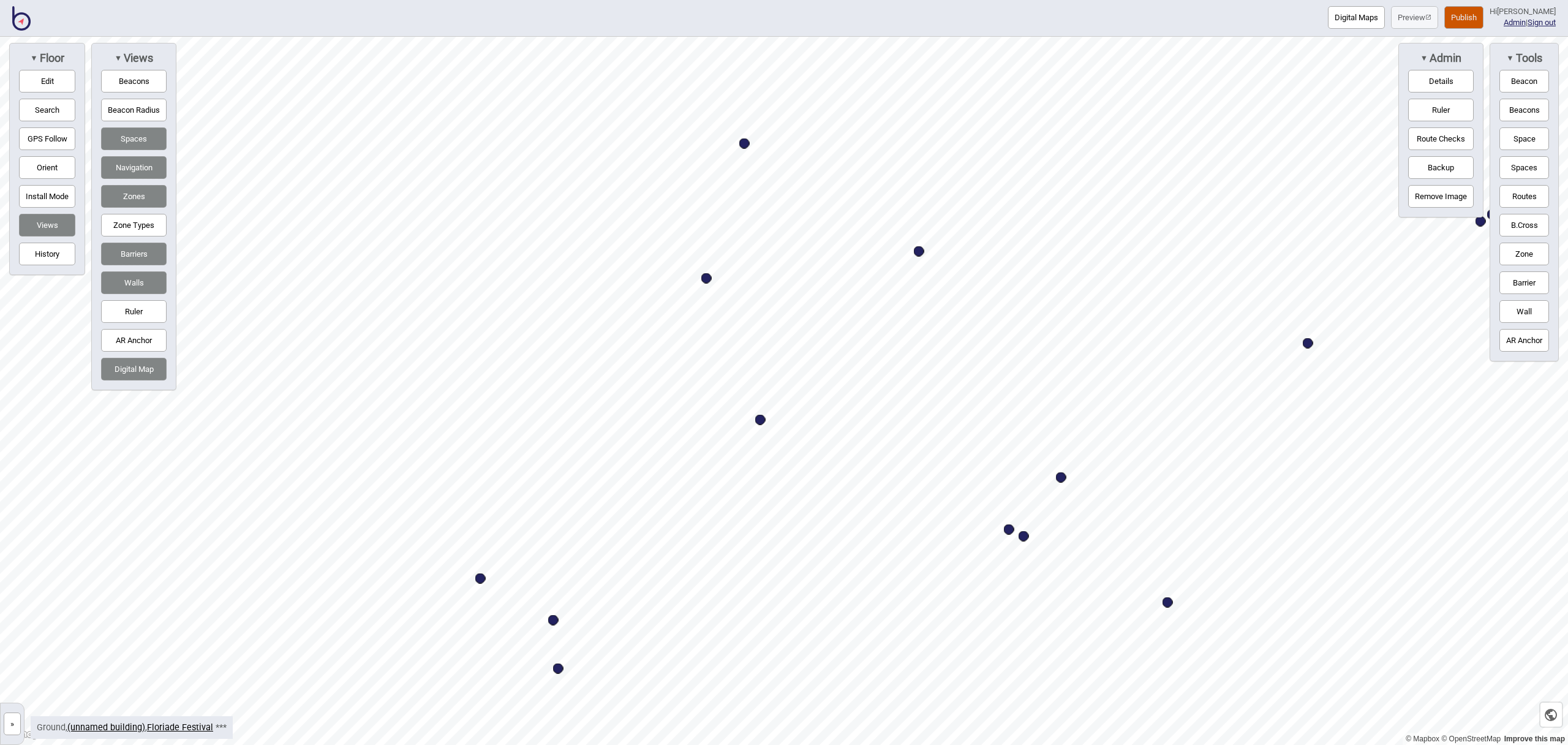
click at [1529, 137] on button "Space" at bounding box center [1525, 139] width 49 height 23
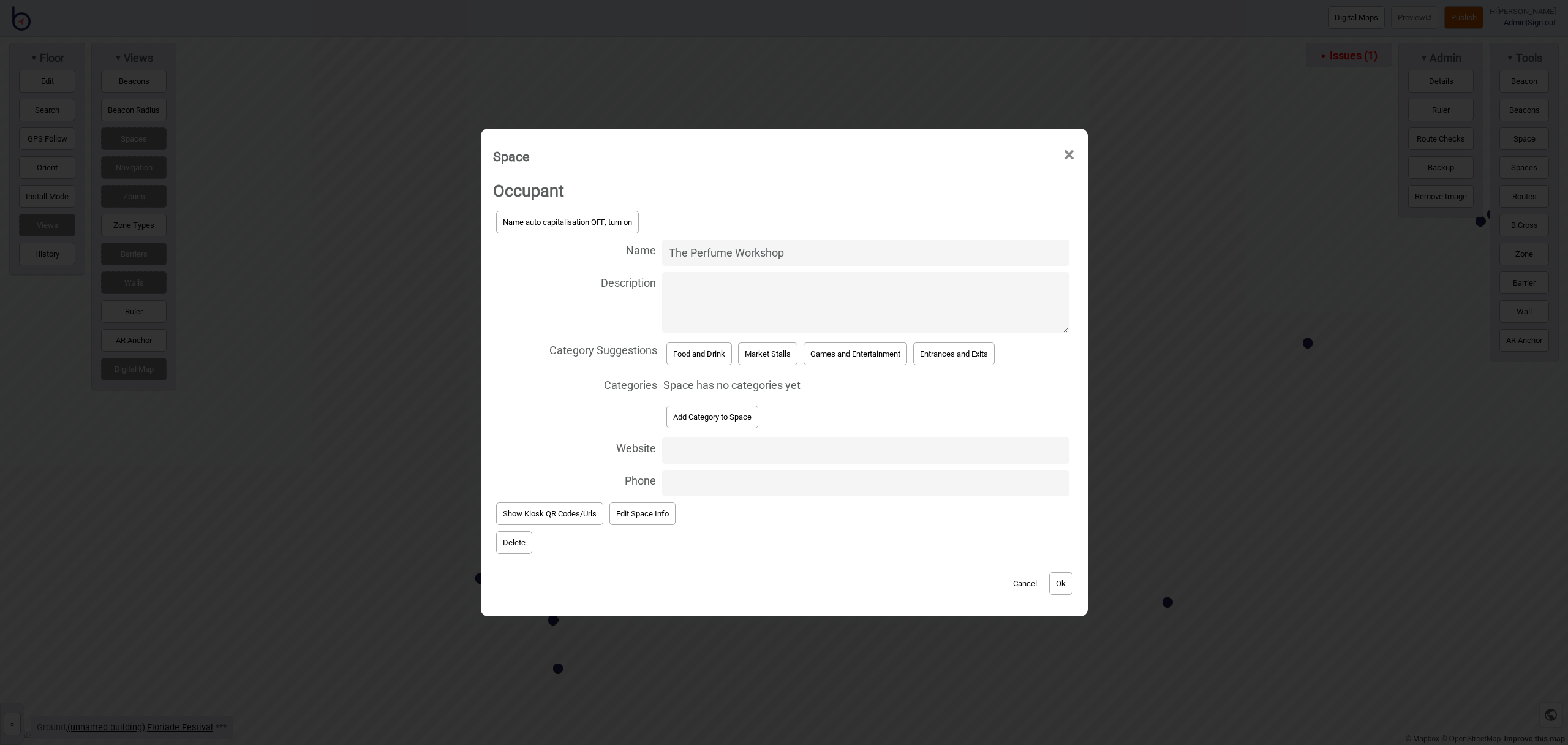
type input "The Perfume Workshop"
click at [753, 358] on button "Market Stalls" at bounding box center [767, 354] width 59 height 23
select select "Market Stalls"
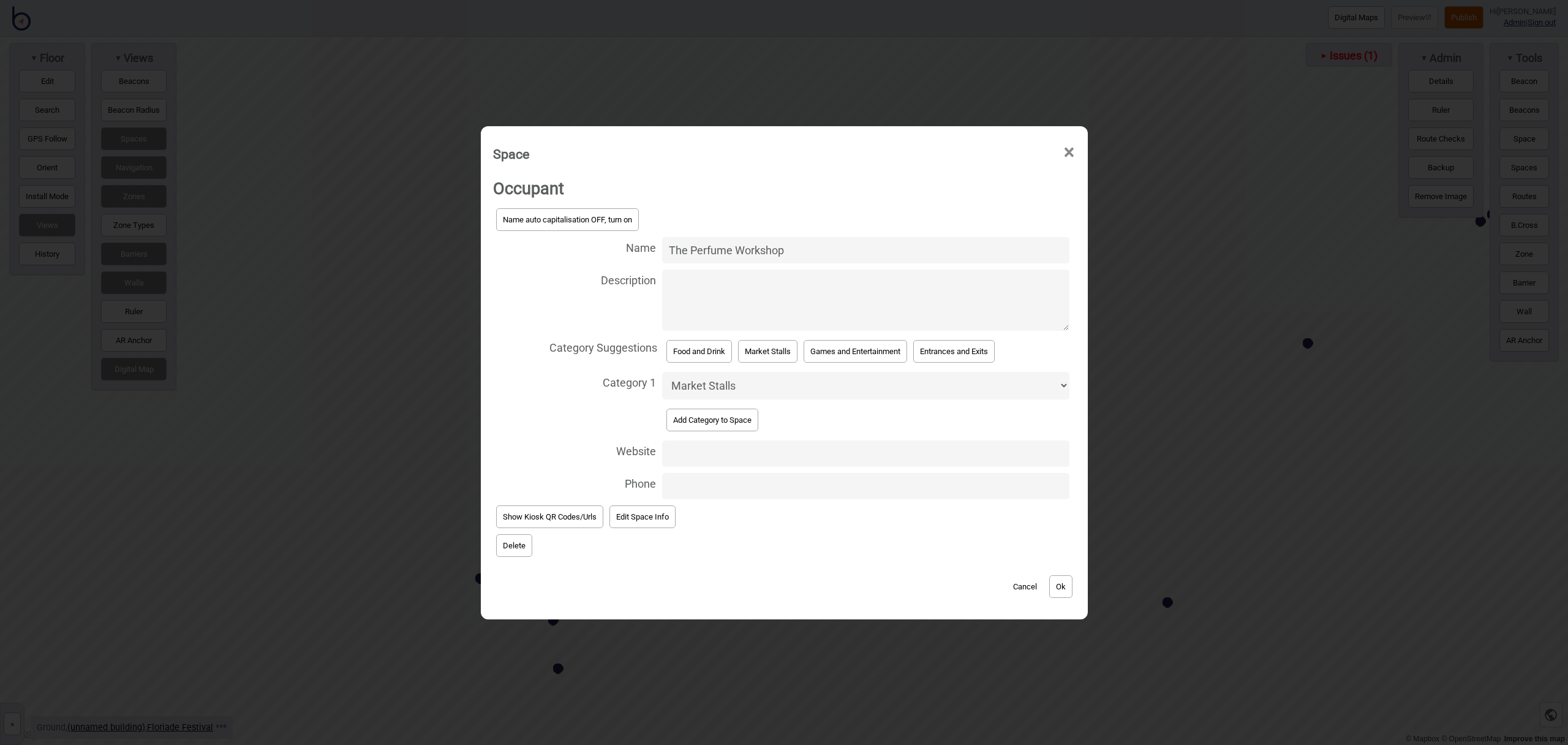
click at [1066, 576] on button "Ok" at bounding box center [1061, 587] width 23 height 23
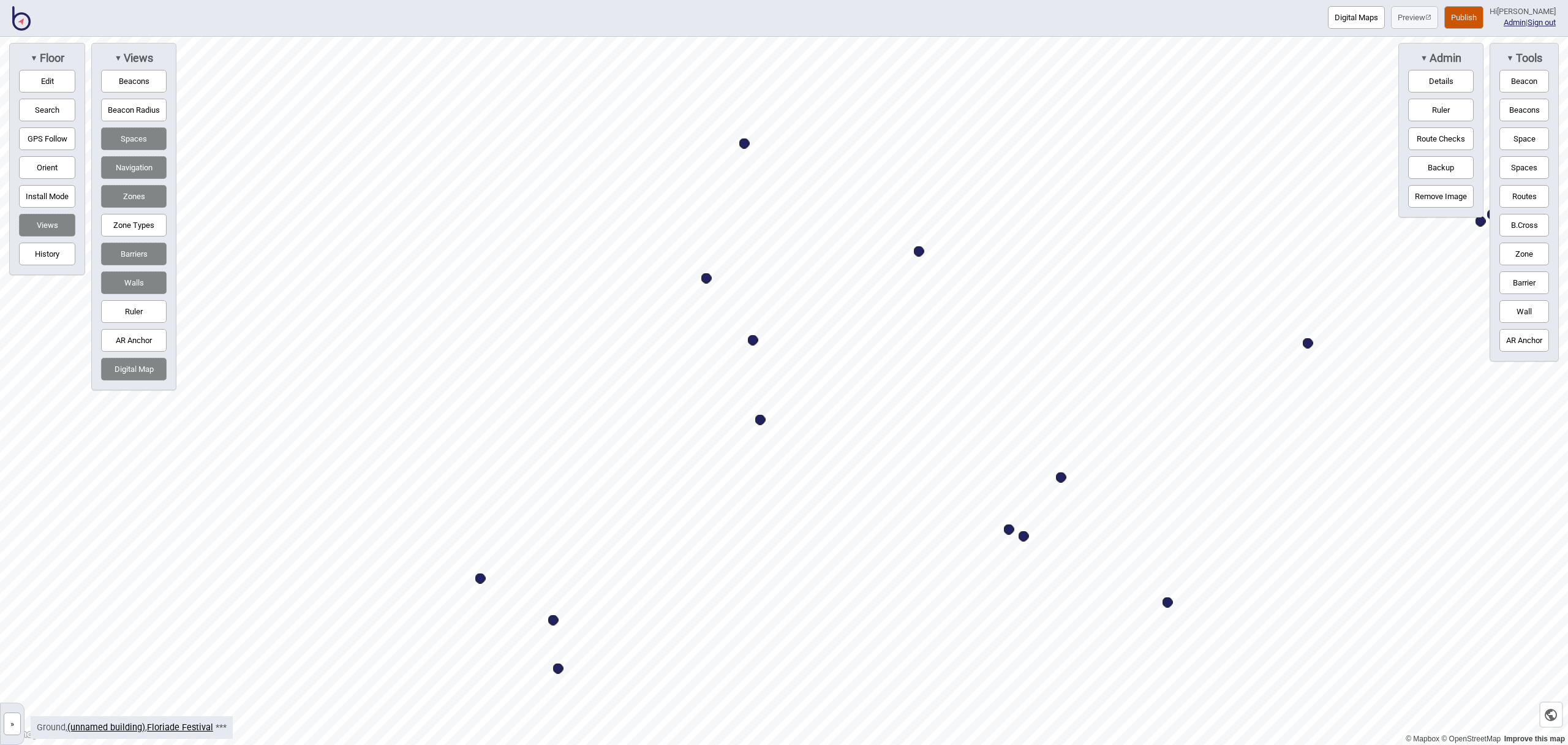
click at [1523, 138] on button "Space" at bounding box center [1525, 139] width 49 height 23
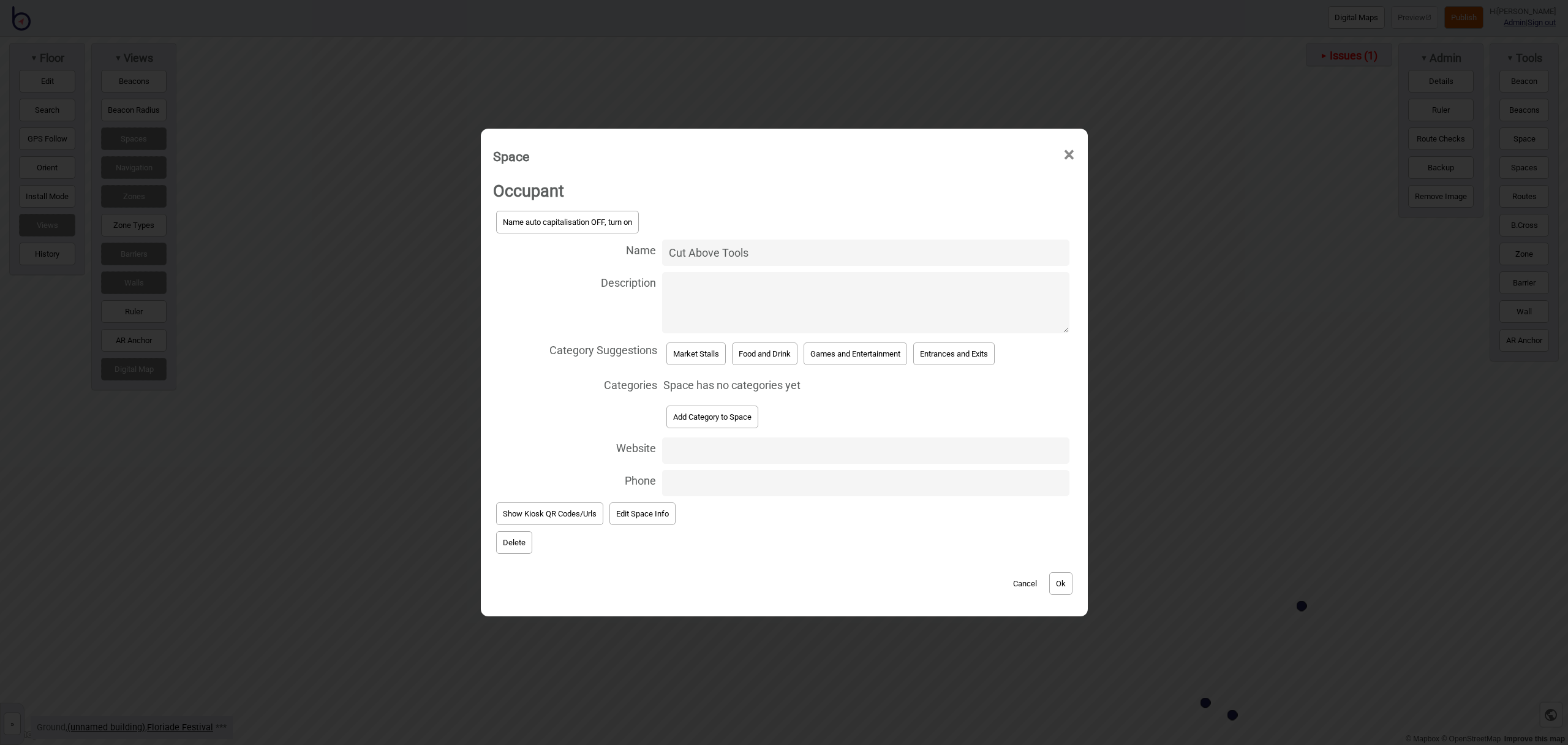
type input "Cut Above Tools"
click at [715, 356] on button "Market Stalls" at bounding box center [696, 354] width 59 height 23
select select "Market Stalls"
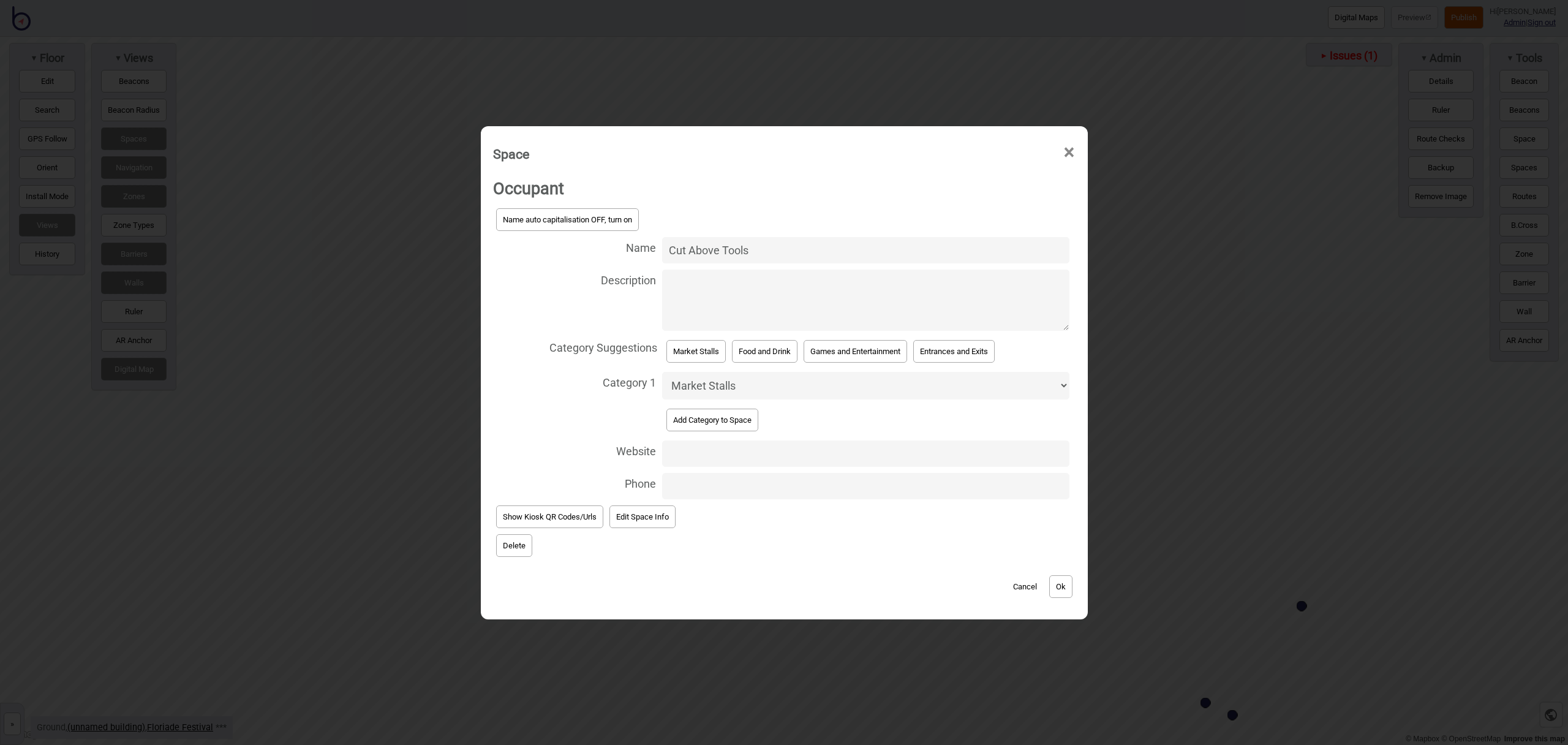
click at [1061, 589] on button "Ok" at bounding box center [1061, 587] width 23 height 23
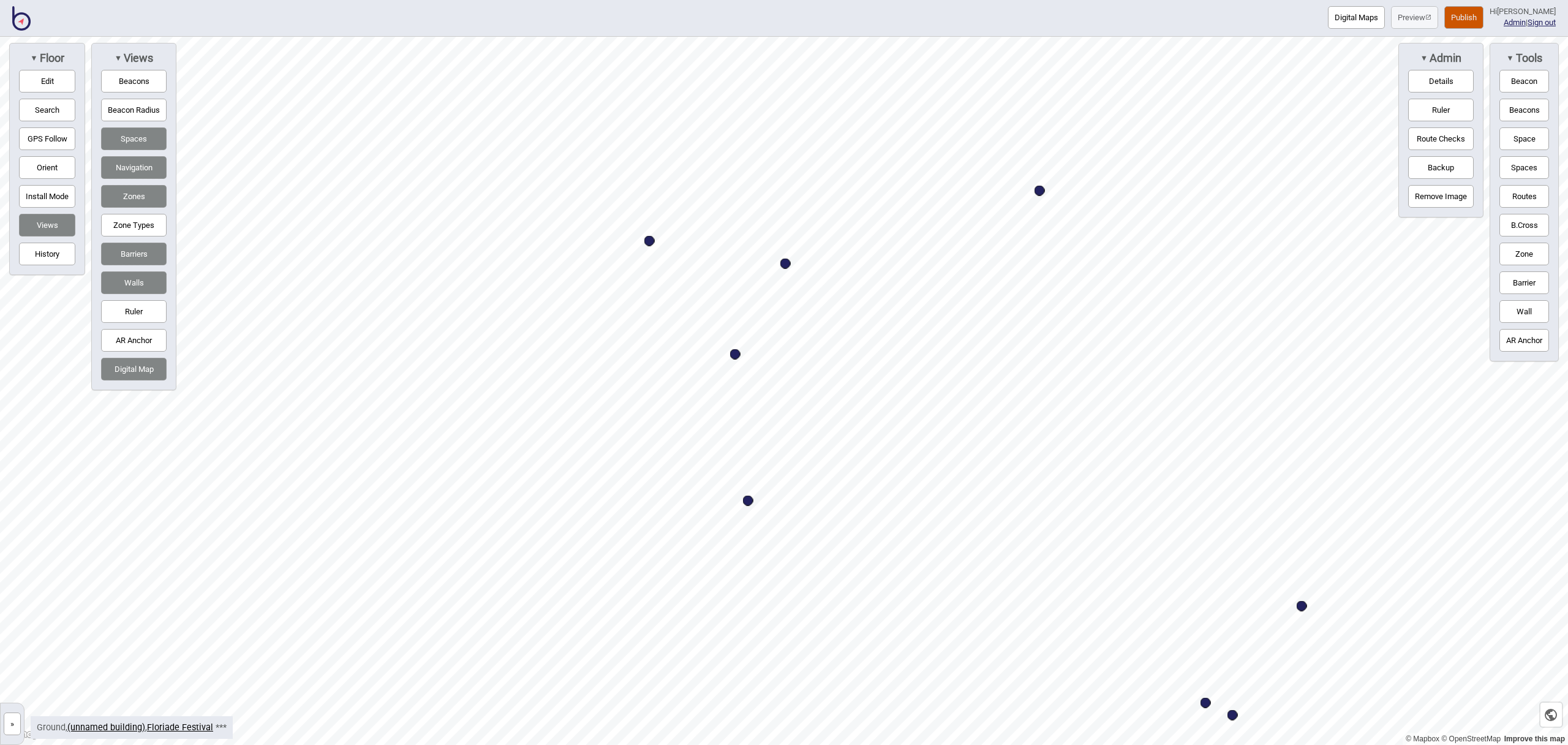
click at [1514, 136] on button "Space" at bounding box center [1525, 139] width 49 height 23
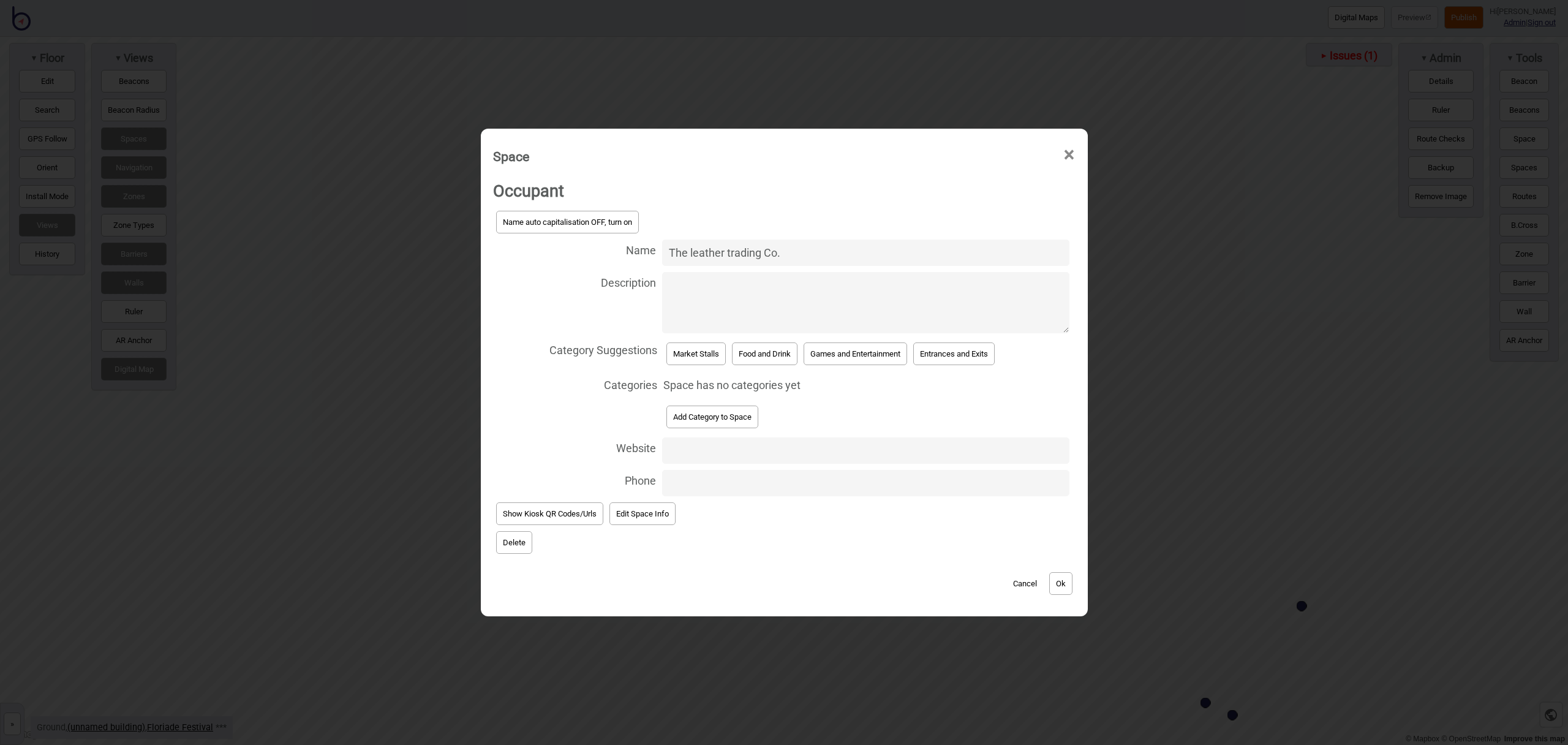
click at [691, 250] on input "The leather trading Co." at bounding box center [865, 252] width 408 height 26
click at [733, 253] on input "The Leather trading Co." at bounding box center [865, 252] width 408 height 26
type input "The Leather Trading Co."
click at [693, 348] on button "Market Stalls" at bounding box center [696, 354] width 59 height 23
select select "Market Stalls"
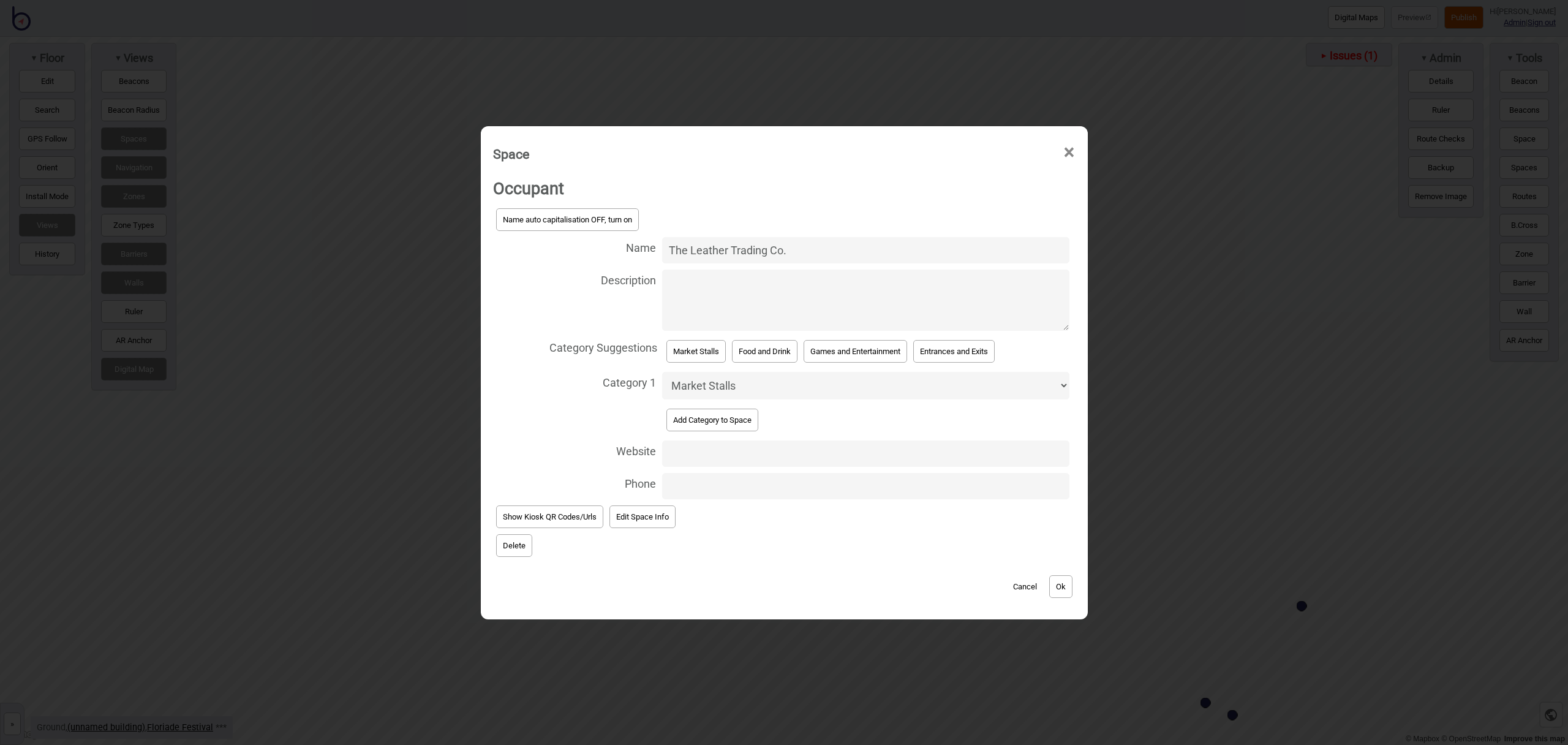
click at [1058, 581] on button "Ok" at bounding box center [1061, 587] width 23 height 23
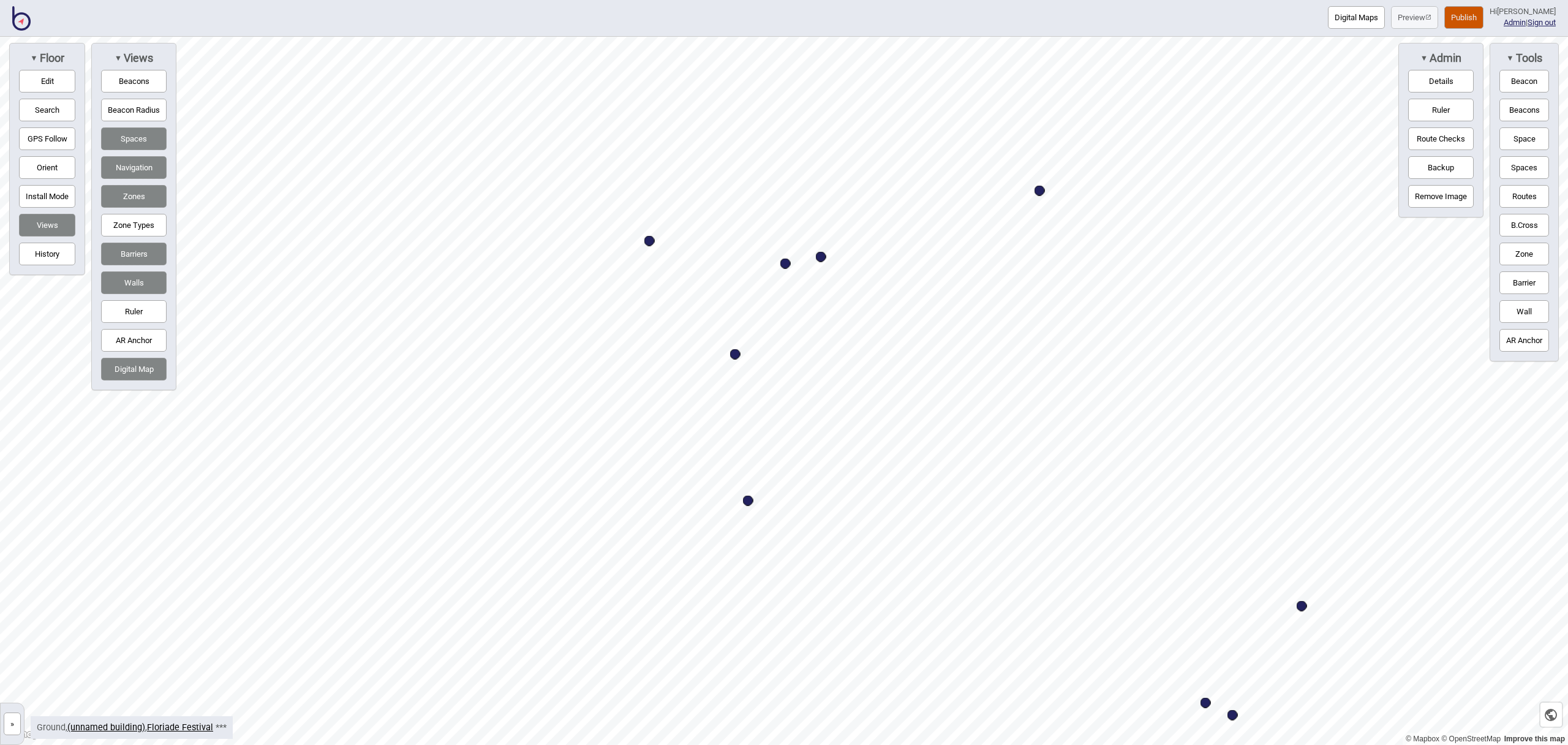
click at [1523, 139] on button "Space" at bounding box center [1525, 139] width 49 height 23
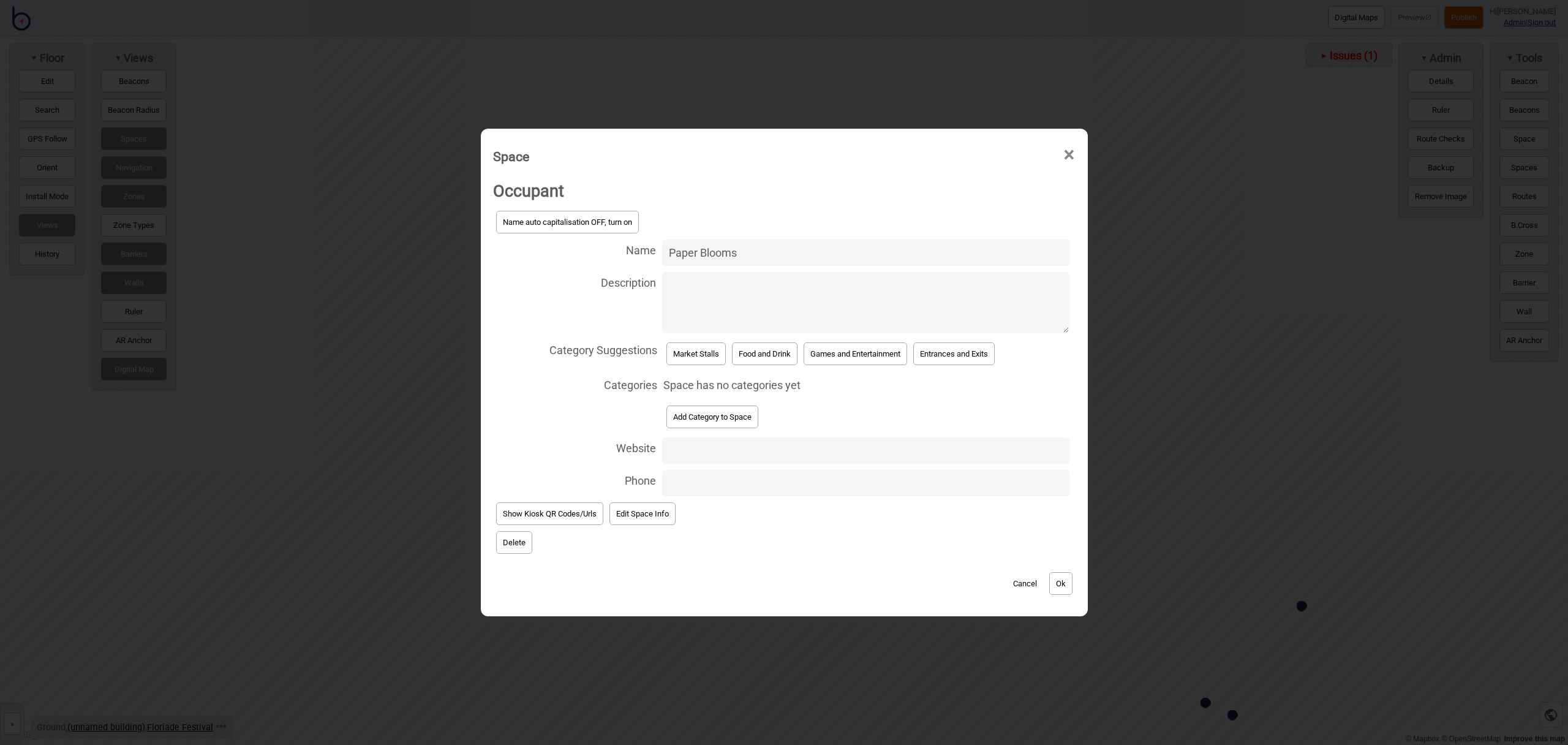
type input "Paper Blooms"
click at [696, 360] on button "Market Stalls" at bounding box center [696, 354] width 59 height 23
select select "Market Stalls"
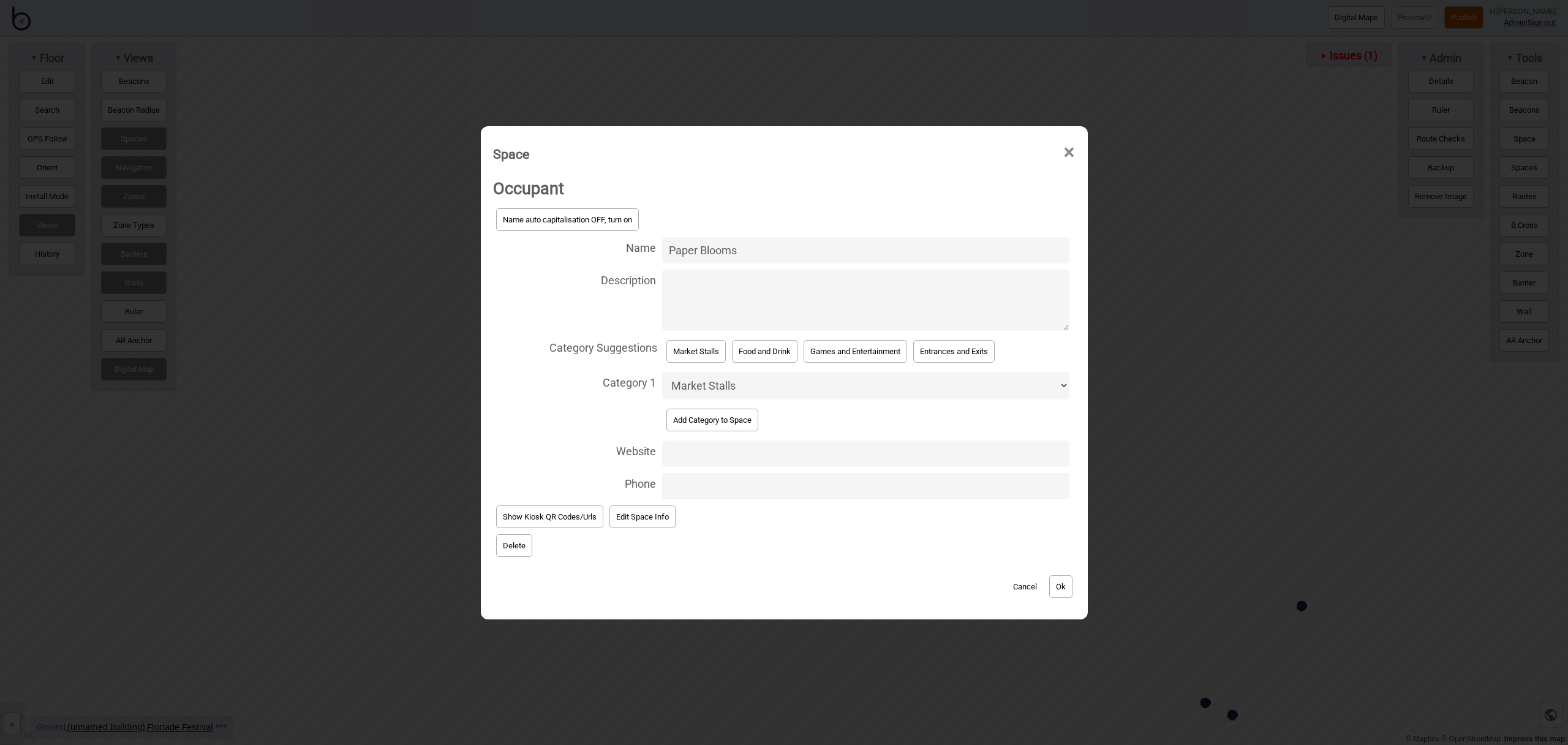
click at [1062, 577] on button "Ok" at bounding box center [1061, 587] width 23 height 23
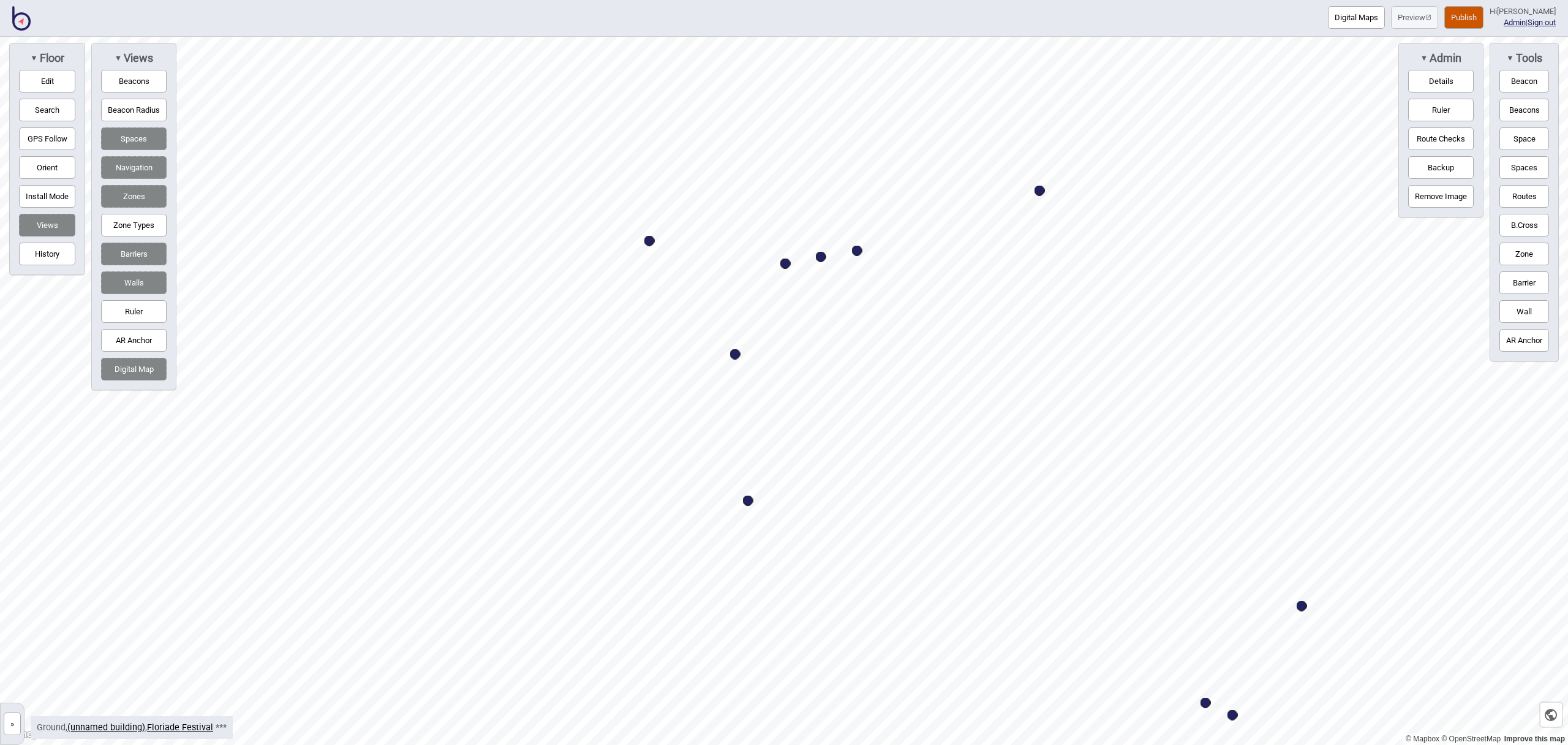
click at [1514, 142] on button "Space" at bounding box center [1525, 139] width 49 height 23
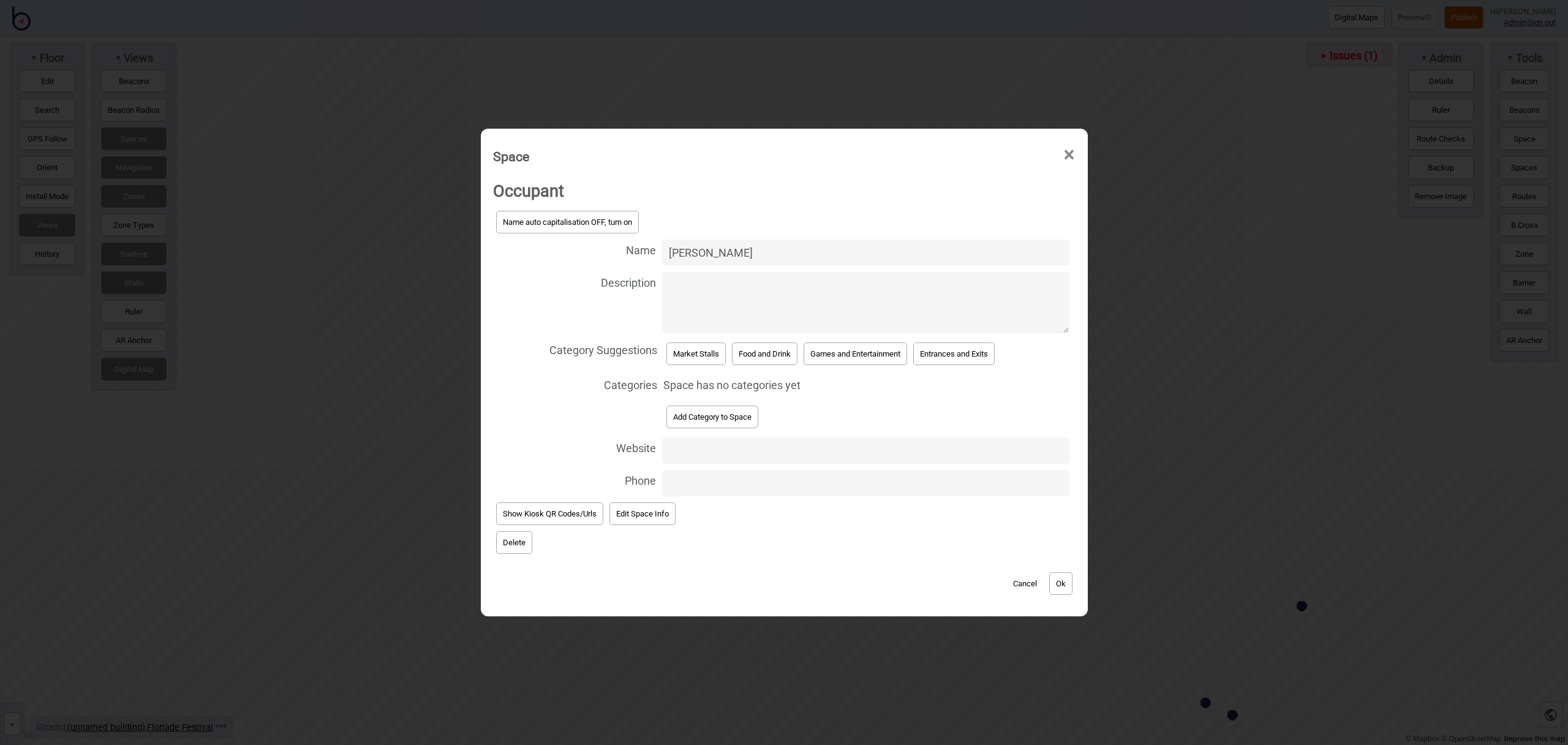
type input "[PERSON_NAME]"
click at [679, 359] on button "Market Stalls" at bounding box center [696, 354] width 59 height 23
select select "Market Stalls"
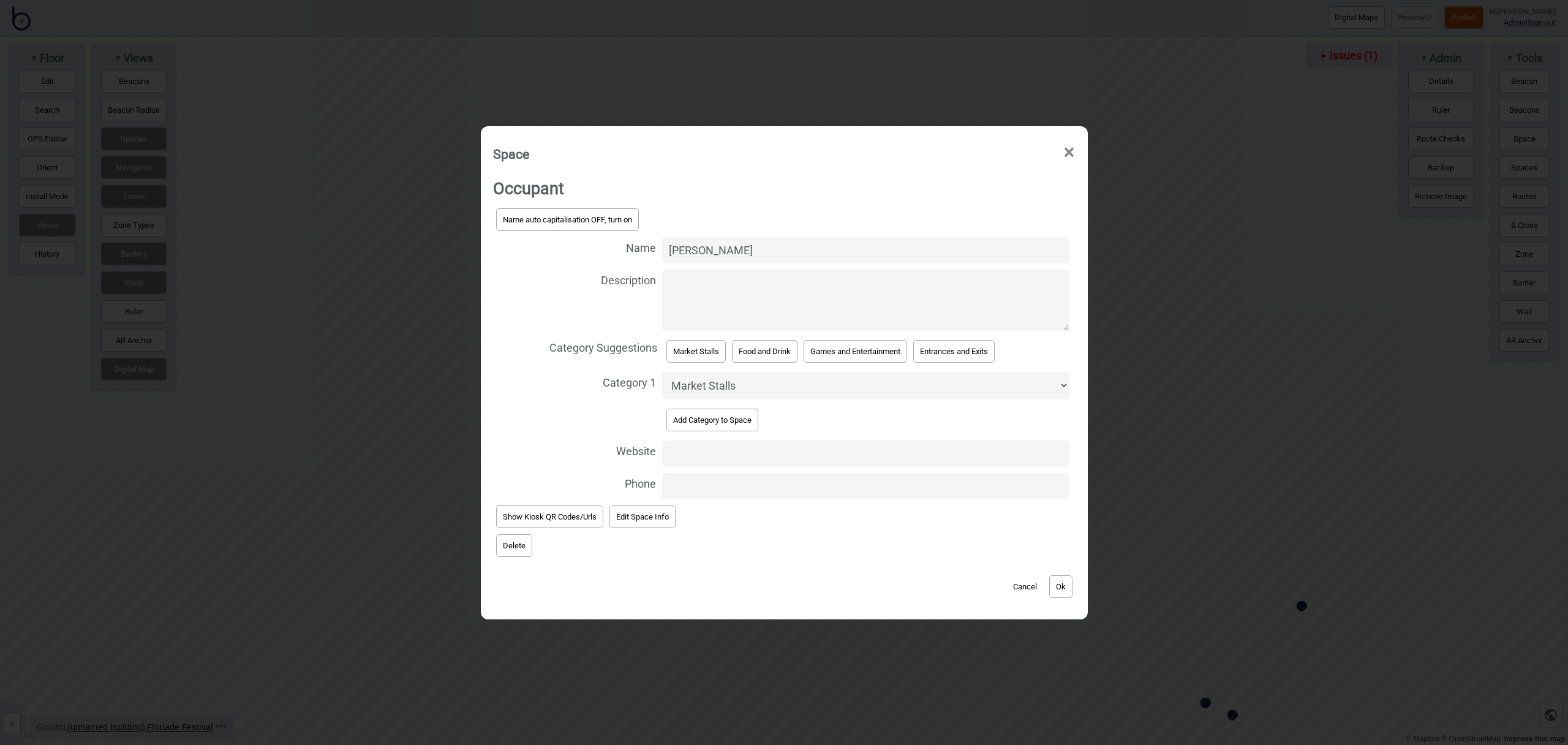
click at [1056, 582] on button "Ok" at bounding box center [1061, 587] width 23 height 23
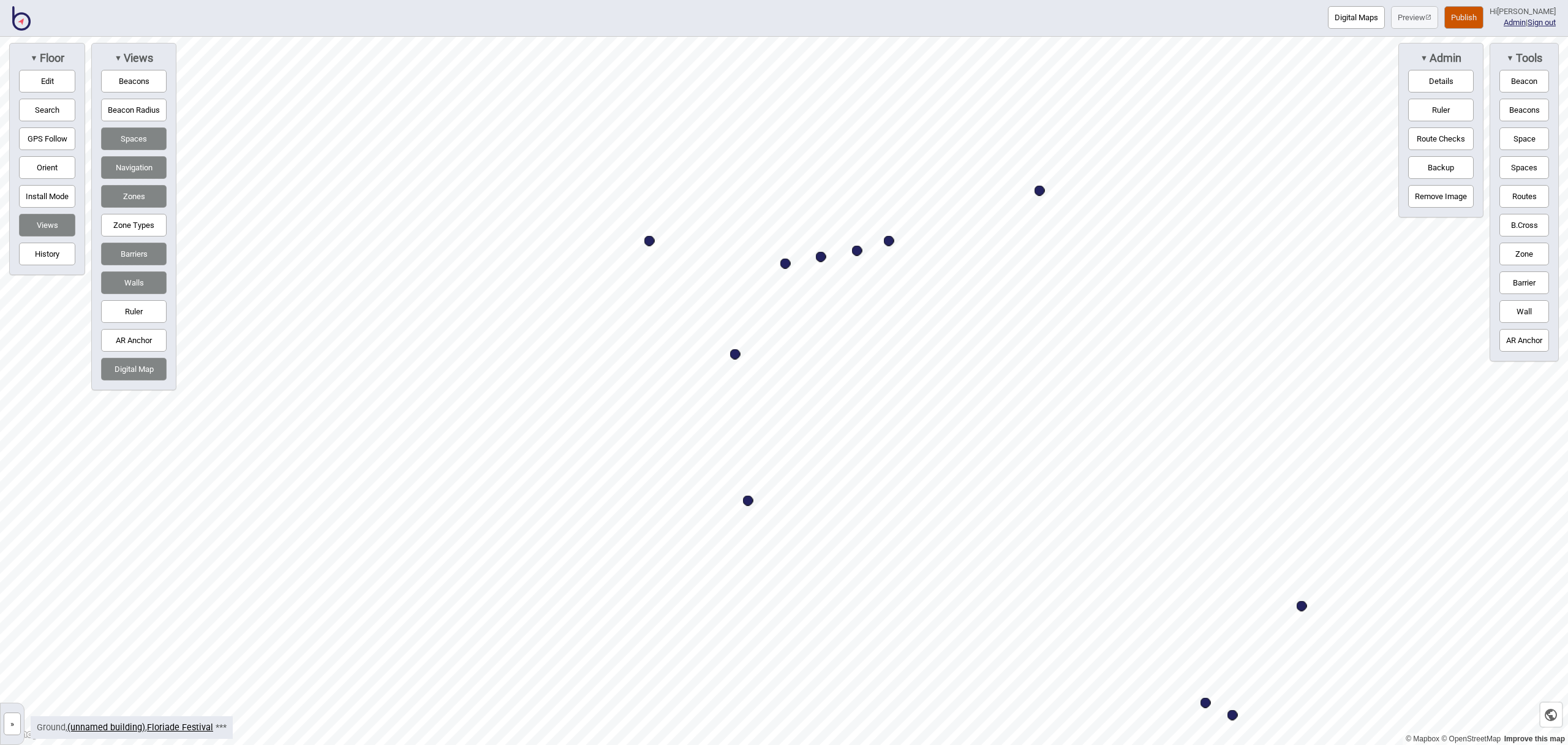
click at [1510, 142] on button "Space" at bounding box center [1525, 139] width 49 height 23
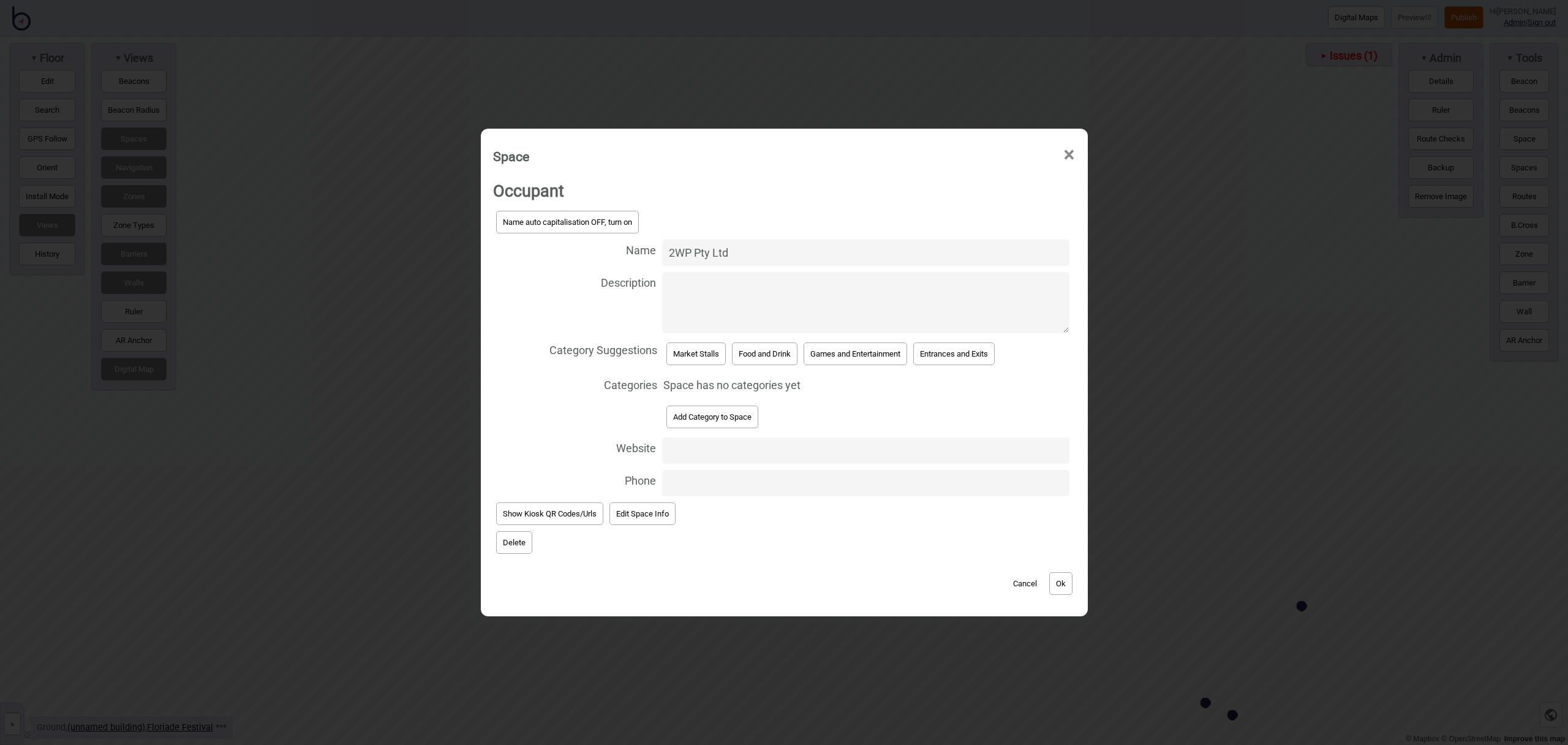
type input "2WP Pty Ltd"
click at [703, 352] on button "Market Stalls" at bounding box center [696, 354] width 59 height 23
select select "Market Stalls"
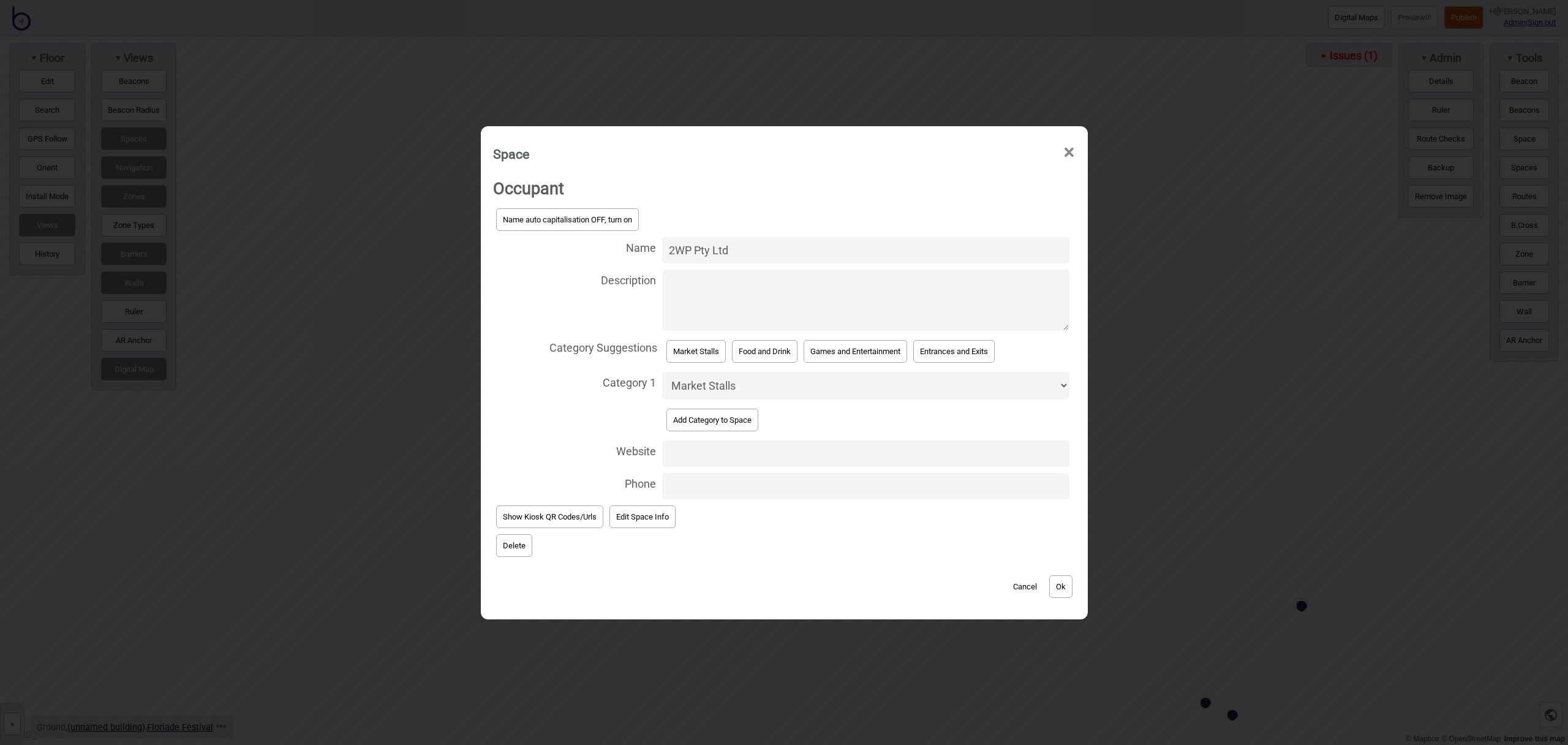
click at [1067, 587] on button "Ok" at bounding box center [1061, 587] width 23 height 23
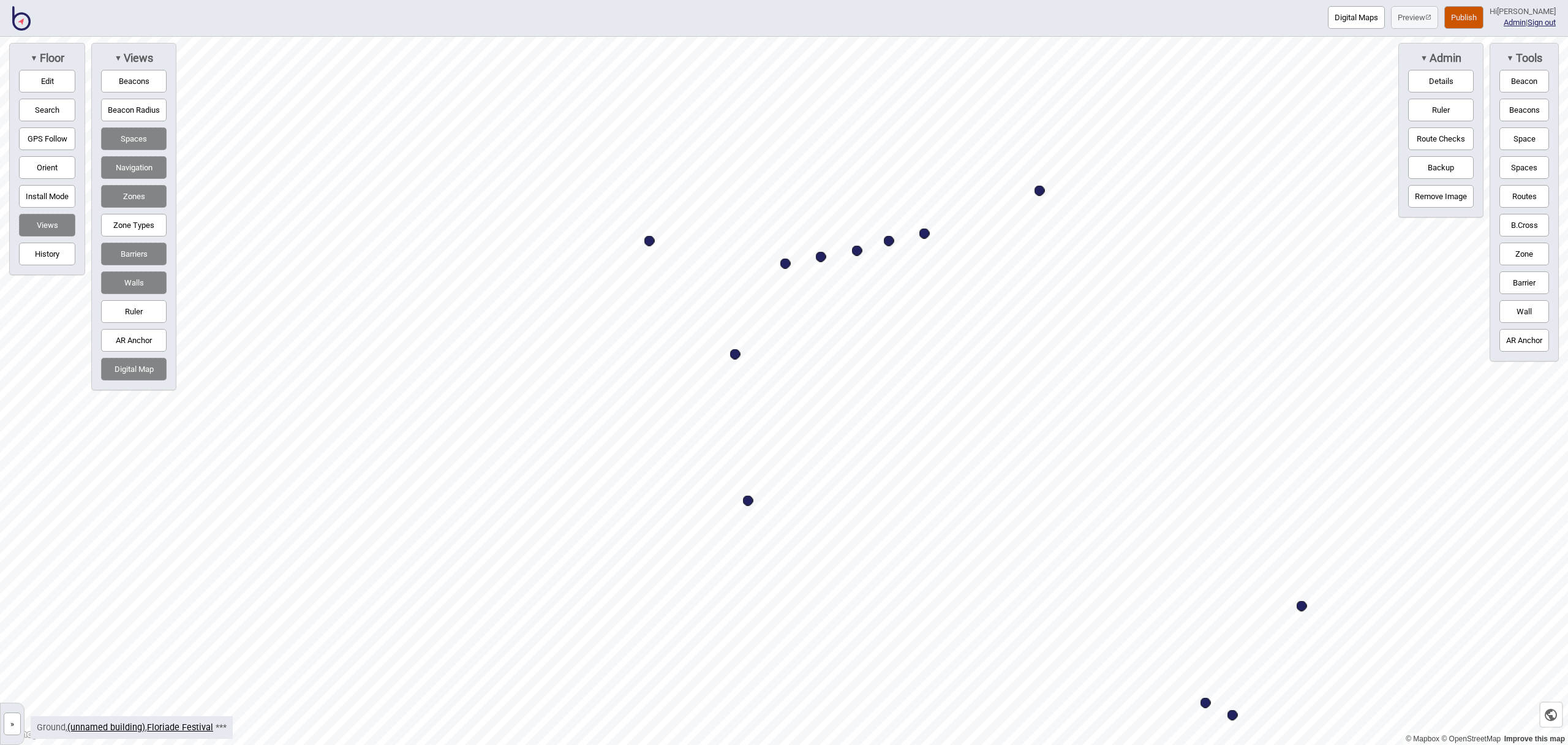
click at [47, 83] on button "Edit" at bounding box center [47, 81] width 56 height 23
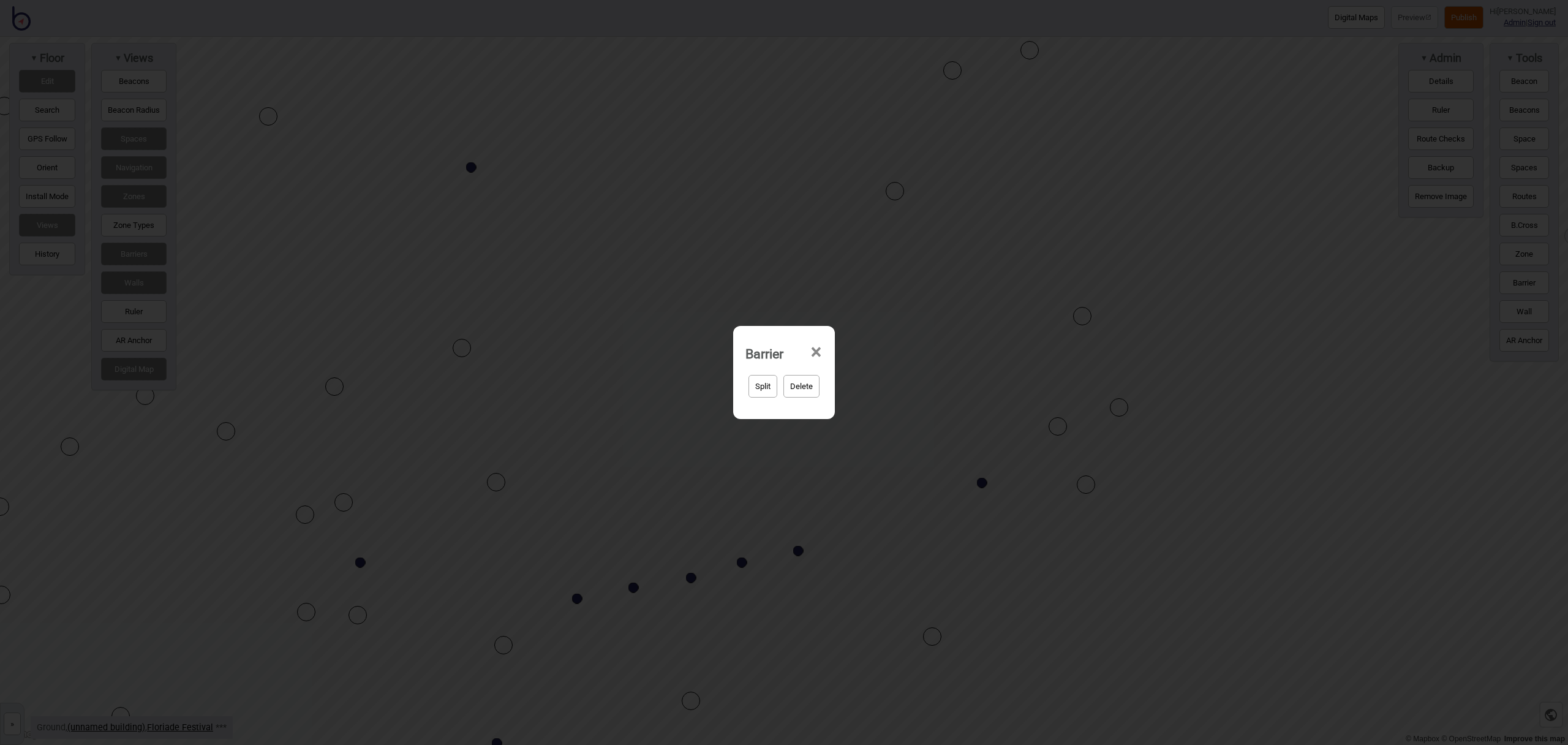
click at [817, 352] on span "×" at bounding box center [816, 352] width 13 height 41
click at [816, 345] on span "×" at bounding box center [816, 352] width 13 height 41
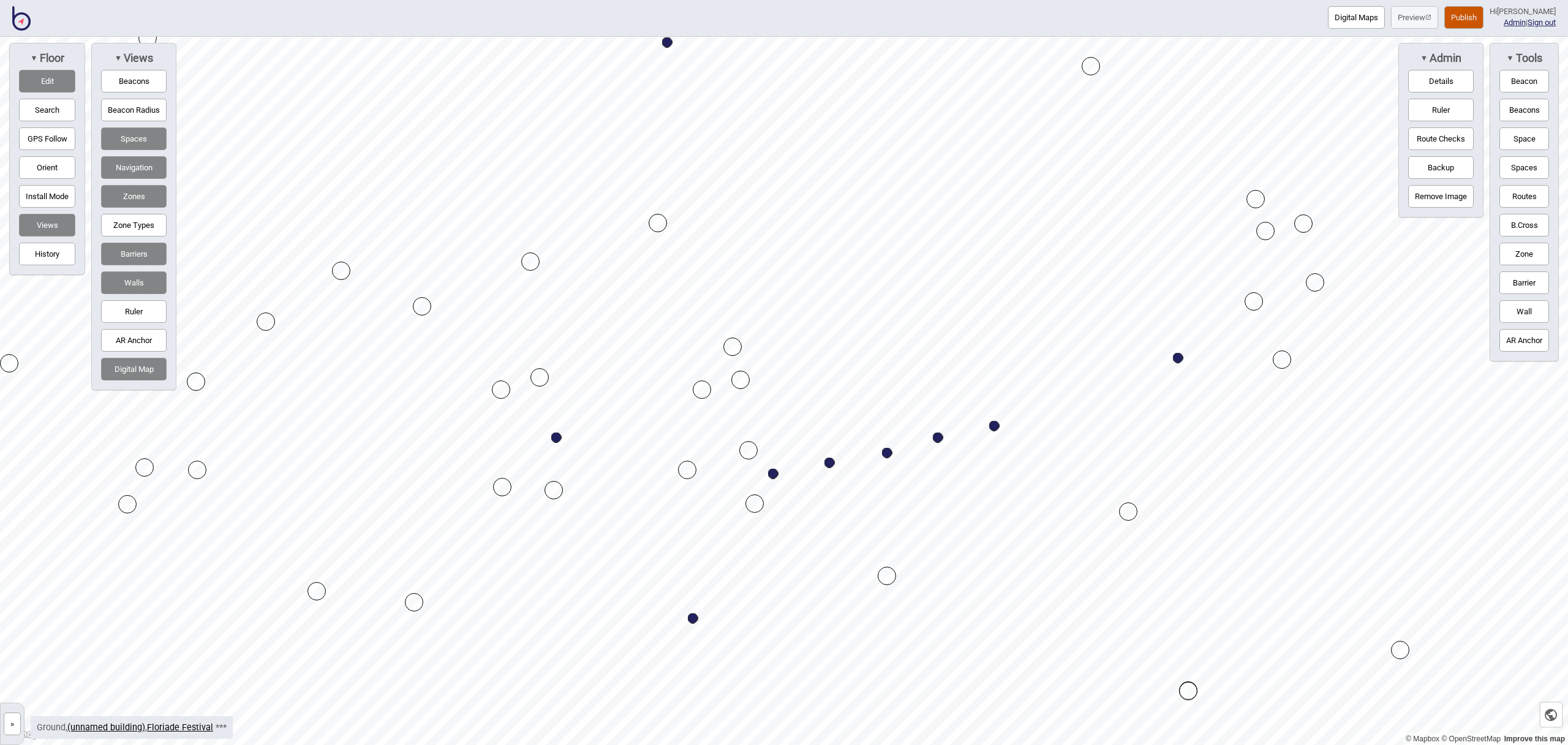
click at [59, 85] on button "Edit" at bounding box center [47, 81] width 56 height 23
